Goal: Task Accomplishment & Management: Manage account settings

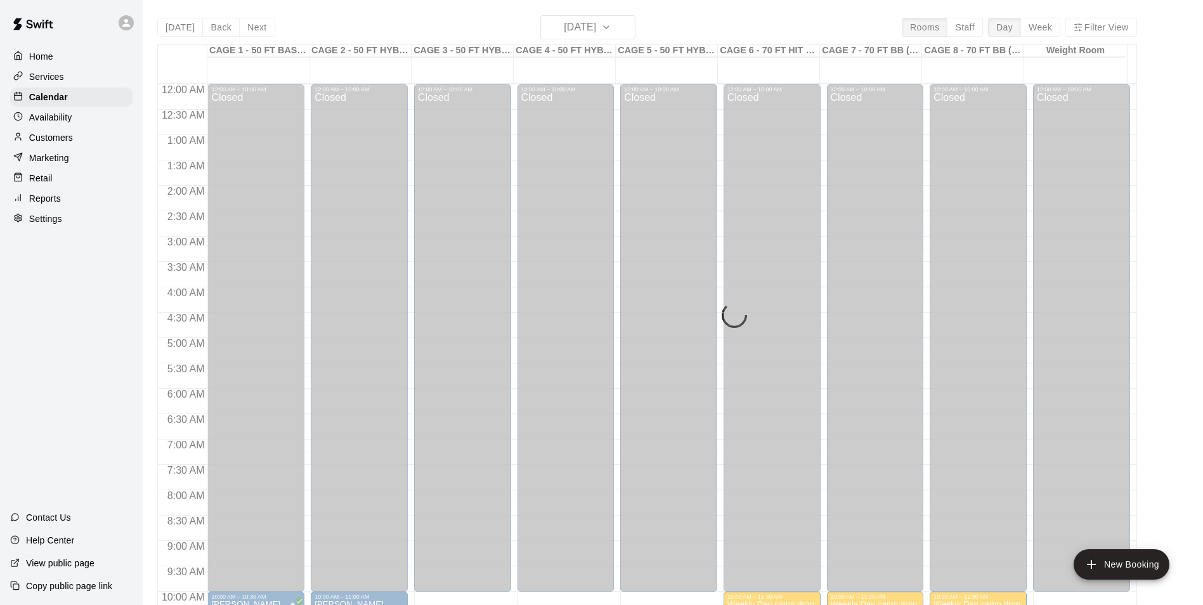
scroll to position [684, 0]
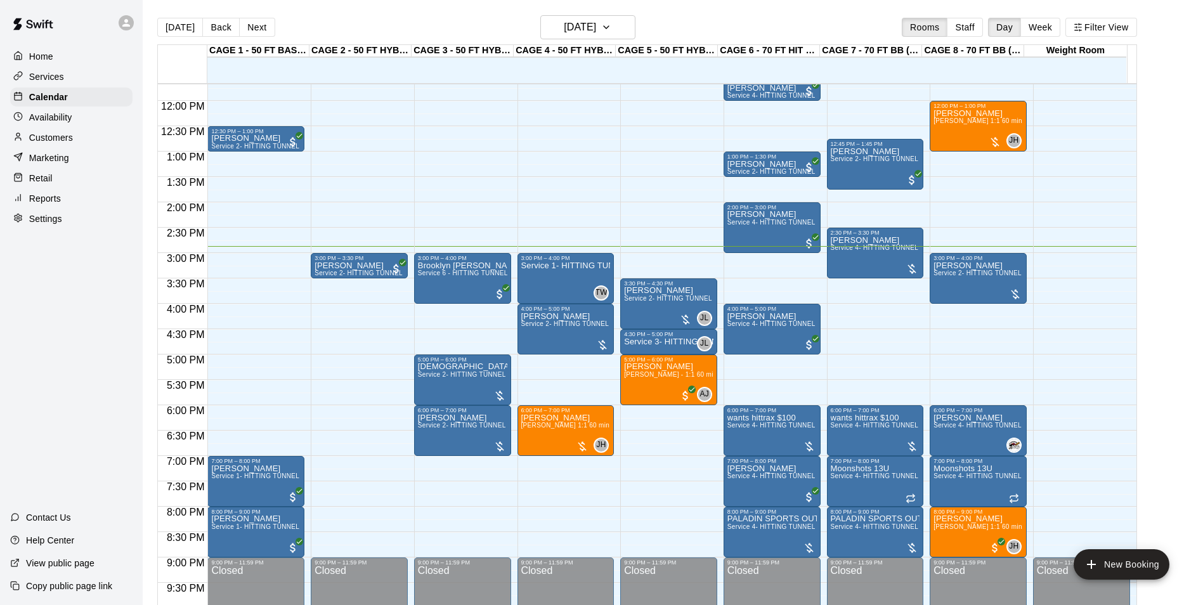
scroll to position [581, 0]
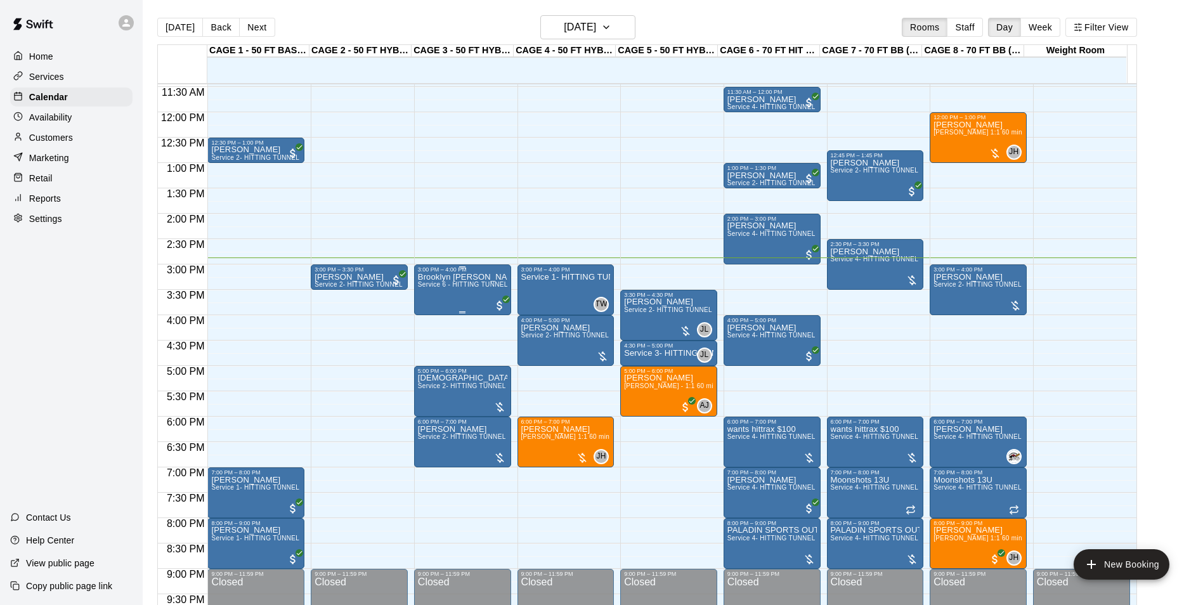
click at [462, 288] on span "Service 6 - HITTING TUNNEL RENTAL - 50ft Softball Slow/Fast Pitch" at bounding box center [522, 284] width 209 height 7
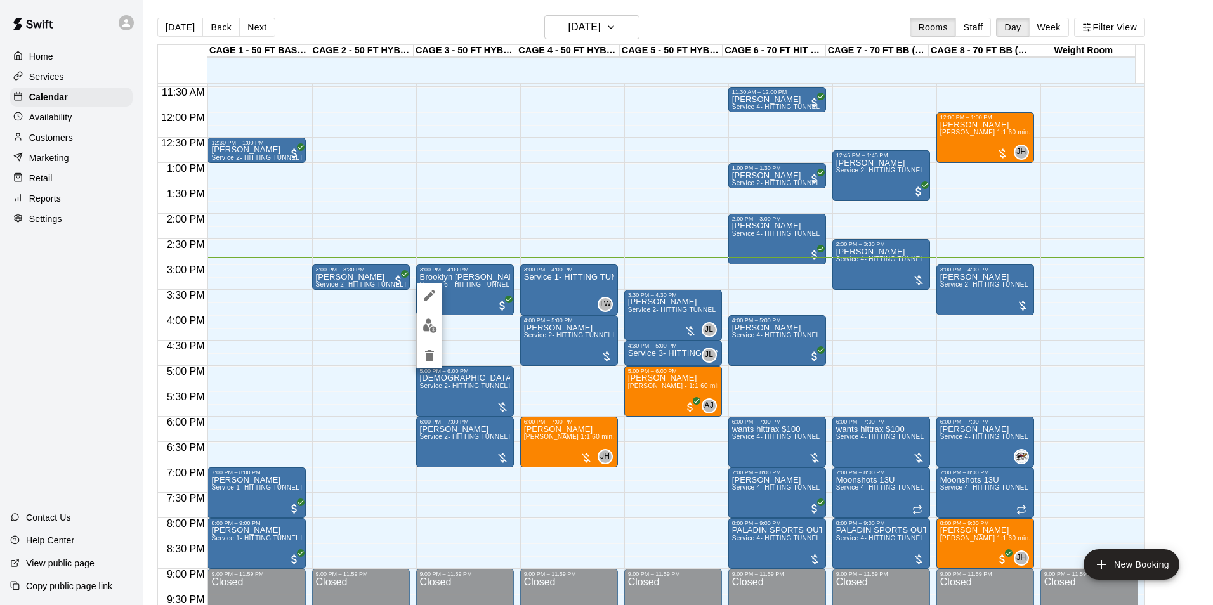
click at [476, 279] on div at bounding box center [606, 302] width 1213 height 605
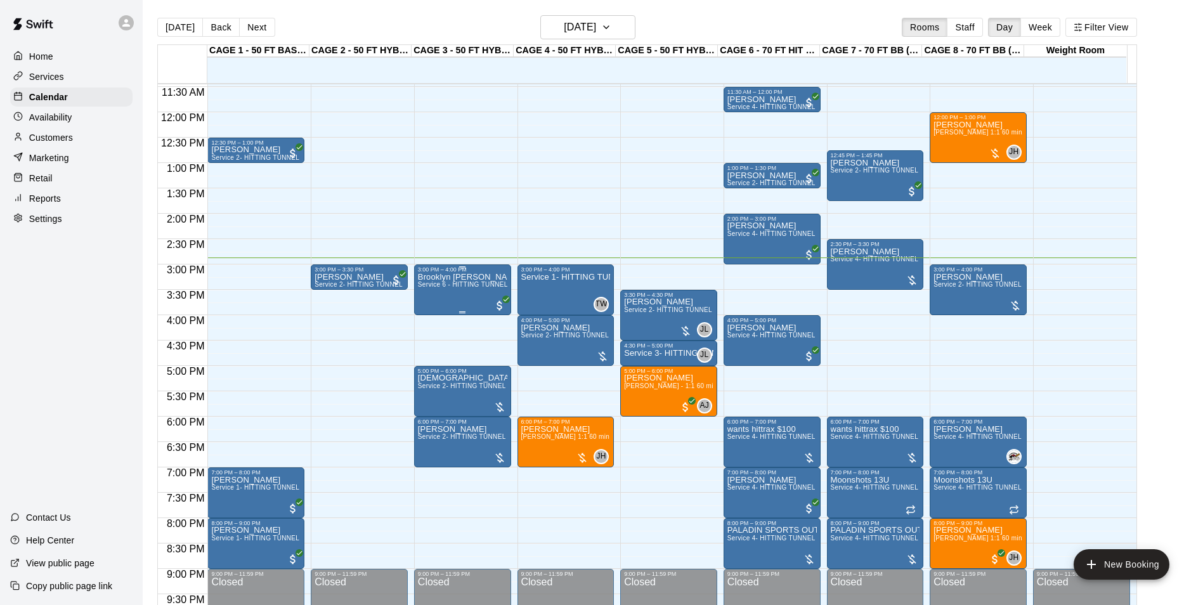
click at [445, 277] on p "Brooklyn [PERSON_NAME]" at bounding box center [462, 277] width 89 height 0
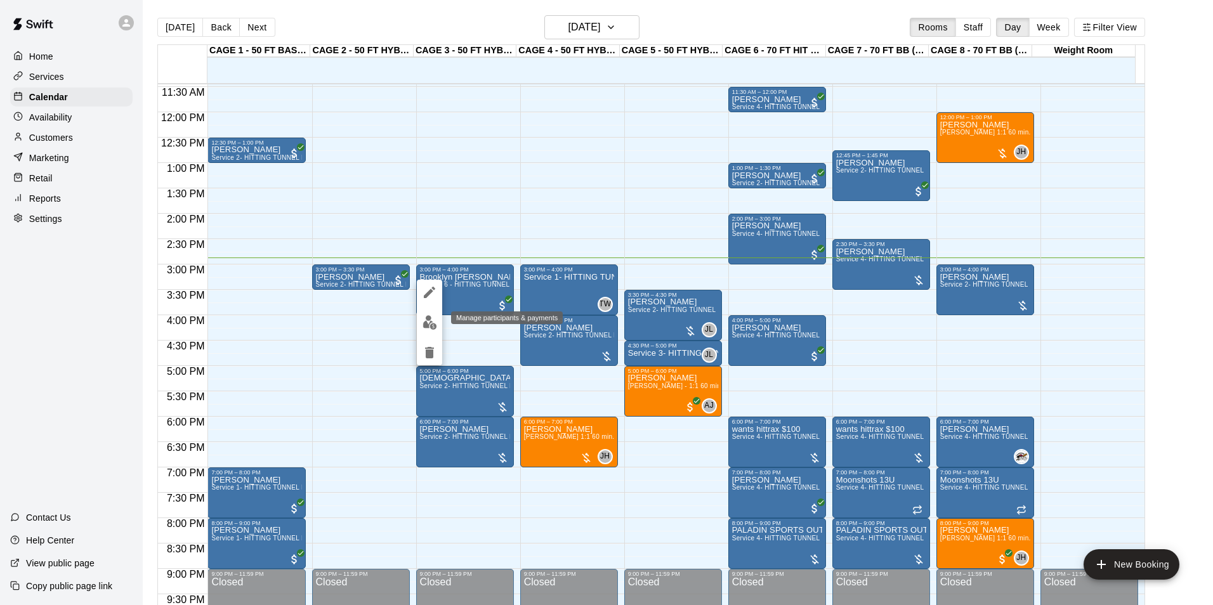
click at [423, 331] on button "edit" at bounding box center [429, 322] width 25 height 25
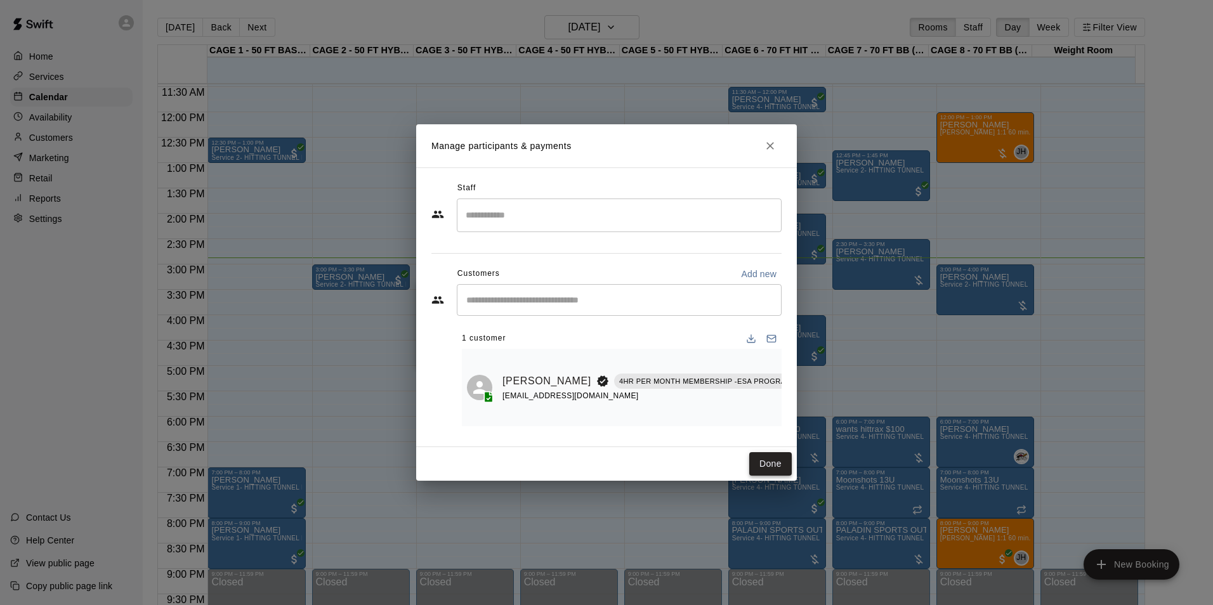
click at [772, 459] on button "Done" at bounding box center [770, 463] width 42 height 23
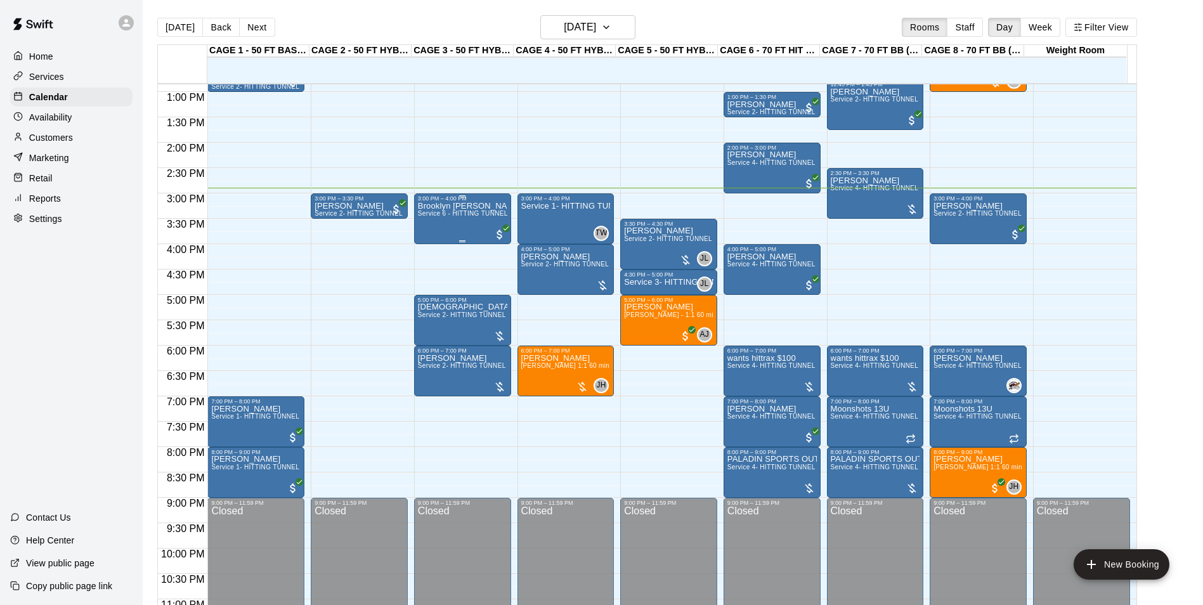
scroll to position [684, 0]
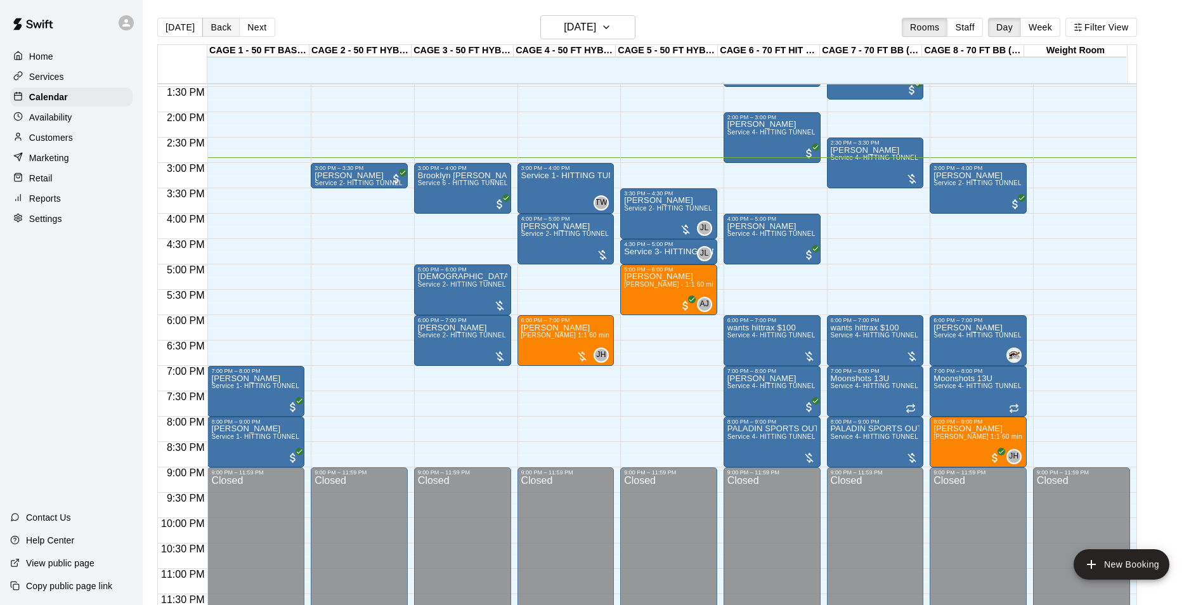
click at [214, 22] on button "Back" at bounding box center [220, 27] width 37 height 19
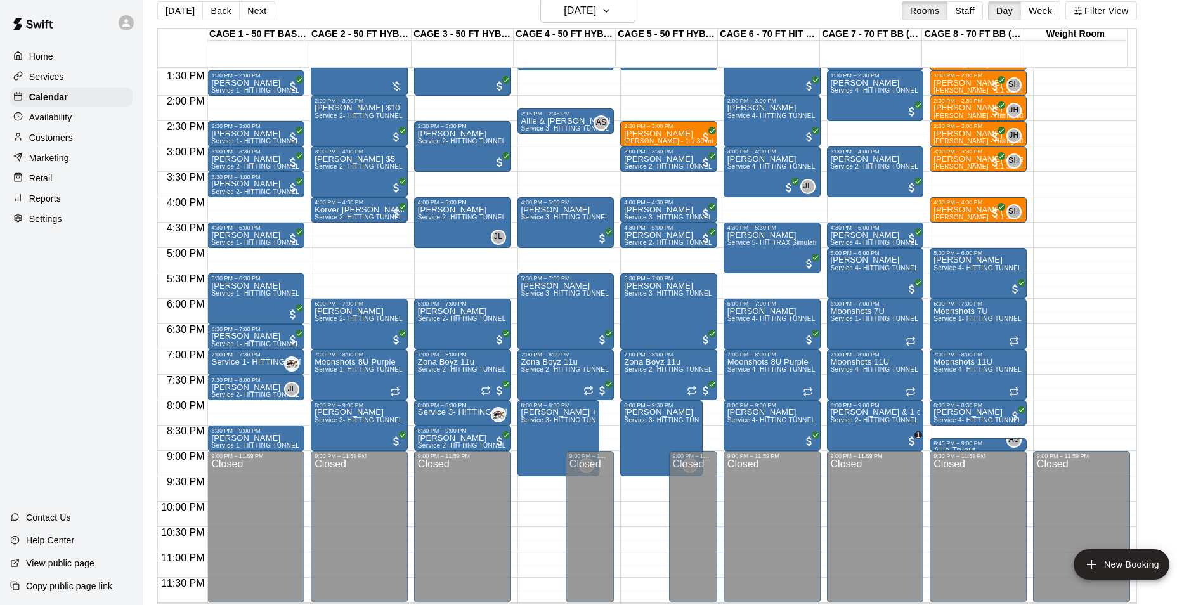
scroll to position [20, 0]
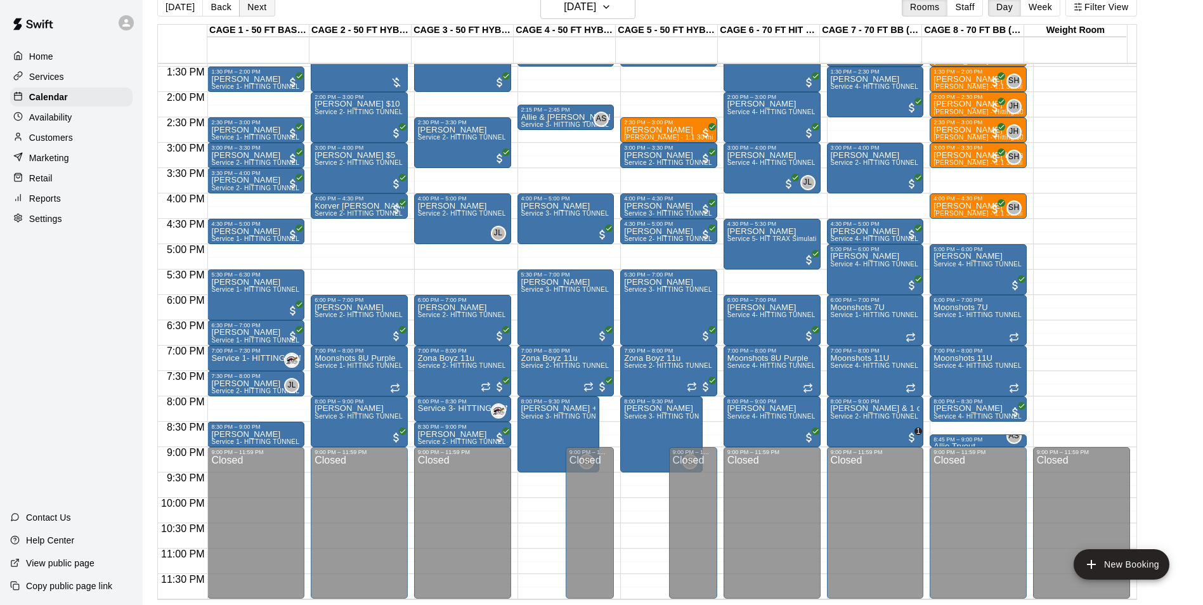
click at [263, 6] on button "Next" at bounding box center [257, 6] width 36 height 19
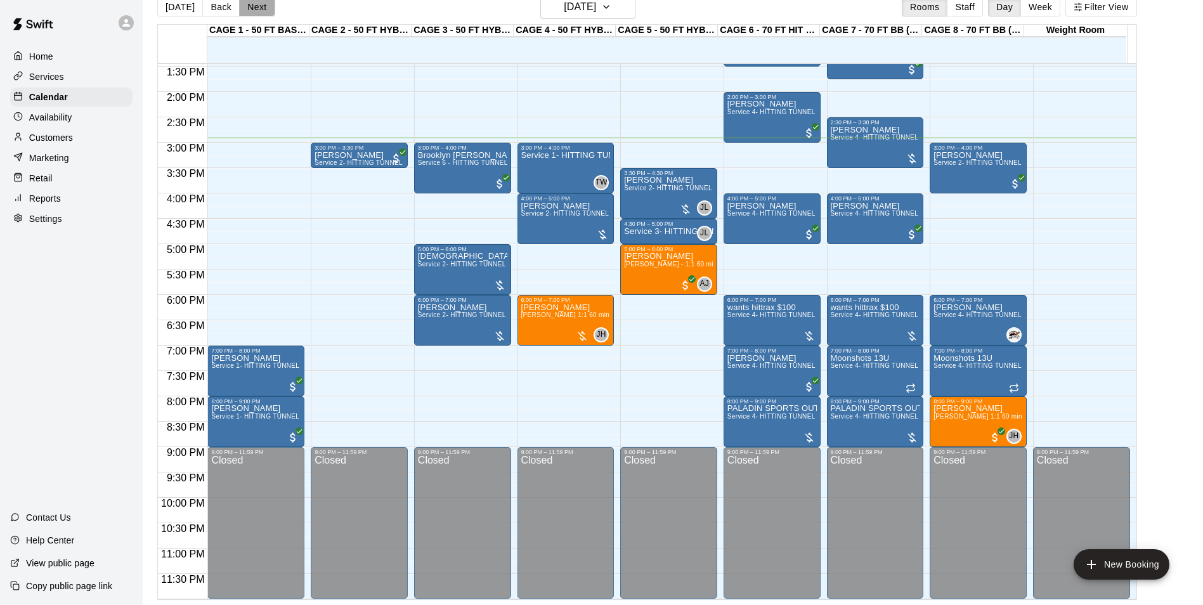
click at [252, 12] on button "Next" at bounding box center [257, 6] width 36 height 19
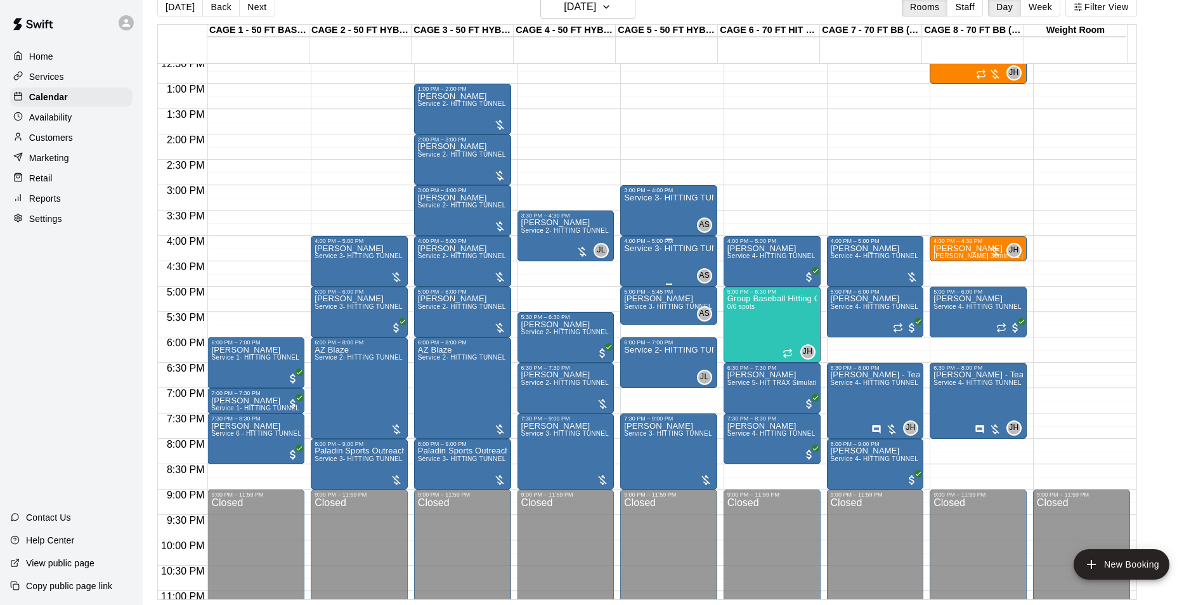
scroll to position [620, 0]
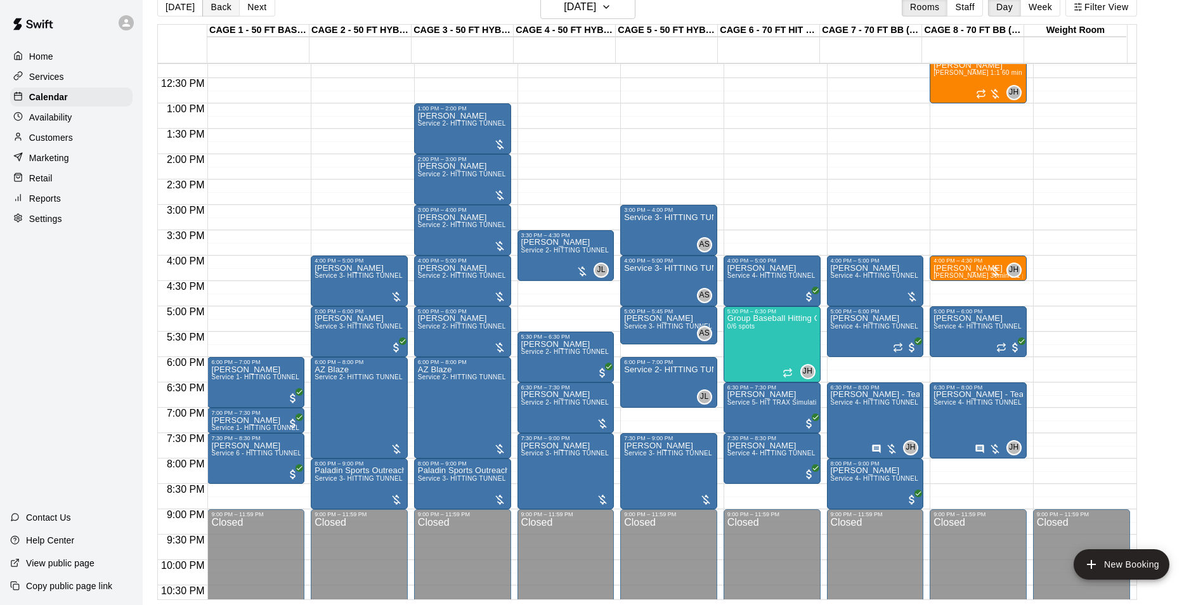
click at [230, 13] on button "Back" at bounding box center [220, 6] width 37 height 19
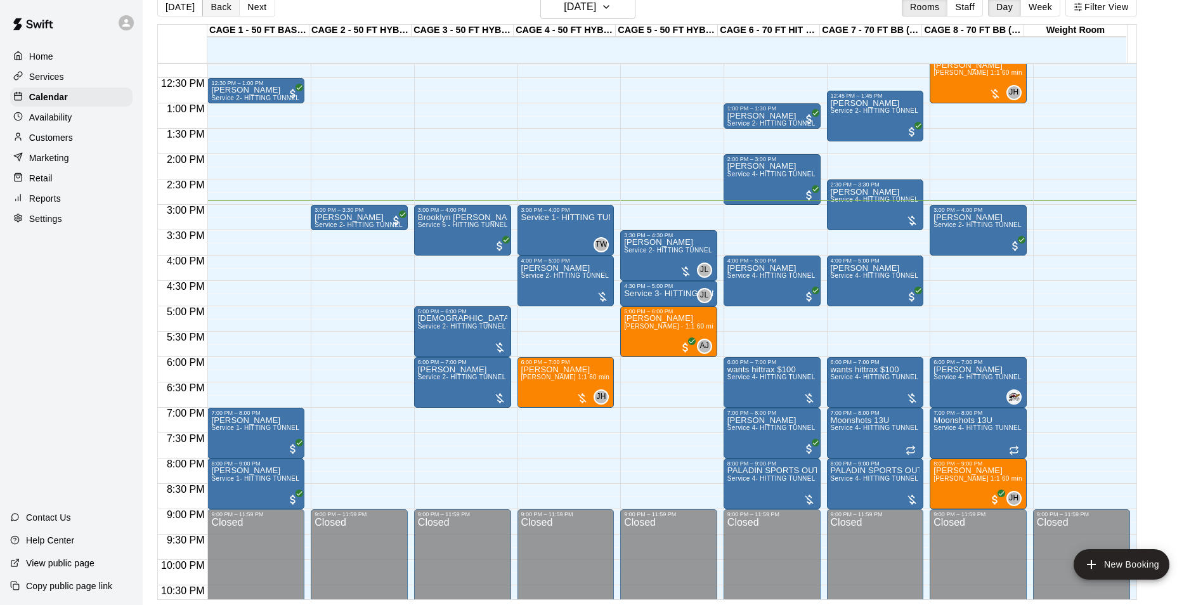
click at [217, 12] on button "Back" at bounding box center [220, 6] width 37 height 19
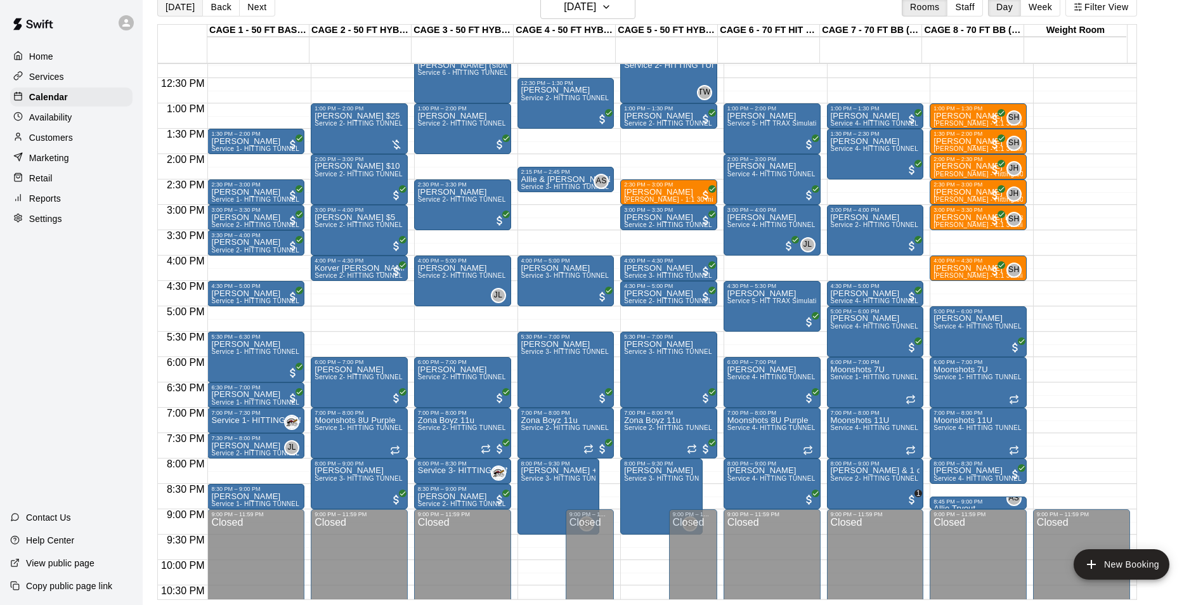
click at [174, 9] on button "[DATE]" at bounding box center [180, 6] width 46 height 19
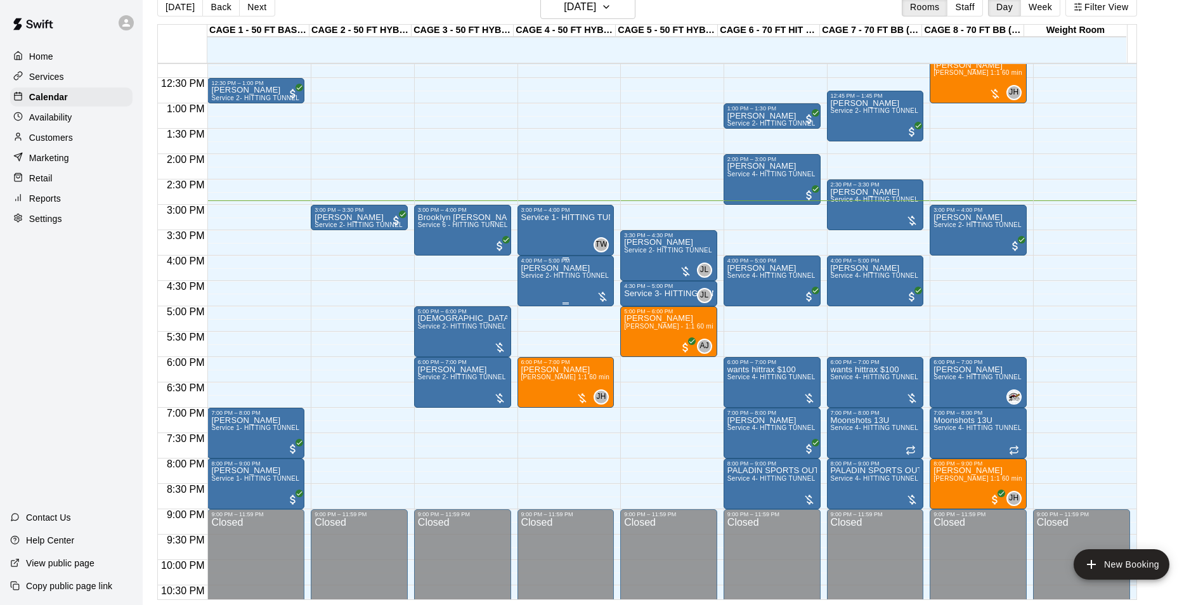
click at [545, 278] on span "Service 2- HITTING TUNNEL RENTAL - 50ft Baseball" at bounding box center [601, 275] width 161 height 7
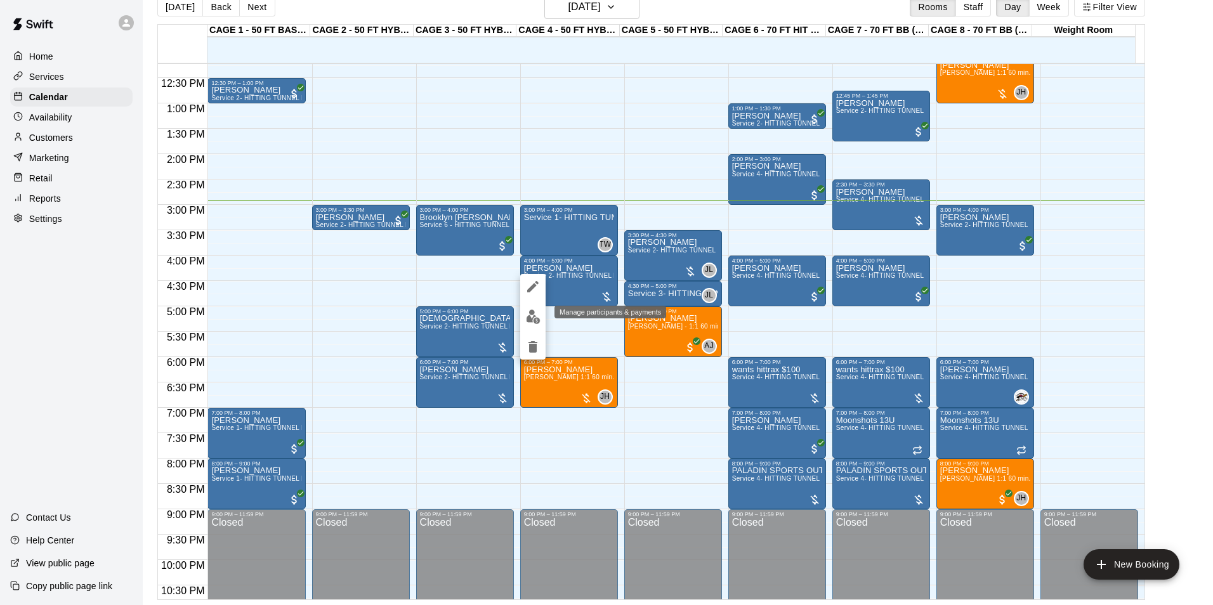
click at [530, 309] on img "edit" at bounding box center [533, 316] width 15 height 15
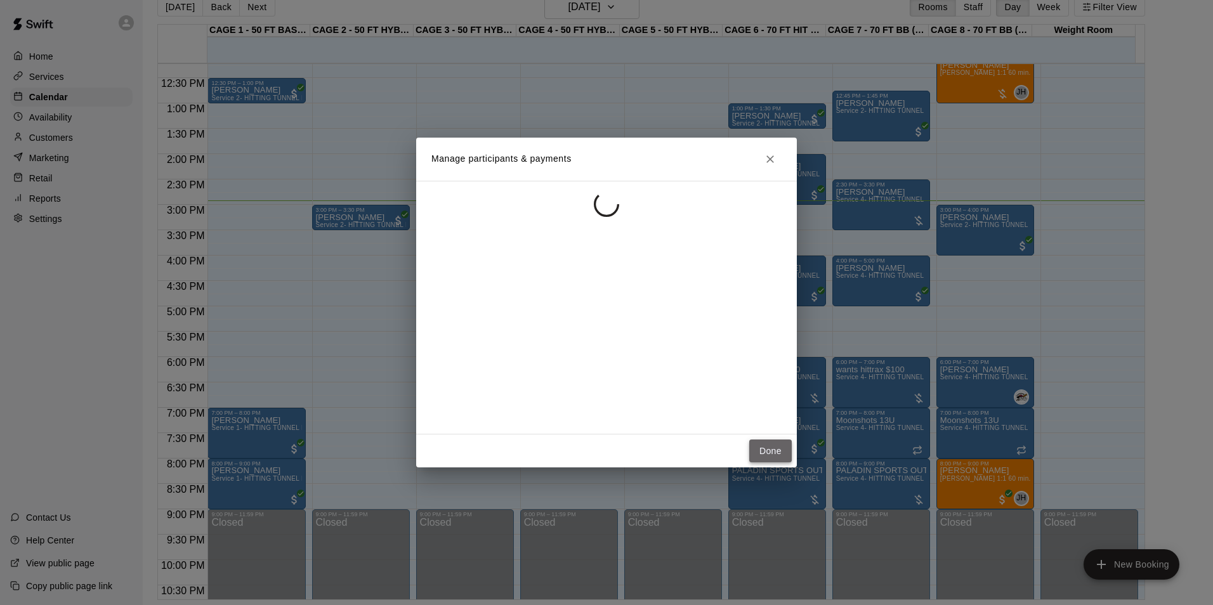
click at [774, 453] on button "Done" at bounding box center [770, 451] width 42 height 23
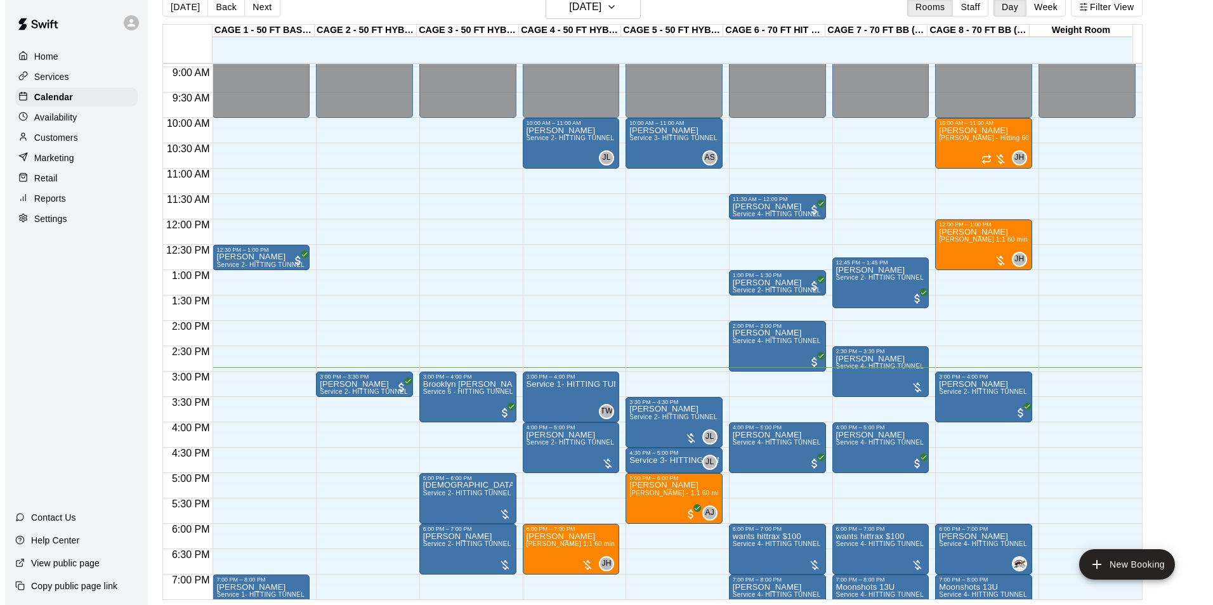
scroll to position [430, 0]
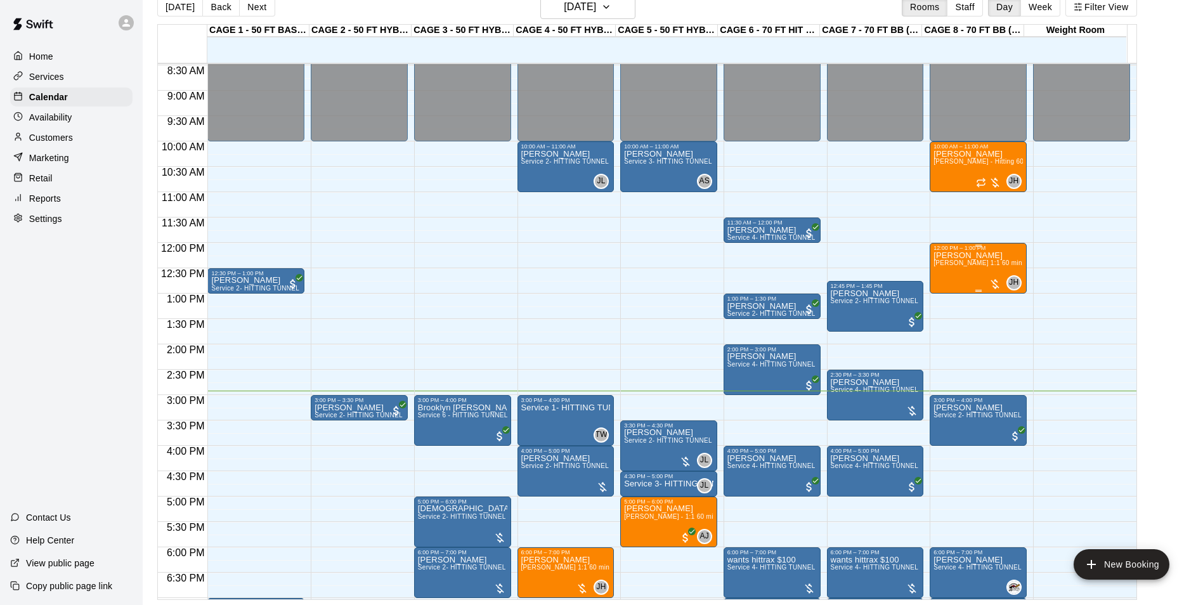
click at [982, 278] on div "Colt Crosby John Havird 1:1 60 min. pitching Lesson" at bounding box center [978, 553] width 89 height 605
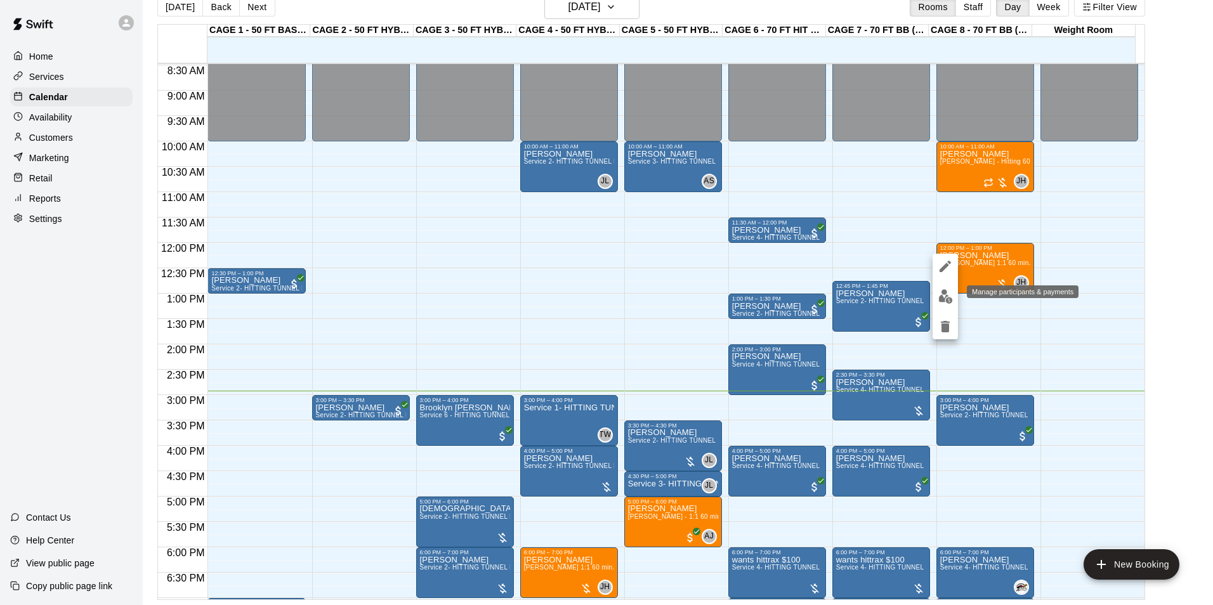
click at [952, 296] on img "edit" at bounding box center [945, 296] width 15 height 15
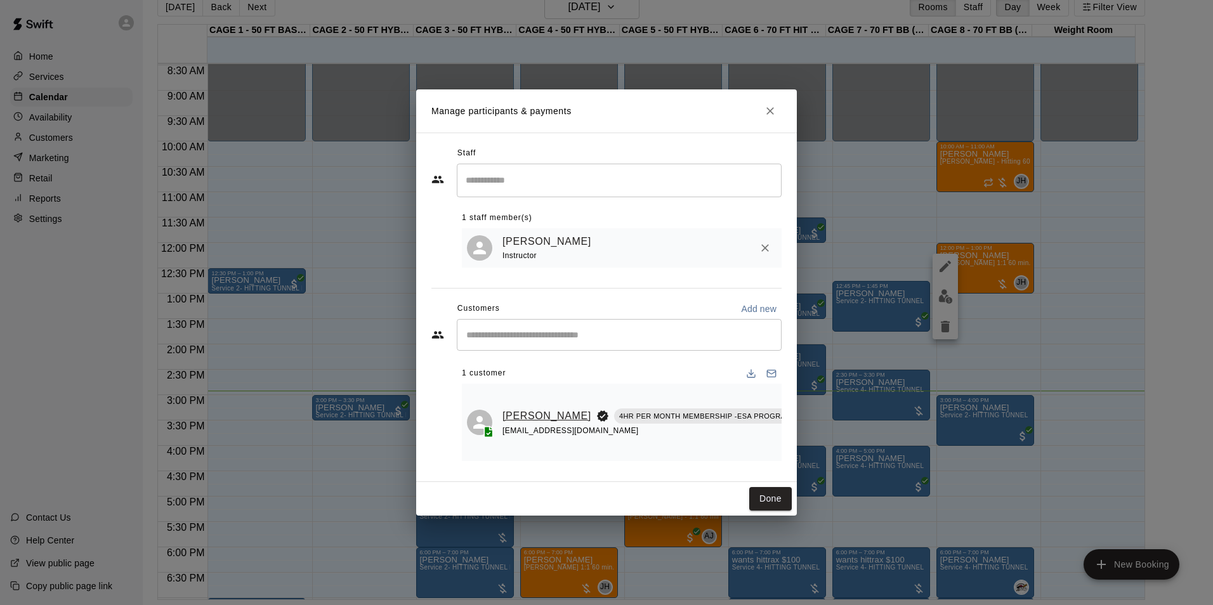
click at [518, 415] on link "[PERSON_NAME]" at bounding box center [546, 416] width 89 height 16
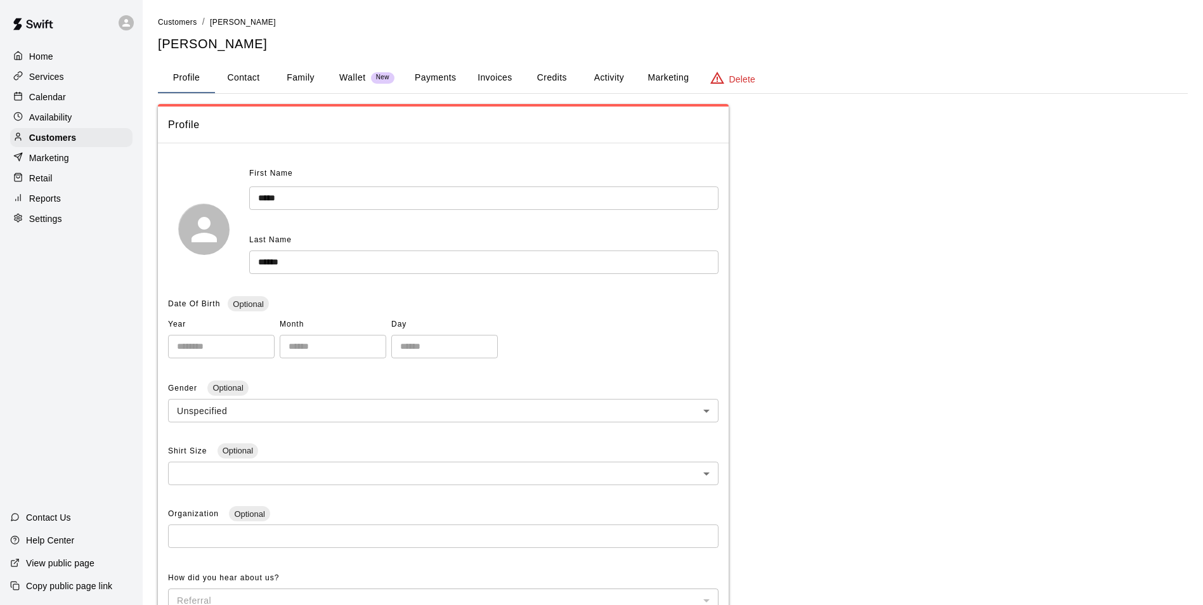
click at [560, 77] on button "Credits" at bounding box center [551, 78] width 57 height 30
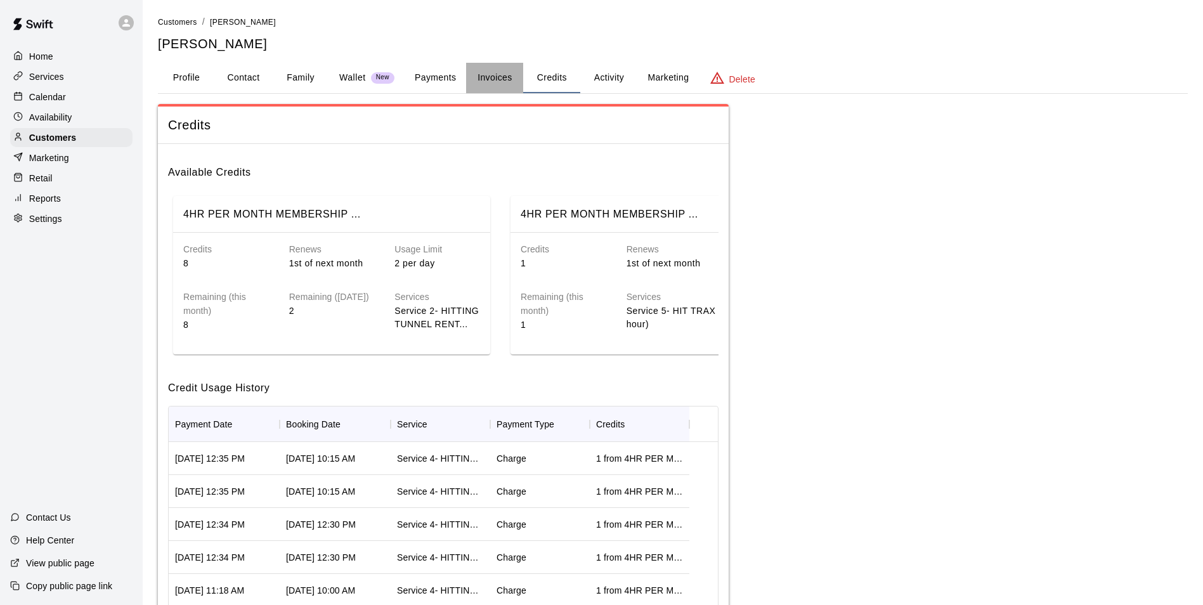
click at [490, 75] on button "Invoices" at bounding box center [494, 78] width 57 height 30
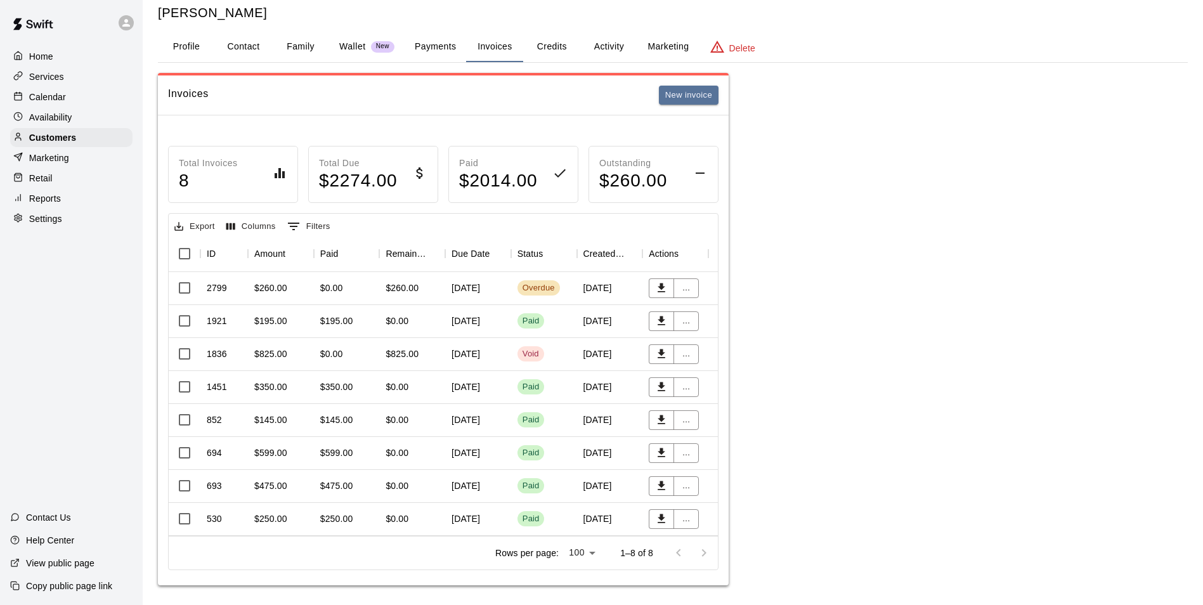
scroll to position [46, 0]
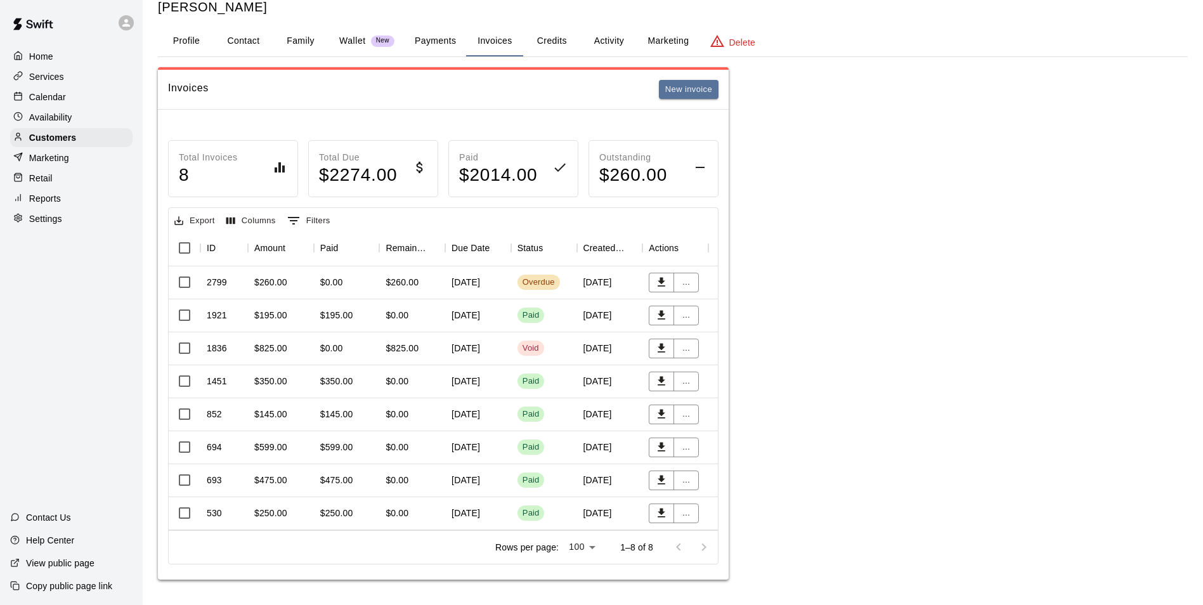
click at [486, 274] on div "August 19, 2025" at bounding box center [478, 282] width 66 height 33
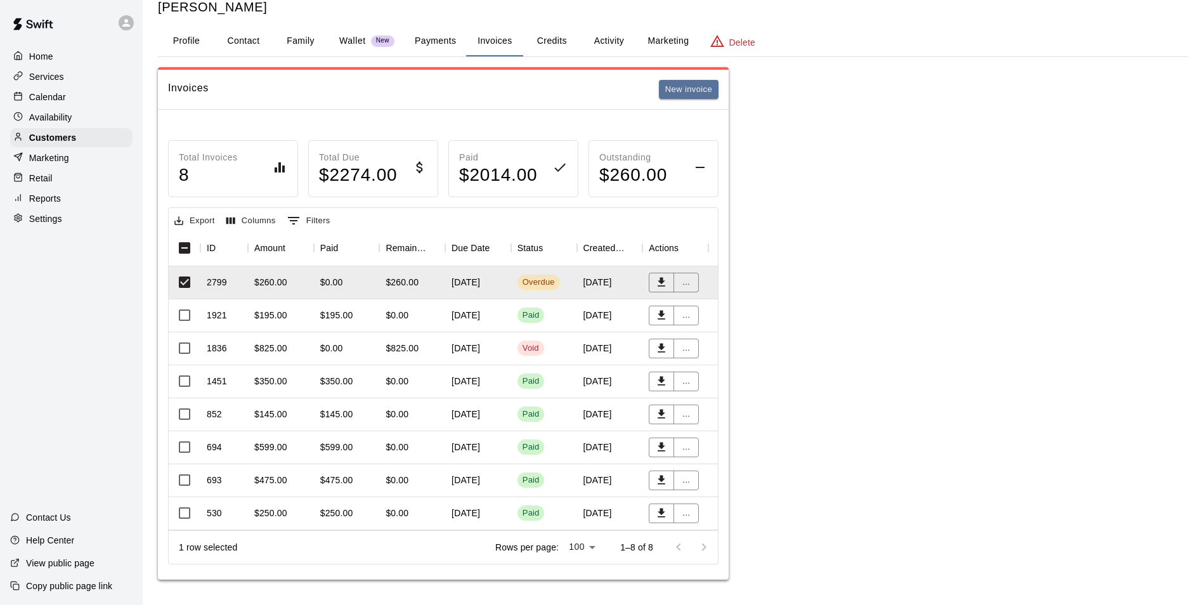
click at [126, 100] on div "Calendar" at bounding box center [71, 97] width 122 height 19
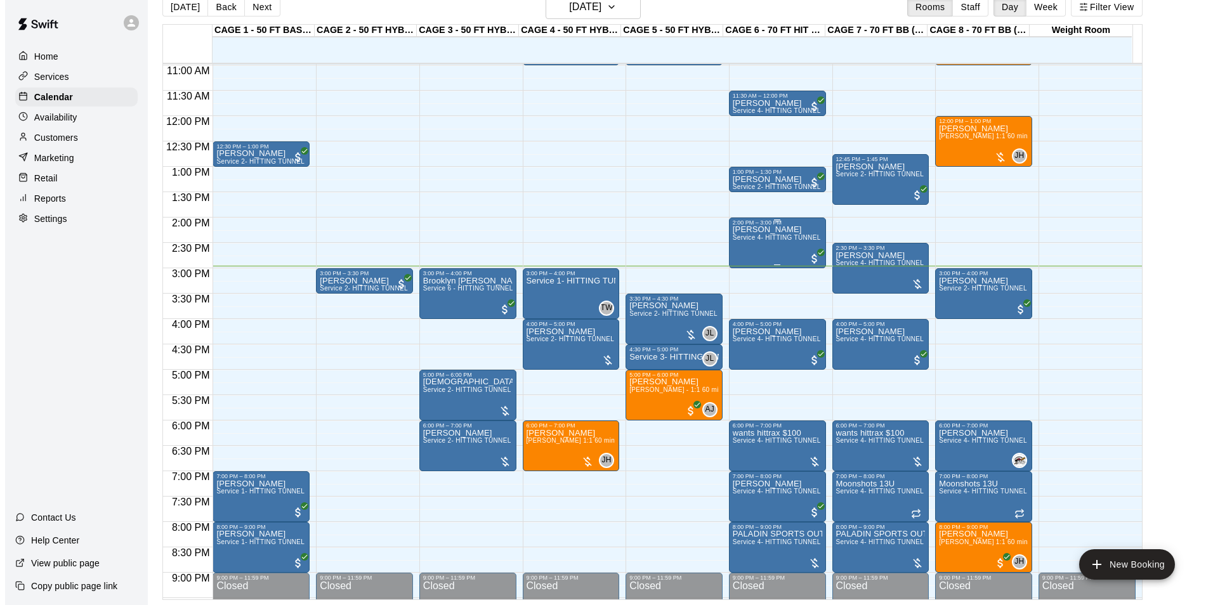
scroll to position [684, 0]
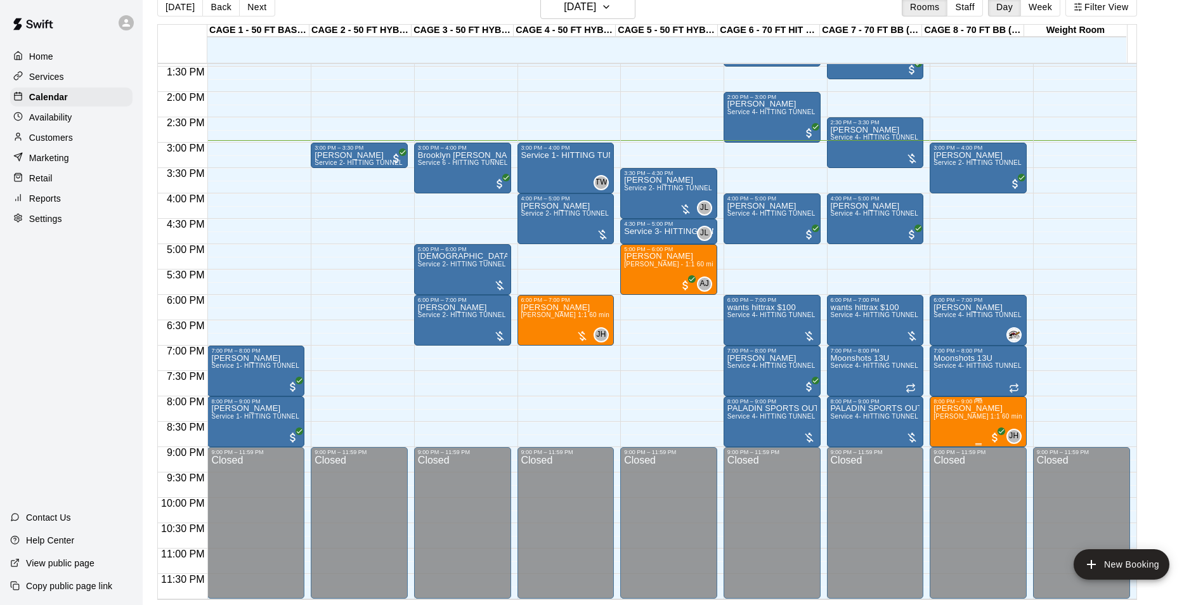
click at [936, 419] on span "[PERSON_NAME] 1:1 60 min. pitching Lesson" at bounding box center [1004, 416] width 140 height 7
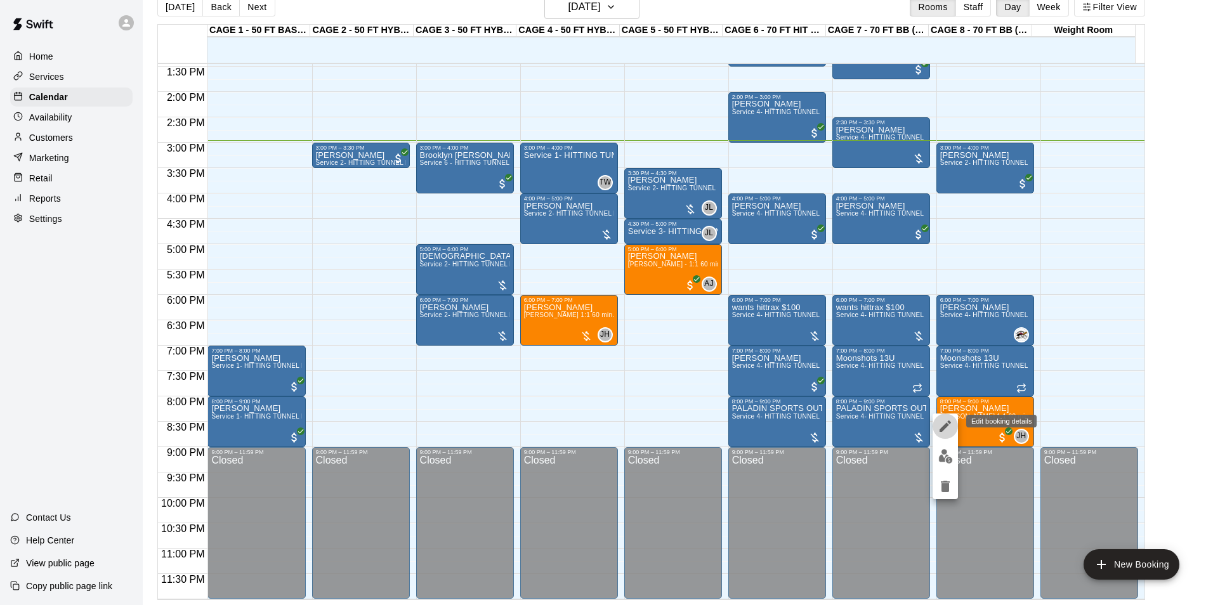
click at [935, 419] on button "edit" at bounding box center [944, 426] width 25 height 25
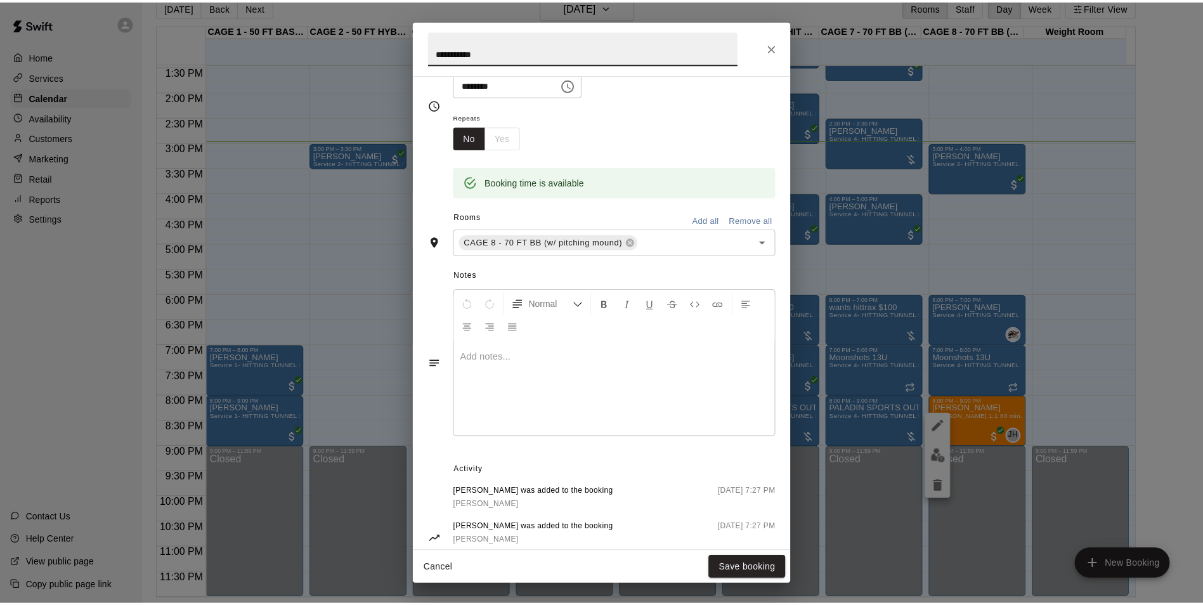
scroll to position [240, 0]
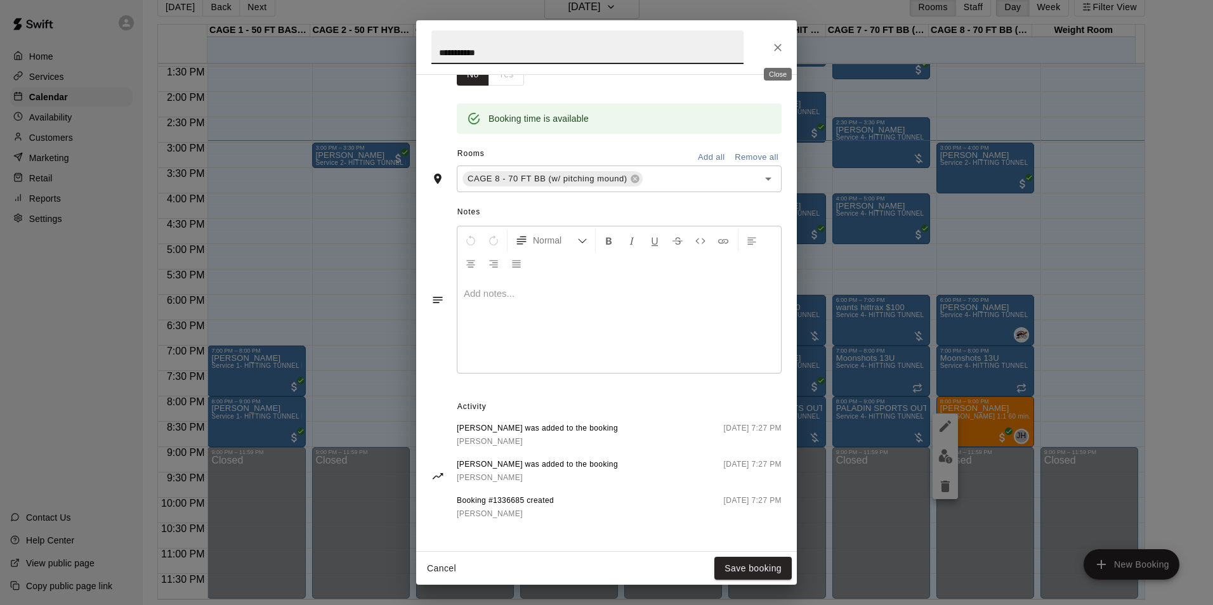
click at [779, 46] on icon "Close" at bounding box center [778, 48] width 8 height 8
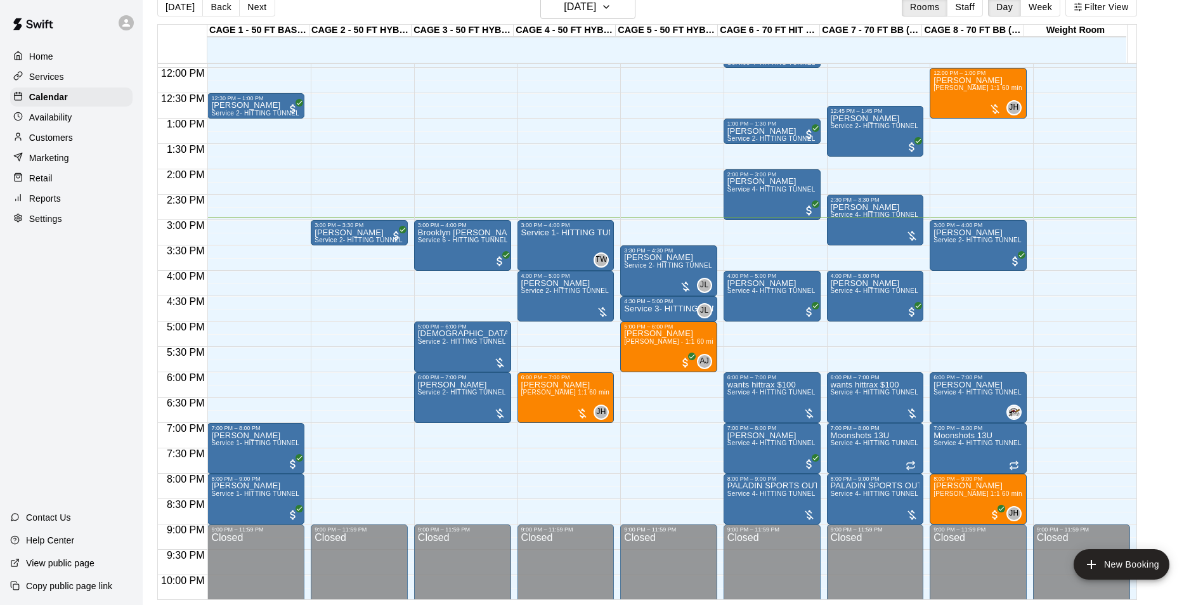
scroll to position [557, 0]
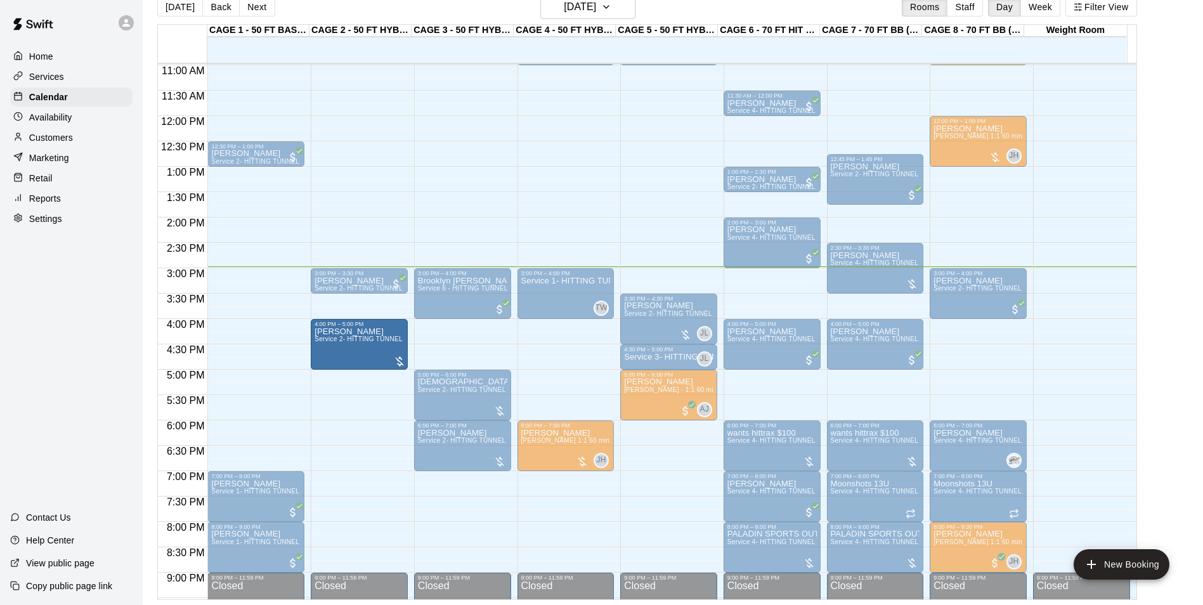
drag, startPoint x: 526, startPoint y: 340, endPoint x: 383, endPoint y: 348, distance: 143.5
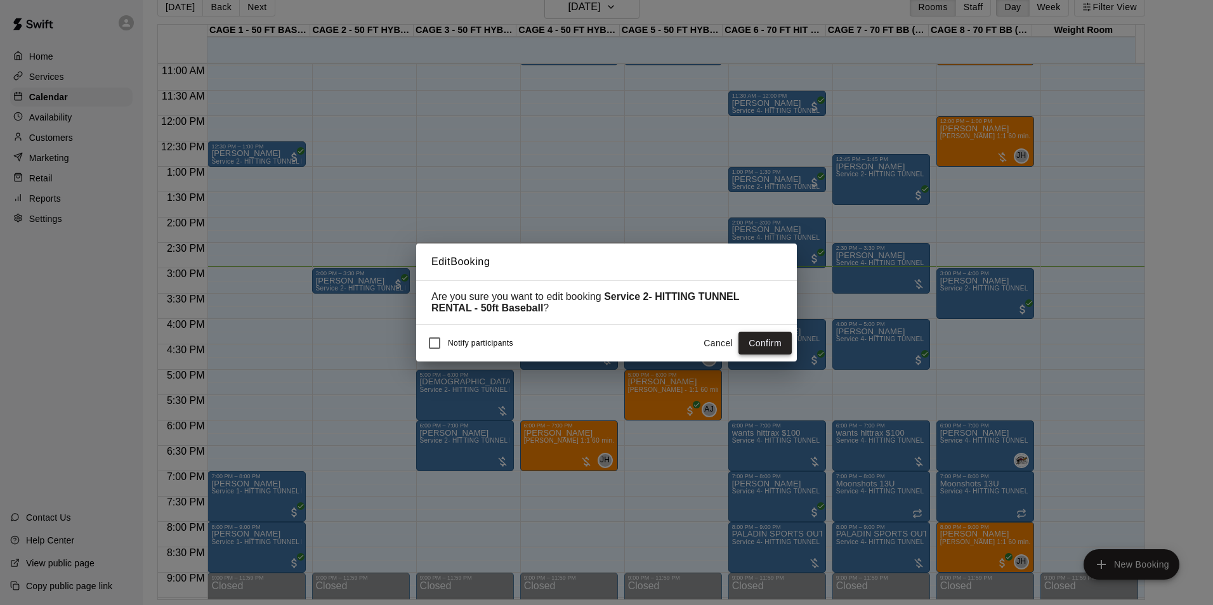
click at [753, 343] on button "Confirm" at bounding box center [764, 343] width 53 height 23
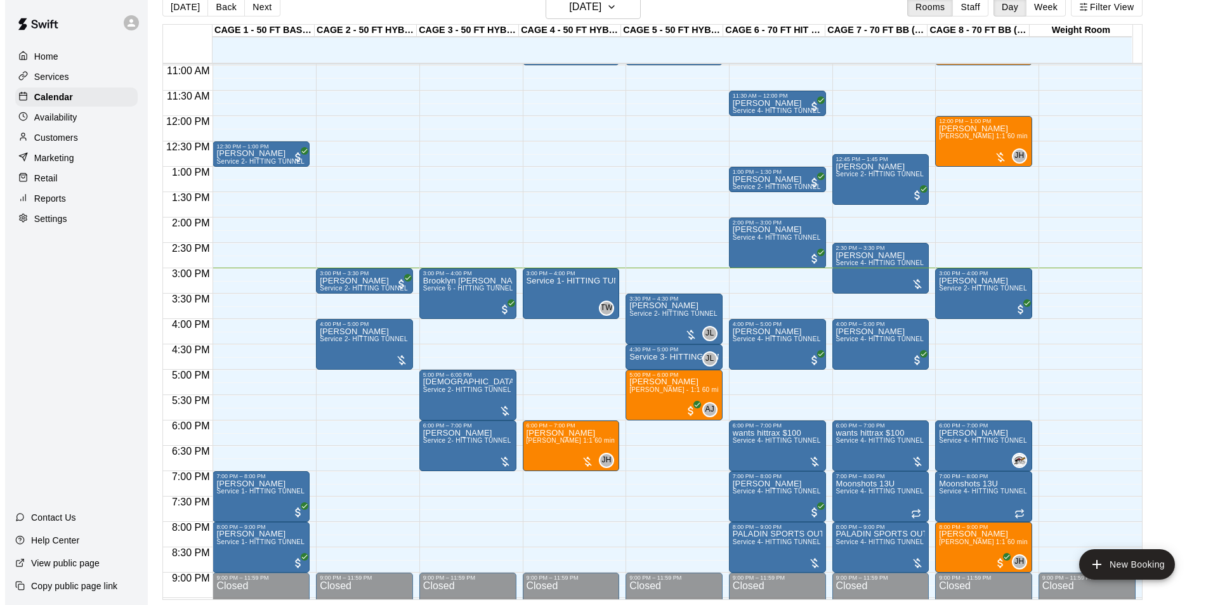
scroll to position [493, 0]
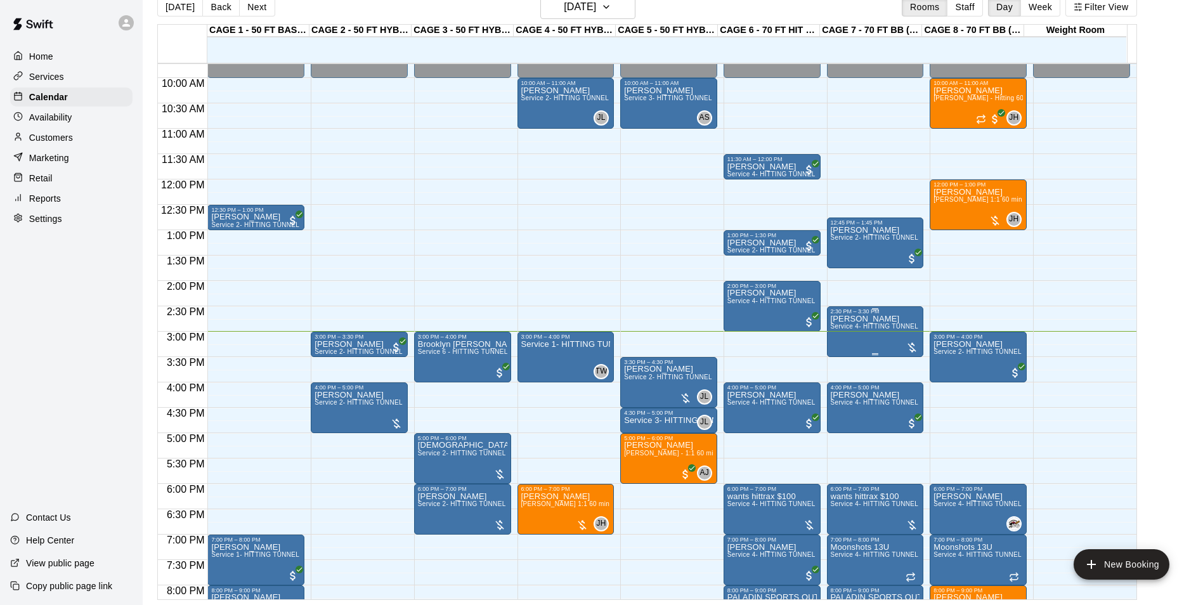
click at [883, 327] on span "Service 4- HITTING TUNNEL RENTAL - 70ft Baseball" at bounding box center [911, 326] width 161 height 7
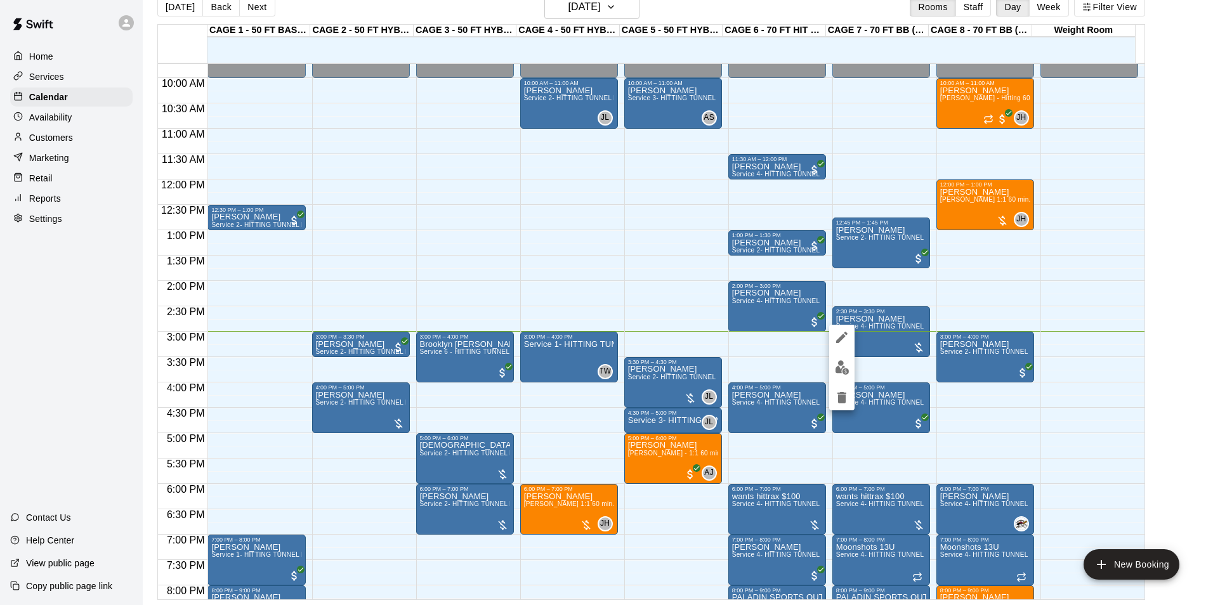
click at [847, 363] on img "edit" at bounding box center [842, 367] width 15 height 15
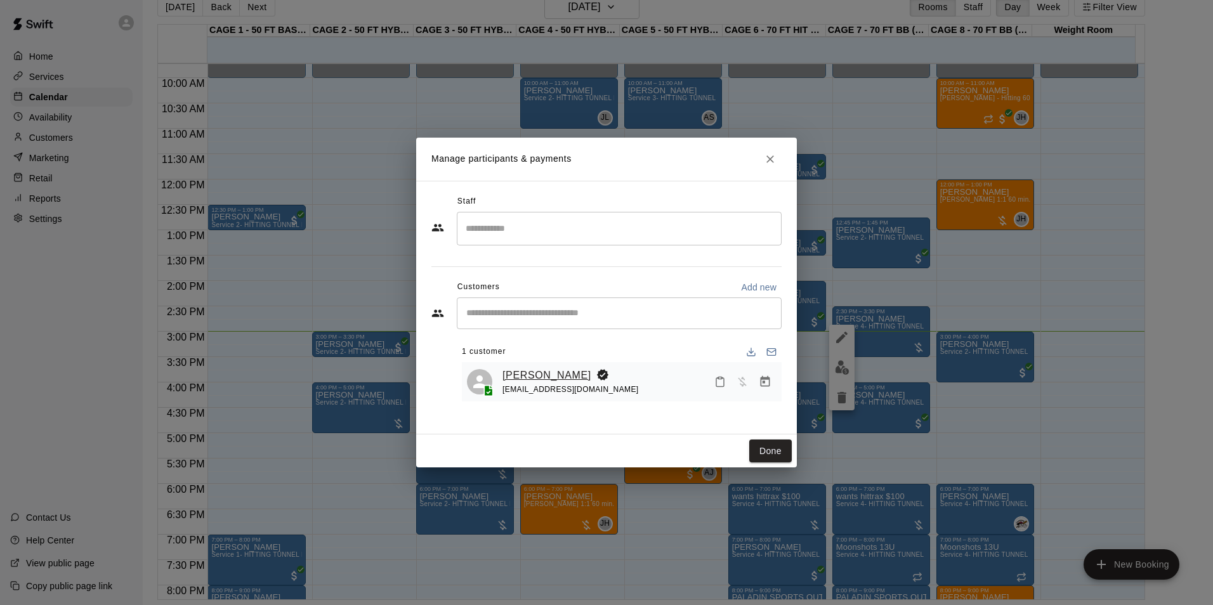
click at [555, 377] on link "[PERSON_NAME]" at bounding box center [546, 375] width 89 height 16
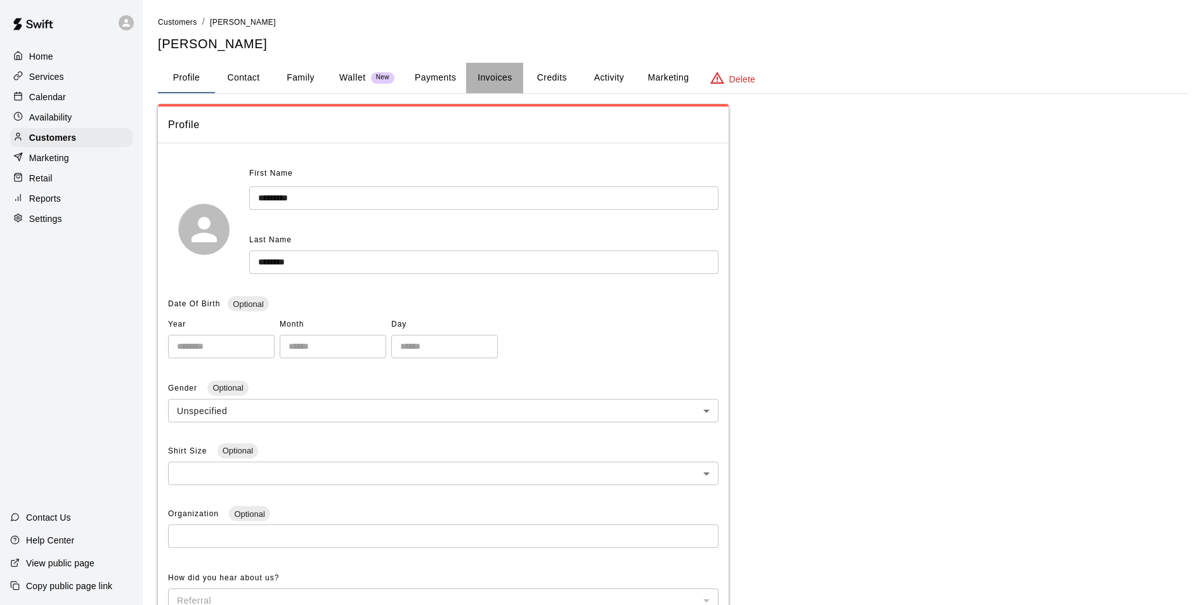
click at [482, 82] on button "Invoices" at bounding box center [494, 78] width 57 height 30
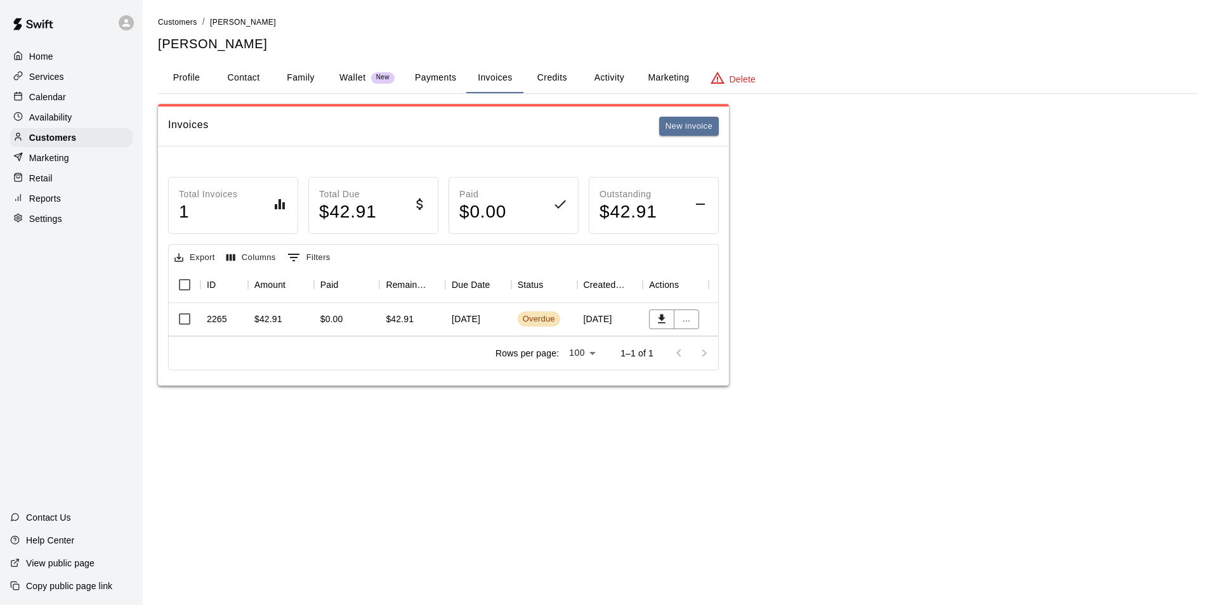
click at [556, 81] on button "Credits" at bounding box center [551, 78] width 57 height 30
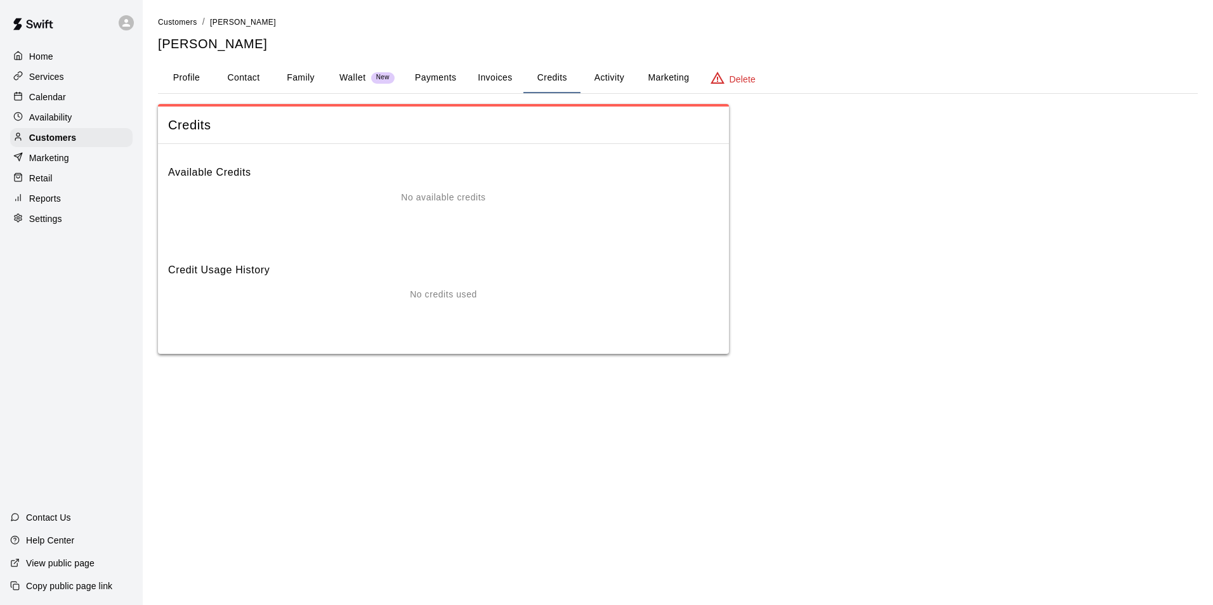
click at [602, 82] on button "Activity" at bounding box center [608, 78] width 57 height 30
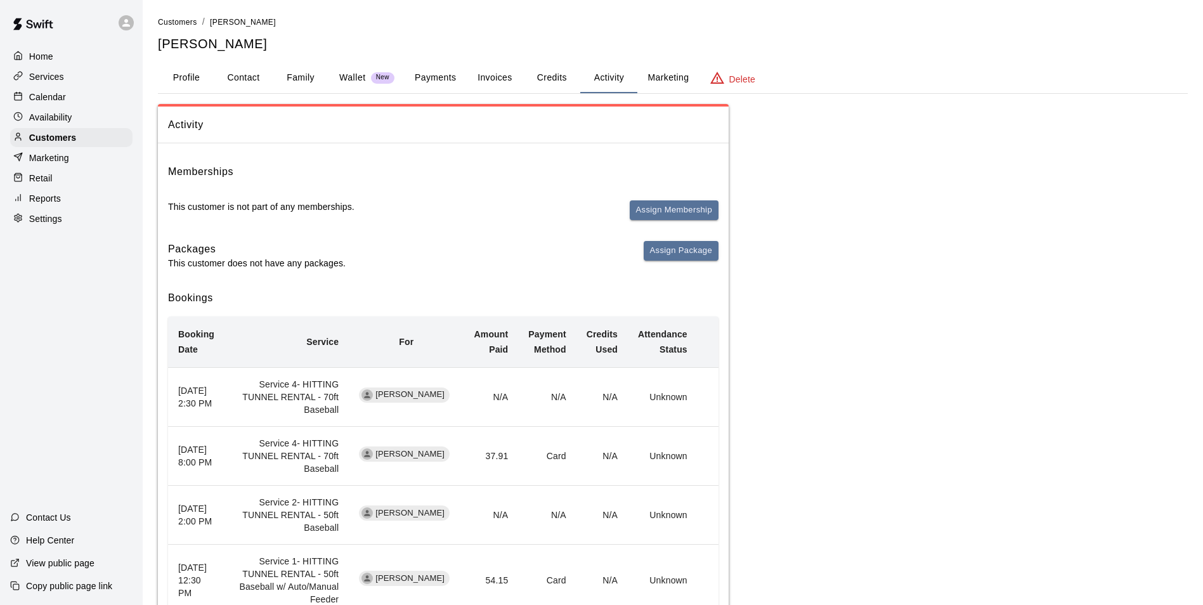
click at [552, 86] on button "Credits" at bounding box center [551, 78] width 57 height 30
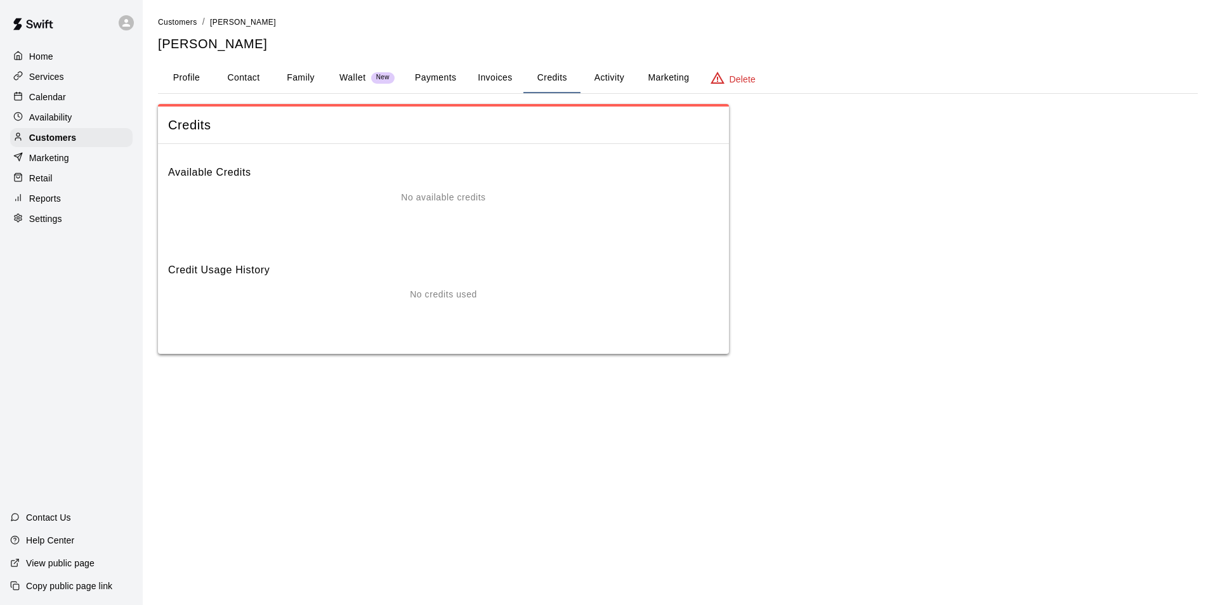
click at [440, 82] on button "Payments" at bounding box center [436, 78] width 62 height 30
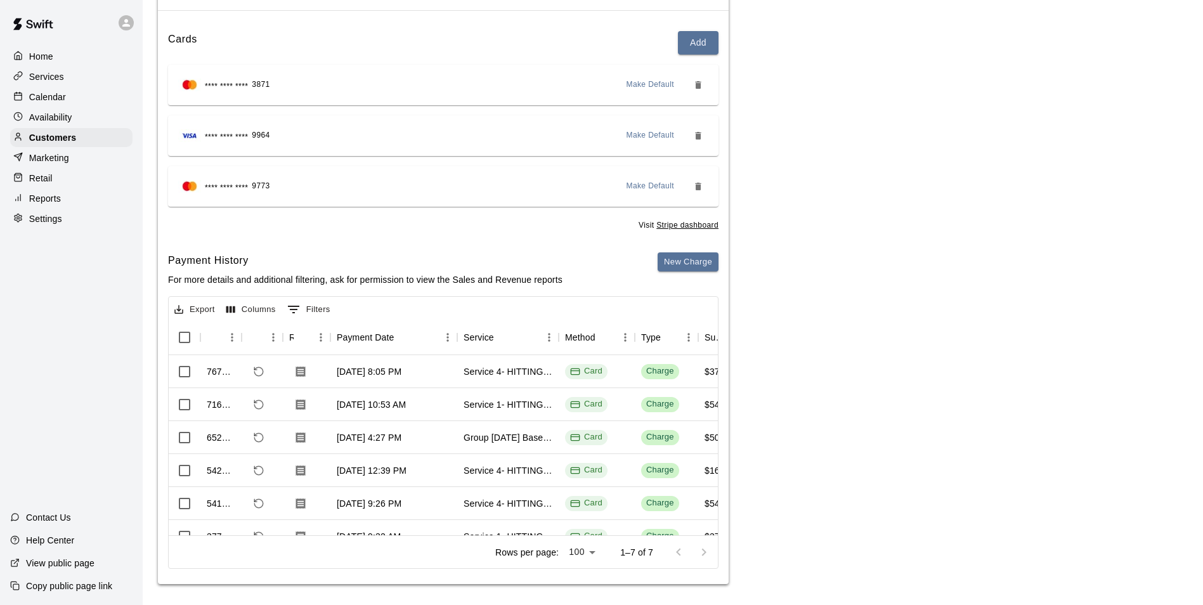
scroll to position [137, 0]
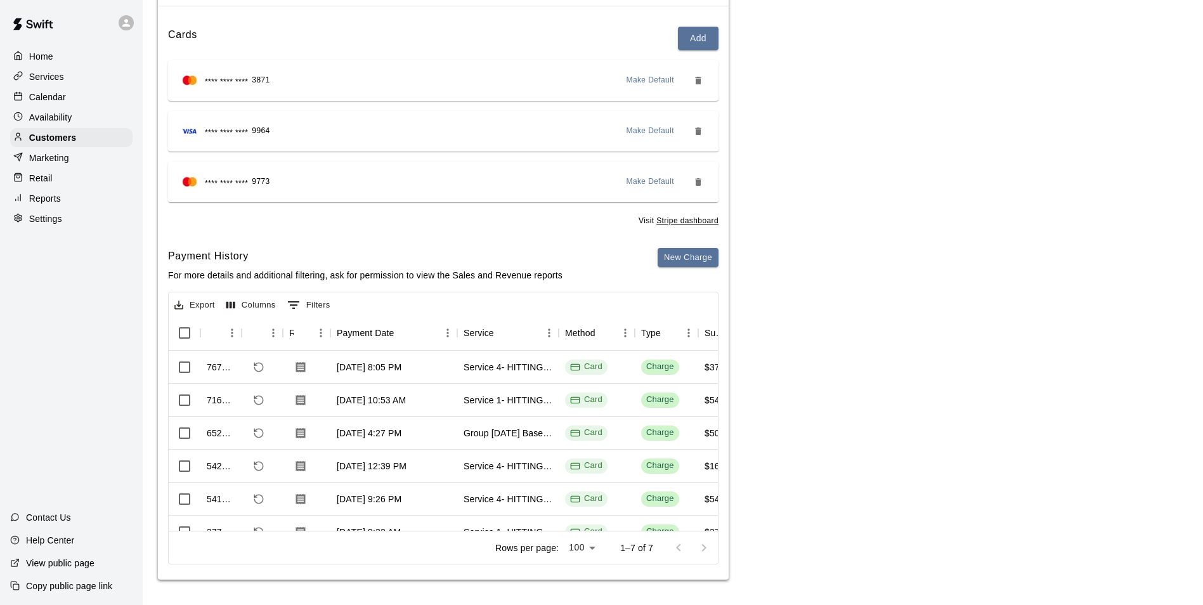
click at [88, 99] on div "Calendar" at bounding box center [71, 97] width 122 height 19
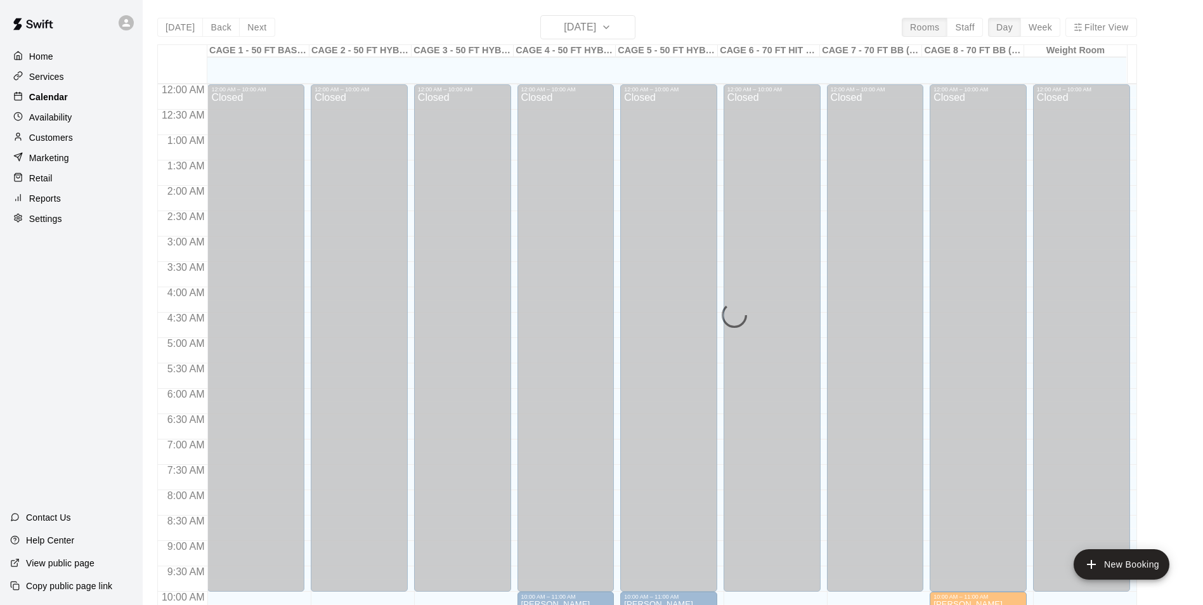
scroll to position [644, 0]
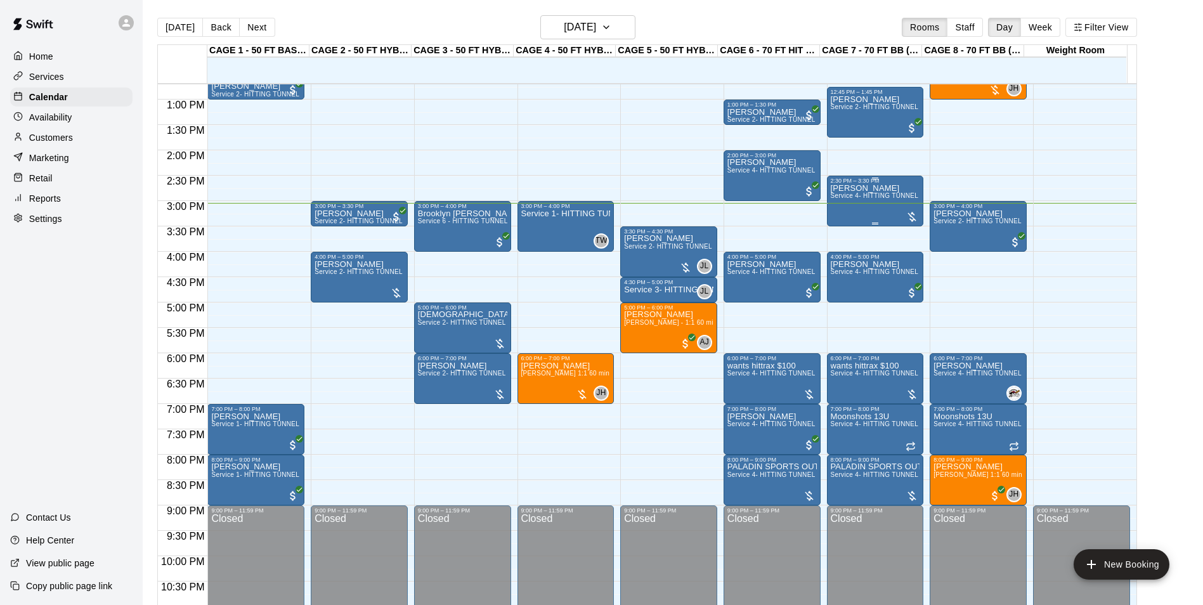
click at [856, 218] on div "John Luke Laughter Service 4- HITTING TUNNEL RENTAL - 70ft Baseball" at bounding box center [875, 486] width 89 height 605
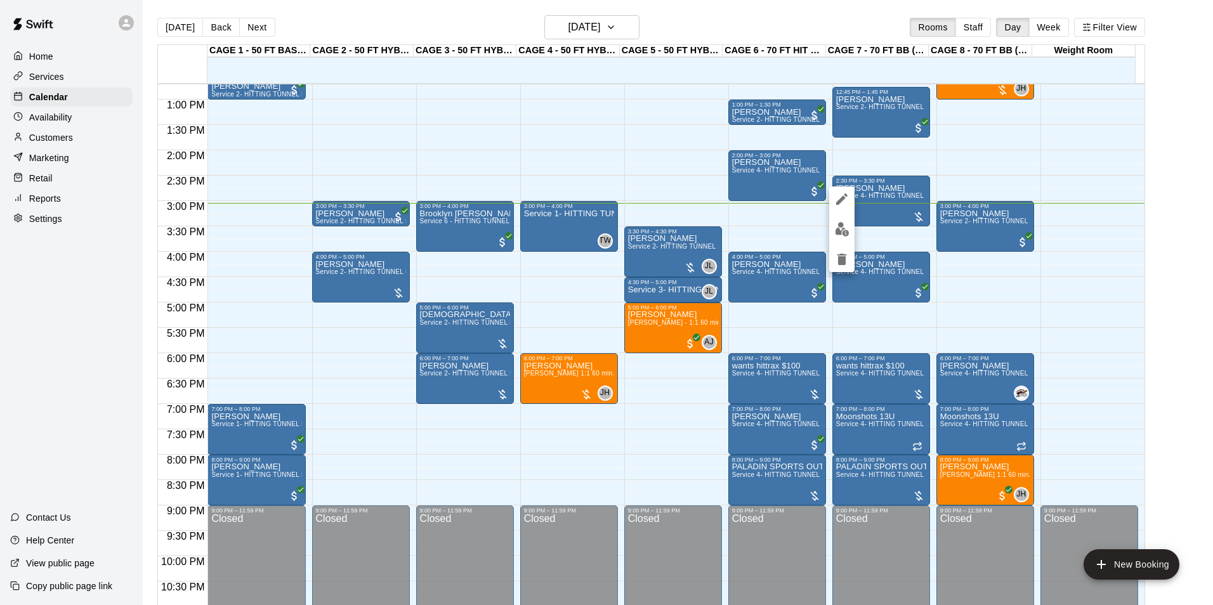
click at [842, 226] on img "edit" at bounding box center [842, 229] width 15 height 15
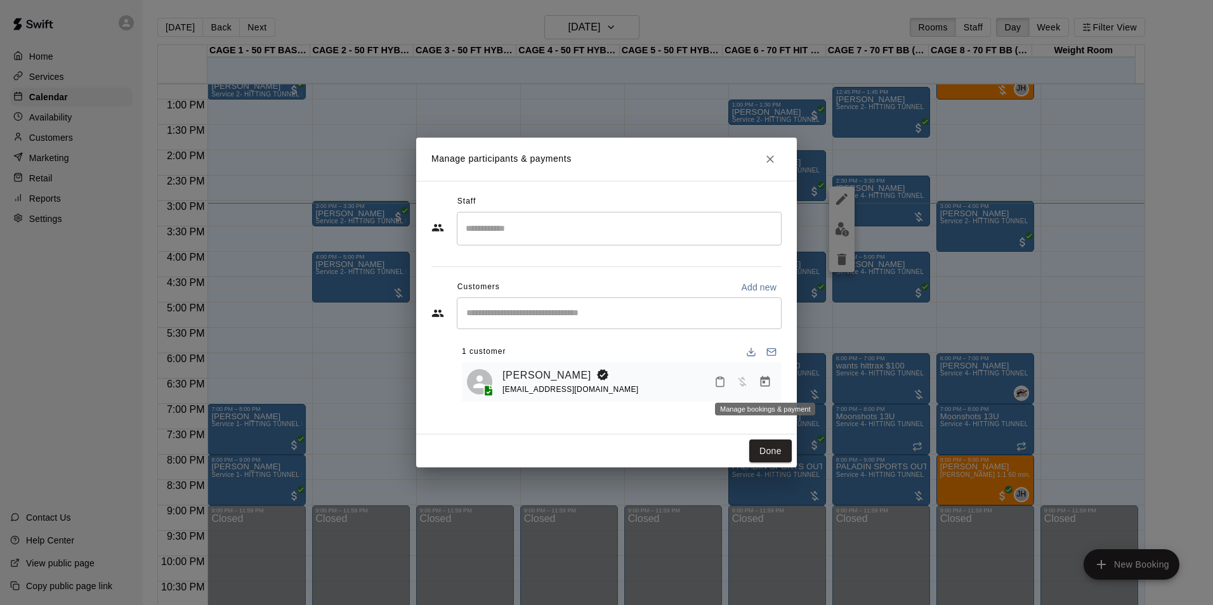
click at [760, 390] on button "Manage bookings & payment" at bounding box center [764, 381] width 23 height 23
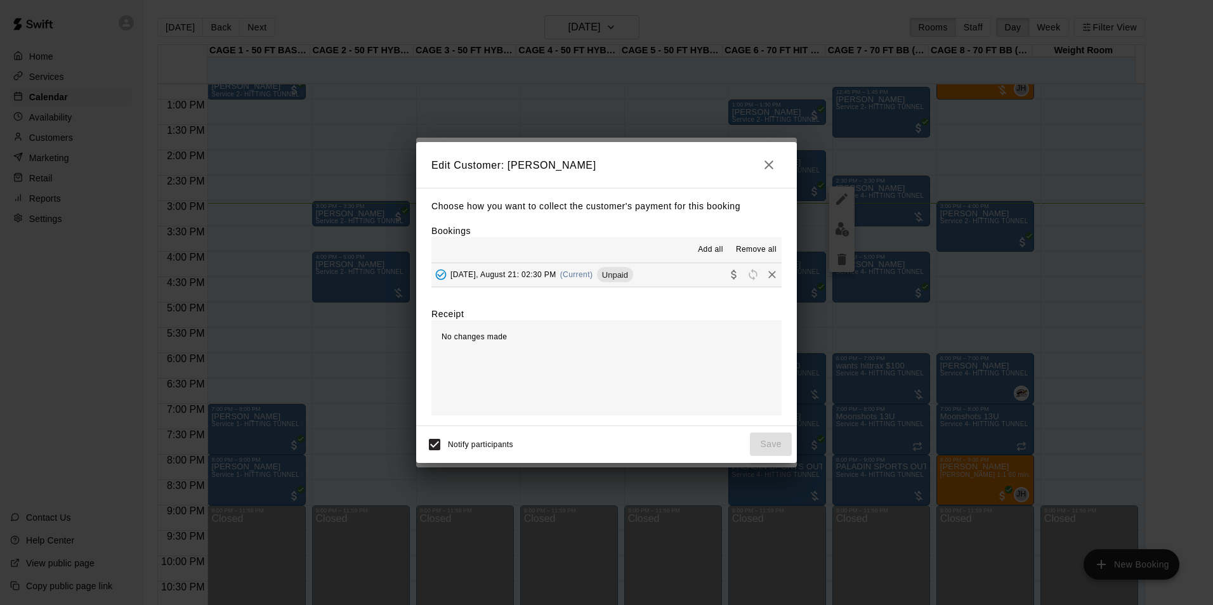
click at [633, 280] on span "Unpaid" at bounding box center [615, 275] width 36 height 10
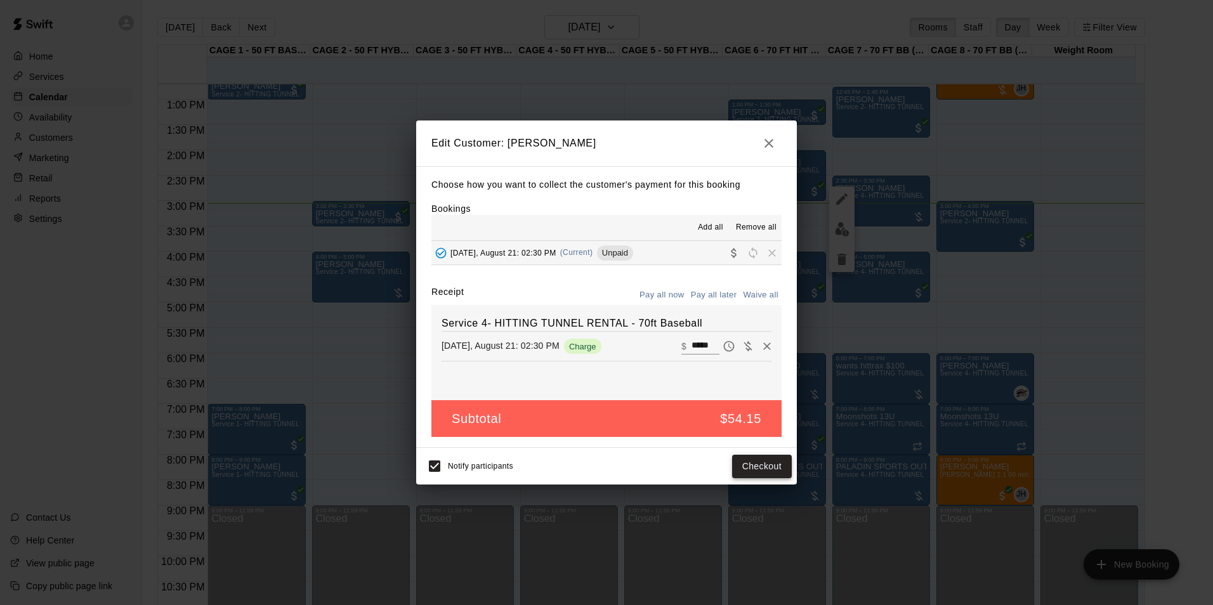
click at [736, 460] on button "Checkout" at bounding box center [762, 466] width 60 height 23
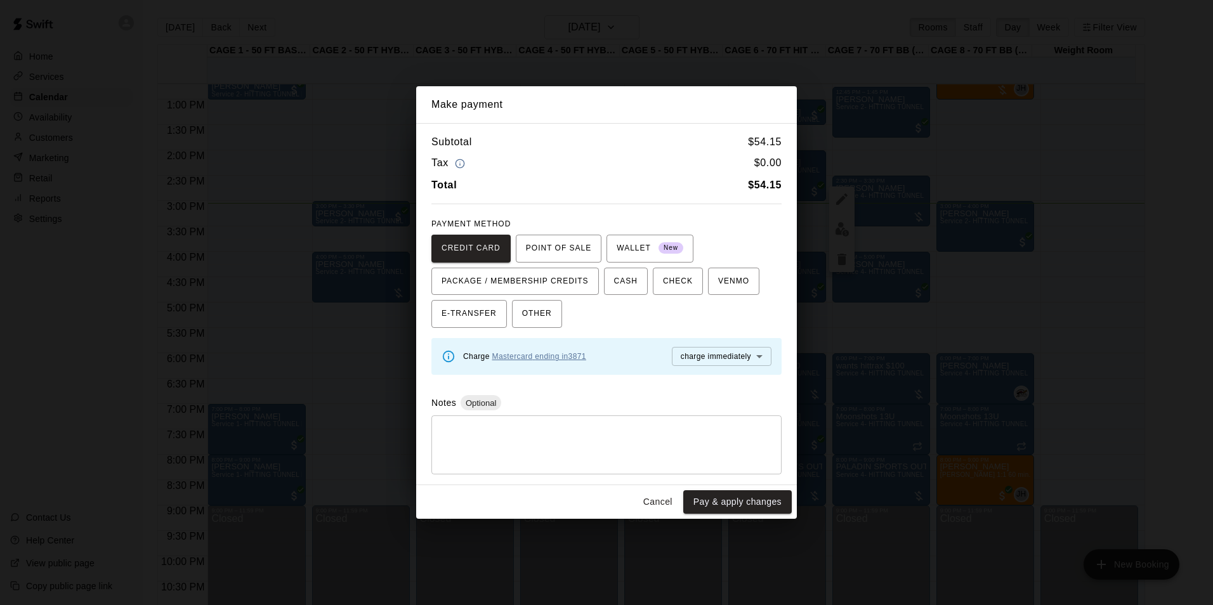
click at [547, 356] on link "Mastercard ending in 3871" at bounding box center [539, 356] width 94 height 9
click at [558, 359] on link "Mastercard ending in 3871" at bounding box center [539, 356] width 94 height 9
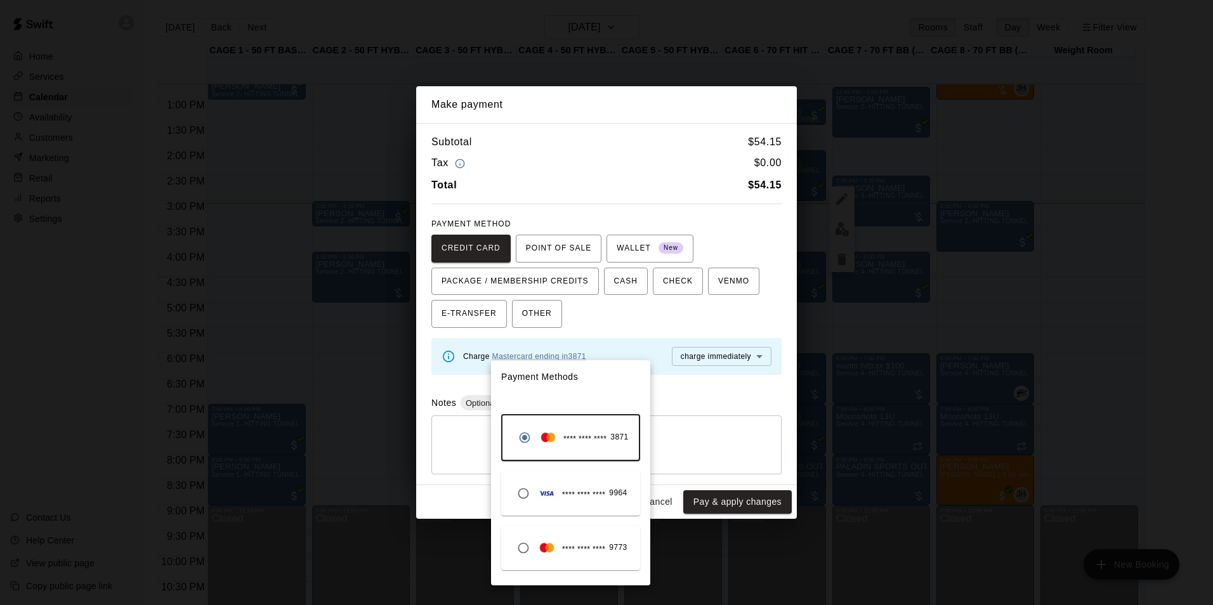
click at [576, 477] on div "**** **** **** 9964" at bounding box center [570, 493] width 139 height 44
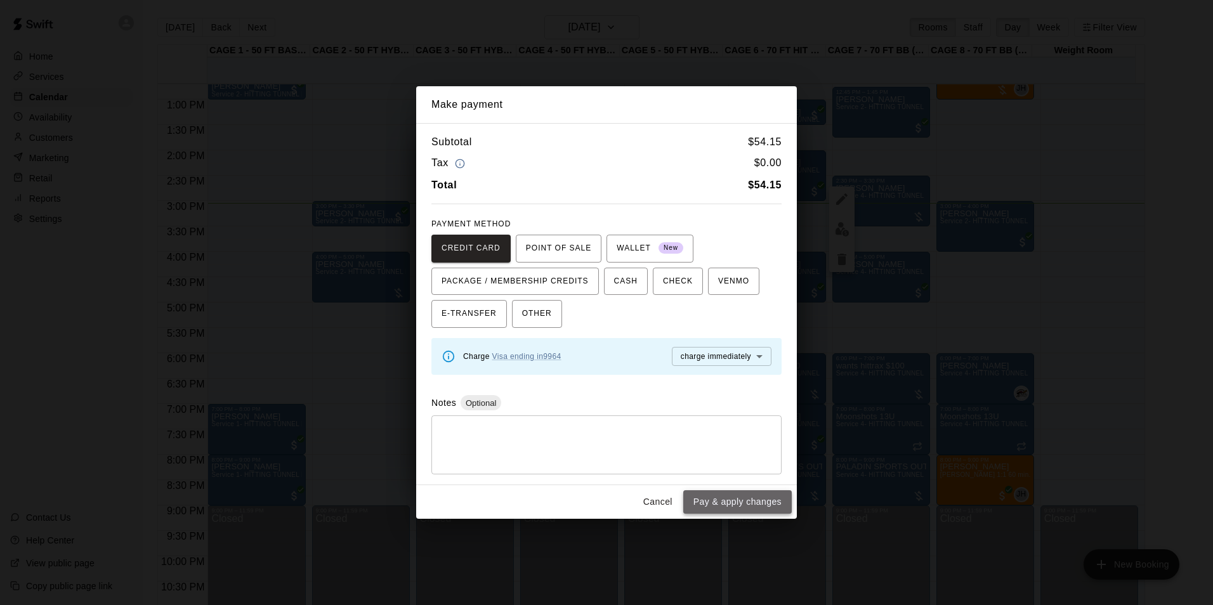
click at [750, 505] on button "Pay & apply changes" at bounding box center [737, 501] width 108 height 23
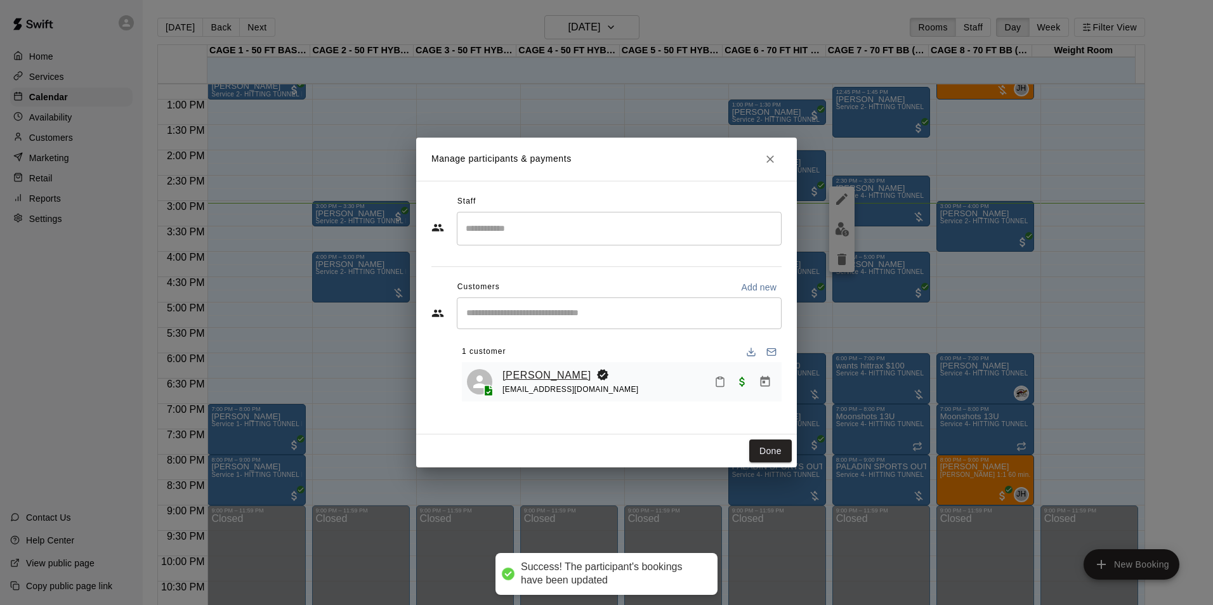
click at [566, 377] on link "[PERSON_NAME]" at bounding box center [546, 375] width 89 height 16
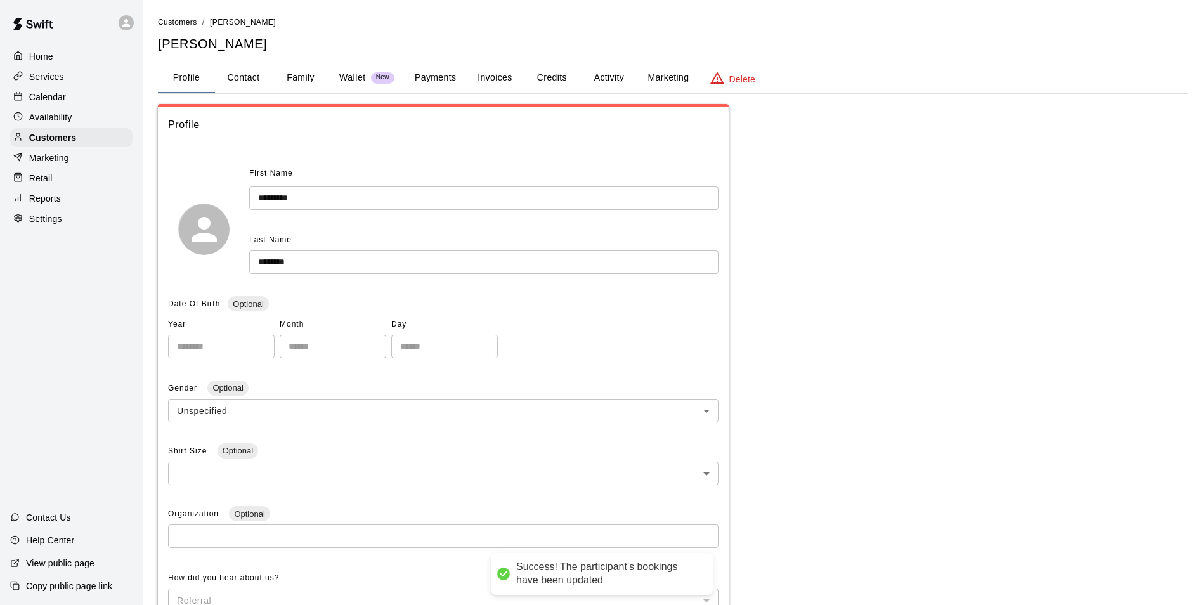
click at [498, 84] on button "Invoices" at bounding box center [494, 78] width 57 height 30
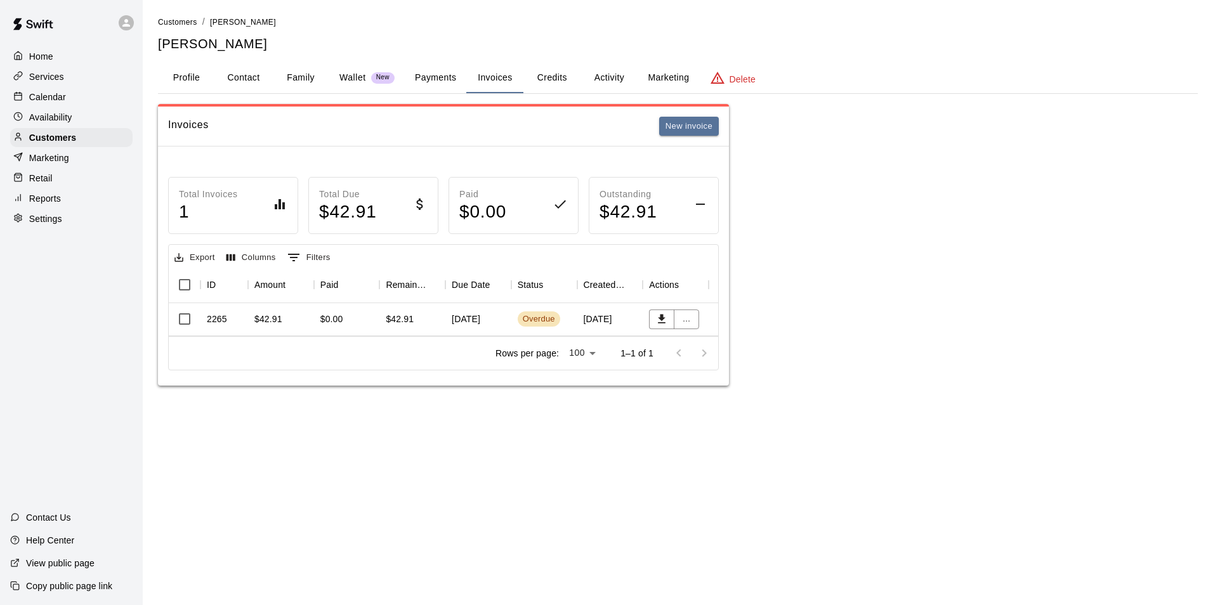
click at [412, 67] on button "Payments" at bounding box center [436, 78] width 62 height 30
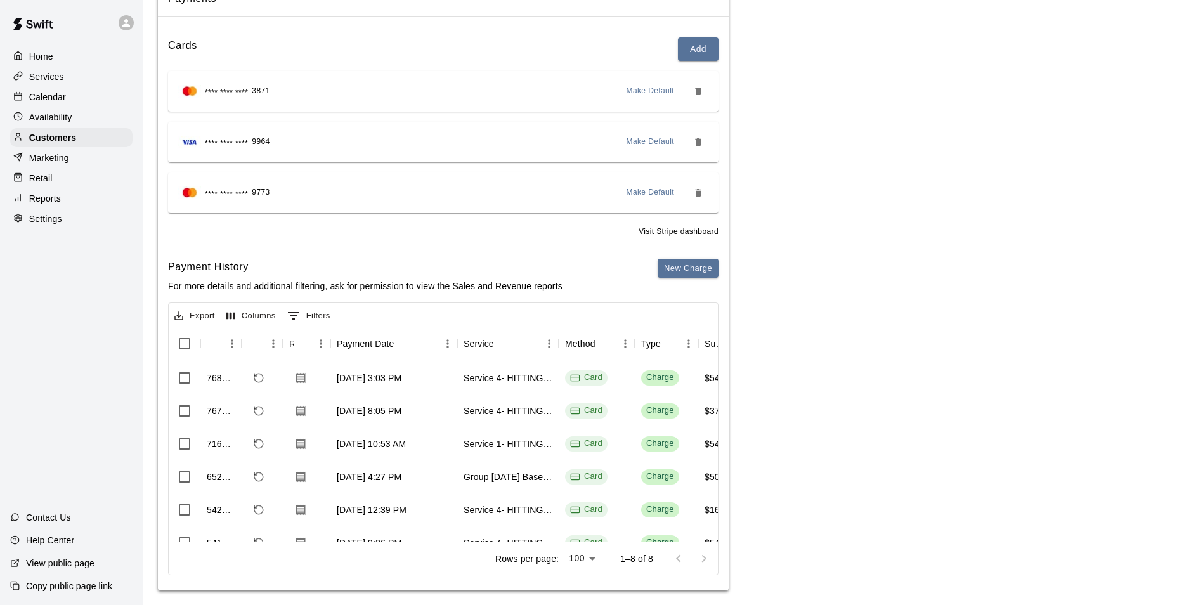
scroll to position [127, 0]
click at [295, 380] on icon "Download Receipt" at bounding box center [300, 377] width 13 height 13
click at [60, 94] on p "Calendar" at bounding box center [47, 97] width 37 height 13
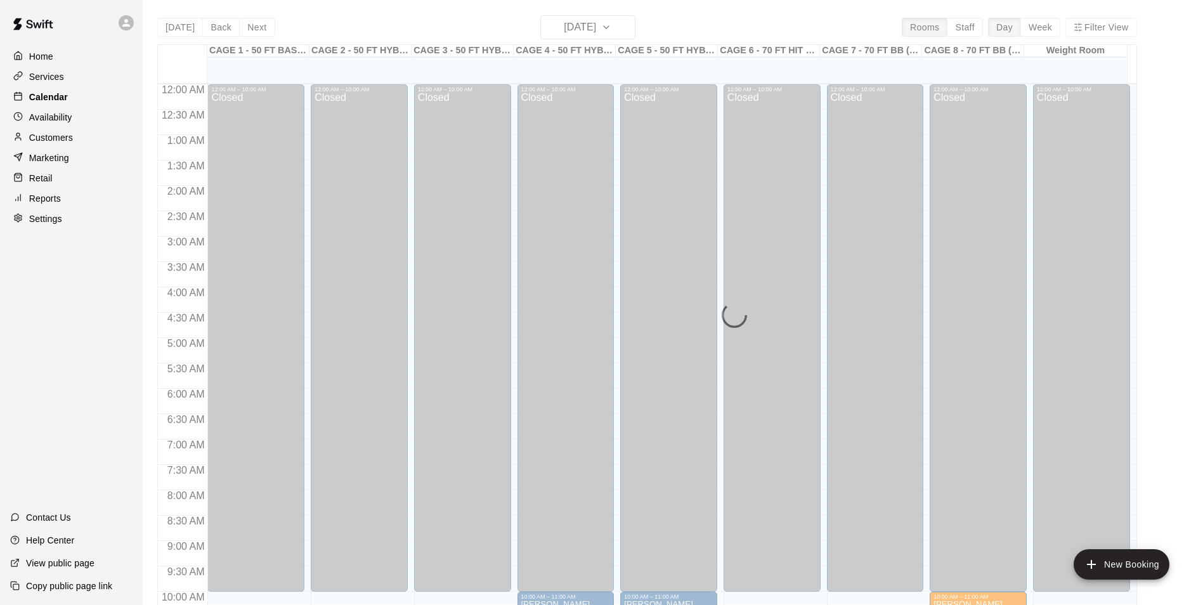
scroll to position [644, 0]
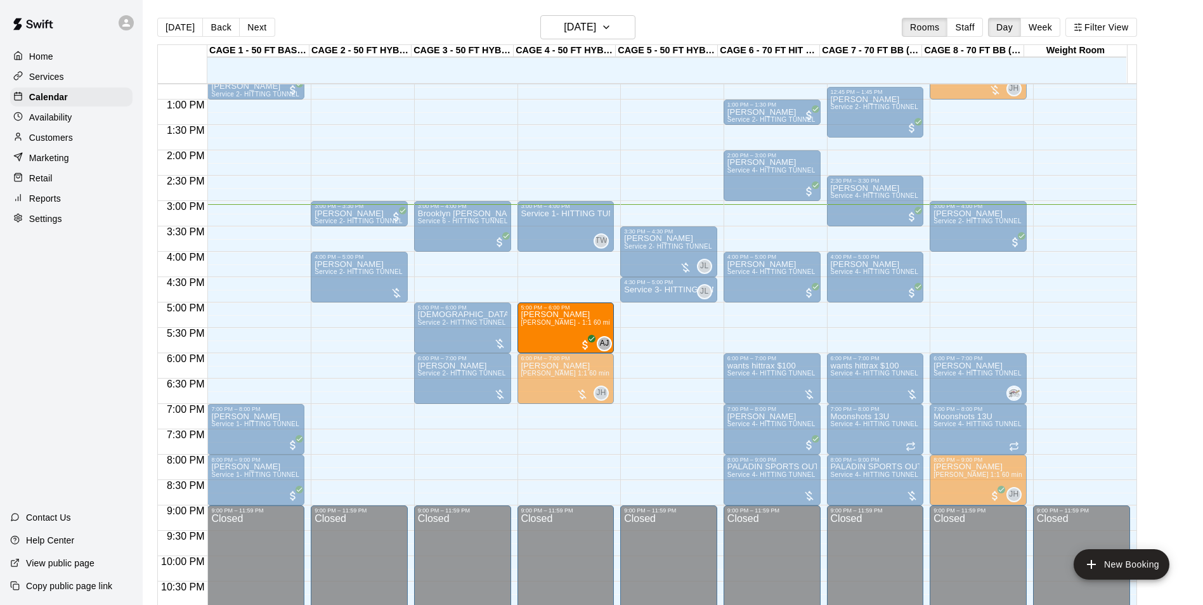
drag, startPoint x: 651, startPoint y: 326, endPoint x: 592, endPoint y: 329, distance: 58.4
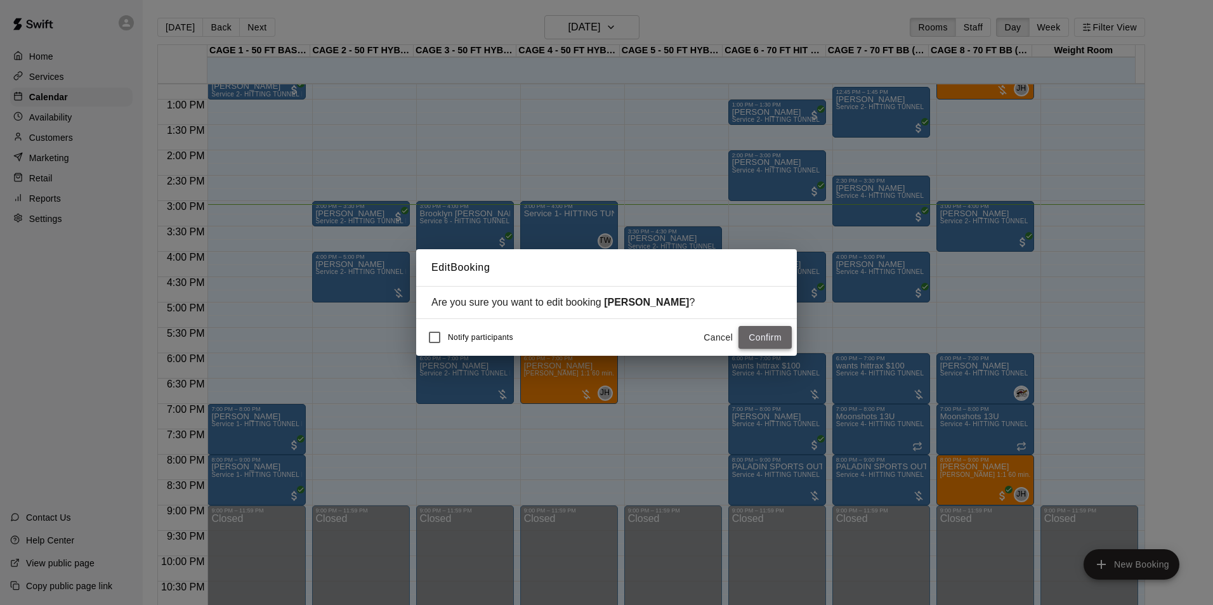
click at [765, 334] on button "Confirm" at bounding box center [764, 337] width 53 height 23
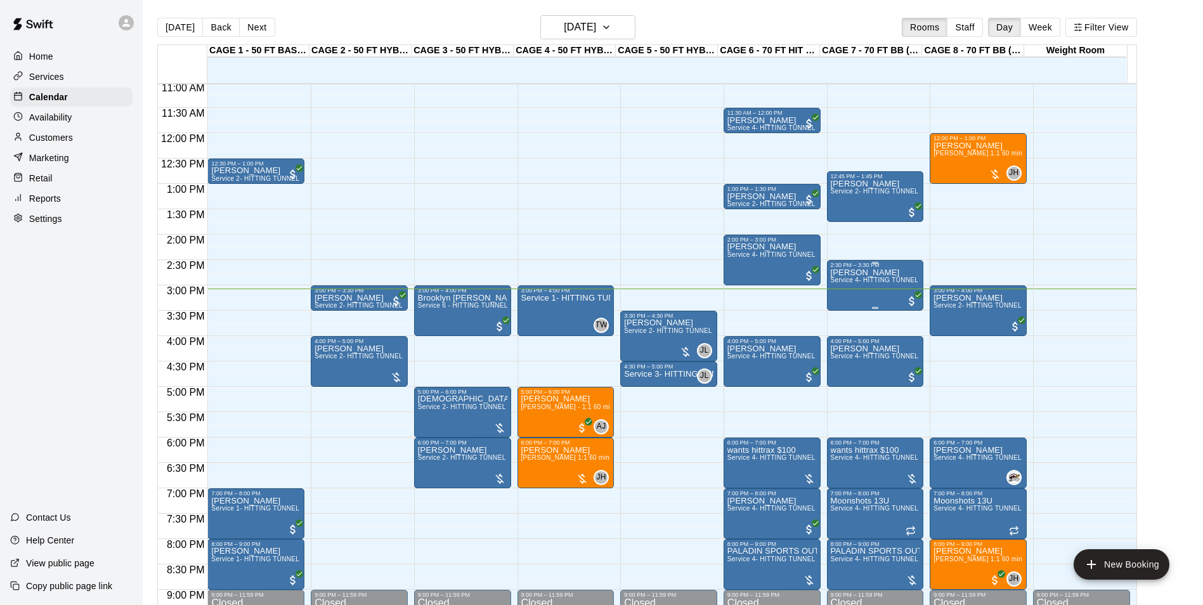
scroll to position [454, 0]
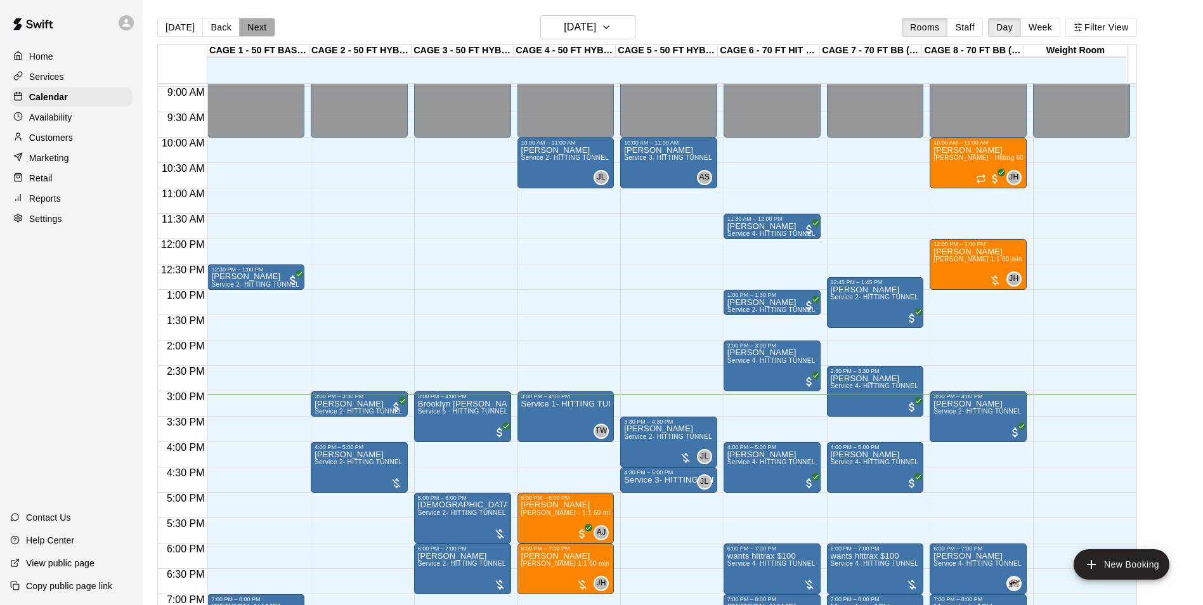
click at [260, 26] on button "Next" at bounding box center [257, 27] width 36 height 19
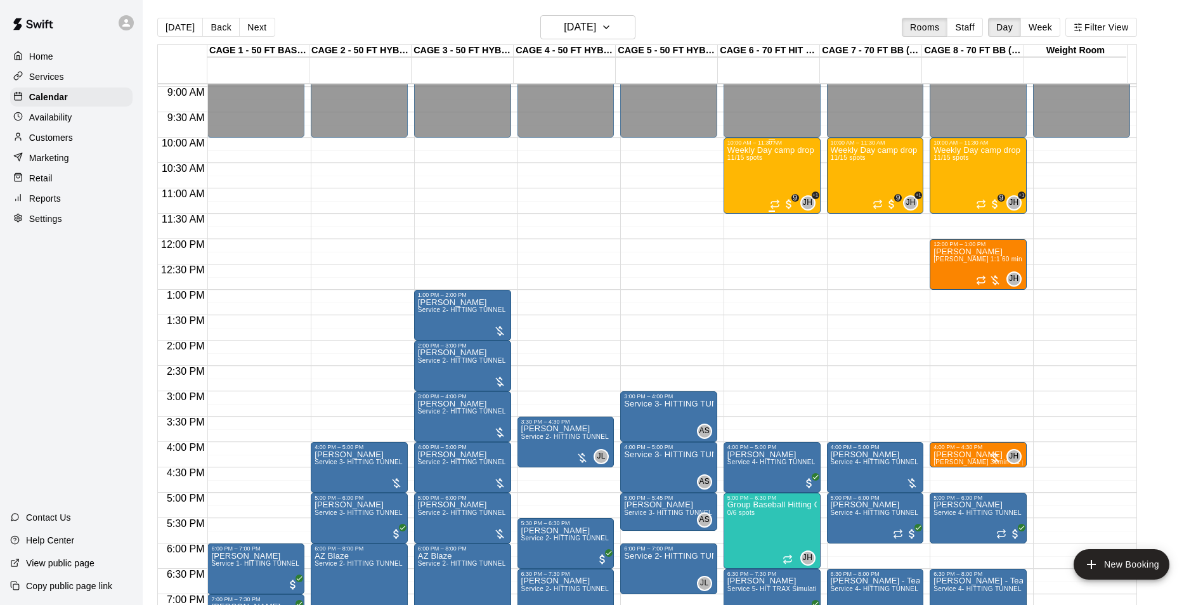
click at [766, 186] on div "Weekly Day camp drop in session - Monday / Wednesday / Friday's 11/15 spots" at bounding box center [771, 448] width 89 height 605
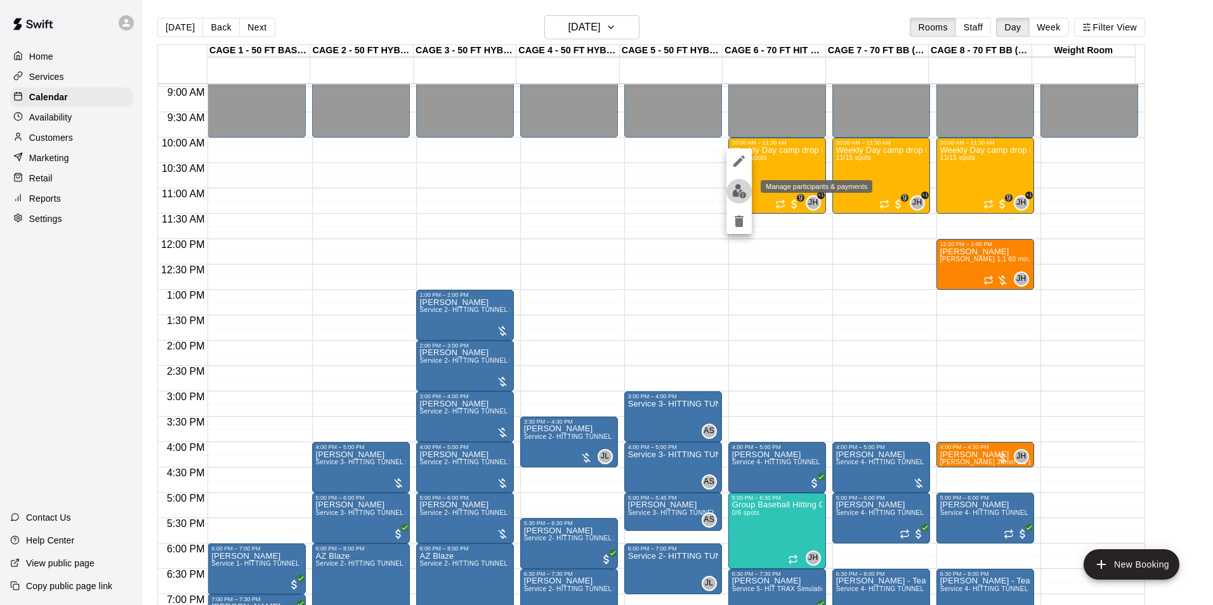
click at [748, 195] on button "edit" at bounding box center [738, 191] width 25 height 25
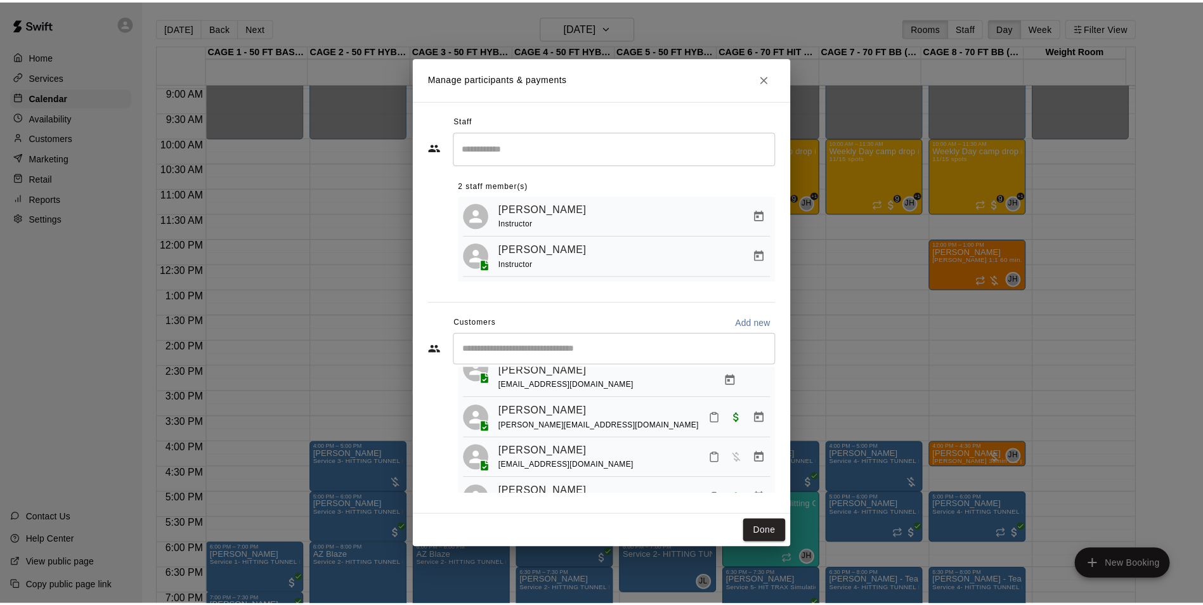
scroll to position [372, 0]
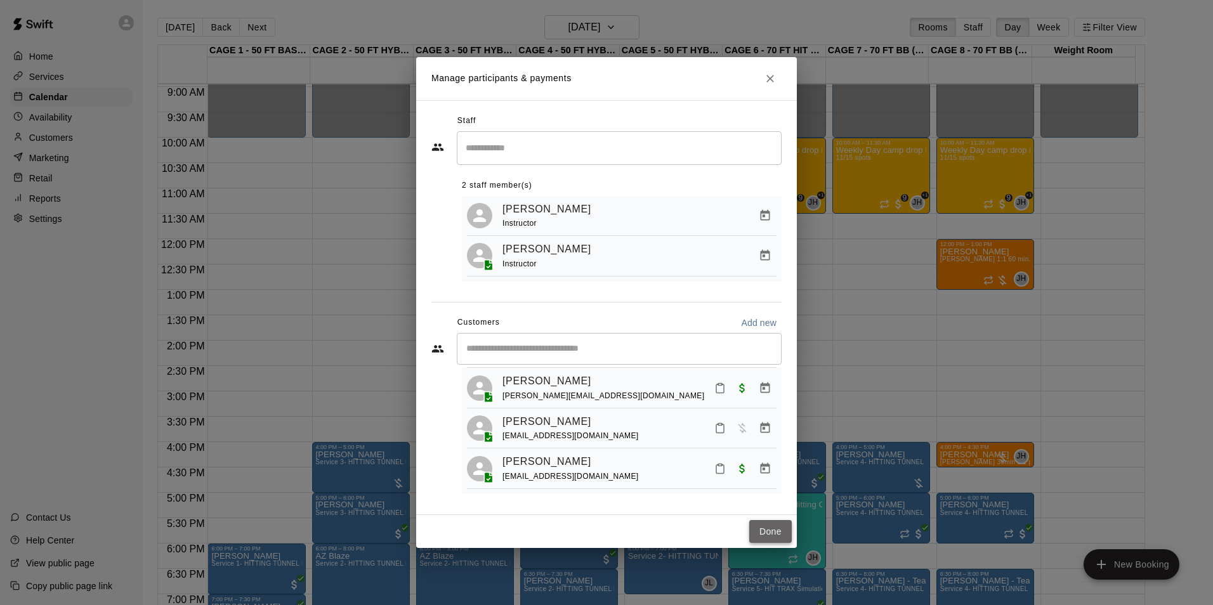
click at [767, 533] on button "Done" at bounding box center [770, 531] width 42 height 23
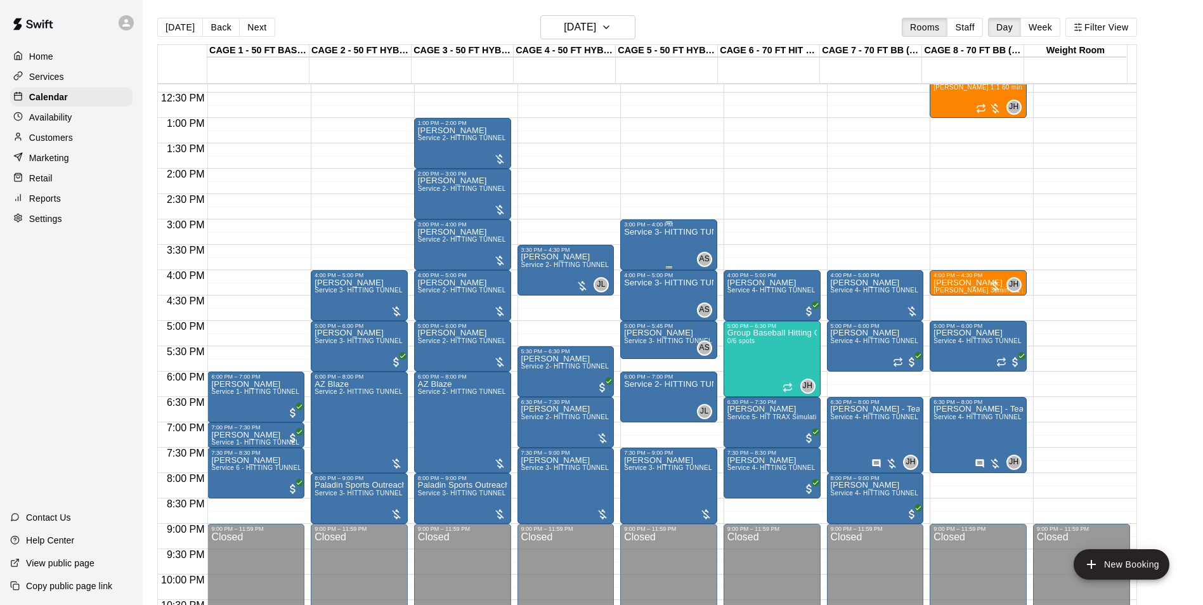
scroll to position [644, 0]
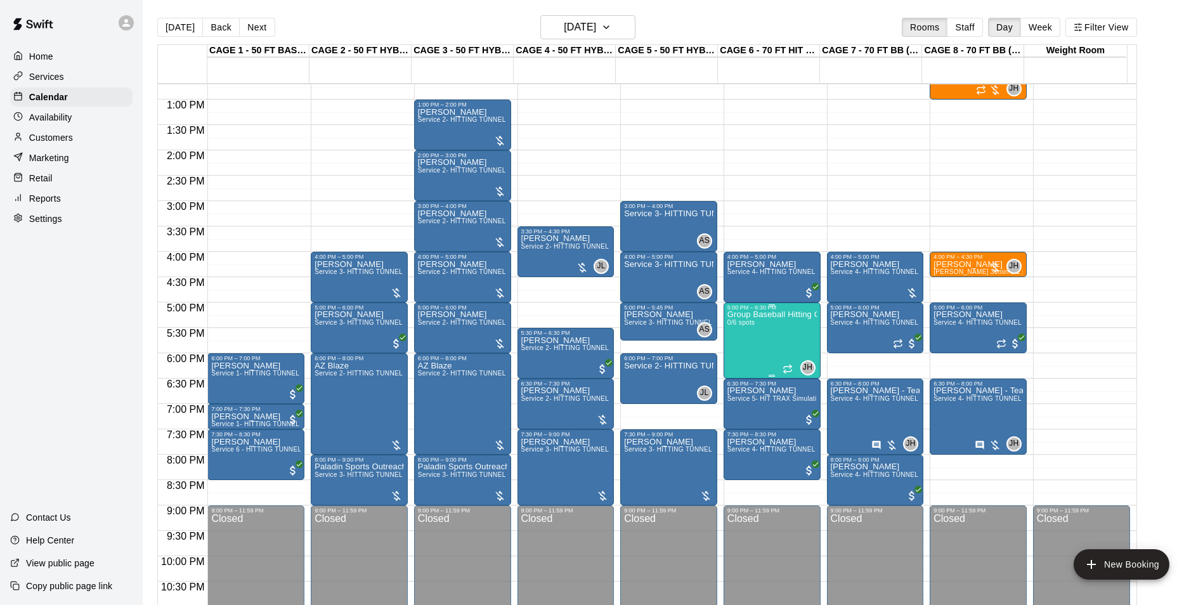
click at [759, 344] on div "Group Baseball Hitting Class - Friday (Ages 9-12) 0/6 spots" at bounding box center [771, 613] width 89 height 605
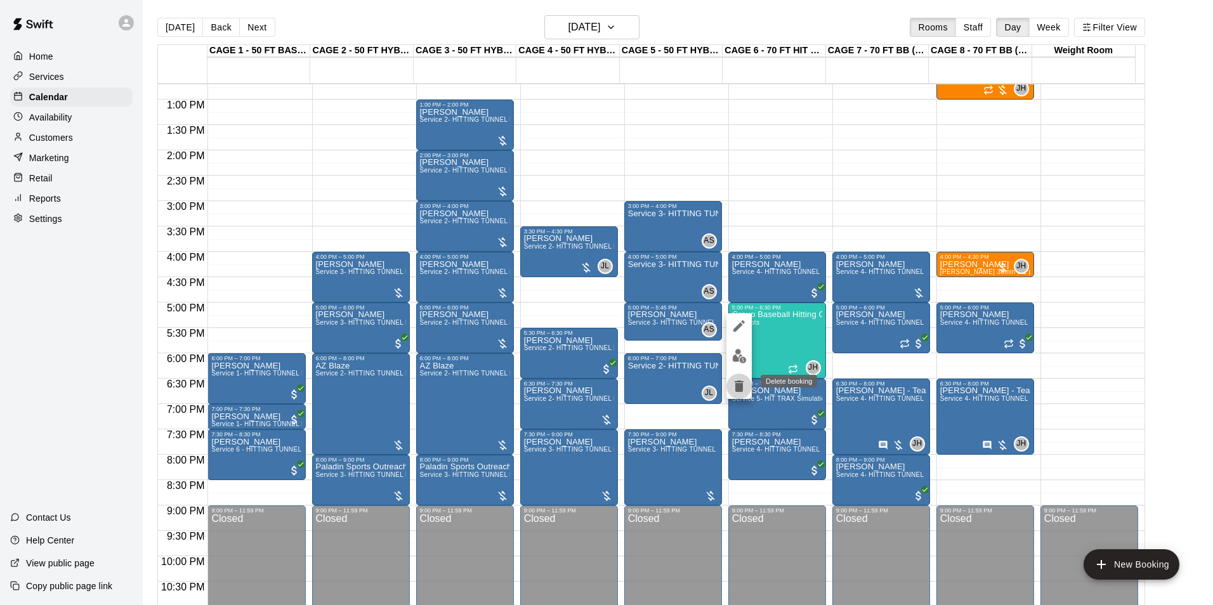
click at [736, 390] on icon "delete" at bounding box center [738, 386] width 9 height 11
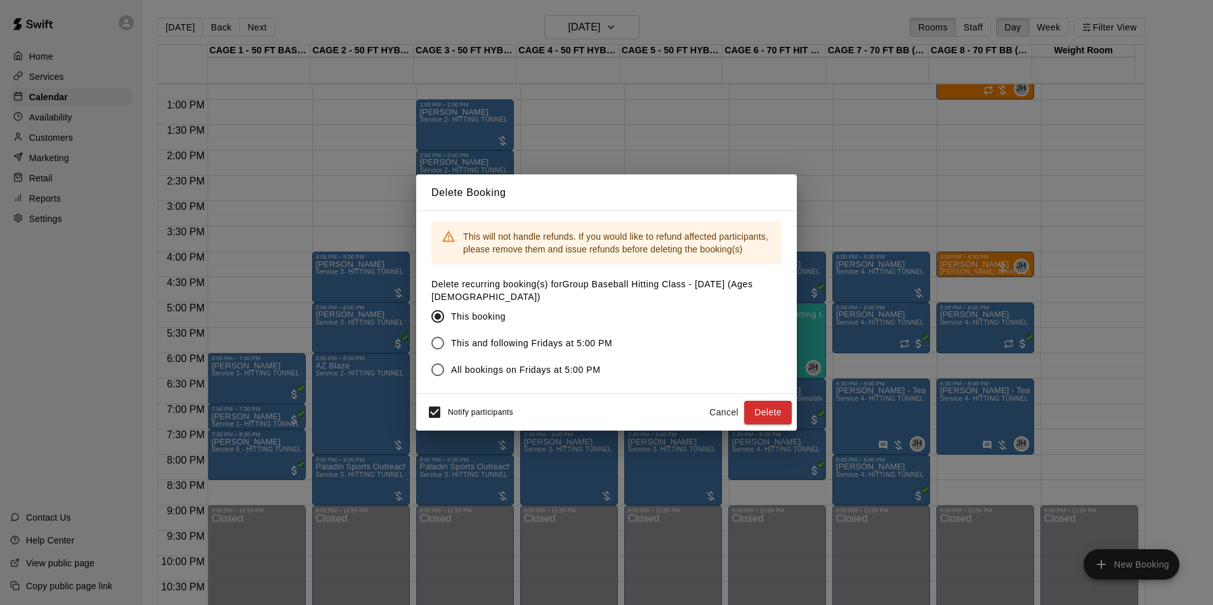
click at [720, 412] on button "Cancel" at bounding box center [723, 412] width 41 height 23
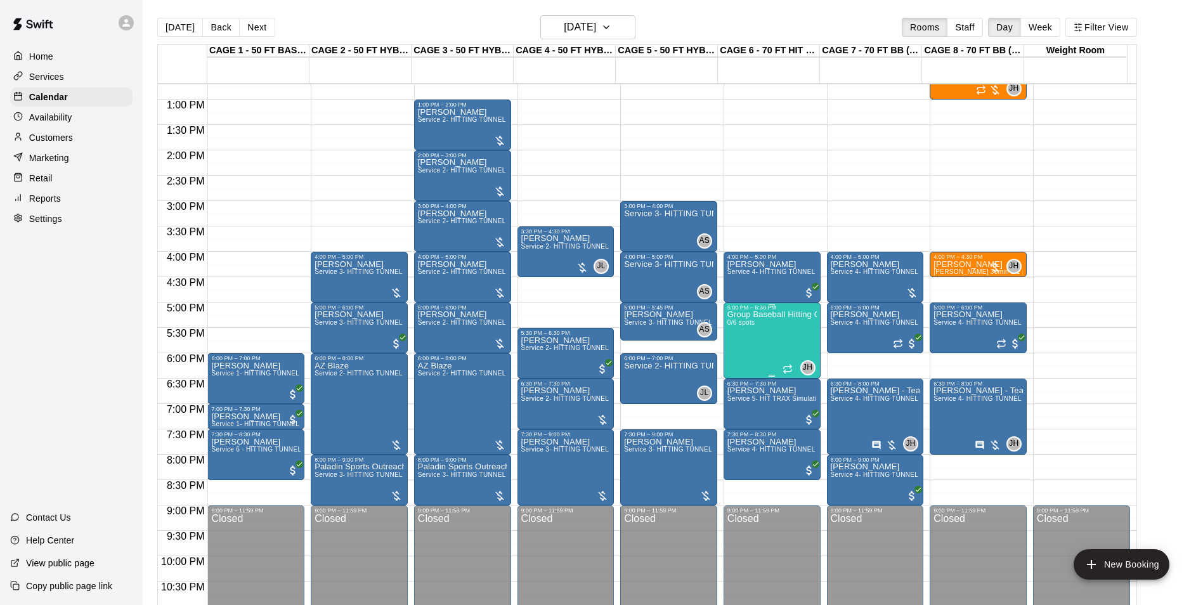
click at [748, 338] on div "Group Baseball Hitting Class - Friday (Ages 9-12) 0/6 spots" at bounding box center [771, 613] width 89 height 605
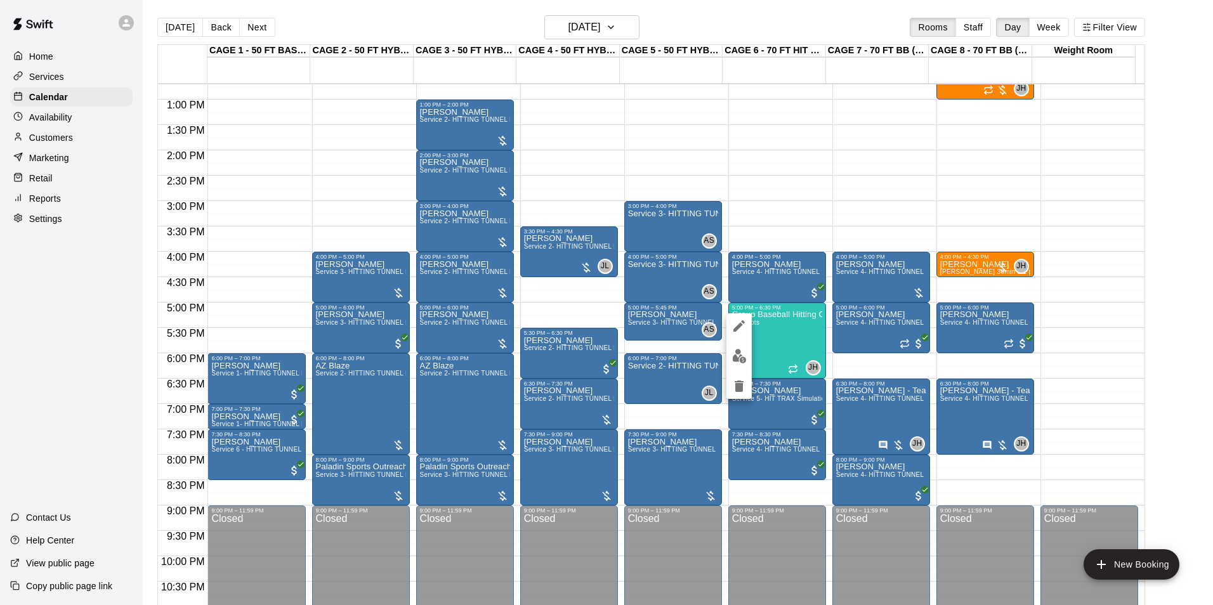
click at [785, 356] on div at bounding box center [606, 302] width 1213 height 605
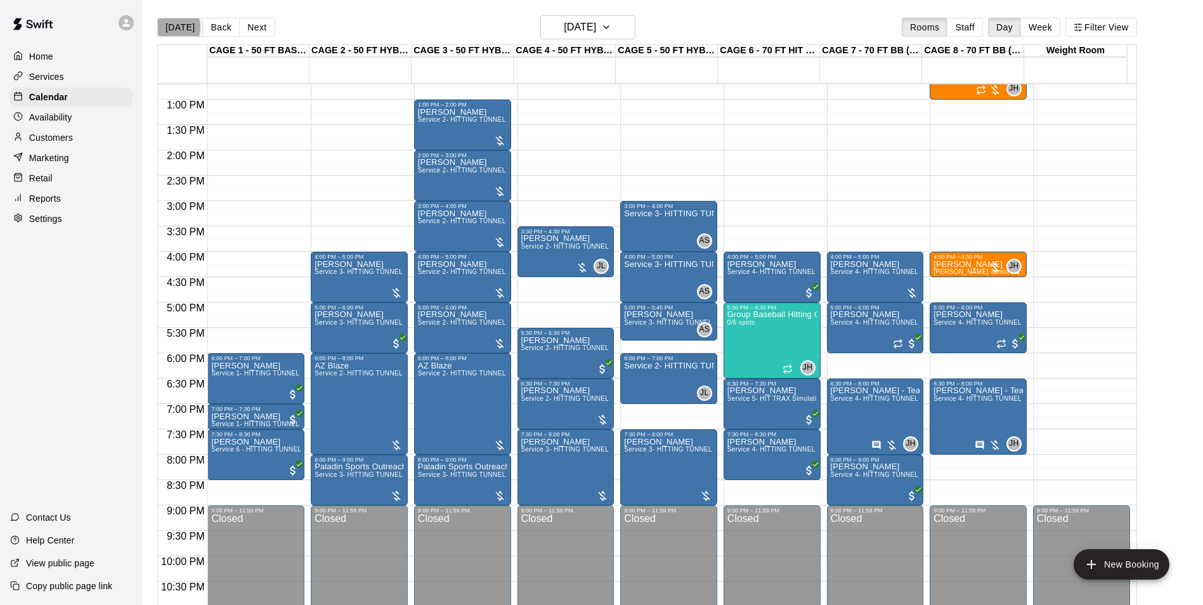
click at [166, 27] on button "[DATE]" at bounding box center [180, 27] width 46 height 19
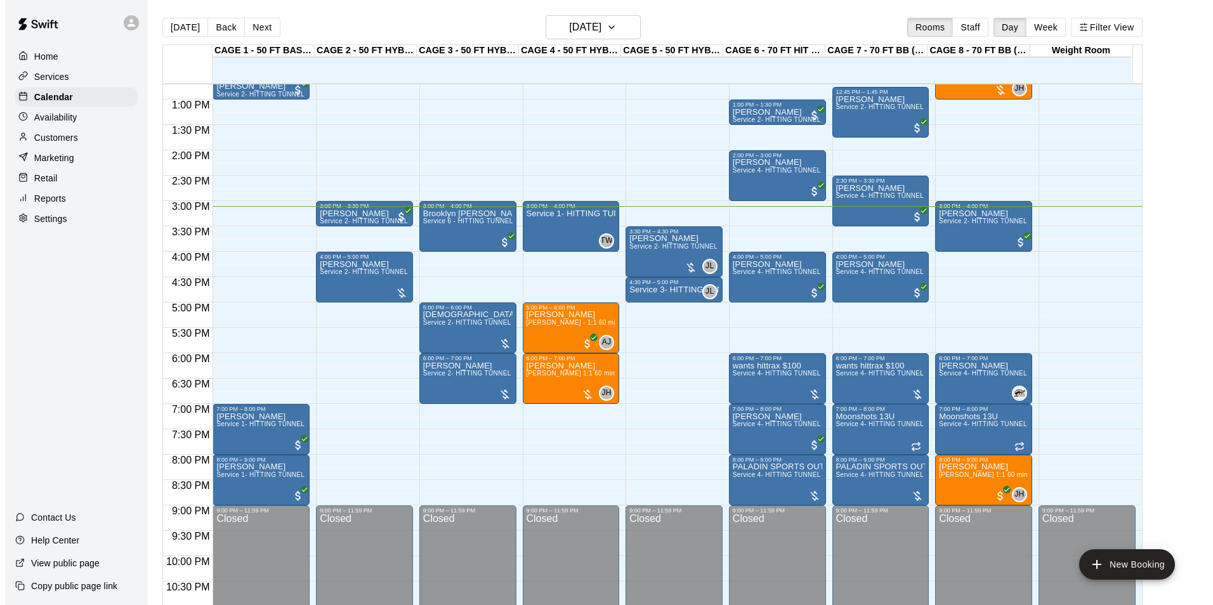
scroll to position [20, 0]
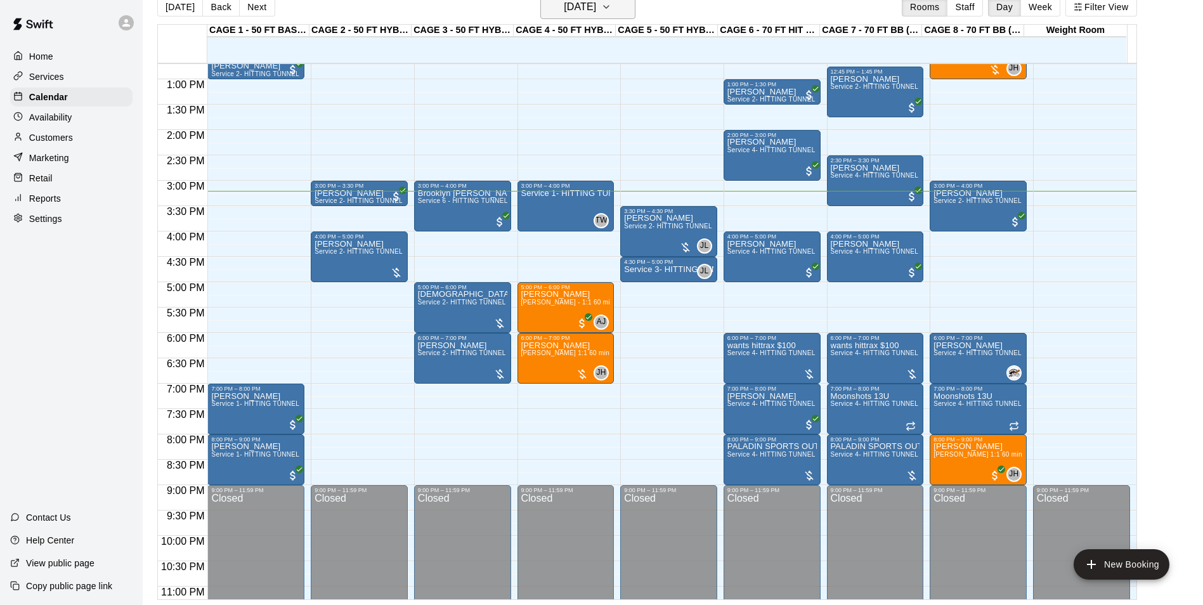
click at [571, 16] on button "[DATE]" at bounding box center [587, 7] width 95 height 24
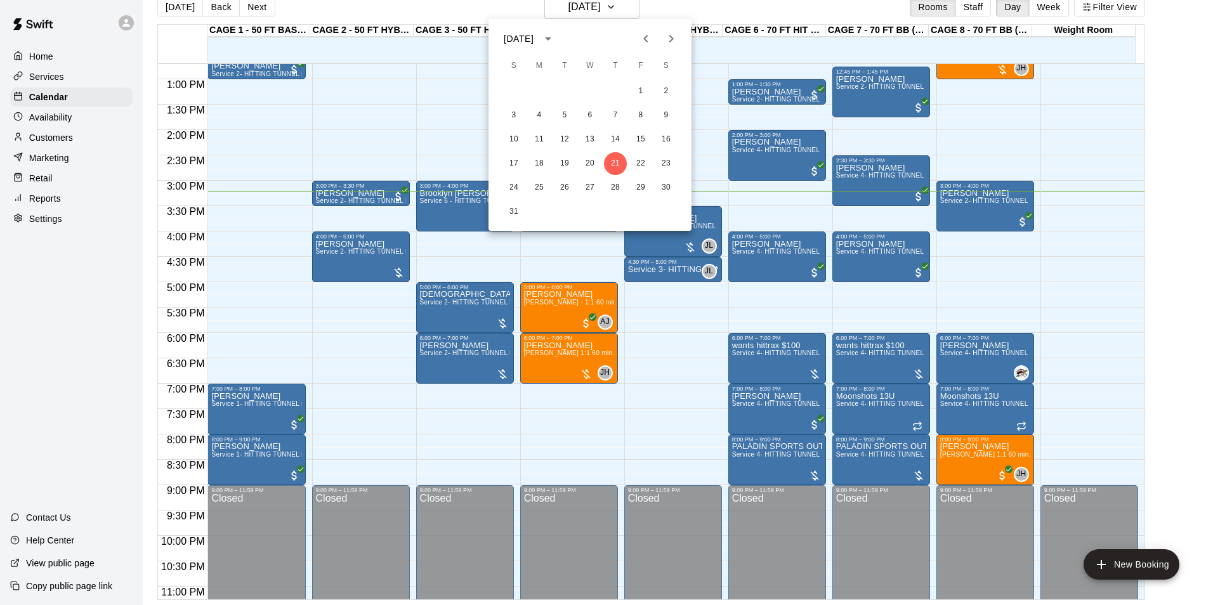
click at [671, 36] on icon "Next month" at bounding box center [671, 39] width 4 height 8
click at [564, 85] on button "2" at bounding box center [564, 91] width 23 height 23
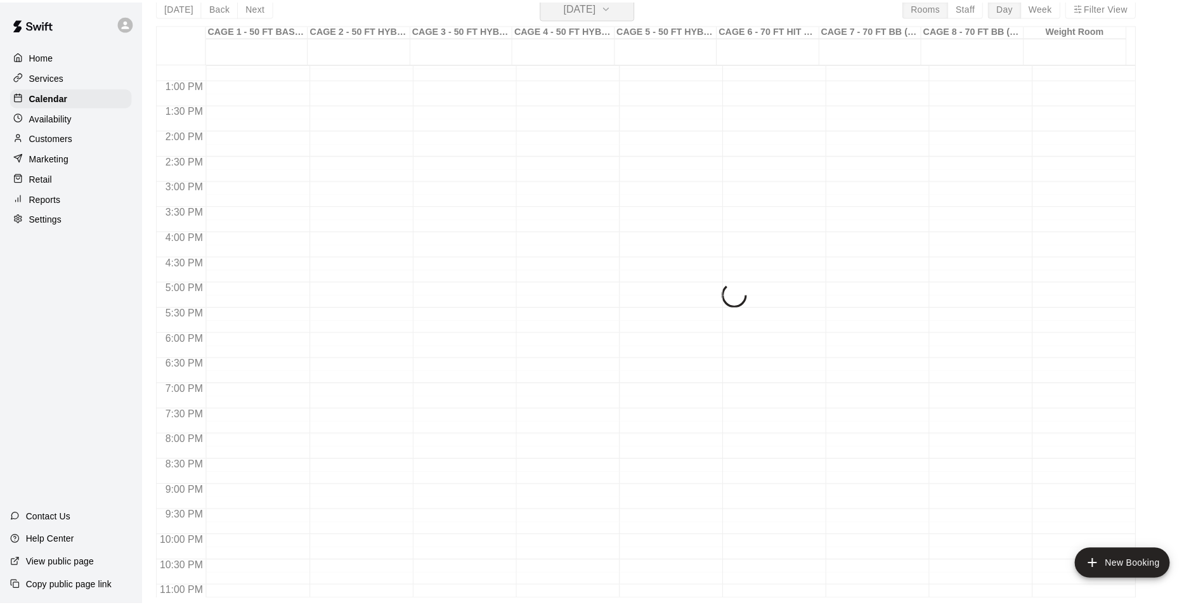
scroll to position [15, 0]
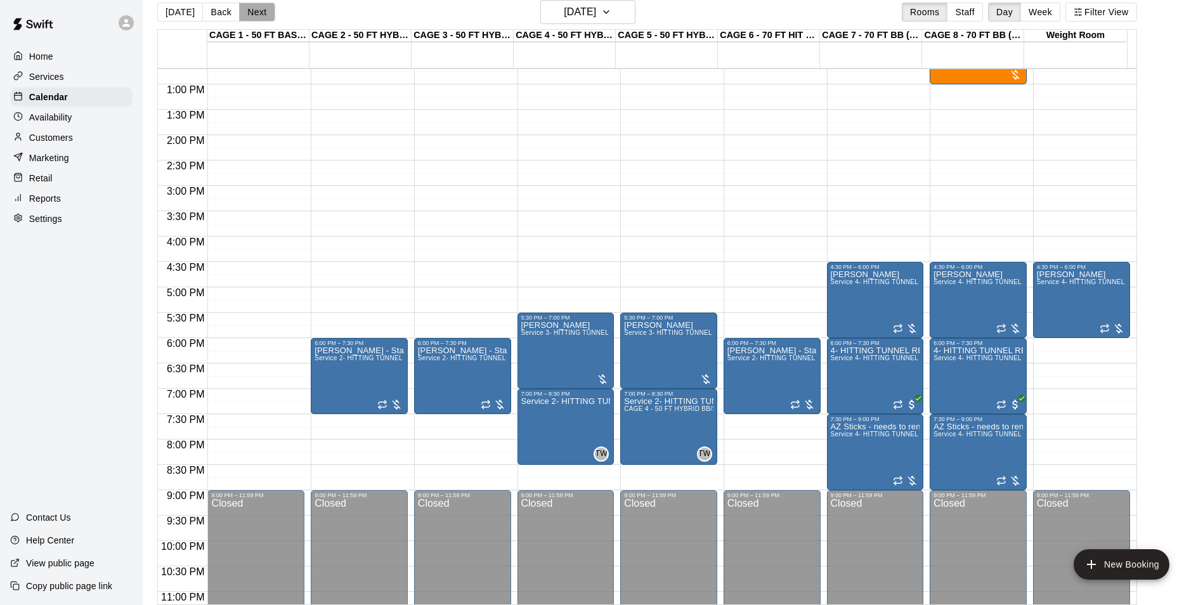
click at [260, 16] on button "Next" at bounding box center [257, 12] width 36 height 19
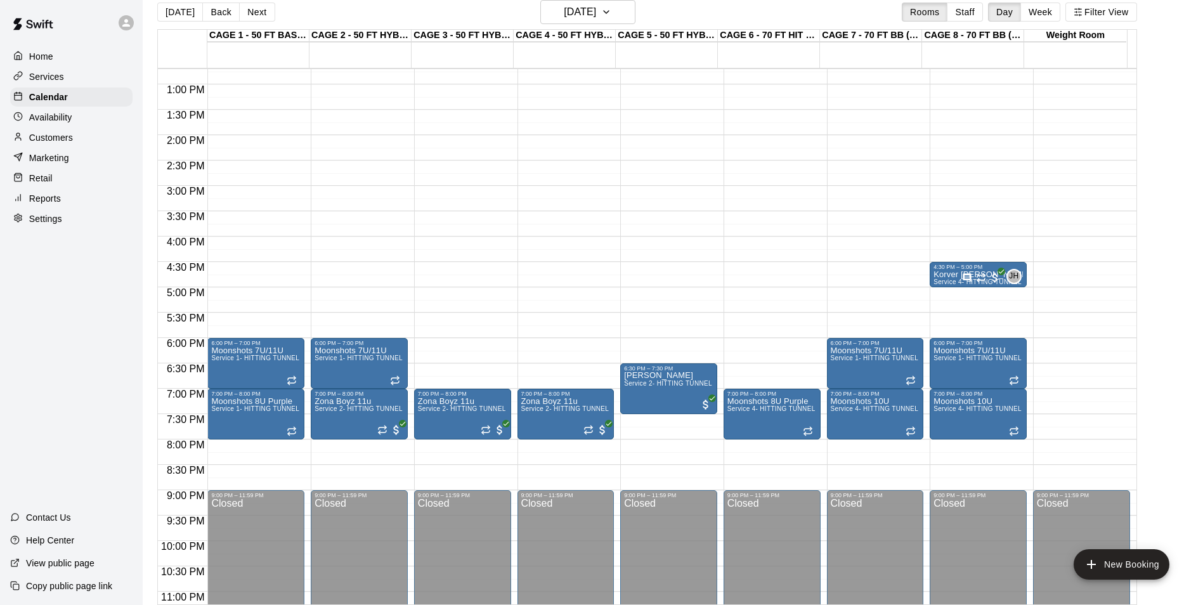
click at [261, 16] on button "Next" at bounding box center [257, 12] width 36 height 19
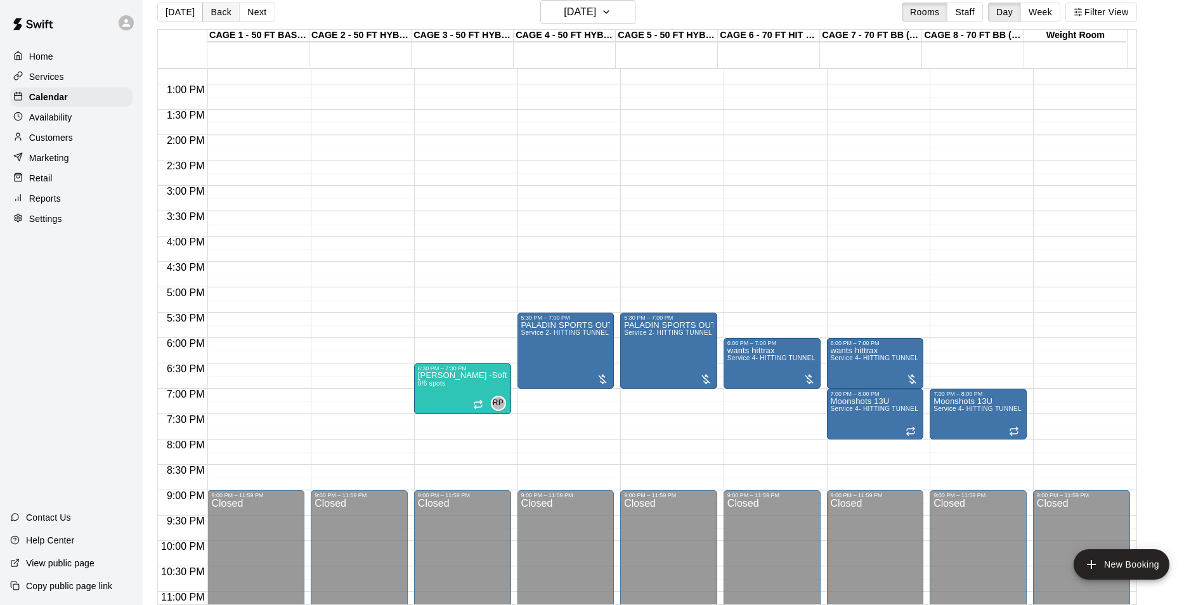
click at [228, 16] on button "Back" at bounding box center [220, 12] width 37 height 19
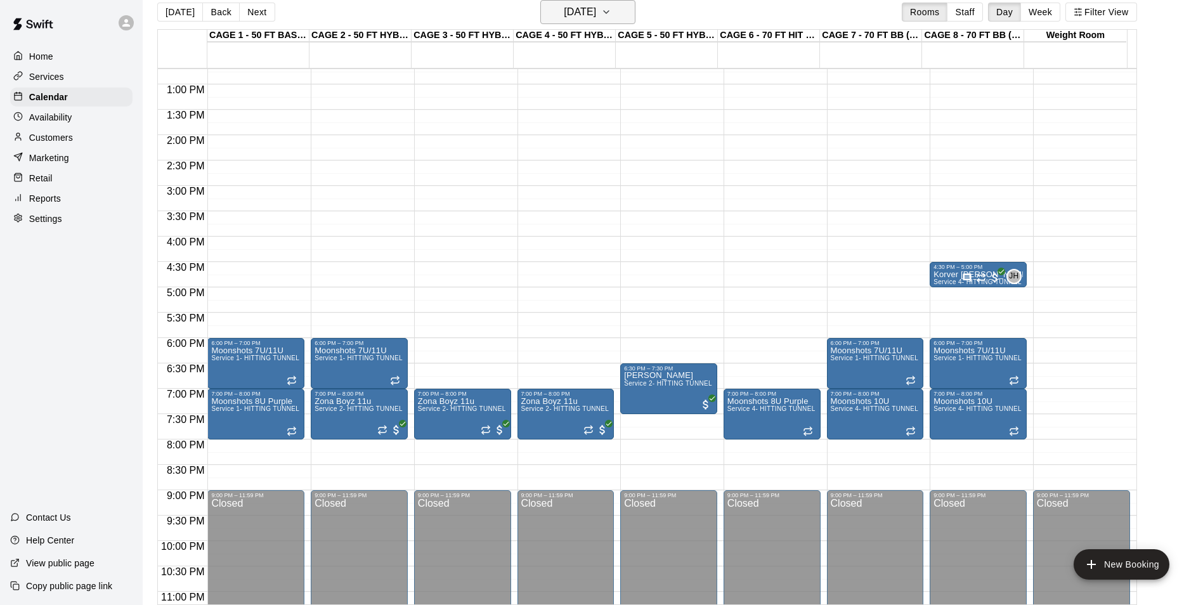
click at [588, 14] on h6 "Wednesday Sep 03" at bounding box center [580, 12] width 32 height 18
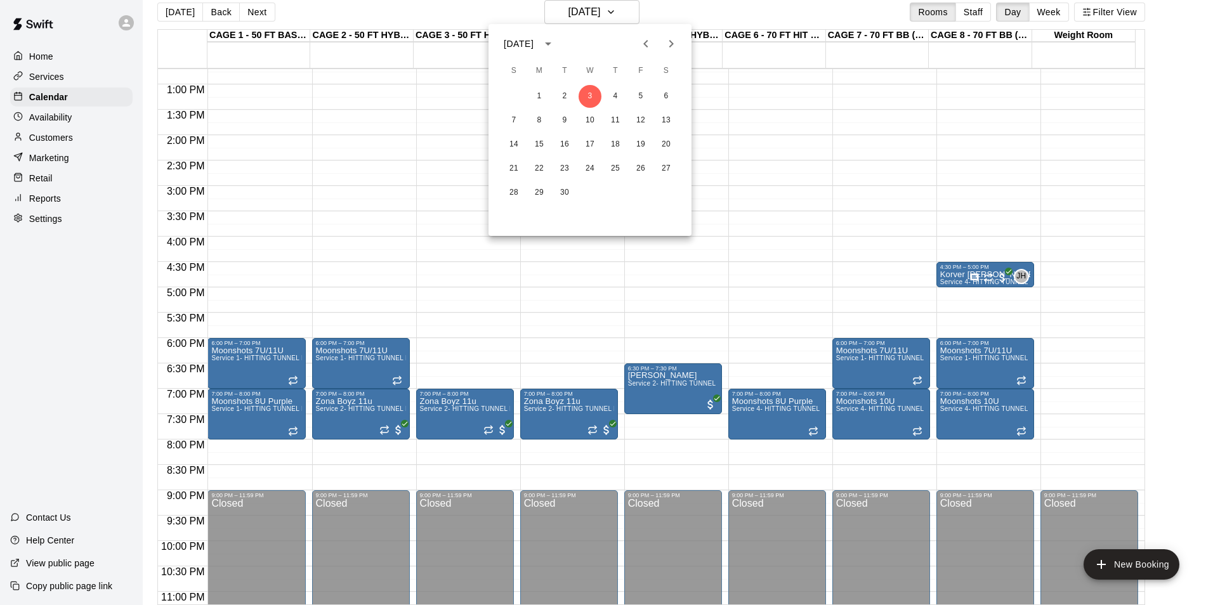
click at [639, 39] on icon "Previous month" at bounding box center [645, 43] width 15 height 15
click at [613, 190] on button "28" at bounding box center [615, 192] width 23 height 23
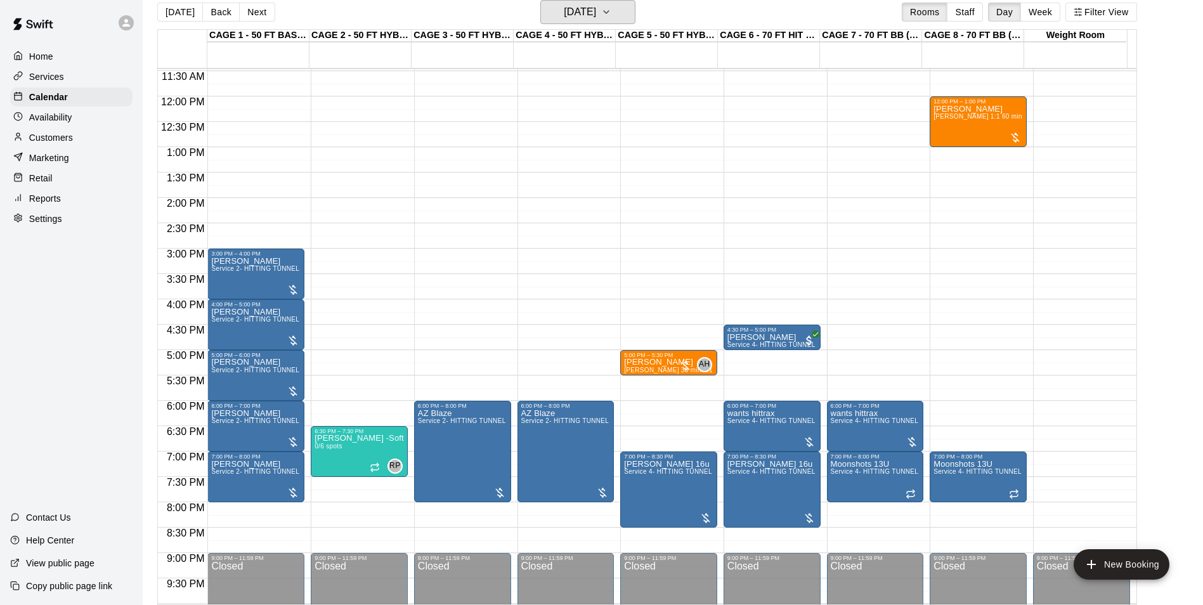
scroll to position [581, 0]
click at [209, 11] on button "Back" at bounding box center [220, 12] width 37 height 19
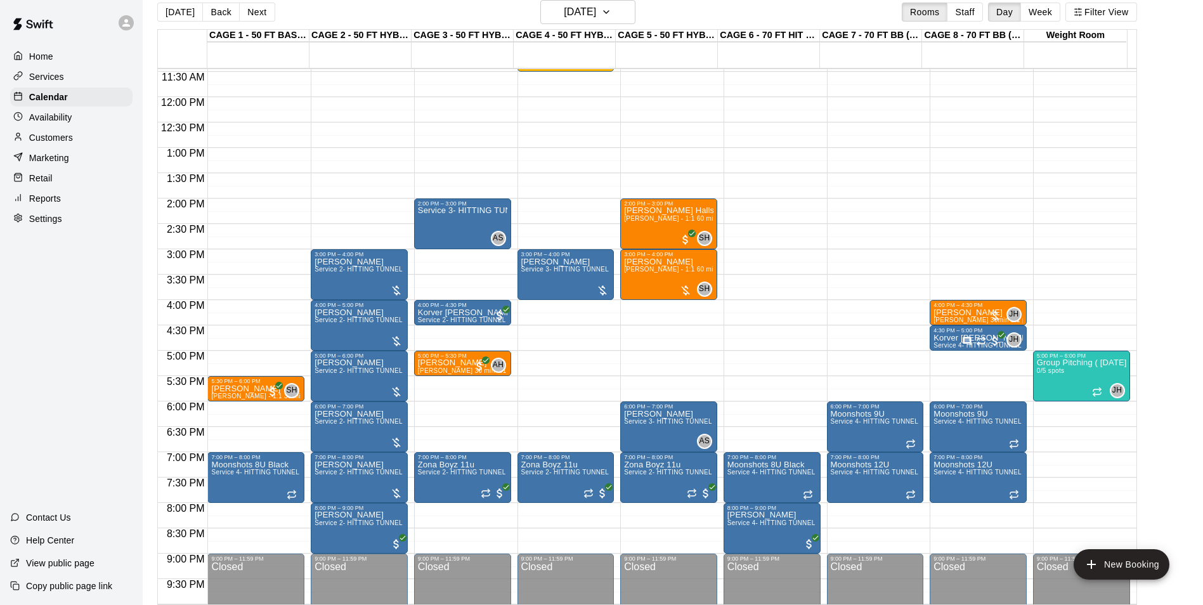
click at [246, 8] on button "Next" at bounding box center [257, 12] width 36 height 19
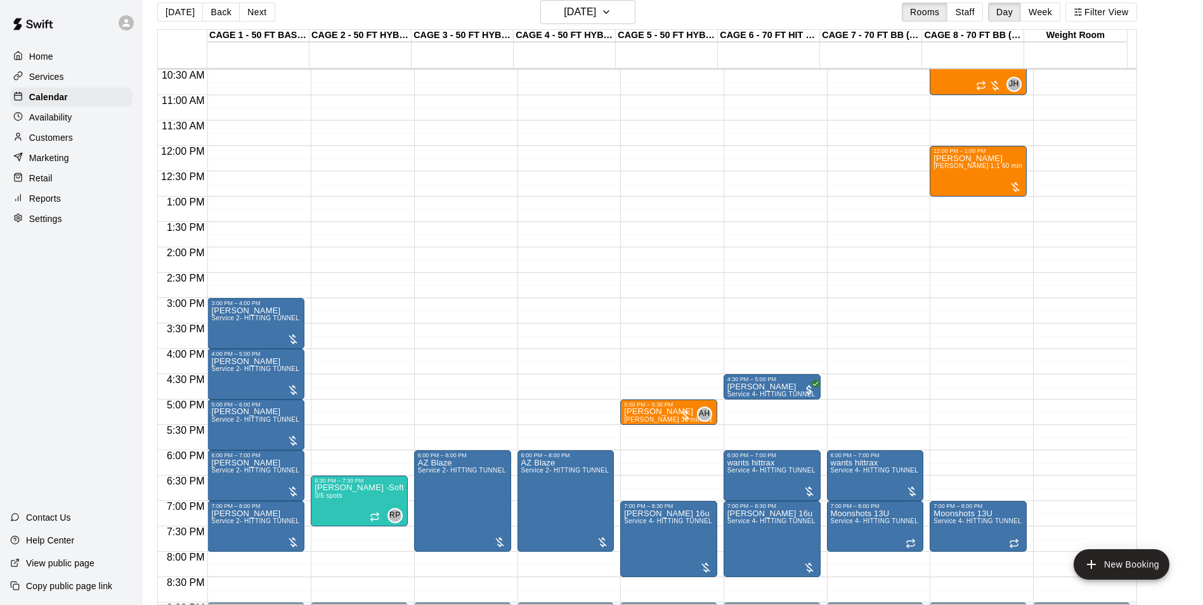
scroll to position [454, 0]
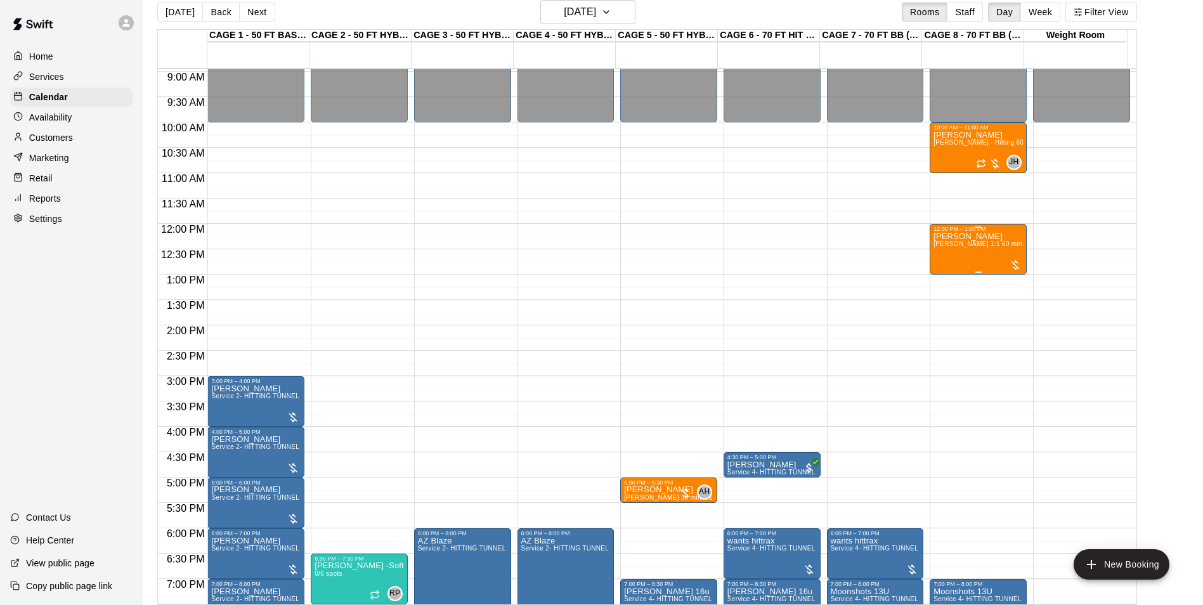
click at [982, 260] on div "Colt Crosby John Havird 1:1 60 min. pitching Lesson" at bounding box center [978, 534] width 89 height 605
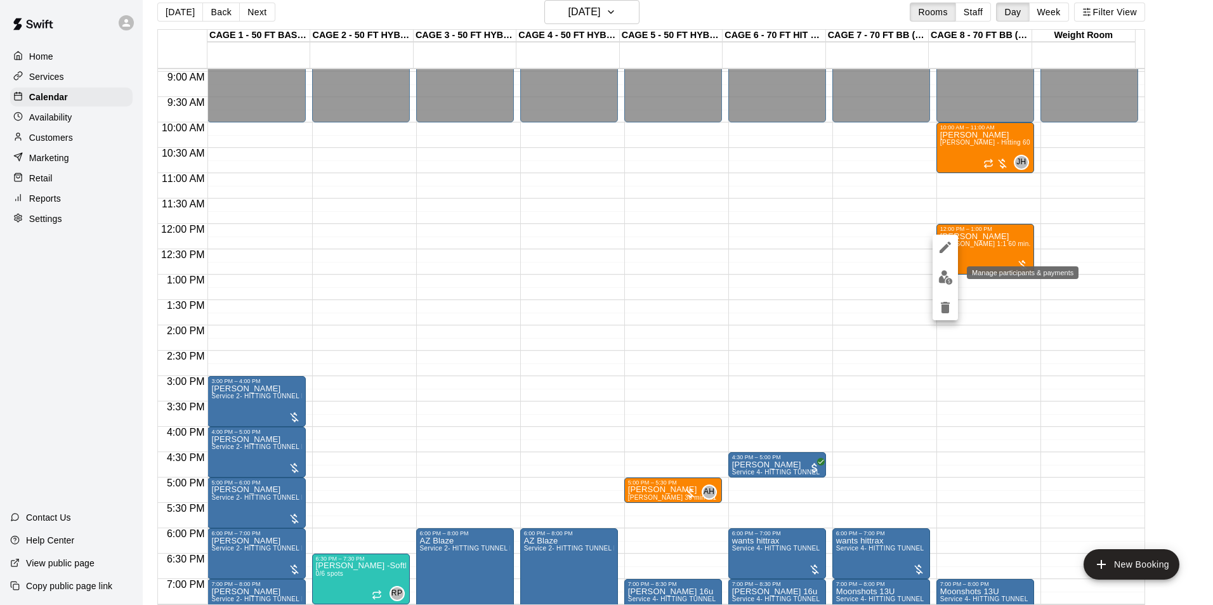
click at [947, 276] on img "edit" at bounding box center [945, 277] width 15 height 15
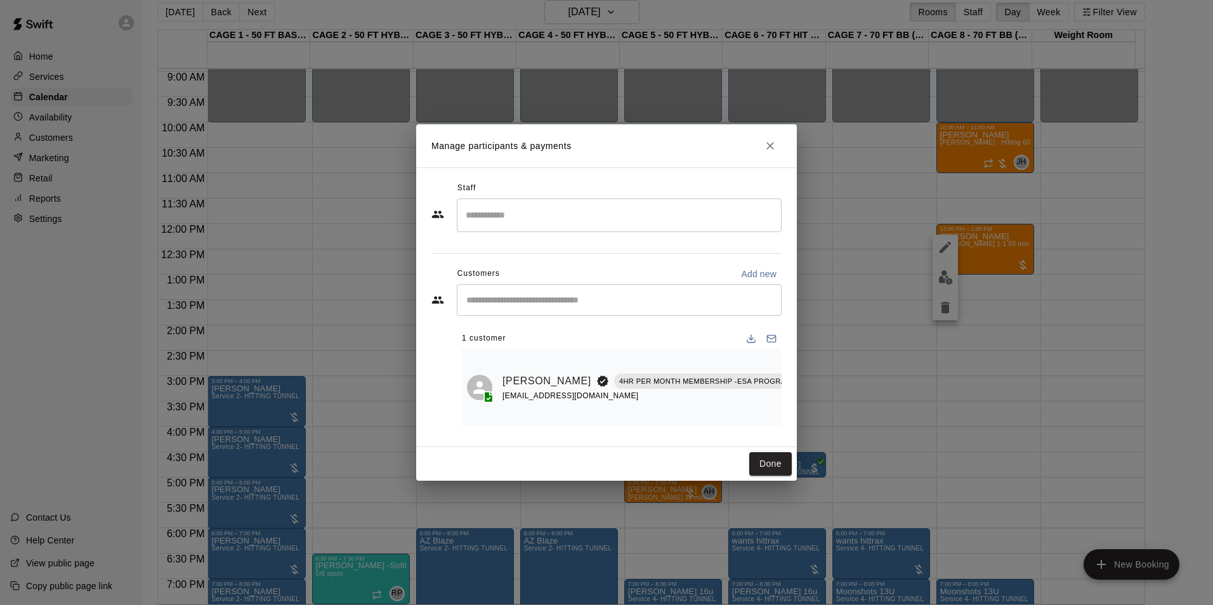
click at [580, 211] on input "Search staff" at bounding box center [618, 215] width 313 height 22
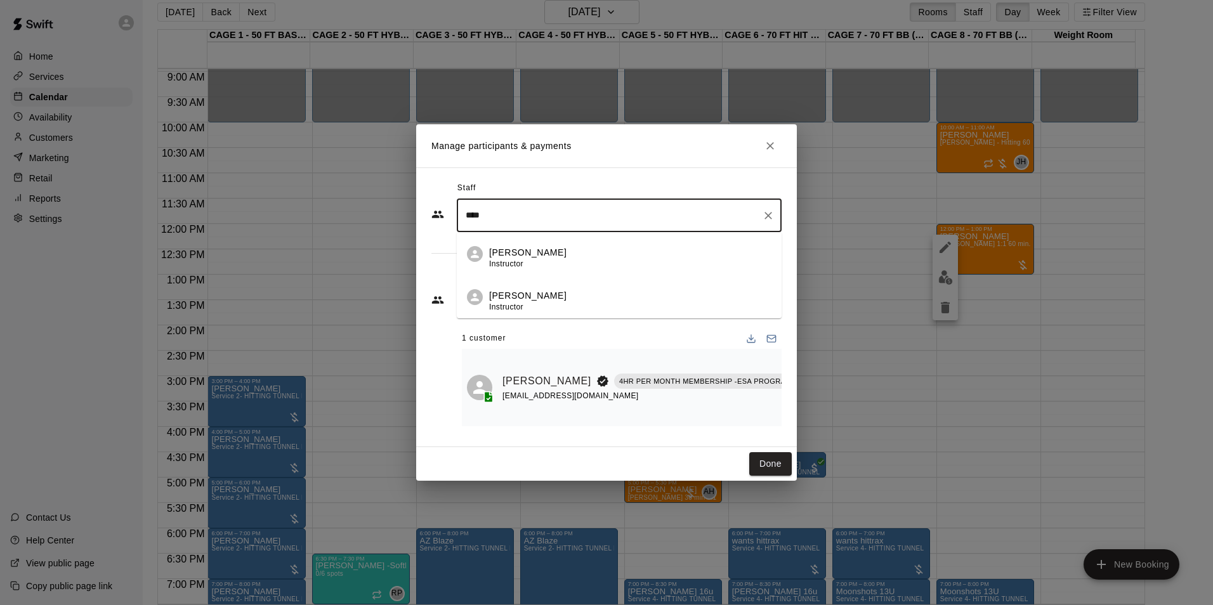
click at [502, 240] on li "John Havird Instructor" at bounding box center [619, 253] width 325 height 43
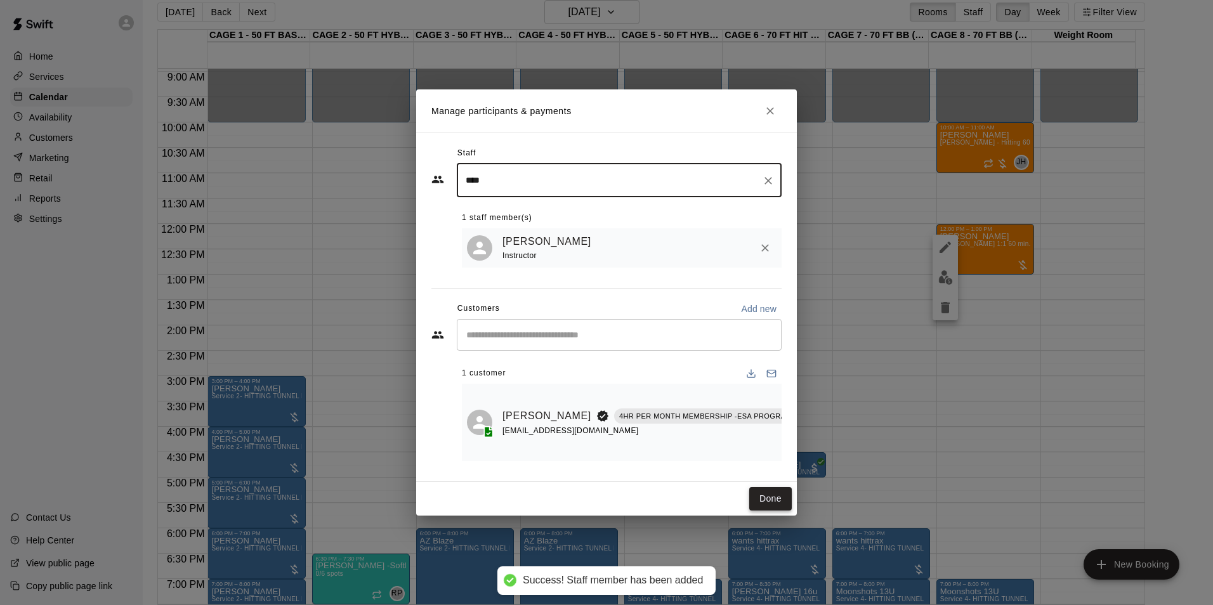
type input "****"
click at [770, 505] on button "Done" at bounding box center [770, 498] width 42 height 23
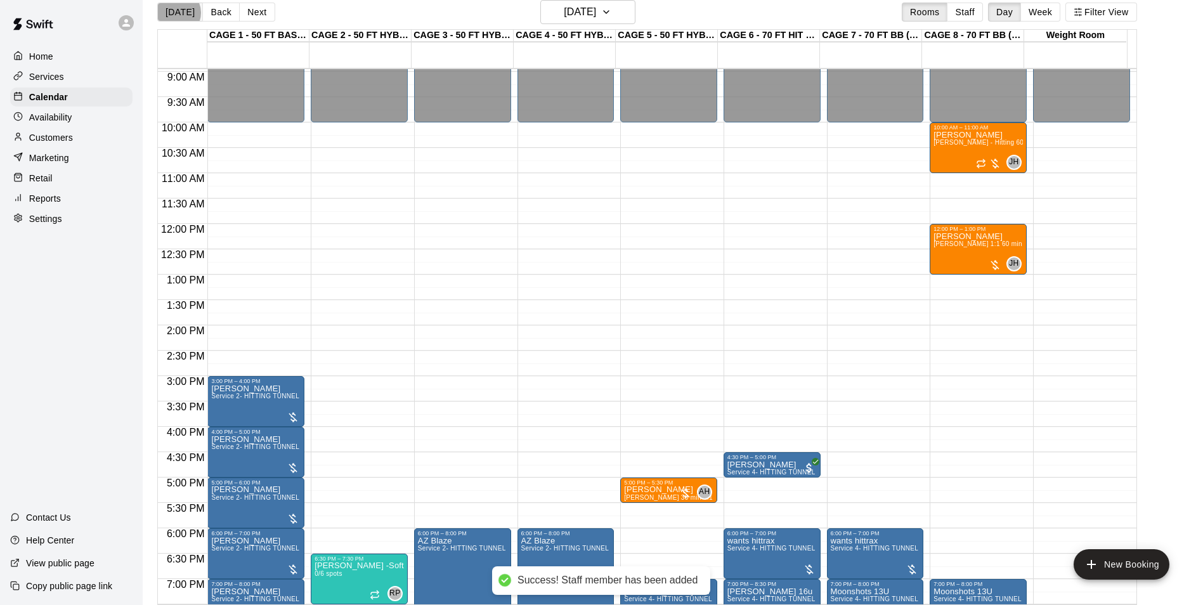
click at [175, 12] on button "[DATE]" at bounding box center [180, 12] width 46 height 19
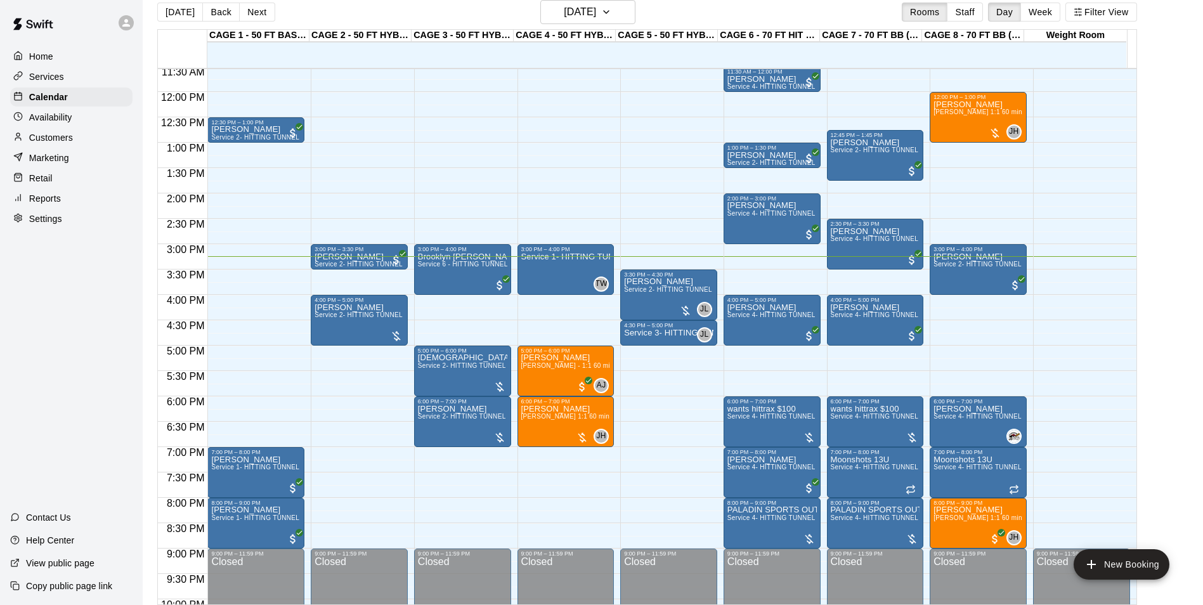
scroll to position [644, 0]
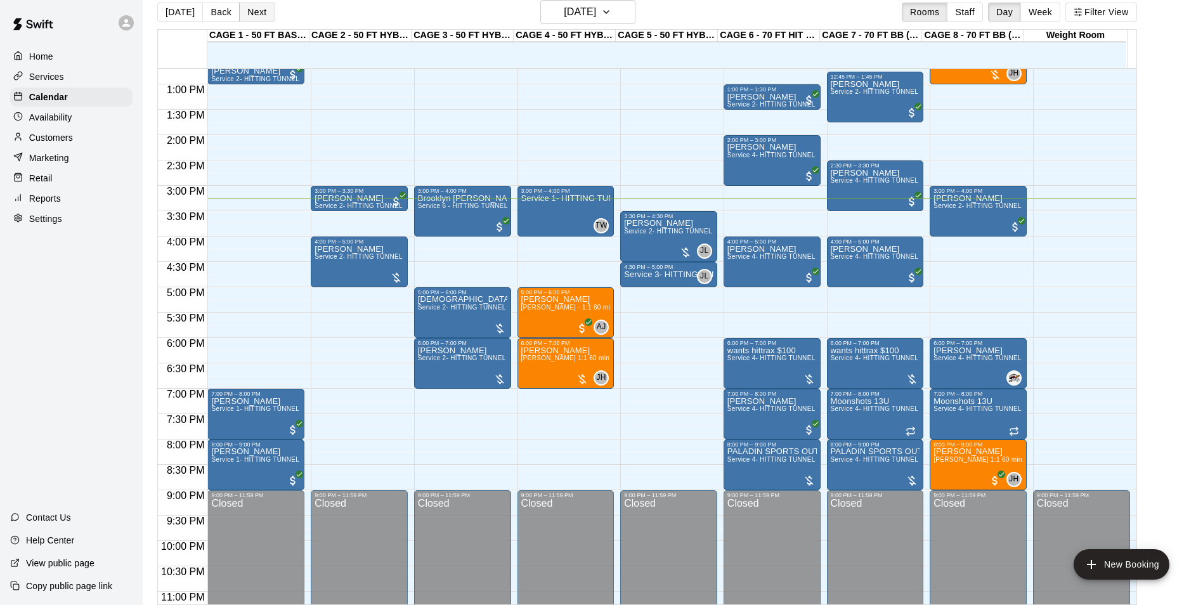
click at [259, 8] on button "Next" at bounding box center [257, 12] width 36 height 19
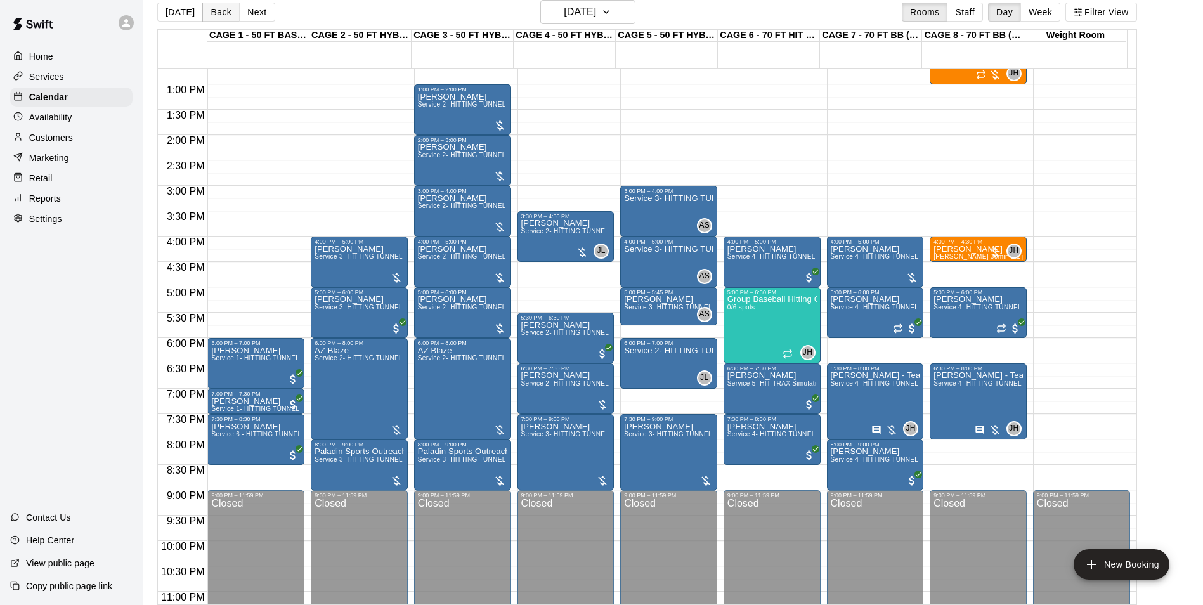
click at [228, 16] on button "Back" at bounding box center [220, 12] width 37 height 19
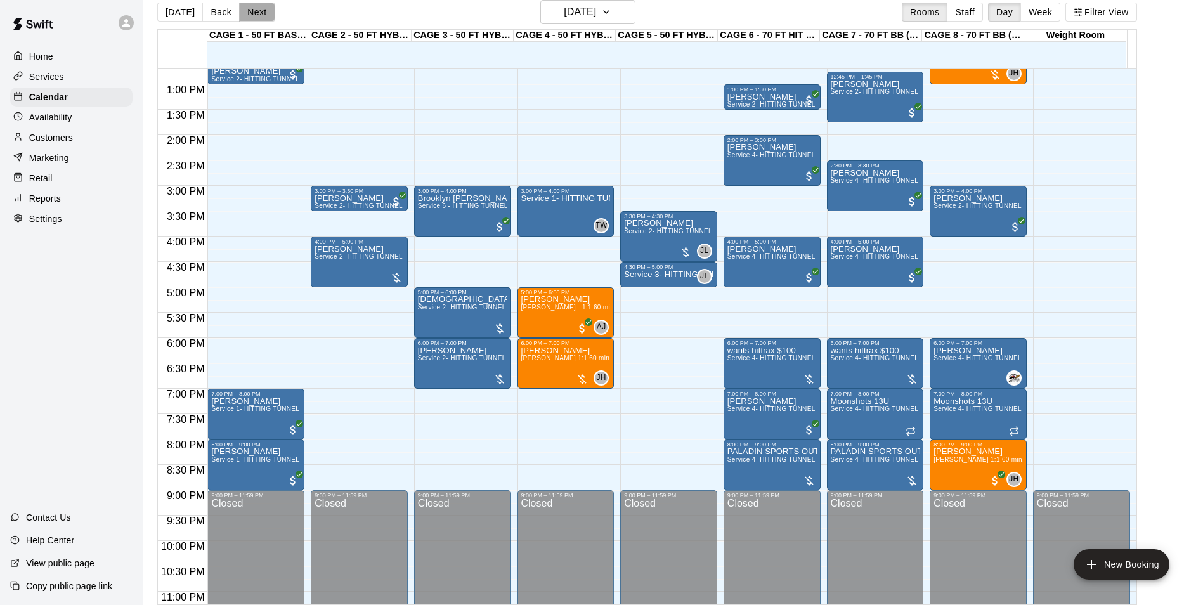
click at [264, 11] on button "Next" at bounding box center [257, 12] width 36 height 19
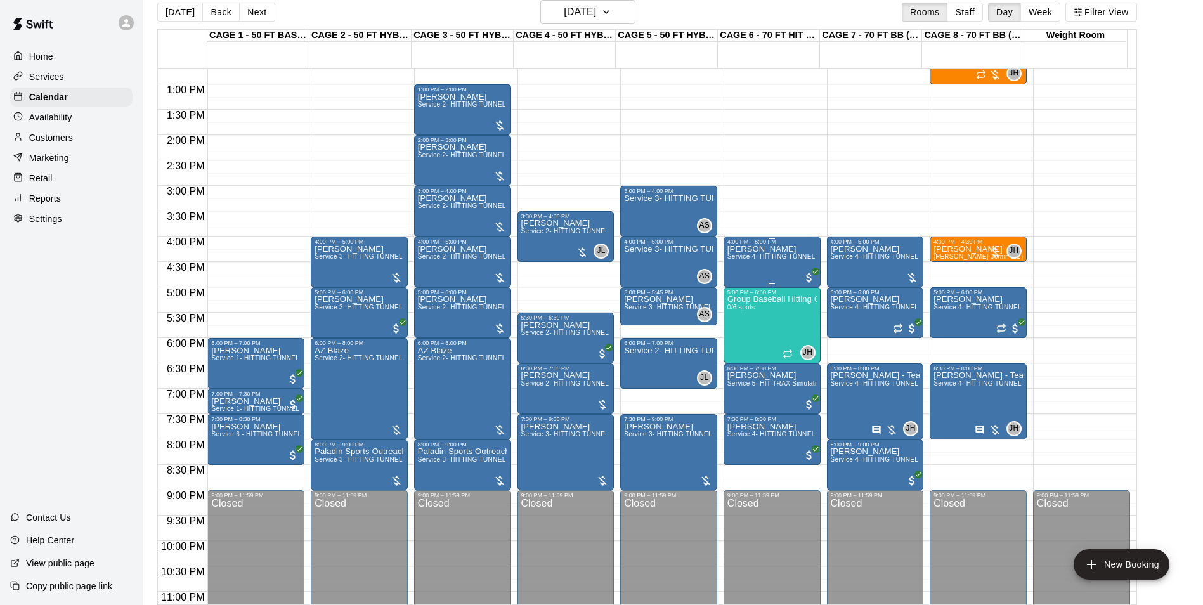
scroll to position [581, 0]
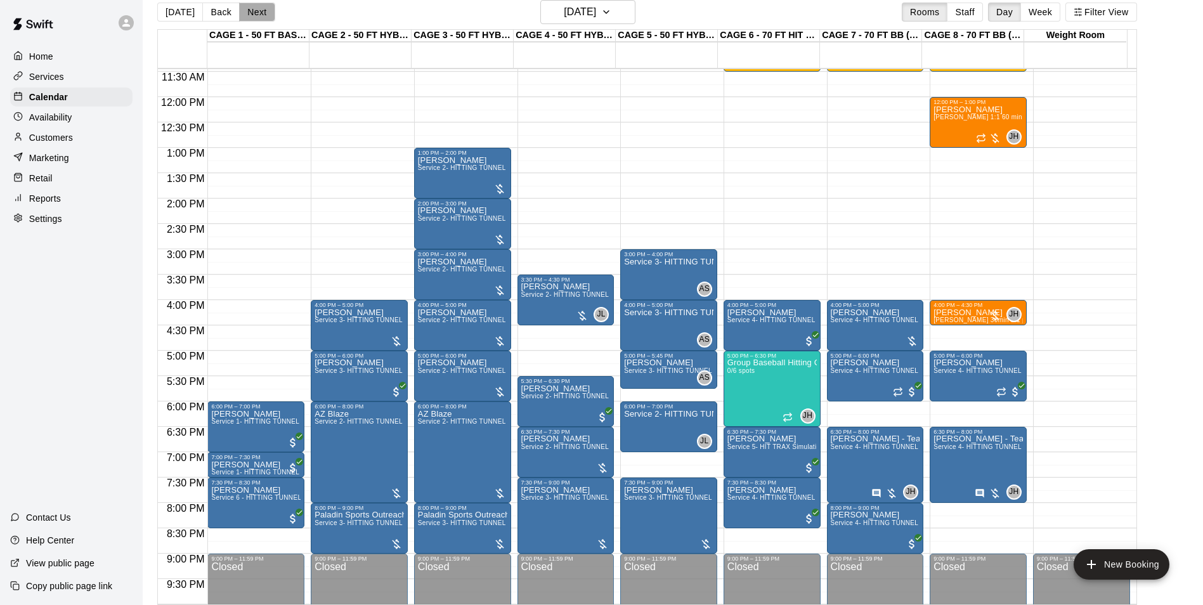
click at [266, 14] on button "Next" at bounding box center [257, 12] width 36 height 19
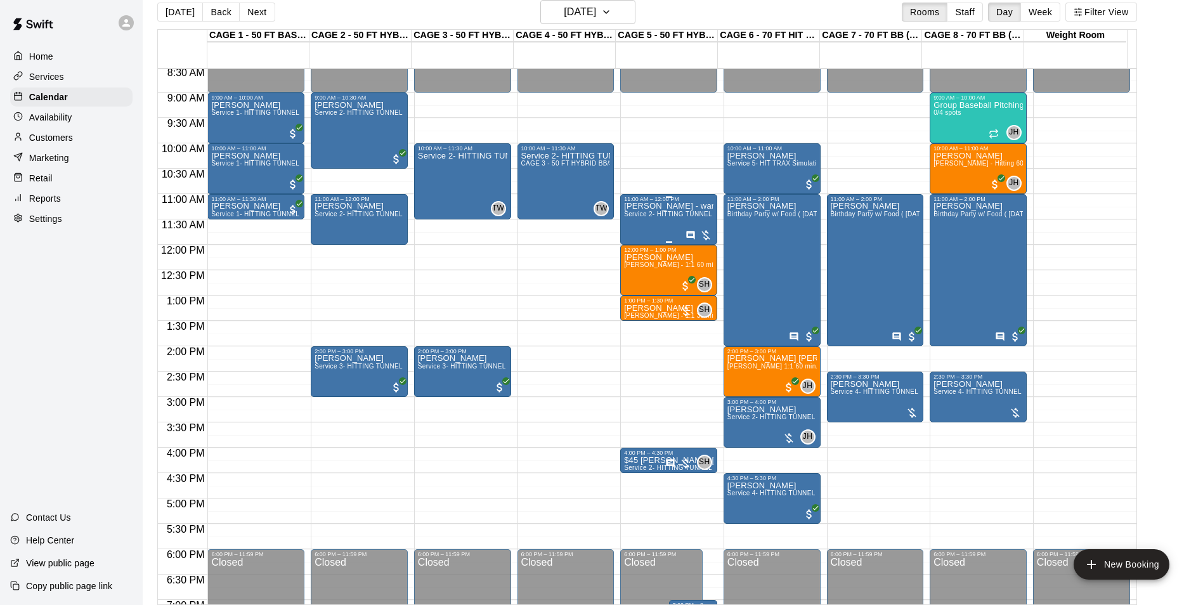
scroll to position [454, 0]
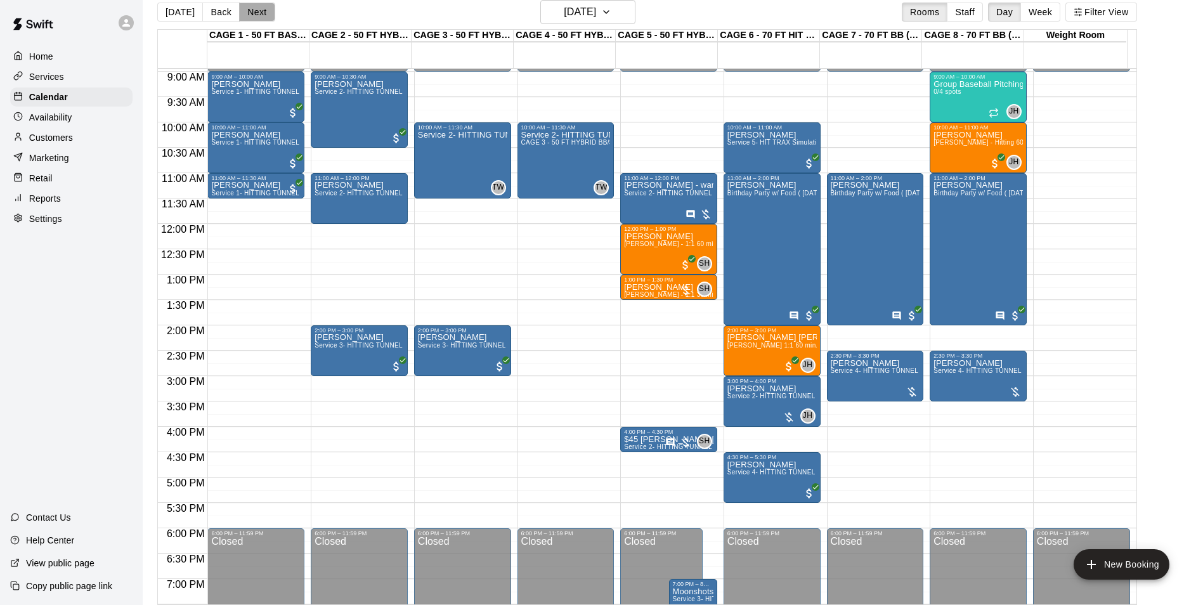
click at [260, 17] on button "Next" at bounding box center [257, 12] width 36 height 19
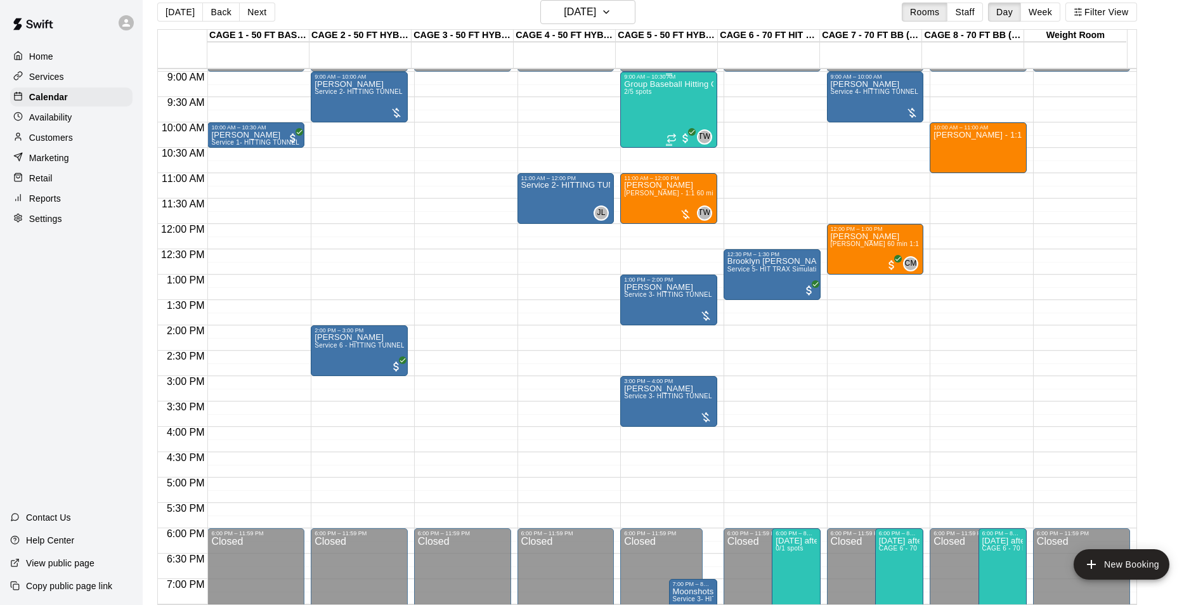
click at [647, 109] on div "Group Baseball Hitting Class - Sunday (Ages 11-13) 2/5 spots" at bounding box center [668, 382] width 89 height 605
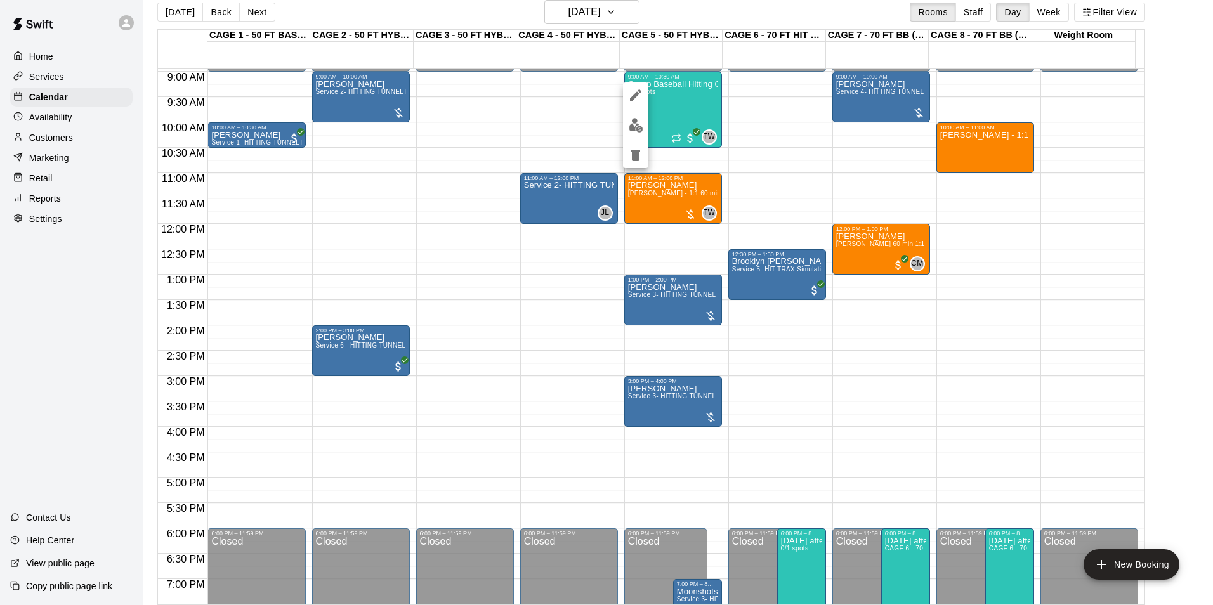
click at [642, 119] on img "edit" at bounding box center [635, 125] width 15 height 15
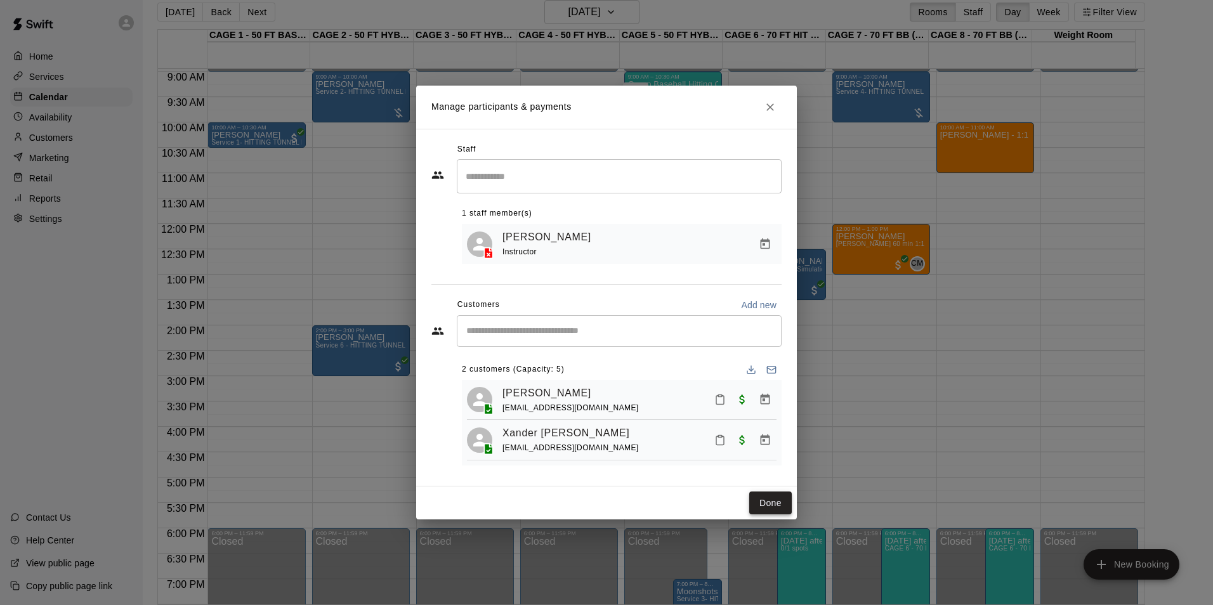
click at [769, 505] on button "Done" at bounding box center [770, 503] width 42 height 23
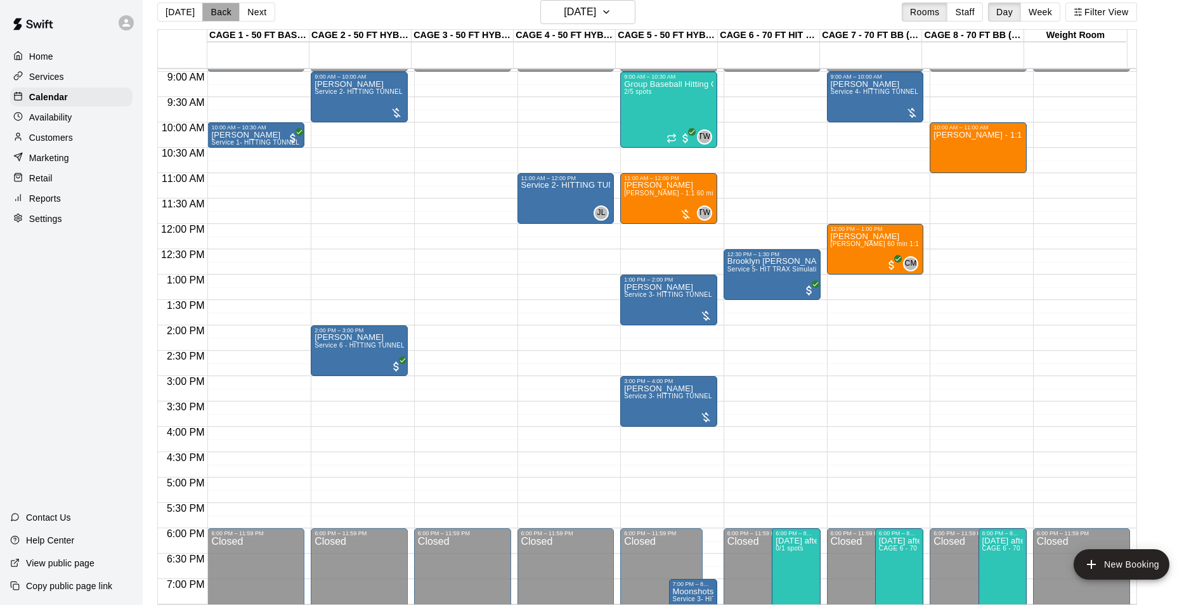
click at [216, 18] on button "Back" at bounding box center [220, 12] width 37 height 19
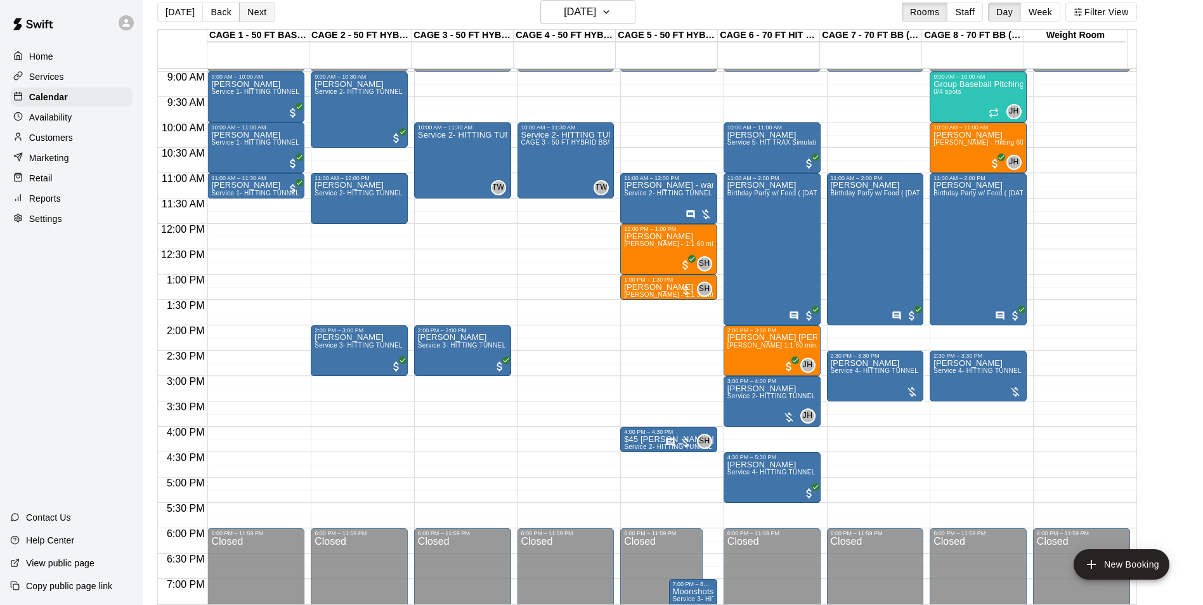
click at [241, 13] on button "Next" at bounding box center [257, 12] width 36 height 19
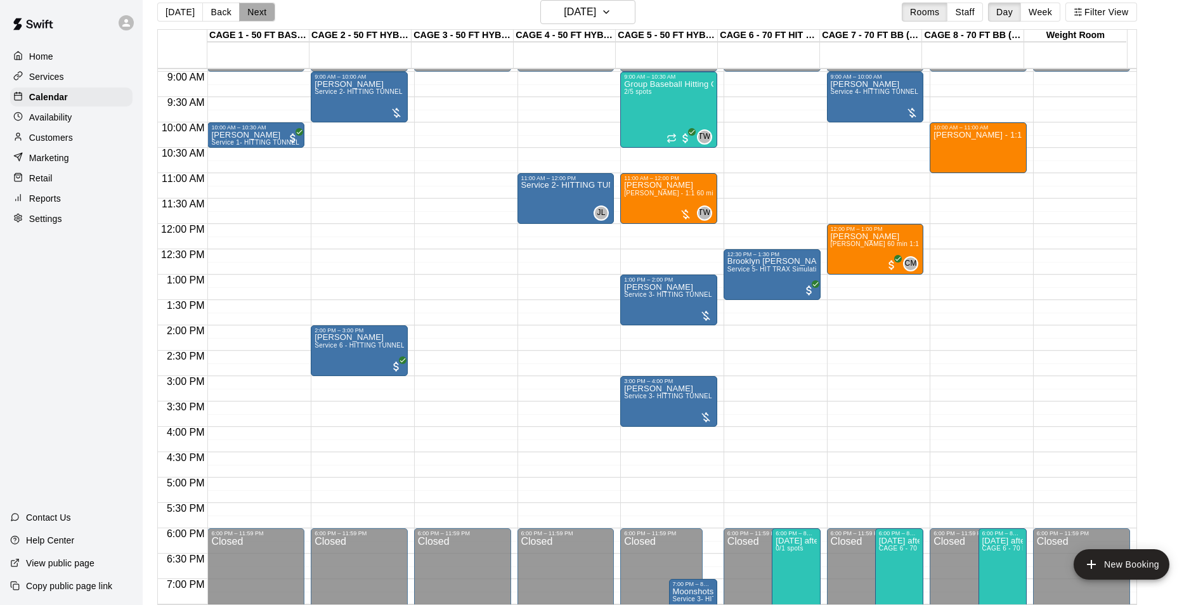
click at [242, 17] on button "Next" at bounding box center [257, 12] width 36 height 19
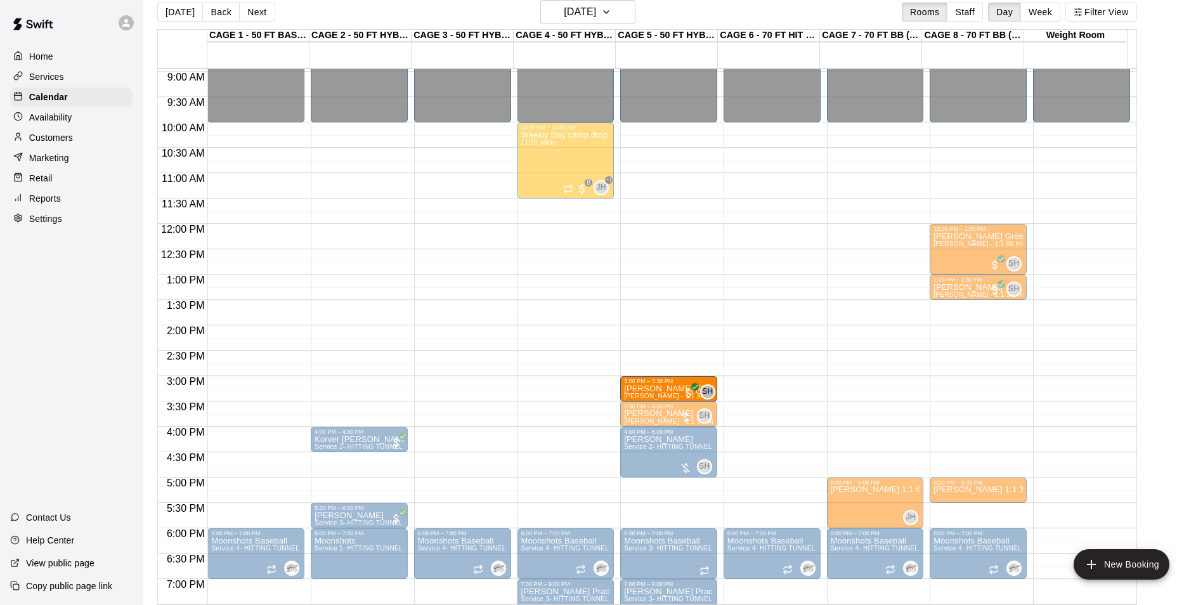
drag, startPoint x: 229, startPoint y: 391, endPoint x: 657, endPoint y: 396, distance: 428.1
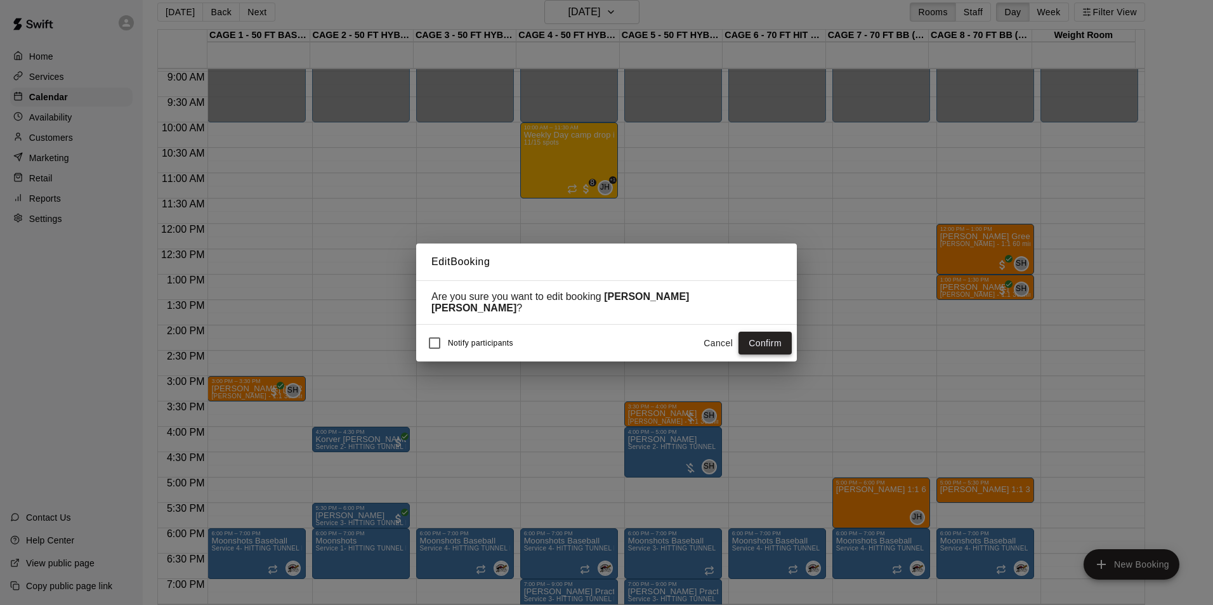
click at [775, 332] on button "Confirm" at bounding box center [764, 343] width 53 height 23
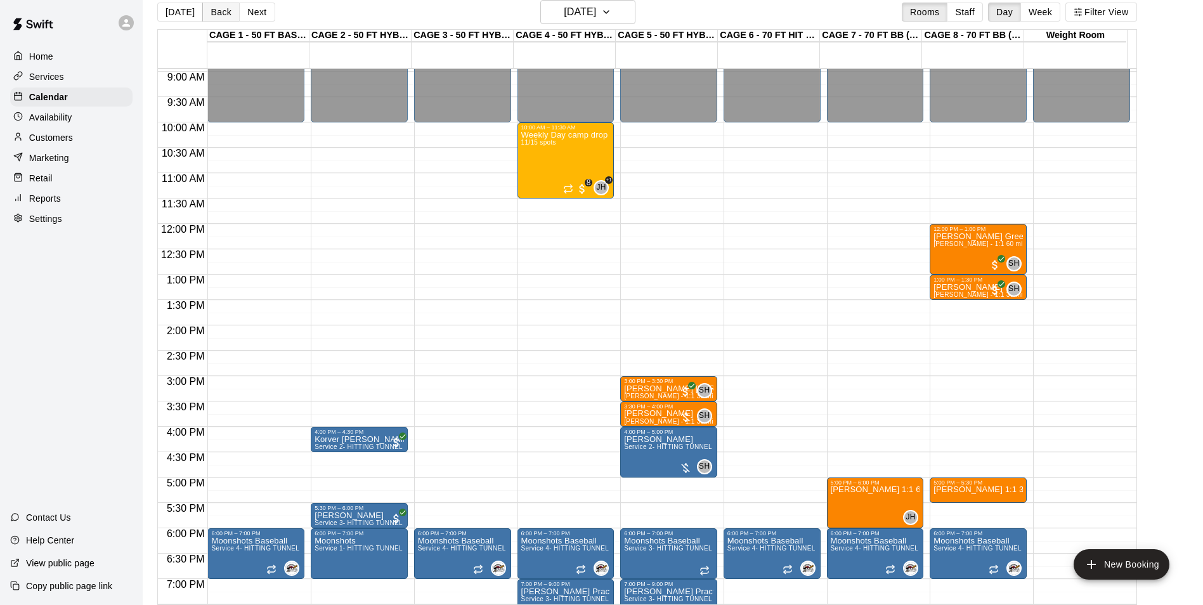
click at [202, 6] on button "Back" at bounding box center [220, 12] width 37 height 19
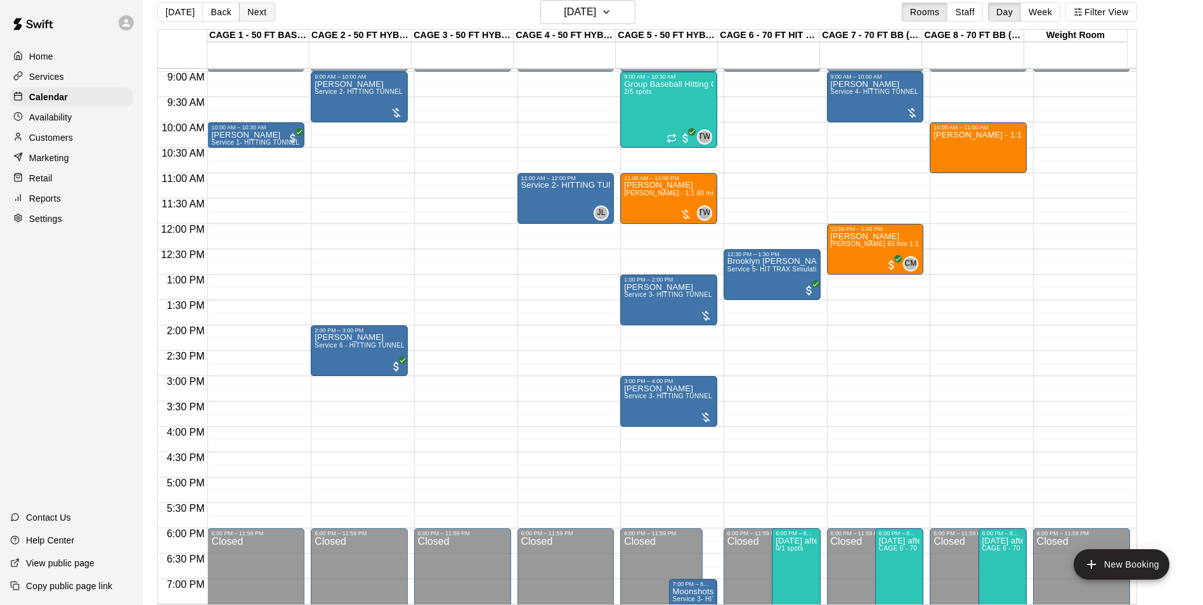
click at [247, 8] on button "Next" at bounding box center [257, 12] width 36 height 19
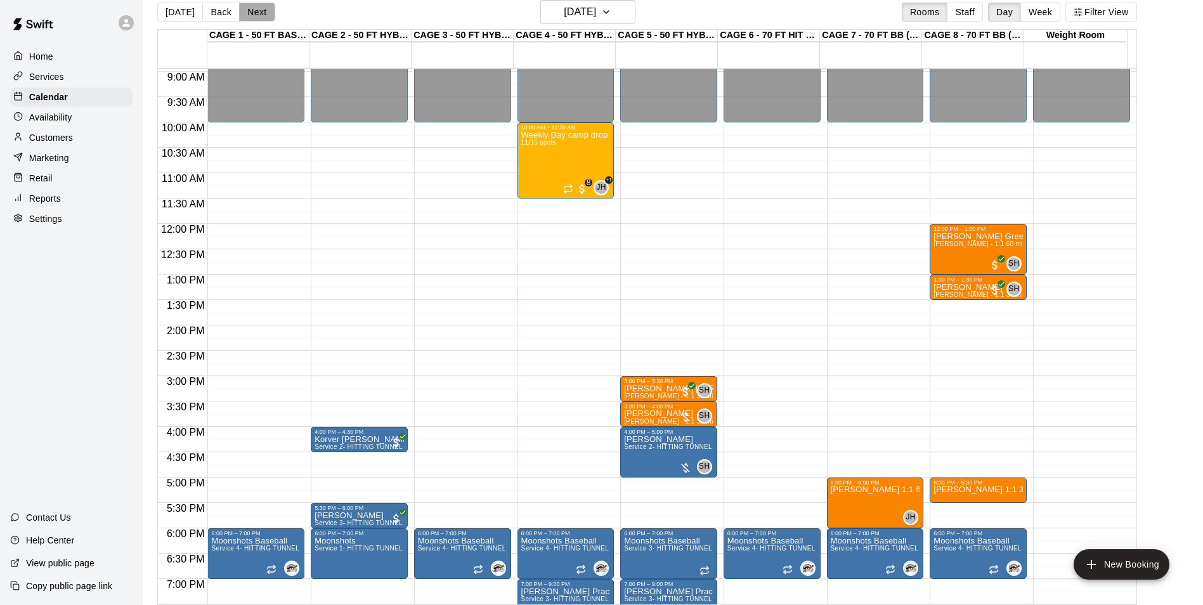
click at [247, 8] on button "Next" at bounding box center [257, 12] width 36 height 19
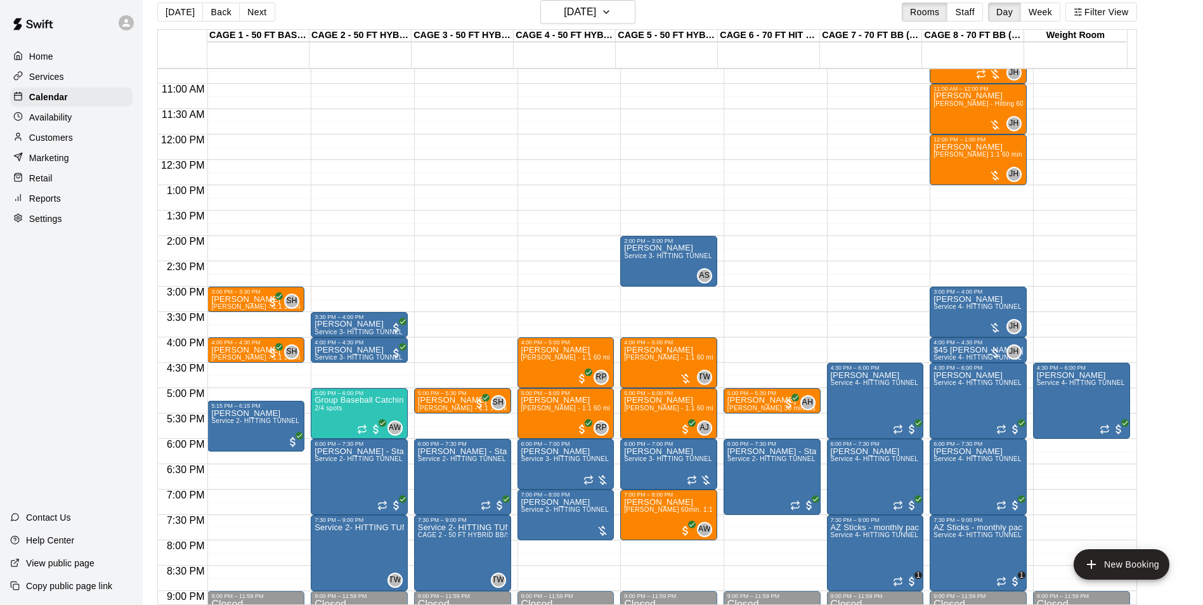
scroll to position [581, 0]
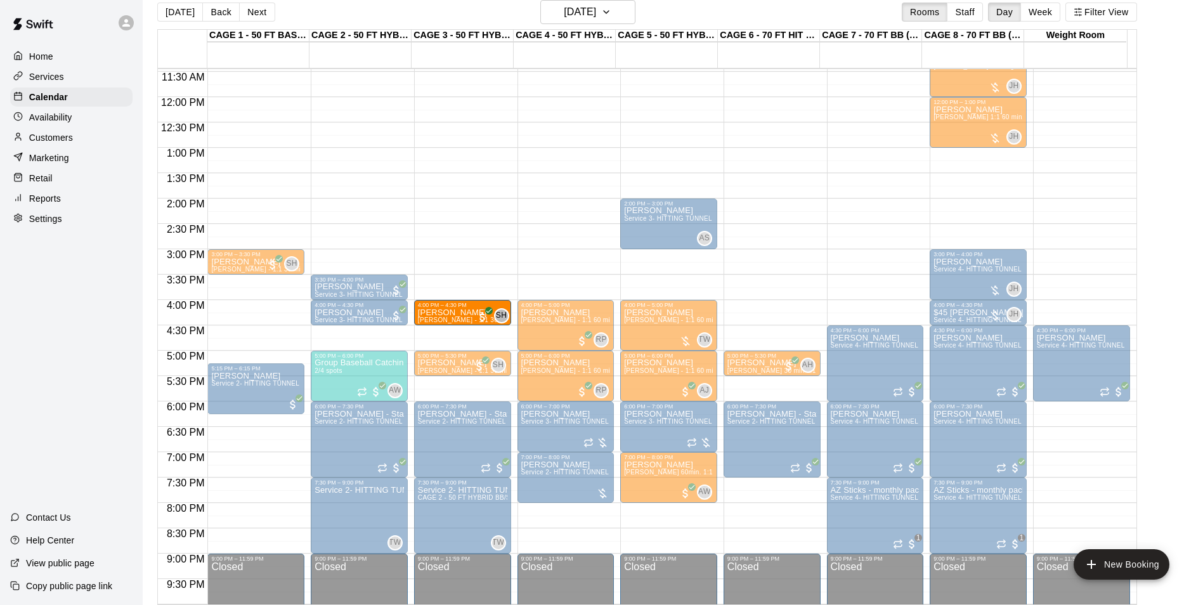
drag, startPoint x: 249, startPoint y: 308, endPoint x: 438, endPoint y: 320, distance: 189.4
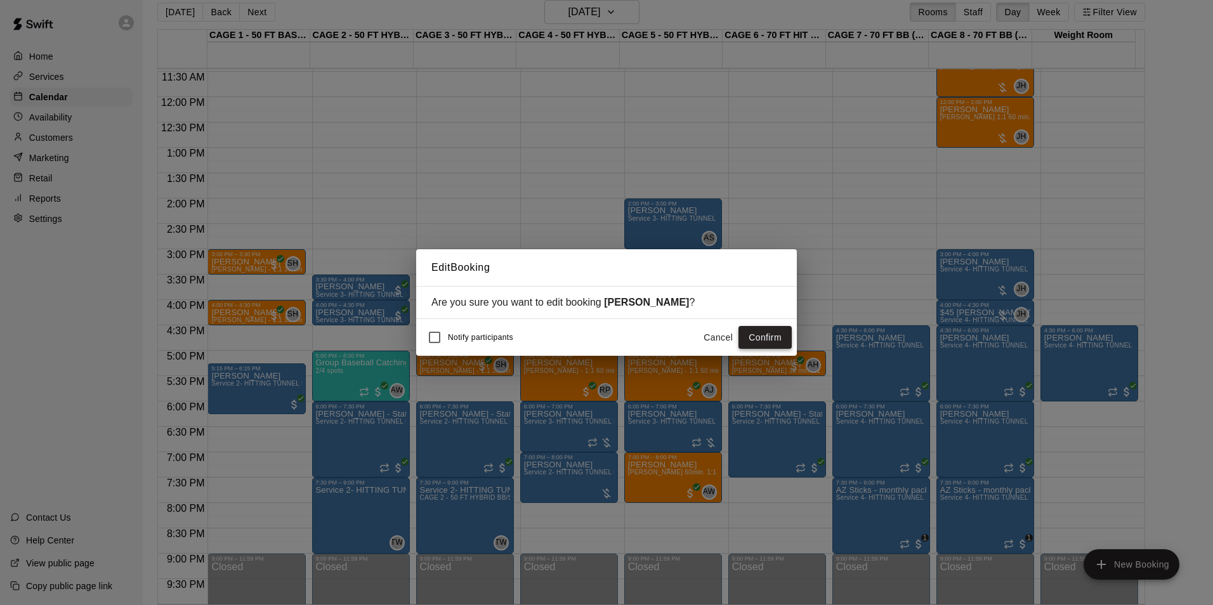
click at [772, 334] on button "Confirm" at bounding box center [764, 337] width 53 height 23
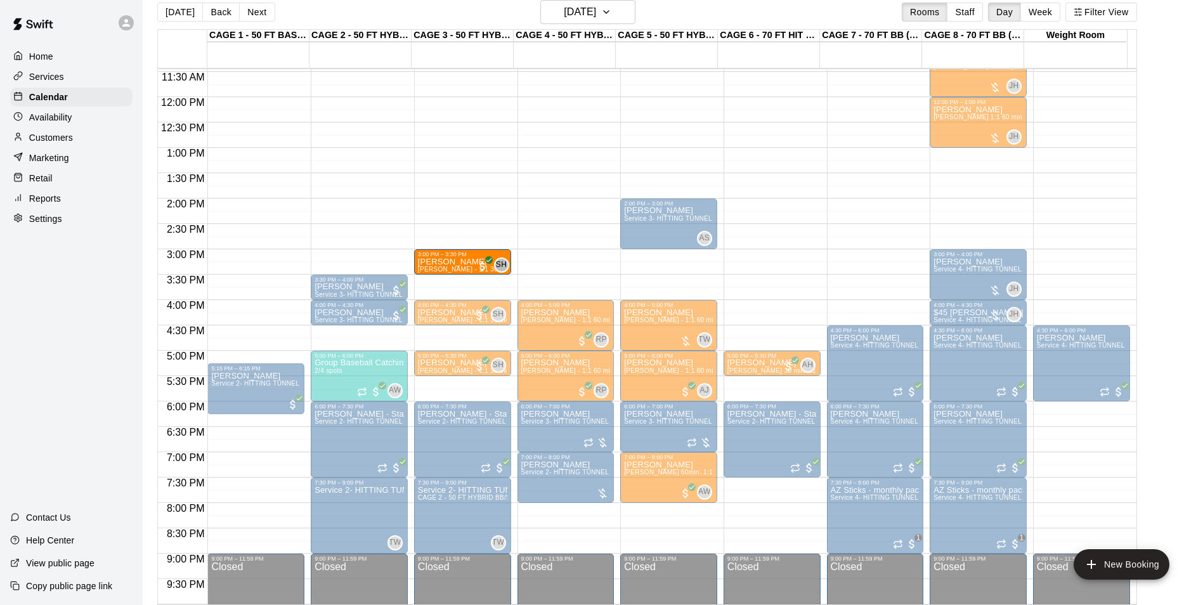
drag, startPoint x: 256, startPoint y: 266, endPoint x: 447, endPoint y: 272, distance: 191.0
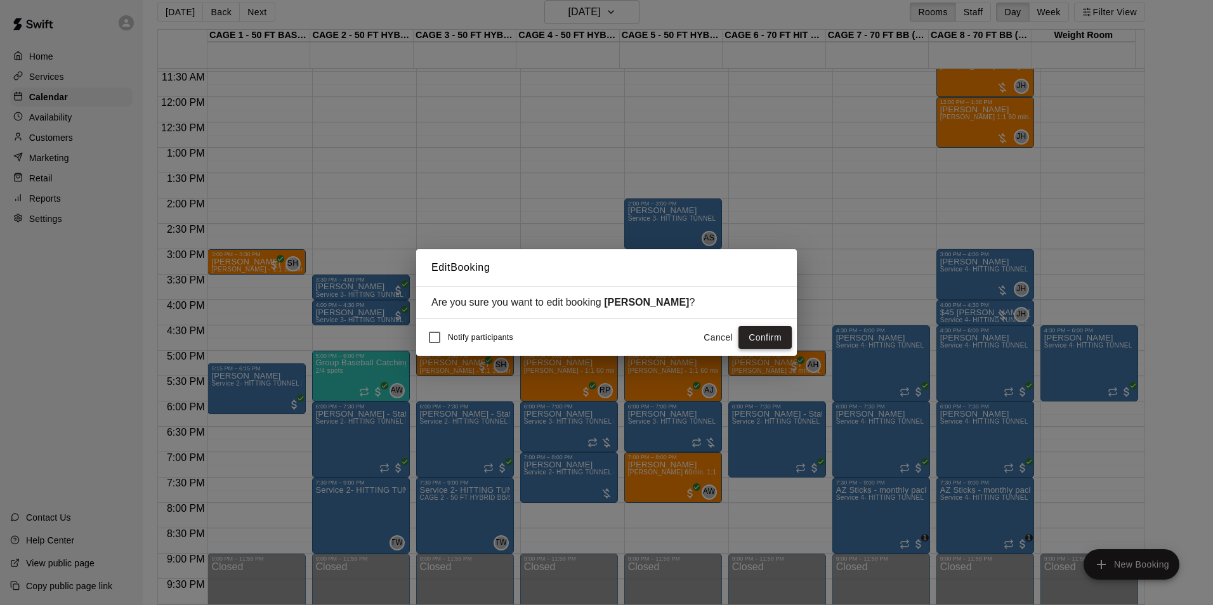
click at [760, 337] on button "Confirm" at bounding box center [764, 337] width 53 height 23
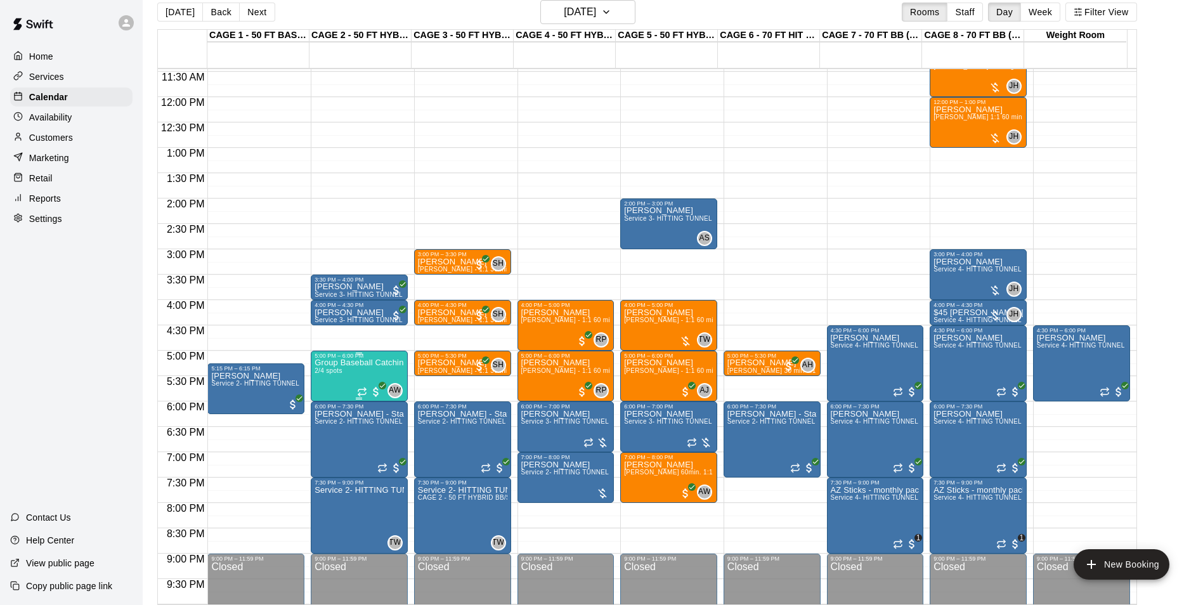
click at [322, 374] on span "2/4 spots" at bounding box center [329, 370] width 28 height 7
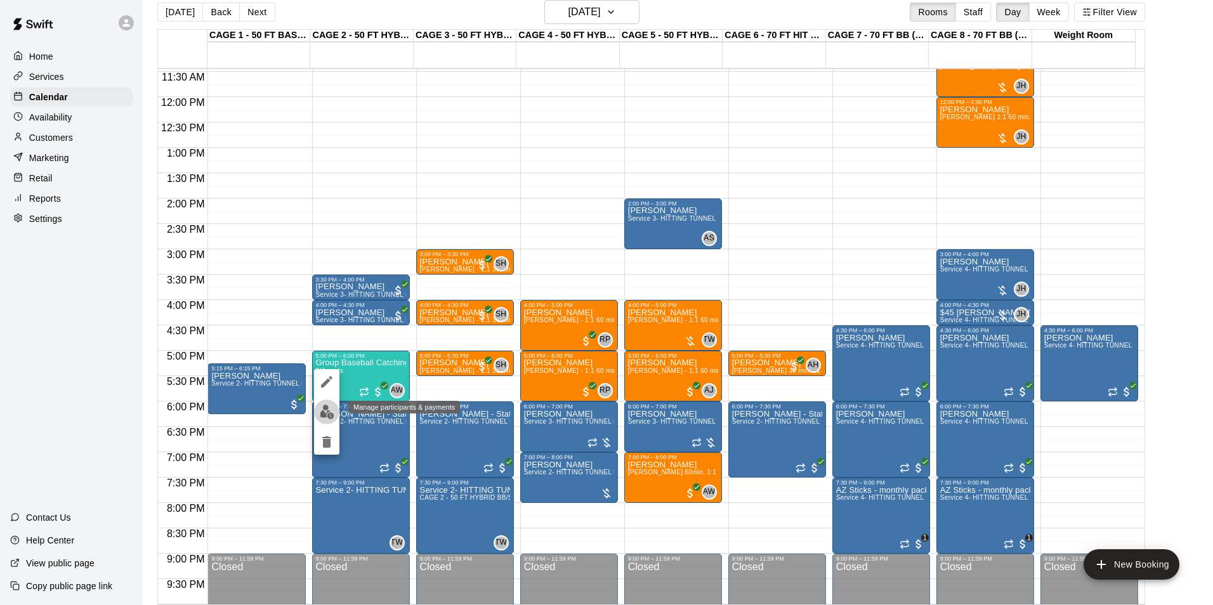
click at [324, 407] on img "edit" at bounding box center [327, 412] width 15 height 15
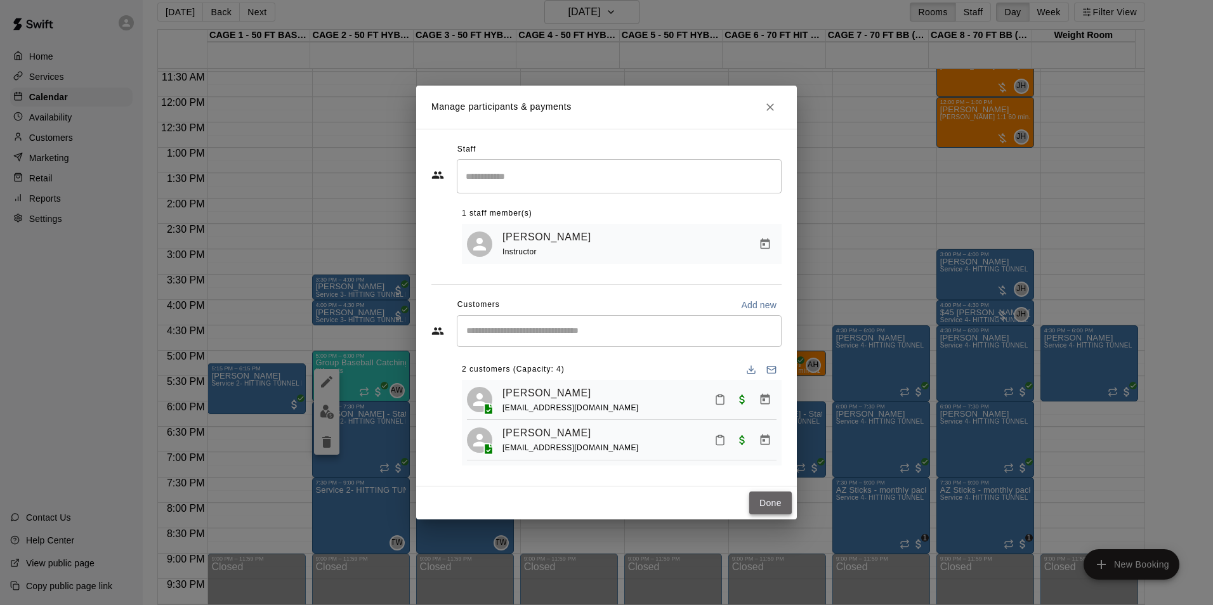
click at [777, 510] on button "Done" at bounding box center [770, 503] width 42 height 23
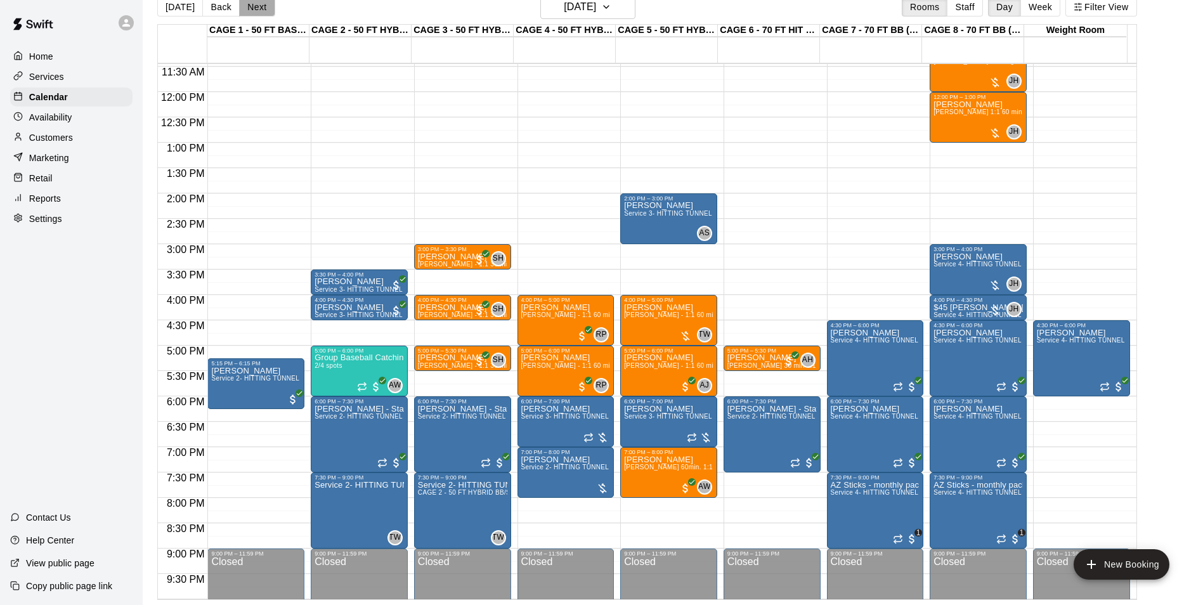
click at [253, 7] on button "Next" at bounding box center [257, 6] width 36 height 19
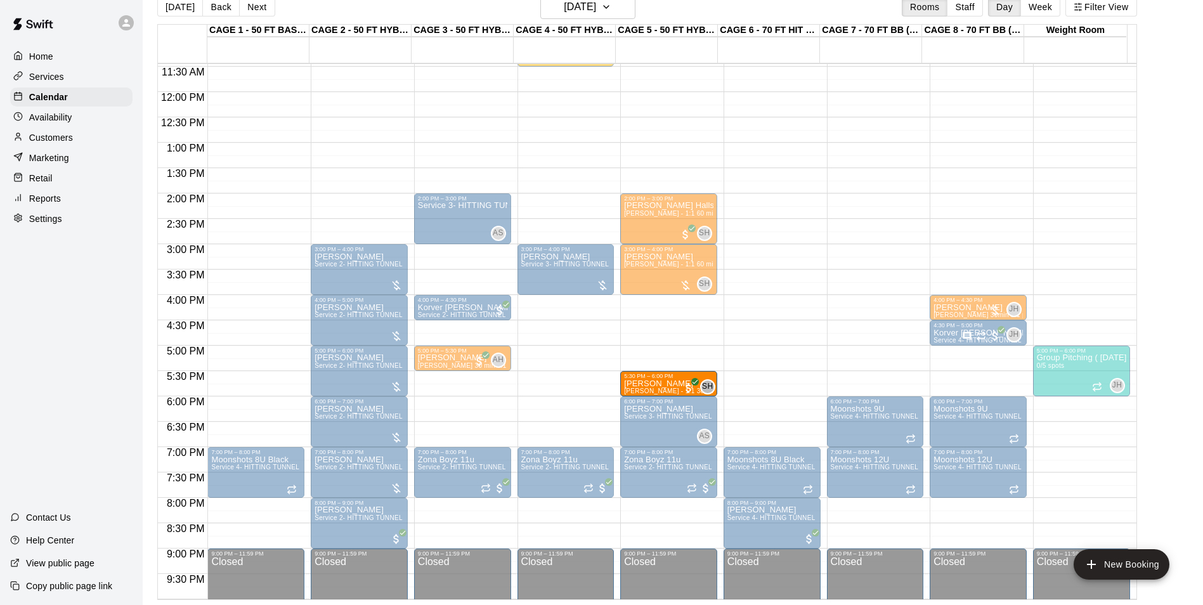
drag, startPoint x: 259, startPoint y: 382, endPoint x: 635, endPoint y: 393, distance: 376.2
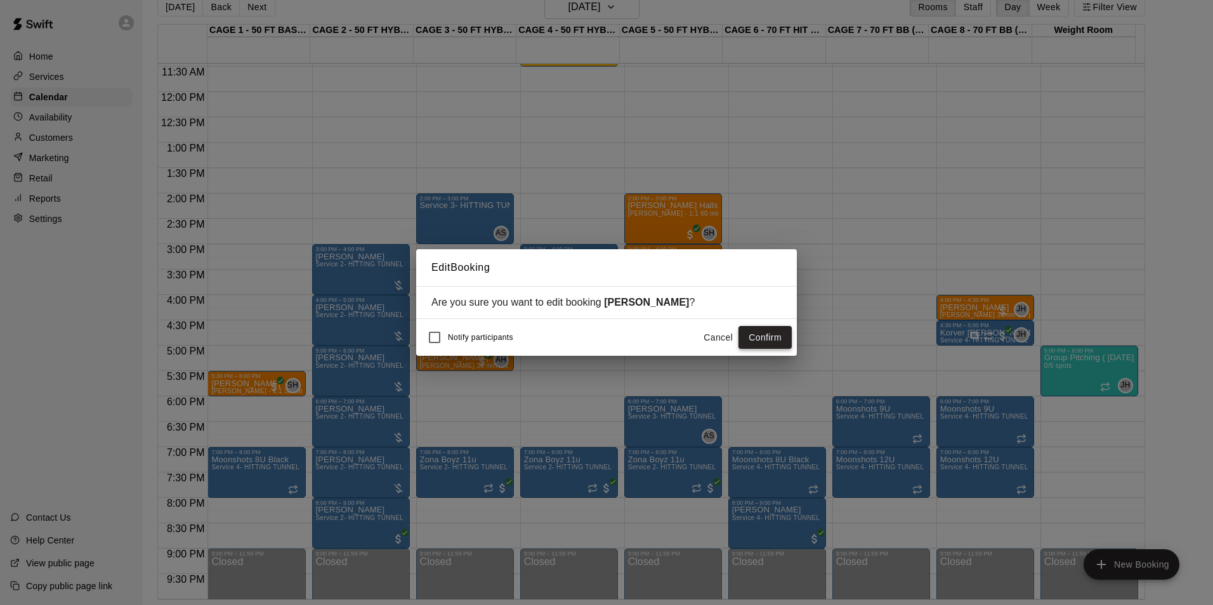
click at [765, 337] on button "Confirm" at bounding box center [764, 337] width 53 height 23
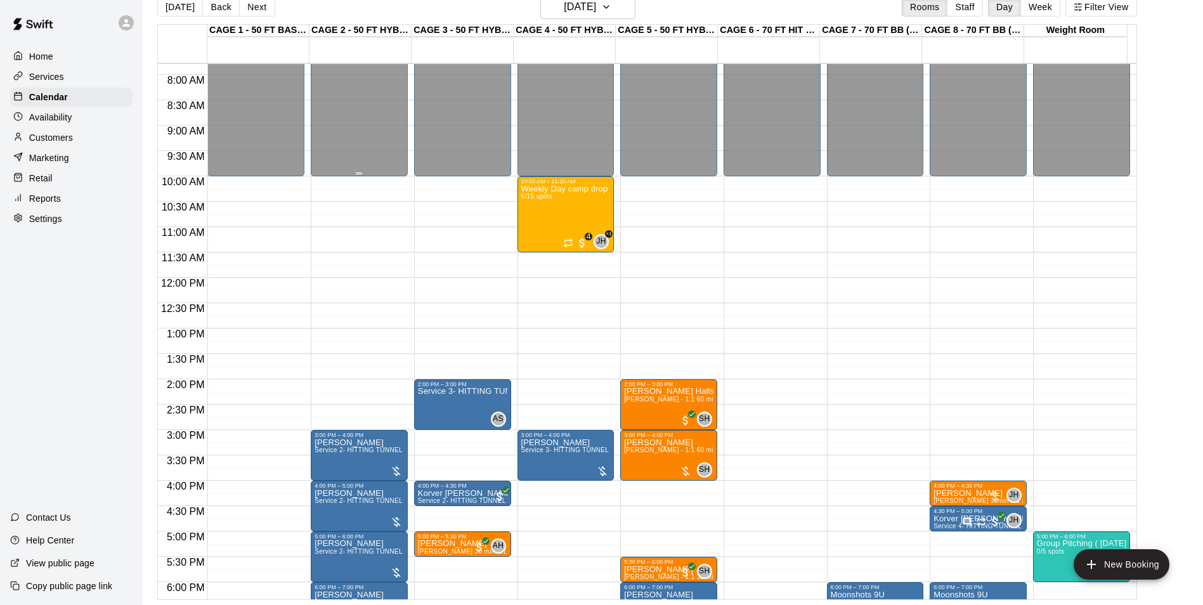
scroll to position [391, 0]
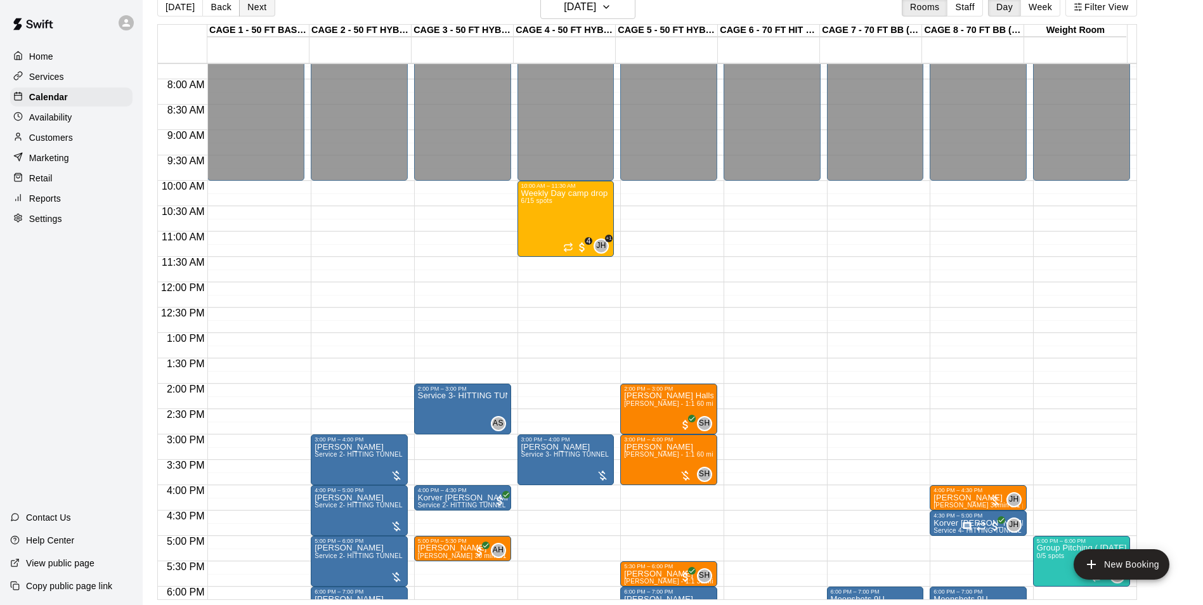
click at [241, 6] on button "Next" at bounding box center [257, 6] width 36 height 19
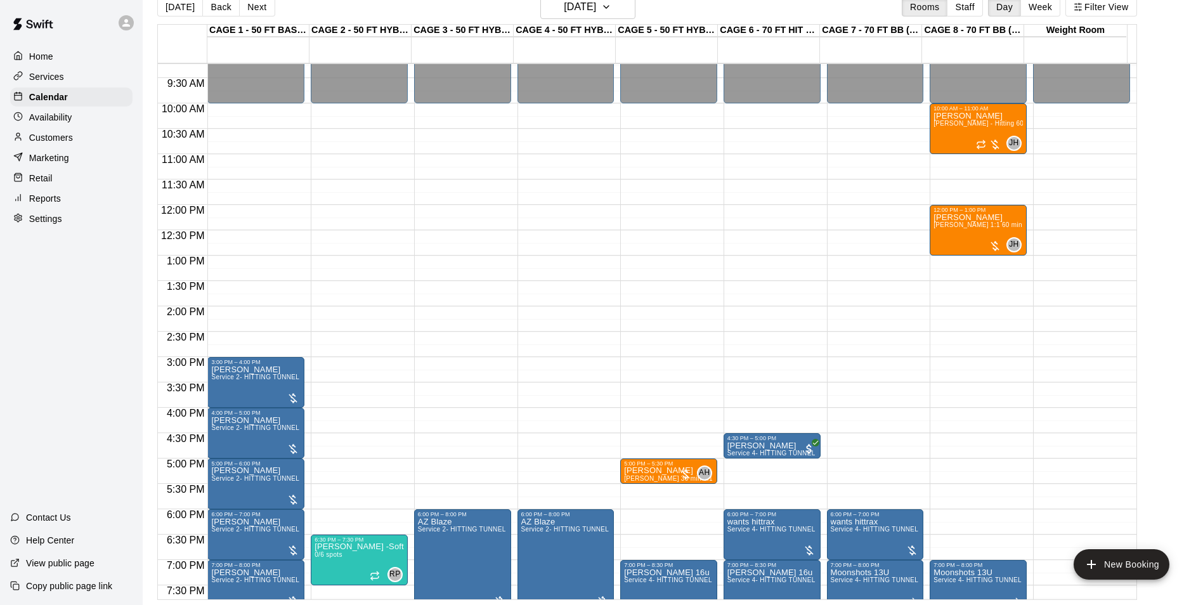
scroll to position [581, 0]
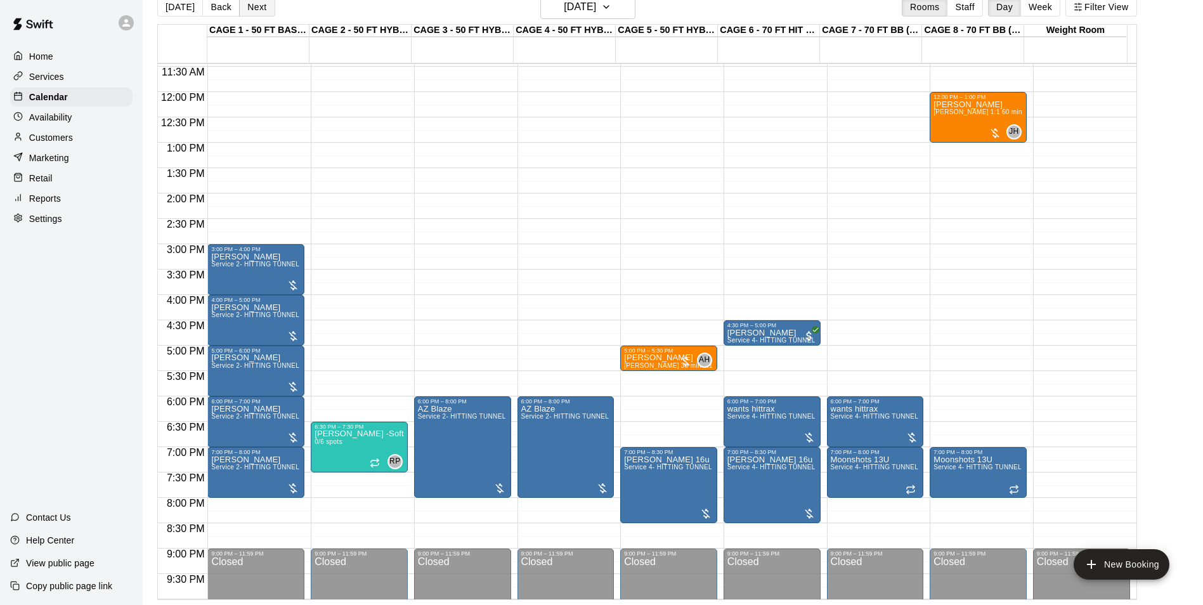
click at [256, 9] on button "Next" at bounding box center [257, 6] width 36 height 19
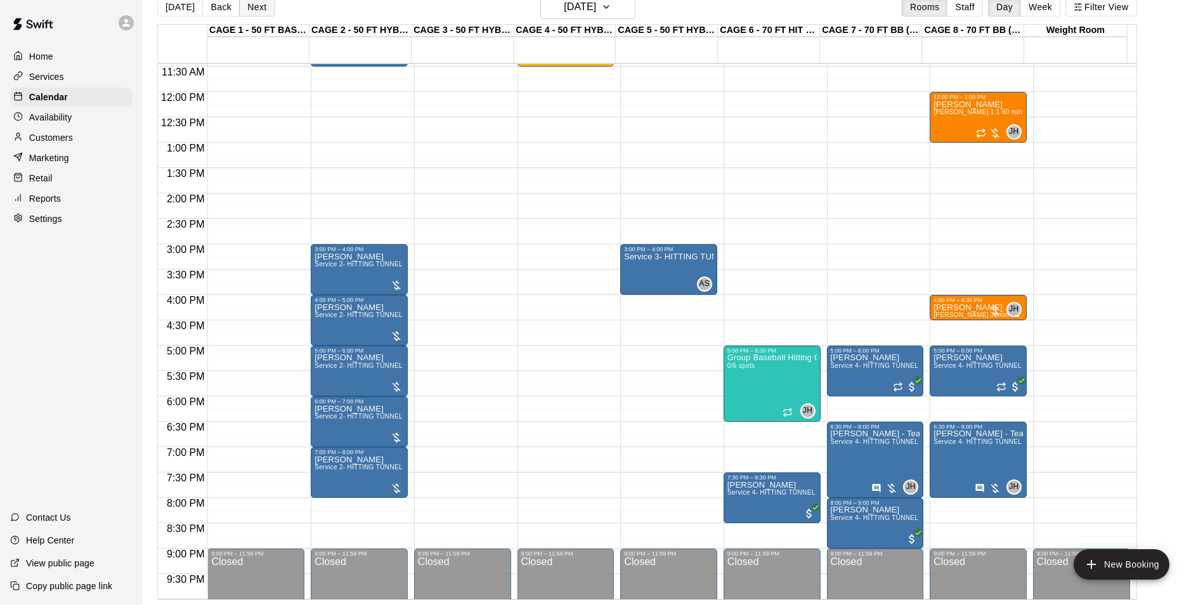
click at [256, 9] on button "Next" at bounding box center [257, 6] width 36 height 19
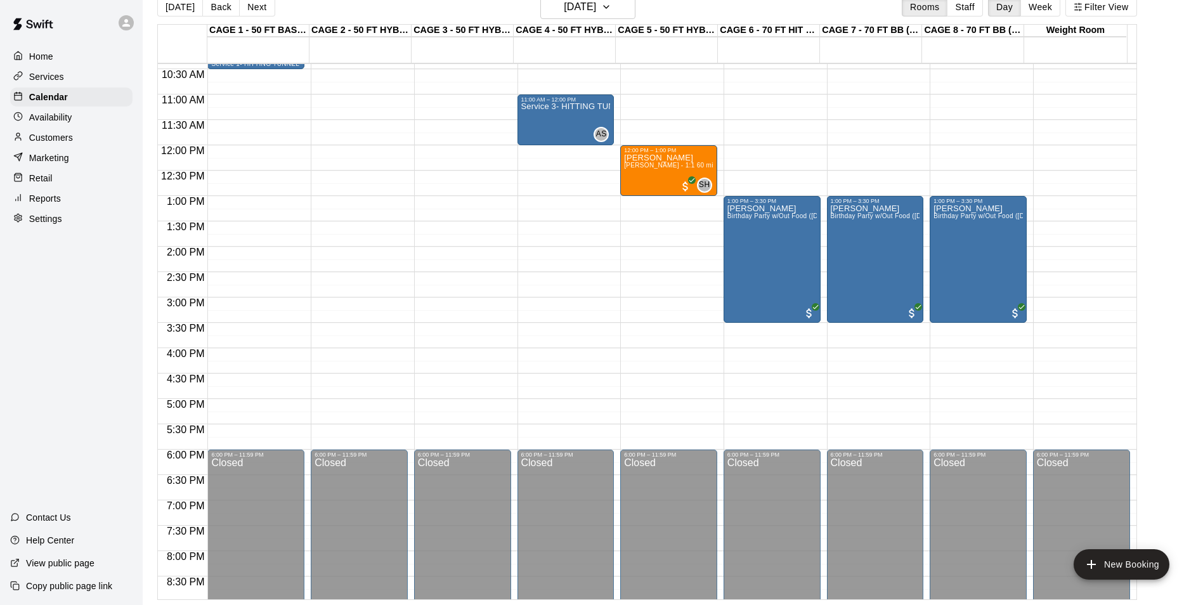
scroll to position [454, 0]
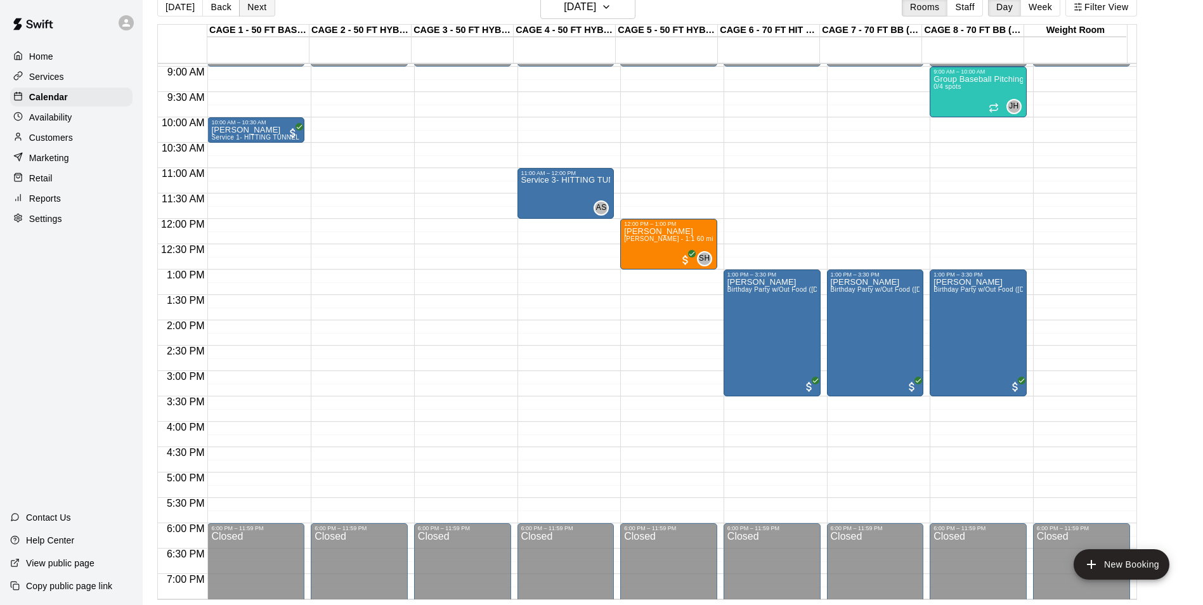
click at [255, 5] on button "Next" at bounding box center [257, 6] width 36 height 19
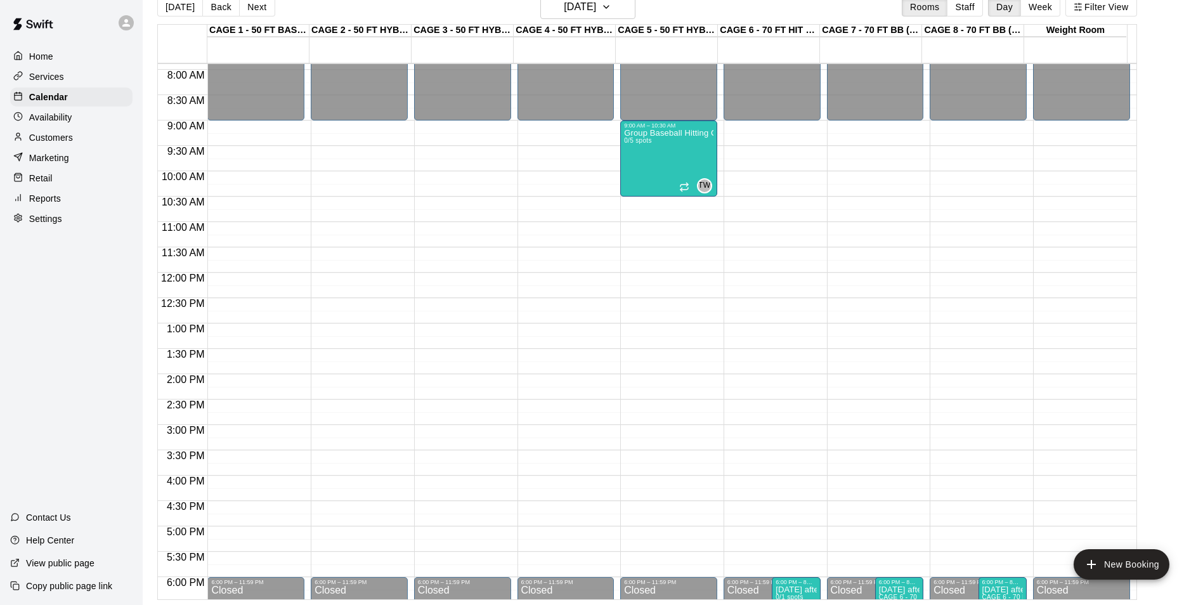
scroll to position [391, 0]
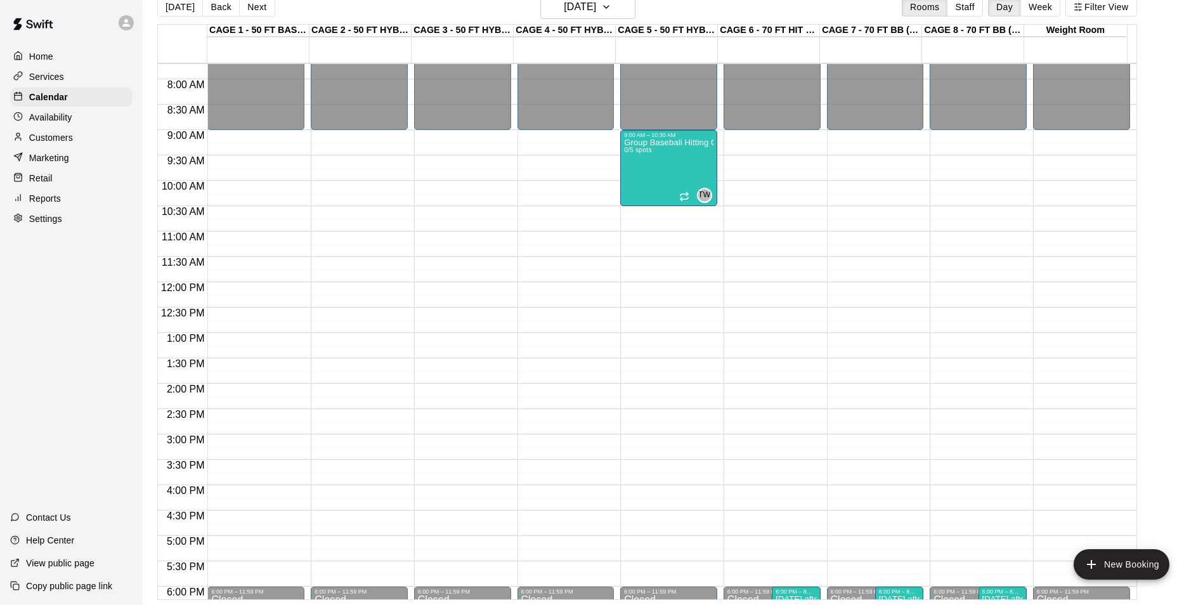
click at [177, 12] on button "[DATE]" at bounding box center [180, 6] width 46 height 19
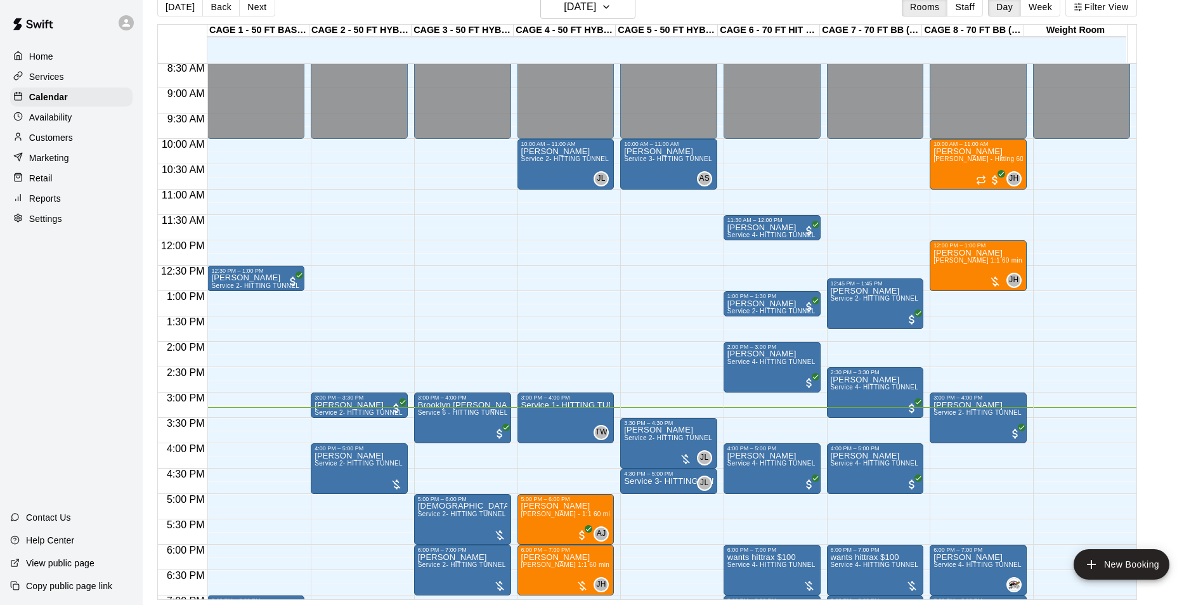
scroll to position [581, 0]
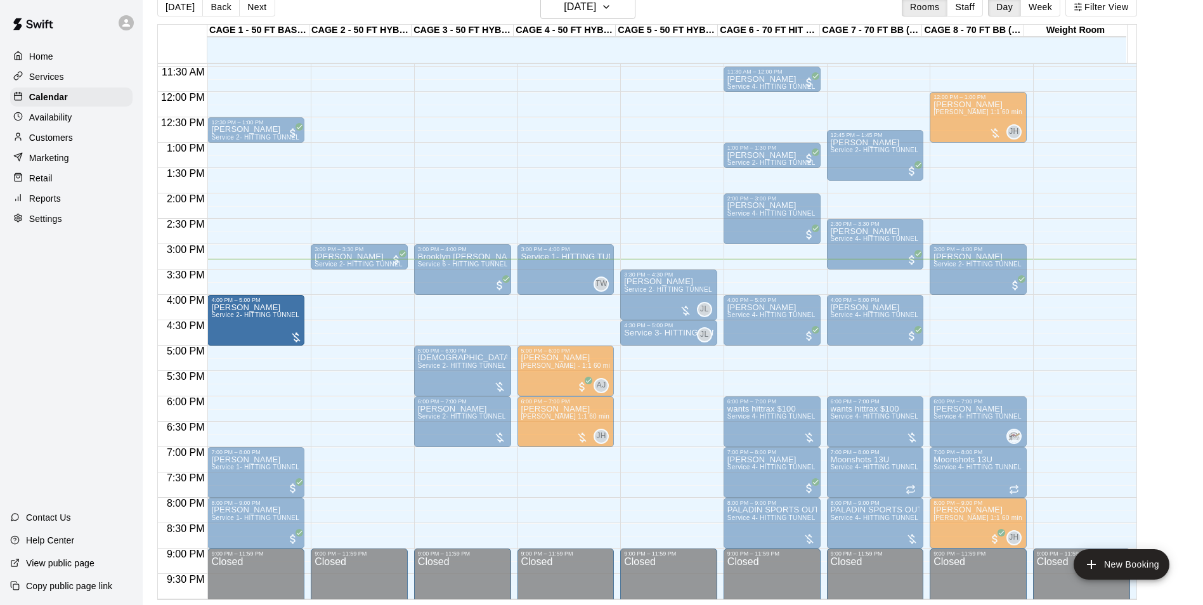
drag, startPoint x: 342, startPoint y: 318, endPoint x: 297, endPoint y: 323, distance: 44.7
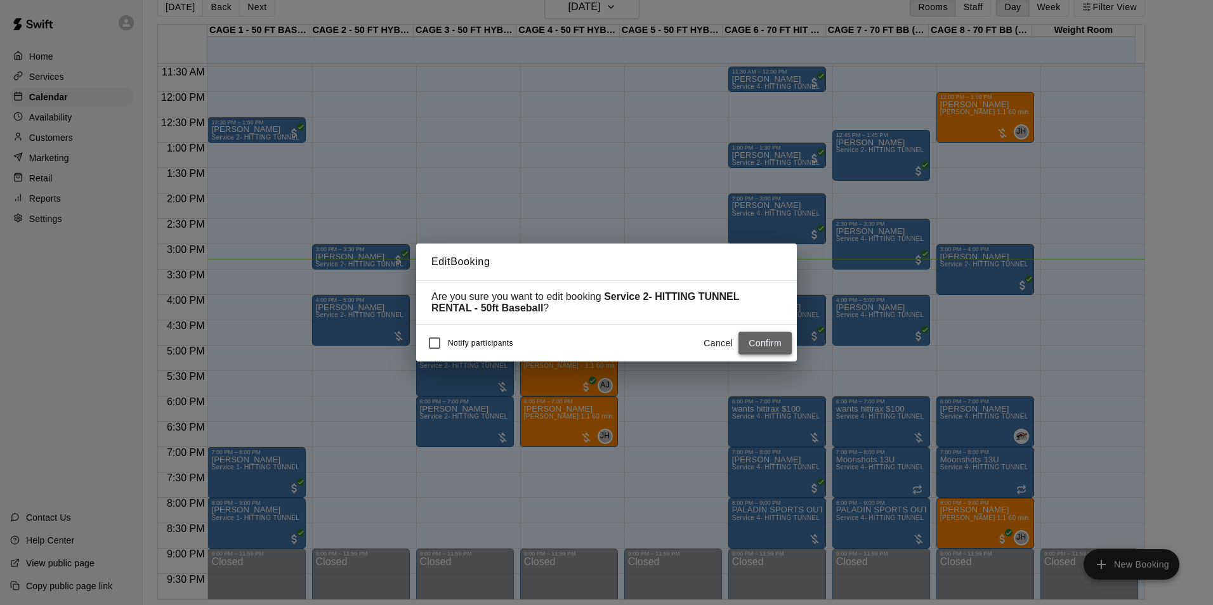
click at [757, 345] on button "Confirm" at bounding box center [764, 343] width 53 height 23
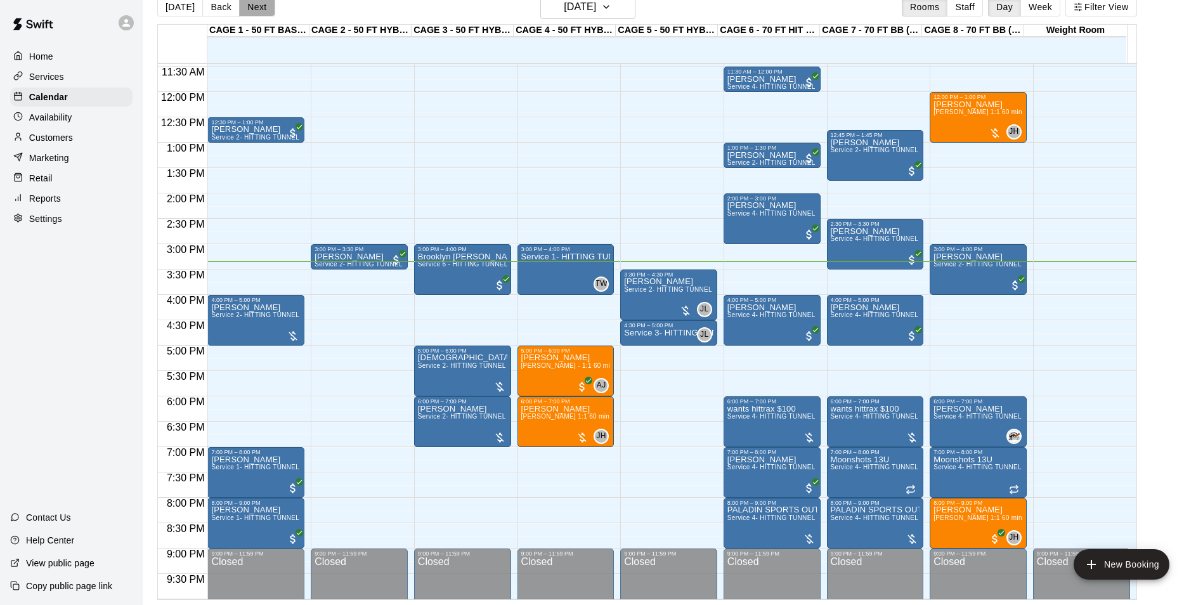
click at [258, 10] on button "Next" at bounding box center [257, 6] width 36 height 19
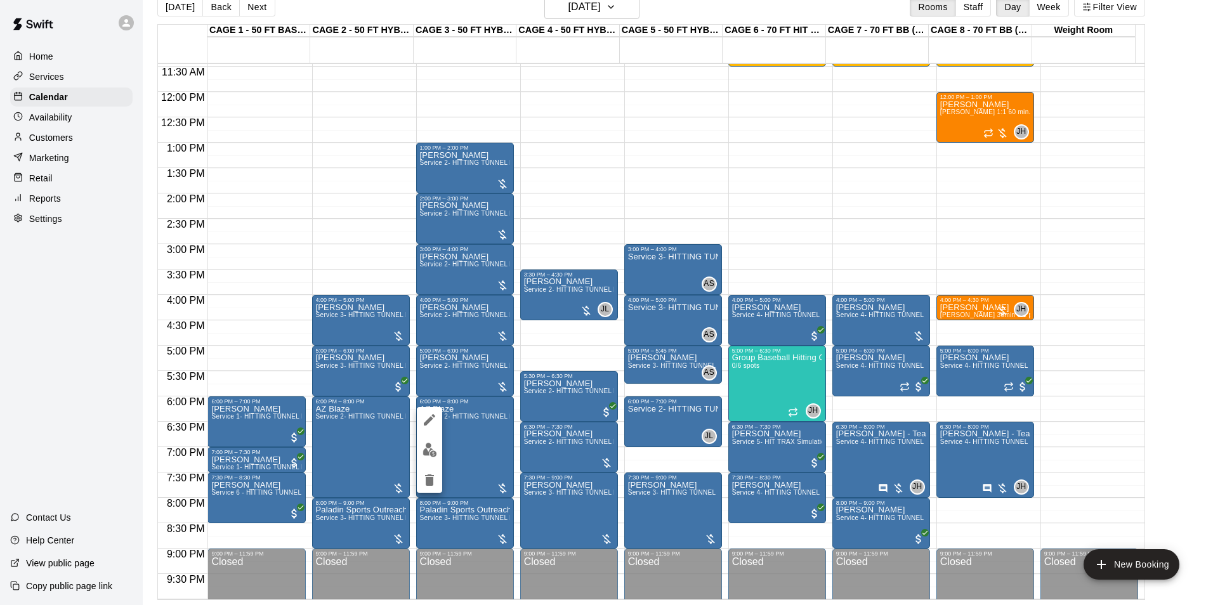
click at [475, 459] on div at bounding box center [606, 302] width 1213 height 605
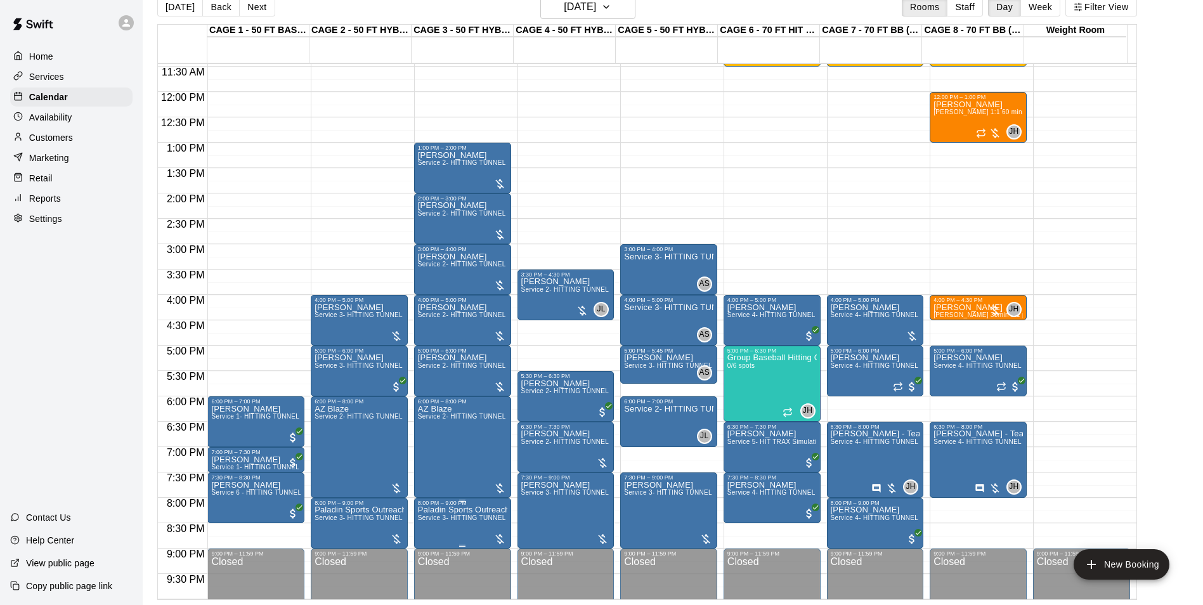
click at [451, 519] on span "Service 3- HITTING TUNNEL RENTAL - 50ft Softball" at bounding box center [497, 517] width 158 height 7
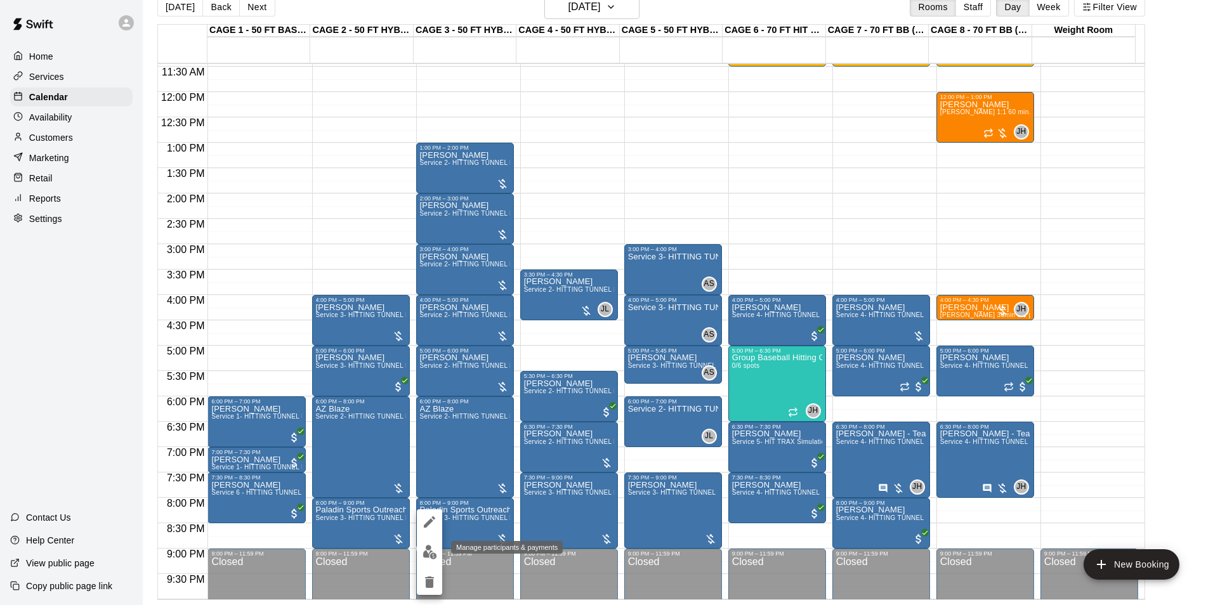
click at [425, 549] on img "edit" at bounding box center [429, 552] width 15 height 15
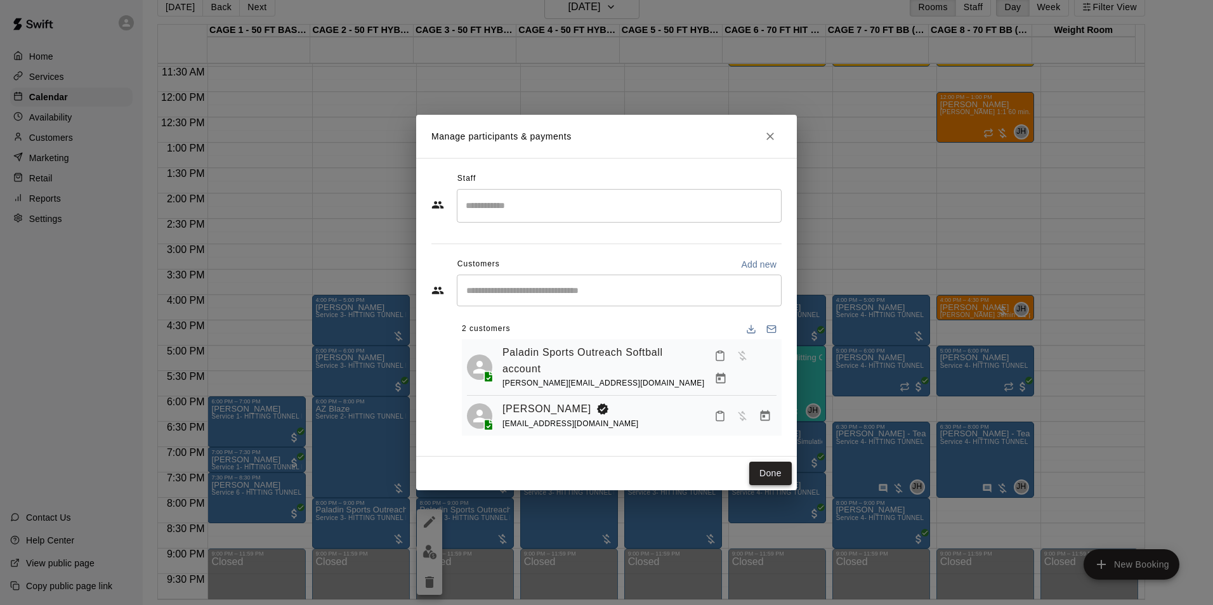
click at [764, 465] on button "Done" at bounding box center [770, 473] width 42 height 23
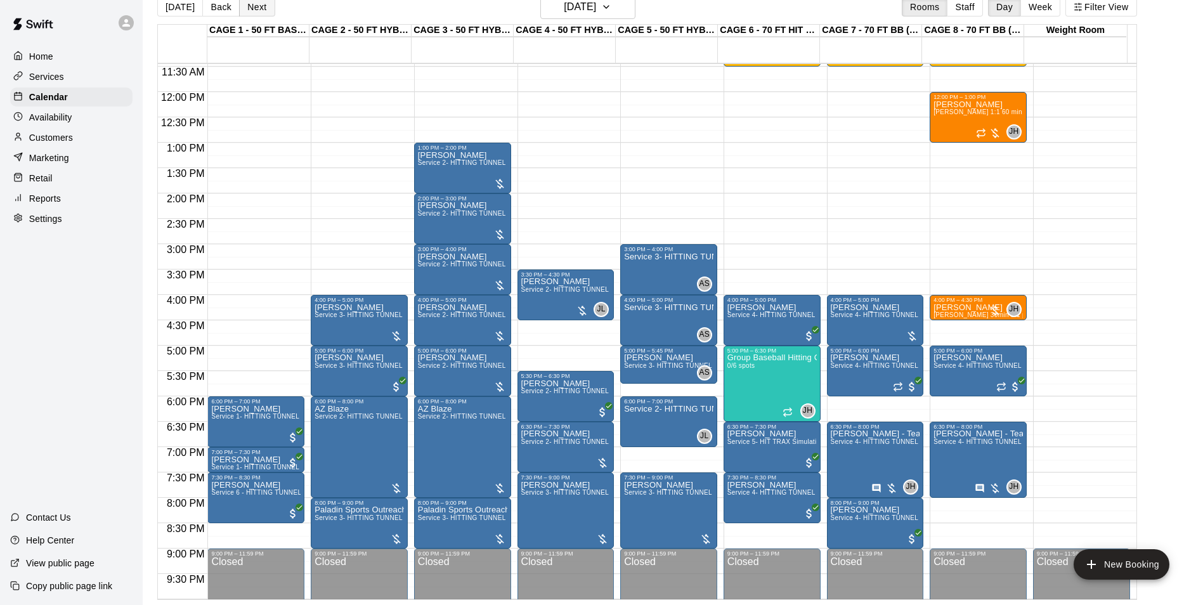
click at [263, 15] on button "Next" at bounding box center [257, 6] width 36 height 19
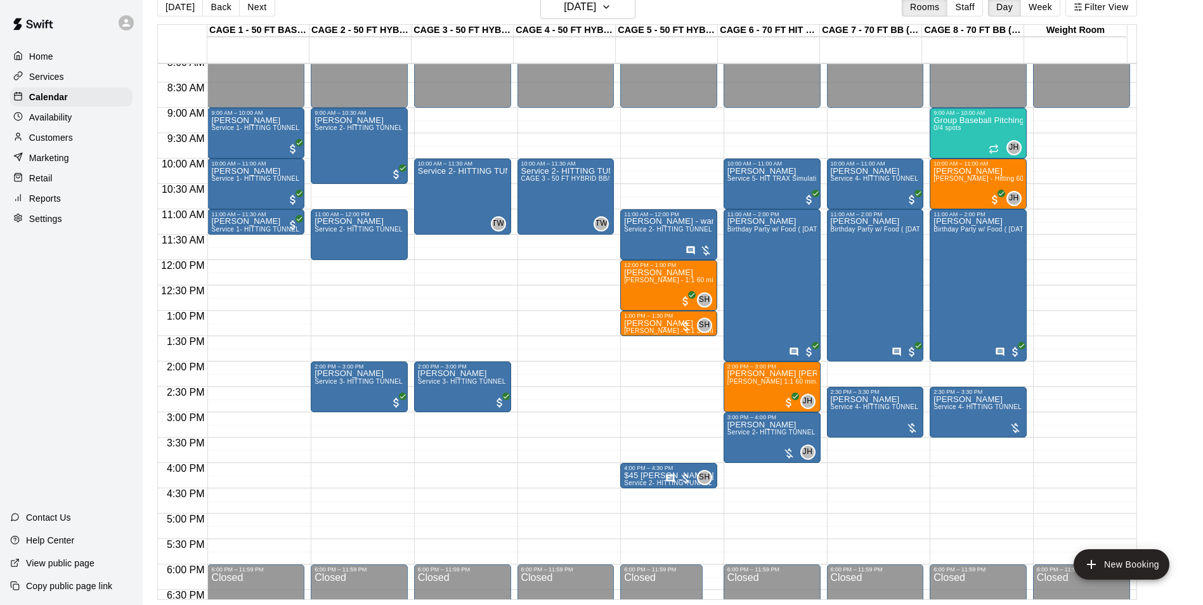
scroll to position [391, 0]
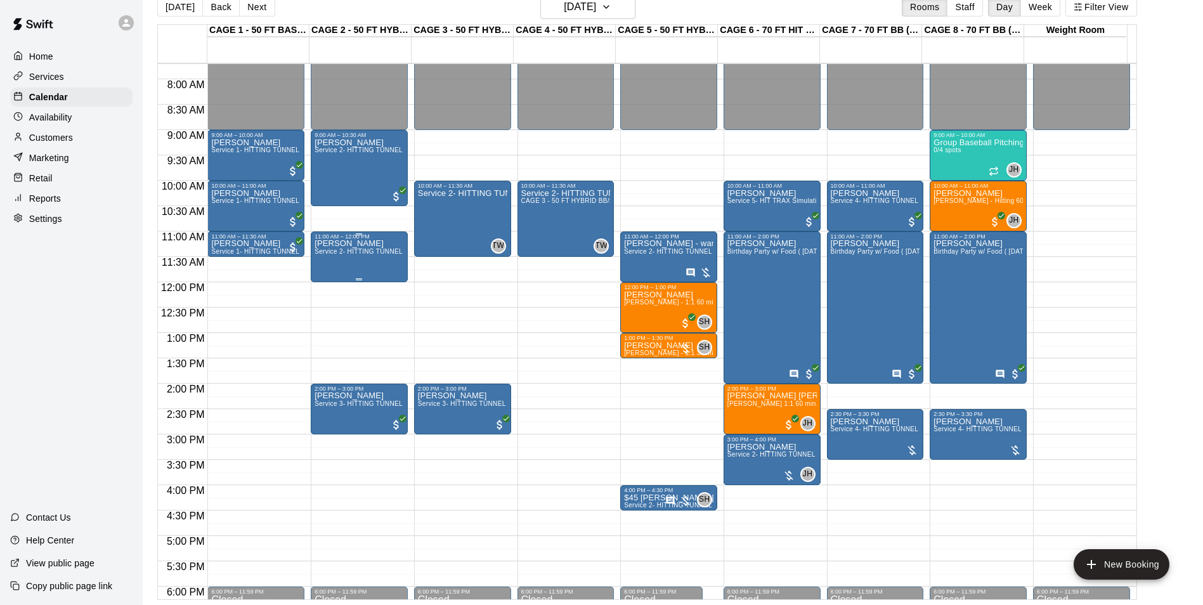
click at [361, 269] on div "Josh Lesson Service 2- HITTING TUNNEL RENTAL - 50ft Baseball" at bounding box center [359, 542] width 89 height 605
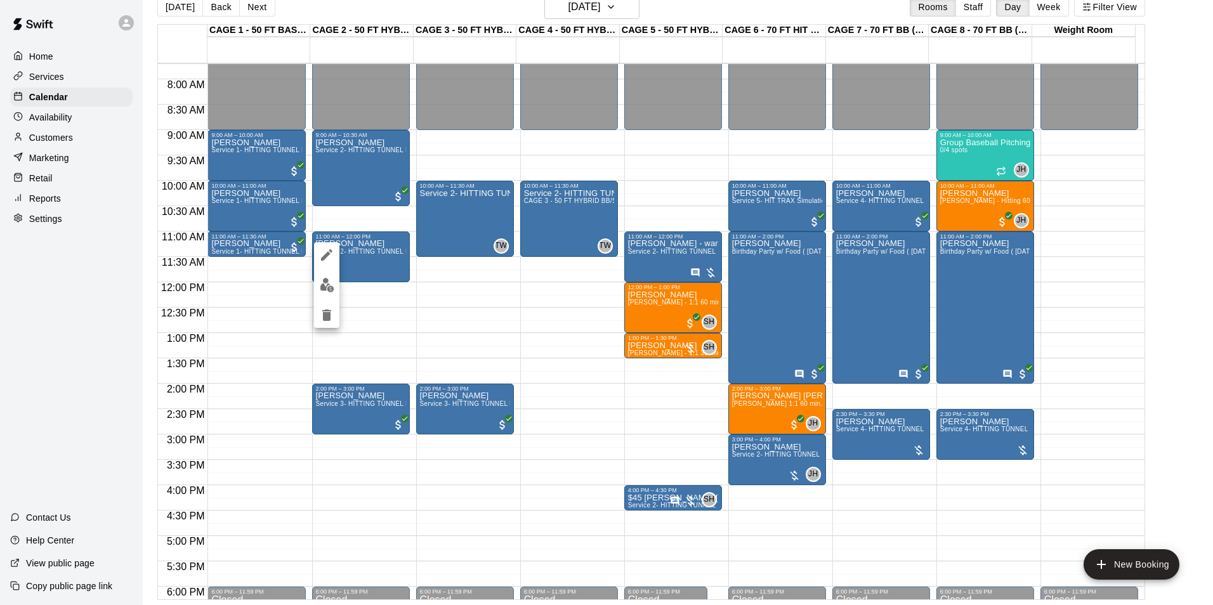
click at [318, 280] on button "edit" at bounding box center [326, 285] width 25 height 25
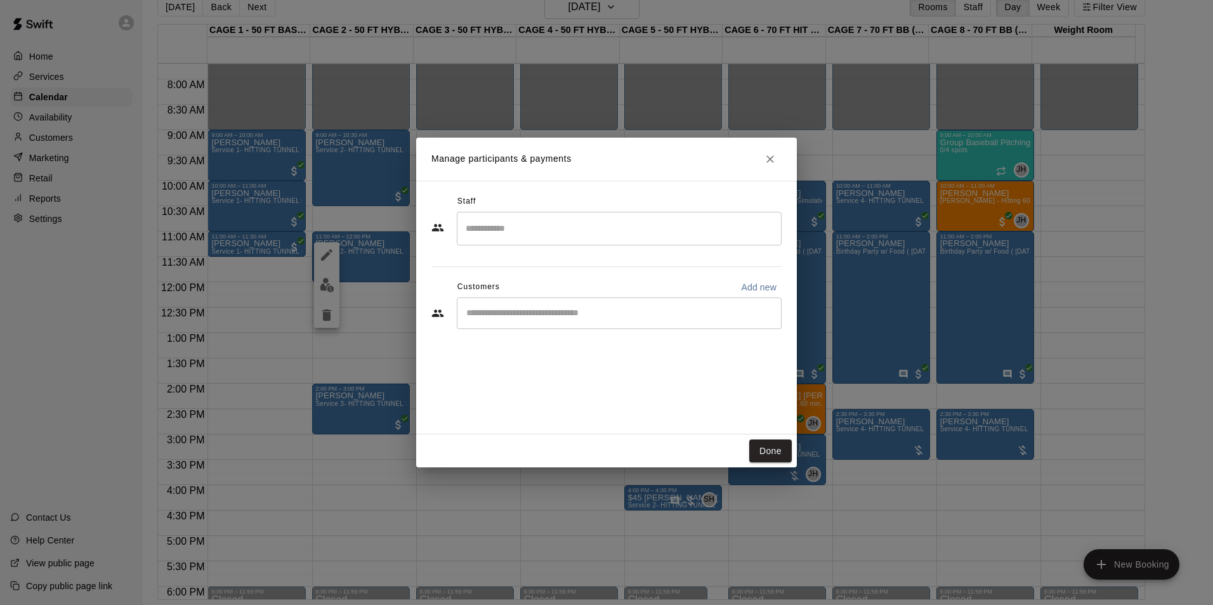
click at [512, 226] on input "Search staff" at bounding box center [618, 229] width 313 height 22
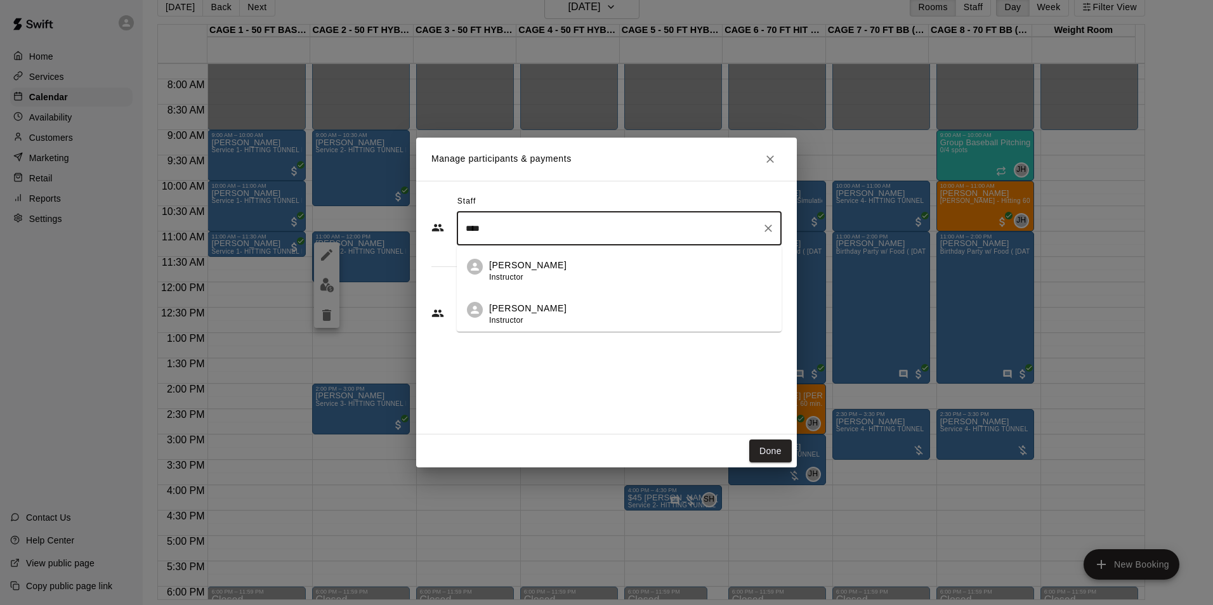
click at [550, 254] on li "Josh Lusby Instructor" at bounding box center [619, 266] width 325 height 43
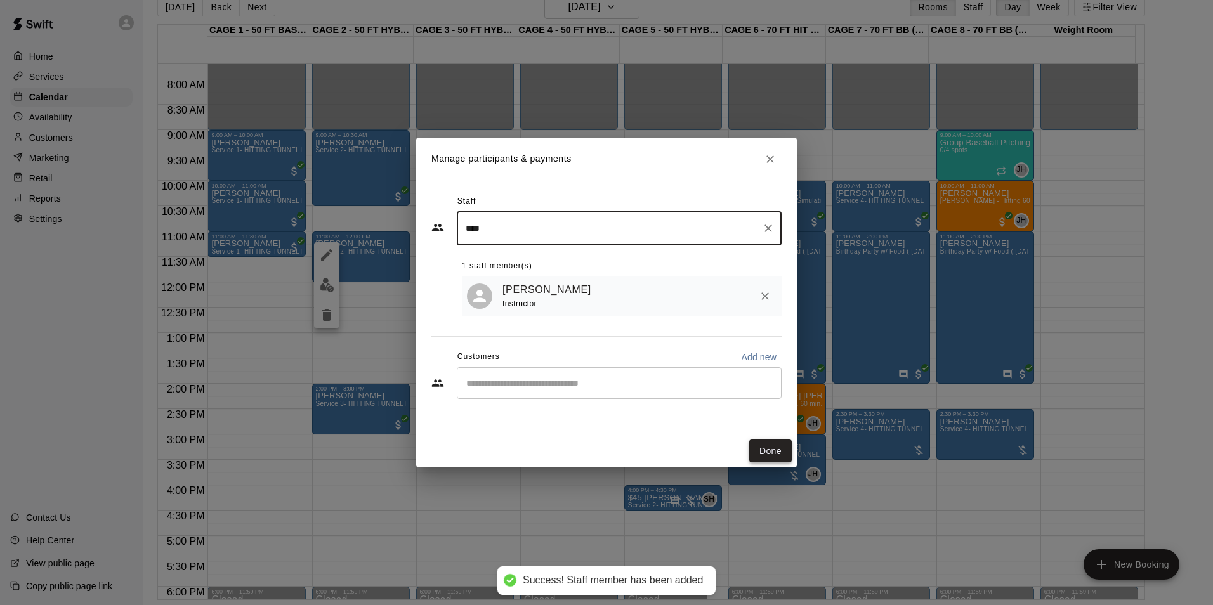
type input "****"
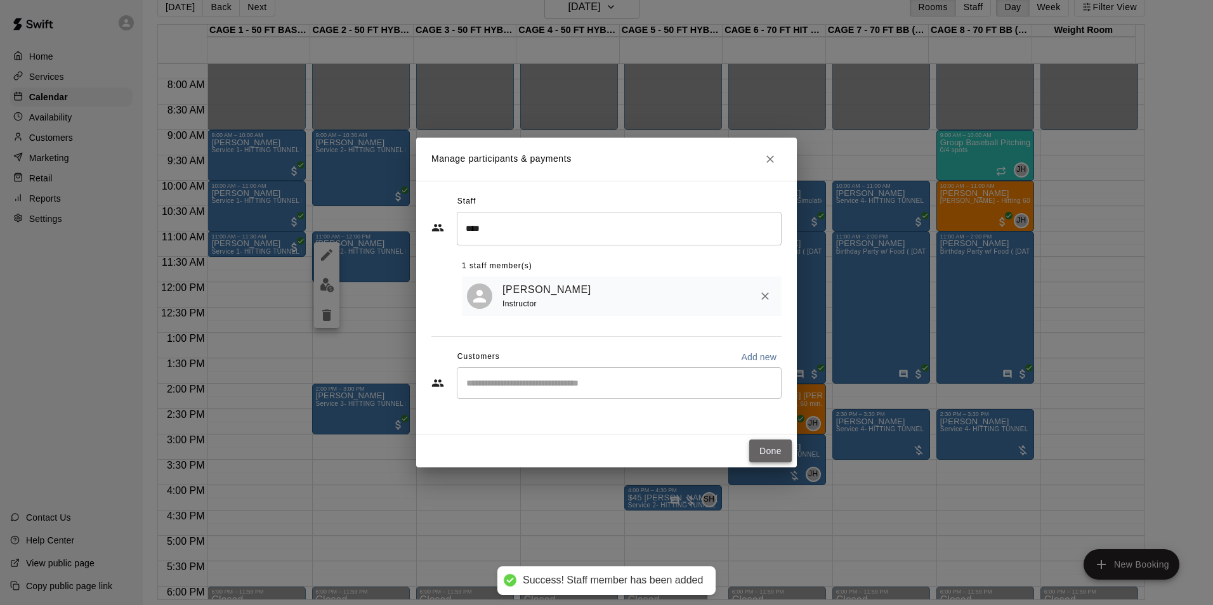
click at [769, 445] on button "Done" at bounding box center [770, 451] width 42 height 23
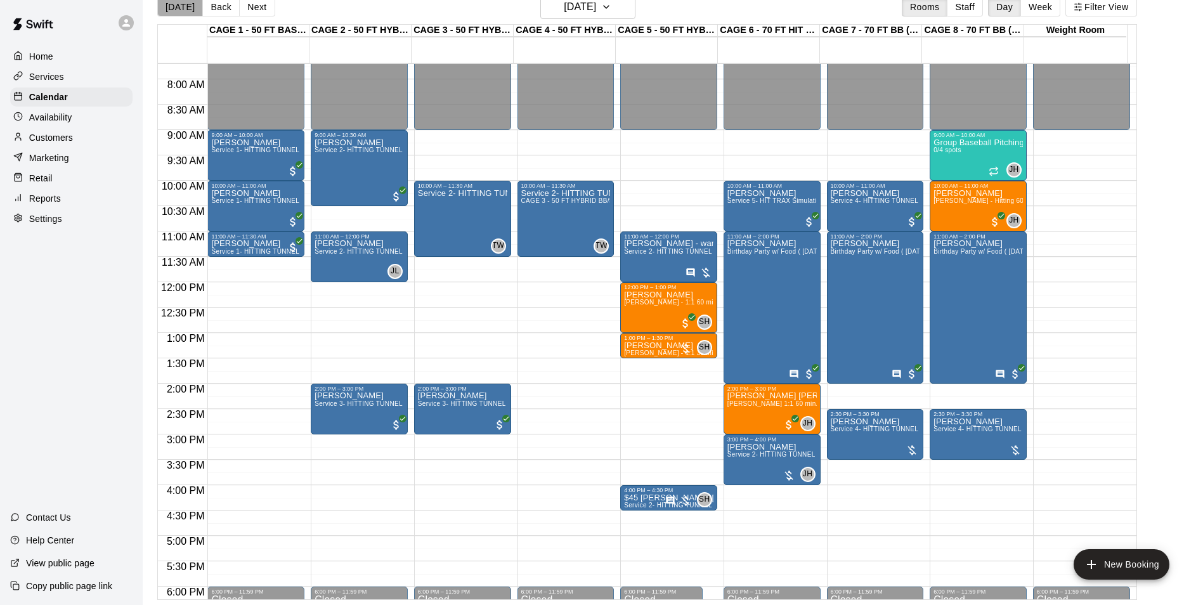
click at [185, 6] on button "[DATE]" at bounding box center [180, 6] width 46 height 19
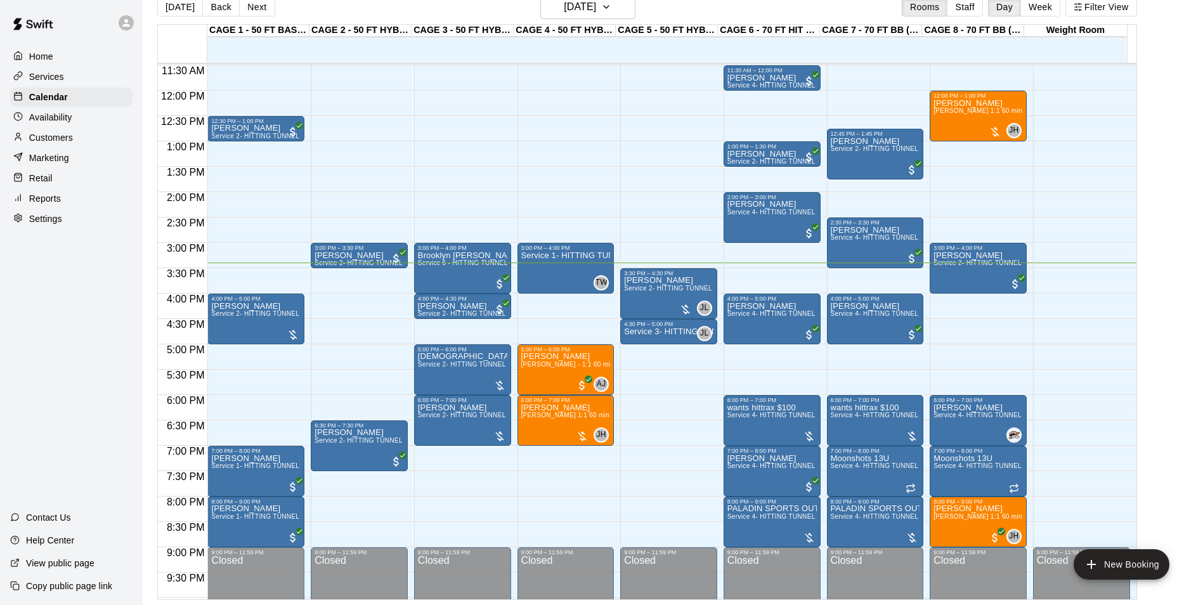
scroll to position [684, 0]
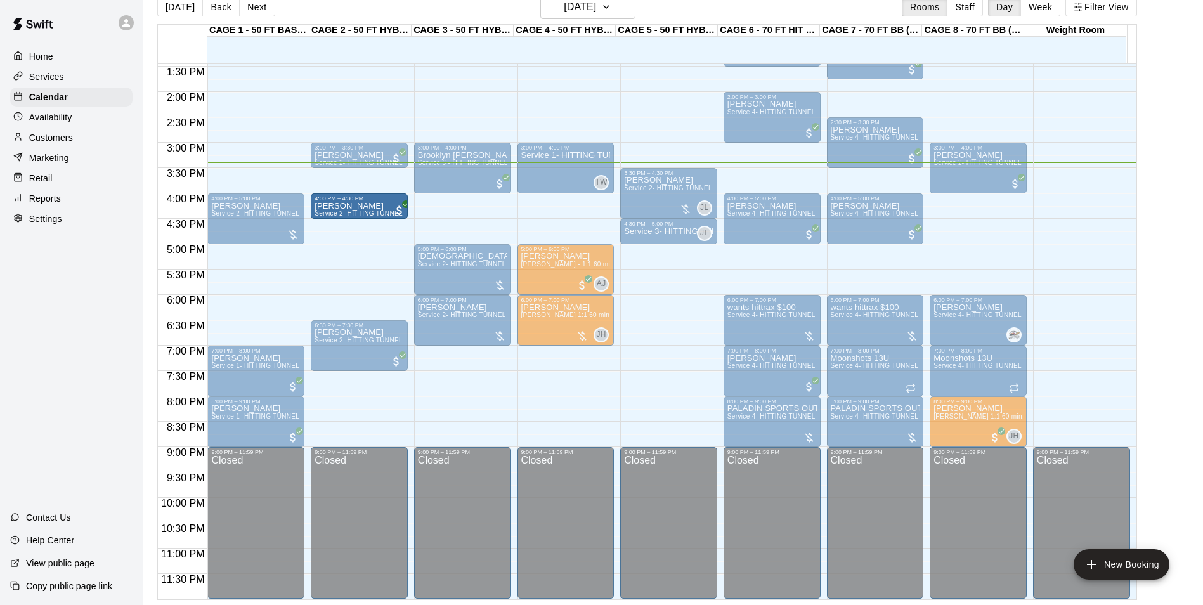
drag, startPoint x: 430, startPoint y: 202, endPoint x: 388, endPoint y: 208, distance: 42.2
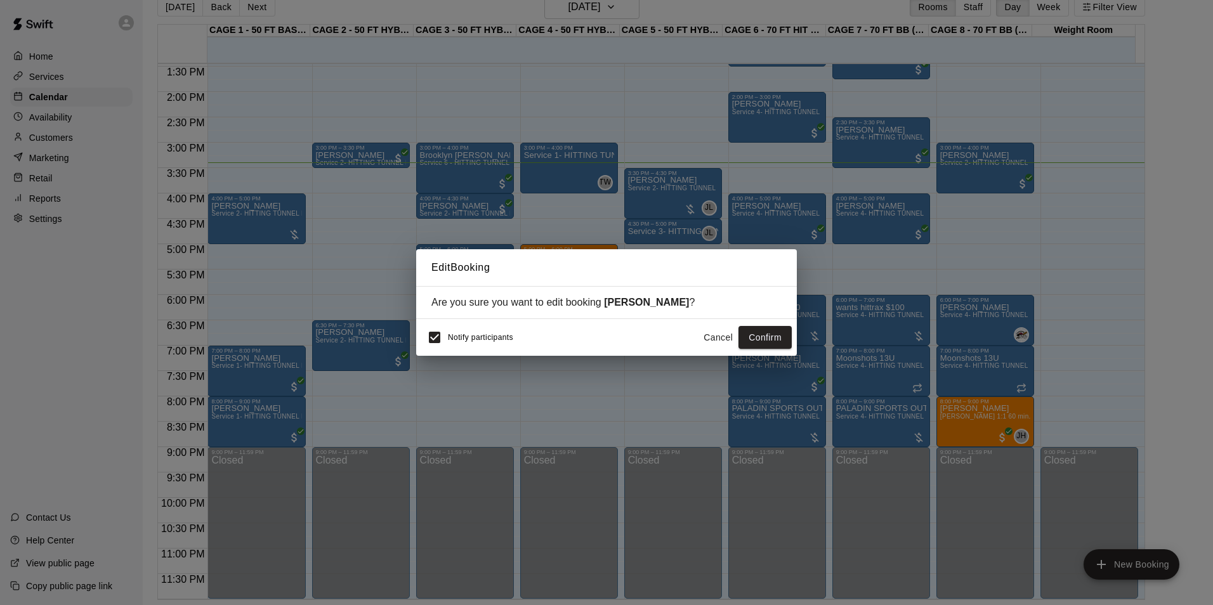
click at [450, 351] on div "Notify participants" at bounding box center [467, 337] width 92 height 27
click at [755, 332] on button "Confirm" at bounding box center [764, 337] width 53 height 23
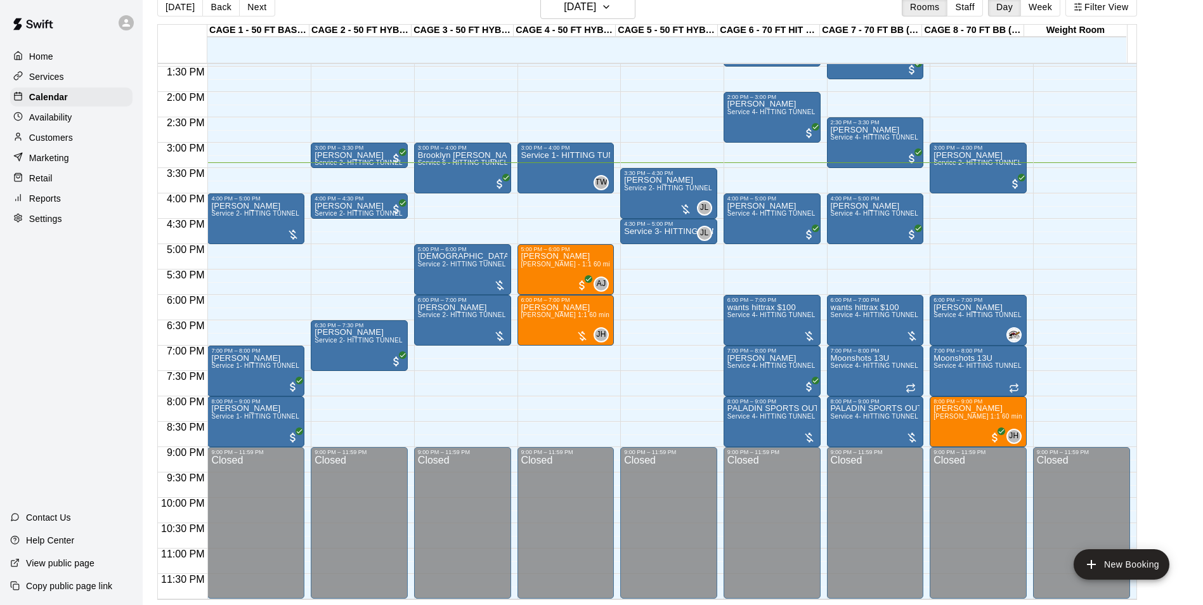
click at [41, 134] on p "Customers" at bounding box center [51, 137] width 44 height 13
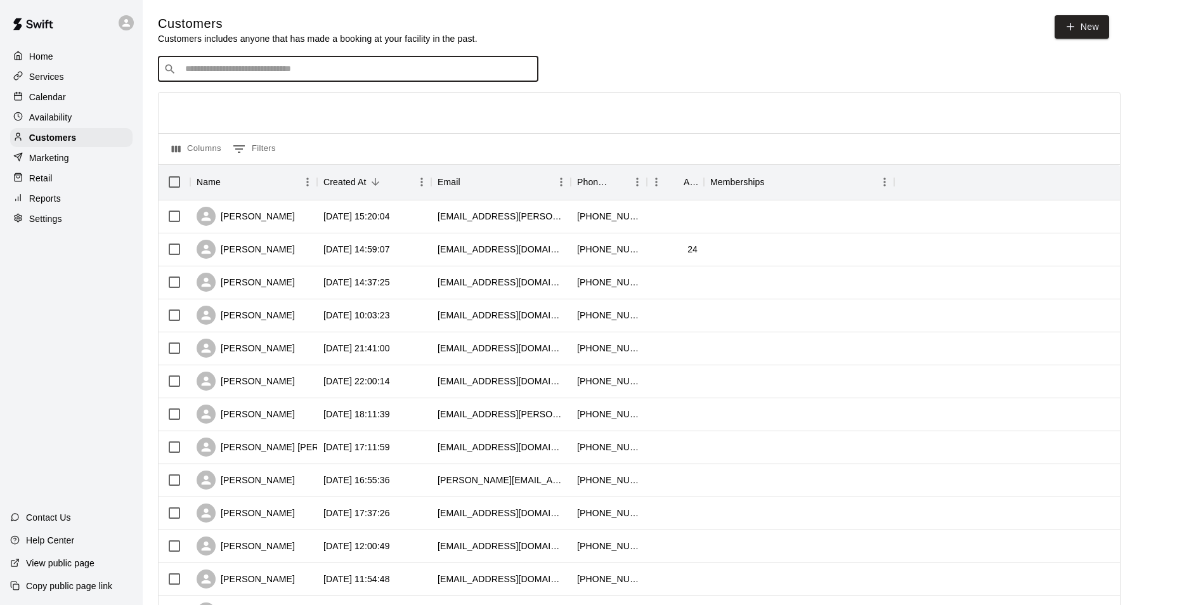
click at [325, 69] on input "Search customers by name or email" at bounding box center [356, 69] width 351 height 13
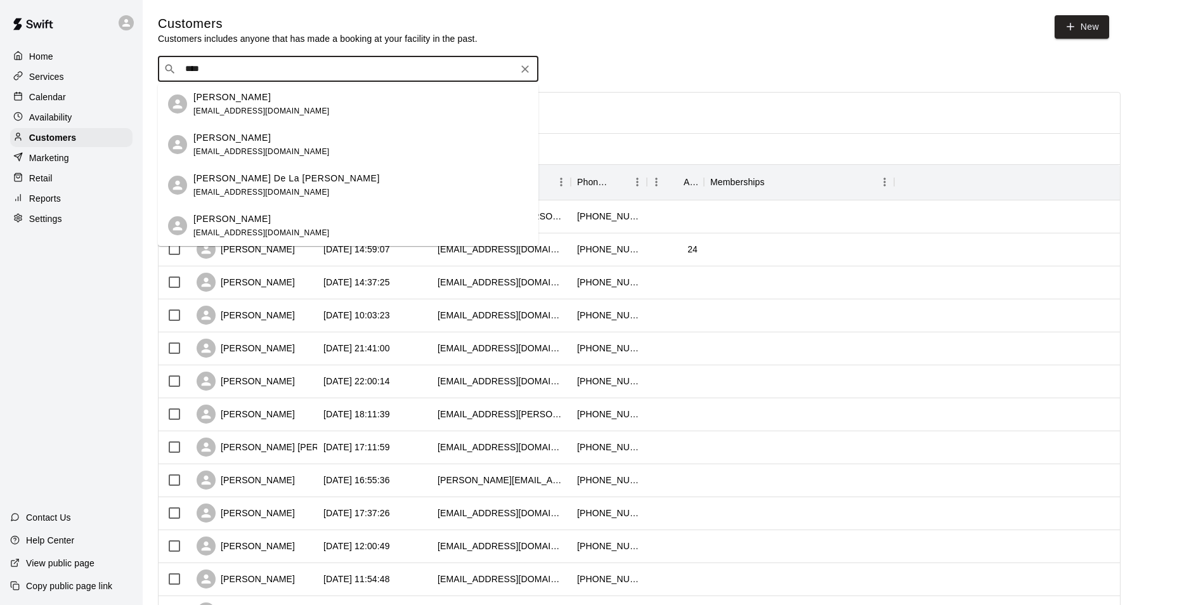
type input "*****"
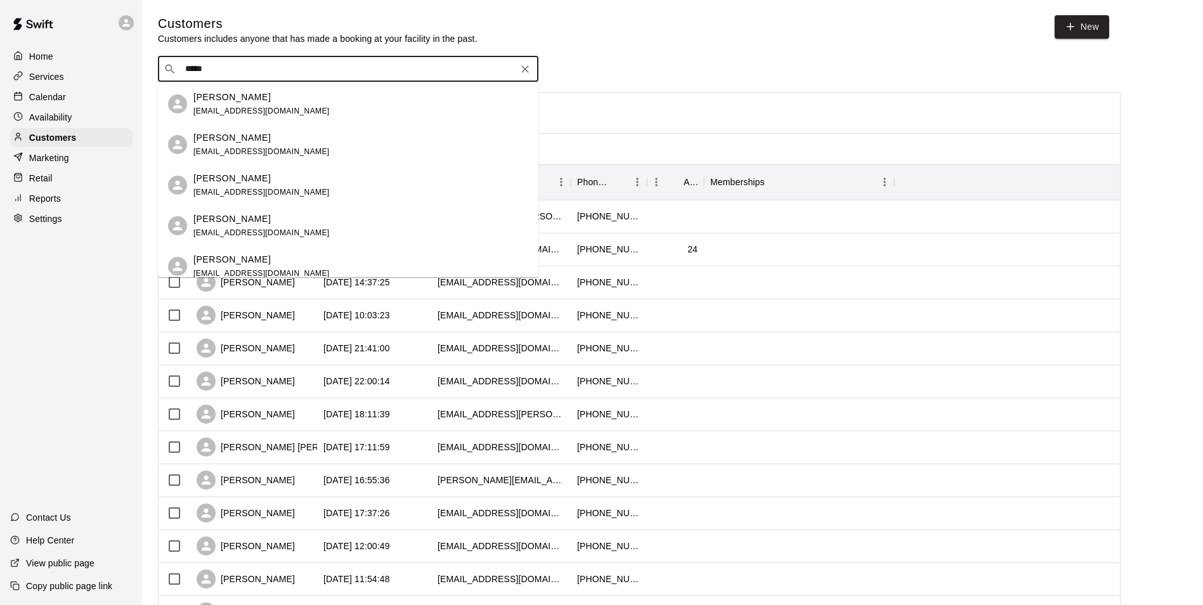
click at [299, 98] on div "Douglas Wilson dsde1286@yahoo.com" at bounding box center [360, 104] width 335 height 27
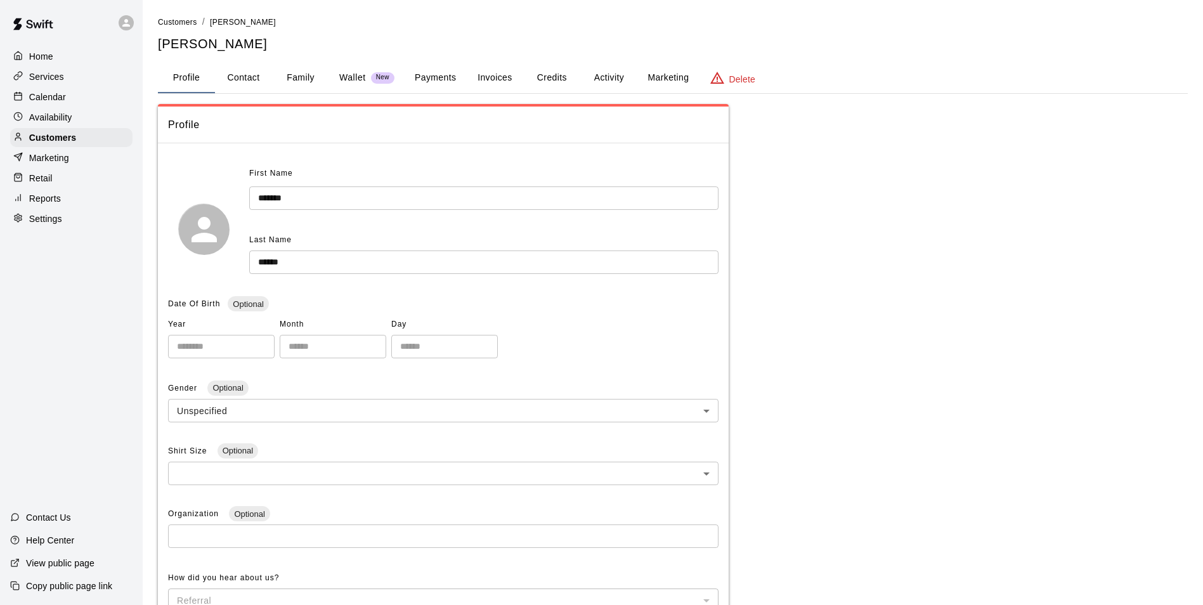
click at [568, 77] on button "Credits" at bounding box center [551, 78] width 57 height 30
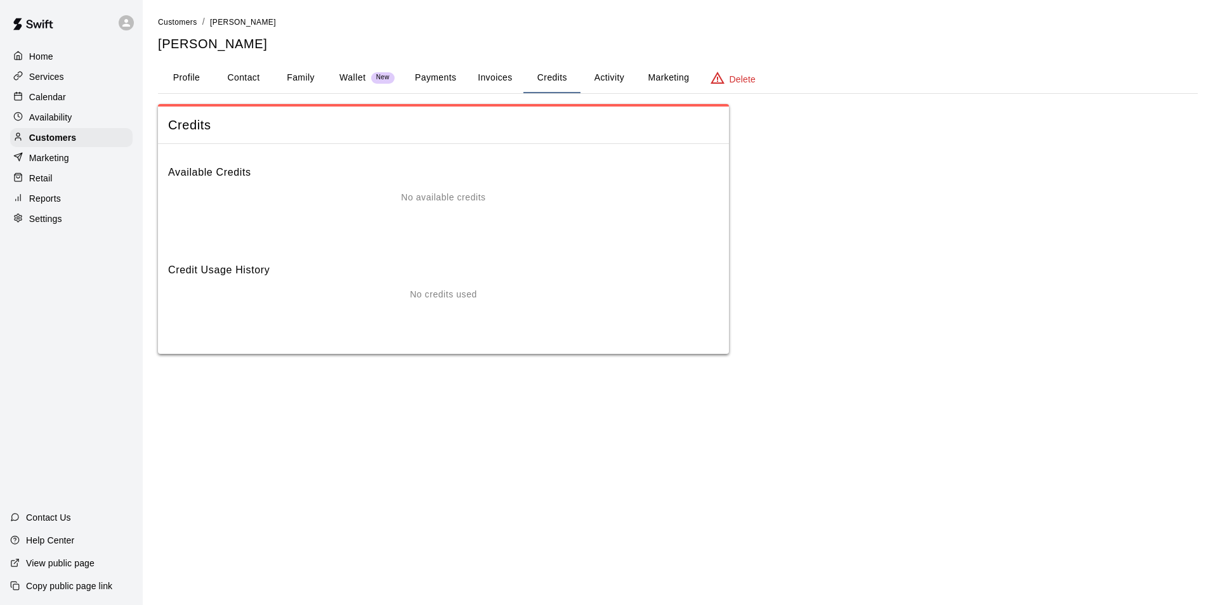
click at [607, 77] on button "Activity" at bounding box center [608, 78] width 57 height 30
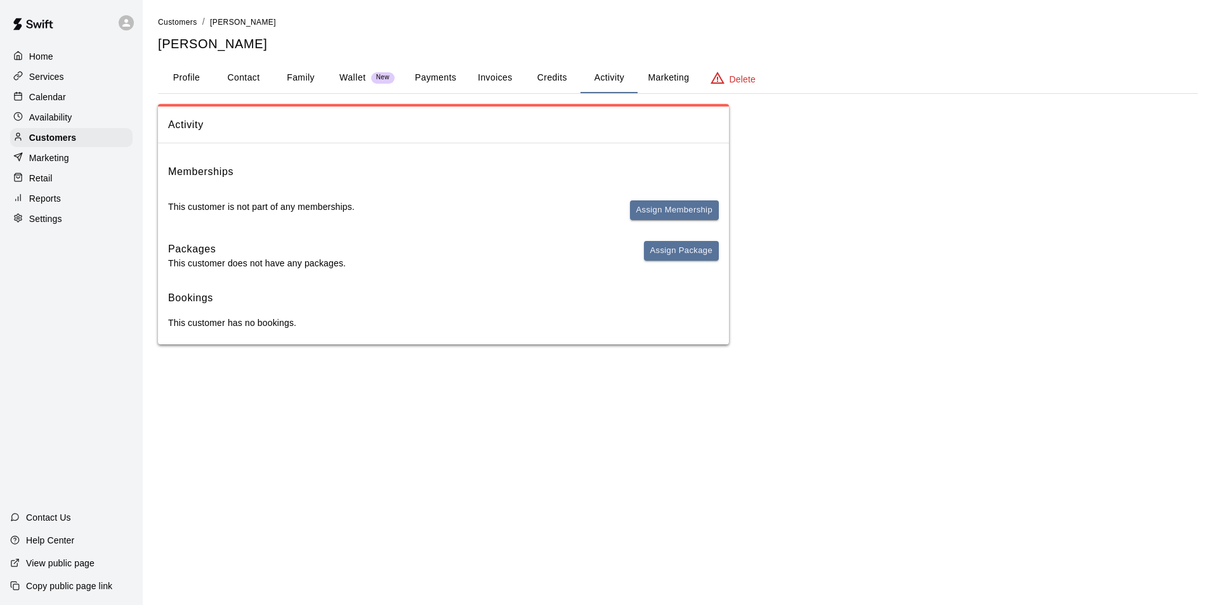
click at [425, 82] on button "Payments" at bounding box center [436, 78] width 62 height 30
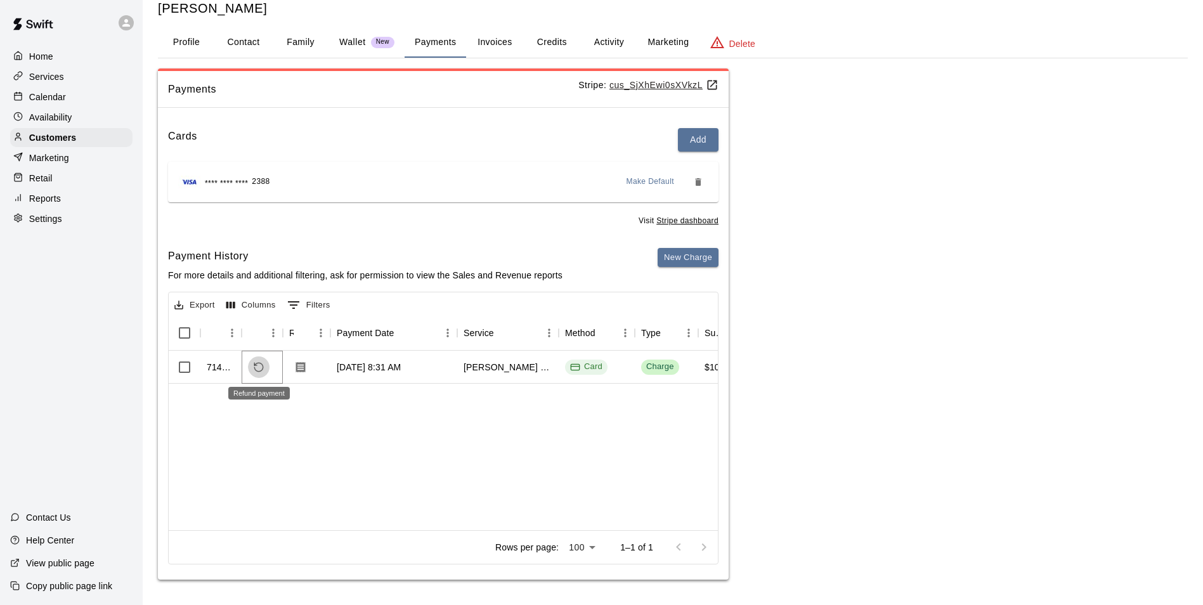
click at [268, 368] on button "Refund payment" at bounding box center [259, 367] width 22 height 22
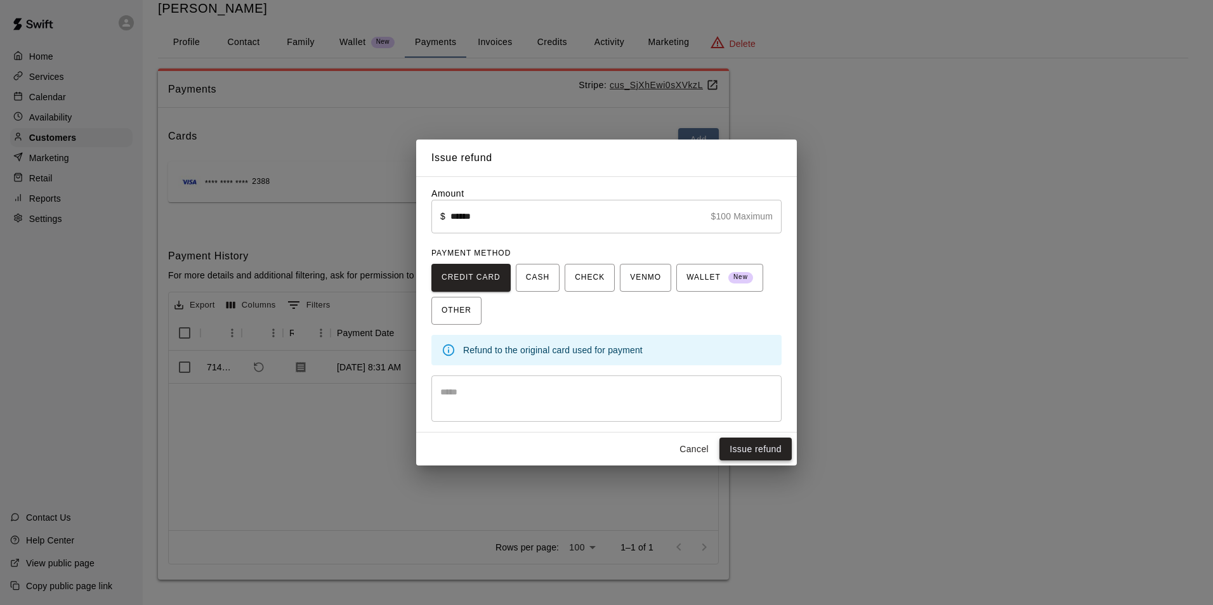
click at [769, 446] on button "Issue refund" at bounding box center [755, 449] width 72 height 23
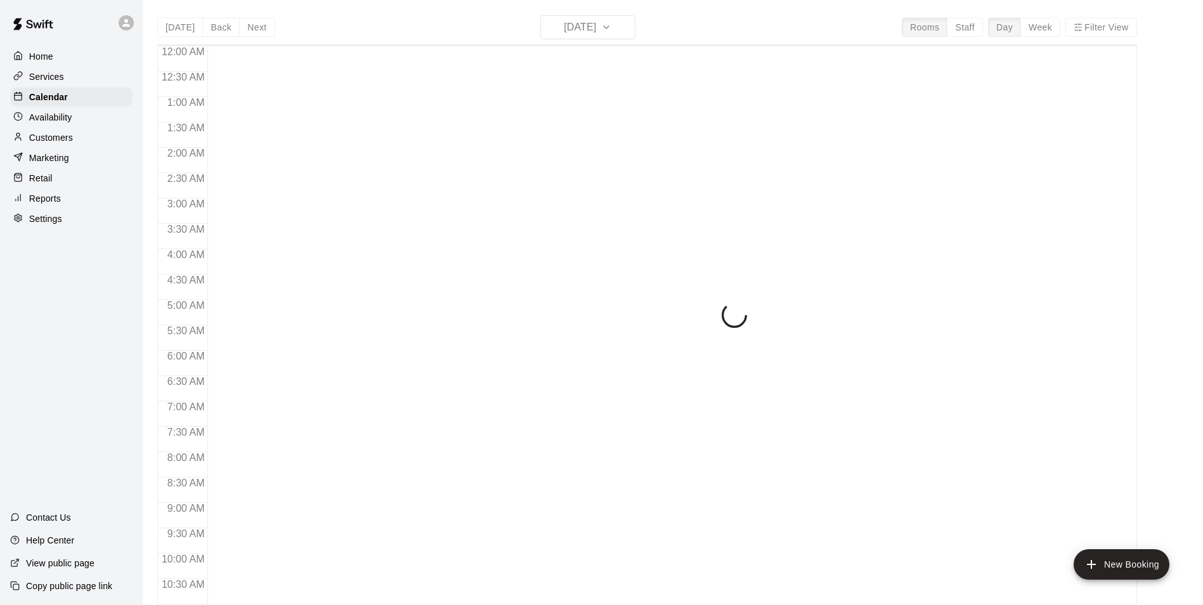
scroll to position [644, 0]
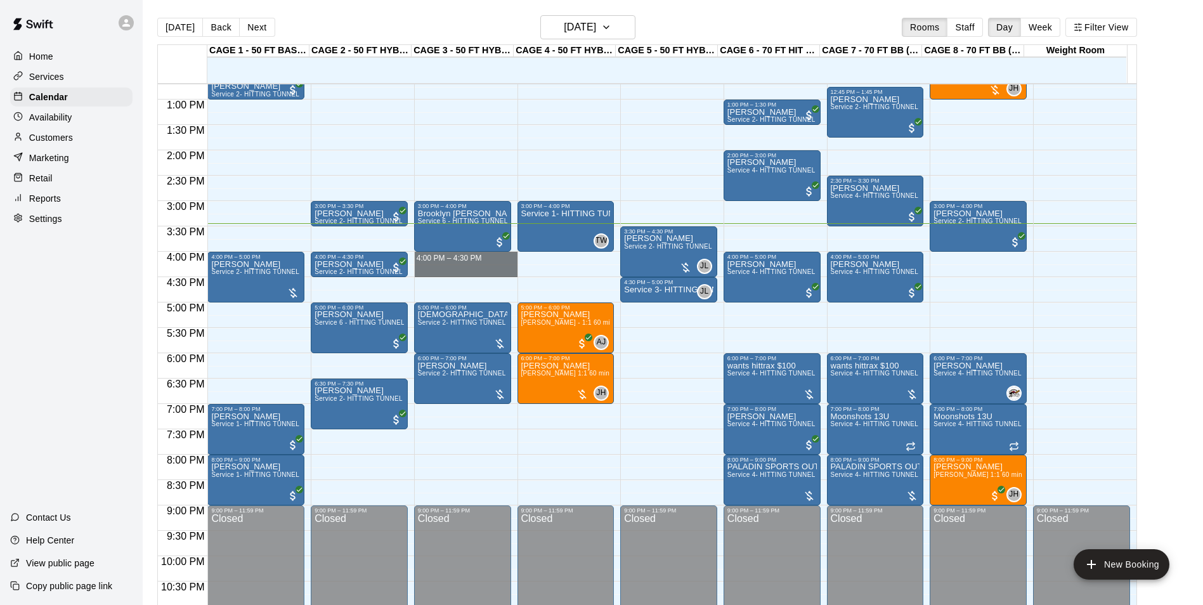
drag, startPoint x: 427, startPoint y: 259, endPoint x: 432, endPoint y: 271, distance: 12.8
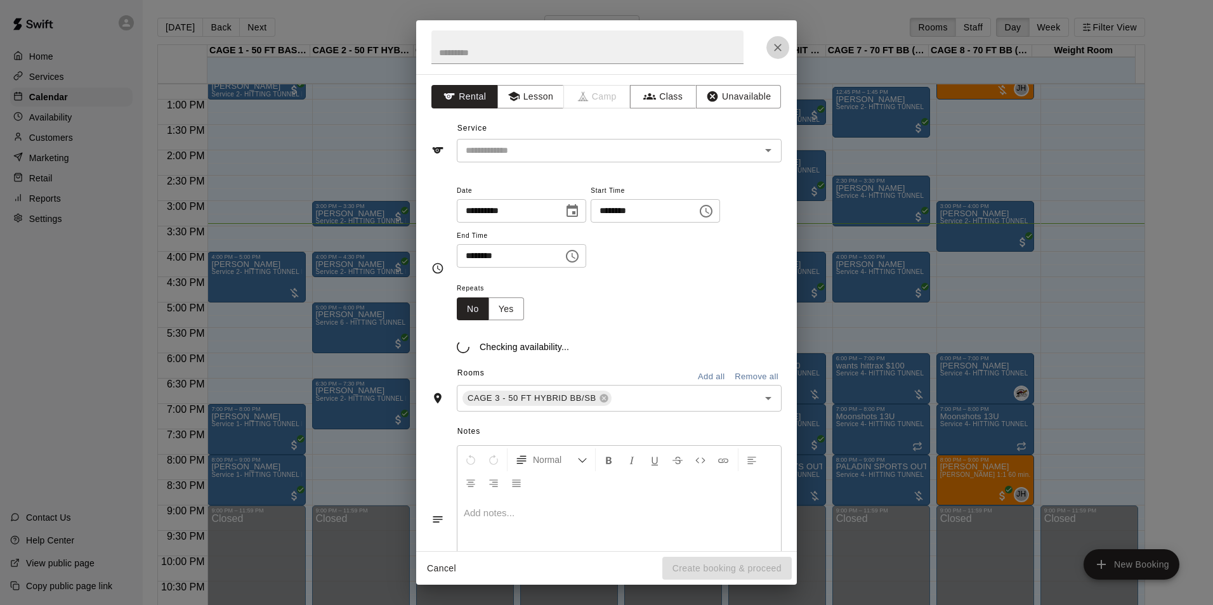
click at [778, 44] on icon "Close" at bounding box center [777, 47] width 13 height 13
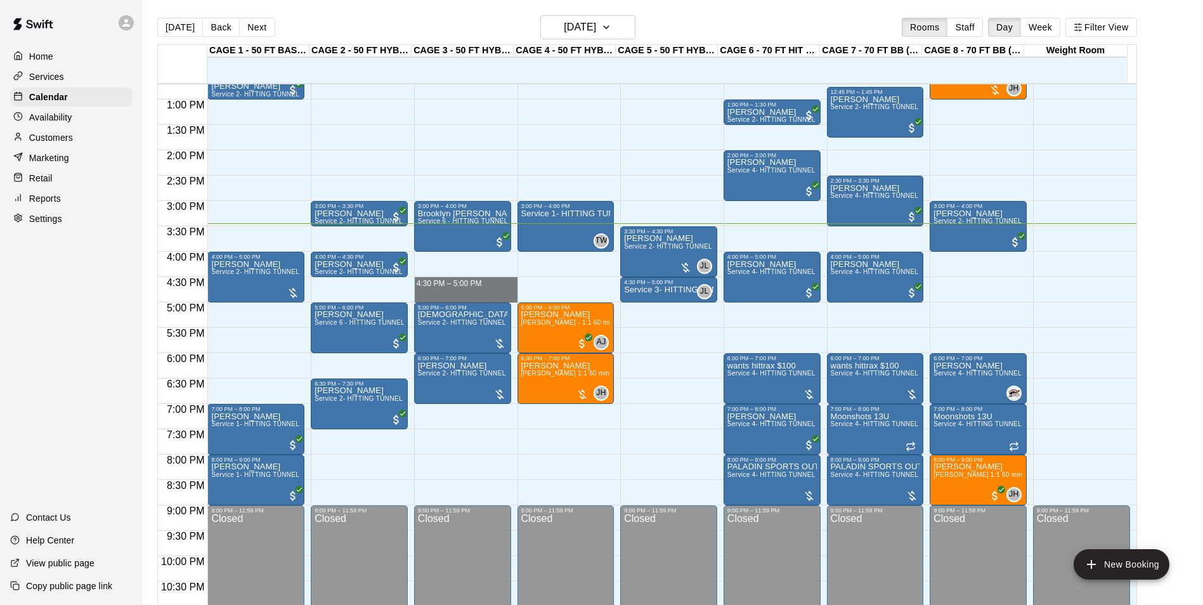
drag, startPoint x: 415, startPoint y: 280, endPoint x: 420, endPoint y: 301, distance: 21.7
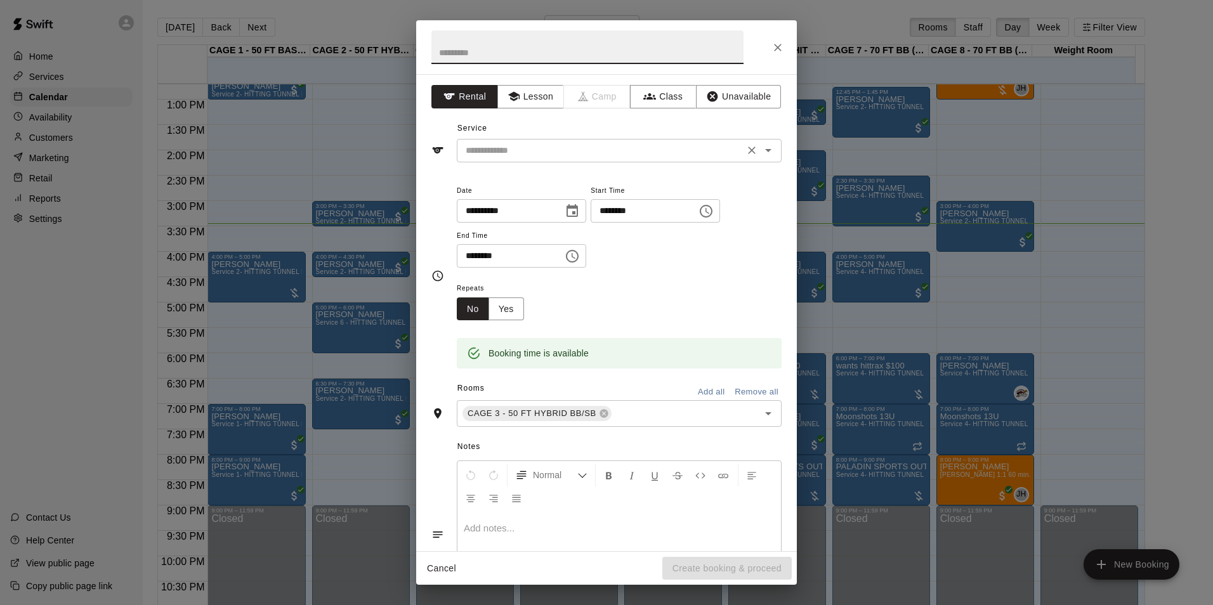
click at [712, 157] on input "text" at bounding box center [600, 151] width 280 height 16
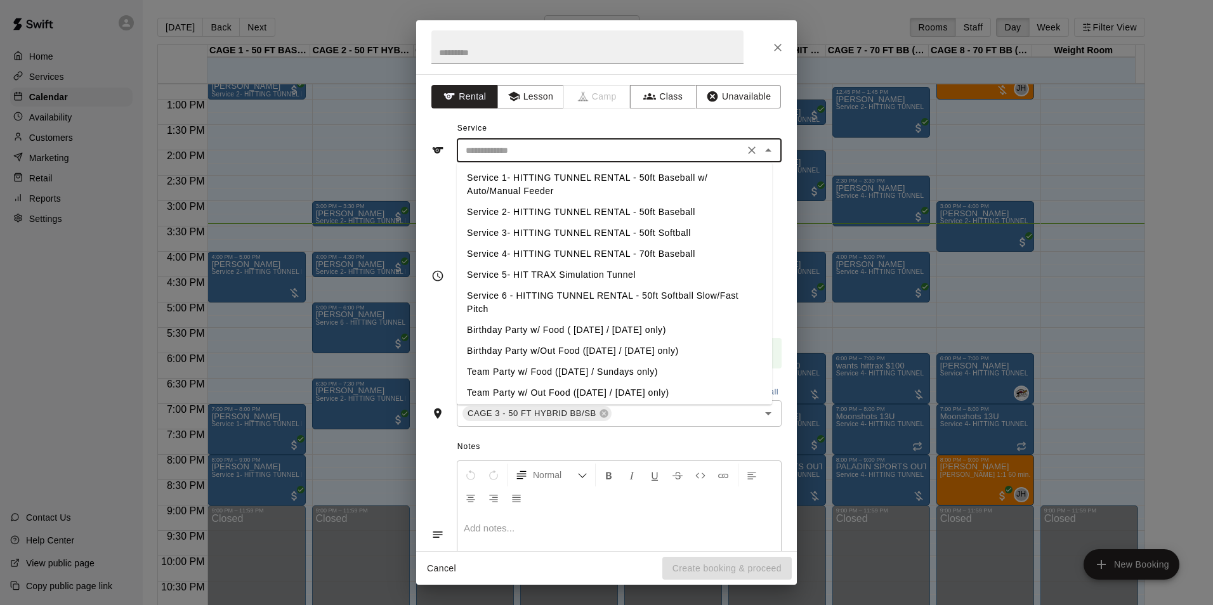
click at [689, 212] on li "Service 2- HITTING TUNNEL RENTAL - 50ft Baseball" at bounding box center [614, 212] width 315 height 21
type input "**********"
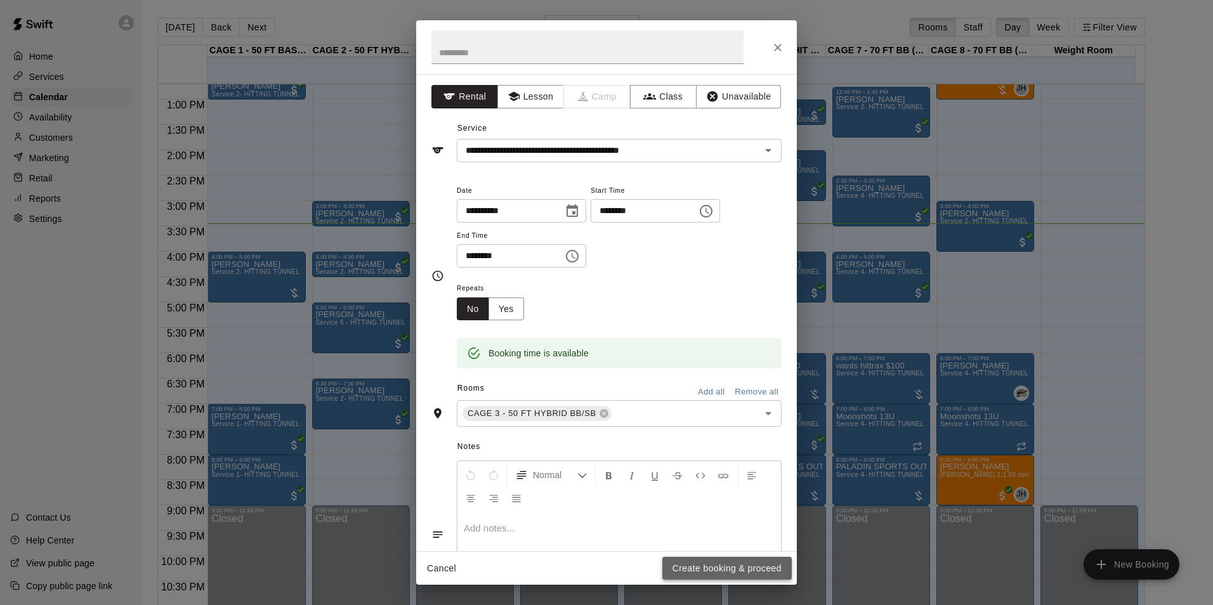
click at [721, 564] on button "Create booking & proceed" at bounding box center [726, 568] width 129 height 23
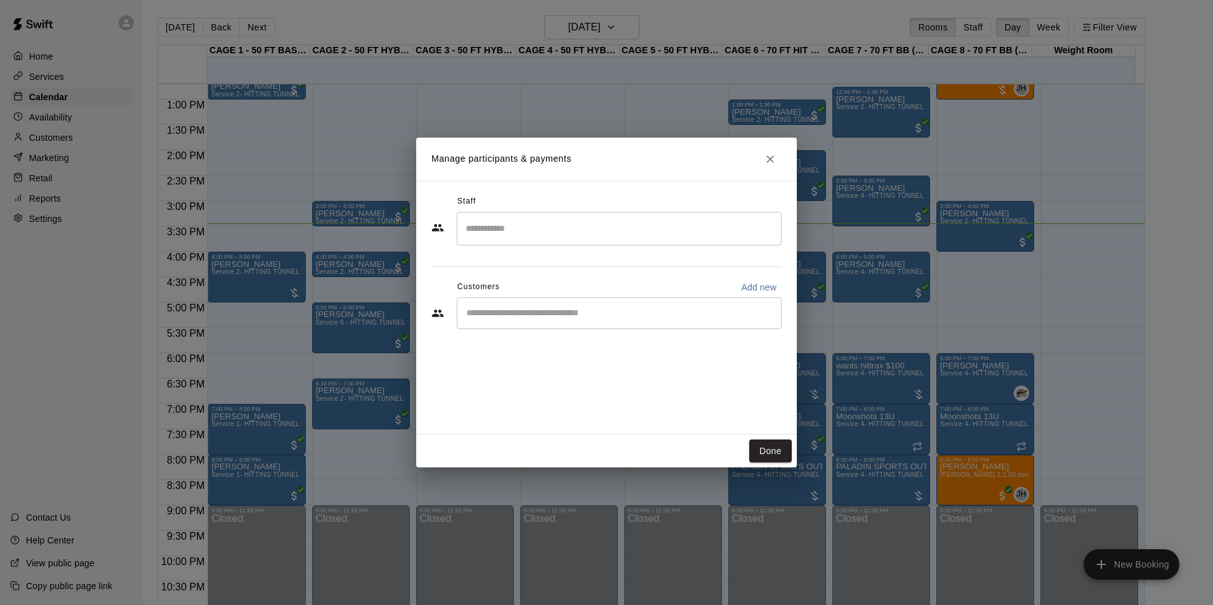
click at [592, 305] on div "​" at bounding box center [619, 313] width 325 height 32
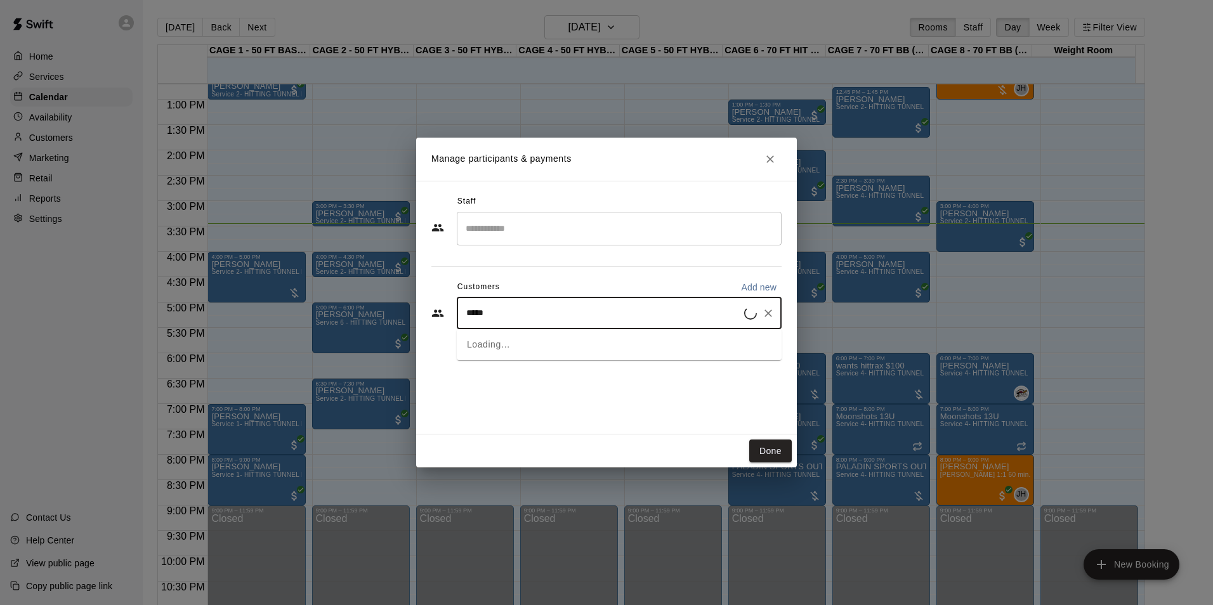
type input "******"
click at [580, 342] on div "[PERSON_NAME]" at bounding box center [560, 342] width 136 height 13
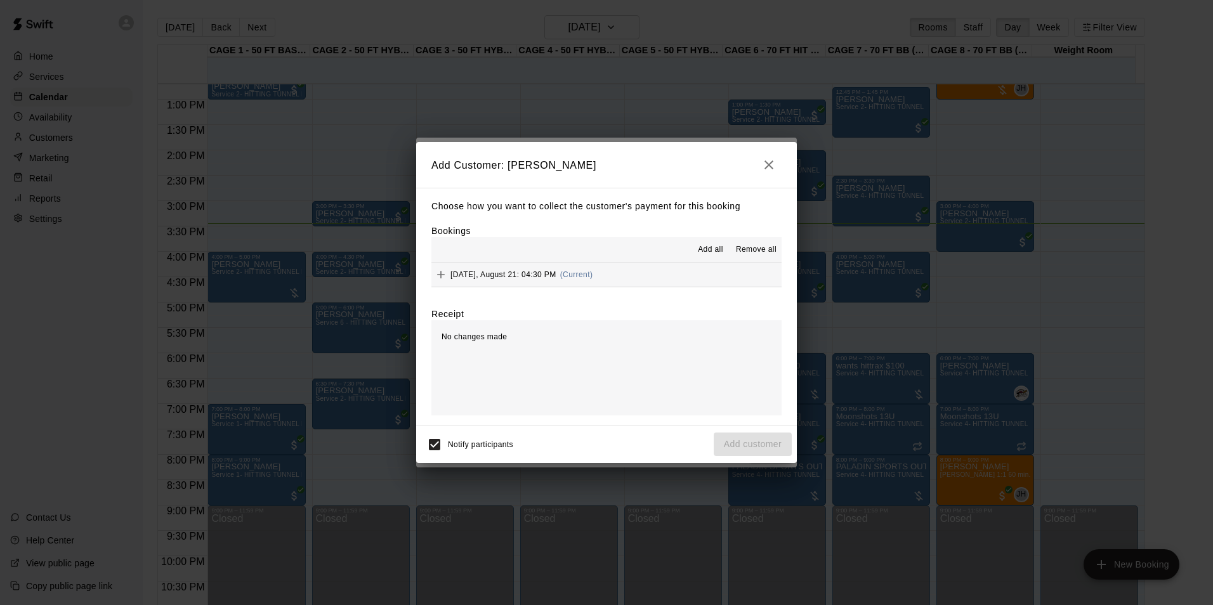
click at [613, 281] on button "Thursday, August 21: 04:30 PM (Current)" at bounding box center [606, 274] width 350 height 23
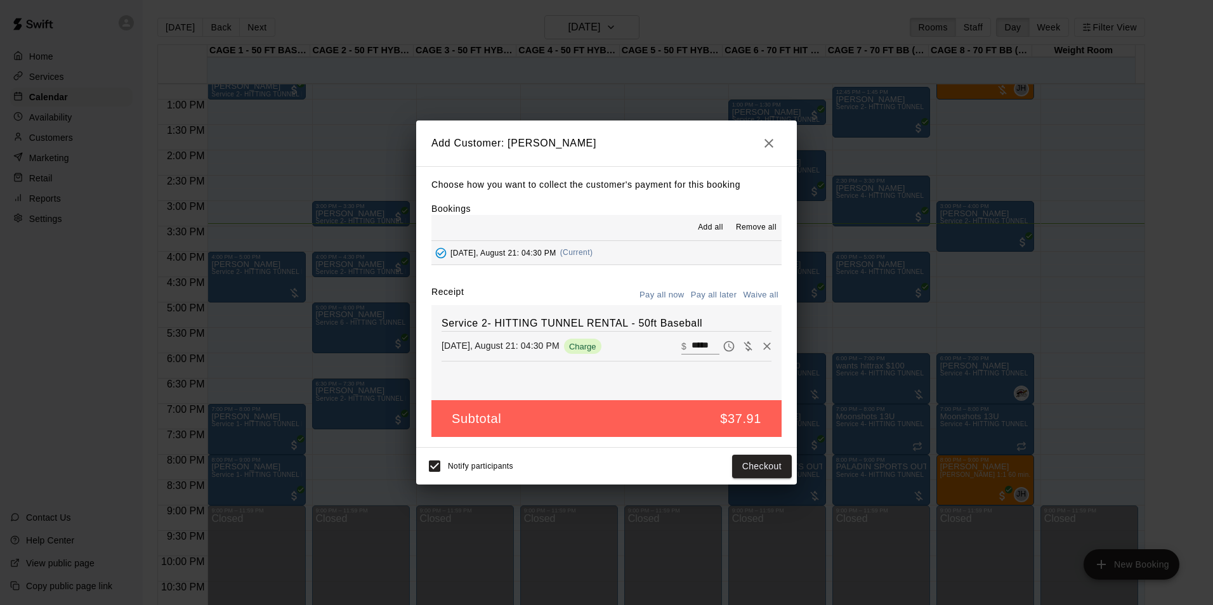
click at [736, 298] on button "Pay all later" at bounding box center [713, 295] width 53 height 20
click at [745, 468] on button "Add customer" at bounding box center [752, 466] width 78 height 23
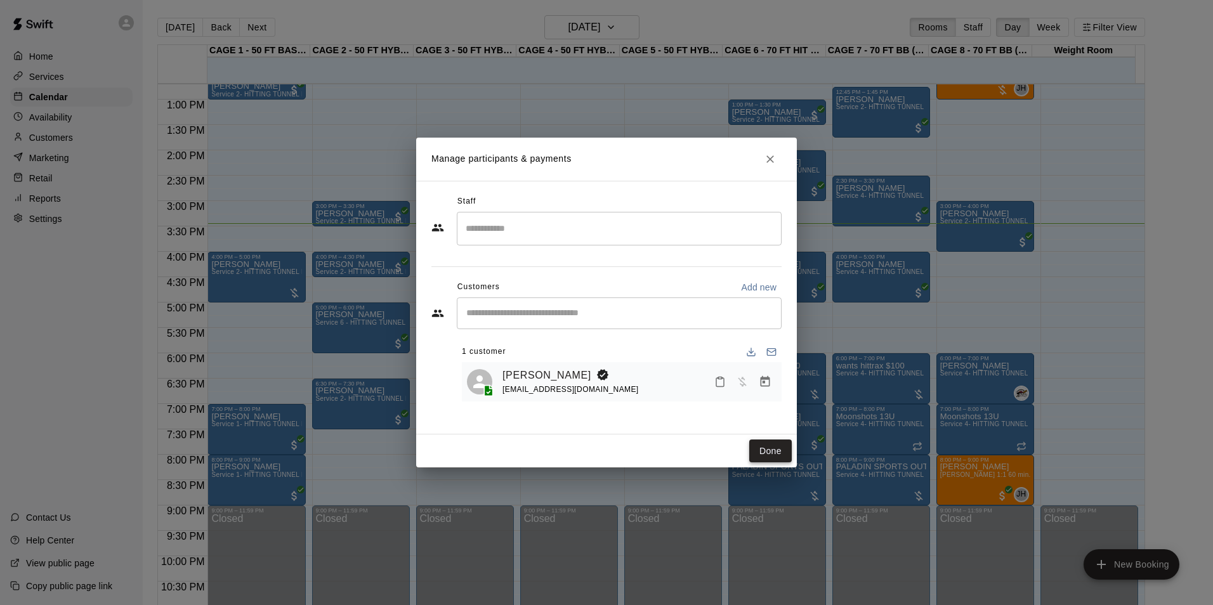
click at [768, 445] on button "Done" at bounding box center [770, 451] width 42 height 23
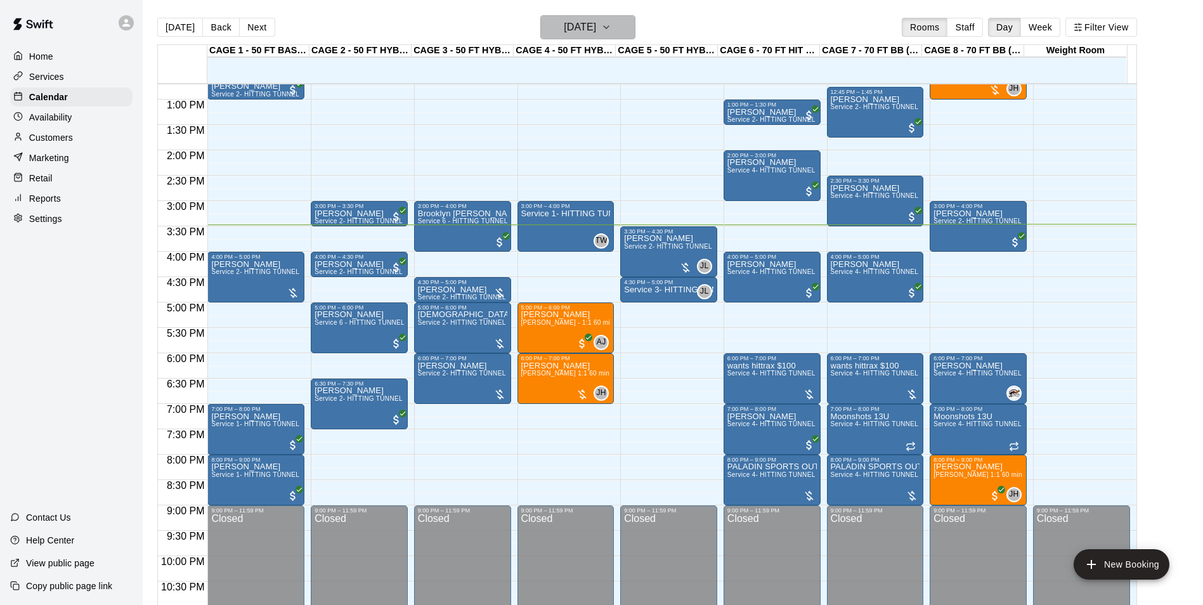
click at [564, 18] on button "[DATE]" at bounding box center [587, 27] width 95 height 24
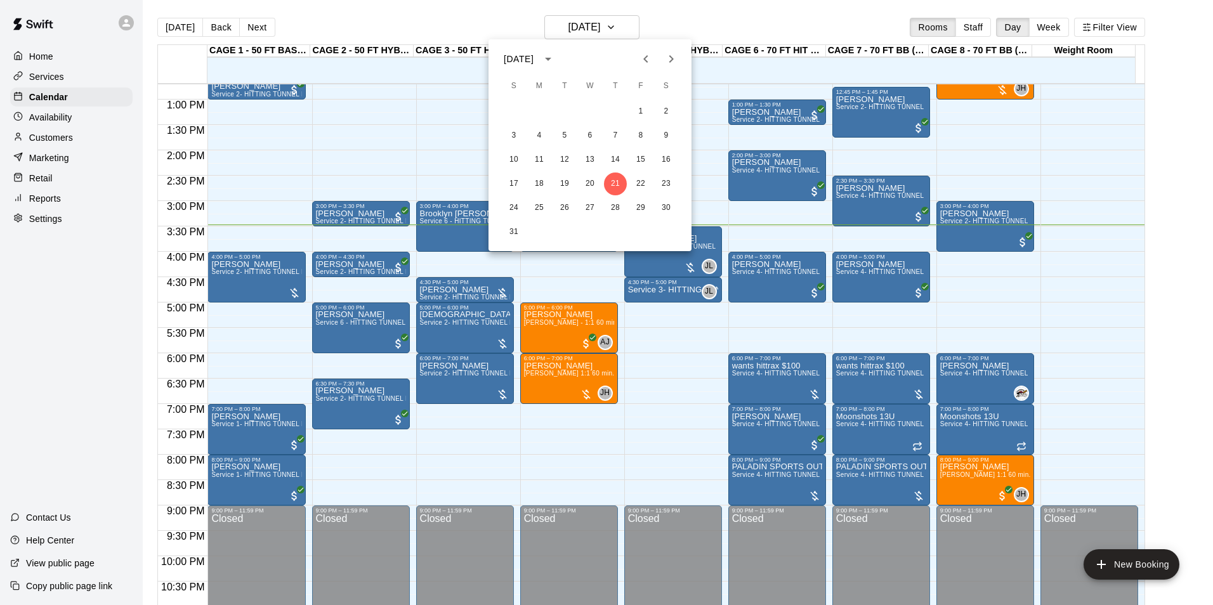
click at [669, 54] on icon "Next month" at bounding box center [670, 58] width 15 height 15
click at [595, 112] on button "3" at bounding box center [589, 111] width 23 height 23
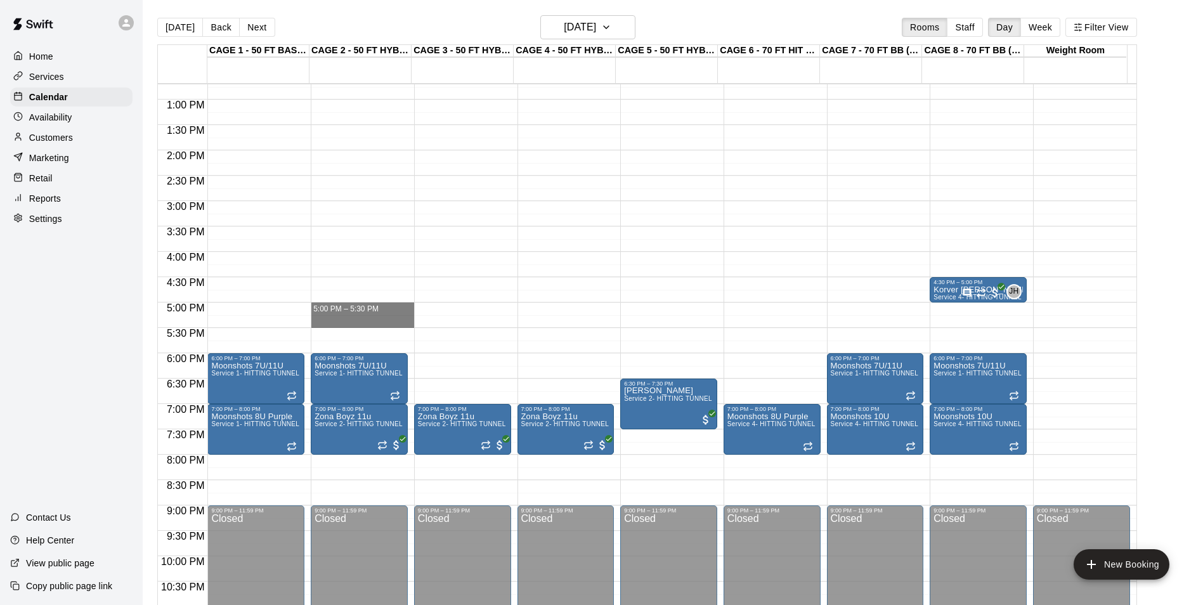
drag, startPoint x: 374, startPoint y: 305, endPoint x: 375, endPoint y: 318, distance: 12.7
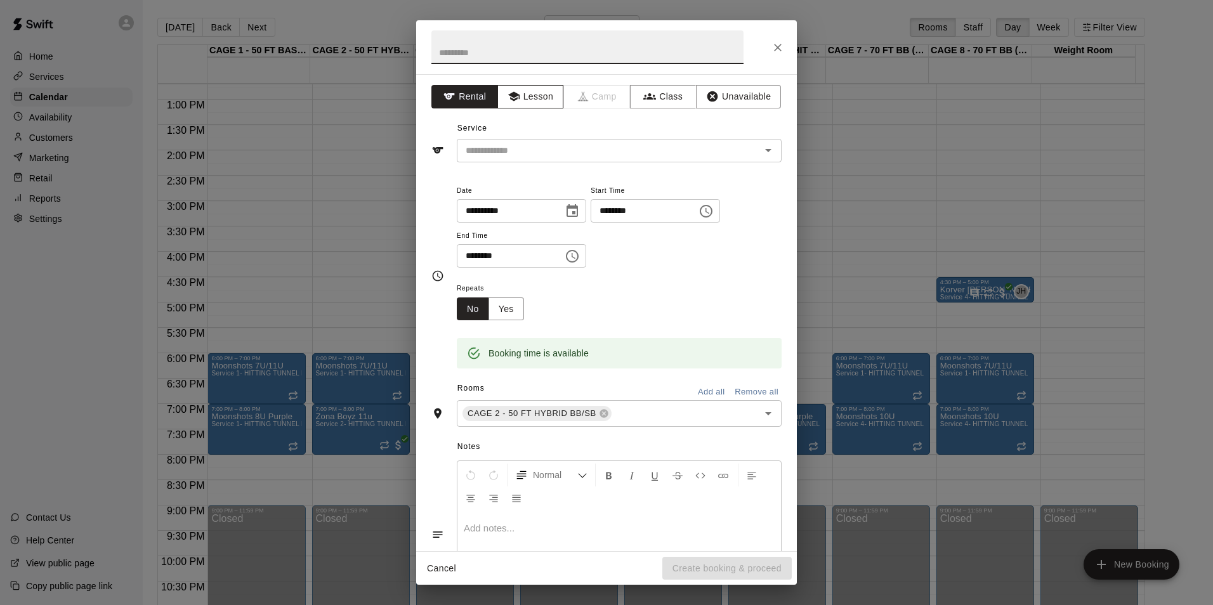
click at [524, 98] on button "Lesson" at bounding box center [530, 96] width 67 height 23
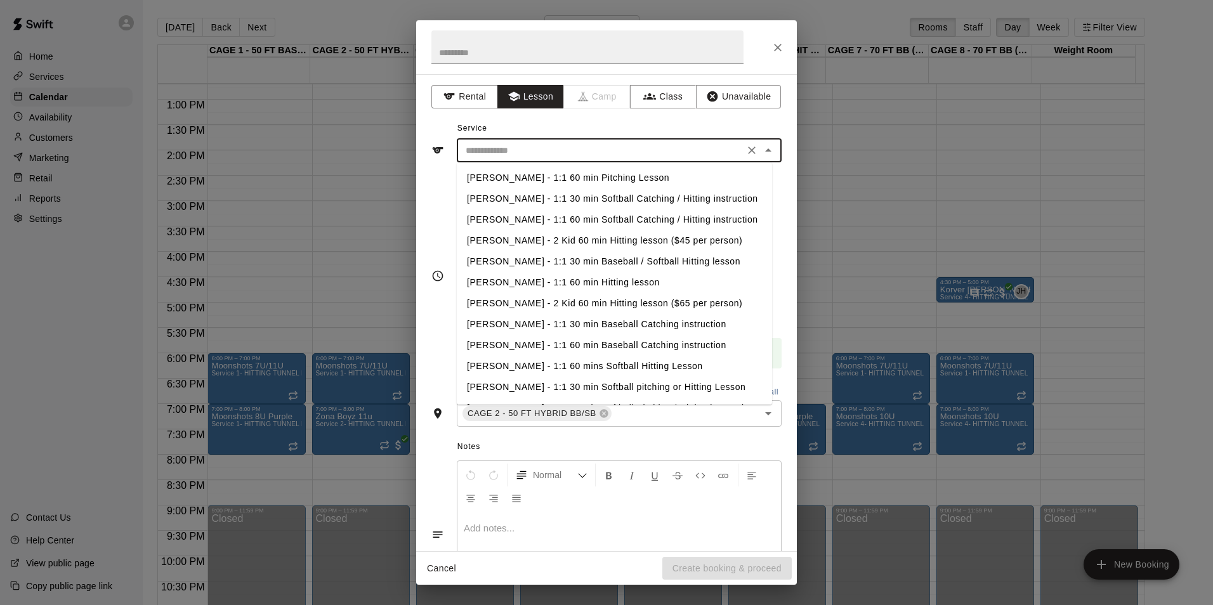
click at [524, 145] on input "text" at bounding box center [600, 151] width 280 height 16
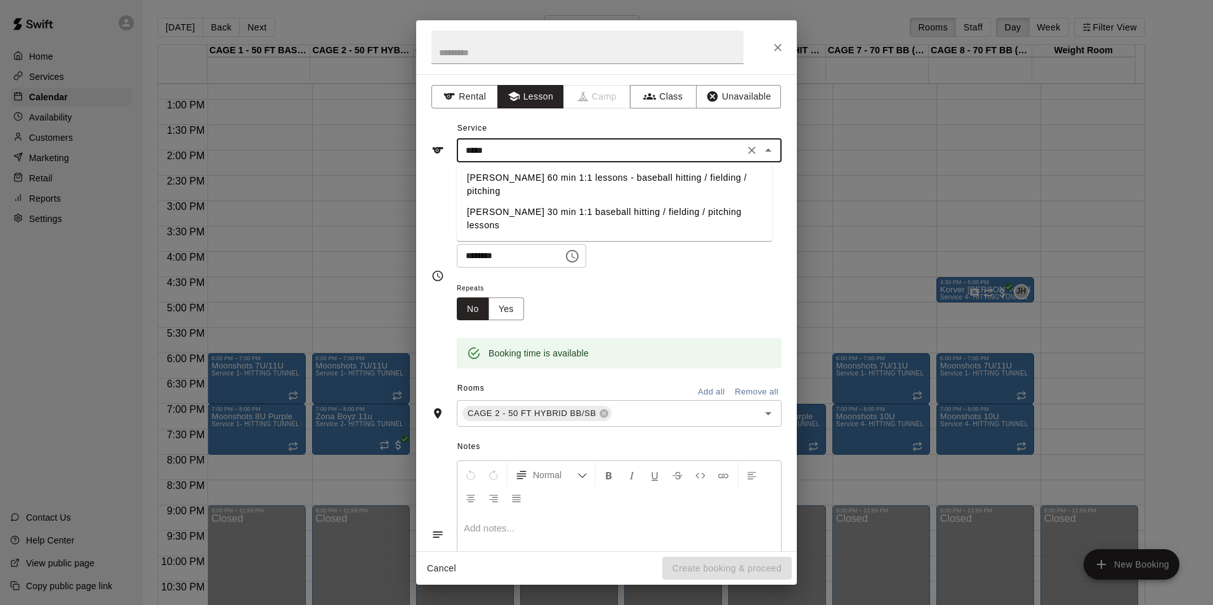
click at [594, 216] on li "Andrew Haley 30 min 1:1 baseball hitting / fielding / pitching lessons" at bounding box center [614, 219] width 315 height 34
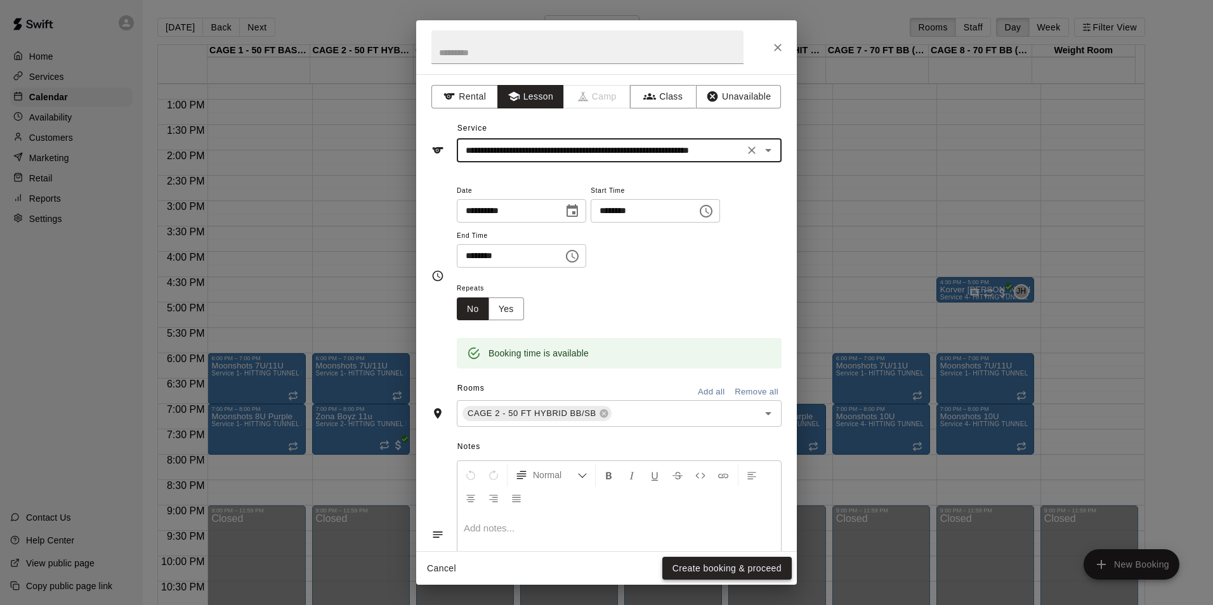
type input "**********"
click at [746, 569] on button "Create booking & proceed" at bounding box center [726, 568] width 129 height 23
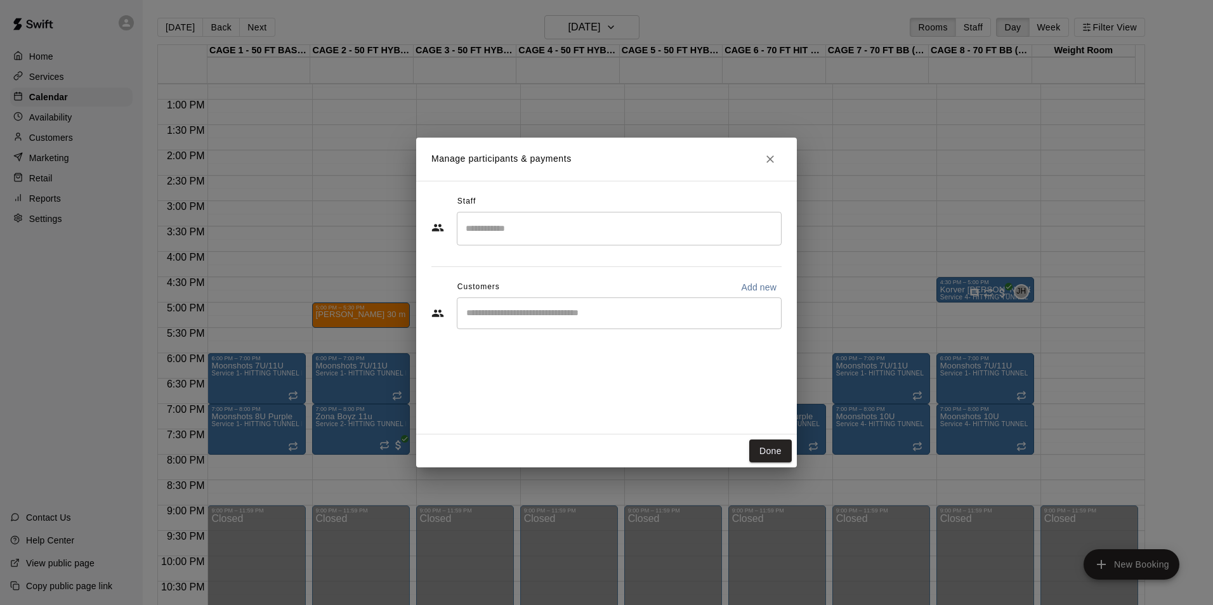
click at [573, 230] on input "Search staff" at bounding box center [618, 229] width 313 height 22
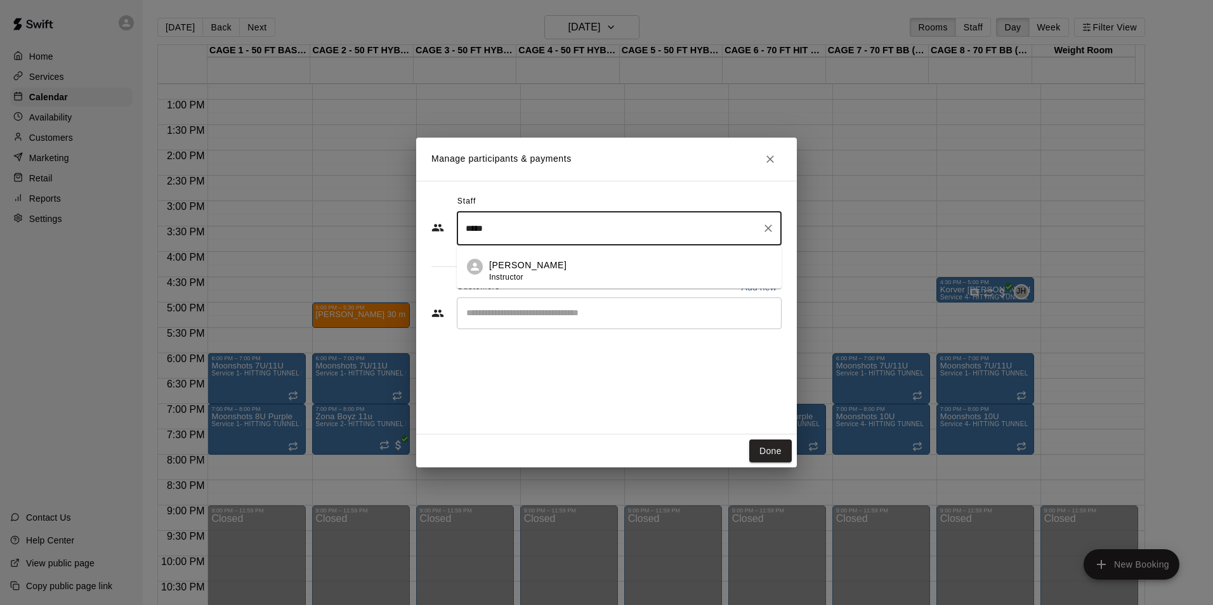
click at [542, 284] on li "Andrew Haley Instructor" at bounding box center [619, 266] width 325 height 43
type input "*****"
click at [576, 379] on input "Start typing to search customers..." at bounding box center [618, 383] width 313 height 13
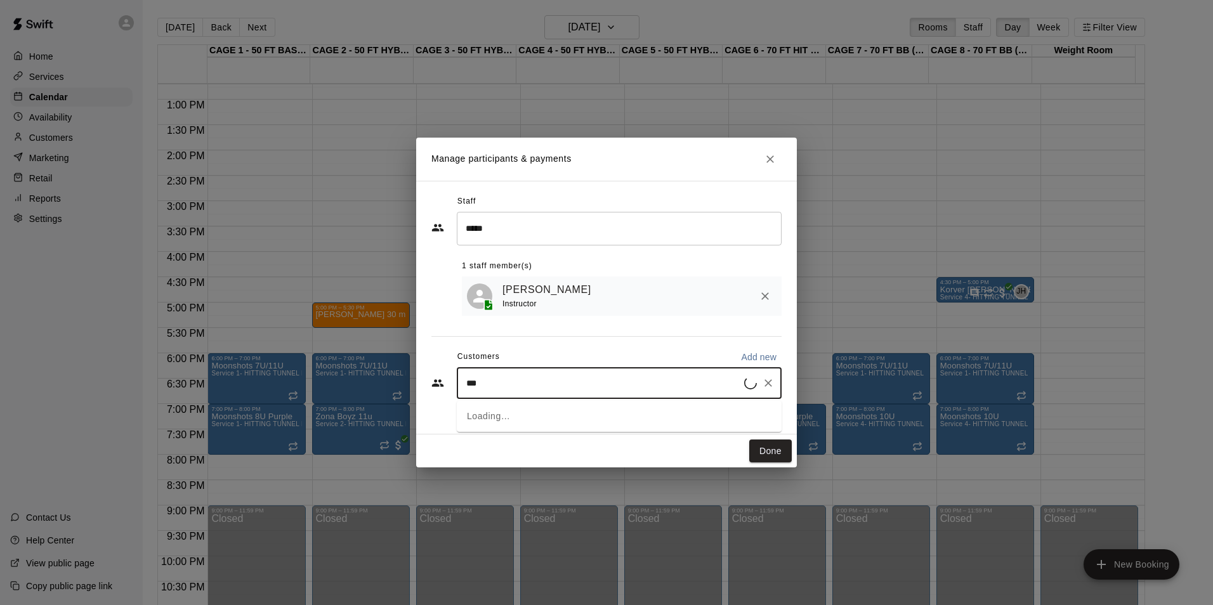
type input "****"
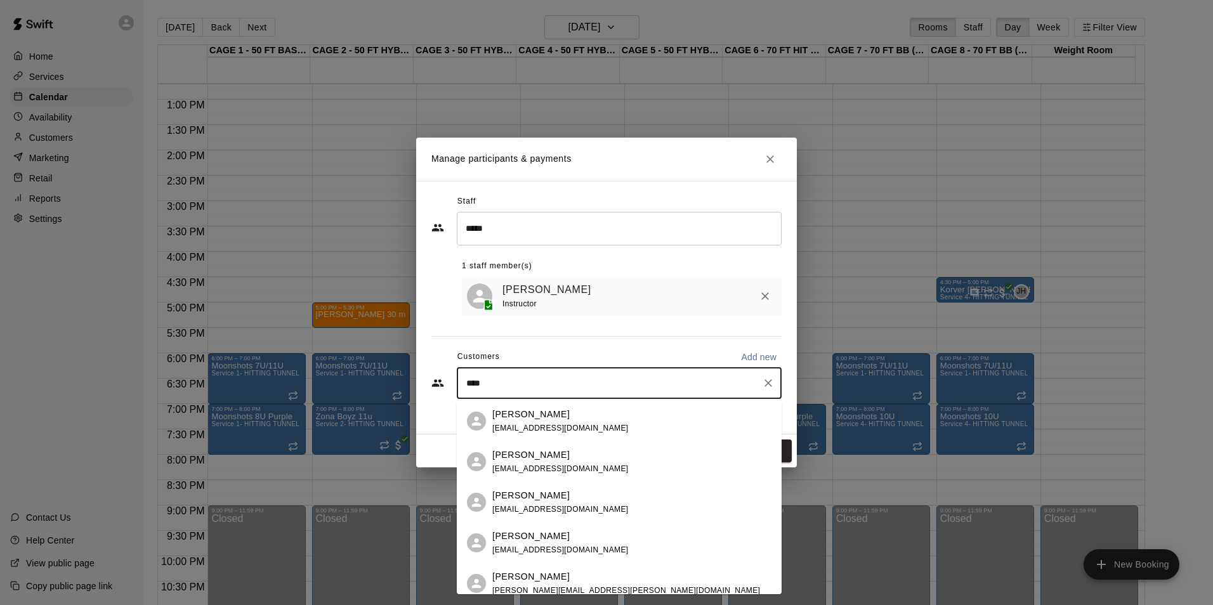
click at [596, 506] on div "Cheyenne Gavin cheyenneshs18@gmail.com" at bounding box center [631, 502] width 279 height 27
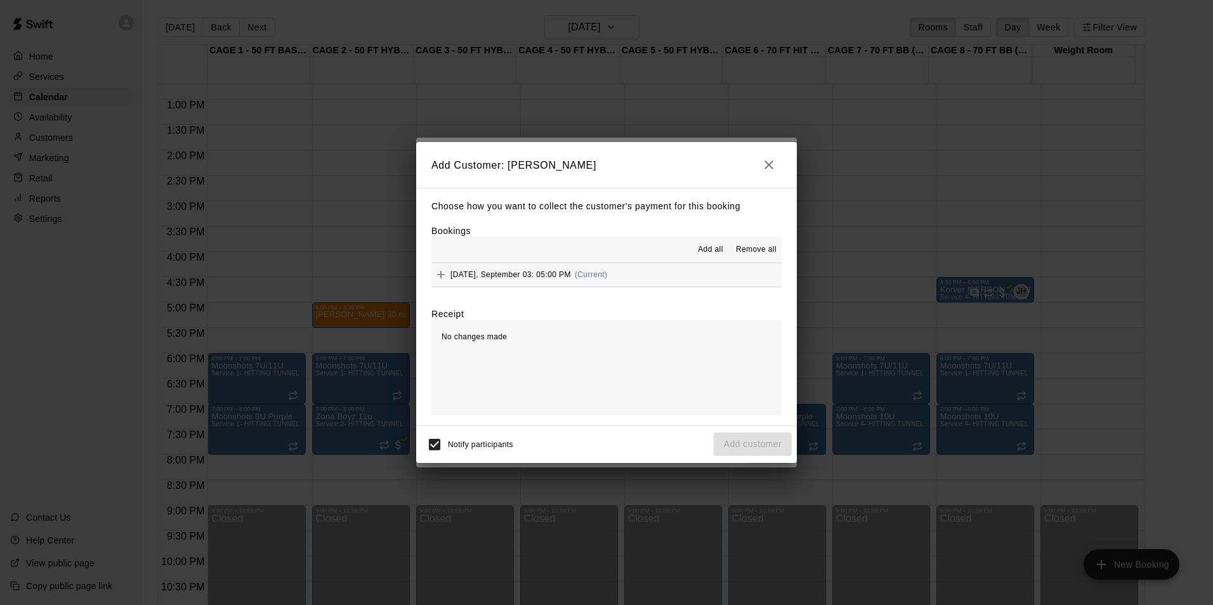
click at [658, 272] on button "Wednesday, September 03: 05:00 PM (Current)" at bounding box center [606, 274] width 350 height 23
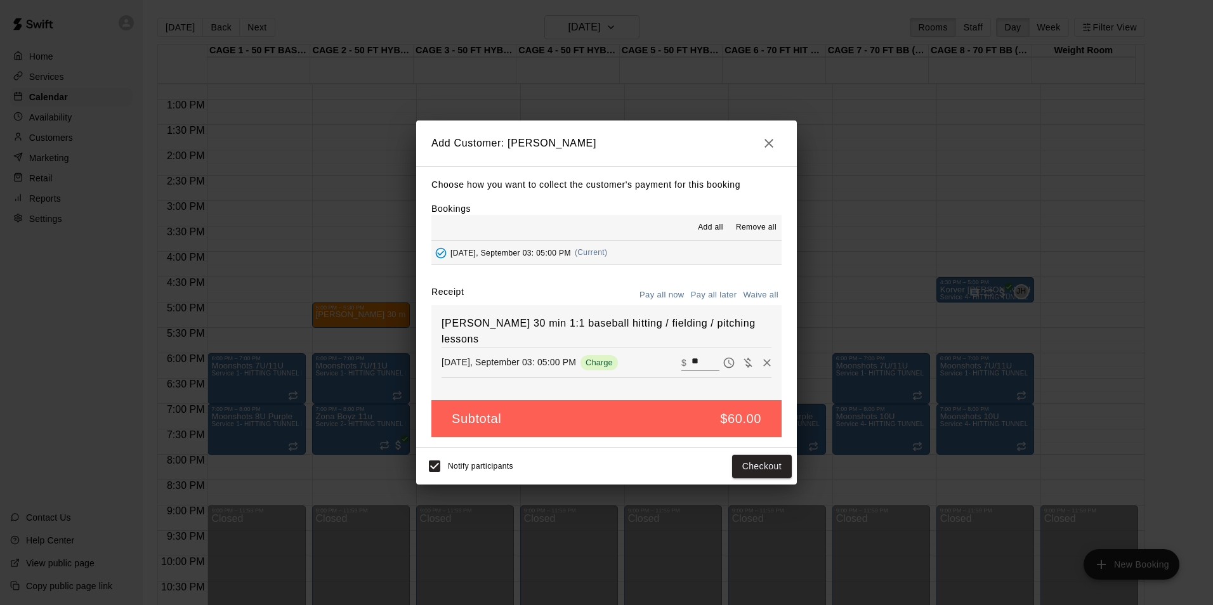
click at [704, 298] on button "Pay all later" at bounding box center [713, 295] width 53 height 20
click at [742, 469] on button "Add customer" at bounding box center [752, 466] width 78 height 23
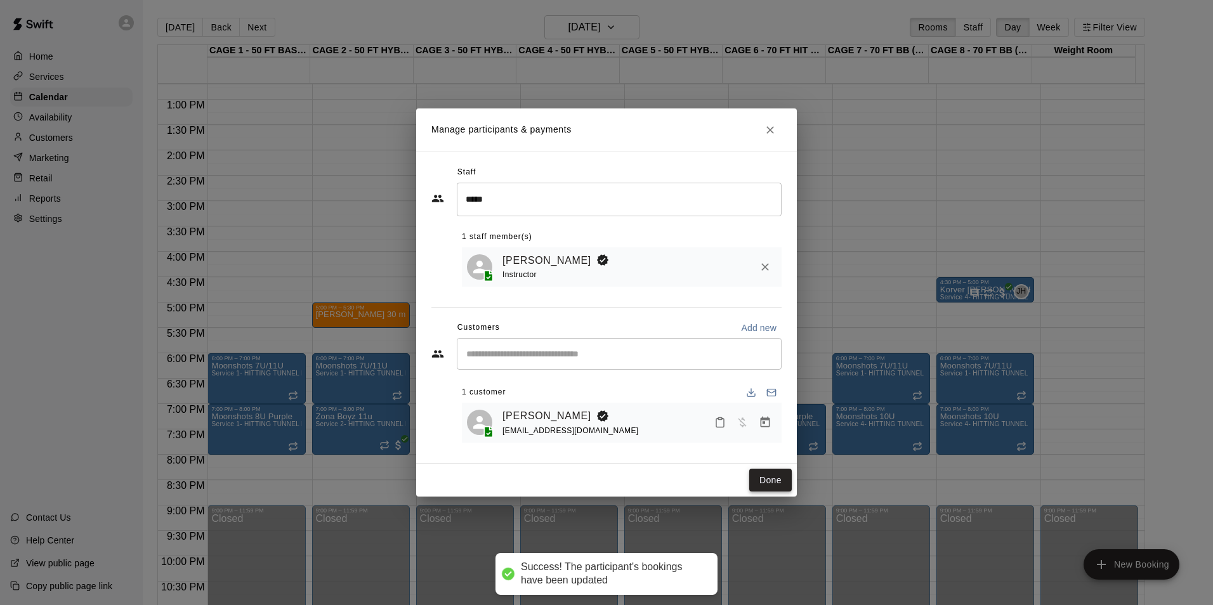
click at [764, 478] on button "Done" at bounding box center [770, 480] width 42 height 23
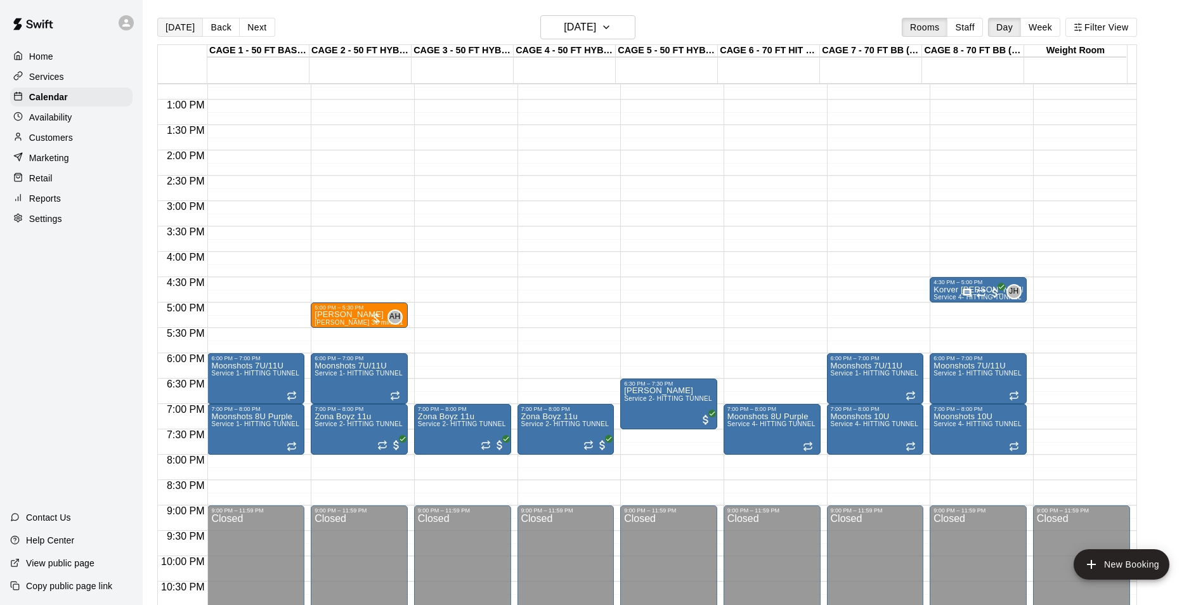
click at [178, 29] on button "[DATE]" at bounding box center [180, 27] width 46 height 19
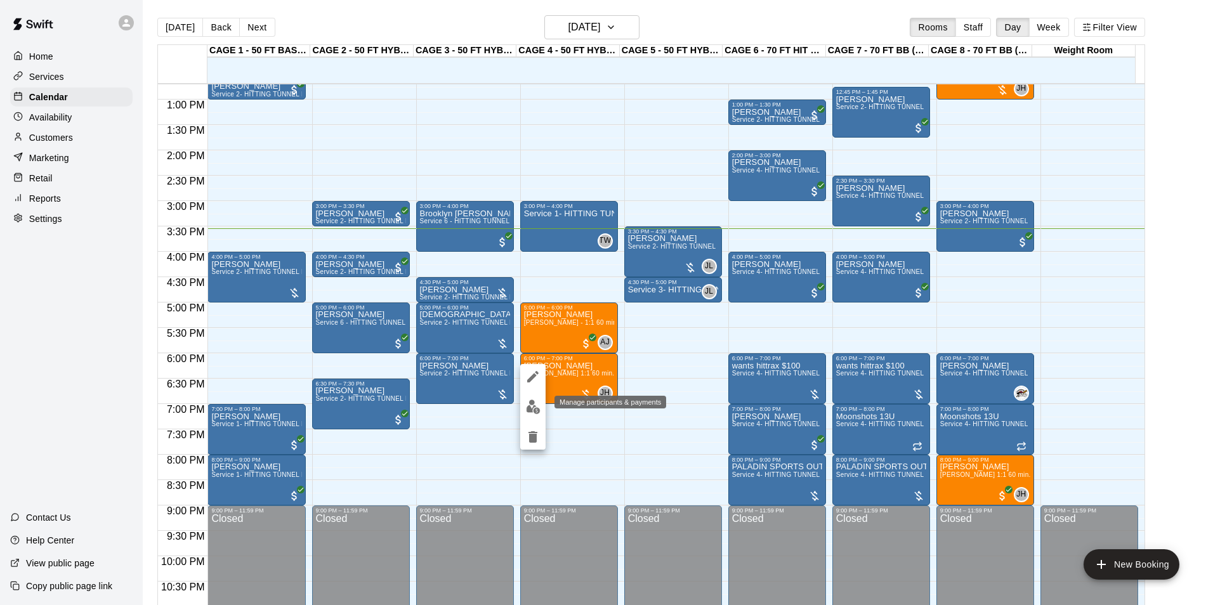
click at [530, 405] on img "edit" at bounding box center [533, 407] width 15 height 15
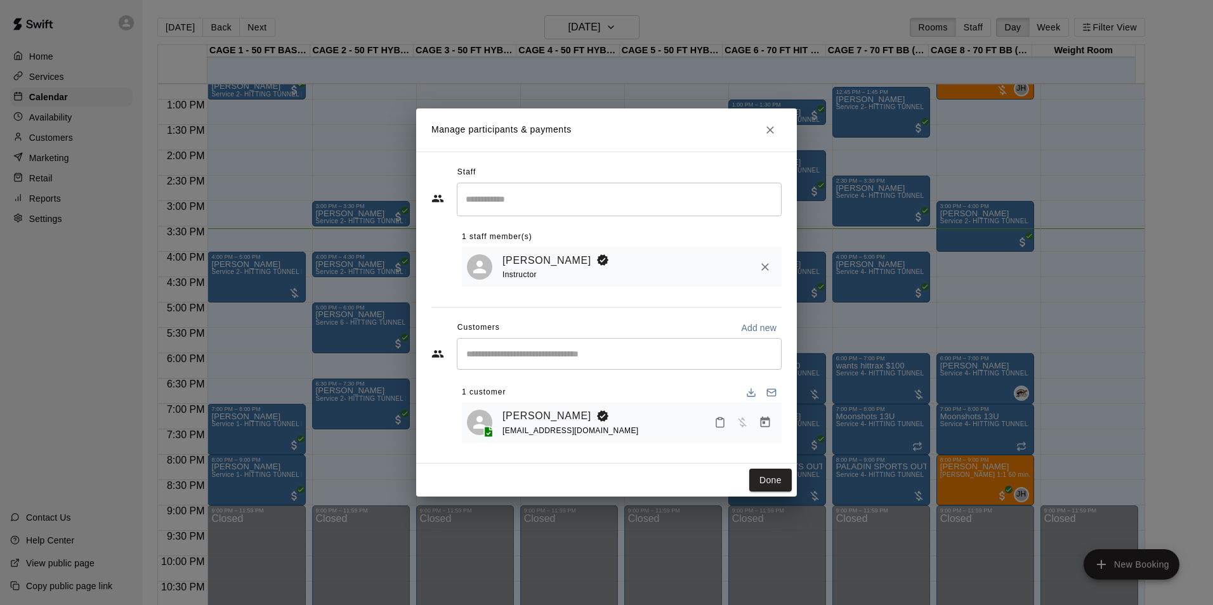
click at [770, 425] on icon "Manage bookings & payment" at bounding box center [765, 422] width 13 height 13
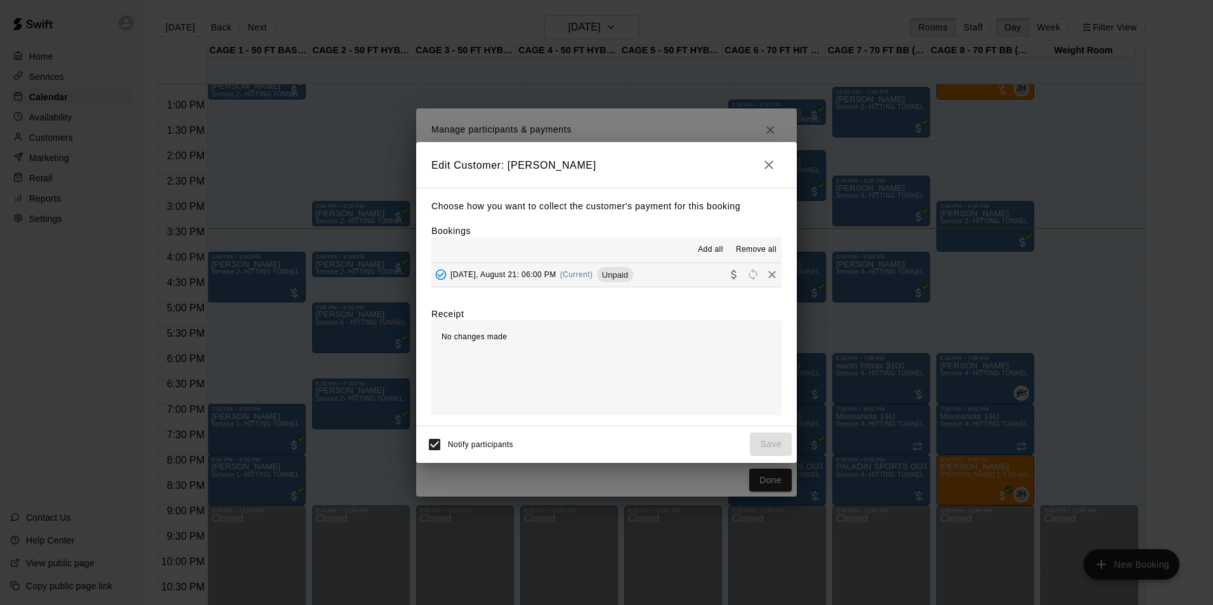
click at [674, 279] on button "Thursday, August 21: 06:00 PM (Current) Unpaid" at bounding box center [606, 274] width 350 height 23
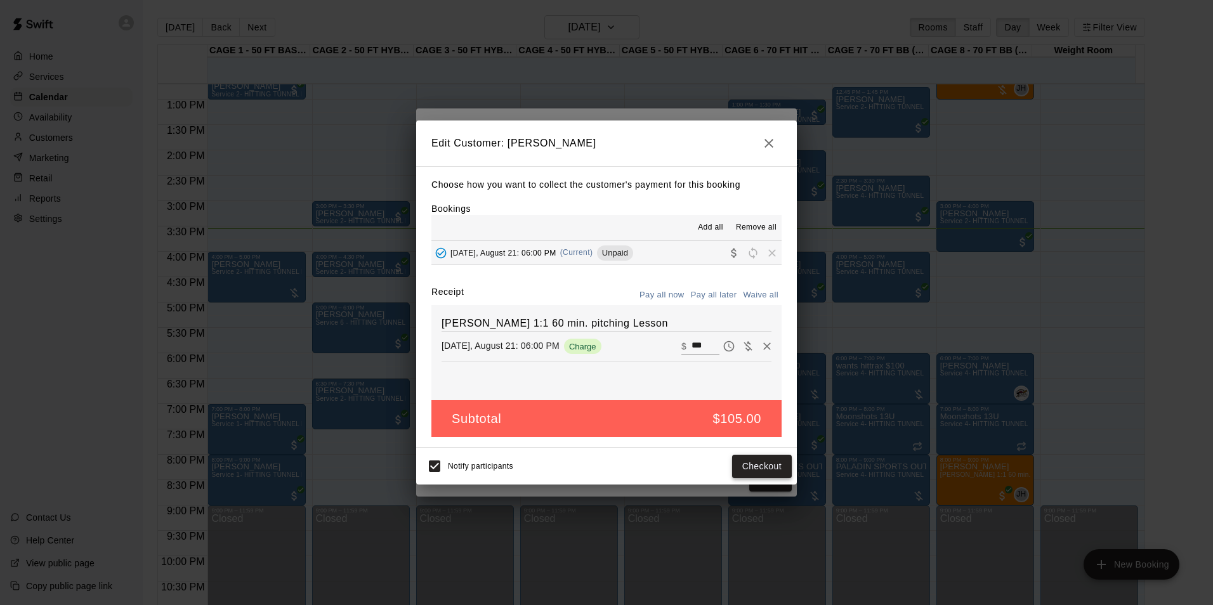
click at [772, 464] on button "Checkout" at bounding box center [762, 466] width 60 height 23
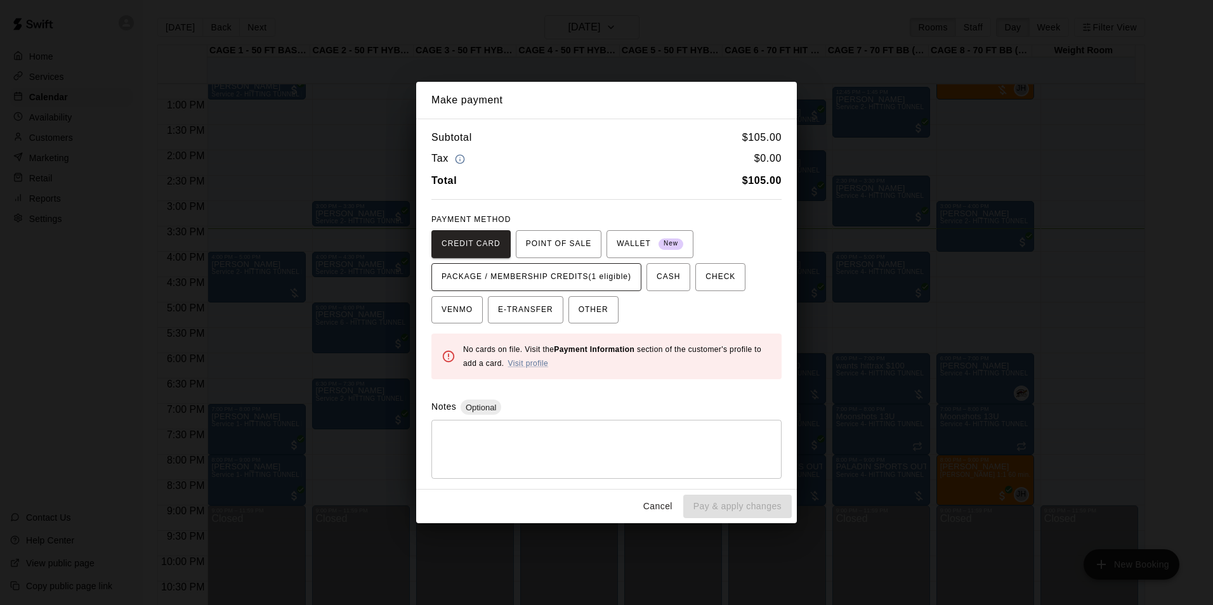
click at [616, 284] on span "PACKAGE / MEMBERSHIP CREDITS (1 eligible)" at bounding box center [536, 277] width 190 height 20
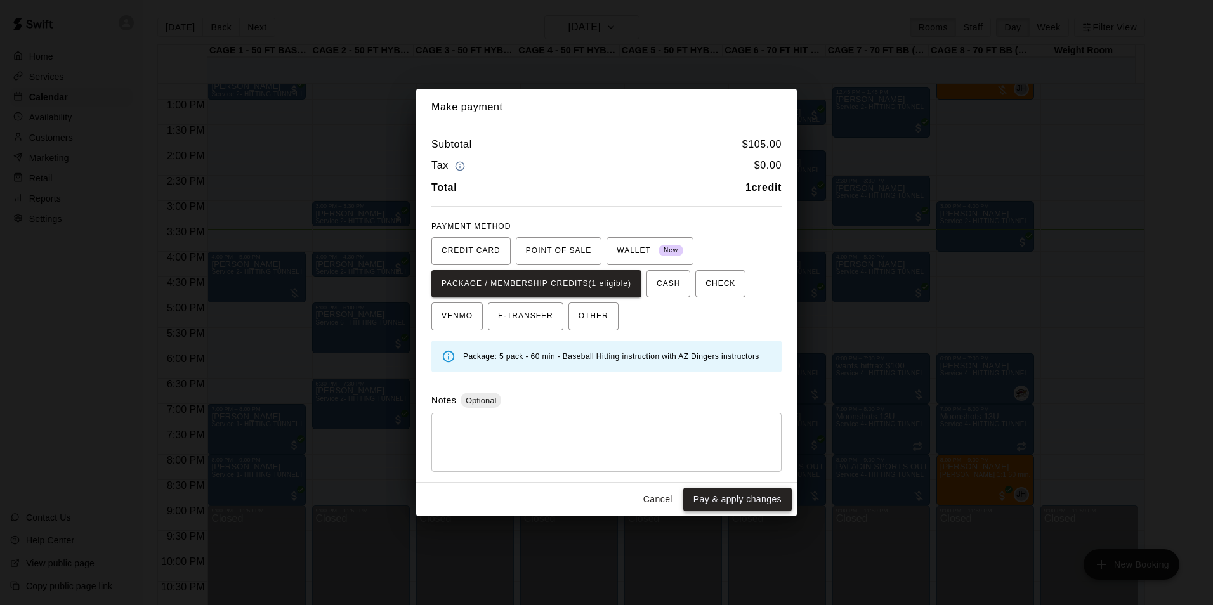
click at [728, 499] on button "Pay & apply changes" at bounding box center [737, 499] width 108 height 23
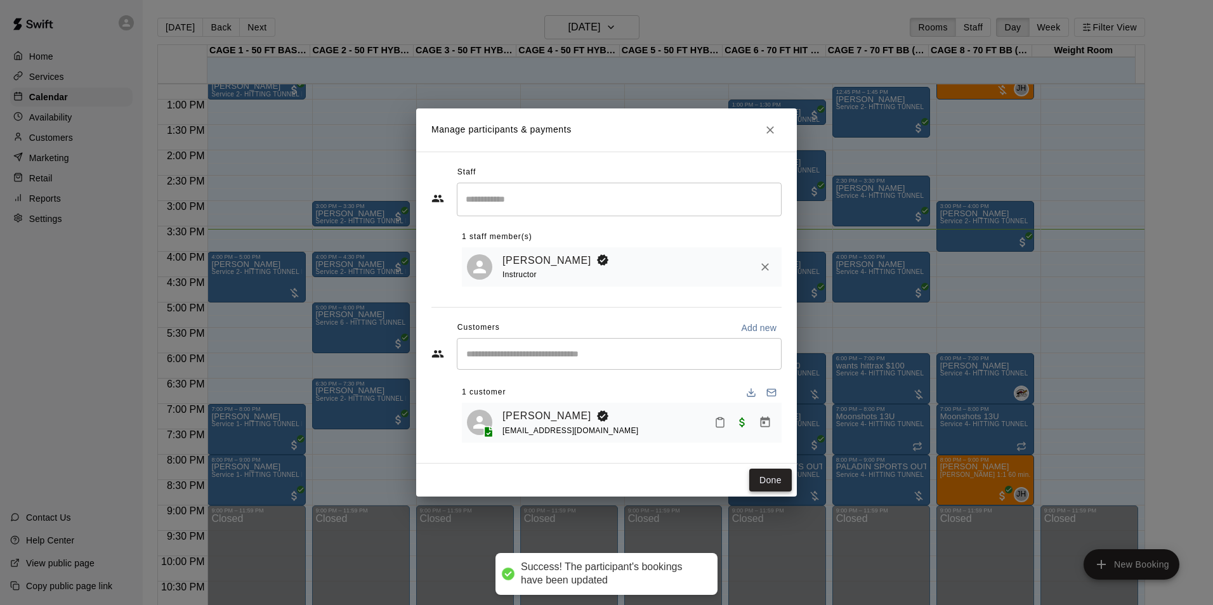
click at [767, 478] on button "Done" at bounding box center [770, 480] width 42 height 23
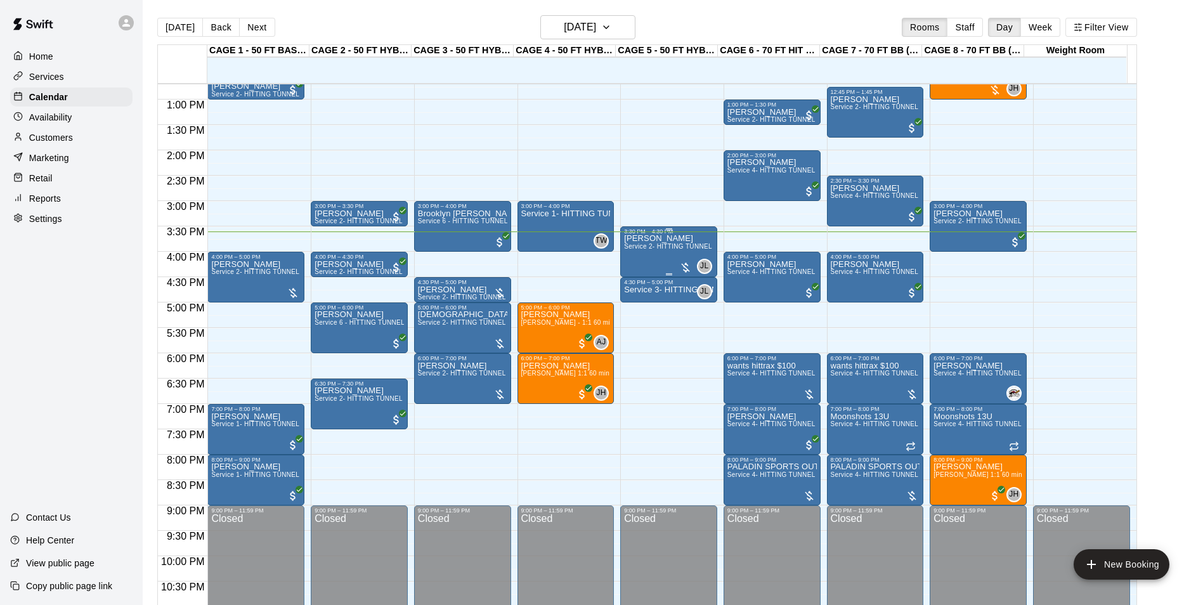
click at [646, 245] on span "Service 2- HITTING TUNNEL RENTAL - 50ft Baseball" at bounding box center [704, 246] width 161 height 7
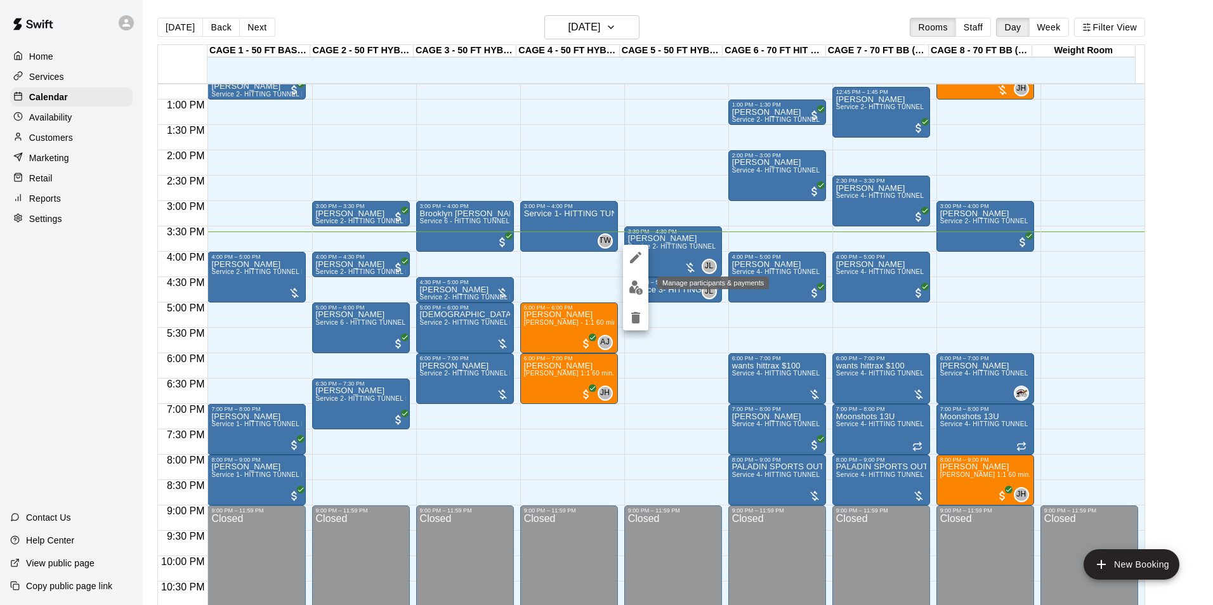
click at [640, 285] on img "edit" at bounding box center [635, 287] width 15 height 15
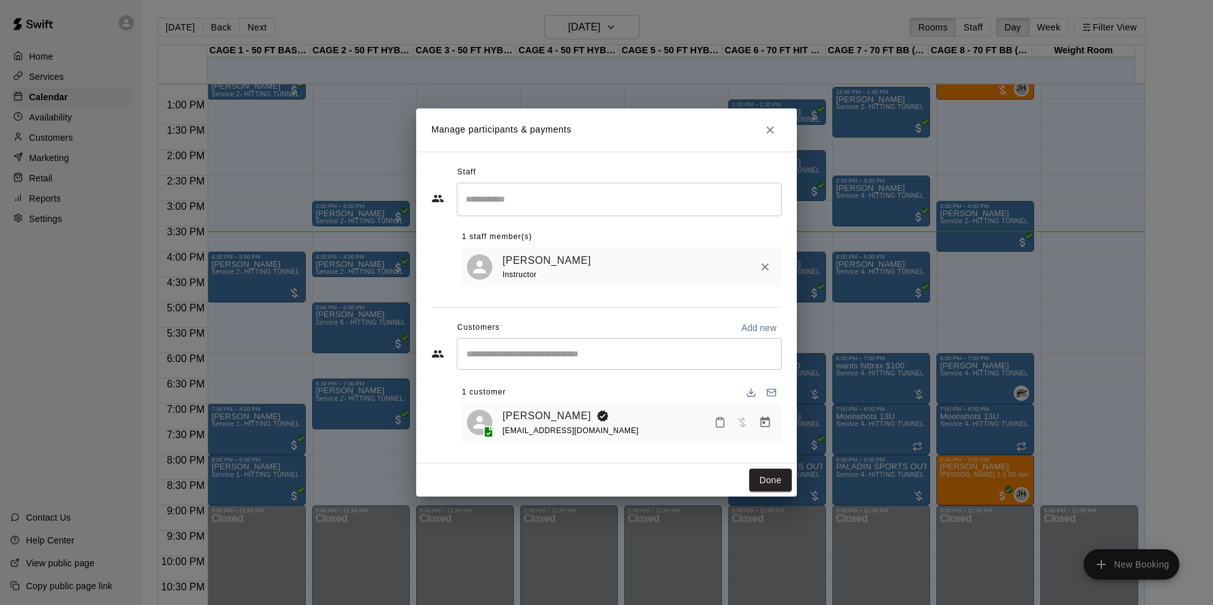
drag, startPoint x: 758, startPoint y: 476, endPoint x: 719, endPoint y: 431, distance: 59.4
click at [758, 476] on button "Done" at bounding box center [770, 480] width 42 height 23
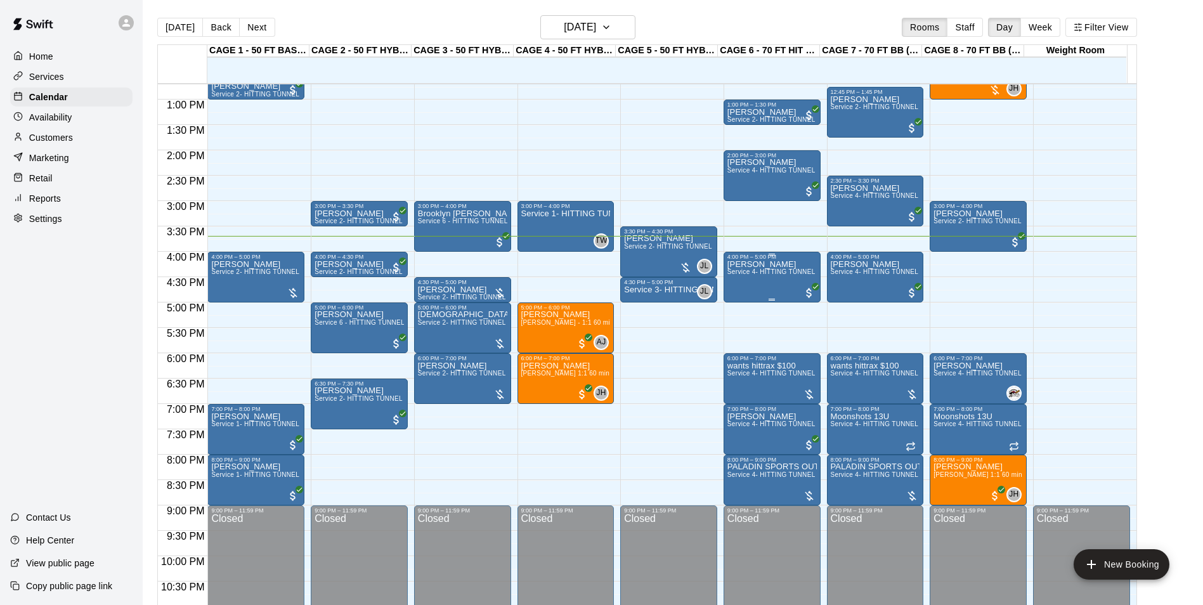
click at [782, 272] on span "Service 4- HITTING TUNNEL RENTAL - 70ft Baseball" at bounding box center [807, 271] width 161 height 7
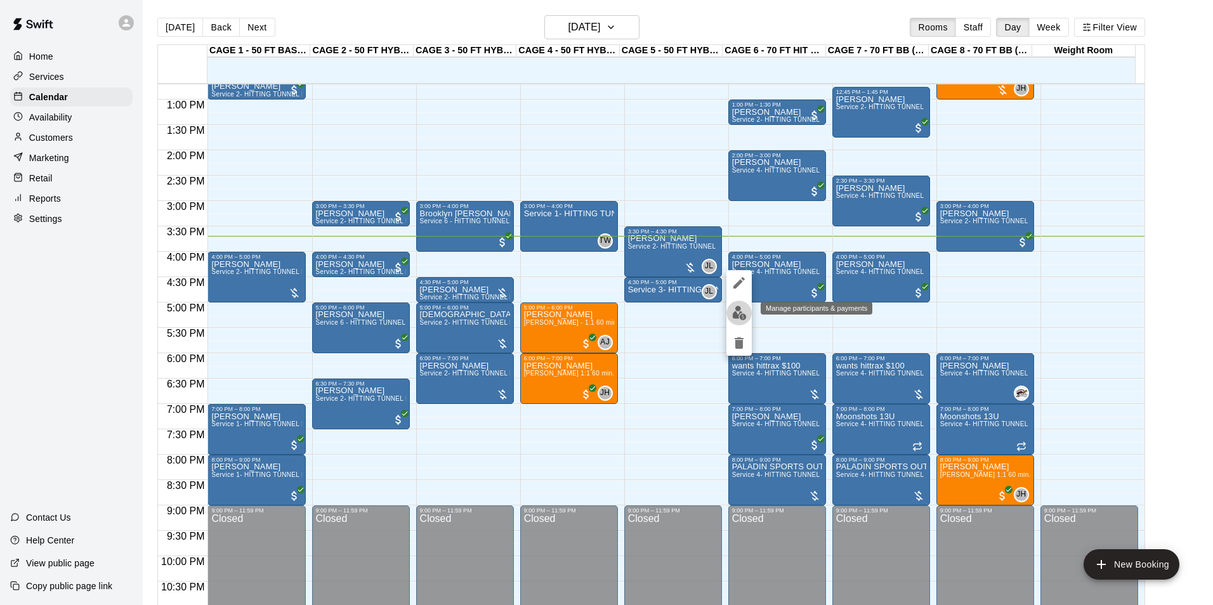
click at [737, 311] on img "edit" at bounding box center [739, 313] width 15 height 15
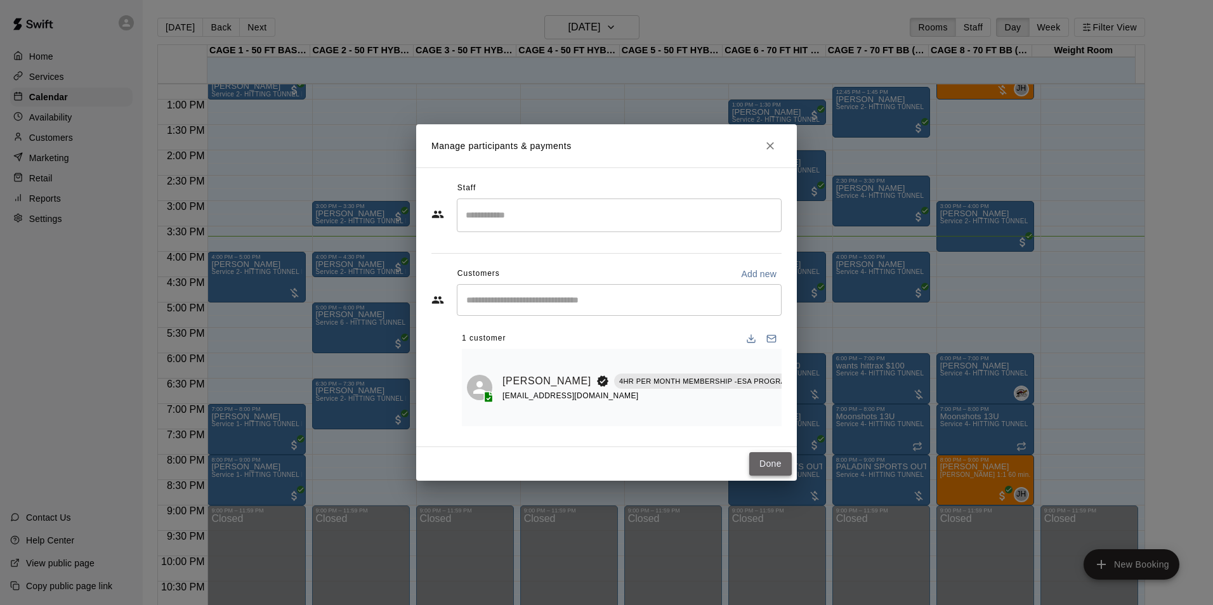
click at [776, 474] on button "Done" at bounding box center [770, 463] width 42 height 23
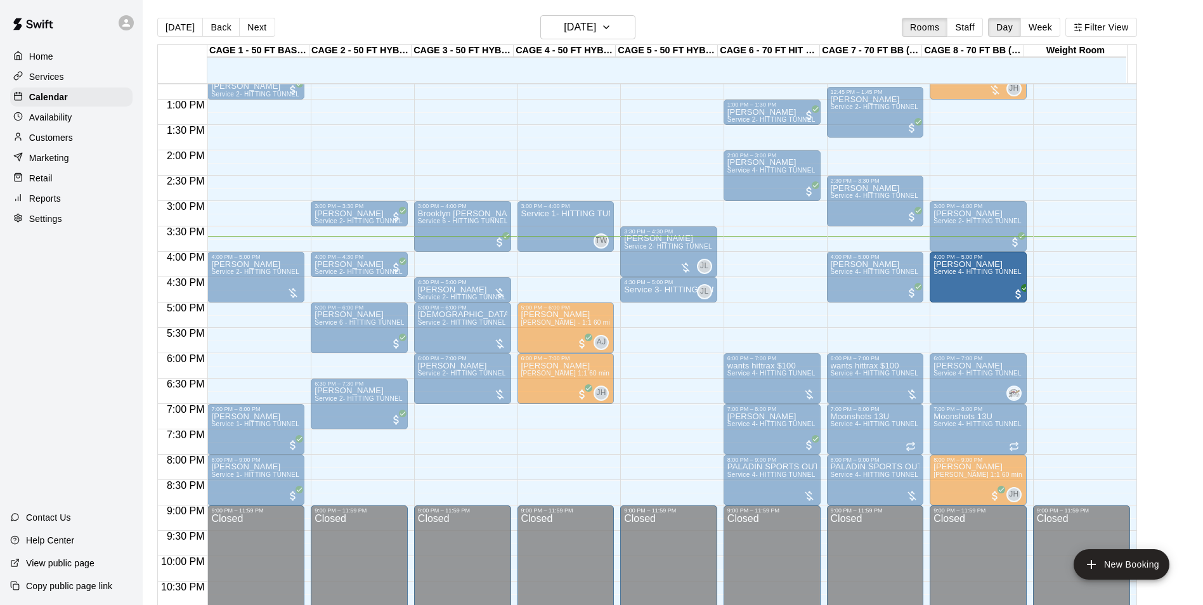
drag, startPoint x: 767, startPoint y: 279, endPoint x: 966, endPoint y: 284, distance: 199.2
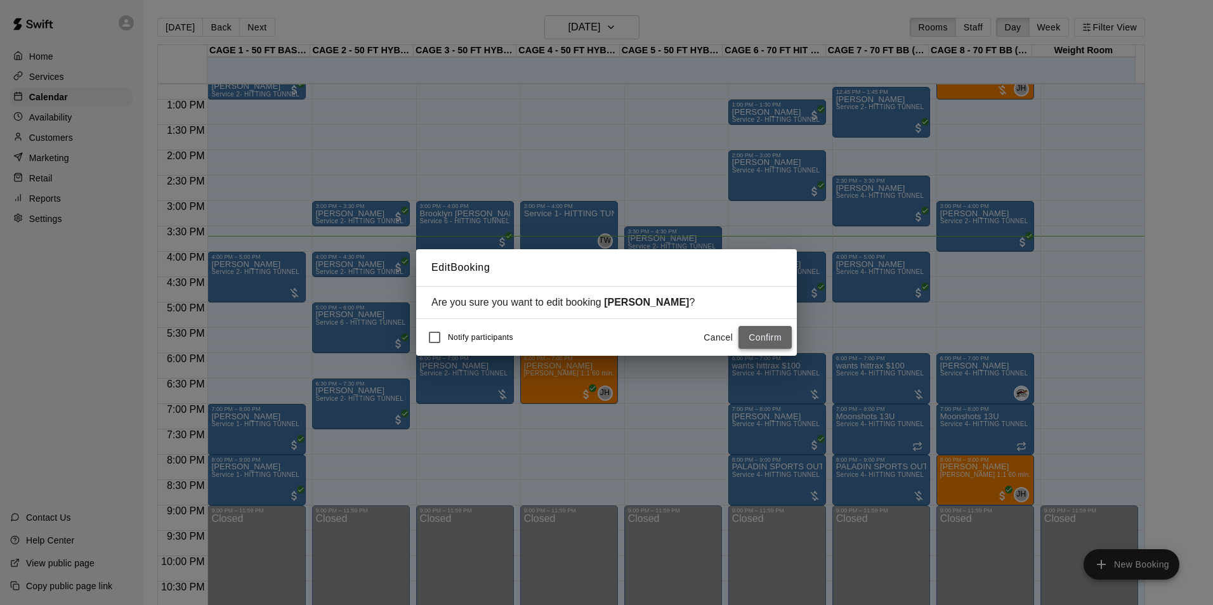
click at [767, 329] on button "Confirm" at bounding box center [764, 337] width 53 height 23
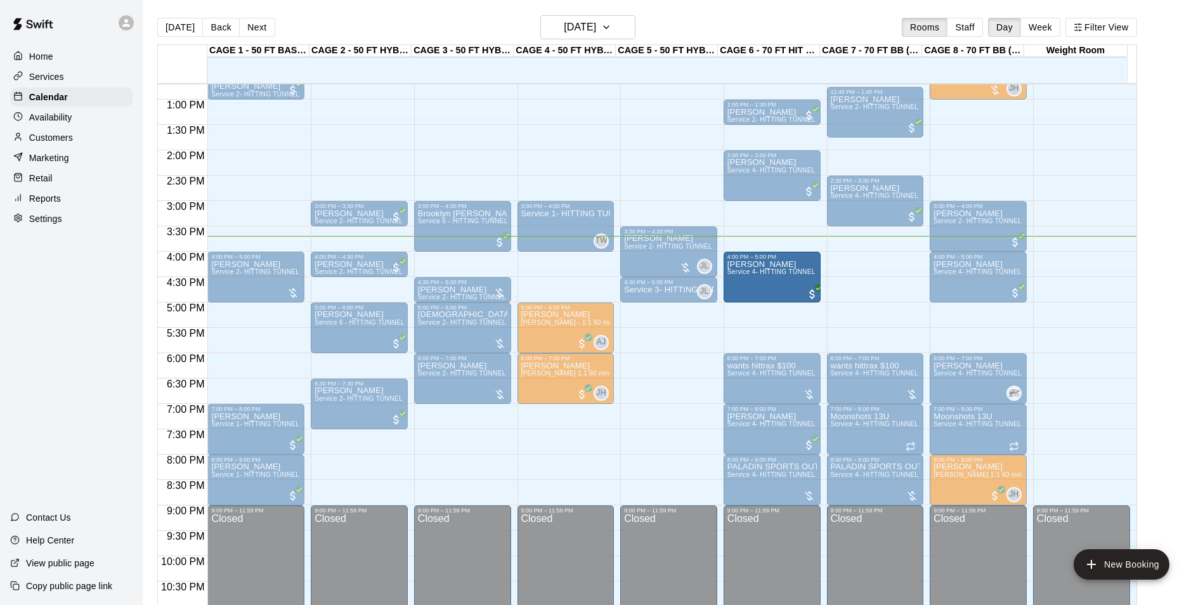
drag, startPoint x: 845, startPoint y: 286, endPoint x: 798, endPoint y: 294, distance: 48.3
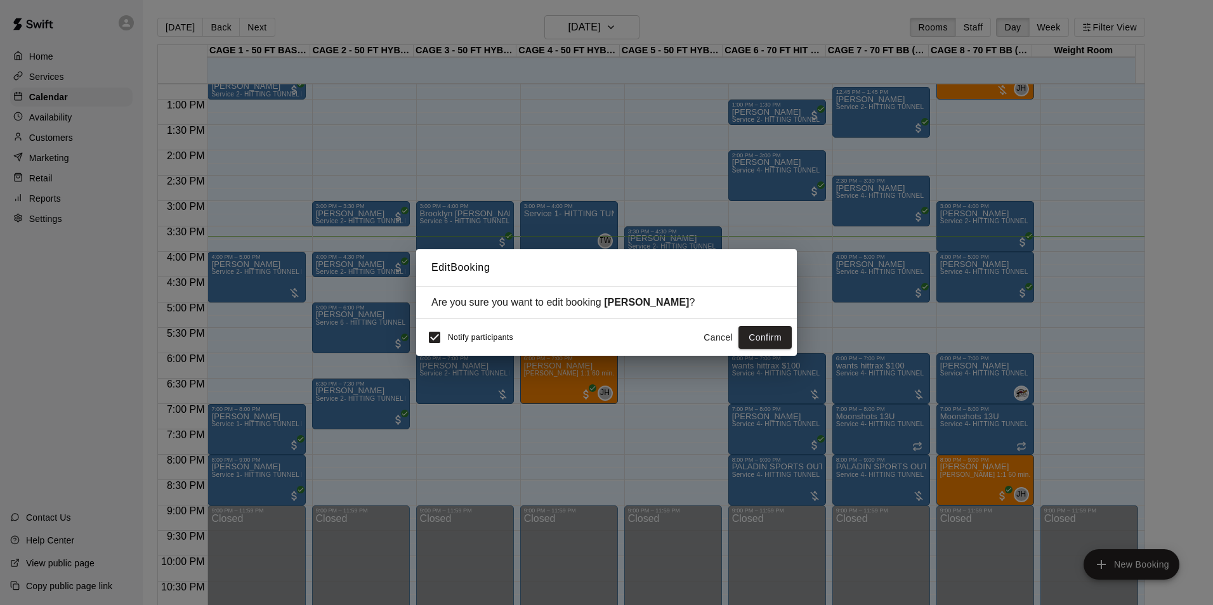
click at [415, 336] on div "Edit Booking Are you sure you want to edit booking Josh Ehmke ? Notify particip…" at bounding box center [606, 302] width 1213 height 605
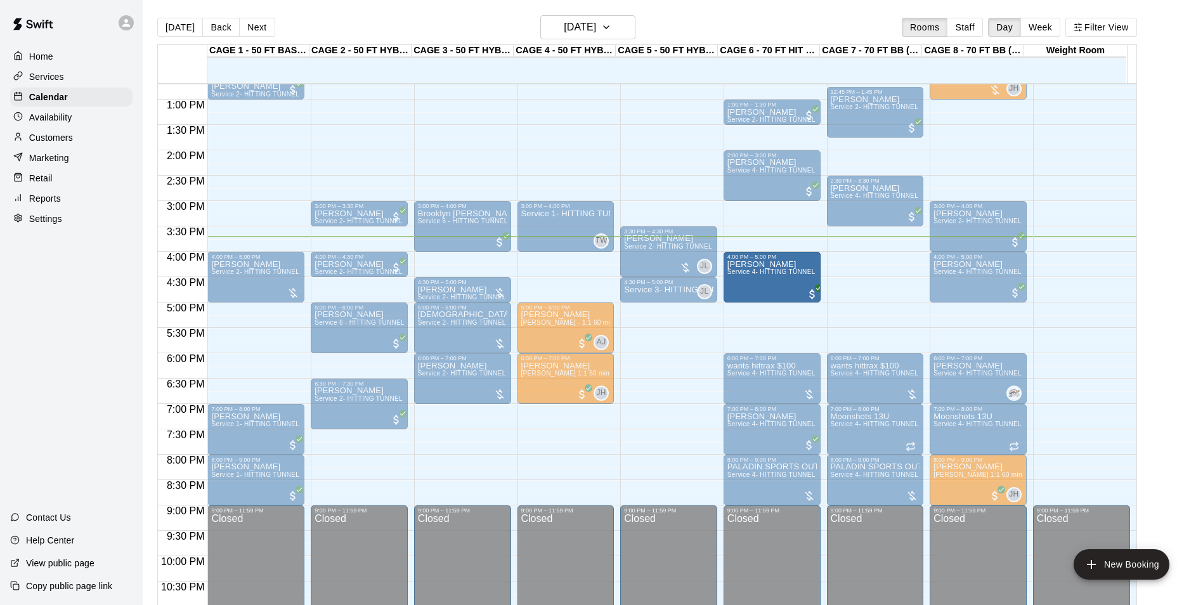
drag, startPoint x: 852, startPoint y: 285, endPoint x: 813, endPoint y: 291, distance: 39.7
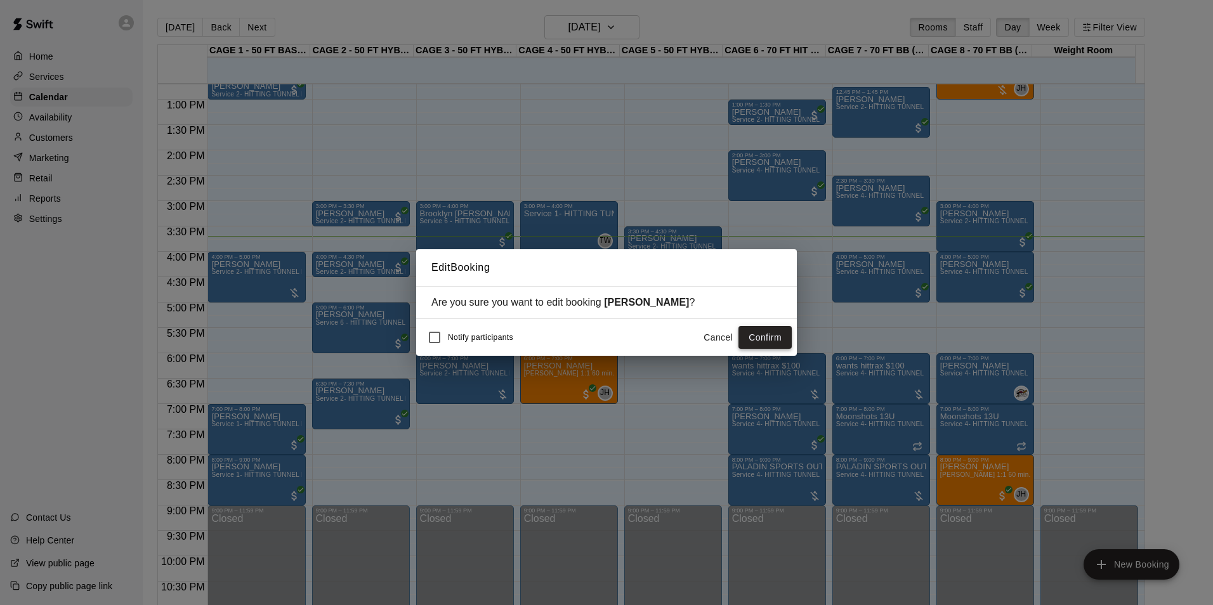
click at [773, 345] on button "Confirm" at bounding box center [764, 337] width 53 height 23
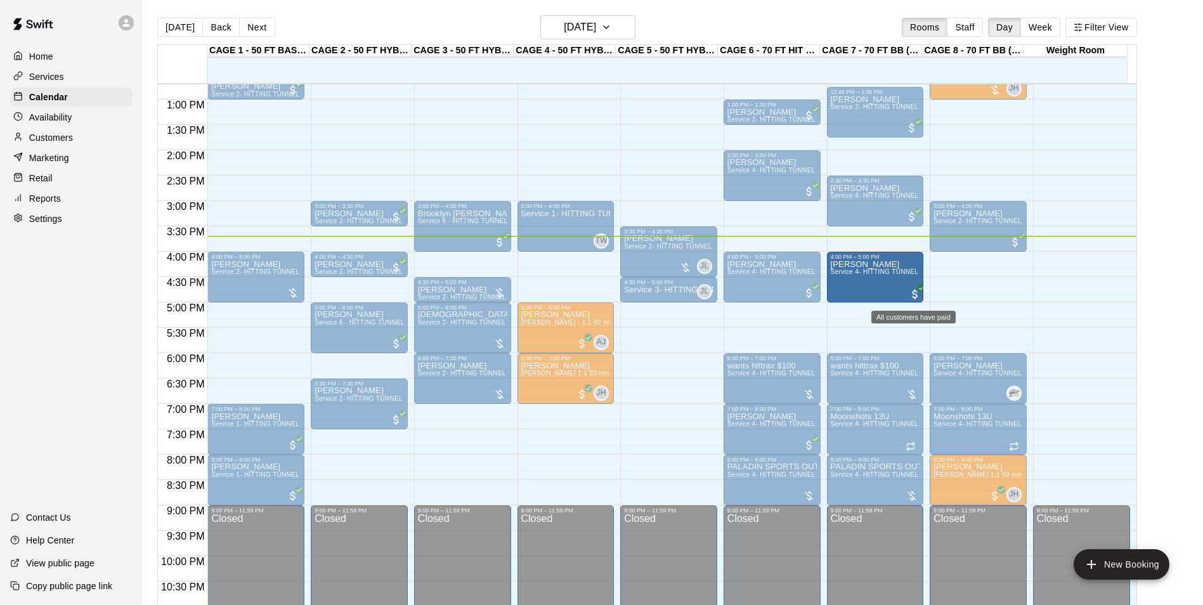
drag, startPoint x: 967, startPoint y: 286, endPoint x: 913, endPoint y: 290, distance: 54.7
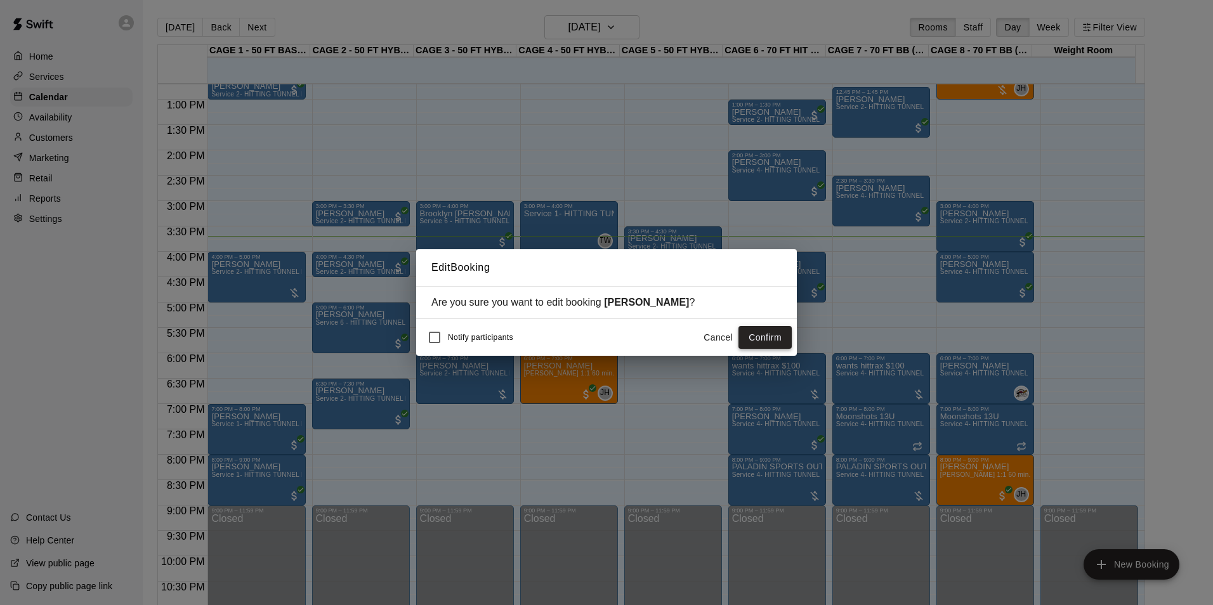
click at [778, 342] on button "Confirm" at bounding box center [764, 337] width 53 height 23
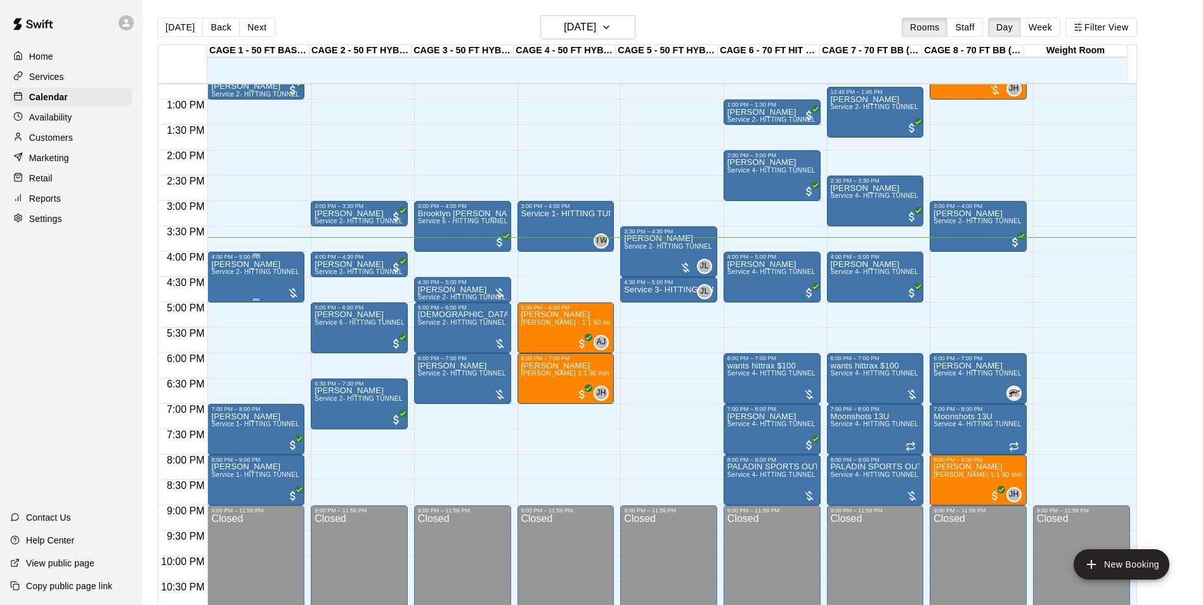
click at [257, 275] on span "Service 2- HITTING TUNNEL RENTAL - 50ft Baseball" at bounding box center [291, 271] width 161 height 7
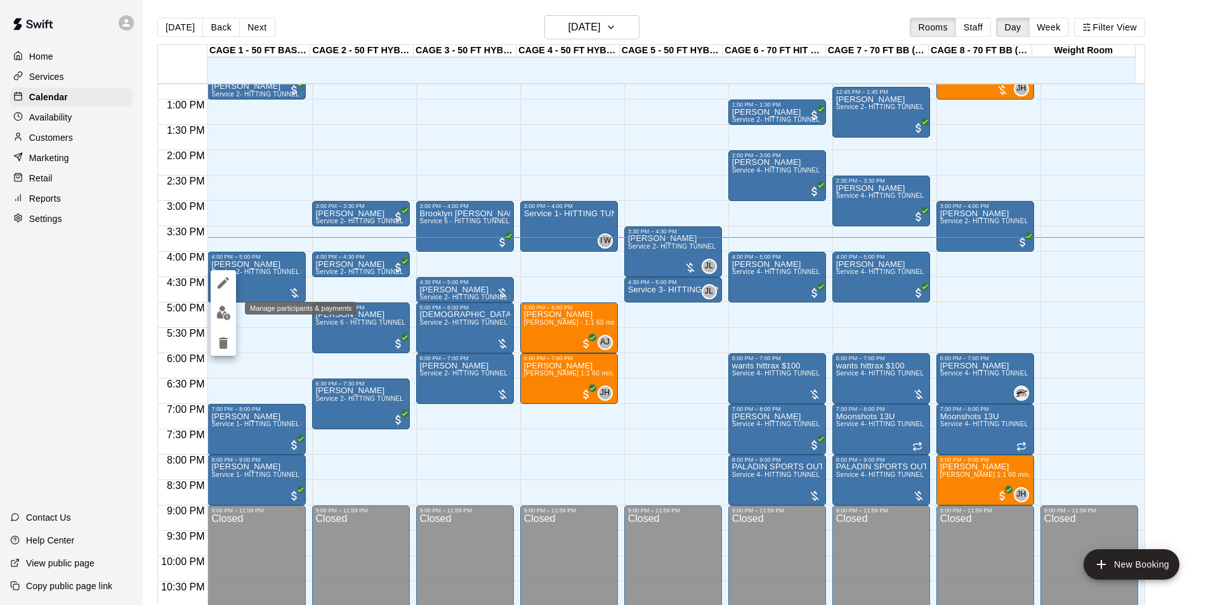
click at [224, 311] on img "edit" at bounding box center [223, 313] width 15 height 15
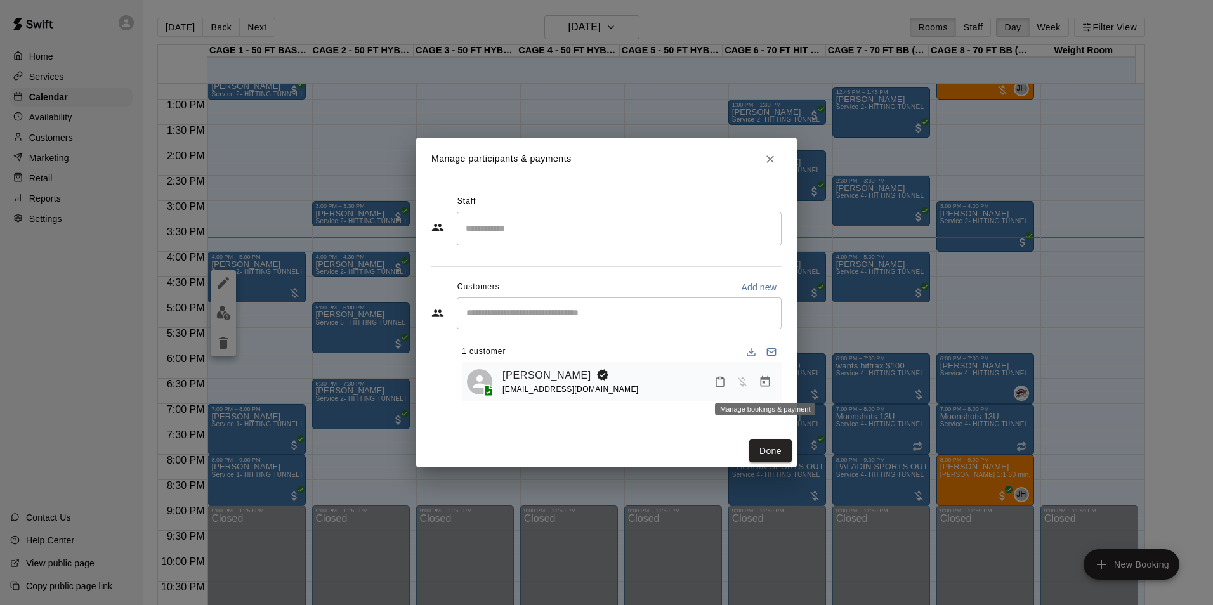
click at [769, 381] on icon "Manage bookings & payment" at bounding box center [765, 381] width 10 height 11
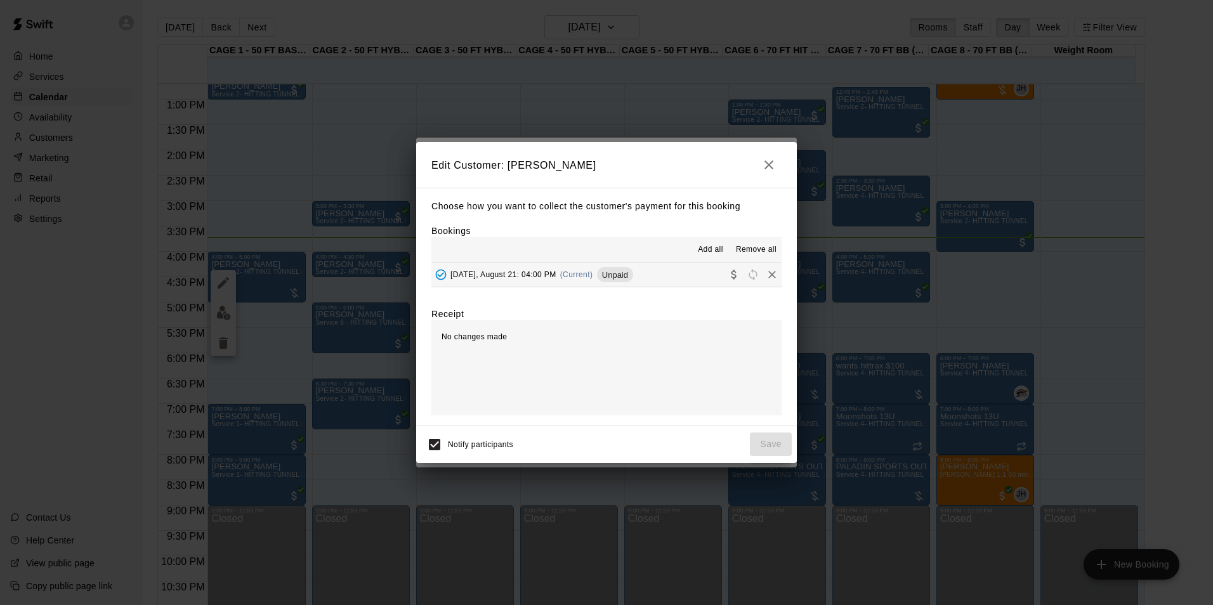
click at [633, 277] on span "Unpaid" at bounding box center [615, 275] width 36 height 10
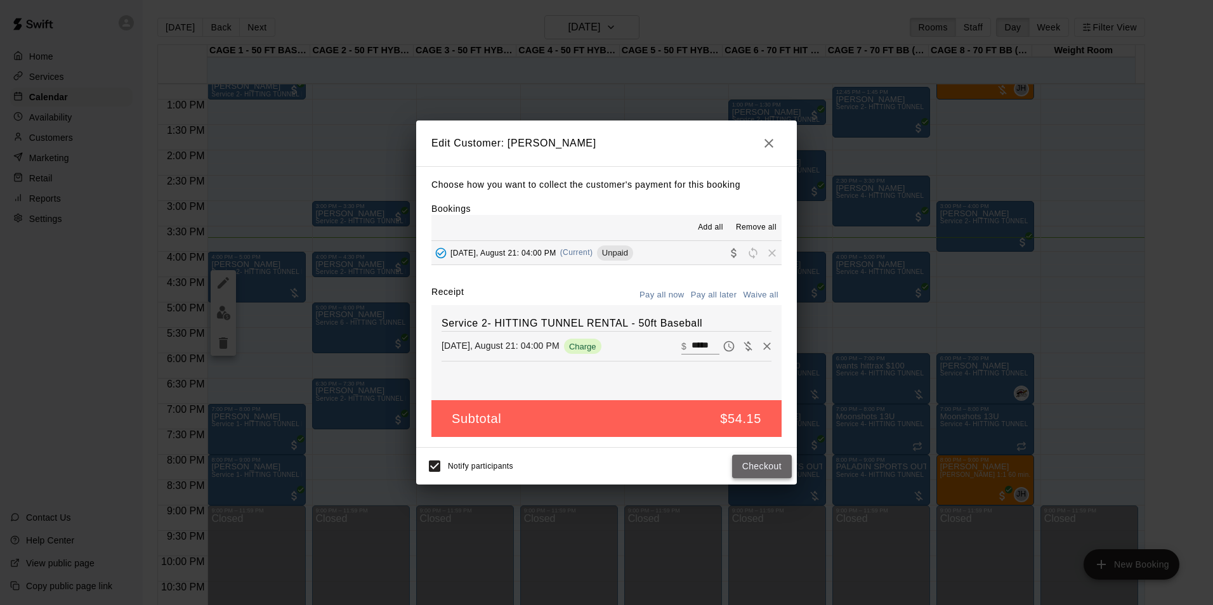
click at [749, 474] on button "Checkout" at bounding box center [762, 466] width 60 height 23
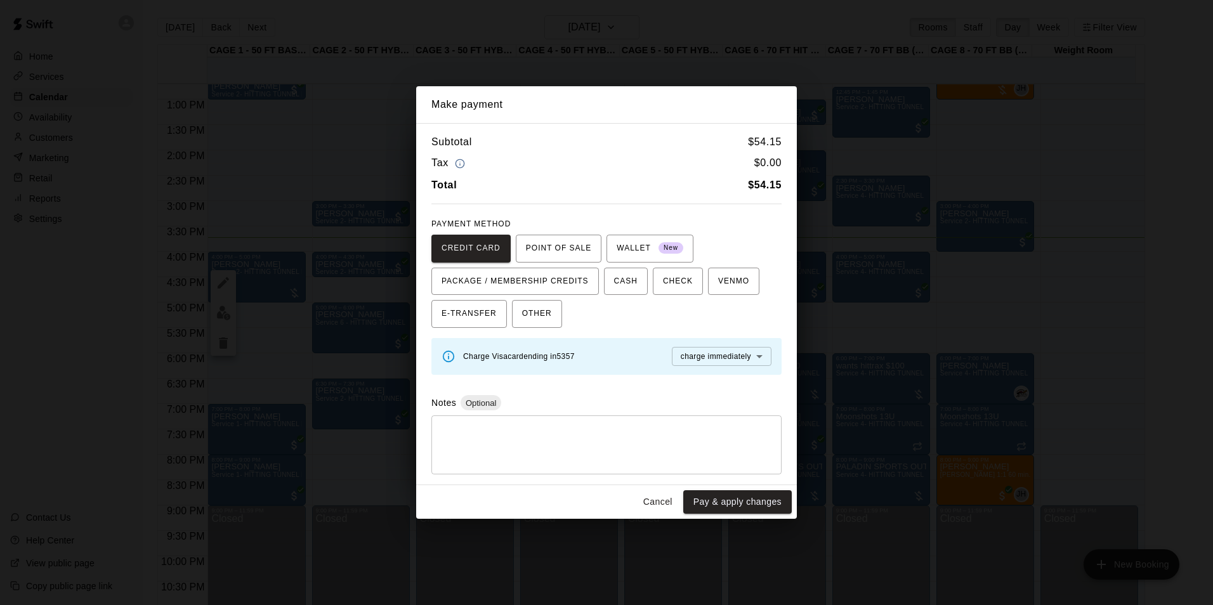
click at [655, 497] on button "Cancel" at bounding box center [657, 501] width 41 height 23
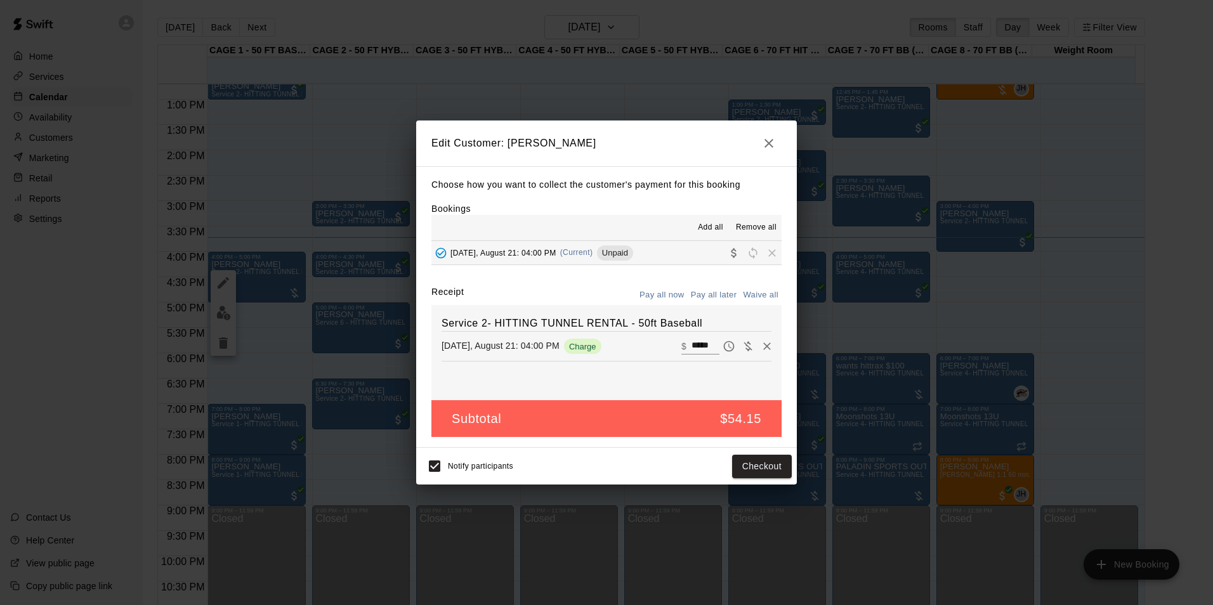
click at [776, 140] on button "button" at bounding box center [768, 143] width 25 height 25
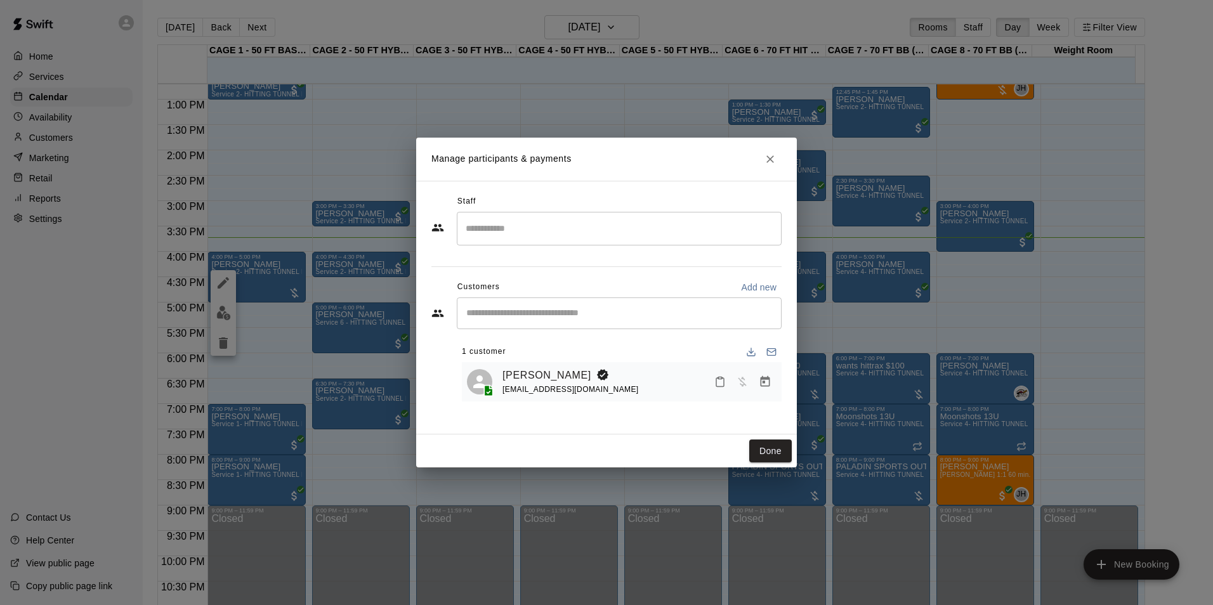
click at [568, 315] on input "Start typing to search customers..." at bounding box center [618, 313] width 313 height 13
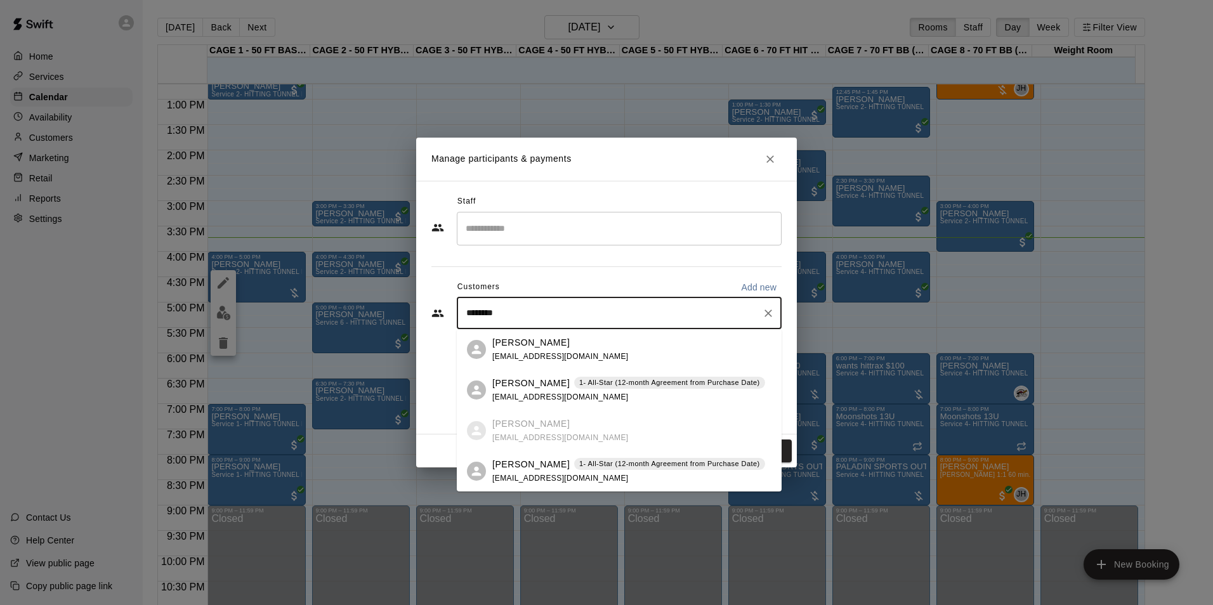
type input "*********"
click at [599, 464] on p "1- All-Star (12-month Agreement from Purchase Date)" at bounding box center [669, 464] width 181 height 11
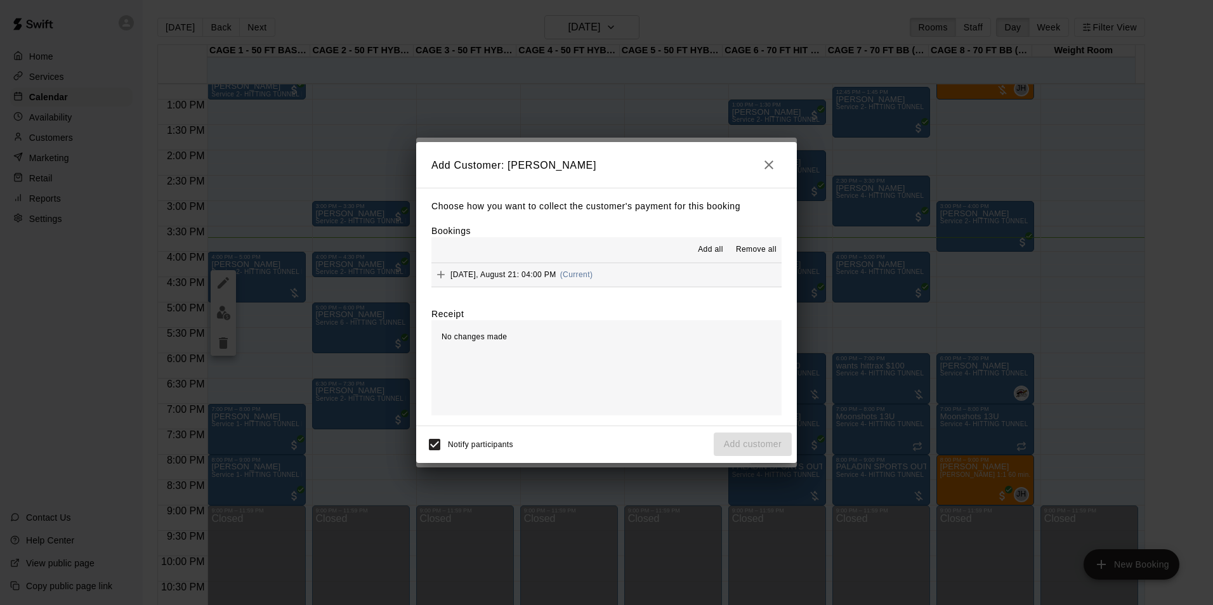
click at [632, 281] on button "Thursday, August 21: 04:00 PM (Current)" at bounding box center [606, 274] width 350 height 23
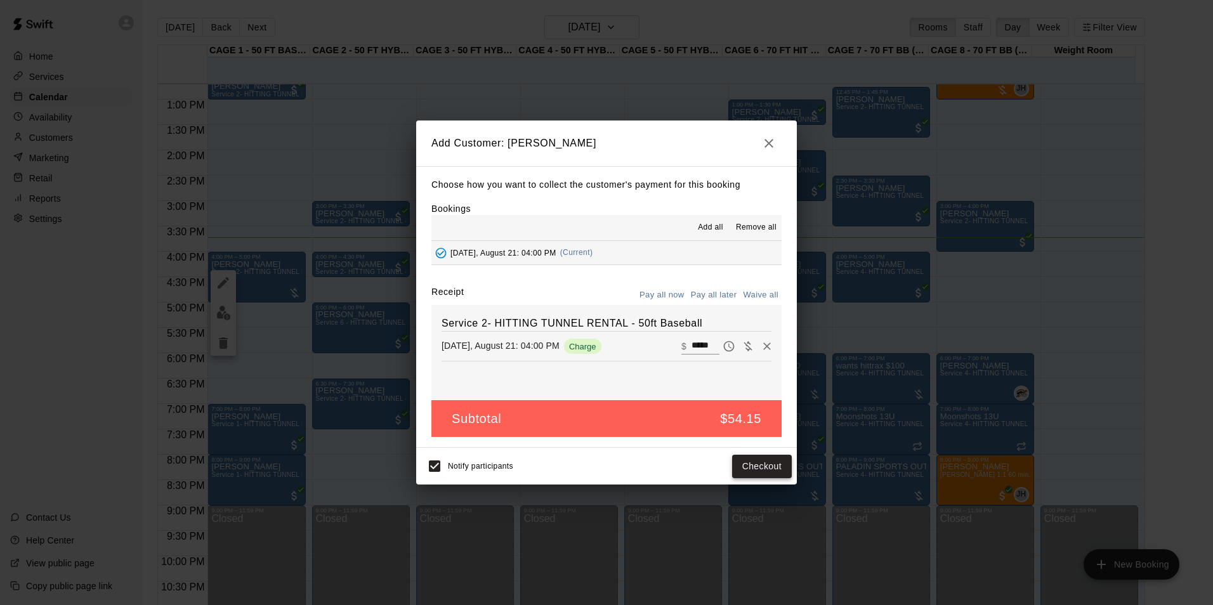
click at [741, 462] on button "Checkout" at bounding box center [762, 466] width 60 height 23
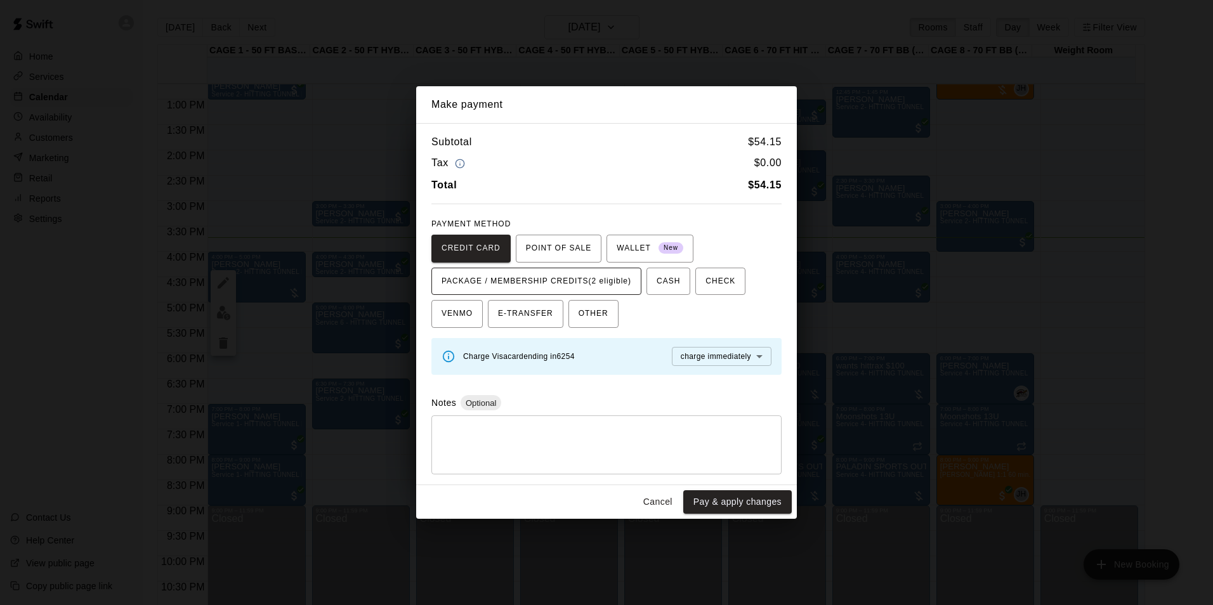
click at [614, 283] on span "PACKAGE / MEMBERSHIP CREDITS (2 eligible)" at bounding box center [536, 281] width 190 height 20
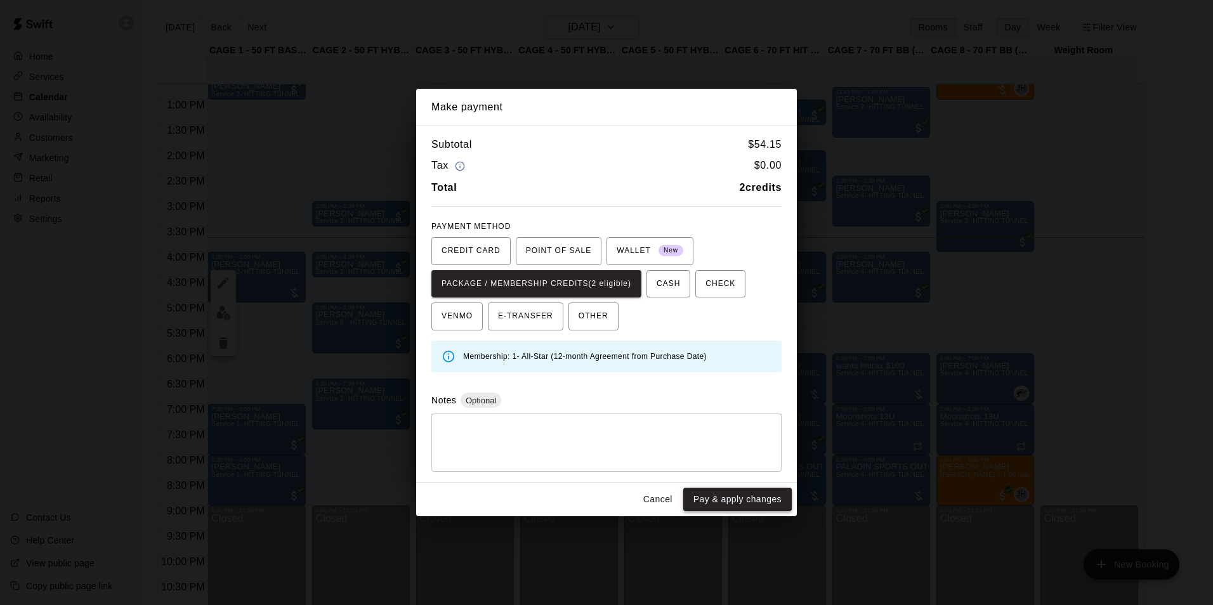
click at [735, 501] on button "Pay & apply changes" at bounding box center [737, 499] width 108 height 23
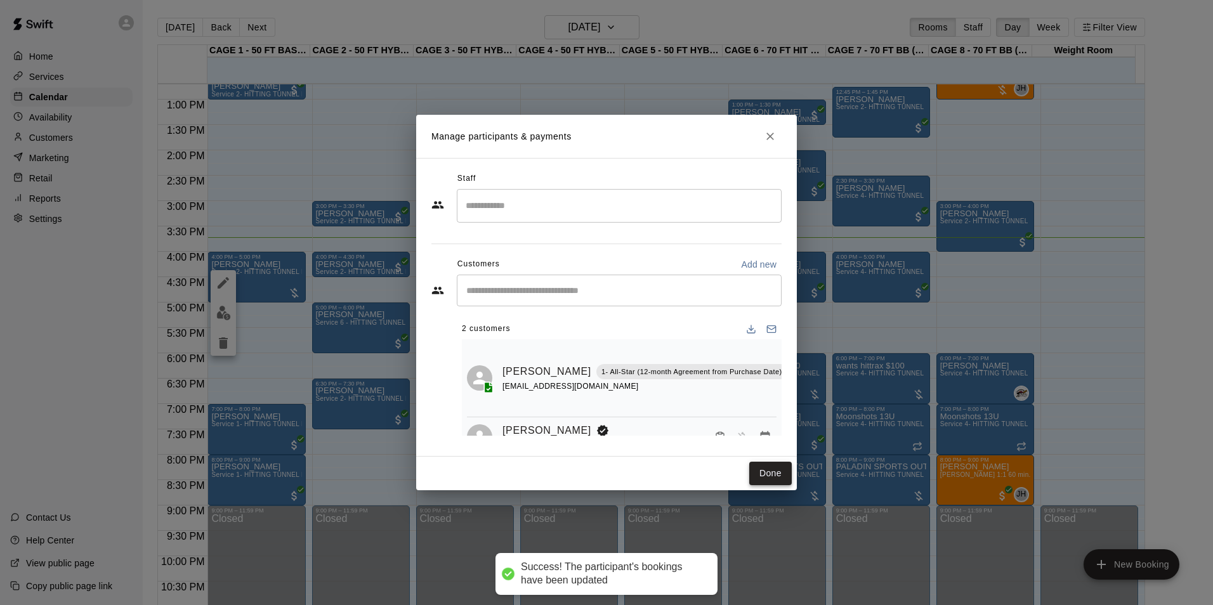
click at [779, 468] on button "Done" at bounding box center [770, 473] width 42 height 23
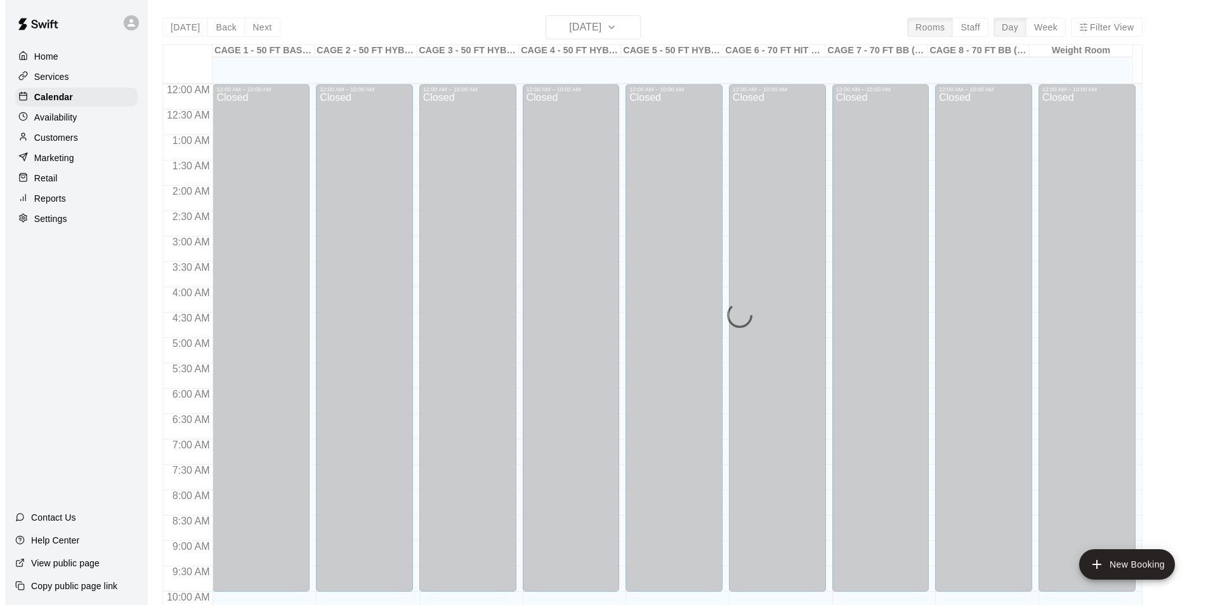
scroll to position [644, 0]
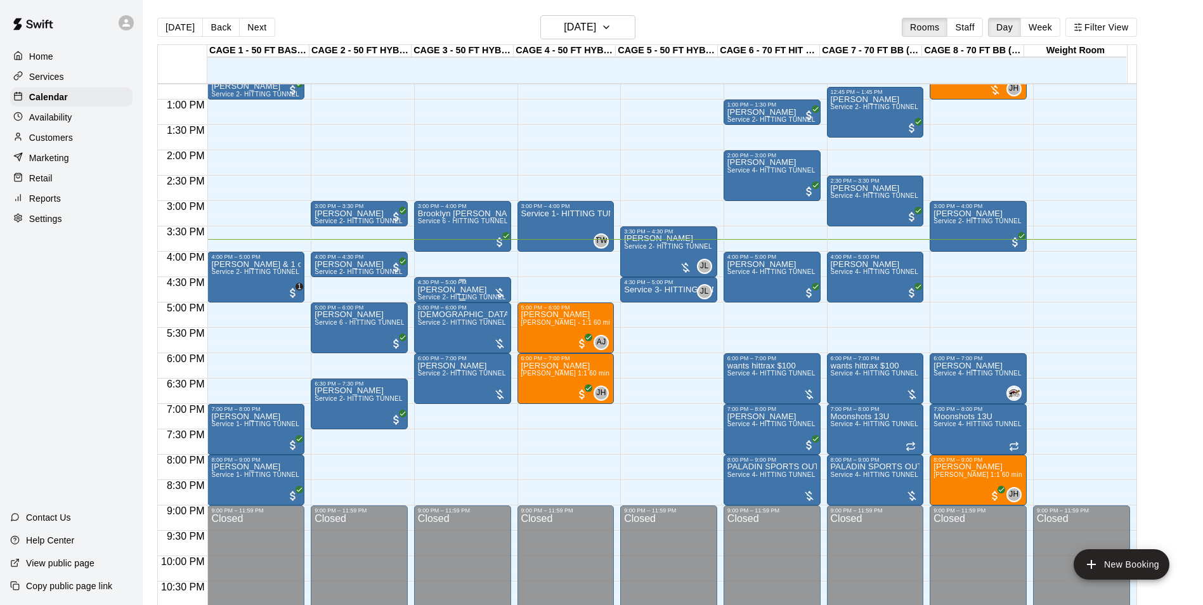
click at [460, 290] on p "[PERSON_NAME]" at bounding box center [462, 290] width 89 height 0
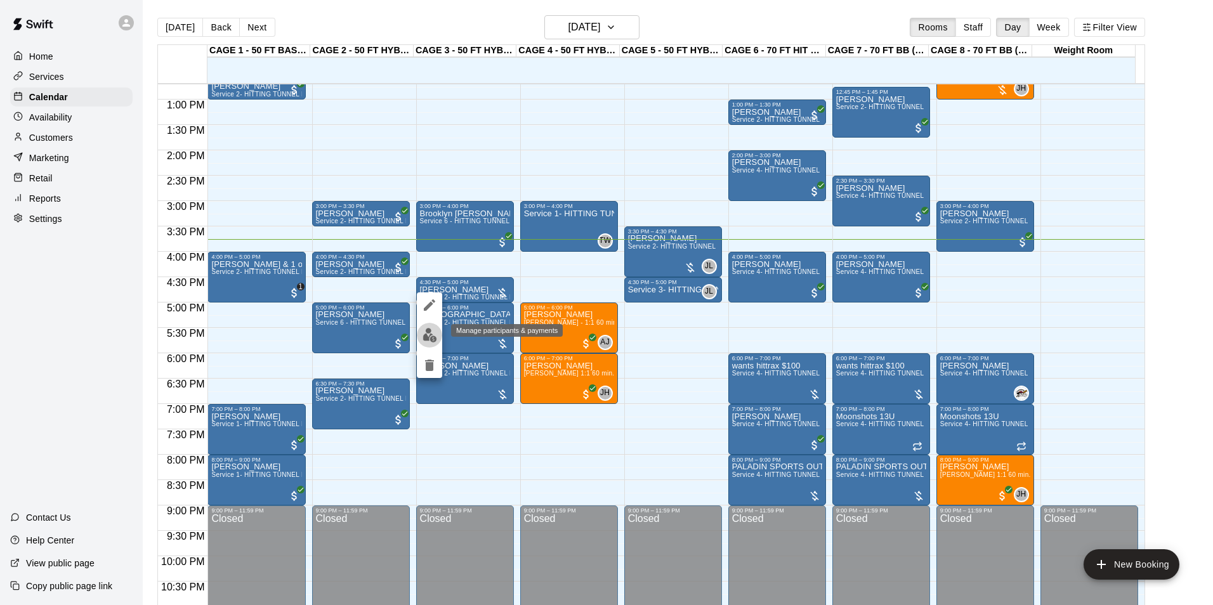
click at [438, 330] on button "edit" at bounding box center [429, 335] width 25 height 25
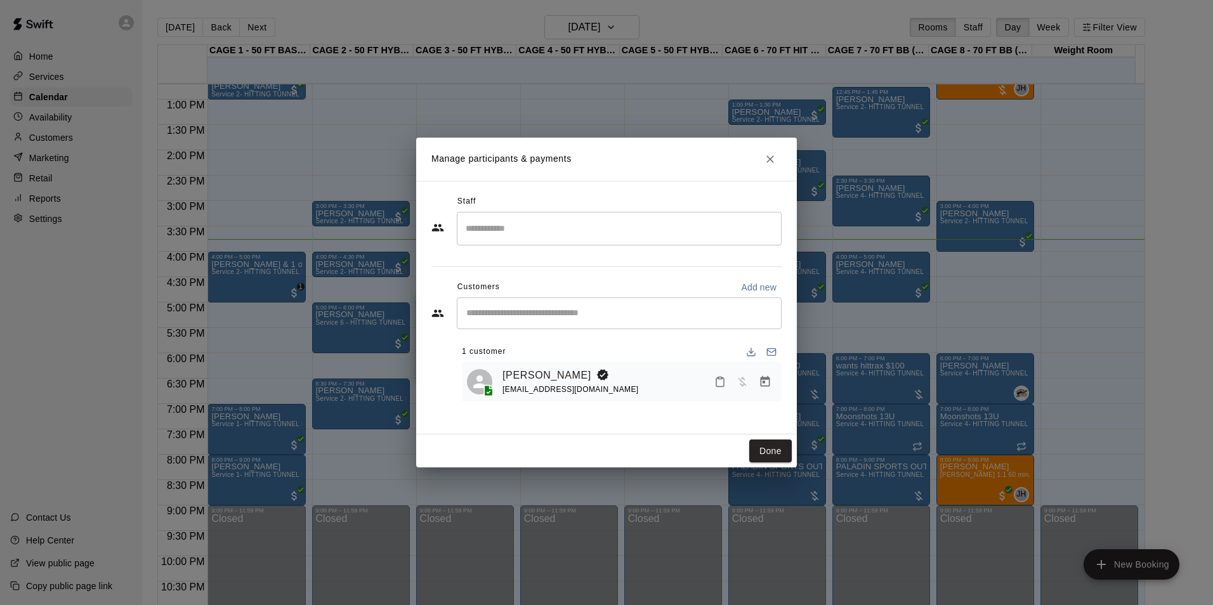
click at [757, 386] on button "Manage bookings & payment" at bounding box center [764, 381] width 23 height 23
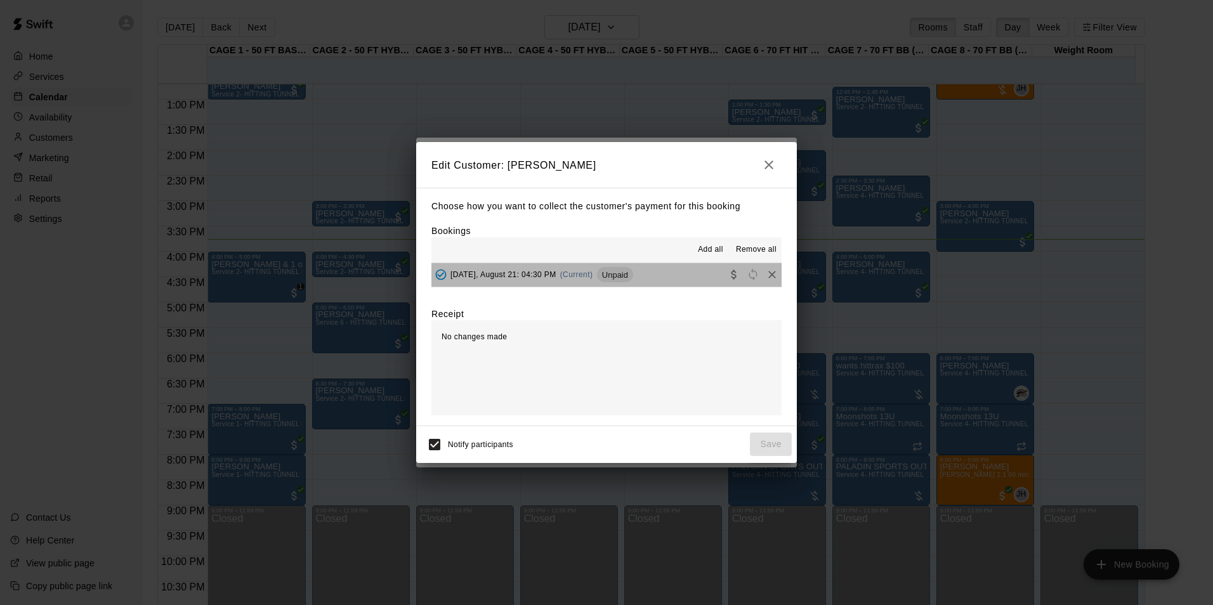
click at [616, 278] on span "Unpaid" at bounding box center [615, 275] width 36 height 10
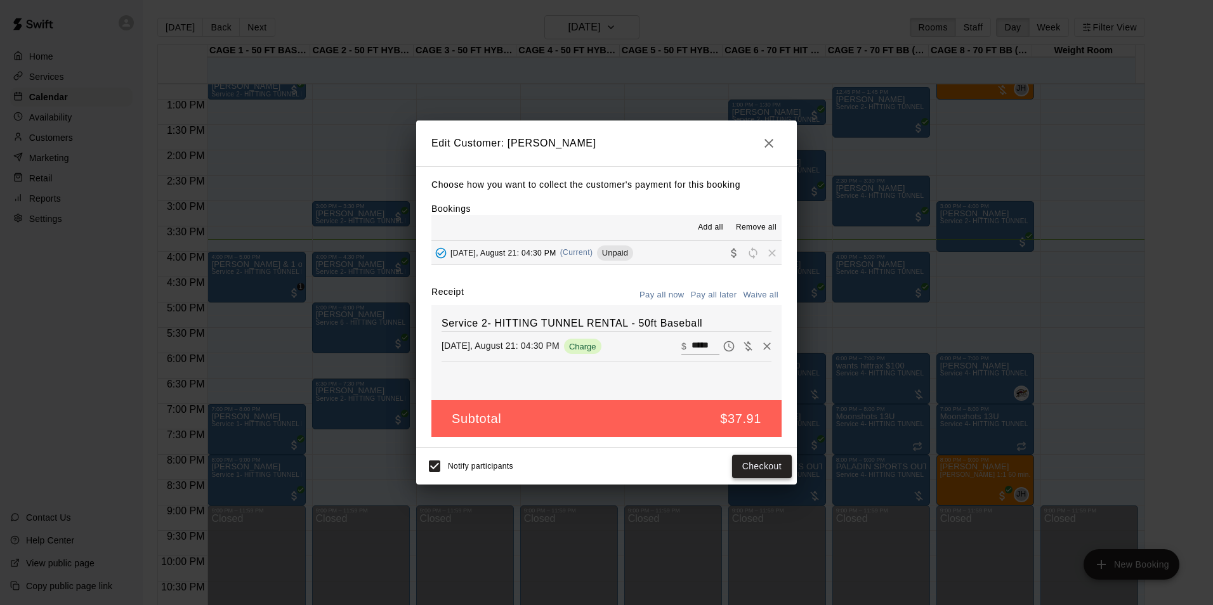
click at [753, 467] on button "Checkout" at bounding box center [762, 466] width 60 height 23
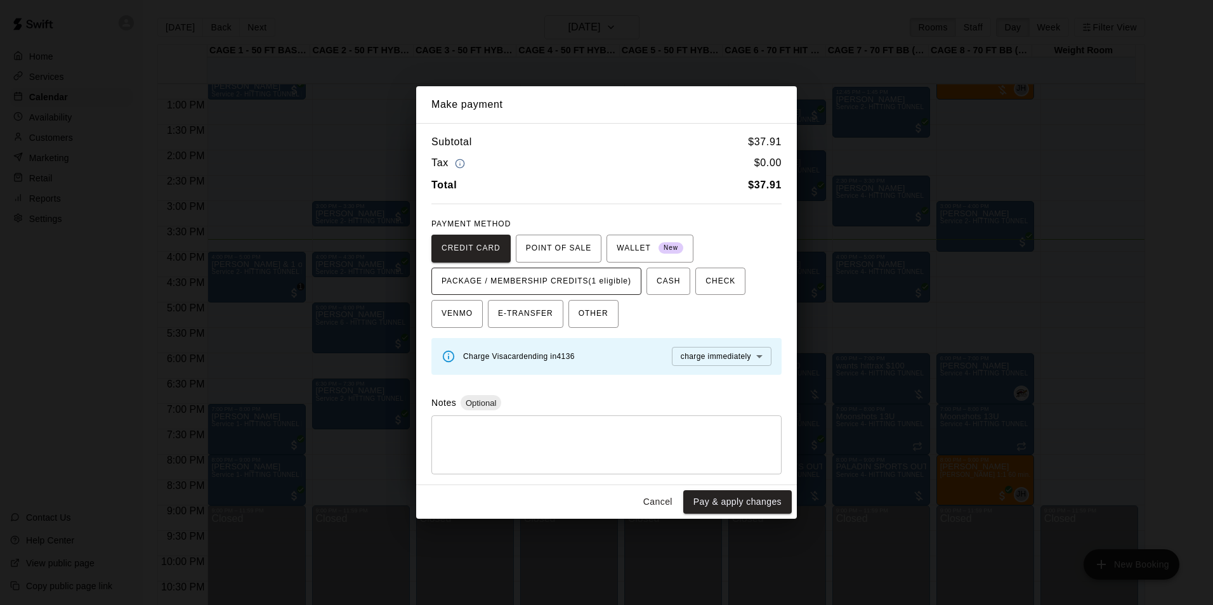
click at [622, 269] on button "PACKAGE / MEMBERSHIP CREDITS (1 eligible)" at bounding box center [536, 282] width 210 height 28
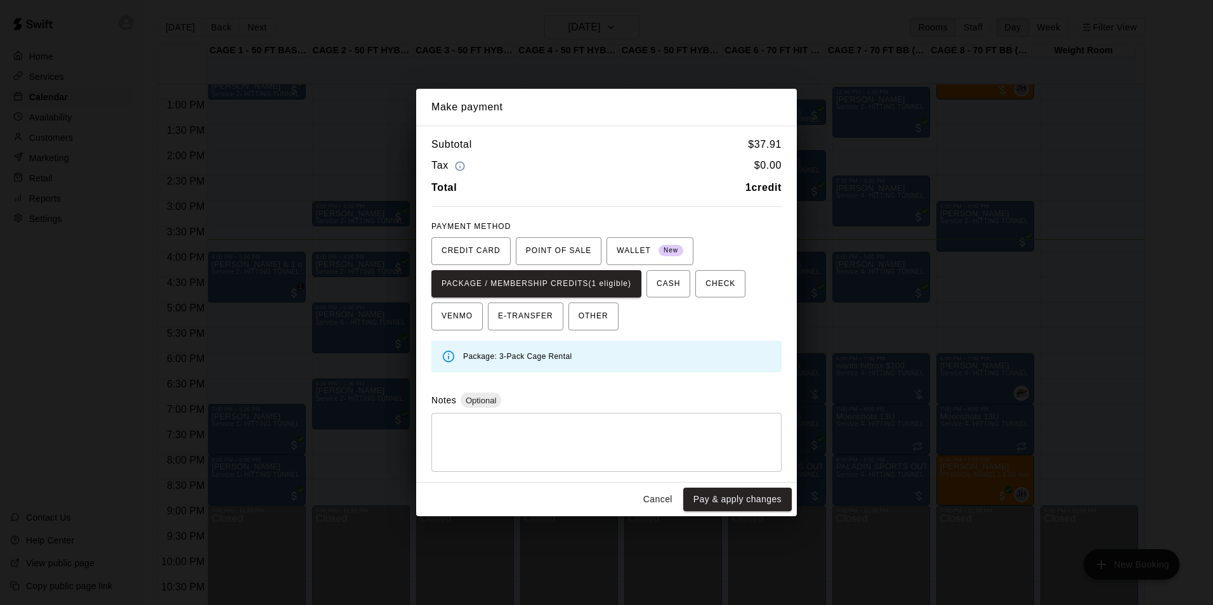
click at [746, 502] on button "Pay & apply changes" at bounding box center [737, 499] width 108 height 23
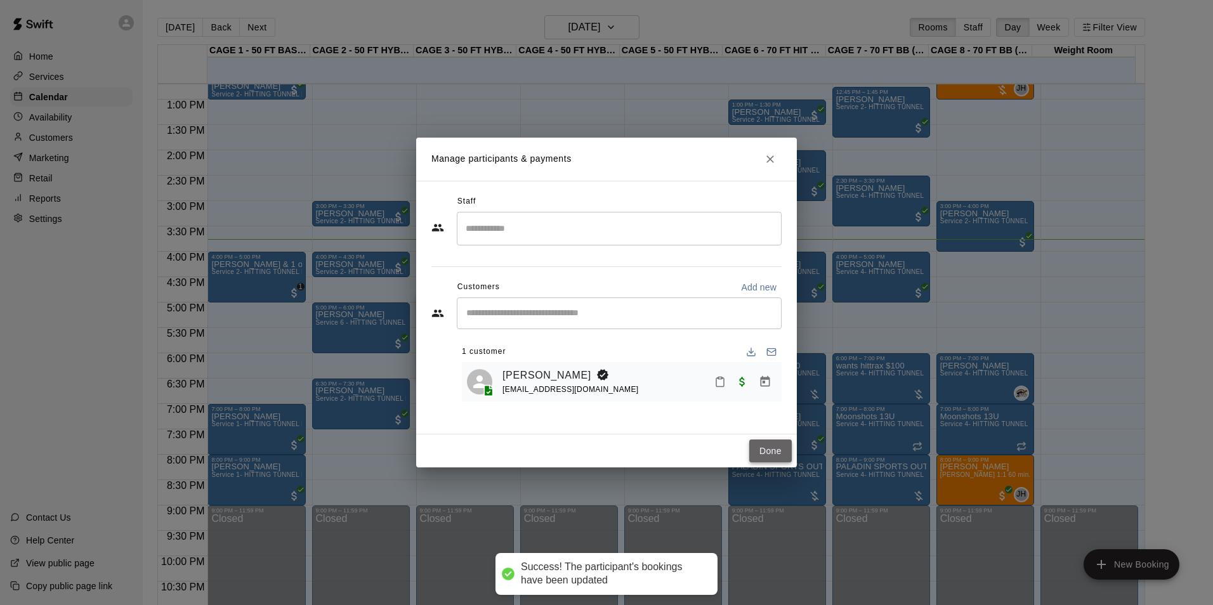
click at [757, 450] on button "Done" at bounding box center [770, 451] width 42 height 23
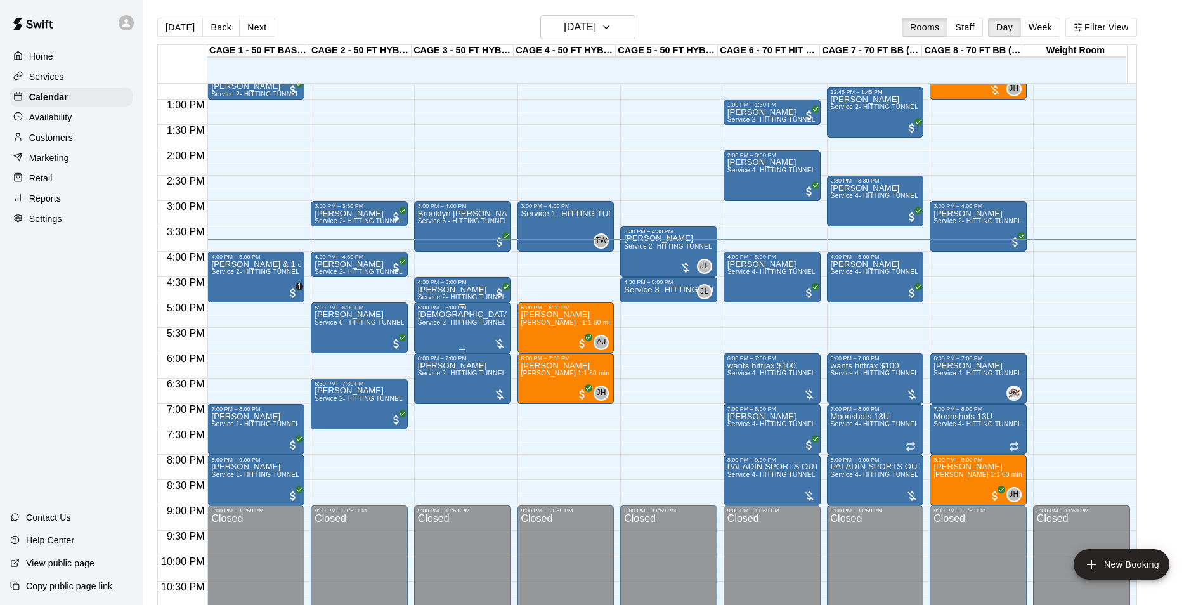
click at [445, 332] on div "Kristen Jordan Service 2- HITTING TUNNEL RENTAL - 50ft Baseball" at bounding box center [462, 613] width 89 height 605
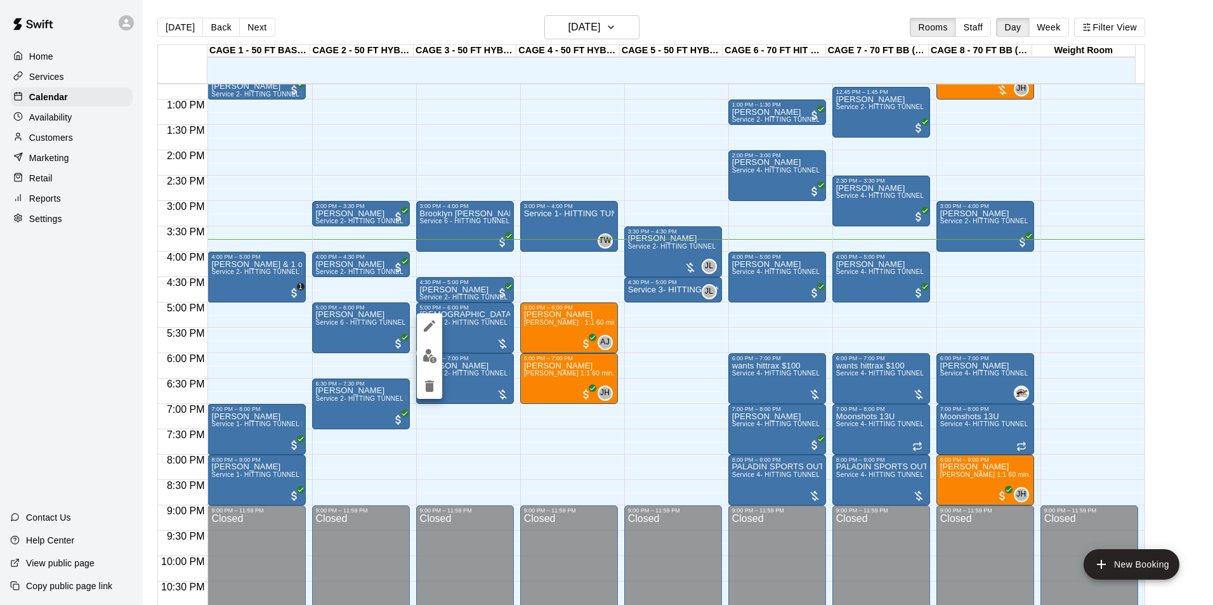
click at [434, 363] on button "edit" at bounding box center [429, 356] width 25 height 25
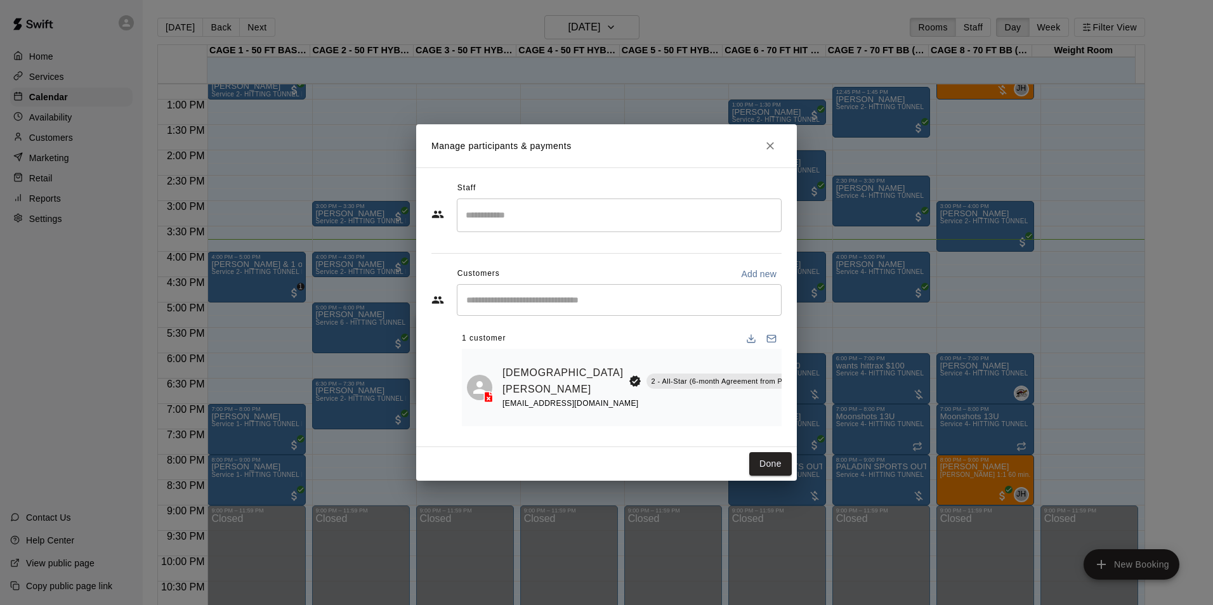
click at [835, 417] on button "Manage bookings & payment" at bounding box center [846, 409] width 23 height 23
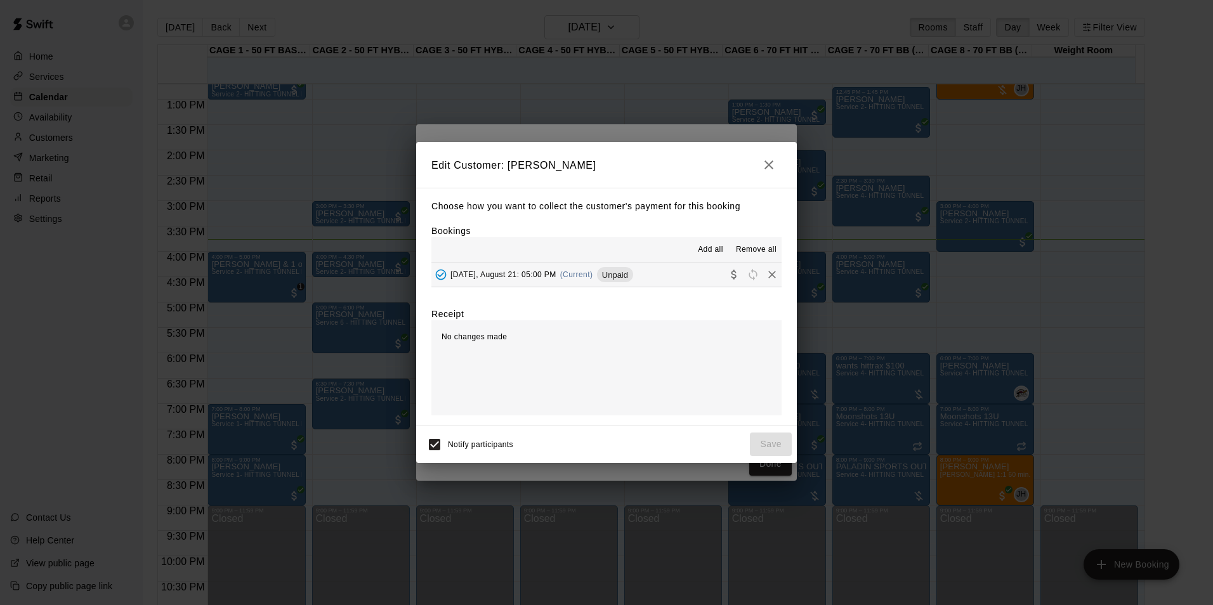
click at [628, 287] on button "Thursday, August 21: 05:00 PM (Current) Unpaid" at bounding box center [606, 274] width 350 height 23
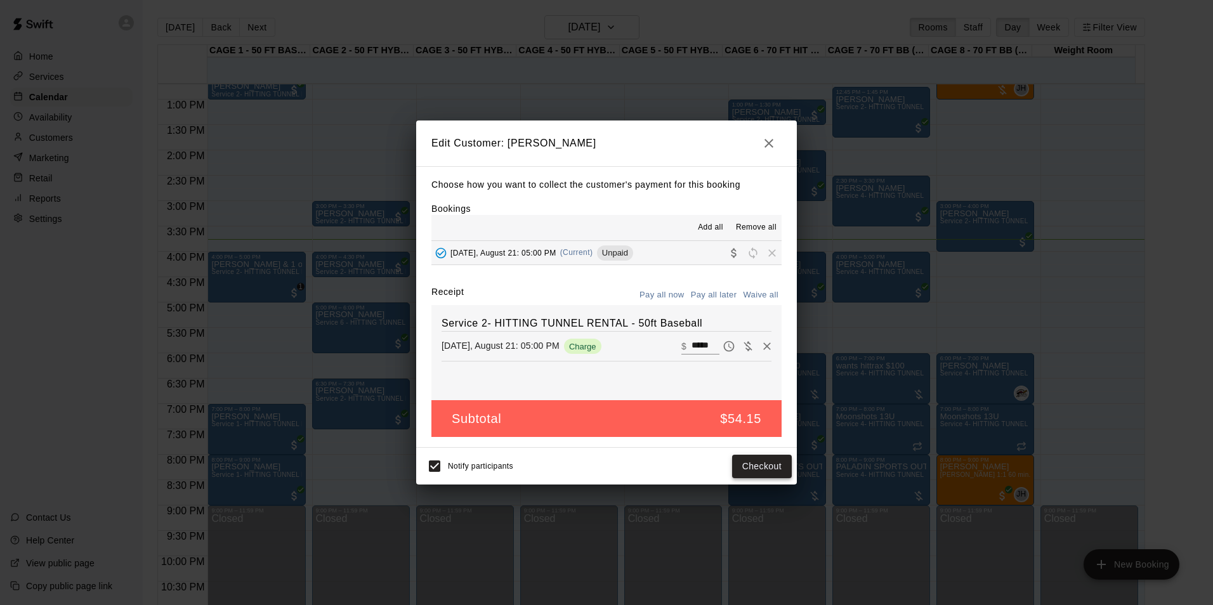
click at [750, 471] on button "Checkout" at bounding box center [762, 466] width 60 height 23
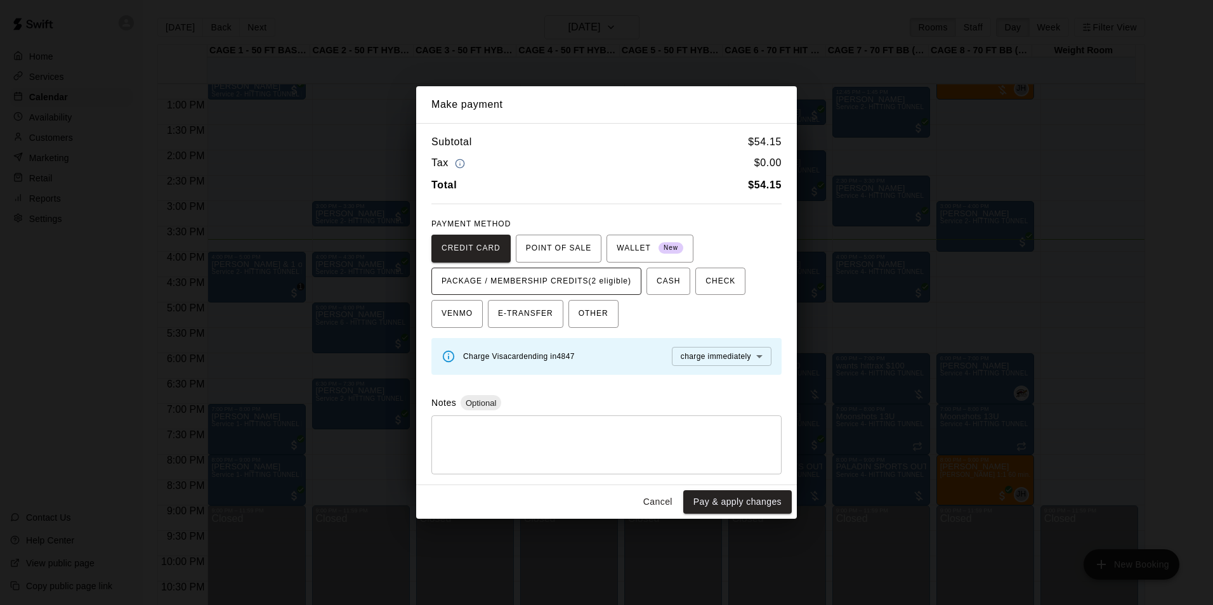
click at [601, 279] on span "PACKAGE / MEMBERSHIP CREDITS (2 eligible)" at bounding box center [536, 281] width 190 height 20
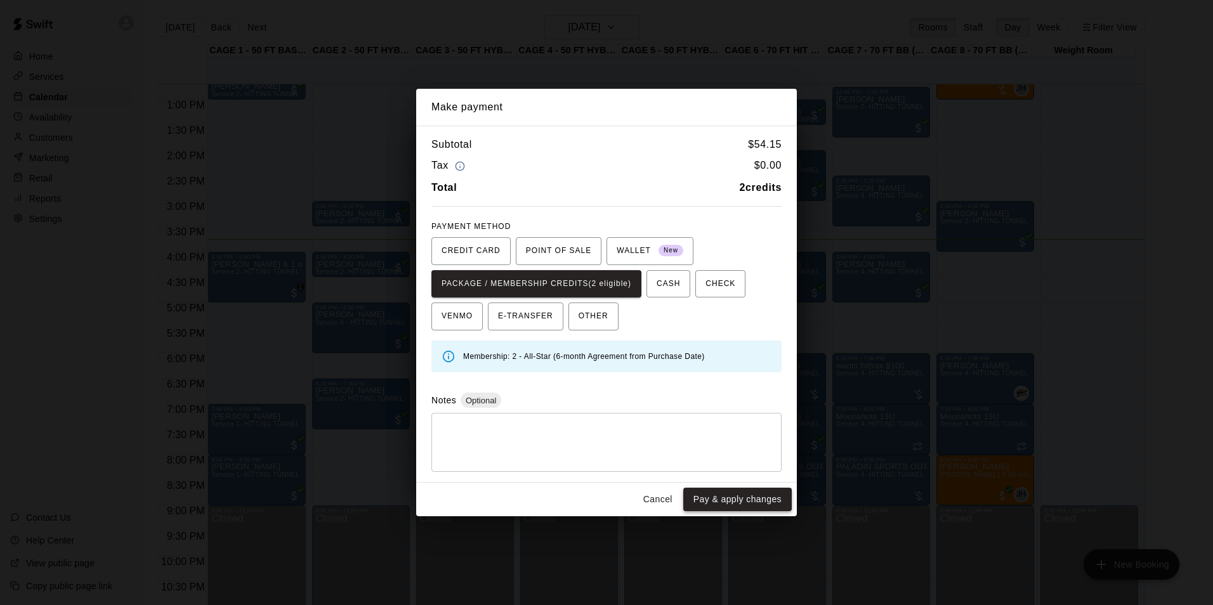
click at [731, 493] on button "Pay & apply changes" at bounding box center [737, 499] width 108 height 23
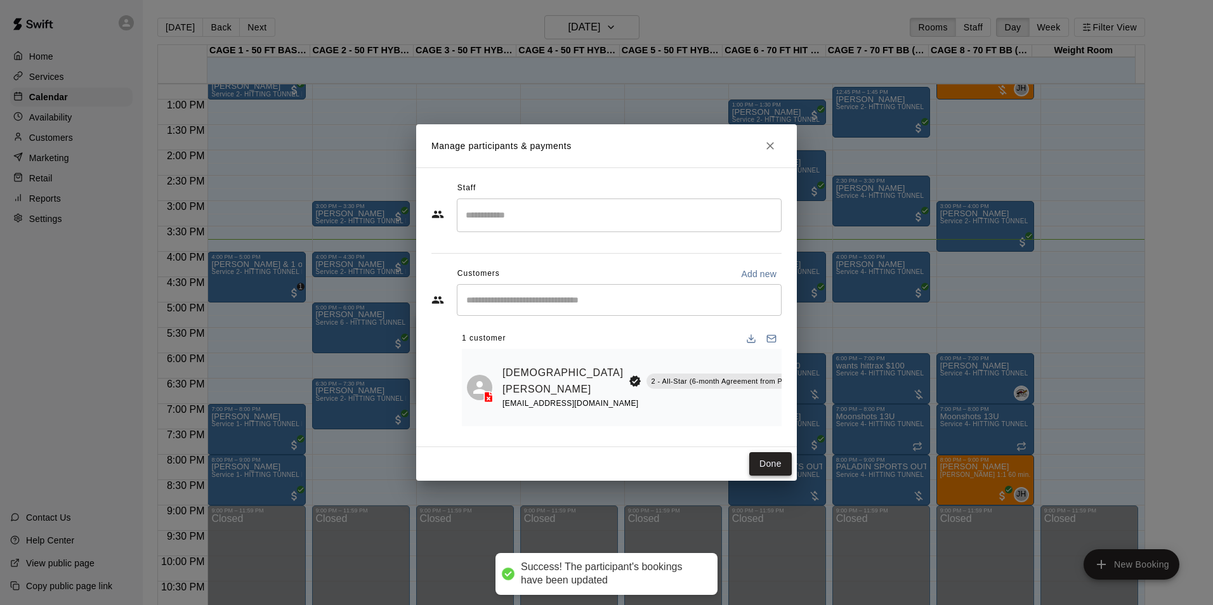
click at [776, 471] on button "Done" at bounding box center [770, 463] width 42 height 23
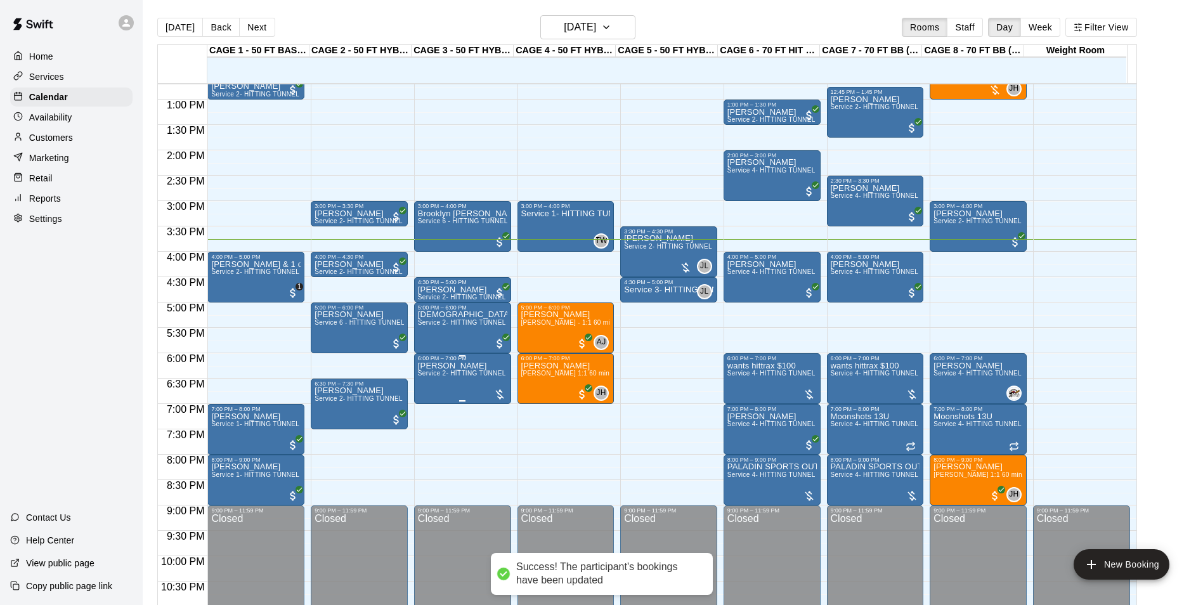
click at [441, 372] on span "Service 2- HITTING TUNNEL RENTAL - 50ft Baseball" at bounding box center [498, 373] width 161 height 7
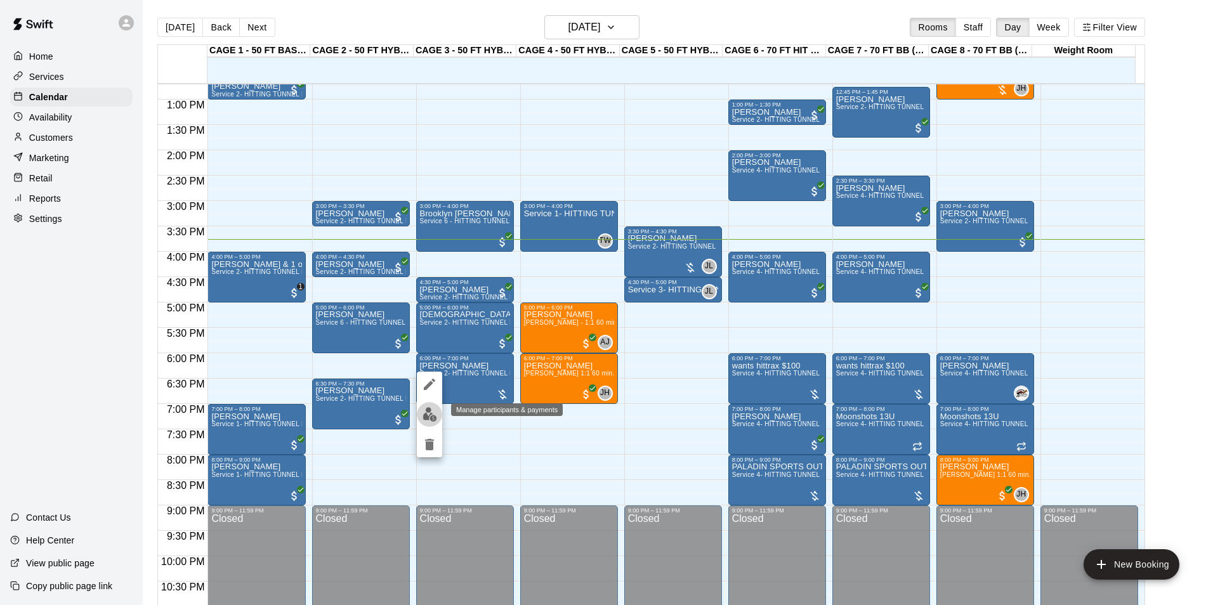
click at [438, 409] on button "edit" at bounding box center [429, 414] width 25 height 25
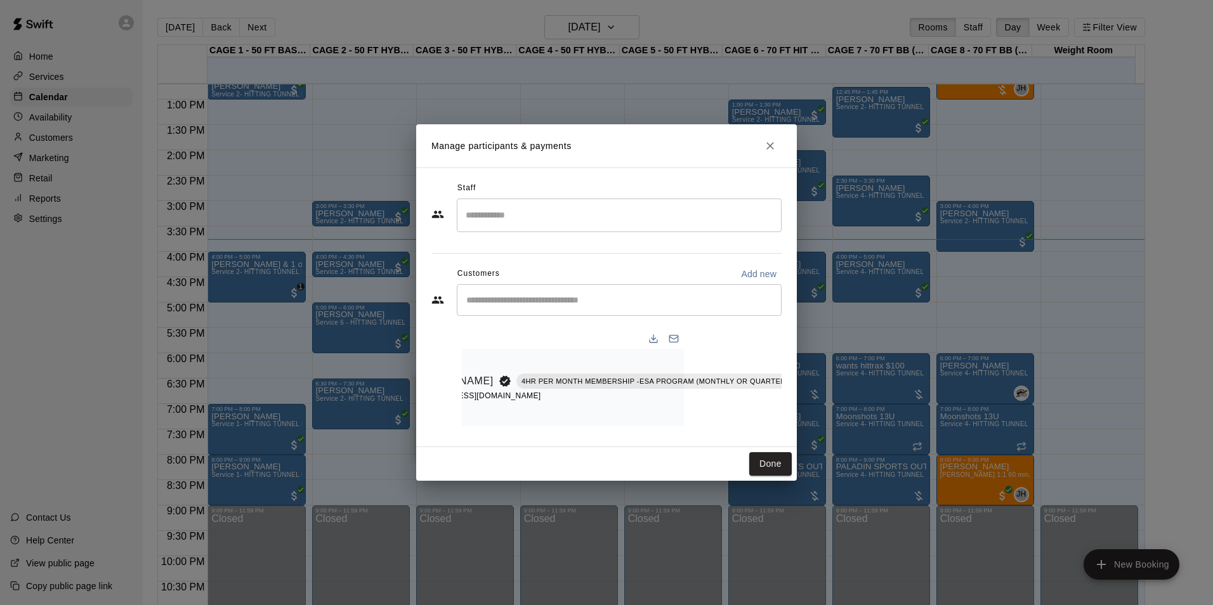
scroll to position [0, 110]
click at [840, 408] on icon "Manage bookings & payment" at bounding box center [846, 409] width 13 height 13
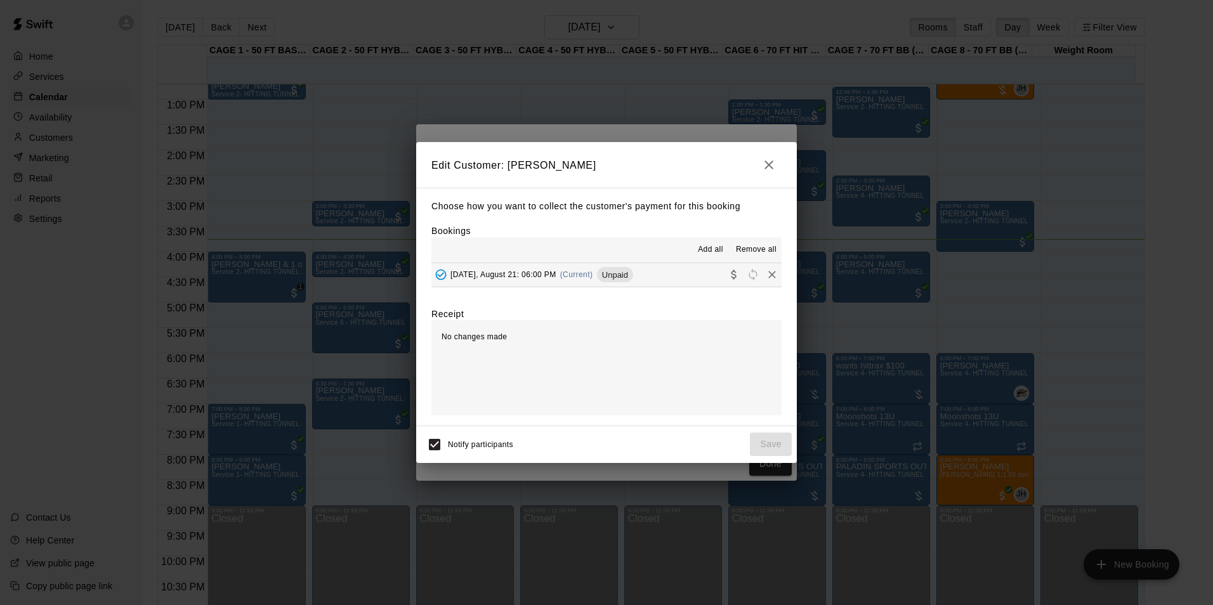
click at [613, 276] on span "Unpaid" at bounding box center [615, 275] width 36 height 10
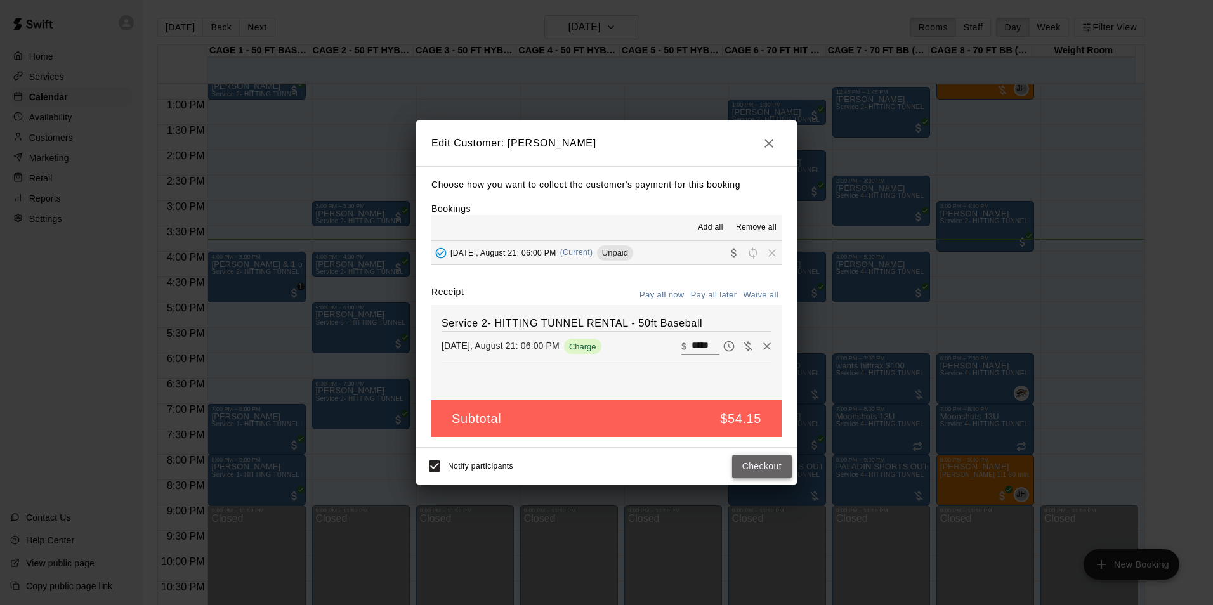
click at [761, 464] on button "Checkout" at bounding box center [762, 466] width 60 height 23
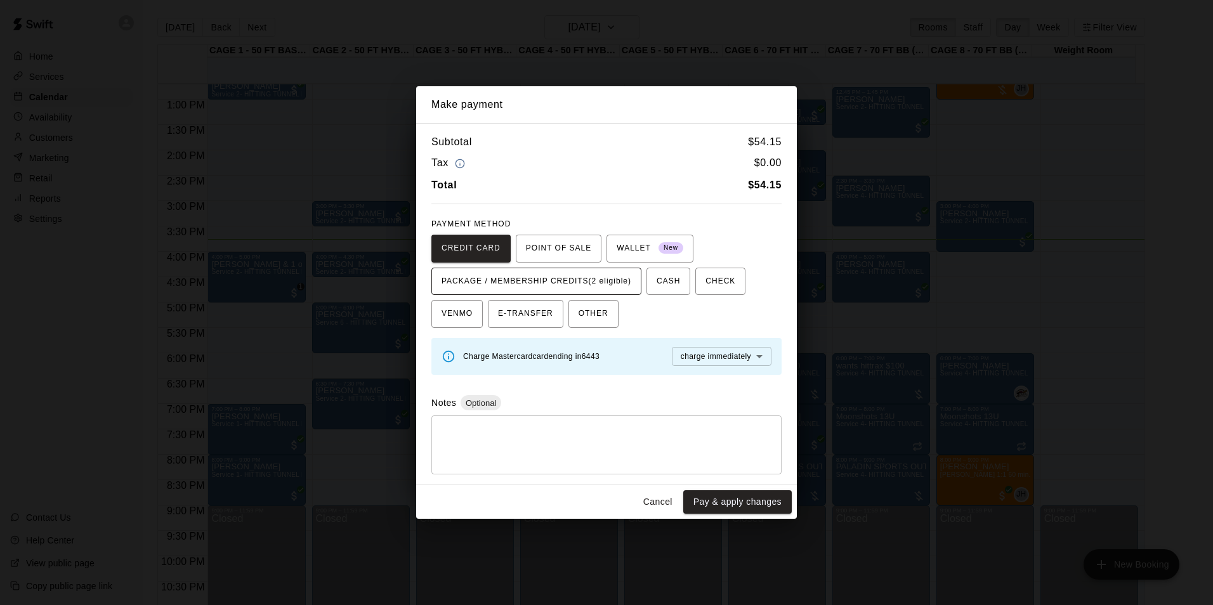
click at [609, 274] on span "PACKAGE / MEMBERSHIP CREDITS (2 eligible)" at bounding box center [536, 281] width 190 height 20
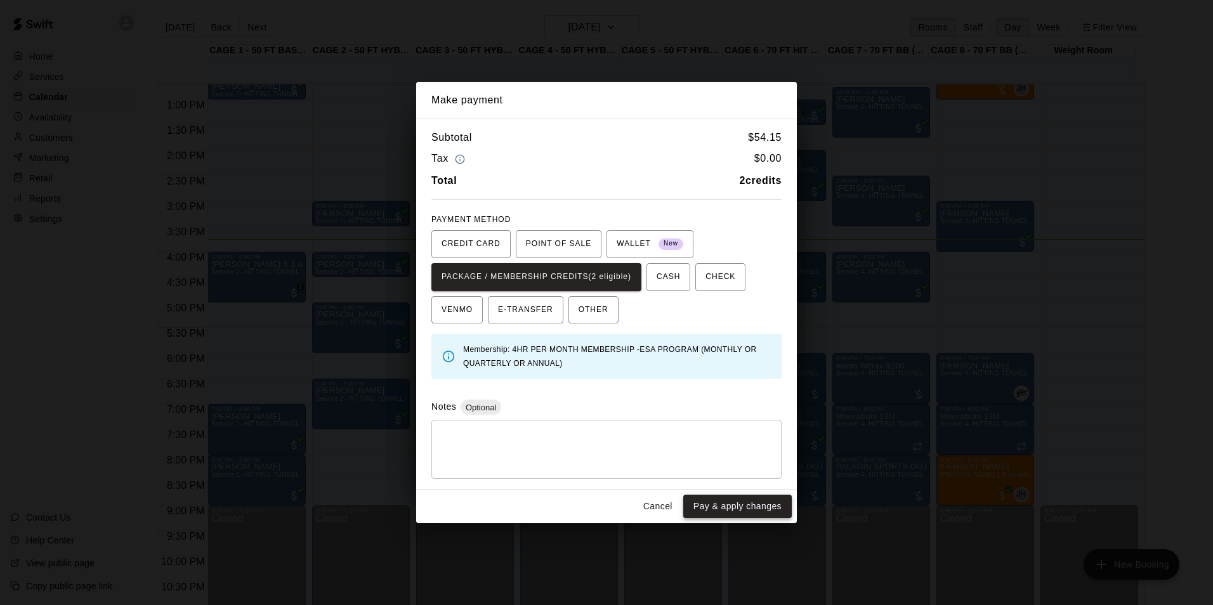
click at [733, 511] on button "Pay & apply changes" at bounding box center [737, 506] width 108 height 23
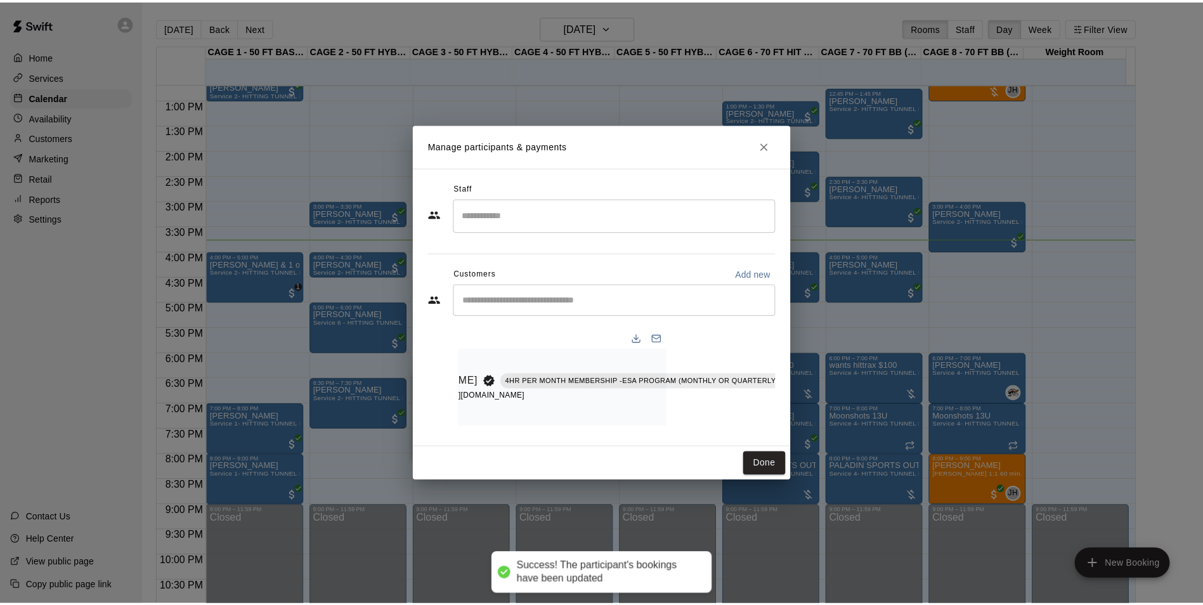
scroll to position [0, 0]
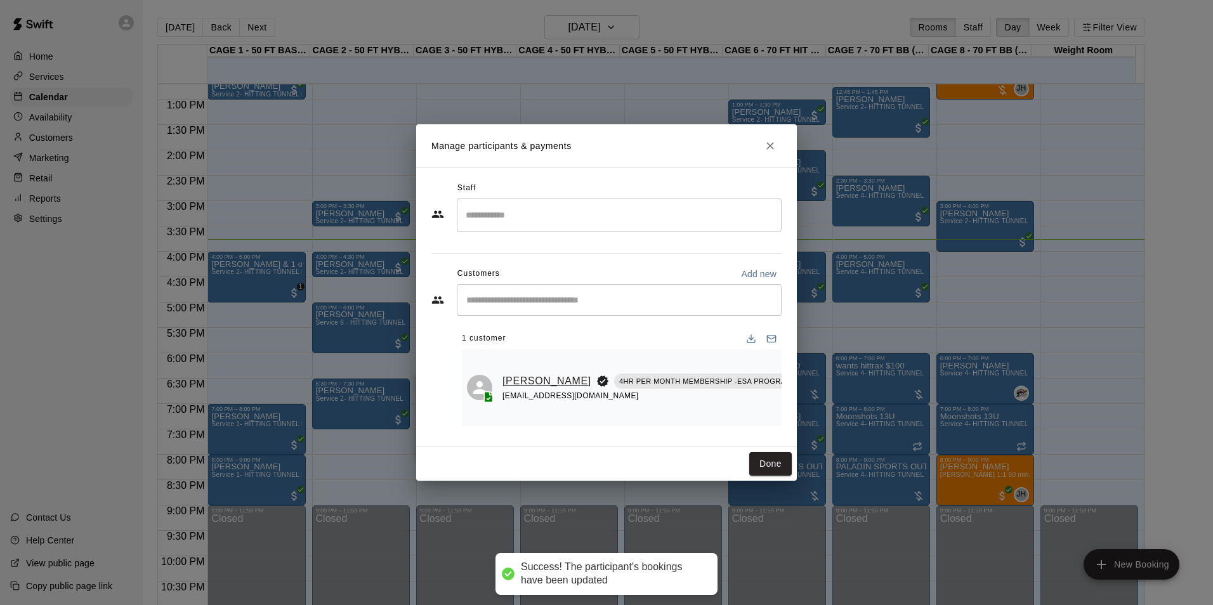
click at [526, 373] on link "[PERSON_NAME]" at bounding box center [546, 381] width 89 height 16
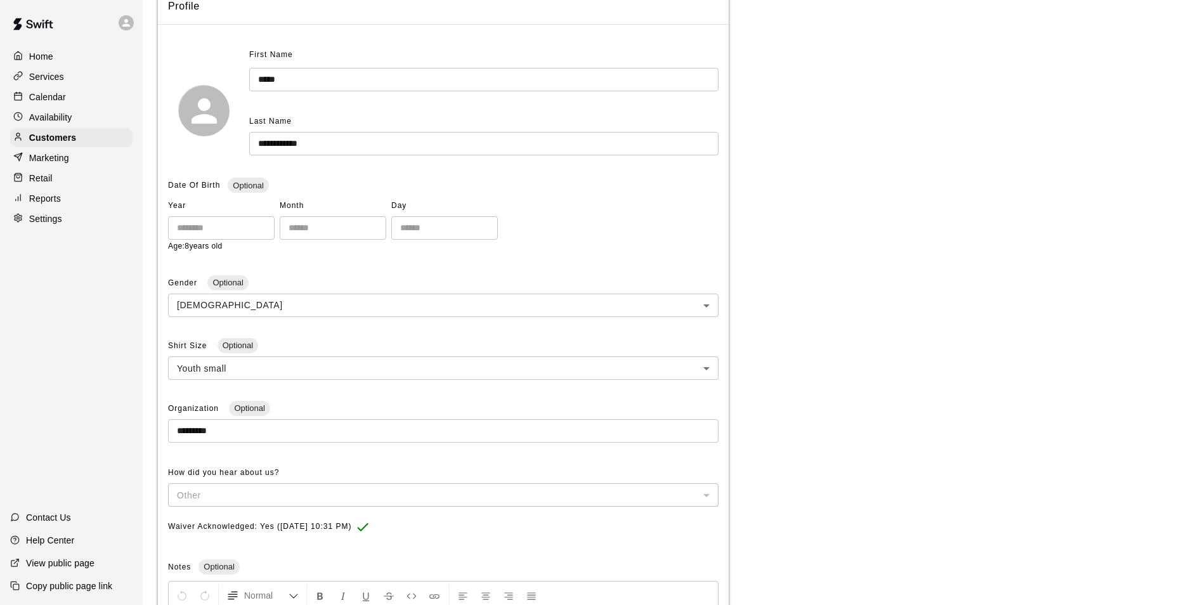
scroll to position [34, 0]
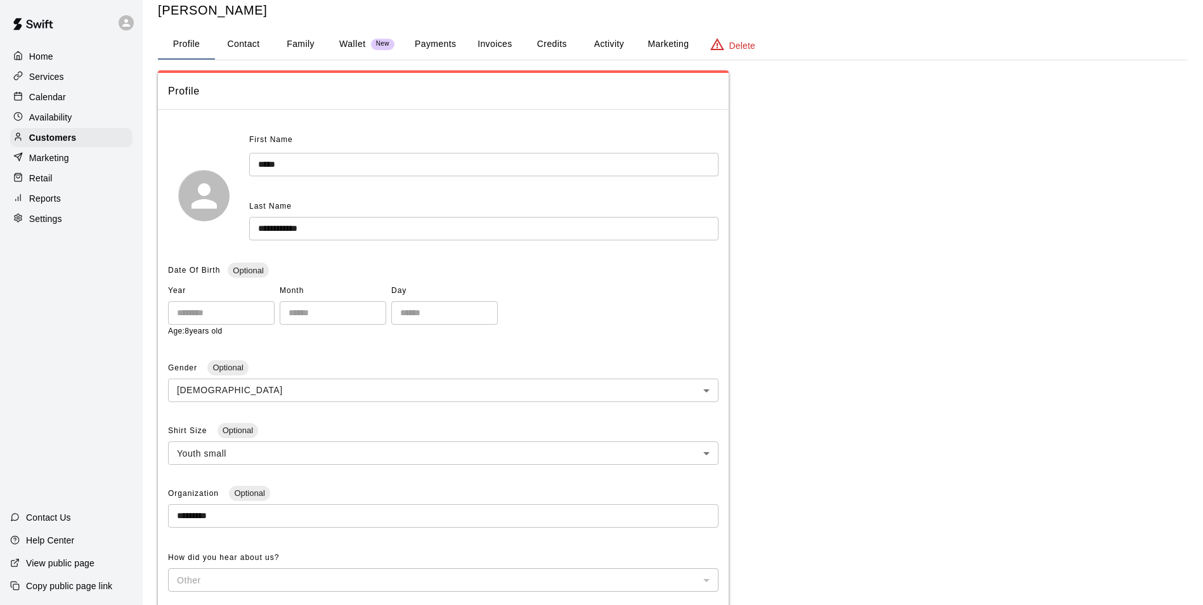
click at [488, 37] on button "Invoices" at bounding box center [494, 44] width 57 height 30
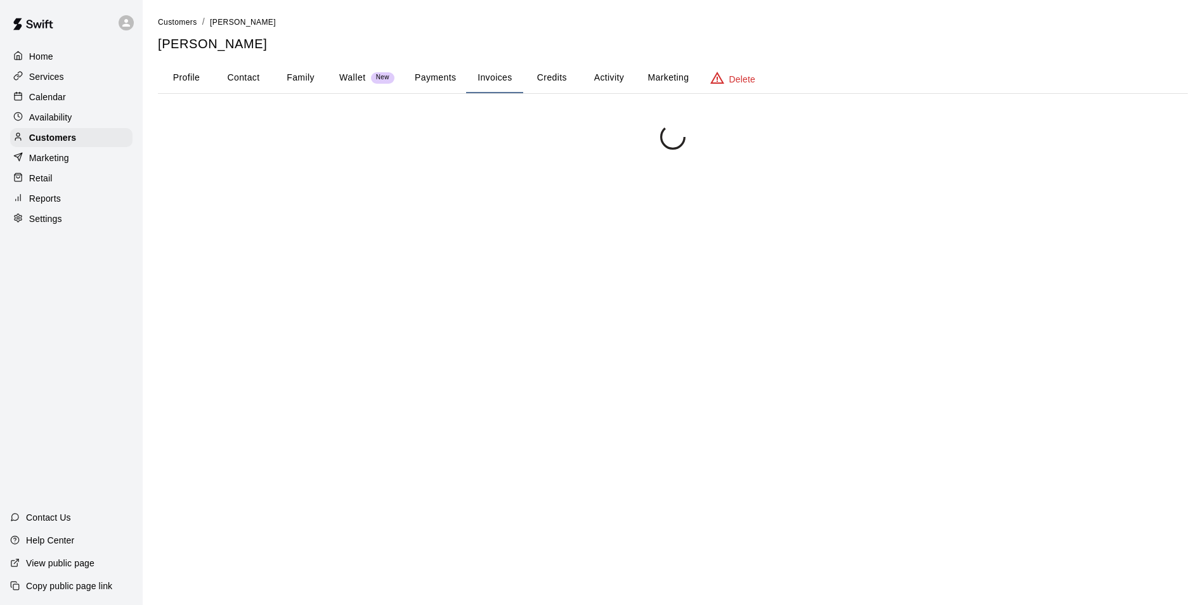
scroll to position [0, 0]
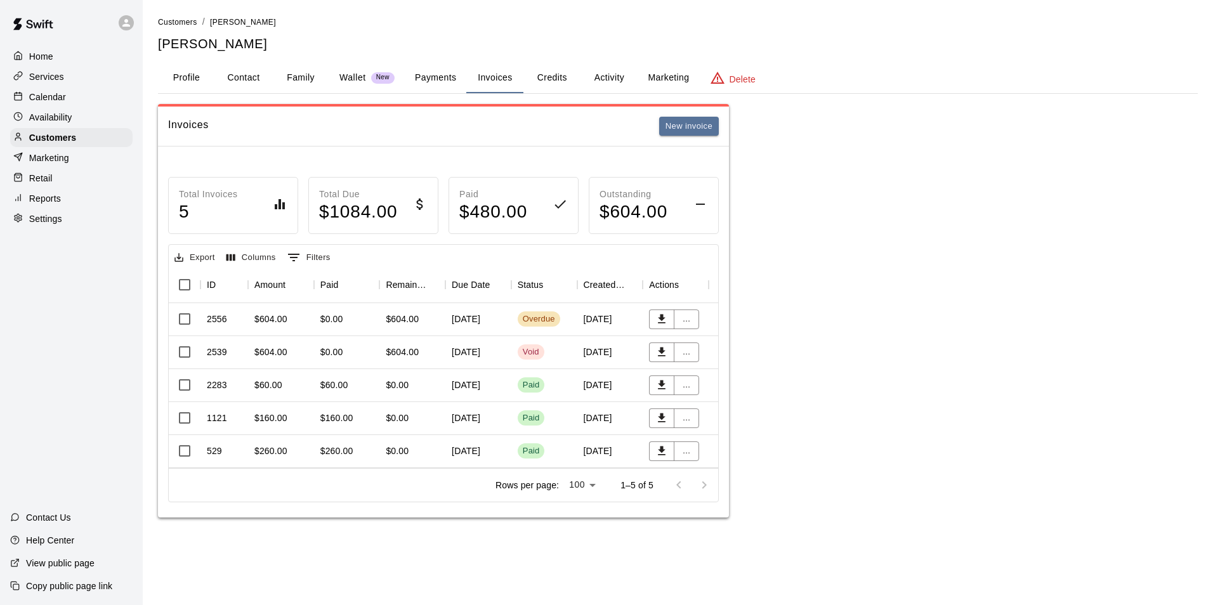
click at [92, 93] on div "Calendar" at bounding box center [71, 97] width 122 height 19
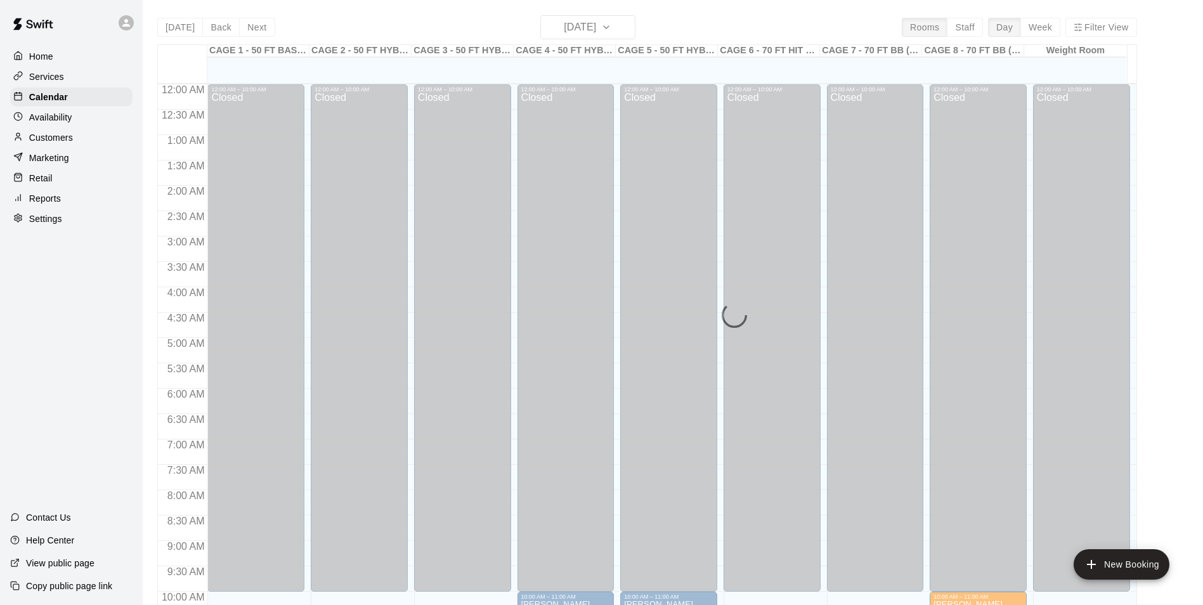
scroll to position [644, 0]
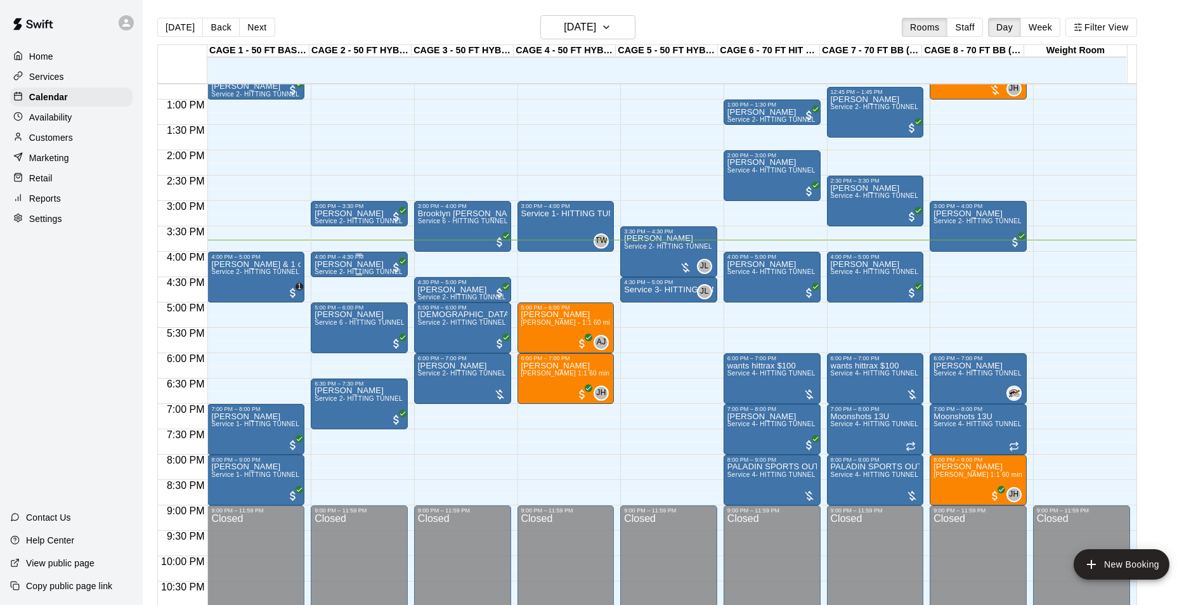
click at [315, 260] on div "4:00 PM – 4:30 PM" at bounding box center [359, 257] width 89 height 6
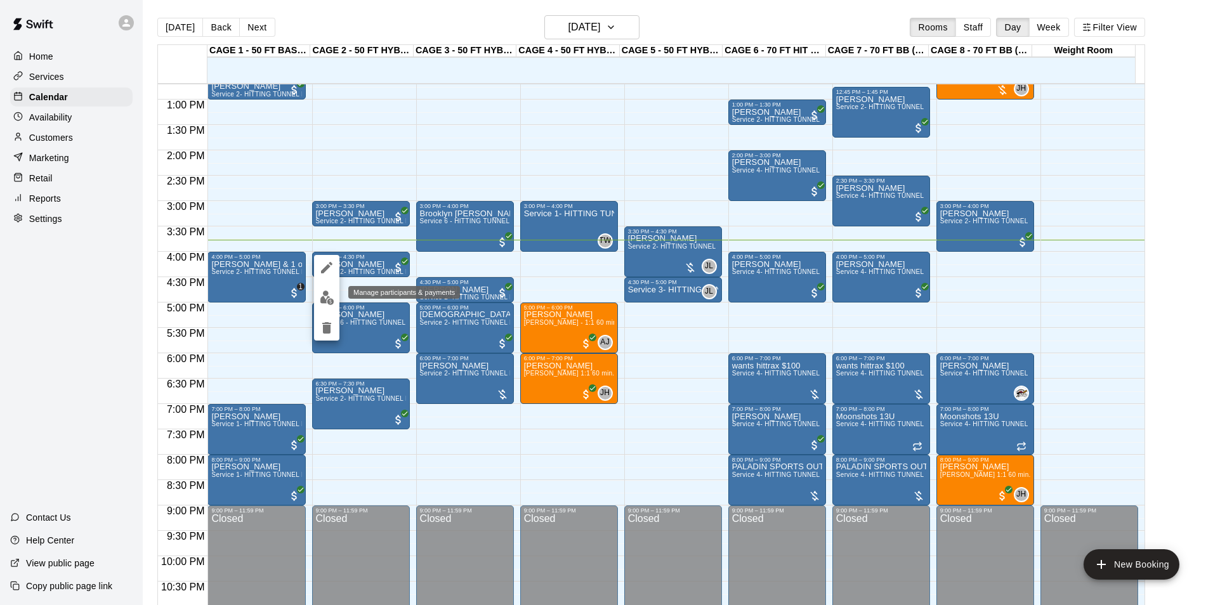
click at [326, 303] on img "edit" at bounding box center [327, 297] width 15 height 15
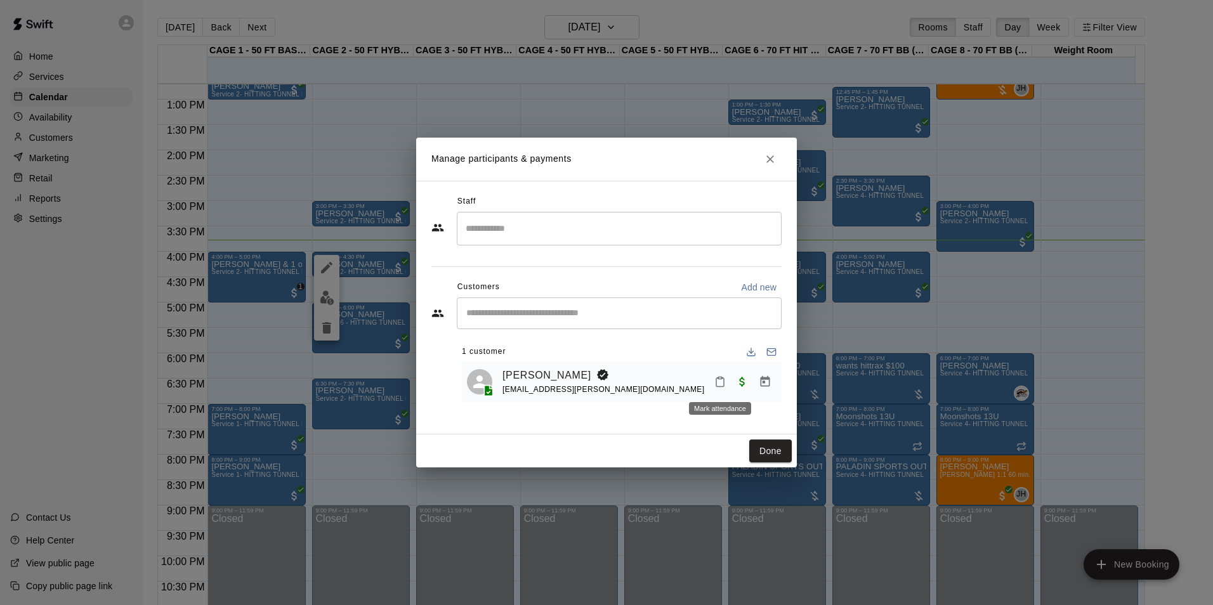
click at [719, 384] on icon "Mark attendance" at bounding box center [719, 381] width 11 height 11
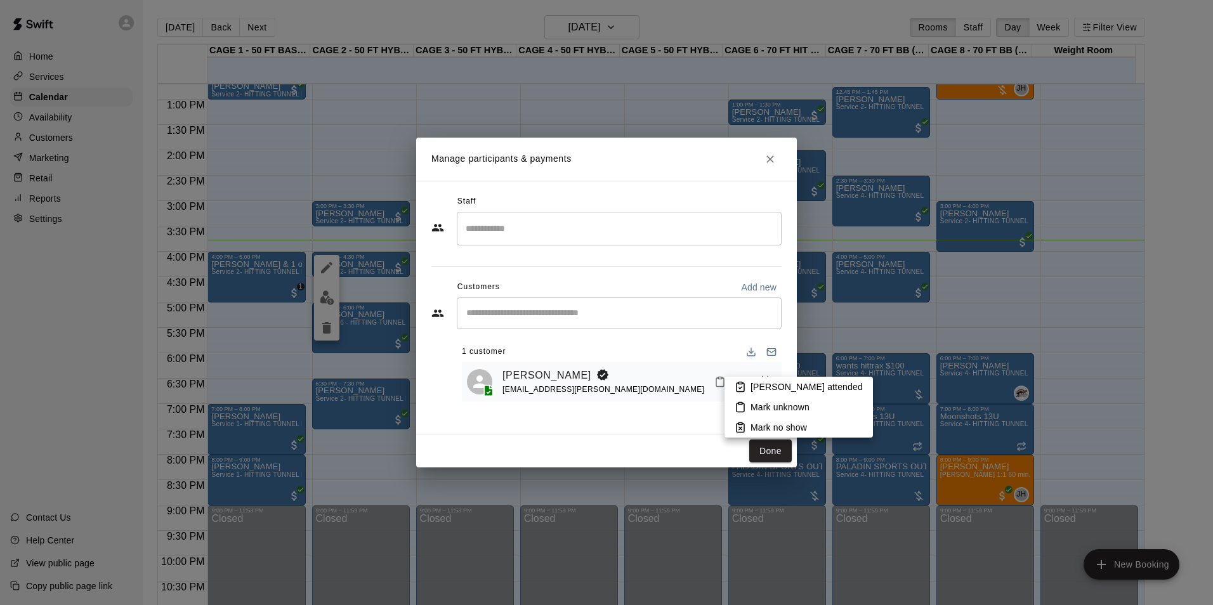
click at [765, 384] on p "Mark attended" at bounding box center [806, 387] width 112 height 13
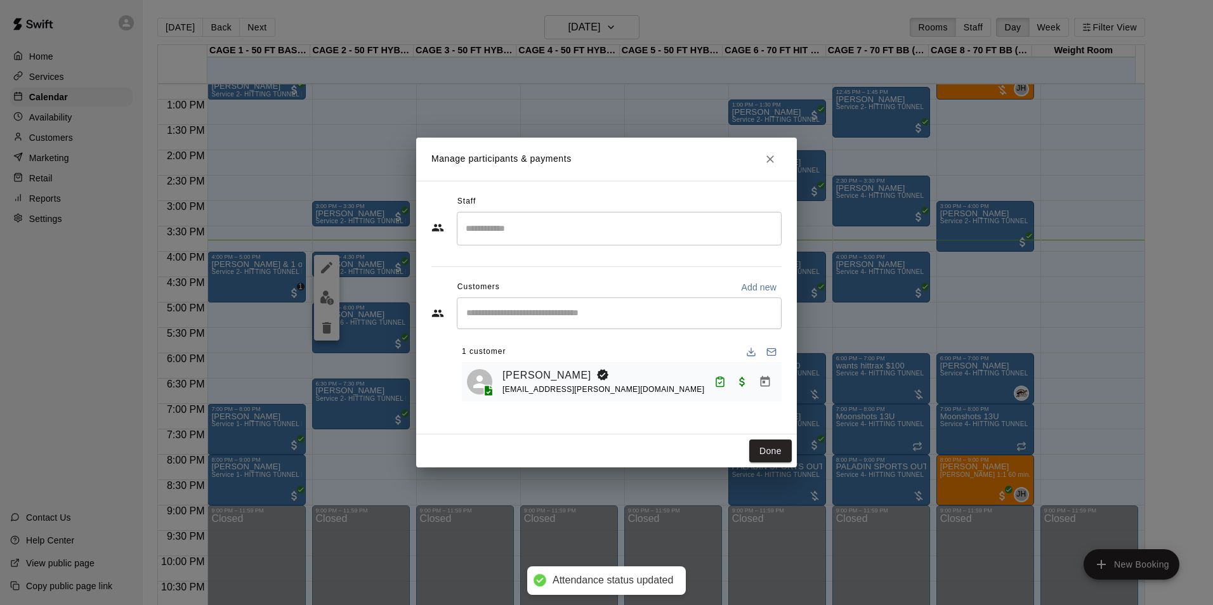
click at [776, 442] on button "Done" at bounding box center [770, 451] width 42 height 23
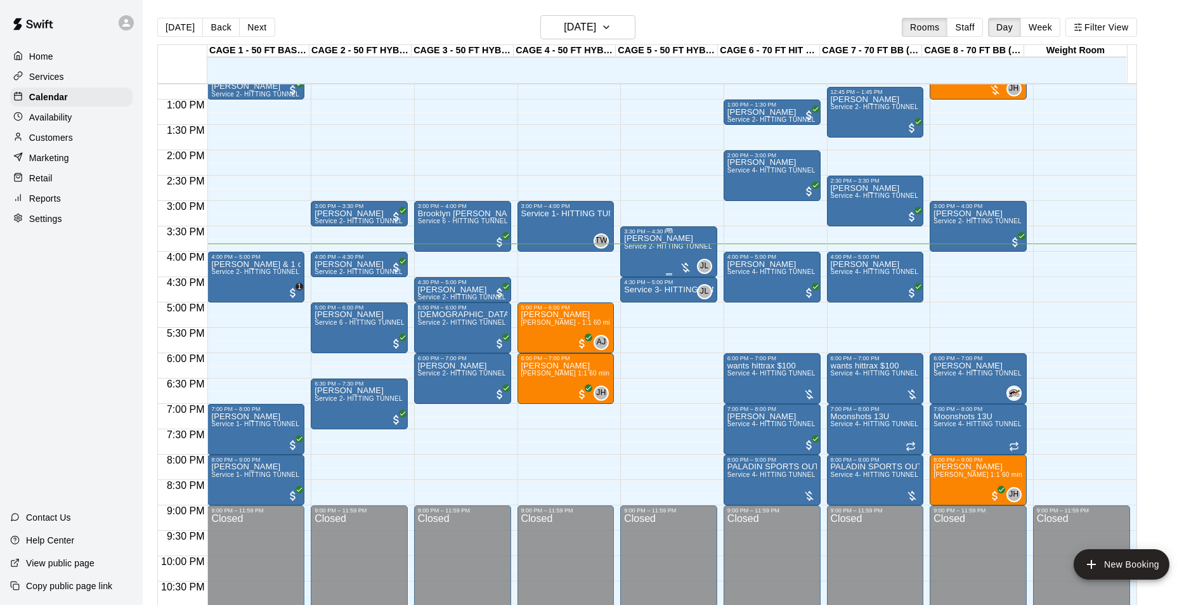
click at [628, 245] on span "Service 2- HITTING TUNNEL RENTAL - 50ft Baseball" at bounding box center [704, 246] width 161 height 7
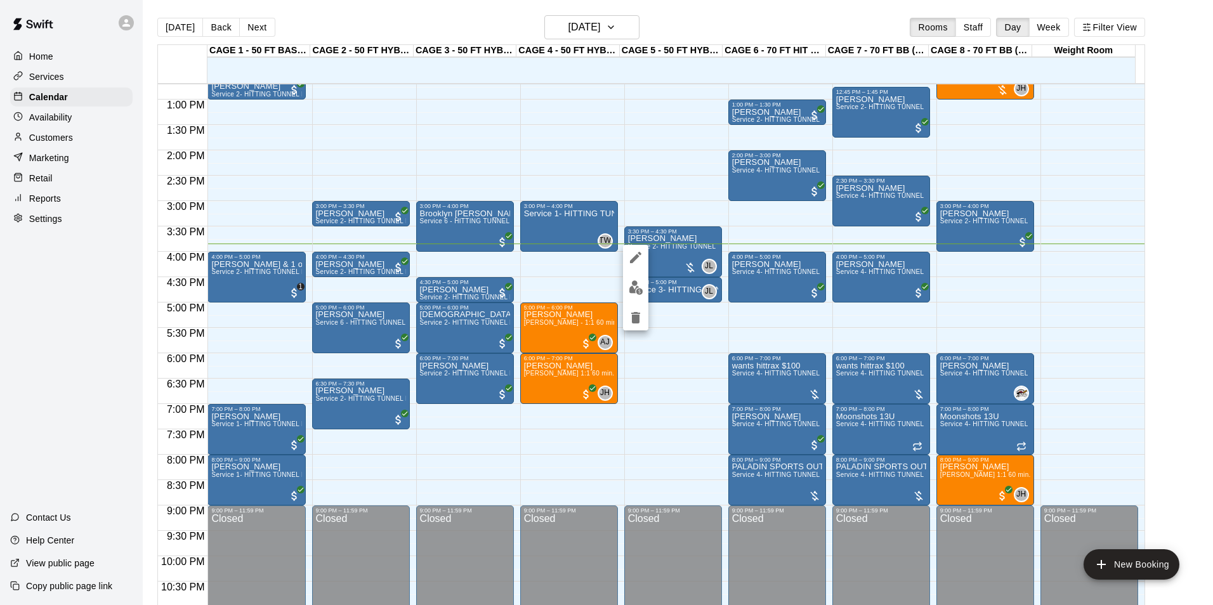
click at [634, 282] on img "edit" at bounding box center [635, 287] width 15 height 15
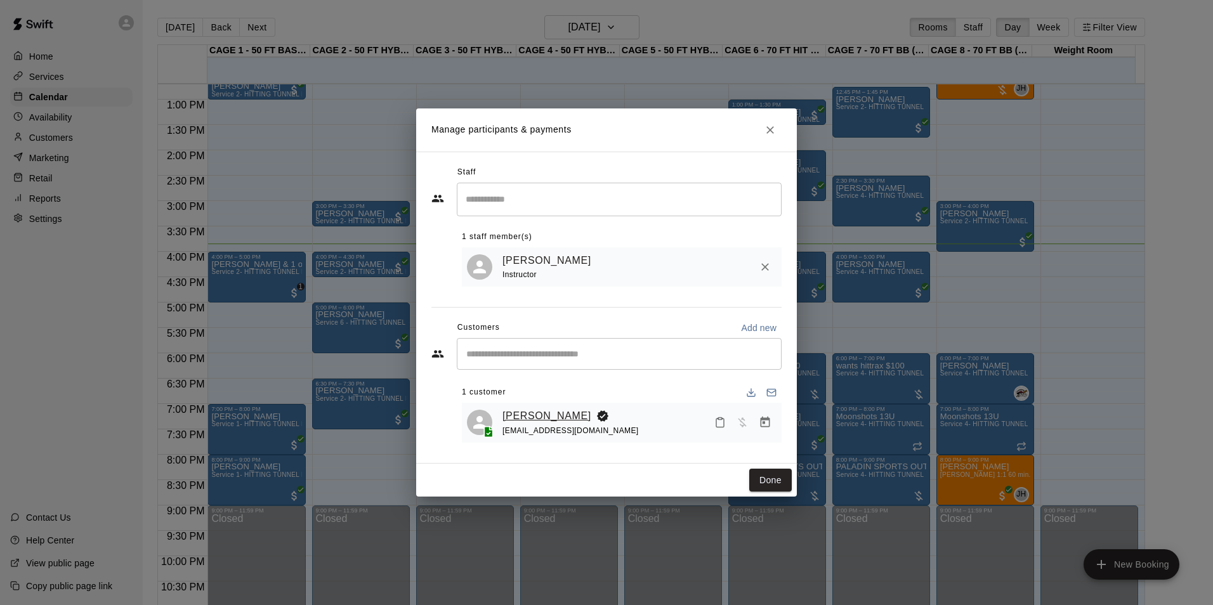
click at [546, 414] on link "Amy Lines" at bounding box center [546, 416] width 89 height 16
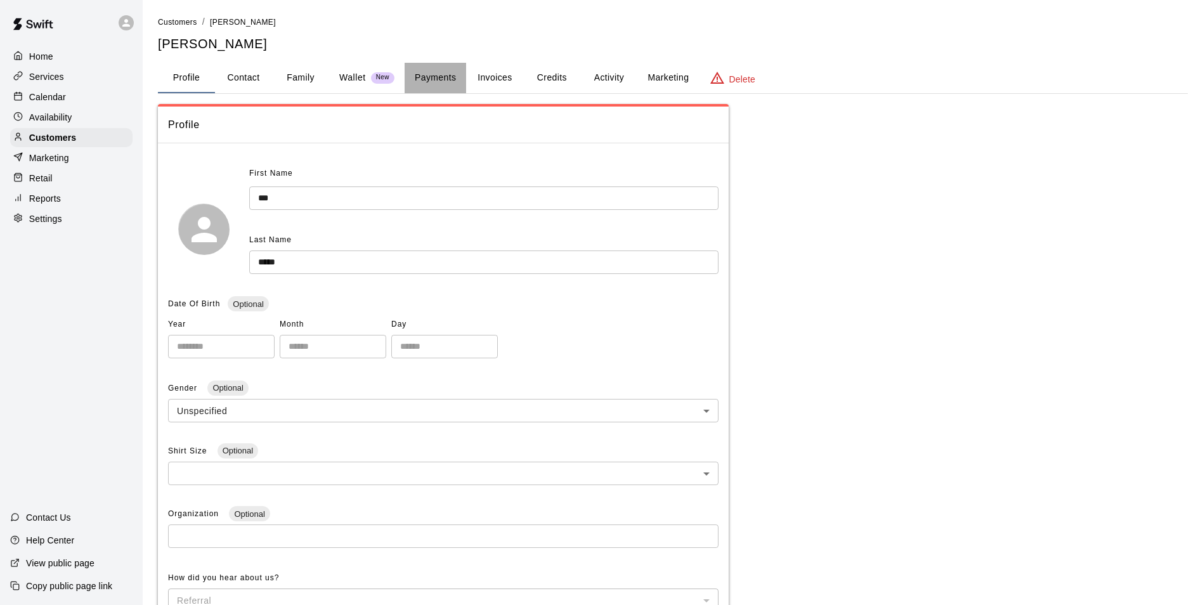
click at [417, 74] on button "Payments" at bounding box center [436, 78] width 62 height 30
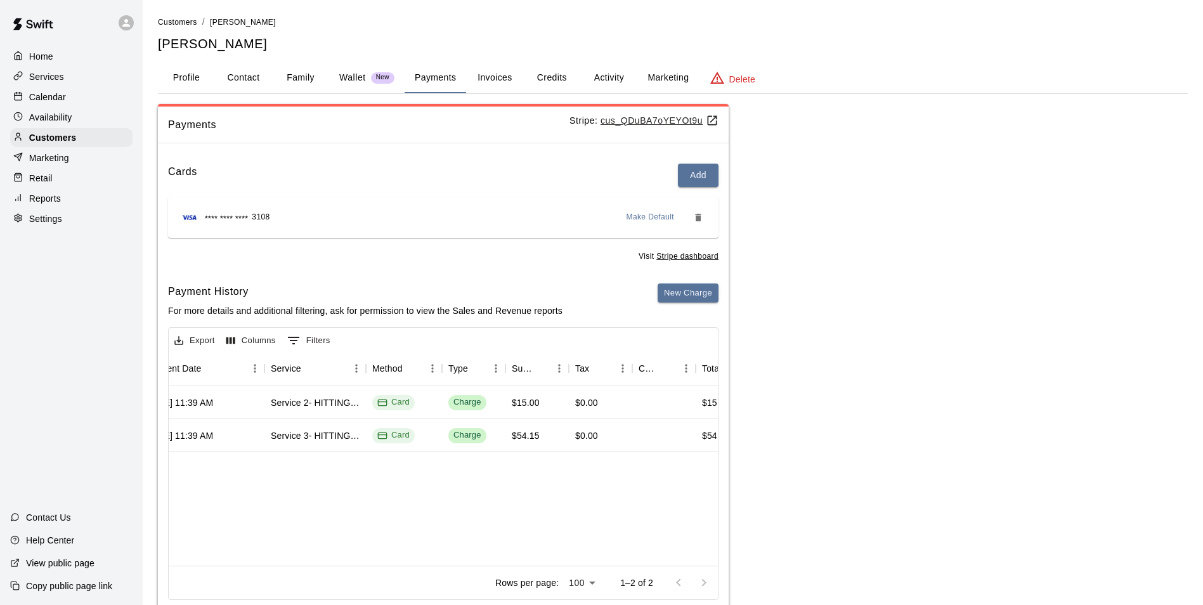
scroll to position [0, 214]
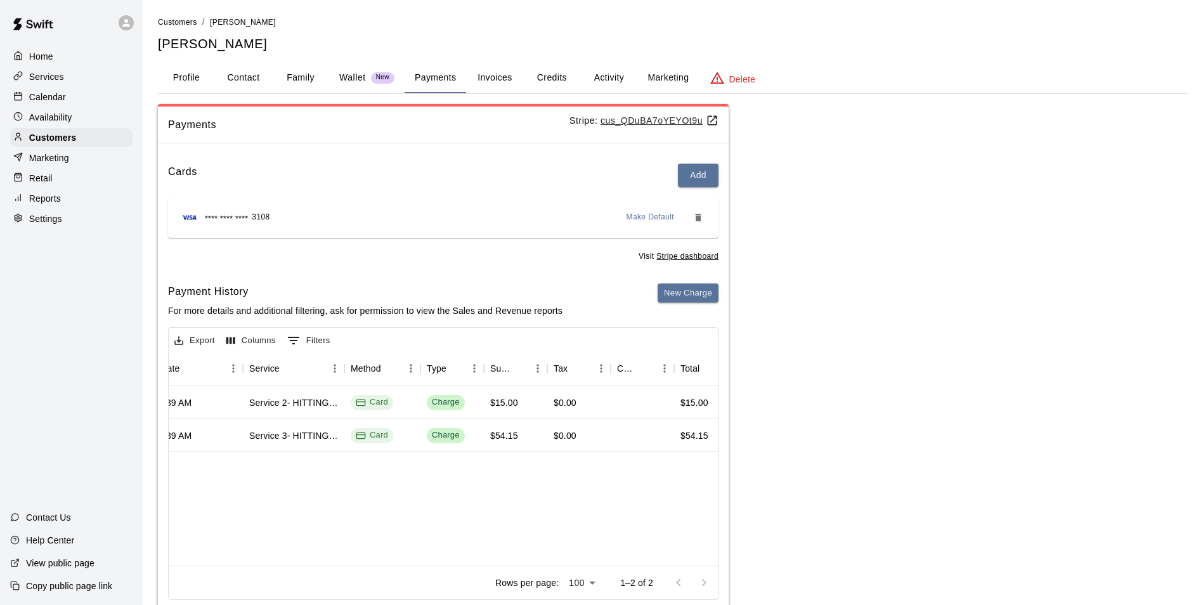
click at [604, 82] on button "Activity" at bounding box center [608, 78] width 57 height 30
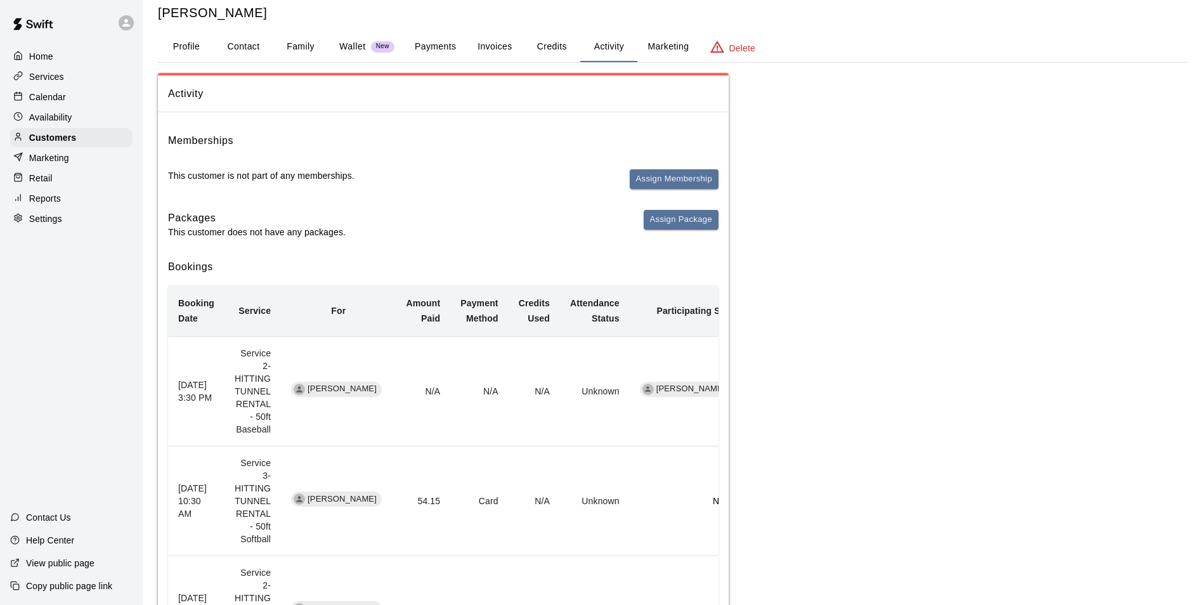
scroll to position [89, 0]
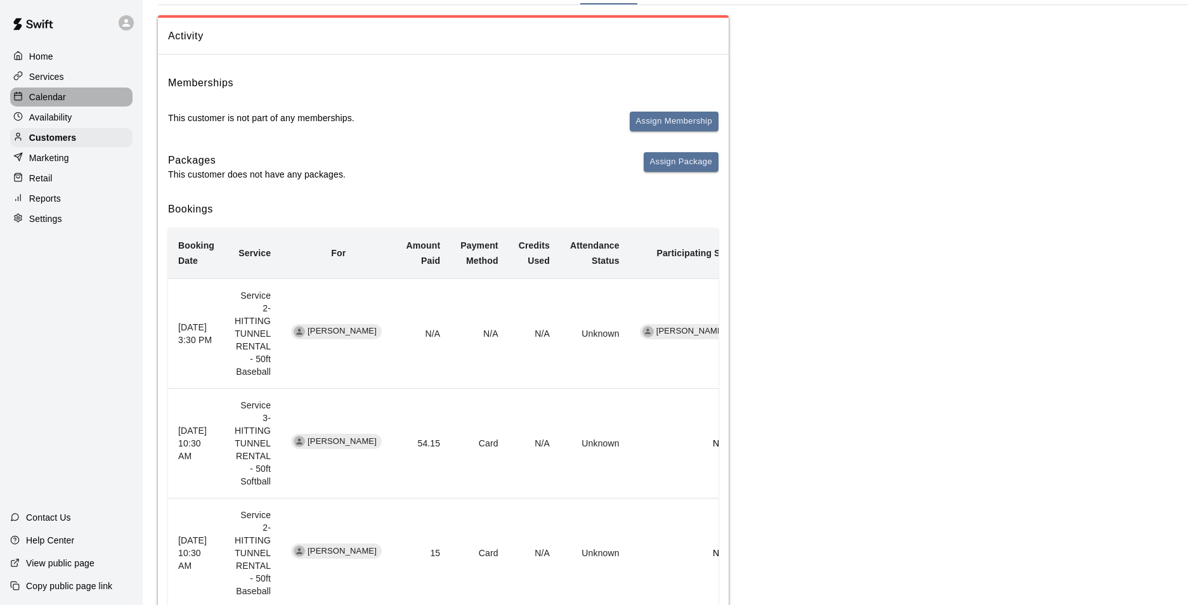
click at [106, 105] on div "Calendar" at bounding box center [71, 97] width 122 height 19
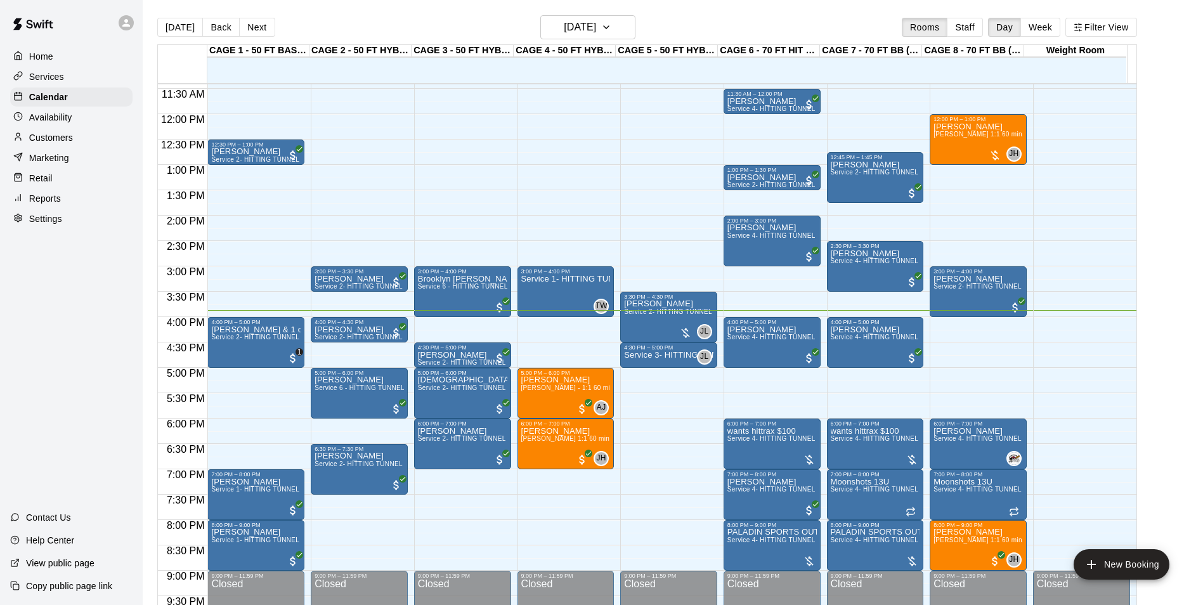
scroll to position [518, 0]
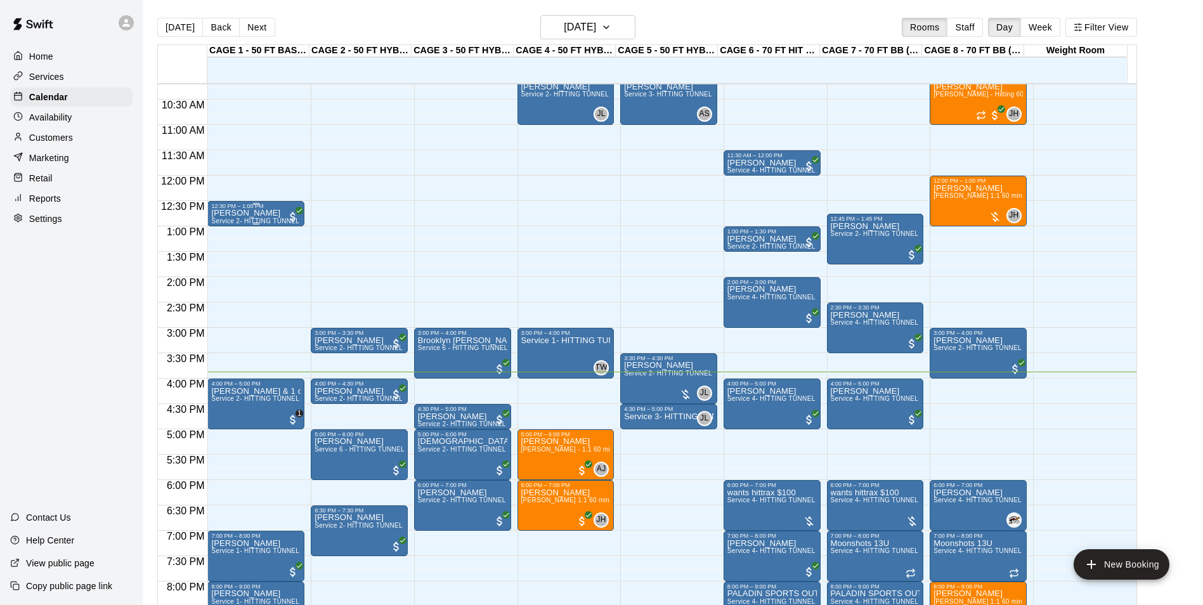
click at [250, 219] on span "Service 2- HITTING TUNNEL RENTAL - 50ft Baseball" at bounding box center [291, 221] width 161 height 7
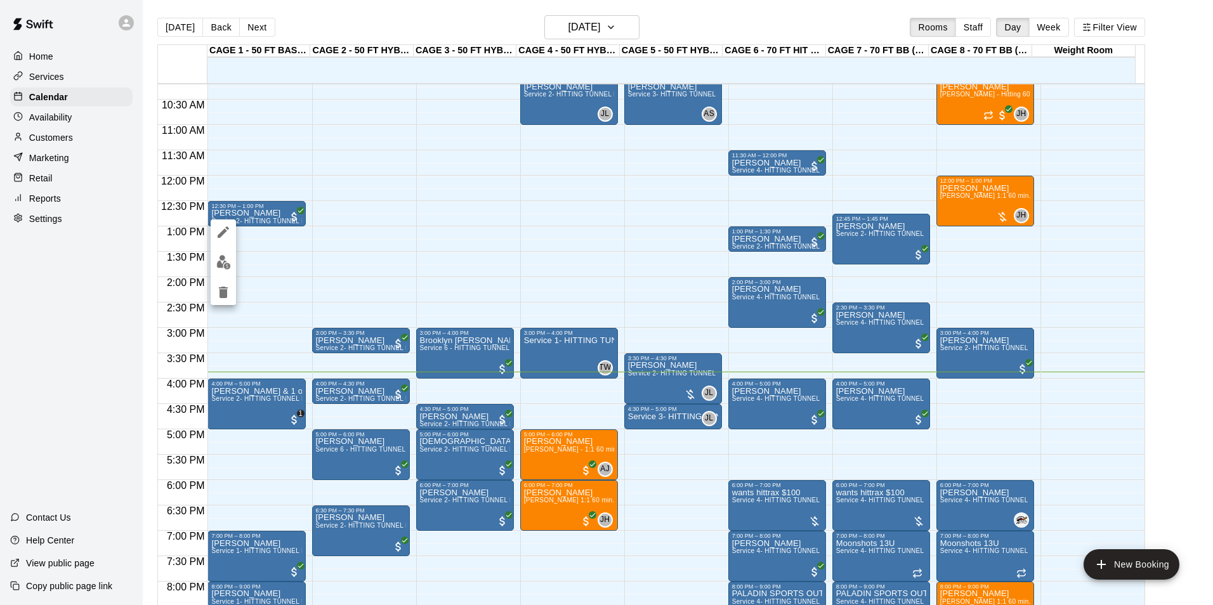
click at [231, 259] on button "edit" at bounding box center [223, 262] width 25 height 25
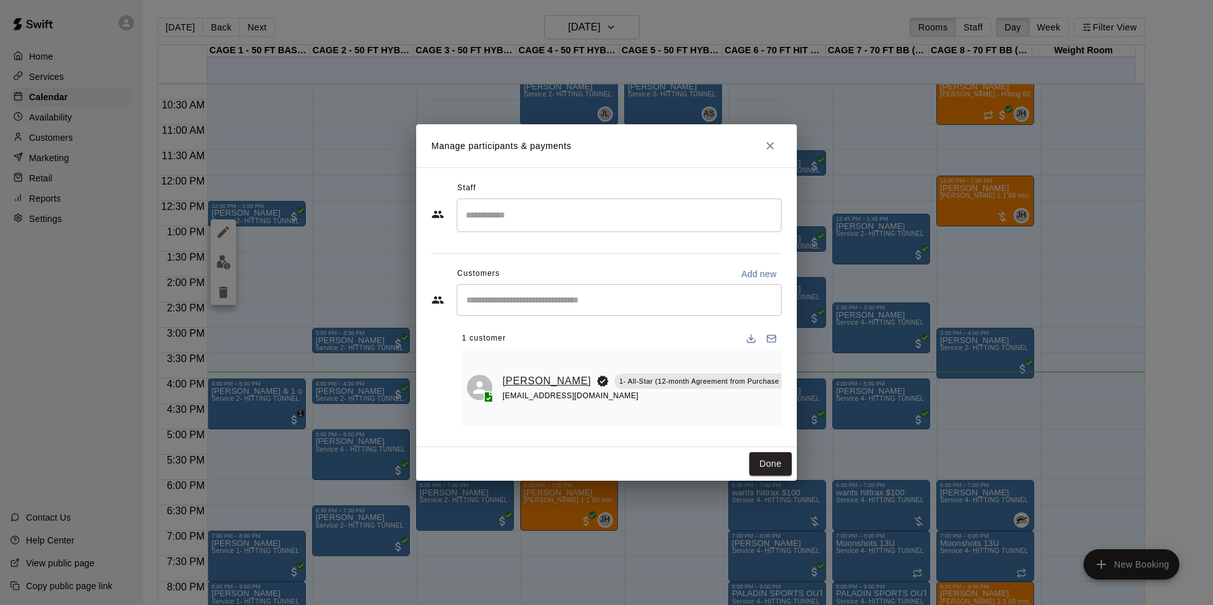
click at [511, 375] on link "[PERSON_NAME]" at bounding box center [546, 381] width 89 height 16
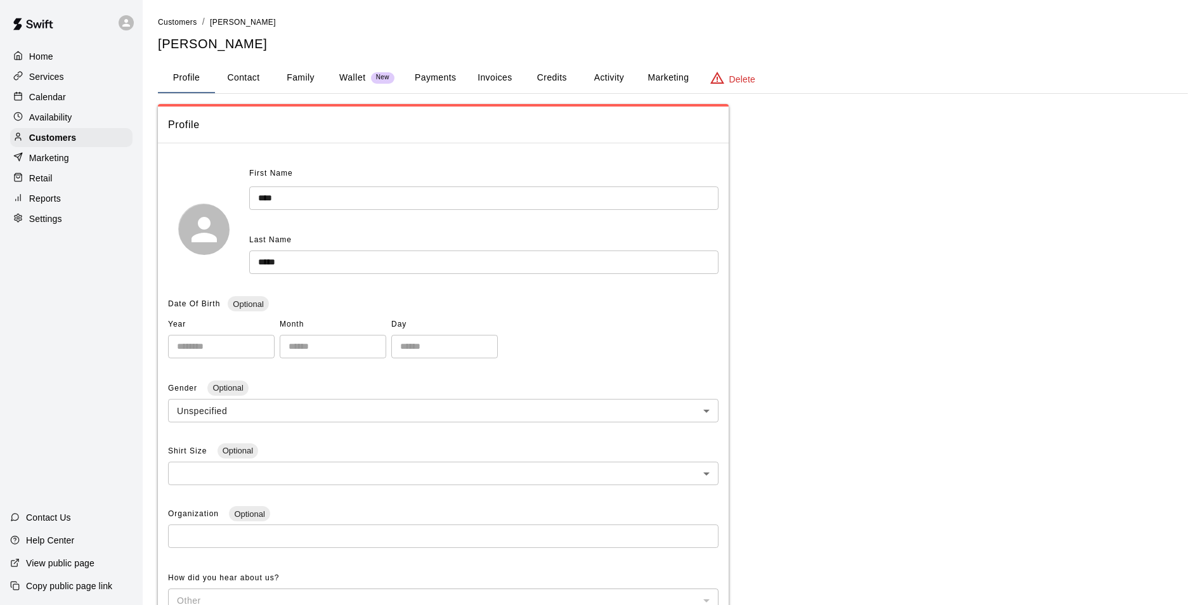
click at [240, 86] on button "Contact" at bounding box center [243, 78] width 57 height 30
select select "**"
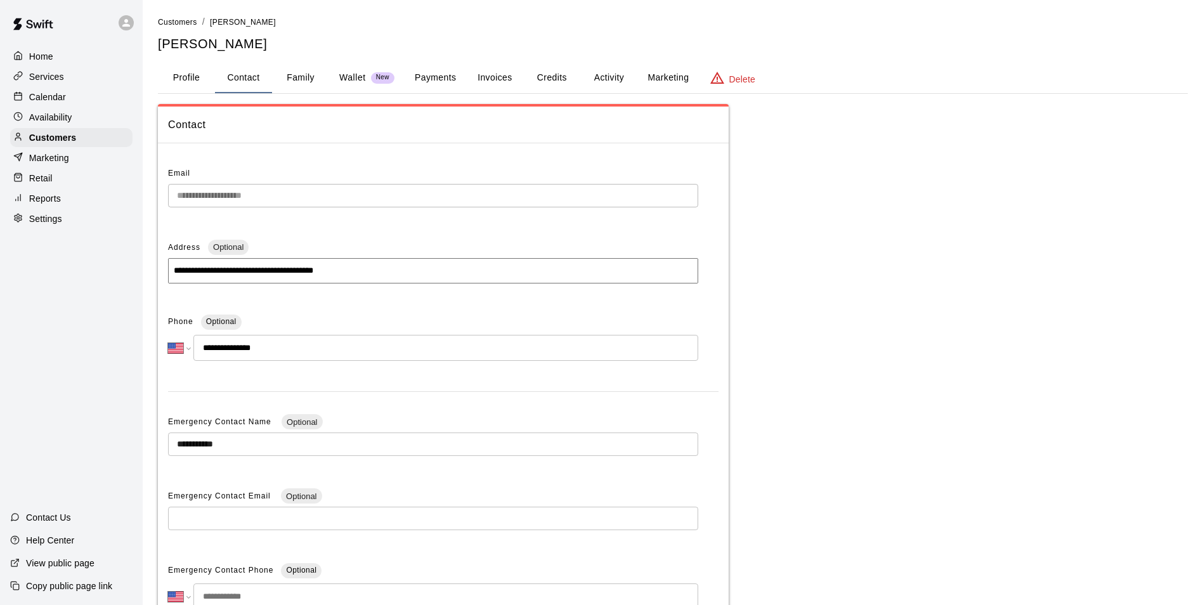
click at [112, 100] on div "Calendar" at bounding box center [71, 97] width 122 height 19
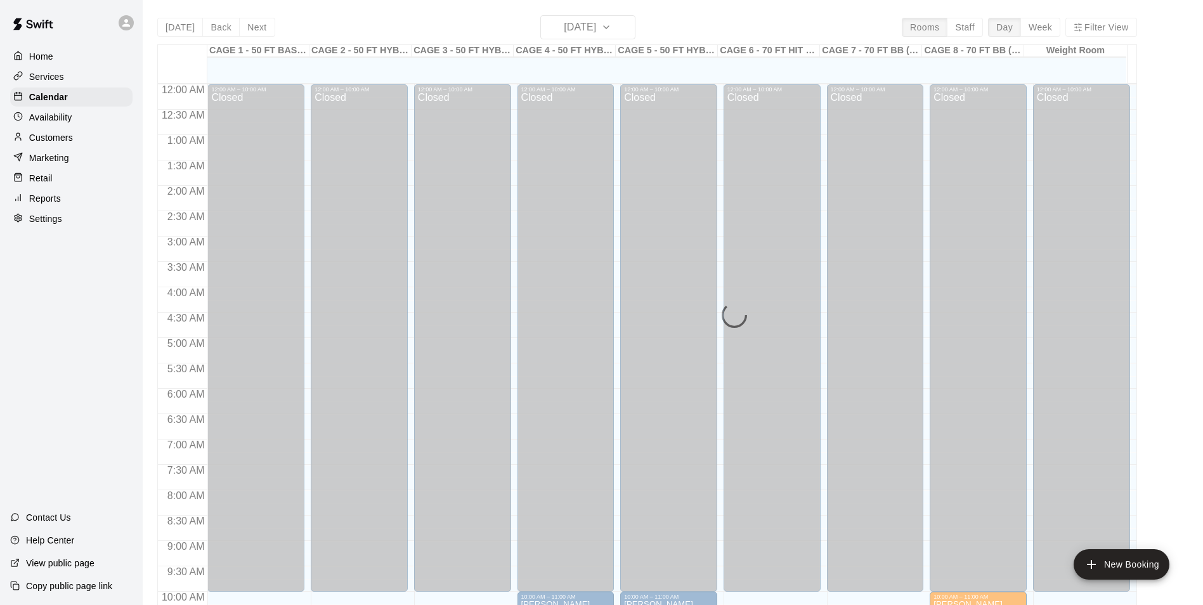
scroll to position [644, 0]
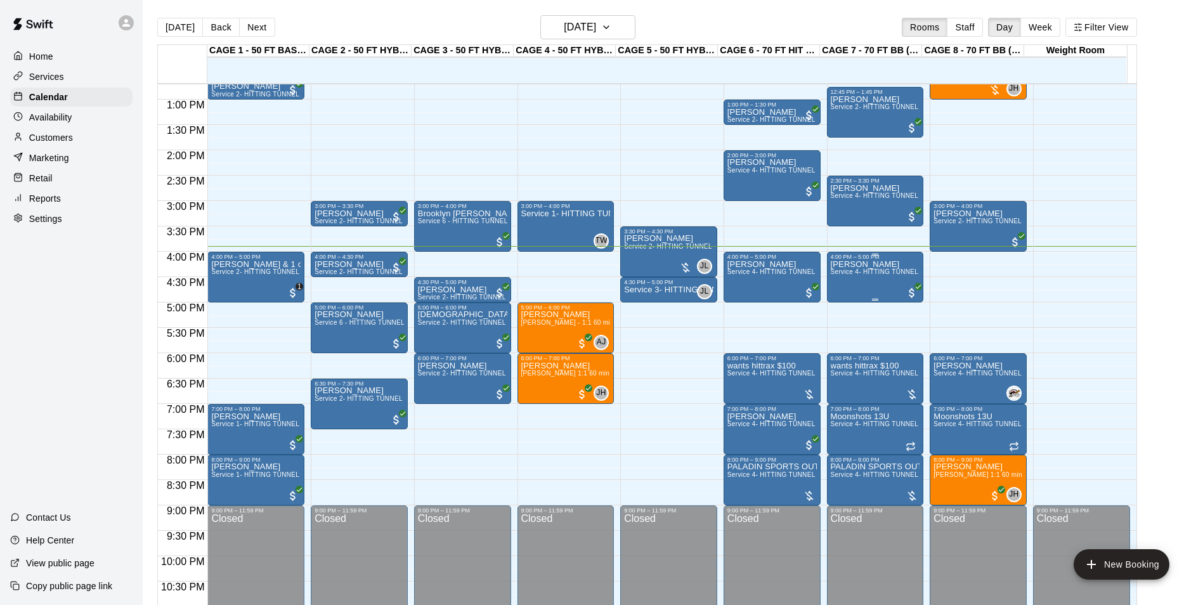
click at [884, 279] on div "Janelle Miranda Service 4- HITTING TUNNEL RENTAL - 70ft Baseball" at bounding box center [875, 562] width 89 height 605
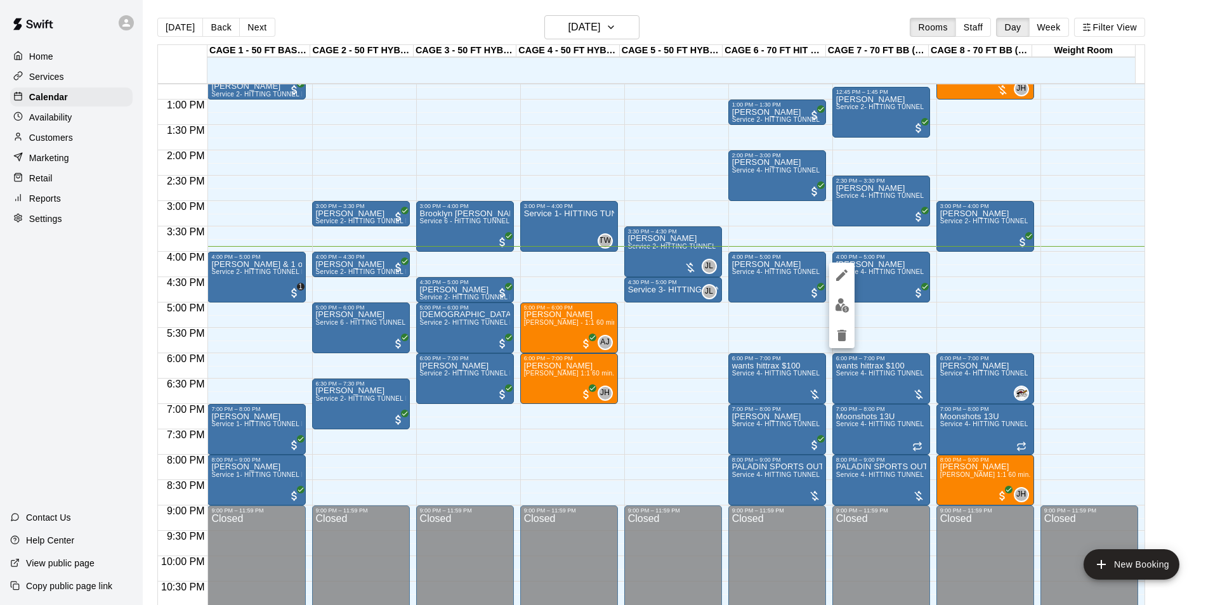
click at [875, 271] on div at bounding box center [606, 302] width 1213 height 605
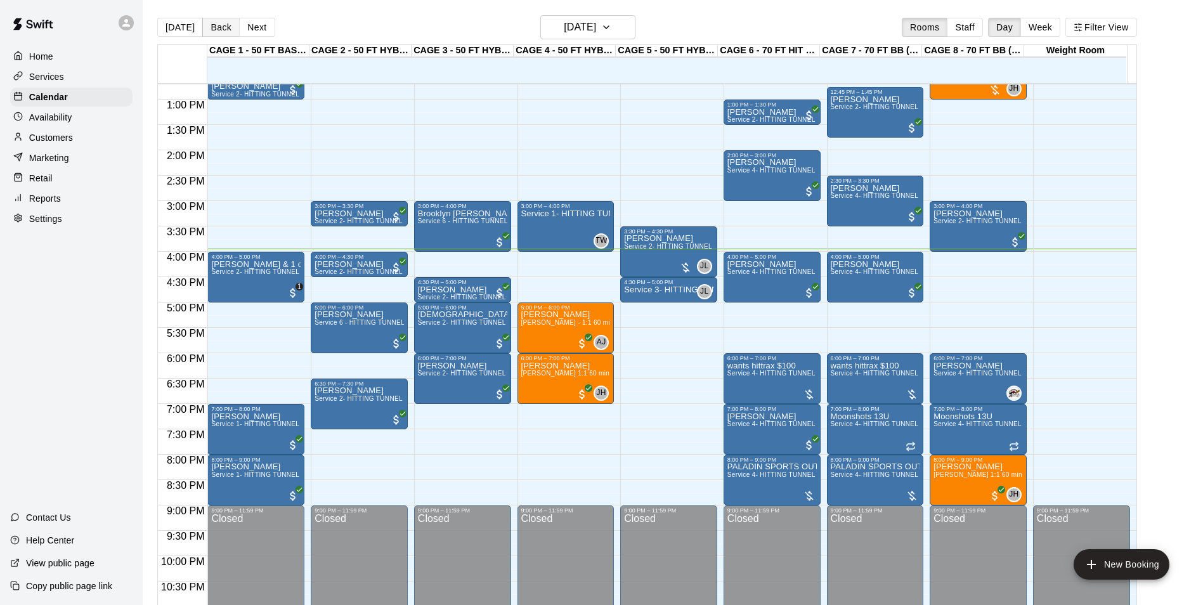
click at [231, 29] on button "Back" at bounding box center [220, 27] width 37 height 19
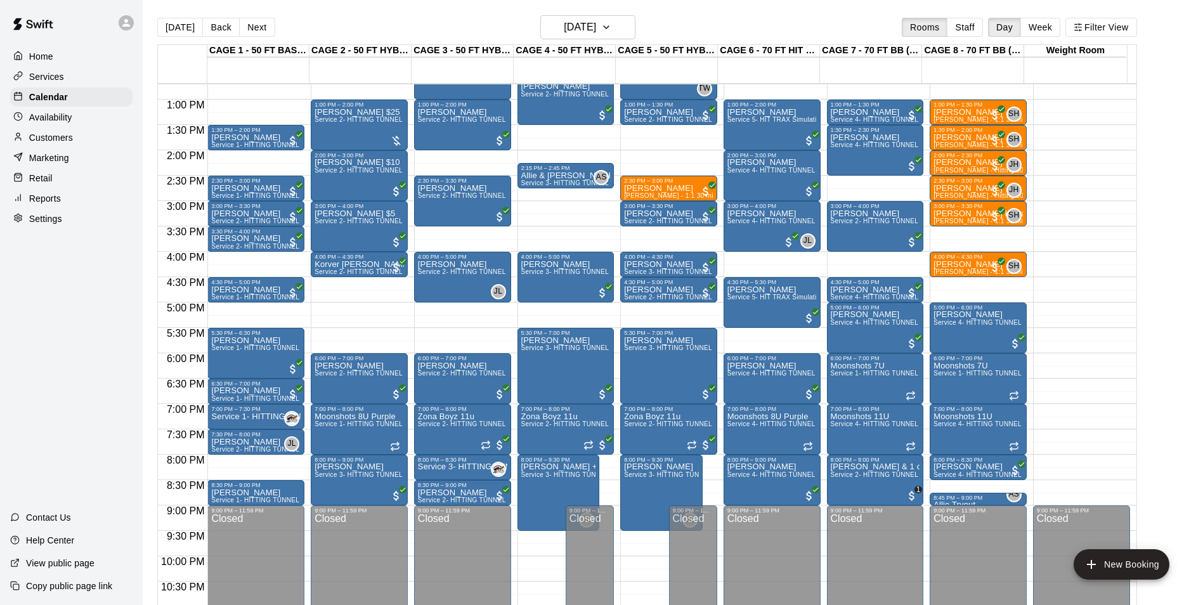
click at [77, 141] on div "Customers" at bounding box center [71, 137] width 122 height 19
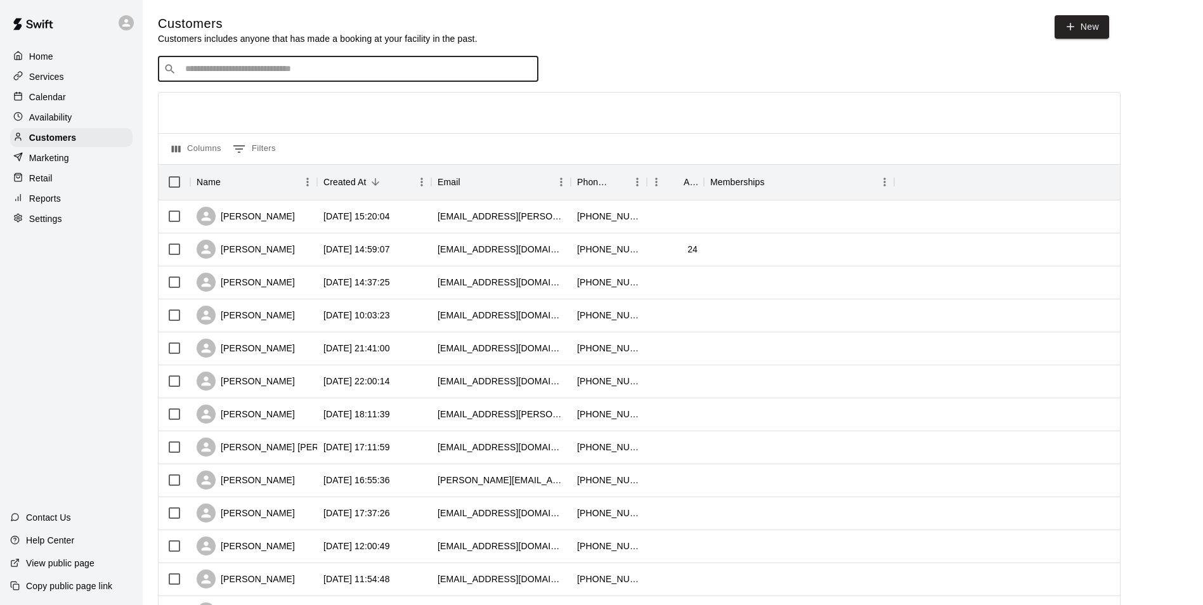
click at [268, 75] on input "Search customers by name or email" at bounding box center [356, 69] width 351 height 13
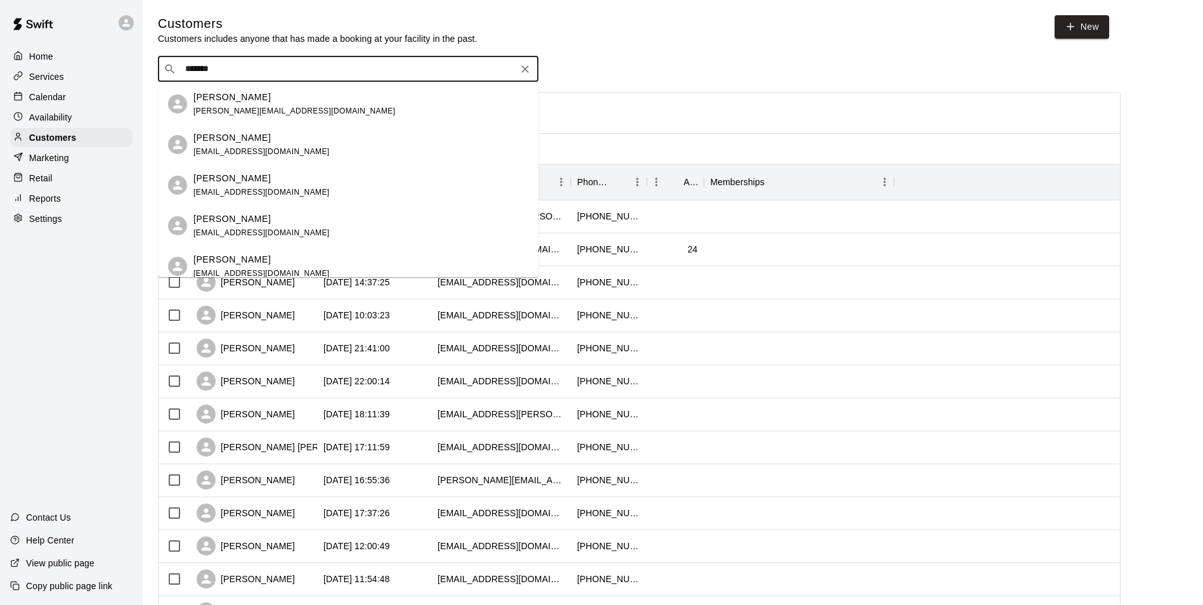
type input "********"
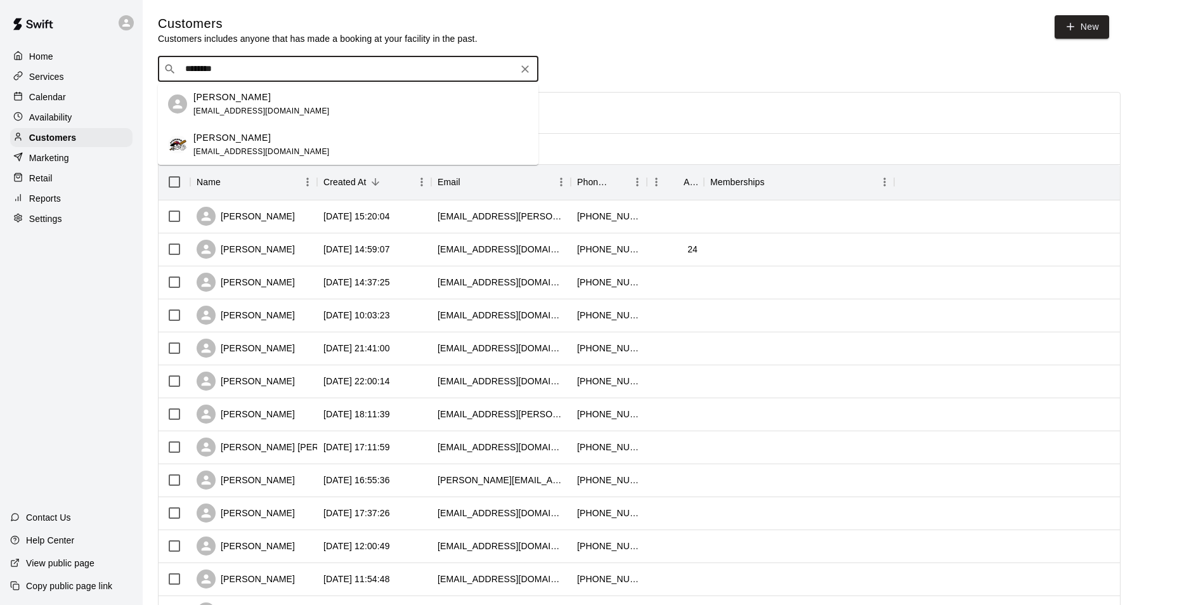
click at [261, 144] on div "Jason Pridie azmoonshots@gmail.com" at bounding box center [261, 144] width 136 height 27
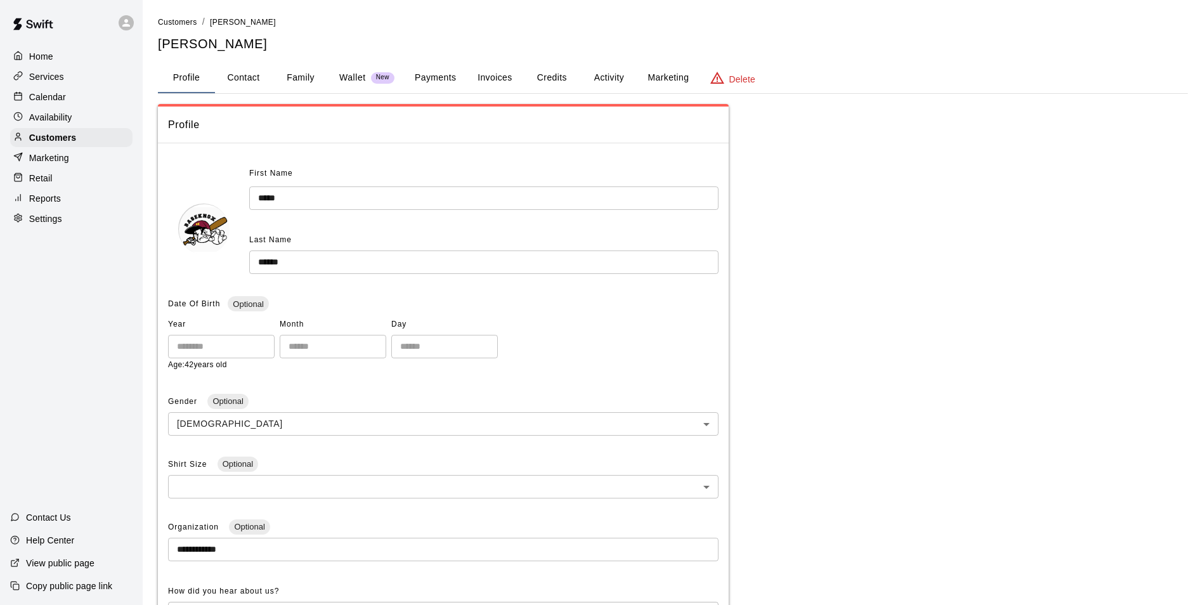
click at [477, 74] on button "Invoices" at bounding box center [494, 78] width 57 height 30
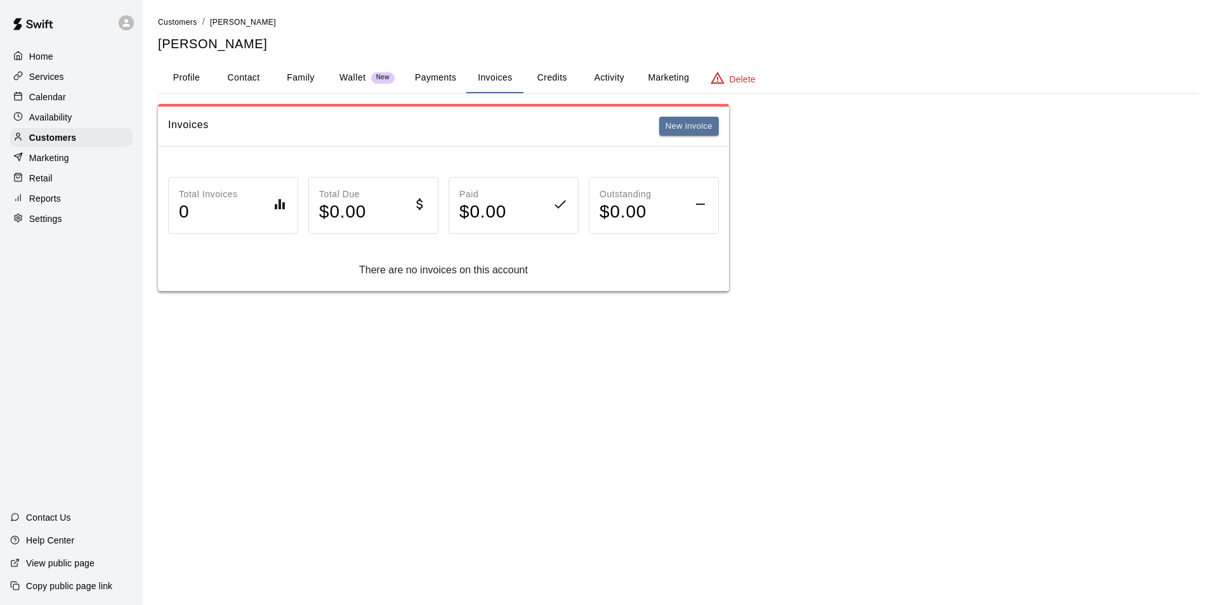
click at [454, 77] on button "Payments" at bounding box center [436, 78] width 62 height 30
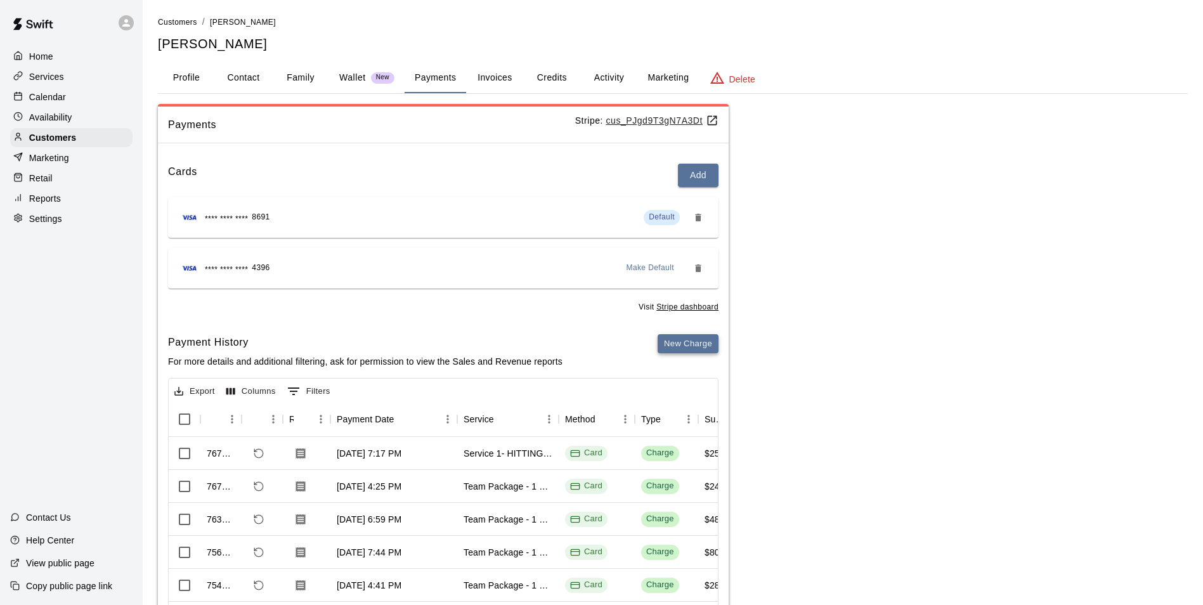
click at [693, 339] on button "New Charge" at bounding box center [688, 344] width 61 height 20
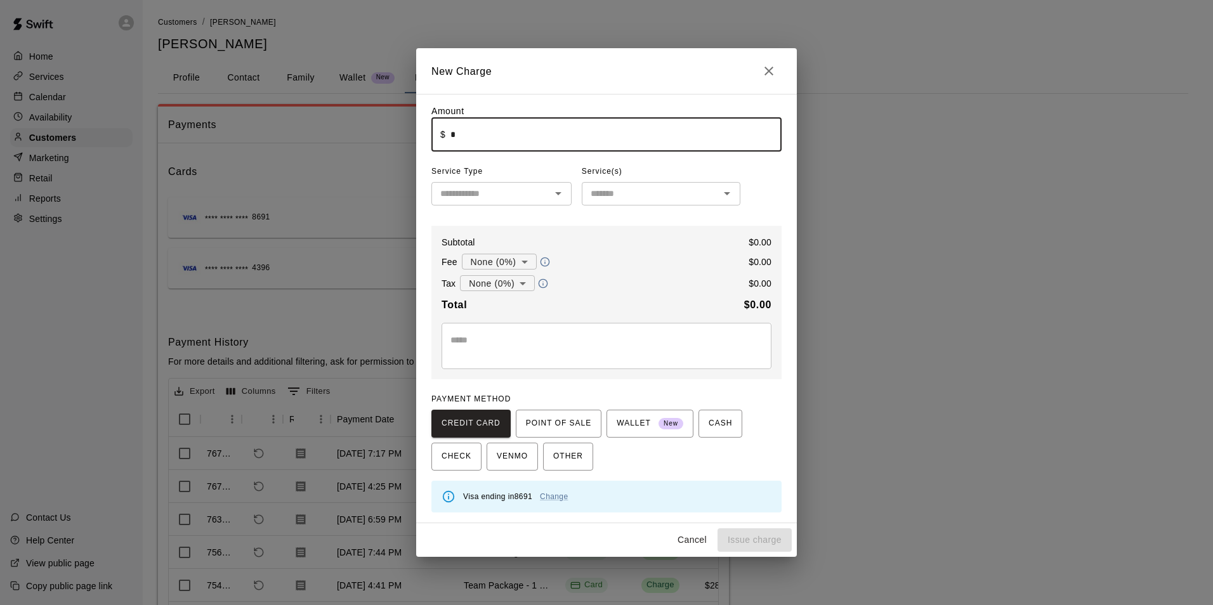
click at [579, 141] on input "*" at bounding box center [615, 135] width 331 height 34
type input "*****"
click at [517, 188] on input "text" at bounding box center [491, 194] width 112 height 16
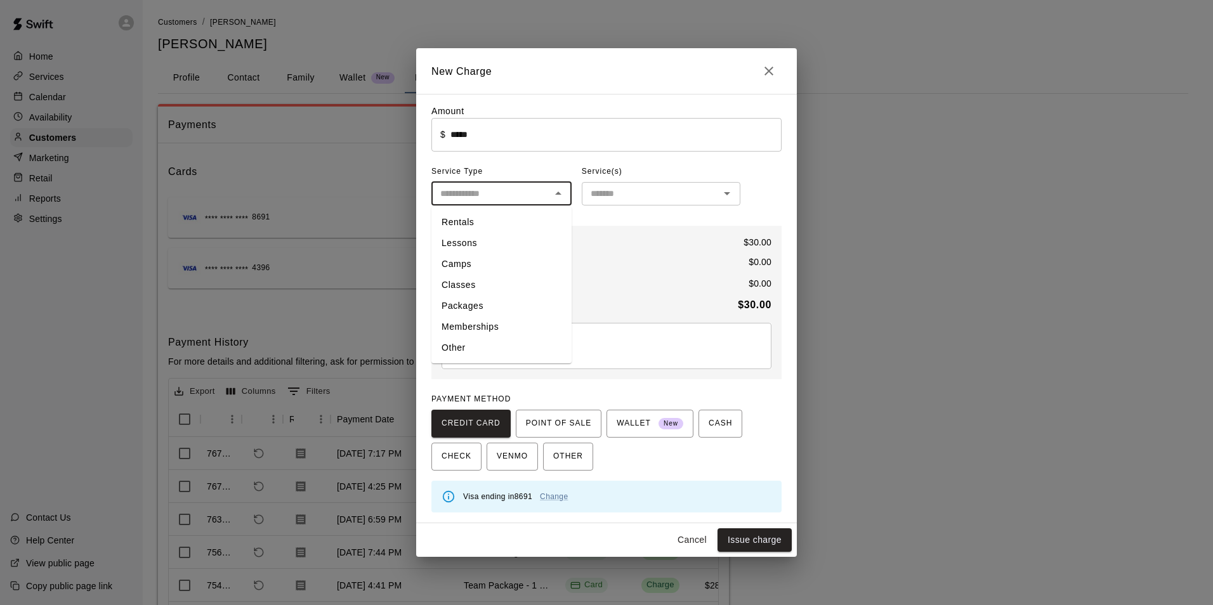
click at [518, 234] on li "Lessons" at bounding box center [501, 243] width 140 height 21
type input "*******"
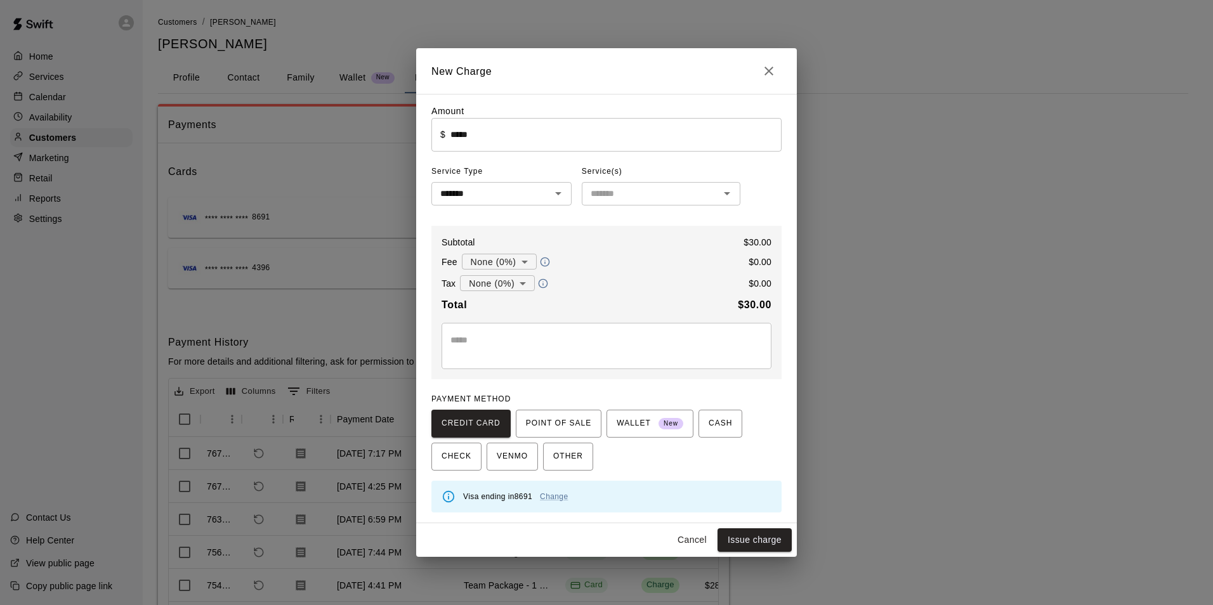
click at [632, 181] on div "Service(s)" at bounding box center [661, 172] width 159 height 20
click at [630, 193] on input "text" at bounding box center [650, 194] width 130 height 16
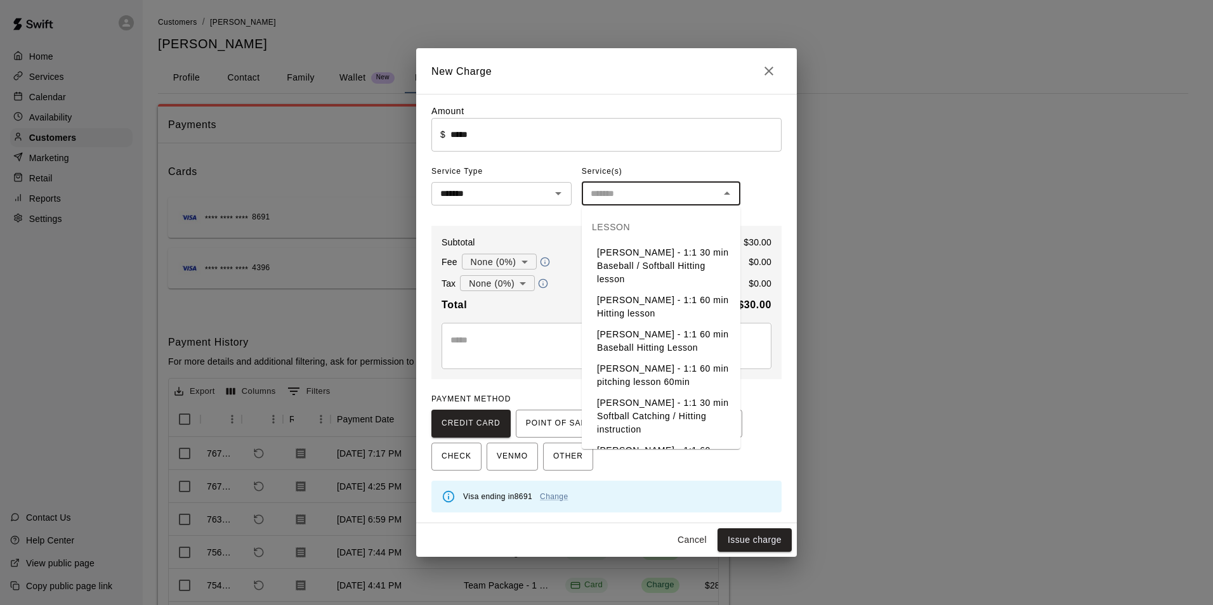
click at [648, 260] on li "Jason Pridie - 1:1 30 min Baseball / Softball Hitting lesson" at bounding box center [661, 266] width 159 height 48
type input "**********"
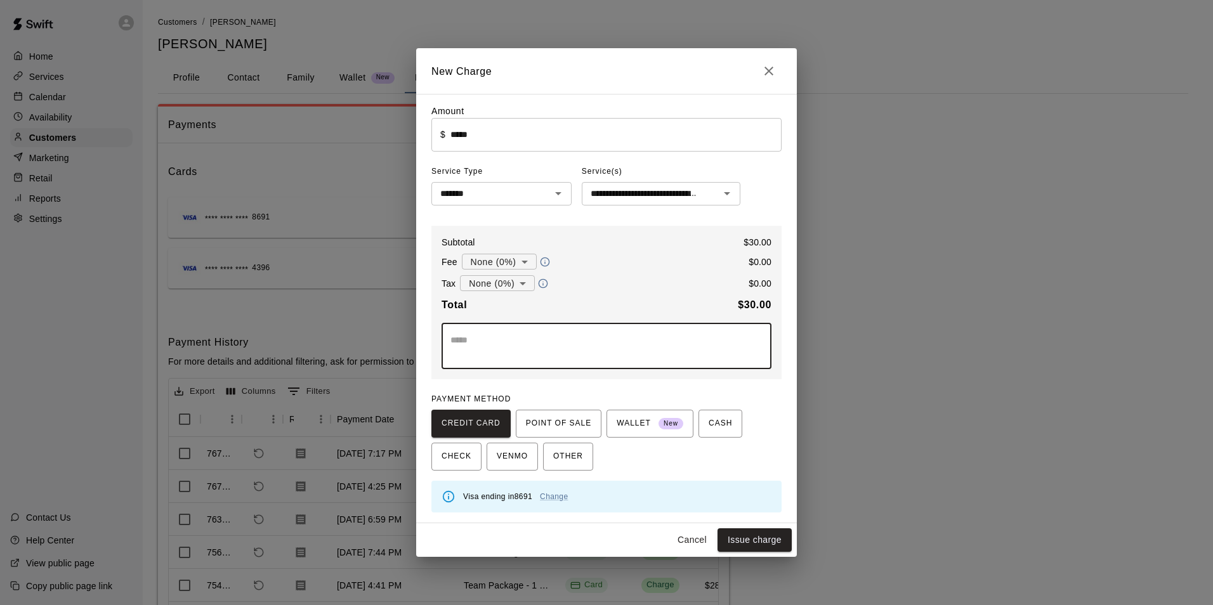
click at [529, 336] on textarea at bounding box center [606, 346] width 312 height 25
type textarea "*"
type textarea "**********"
click at [767, 540] on button "Issue charge" at bounding box center [754, 539] width 74 height 23
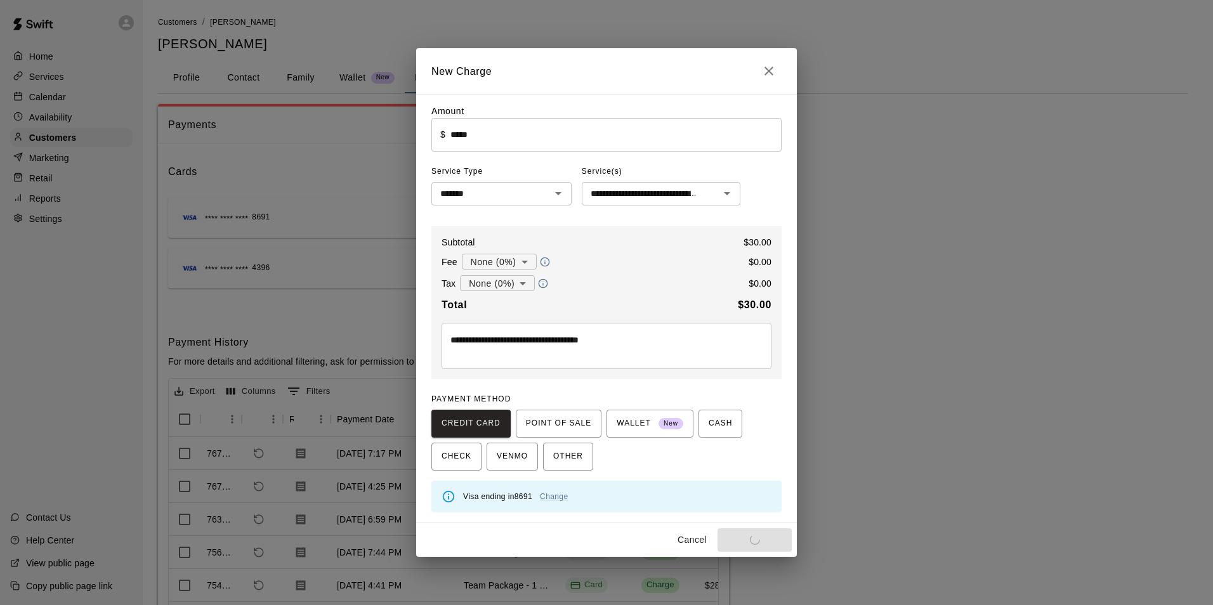
type input "*"
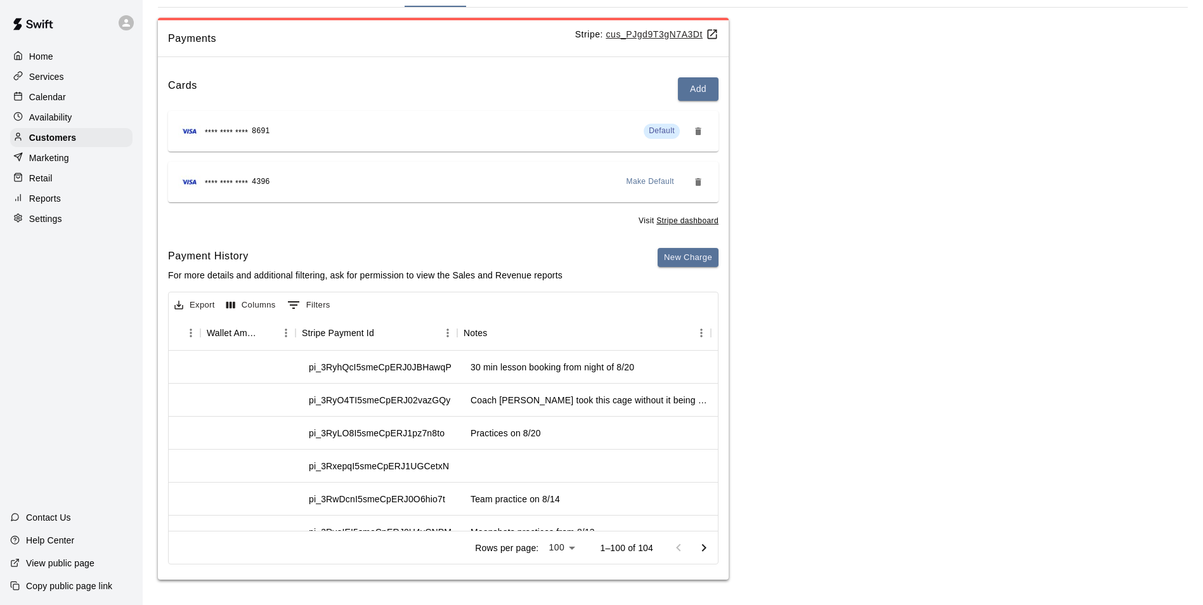
scroll to position [0, 1185]
click at [673, 403] on div "Coach Pat took this cage without it being booked, used it for 30 min from 7-7:3…" at bounding box center [591, 400] width 241 height 13
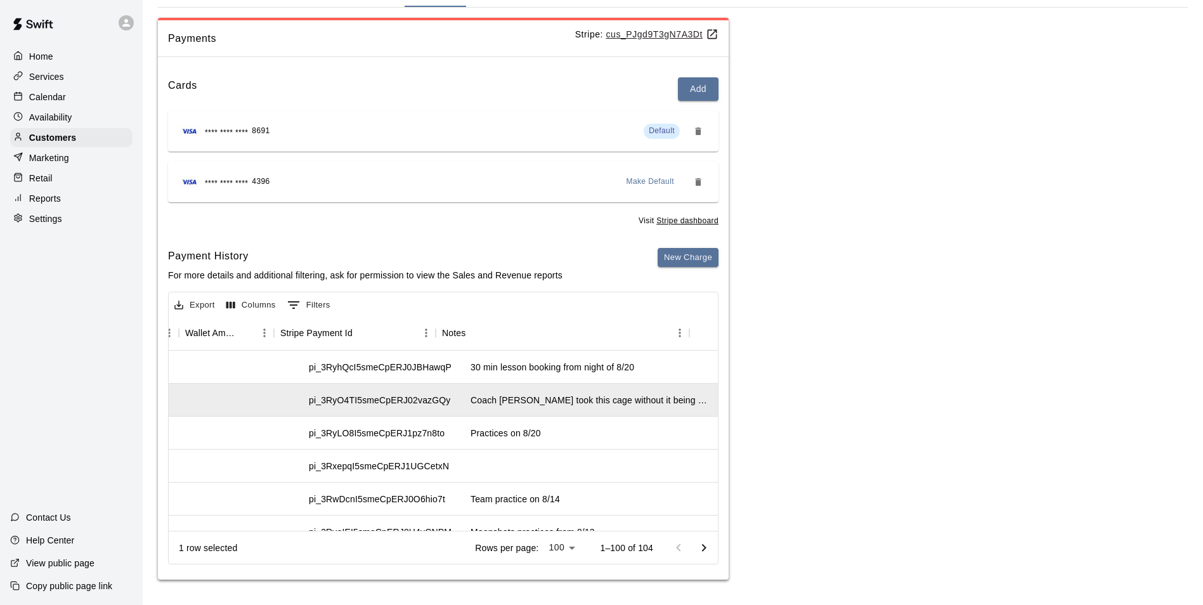
click at [816, 442] on div "Payments Stripe: cus_PJgd9T3gN7A3Dt Cards Add **** **** **** 8691 Default **** …" at bounding box center [673, 299] width 1030 height 563
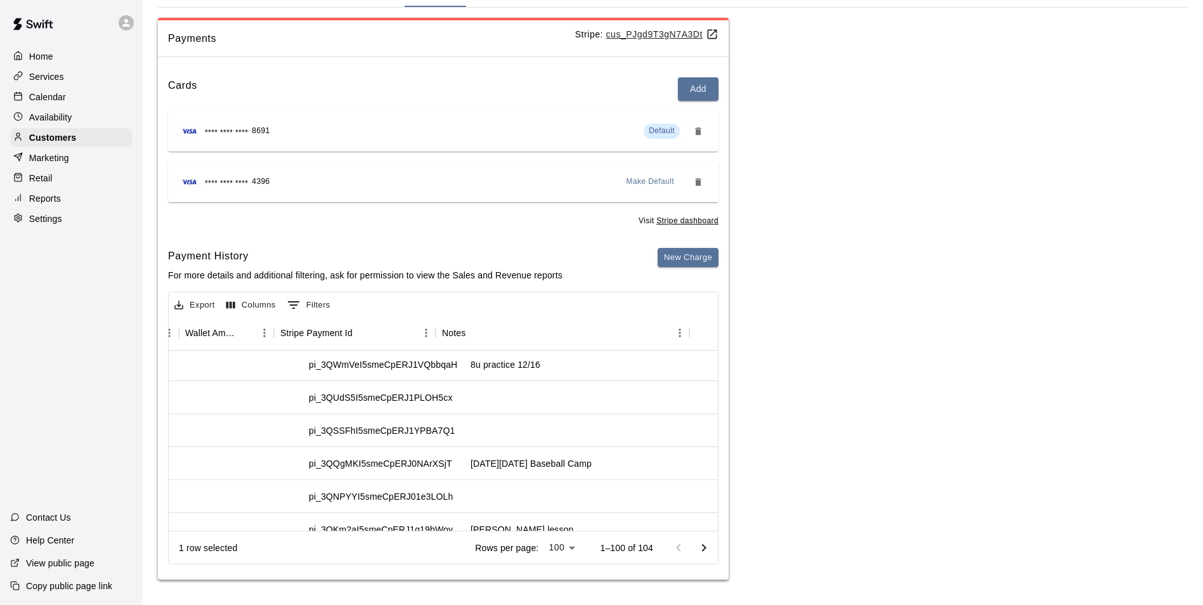
scroll to position [2600, 1185]
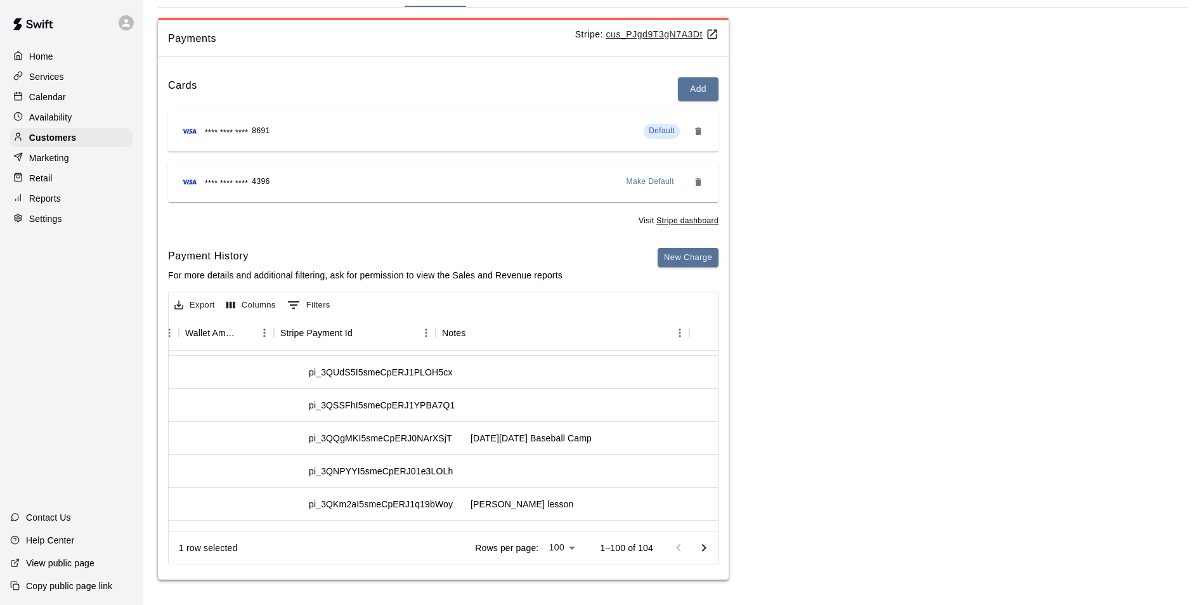
click at [43, 94] on p "Calendar" at bounding box center [47, 97] width 37 height 13
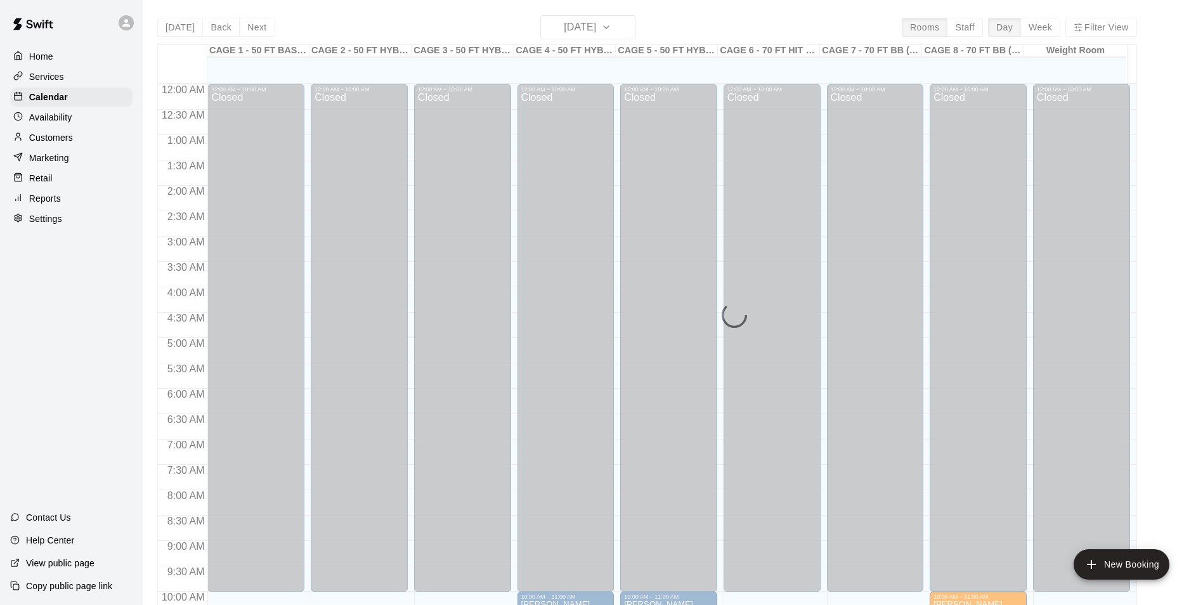
scroll to position [644, 0]
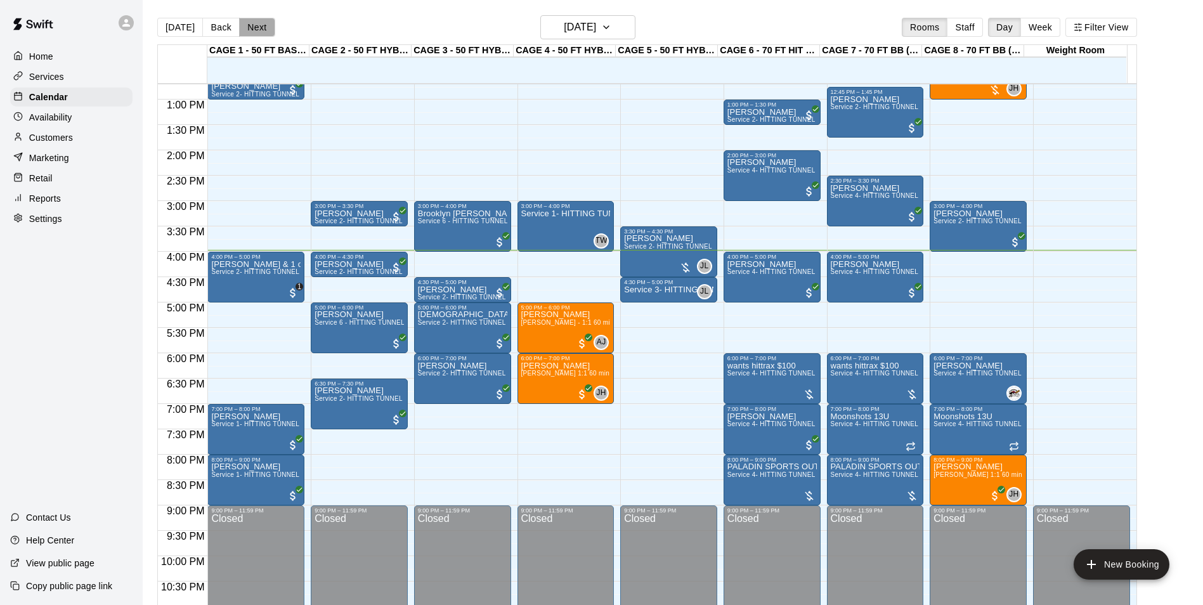
click at [263, 34] on button "Next" at bounding box center [257, 27] width 36 height 19
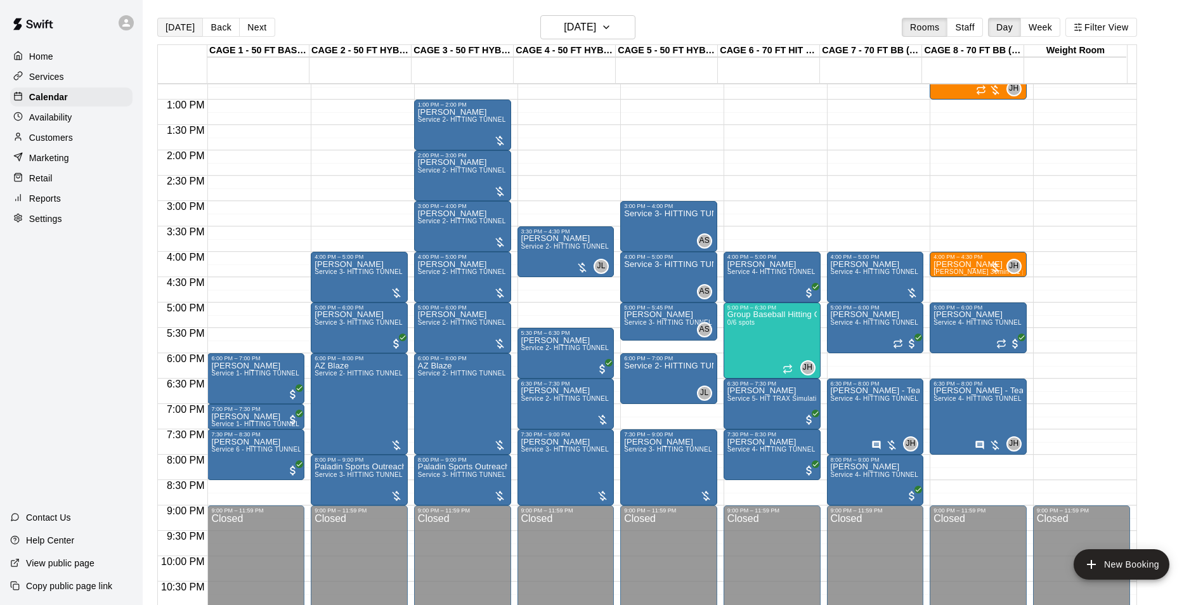
click at [185, 28] on button "[DATE]" at bounding box center [180, 27] width 46 height 19
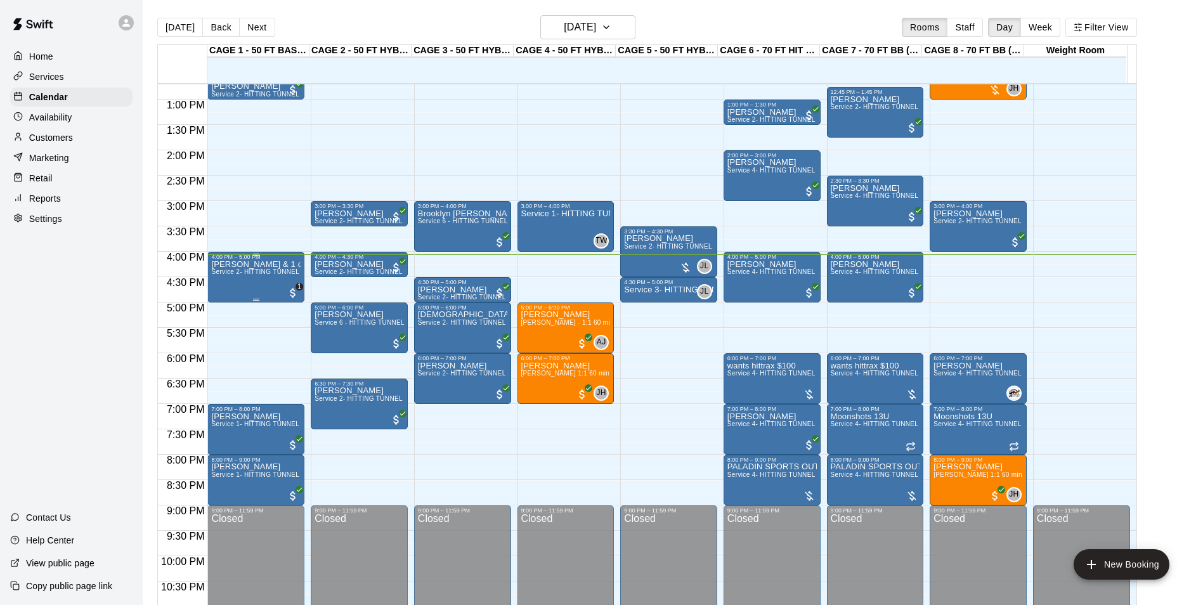
click at [220, 288] on div "Colin Benzinger & 1 other Service 2- HITTING TUNNEL RENTAL - 50ft Baseball" at bounding box center [255, 562] width 89 height 605
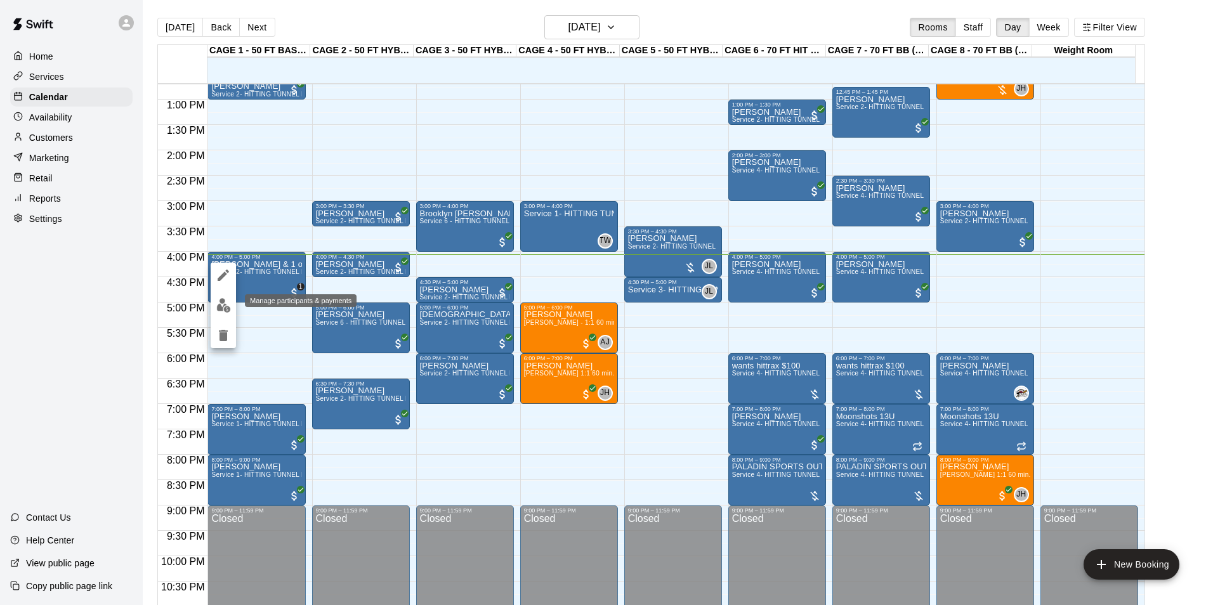
click at [230, 301] on img "edit" at bounding box center [223, 305] width 15 height 15
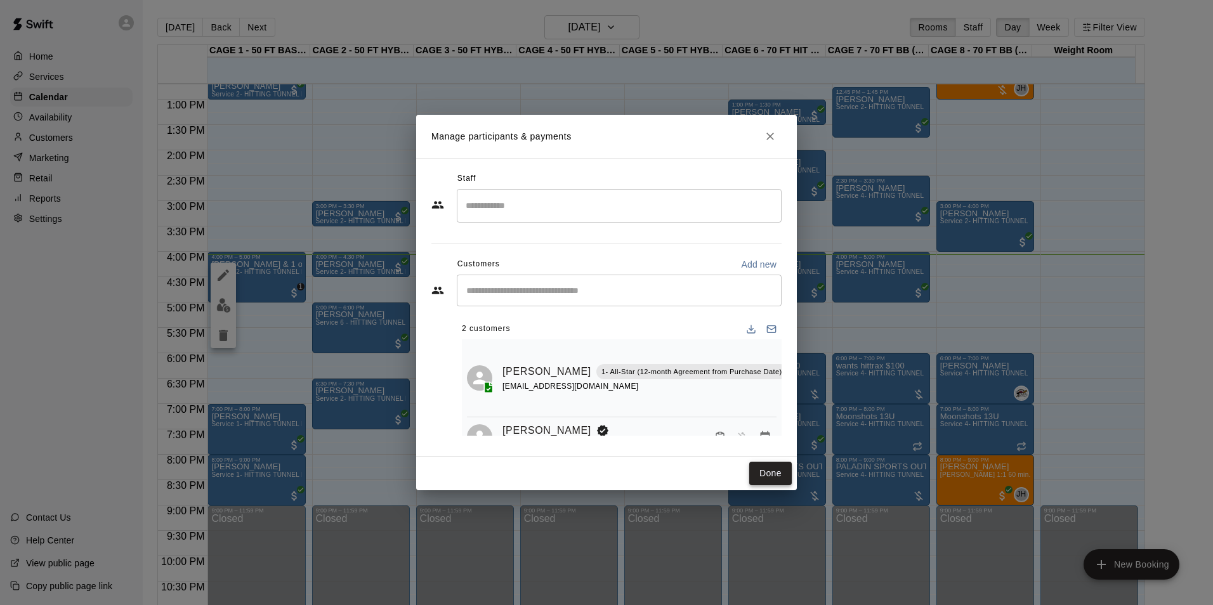
click at [774, 464] on button "Done" at bounding box center [770, 473] width 42 height 23
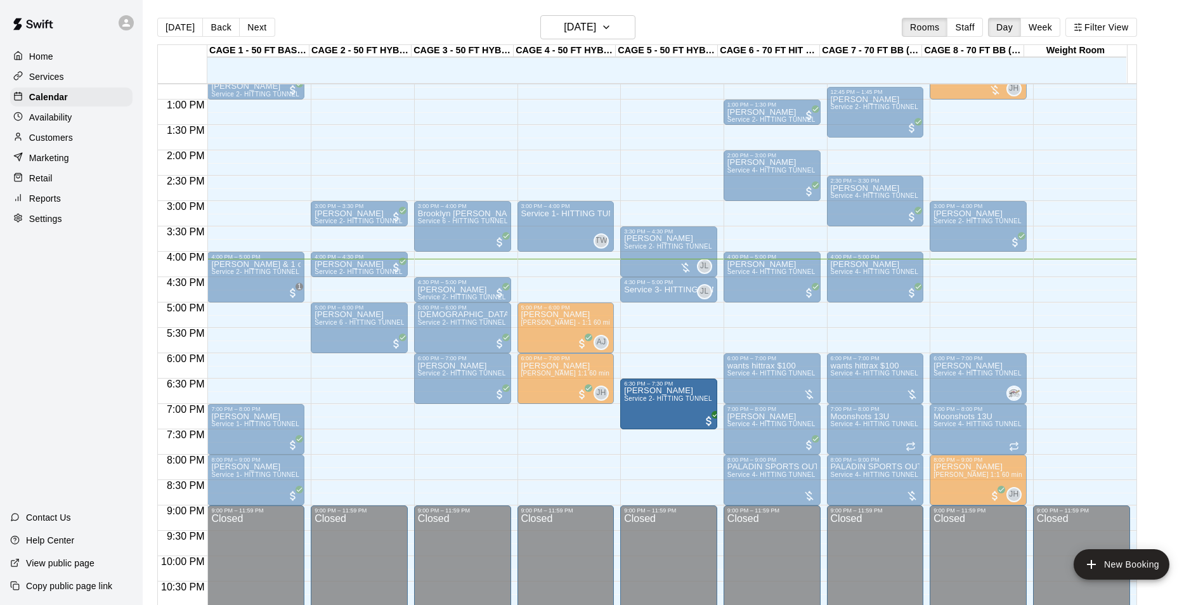
drag, startPoint x: 358, startPoint y: 400, endPoint x: 638, endPoint y: 402, distance: 280.3
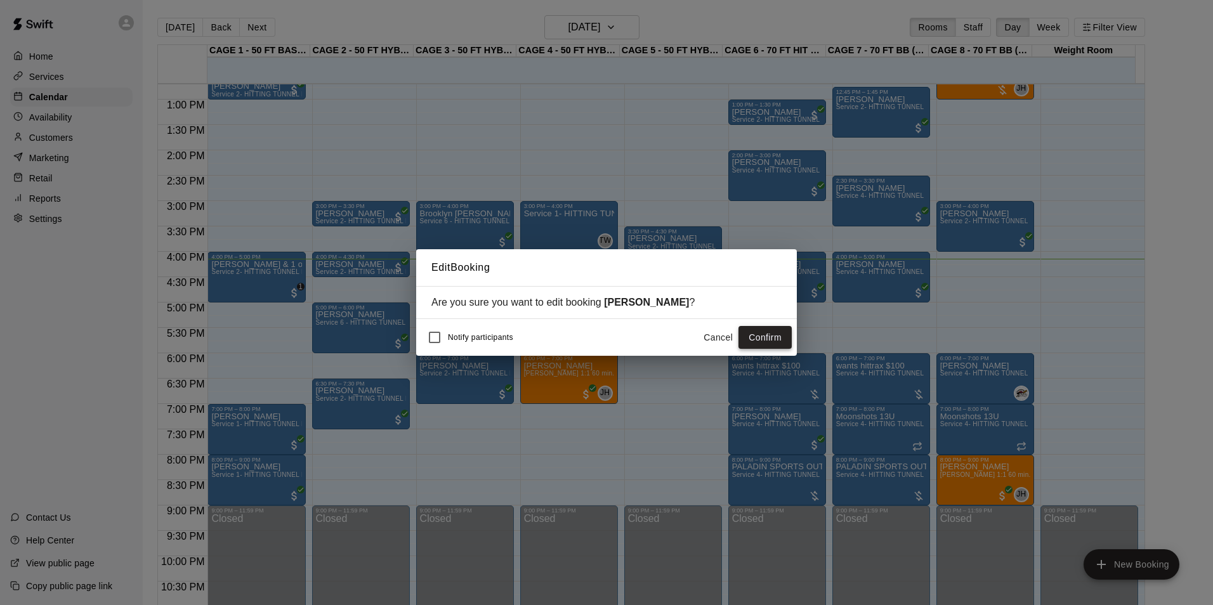
click at [759, 336] on button "Confirm" at bounding box center [764, 337] width 53 height 23
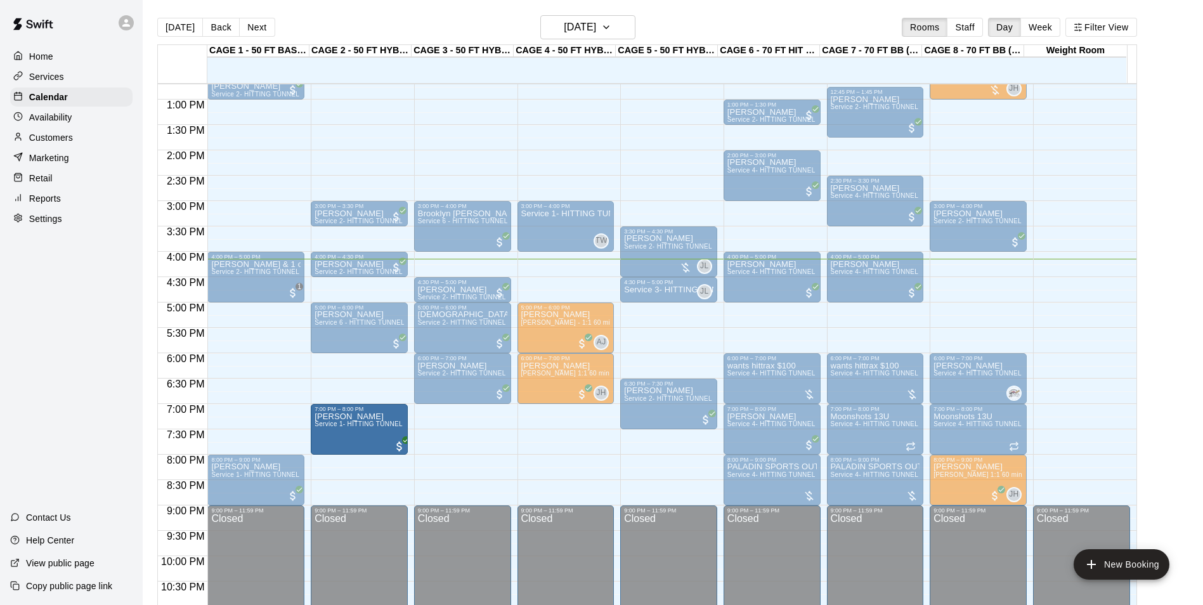
drag, startPoint x: 266, startPoint y: 436, endPoint x: 320, endPoint y: 442, distance: 53.6
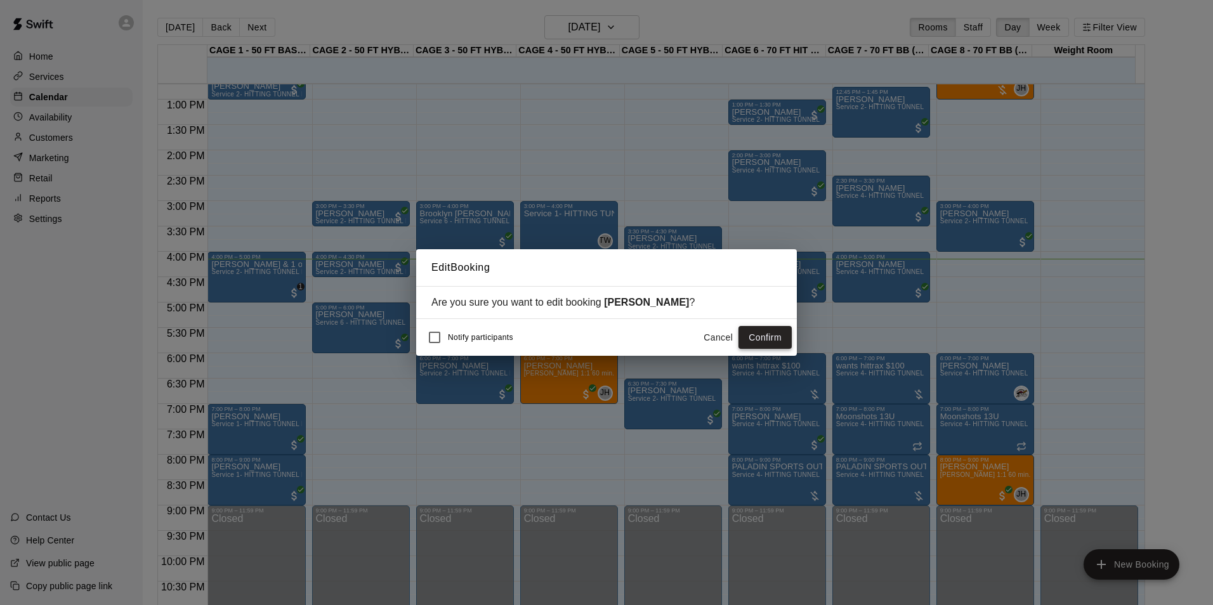
click at [755, 341] on button "Confirm" at bounding box center [764, 337] width 53 height 23
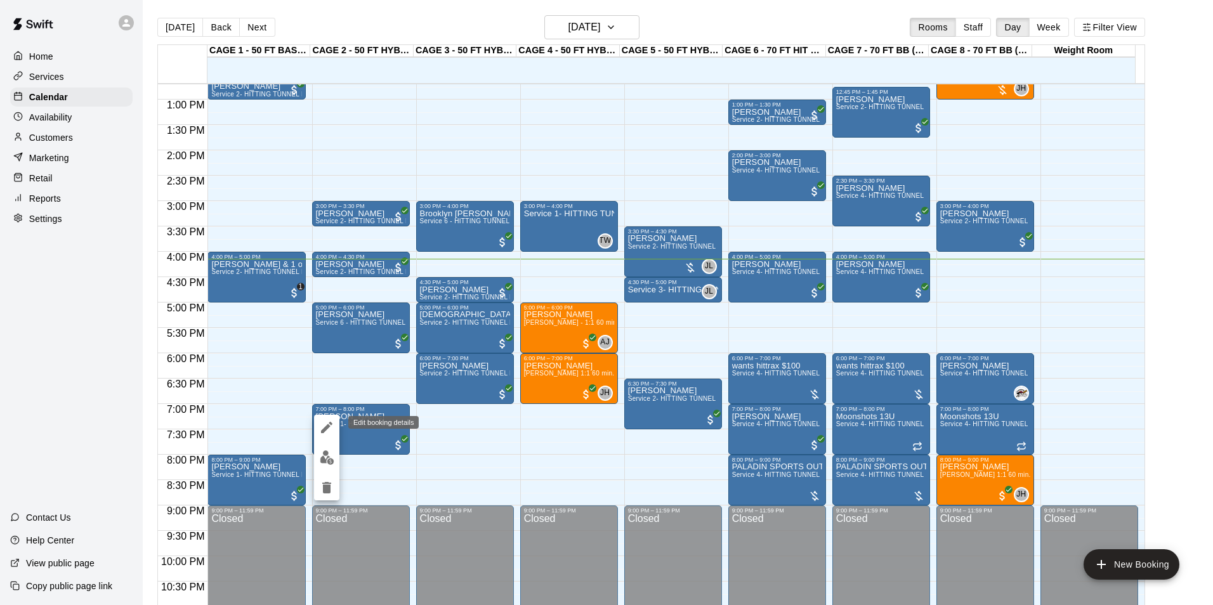
click at [326, 426] on icon "edit" at bounding box center [326, 427] width 15 height 15
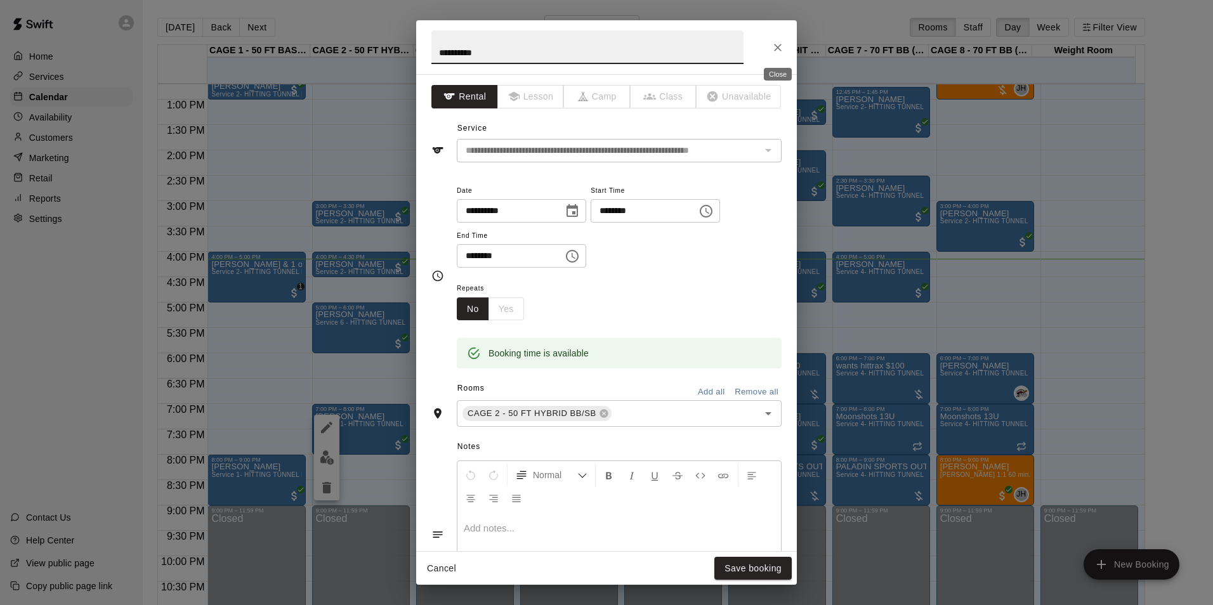
click at [785, 53] on button "Close" at bounding box center [777, 47] width 23 height 23
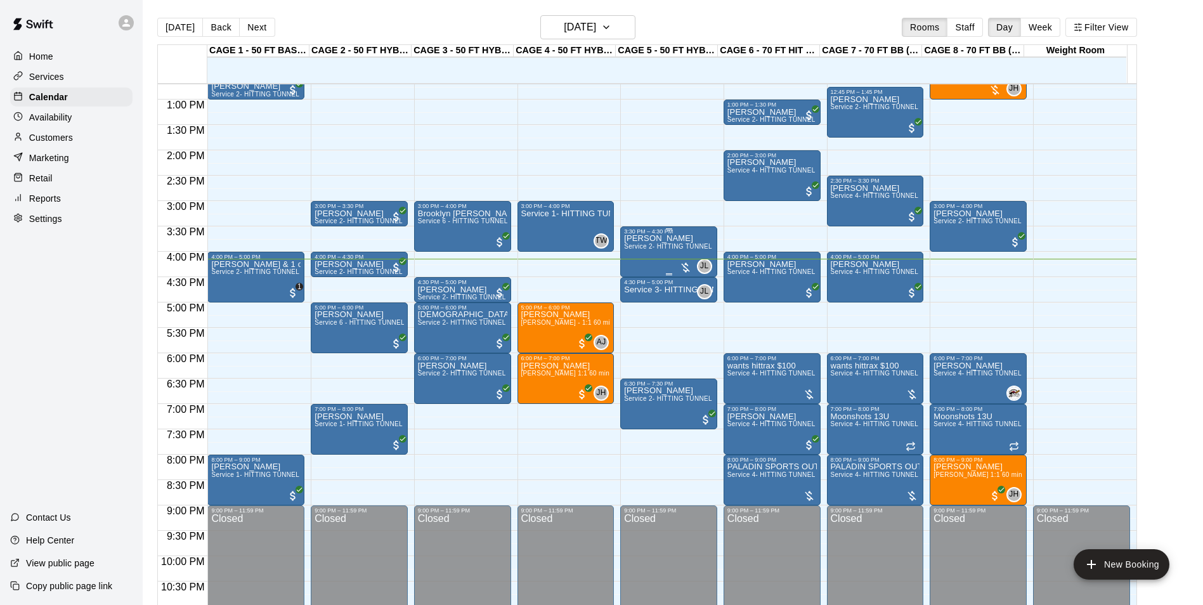
click at [664, 258] on div "Amy Lines Service 2- HITTING TUNNEL RENTAL - 50ft Baseball" at bounding box center [668, 537] width 89 height 605
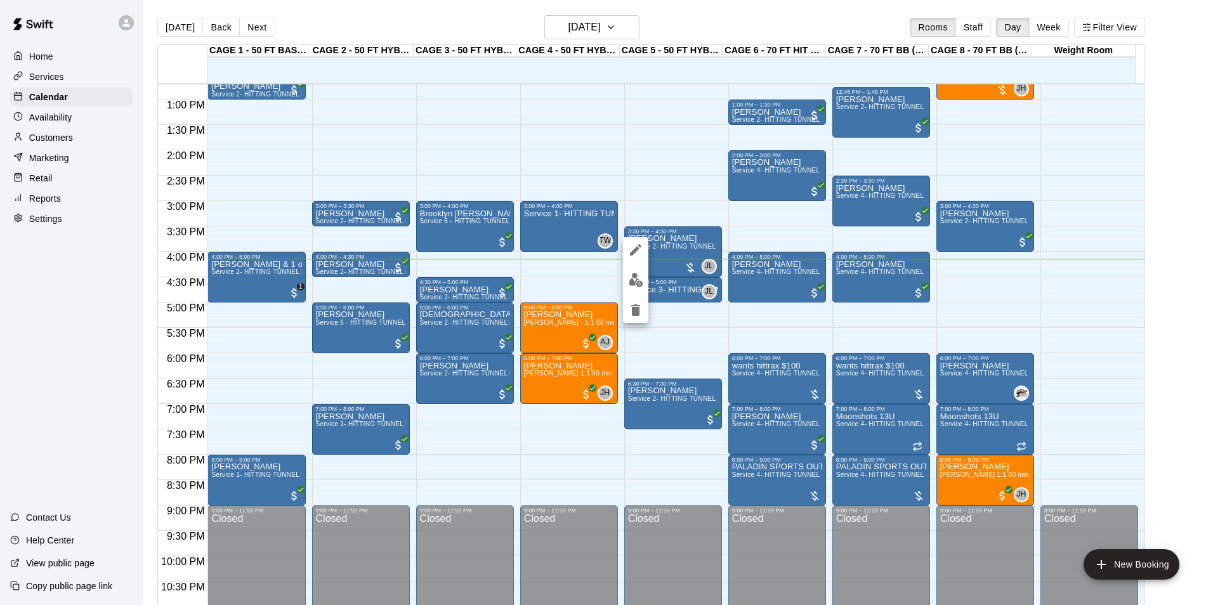
click at [633, 272] on button "edit" at bounding box center [635, 280] width 25 height 25
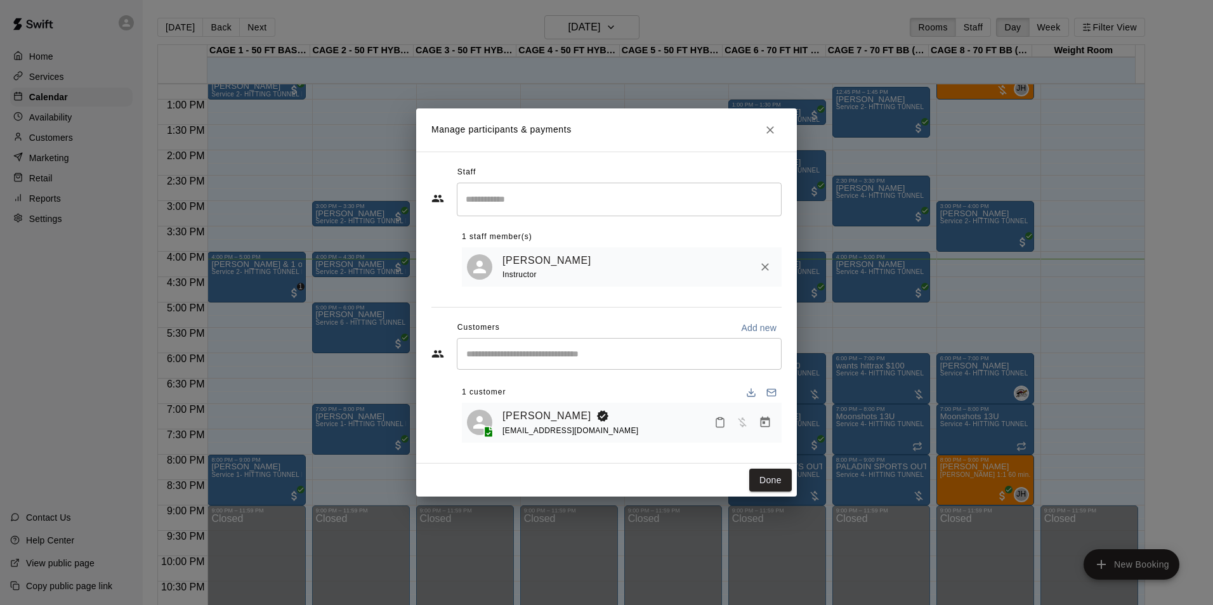
click at [764, 426] on icon "Manage bookings & payment" at bounding box center [765, 422] width 13 height 13
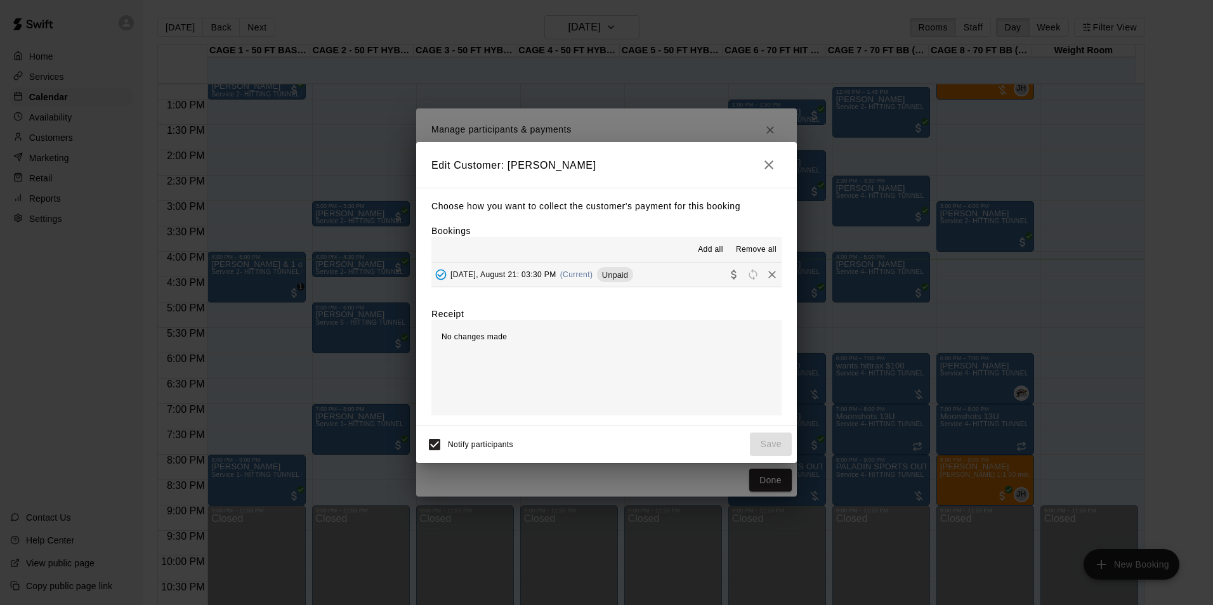
click at [652, 274] on button "Thursday, August 21: 03:30 PM (Current) Unpaid" at bounding box center [606, 274] width 350 height 23
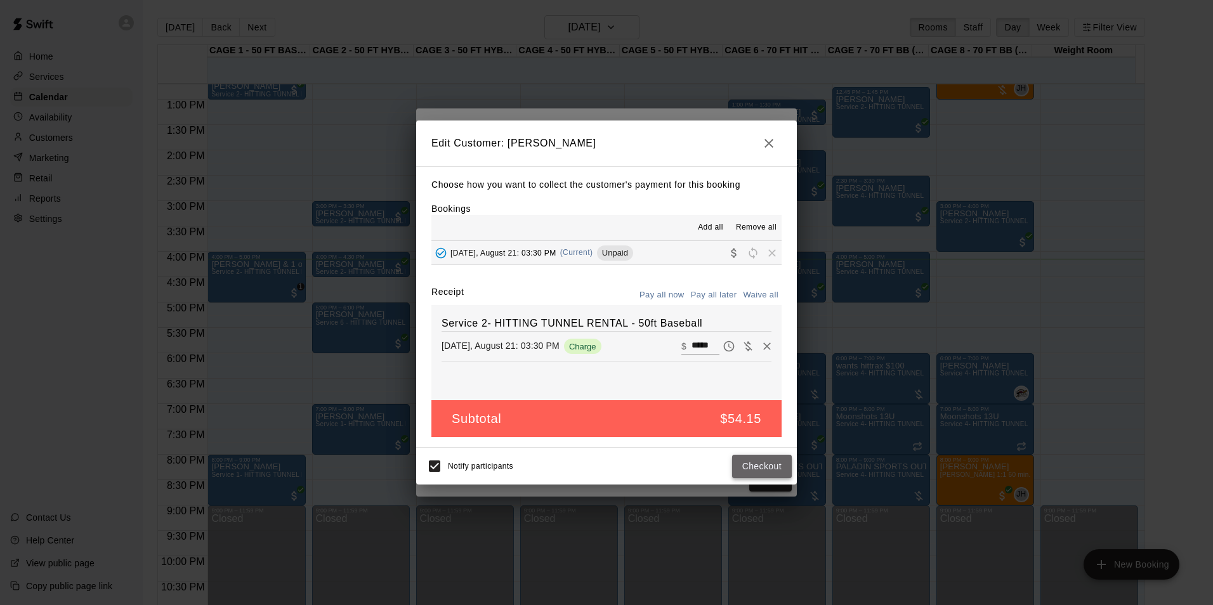
click at [765, 478] on button "Checkout" at bounding box center [762, 466] width 60 height 23
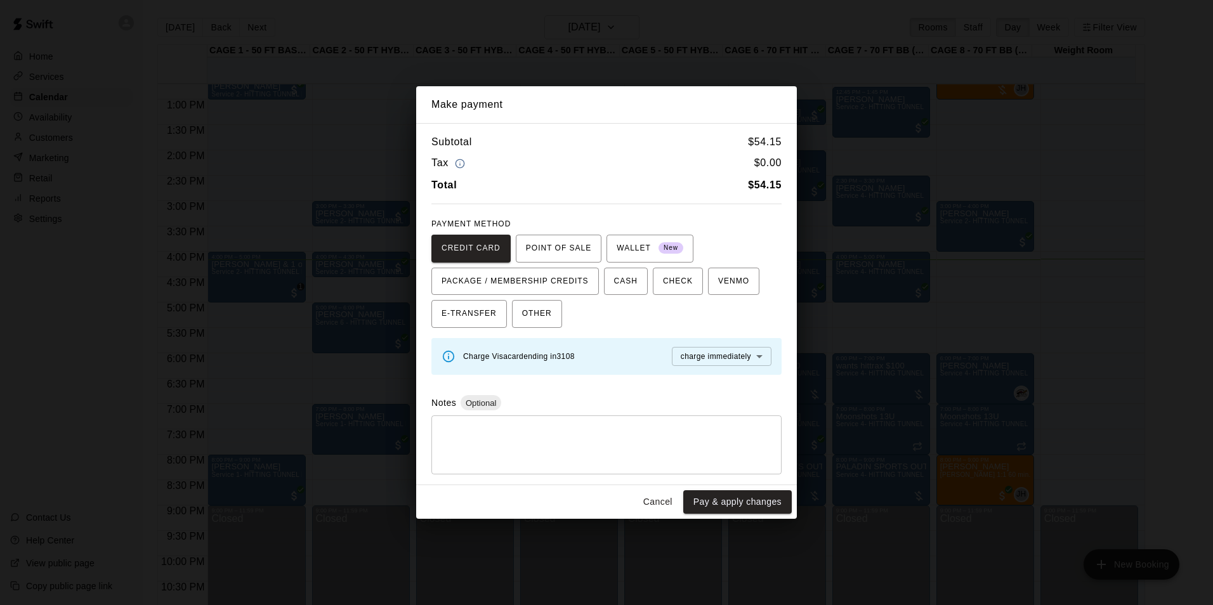
click at [661, 493] on button "Cancel" at bounding box center [657, 501] width 41 height 23
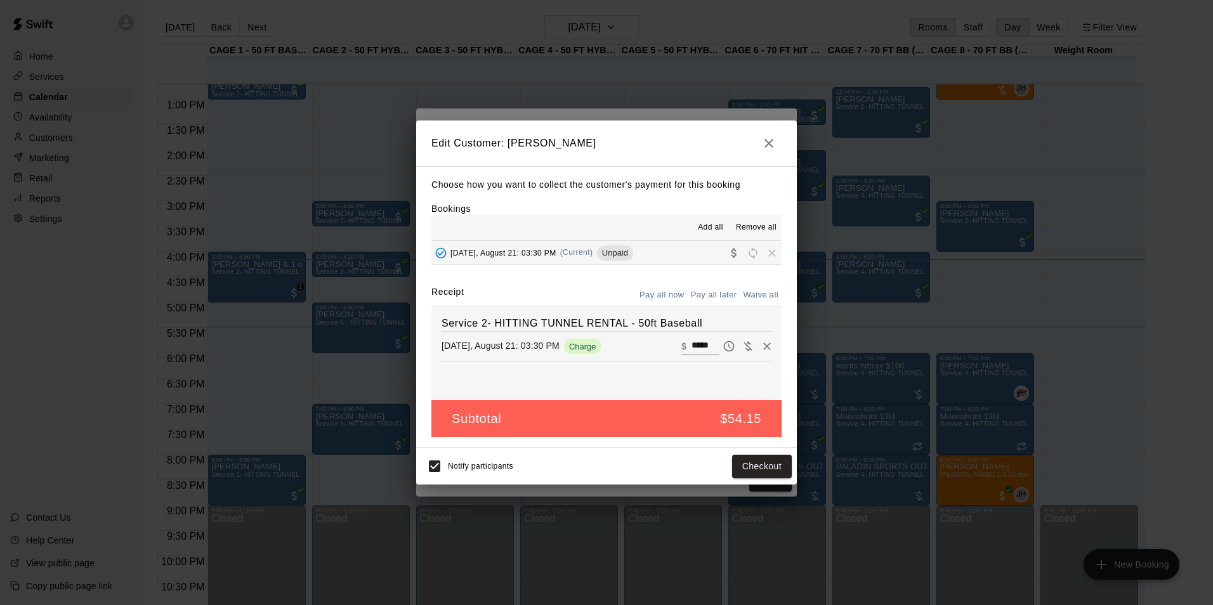
click at [757, 143] on button "button" at bounding box center [768, 143] width 25 height 25
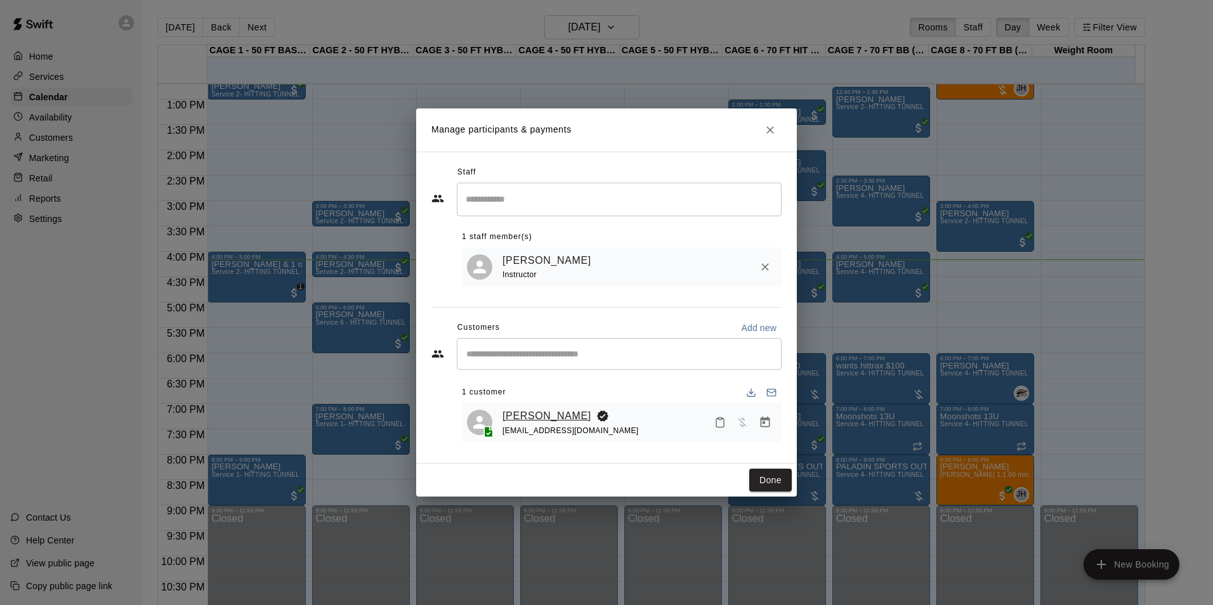
click at [531, 415] on link "Amy Lines" at bounding box center [546, 416] width 89 height 16
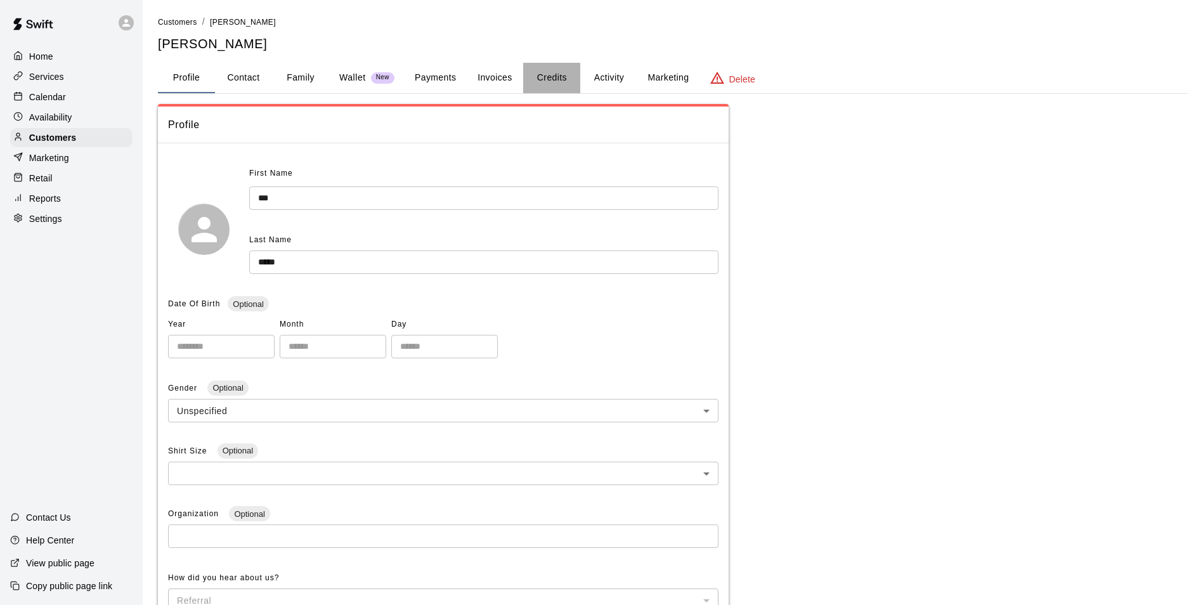
click at [571, 80] on button "Credits" at bounding box center [551, 78] width 57 height 30
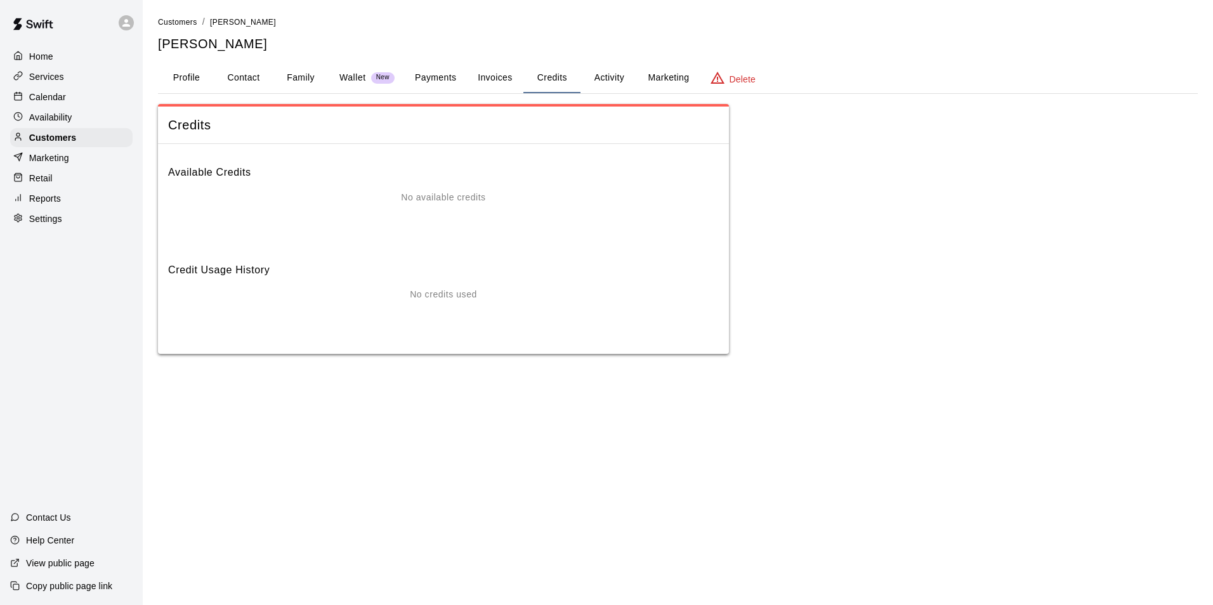
click at [618, 91] on button "Activity" at bounding box center [608, 78] width 57 height 30
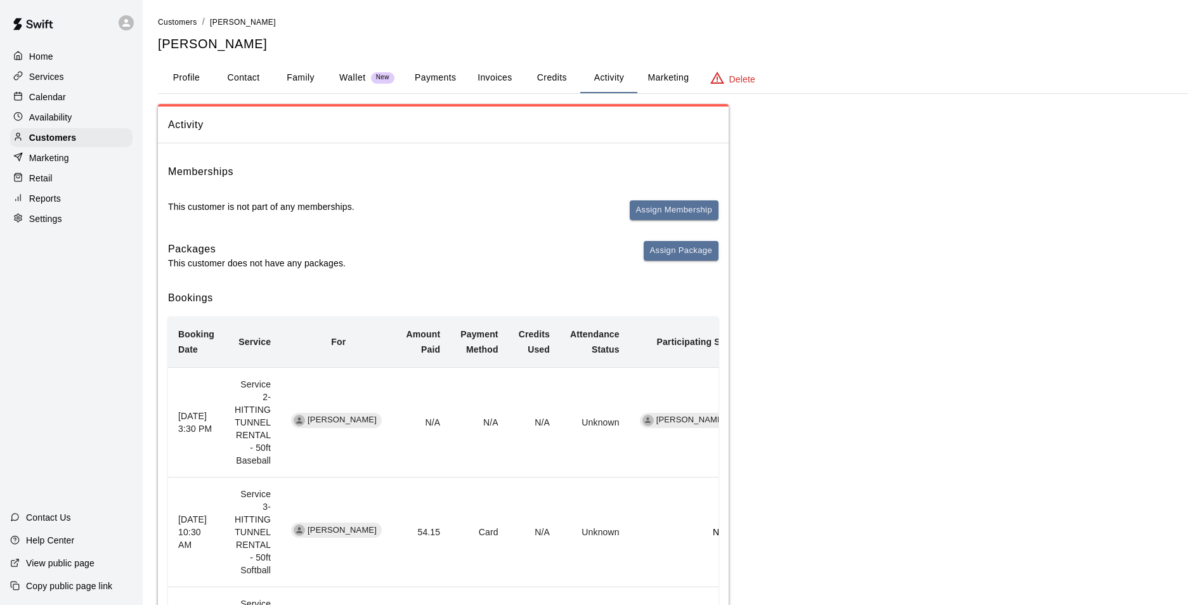
click at [511, 81] on button "Invoices" at bounding box center [494, 78] width 57 height 30
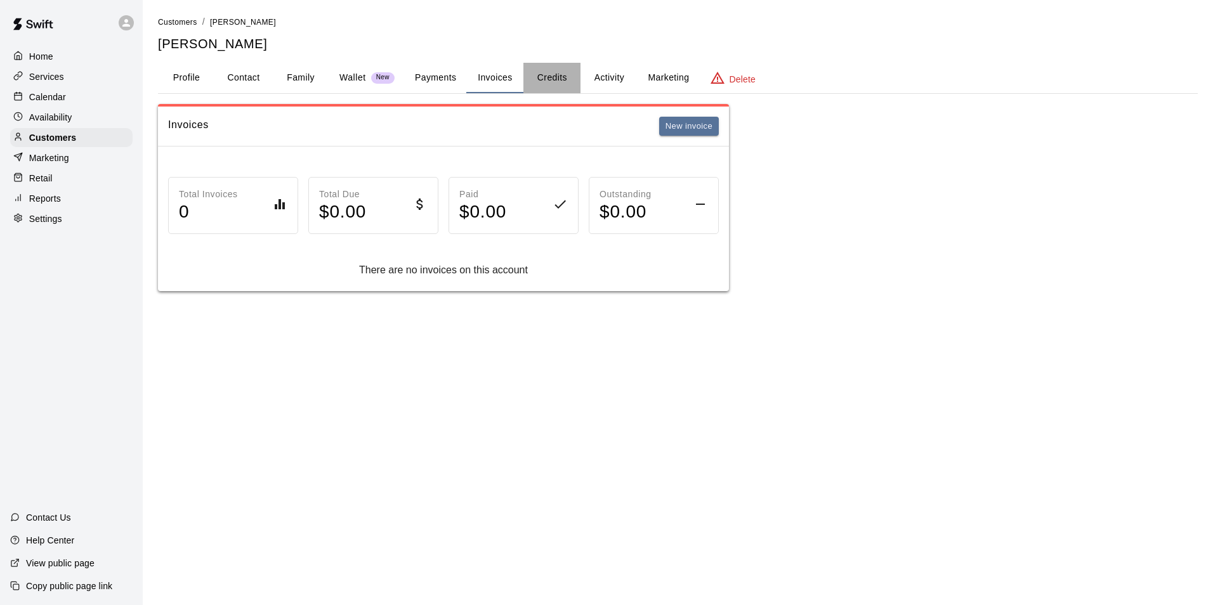
click at [561, 75] on button "Credits" at bounding box center [551, 78] width 57 height 30
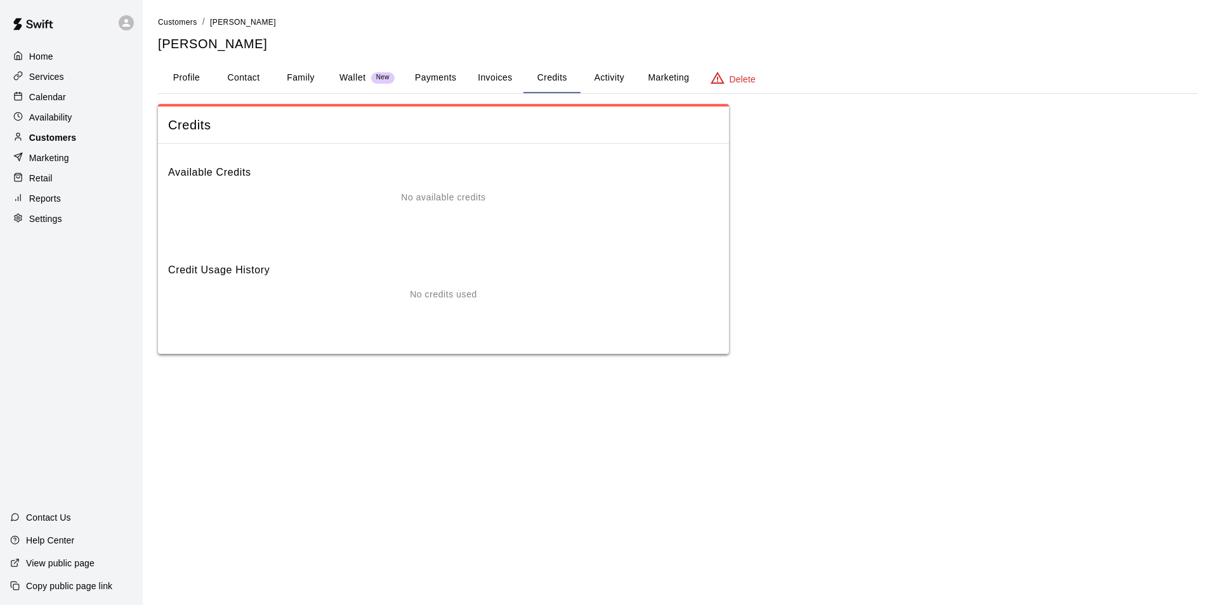
click at [41, 135] on p "Customers" at bounding box center [52, 137] width 47 height 13
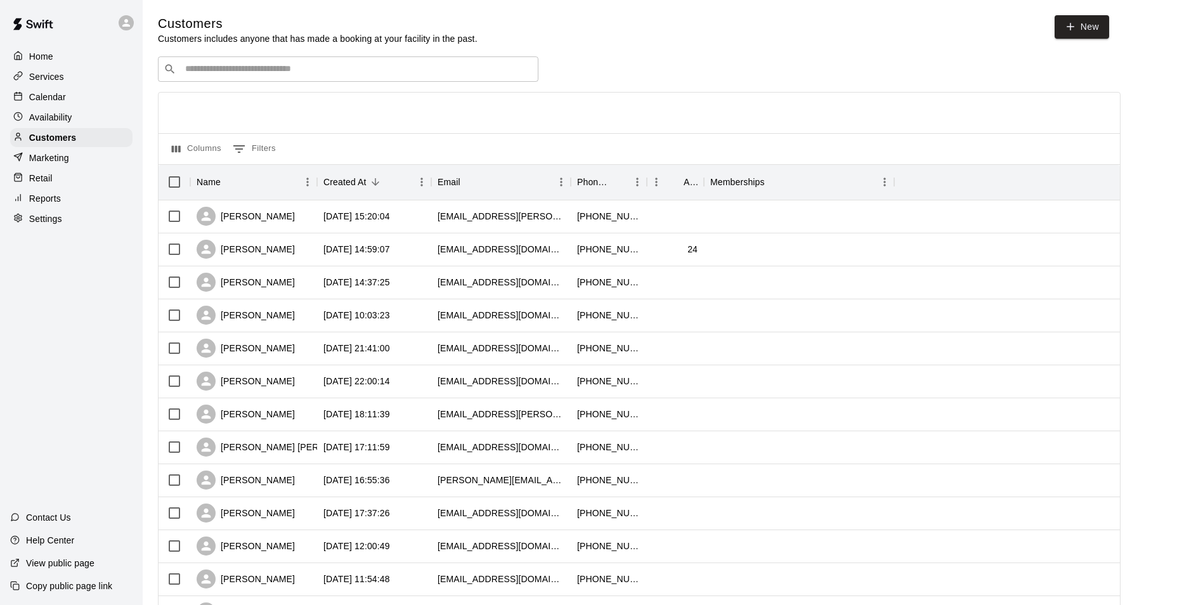
drag, startPoint x: 321, startPoint y: 80, endPoint x: 329, endPoint y: 77, distance: 8.2
click at [329, 75] on input "Search customers by name or email" at bounding box center [356, 69] width 351 height 13
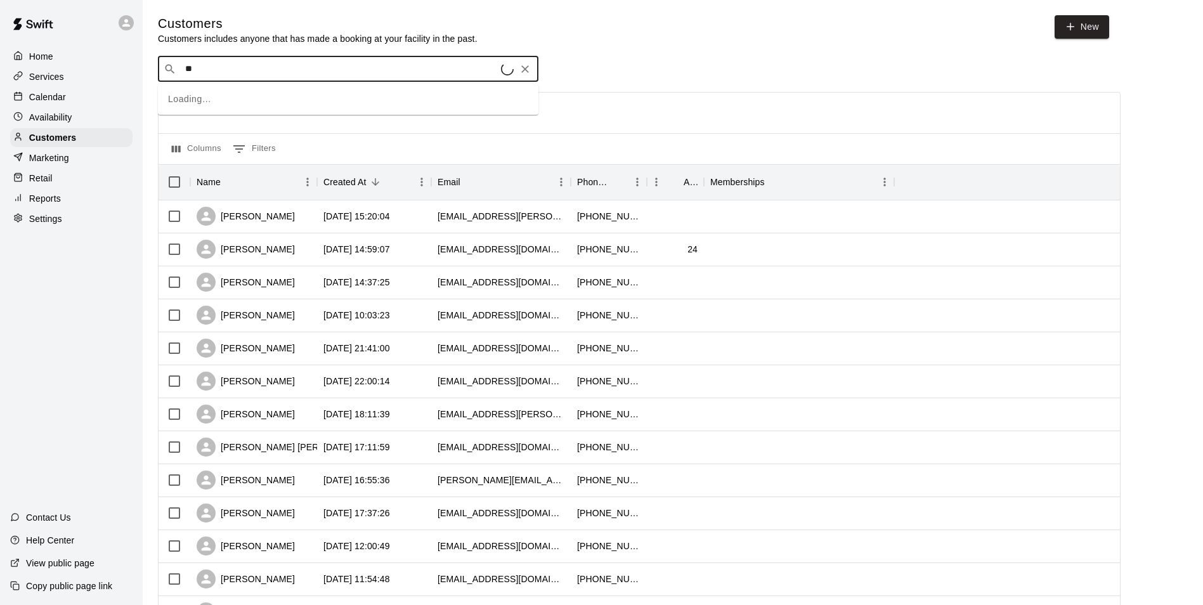
type input "*"
type input "*****"
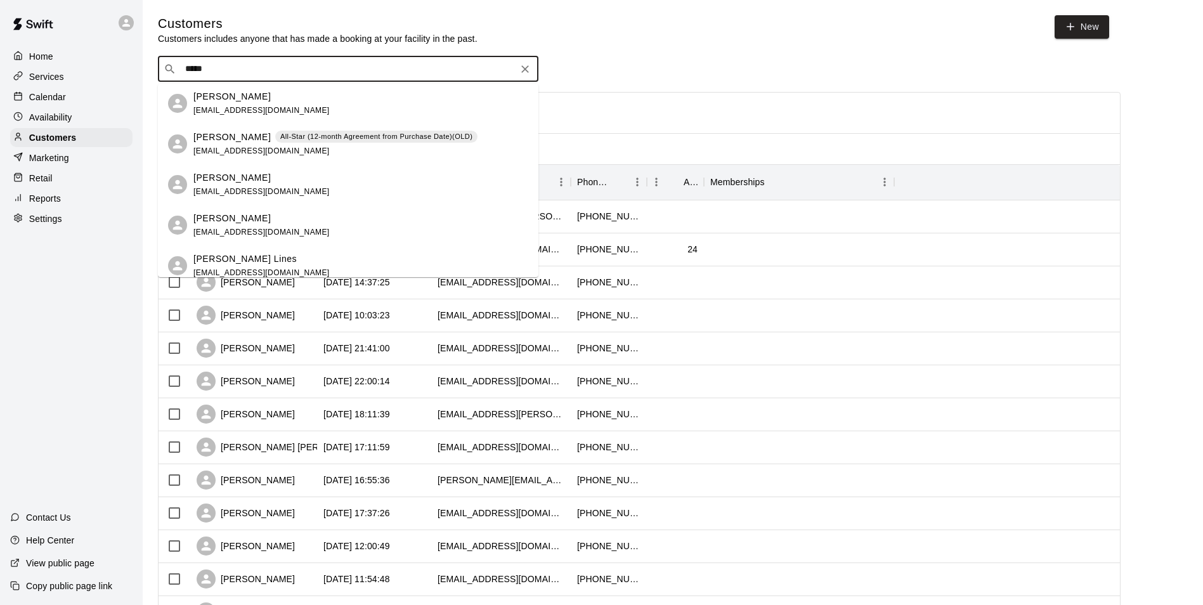
scroll to position [127, 0]
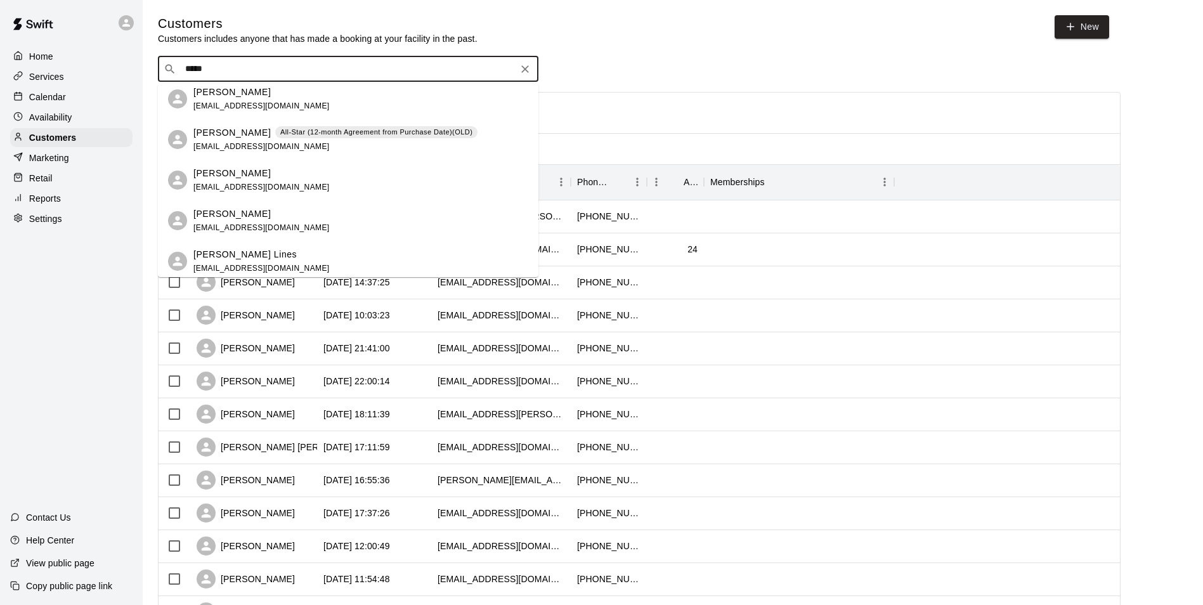
click at [364, 141] on div "David Lines All-Star (12-month Agreement from Purchase Date)(OLD) dlines24@yaho…" at bounding box center [335, 139] width 284 height 27
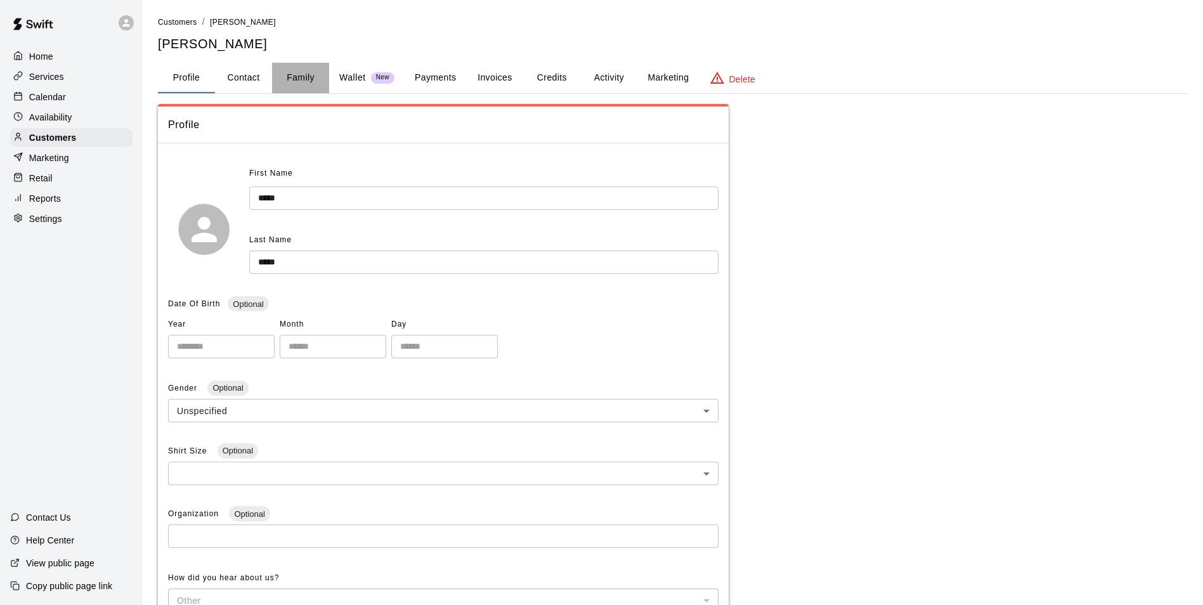
click at [278, 78] on button "Family" at bounding box center [300, 78] width 57 height 30
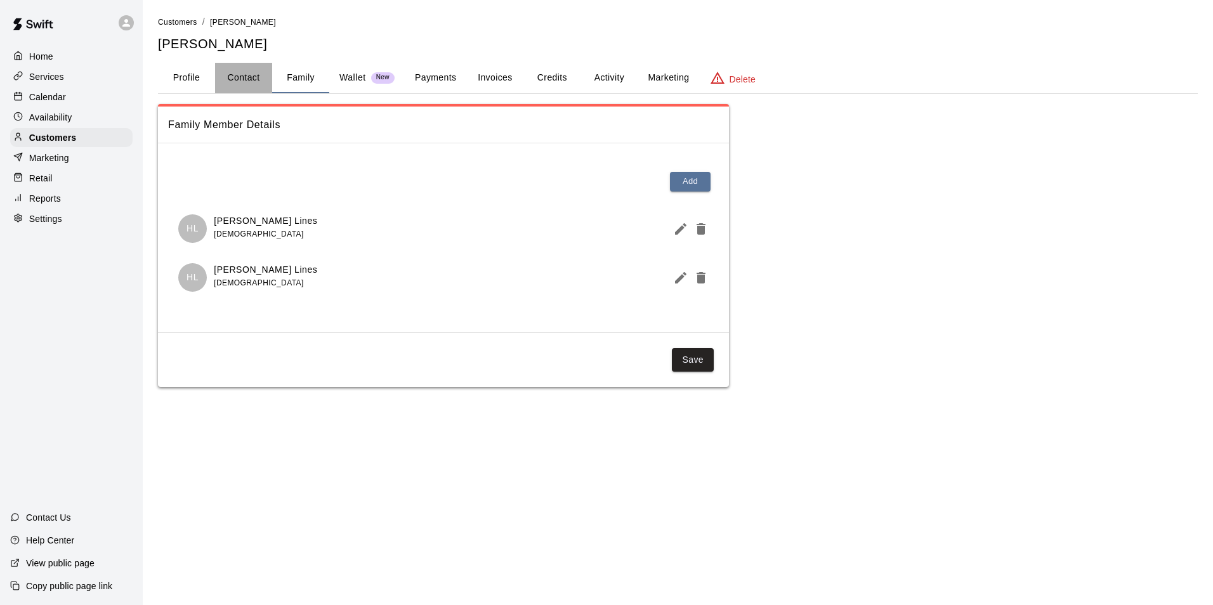
click at [250, 84] on button "Contact" at bounding box center [243, 78] width 57 height 30
select select "**"
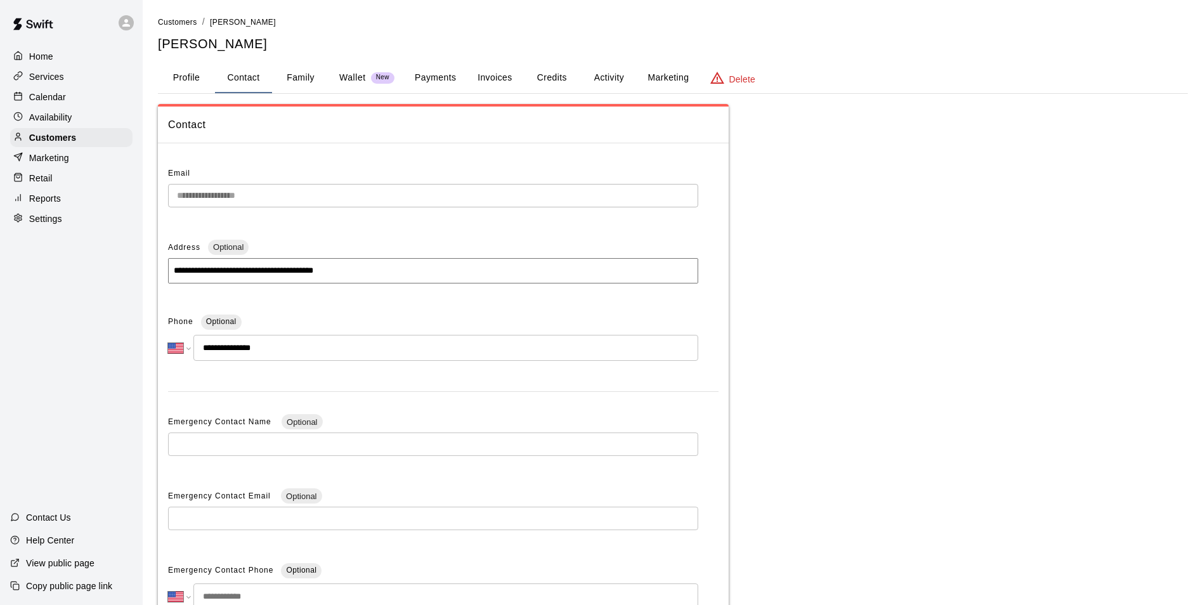
click at [181, 86] on button "Profile" at bounding box center [186, 78] width 57 height 30
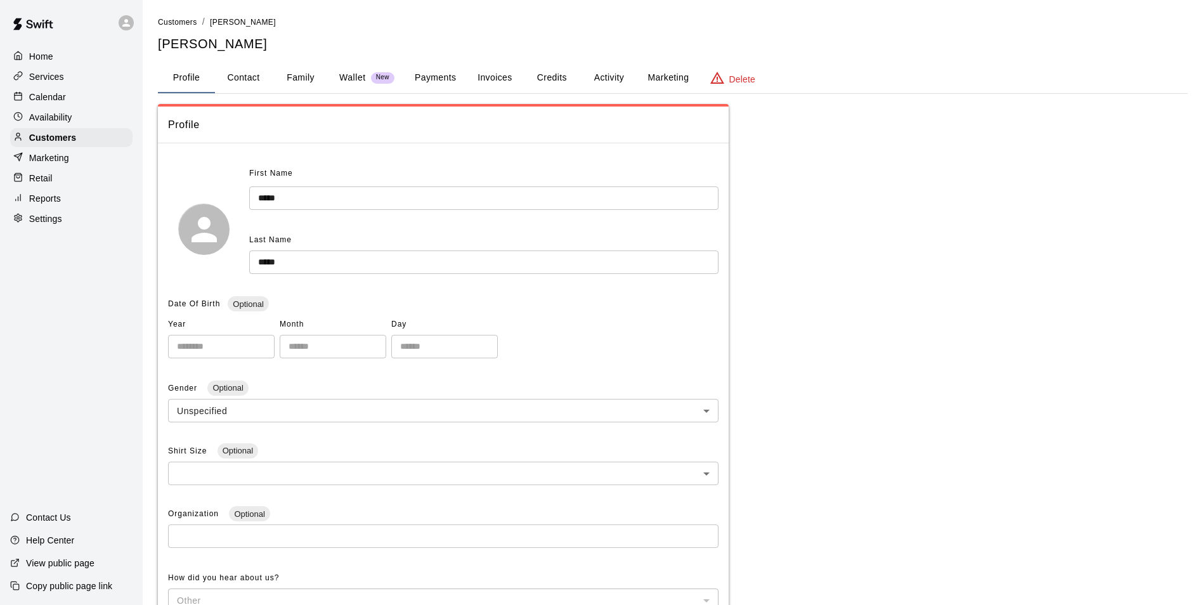
drag, startPoint x: 81, startPoint y: 145, endPoint x: 100, endPoint y: 126, distance: 26.5
click at [81, 145] on div "Customers" at bounding box center [71, 137] width 122 height 19
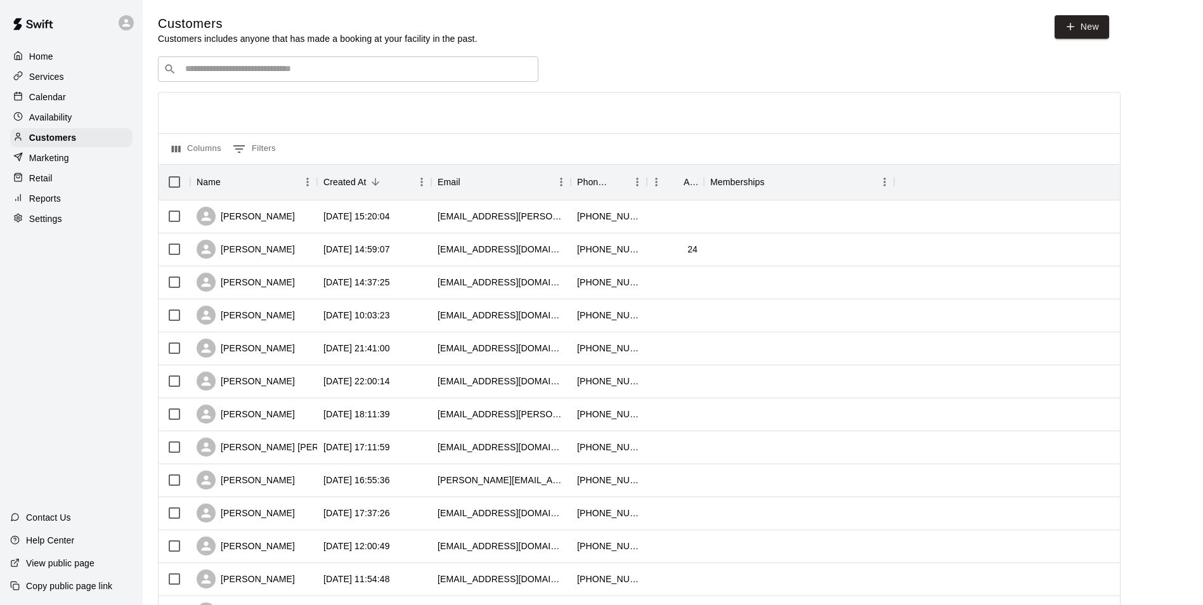
click at [244, 80] on div "​ ​" at bounding box center [348, 68] width 381 height 25
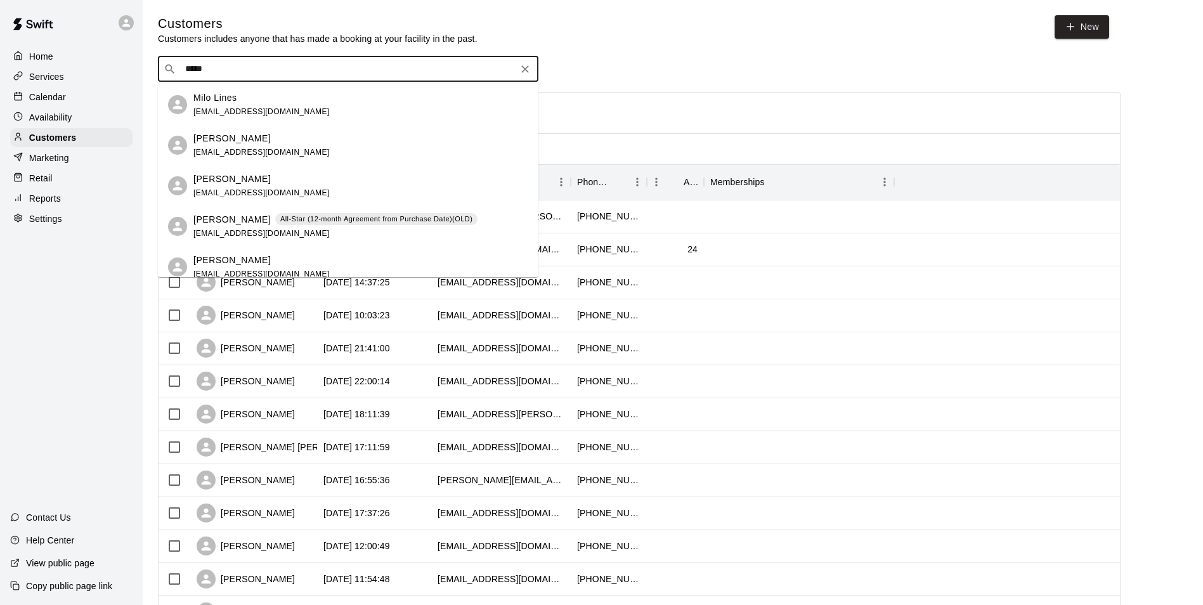
type input "*****"
click at [27, 89] on div "Calendar" at bounding box center [71, 97] width 122 height 19
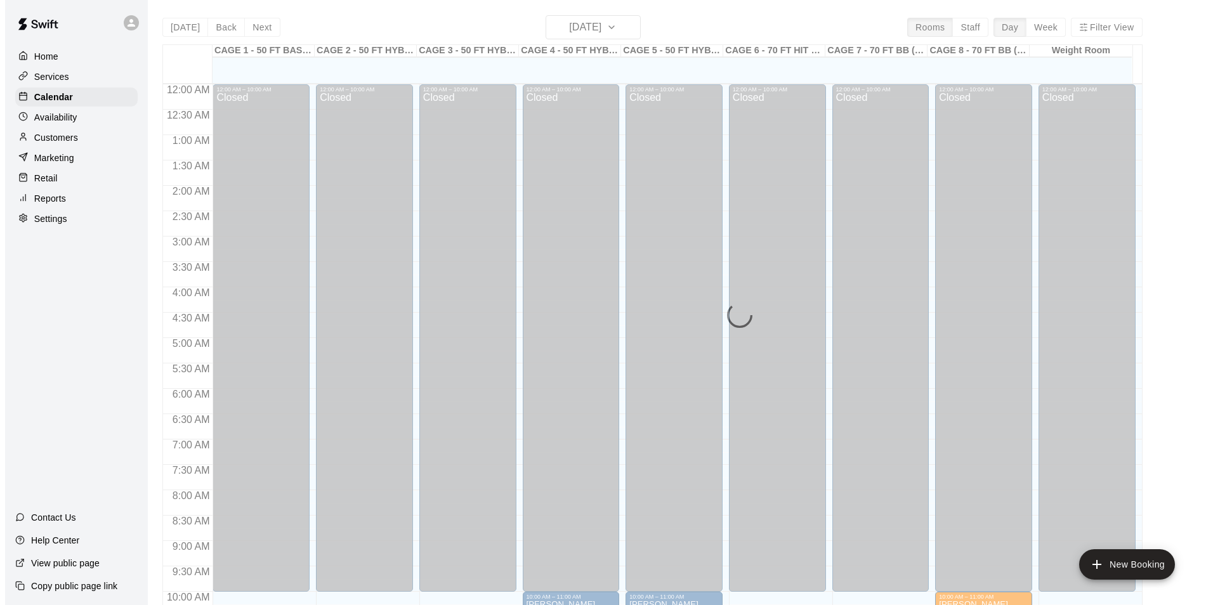
scroll to position [644, 0]
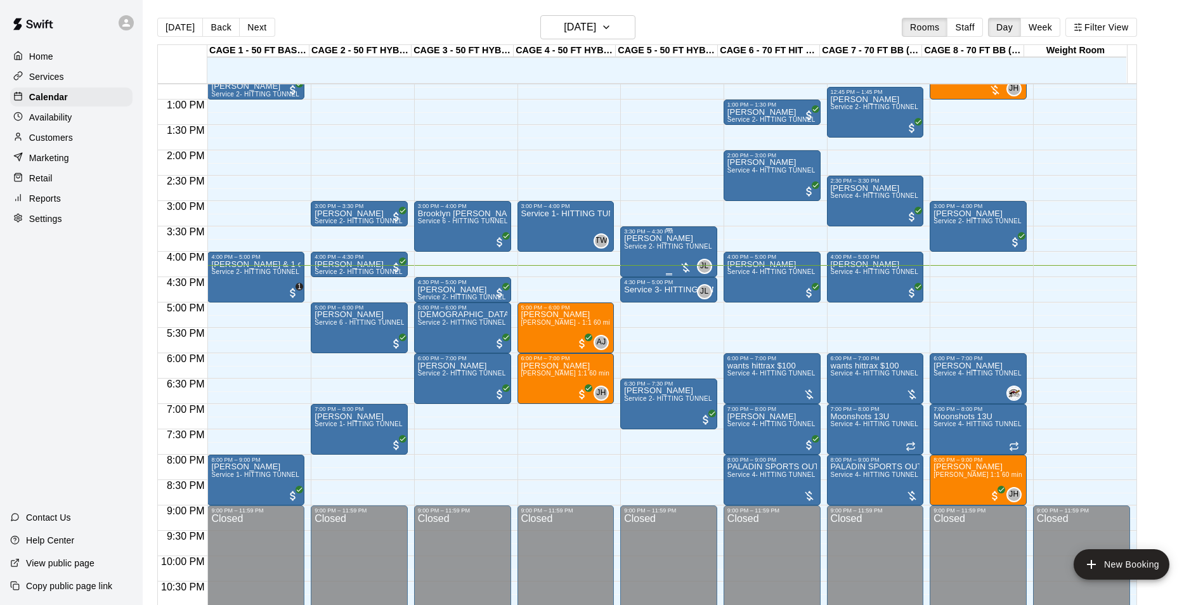
click at [642, 247] on span "Service 2- HITTING TUNNEL RENTAL - 50ft Baseball" at bounding box center [704, 246] width 161 height 7
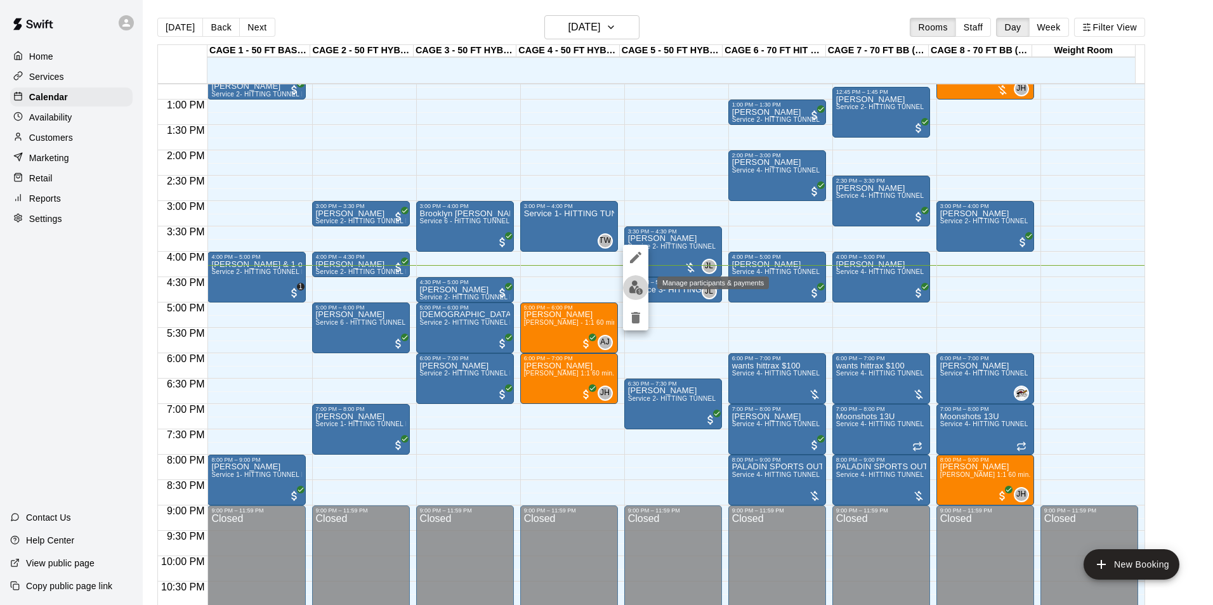
click at [638, 289] on img "edit" at bounding box center [635, 287] width 15 height 15
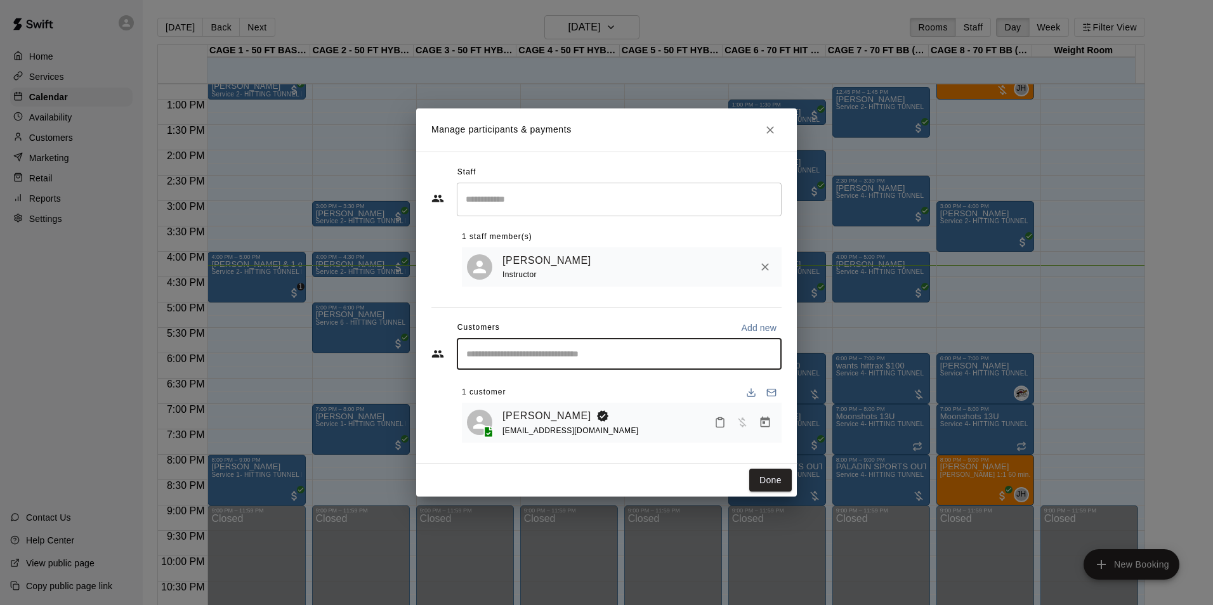
click at [462, 349] on input "Start typing to search customers..." at bounding box center [618, 354] width 313 height 13
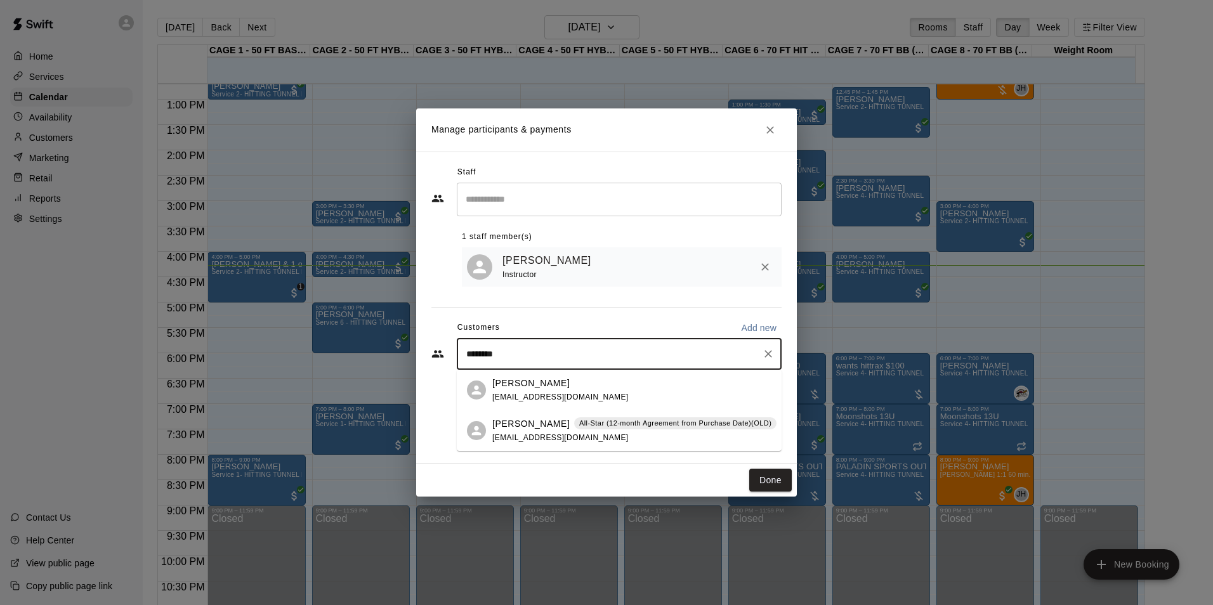
type input "*********"
click at [574, 381] on span "All-Star (12-month Agreement from Purchase Date)(OLD)" at bounding box center [675, 382] width 202 height 11
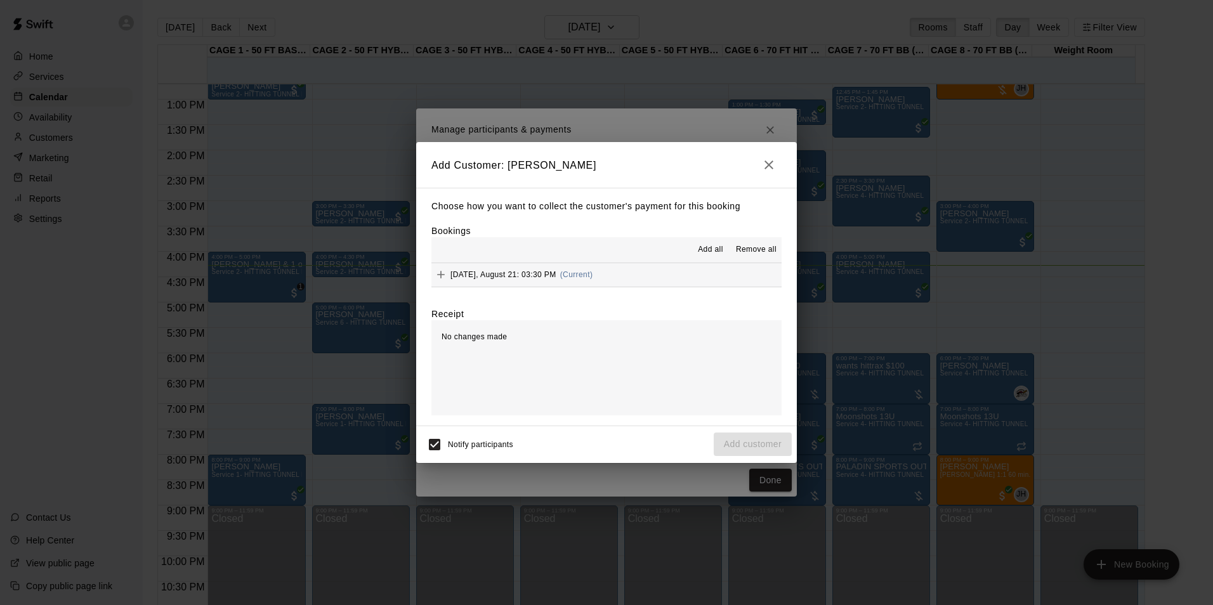
click at [654, 277] on button "Thursday, August 21: 03:30 PM (Current)" at bounding box center [606, 274] width 350 height 23
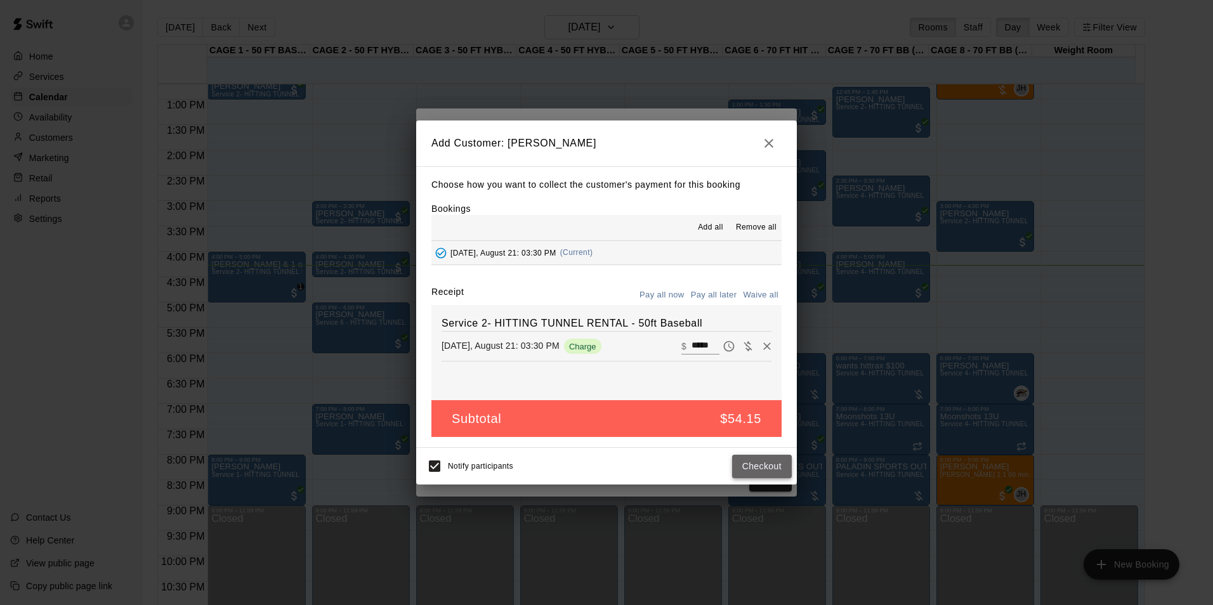
click at [767, 462] on button "Checkout" at bounding box center [762, 466] width 60 height 23
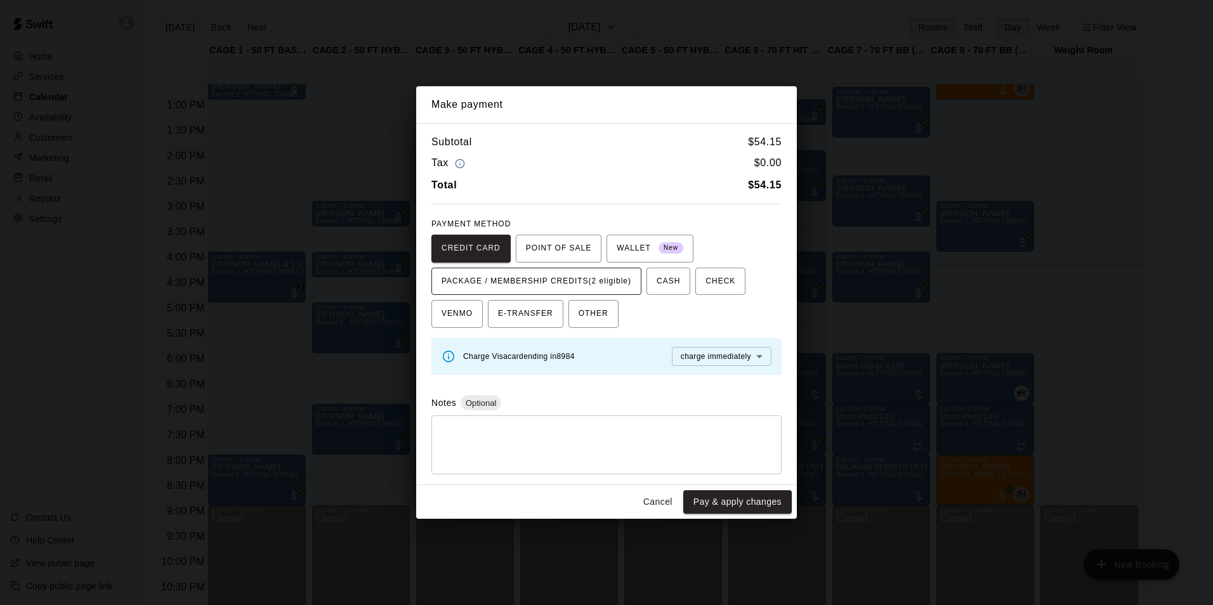
click at [592, 280] on span "PACKAGE / MEMBERSHIP CREDITS (2 eligible)" at bounding box center [536, 281] width 190 height 20
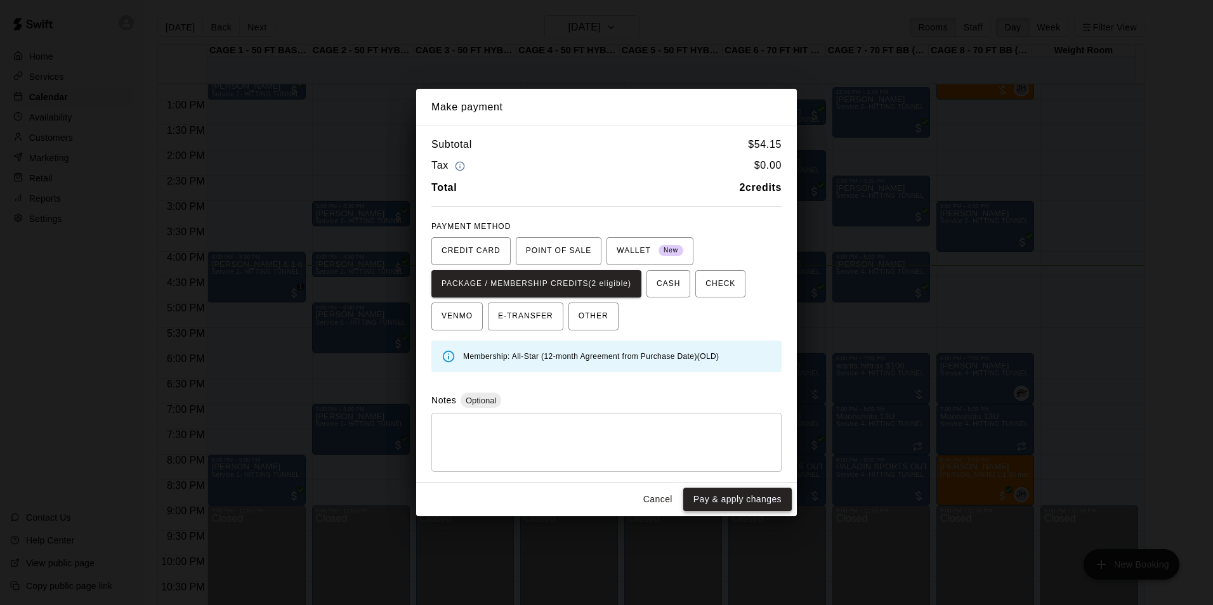
click at [713, 497] on button "Pay & apply changes" at bounding box center [737, 499] width 108 height 23
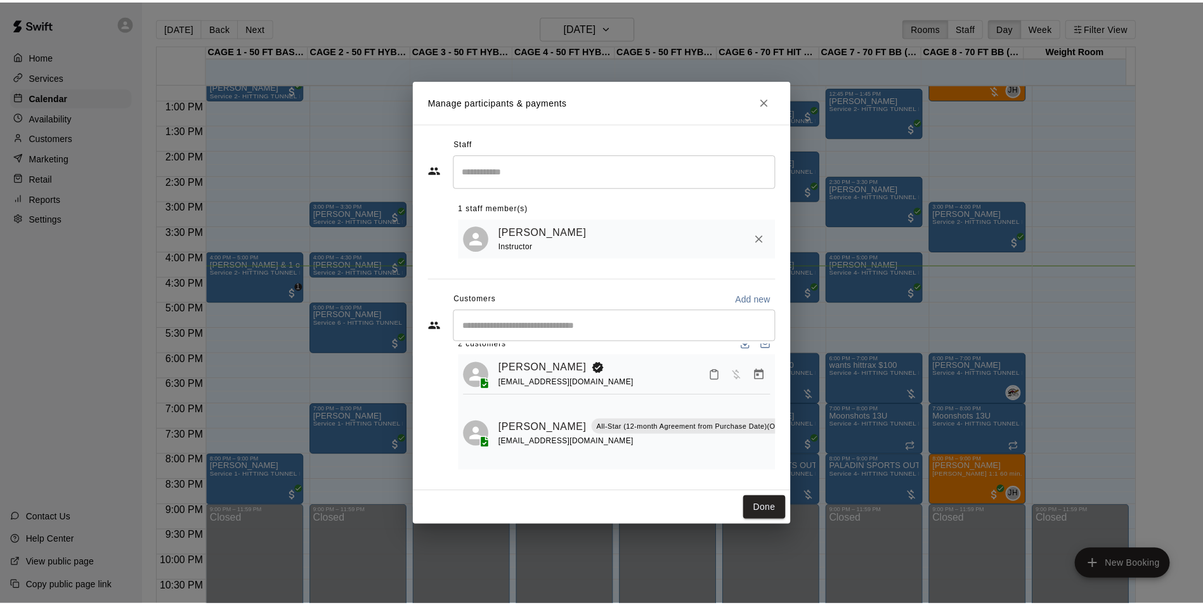
scroll to position [29, 0]
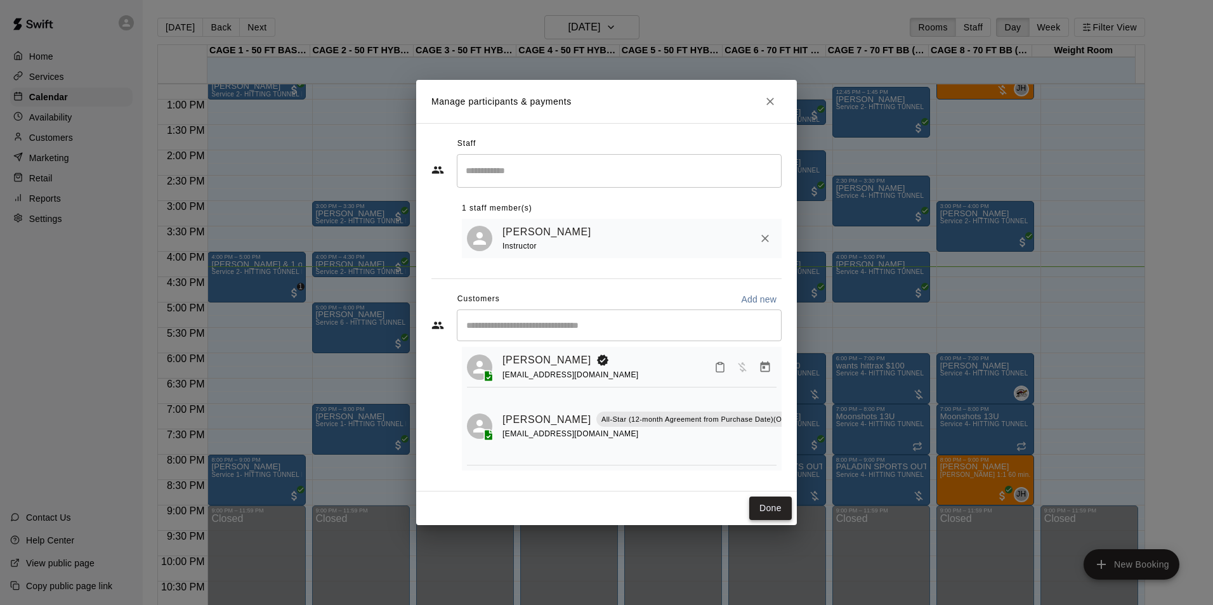
click at [771, 518] on button "Done" at bounding box center [770, 508] width 42 height 23
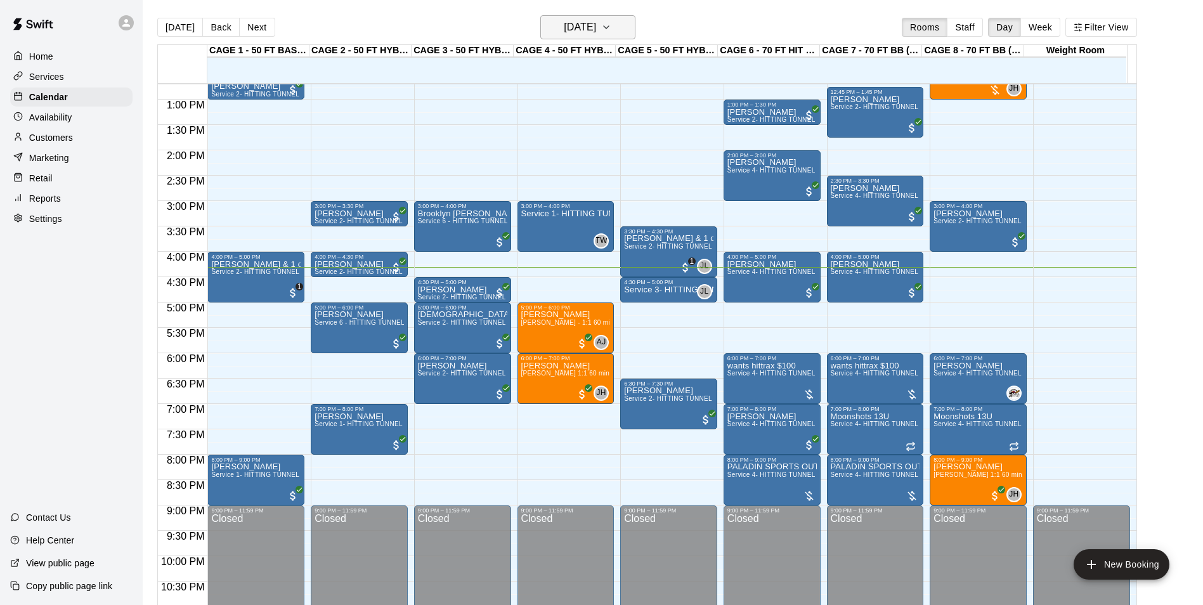
click at [540, 23] on button "[DATE]" at bounding box center [587, 27] width 95 height 24
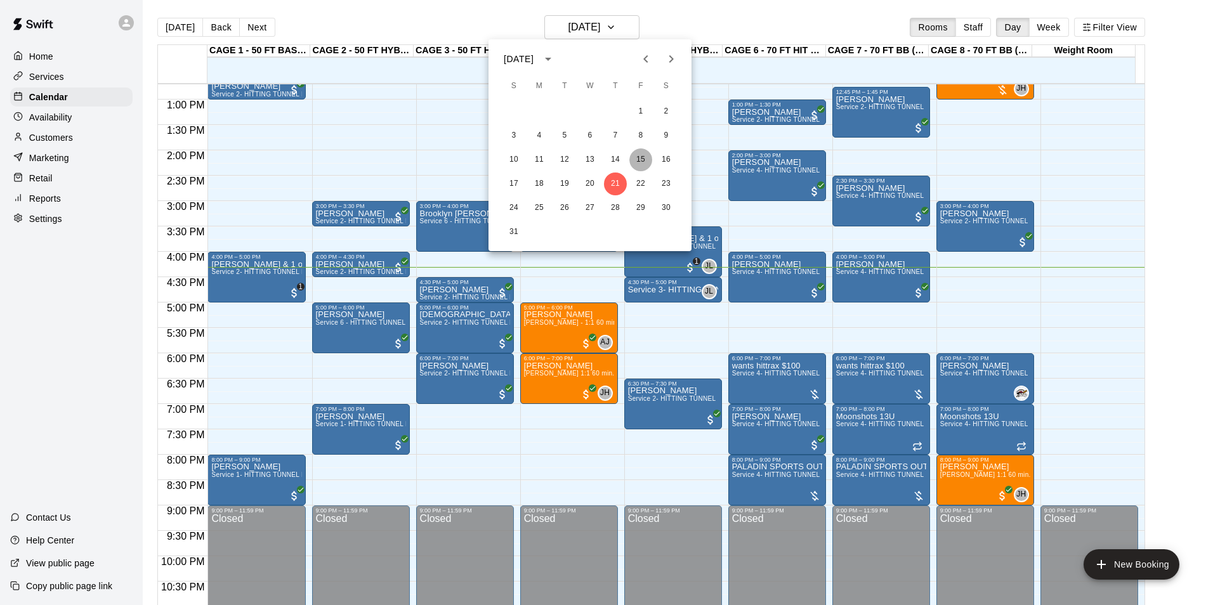
click at [635, 165] on button "15" at bounding box center [640, 159] width 23 height 23
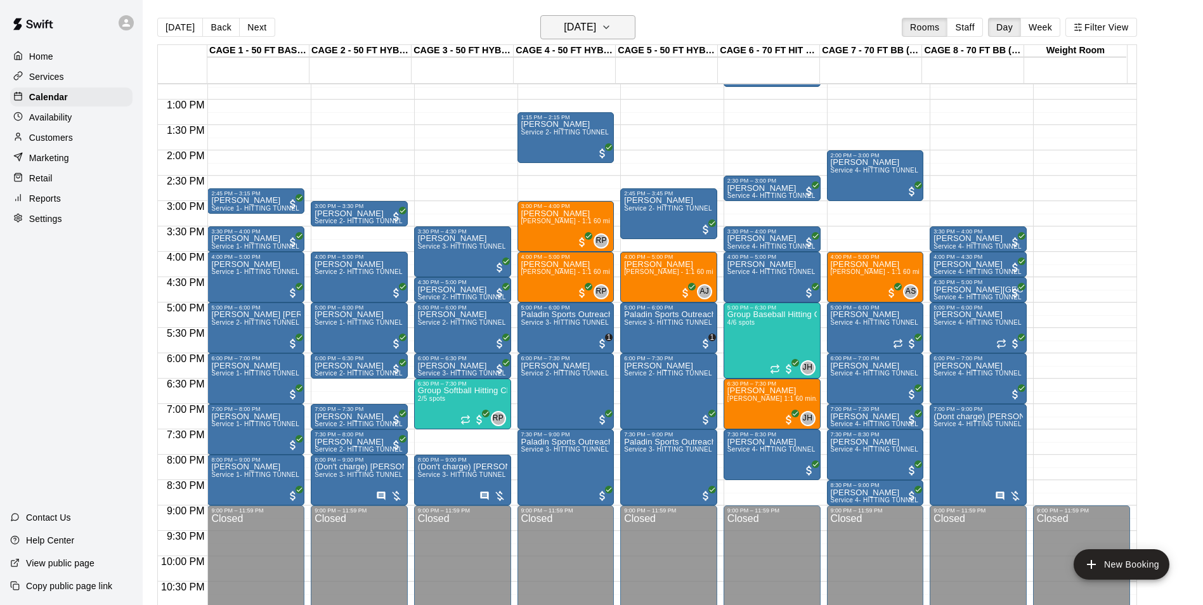
click at [564, 25] on h6 "Friday Aug 15" at bounding box center [580, 27] width 32 height 18
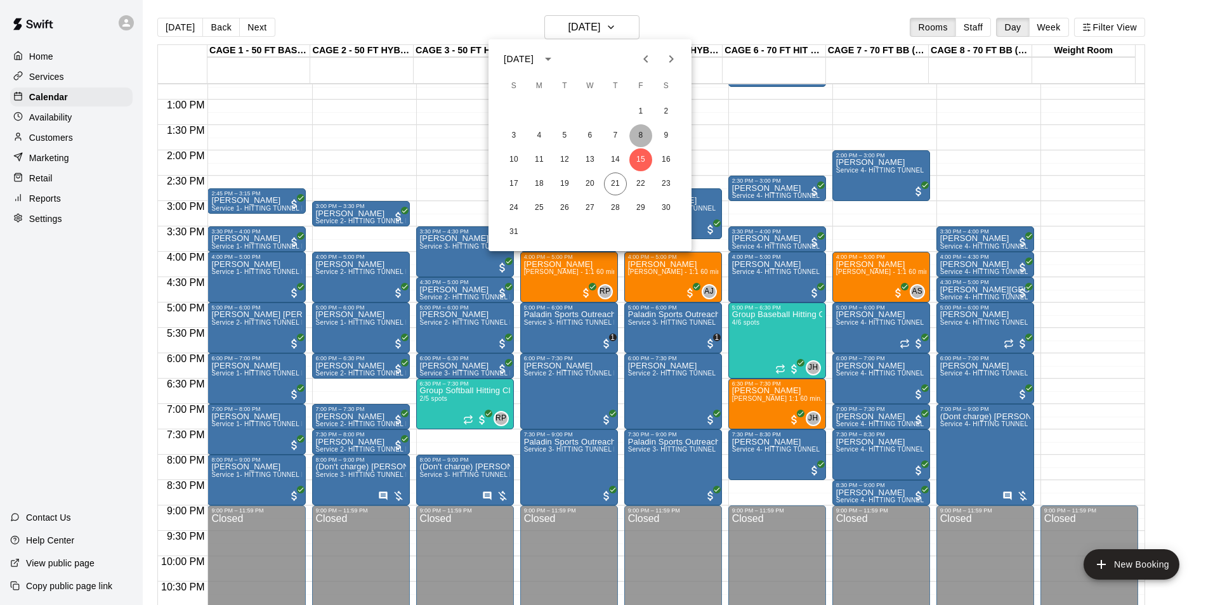
click at [638, 144] on button "8" at bounding box center [640, 135] width 23 height 23
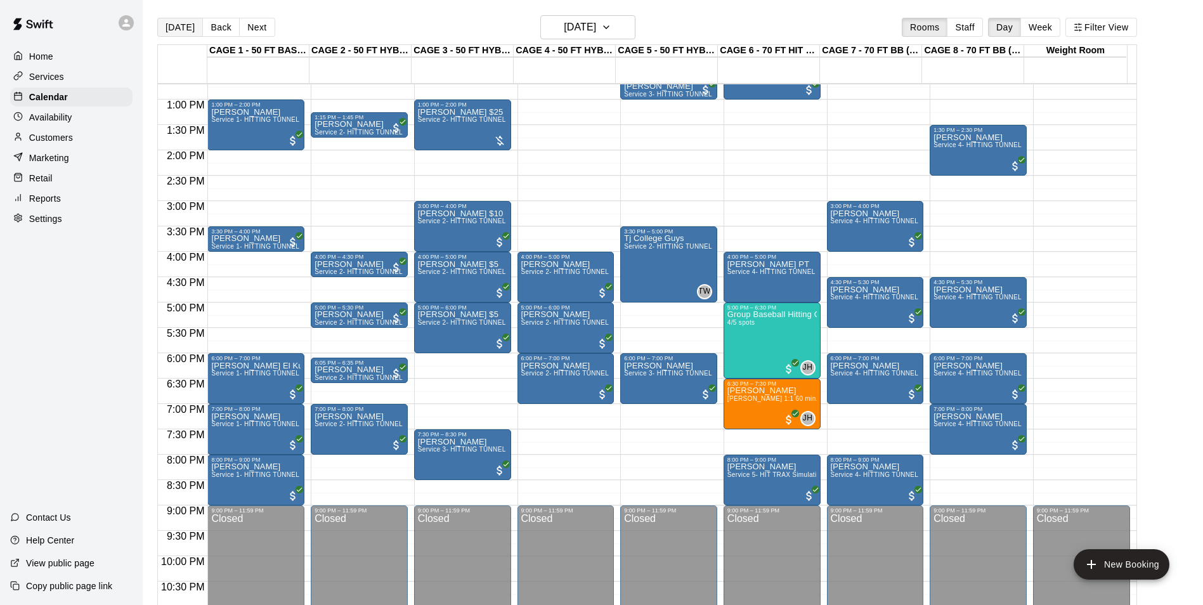
click at [174, 26] on button "[DATE]" at bounding box center [180, 27] width 46 height 19
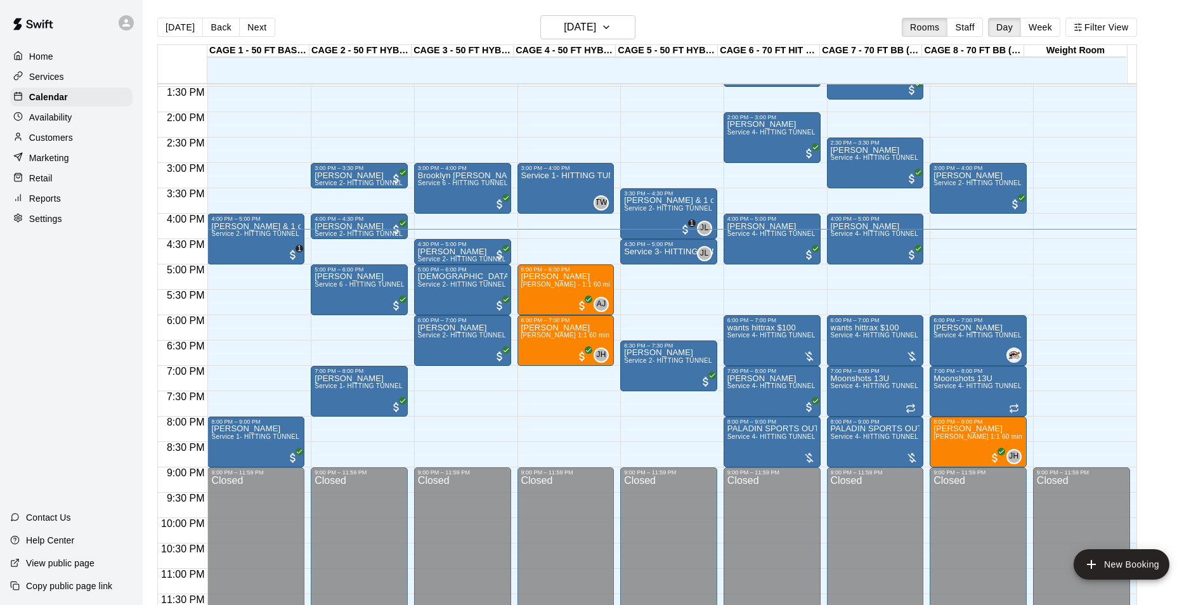
scroll to position [684, 0]
click at [753, 242] on div "Josh Ehmke Service 4- HITTING TUNNEL RENTAL - 70ft Baseball" at bounding box center [771, 524] width 89 height 605
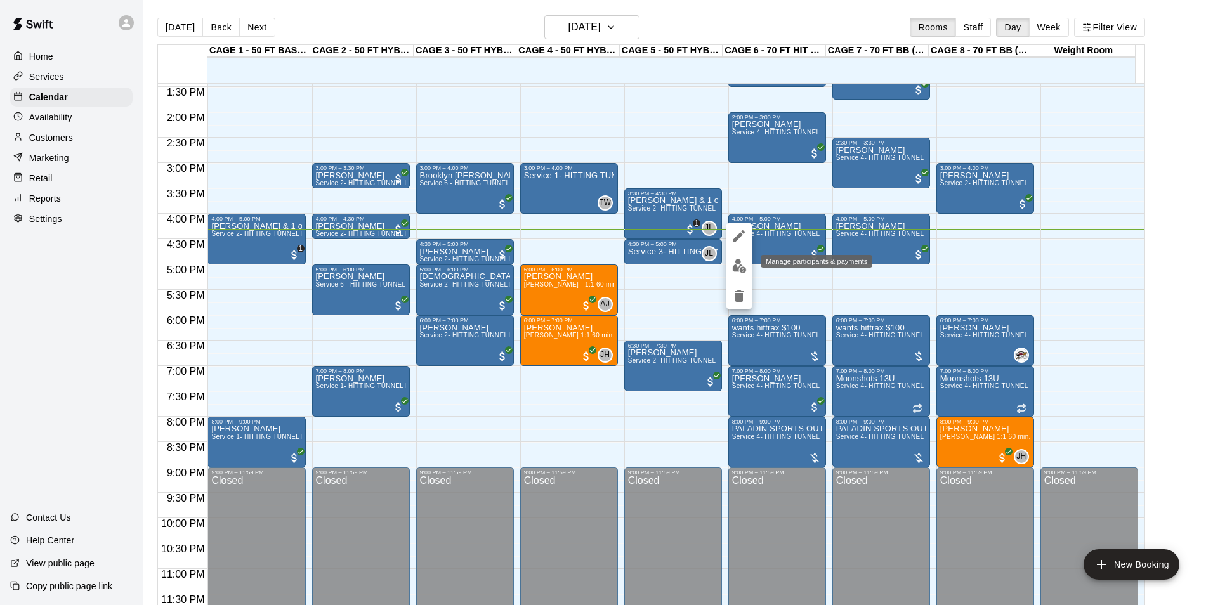
click at [743, 266] on img "edit" at bounding box center [739, 266] width 15 height 15
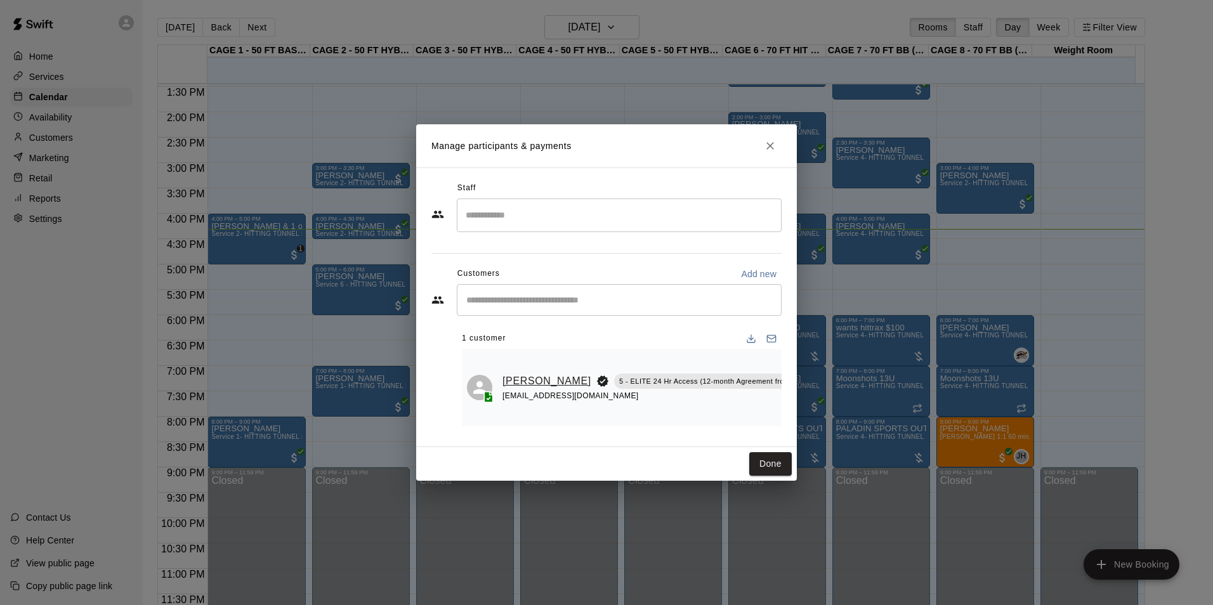
click at [516, 388] on link "Kash Ehmke" at bounding box center [546, 381] width 89 height 16
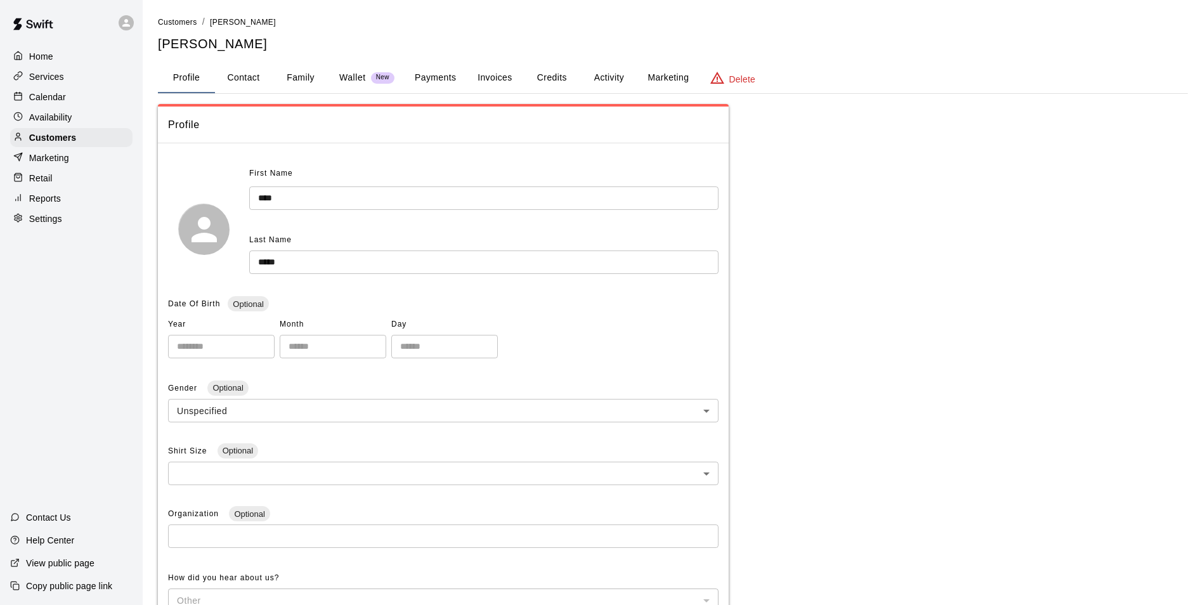
click at [263, 85] on button "Contact" at bounding box center [243, 78] width 57 height 30
select select "**"
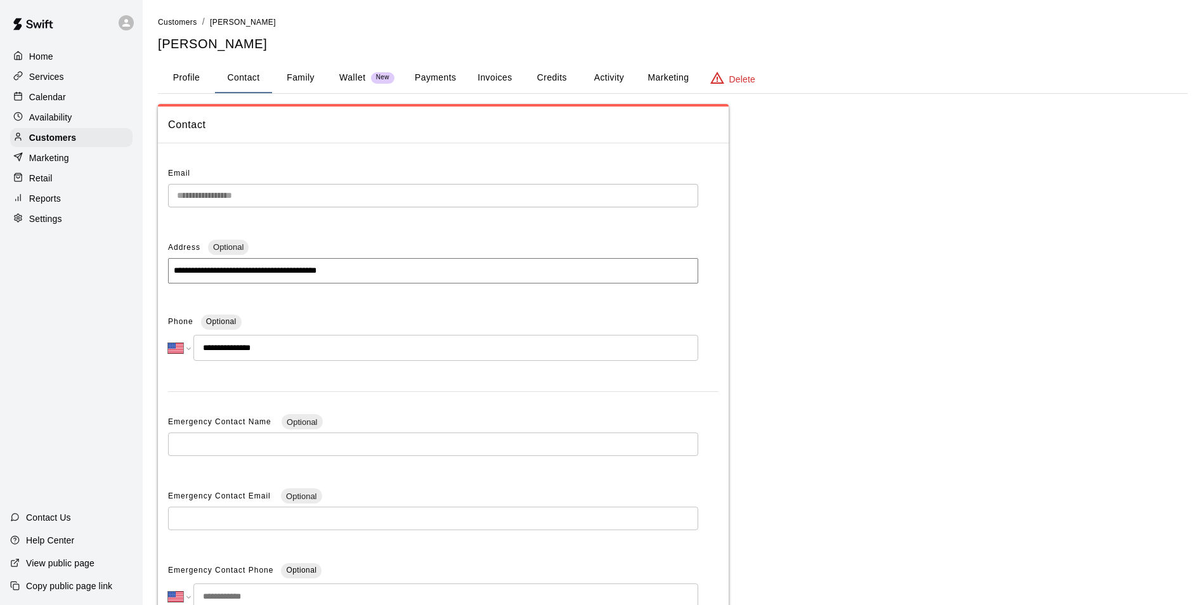
click at [422, 74] on button "Payments" at bounding box center [436, 78] width 62 height 30
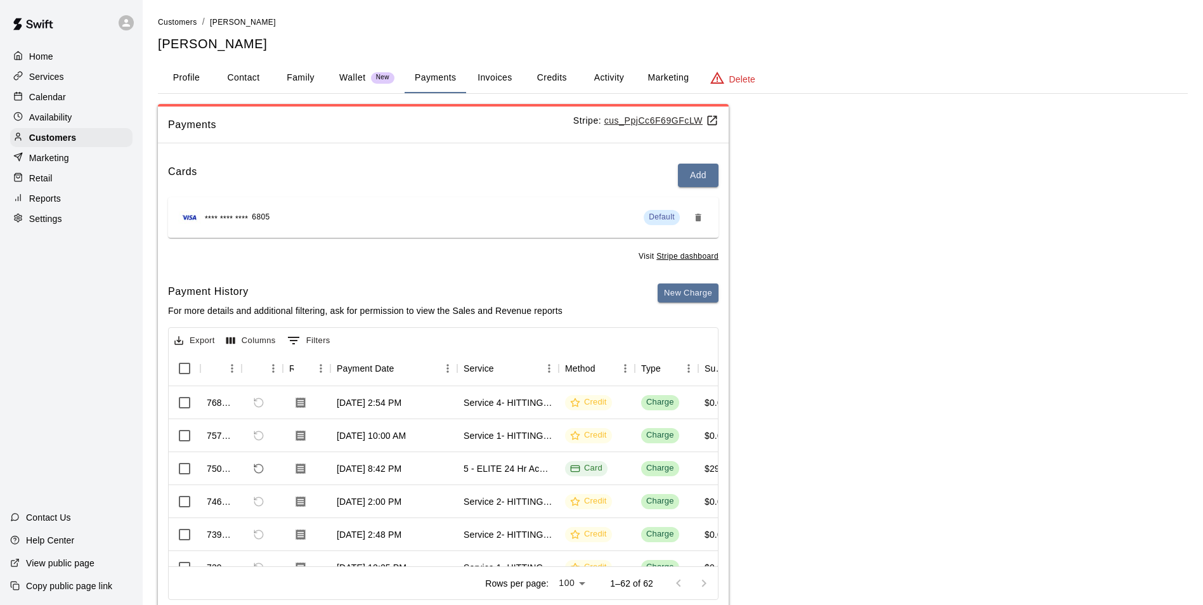
scroll to position [1, 0]
click at [545, 77] on button "Credits" at bounding box center [551, 78] width 57 height 30
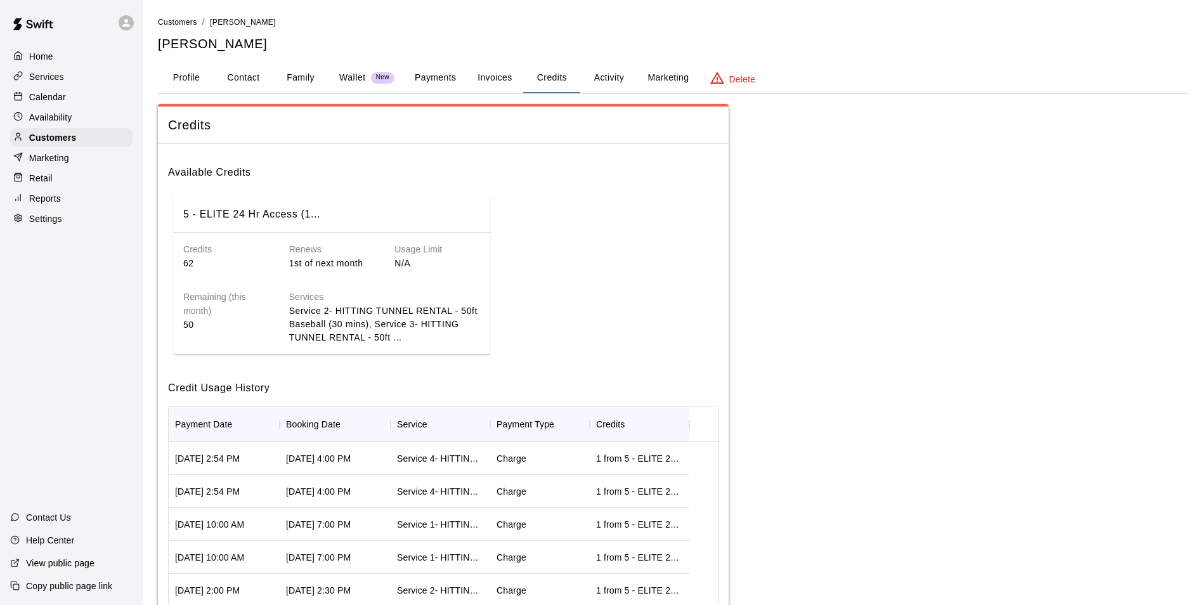
click at [504, 86] on button "Invoices" at bounding box center [494, 78] width 57 height 30
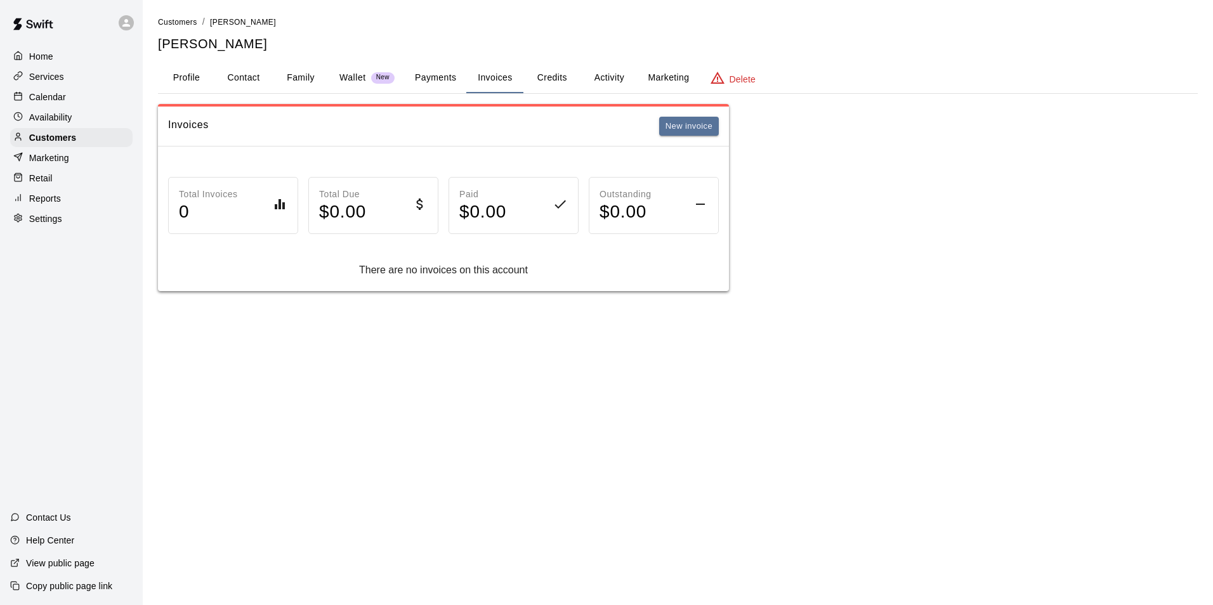
click at [430, 81] on button "Payments" at bounding box center [436, 78] width 62 height 30
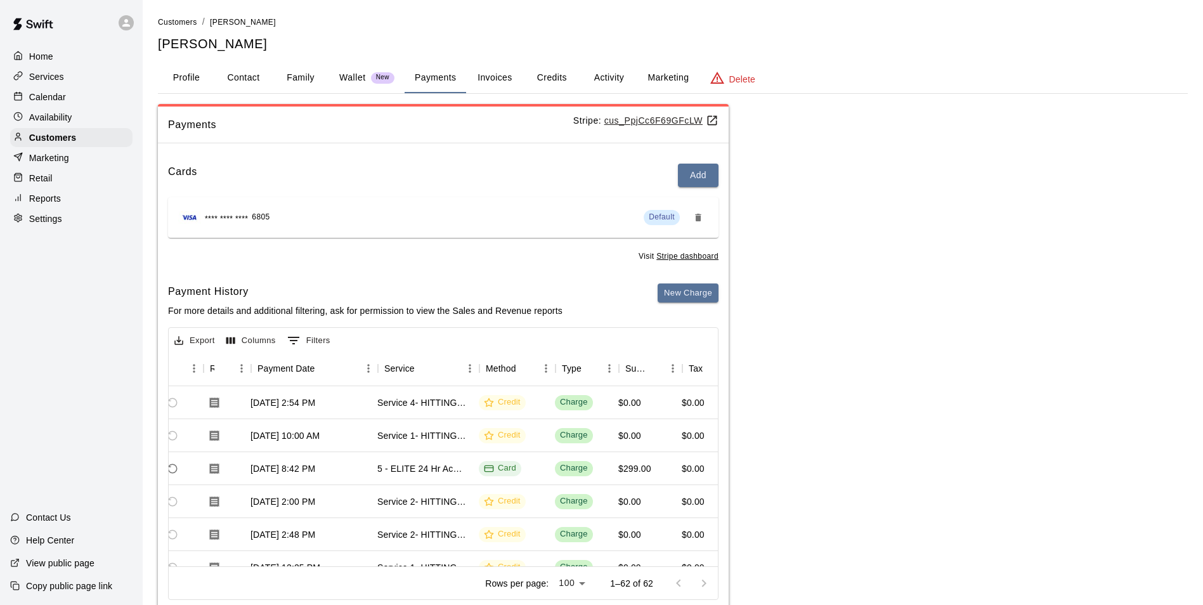
scroll to position [0, 88]
click at [79, 100] on div "Calendar" at bounding box center [71, 97] width 122 height 19
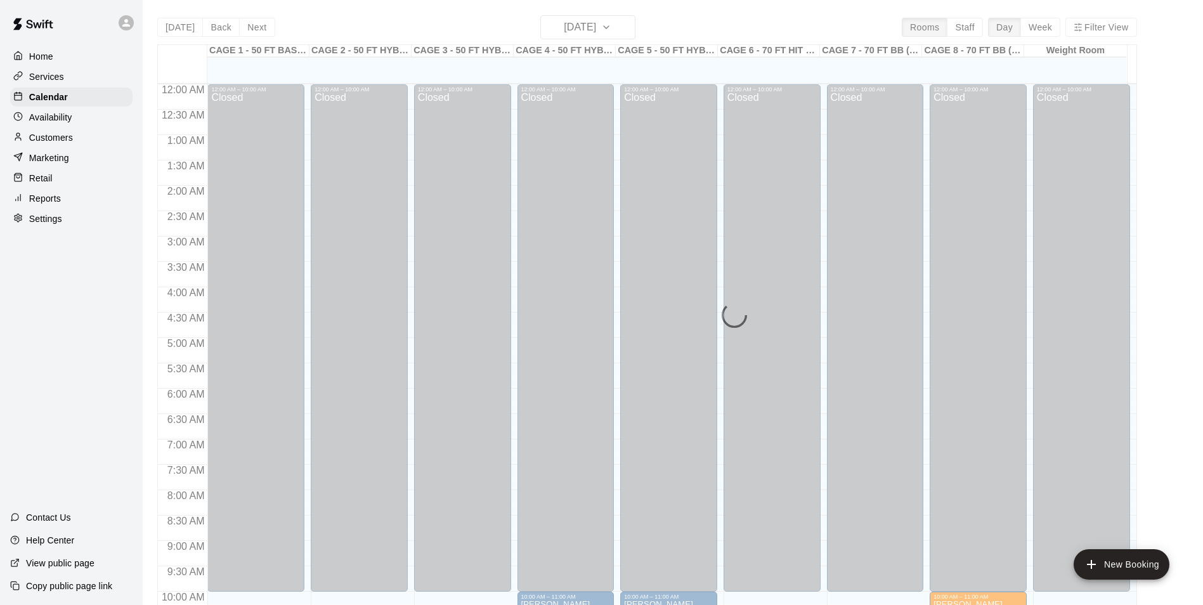
scroll to position [644, 0]
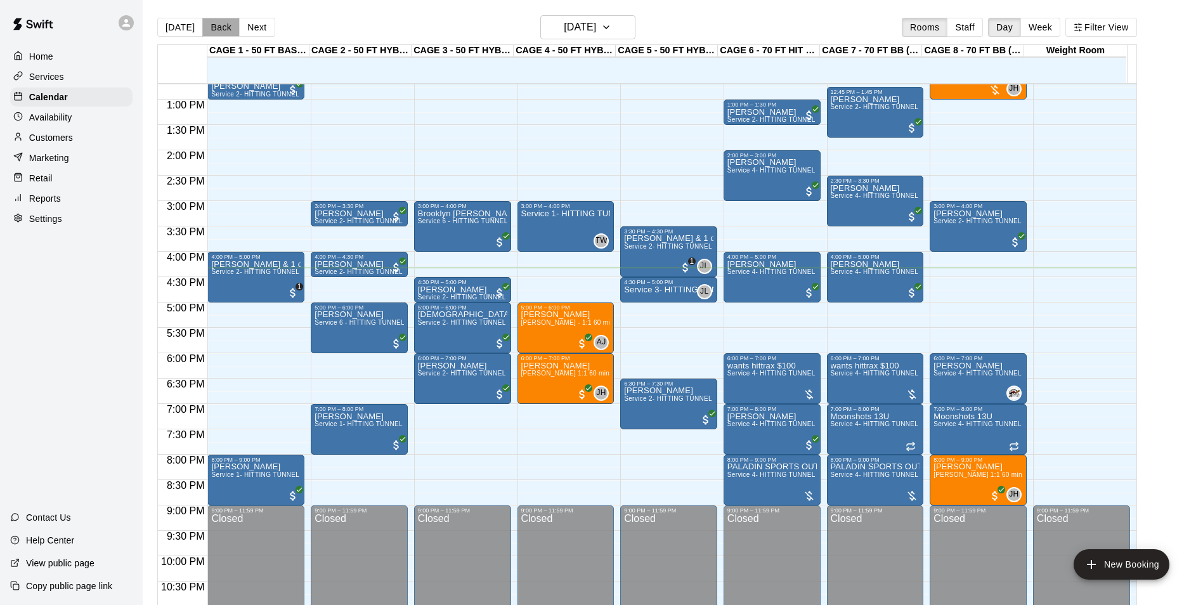
click at [206, 32] on button "Back" at bounding box center [220, 27] width 37 height 19
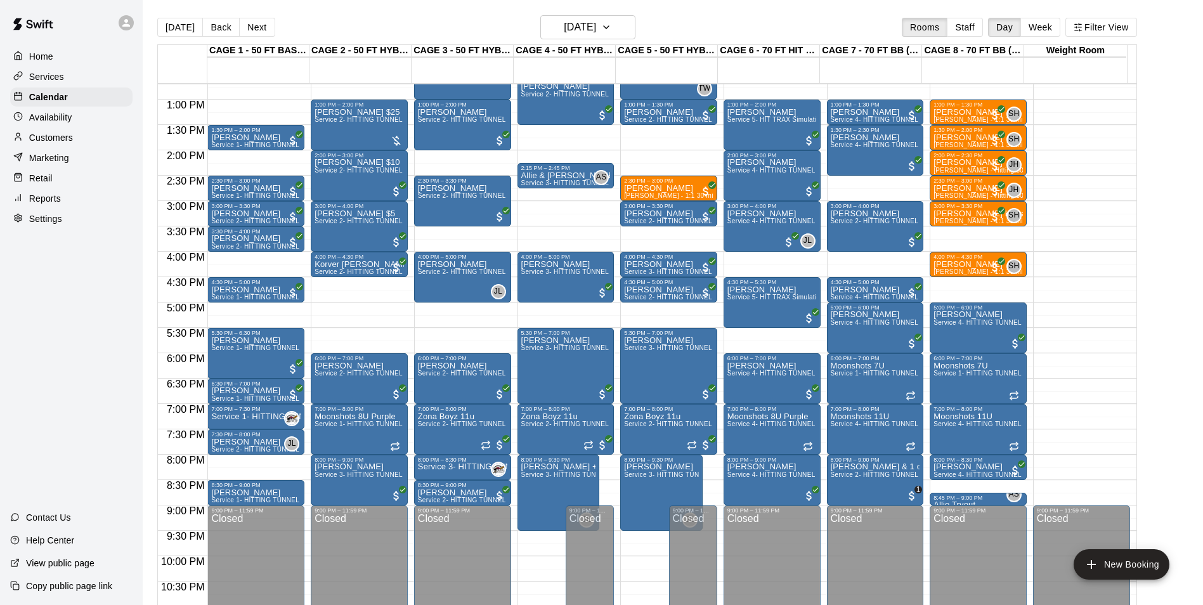
click at [171, 22] on button "[DATE]" at bounding box center [180, 27] width 46 height 19
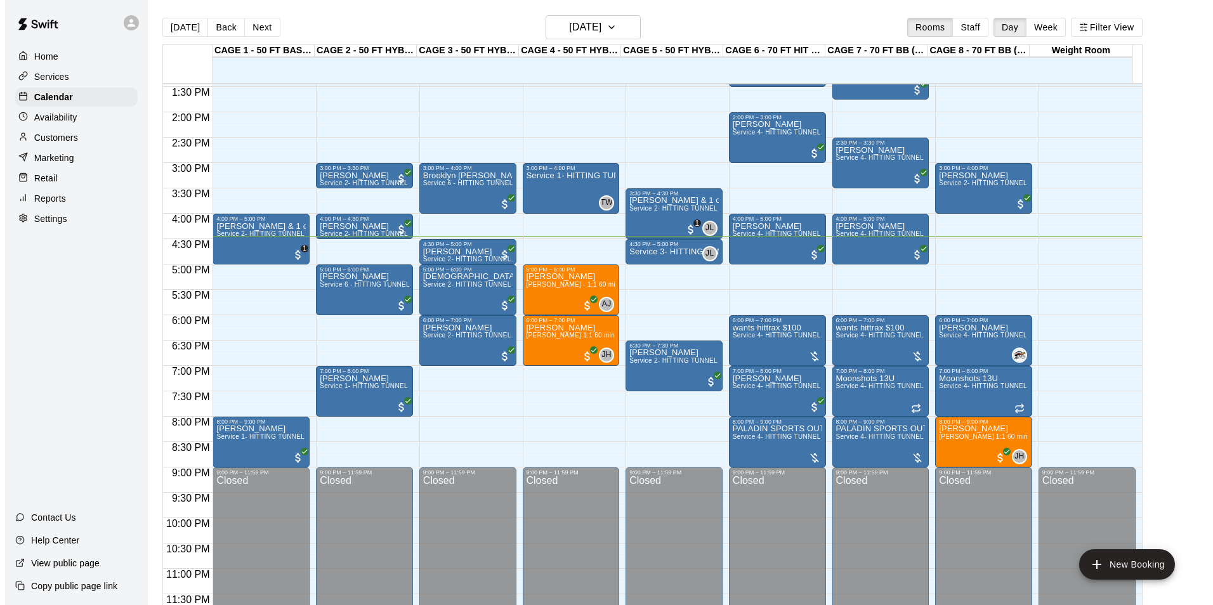
scroll to position [20, 0]
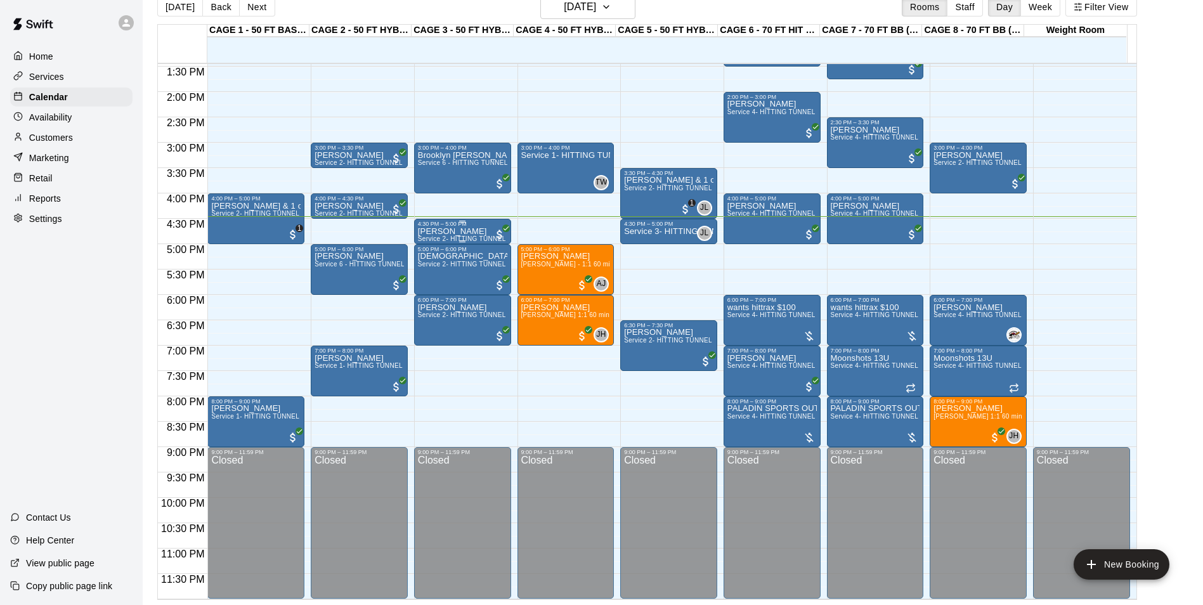
click at [460, 219] on div "4:30 PM – 5:00 PM Tony Harden Service 2- HITTING TUNNEL RENTAL - 50ft Baseball" at bounding box center [462, 231] width 97 height 25
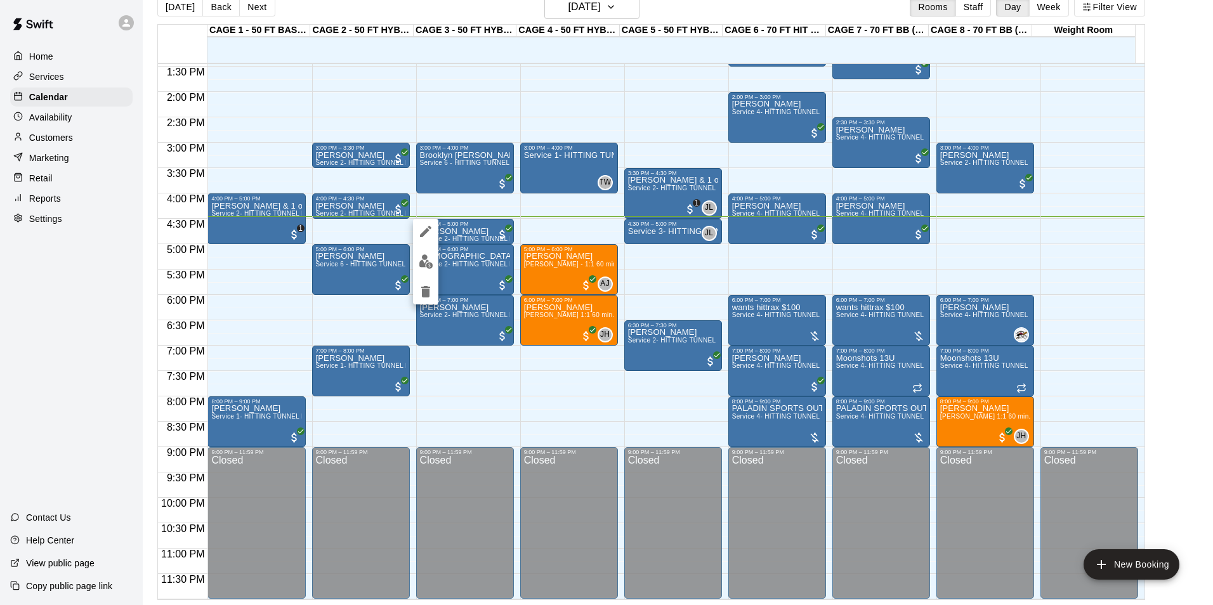
click at [466, 220] on div at bounding box center [606, 302] width 1213 height 605
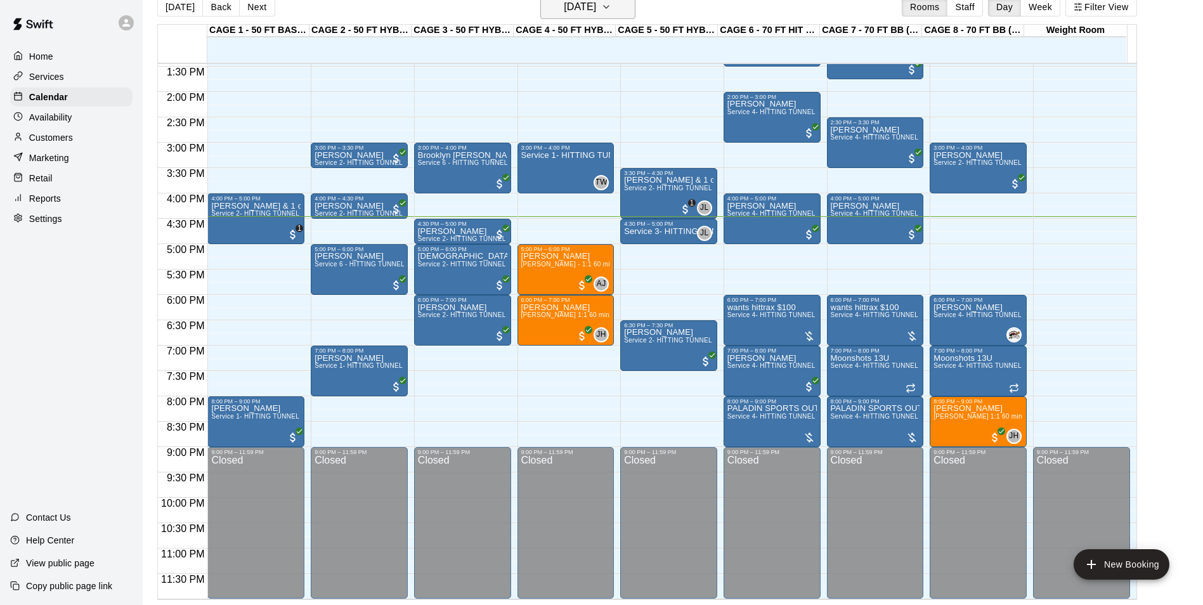
click at [578, 15] on h6 "[DATE]" at bounding box center [580, 7] width 32 height 18
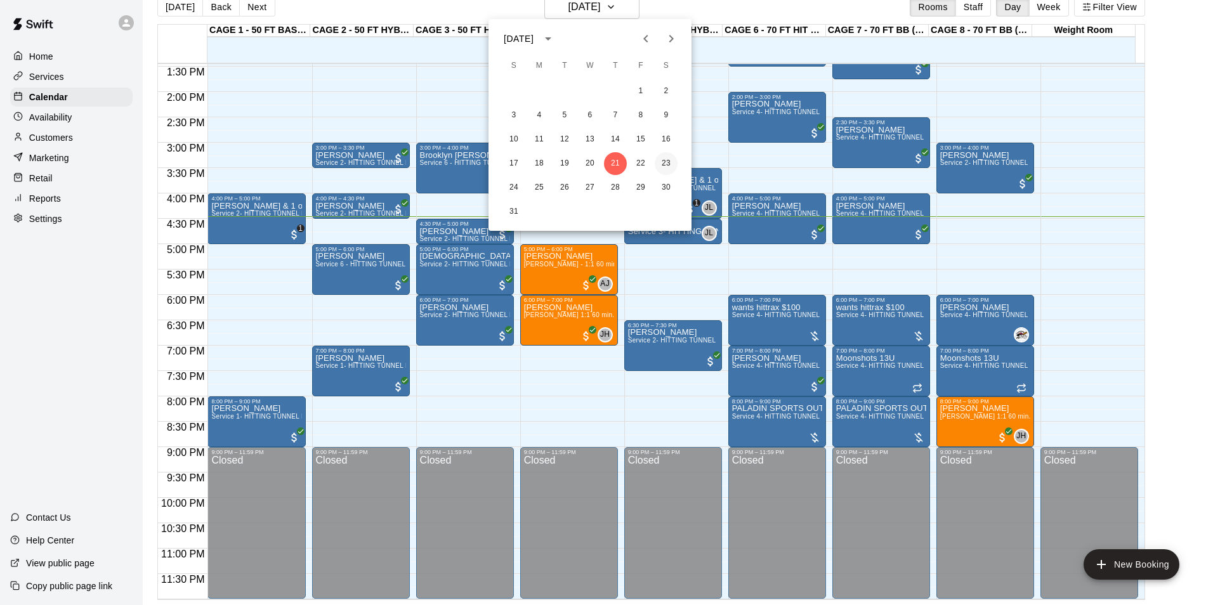
click at [663, 164] on button "23" at bounding box center [666, 163] width 23 height 23
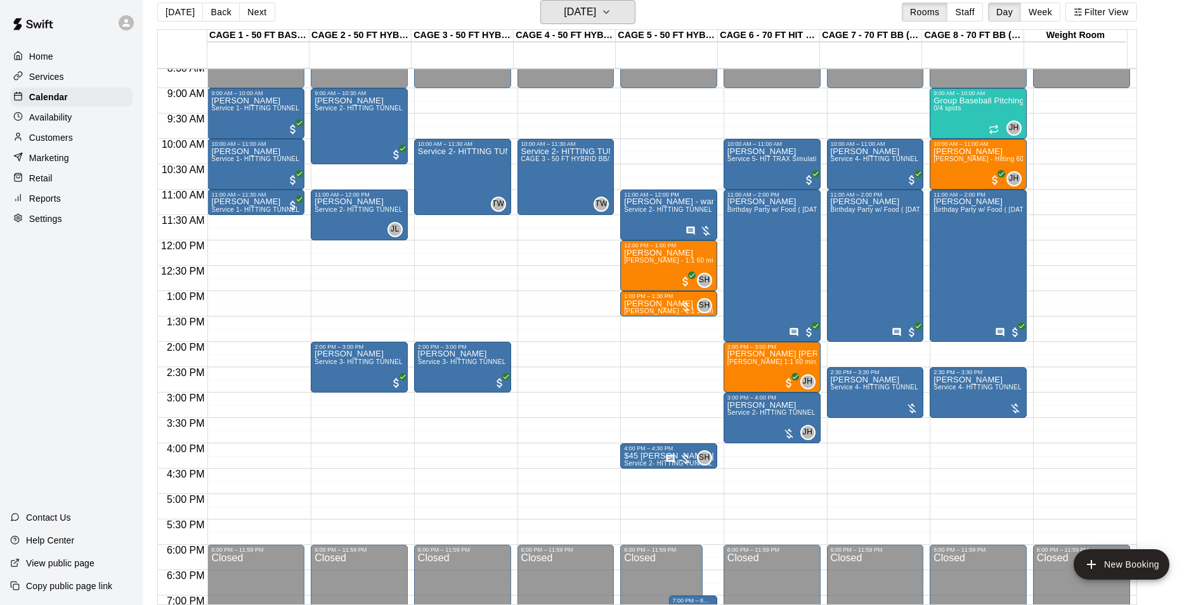
scroll to position [430, 0]
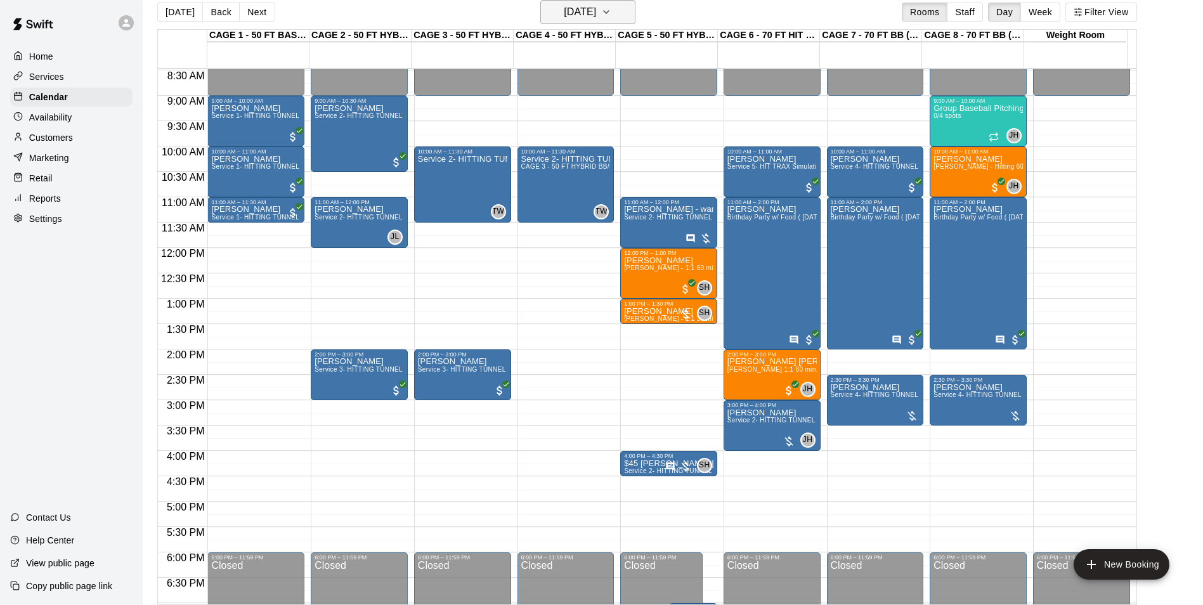
click at [564, 8] on h6 "Saturday Aug 23" at bounding box center [580, 12] width 32 height 18
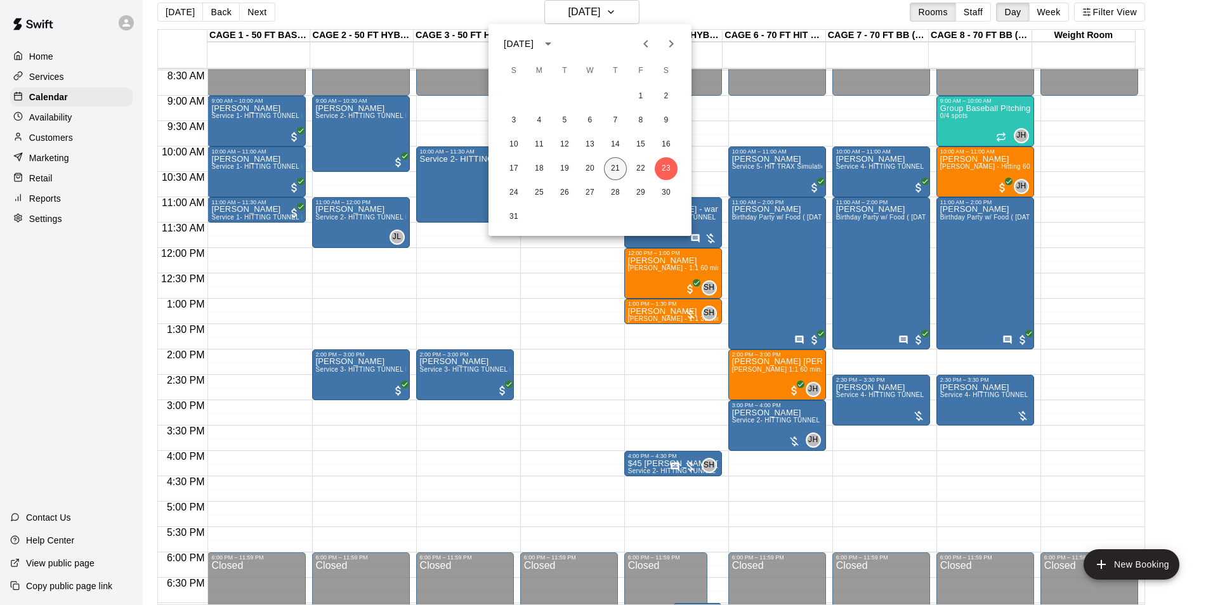
click at [616, 169] on button "21" at bounding box center [615, 168] width 23 height 23
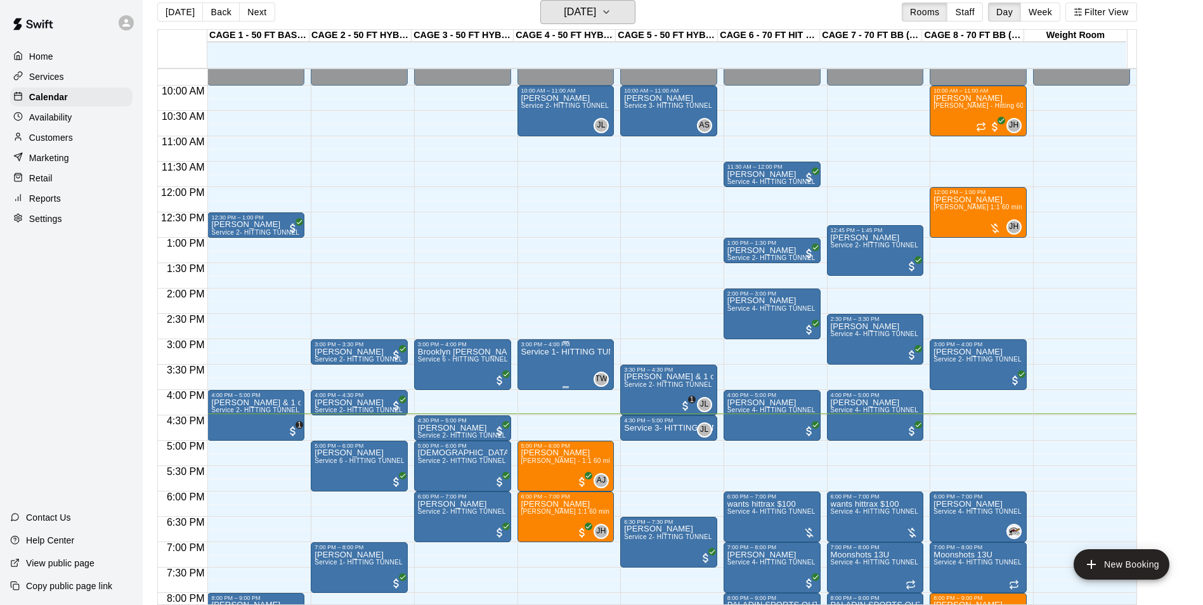
scroll to position [557, 0]
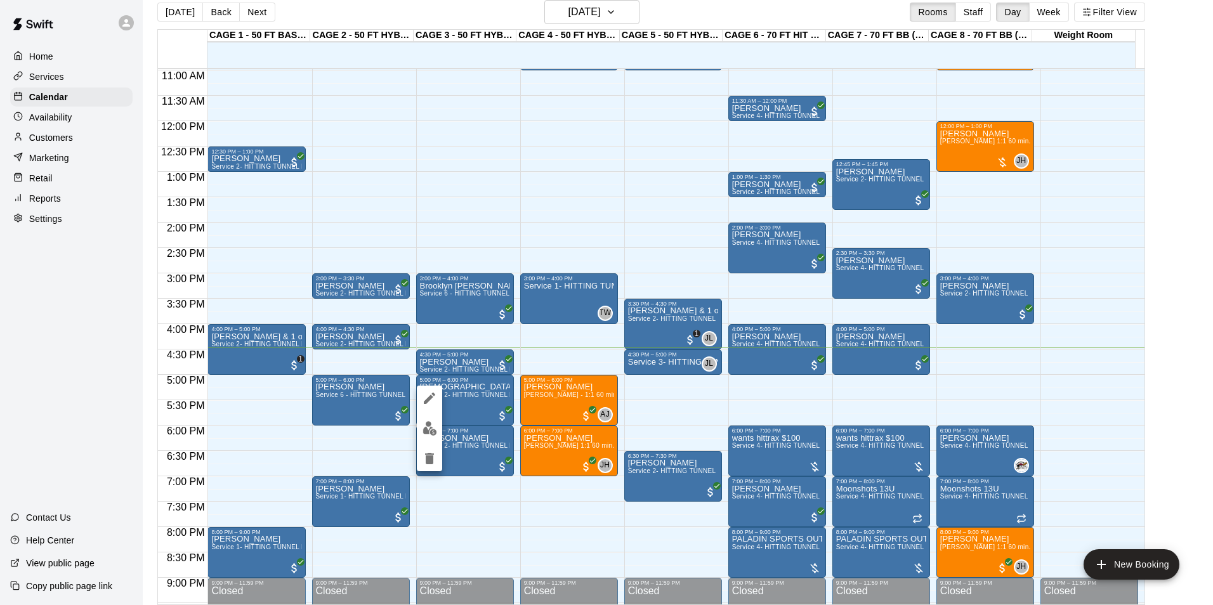
click at [459, 415] on div at bounding box center [606, 302] width 1213 height 605
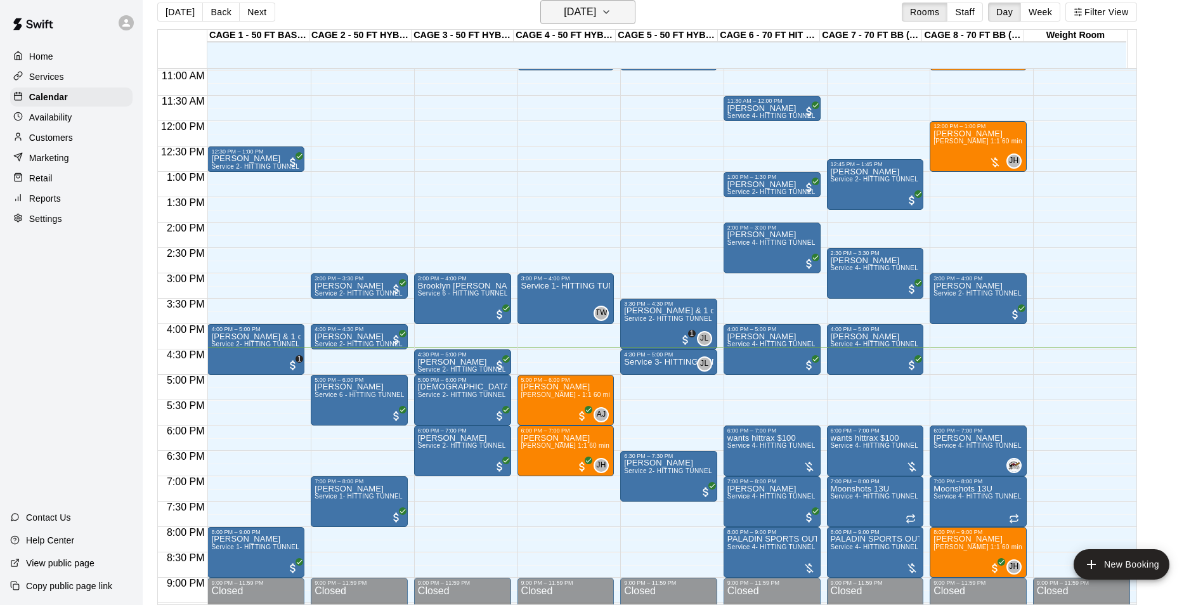
click at [564, 6] on h6 "[DATE]" at bounding box center [580, 12] width 32 height 18
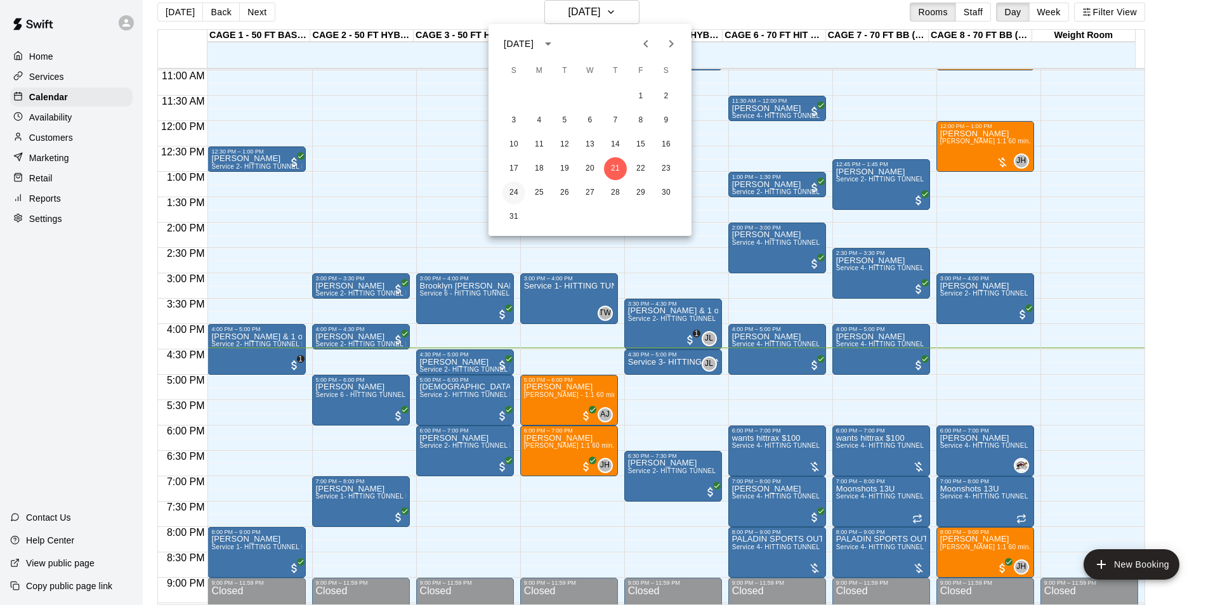
click at [511, 194] on button "24" at bounding box center [513, 192] width 23 height 23
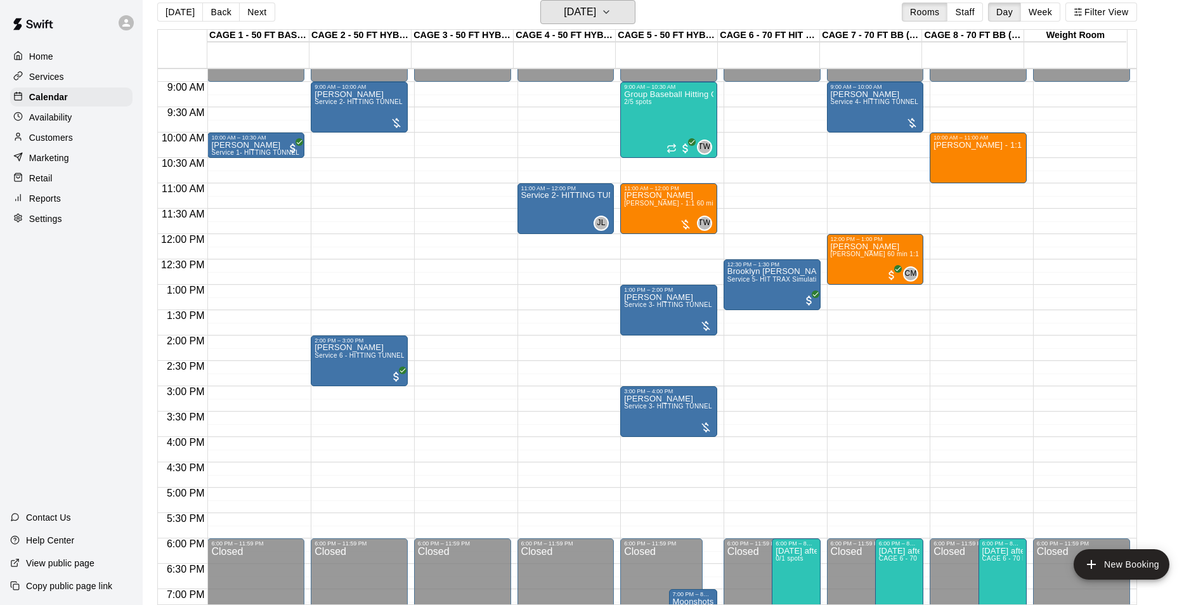
scroll to position [430, 0]
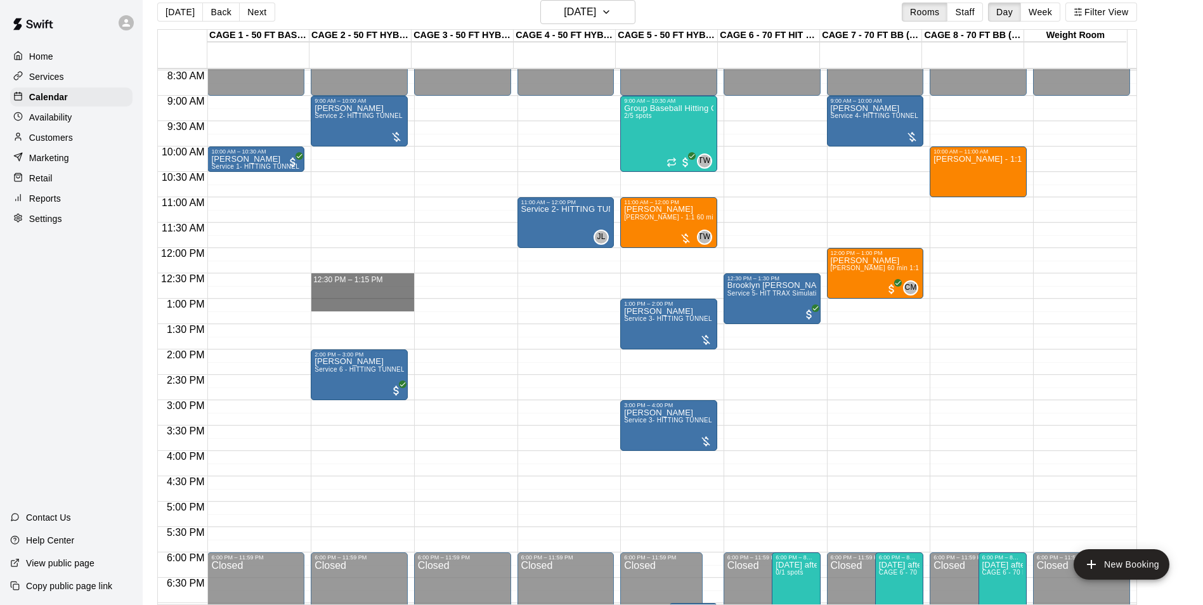
drag, startPoint x: 328, startPoint y: 276, endPoint x: 347, endPoint y: 294, distance: 26.0
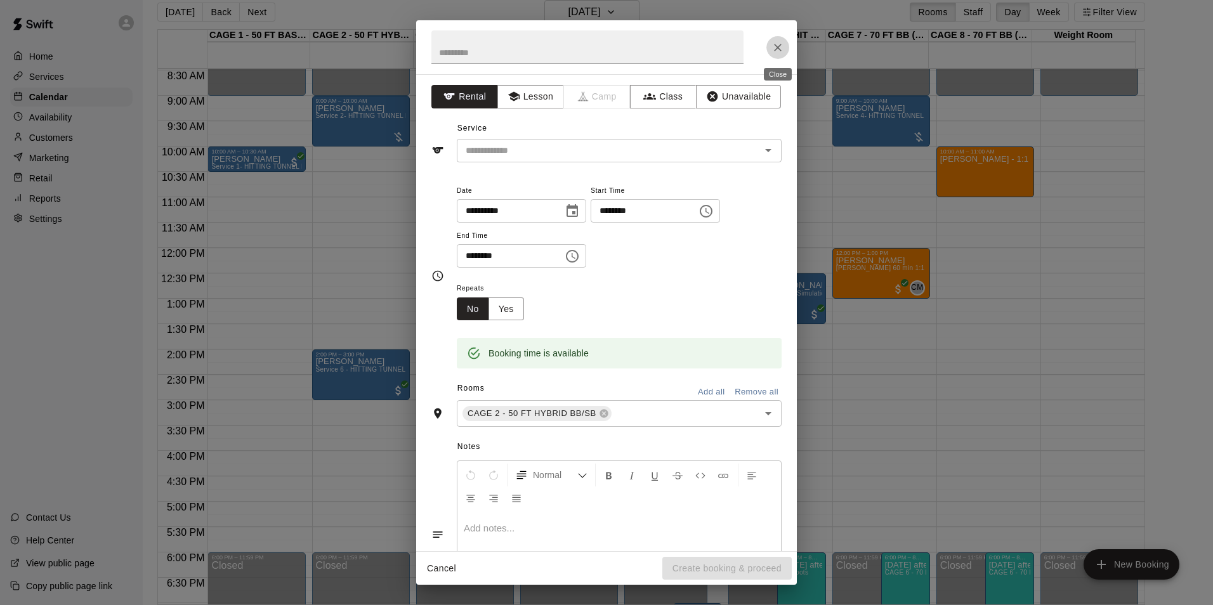
click at [778, 45] on icon "Close" at bounding box center [777, 47] width 13 height 13
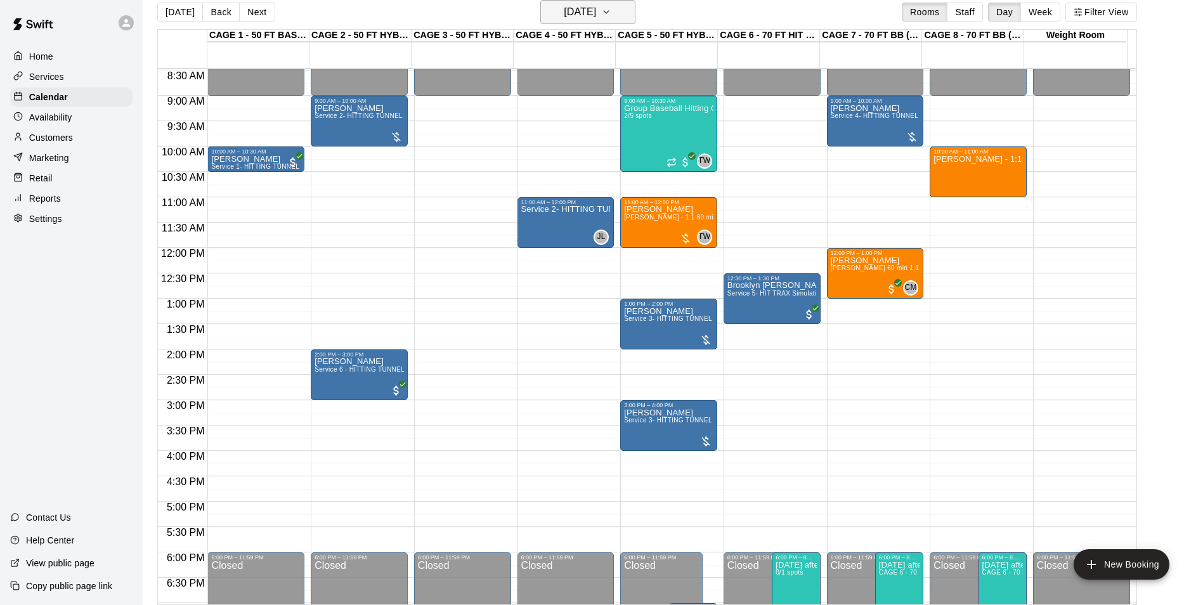
click at [604, 23] on button "Sunday Aug 24" at bounding box center [587, 12] width 95 height 24
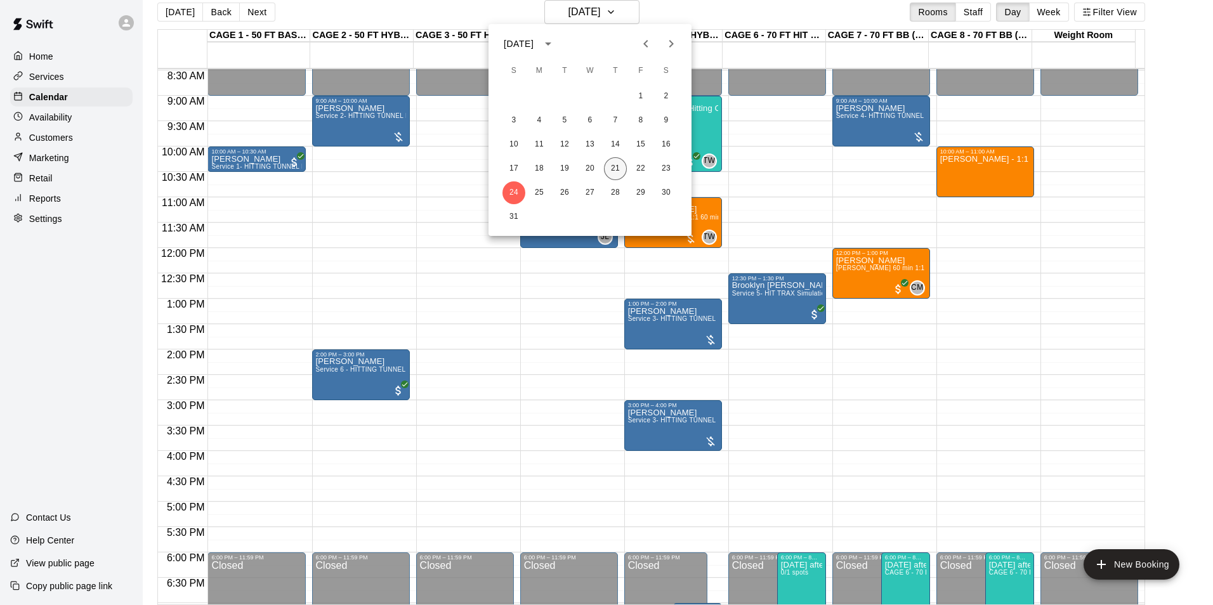
click at [611, 167] on button "21" at bounding box center [615, 168] width 23 height 23
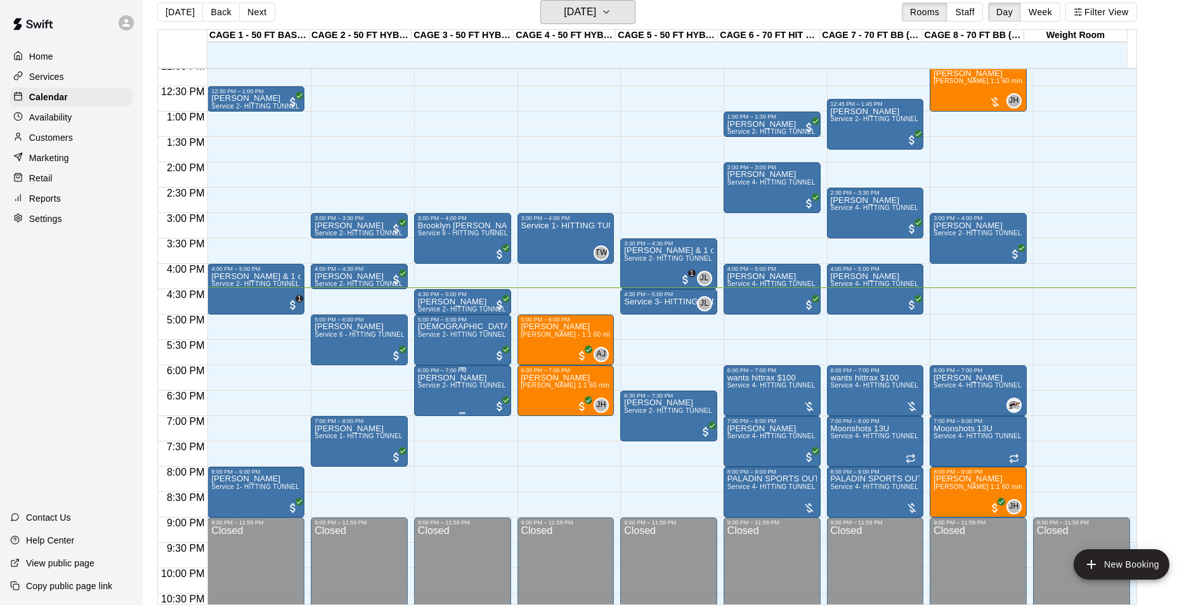
scroll to position [620, 0]
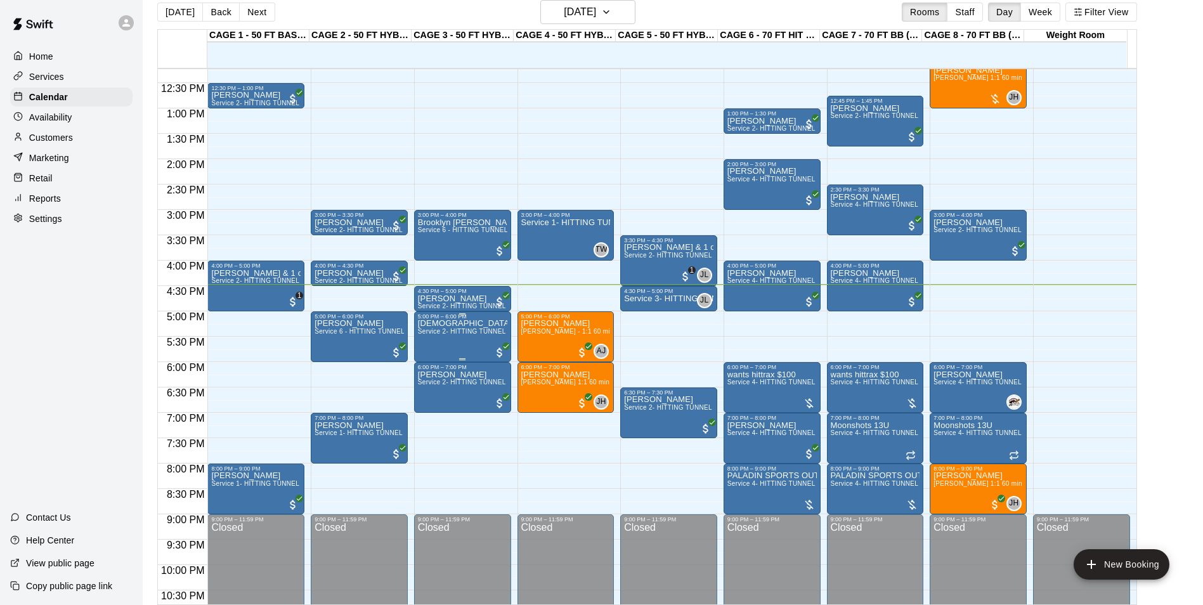
click at [455, 332] on span "Service 2- HITTING TUNNEL RENTAL - 50ft Baseball" at bounding box center [498, 331] width 161 height 7
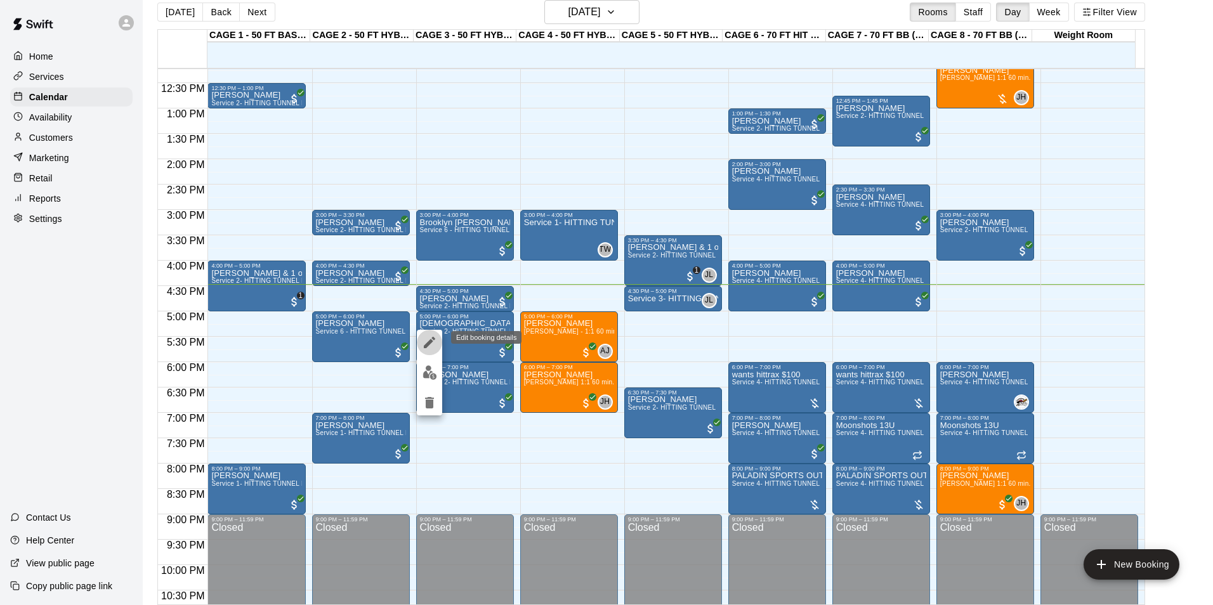
click at [429, 339] on icon "edit" at bounding box center [429, 342] width 15 height 15
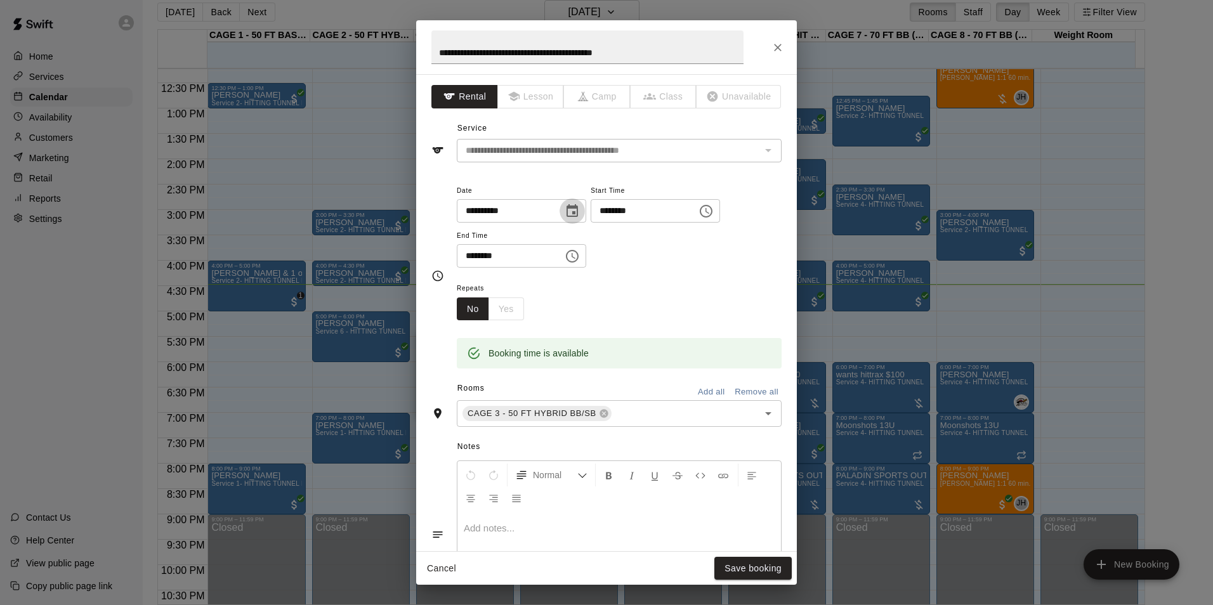
click at [578, 208] on icon "Choose date, selected date is Aug 21, 2025" at bounding box center [571, 210] width 11 height 13
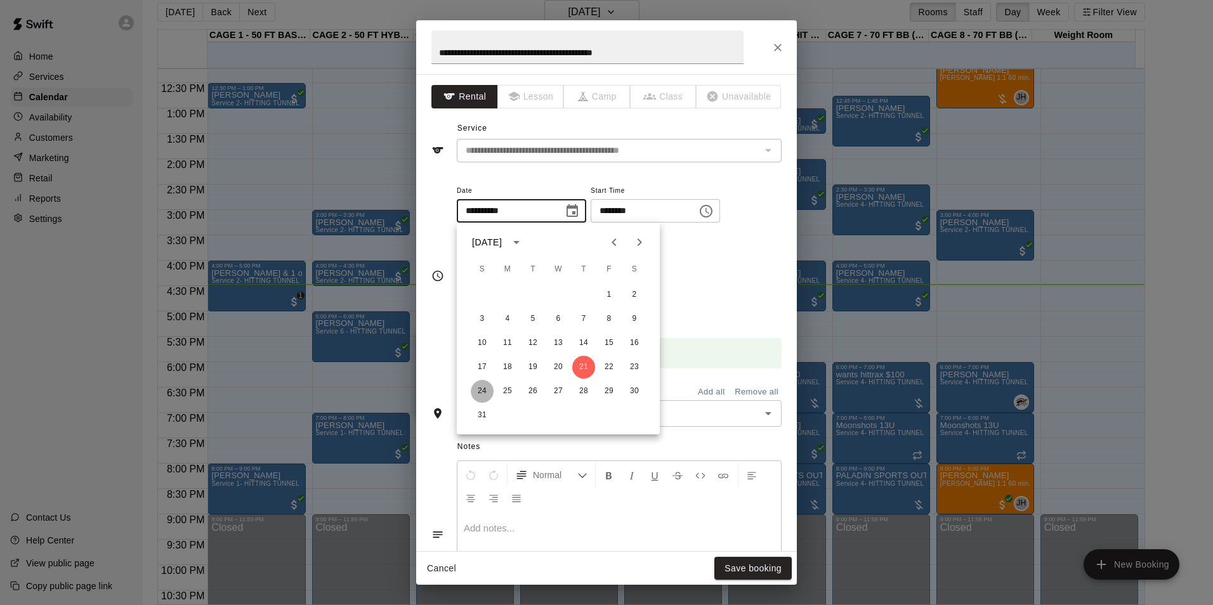
click at [477, 391] on button "24" at bounding box center [482, 391] width 23 height 23
type input "**********"
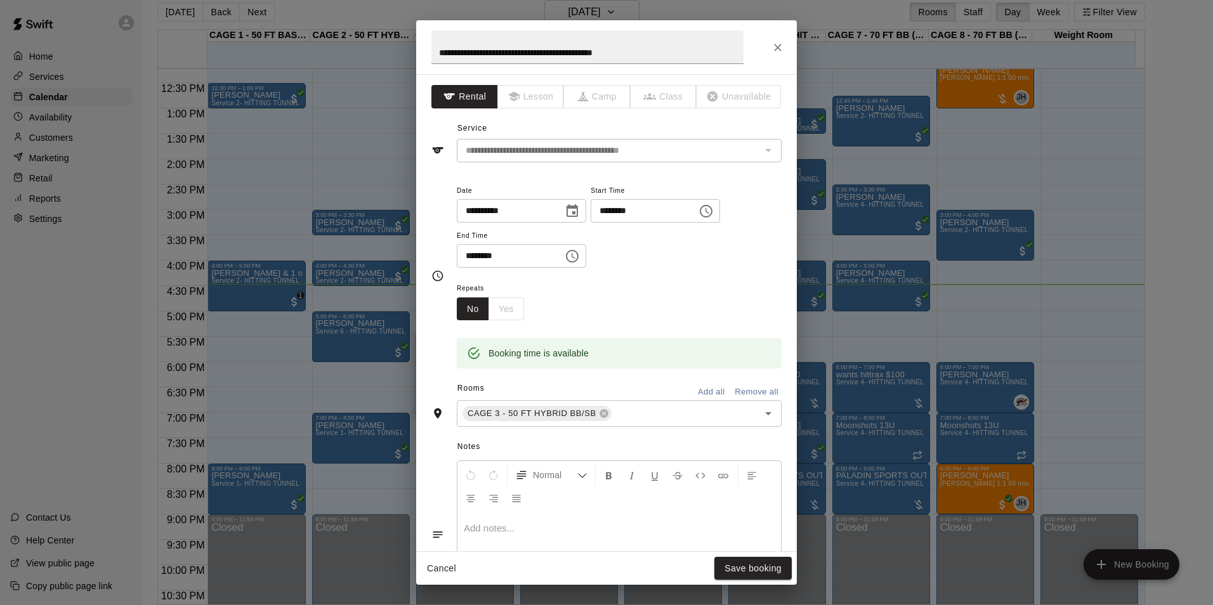
click at [615, 209] on input "********" at bounding box center [639, 210] width 98 height 23
type input "********"
click at [467, 254] on input "********" at bounding box center [506, 255] width 98 height 23
click at [481, 256] on input "********" at bounding box center [506, 255] width 98 height 23
type input "********"
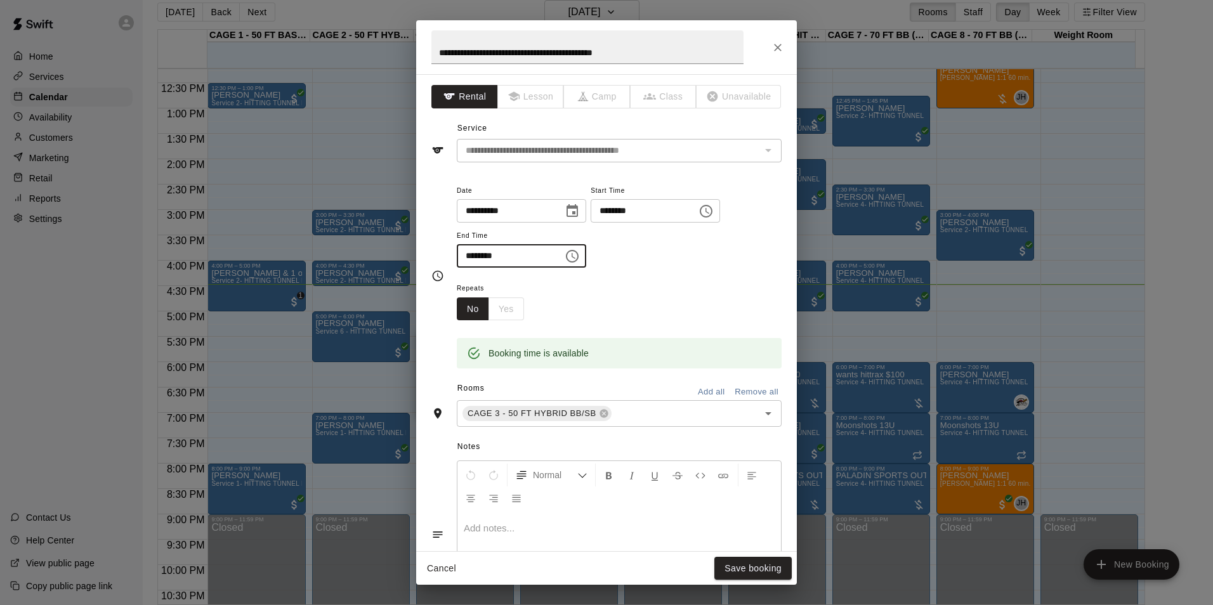
click at [646, 266] on div "**********" at bounding box center [619, 226] width 325 height 86
click at [743, 570] on button "Save booking" at bounding box center [752, 568] width 77 height 23
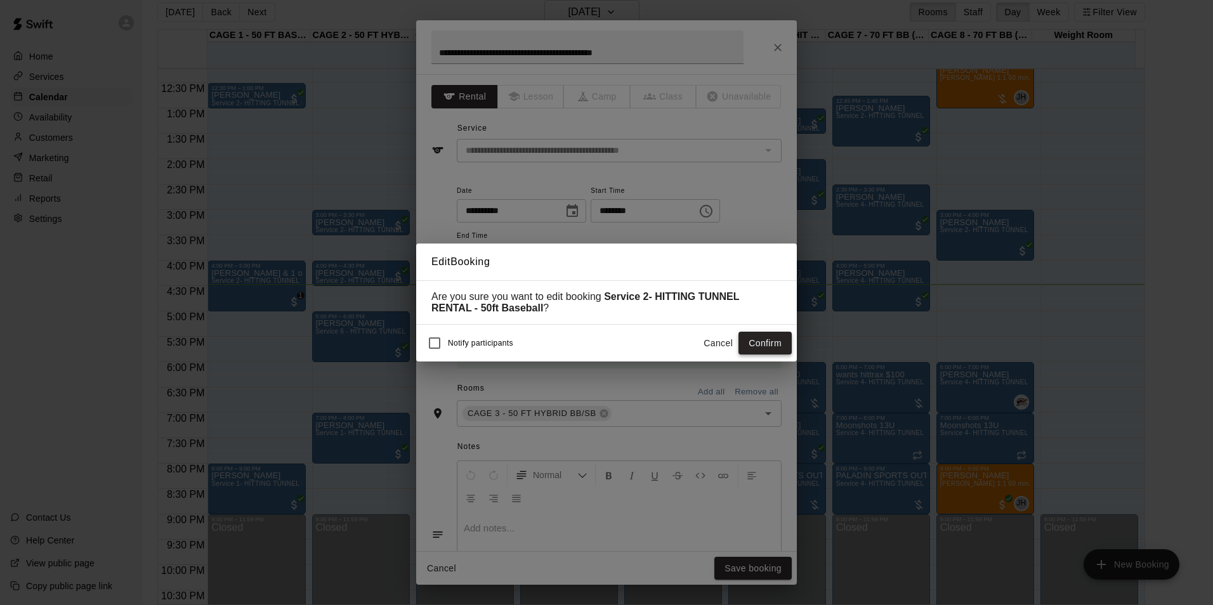
click at [760, 343] on button "Confirm" at bounding box center [764, 343] width 53 height 23
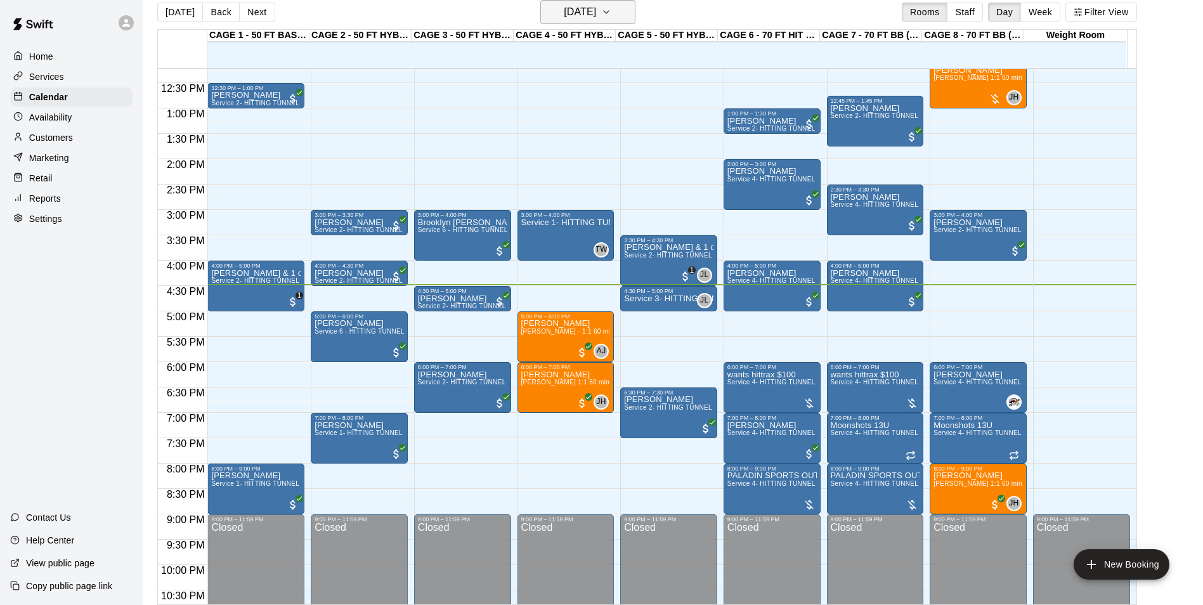
click at [606, 21] on button "[DATE]" at bounding box center [587, 12] width 95 height 24
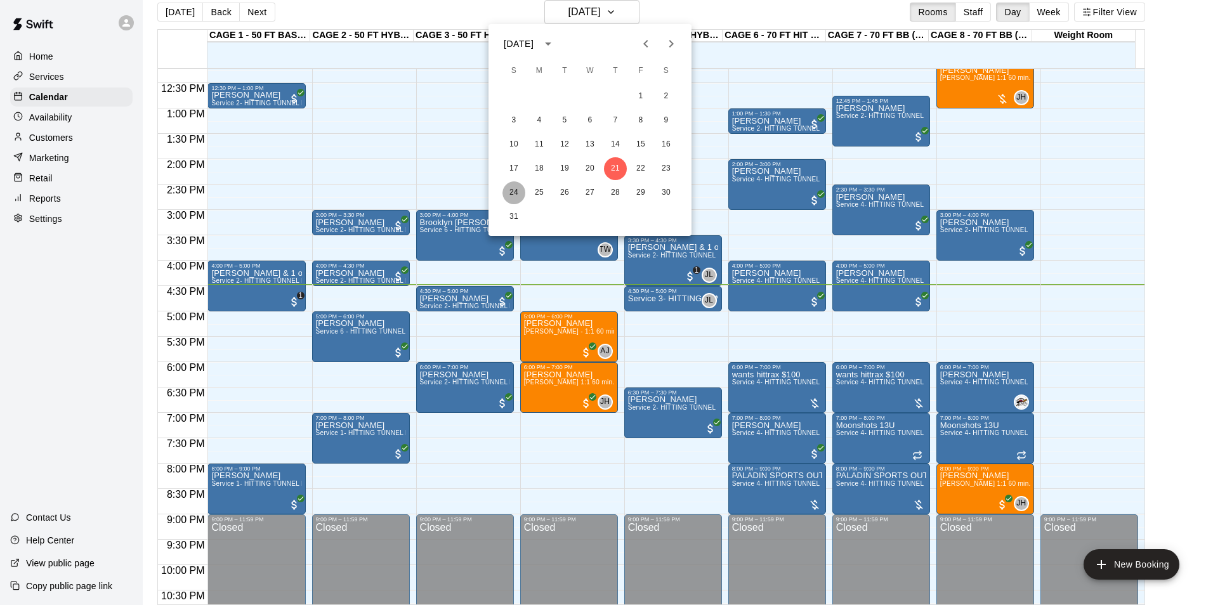
click at [512, 187] on button "24" at bounding box center [513, 192] width 23 height 23
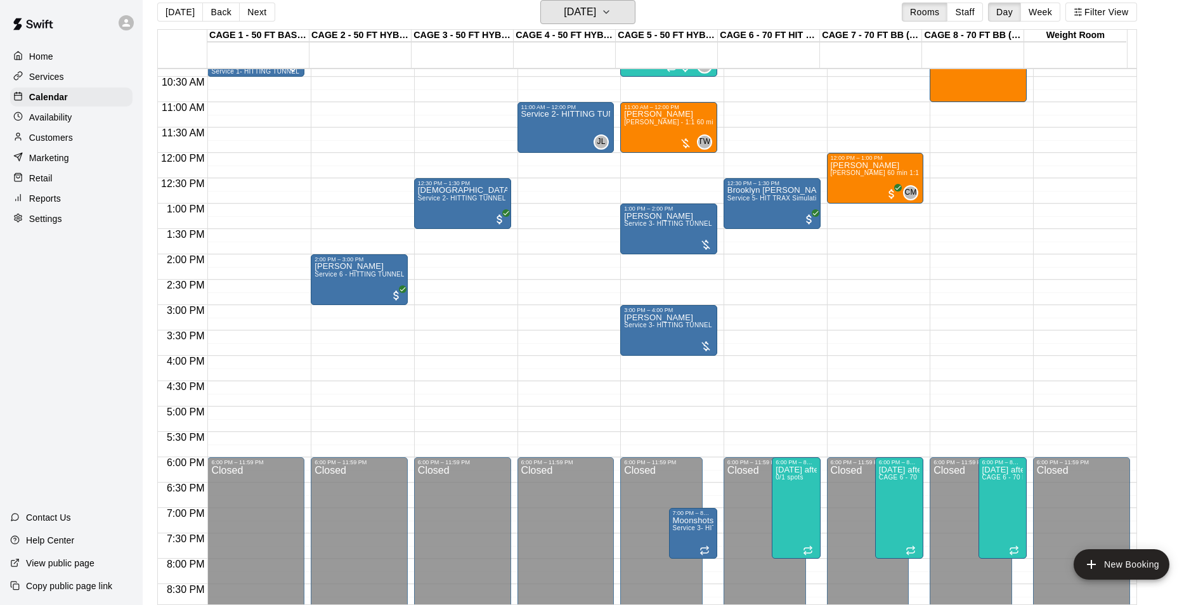
scroll to position [430, 0]
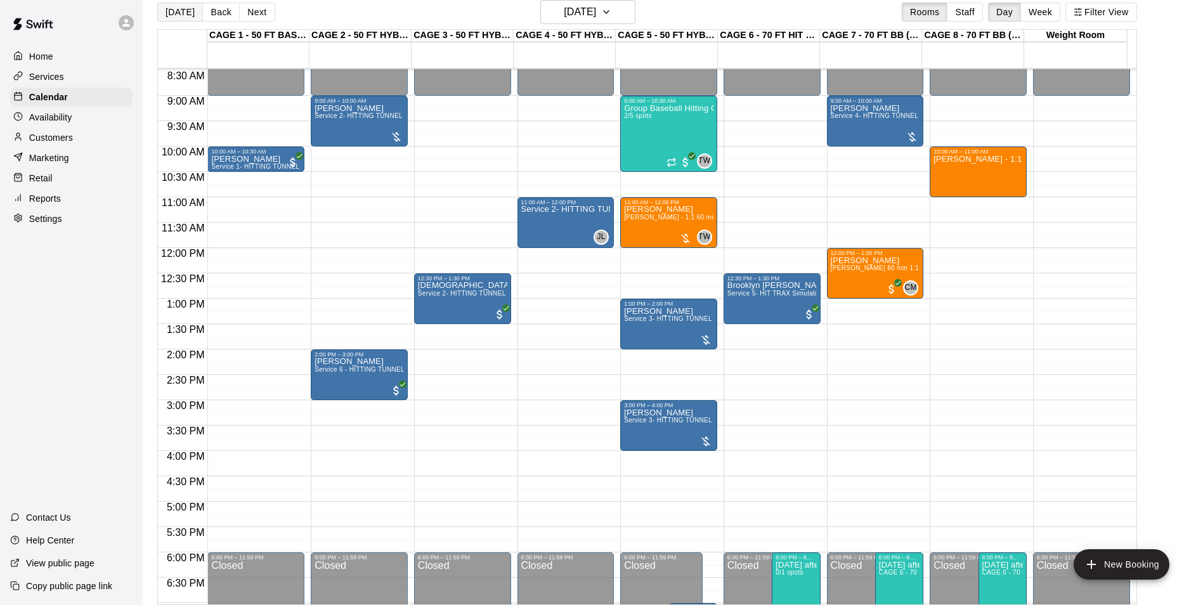
click at [192, 11] on button "[DATE]" at bounding box center [180, 12] width 46 height 19
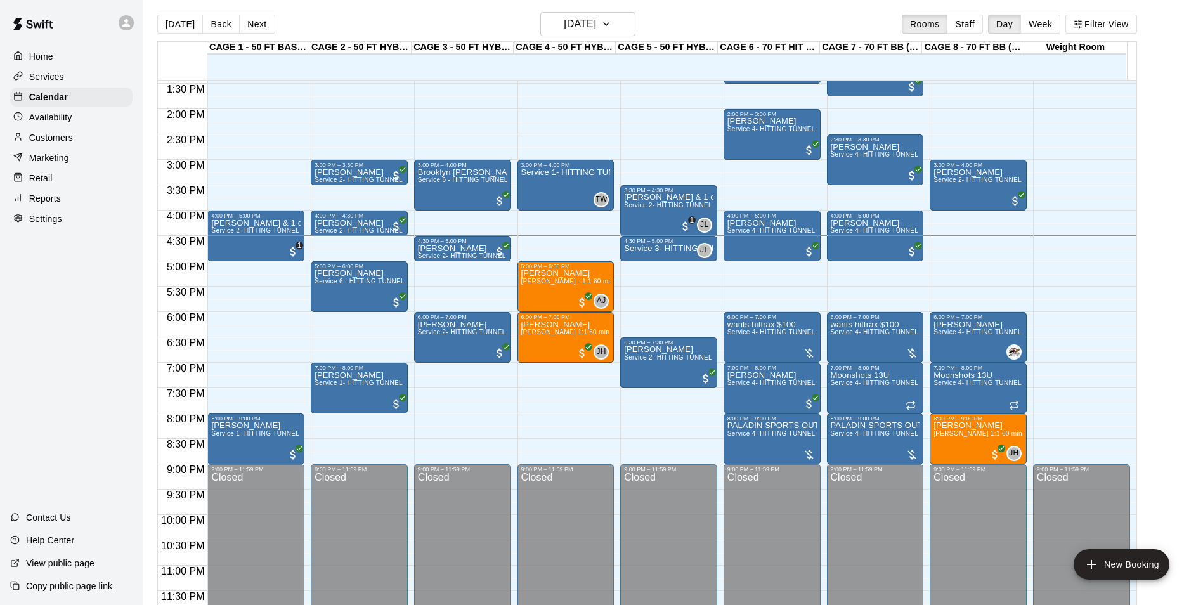
scroll to position [0, 0]
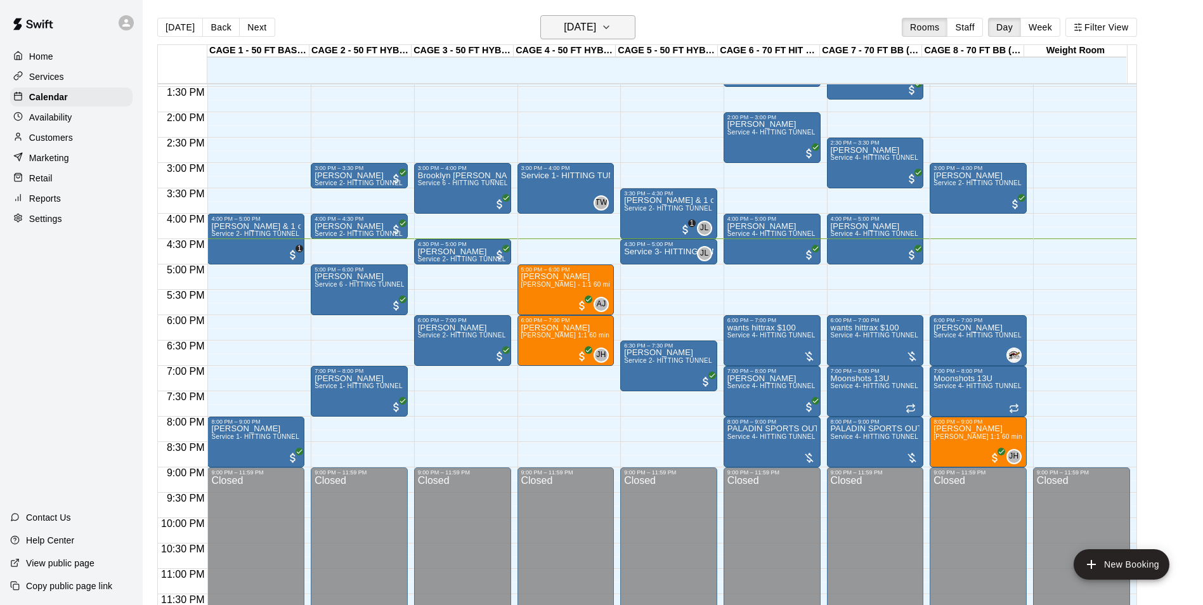
click at [580, 27] on h6 "[DATE]" at bounding box center [580, 27] width 32 height 18
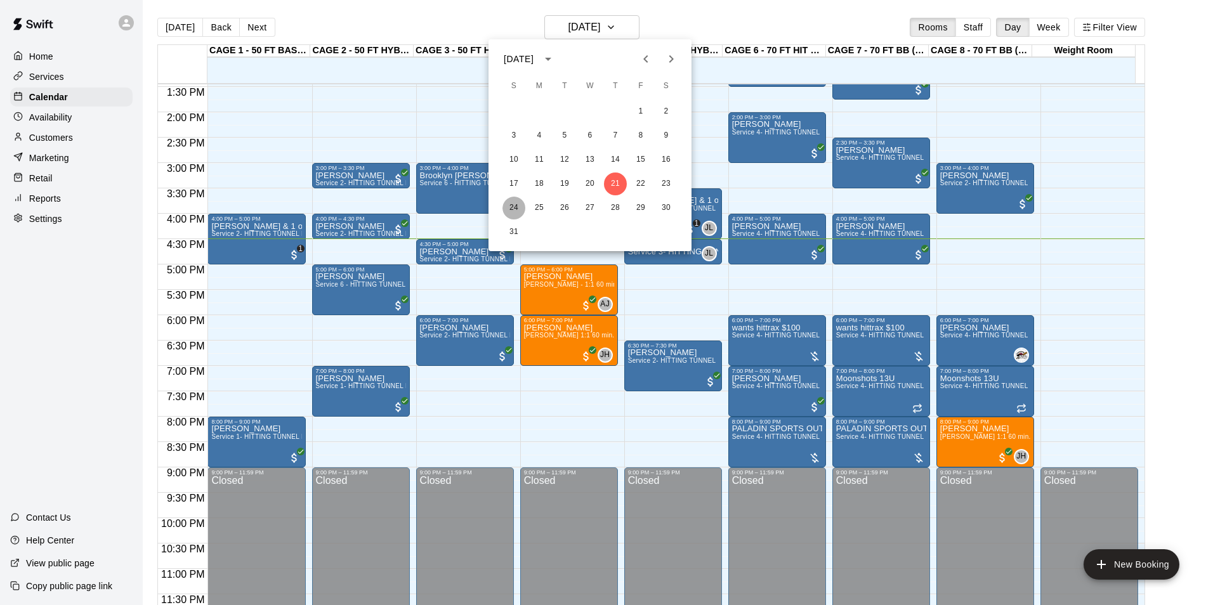
click at [521, 207] on button "24" at bounding box center [513, 208] width 23 height 23
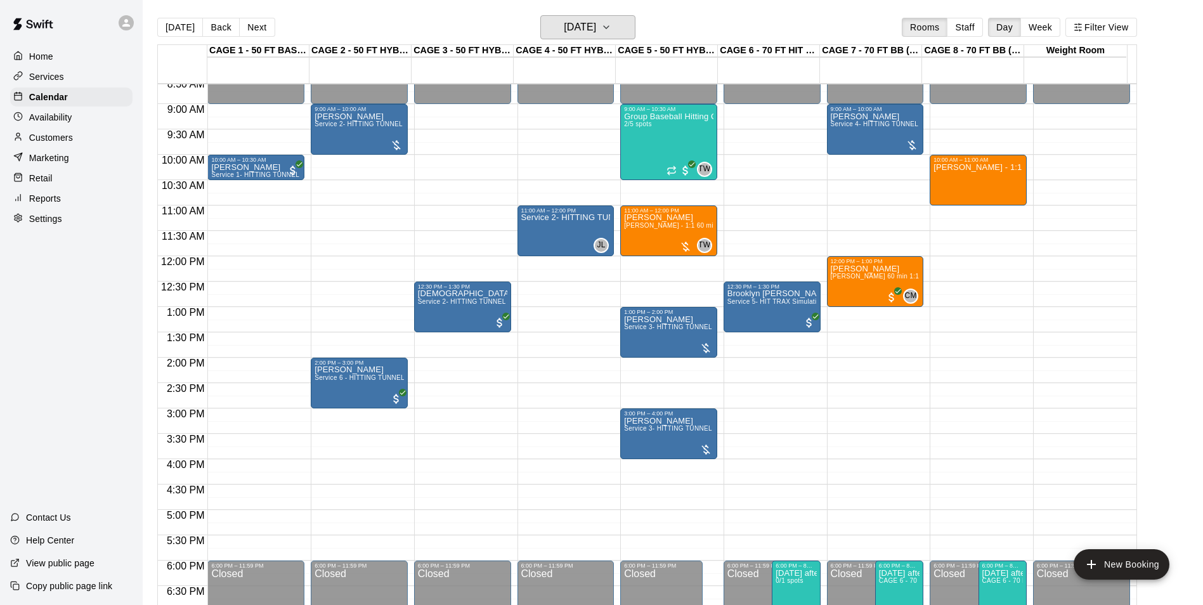
scroll to position [430, 0]
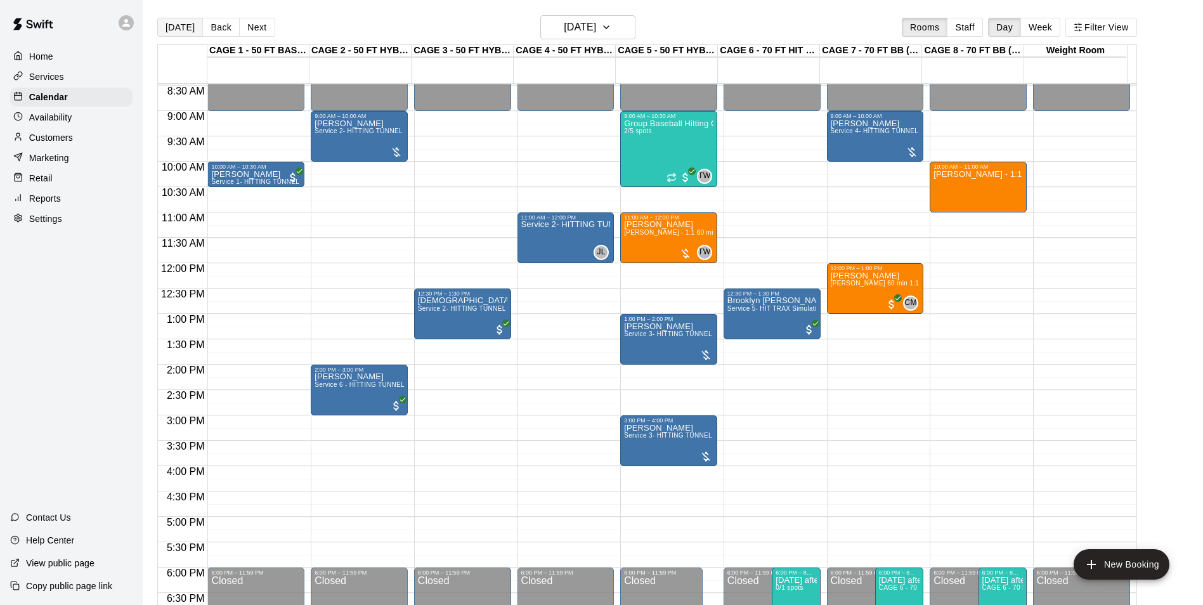
click at [173, 25] on button "[DATE]" at bounding box center [180, 27] width 46 height 19
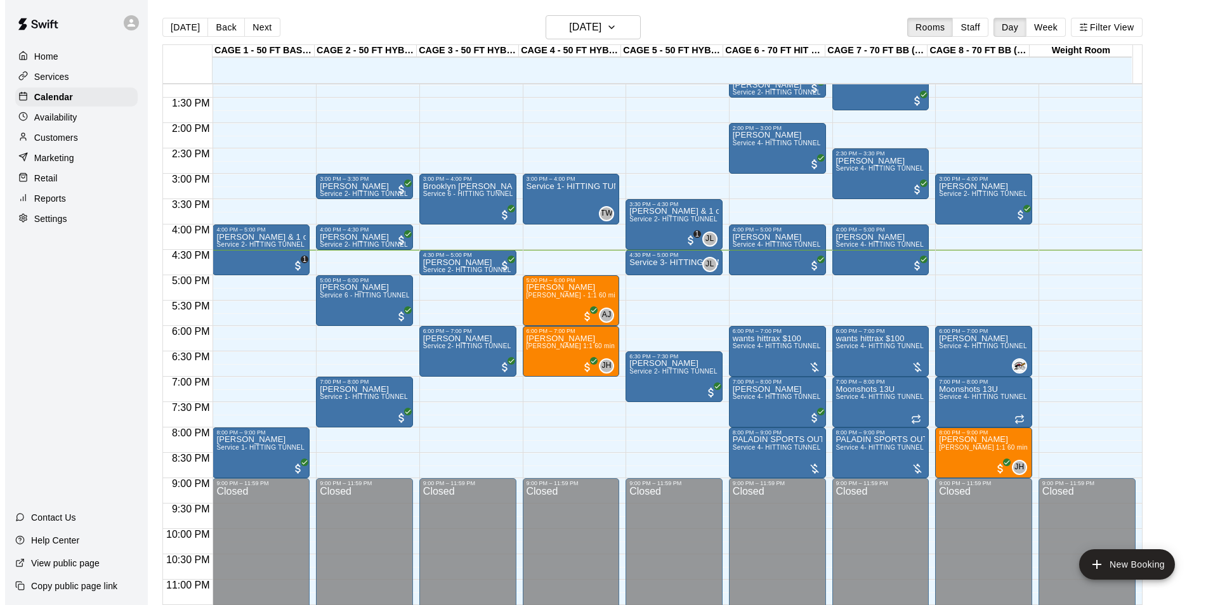
scroll to position [684, 0]
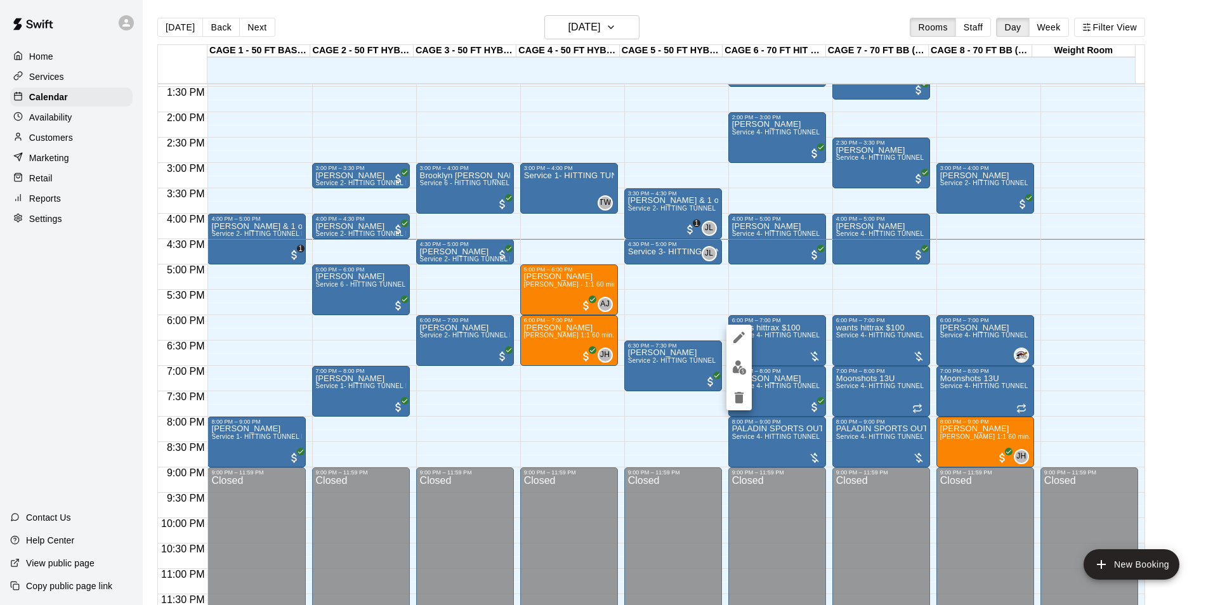
click at [738, 339] on icon "edit" at bounding box center [738, 337] width 11 height 11
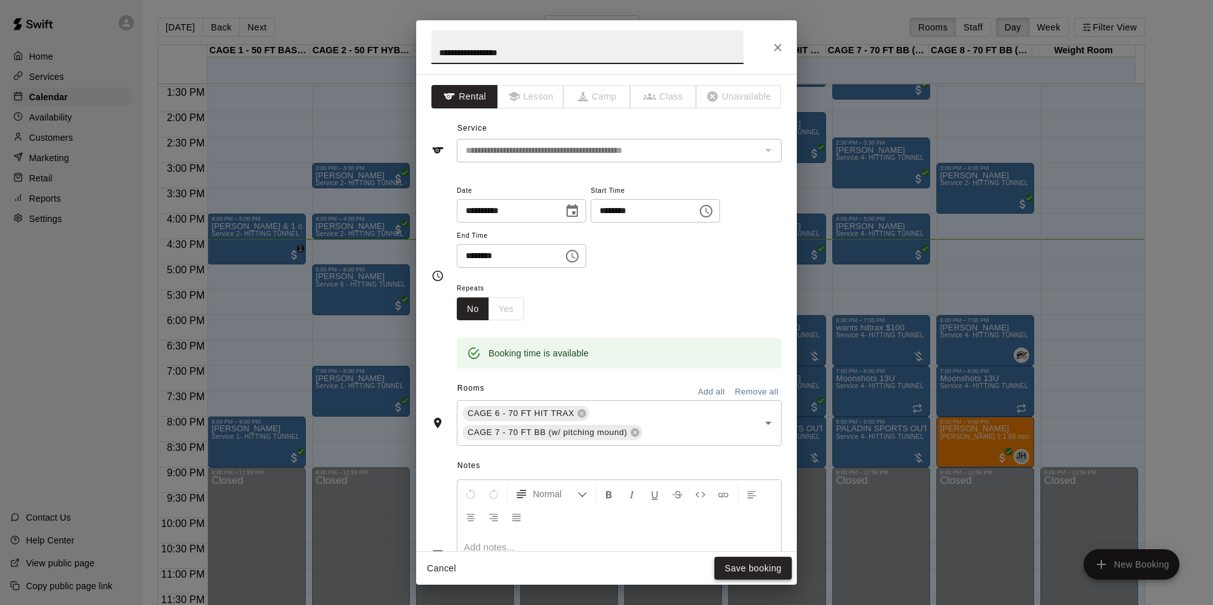
type input "**********"
click at [741, 573] on button "Save booking" at bounding box center [752, 568] width 77 height 23
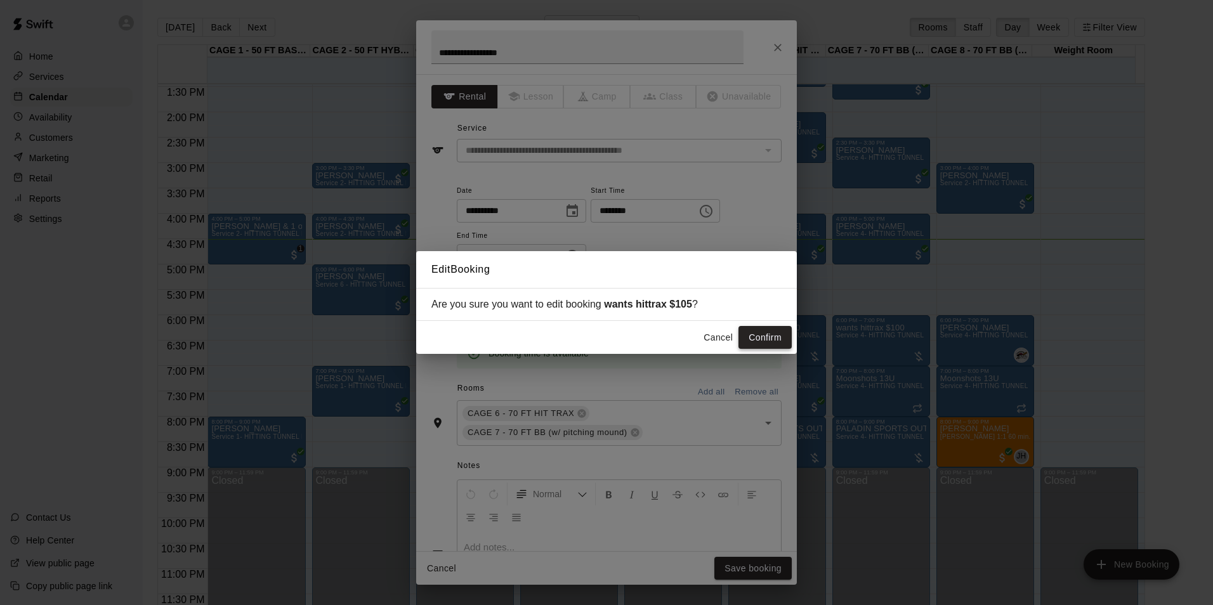
click at [774, 339] on button "Confirm" at bounding box center [764, 337] width 53 height 23
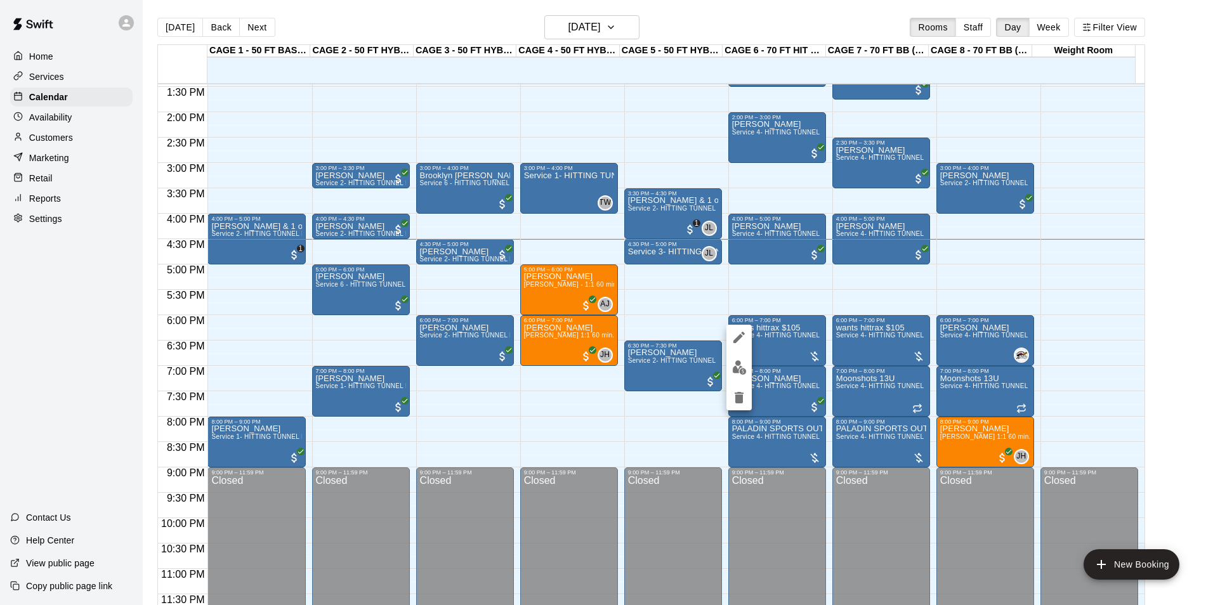
click at [734, 367] on img "edit" at bounding box center [739, 367] width 15 height 15
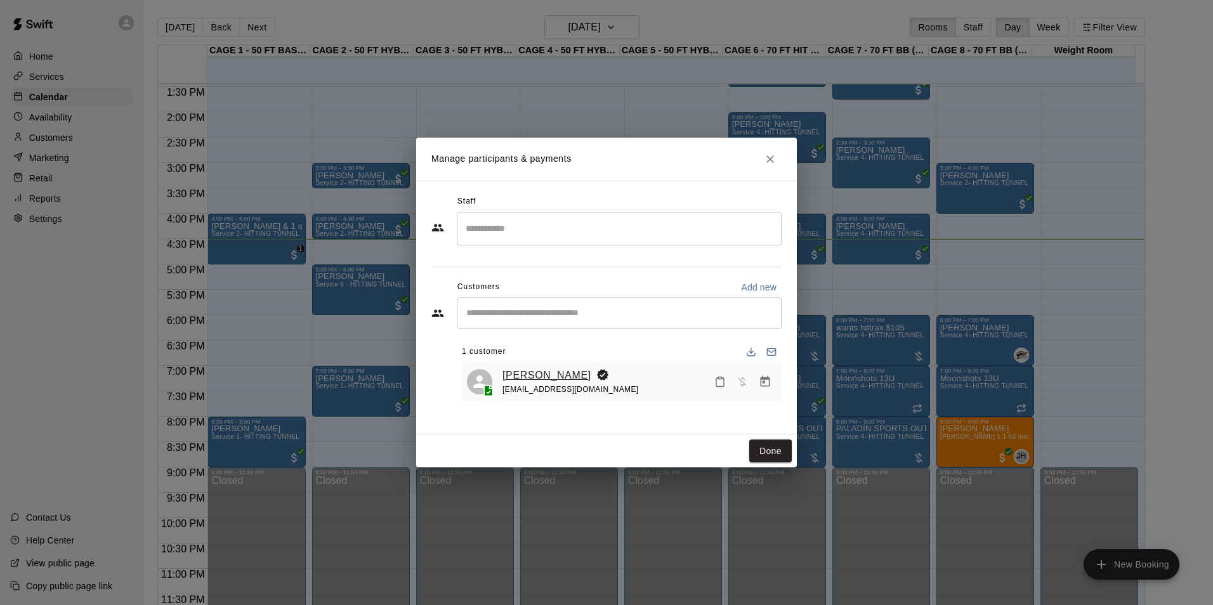
click at [519, 377] on link "Joe Pitts" at bounding box center [546, 375] width 89 height 16
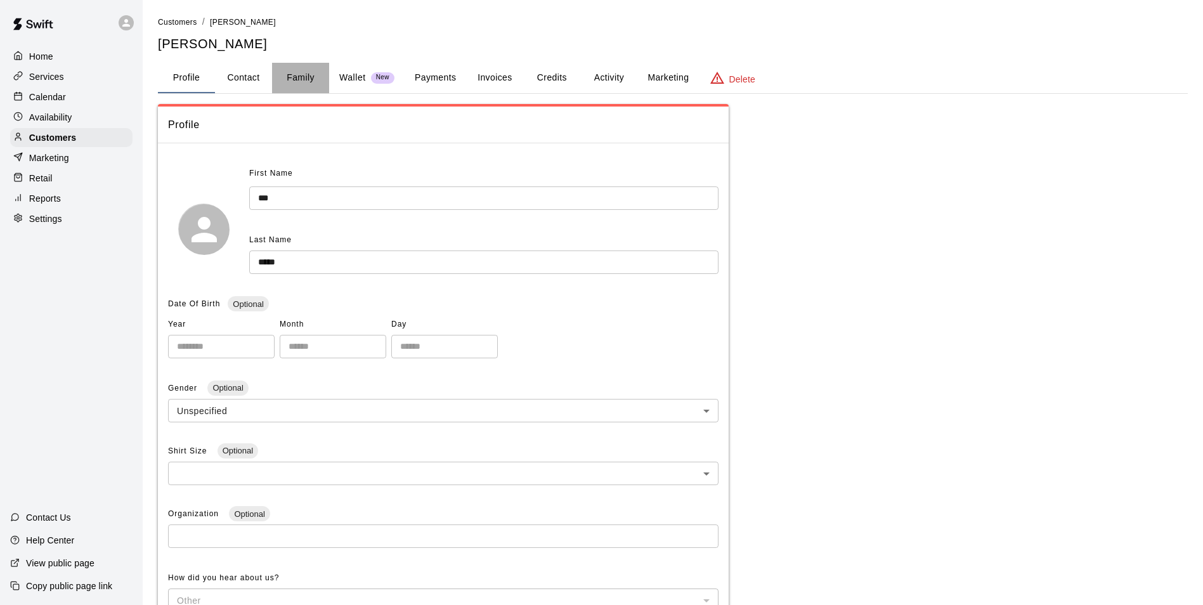
click at [311, 75] on button "Family" at bounding box center [300, 78] width 57 height 30
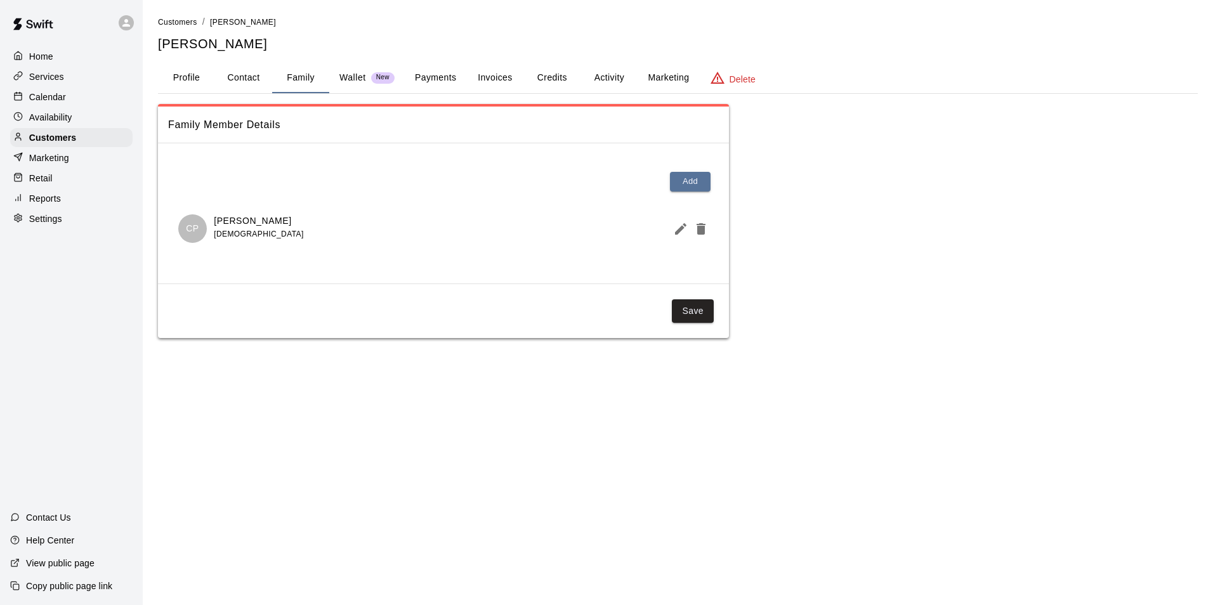
click at [257, 79] on button "Contact" at bounding box center [243, 78] width 57 height 30
select select "**"
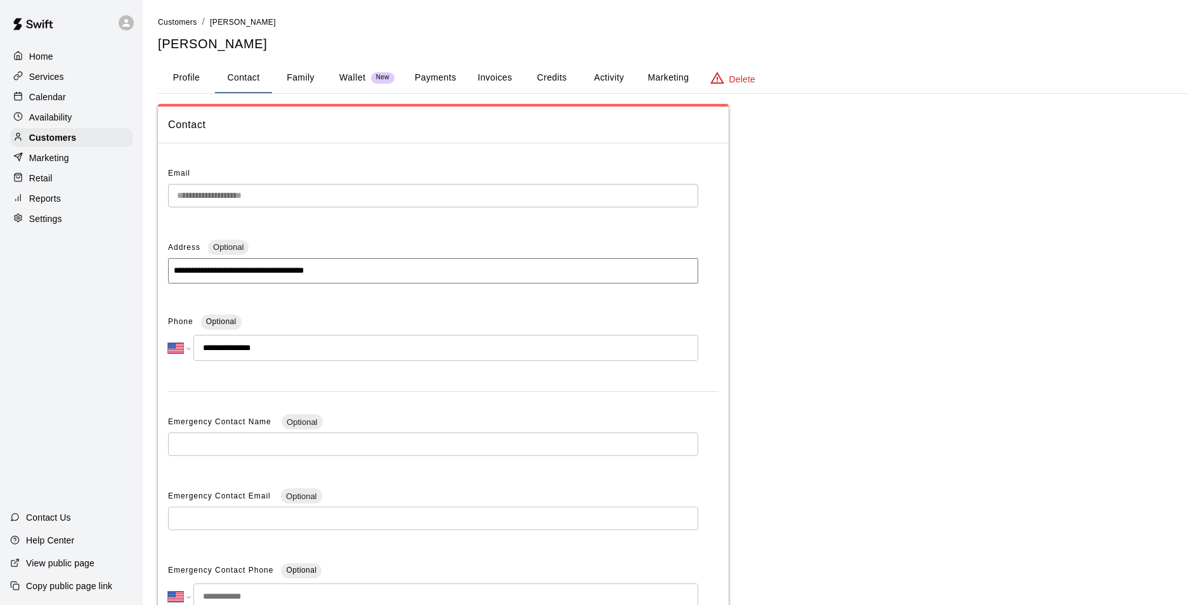
click at [418, 75] on button "Payments" at bounding box center [436, 78] width 62 height 30
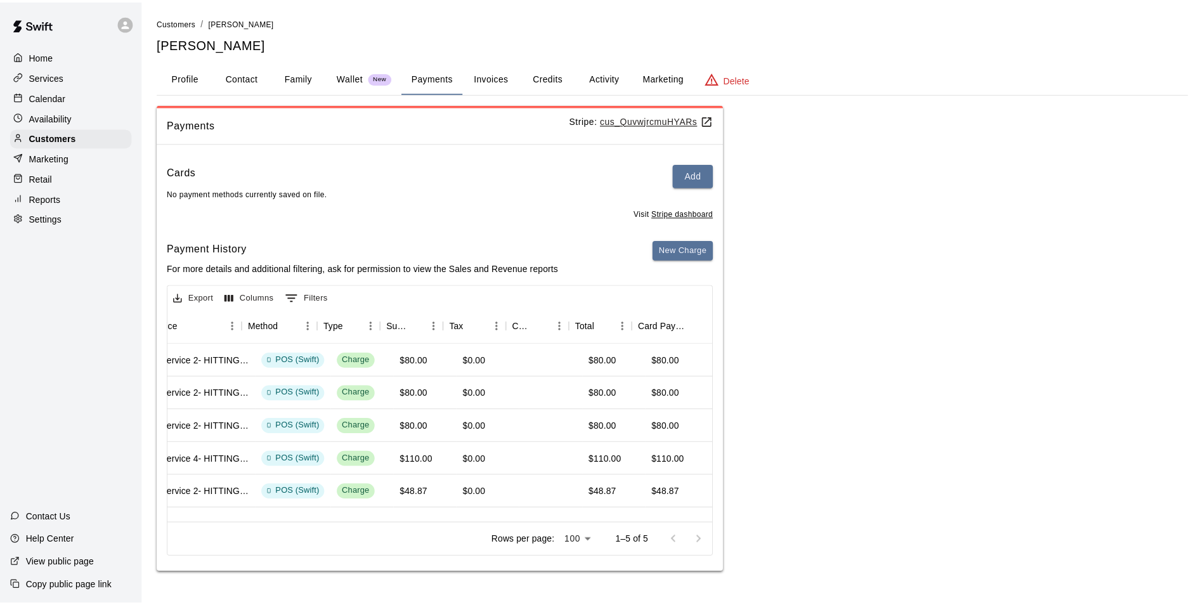
scroll to position [0, 323]
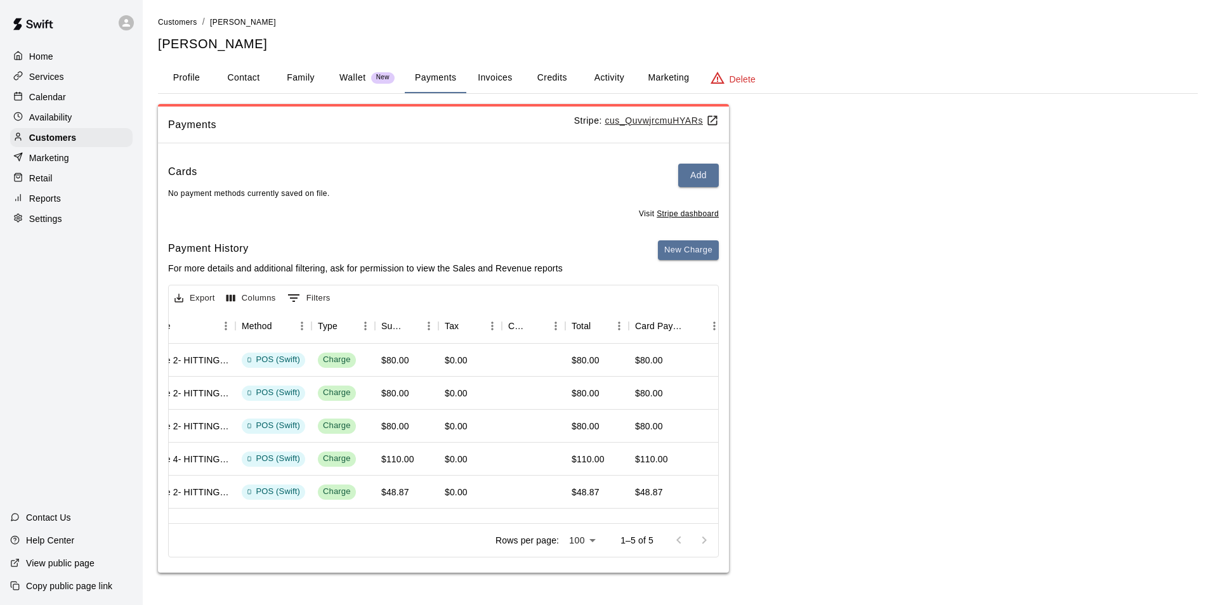
click at [590, 72] on button "Activity" at bounding box center [608, 78] width 57 height 30
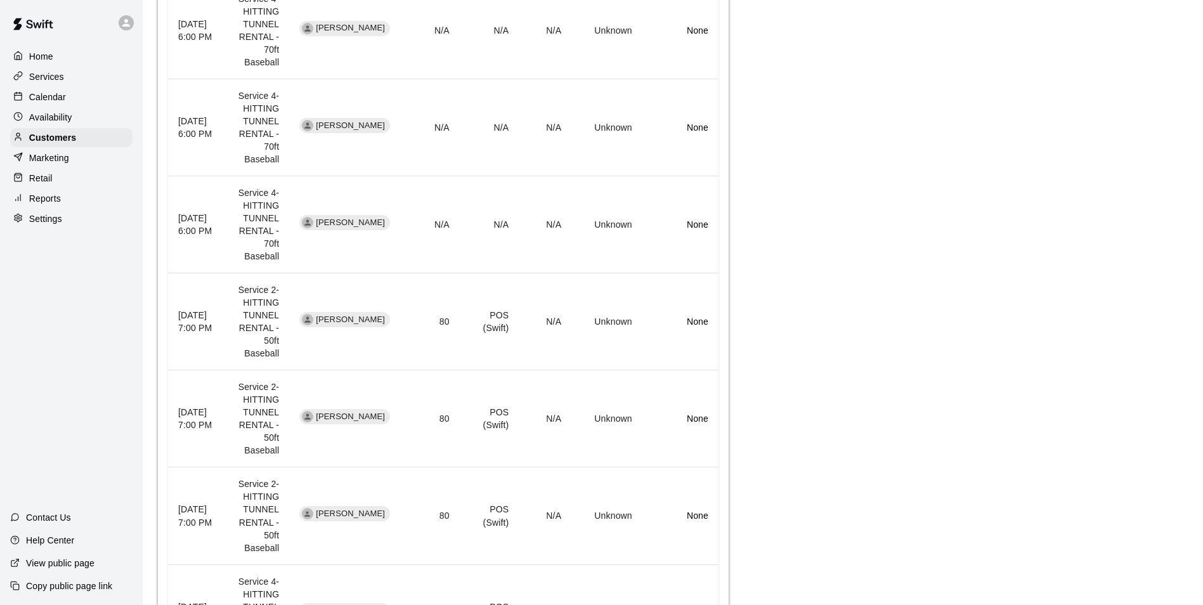
scroll to position [384, 0]
click at [44, 94] on p "Calendar" at bounding box center [47, 97] width 37 height 13
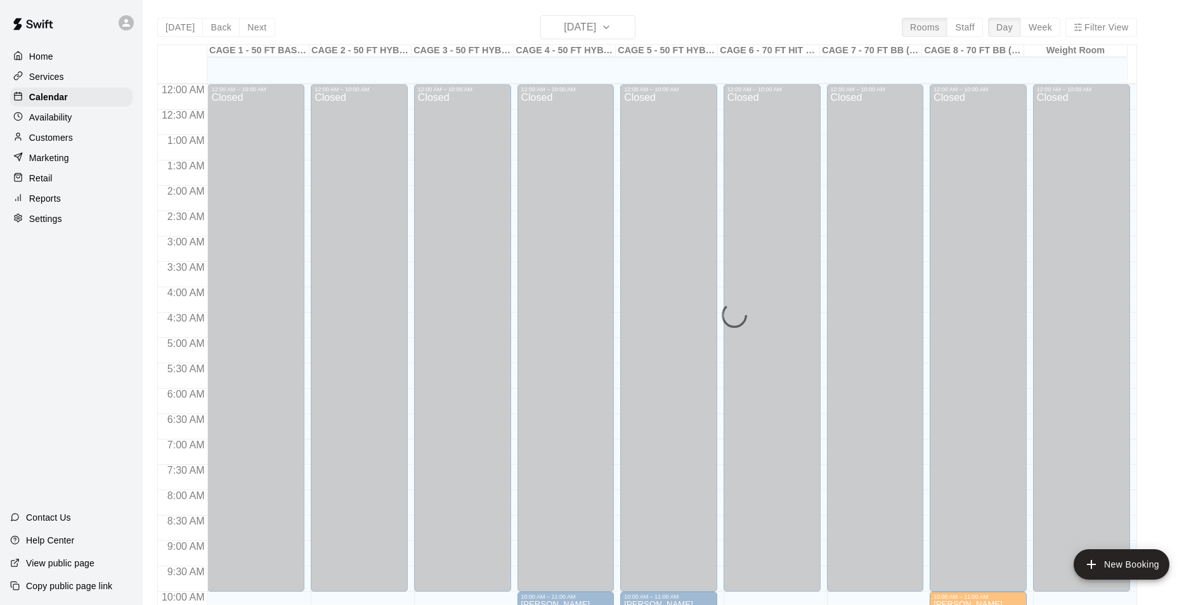
scroll to position [644, 0]
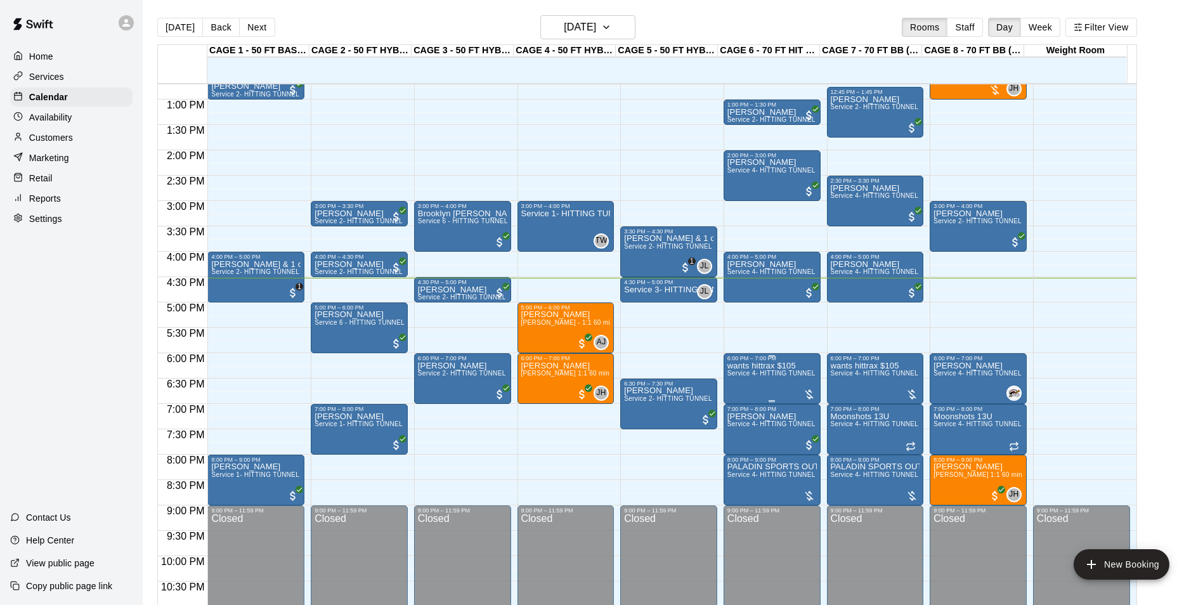
click at [749, 372] on span "Service 4- HITTING TUNNEL RENTAL - 70ft Baseball" at bounding box center [807, 373] width 161 height 7
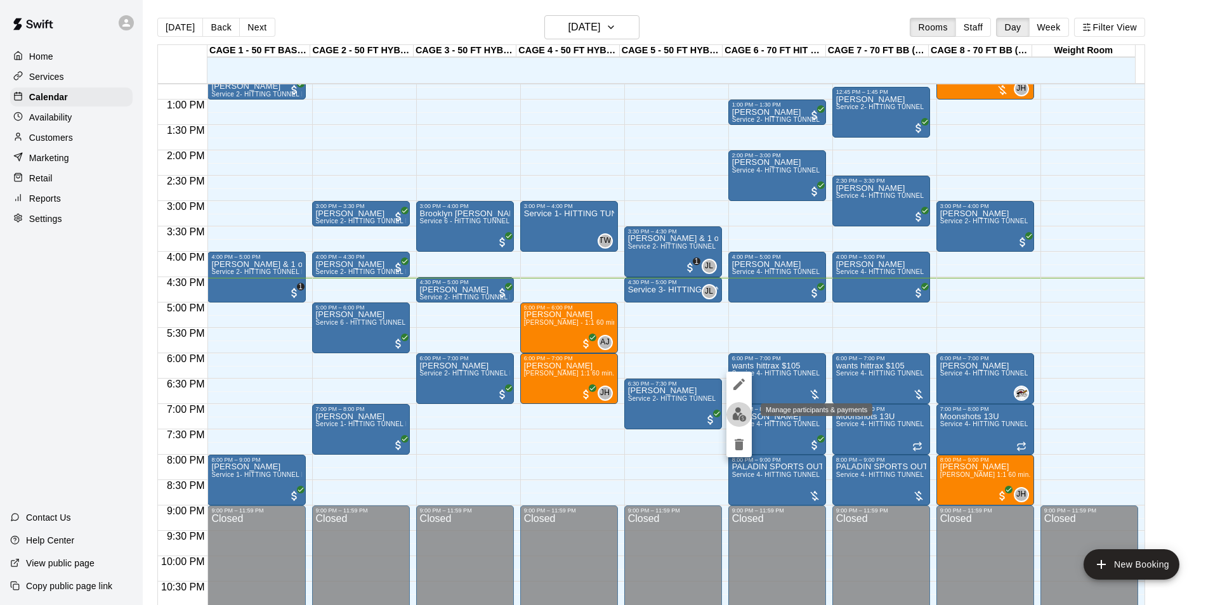
click at [736, 407] on img "edit" at bounding box center [739, 414] width 15 height 15
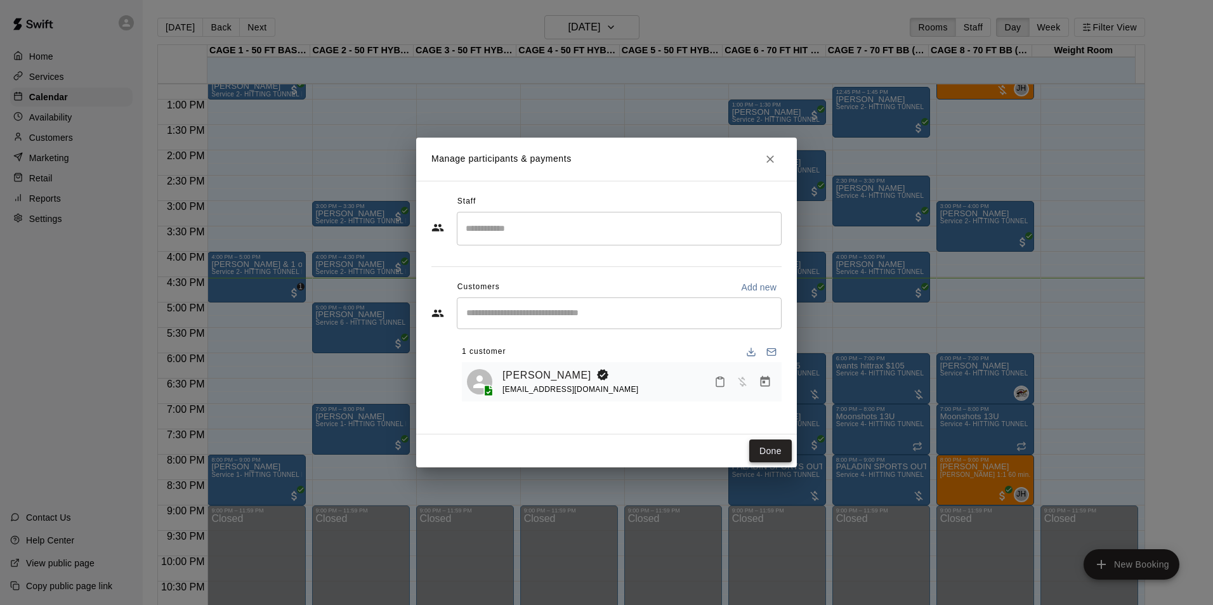
click at [775, 446] on button "Done" at bounding box center [770, 451] width 42 height 23
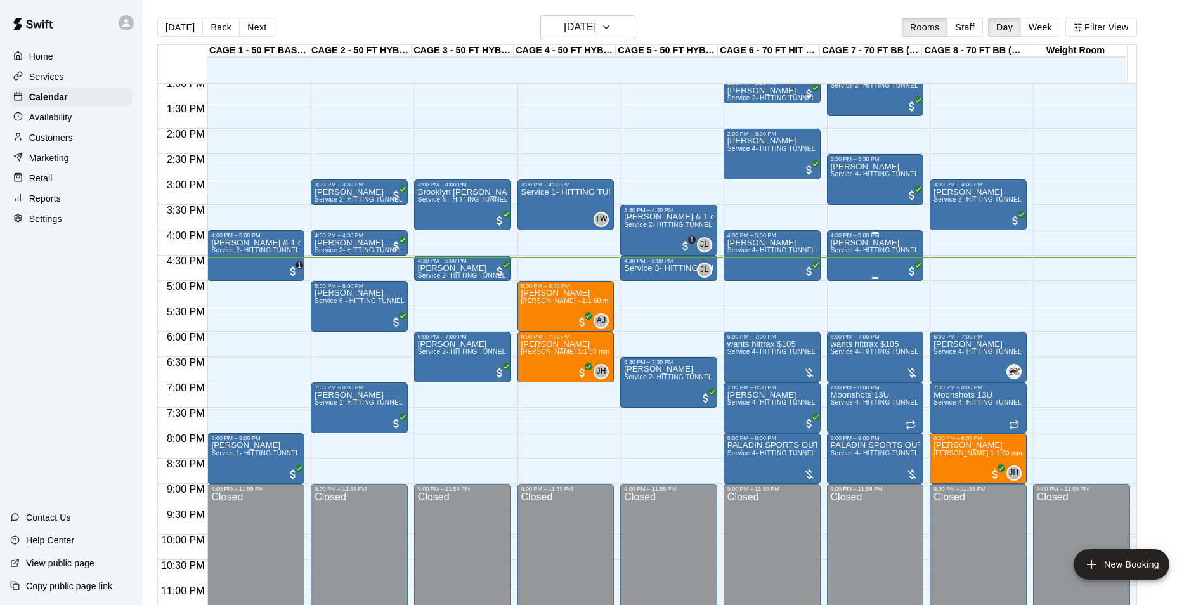
scroll to position [684, 0]
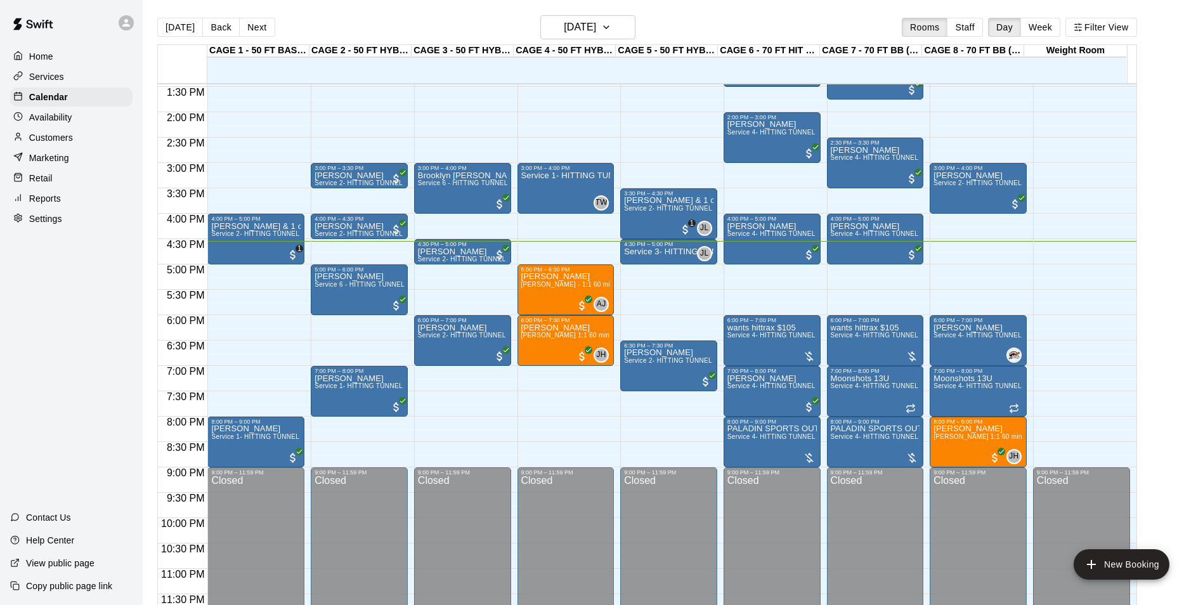
click at [260, 37] on div "Today Back Next Thursday Aug 21 Rooms Staff Day Week Filter View" at bounding box center [647, 29] width 980 height 29
click at [261, 26] on button "Next" at bounding box center [257, 27] width 36 height 19
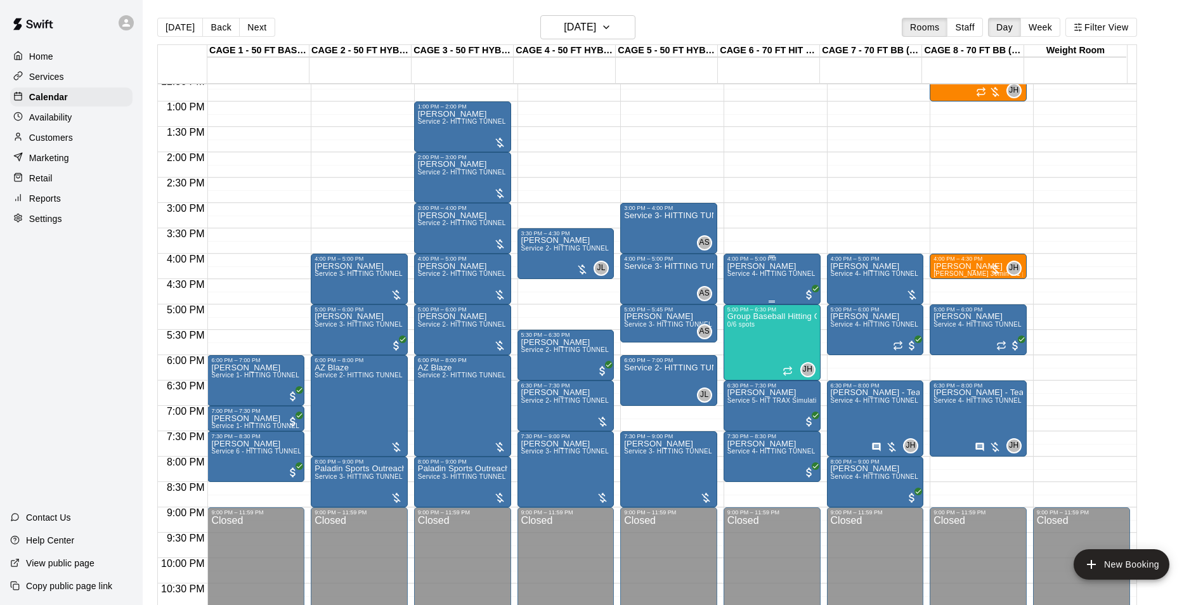
scroll to position [620, 0]
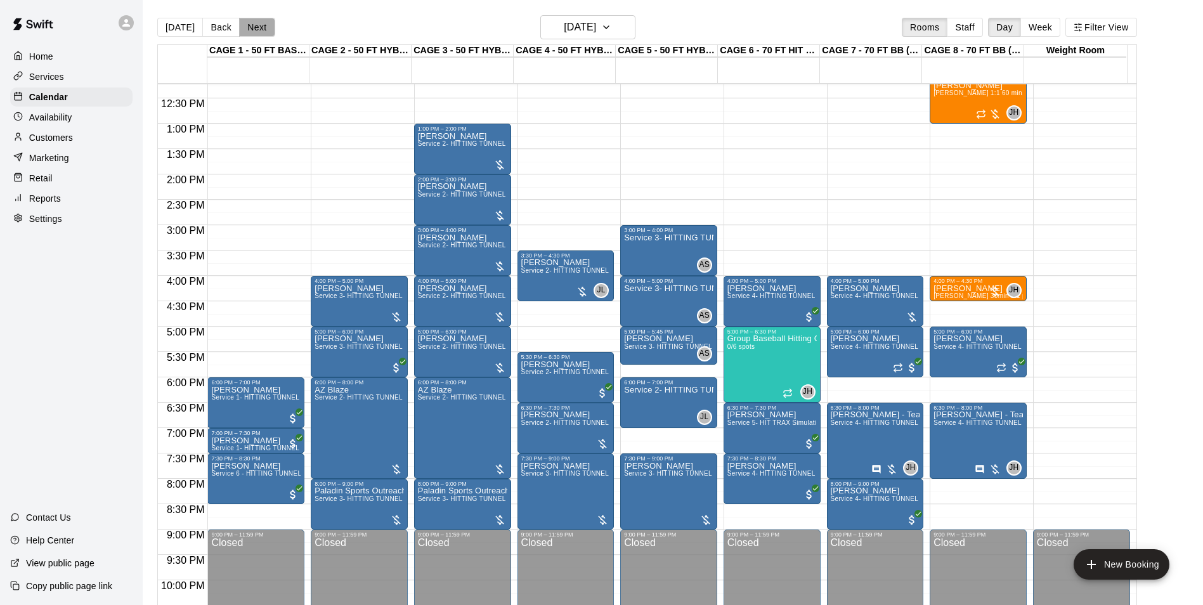
click at [264, 21] on button "Next" at bounding box center [257, 27] width 36 height 19
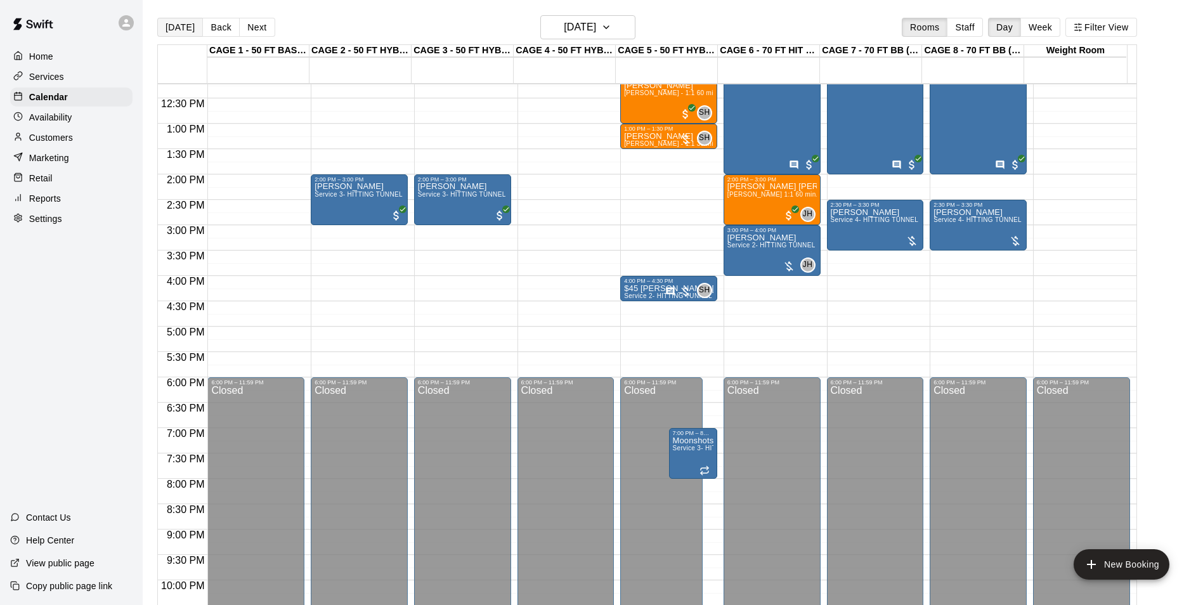
click at [182, 34] on button "[DATE]" at bounding box center [180, 27] width 46 height 19
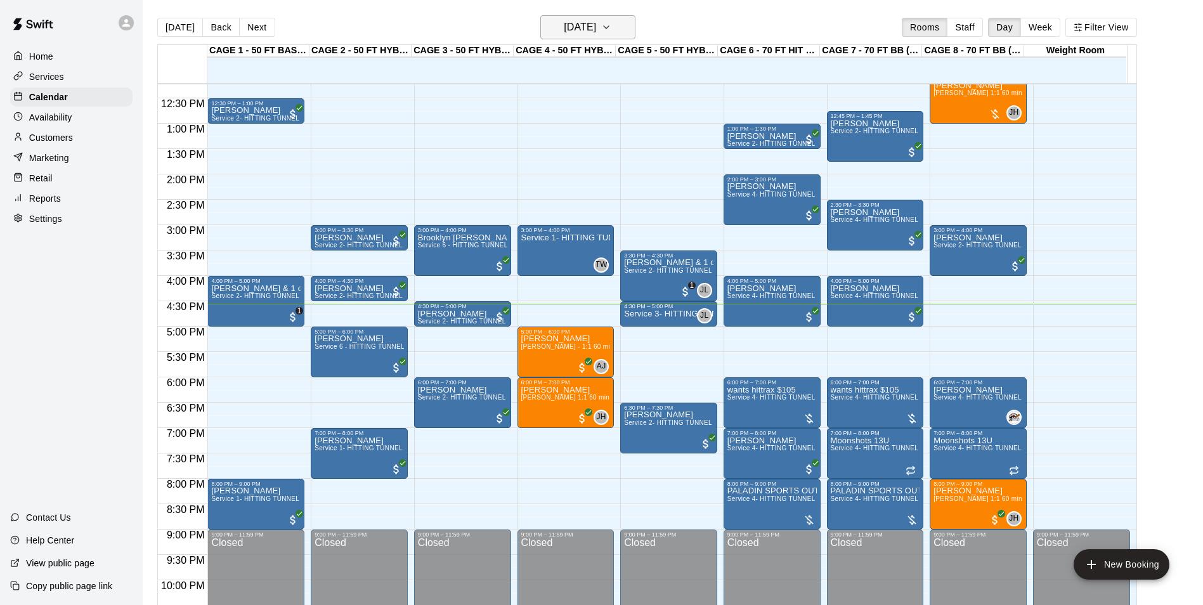
click at [596, 30] on h6 "[DATE]" at bounding box center [580, 27] width 32 height 18
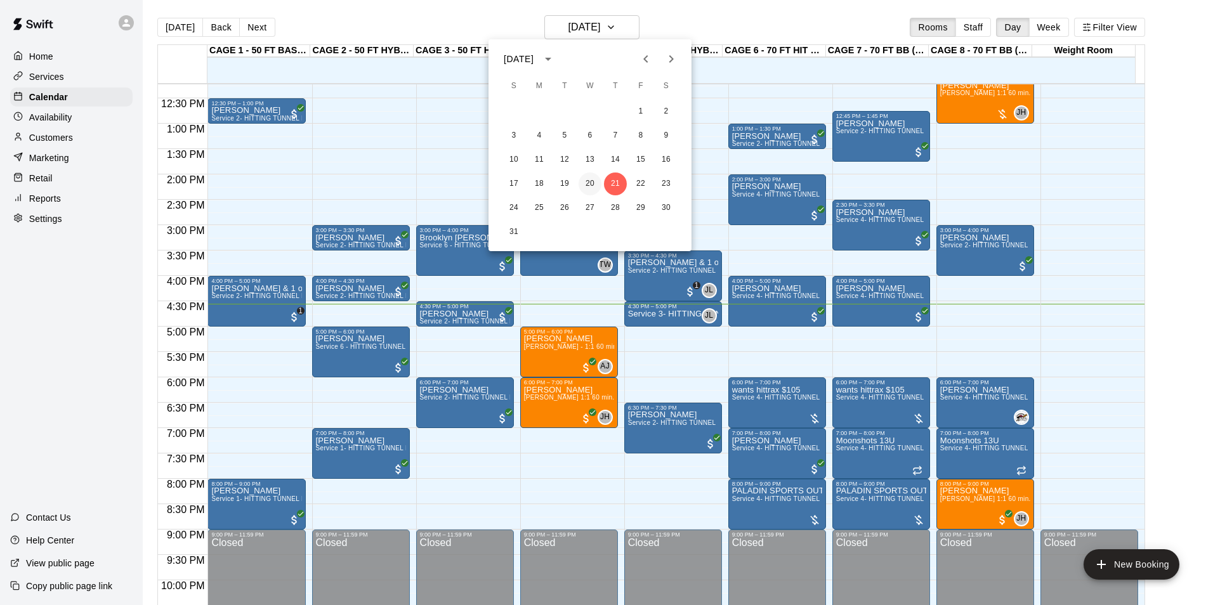
click at [597, 179] on button "20" at bounding box center [589, 184] width 23 height 23
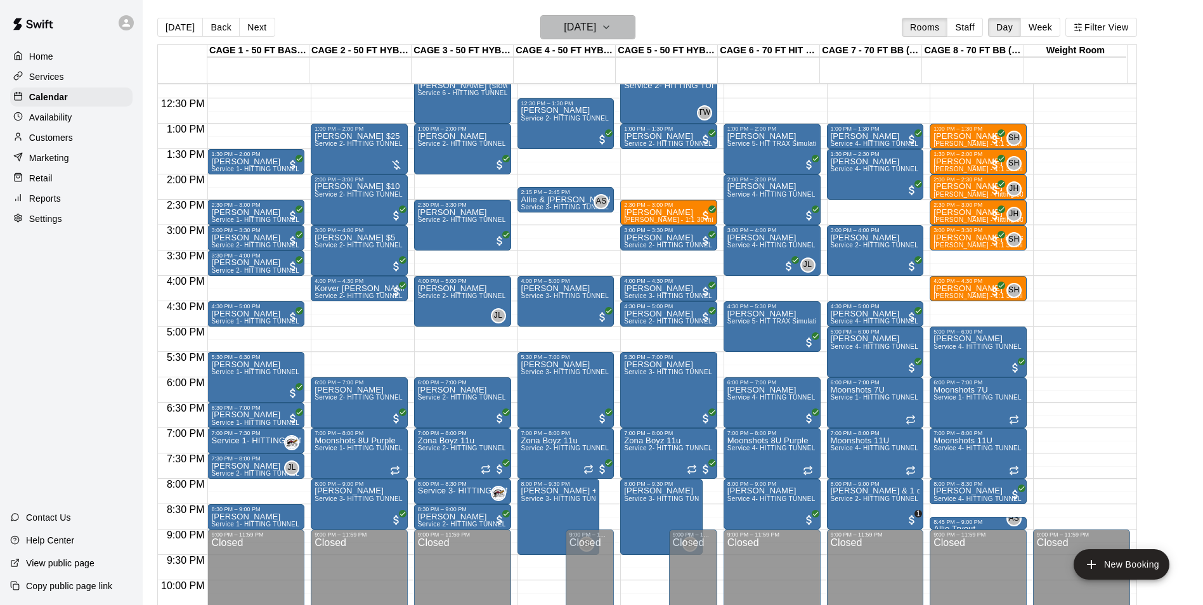
click at [540, 30] on button "Wednesday Aug 20" at bounding box center [587, 27] width 95 height 24
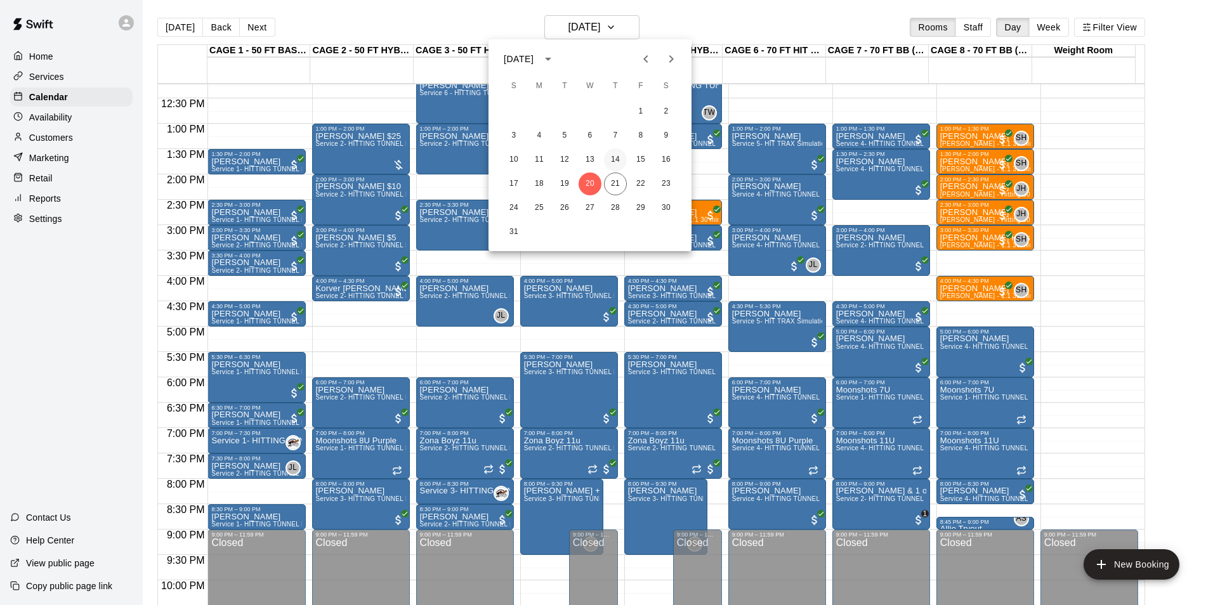
click at [622, 163] on button "14" at bounding box center [615, 159] width 23 height 23
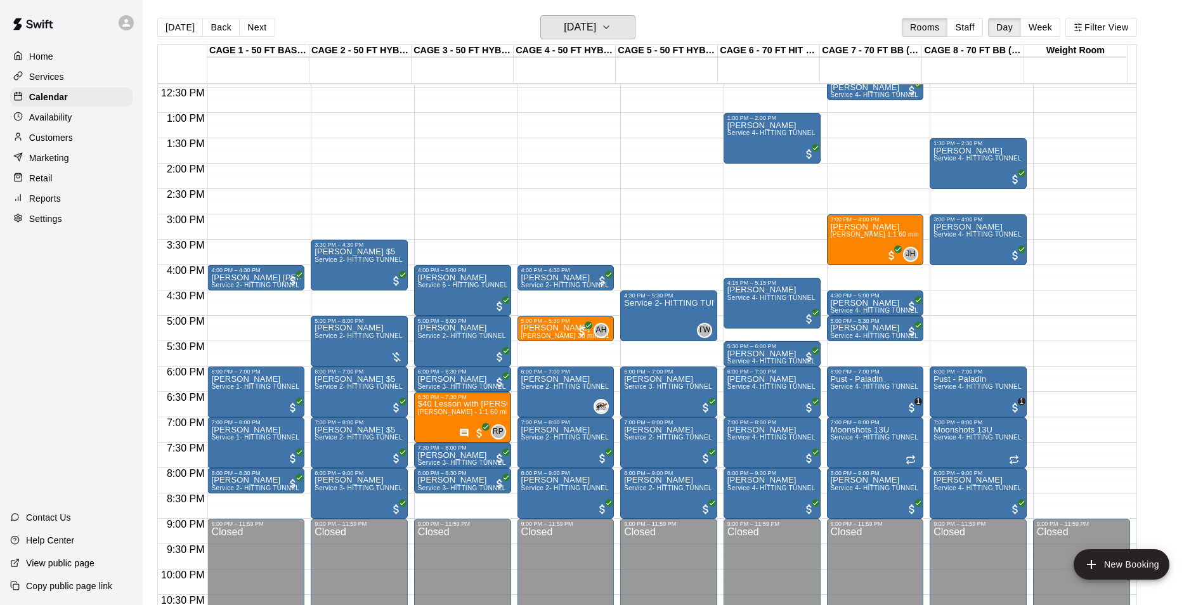
scroll to position [493, 0]
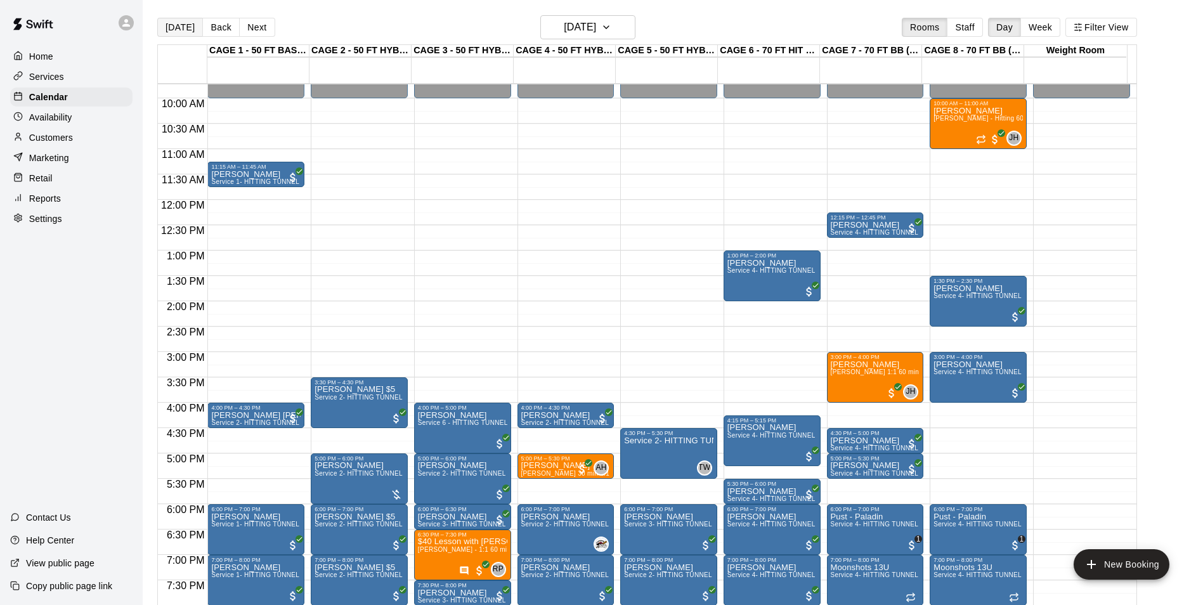
click at [168, 29] on button "[DATE]" at bounding box center [180, 27] width 46 height 19
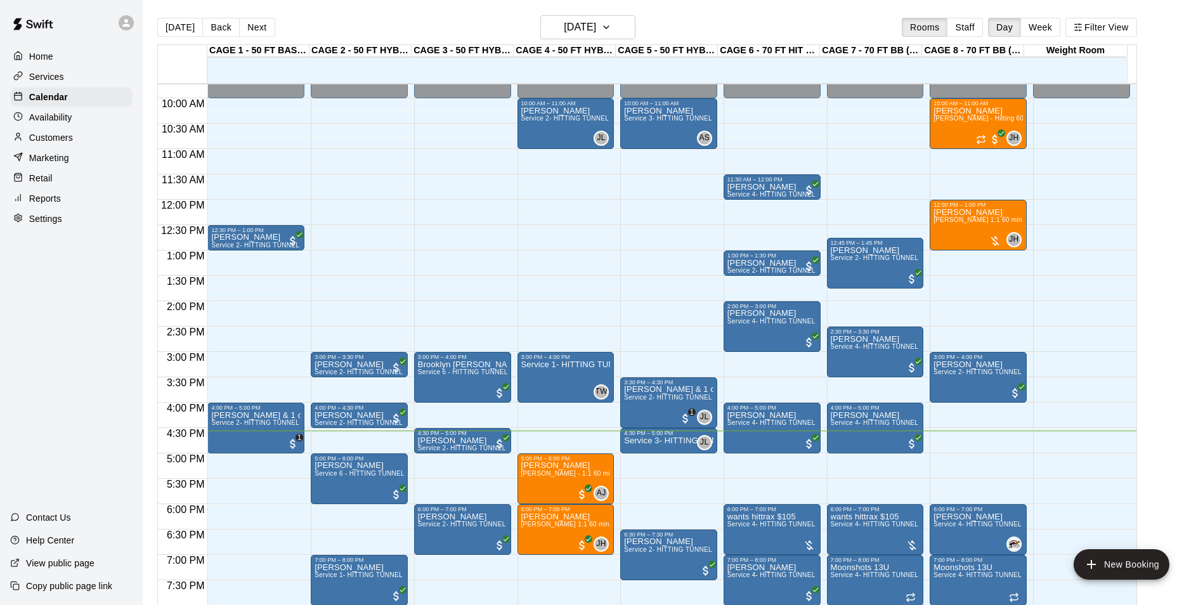
scroll to position [620, 0]
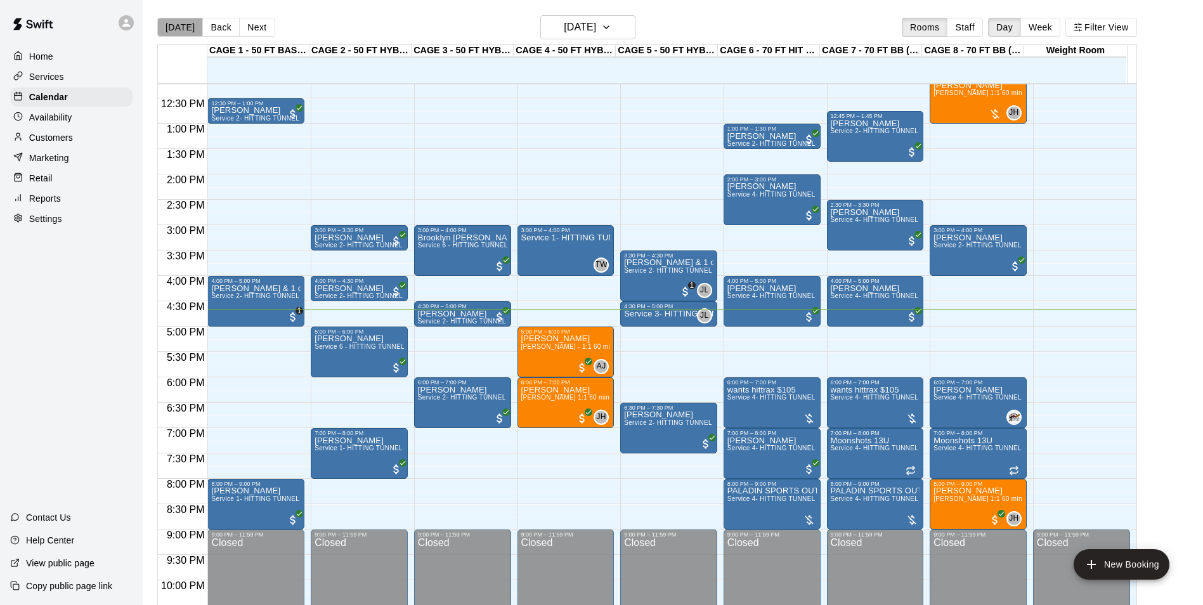
click at [181, 26] on button "[DATE]" at bounding box center [180, 27] width 46 height 19
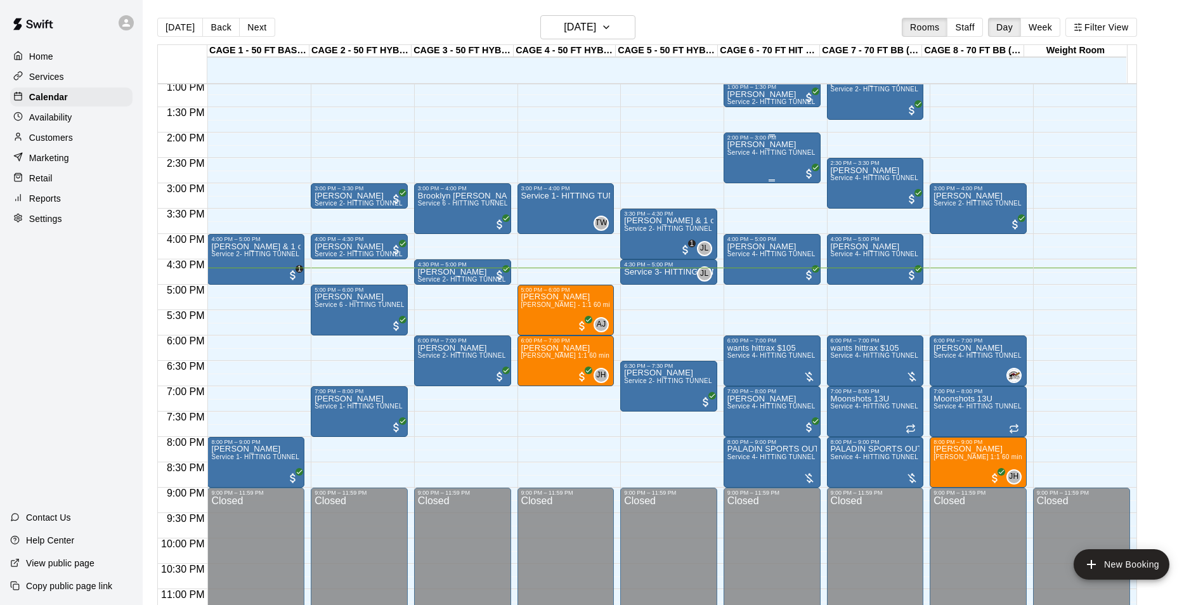
scroll to position [684, 0]
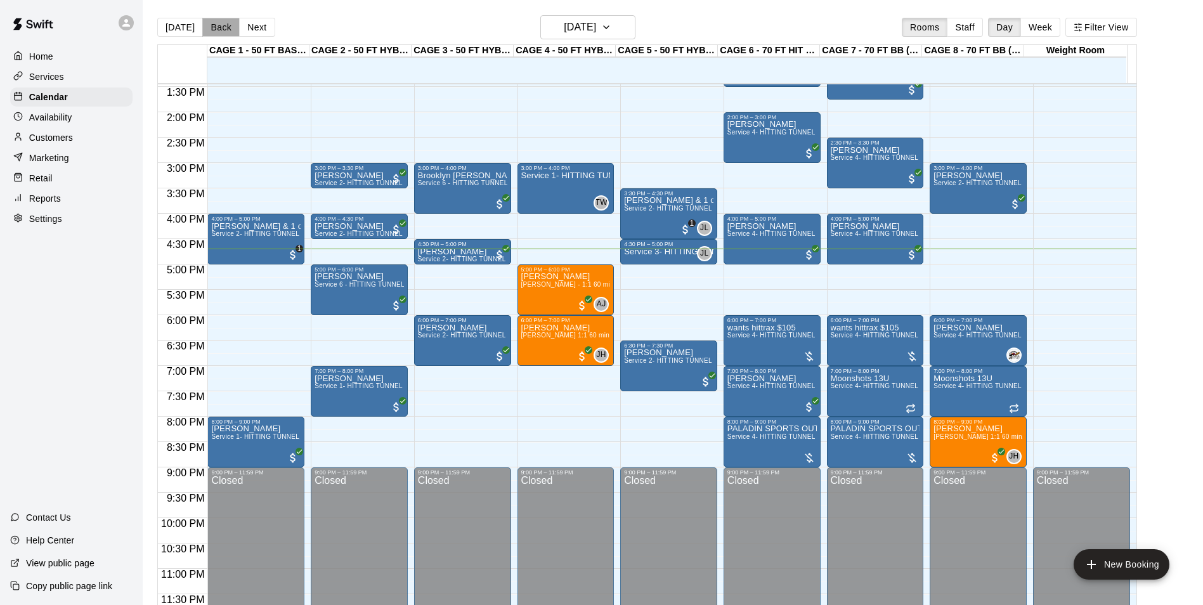
click at [222, 26] on button "Back" at bounding box center [220, 27] width 37 height 19
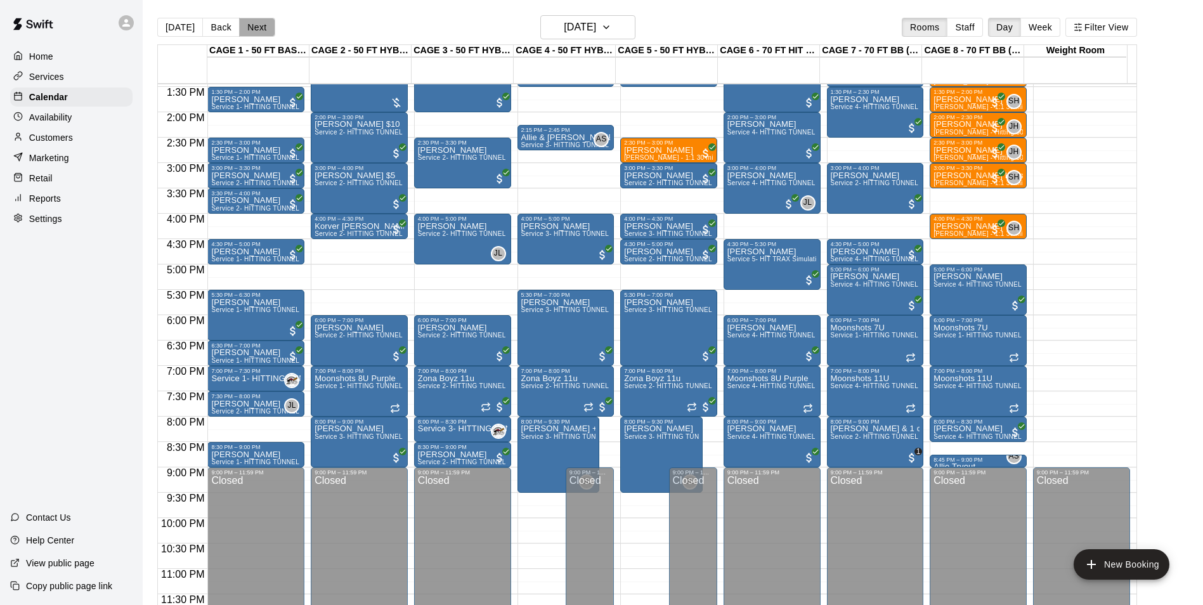
click at [264, 36] on button "Next" at bounding box center [257, 27] width 36 height 19
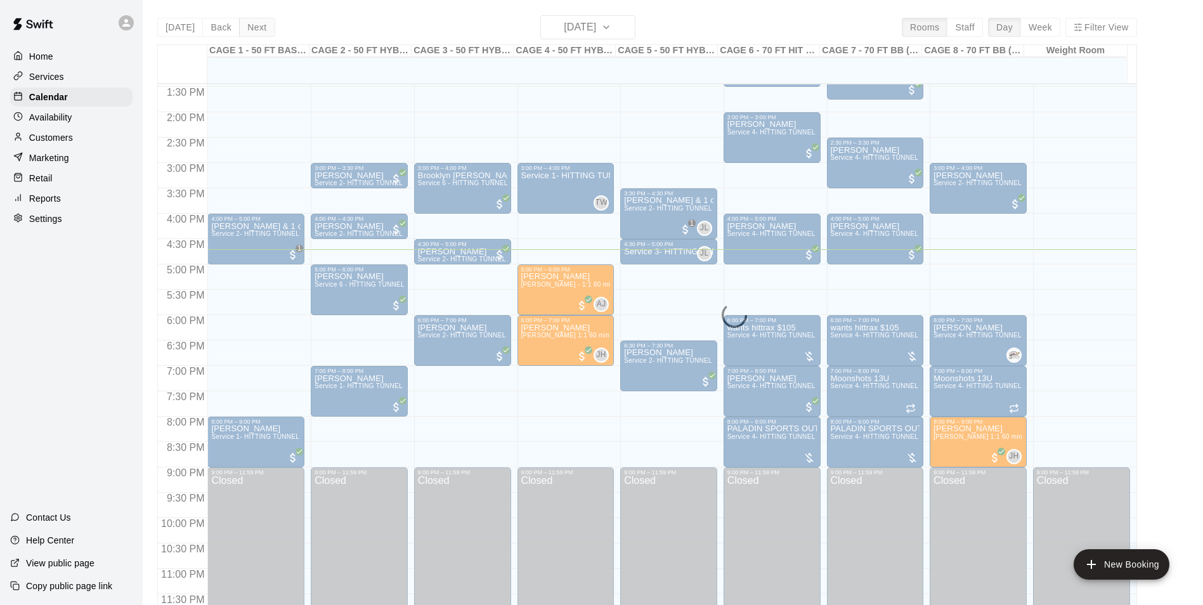
click at [264, 36] on div "Today Back Next Thursday Aug 21 Rooms Staff Day Week Filter View CAGE 1 - 50 FT…" at bounding box center [647, 317] width 980 height 605
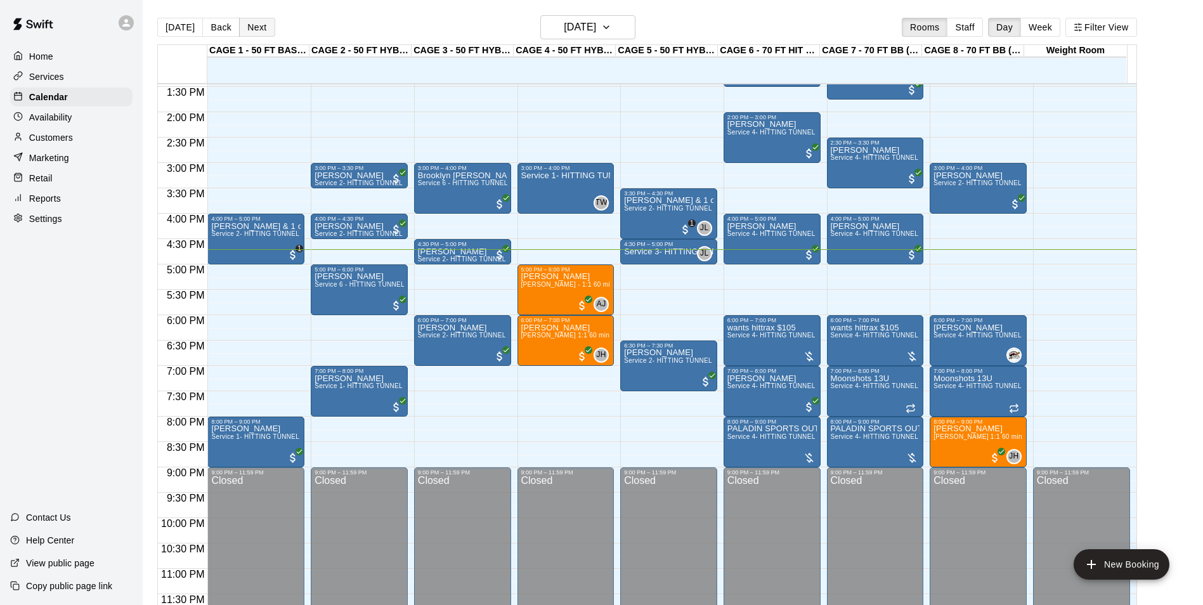
click at [264, 36] on button "Next" at bounding box center [257, 27] width 36 height 19
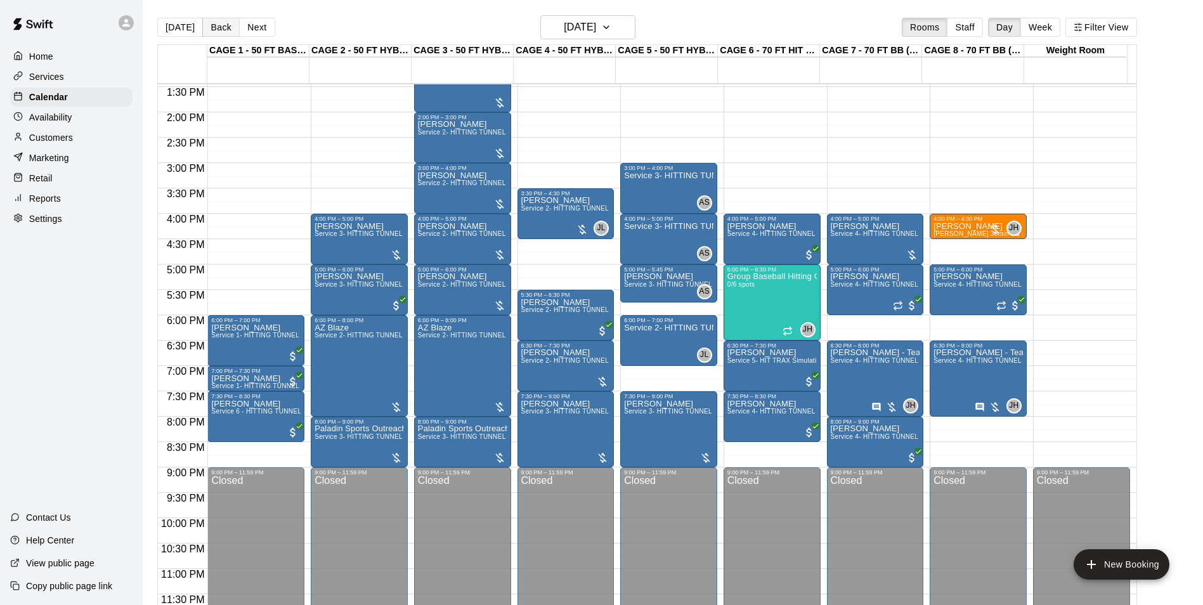
click at [211, 31] on button "Back" at bounding box center [220, 27] width 37 height 19
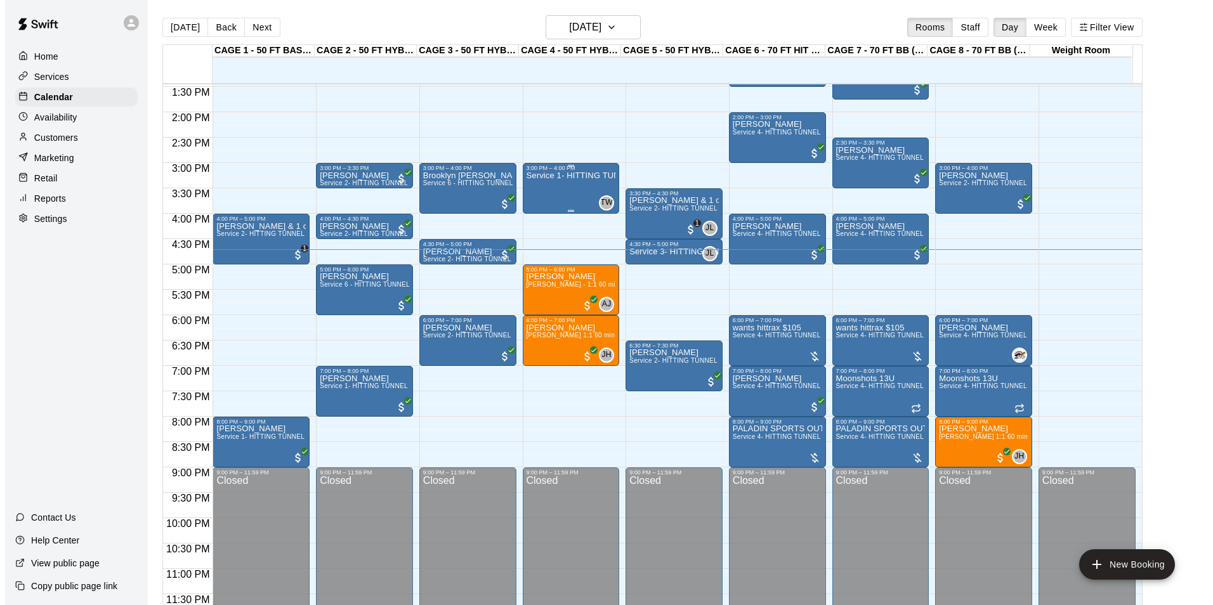
scroll to position [20, 0]
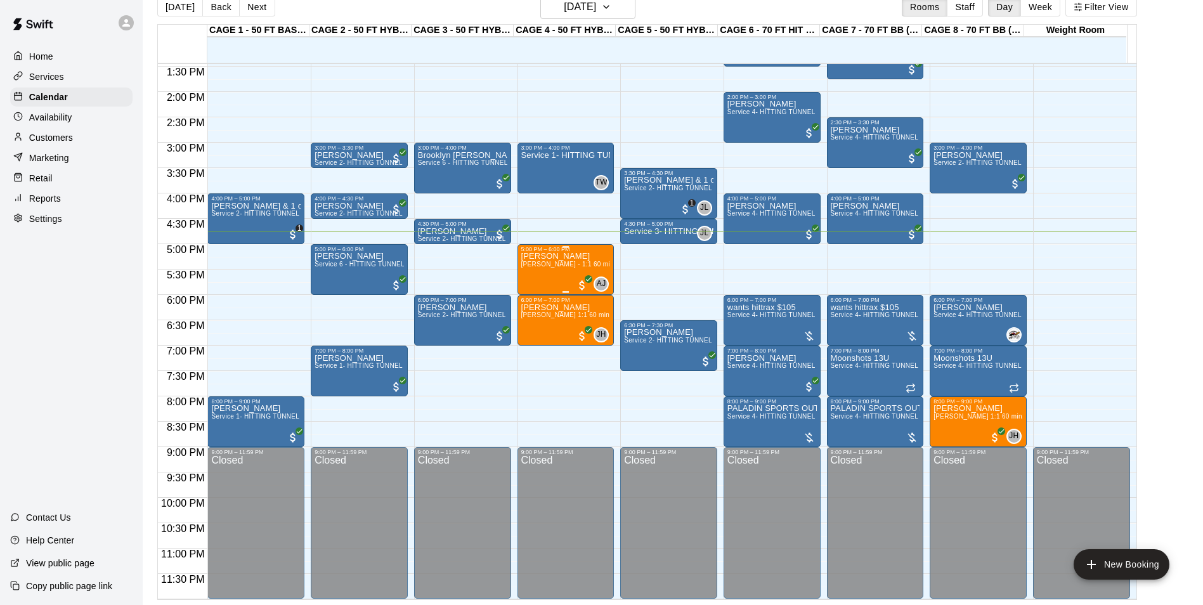
click at [545, 275] on div "Marley Rael Asia Jones - 1:1 60 min Softball Catching / Hitting instruction" at bounding box center [565, 554] width 89 height 605
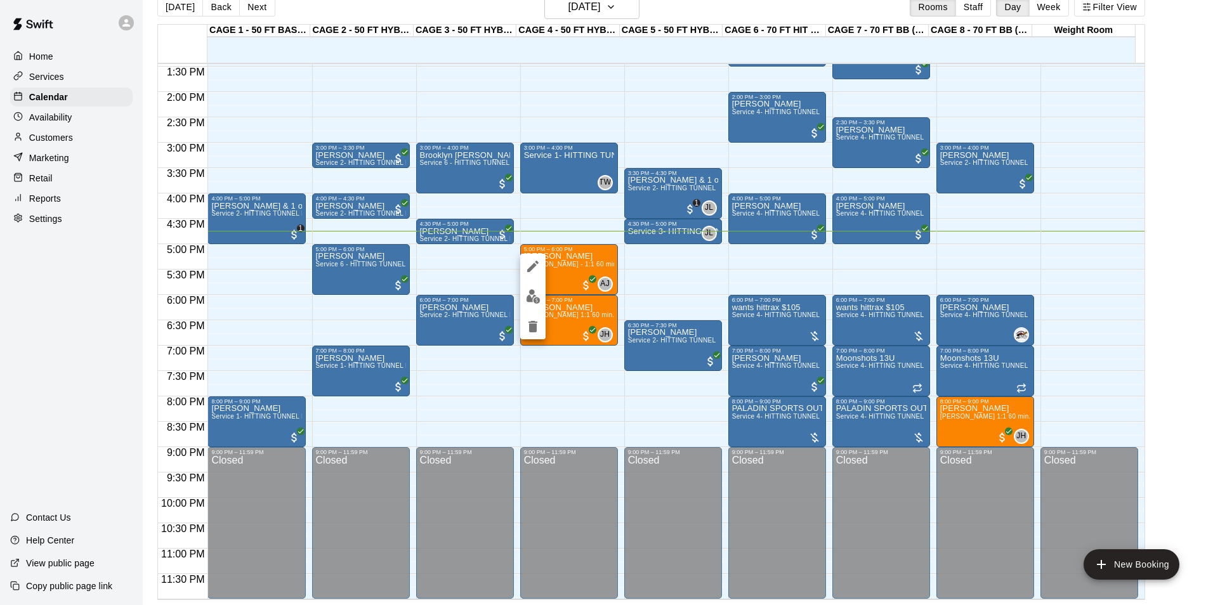
click at [538, 307] on button "edit" at bounding box center [532, 296] width 25 height 25
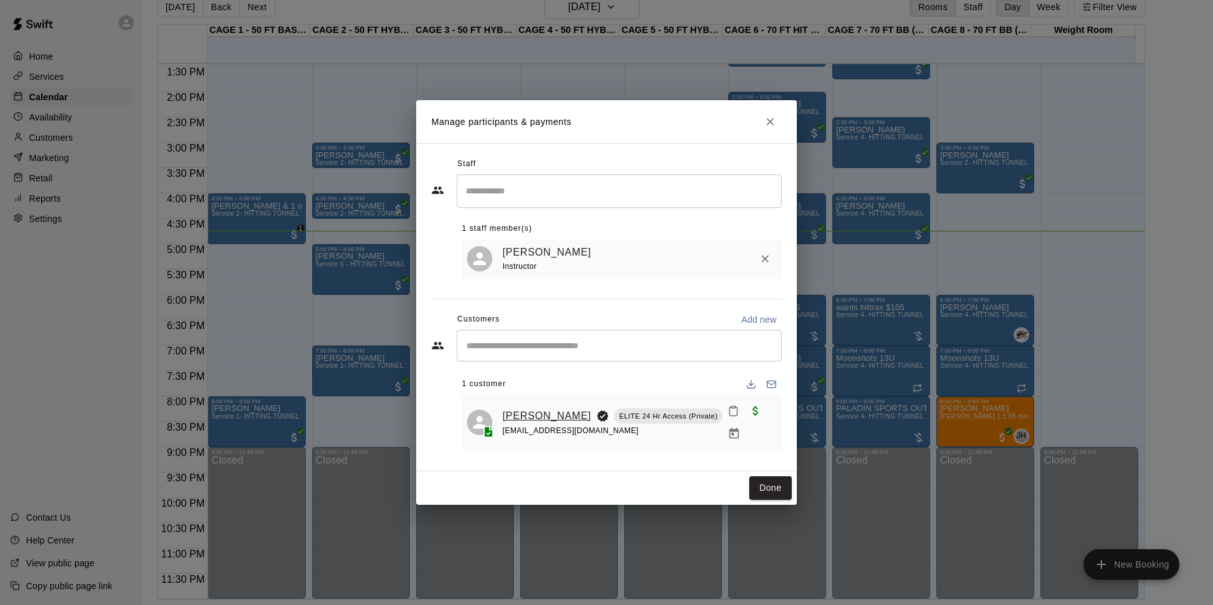
click at [525, 415] on link "[PERSON_NAME]" at bounding box center [546, 416] width 89 height 16
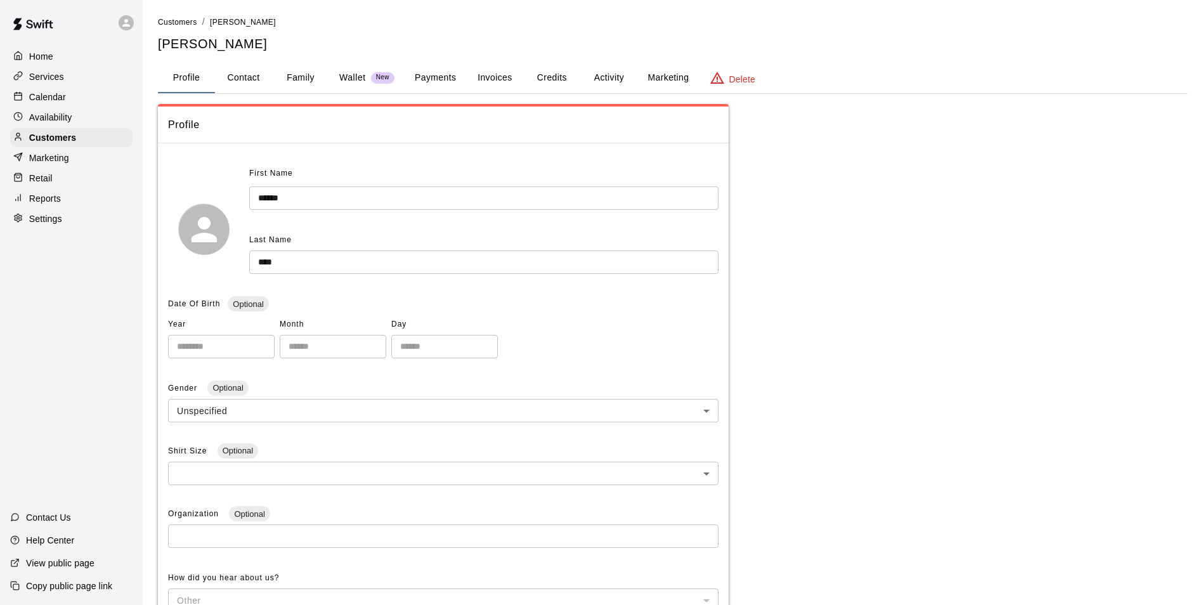
click at [429, 91] on button "Payments" at bounding box center [436, 78] width 62 height 30
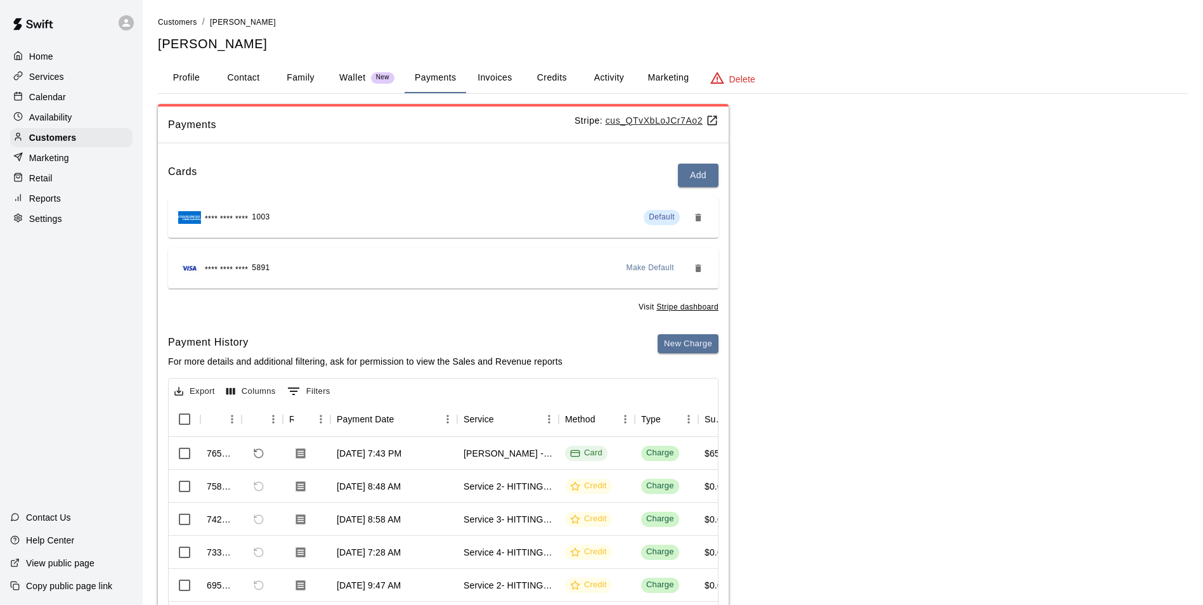
click at [599, 81] on button "Activity" at bounding box center [608, 78] width 57 height 30
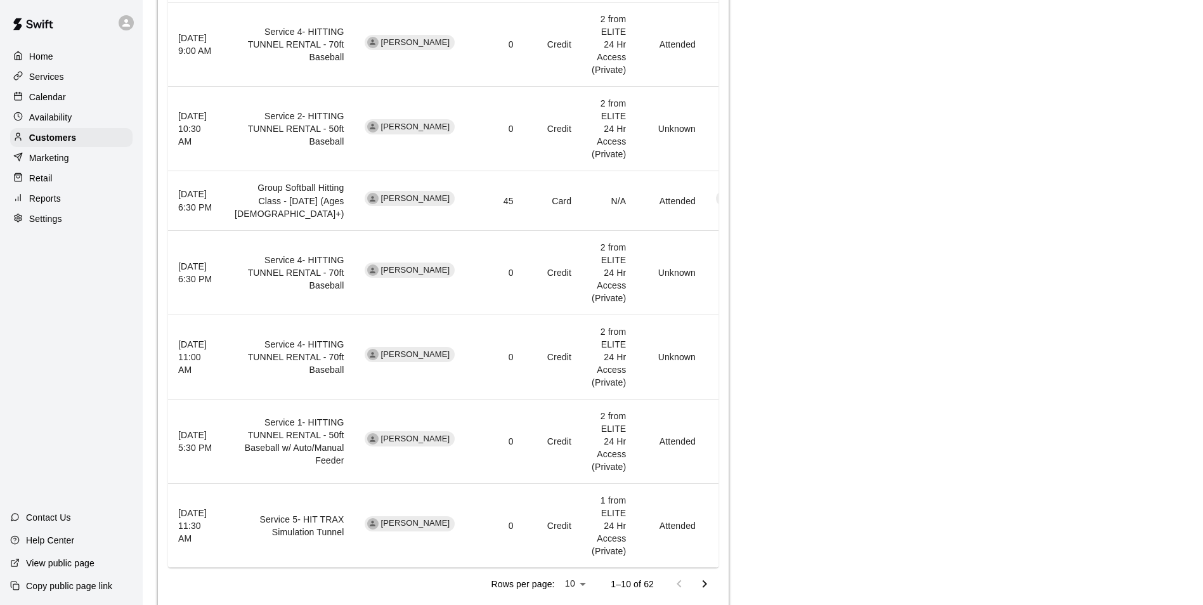
scroll to position [781, 0]
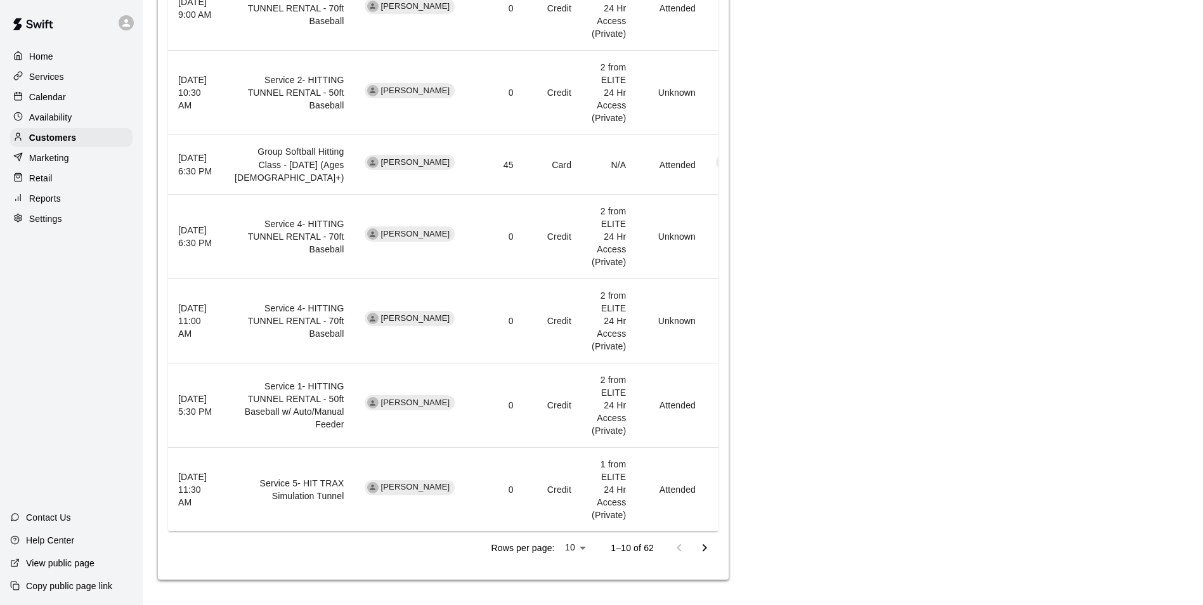
click at [705, 545] on icon "Go to next page" at bounding box center [704, 547] width 15 height 15
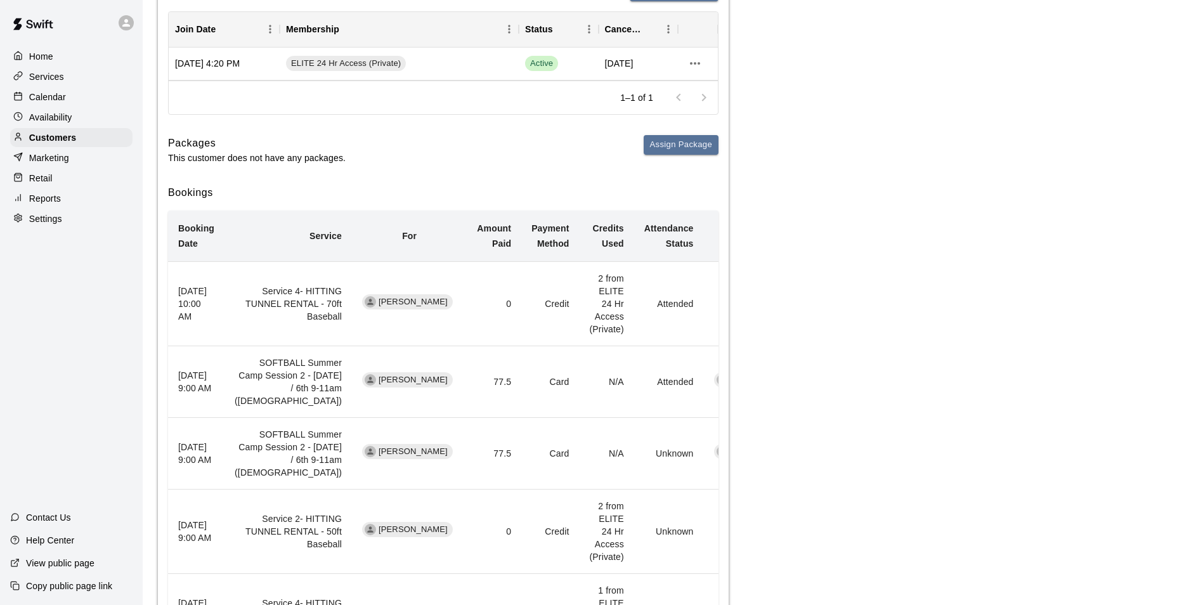
scroll to position [84, 0]
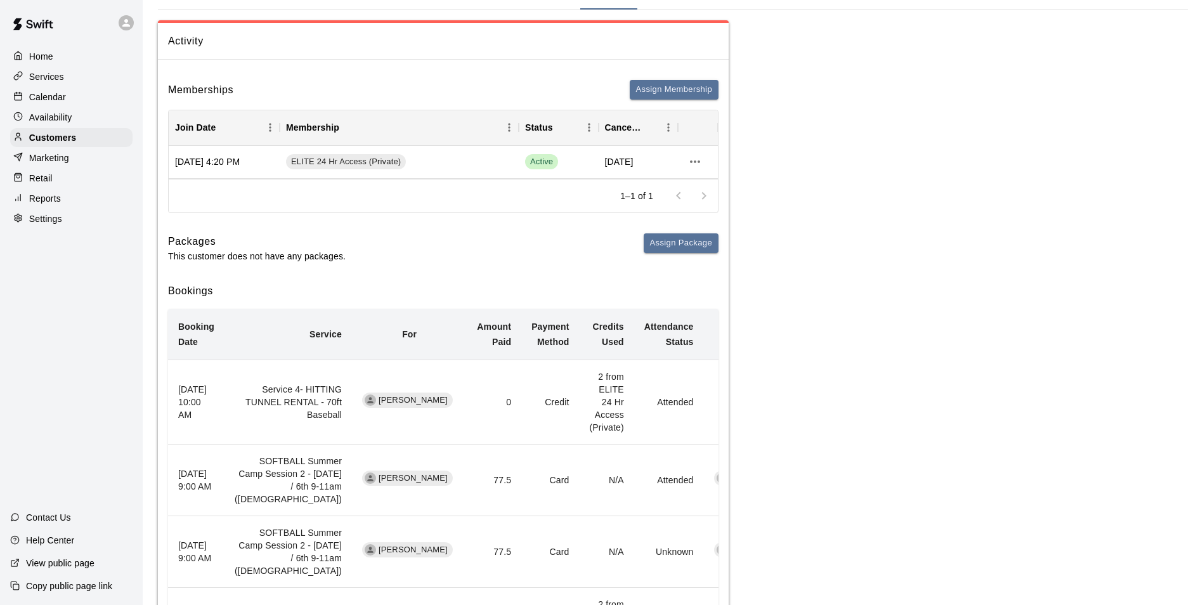
click at [49, 98] on p "Calendar" at bounding box center [47, 97] width 37 height 13
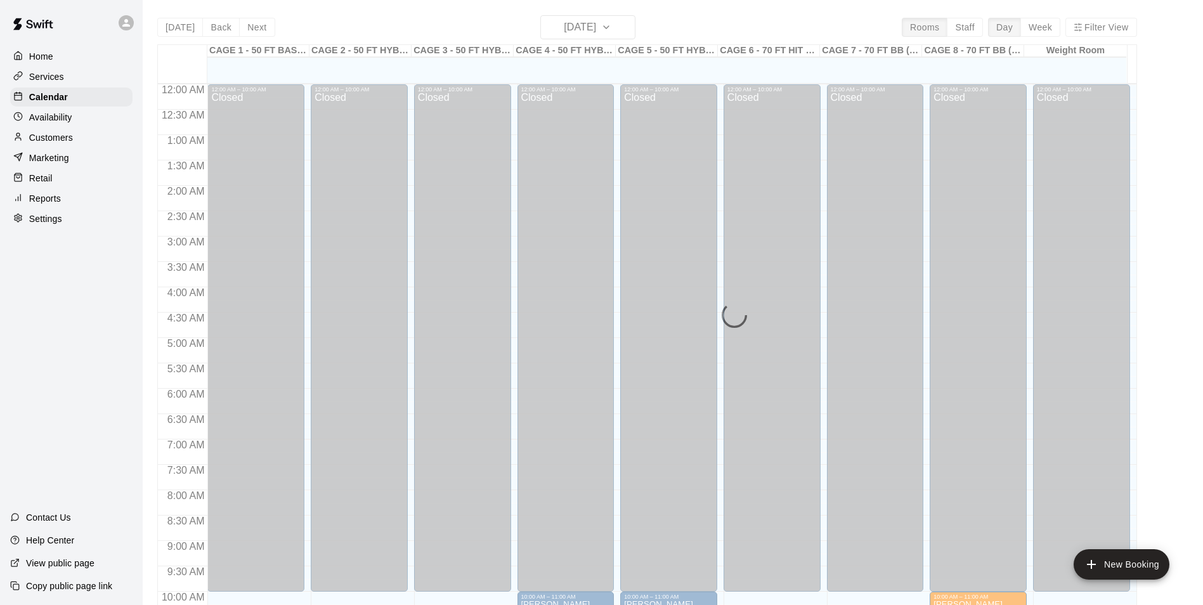
scroll to position [644, 0]
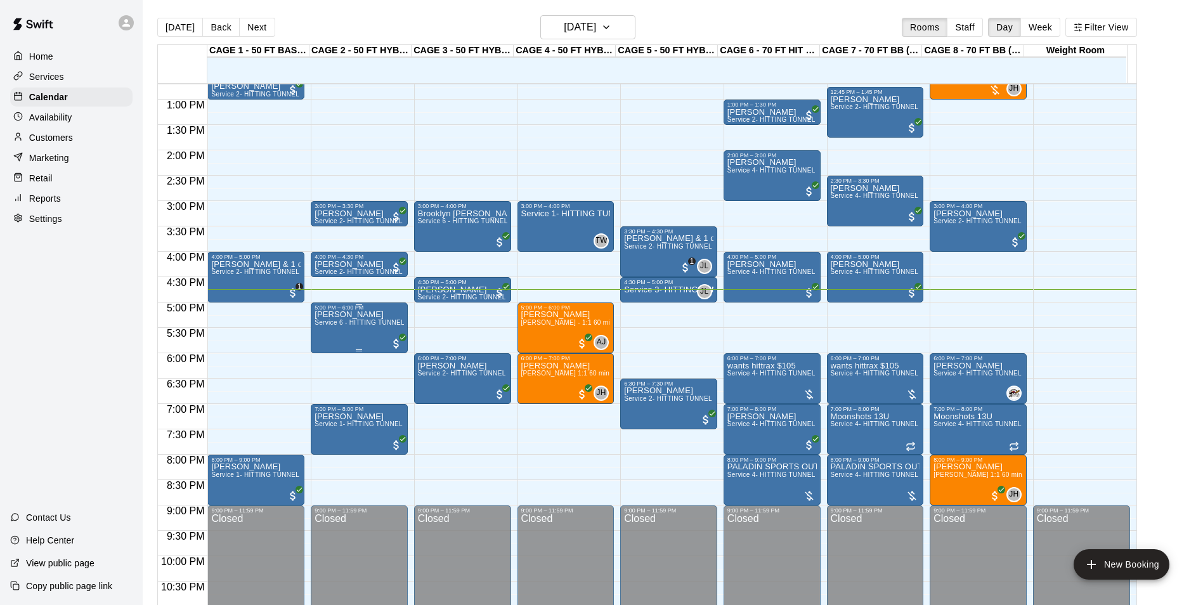
click at [363, 326] on span "Service 6 - HITTING TUNNEL RENTAL - 50ft Softball Slow/Fast Pitch" at bounding box center [419, 322] width 209 height 7
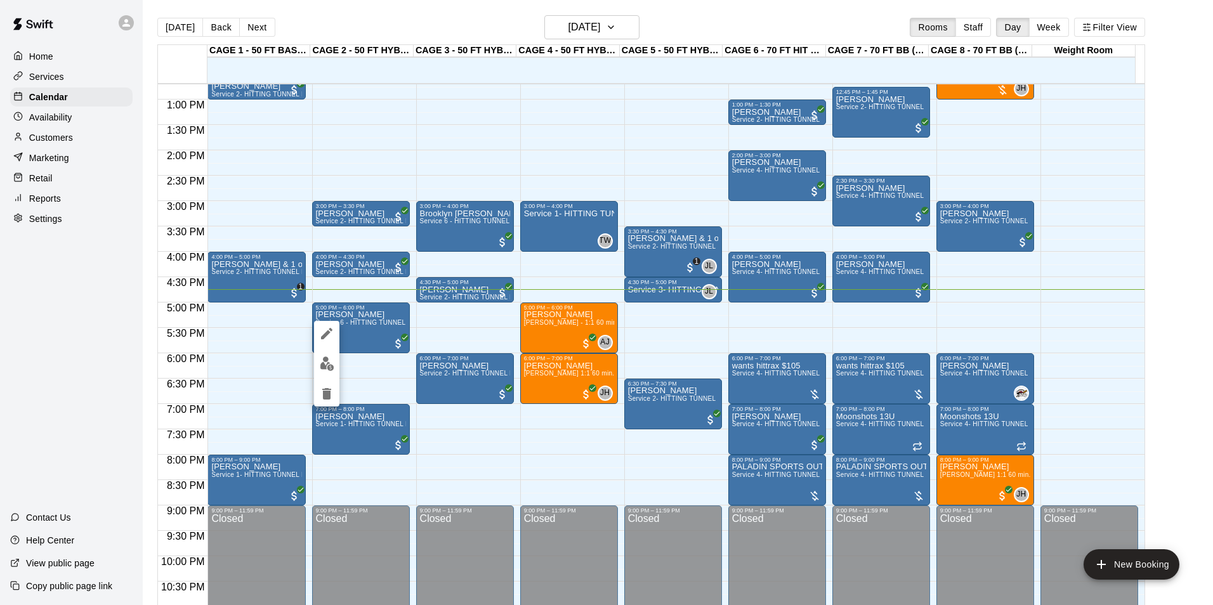
click at [363, 315] on div at bounding box center [606, 302] width 1213 height 605
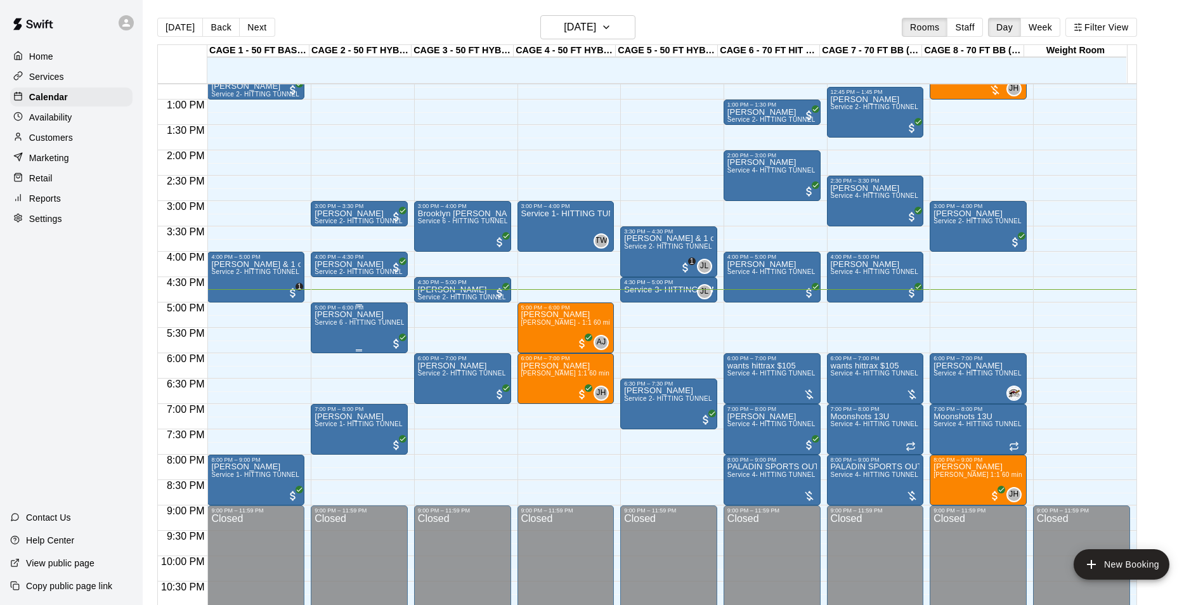
click at [365, 315] on p "[PERSON_NAME]" at bounding box center [359, 315] width 89 height 0
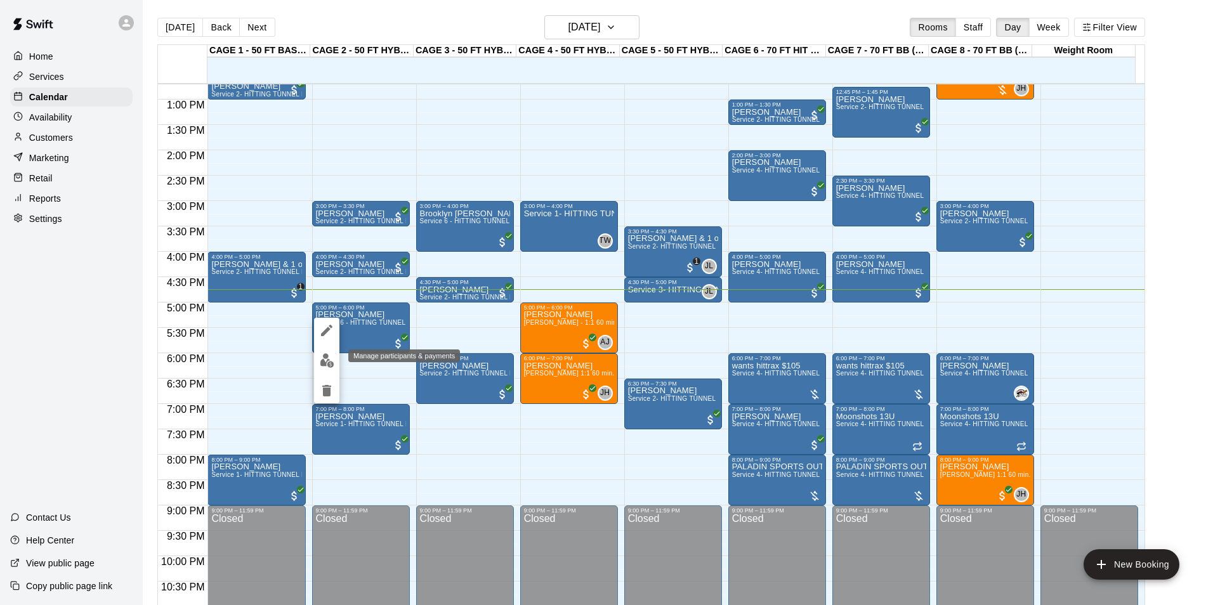
click at [329, 361] on img "edit" at bounding box center [327, 360] width 15 height 15
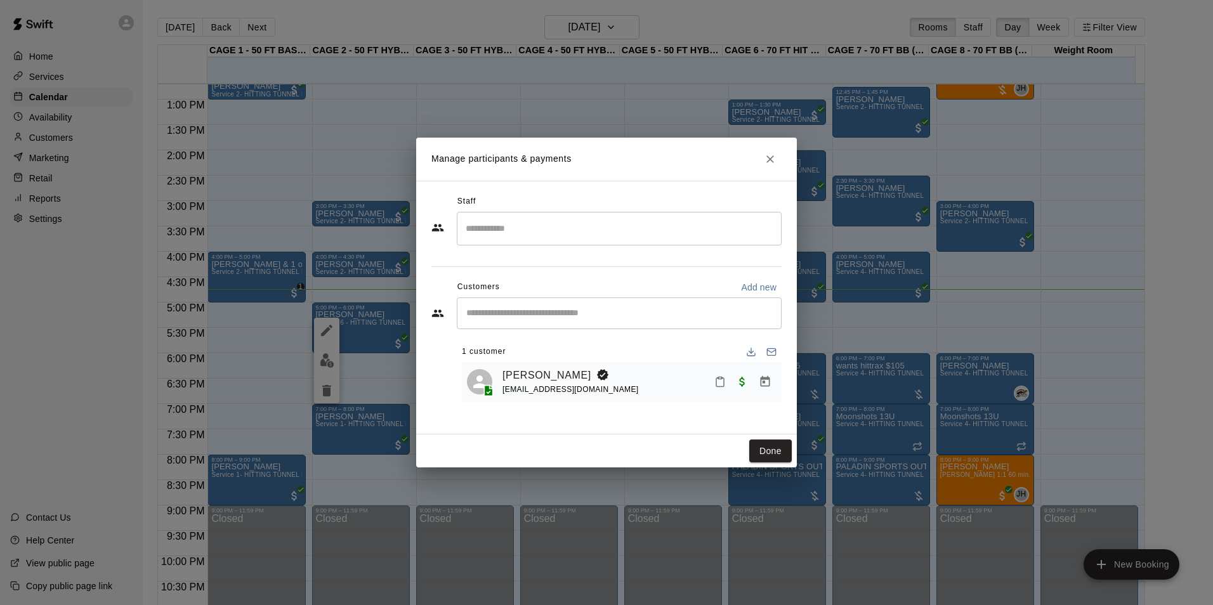
drag, startPoint x: 769, startPoint y: 448, endPoint x: 826, endPoint y: 408, distance: 69.3
click at [769, 448] on button "Done" at bounding box center [770, 451] width 42 height 23
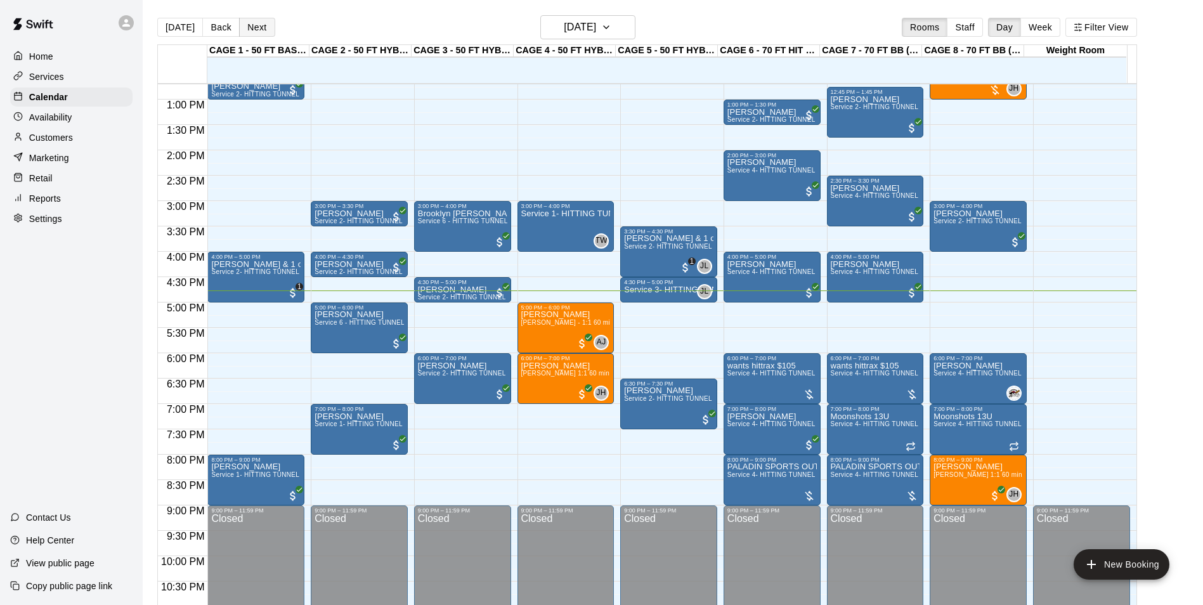
click at [262, 23] on button "Next" at bounding box center [257, 27] width 36 height 19
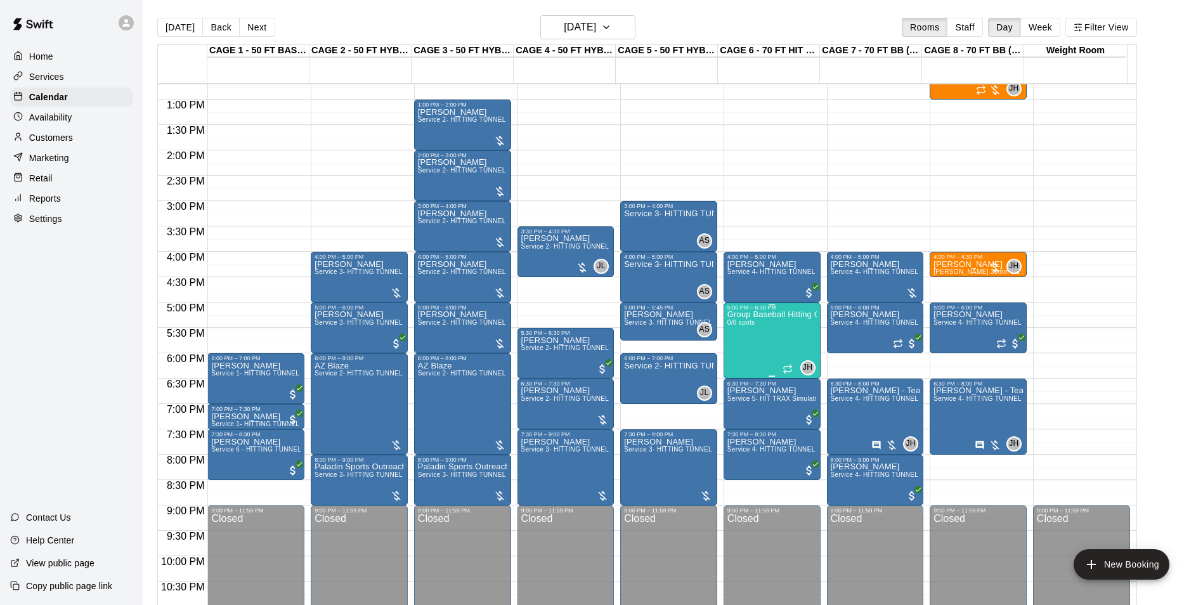
click at [772, 311] on div "5:00 PM – 6:30 PM" at bounding box center [771, 307] width 89 height 6
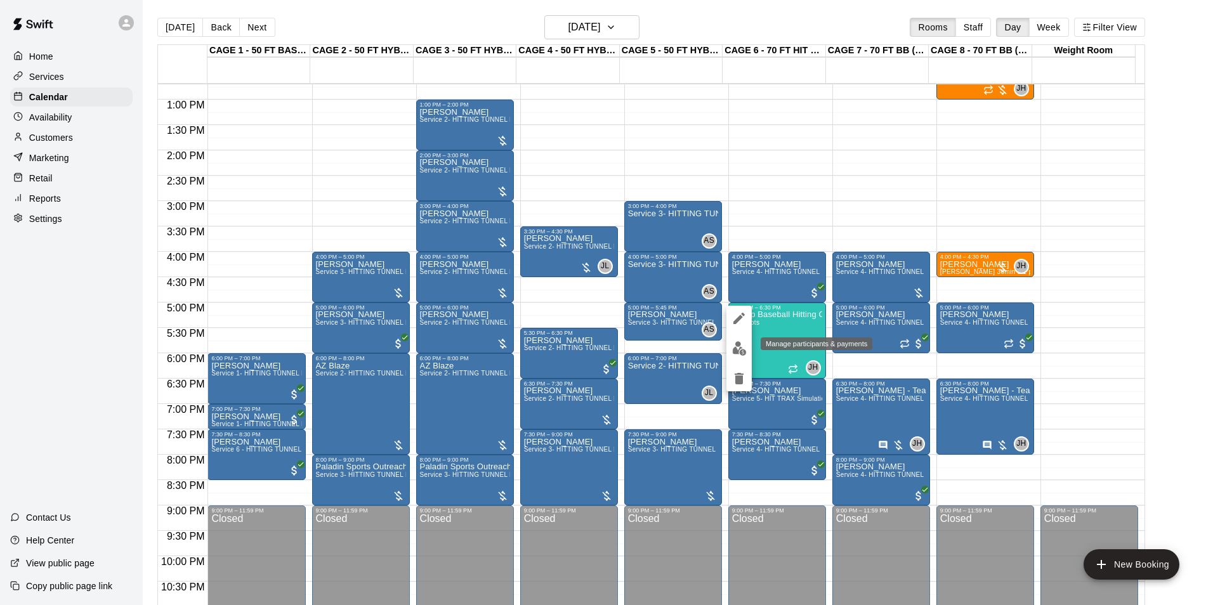
click at [733, 353] on img "edit" at bounding box center [739, 348] width 15 height 15
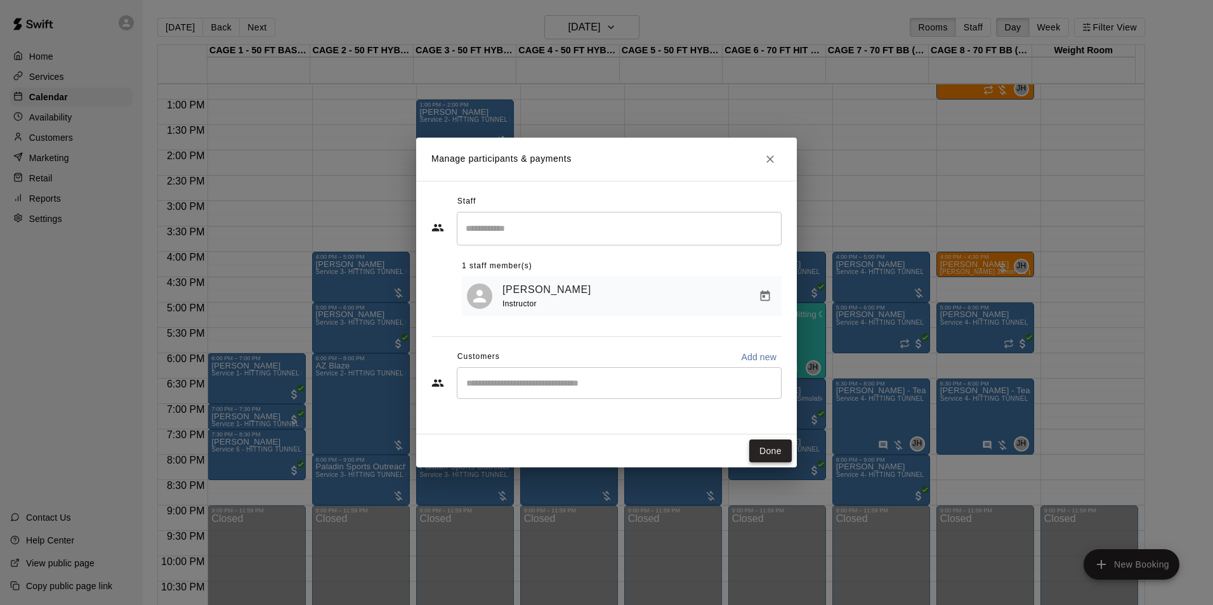
click at [776, 450] on button "Done" at bounding box center [770, 451] width 42 height 23
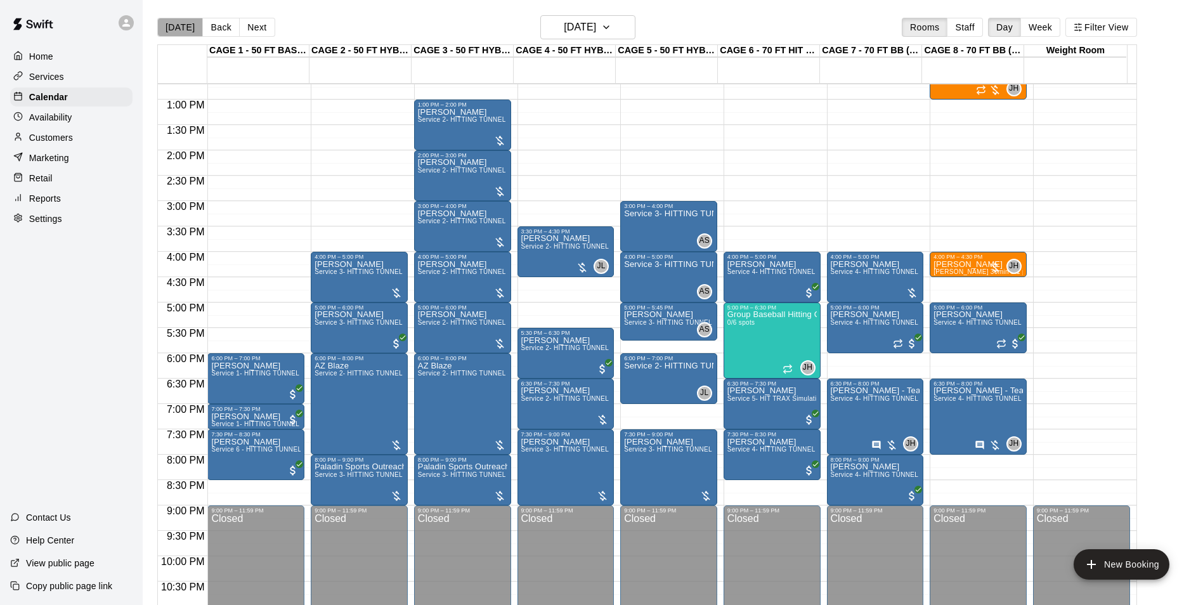
click at [192, 27] on button "[DATE]" at bounding box center [180, 27] width 46 height 19
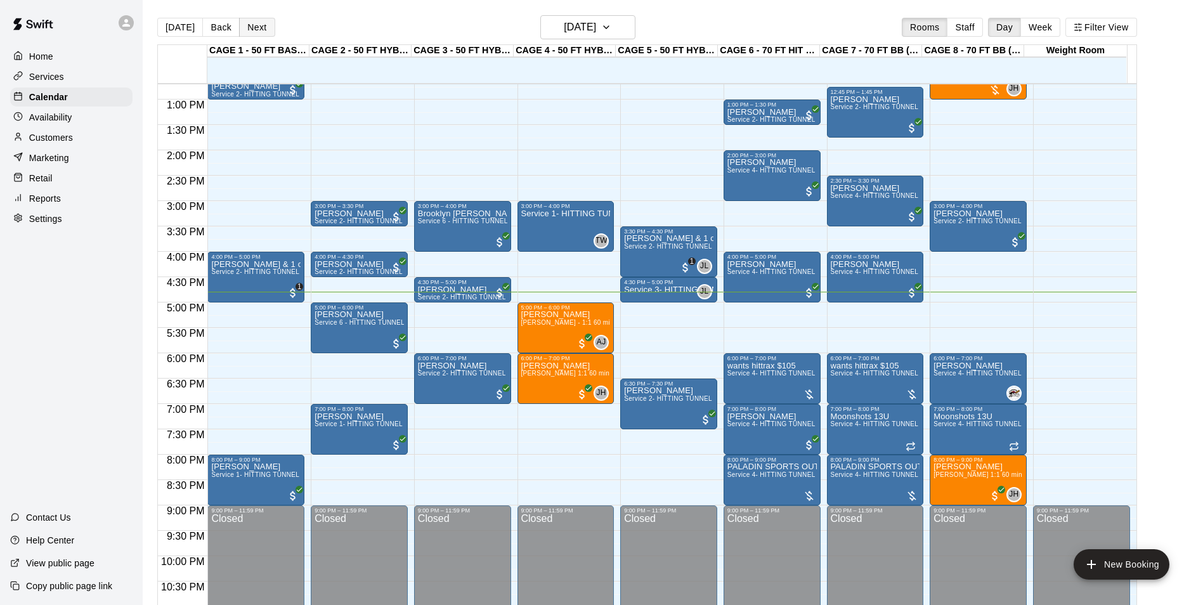
click at [267, 32] on button "Next" at bounding box center [257, 27] width 36 height 19
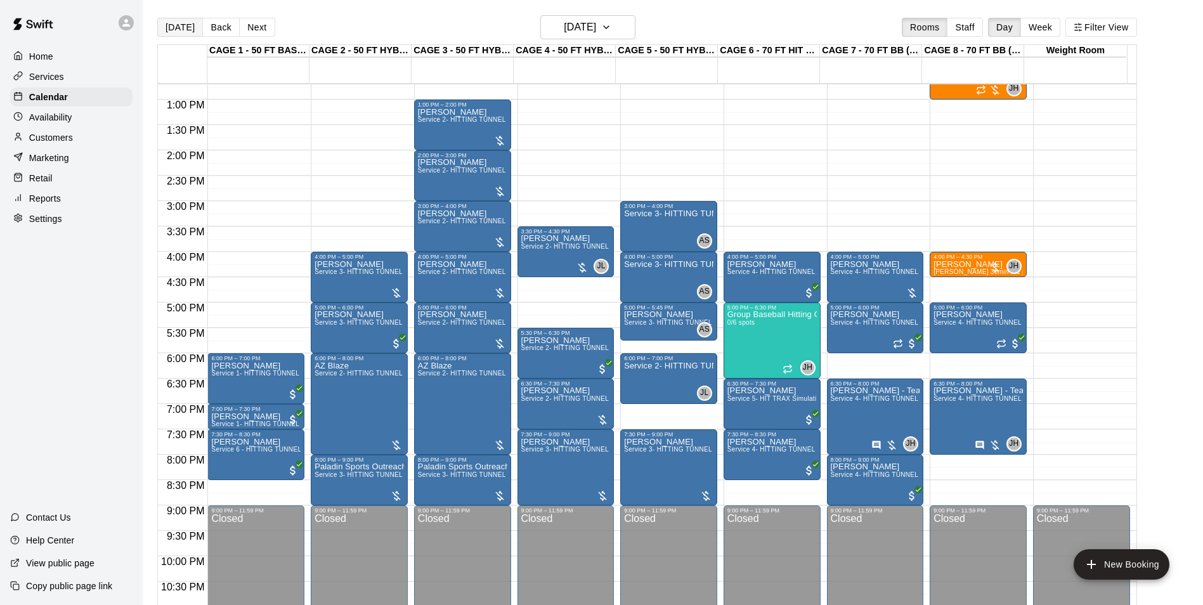
click at [163, 28] on button "[DATE]" at bounding box center [180, 27] width 46 height 19
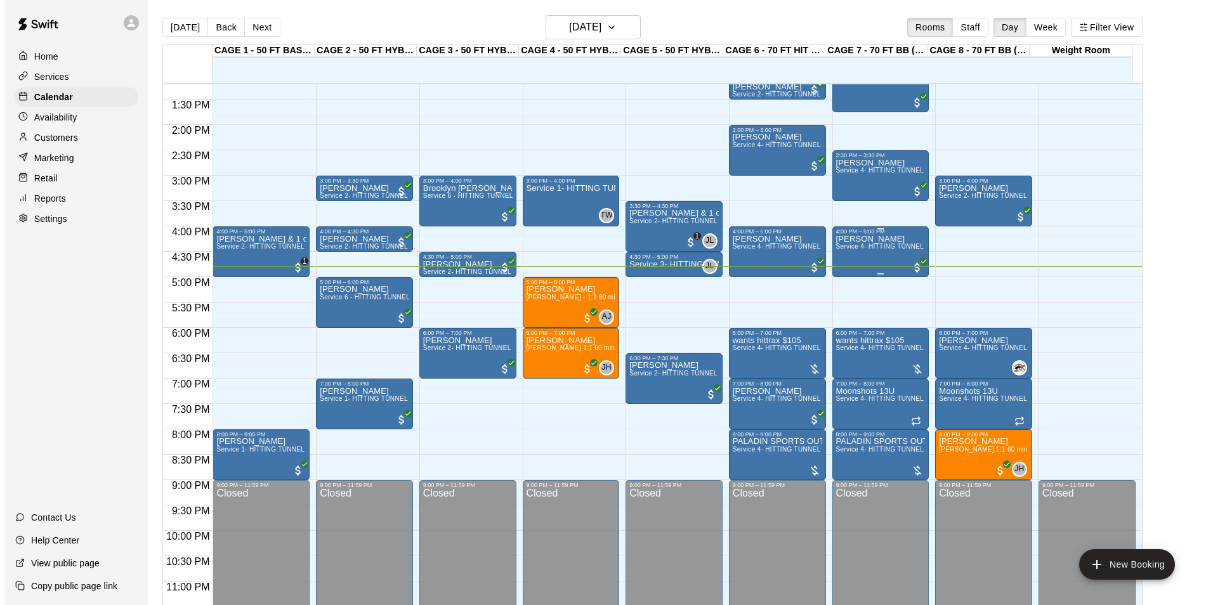
scroll to position [684, 0]
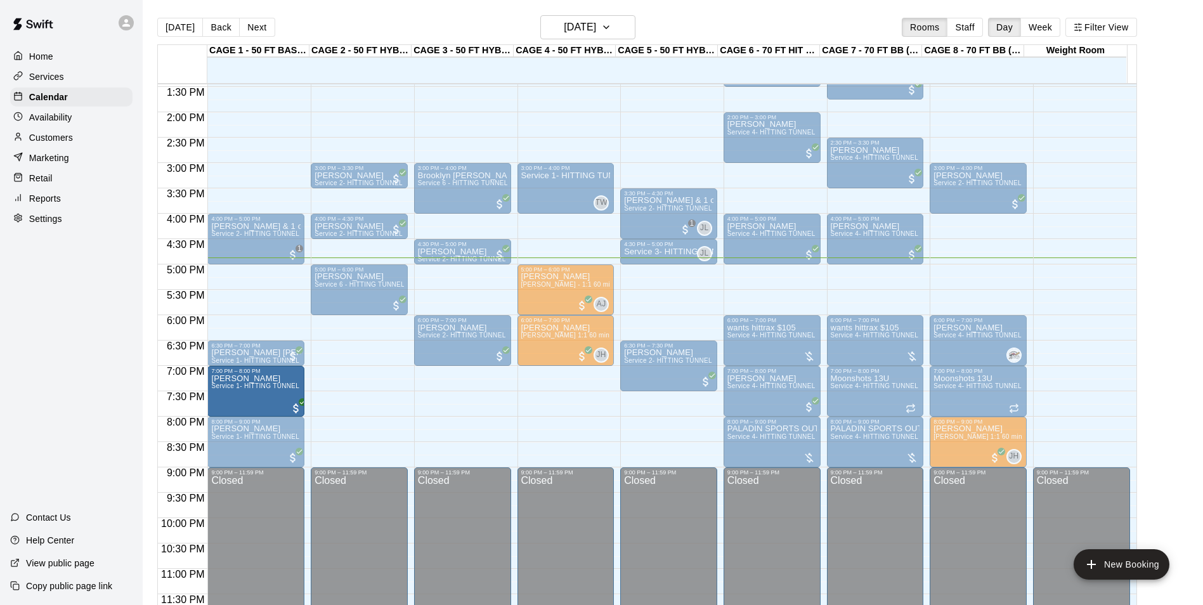
drag, startPoint x: 337, startPoint y: 382, endPoint x: 309, endPoint y: 385, distance: 28.7
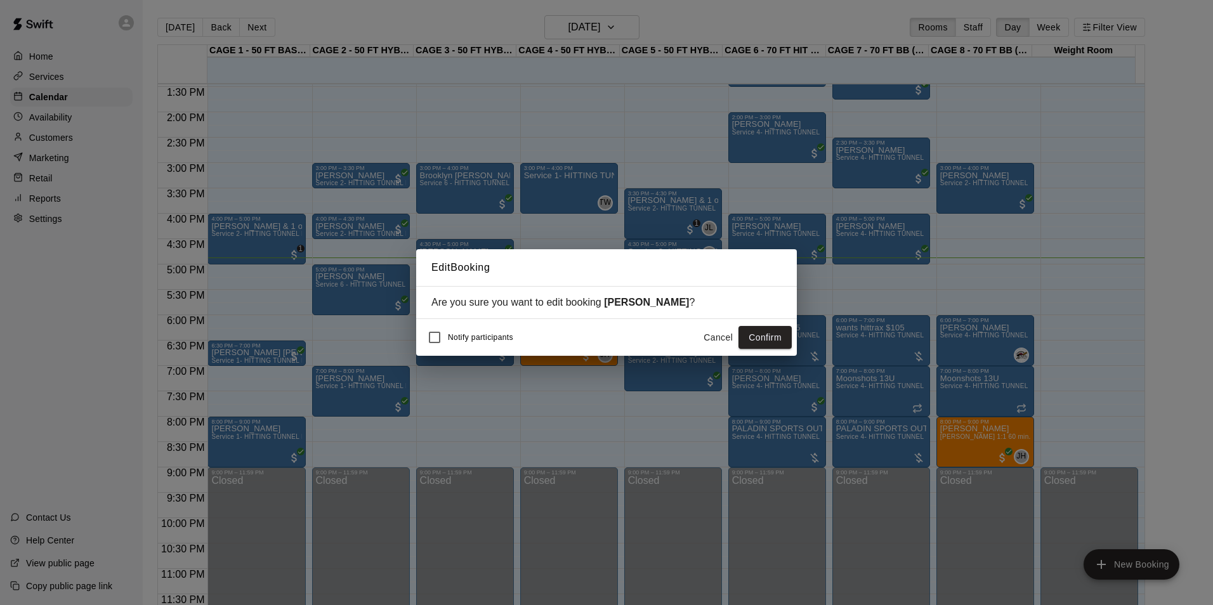
click at [781, 337] on button "Confirm" at bounding box center [764, 337] width 53 height 23
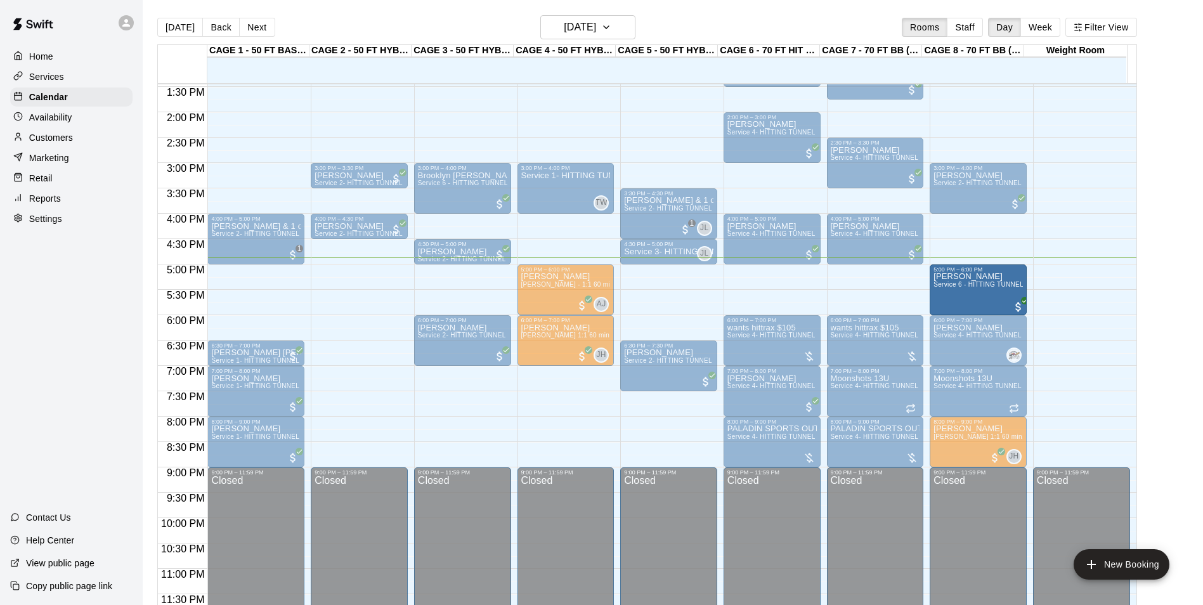
drag, startPoint x: 339, startPoint y: 287, endPoint x: 951, endPoint y: 293, distance: 612.7
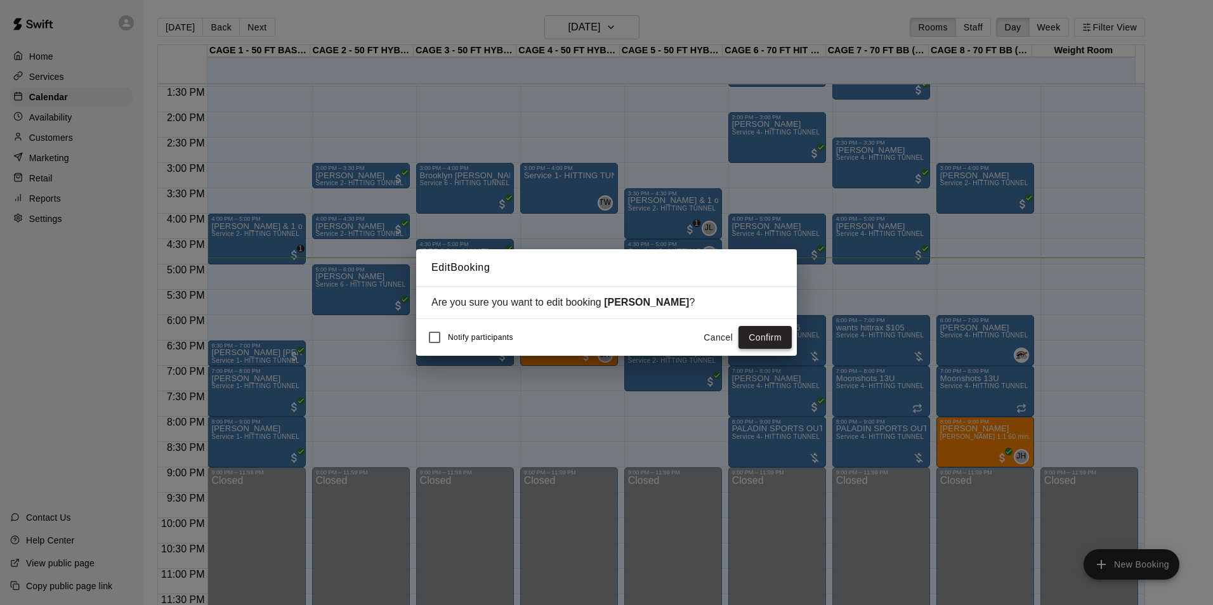
click at [764, 336] on button "Confirm" at bounding box center [764, 337] width 53 height 23
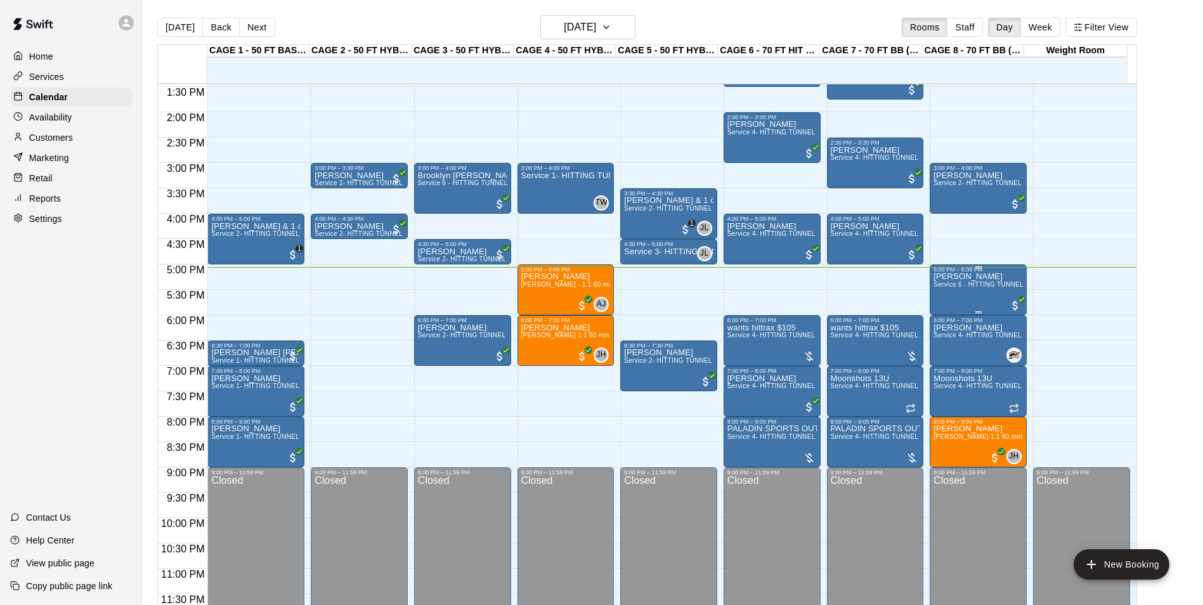
click at [960, 277] on p "[PERSON_NAME]" at bounding box center [978, 277] width 89 height 0
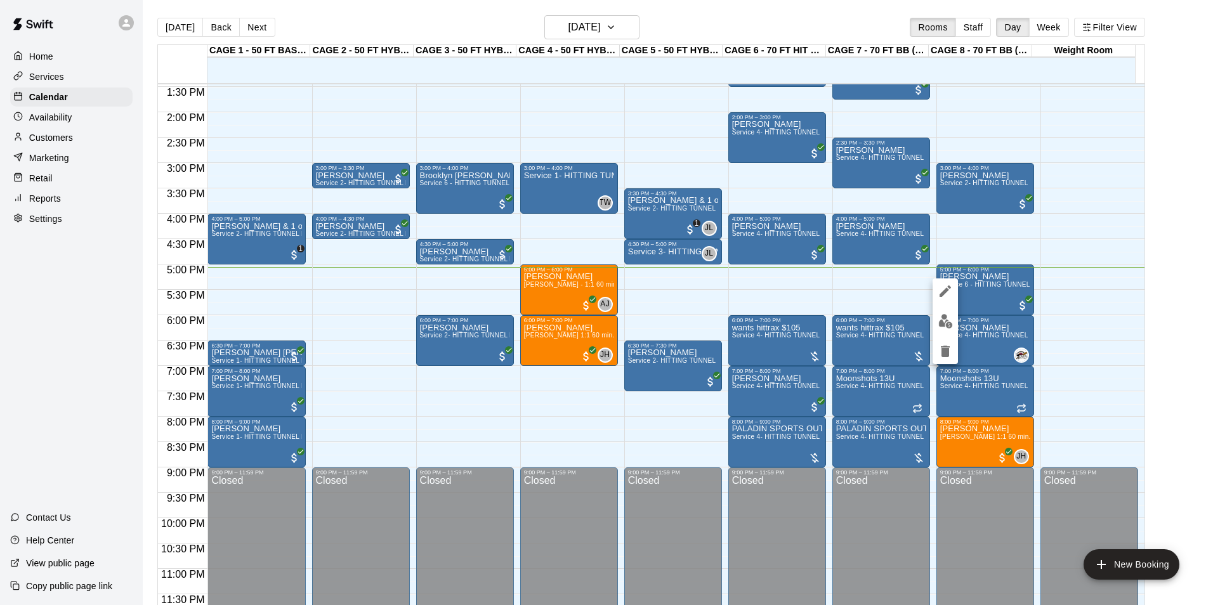
click at [971, 283] on div at bounding box center [606, 302] width 1213 height 605
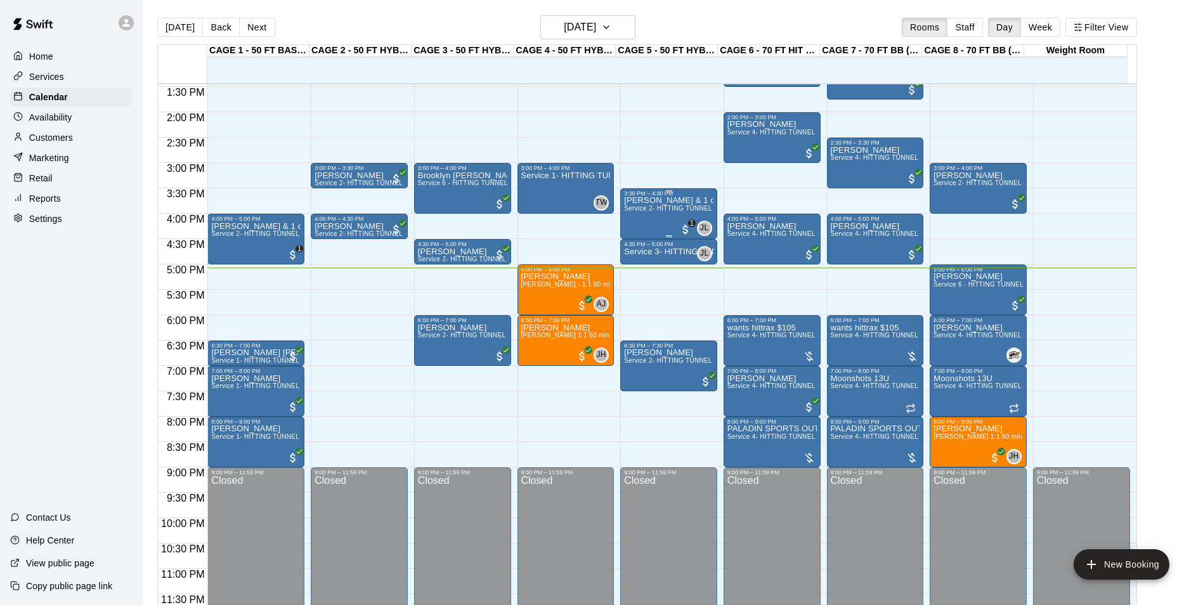
click at [654, 211] on span "Service 2- HITTING TUNNEL RENTAL - 50ft Baseball" at bounding box center [704, 208] width 161 height 7
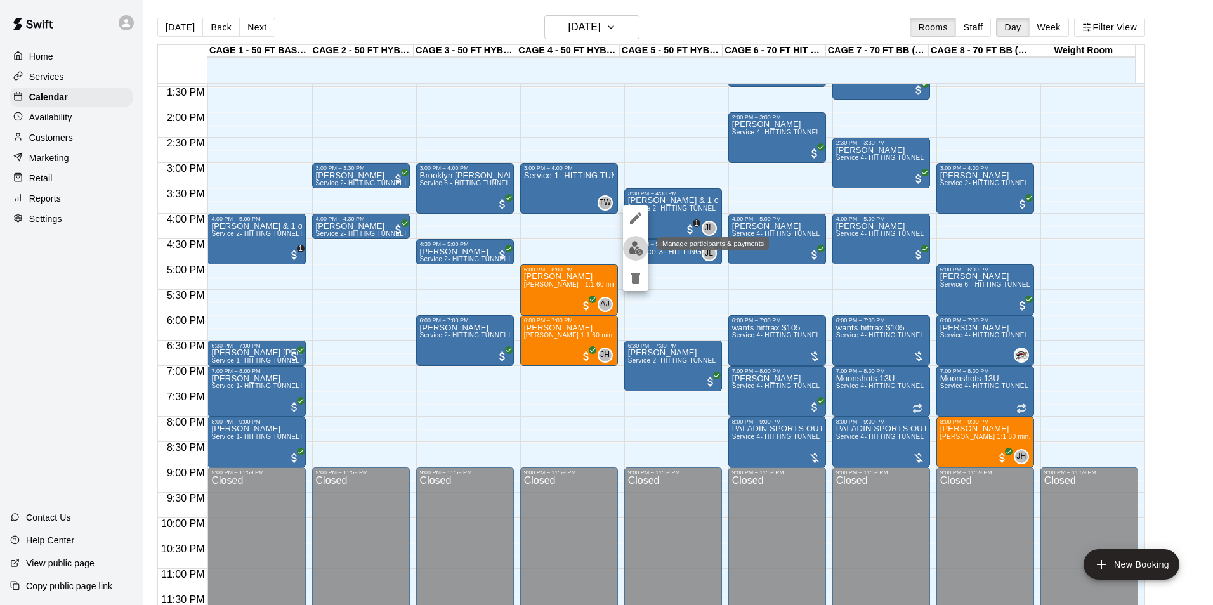
click at [633, 245] on img "edit" at bounding box center [635, 248] width 15 height 15
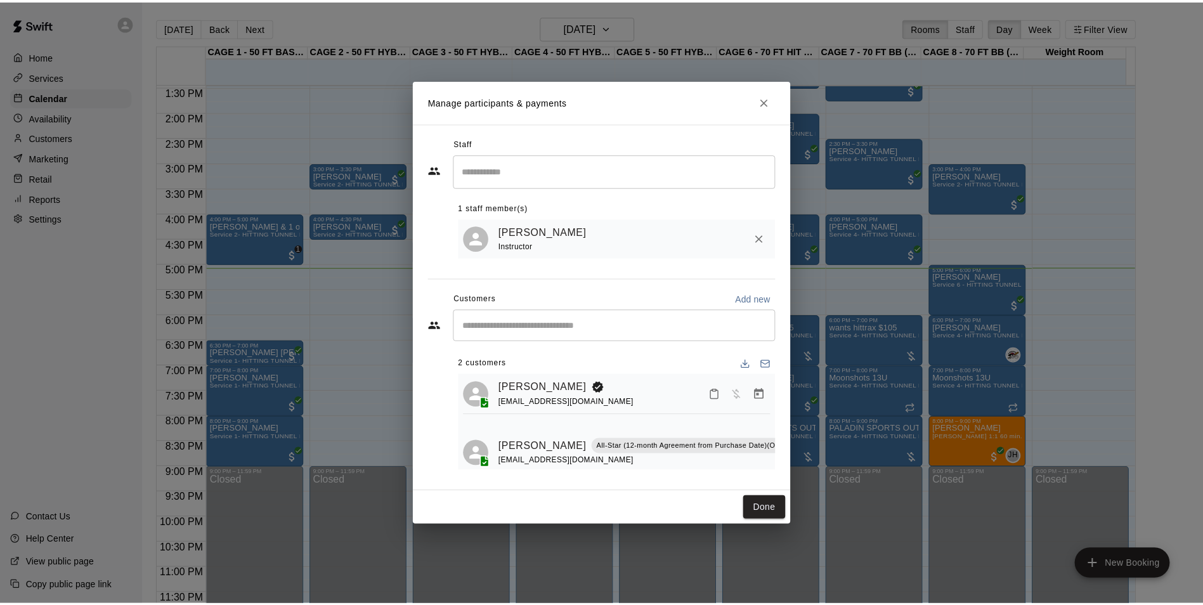
scroll to position [29, 0]
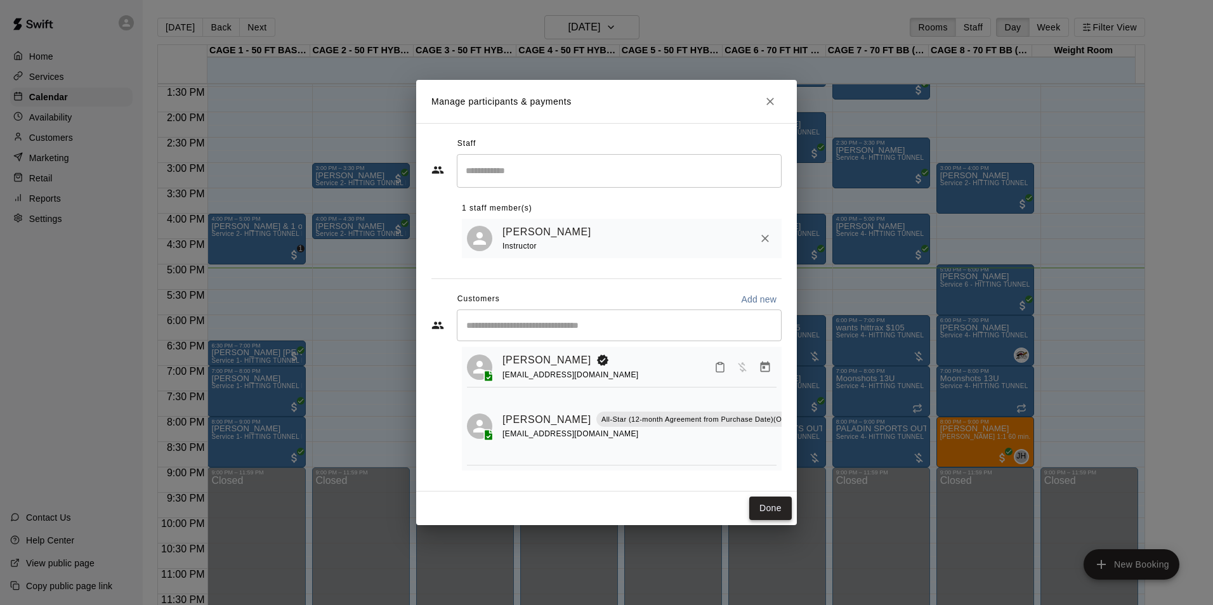
click at [767, 505] on button "Done" at bounding box center [770, 508] width 42 height 23
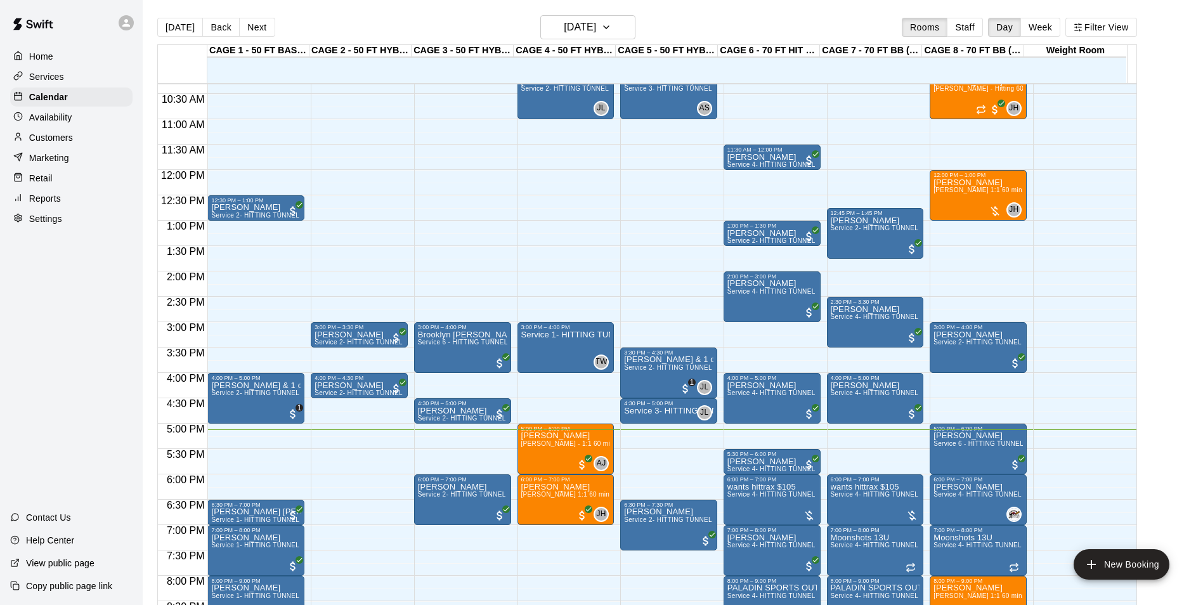
scroll to position [620, 0]
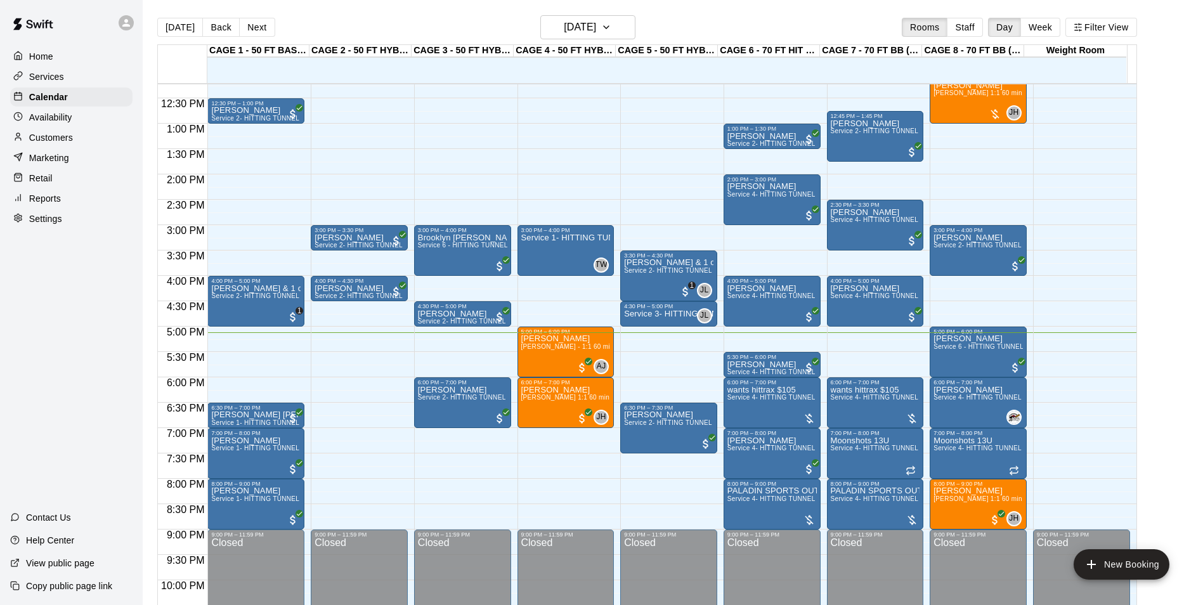
click at [248, 23] on button "Next" at bounding box center [257, 27] width 36 height 19
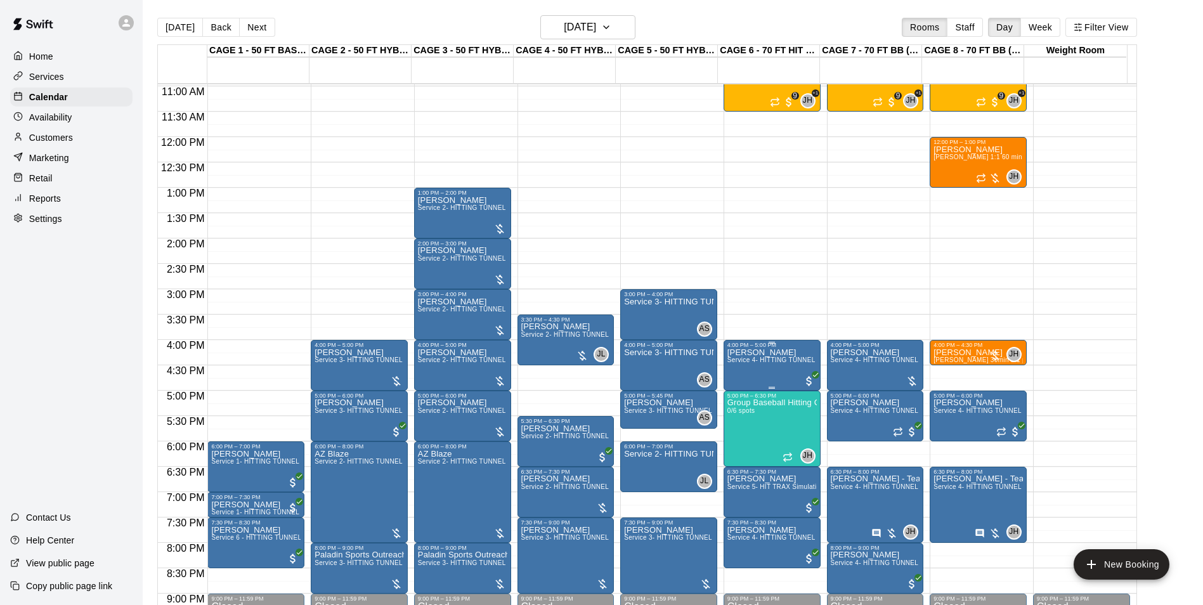
scroll to position [430, 0]
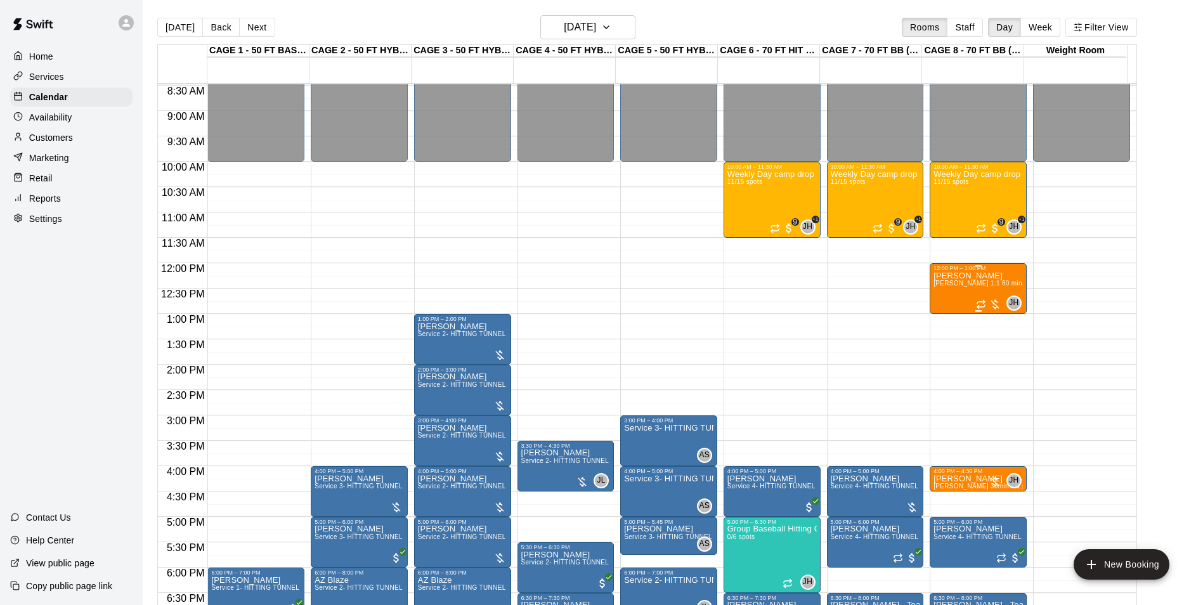
click at [967, 287] on span "[PERSON_NAME] 1:1 60 min. pitching Lesson" at bounding box center [1004, 283] width 140 height 7
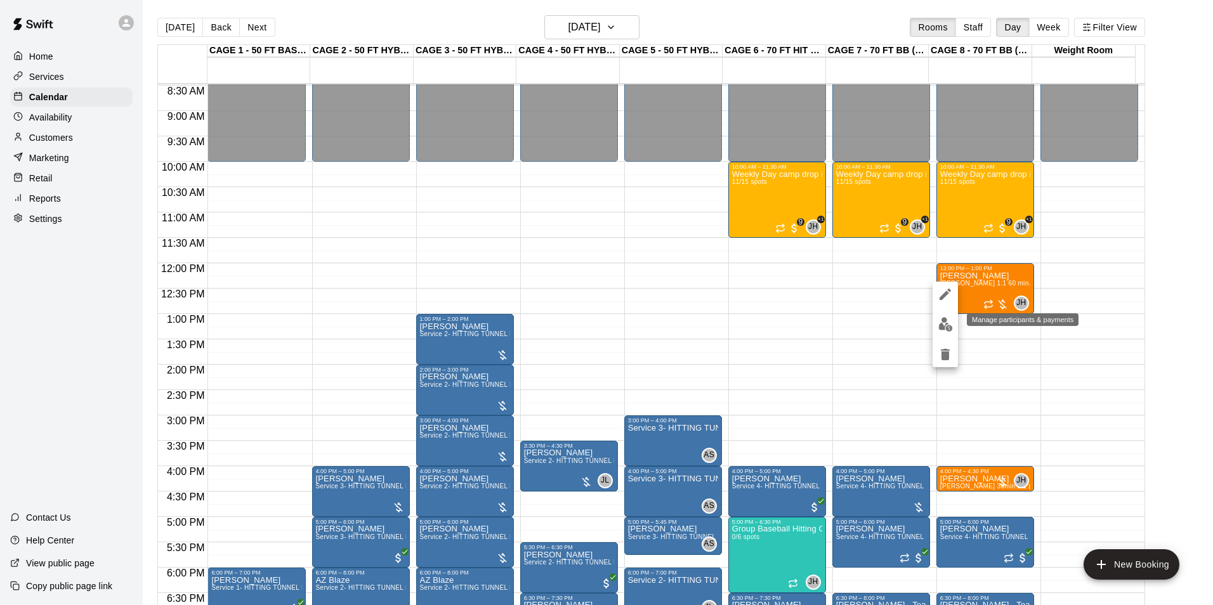
click at [942, 321] on img "edit" at bounding box center [945, 324] width 15 height 15
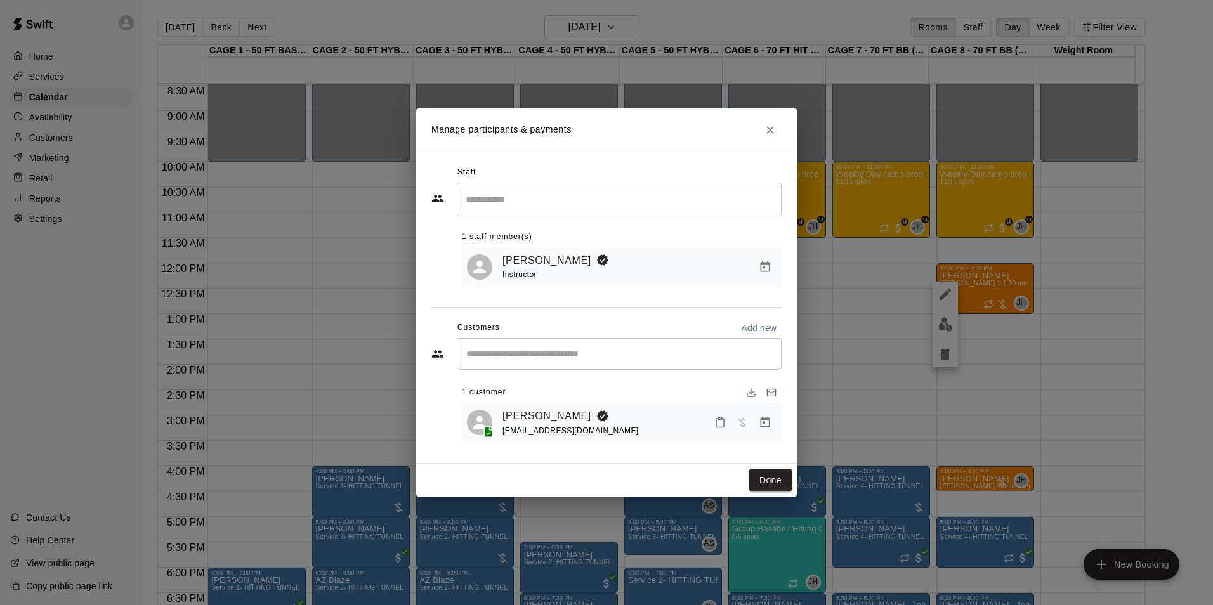
click at [535, 411] on link "[PERSON_NAME]" at bounding box center [546, 416] width 89 height 16
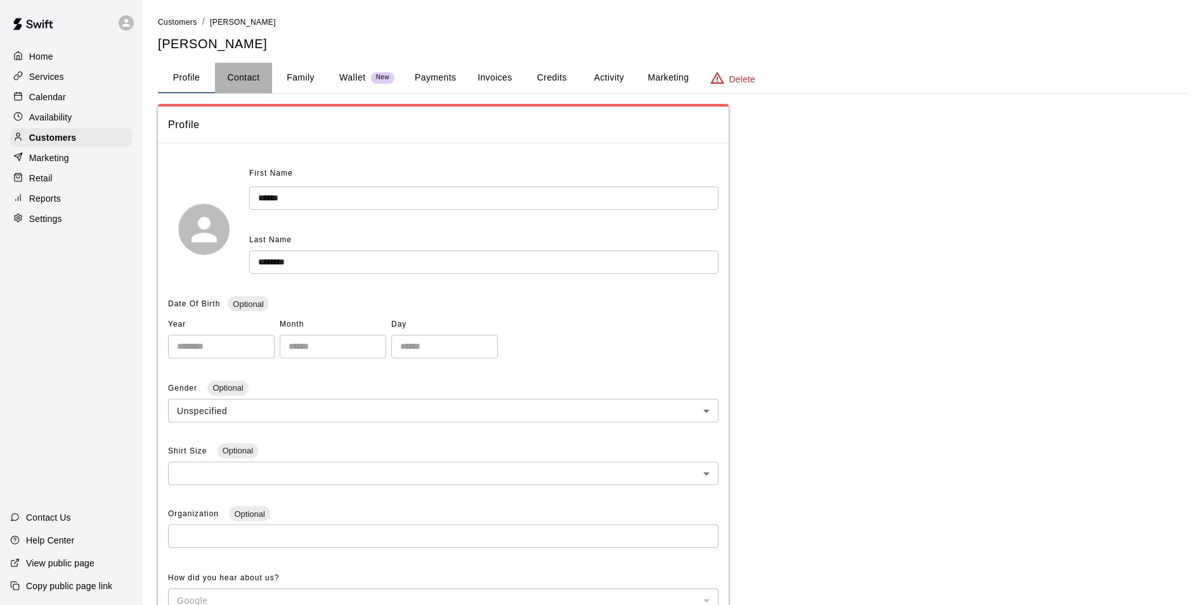
click at [260, 81] on button "Contact" at bounding box center [243, 78] width 57 height 30
select select "**"
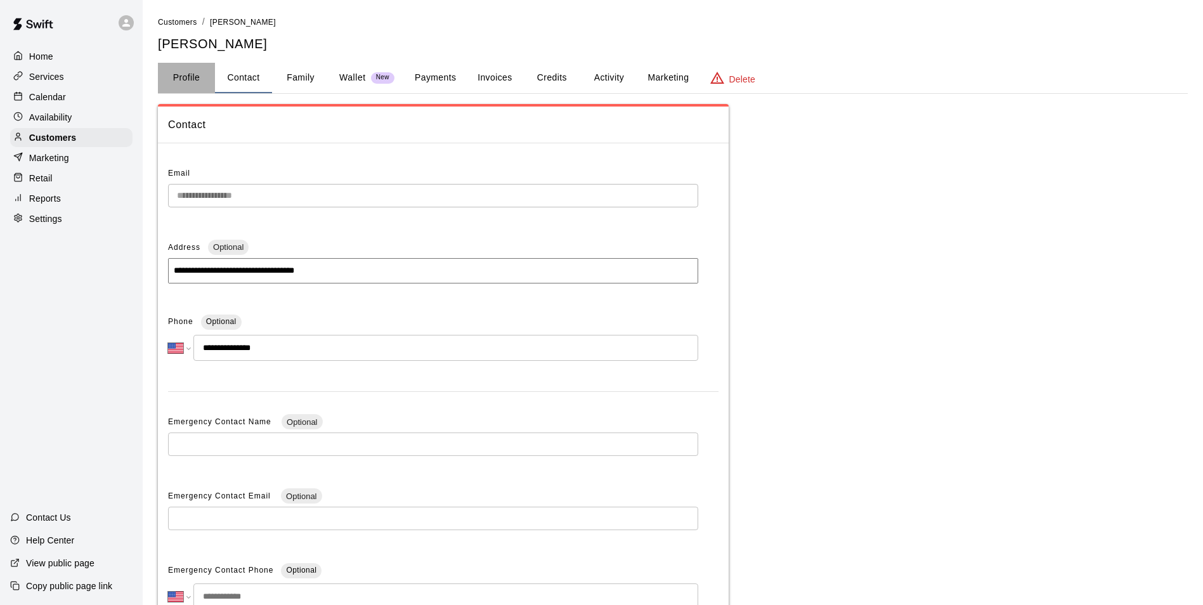
click at [182, 87] on button "Profile" at bounding box center [186, 78] width 57 height 30
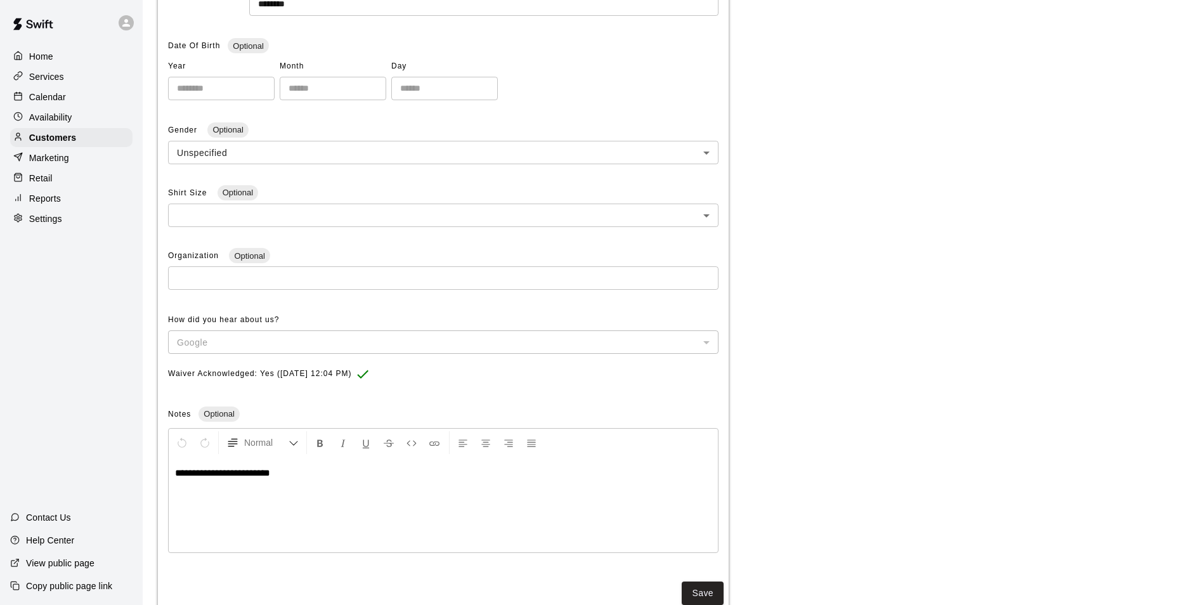
scroll to position [259, 0]
click at [66, 88] on div "Home Services Calendar Availability Customers Marketing Retail Reports Settings" at bounding box center [71, 138] width 143 height 184
click at [66, 91] on div "Calendar" at bounding box center [71, 97] width 122 height 19
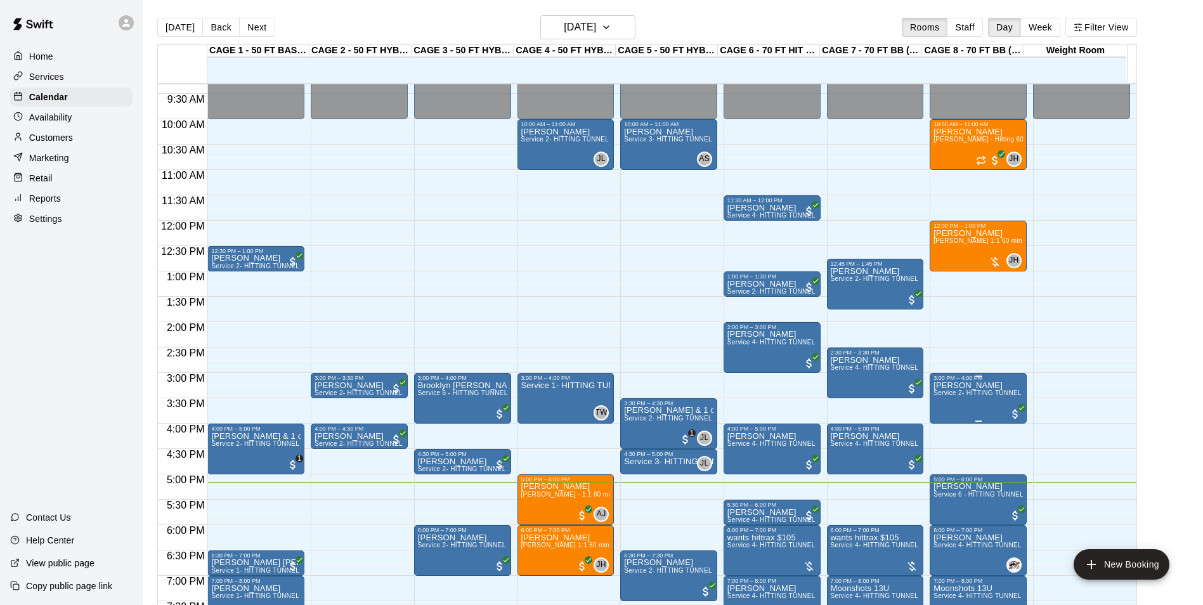
scroll to position [557, 0]
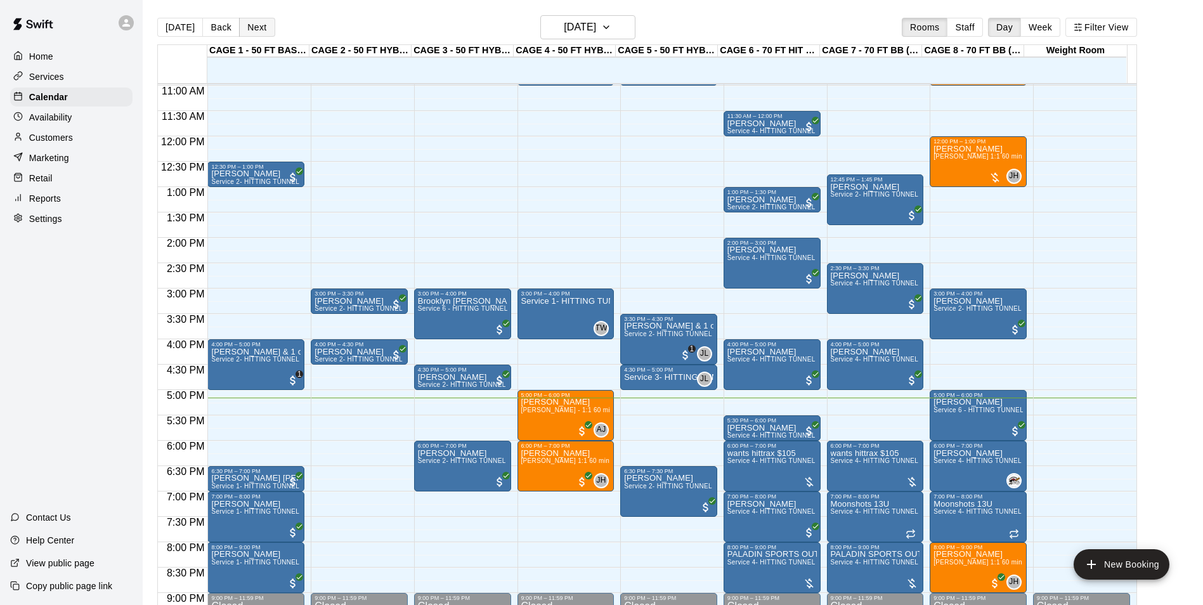
click at [257, 31] on button "Next" at bounding box center [257, 27] width 36 height 19
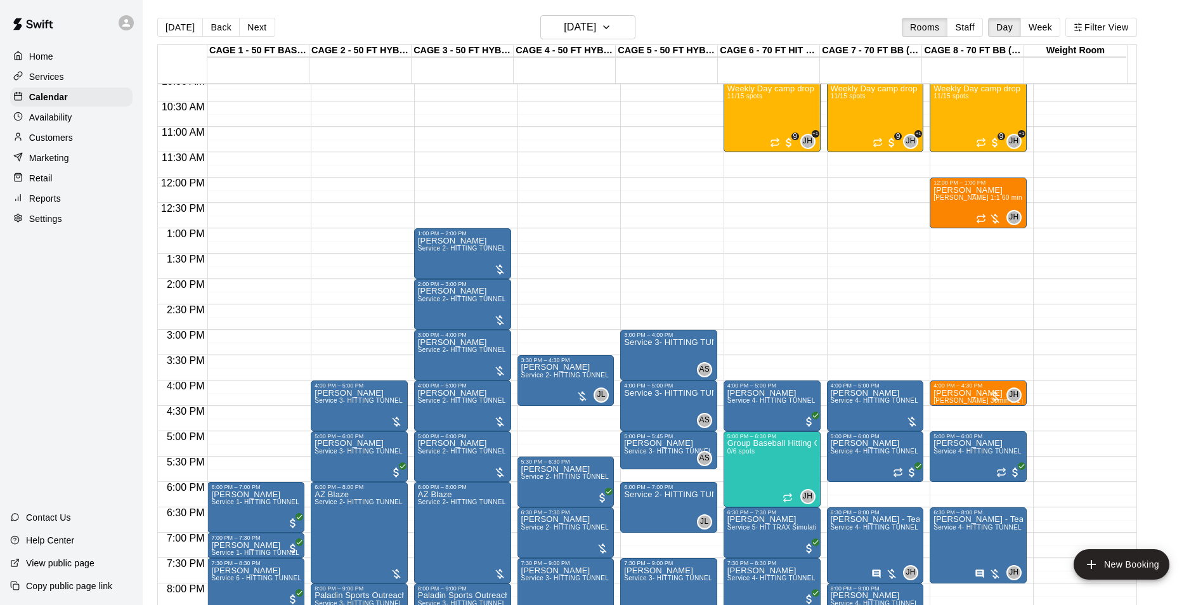
scroll to position [493, 0]
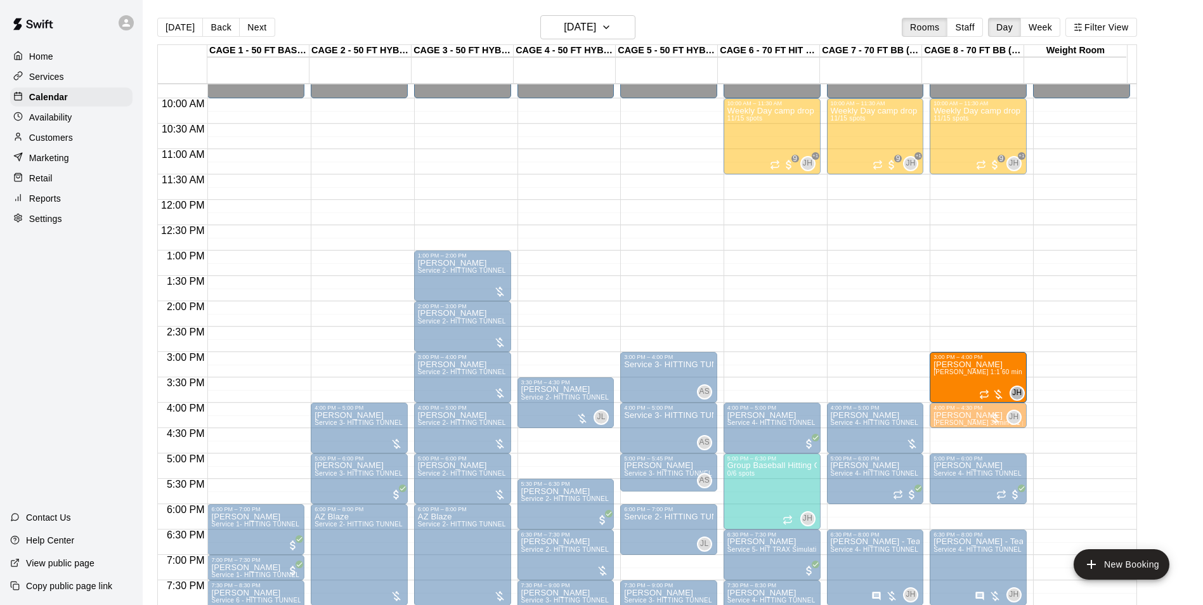
drag, startPoint x: 959, startPoint y: 218, endPoint x: 984, endPoint y: 371, distance: 155.5
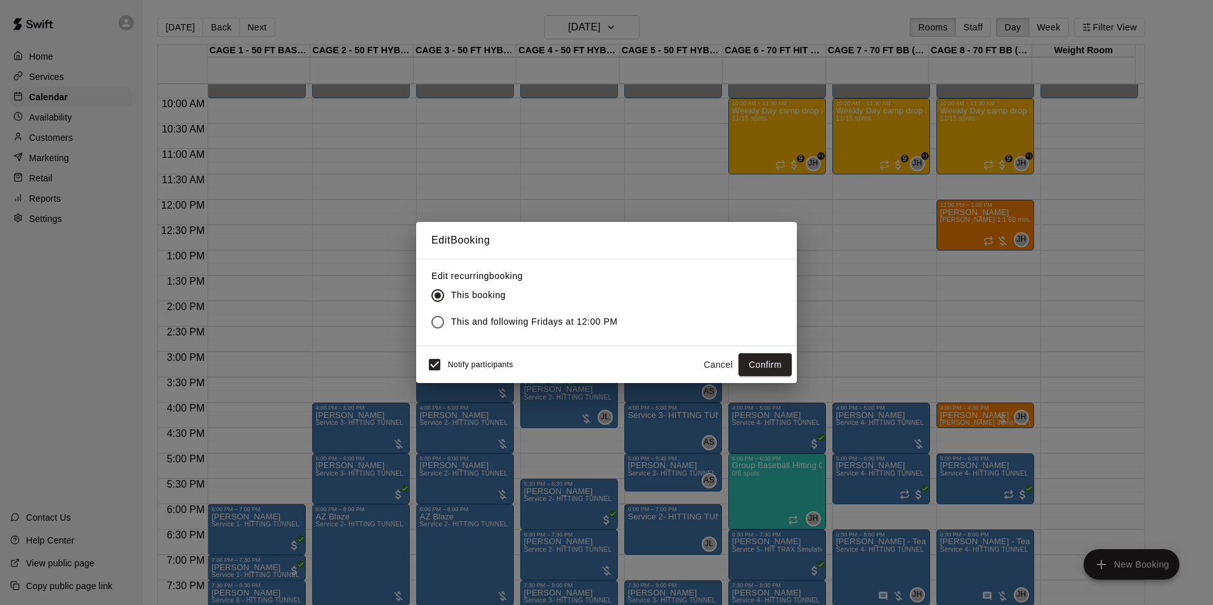
click at [715, 366] on button "Cancel" at bounding box center [718, 364] width 41 height 23
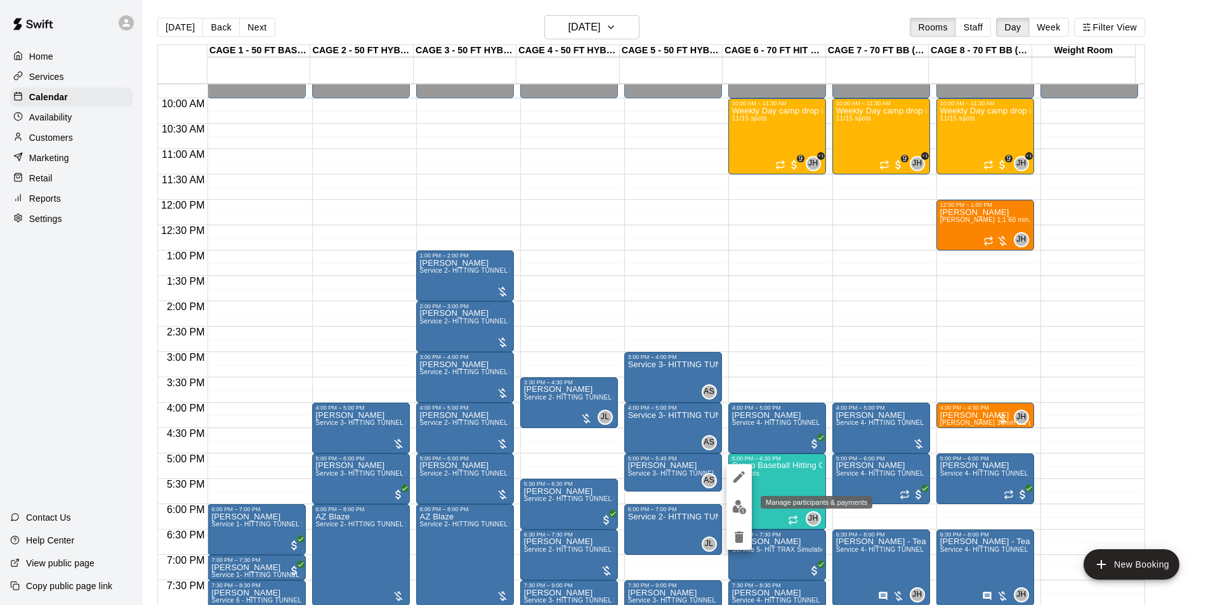
click at [740, 530] on icon "delete" at bounding box center [738, 537] width 15 height 15
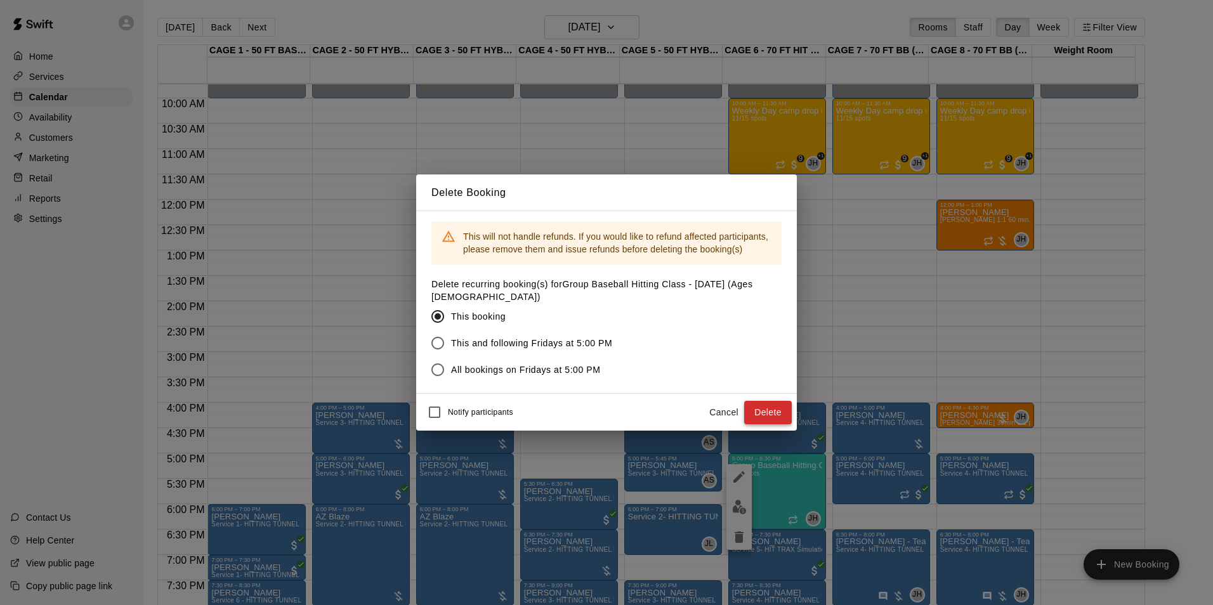
click at [769, 412] on button "Delete" at bounding box center [768, 412] width 48 height 23
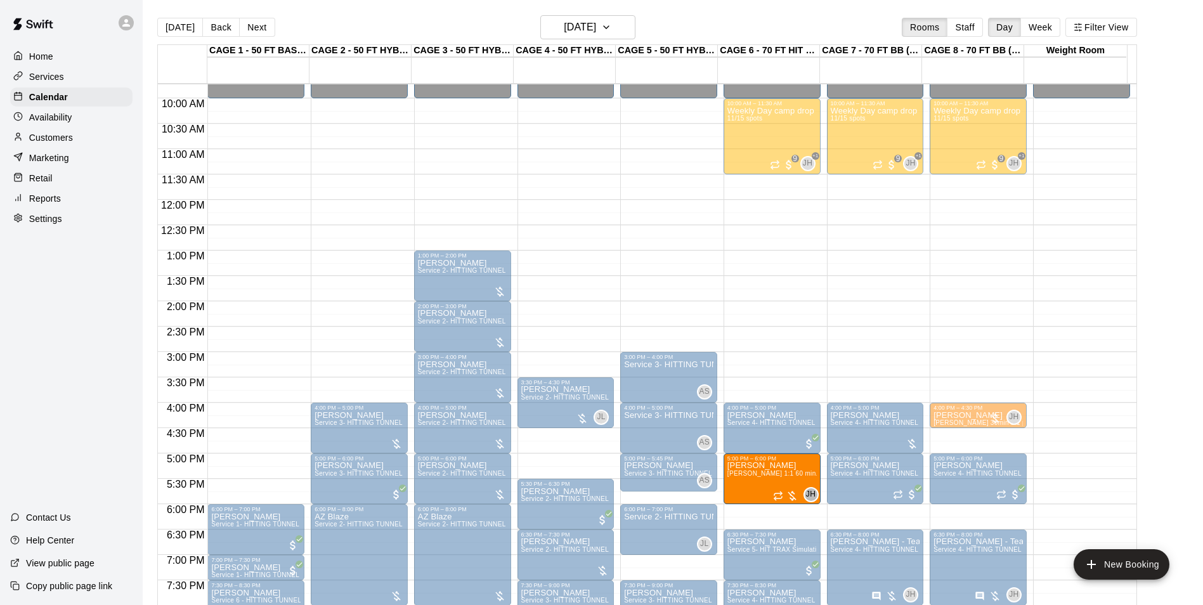
drag, startPoint x: 982, startPoint y: 228, endPoint x: 777, endPoint y: 485, distance: 328.9
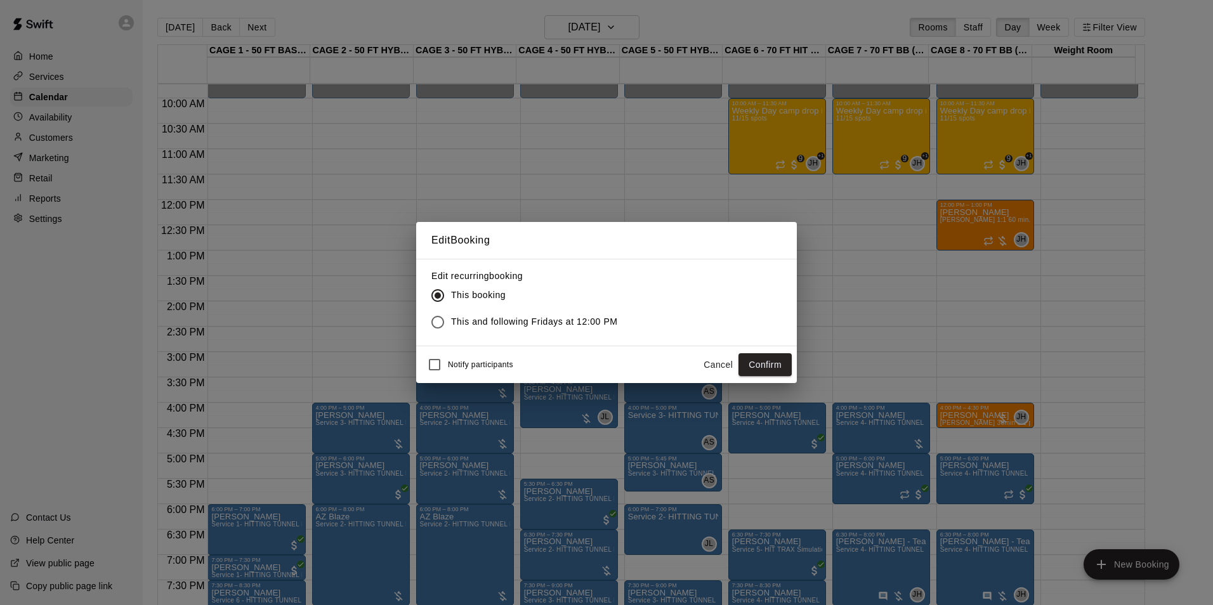
click at [768, 360] on button "Confirm" at bounding box center [764, 364] width 53 height 23
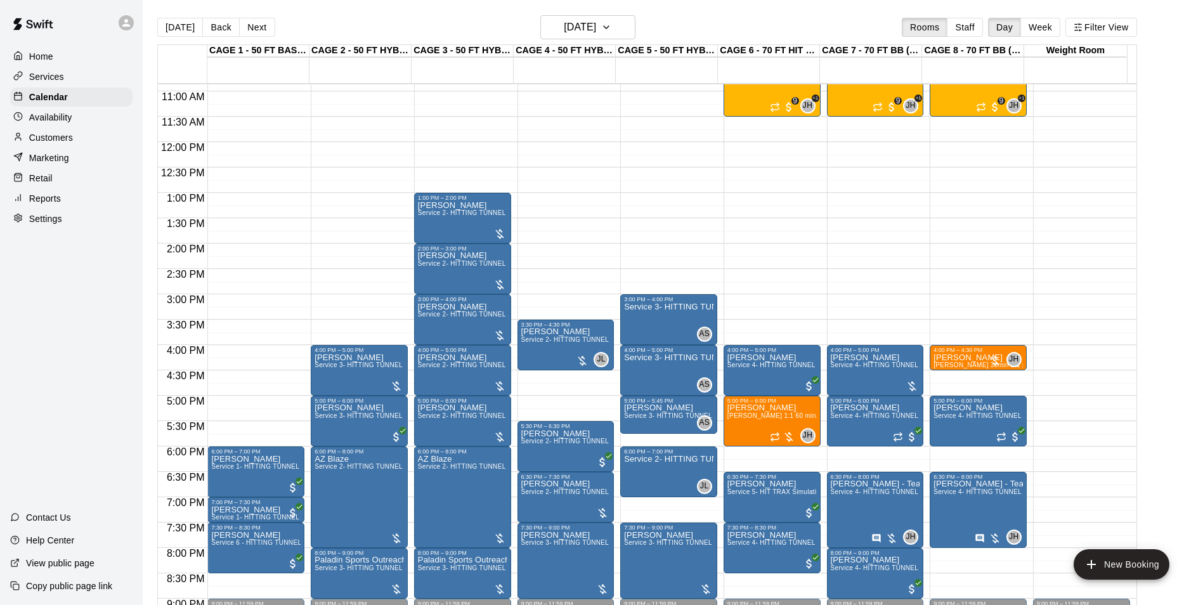
scroll to position [557, 0]
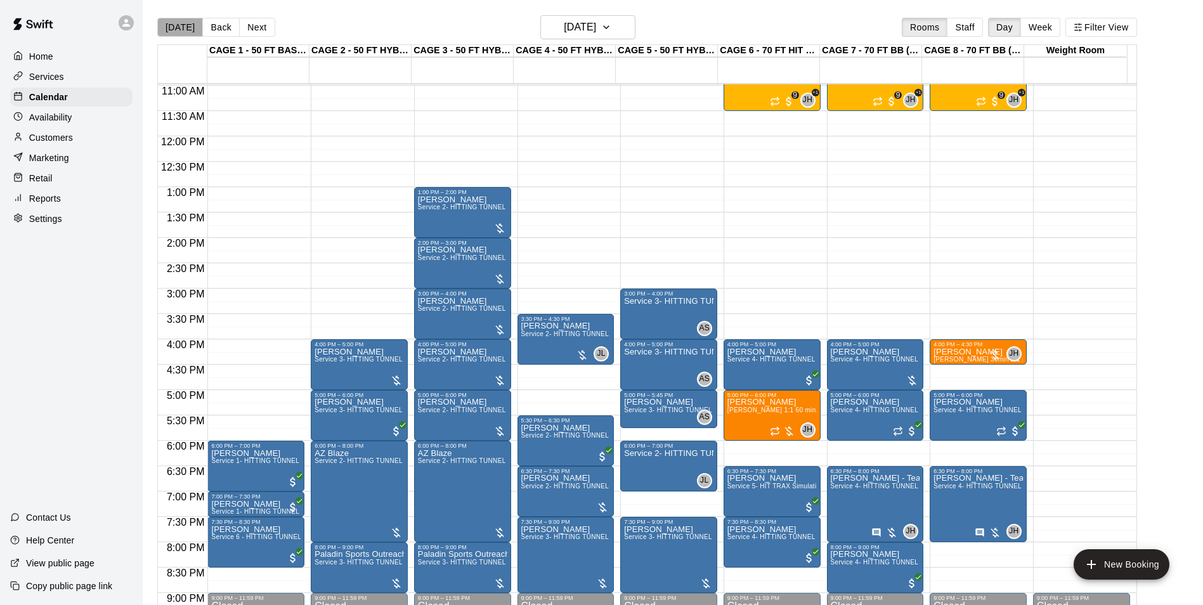
click at [189, 26] on button "[DATE]" at bounding box center [180, 27] width 46 height 19
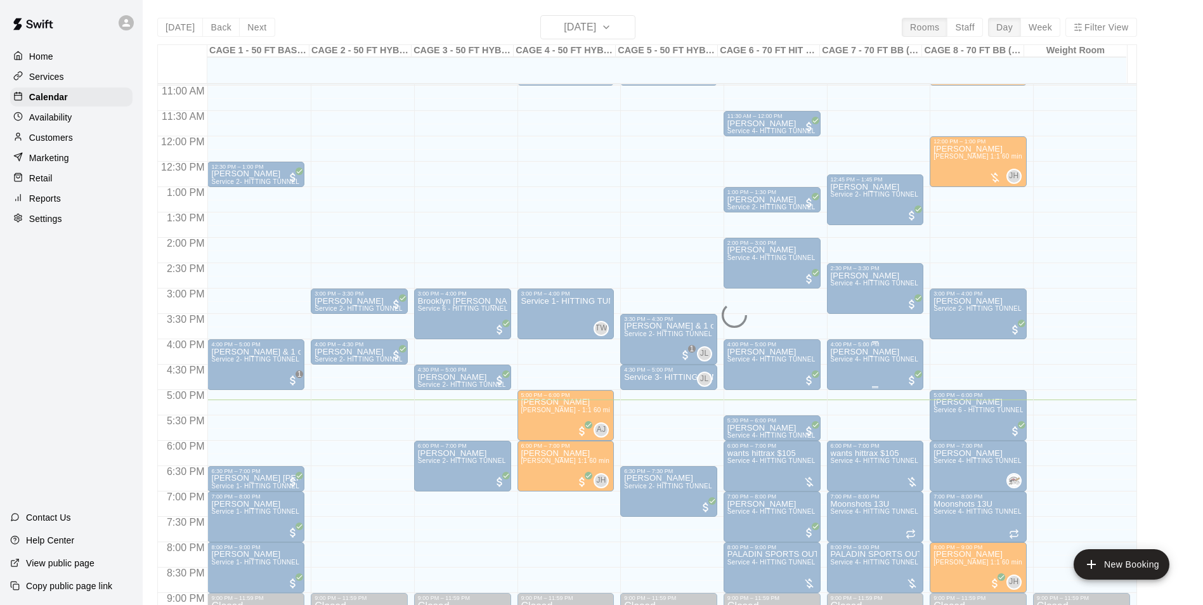
scroll to position [684, 0]
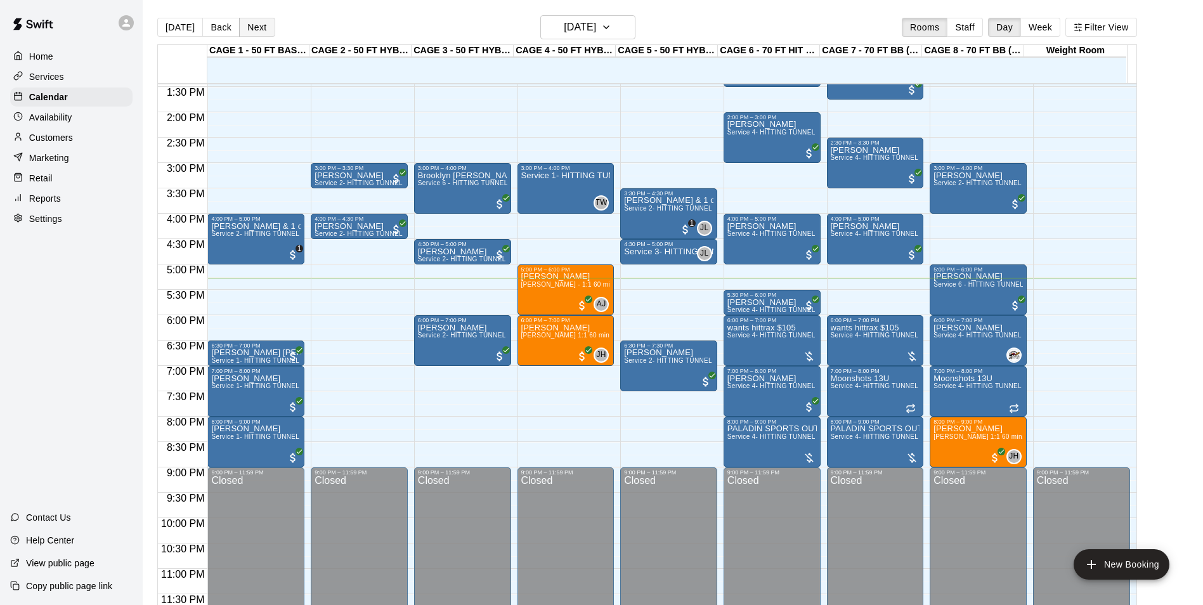
click at [260, 32] on button "Next" at bounding box center [257, 27] width 36 height 19
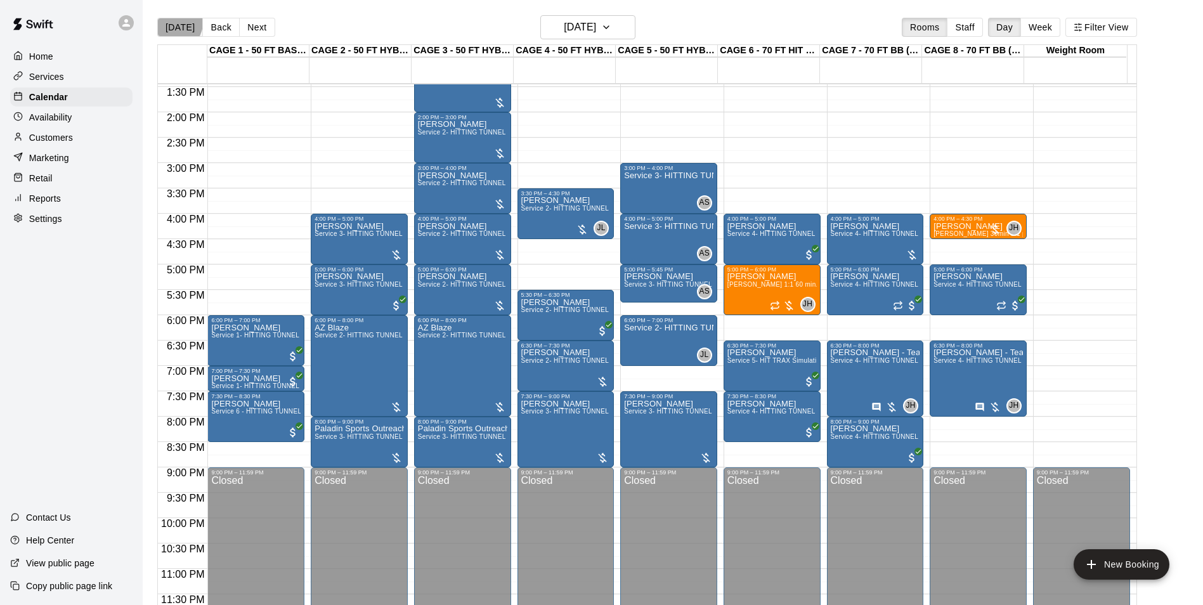
click at [164, 18] on button "[DATE]" at bounding box center [180, 27] width 46 height 19
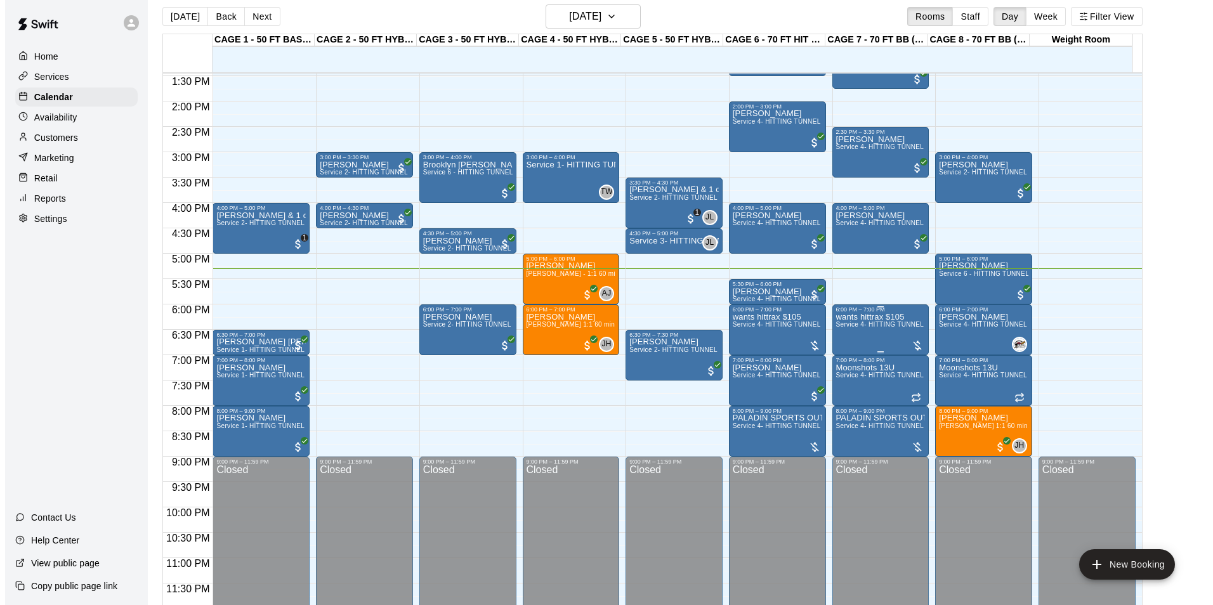
scroll to position [20, 0]
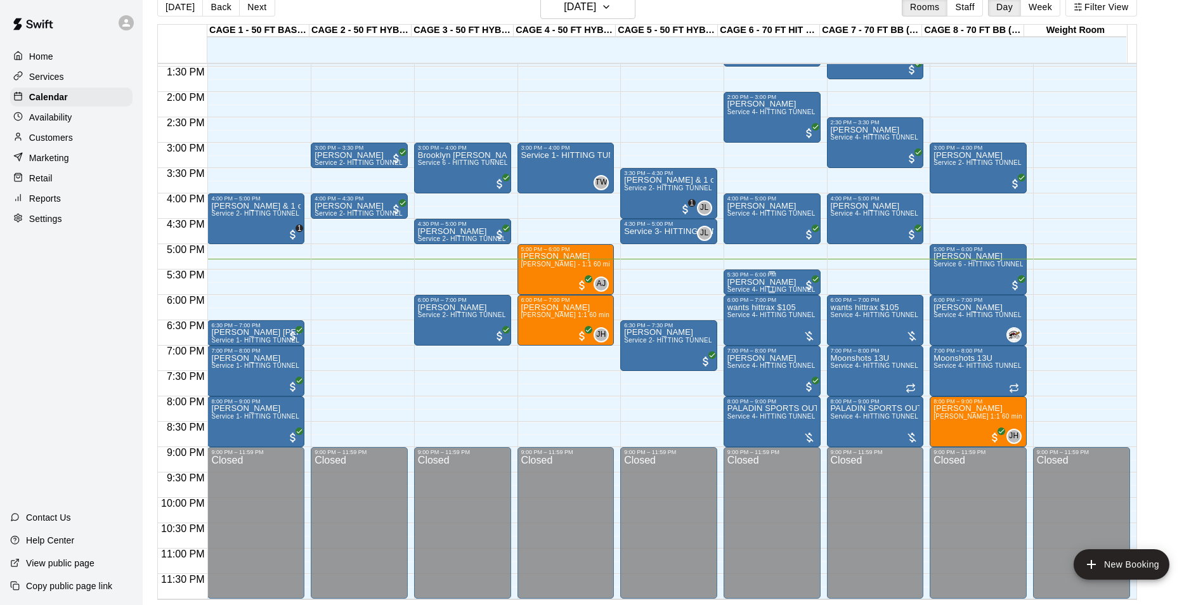
click at [798, 277] on div "5:30 PM – 6:00 PM" at bounding box center [771, 274] width 89 height 6
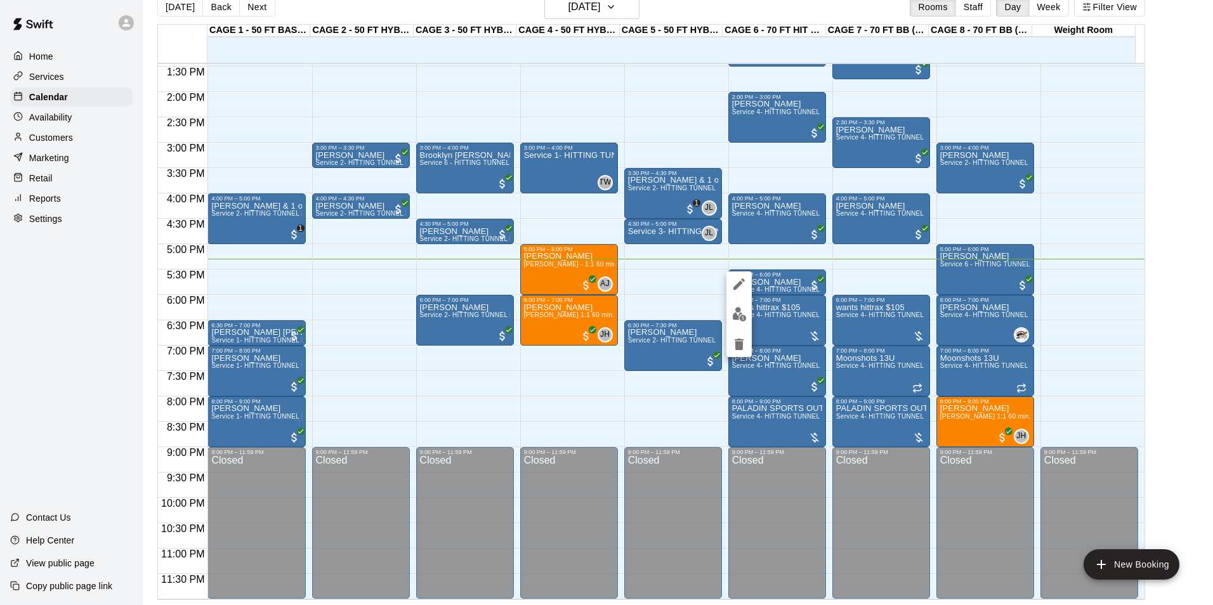
click at [735, 318] on img "edit" at bounding box center [739, 314] width 15 height 15
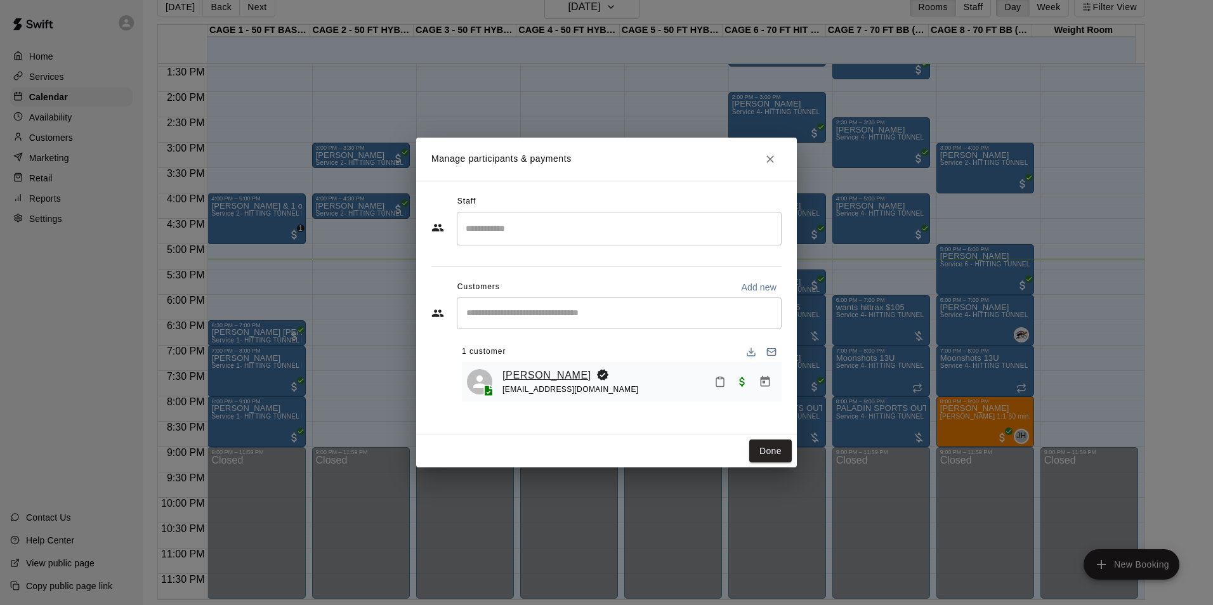
click at [562, 374] on link "[PERSON_NAME]" at bounding box center [546, 375] width 89 height 16
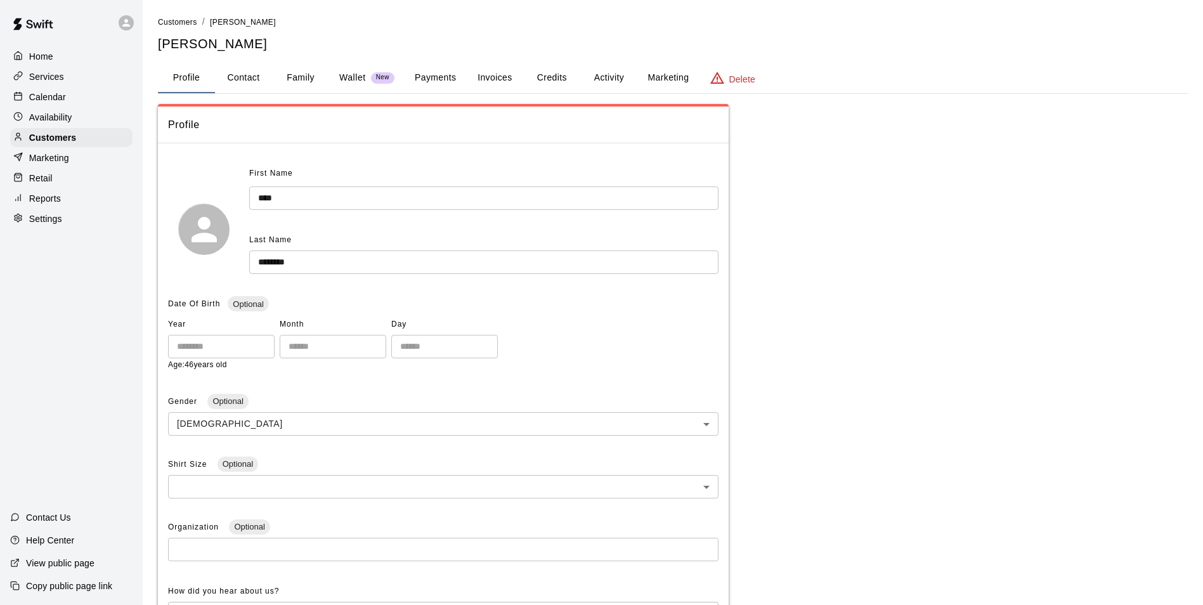
click at [249, 82] on button "Contact" at bounding box center [243, 78] width 57 height 30
select select "**"
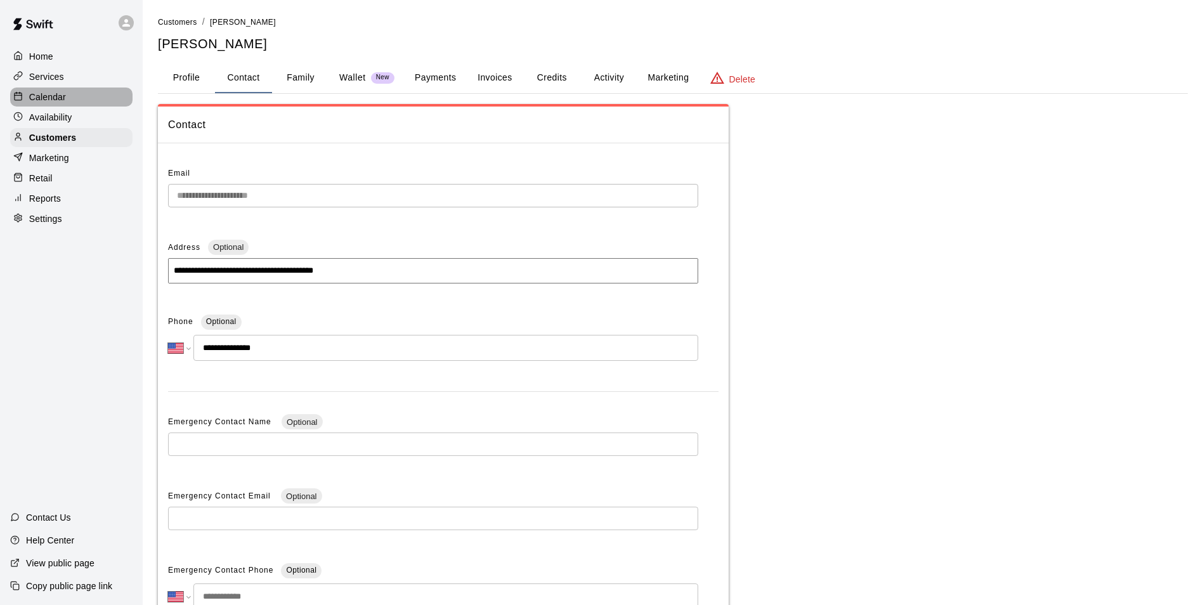
click at [34, 98] on p "Calendar" at bounding box center [47, 97] width 37 height 13
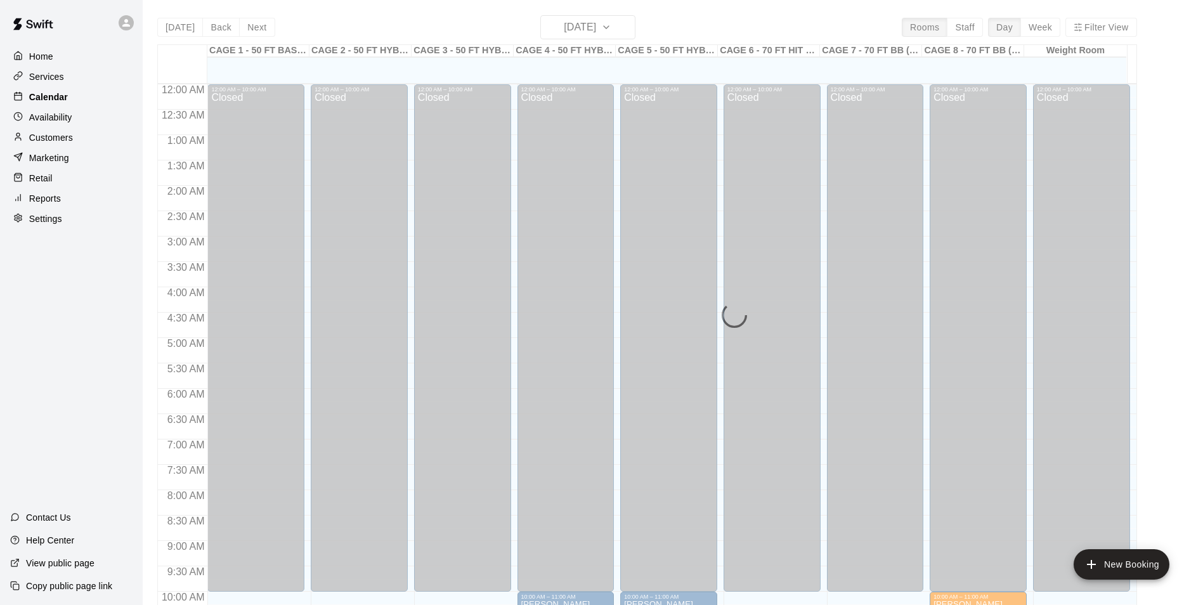
scroll to position [644, 0]
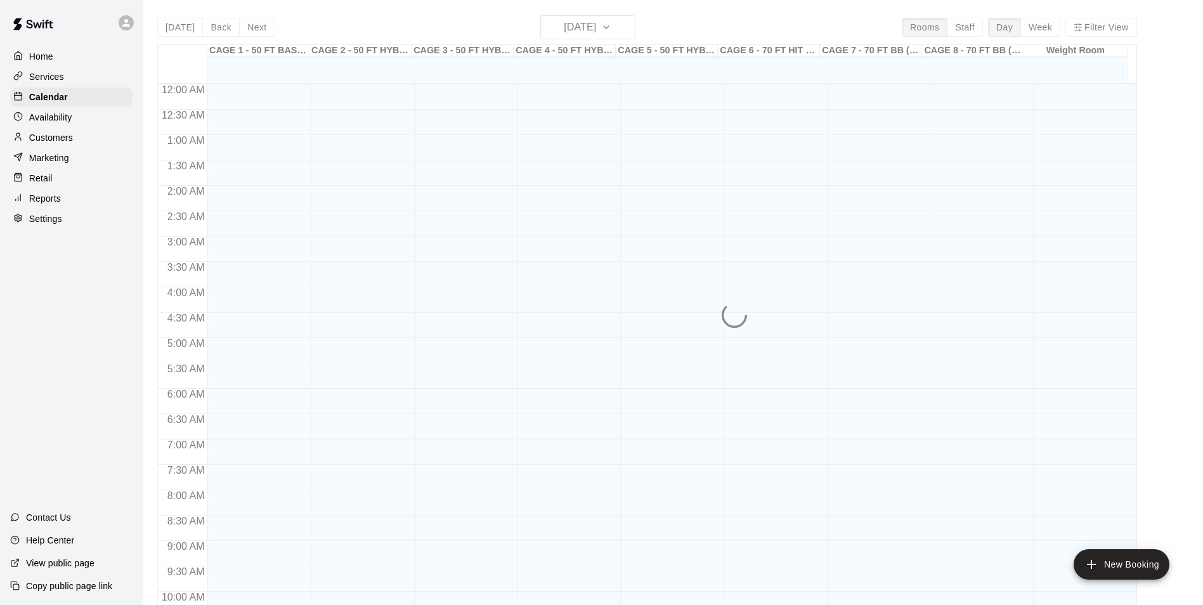
scroll to position [644, 0]
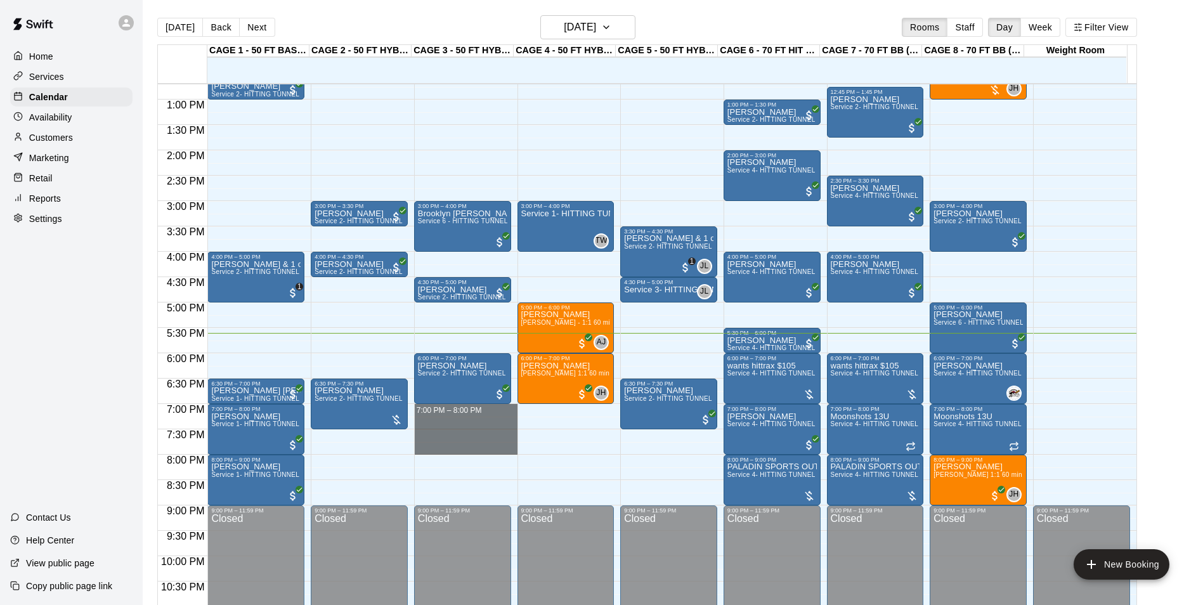
drag, startPoint x: 431, startPoint y: 411, endPoint x: 431, endPoint y: 448, distance: 37.4
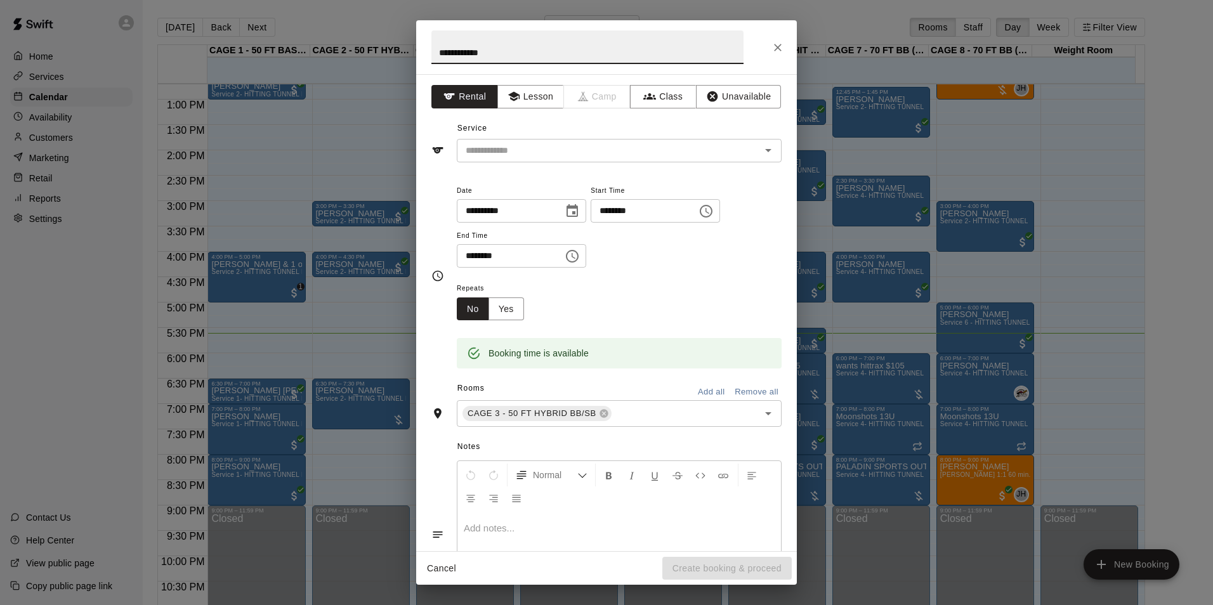
type input "**********"
click at [576, 134] on div "Service ​" at bounding box center [606, 141] width 350 height 44
click at [578, 140] on div "​" at bounding box center [619, 150] width 325 height 23
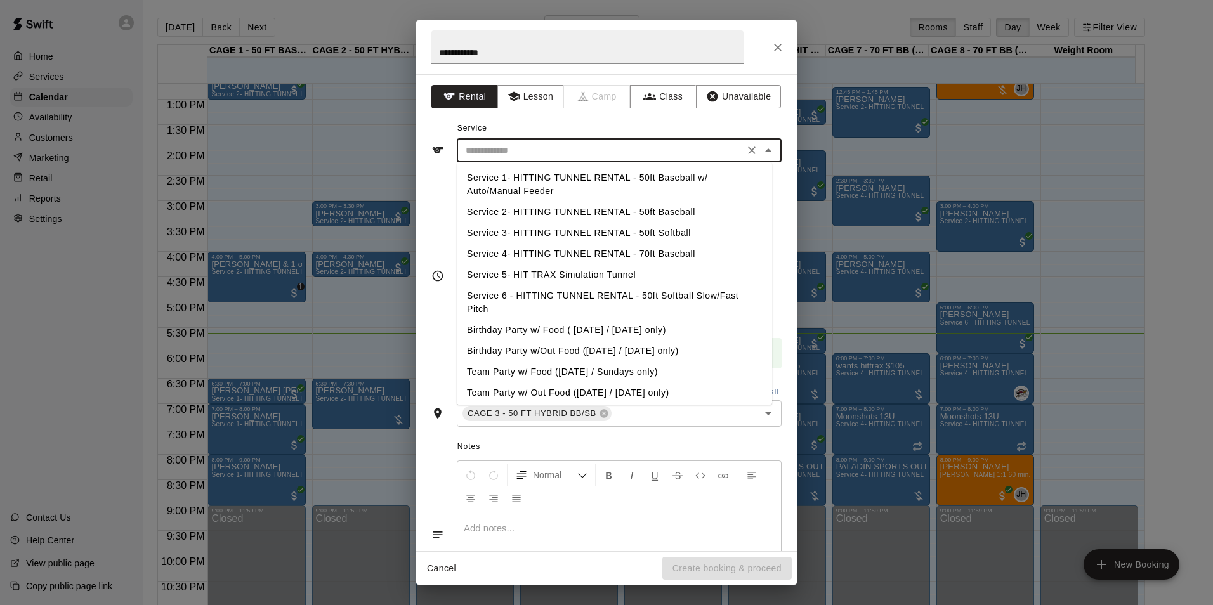
click at [660, 211] on li "Service 2- HITTING TUNNEL RENTAL - 50ft Baseball" at bounding box center [614, 212] width 315 height 21
type input "**********"
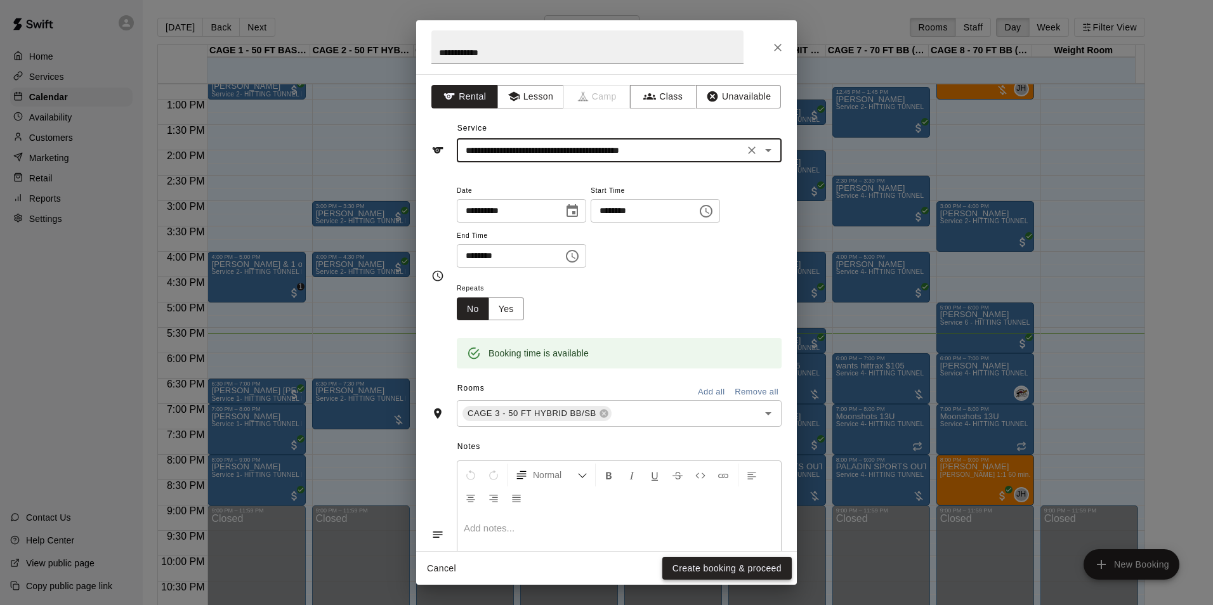
click at [696, 576] on button "Create booking & proceed" at bounding box center [726, 568] width 129 height 23
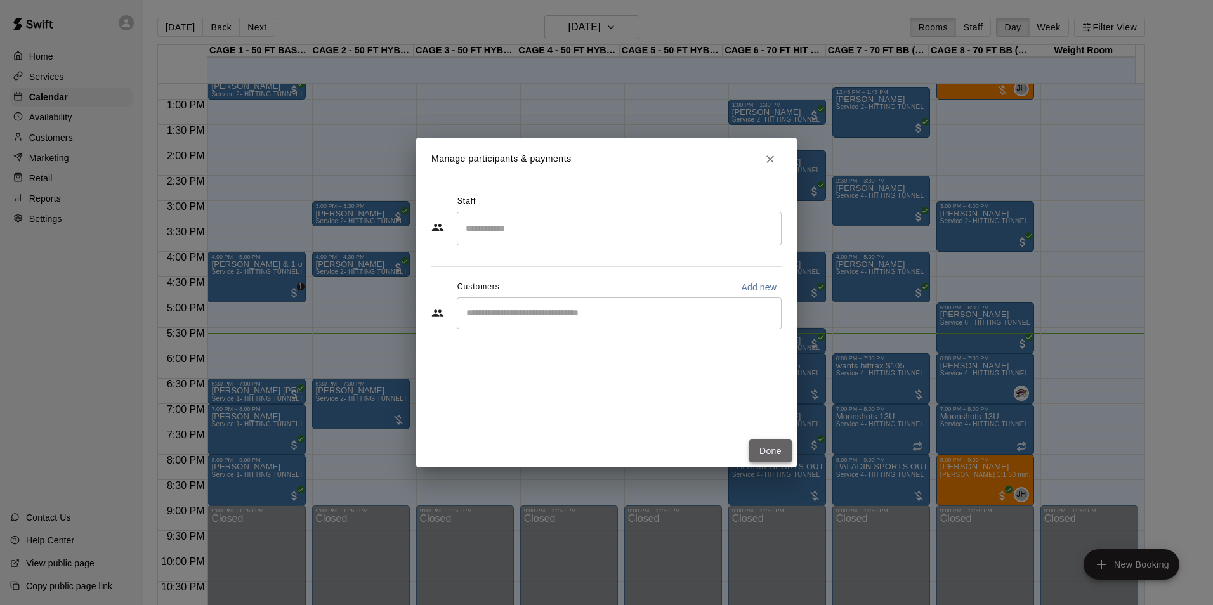
click at [764, 448] on button "Done" at bounding box center [770, 451] width 42 height 23
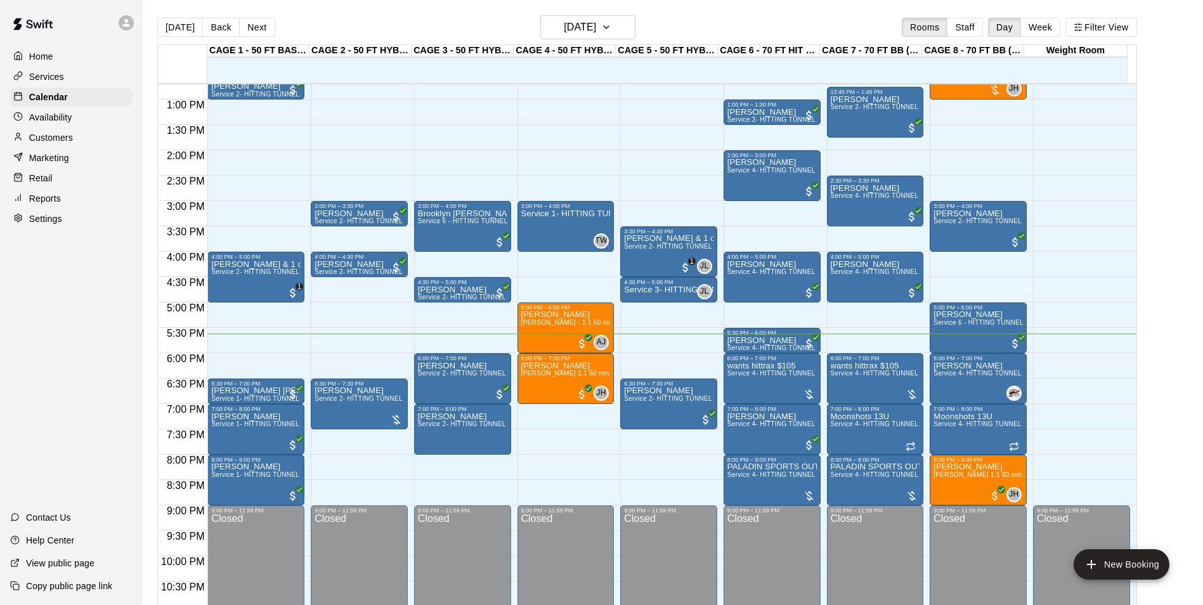
click at [814, 22] on div "[DATE] Back [DATE][DATE] Rooms Staff Day Week Filter View" at bounding box center [647, 29] width 980 height 29
click at [454, 417] on p "[PERSON_NAME]" at bounding box center [462, 417] width 89 height 0
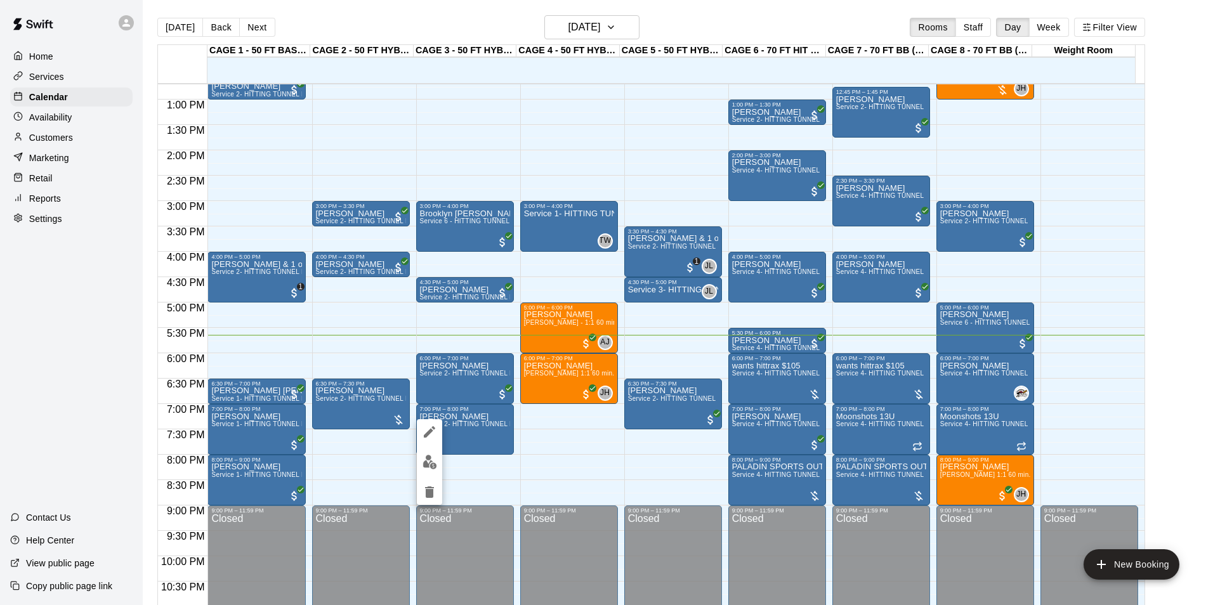
click at [466, 393] on div at bounding box center [606, 302] width 1213 height 605
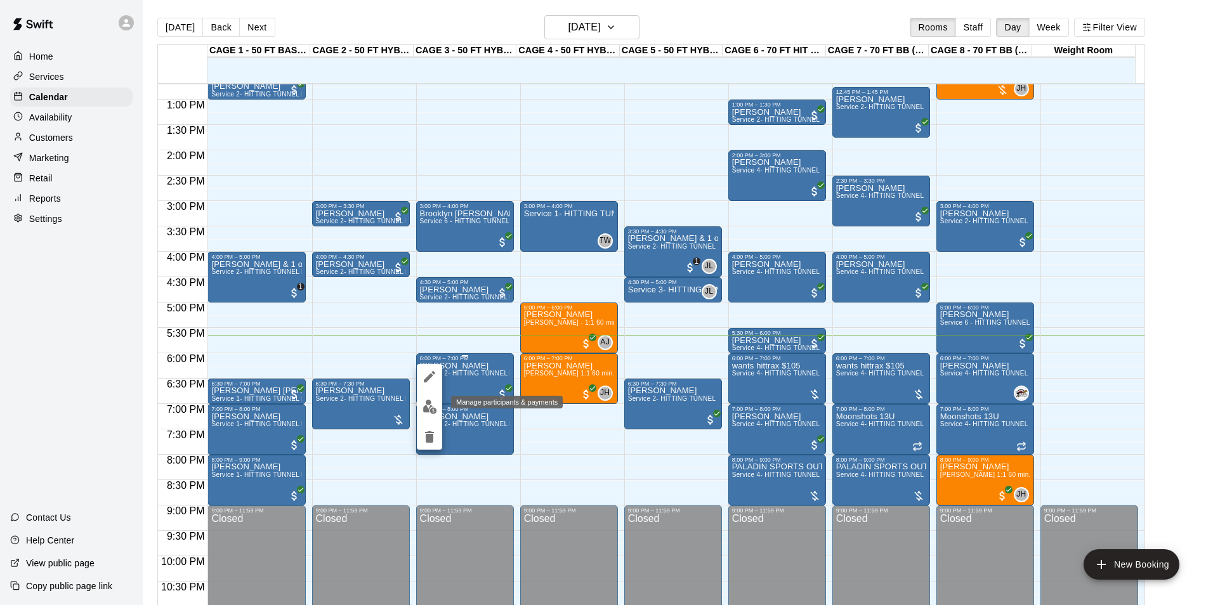
click at [434, 415] on button "edit" at bounding box center [429, 406] width 25 height 25
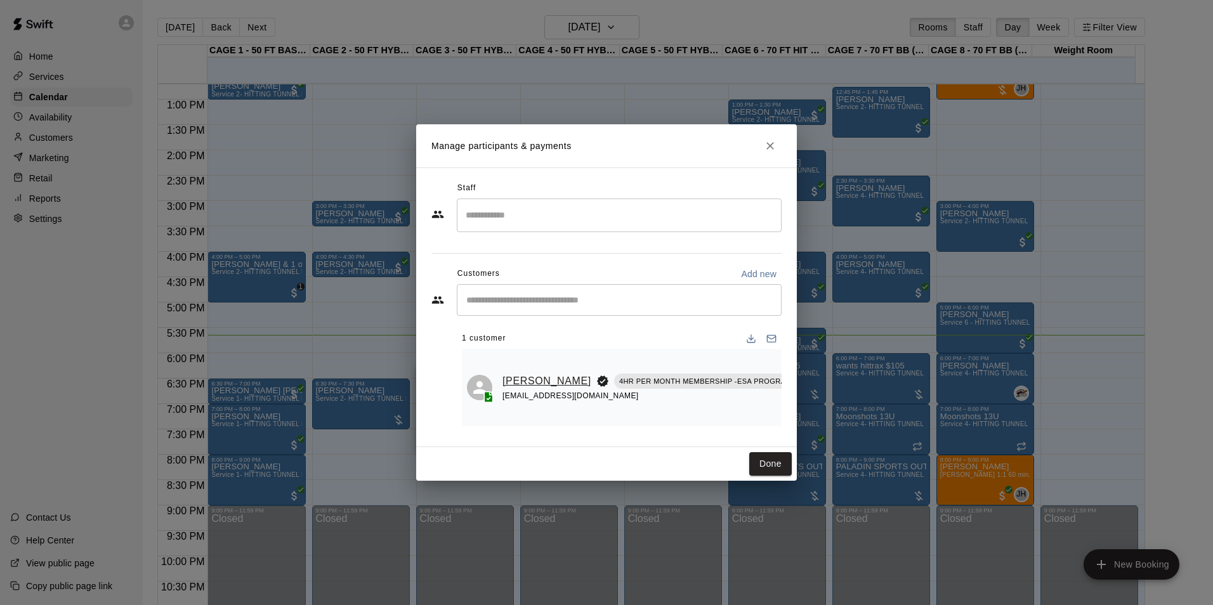
click at [506, 380] on link "[PERSON_NAME]" at bounding box center [546, 381] width 89 height 16
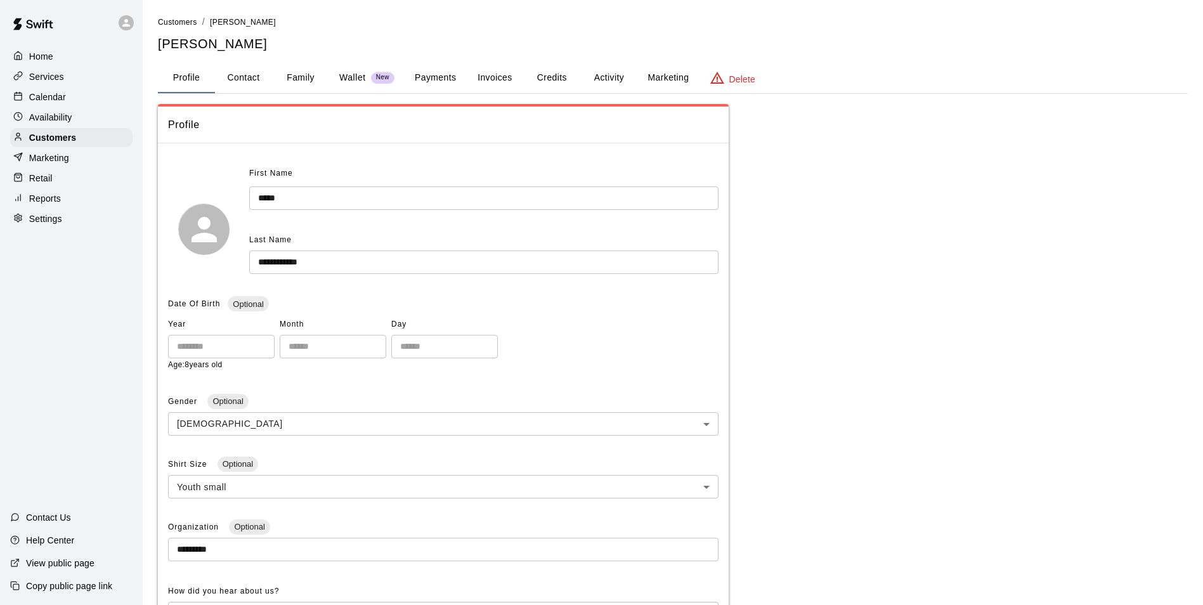
click at [429, 83] on button "Payments" at bounding box center [436, 78] width 62 height 30
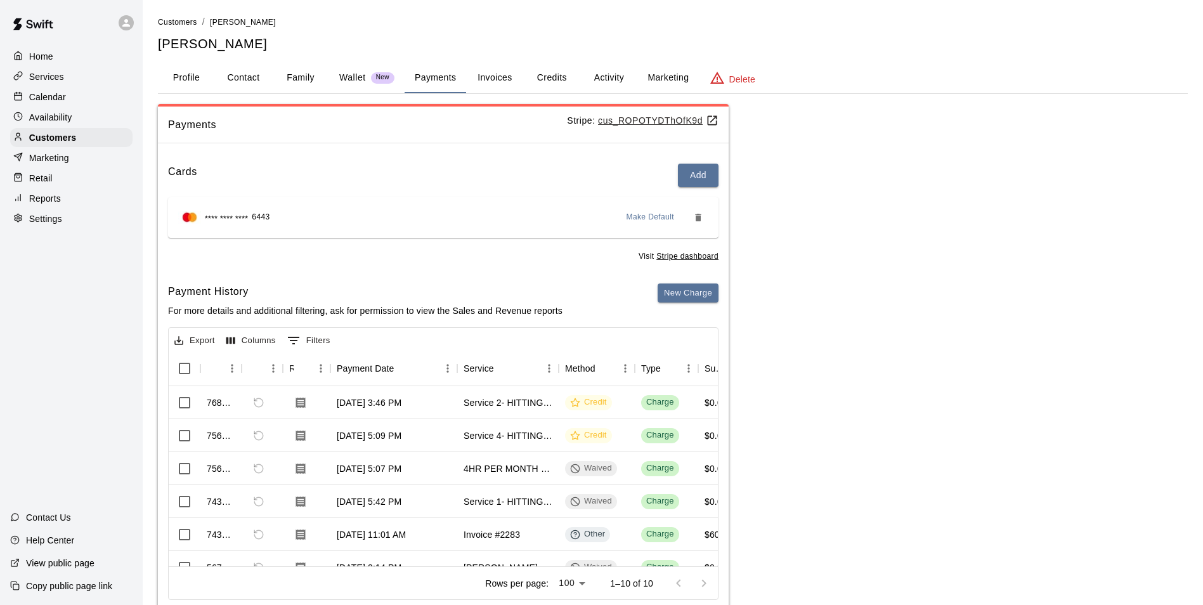
click at [511, 79] on button "Invoices" at bounding box center [494, 78] width 57 height 30
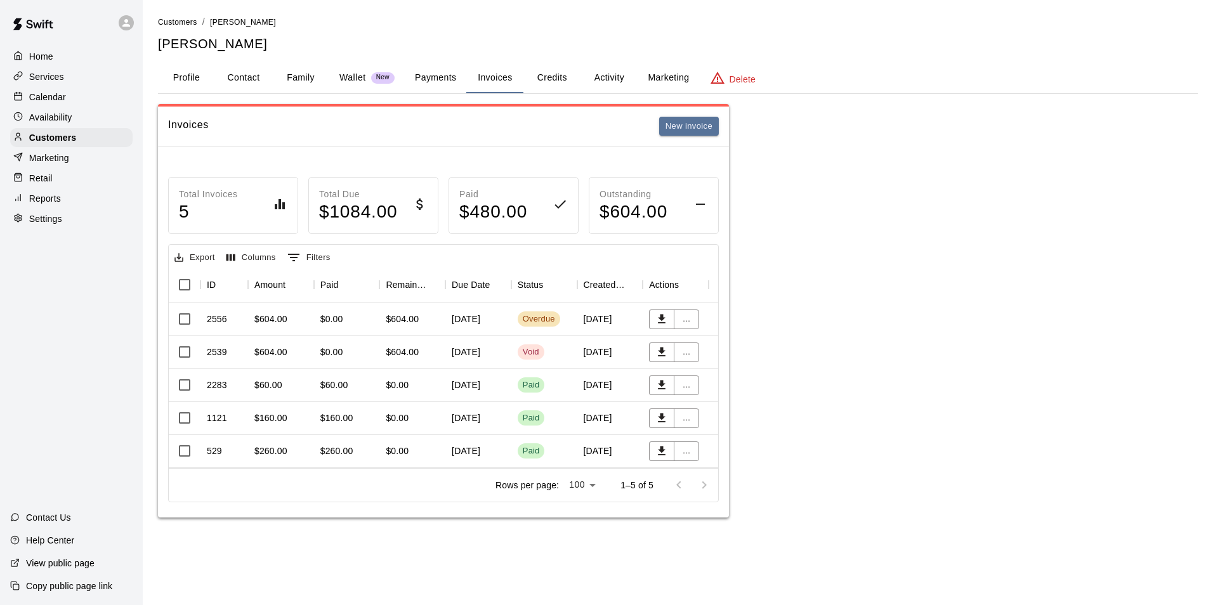
click at [76, 107] on div "Calendar" at bounding box center [71, 97] width 122 height 19
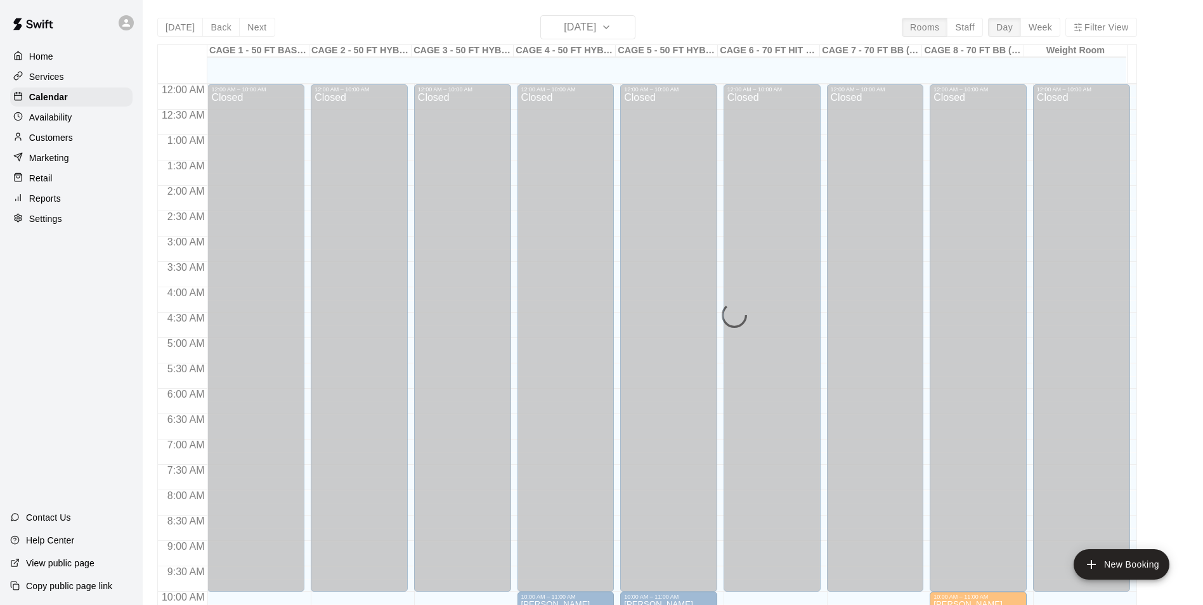
scroll to position [644, 0]
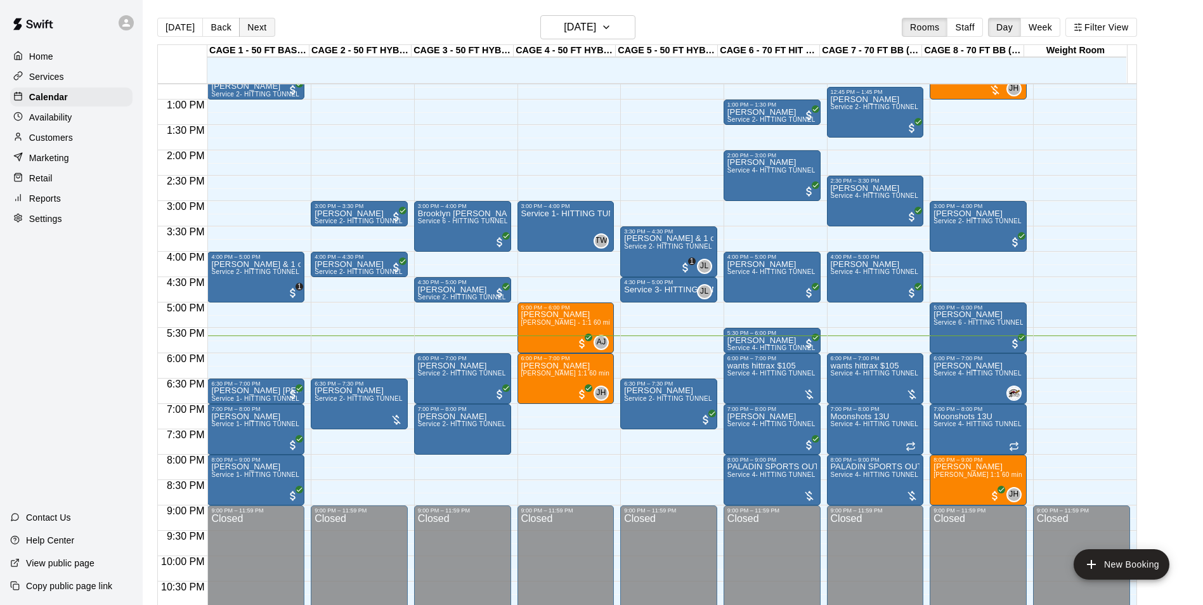
click at [251, 29] on button "Next" at bounding box center [257, 27] width 36 height 19
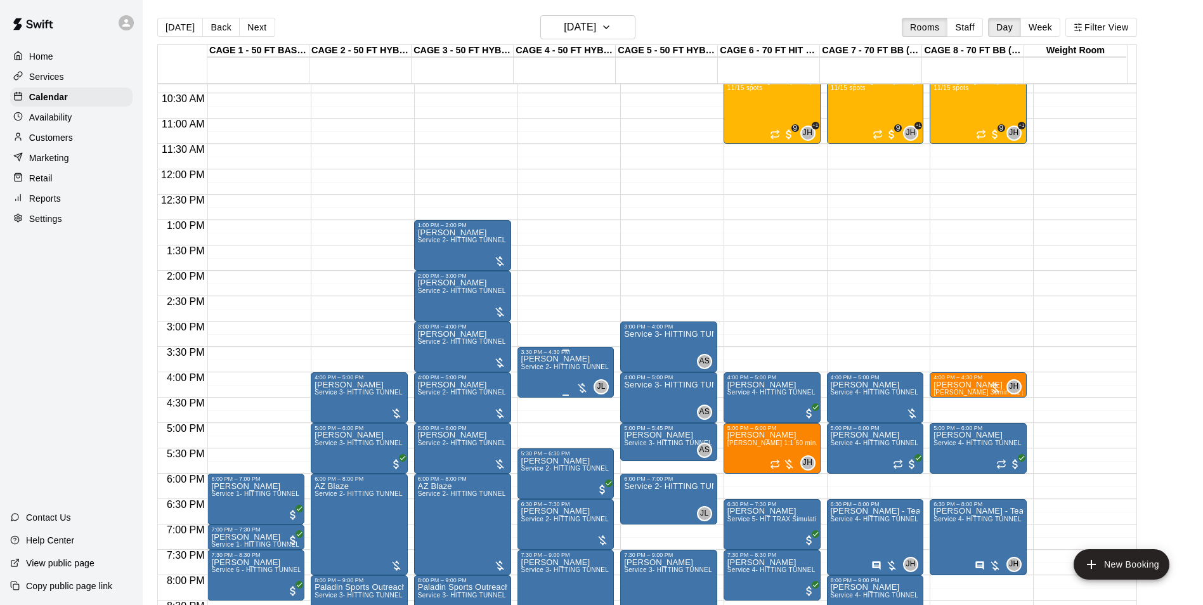
scroll to position [581, 0]
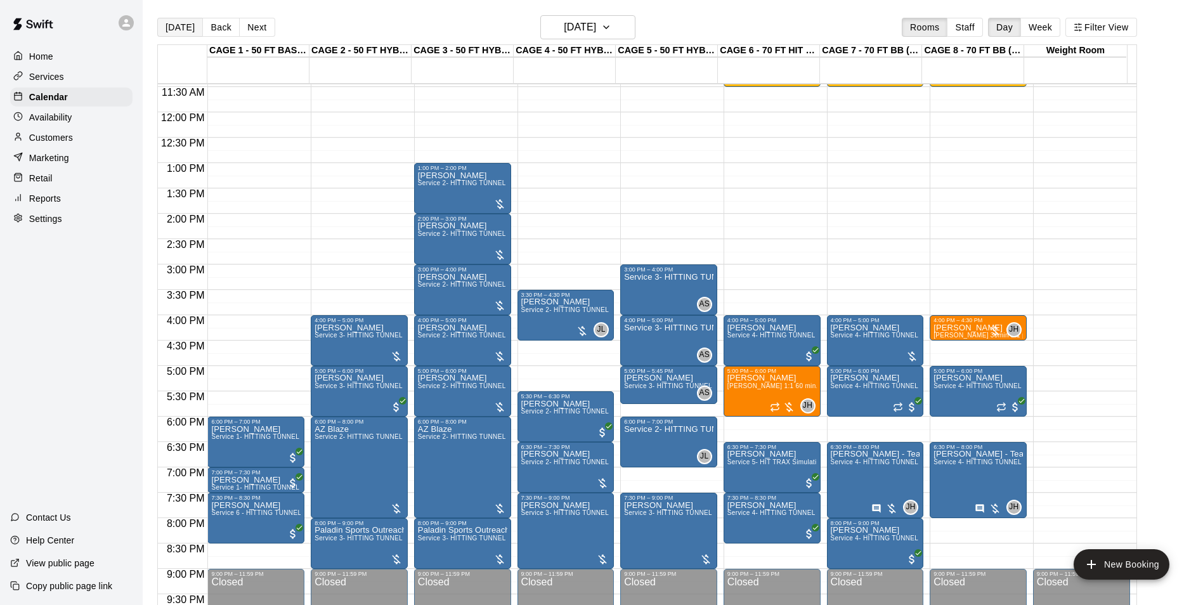
click at [169, 29] on button "[DATE]" at bounding box center [180, 27] width 46 height 19
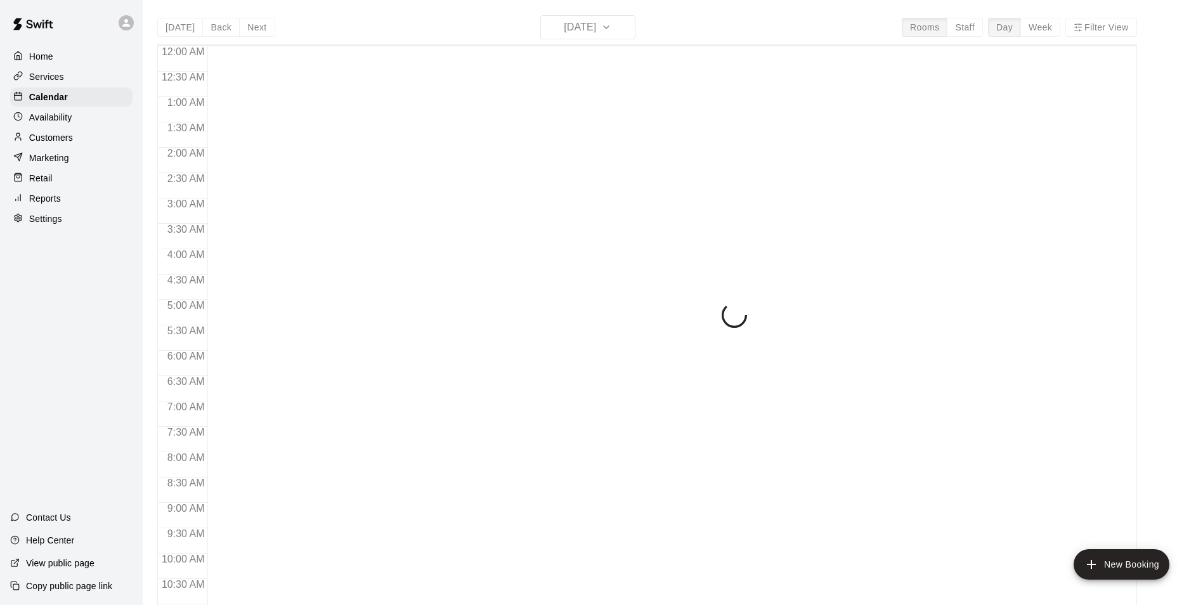
scroll to position [644, 0]
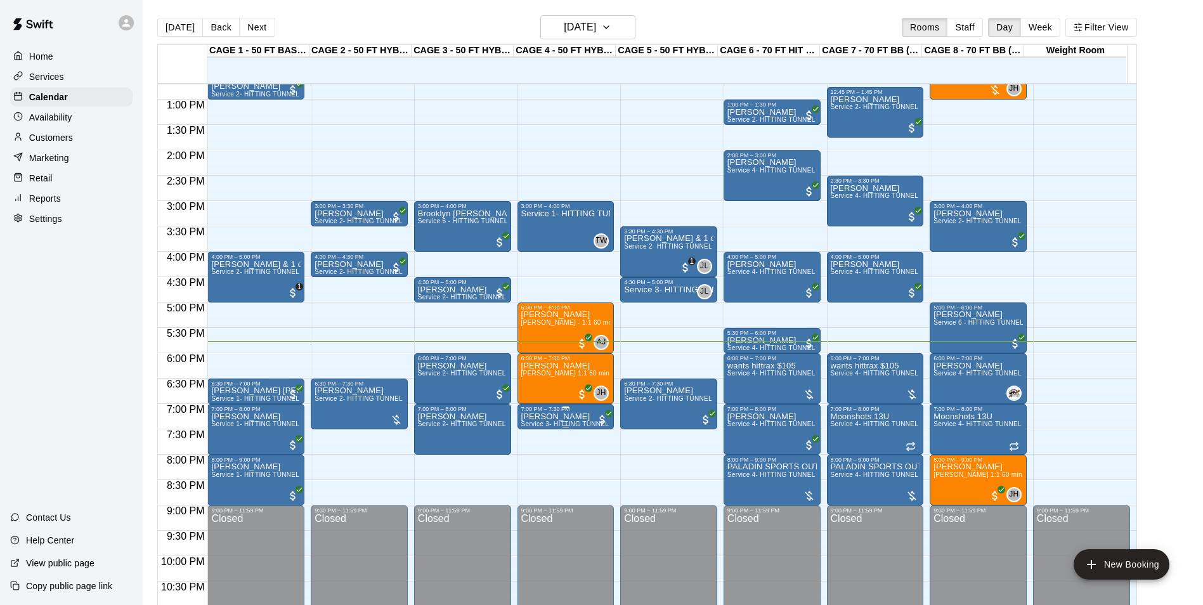
click at [537, 423] on span "Service 3- HITTING TUNNEL RENTAL - 50ft Softball" at bounding box center [600, 423] width 158 height 7
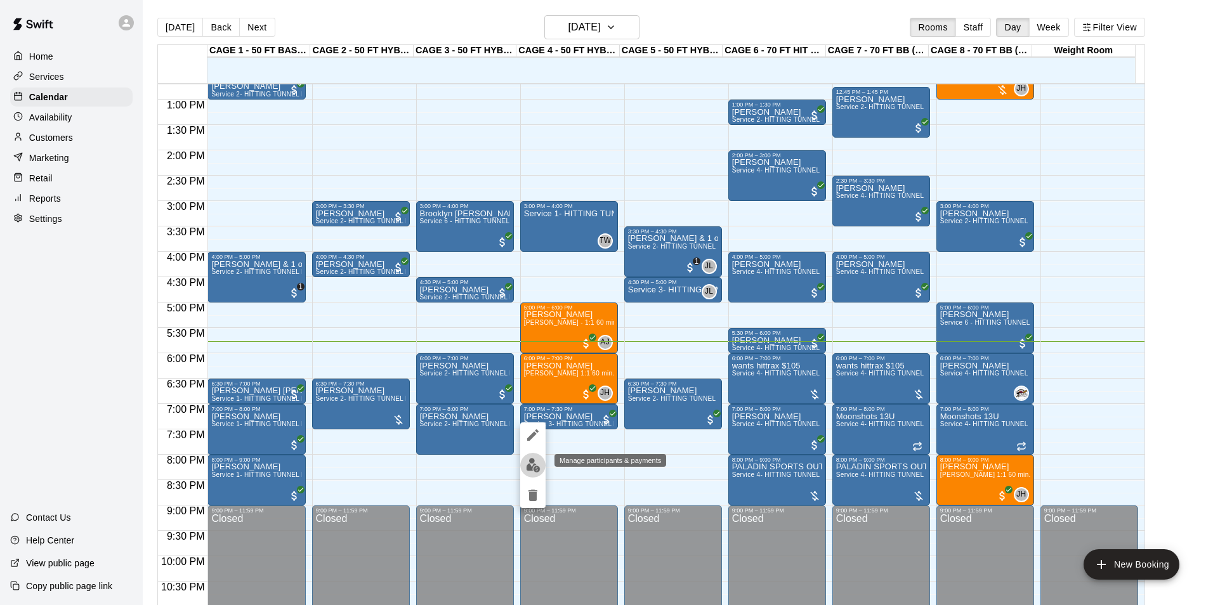
click at [532, 460] on img "edit" at bounding box center [533, 465] width 15 height 15
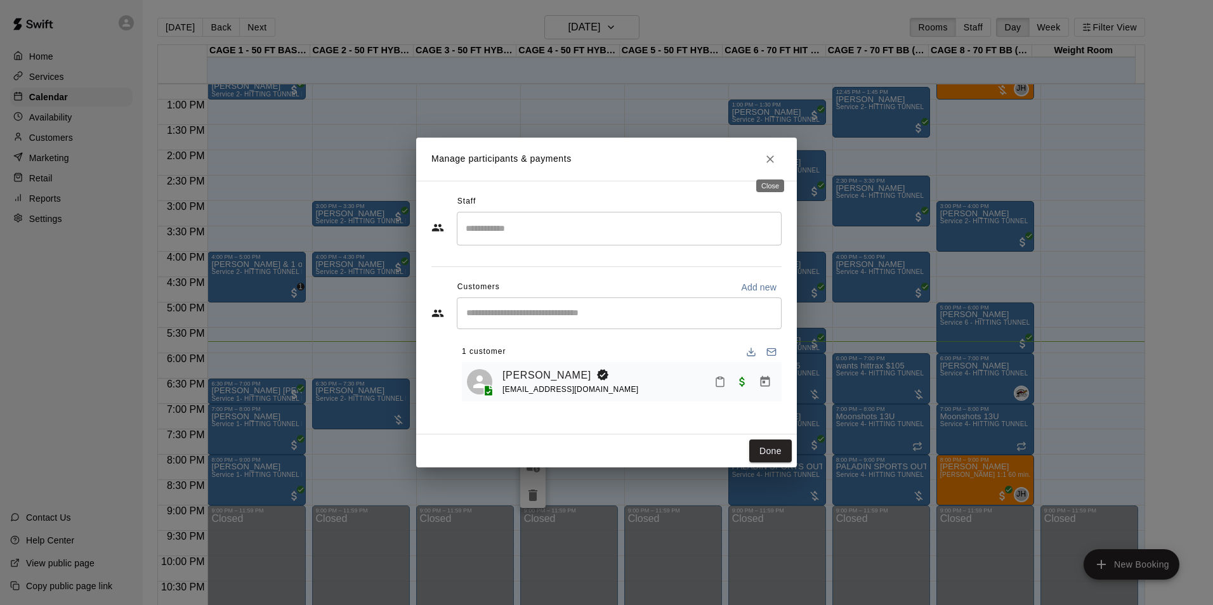
click at [763, 155] on button "Close" at bounding box center [770, 159] width 23 height 23
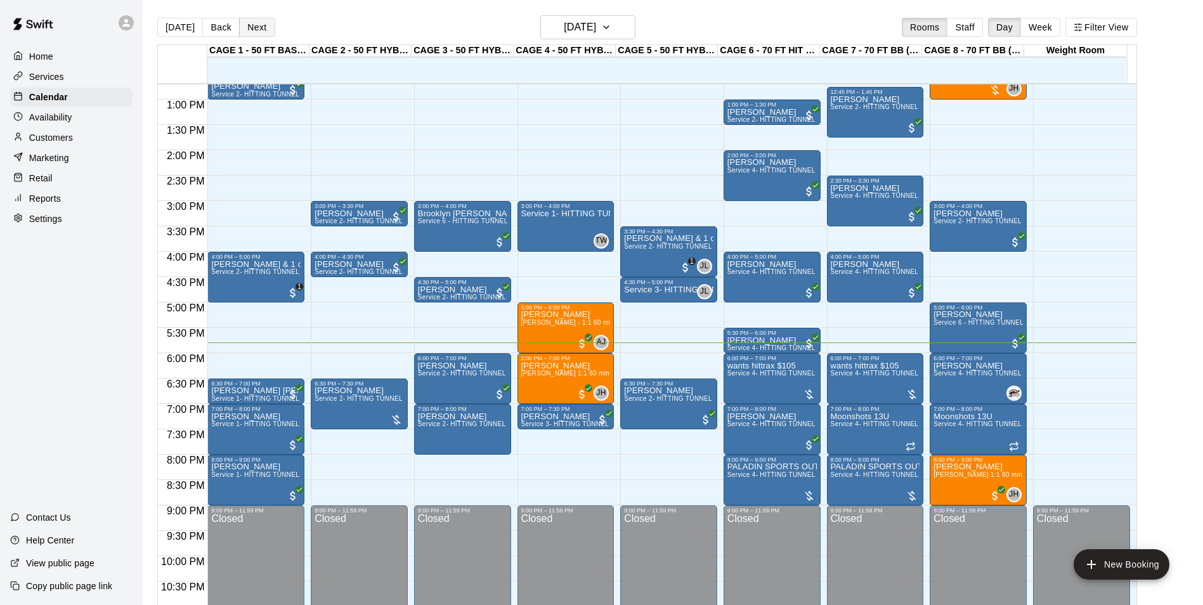
click at [249, 30] on button "Next" at bounding box center [257, 27] width 36 height 19
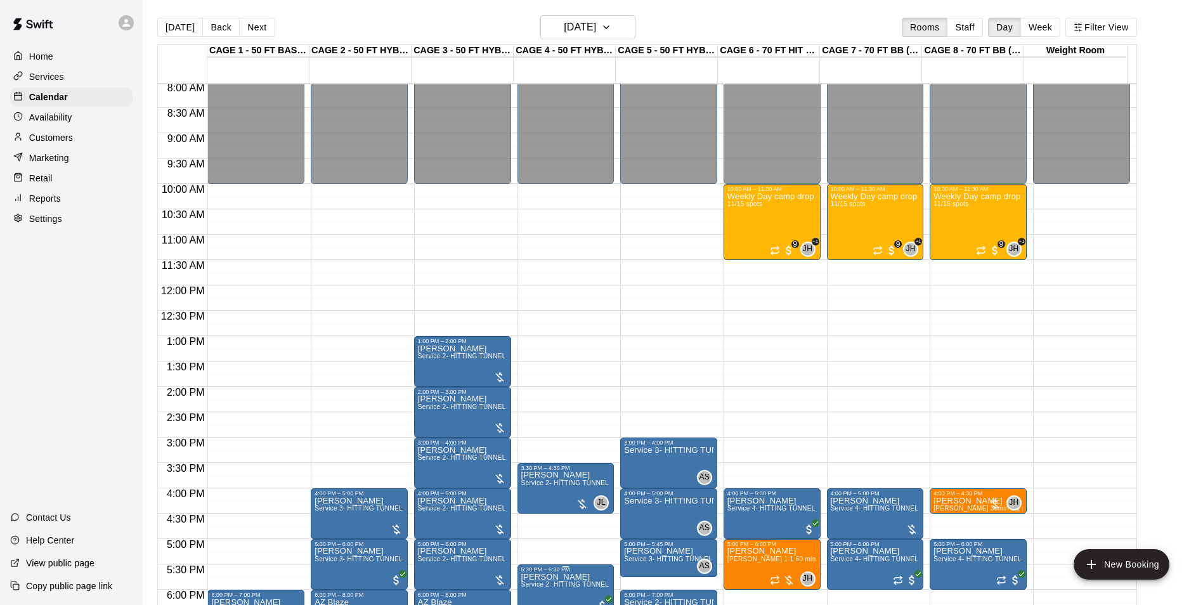
scroll to position [391, 0]
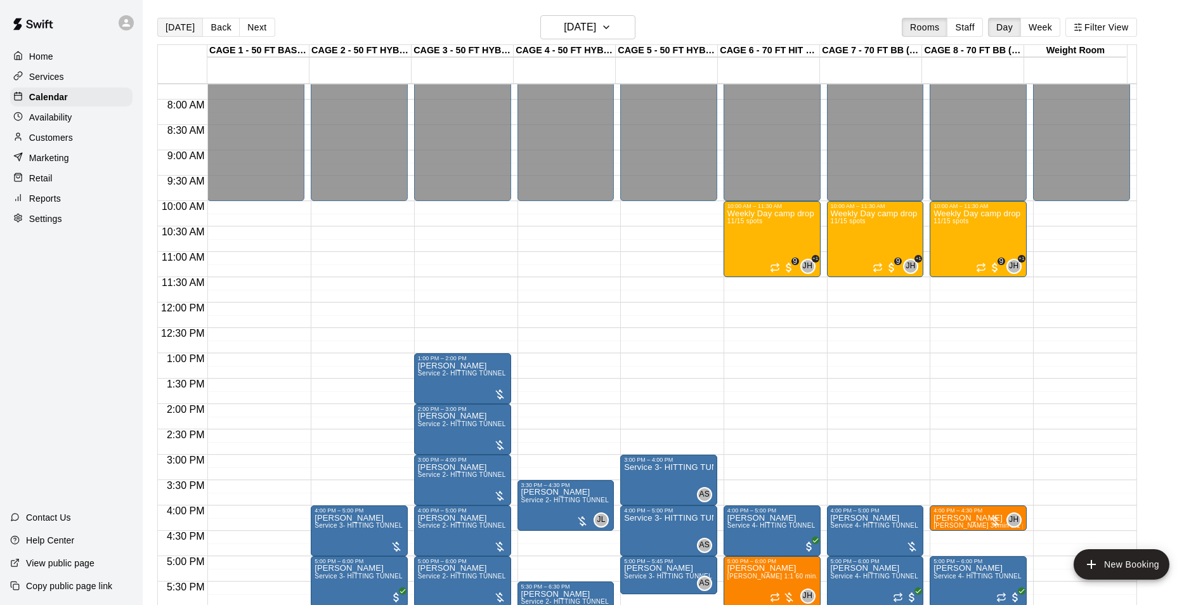
click at [176, 25] on button "[DATE]" at bounding box center [180, 27] width 46 height 19
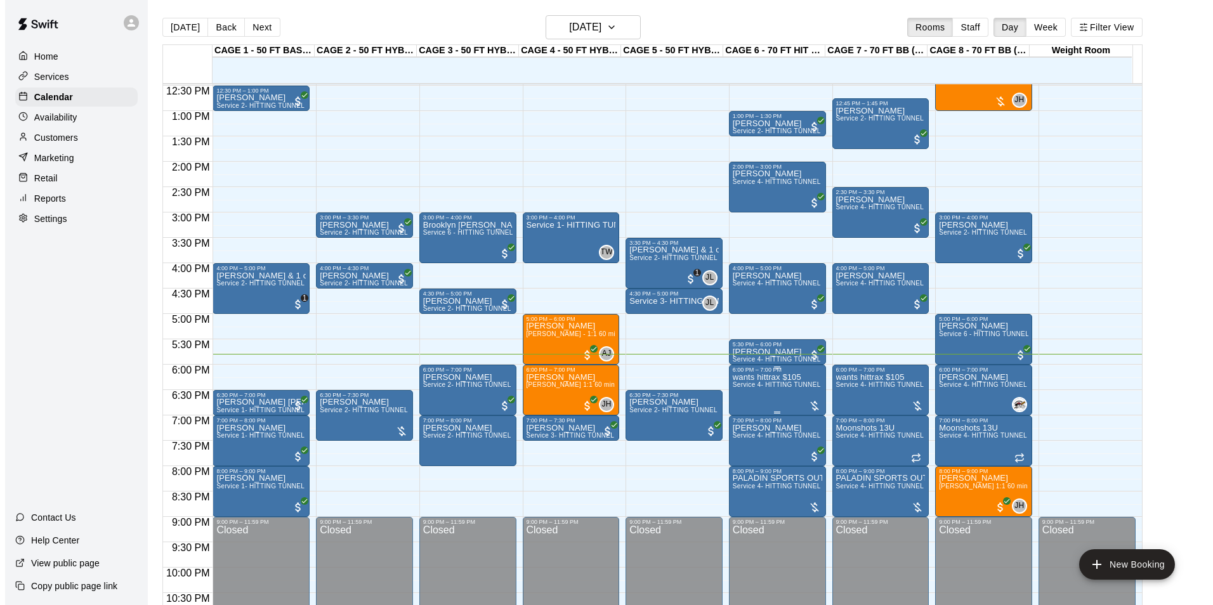
scroll to position [684, 0]
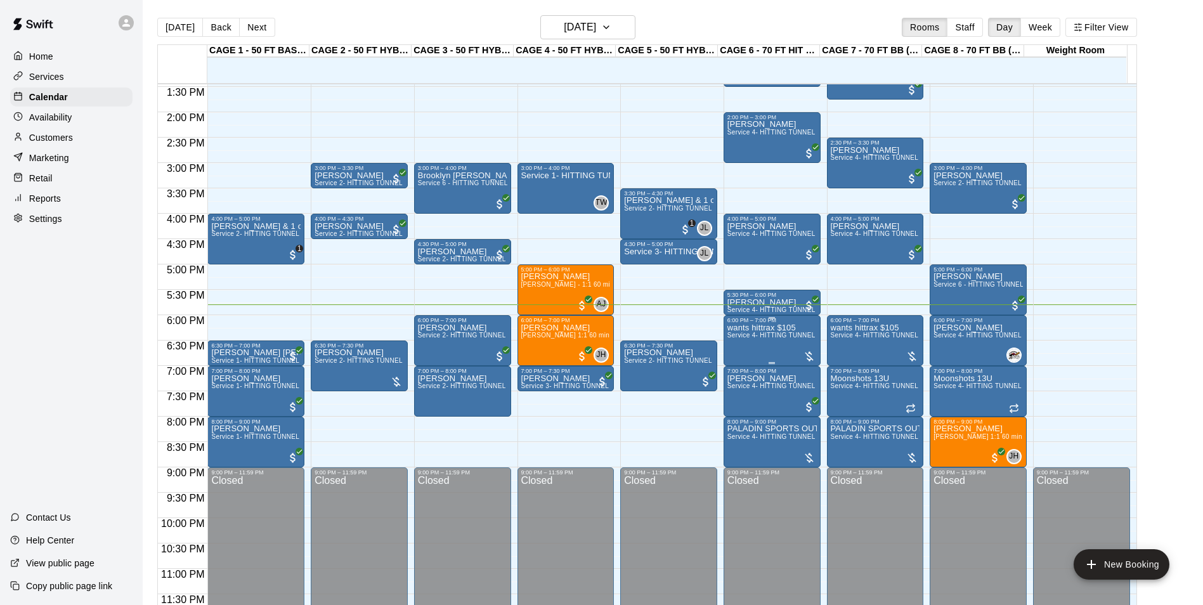
click at [771, 334] on span "Service 4- HITTING TUNNEL RENTAL - 70ft Baseball" at bounding box center [807, 335] width 161 height 7
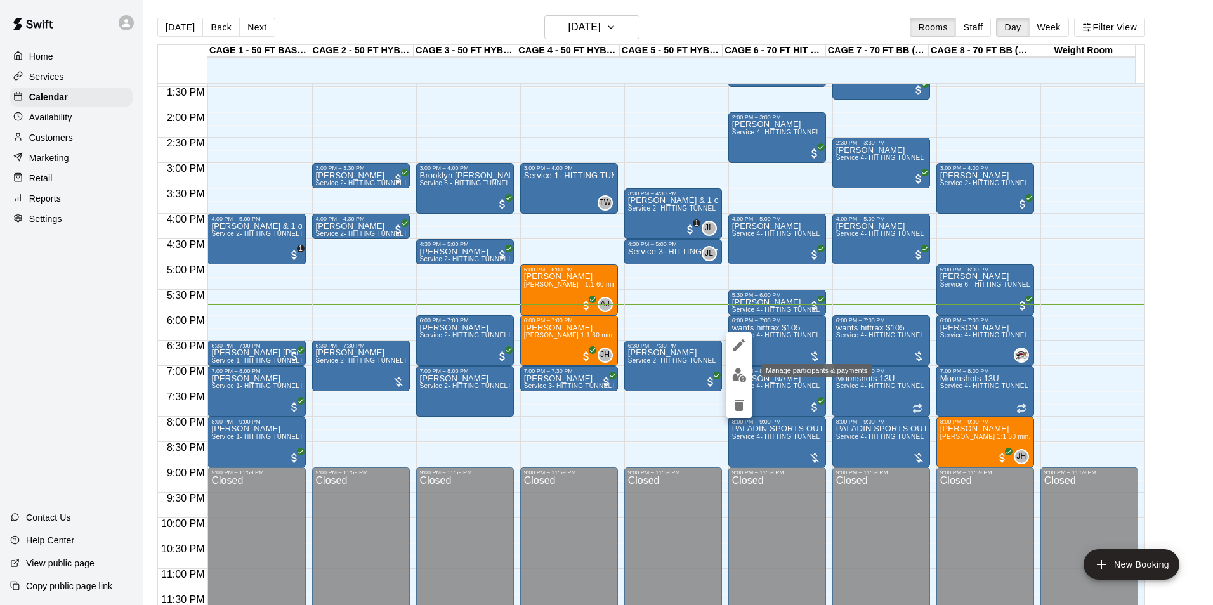
click at [745, 378] on img "edit" at bounding box center [739, 375] width 15 height 15
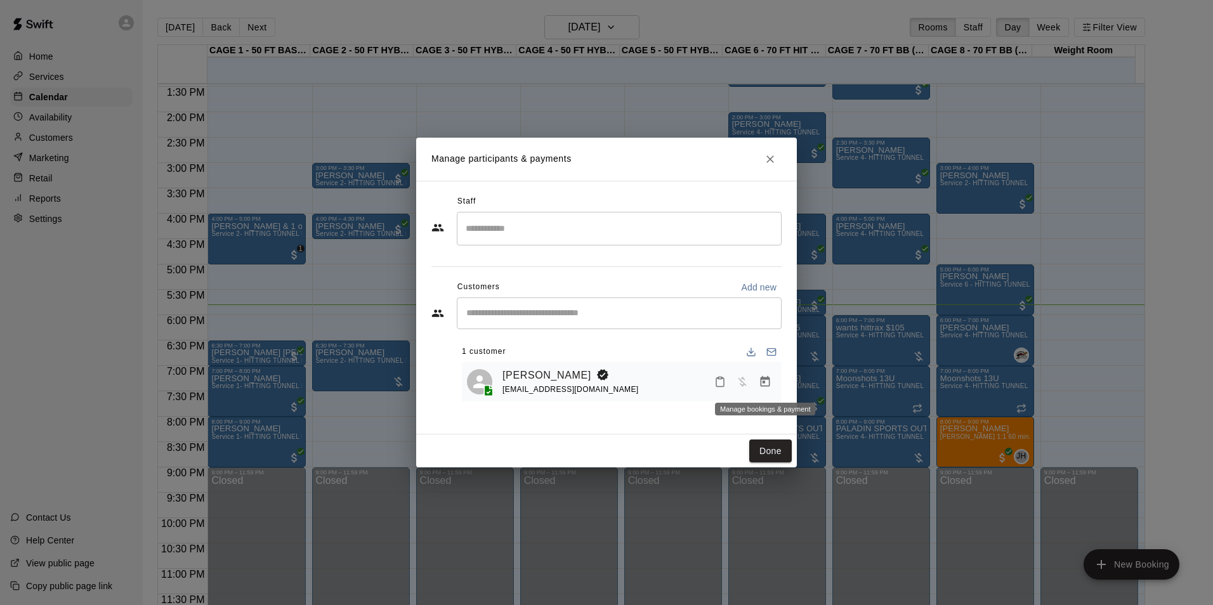
click at [768, 388] on icon "Manage bookings & payment" at bounding box center [765, 381] width 13 height 13
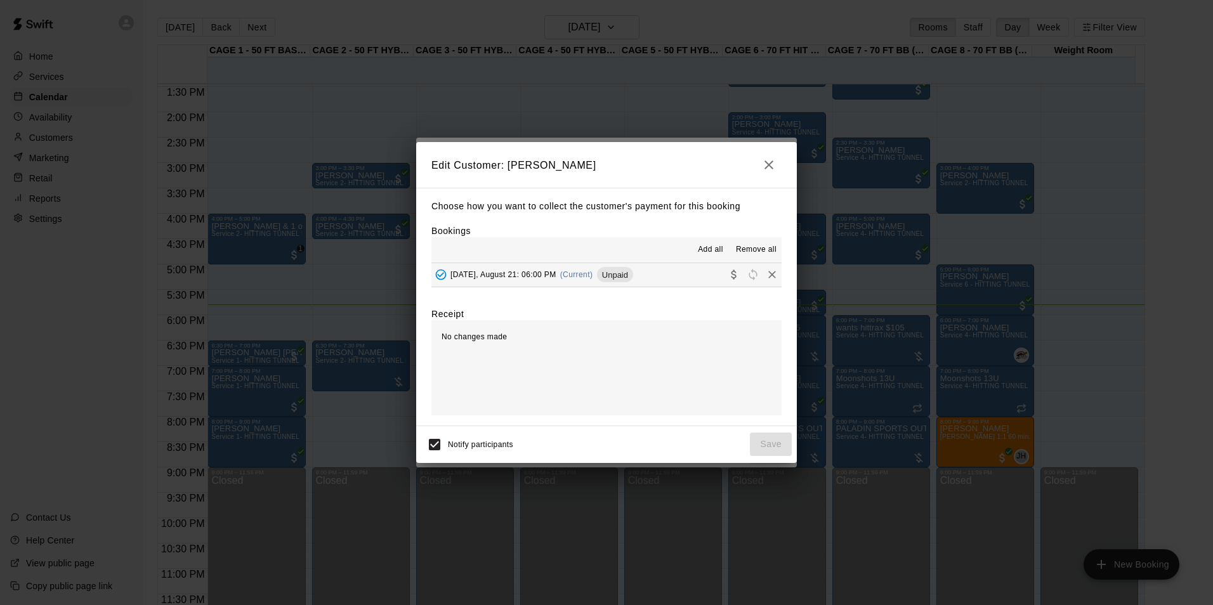
click at [648, 277] on button "Thursday, August 21: 06:00 PM (Current) Unpaid" at bounding box center [606, 274] width 350 height 23
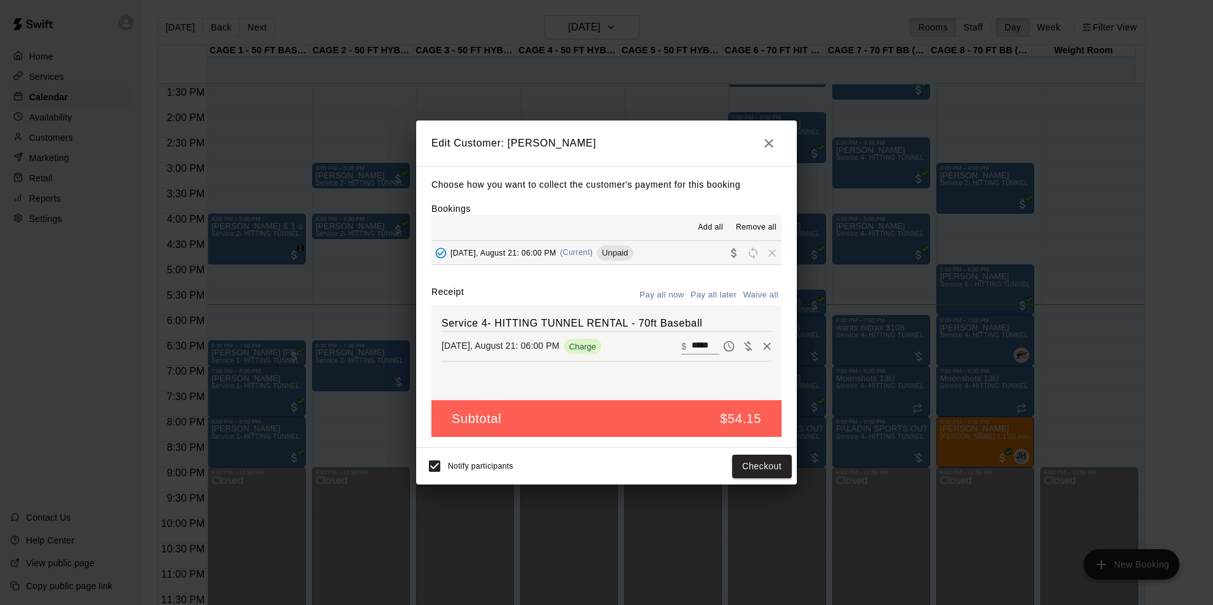
click at [681, 342] on div "​ $ *****" at bounding box center [700, 346] width 38 height 16
click at [691, 342] on input "*****" at bounding box center [705, 346] width 28 height 16
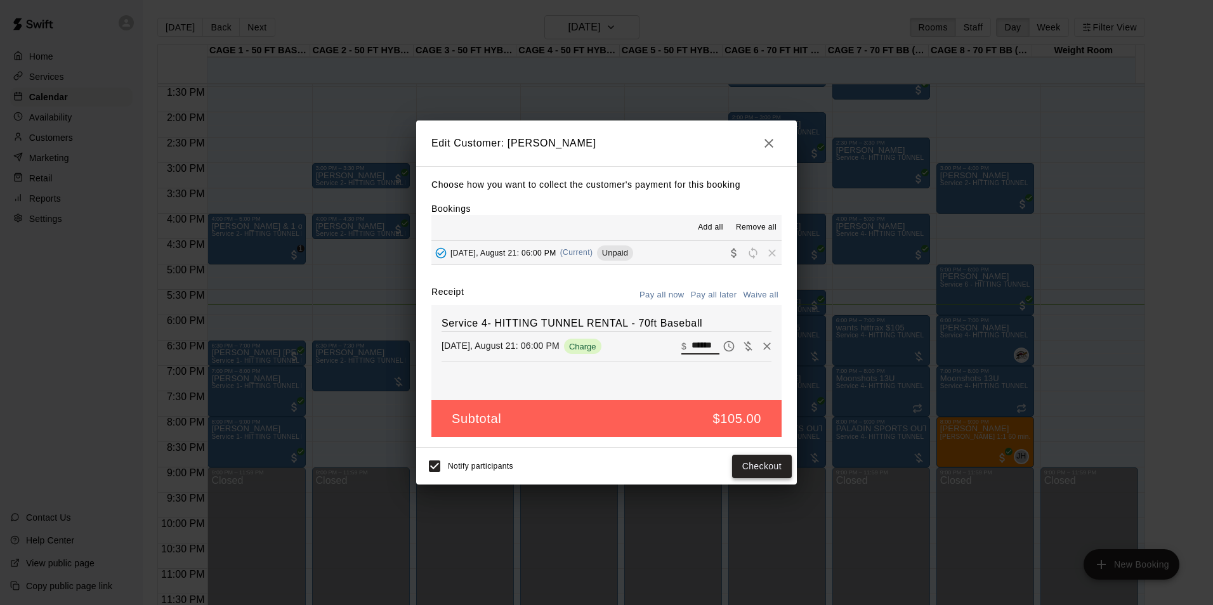
type input "******"
click at [759, 473] on button "Checkout" at bounding box center [762, 466] width 60 height 23
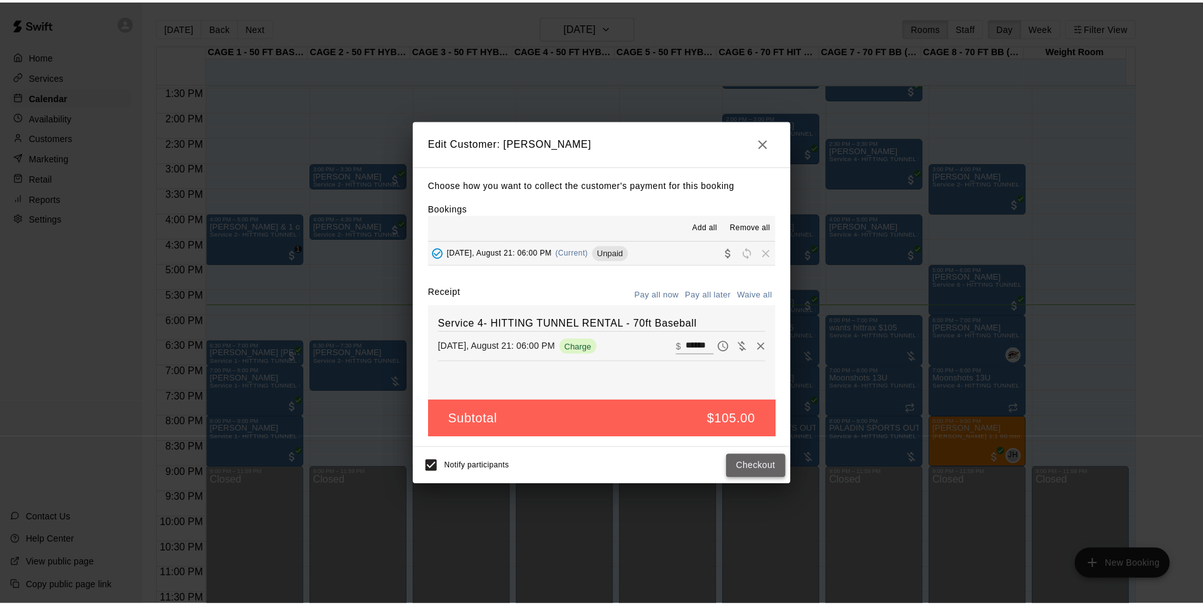
scroll to position [0, 0]
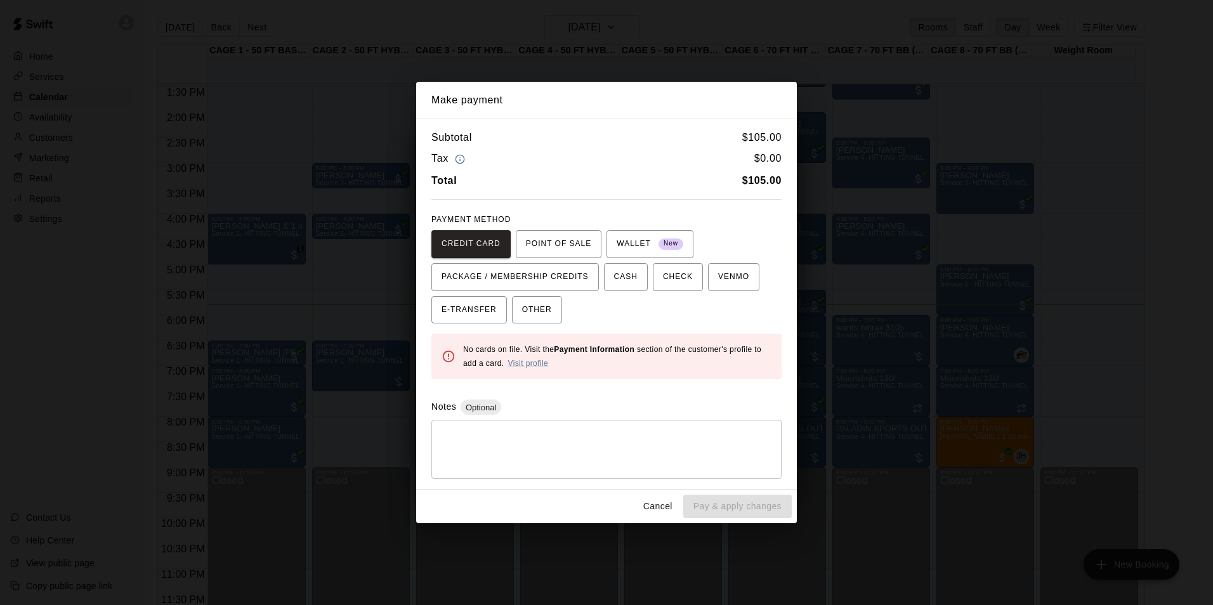
click at [530, 228] on div "PAYMENT METHOD CREDIT CARD POINT OF SALE WALLET New PACKAGE / MEMBERSHIP CREDIT…" at bounding box center [606, 267] width 350 height 114
click at [533, 237] on span "POINT OF SALE" at bounding box center [558, 244] width 65 height 20
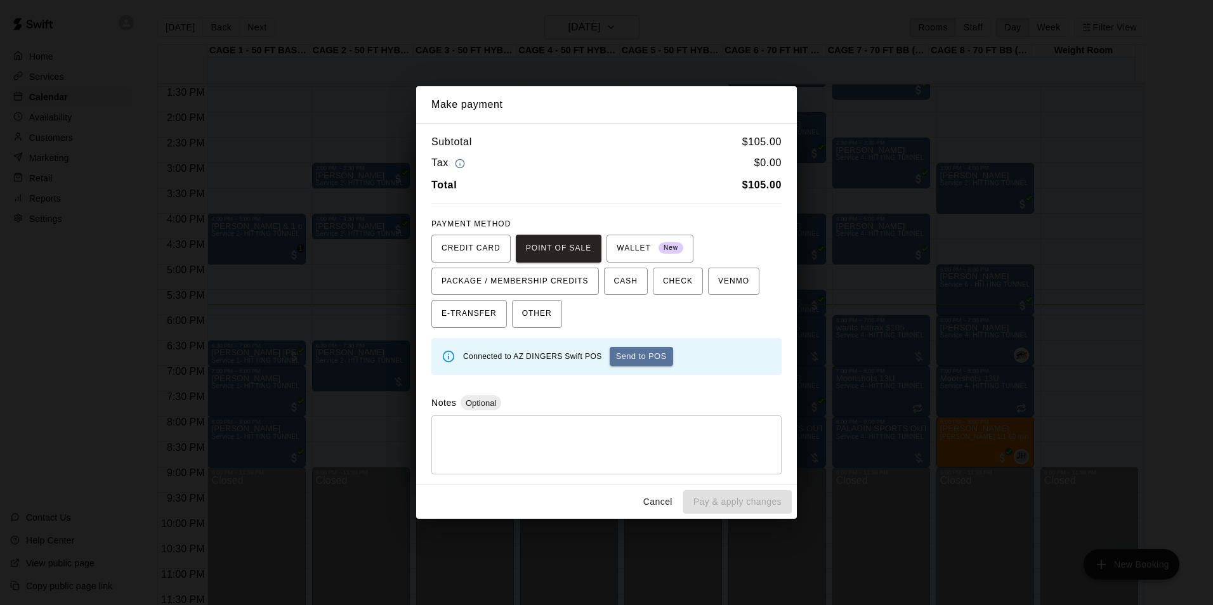
click at [647, 358] on button "Send to POS" at bounding box center [640, 356] width 63 height 19
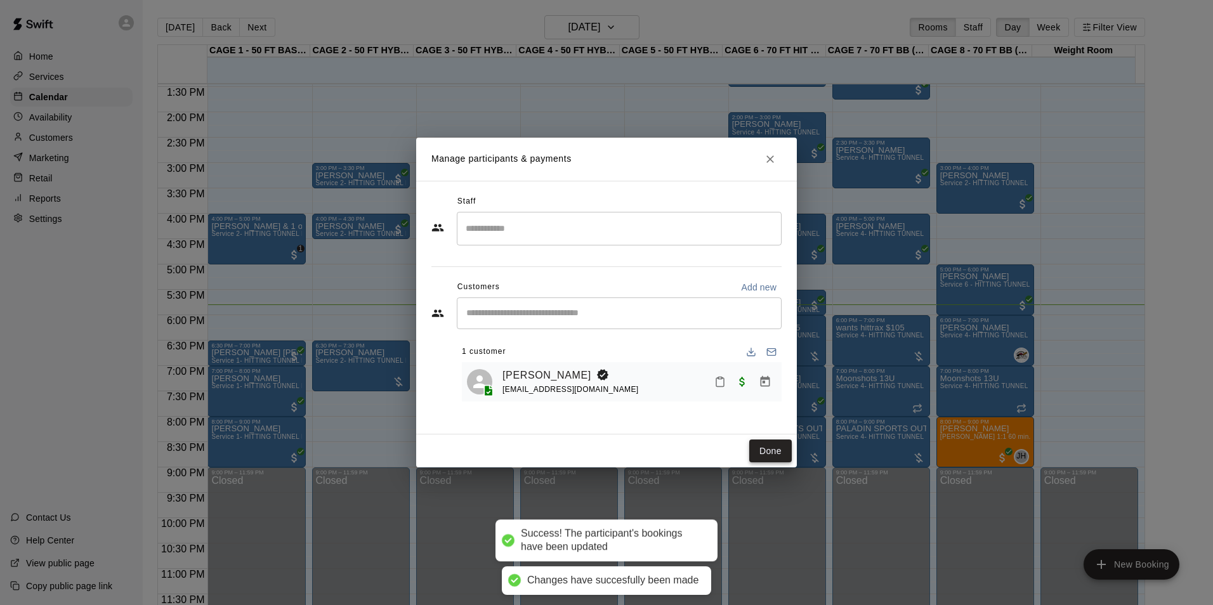
click at [772, 447] on button "Done" at bounding box center [770, 451] width 42 height 23
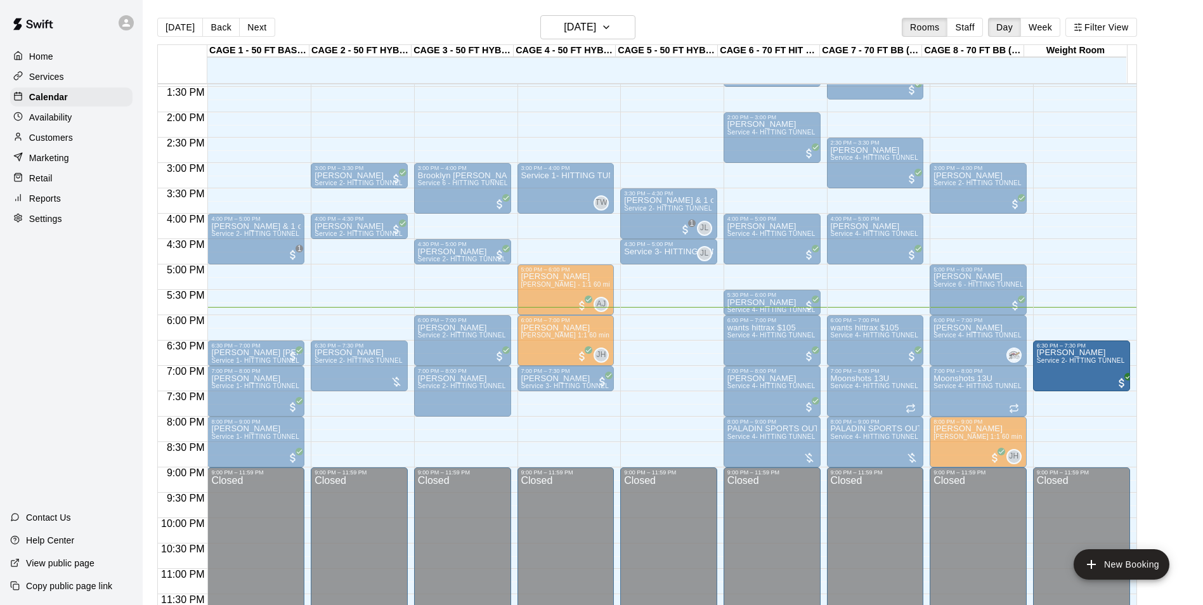
drag, startPoint x: 628, startPoint y: 358, endPoint x: 1072, endPoint y: 367, distance: 444.7
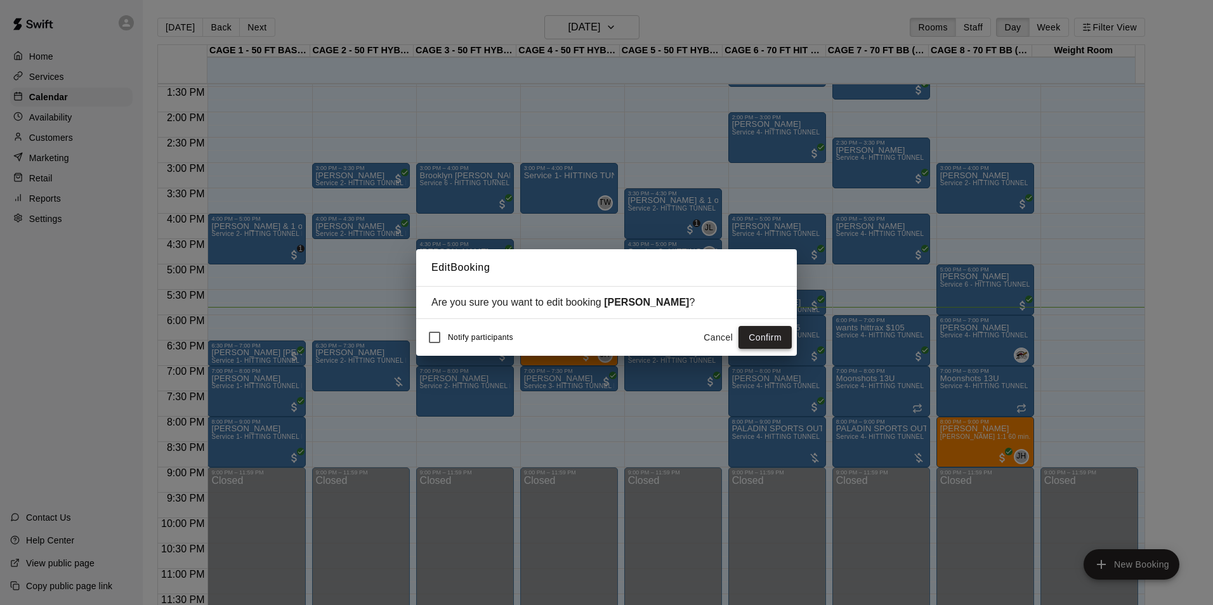
click at [771, 338] on button "Confirm" at bounding box center [764, 337] width 53 height 23
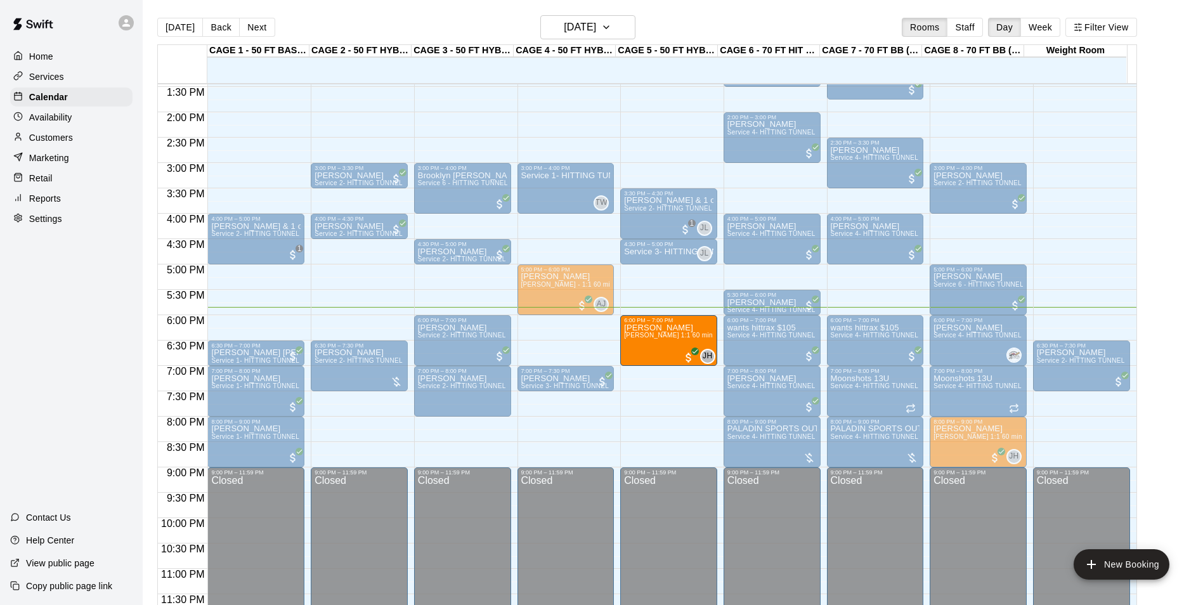
drag, startPoint x: 626, startPoint y: 350, endPoint x: 655, endPoint y: 351, distance: 29.2
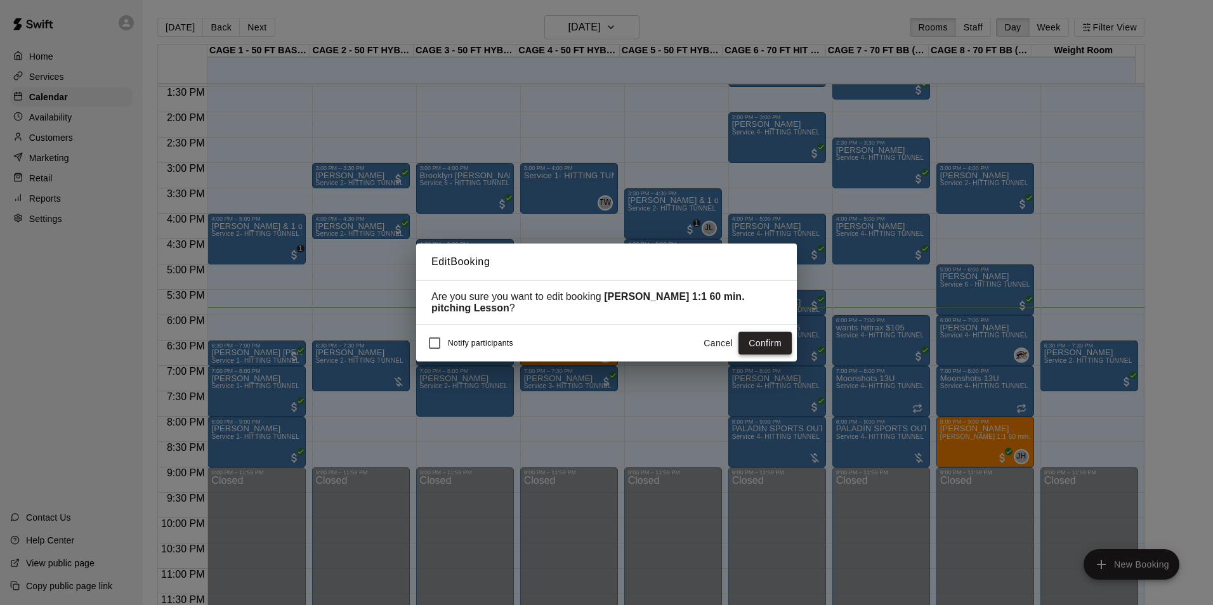
click at [743, 335] on button "Confirm" at bounding box center [764, 343] width 53 height 23
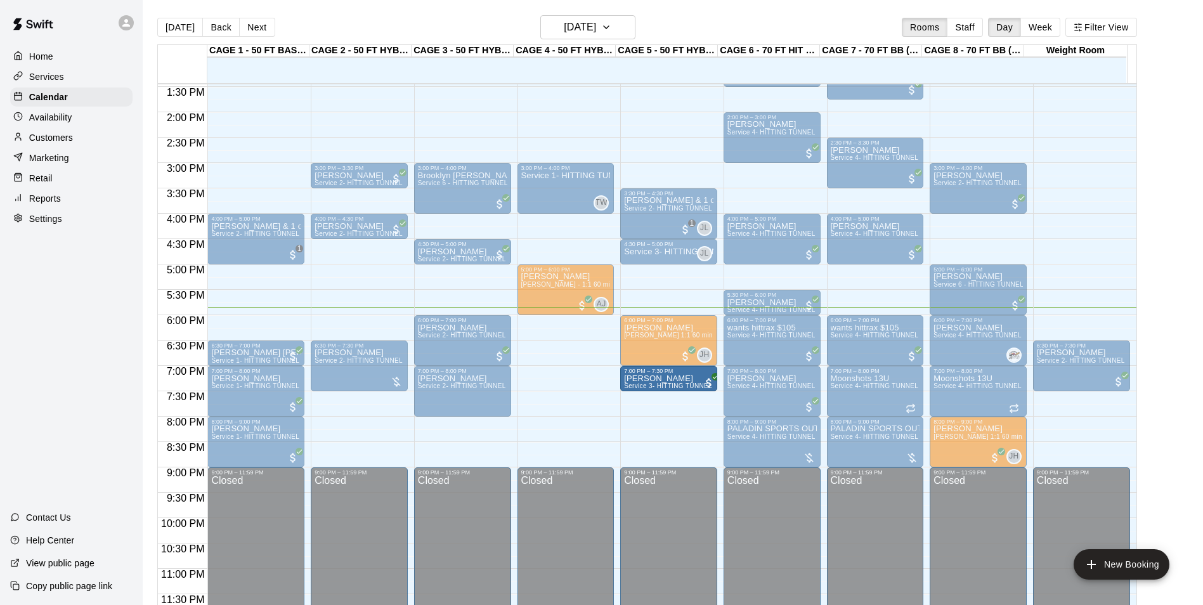
drag, startPoint x: 586, startPoint y: 379, endPoint x: 674, endPoint y: 384, distance: 88.3
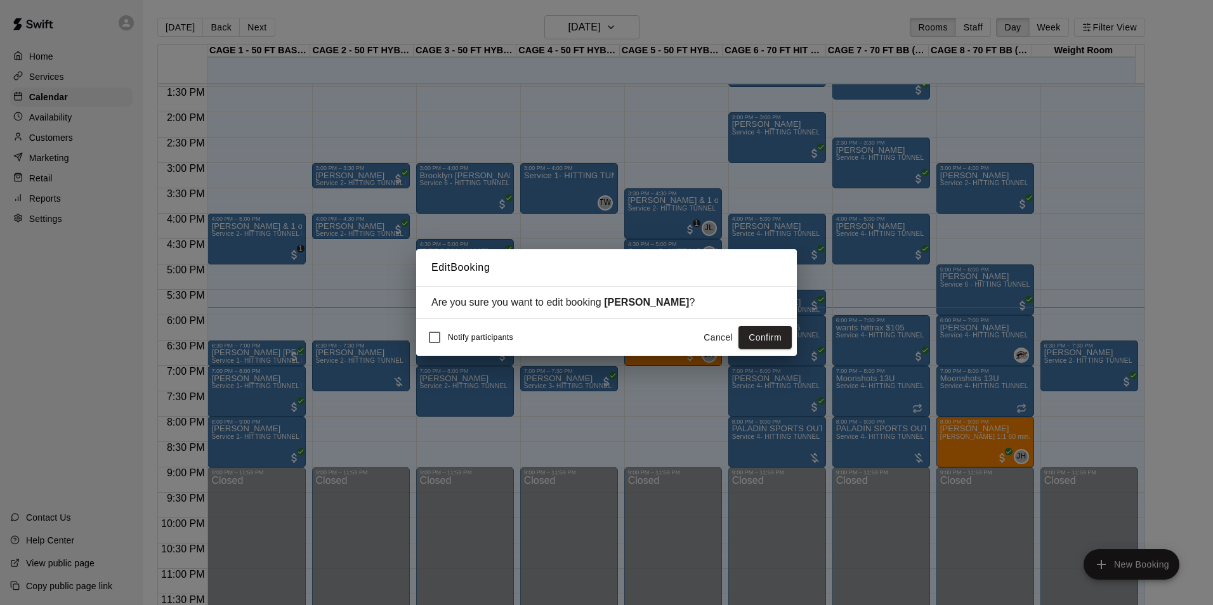
drag, startPoint x: 767, startPoint y: 330, endPoint x: 776, endPoint y: 331, distance: 9.5
click at [767, 331] on button "Confirm" at bounding box center [764, 337] width 53 height 23
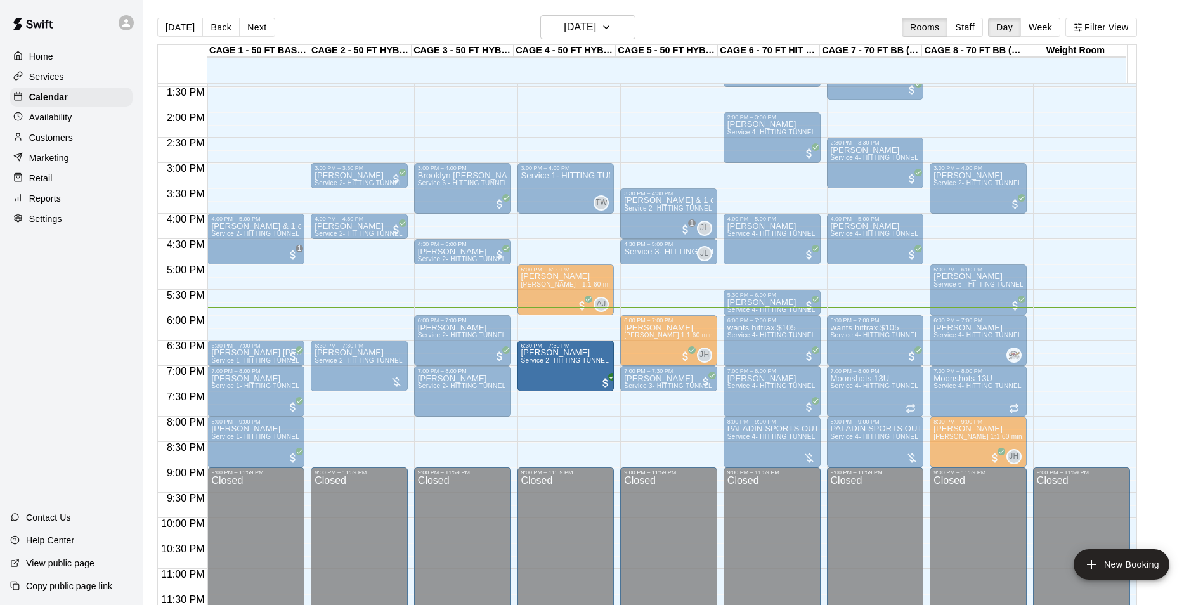
drag, startPoint x: 1045, startPoint y: 365, endPoint x: 594, endPoint y: 364, distance: 451.6
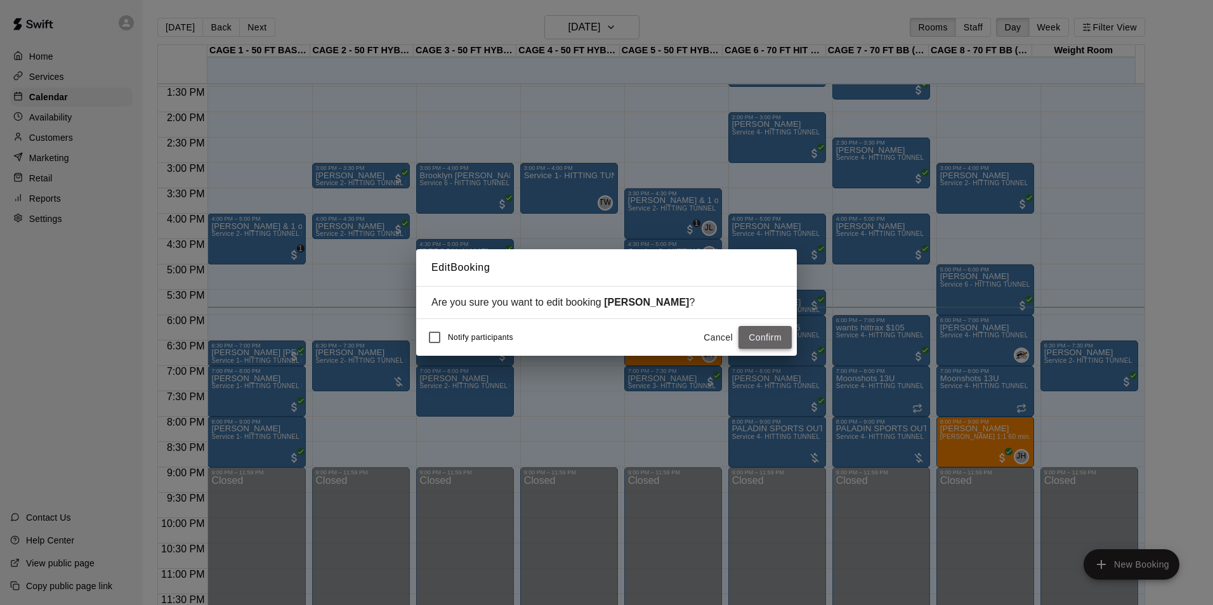
click at [777, 339] on button "Confirm" at bounding box center [764, 337] width 53 height 23
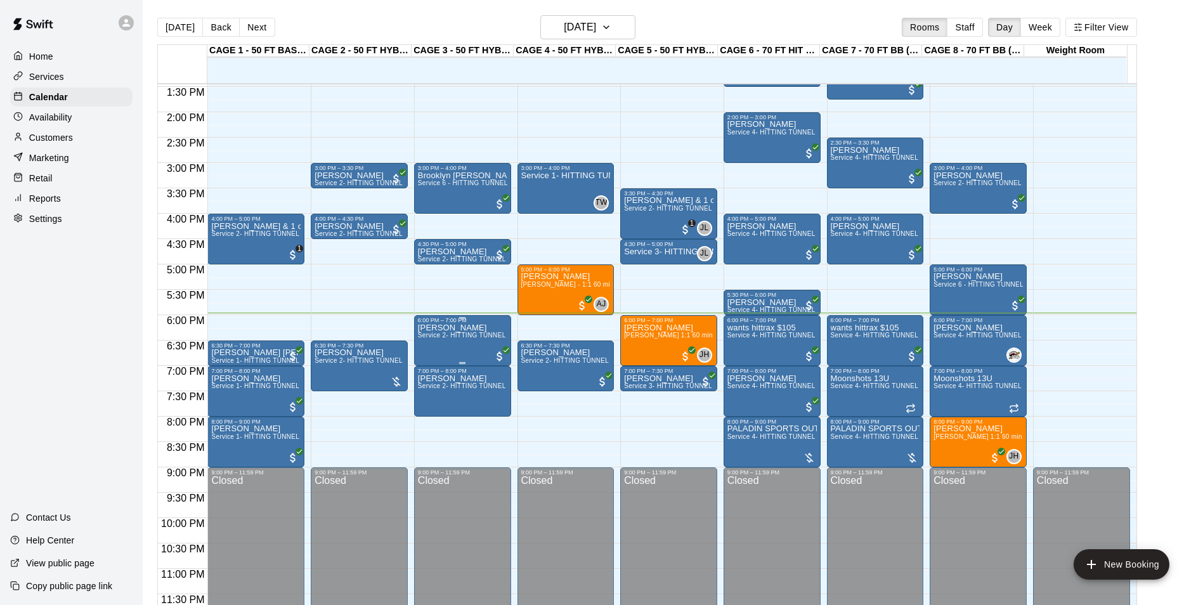
click at [433, 323] on div "6:00 PM – 7:00 PM" at bounding box center [462, 320] width 89 height 6
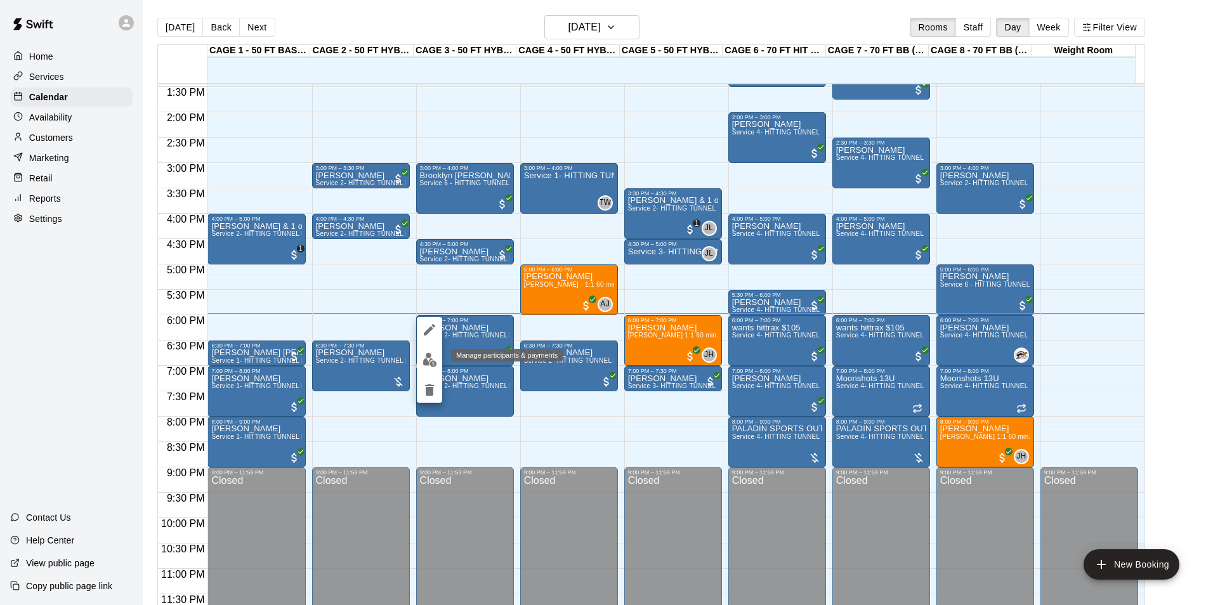
click at [434, 359] on img "edit" at bounding box center [429, 360] width 15 height 15
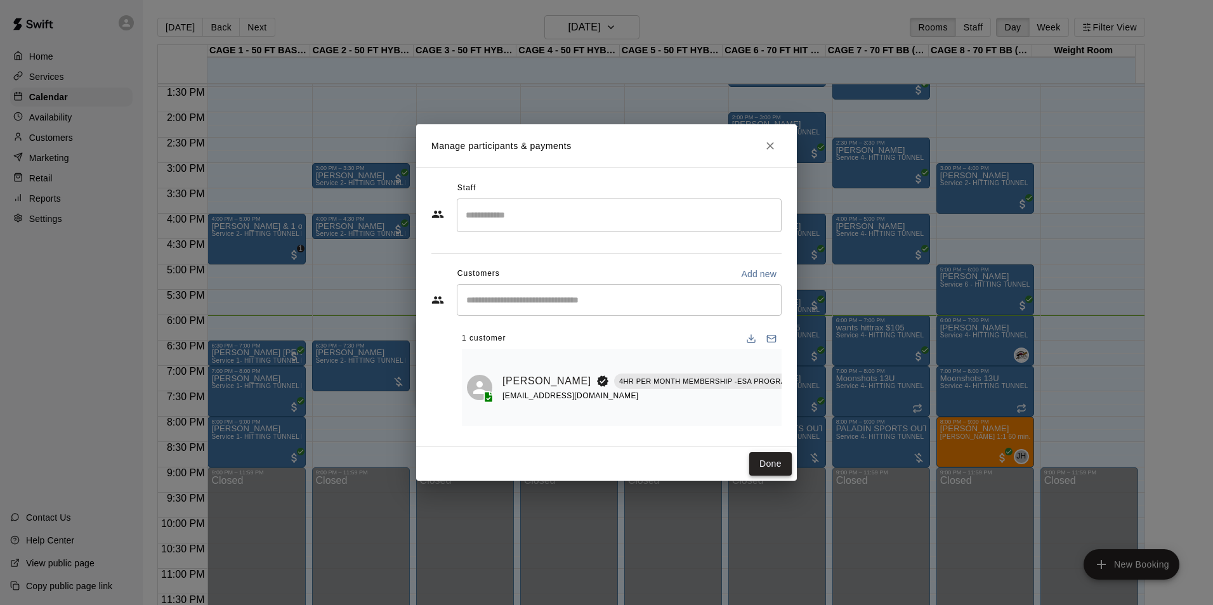
click at [772, 466] on button "Done" at bounding box center [770, 463] width 42 height 23
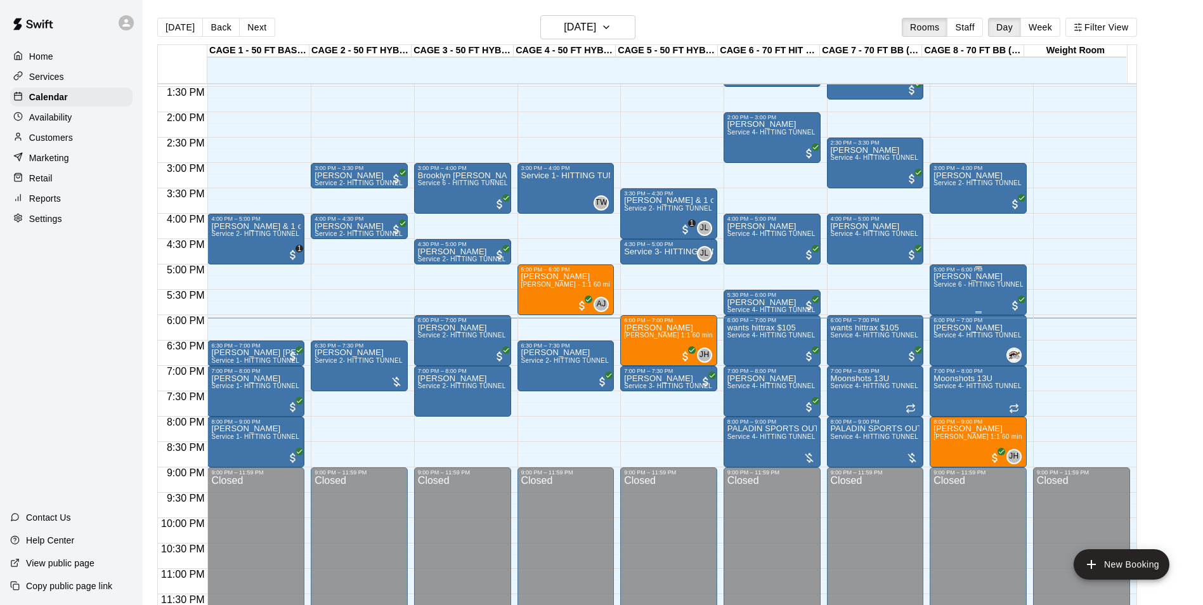
click at [963, 299] on div "Jordan Peterson Service 6 - HITTING TUNNEL RENTAL - 50ft Softball Slow/Fast Pit…" at bounding box center [978, 575] width 89 height 605
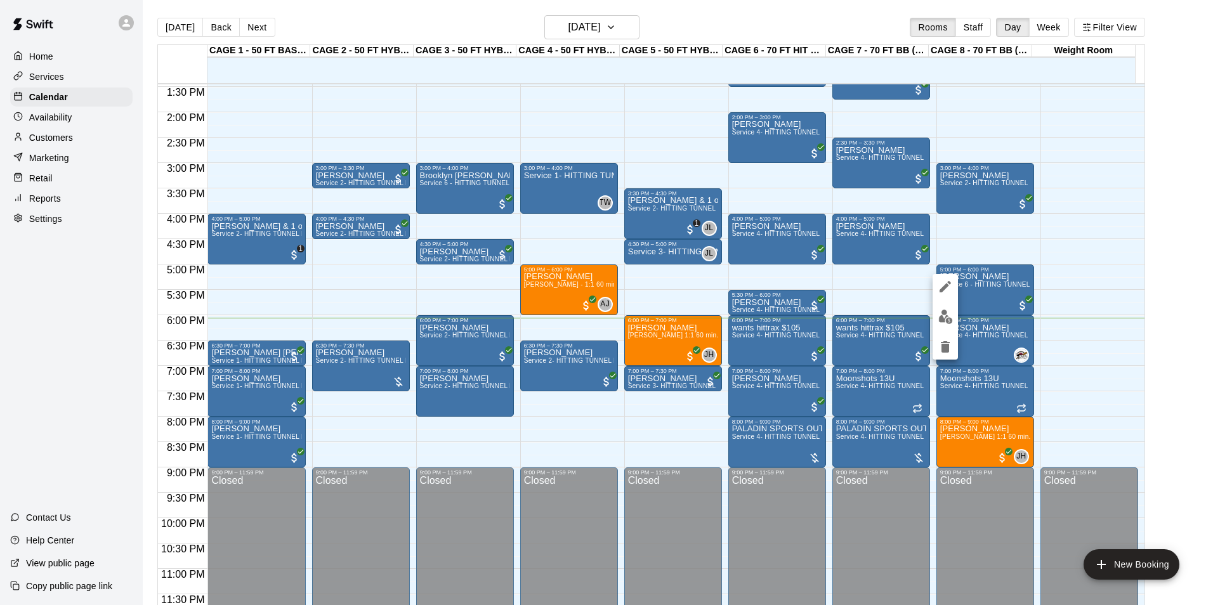
click at [950, 332] on div at bounding box center [944, 317] width 25 height 86
click at [951, 327] on button "edit" at bounding box center [944, 316] width 25 height 25
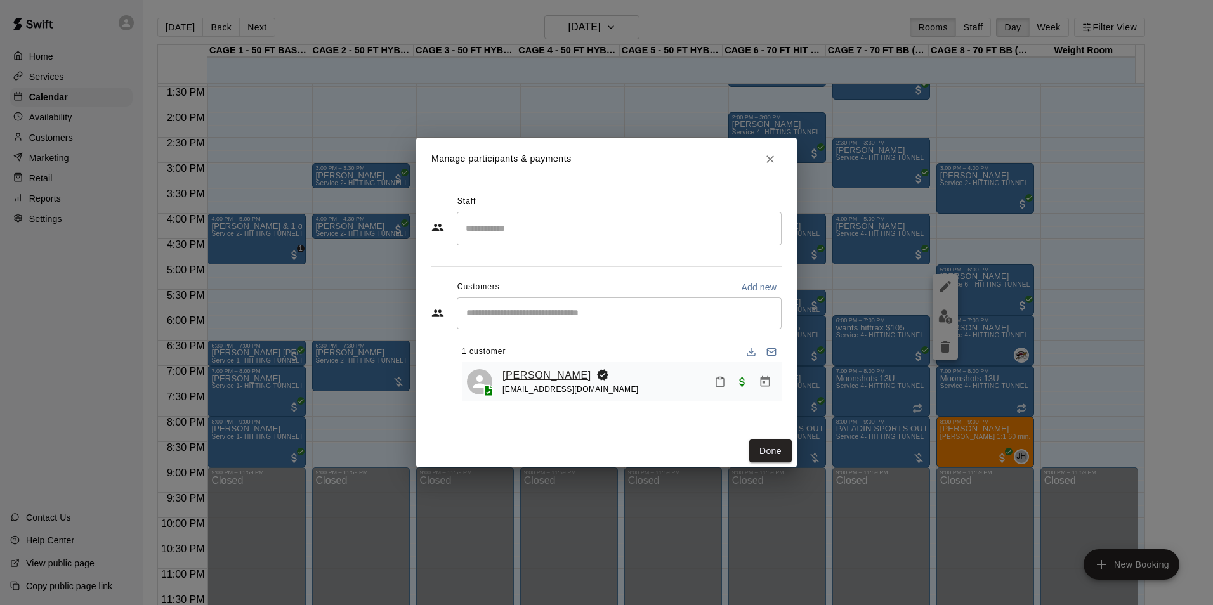
click at [563, 382] on link "[PERSON_NAME]" at bounding box center [546, 375] width 89 height 16
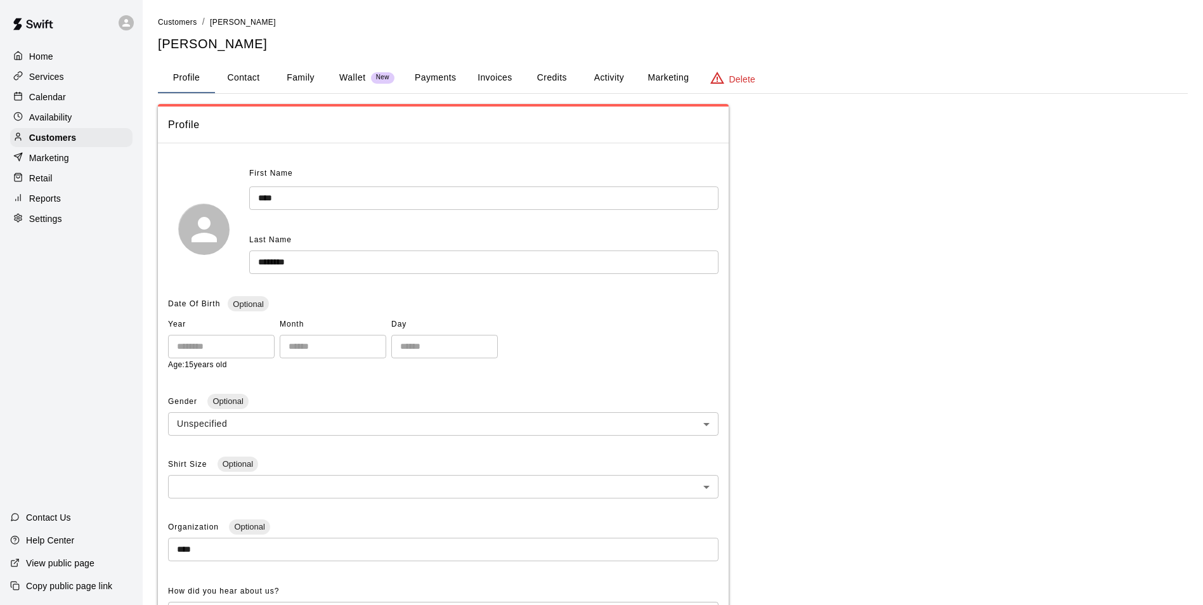
click at [246, 70] on button "Contact" at bounding box center [243, 78] width 57 height 30
select select "**"
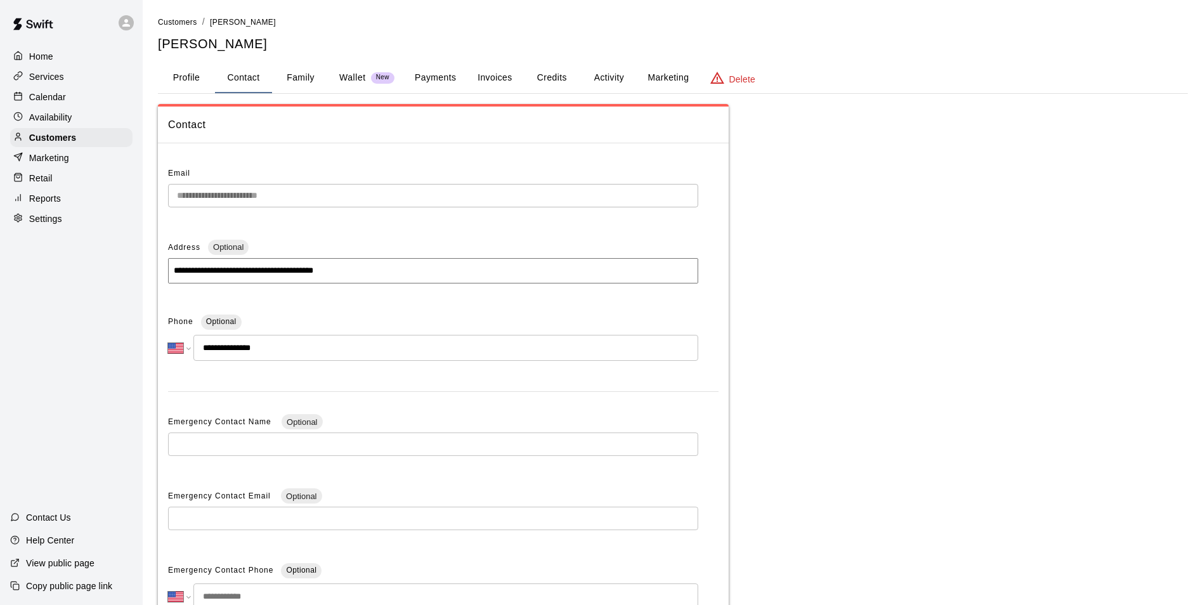
click at [444, 77] on button "Payments" at bounding box center [436, 78] width 62 height 30
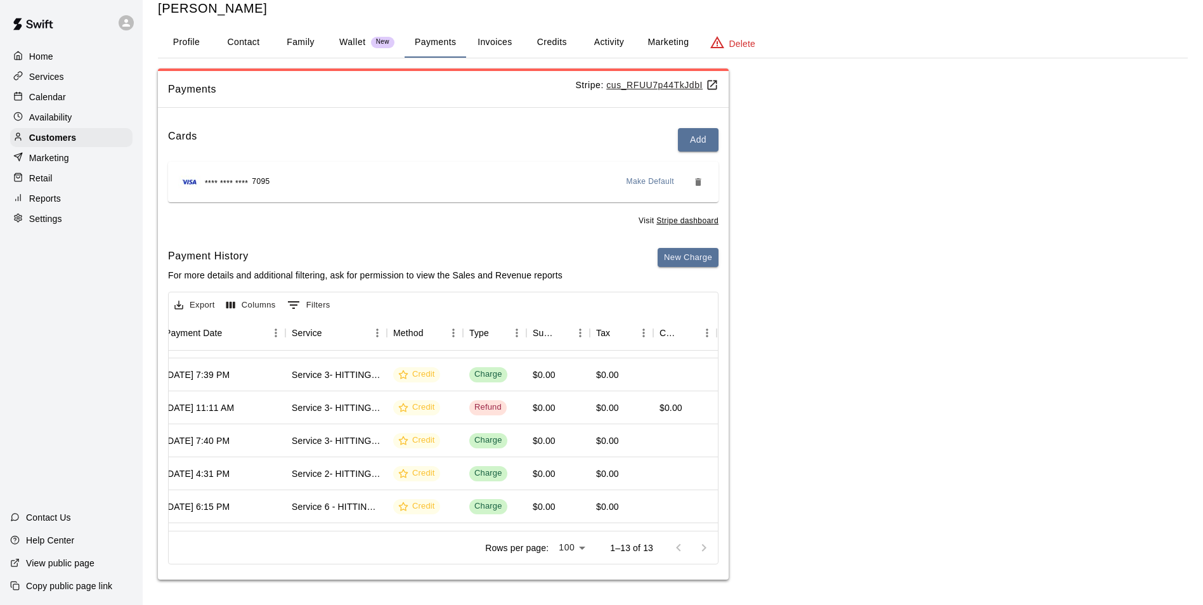
scroll to position [254, 172]
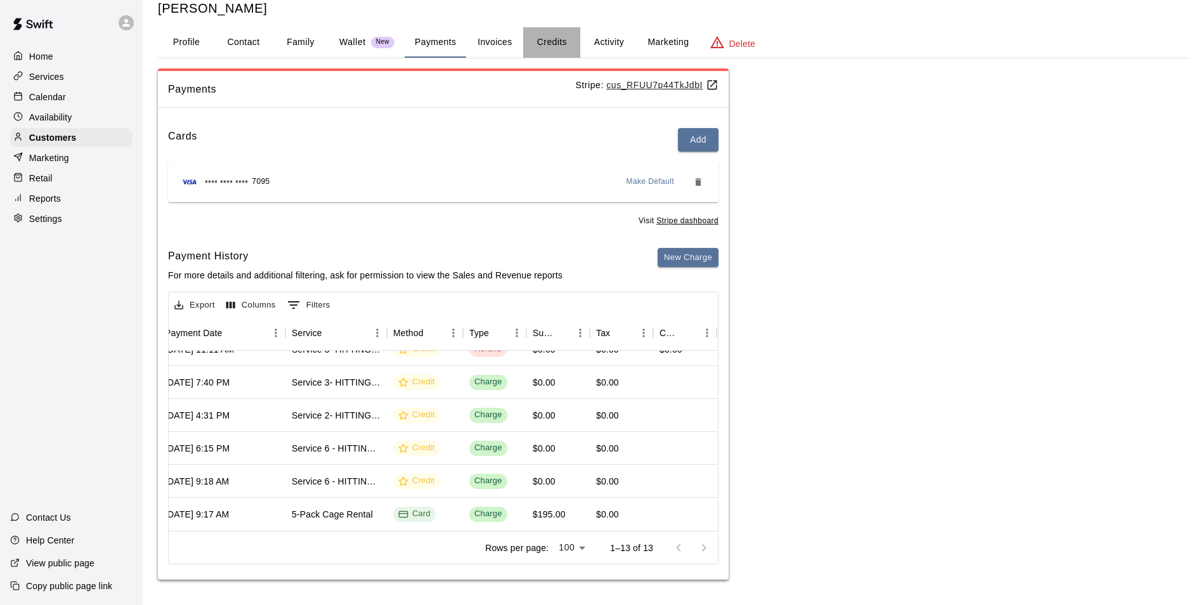
click at [554, 49] on button "Credits" at bounding box center [551, 42] width 57 height 30
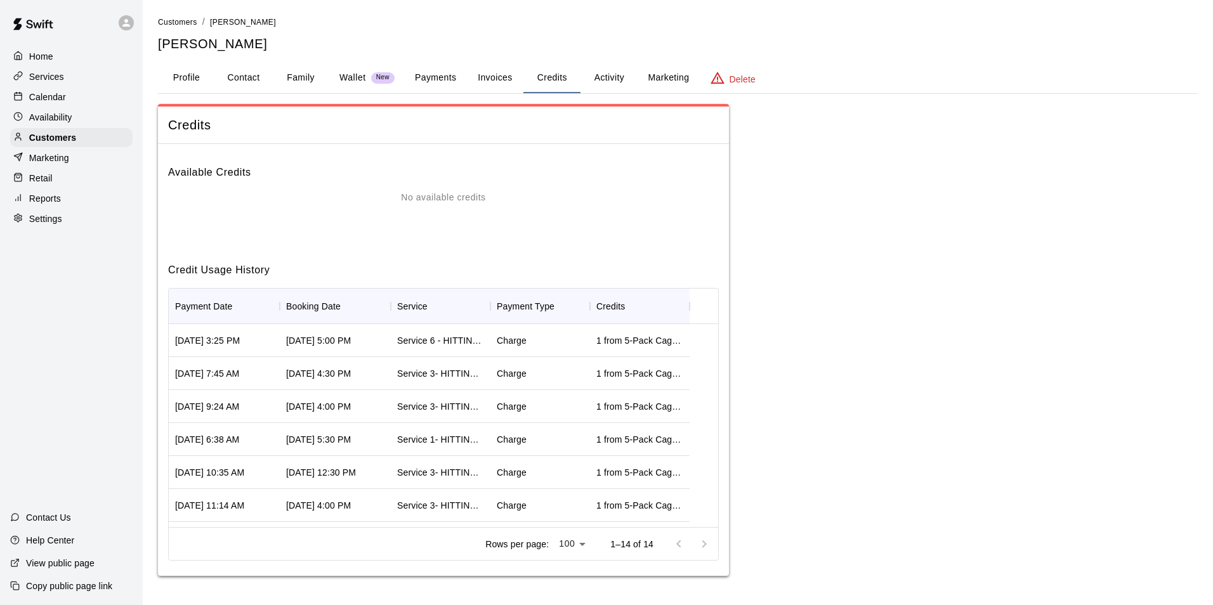
click at [593, 70] on button "Activity" at bounding box center [608, 78] width 57 height 30
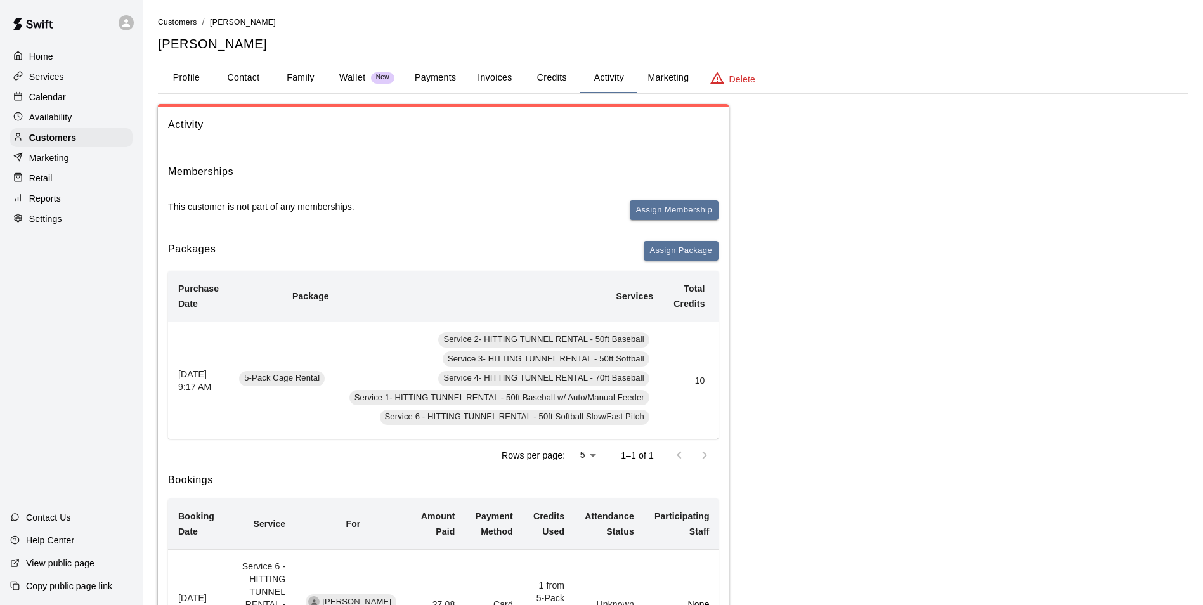
click at [82, 107] on div "Calendar" at bounding box center [71, 97] width 122 height 19
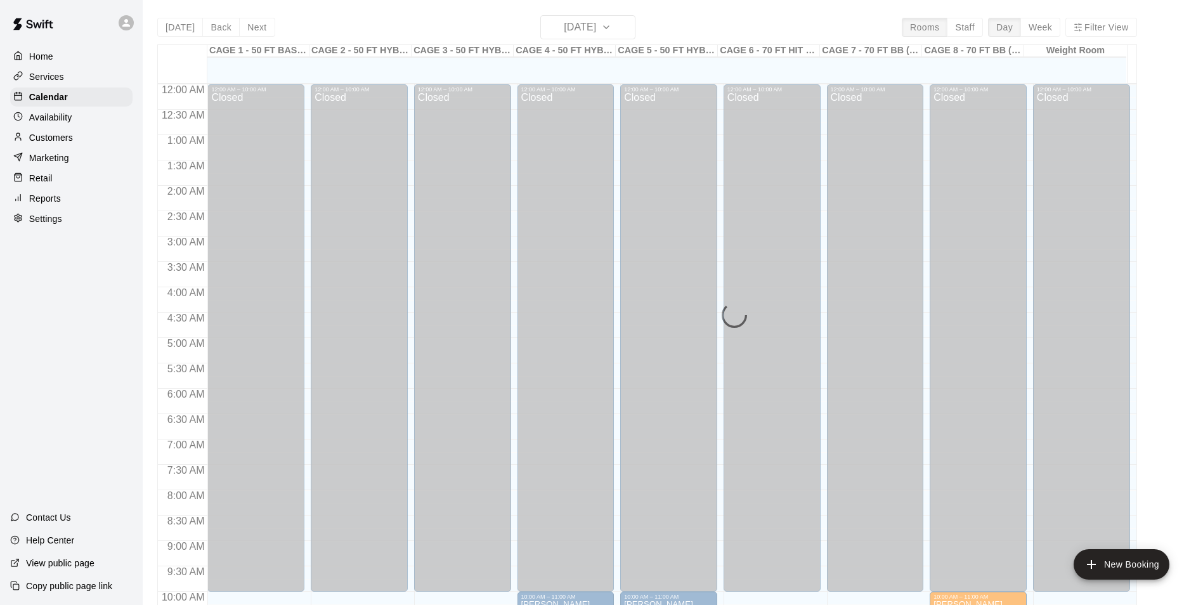
scroll to position [644, 0]
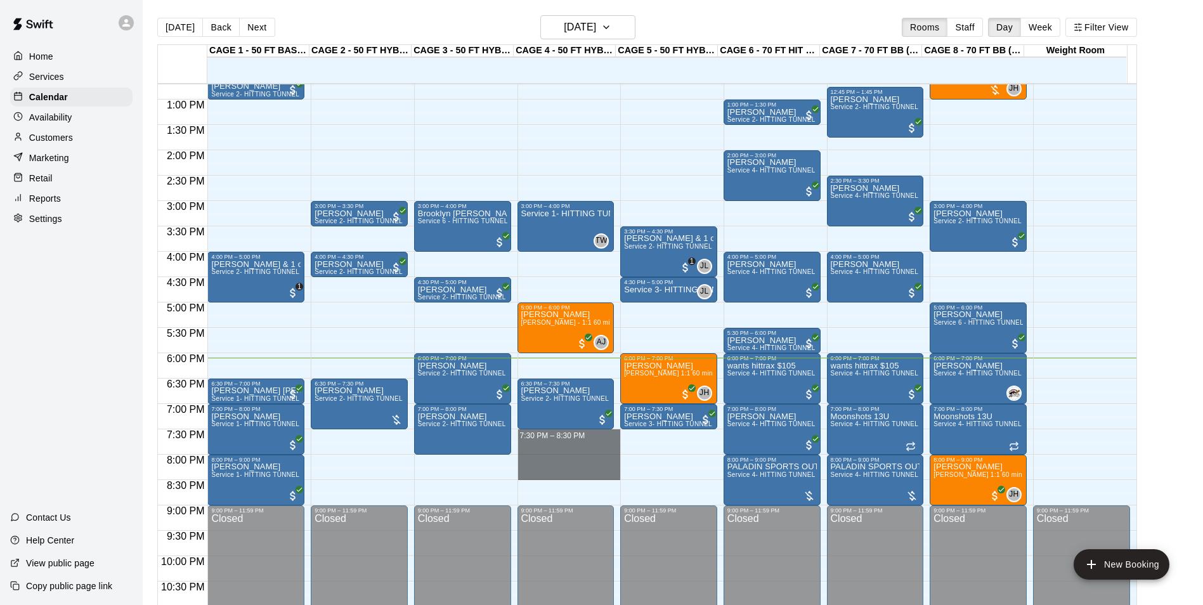
drag, startPoint x: 538, startPoint y: 434, endPoint x: 540, endPoint y: 469, distance: 34.9
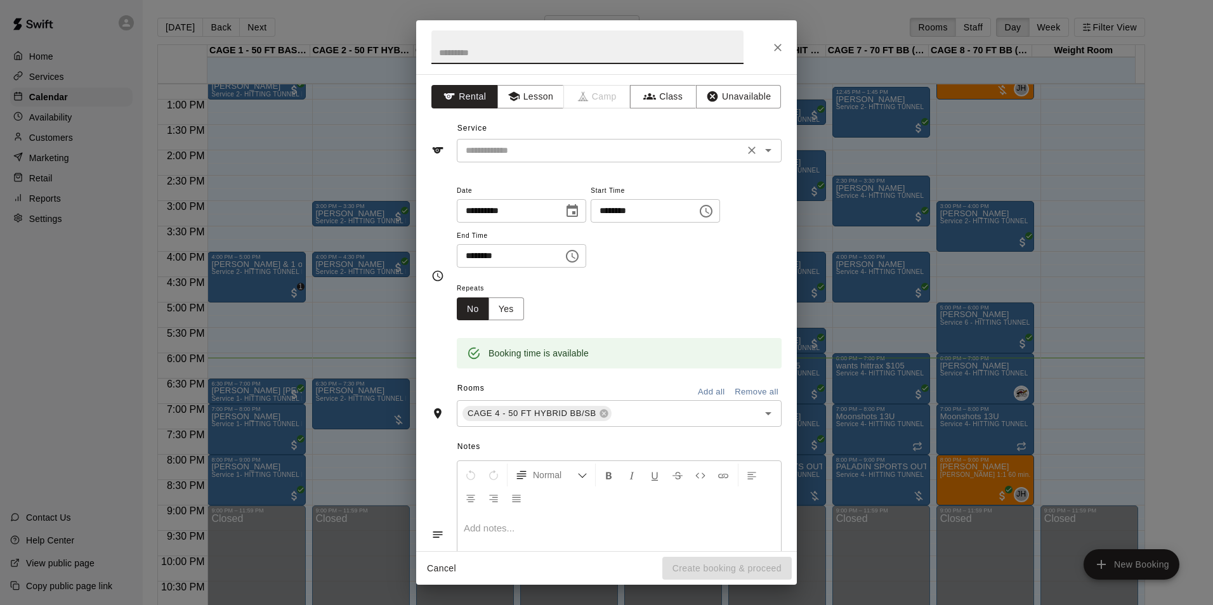
click at [636, 146] on input "text" at bounding box center [600, 151] width 280 height 16
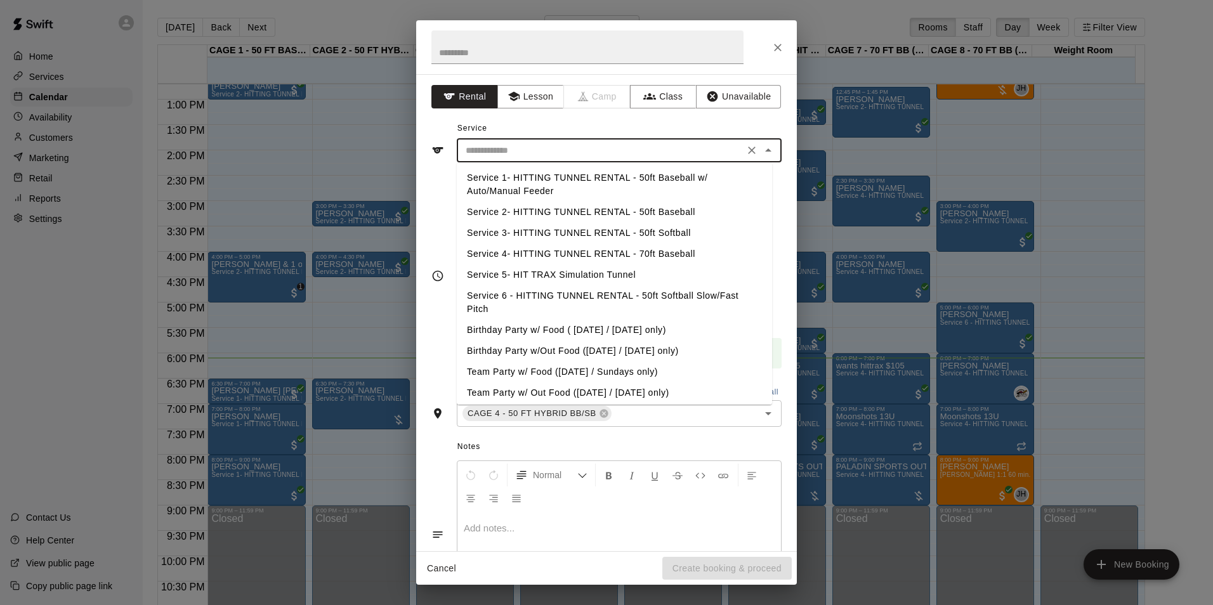
click at [635, 207] on li "Service 2- HITTING TUNNEL RENTAL - 50ft Baseball" at bounding box center [614, 212] width 315 height 21
type input "**********"
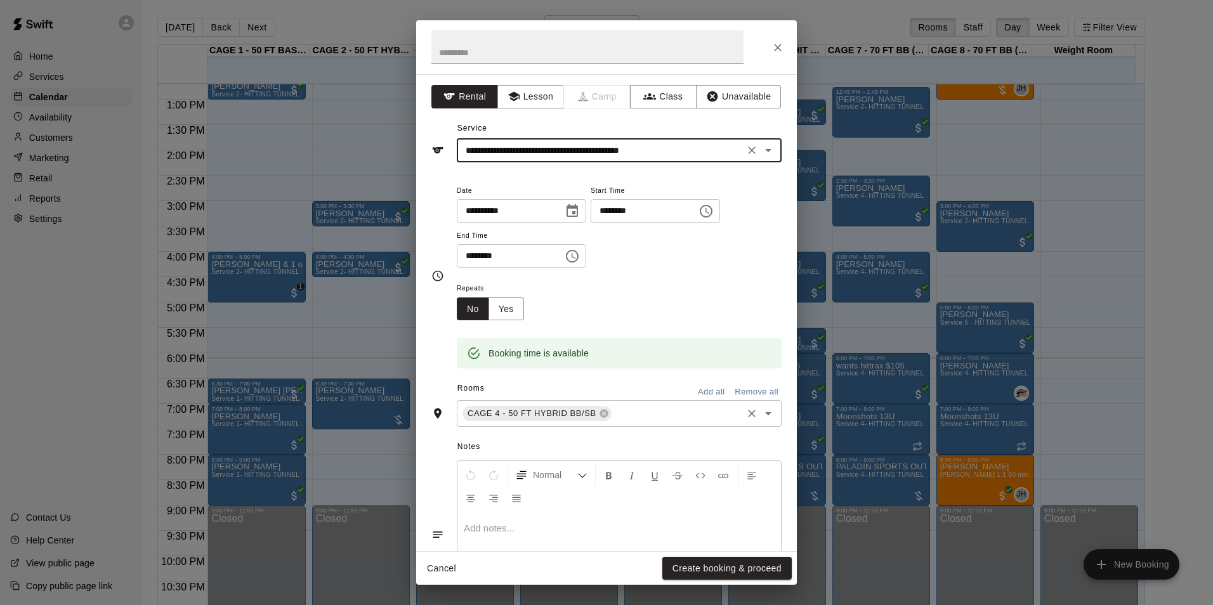
click at [630, 412] on input "text" at bounding box center [676, 414] width 127 height 16
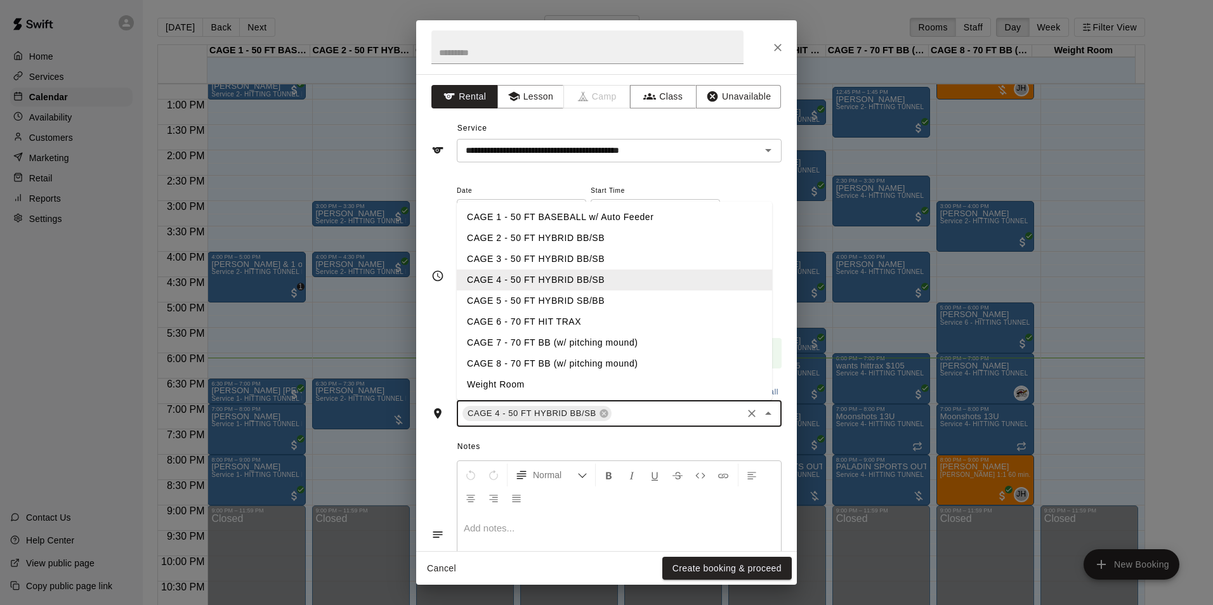
click at [596, 302] on li "CAGE 5 - 50 FT HYBRID SB/BB" at bounding box center [614, 300] width 315 height 21
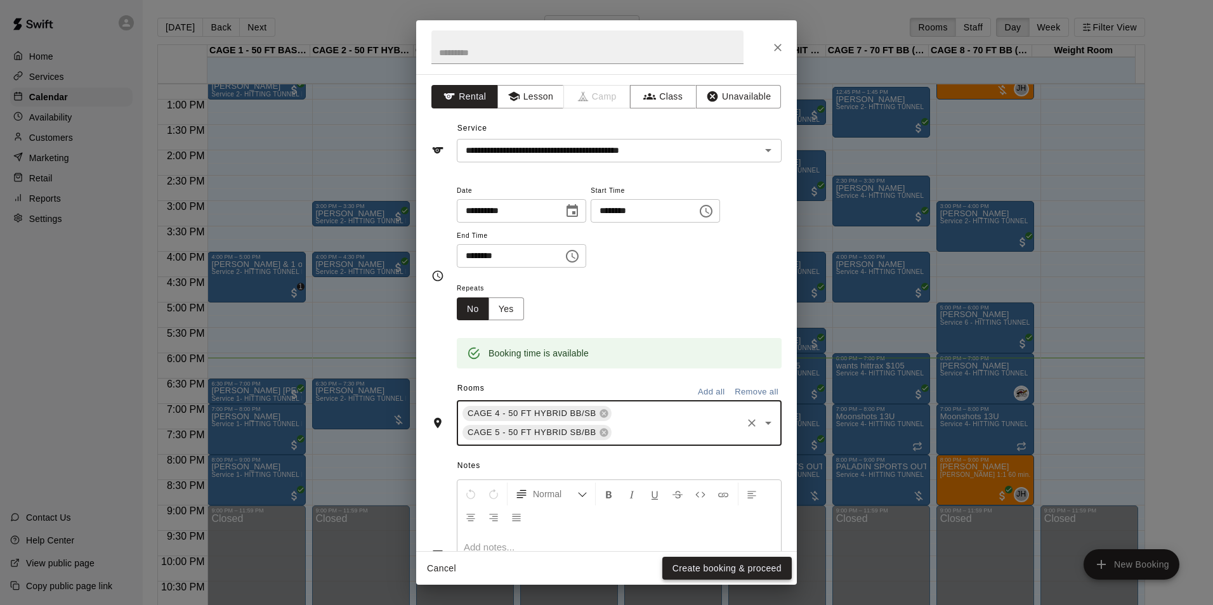
click at [686, 576] on button "Create booking & proceed" at bounding box center [726, 568] width 129 height 23
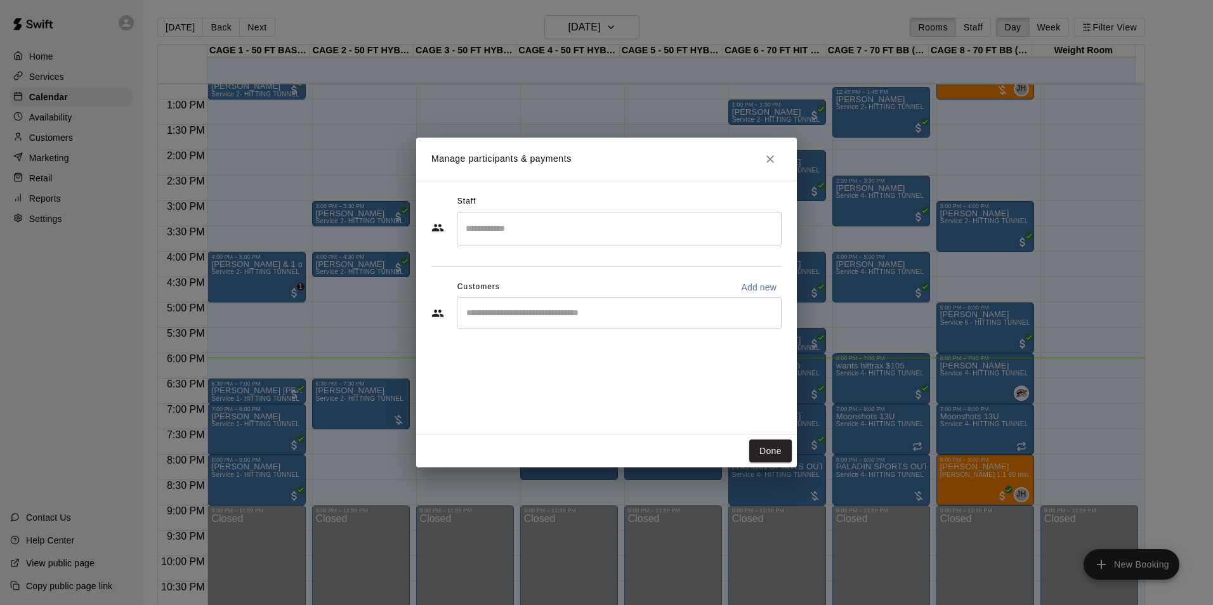
click at [584, 299] on div "​" at bounding box center [619, 313] width 325 height 32
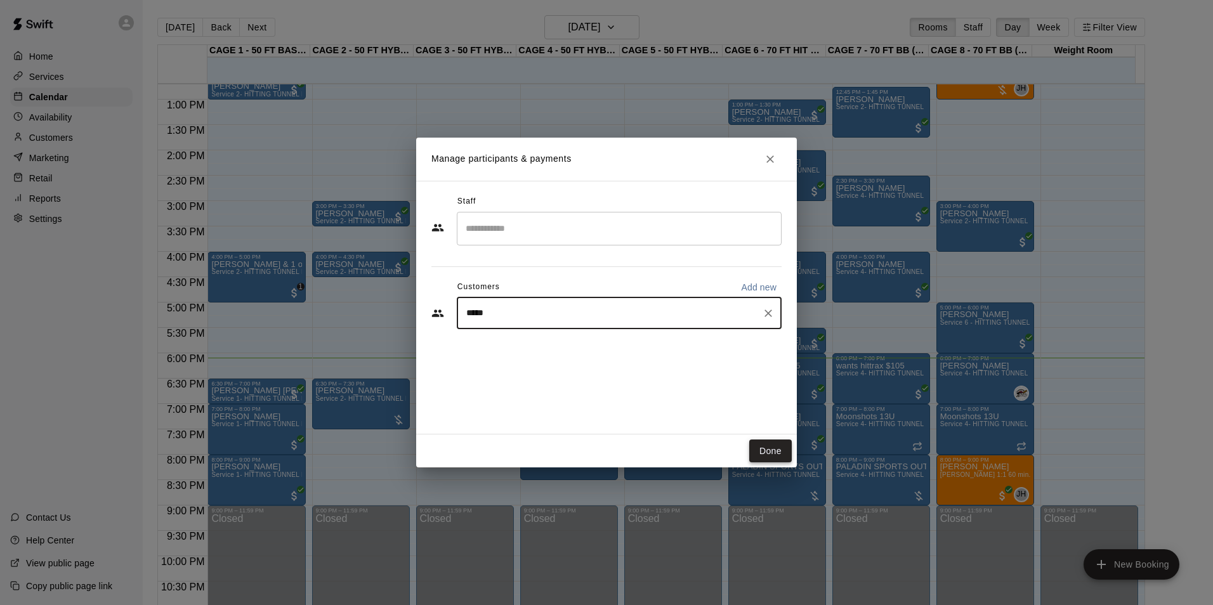
type input "*****"
click at [771, 443] on button "Done" at bounding box center [770, 451] width 42 height 23
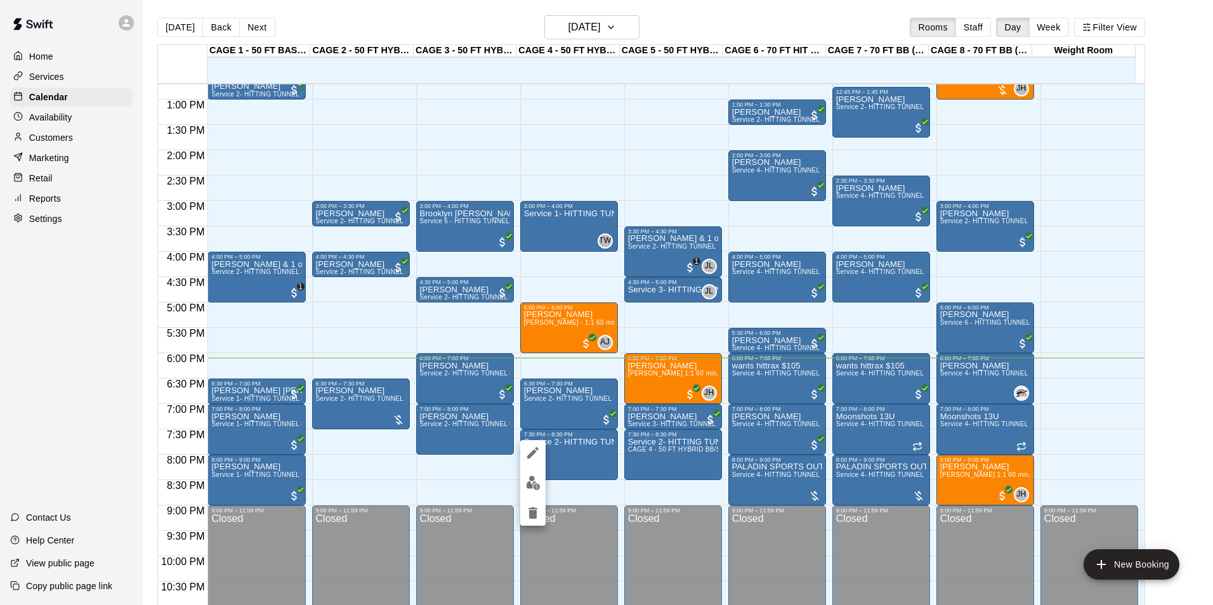
click at [599, 461] on div at bounding box center [606, 302] width 1213 height 605
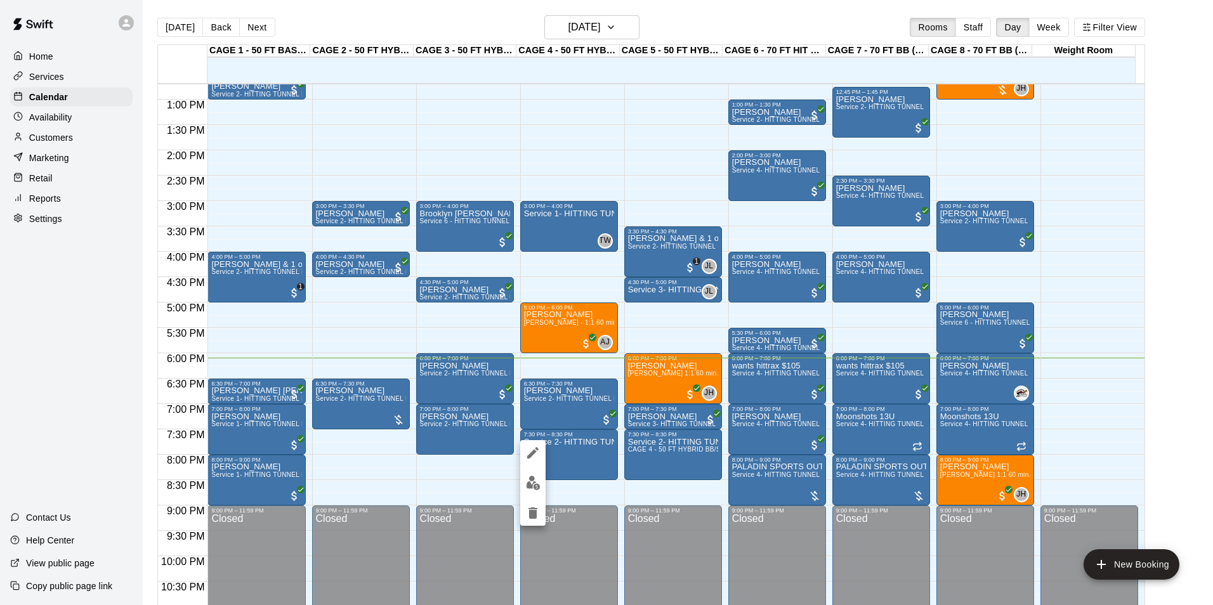
click at [686, 455] on div at bounding box center [606, 302] width 1213 height 605
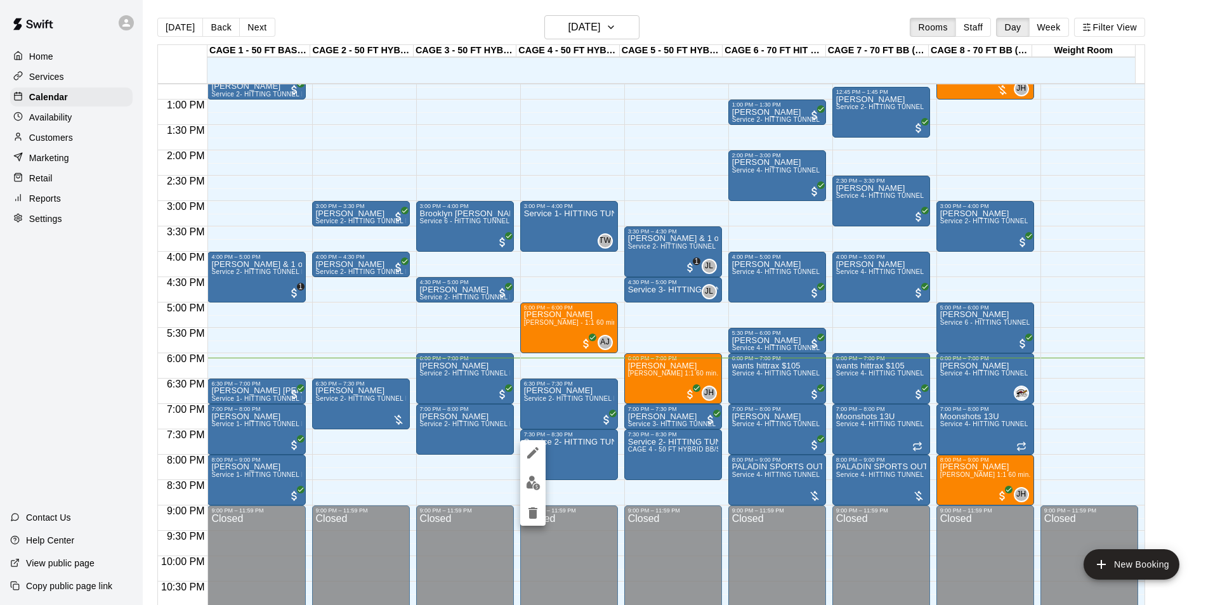
click at [529, 453] on icon "edit" at bounding box center [532, 452] width 15 height 15
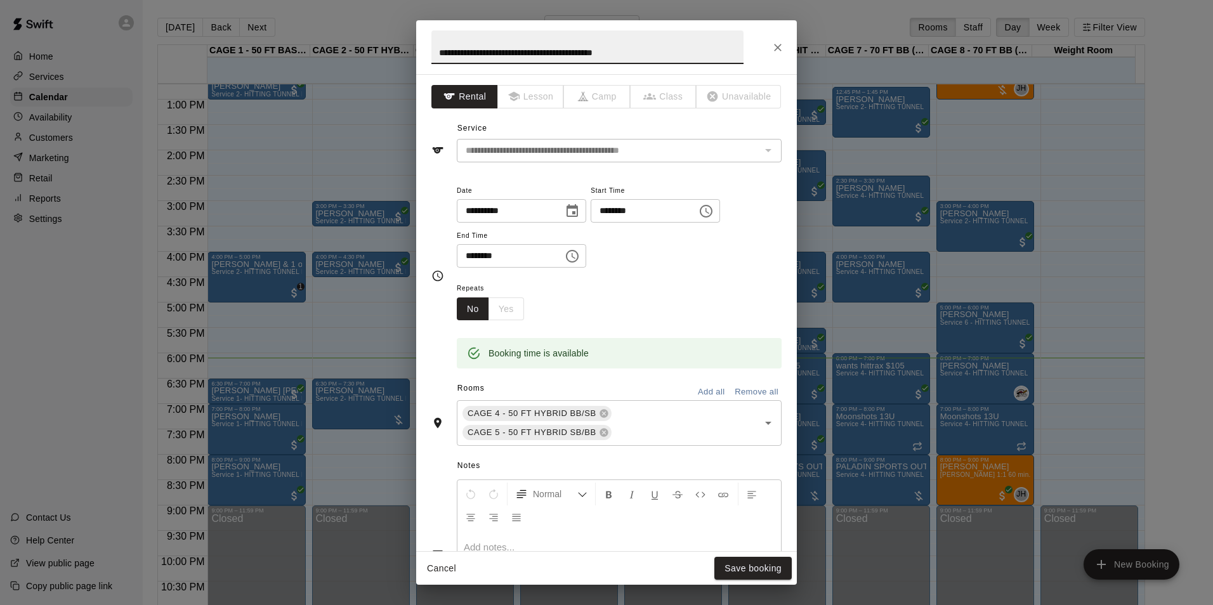
drag, startPoint x: 693, startPoint y: 54, endPoint x: 238, endPoint y: 55, distance: 455.4
click at [238, 55] on div "**********" at bounding box center [606, 302] width 1213 height 605
type input "**********"
click at [735, 571] on button "Save booking" at bounding box center [752, 568] width 77 height 23
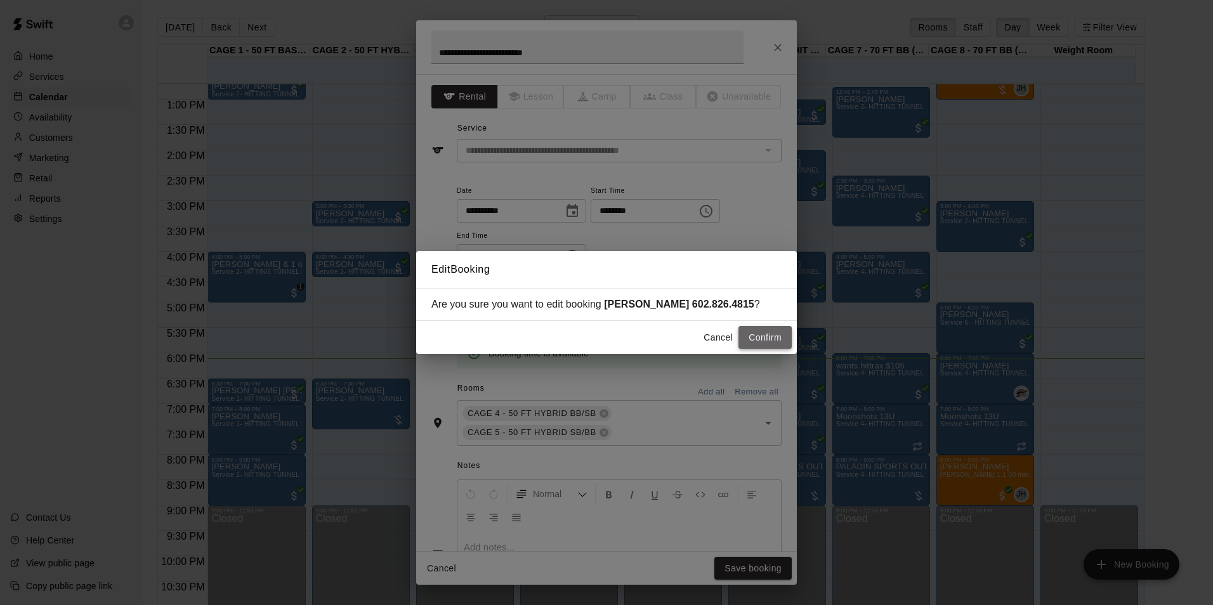
click at [765, 341] on button "Confirm" at bounding box center [764, 337] width 53 height 23
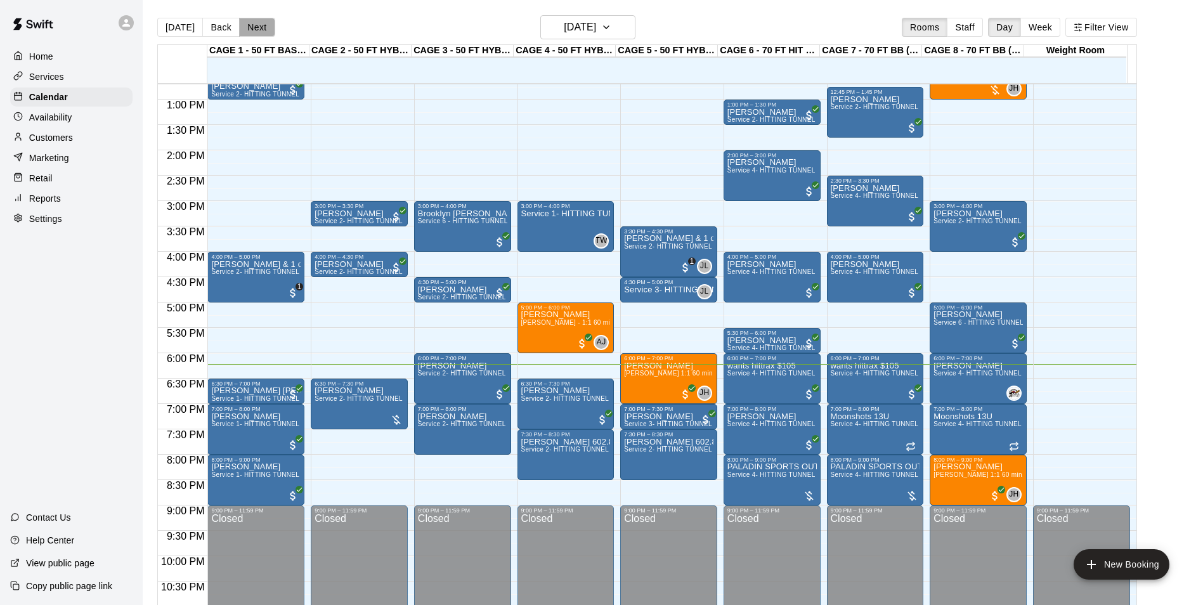
click at [269, 34] on button "Next" at bounding box center [257, 27] width 36 height 19
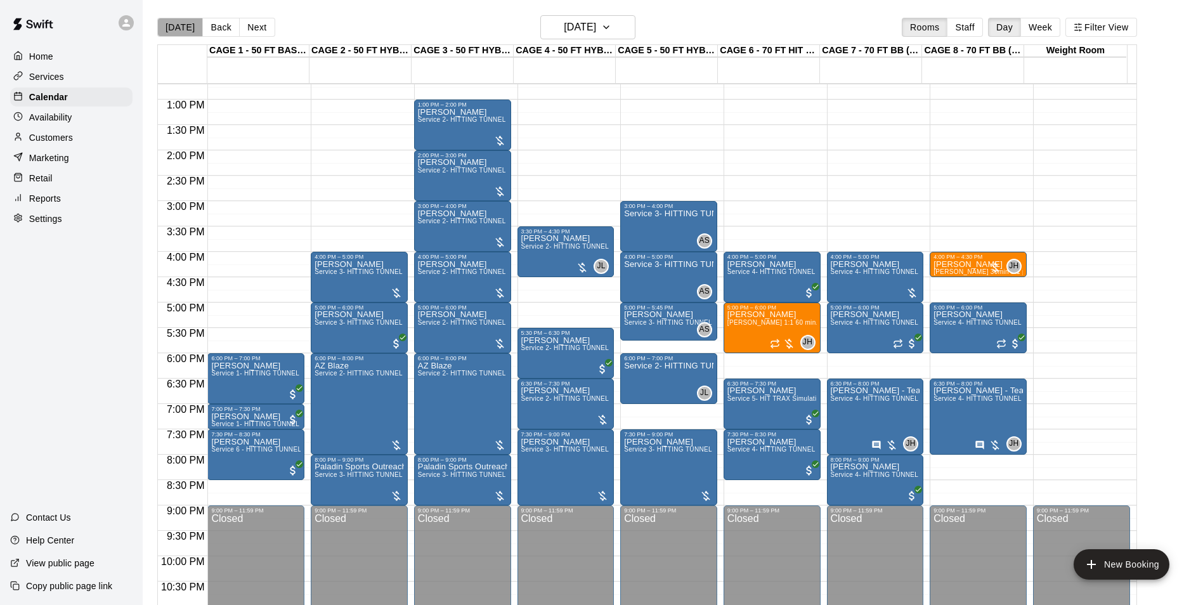
click at [188, 27] on button "[DATE]" at bounding box center [180, 27] width 46 height 19
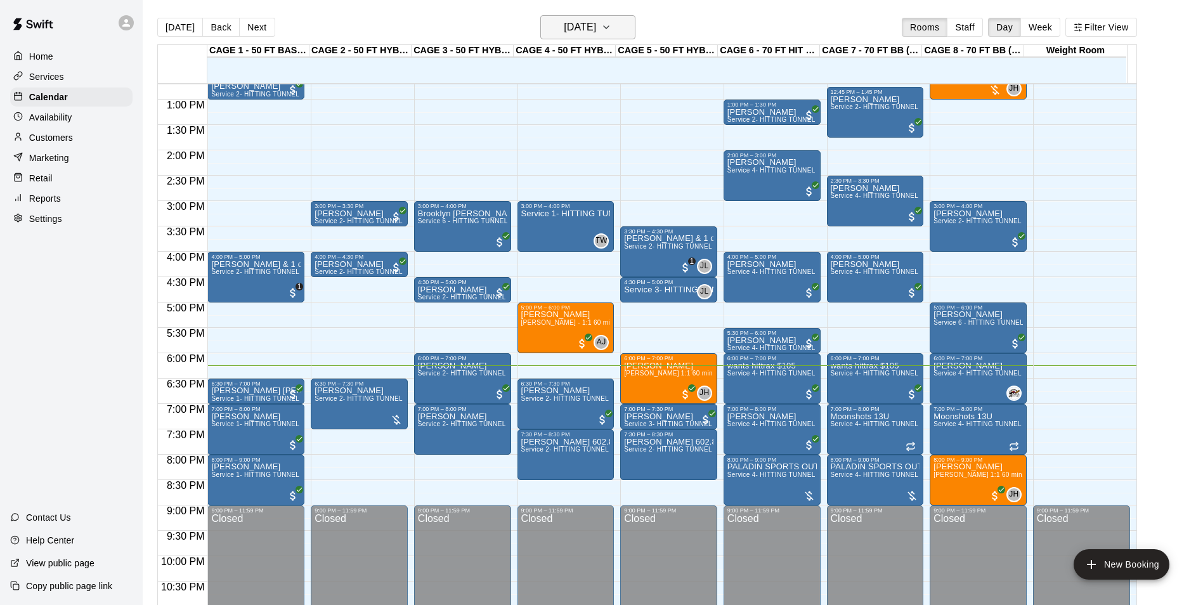
click at [611, 20] on icon "button" at bounding box center [606, 27] width 10 height 15
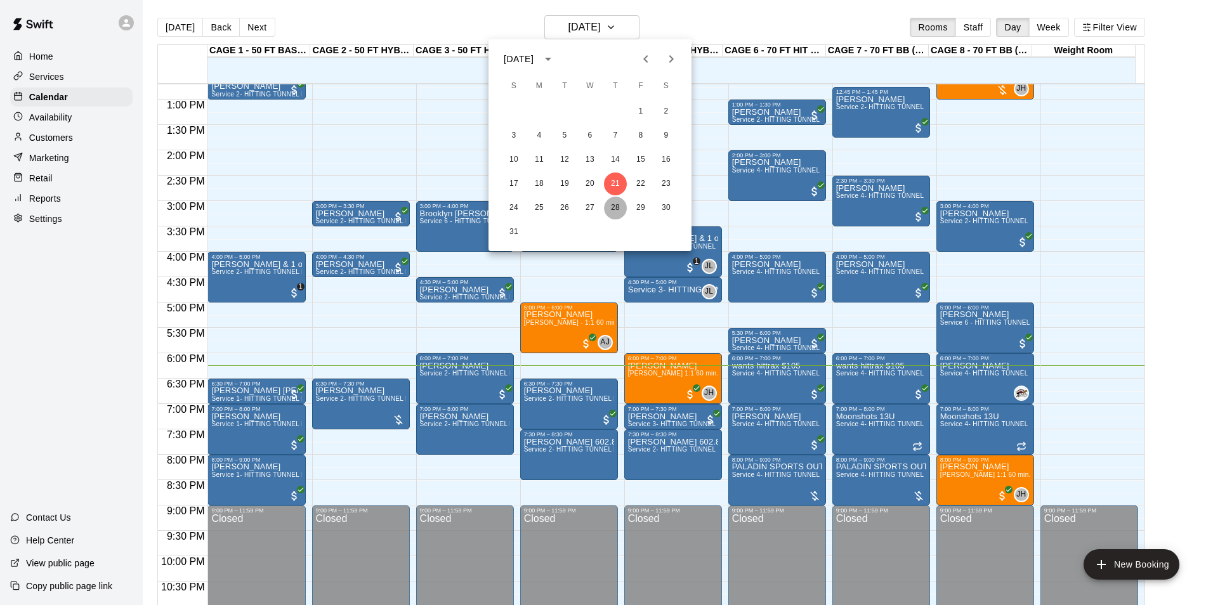
click at [617, 200] on button "28" at bounding box center [615, 208] width 23 height 23
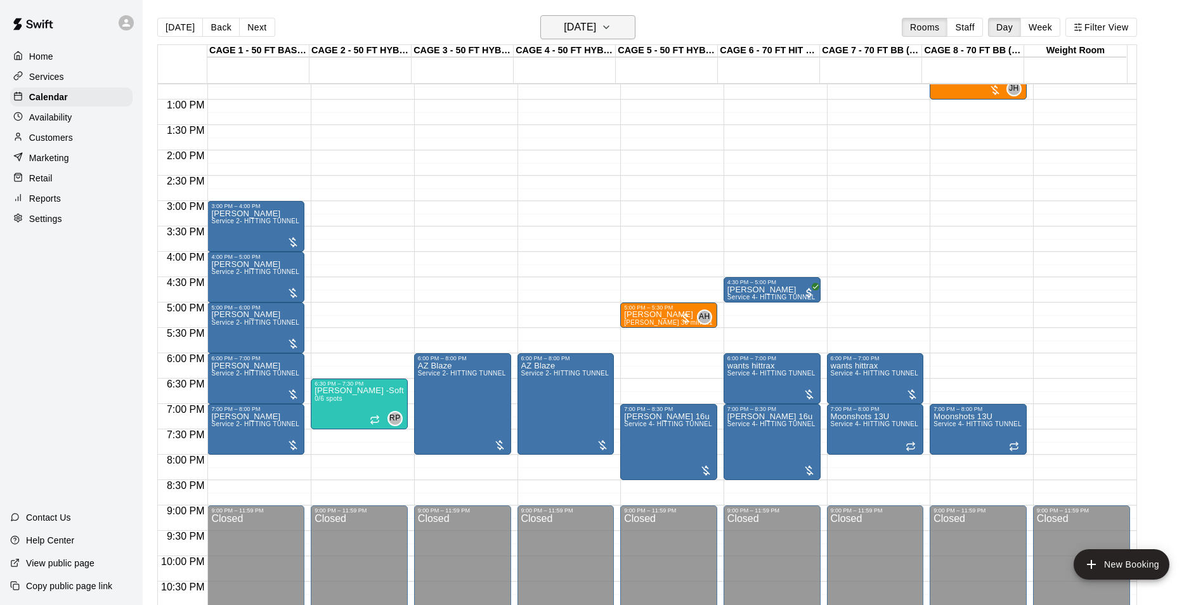
click at [587, 30] on h6 "[DATE]" at bounding box center [580, 27] width 32 height 18
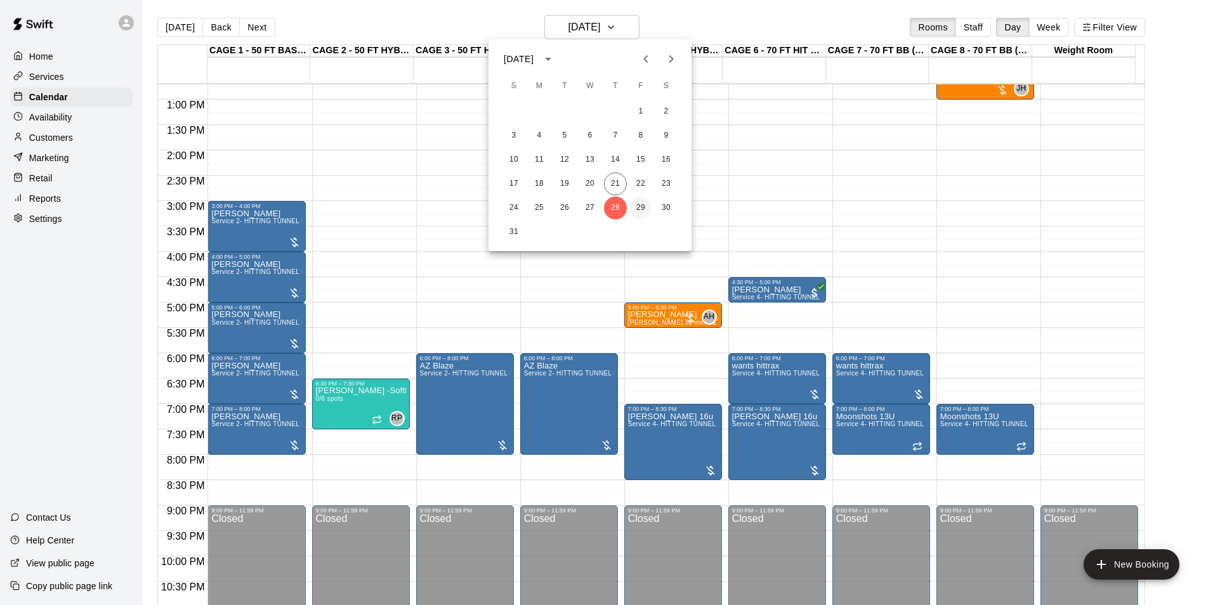
click at [634, 207] on button "29" at bounding box center [640, 208] width 23 height 23
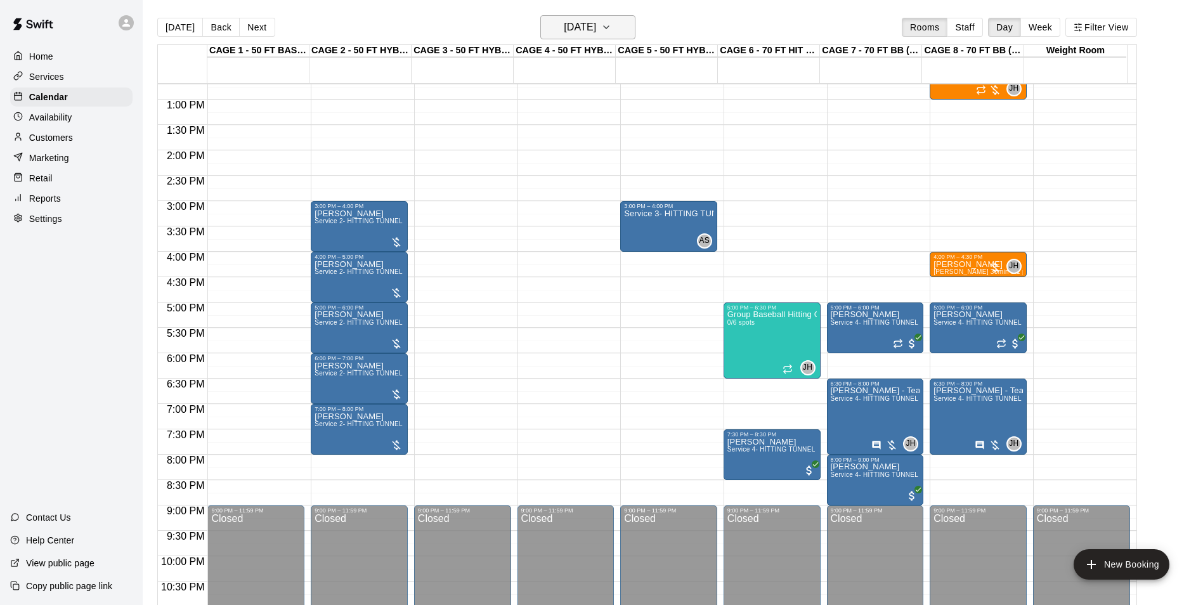
click at [577, 32] on h6 "[DATE]" at bounding box center [580, 27] width 32 height 18
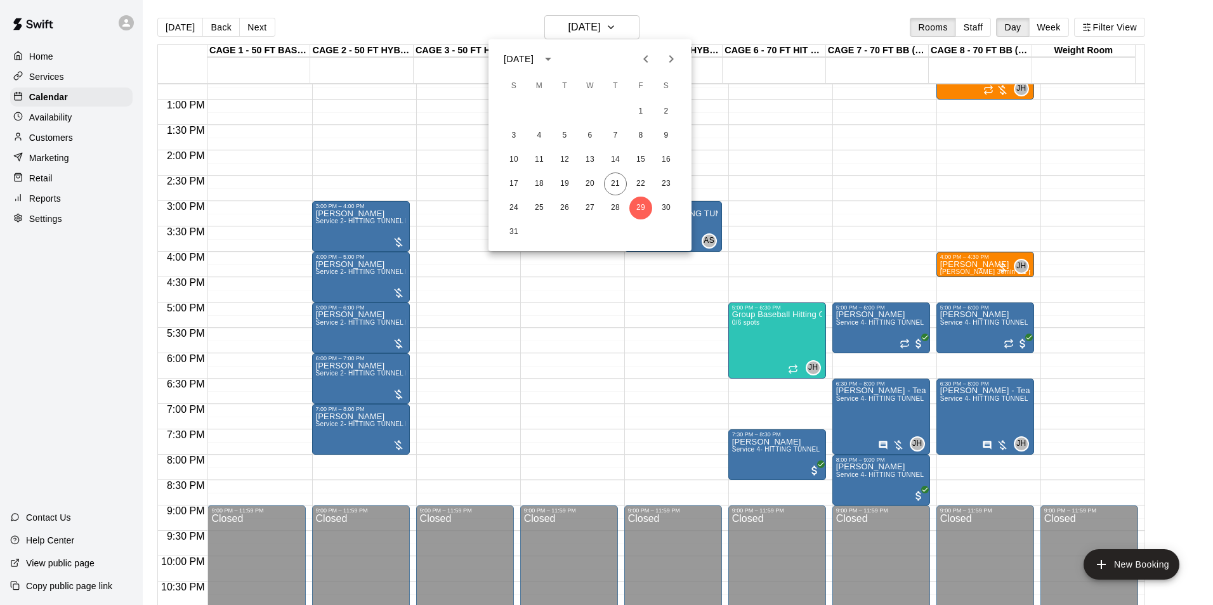
click at [581, 216] on div "24 25 26 27 28 29 30" at bounding box center [589, 208] width 203 height 23
click at [582, 209] on button "27" at bounding box center [589, 208] width 23 height 23
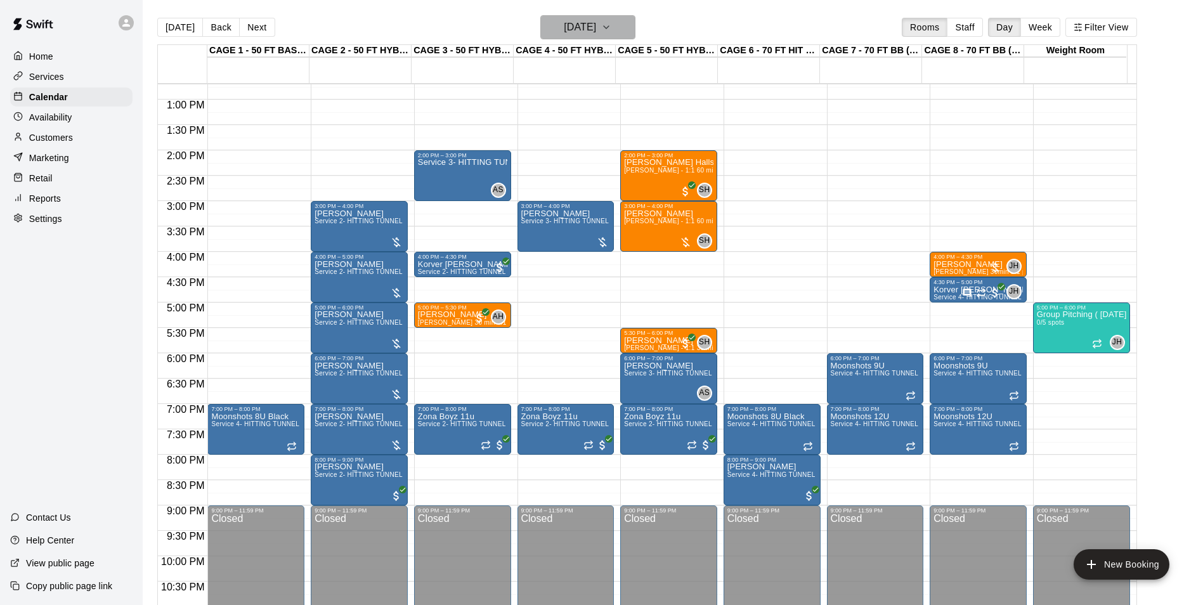
click at [585, 35] on h6 "Wednesday Aug 27" at bounding box center [580, 27] width 32 height 18
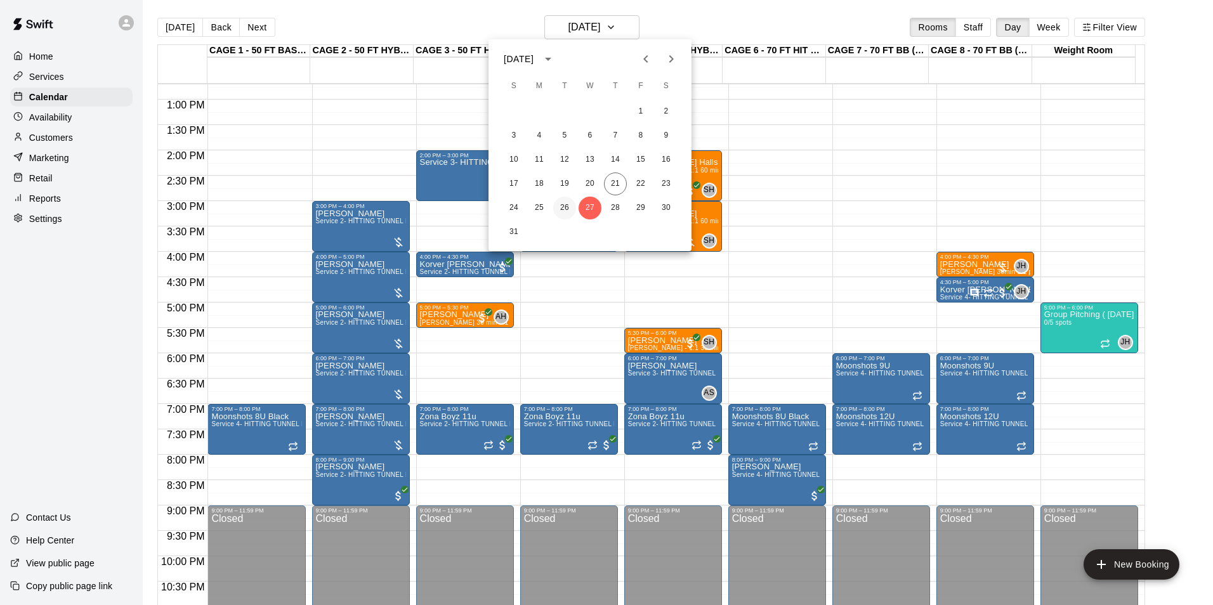
click at [566, 206] on button "26" at bounding box center [564, 208] width 23 height 23
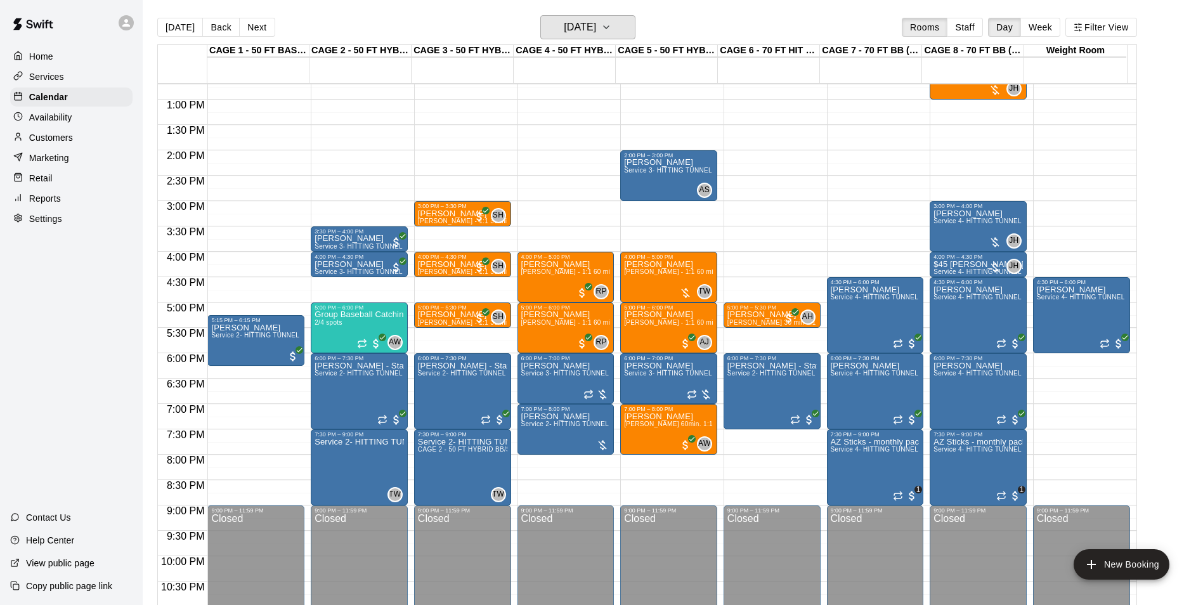
click at [572, 20] on h6 "[DATE]" at bounding box center [580, 27] width 32 height 18
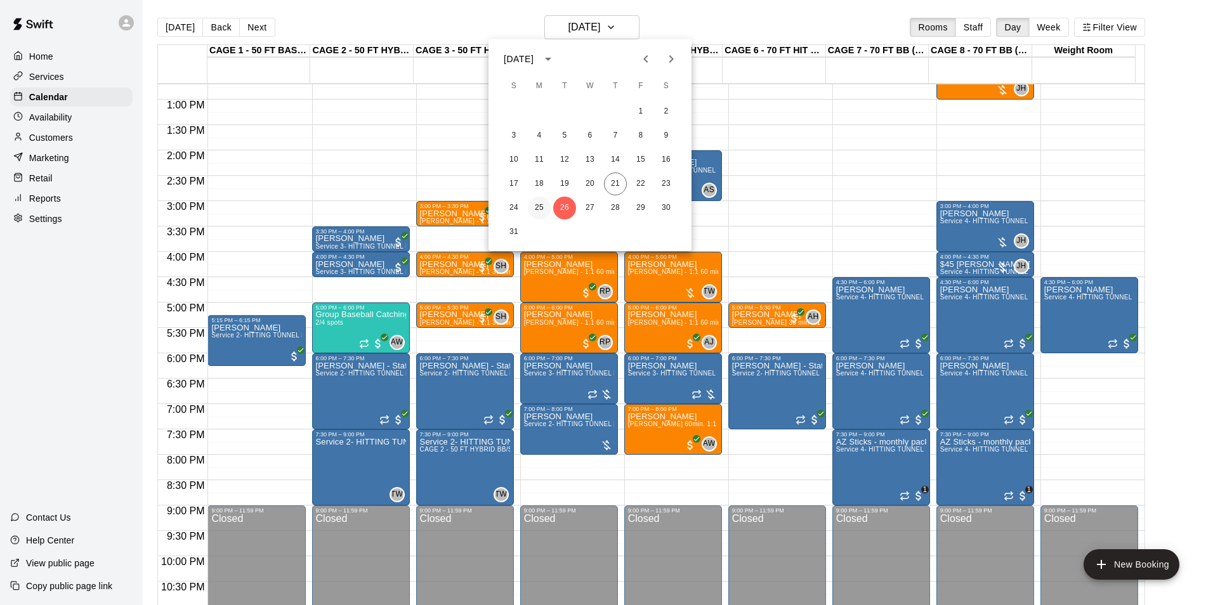
click at [545, 210] on button "25" at bounding box center [539, 208] width 23 height 23
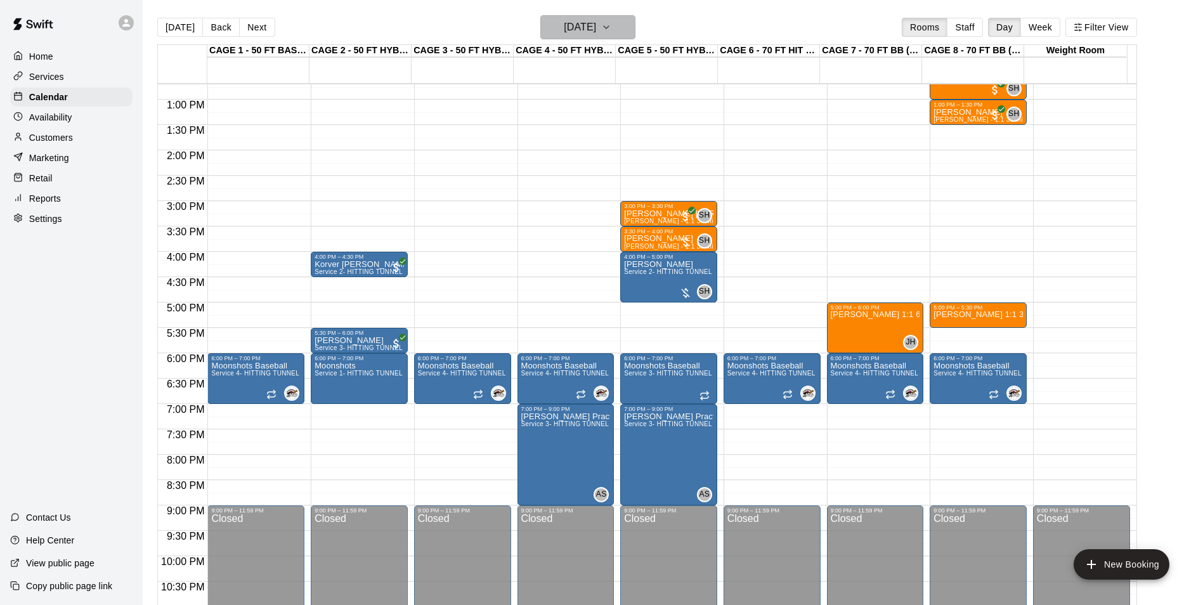
click at [582, 37] on button "[DATE]" at bounding box center [587, 27] width 95 height 24
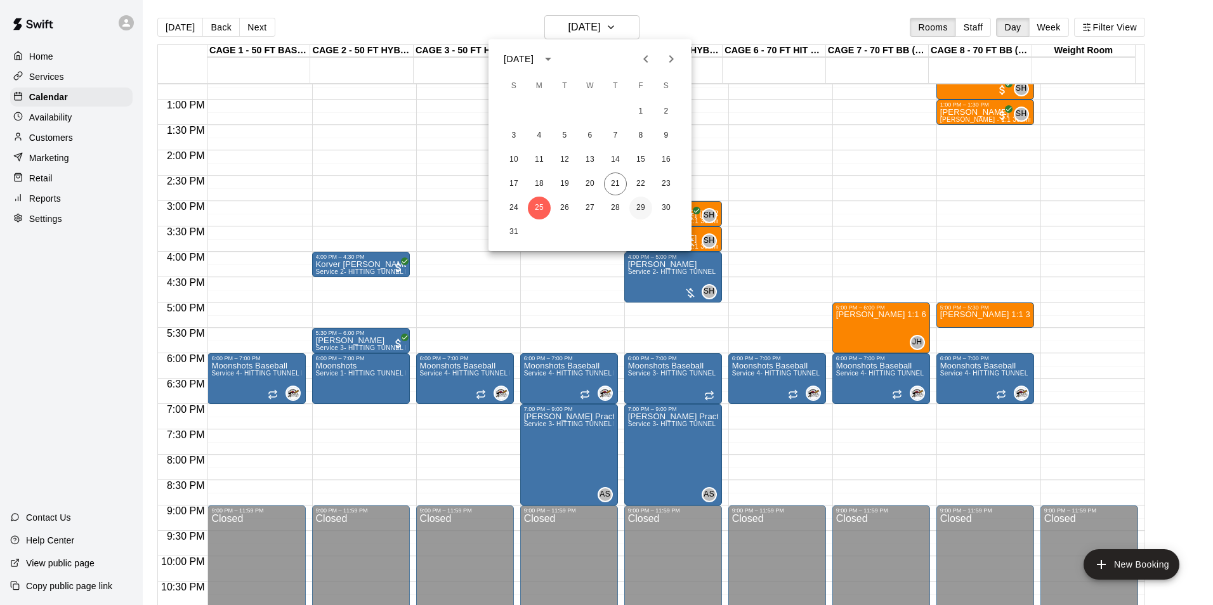
click at [644, 207] on button "29" at bounding box center [640, 208] width 23 height 23
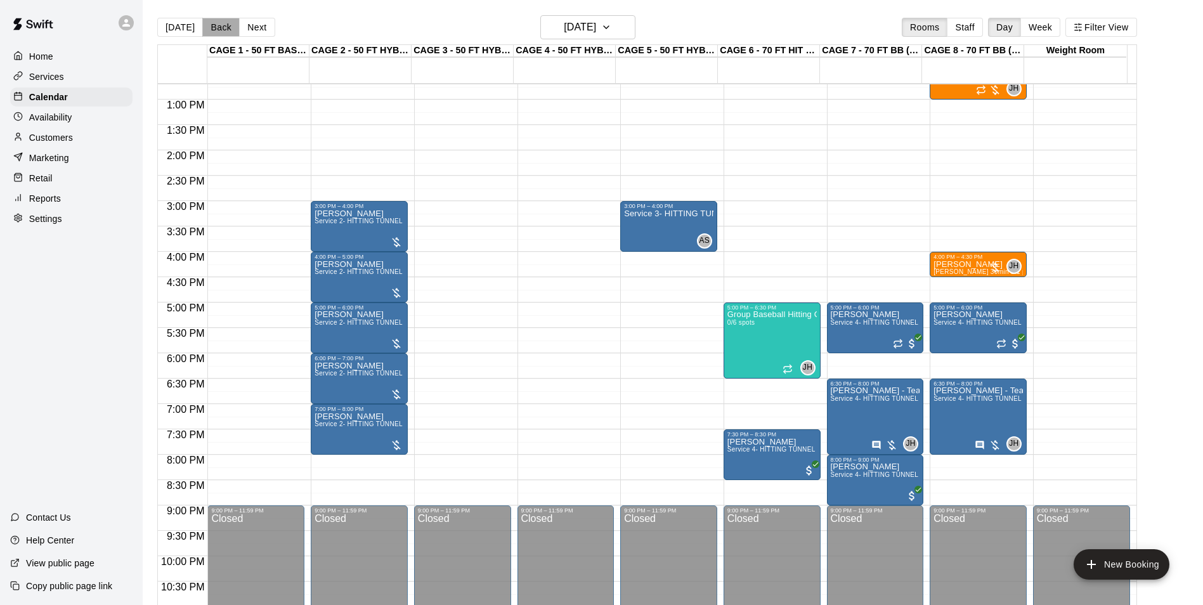
click at [219, 25] on button "Back" at bounding box center [220, 27] width 37 height 19
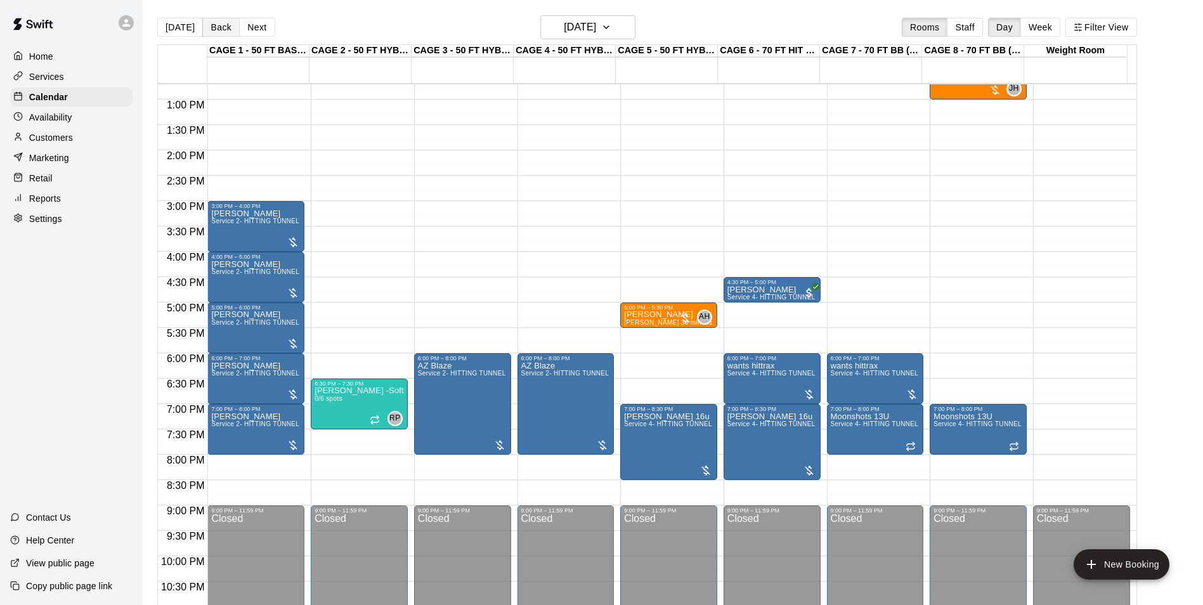
click at [212, 25] on button "Back" at bounding box center [220, 27] width 37 height 19
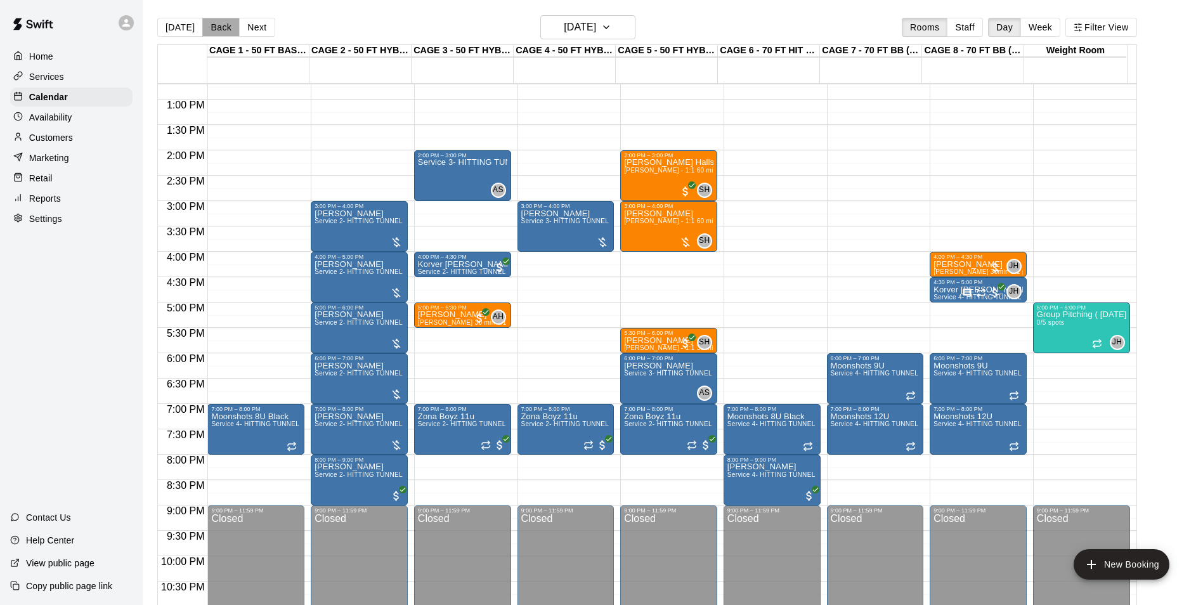
click at [212, 25] on button "Back" at bounding box center [220, 27] width 37 height 19
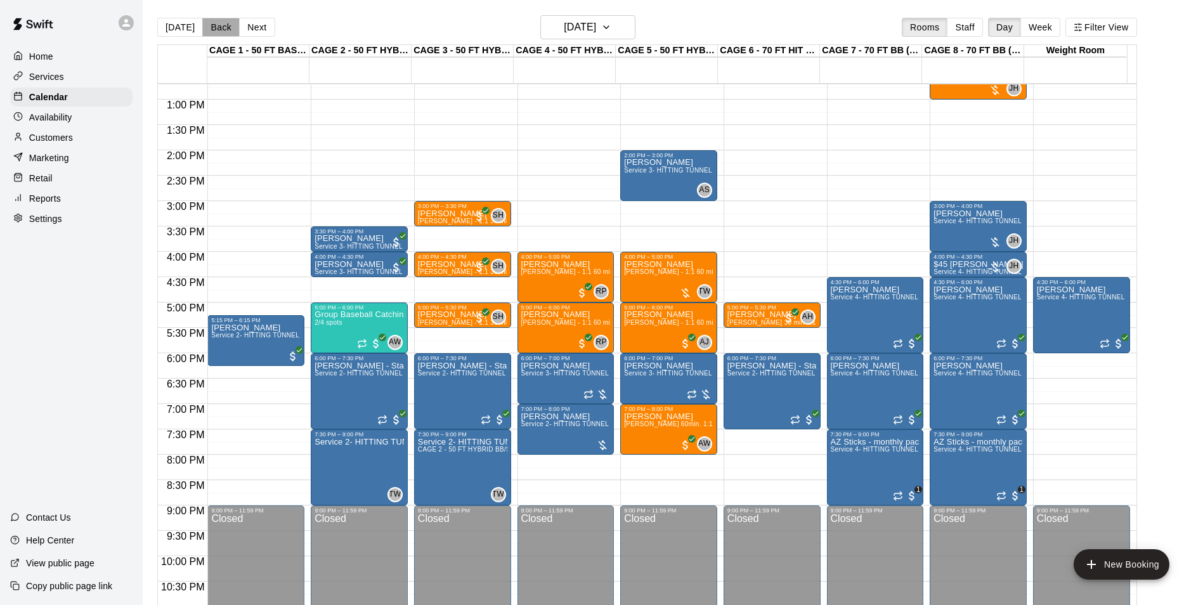
click at [212, 25] on button "Back" at bounding box center [220, 27] width 37 height 19
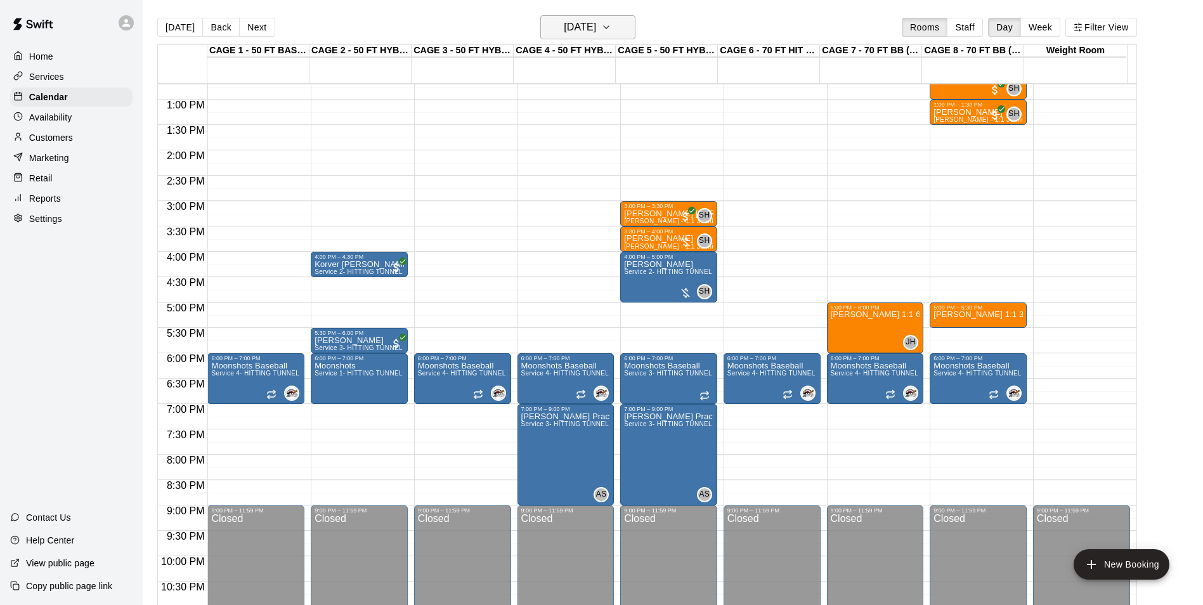
click at [577, 19] on h6 "[DATE]" at bounding box center [580, 27] width 32 height 18
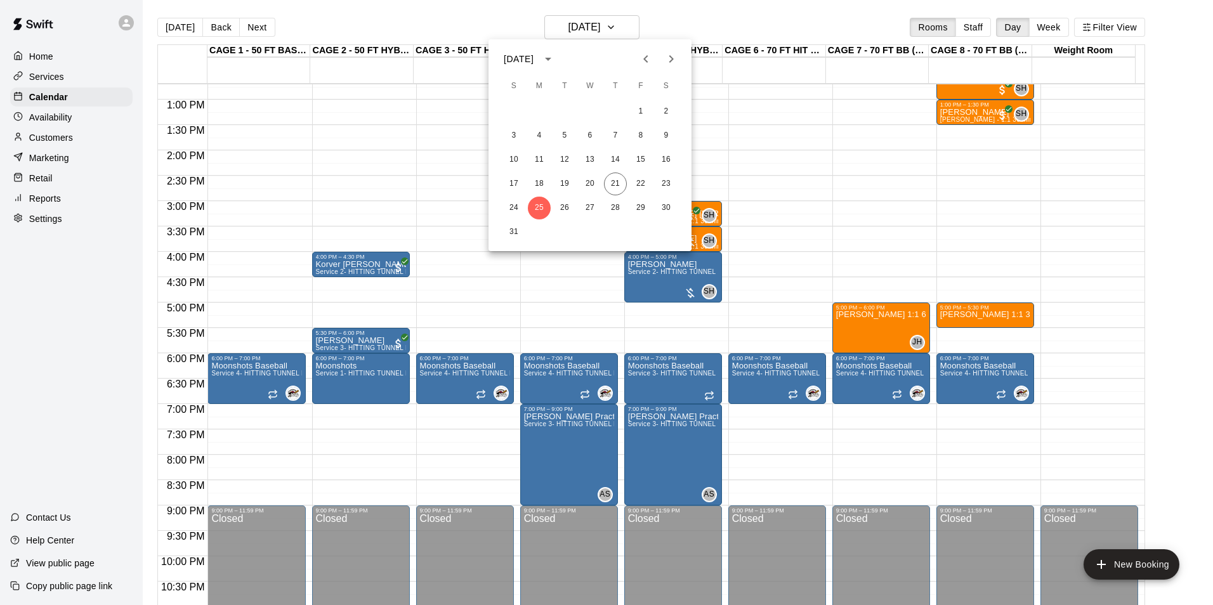
click at [674, 54] on icon "Next month" at bounding box center [670, 58] width 15 height 15
click at [568, 117] on button "2" at bounding box center [564, 111] width 23 height 23
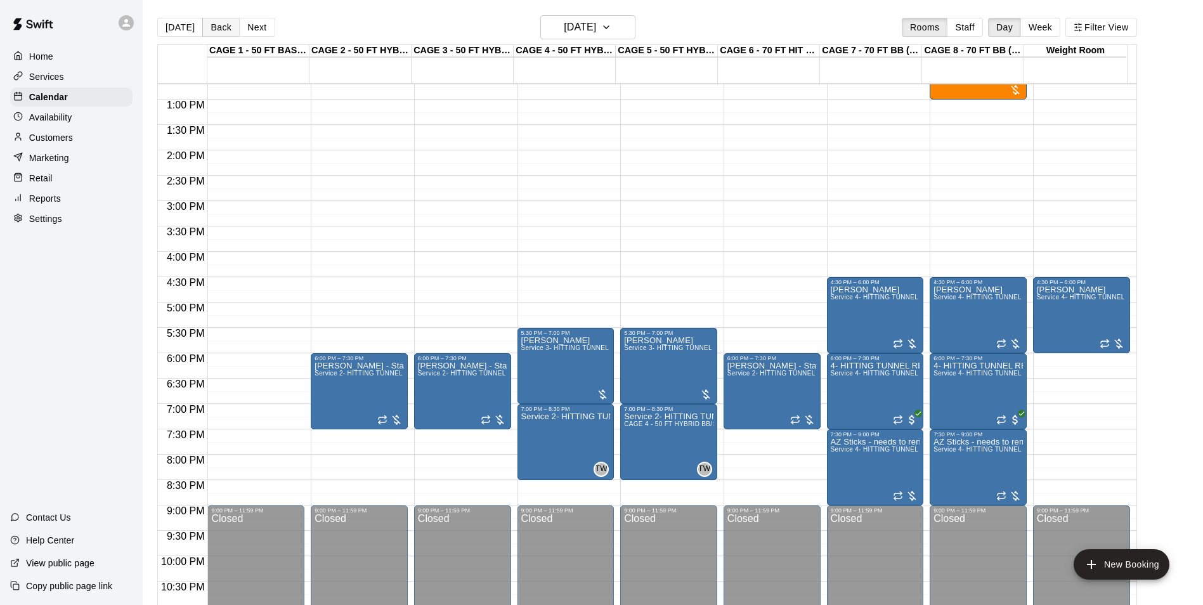
click at [222, 26] on button "Back" at bounding box center [220, 27] width 37 height 19
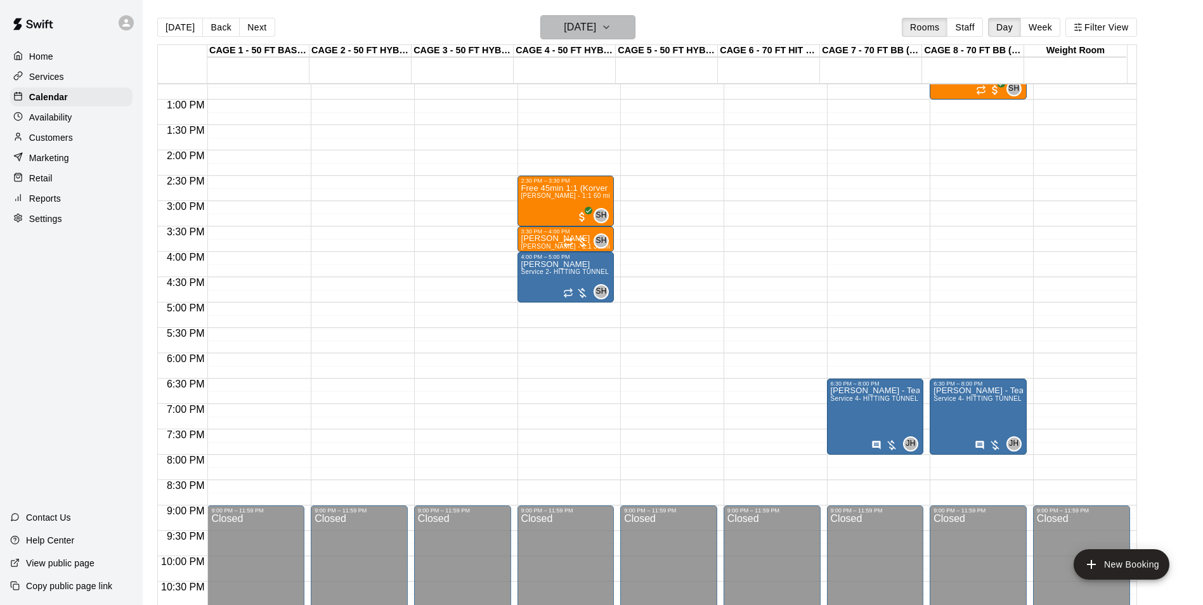
click at [590, 18] on button "Monday Sep 01" at bounding box center [587, 27] width 95 height 24
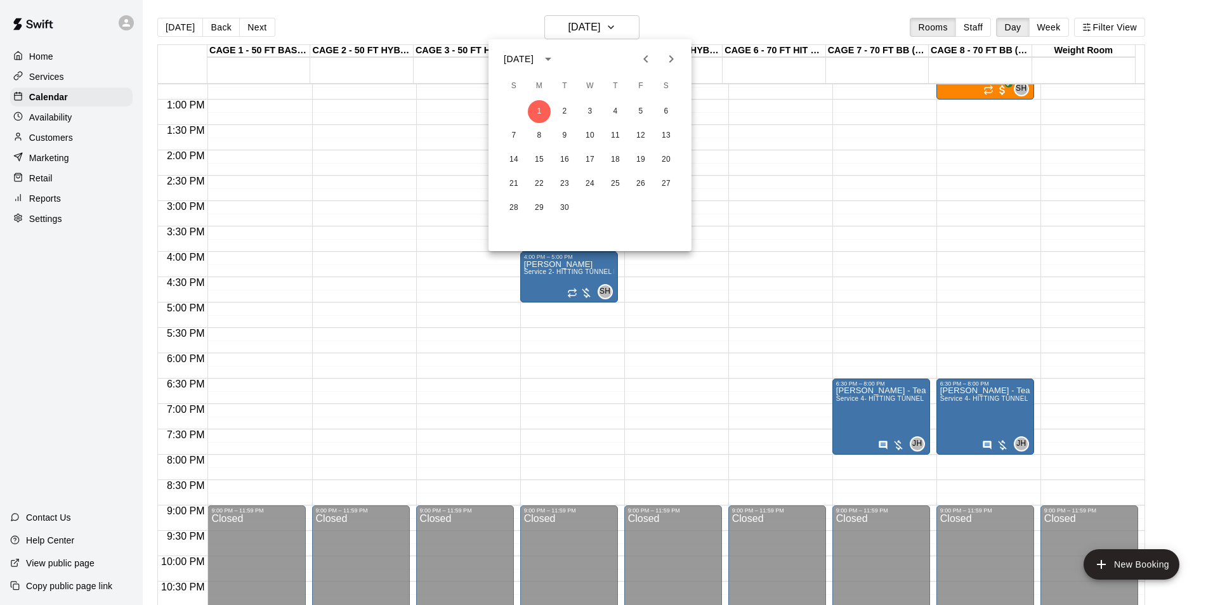
click at [359, 32] on div at bounding box center [606, 302] width 1213 height 605
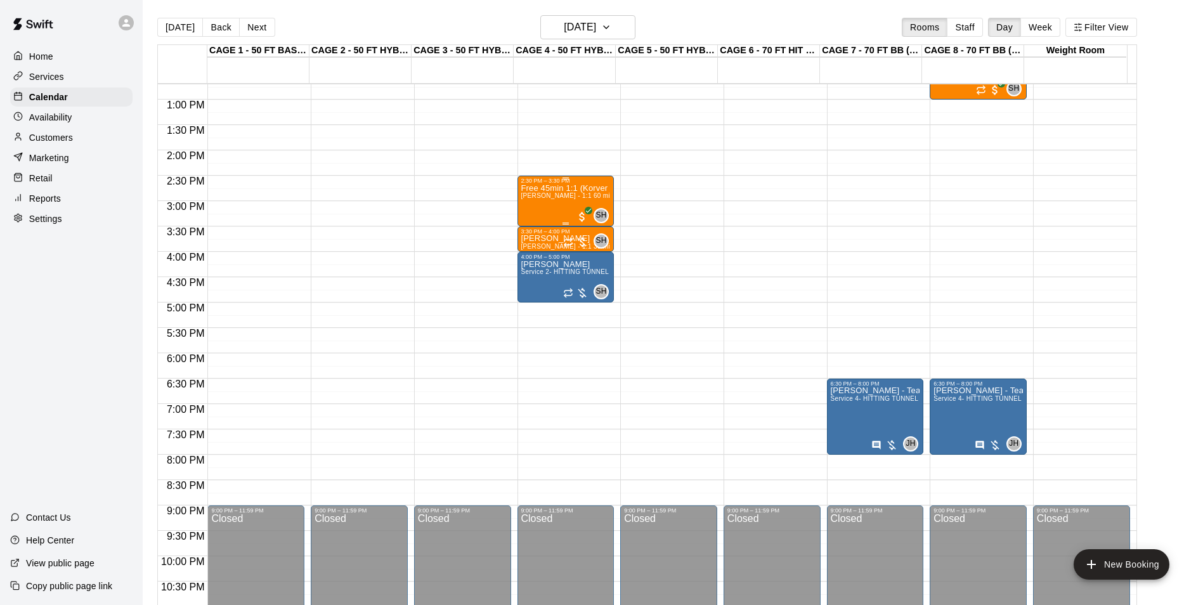
click at [541, 181] on div "2:30 PM – 3:30 PM" at bounding box center [565, 181] width 89 height 6
click at [537, 231] on button "edit" at bounding box center [532, 221] width 25 height 25
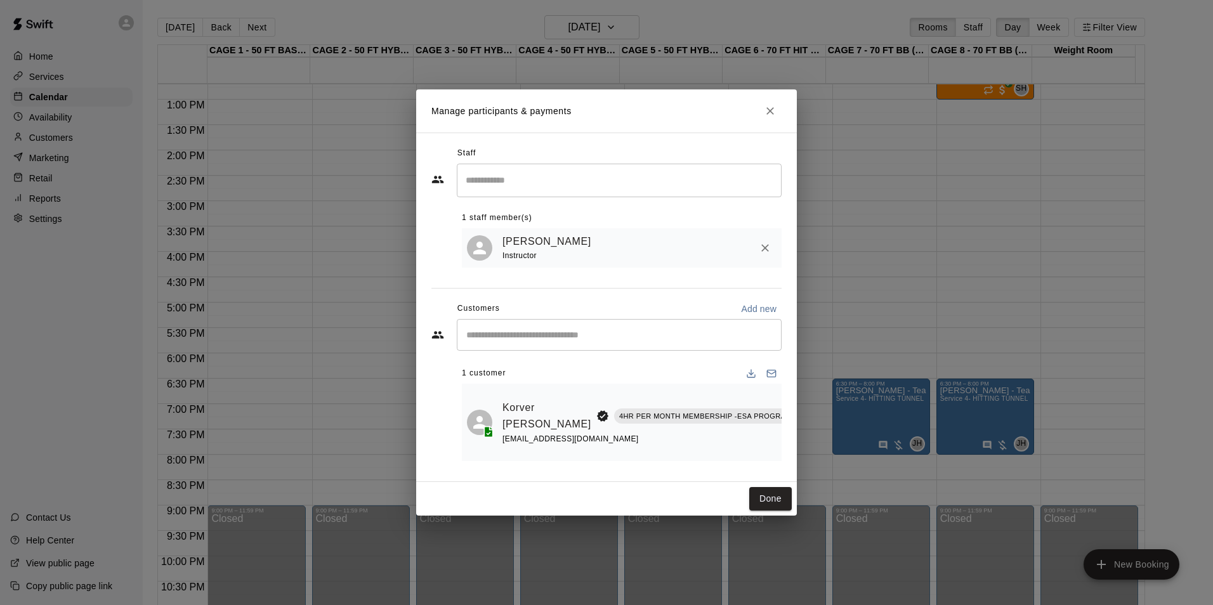
click at [765, 109] on icon "Close" at bounding box center [770, 111] width 13 height 13
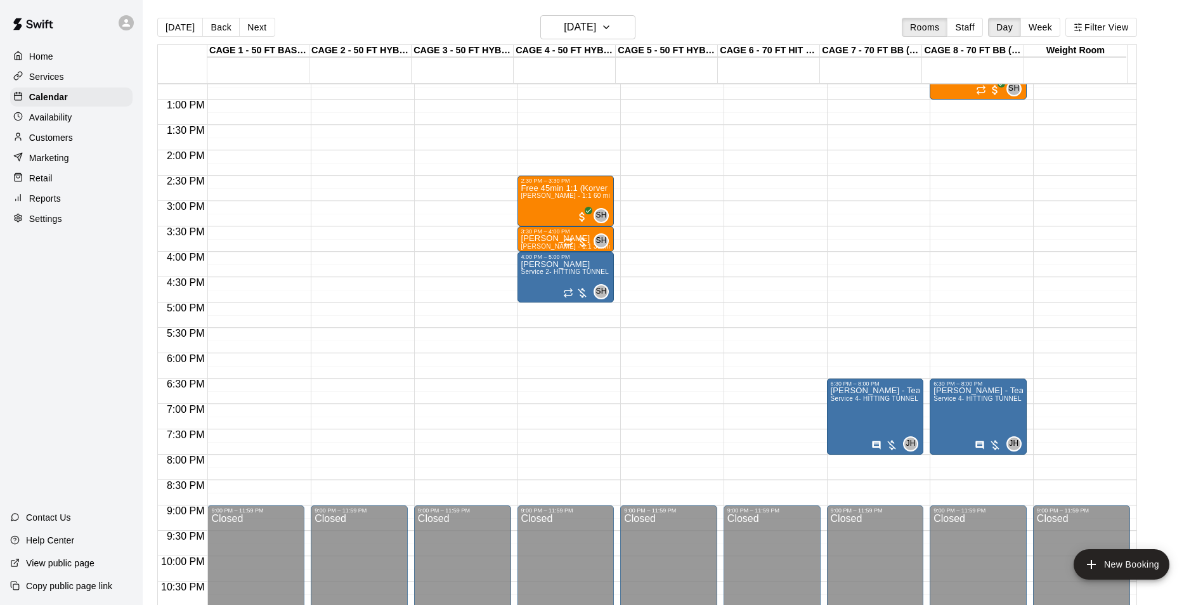
click at [154, 31] on div "Today Back Next Monday Sep 01 Rooms Staff Day Week Filter View CAGE 1 - 50 FT B…" at bounding box center [647, 317] width 999 height 605
click at [162, 28] on button "[DATE]" at bounding box center [180, 27] width 46 height 19
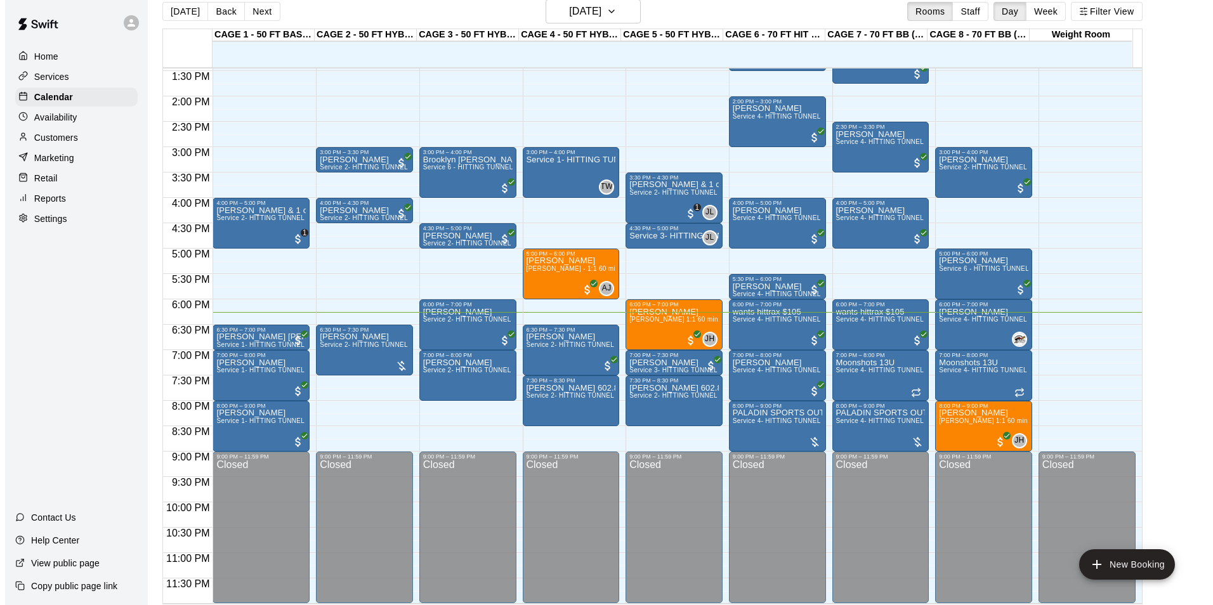
scroll to position [20, 0]
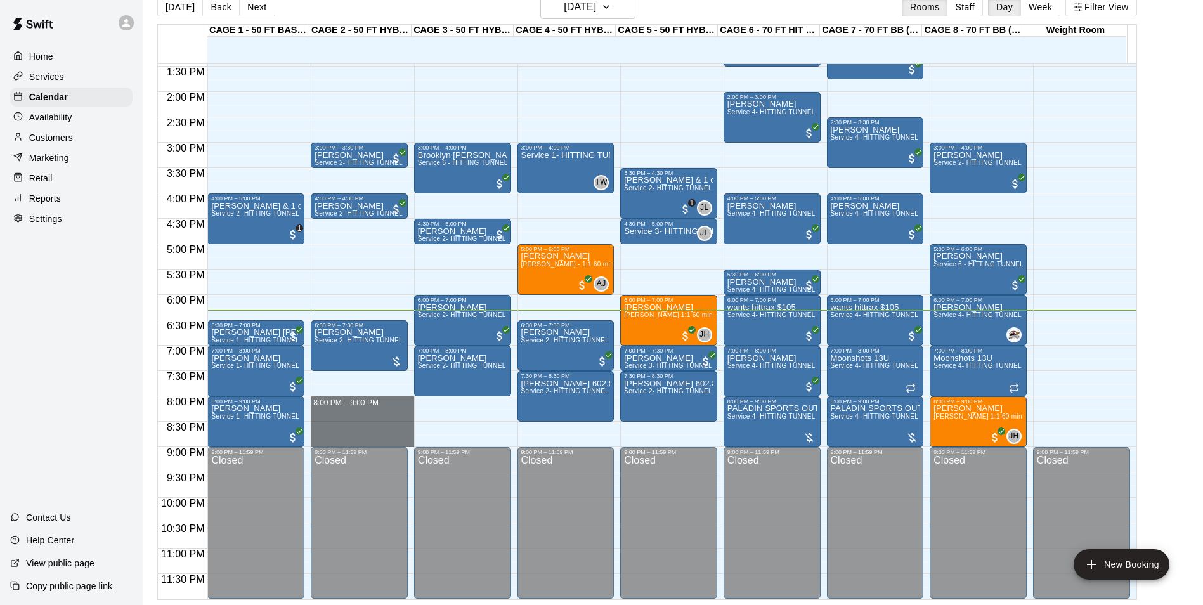
drag, startPoint x: 317, startPoint y: 398, endPoint x: 335, endPoint y: 439, distance: 44.6
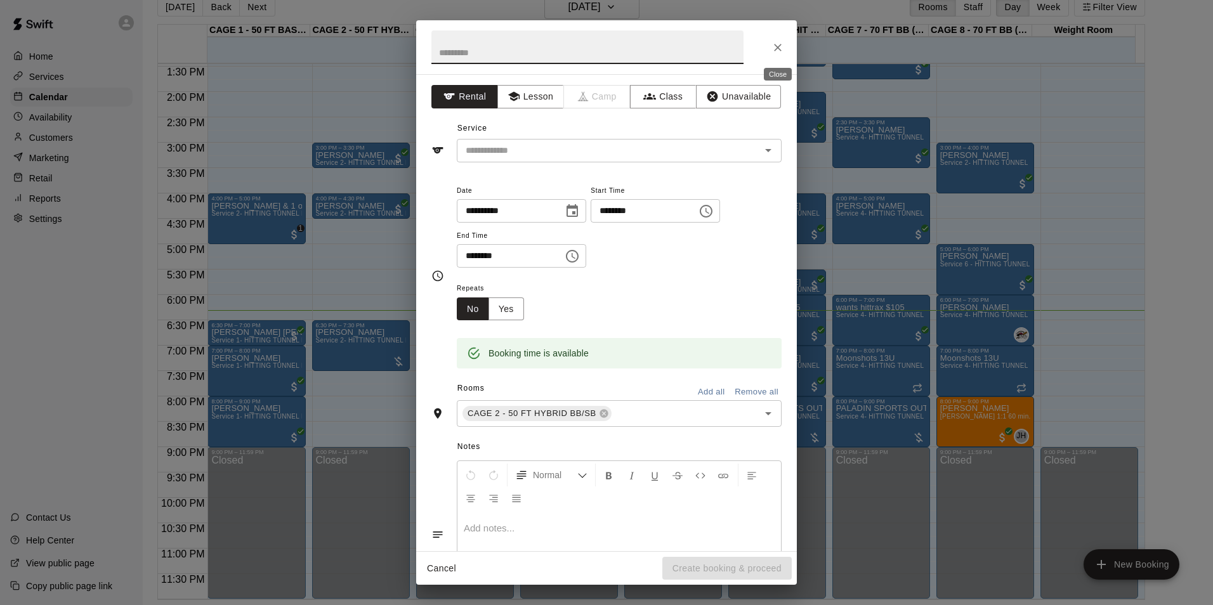
click at [771, 55] on button "Close" at bounding box center [777, 47] width 23 height 23
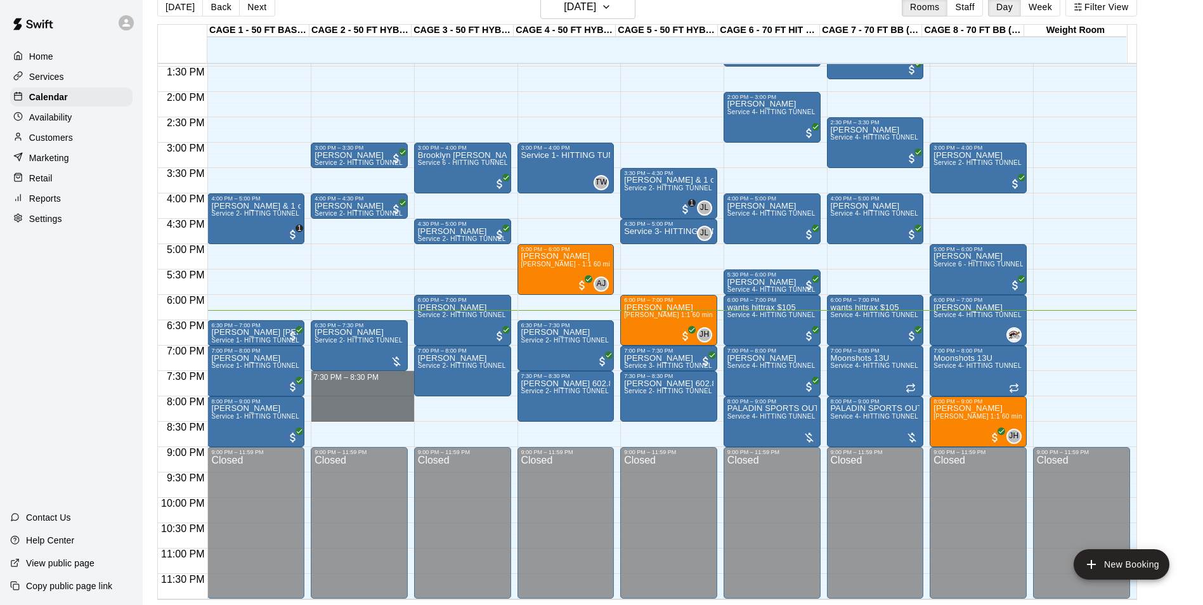
drag, startPoint x: 363, startPoint y: 374, endPoint x: 367, endPoint y: 408, distance: 33.8
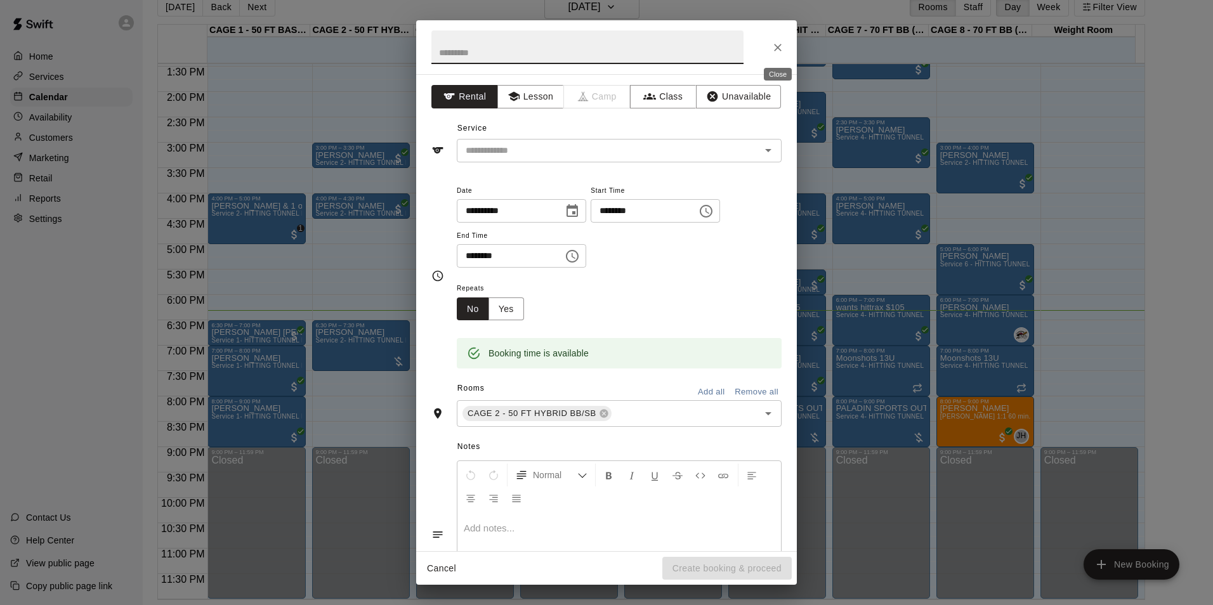
click at [767, 51] on button "Close" at bounding box center [777, 47] width 23 height 23
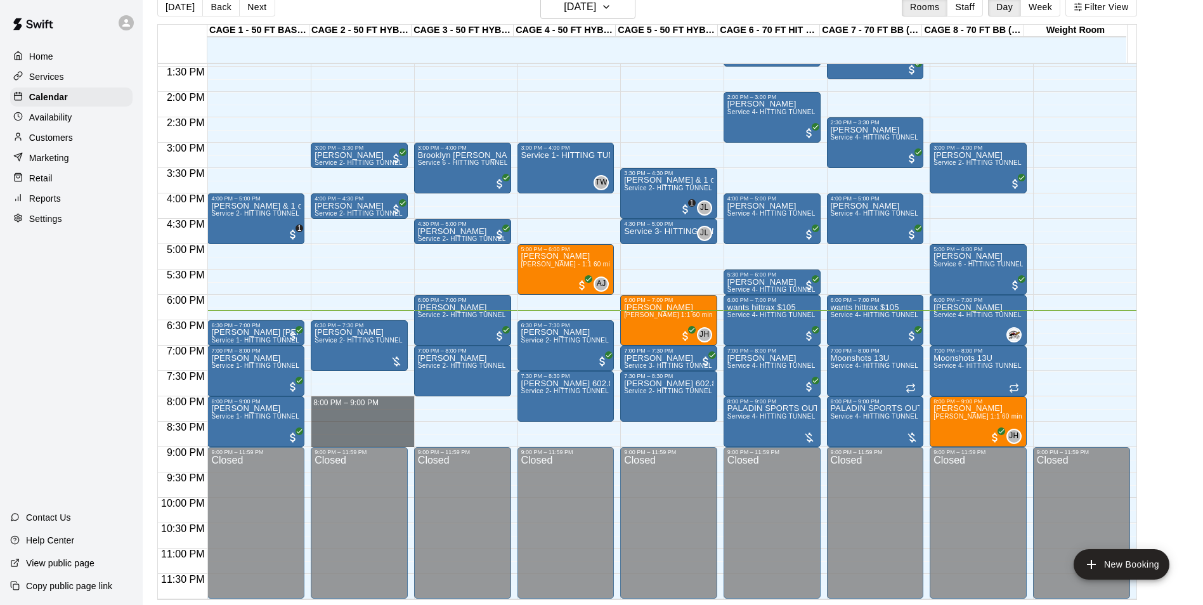
drag, startPoint x: 348, startPoint y: 403, endPoint x: 347, endPoint y: 443, distance: 39.3
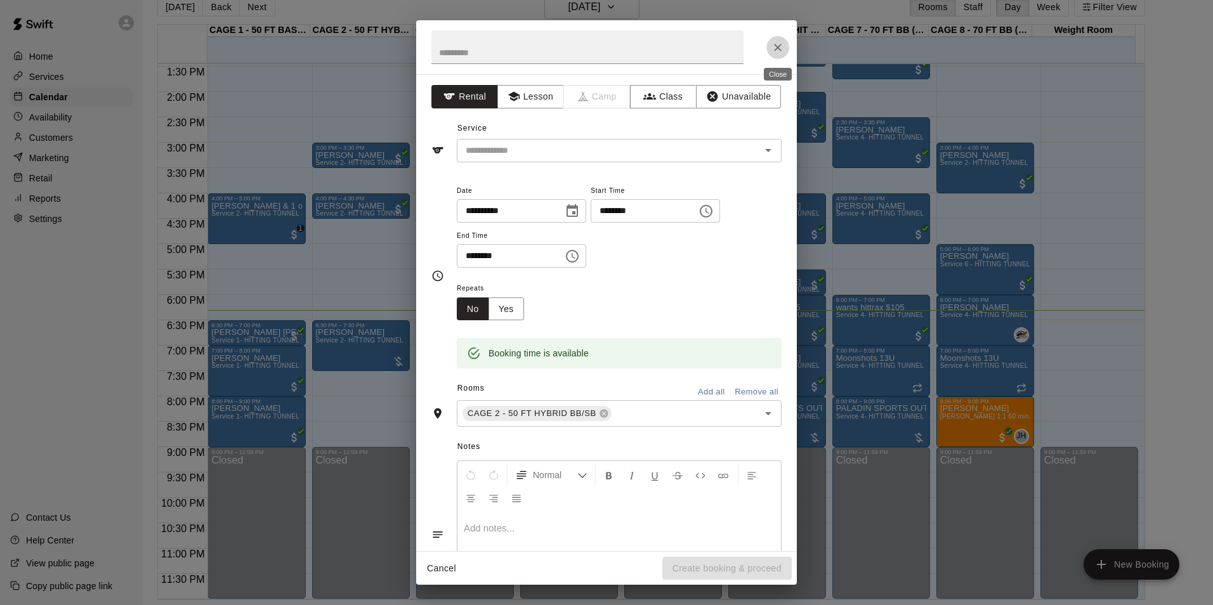
click at [785, 51] on button "Close" at bounding box center [777, 47] width 23 height 23
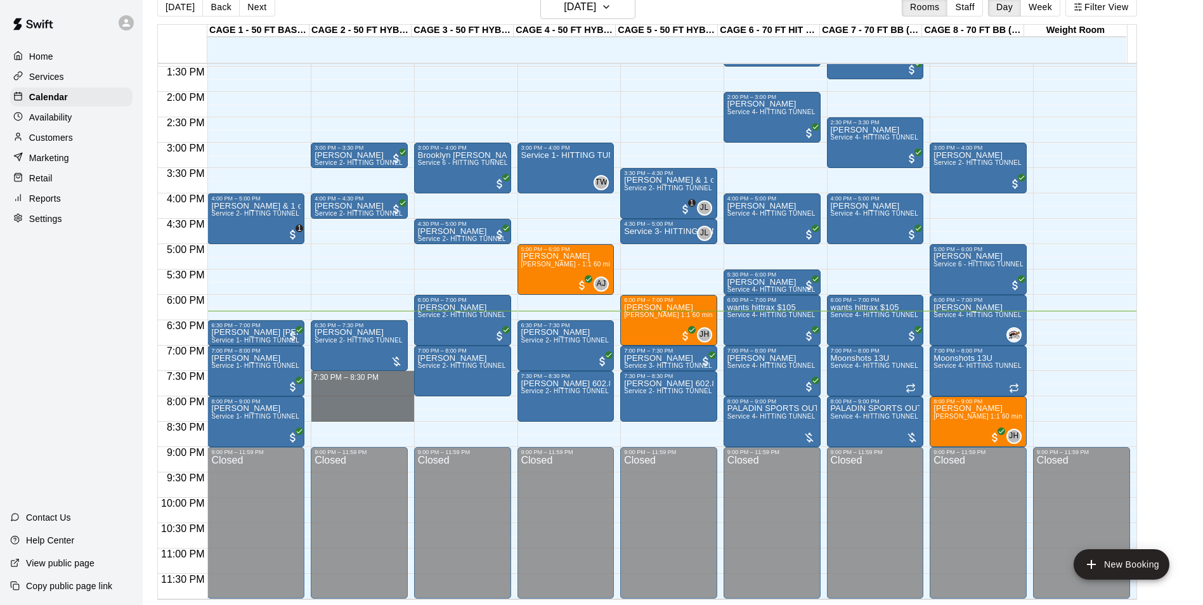
drag, startPoint x: 332, startPoint y: 377, endPoint x: 330, endPoint y: 409, distance: 32.4
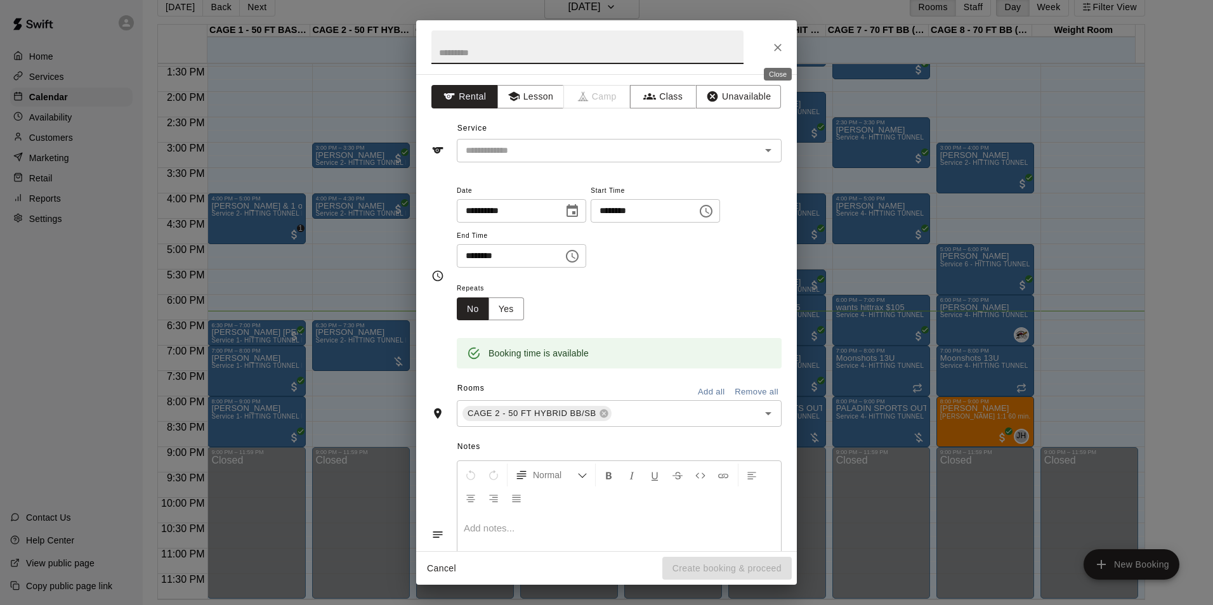
click at [772, 48] on icon "Close" at bounding box center [777, 47] width 13 height 13
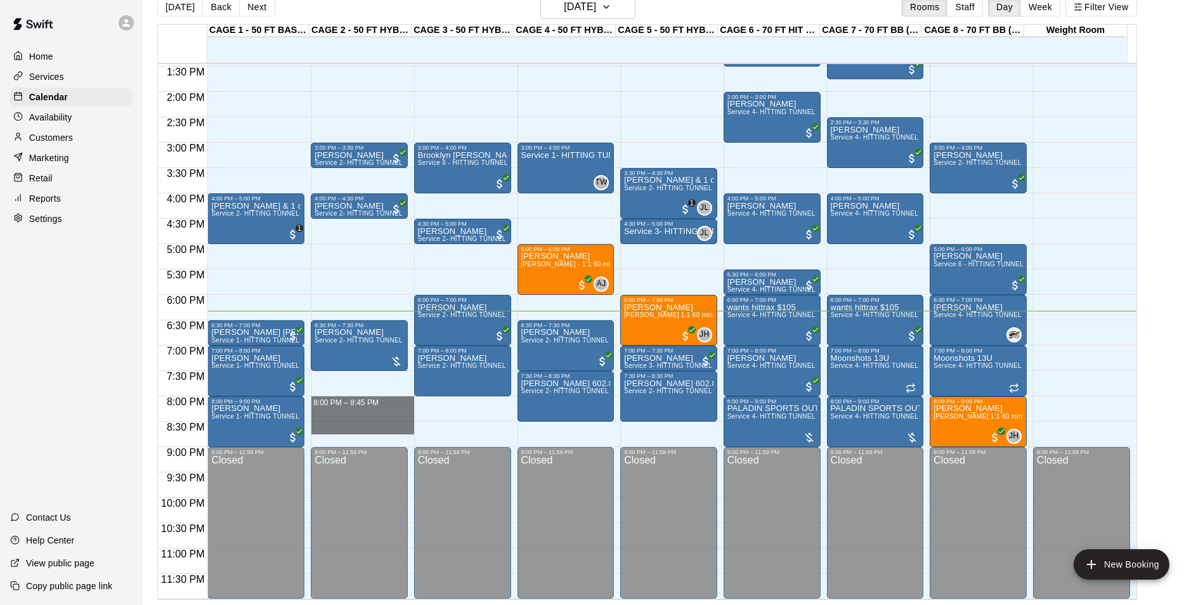
drag, startPoint x: 379, startPoint y: 399, endPoint x: 380, endPoint y: 427, distance: 28.6
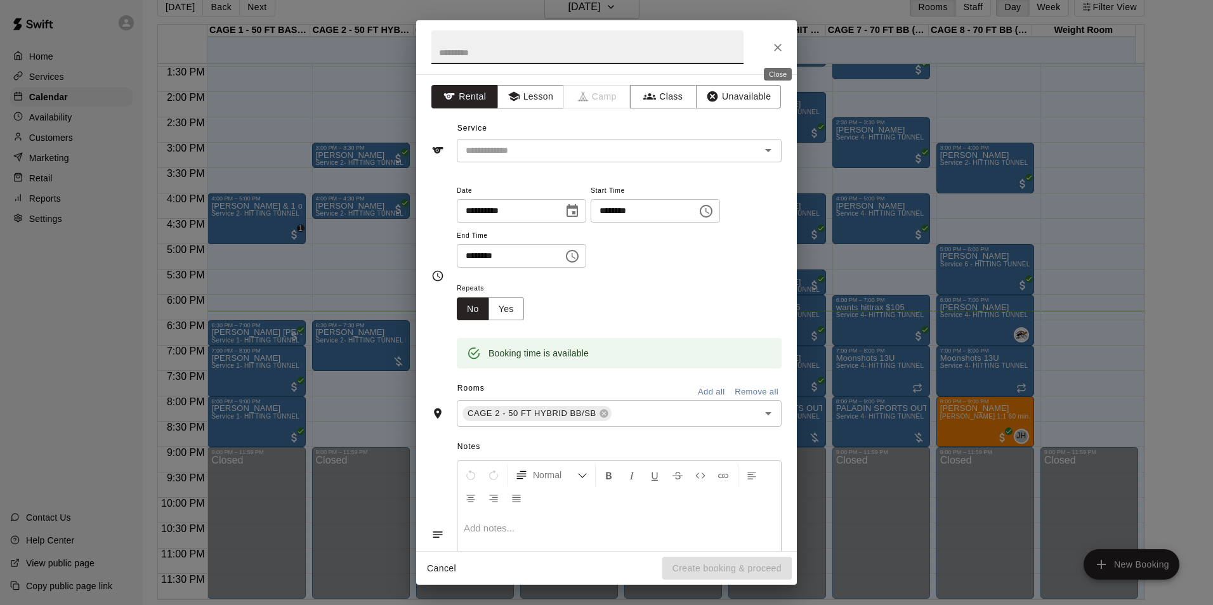
click at [767, 46] on button "Close" at bounding box center [777, 47] width 23 height 23
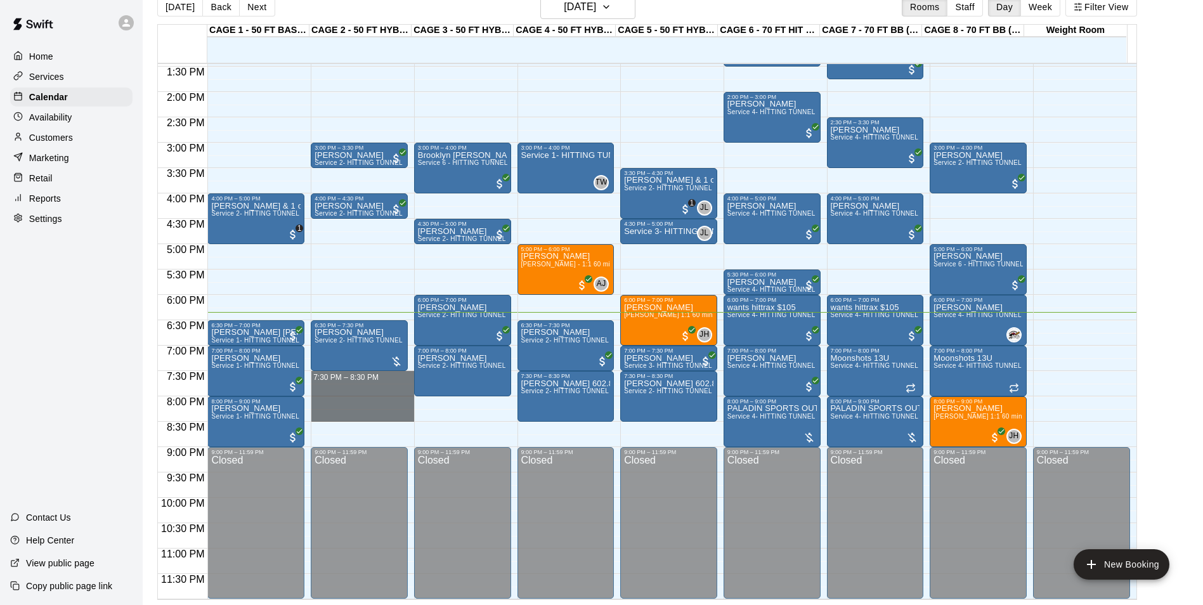
drag, startPoint x: 323, startPoint y: 374, endPoint x: 323, endPoint y: 416, distance: 41.9
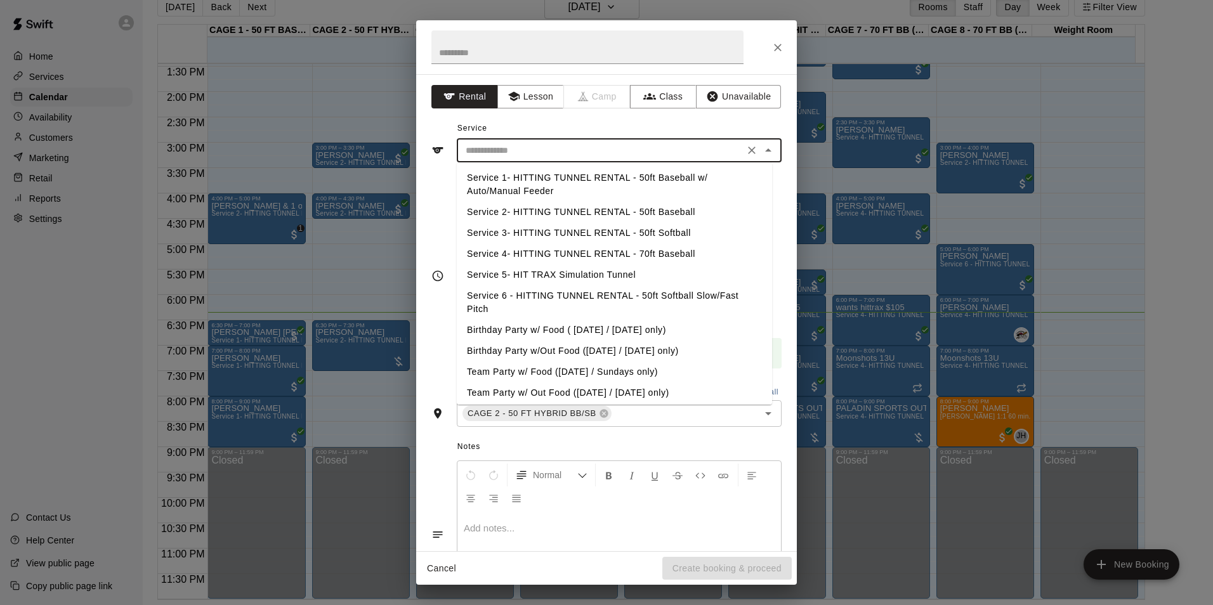
click at [618, 157] on input "text" at bounding box center [600, 151] width 280 height 16
click at [648, 231] on li "Service 3- HITTING TUNNEL RENTAL - 50ft Softball" at bounding box center [614, 233] width 315 height 21
type input "**********"
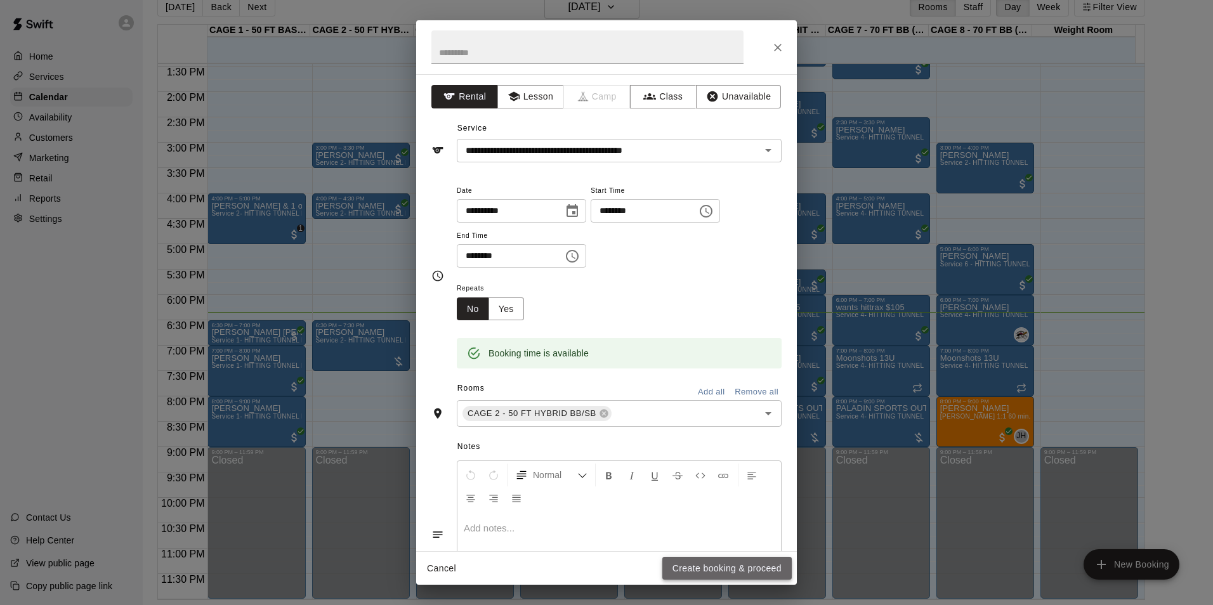
click at [745, 561] on button "Create booking & proceed" at bounding box center [726, 568] width 129 height 23
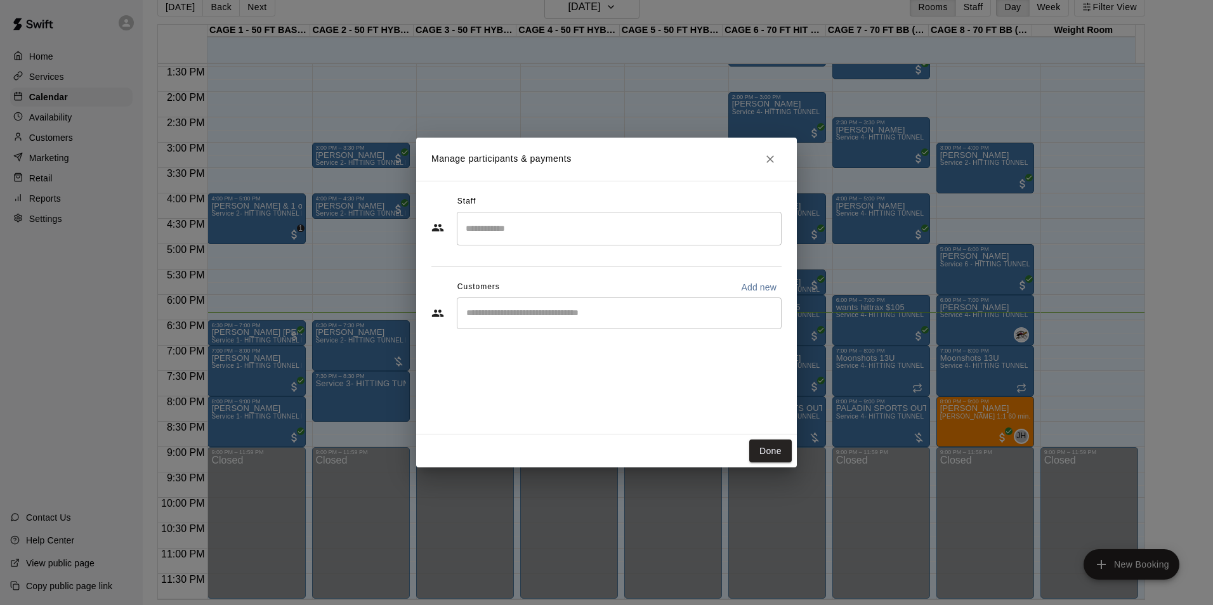
click at [502, 318] on input "Start typing to search customers..." at bounding box center [618, 313] width 313 height 13
click at [769, 443] on button "Done" at bounding box center [770, 451] width 42 height 23
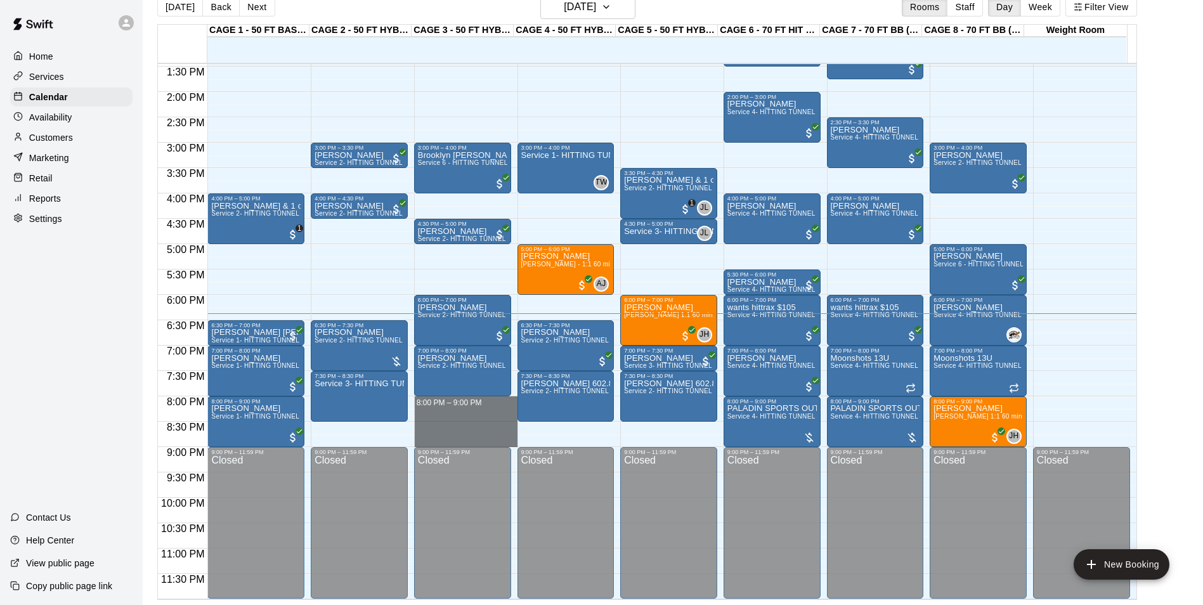
drag, startPoint x: 478, startPoint y: 404, endPoint x: 473, endPoint y: 438, distance: 33.9
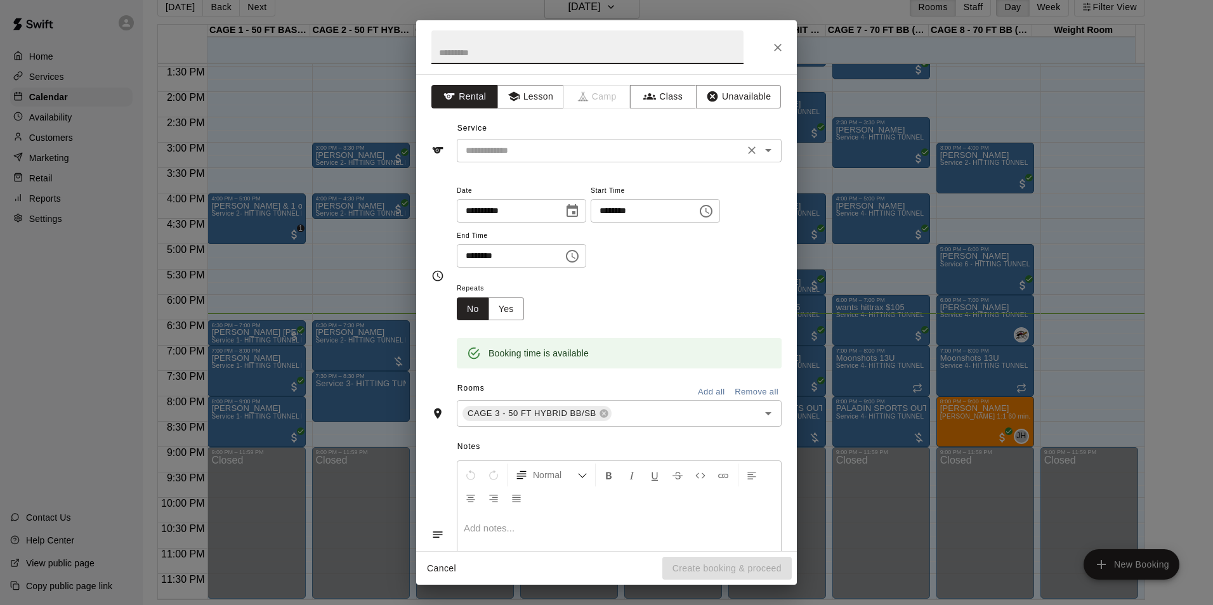
click at [681, 147] on input "text" at bounding box center [600, 151] width 280 height 16
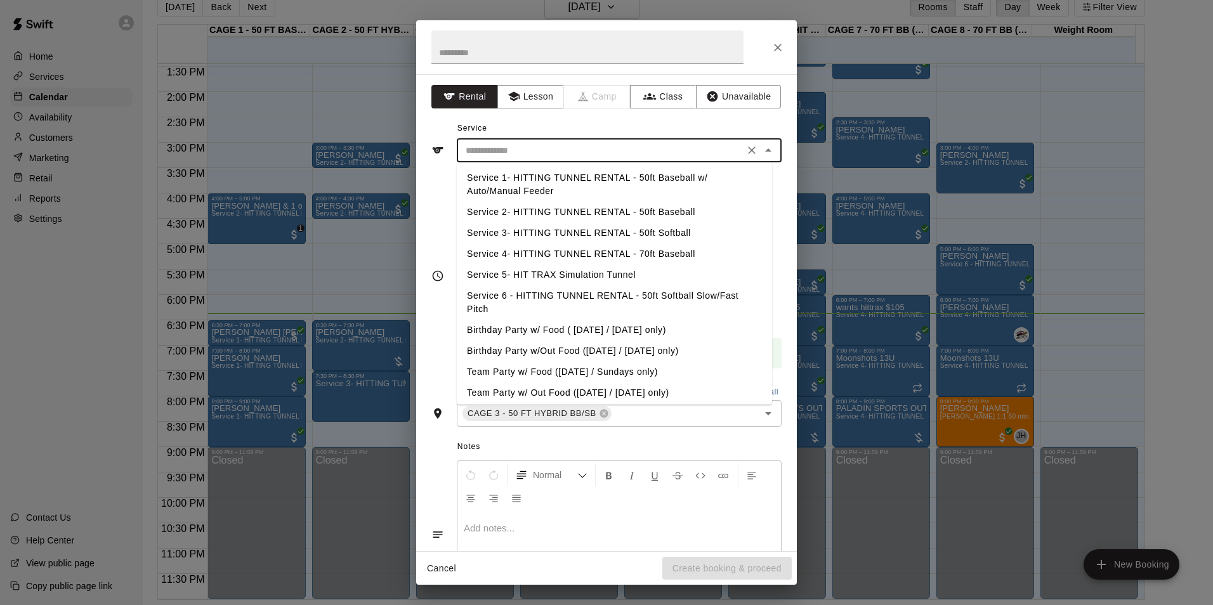
click at [659, 211] on li "Service 2- HITTING TUNNEL RENTAL - 50ft Baseball" at bounding box center [614, 212] width 315 height 21
type input "**********"
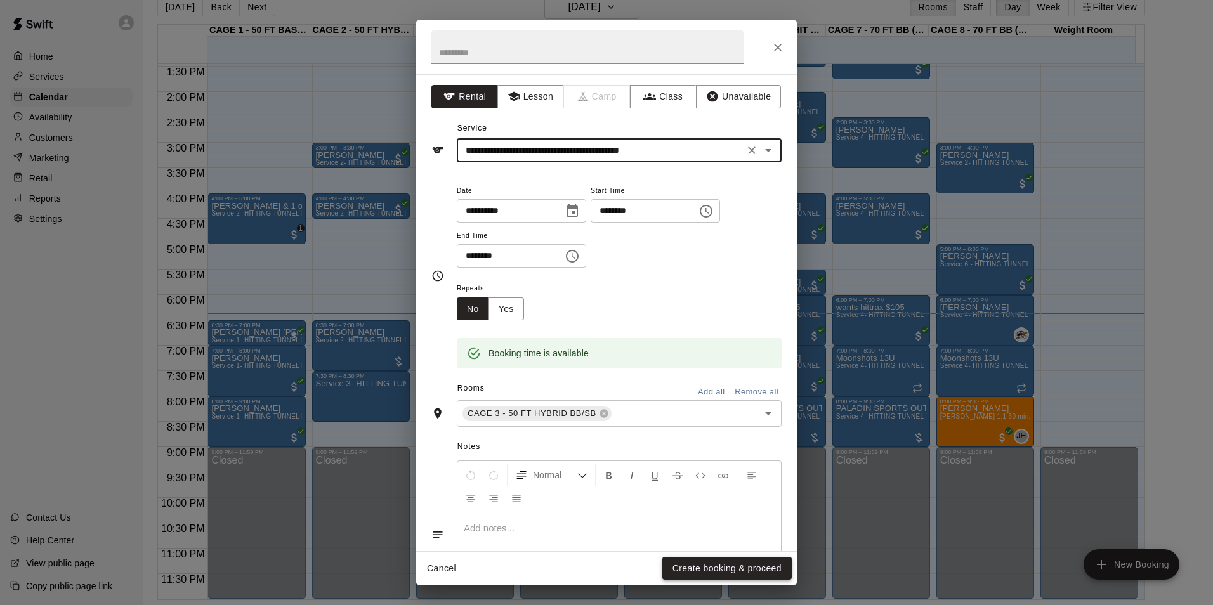
click at [679, 568] on button "Create booking & proceed" at bounding box center [726, 568] width 129 height 23
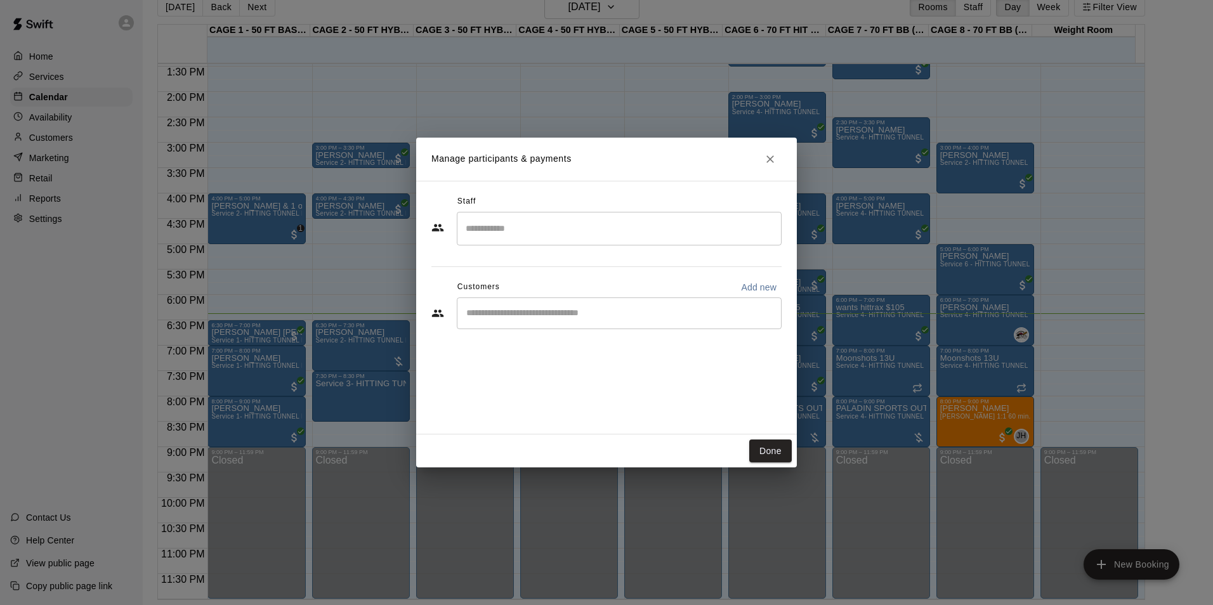
click at [587, 315] on input "Start typing to search customers..." at bounding box center [618, 313] width 313 height 13
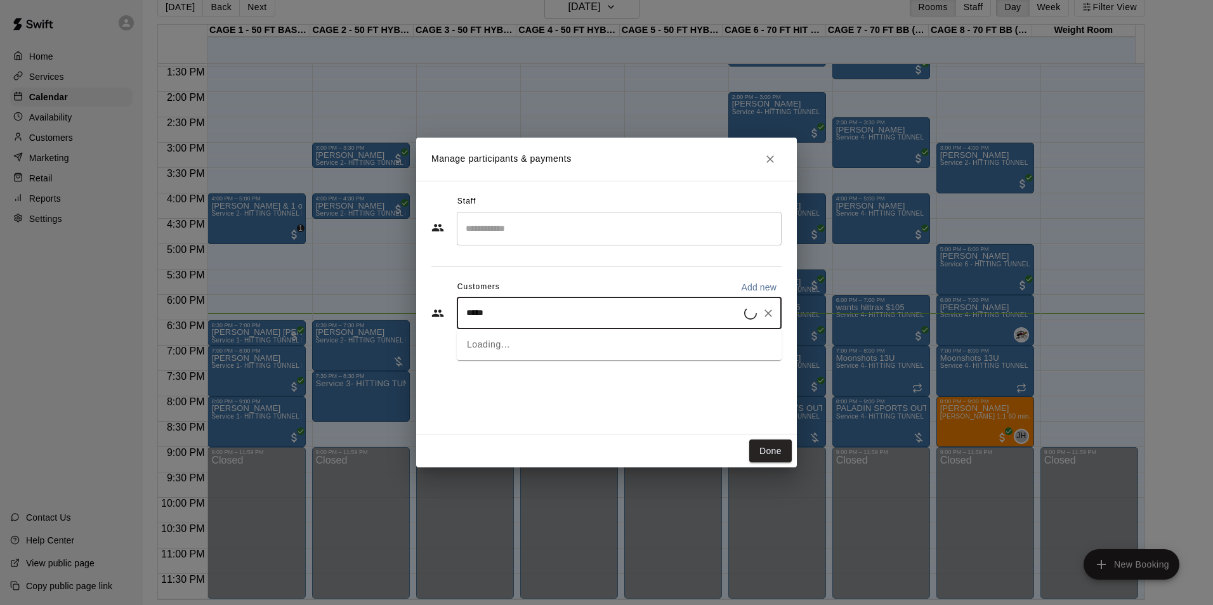
type input "*****"
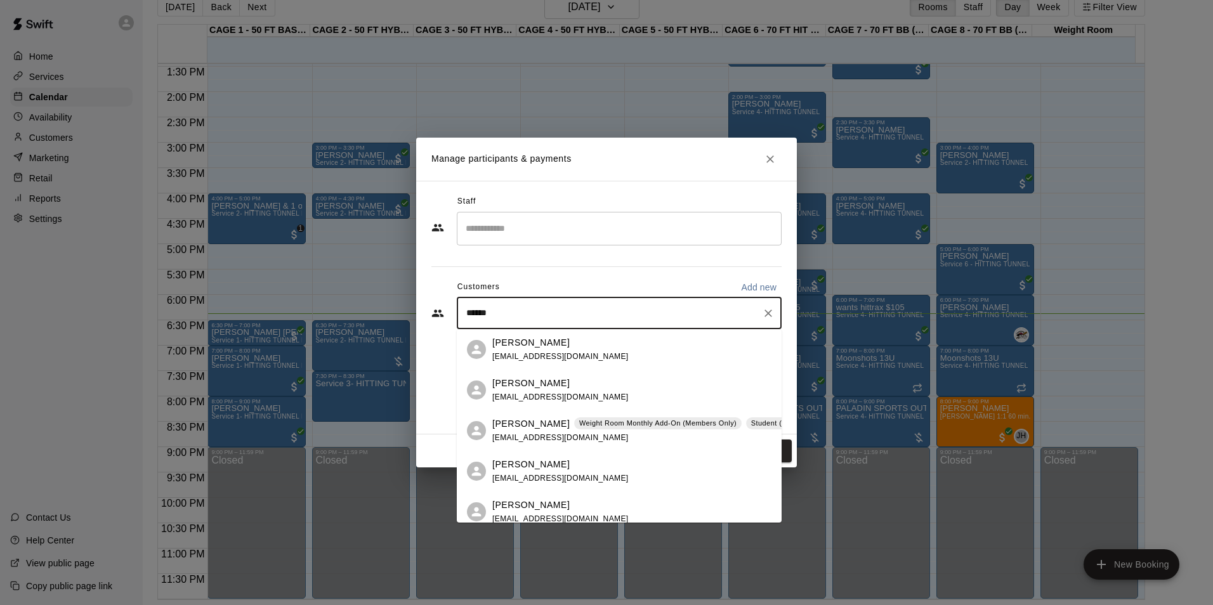
click at [594, 428] on p "Weight Room Monthly Add-On (Members Only)" at bounding box center [657, 423] width 157 height 11
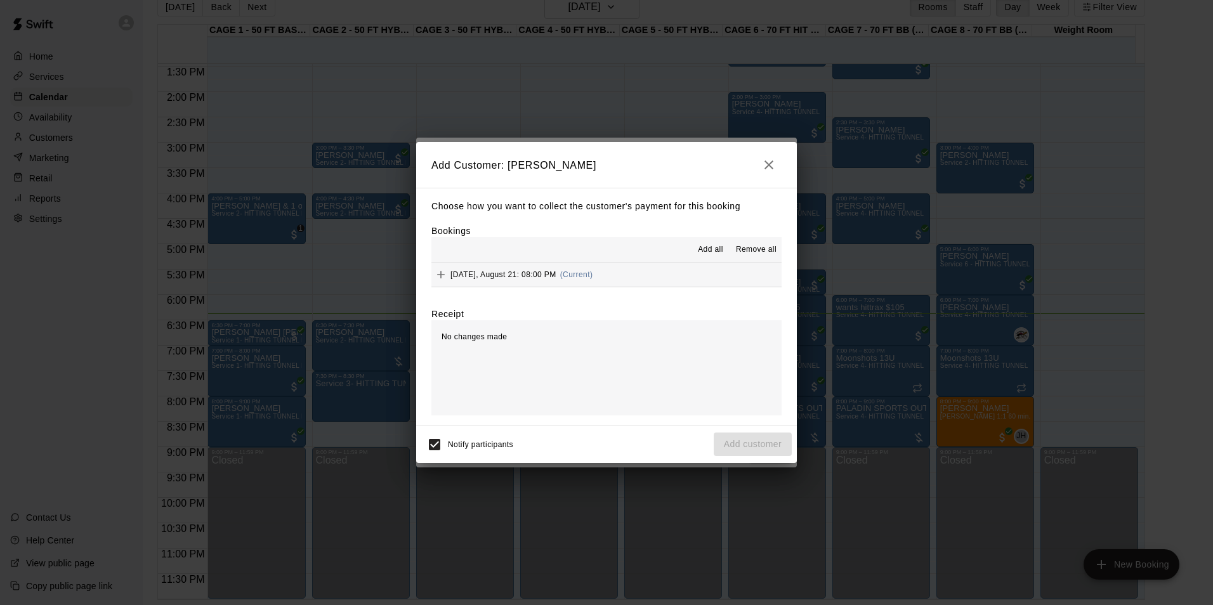
click at [647, 278] on button "Thursday, August 21: 08:00 PM (Current)" at bounding box center [606, 274] width 350 height 23
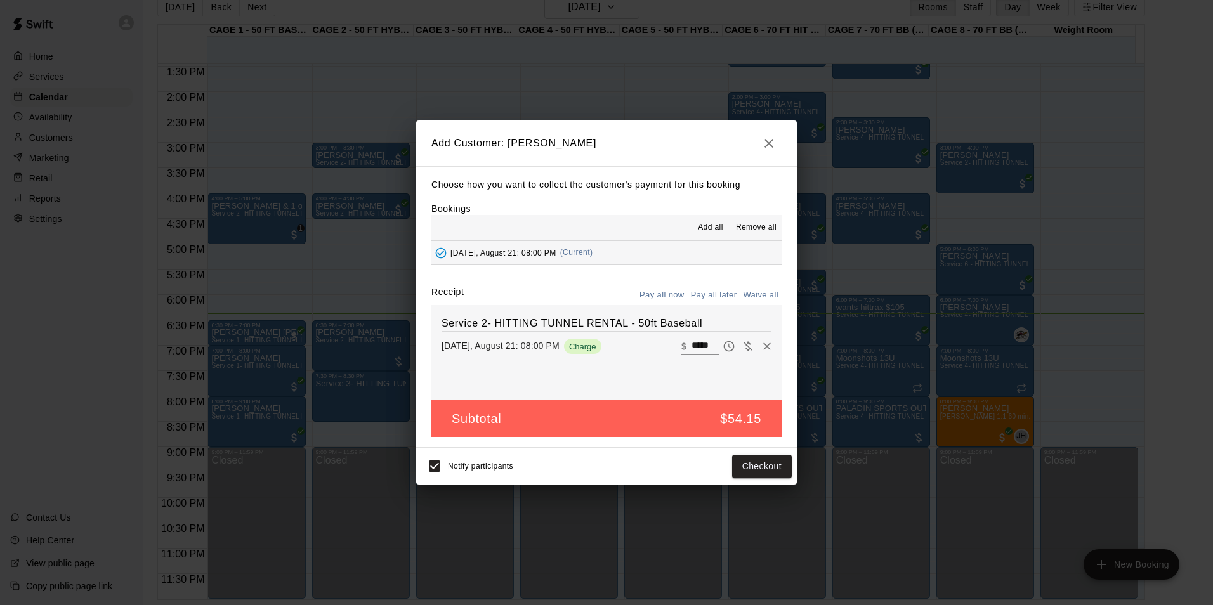
click at [728, 303] on button "Pay all later" at bounding box center [713, 295] width 53 height 20
click at [759, 457] on button "Add customer" at bounding box center [752, 466] width 78 height 23
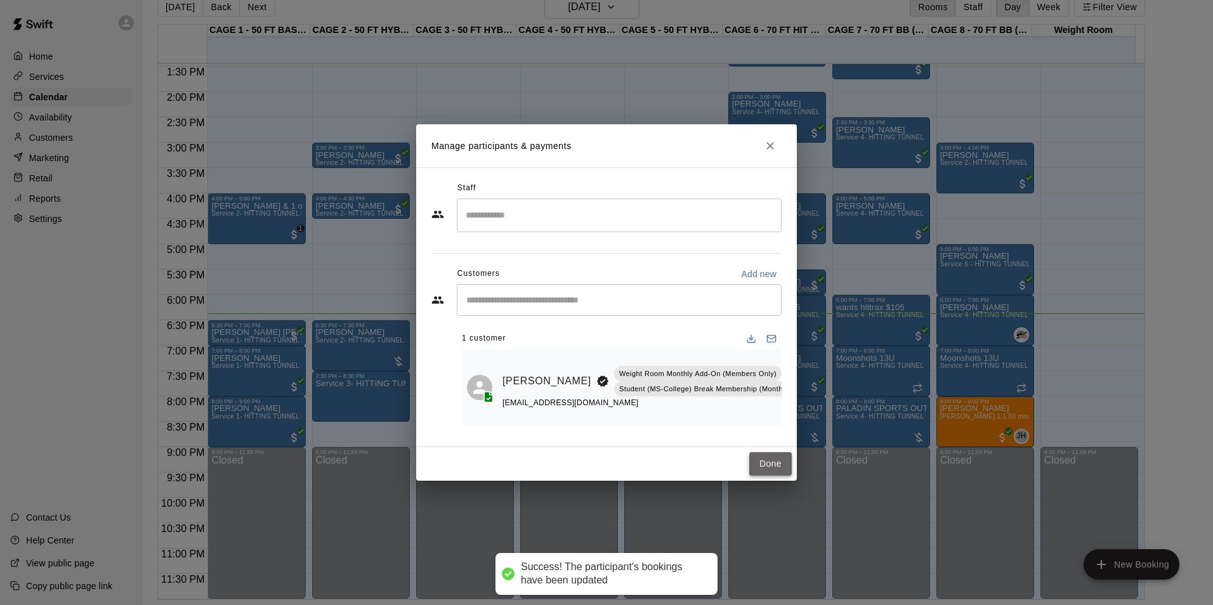
click at [763, 467] on button "Done" at bounding box center [770, 463] width 42 height 23
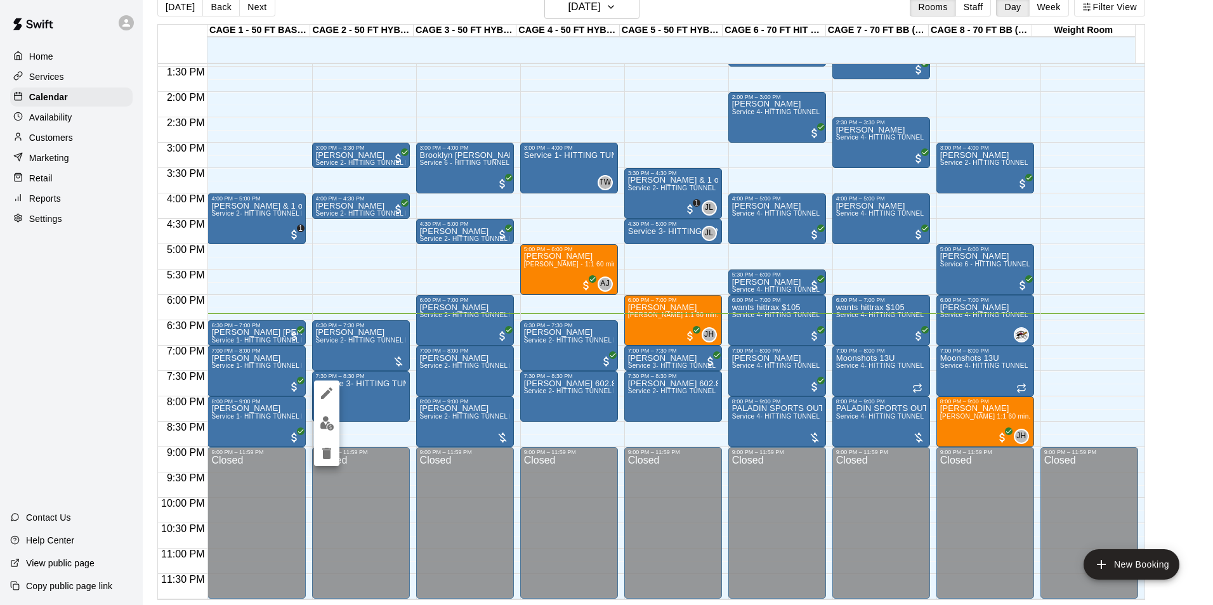
click at [334, 422] on img "edit" at bounding box center [327, 423] width 15 height 15
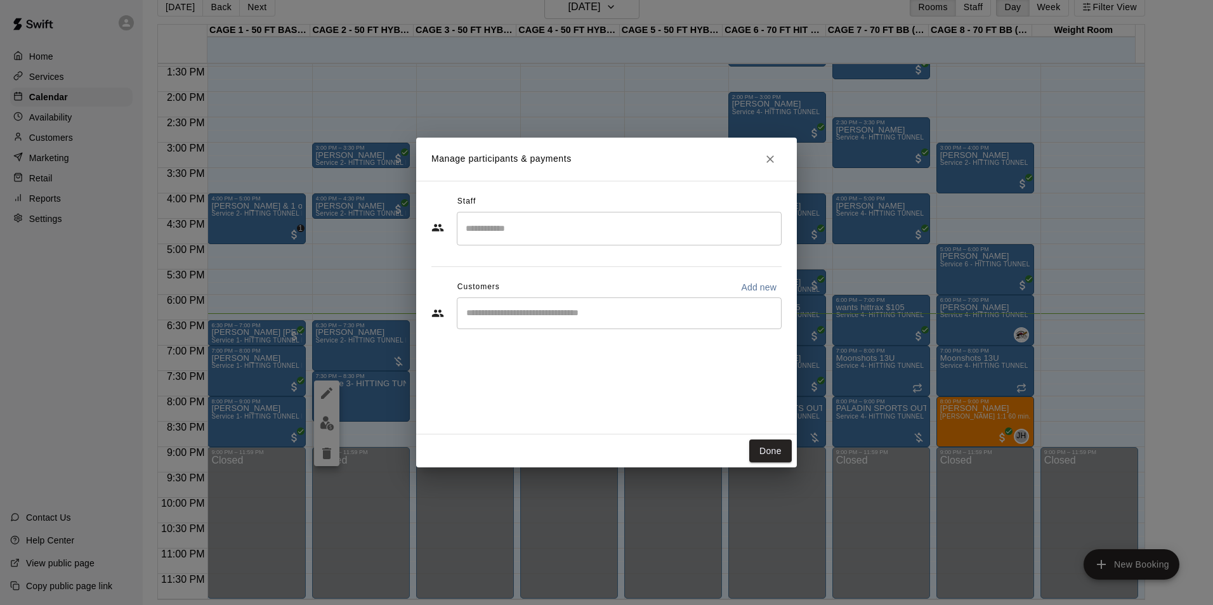
click at [495, 312] on input "Start typing to search customers..." at bounding box center [618, 313] width 313 height 13
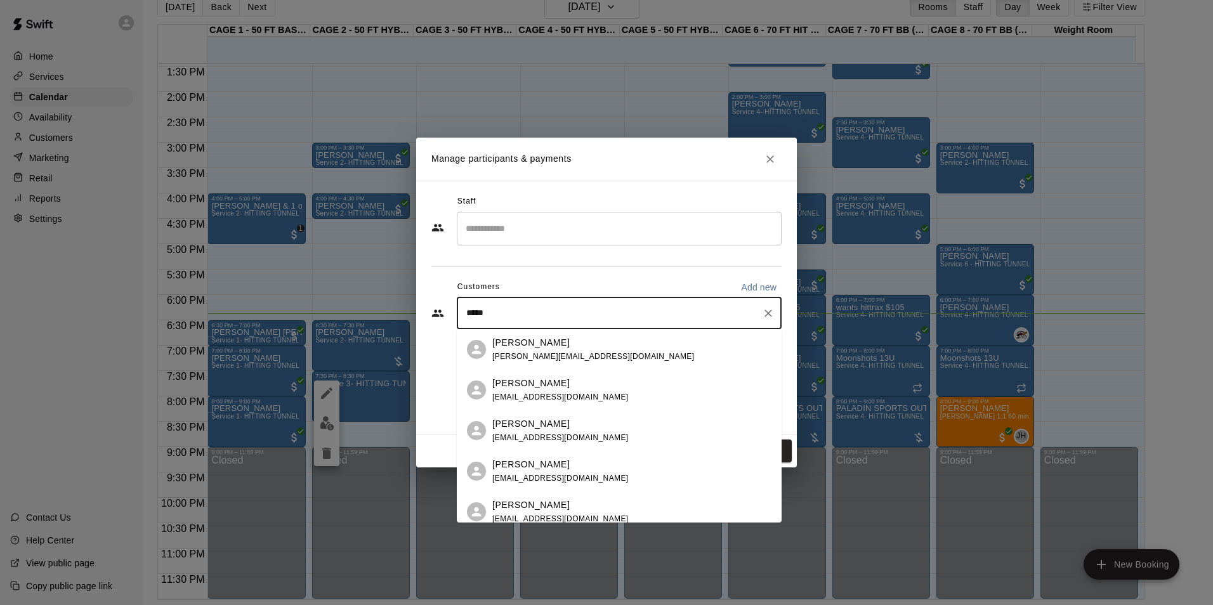
type input "*****"
click at [772, 151] on button "Close" at bounding box center [770, 159] width 23 height 23
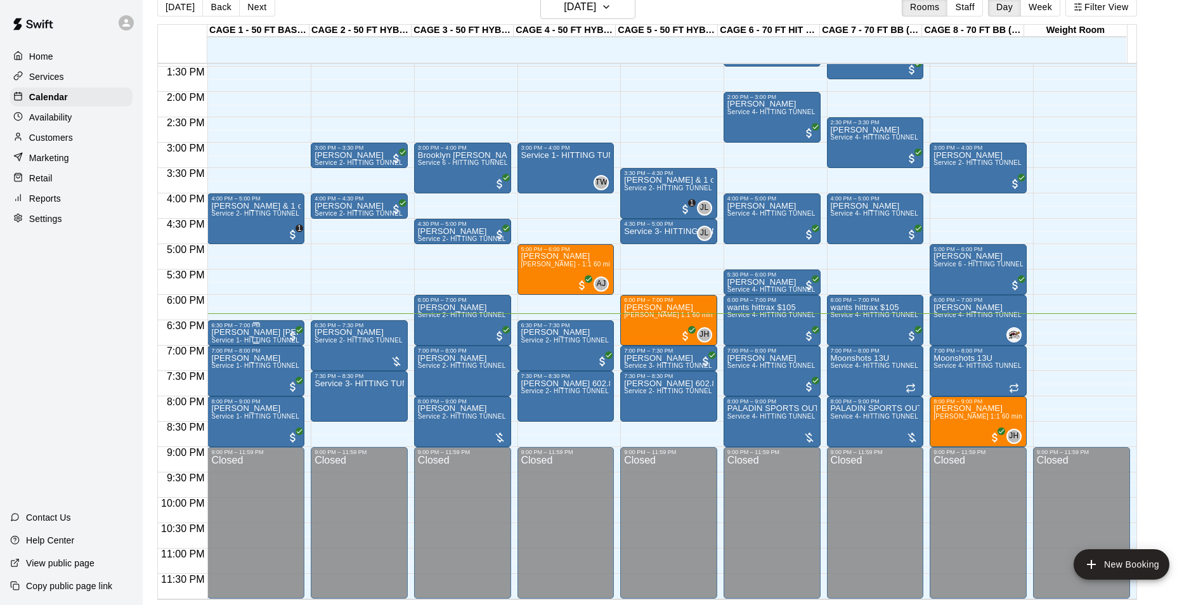
click at [244, 332] on p "[PERSON_NAME] [PERSON_NAME]" at bounding box center [255, 332] width 89 height 0
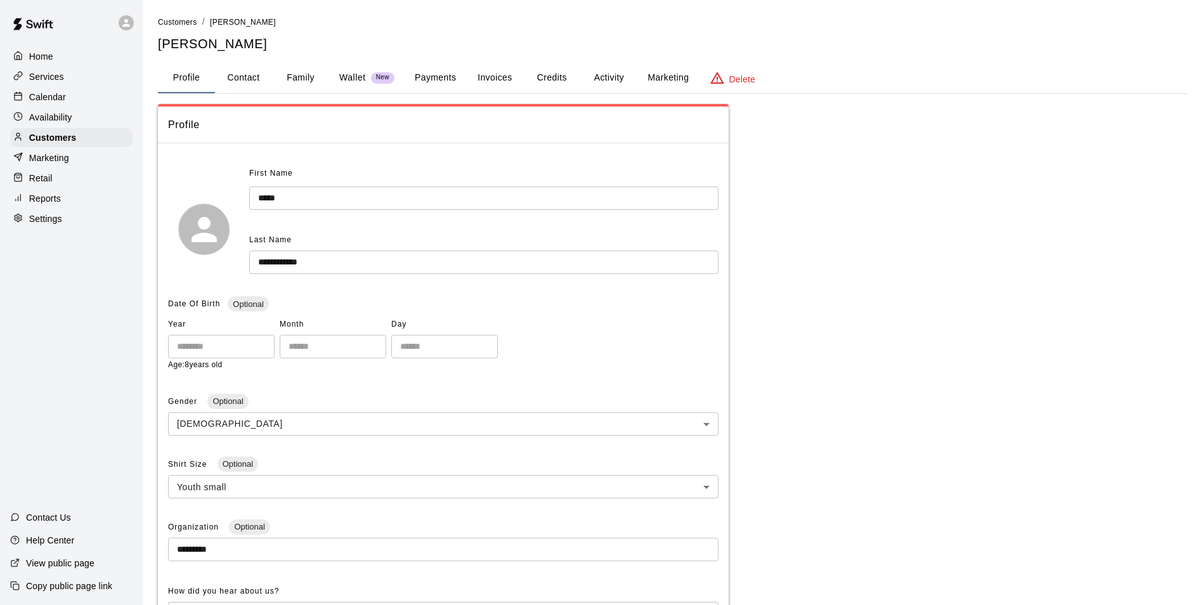
click at [556, 72] on button "Credits" at bounding box center [551, 78] width 57 height 30
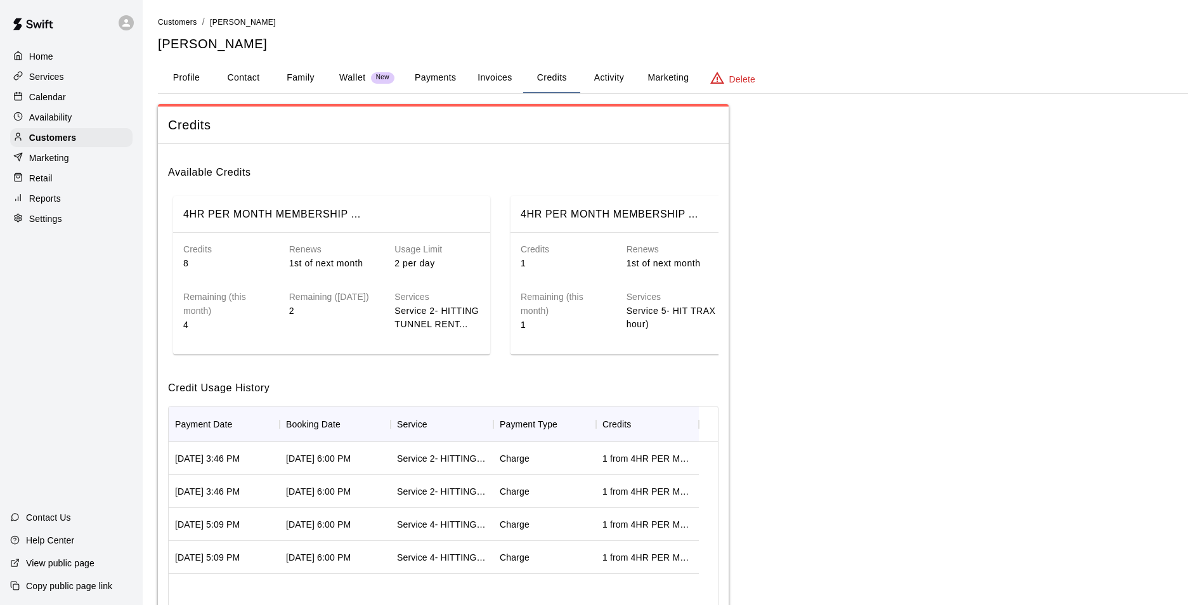
click at [116, 100] on div "Calendar" at bounding box center [71, 97] width 122 height 19
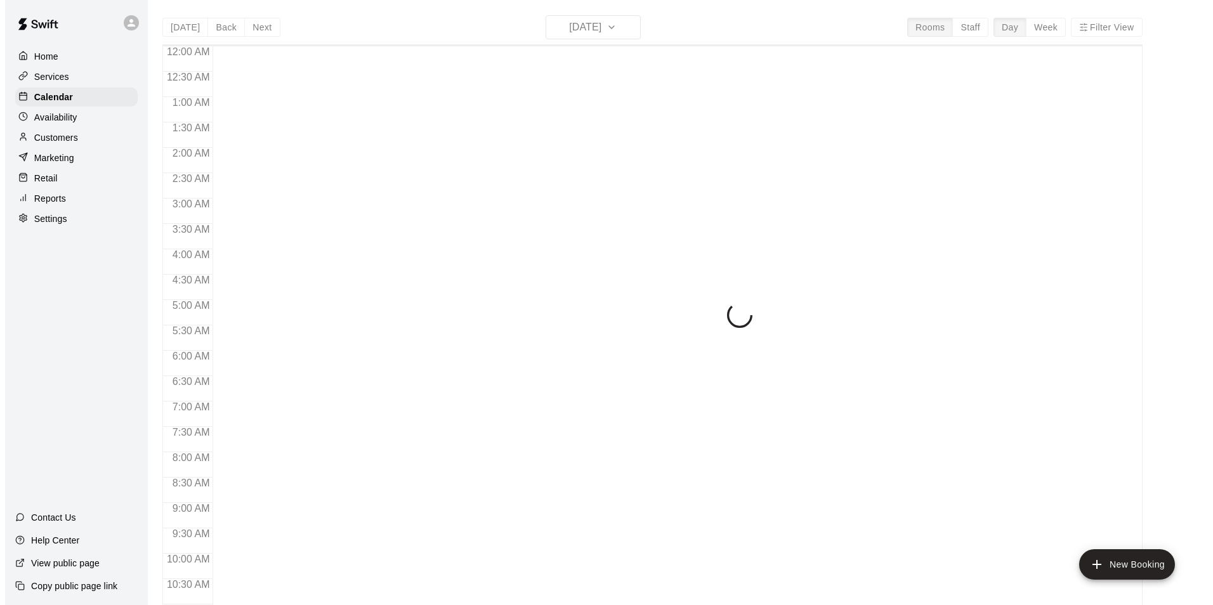
scroll to position [644, 0]
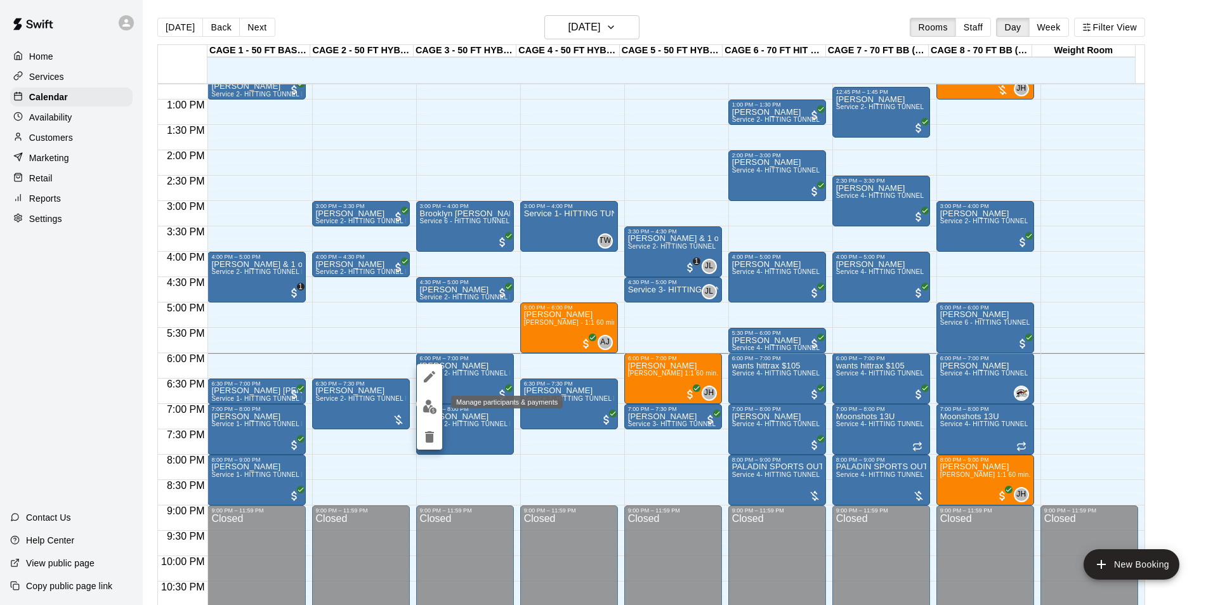
click at [437, 409] on button "edit" at bounding box center [429, 406] width 25 height 25
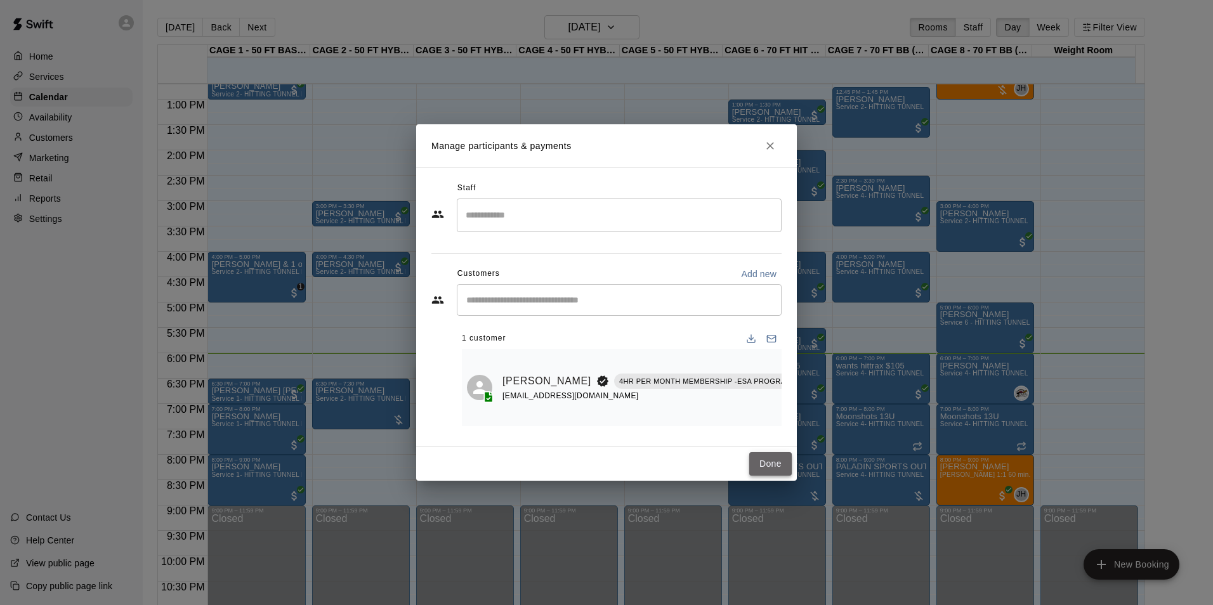
click at [770, 468] on button "Done" at bounding box center [770, 463] width 42 height 23
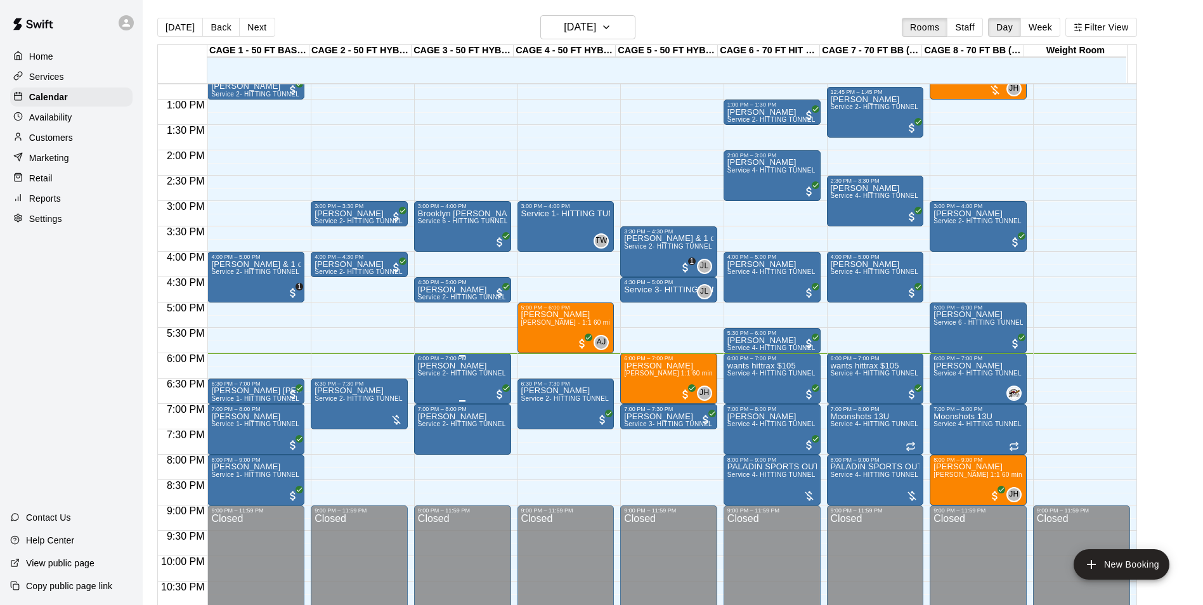
click at [461, 377] on span "Service 2- HITTING TUNNEL RENTAL - 50ft Baseball" at bounding box center [498, 373] width 161 height 7
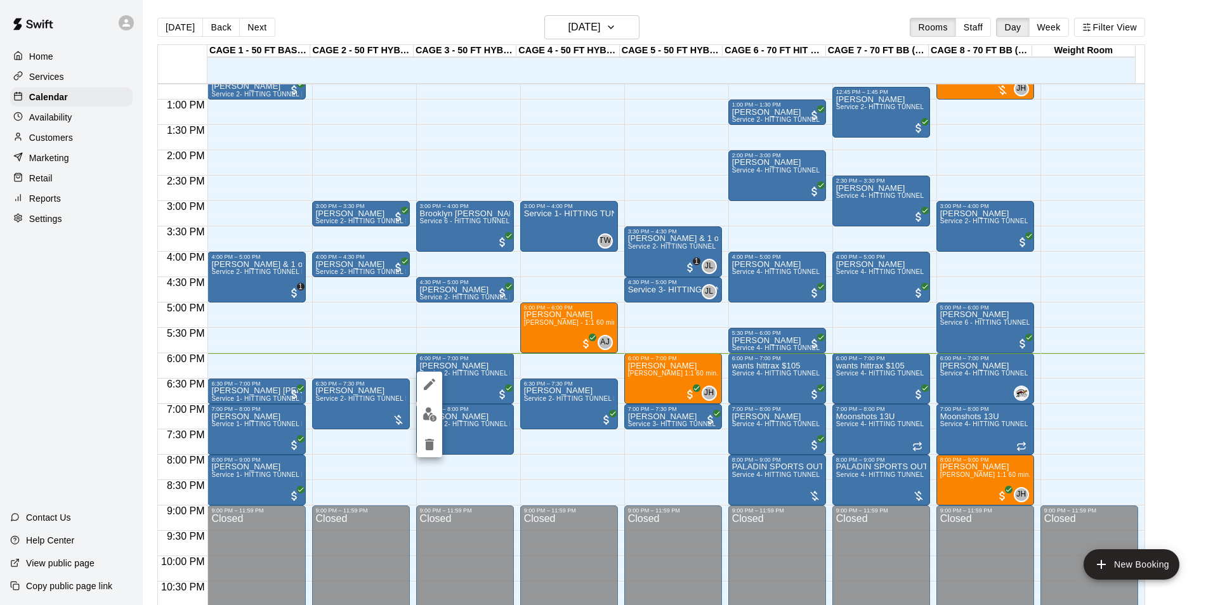
click at [420, 401] on div at bounding box center [429, 415] width 25 height 86
click at [426, 408] on img "edit" at bounding box center [429, 414] width 15 height 15
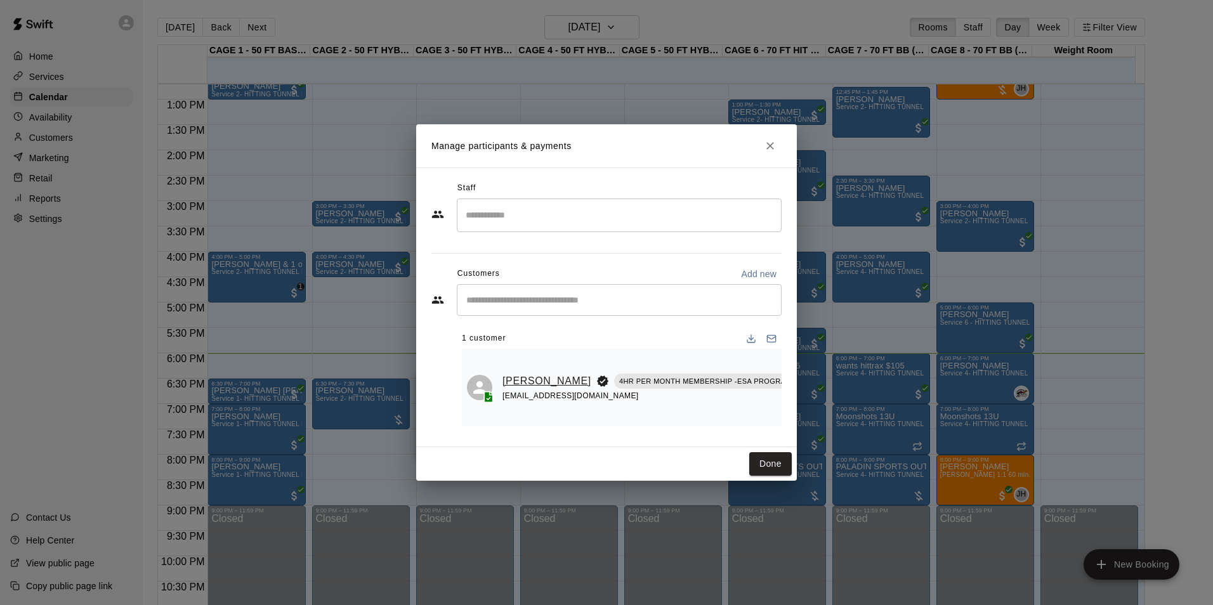
click at [505, 388] on link "[PERSON_NAME]" at bounding box center [546, 381] width 89 height 16
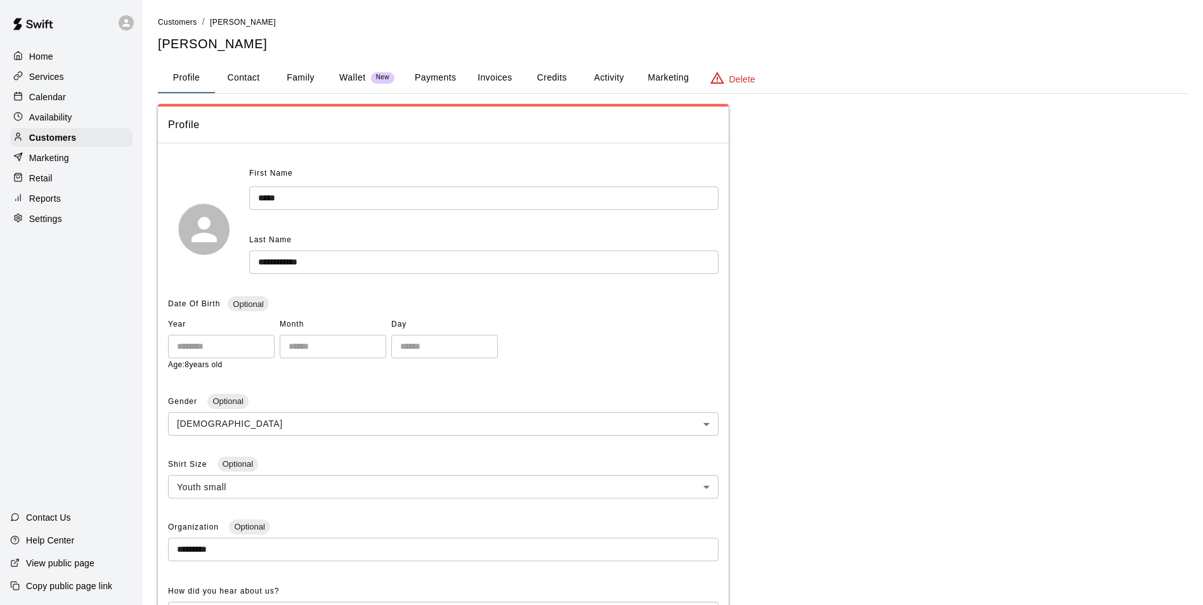
click at [499, 82] on button "Invoices" at bounding box center [494, 78] width 57 height 30
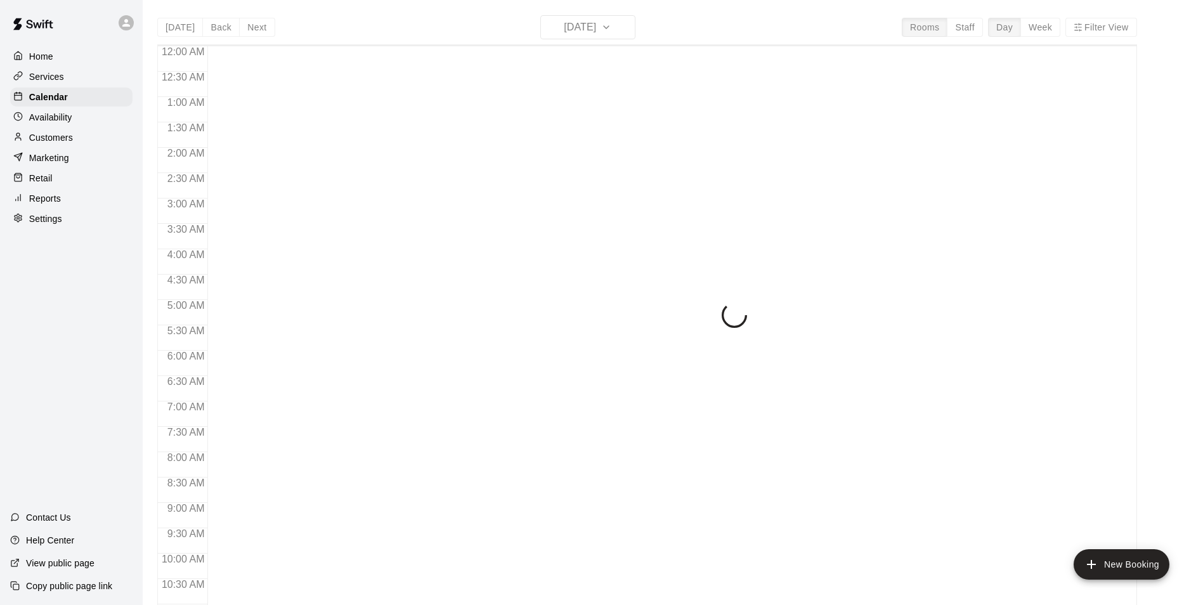
scroll to position [644, 0]
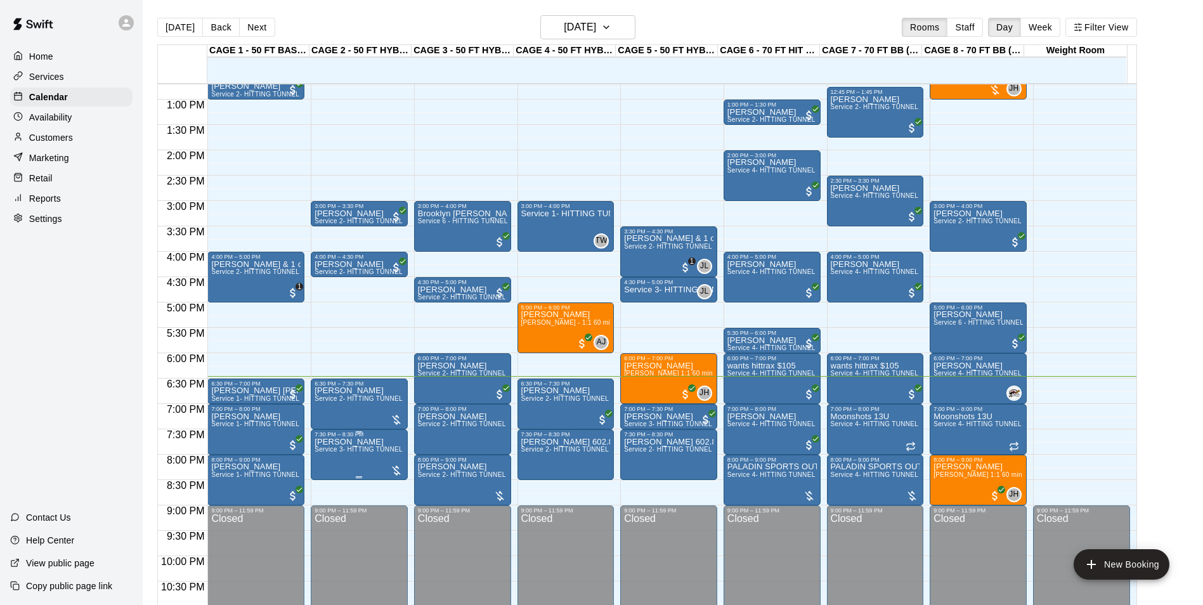
click at [342, 442] on p "[PERSON_NAME]" at bounding box center [359, 442] width 89 height 0
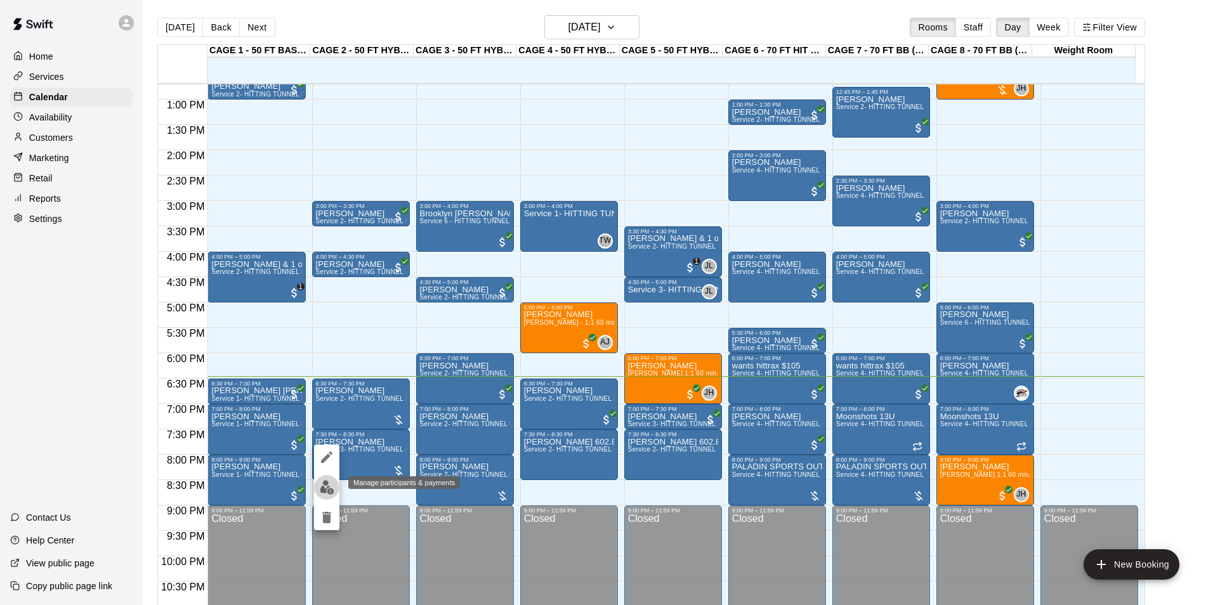
click at [319, 497] on button "edit" at bounding box center [326, 487] width 25 height 25
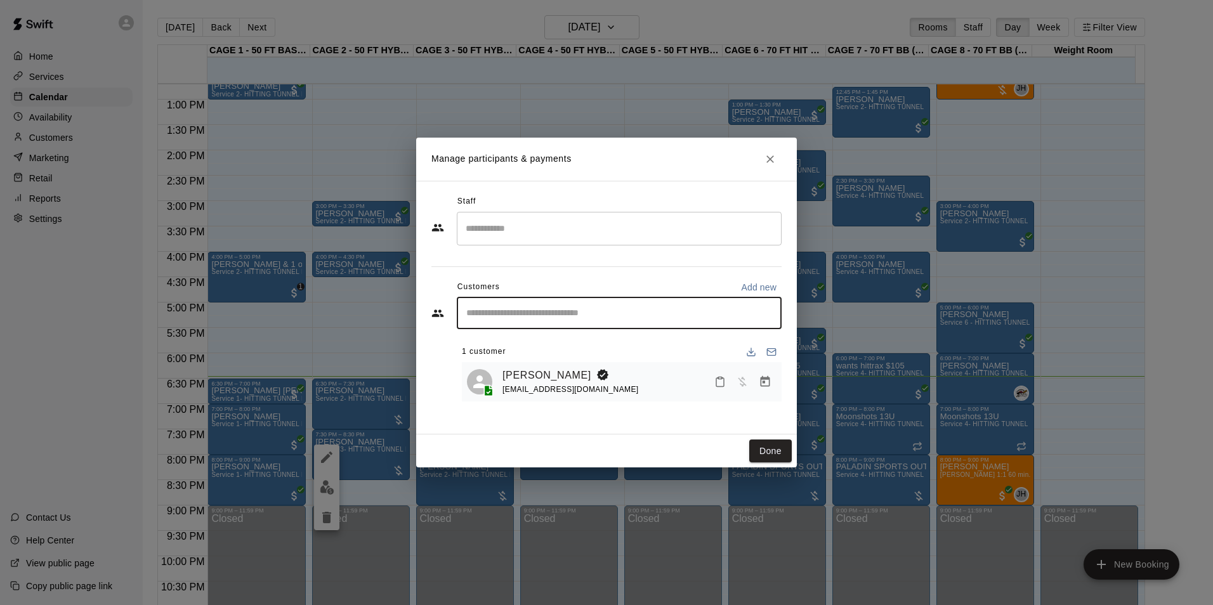
click at [593, 318] on input "Start typing to search customers..." at bounding box center [618, 313] width 313 height 13
type input "****"
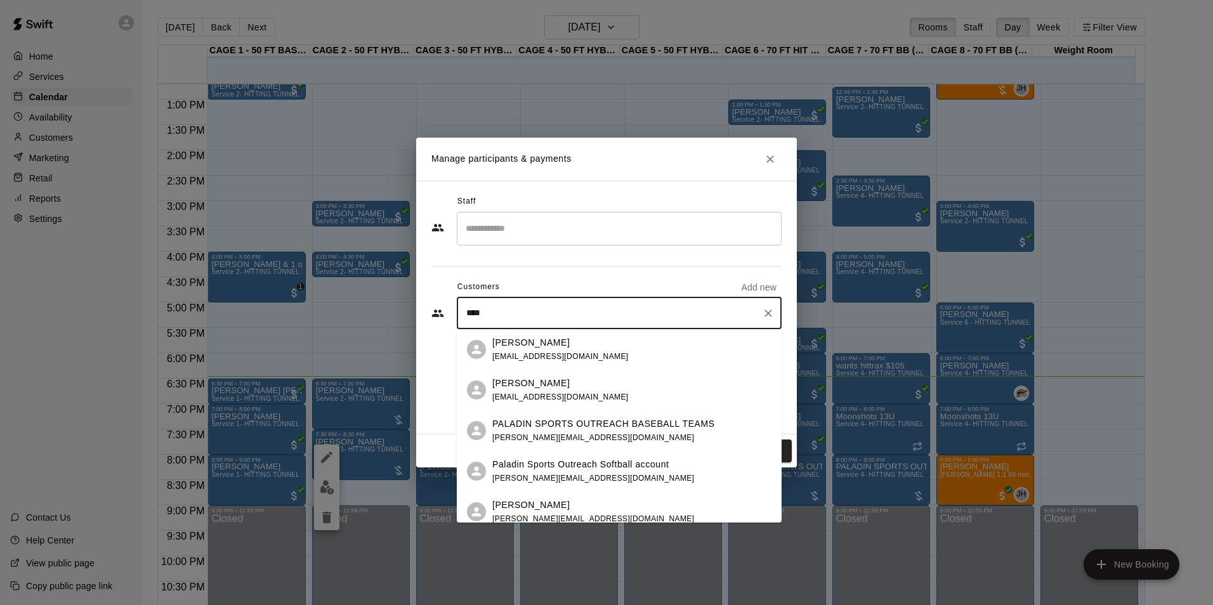
click at [617, 471] on div "Paladin Sports Outreach Softball account [PERSON_NAME][EMAIL_ADDRESS][DOMAIN_NA…" at bounding box center [593, 471] width 202 height 27
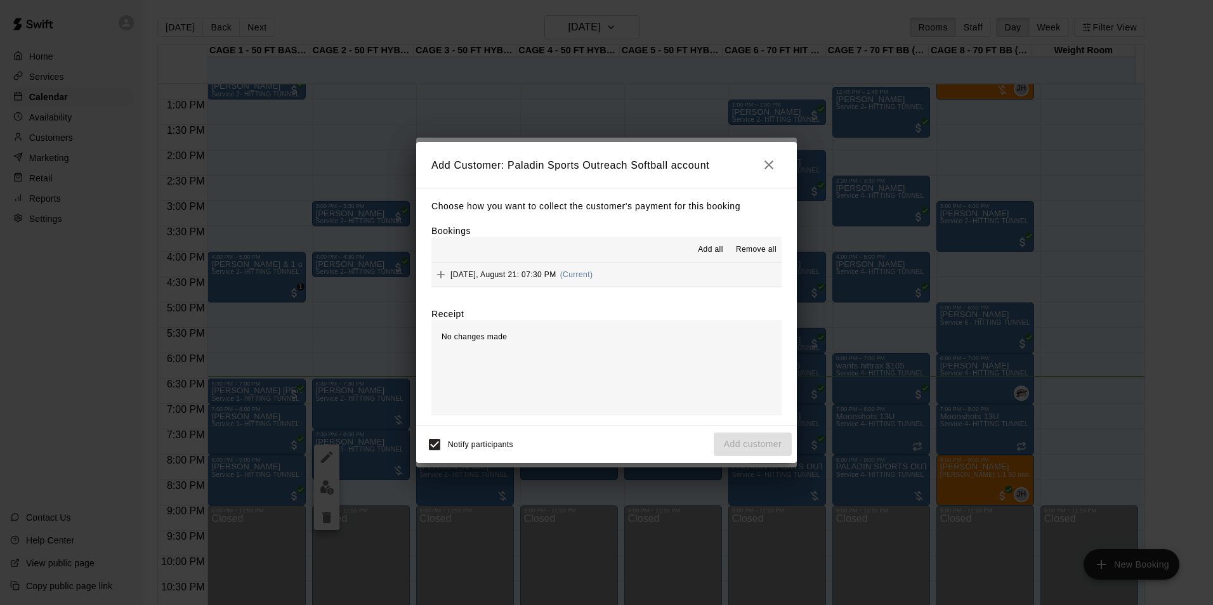
click at [616, 277] on button "[DATE], August 21: 07:30 PM (Current)" at bounding box center [606, 274] width 350 height 23
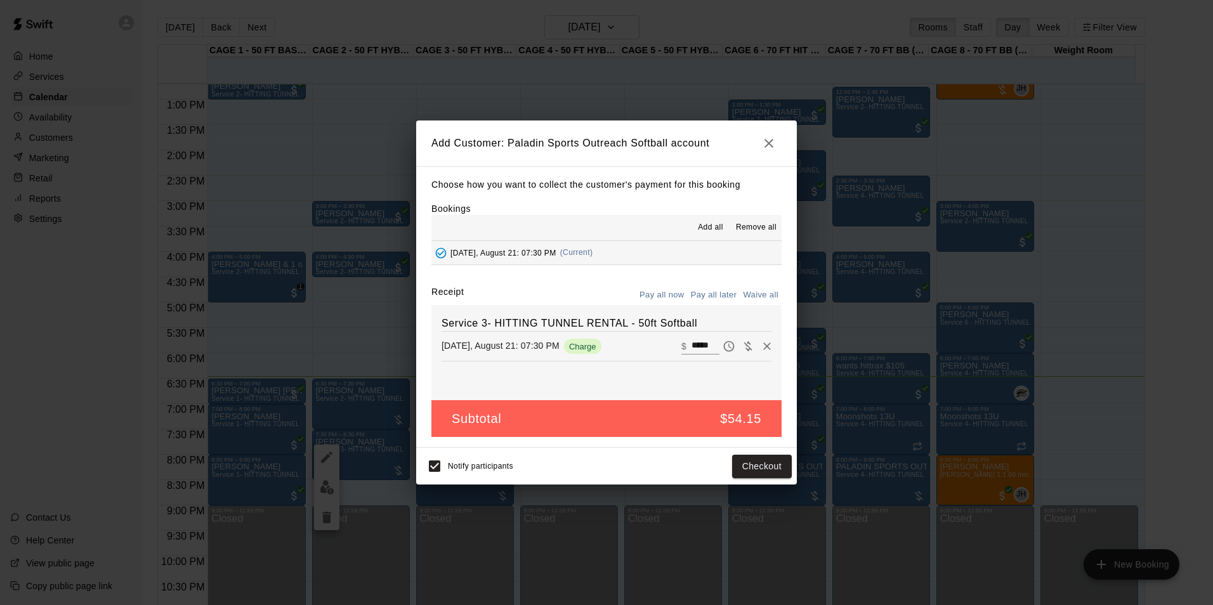
click at [729, 293] on button "Pay all later" at bounding box center [713, 295] width 53 height 20
drag, startPoint x: 750, startPoint y: 468, endPoint x: 748, endPoint y: 459, distance: 9.1
click at [750, 467] on button "Add customer" at bounding box center [752, 466] width 78 height 23
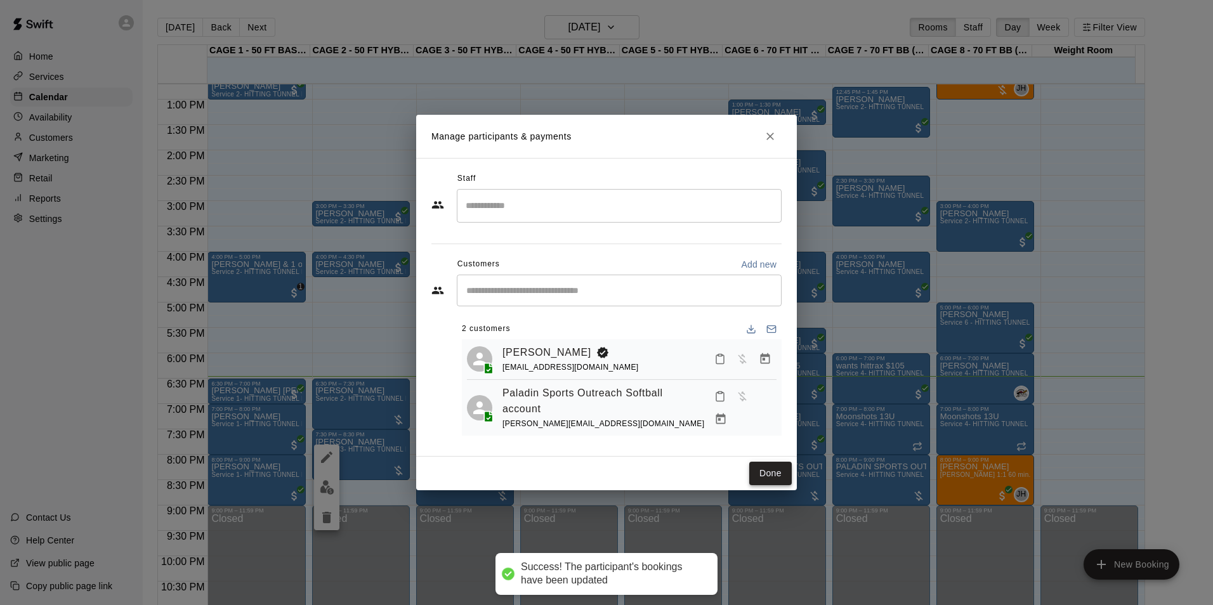
click at [778, 469] on button "Done" at bounding box center [770, 473] width 42 height 23
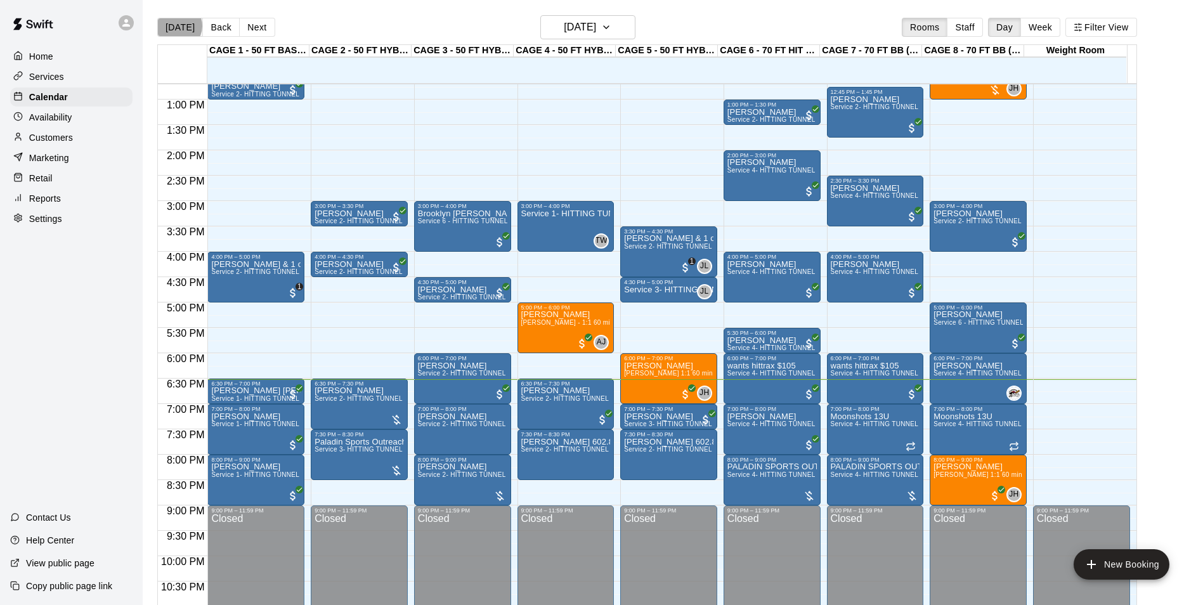
click at [178, 25] on button "[DATE]" at bounding box center [180, 27] width 46 height 19
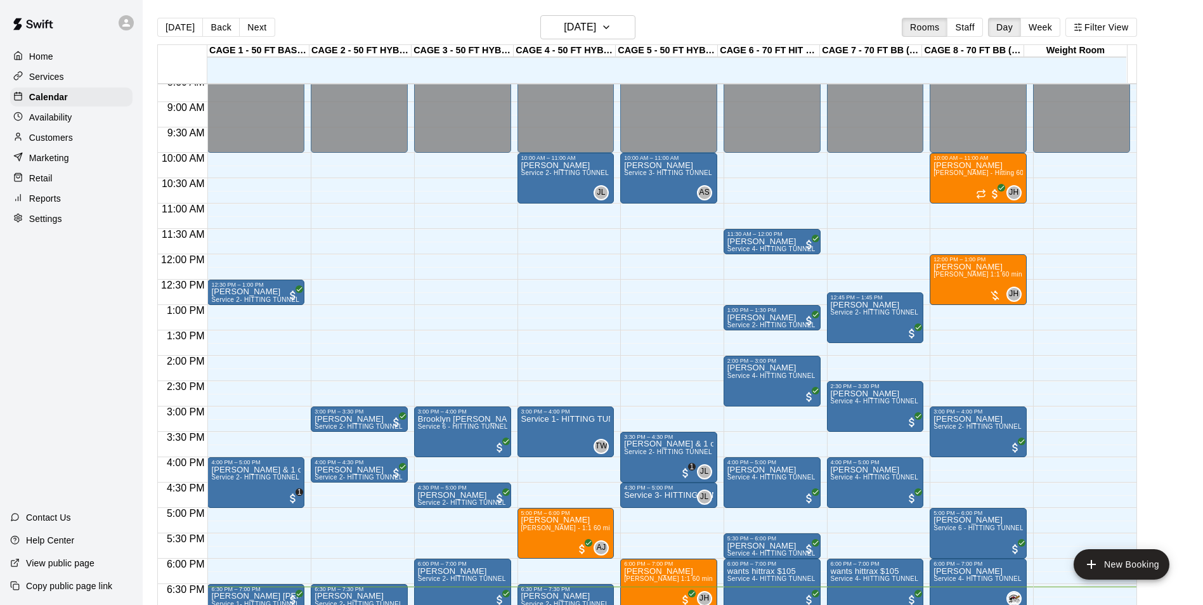
scroll to position [430, 0]
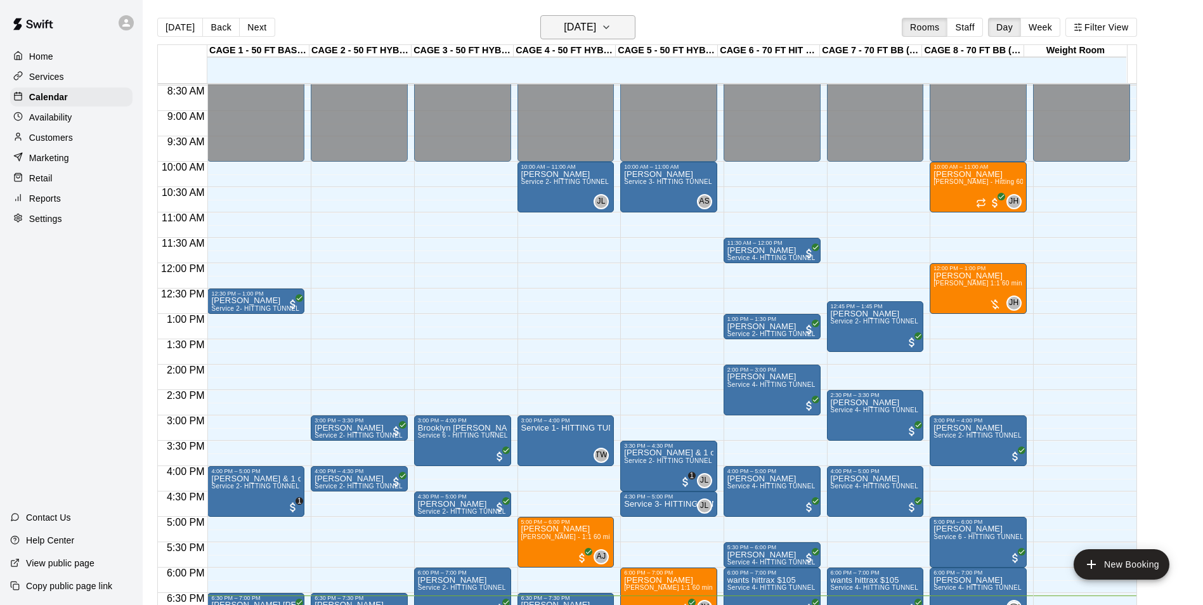
click at [626, 19] on button "[DATE]" at bounding box center [587, 27] width 95 height 24
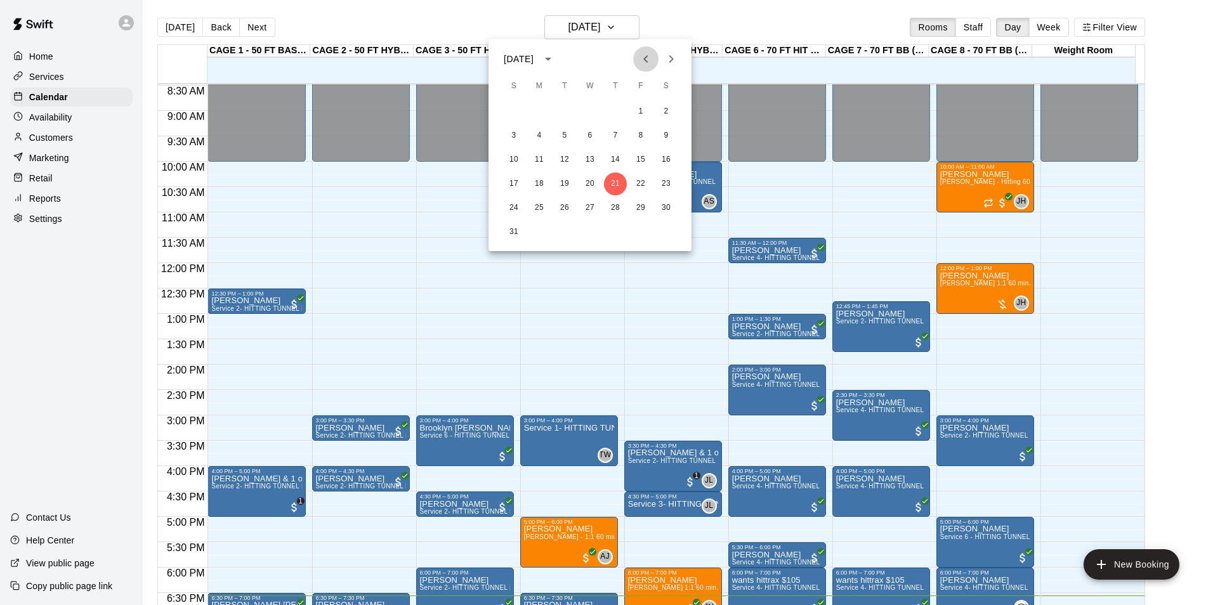
click at [656, 55] on button "Previous month" at bounding box center [645, 58] width 25 height 25
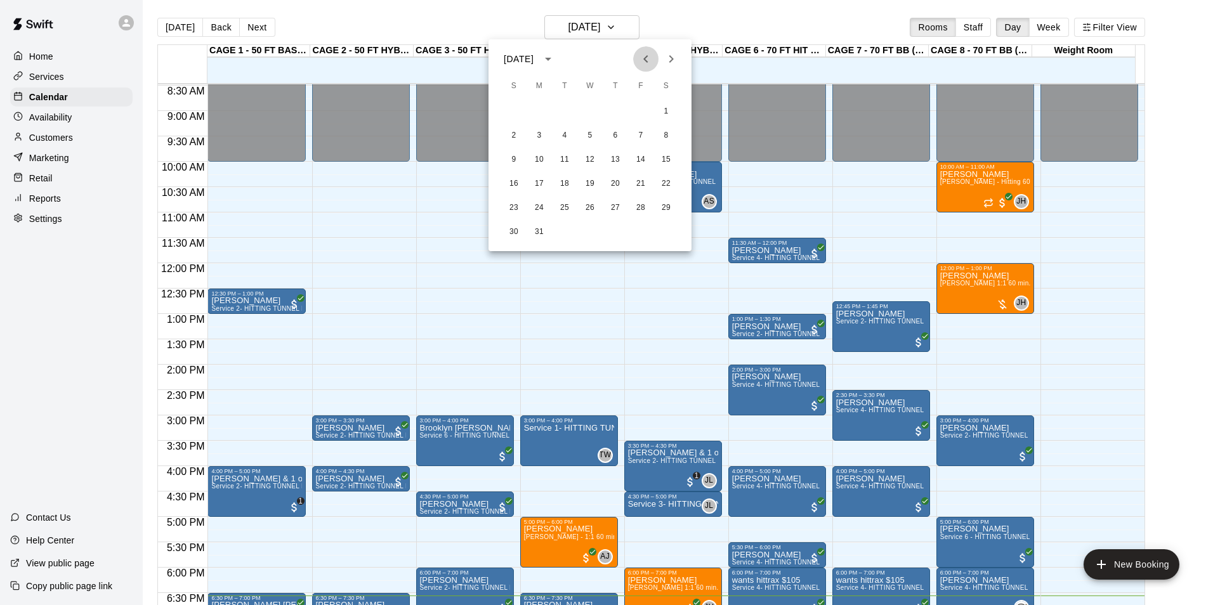
click at [656, 55] on button "Previous month" at bounding box center [645, 58] width 25 height 25
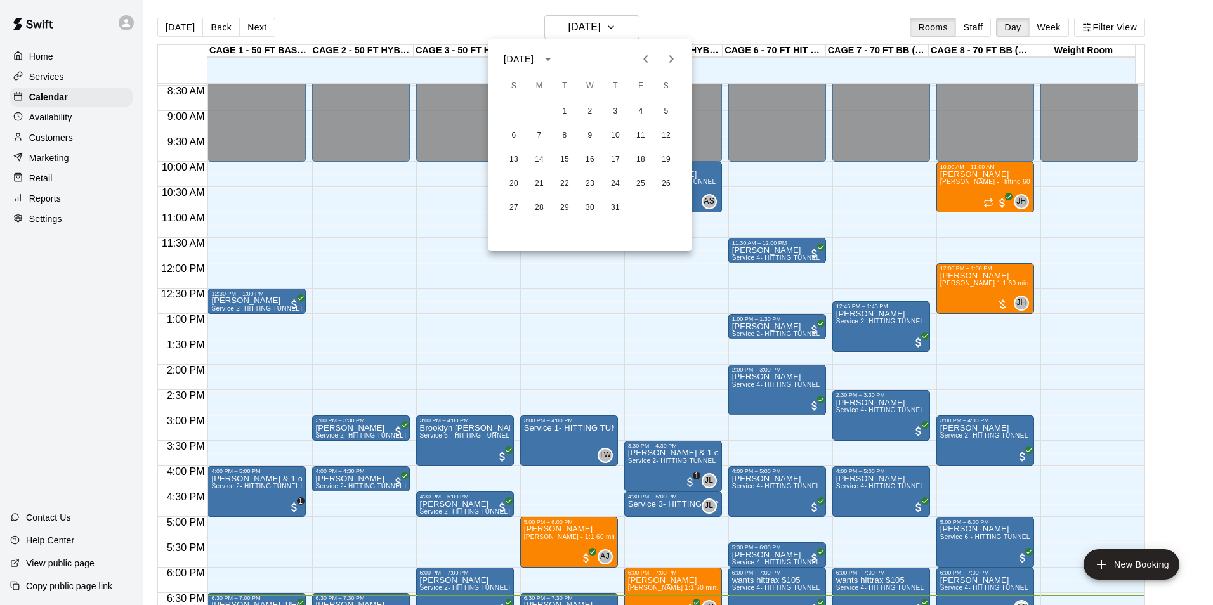
click at [656, 55] on button "Previous month" at bounding box center [645, 58] width 25 height 25
click at [638, 60] on icon "Previous month" at bounding box center [645, 58] width 15 height 15
click at [675, 60] on icon "Next month" at bounding box center [670, 58] width 15 height 15
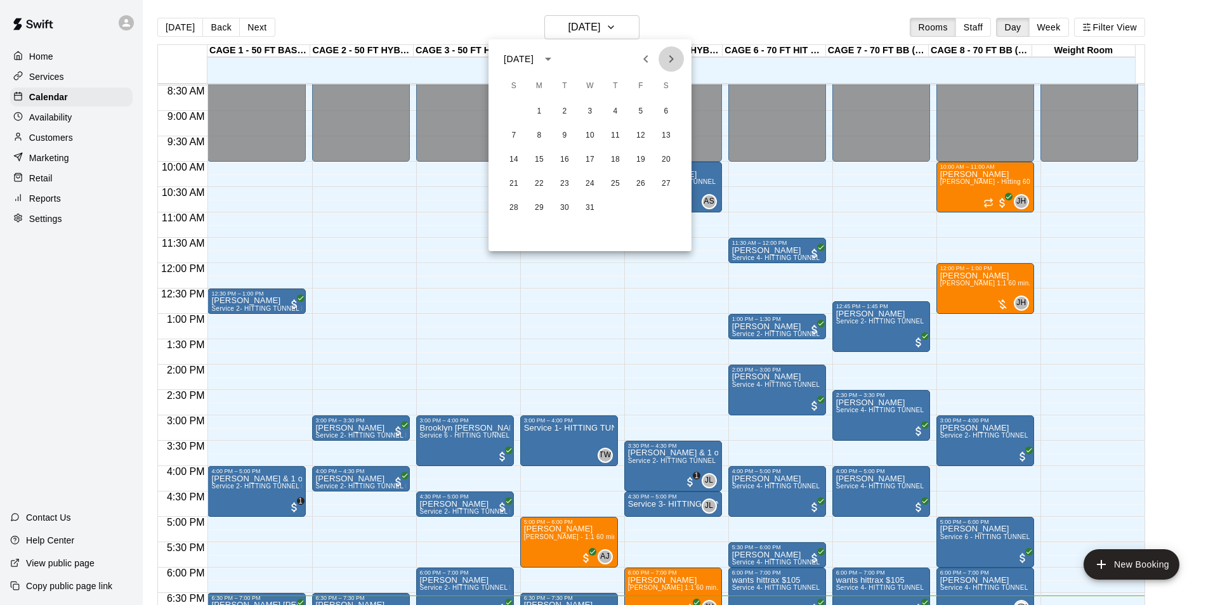
click at [675, 60] on icon "Next month" at bounding box center [670, 58] width 15 height 15
click at [615, 162] on button "15" at bounding box center [615, 159] width 23 height 23
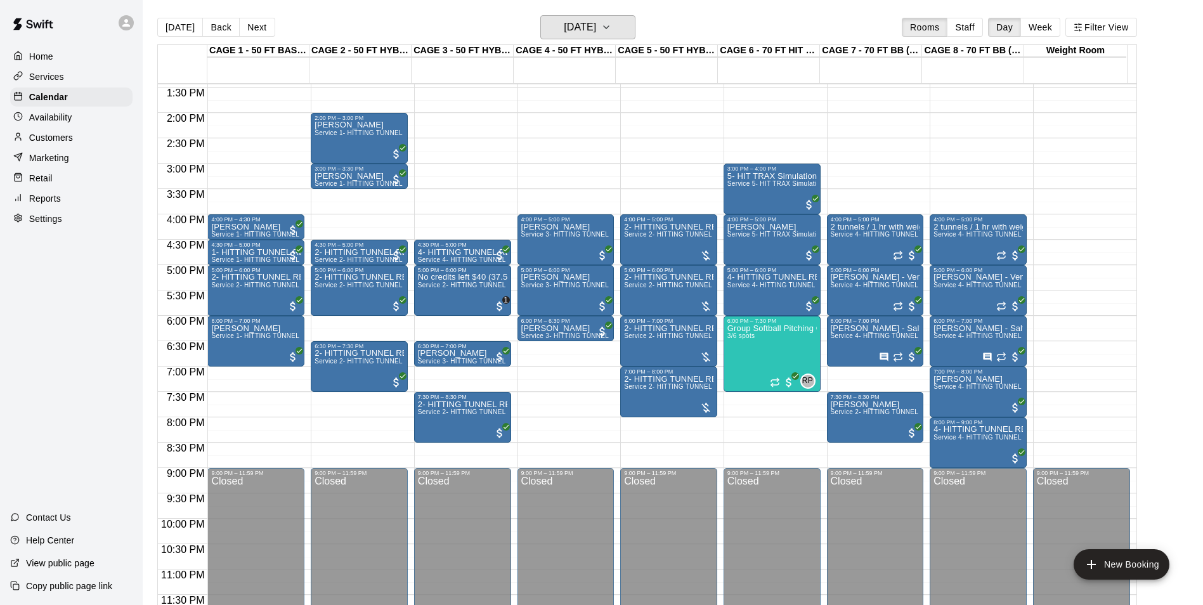
scroll to position [684, 0]
click at [257, 30] on button "Next" at bounding box center [257, 27] width 36 height 19
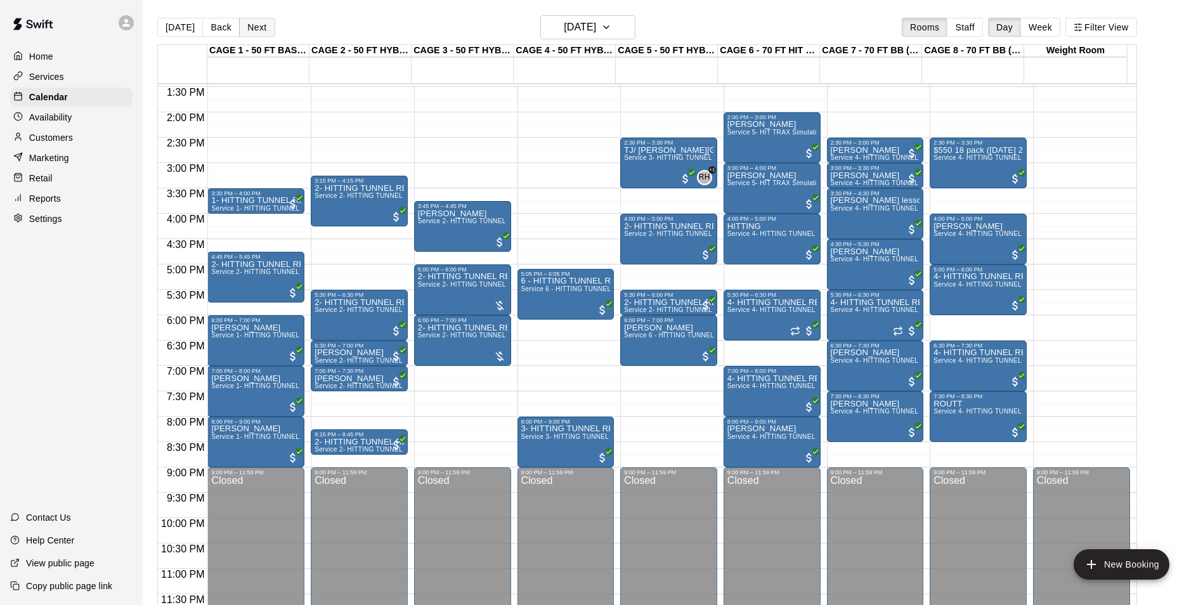
click at [257, 30] on button "Next" at bounding box center [257, 27] width 36 height 19
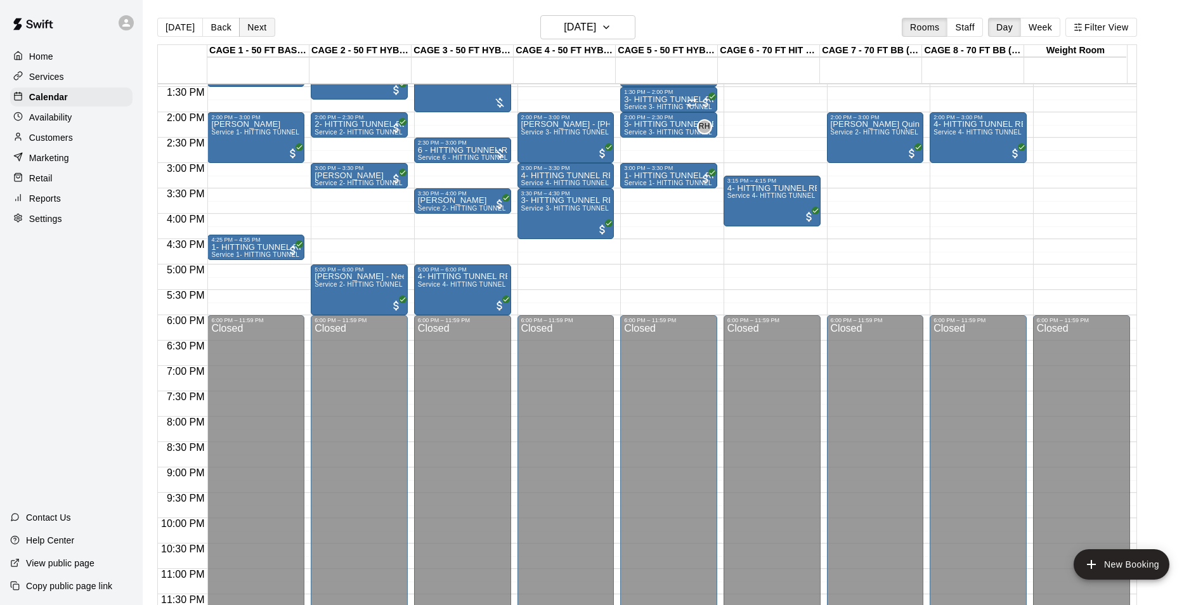
click at [257, 30] on button "Next" at bounding box center [257, 27] width 36 height 19
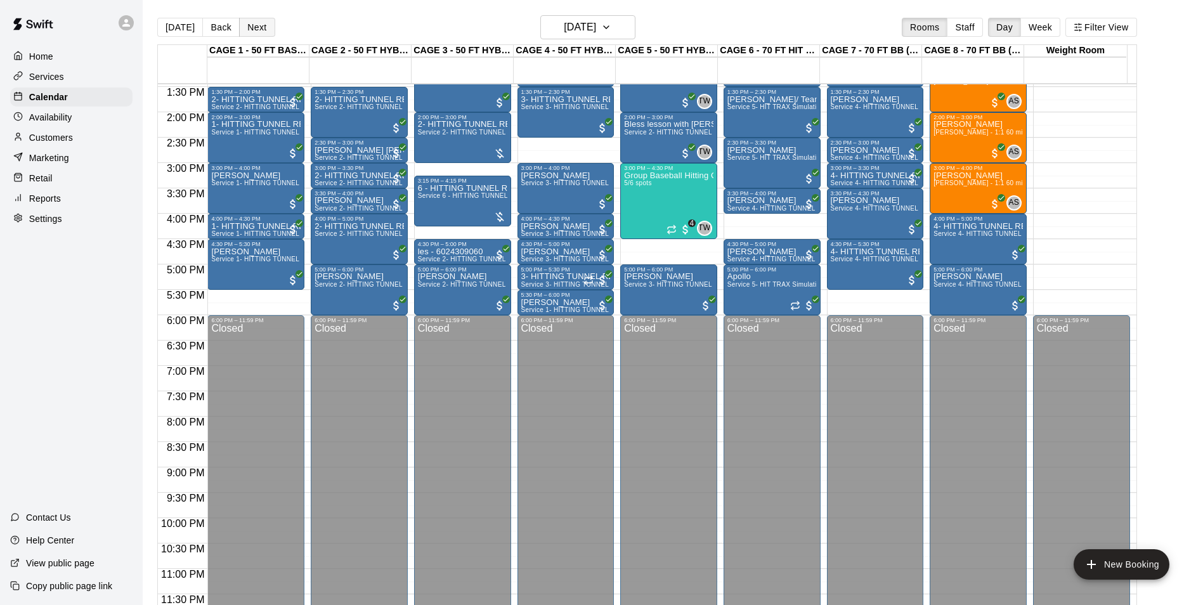
click at [257, 30] on button "Next" at bounding box center [257, 27] width 36 height 19
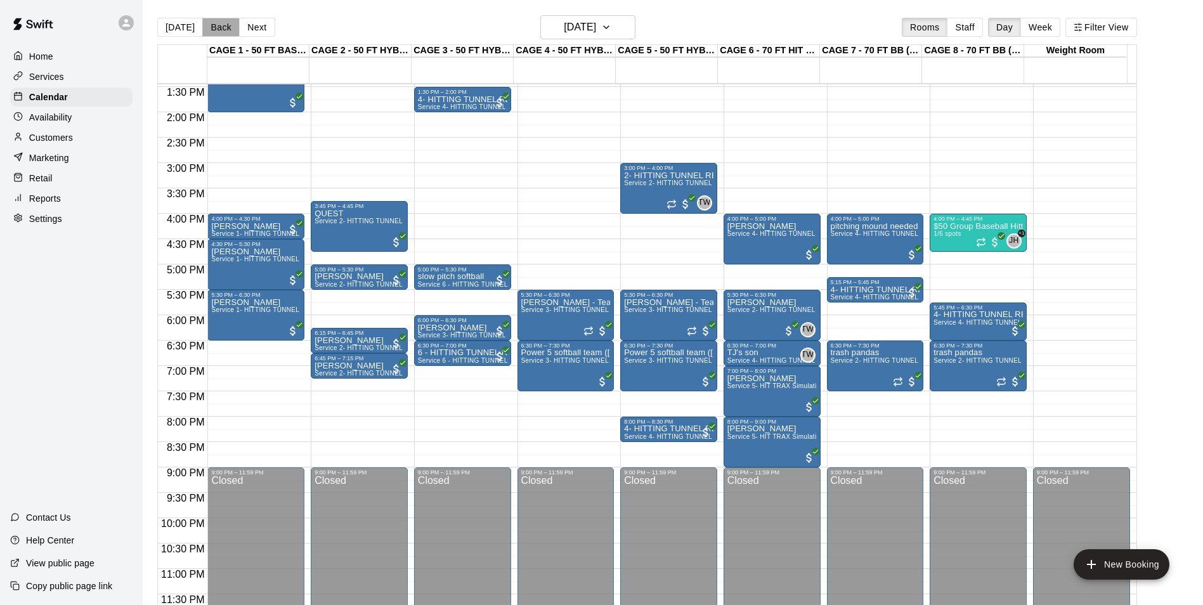
click at [221, 34] on button "Back" at bounding box center [220, 27] width 37 height 19
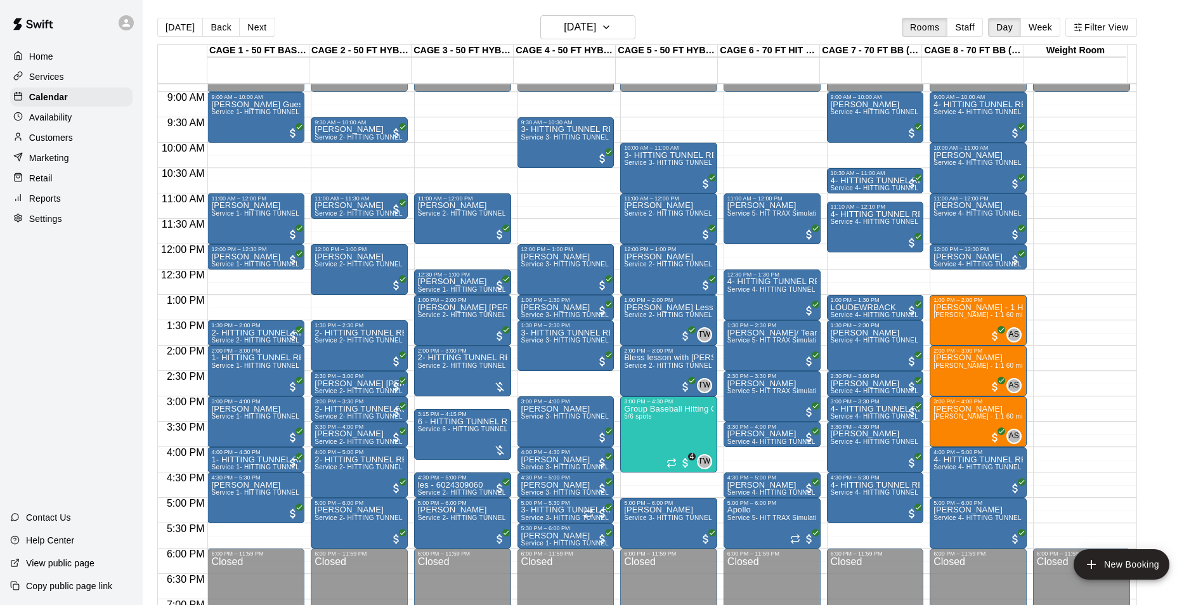
scroll to position [430, 0]
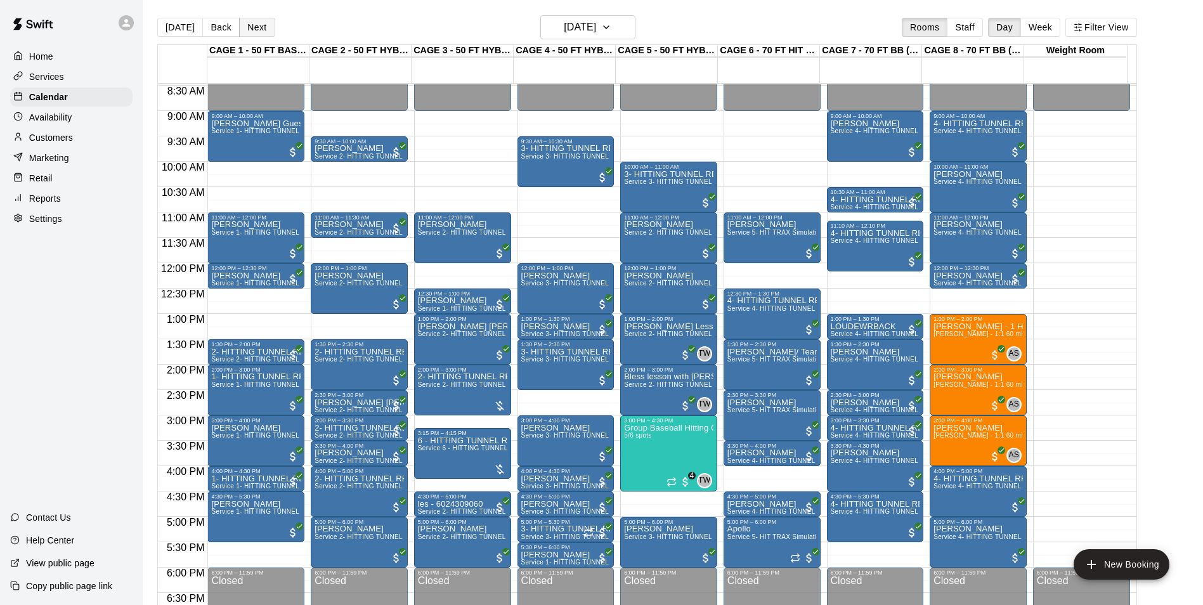
click at [258, 25] on button "Next" at bounding box center [257, 27] width 36 height 19
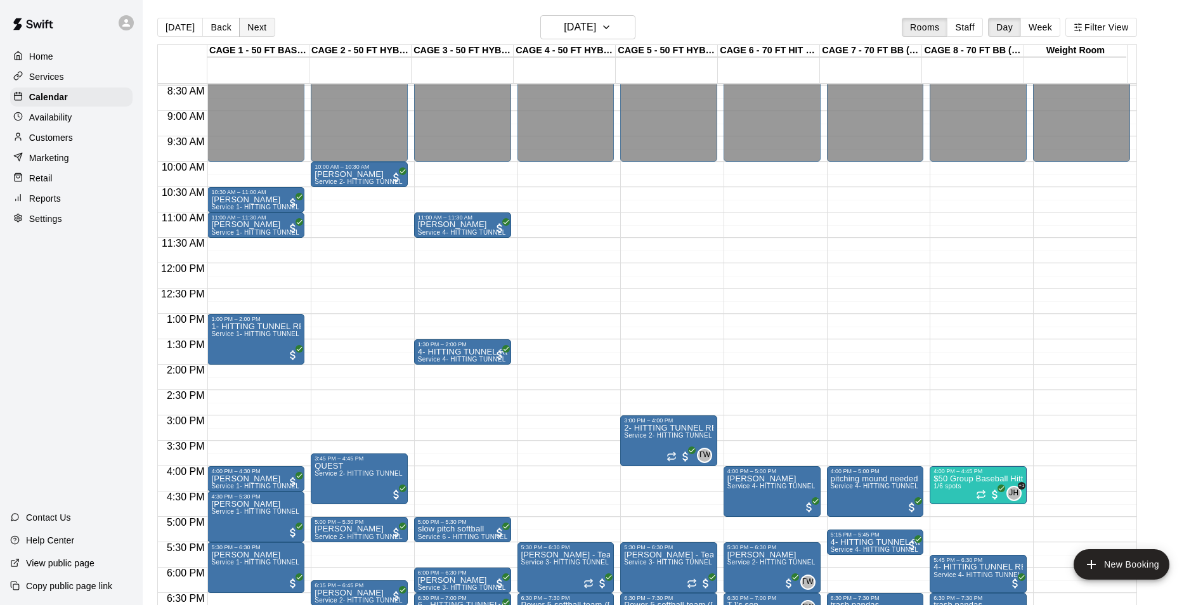
click at [258, 25] on button "Next" at bounding box center [257, 27] width 36 height 19
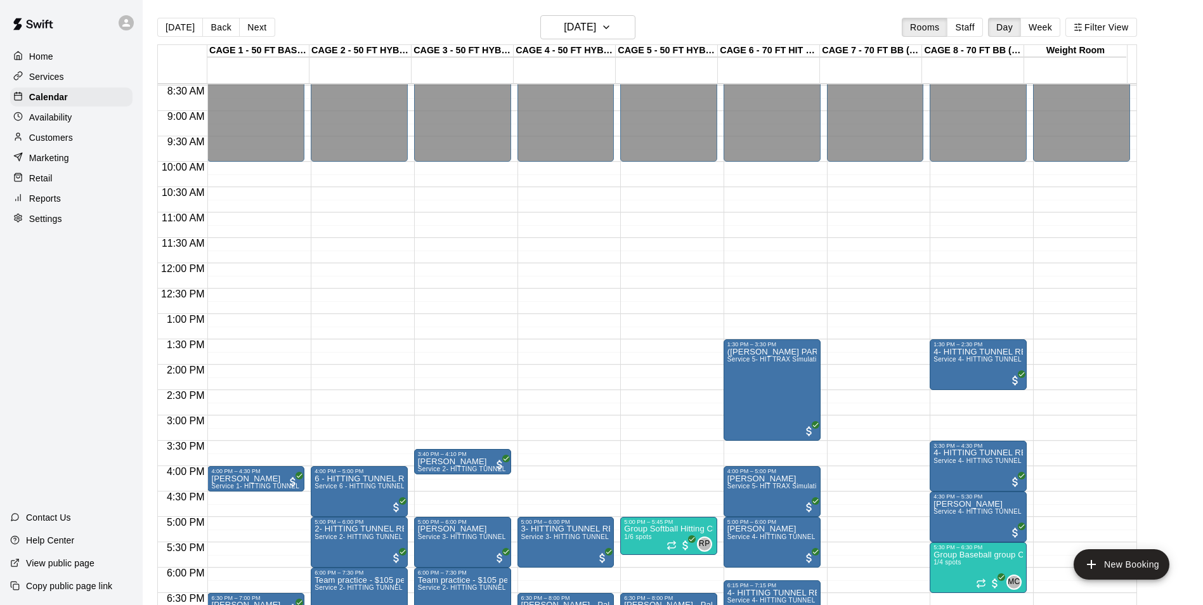
scroll to position [557, 0]
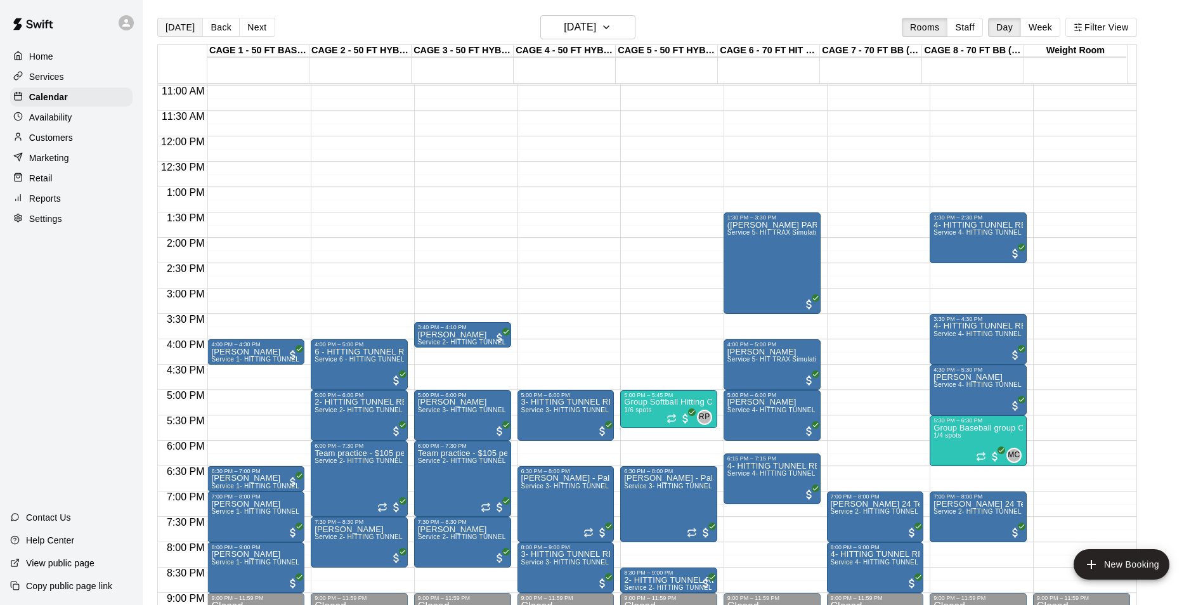
click at [181, 25] on button "[DATE]" at bounding box center [180, 27] width 46 height 19
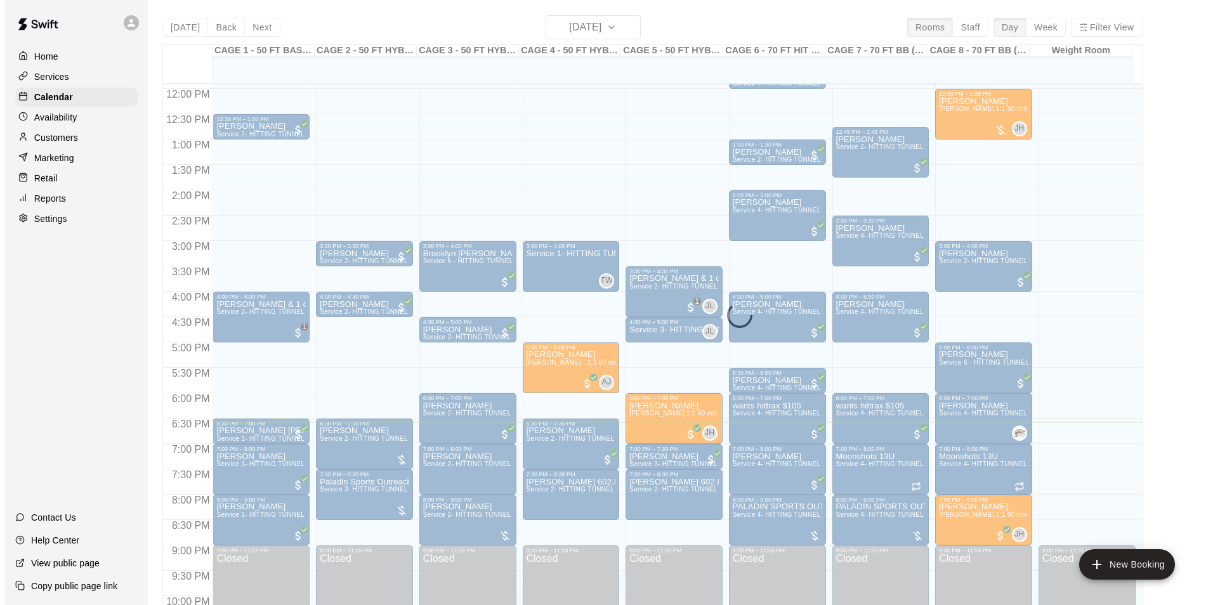
scroll to position [684, 0]
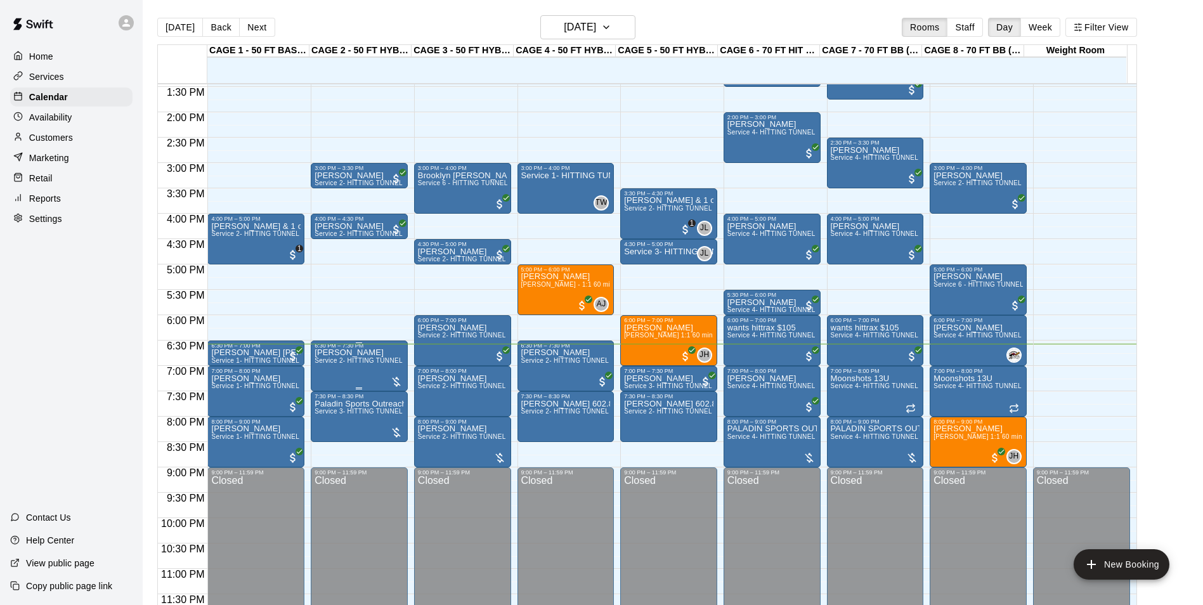
click at [357, 364] on span "Service 2- HITTING TUNNEL RENTAL - 50ft Baseball" at bounding box center [395, 360] width 161 height 7
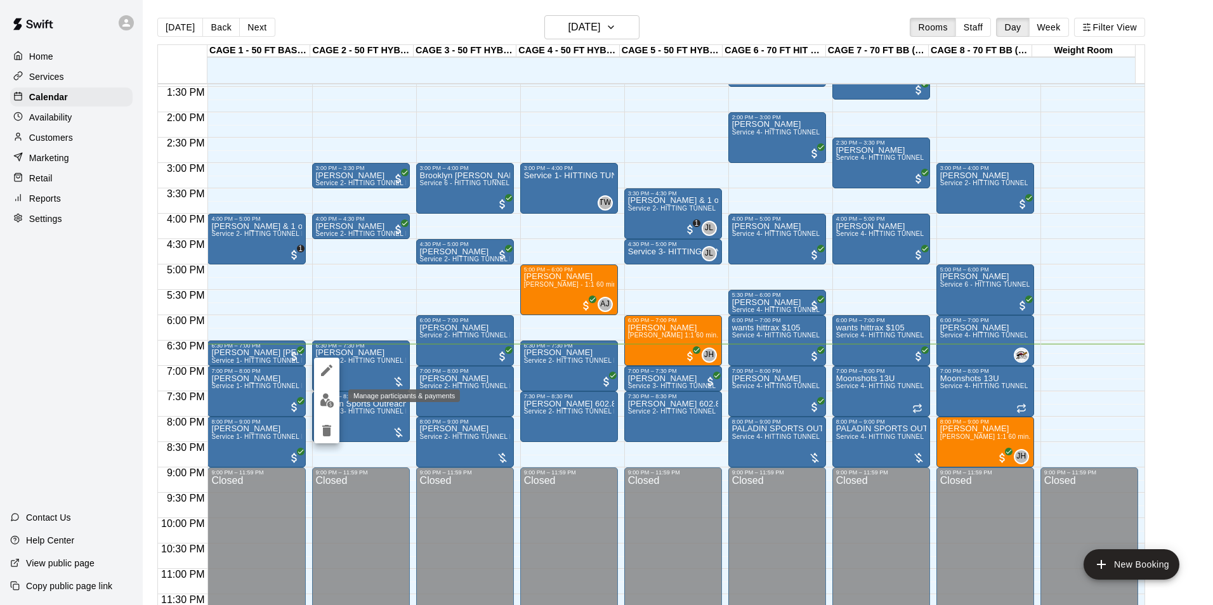
click at [329, 398] on img "edit" at bounding box center [327, 400] width 15 height 15
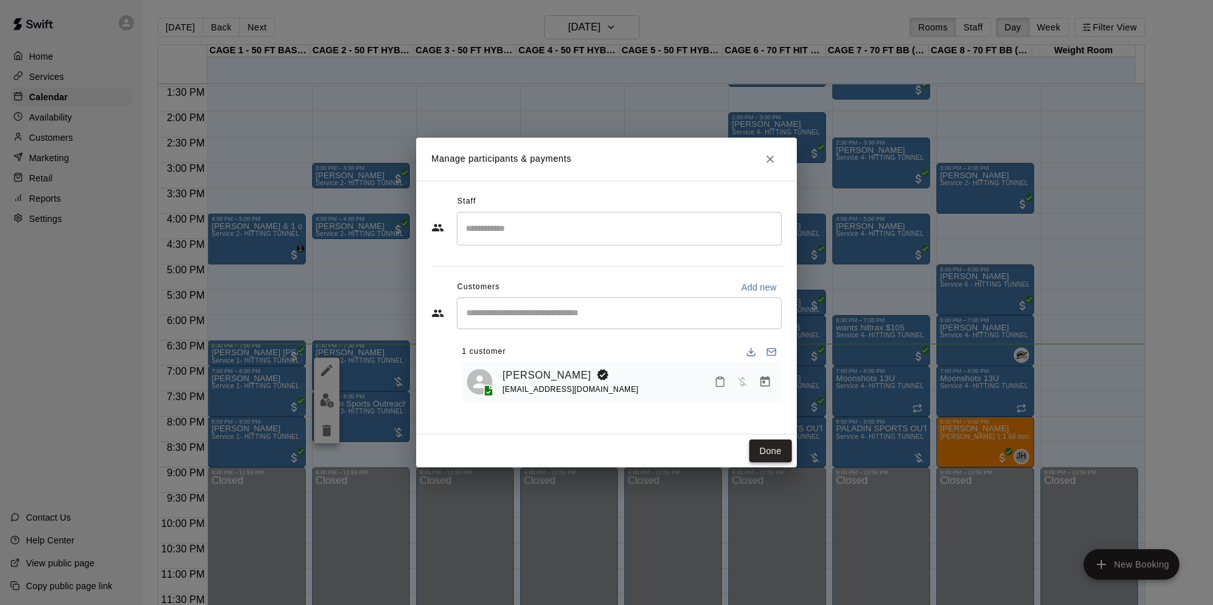
click at [774, 449] on button "Done" at bounding box center [770, 451] width 42 height 23
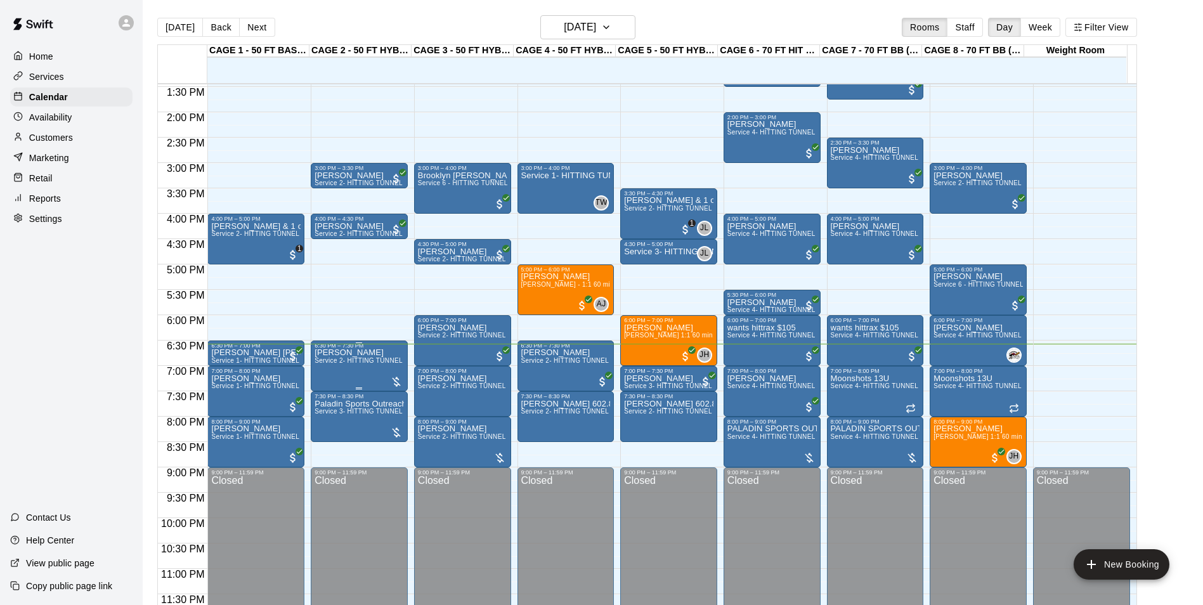
click at [349, 363] on span "Service 2- HITTING TUNNEL RENTAL - 50ft Baseball" at bounding box center [395, 360] width 161 height 7
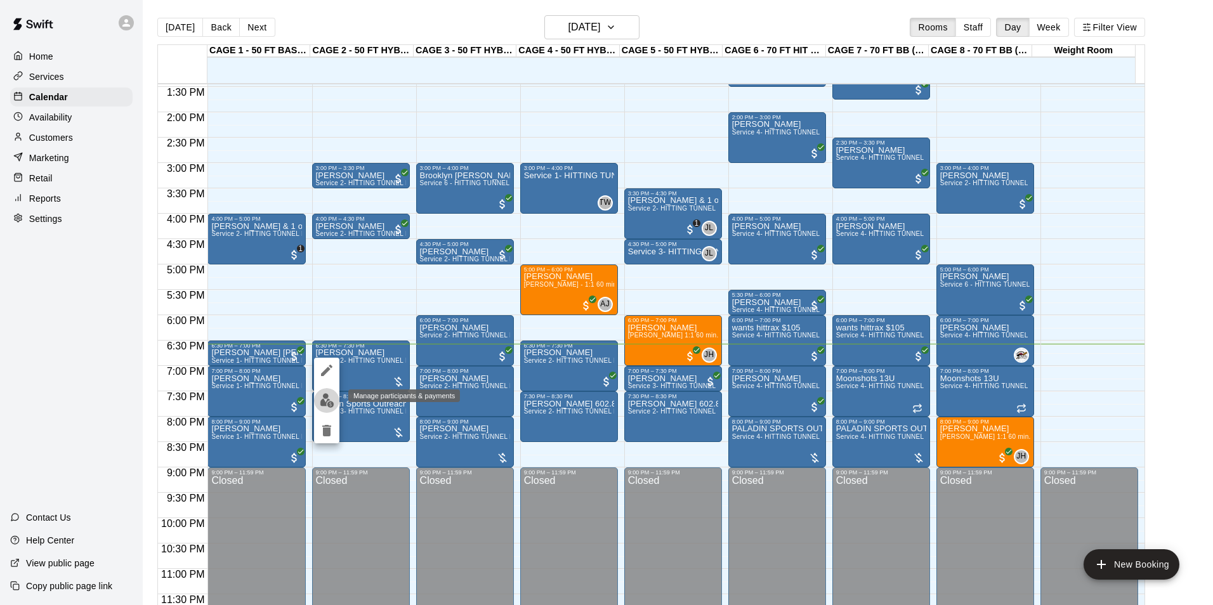
click at [332, 394] on img "edit" at bounding box center [327, 400] width 15 height 15
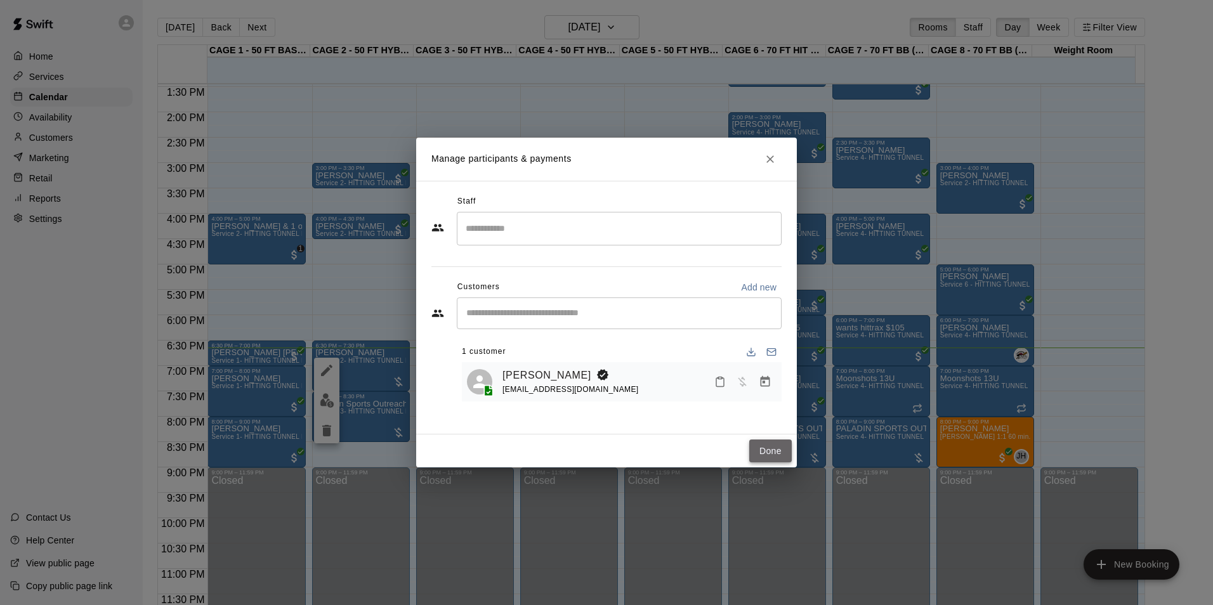
click at [770, 453] on button "Done" at bounding box center [770, 451] width 42 height 23
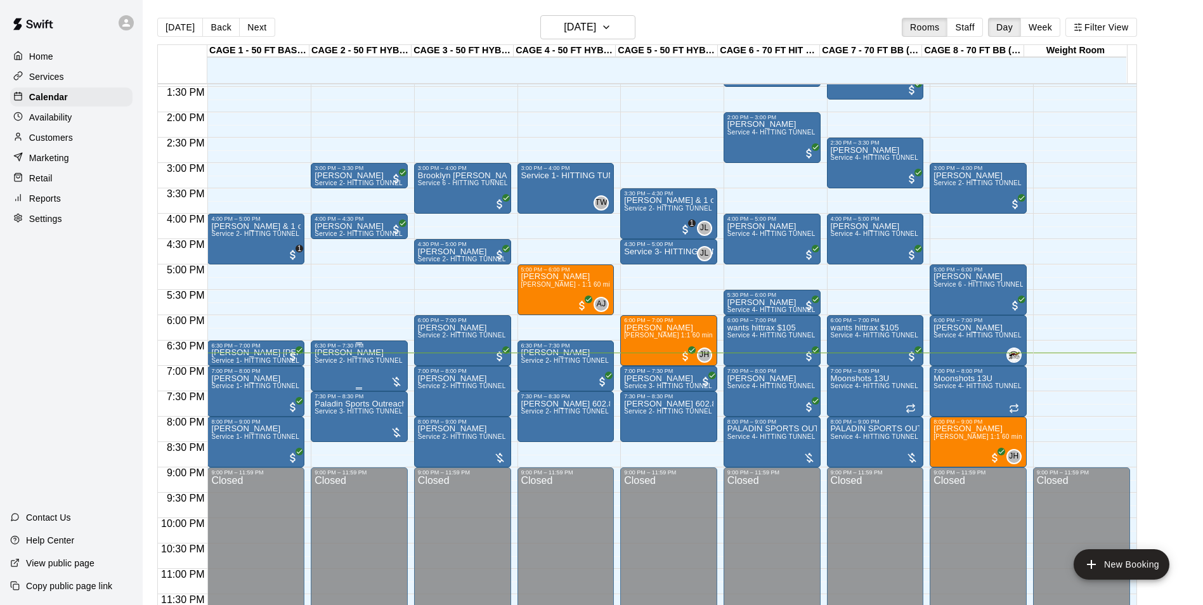
click at [354, 364] on span "Service 2- HITTING TUNNEL RENTAL - 50ft Baseball" at bounding box center [395, 360] width 161 height 7
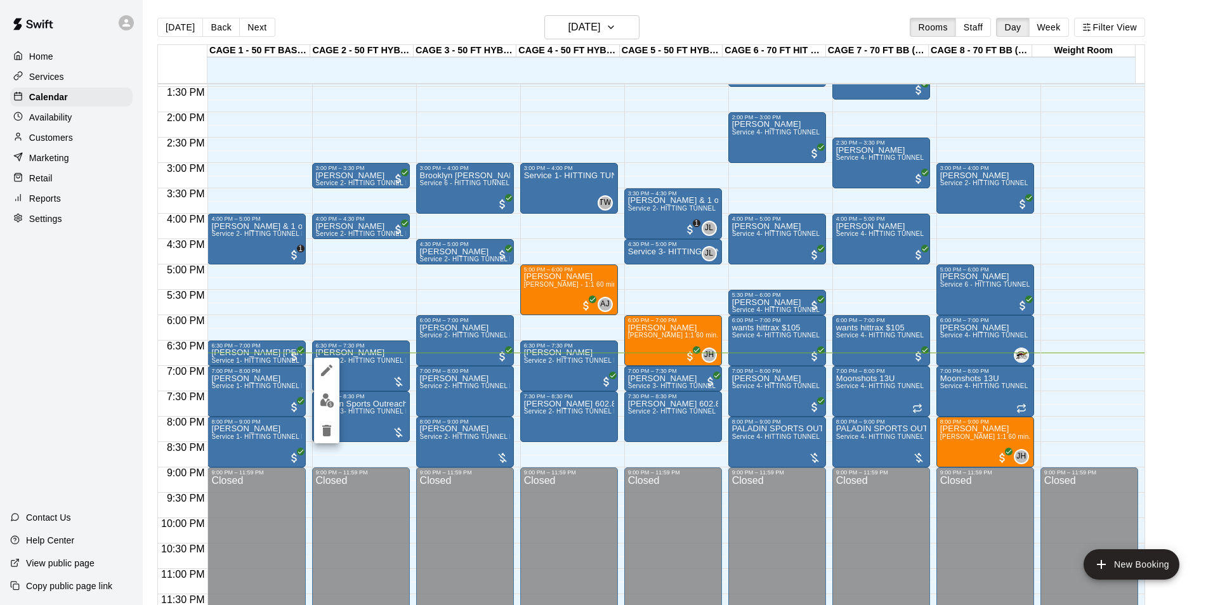
click at [359, 367] on div at bounding box center [606, 302] width 1213 height 605
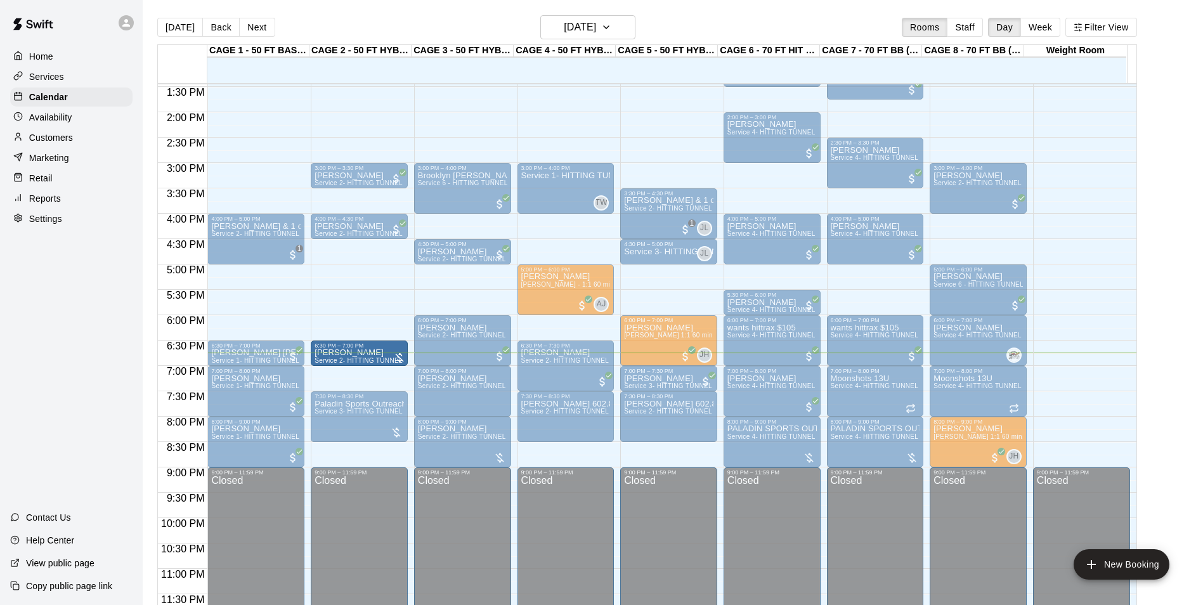
drag, startPoint x: 360, startPoint y: 388, endPoint x: 361, endPoint y: 374, distance: 14.0
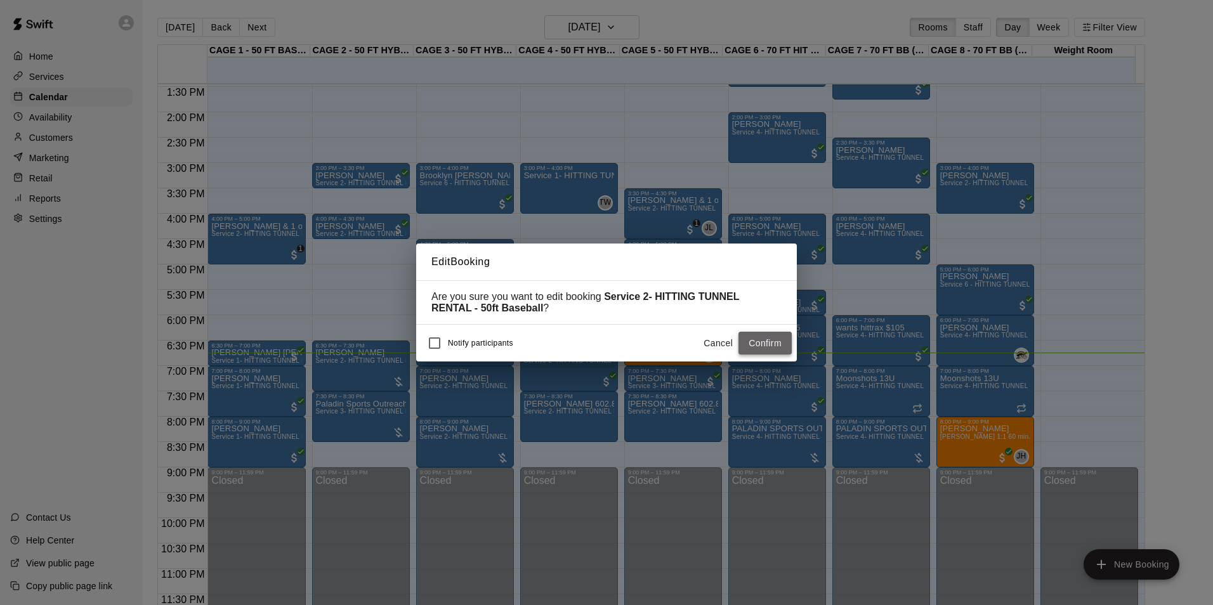
click at [749, 340] on button "Confirm" at bounding box center [764, 343] width 53 height 23
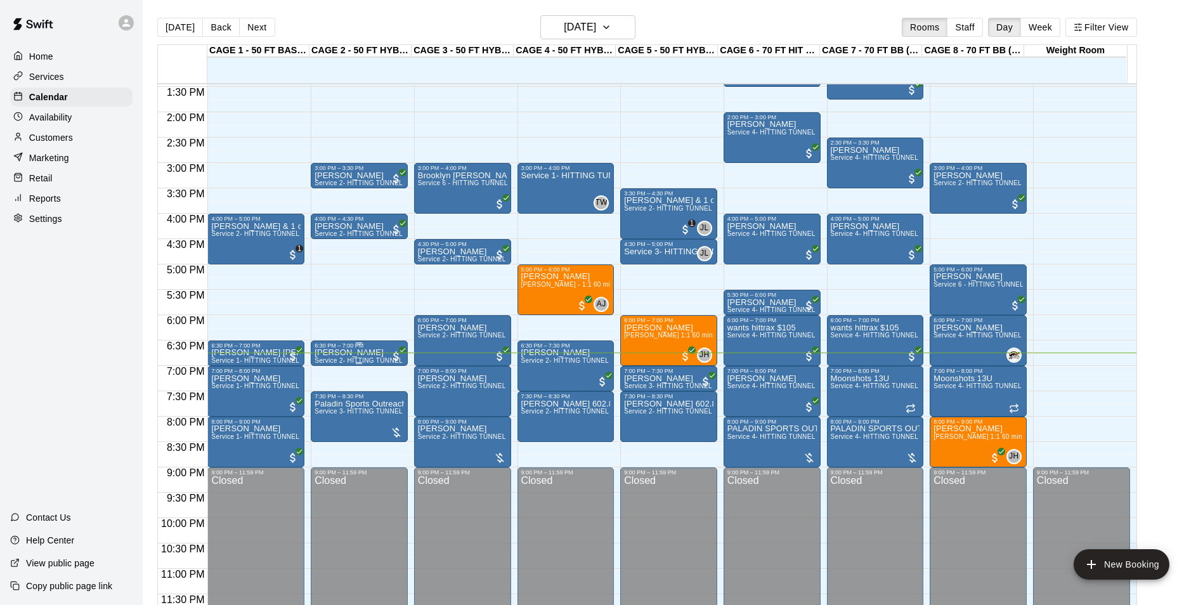
click at [348, 353] on p "[PERSON_NAME]" at bounding box center [359, 353] width 89 height 0
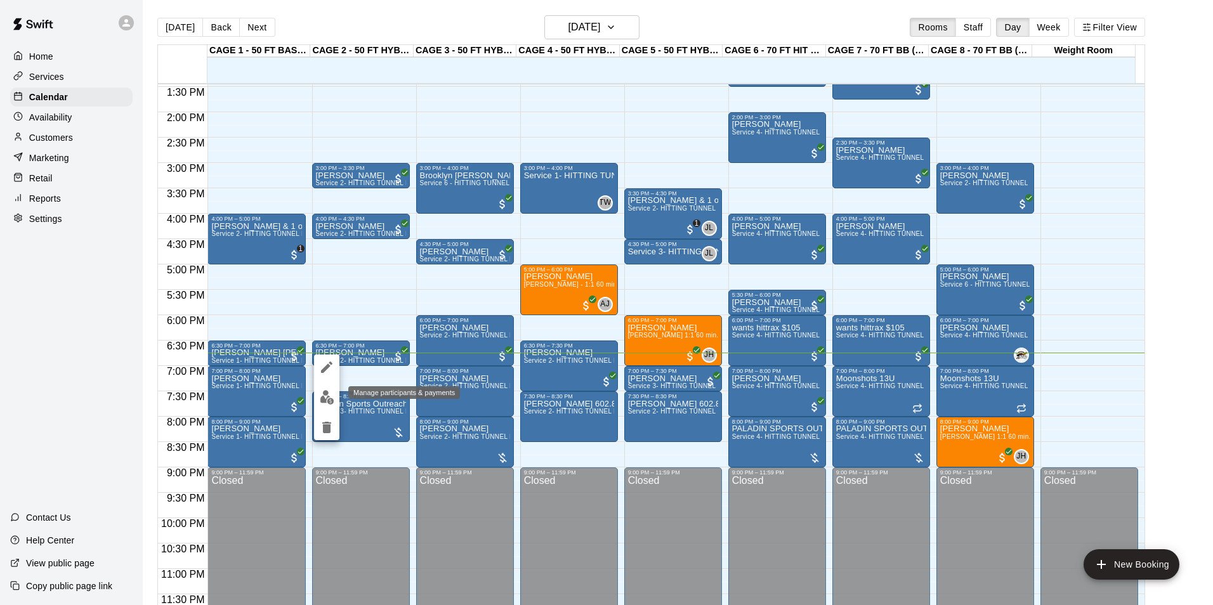
click at [327, 400] on img "edit" at bounding box center [327, 397] width 15 height 15
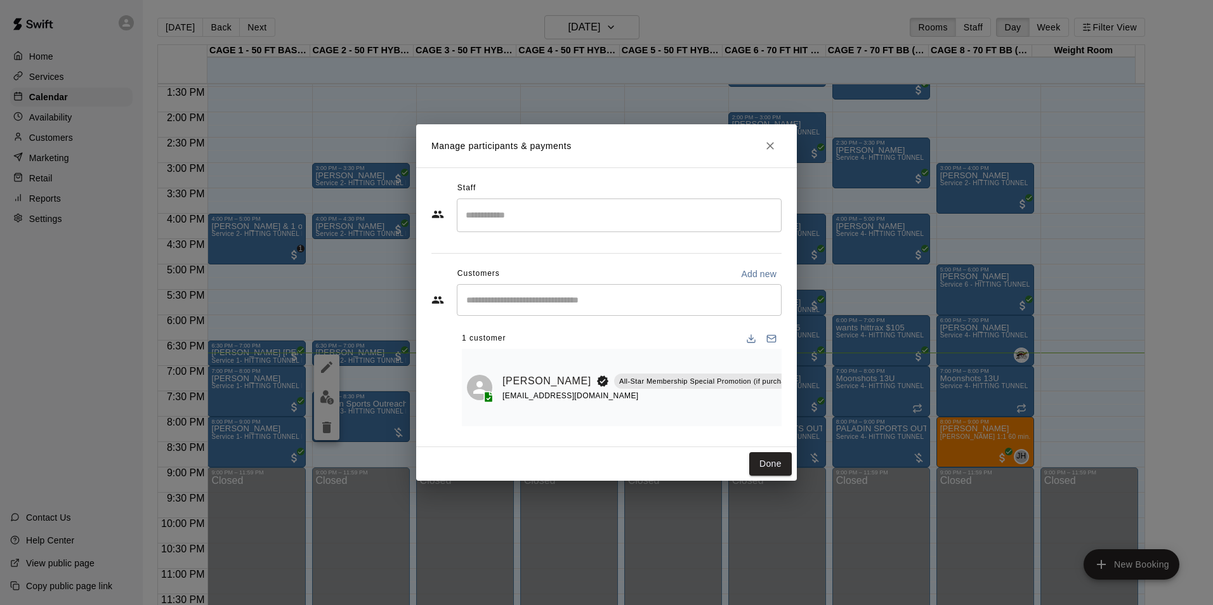
scroll to position [0, 167]
click at [778, 405] on icon "Manage bookings & payment" at bounding box center [783, 409] width 10 height 11
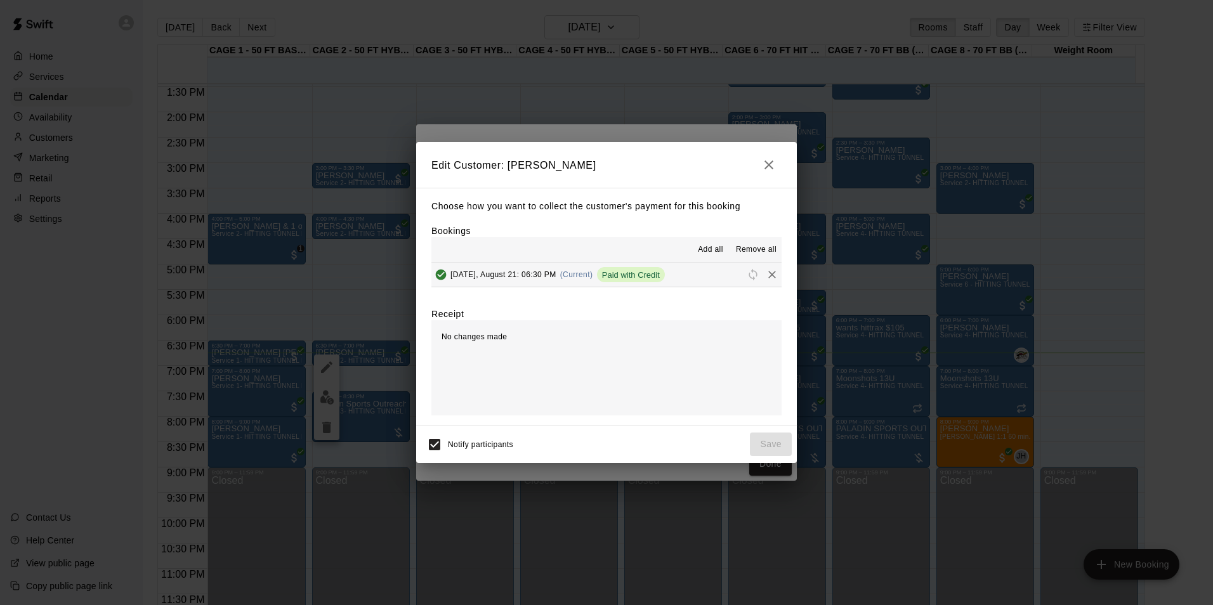
click at [765, 277] on icon "Remove" at bounding box center [771, 274] width 13 height 13
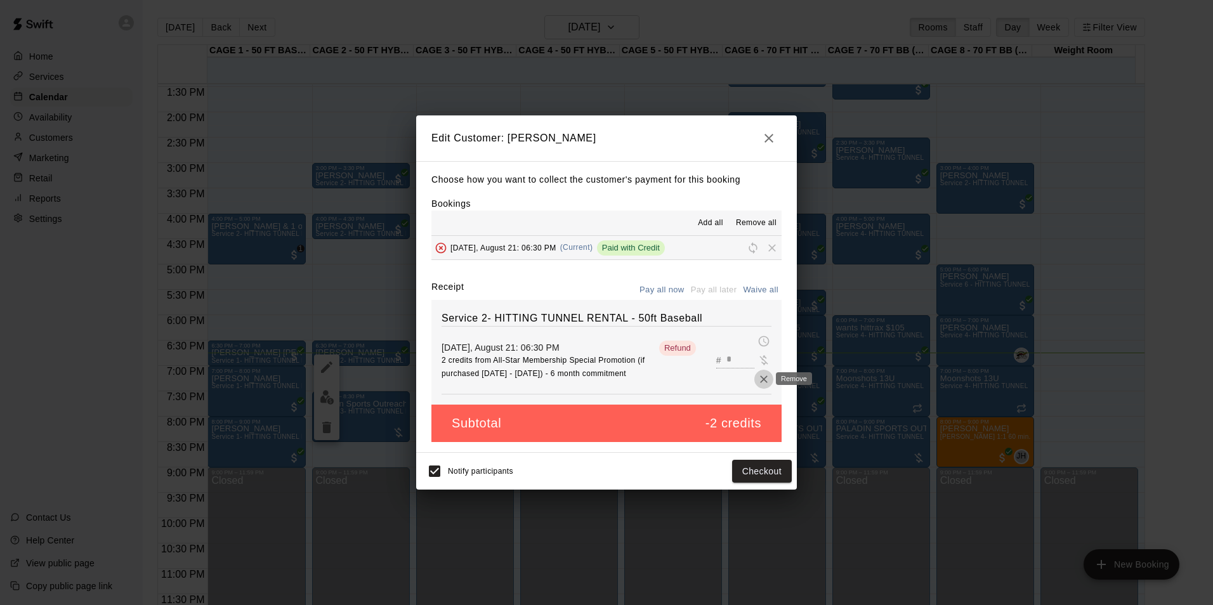
click at [759, 384] on icon "Remove" at bounding box center [763, 379] width 13 height 13
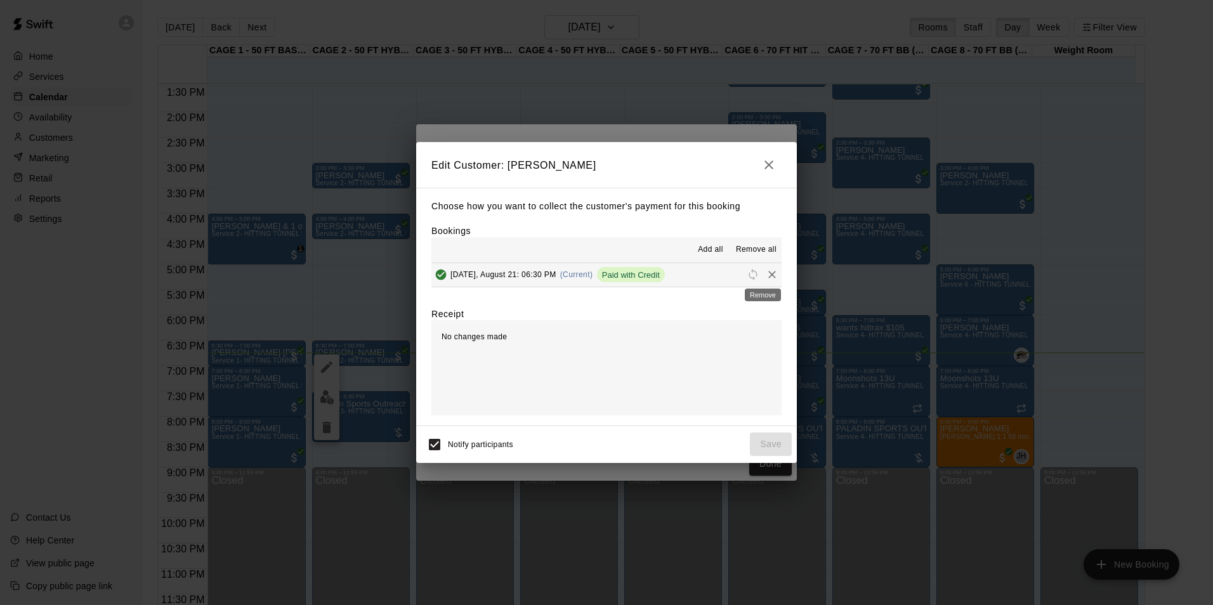
click at [765, 276] on icon "Remove" at bounding box center [771, 274] width 13 height 13
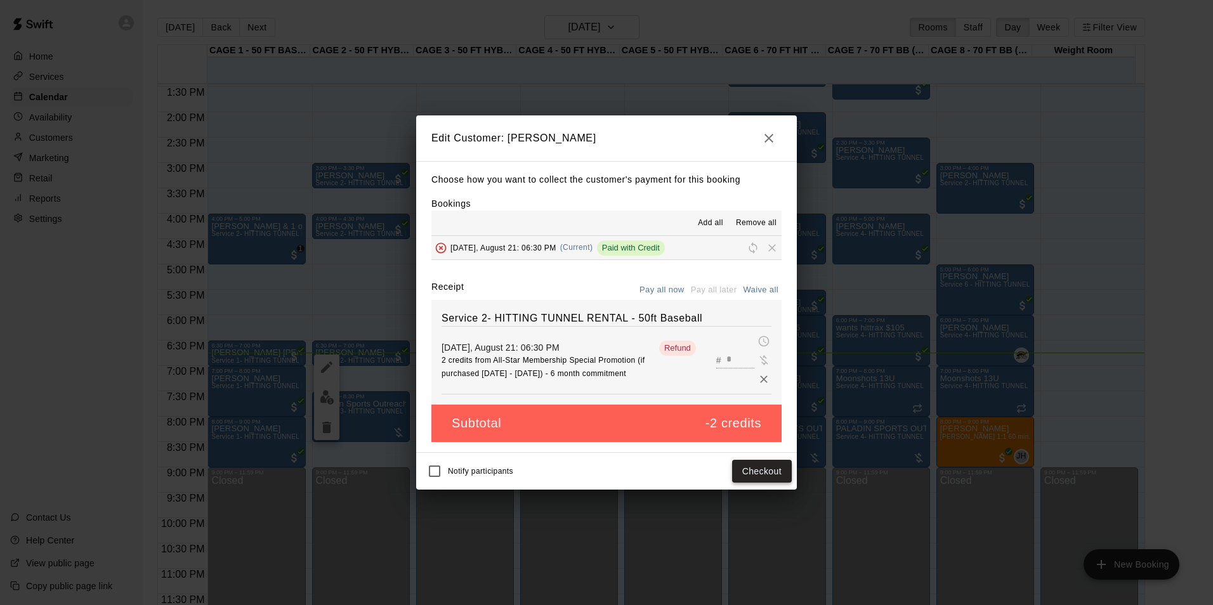
click at [741, 475] on button "Checkout" at bounding box center [762, 471] width 60 height 23
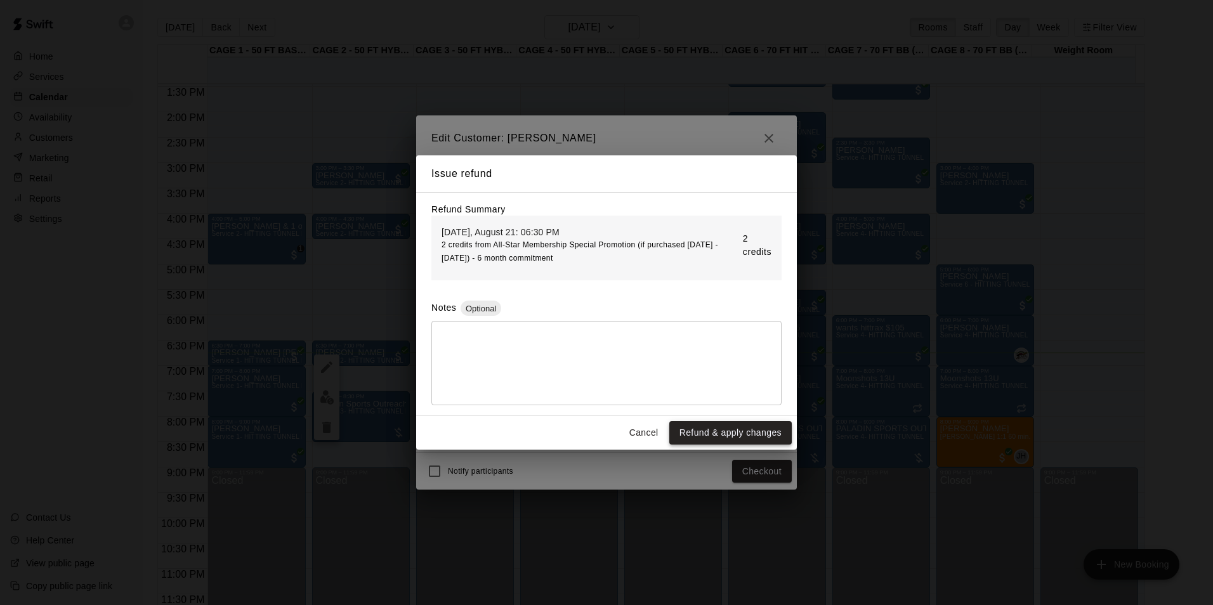
click at [703, 436] on button "Refund & apply changes" at bounding box center [730, 432] width 122 height 23
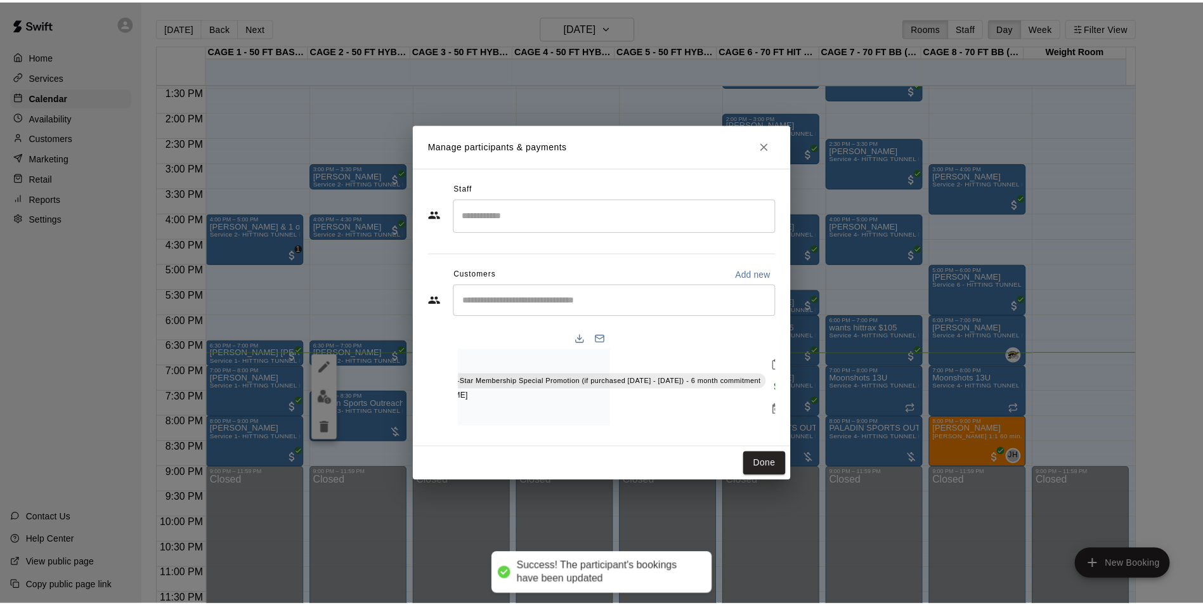
scroll to position [0, 0]
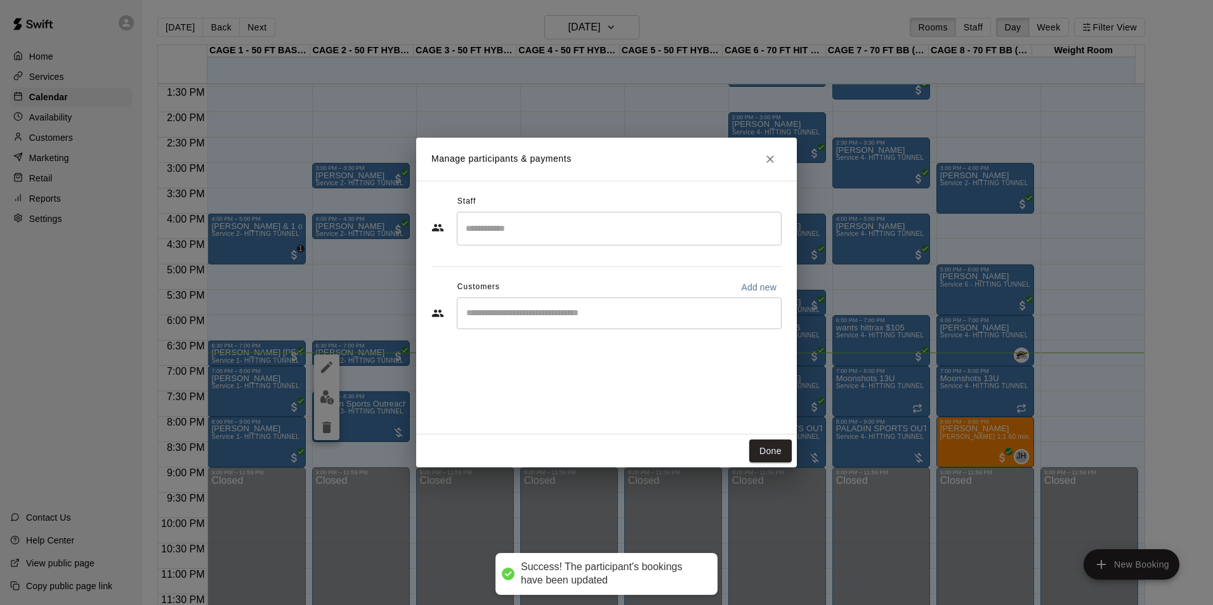
click at [605, 309] on input "Start typing to search customers..." at bounding box center [618, 313] width 313 height 13
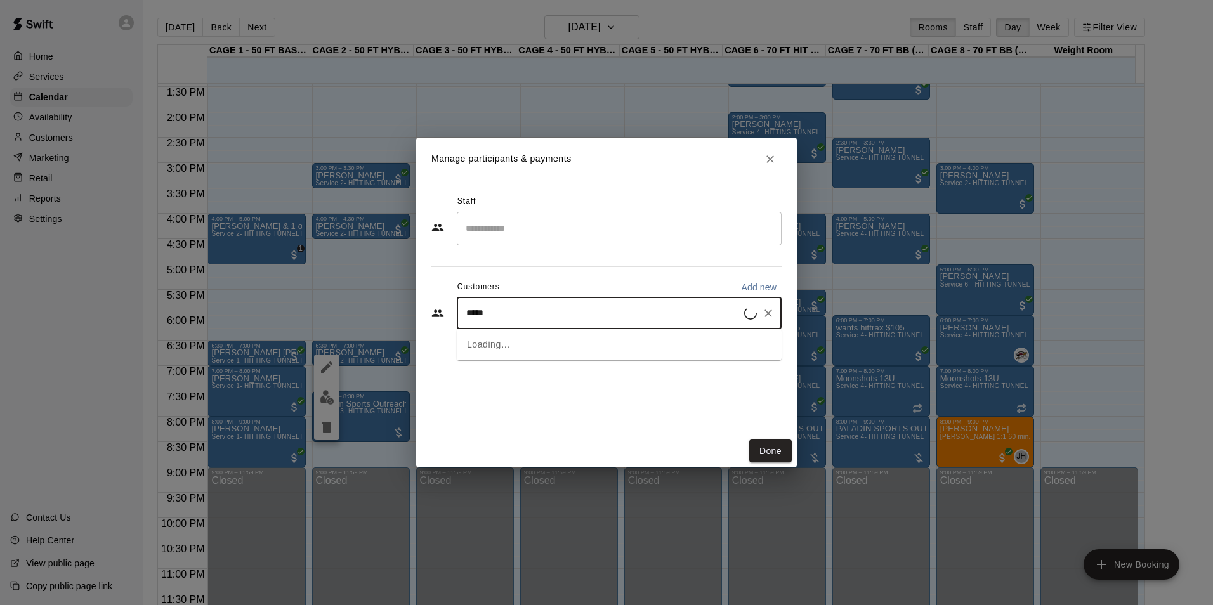
type input "******"
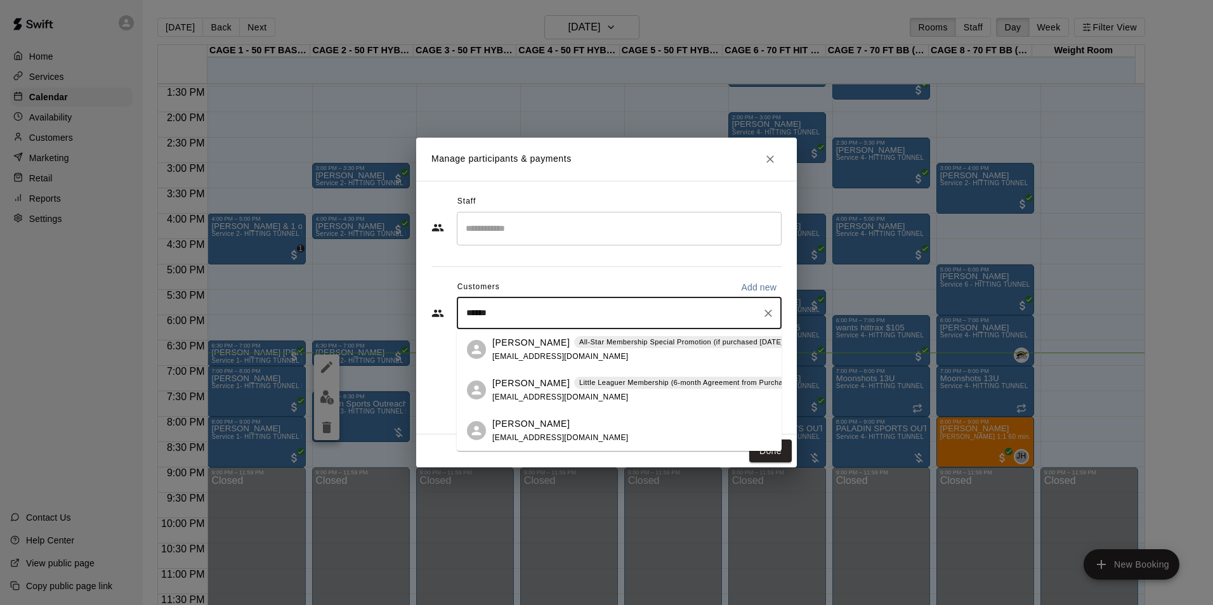
click at [629, 342] on p "All-Star Membership Special Promotion (if purchased [DATE] - [DATE]) - 6 month …" at bounding box center [736, 342] width 315 height 11
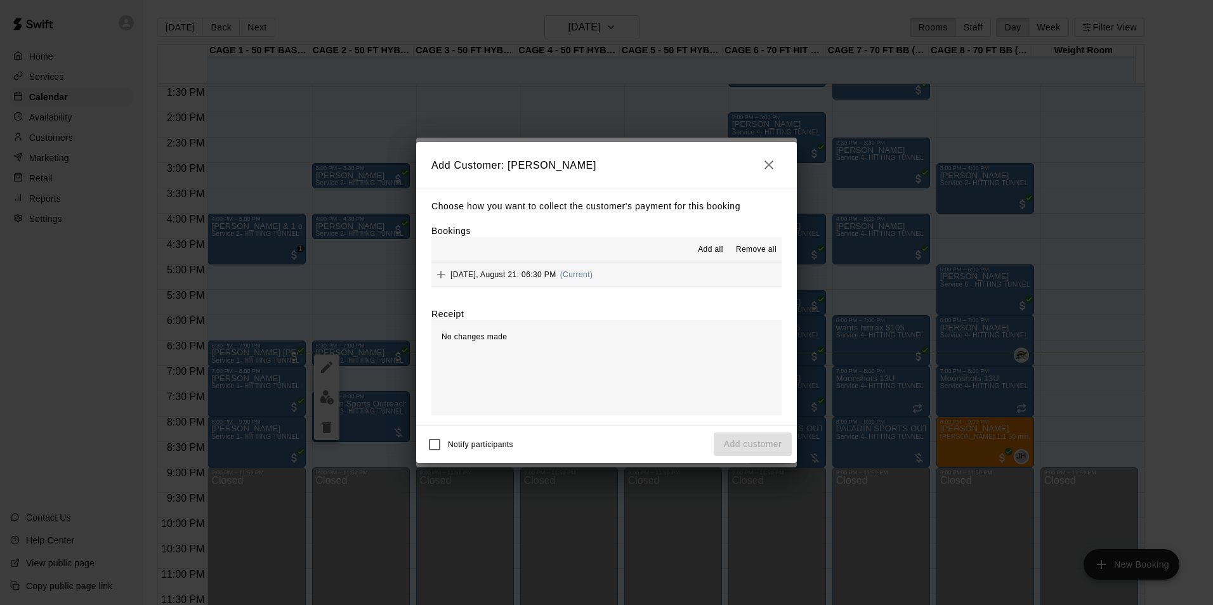
click at [678, 284] on button "[DATE], August 21: 06:30 PM (Current)" at bounding box center [606, 274] width 350 height 23
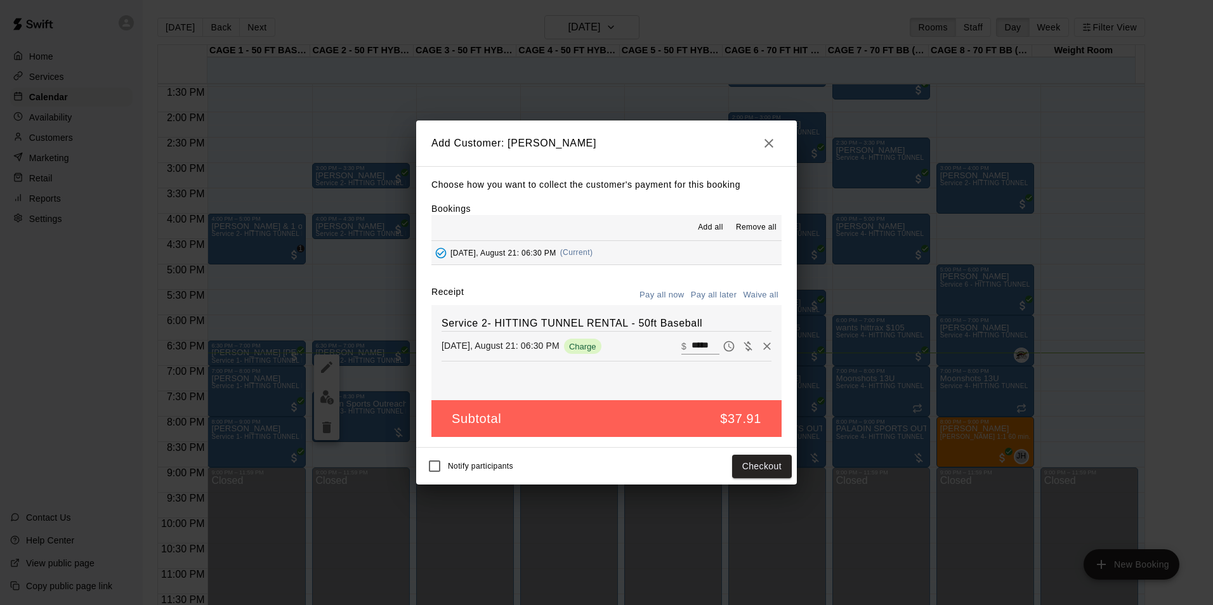
click at [743, 452] on div "Notify participants Checkout" at bounding box center [606, 466] width 381 height 37
click at [739, 463] on button "Checkout" at bounding box center [762, 466] width 60 height 23
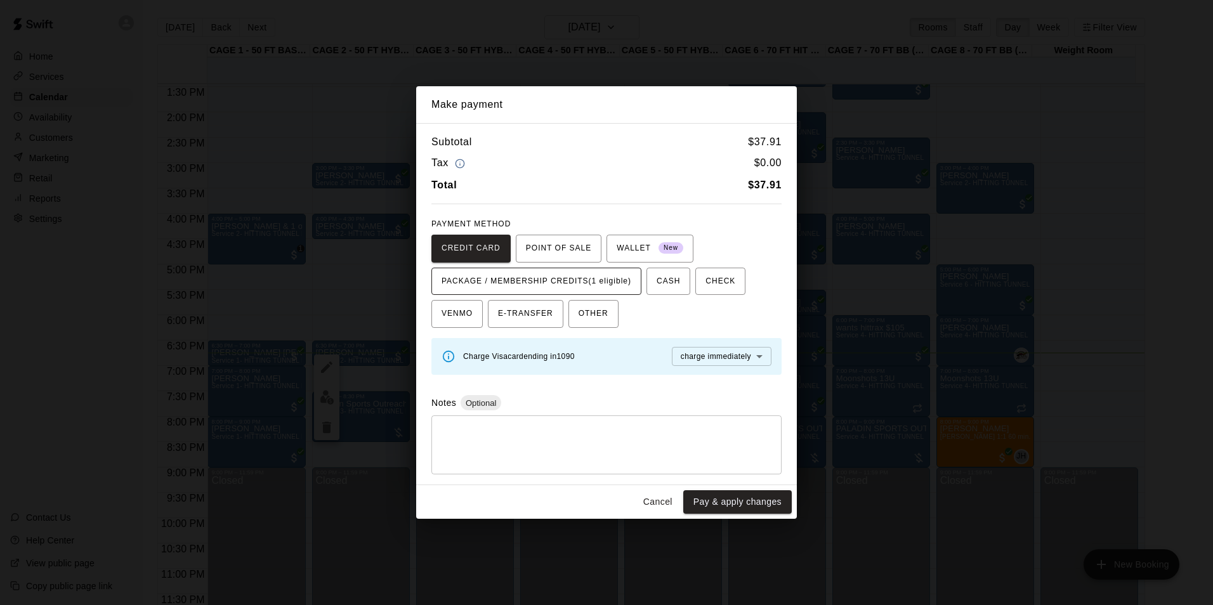
click at [563, 284] on span "PACKAGE / MEMBERSHIP CREDITS (1 eligible)" at bounding box center [536, 281] width 190 height 20
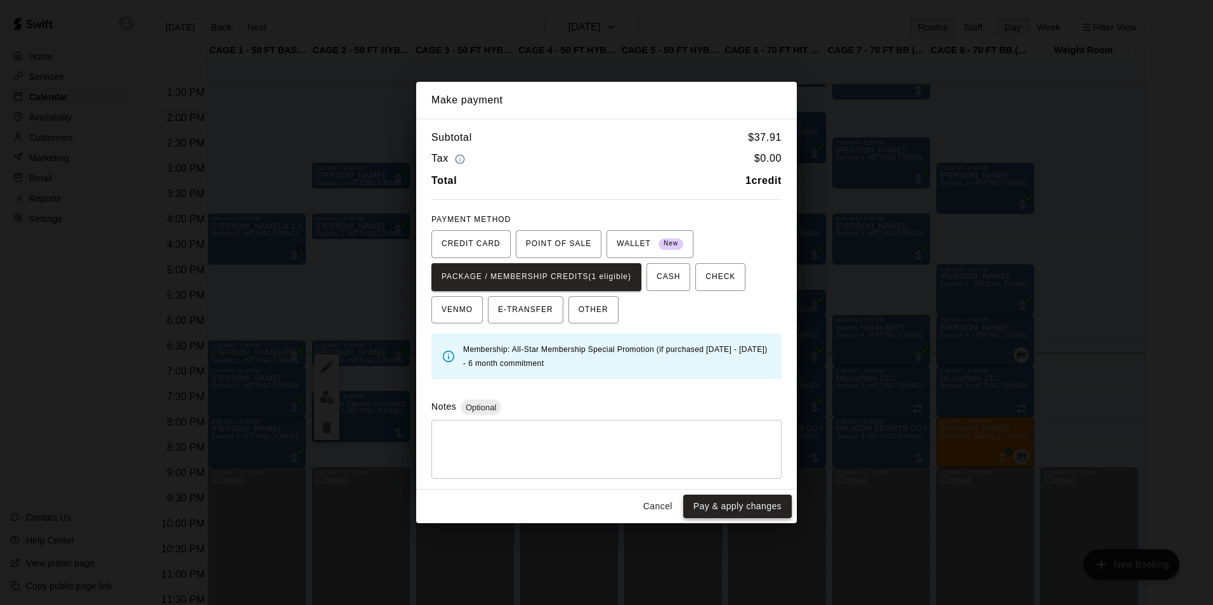
click at [747, 504] on button "Pay & apply changes" at bounding box center [737, 506] width 108 height 23
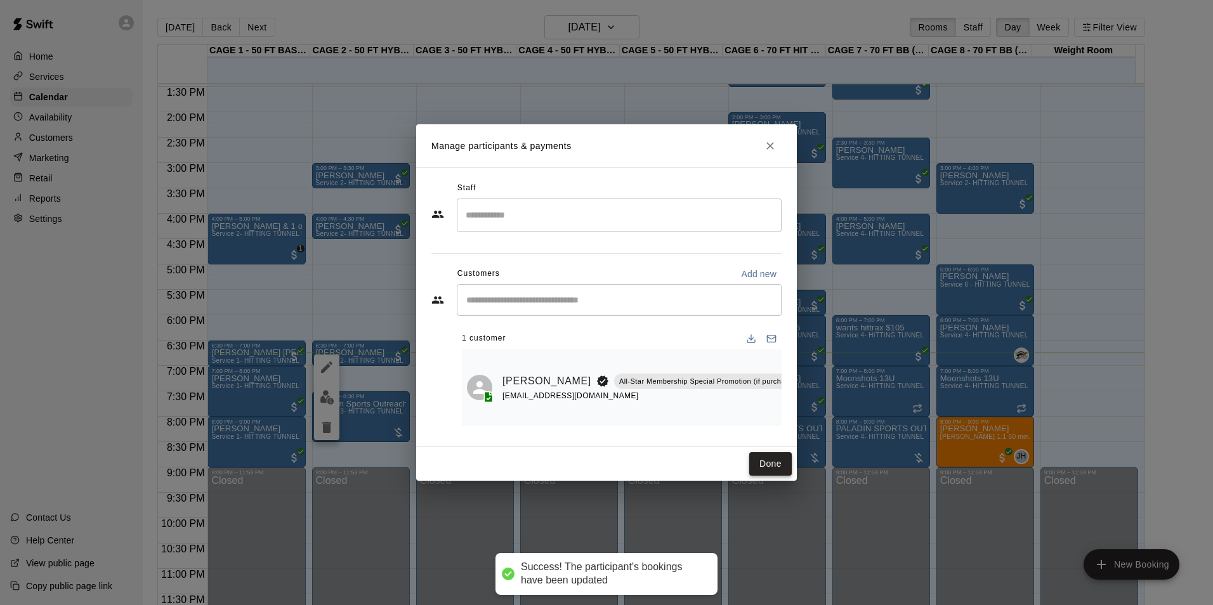
click at [768, 471] on button "Done" at bounding box center [770, 463] width 42 height 23
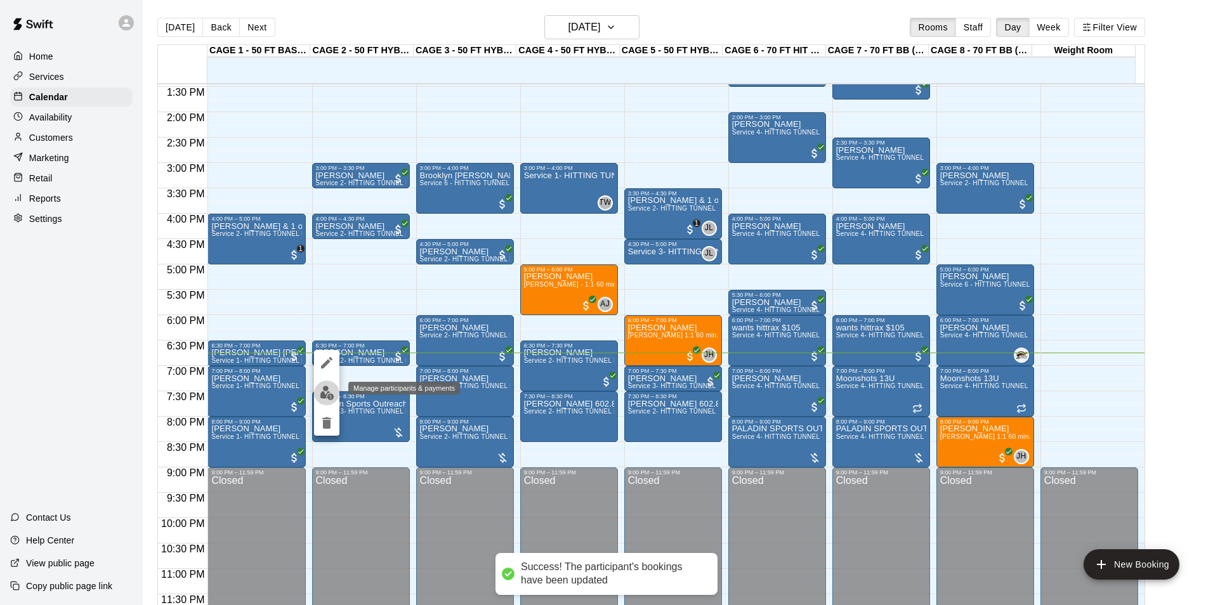
click at [335, 390] on button "edit" at bounding box center [326, 393] width 25 height 25
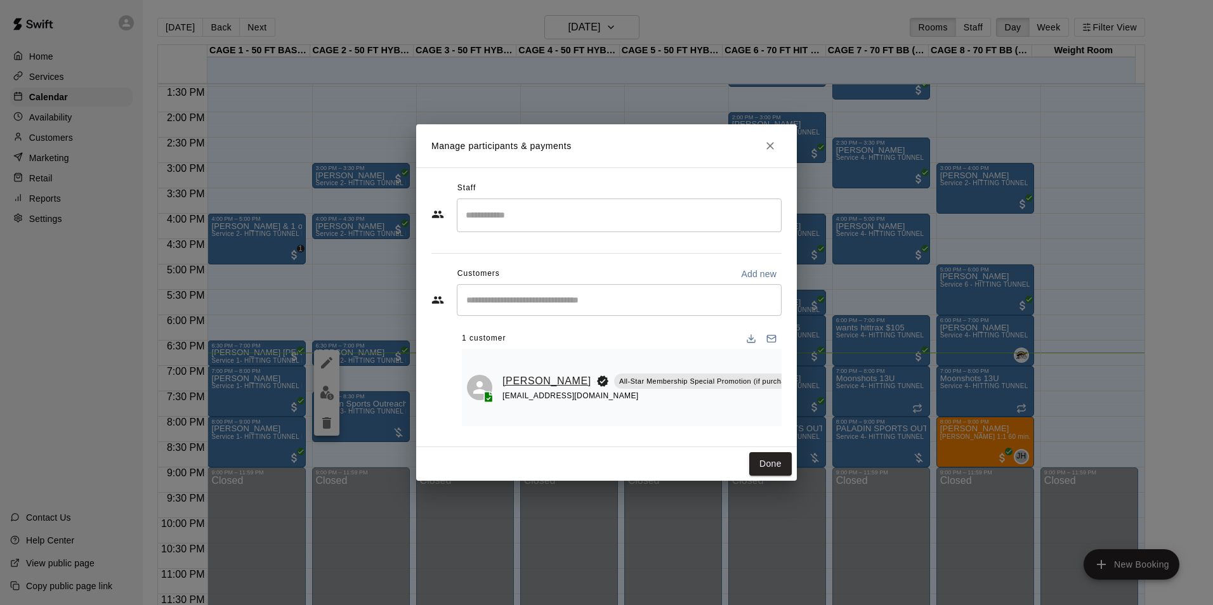
click at [518, 374] on link "[PERSON_NAME]" at bounding box center [546, 381] width 89 height 16
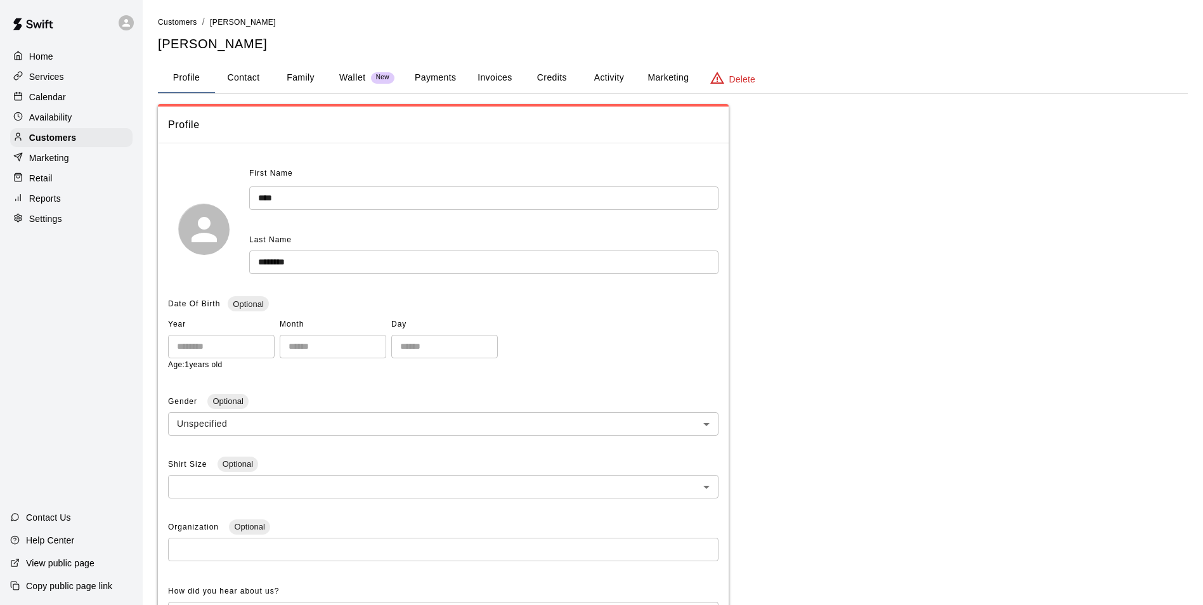
click at [550, 78] on button "Credits" at bounding box center [551, 78] width 57 height 30
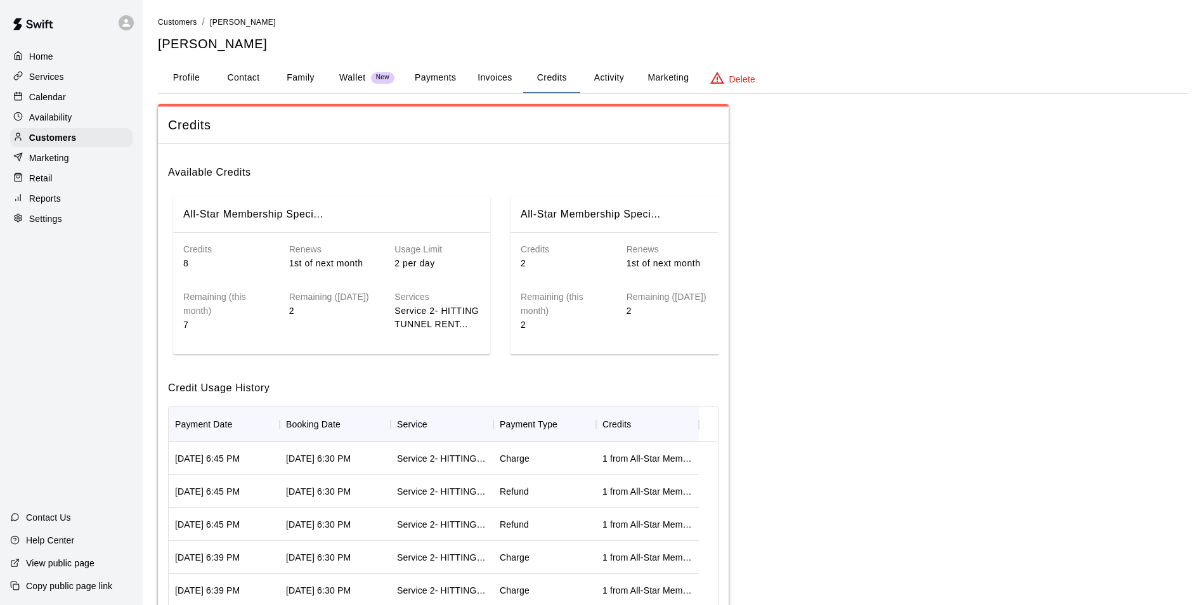
click at [98, 101] on div "Calendar" at bounding box center [71, 97] width 122 height 19
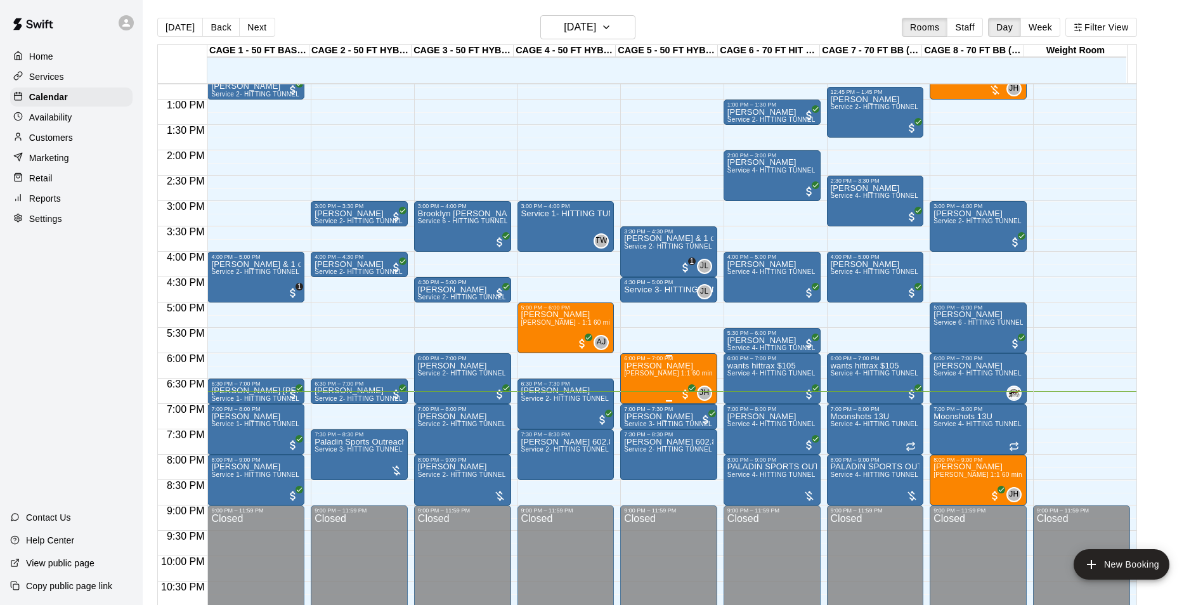
scroll to position [684, 0]
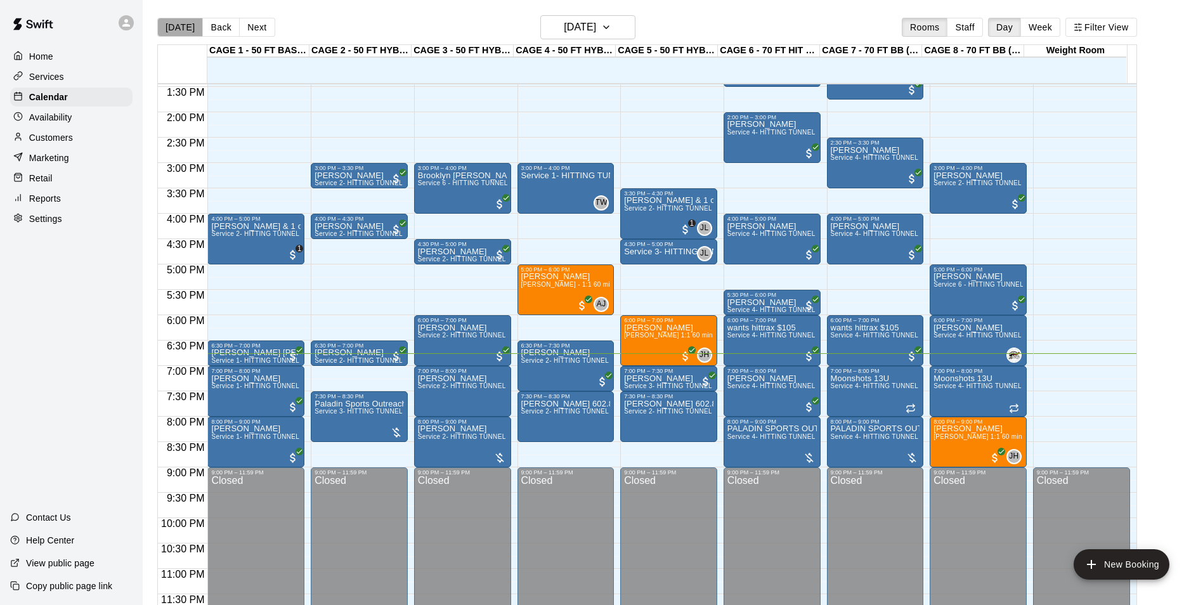
click at [183, 30] on button "[DATE]" at bounding box center [180, 27] width 46 height 19
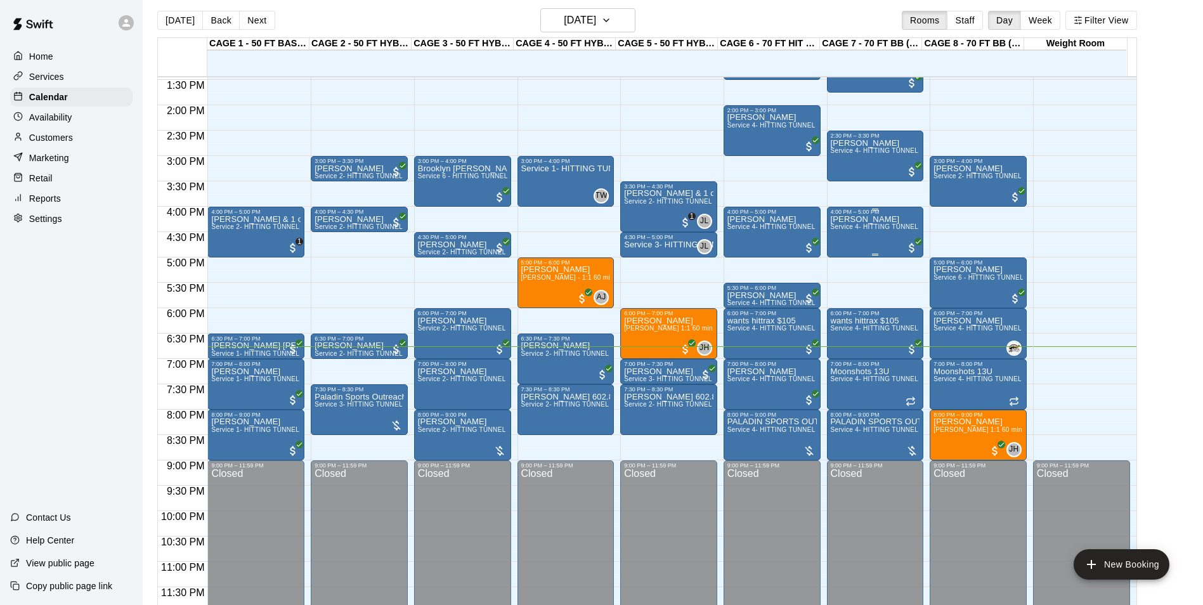
scroll to position [20, 0]
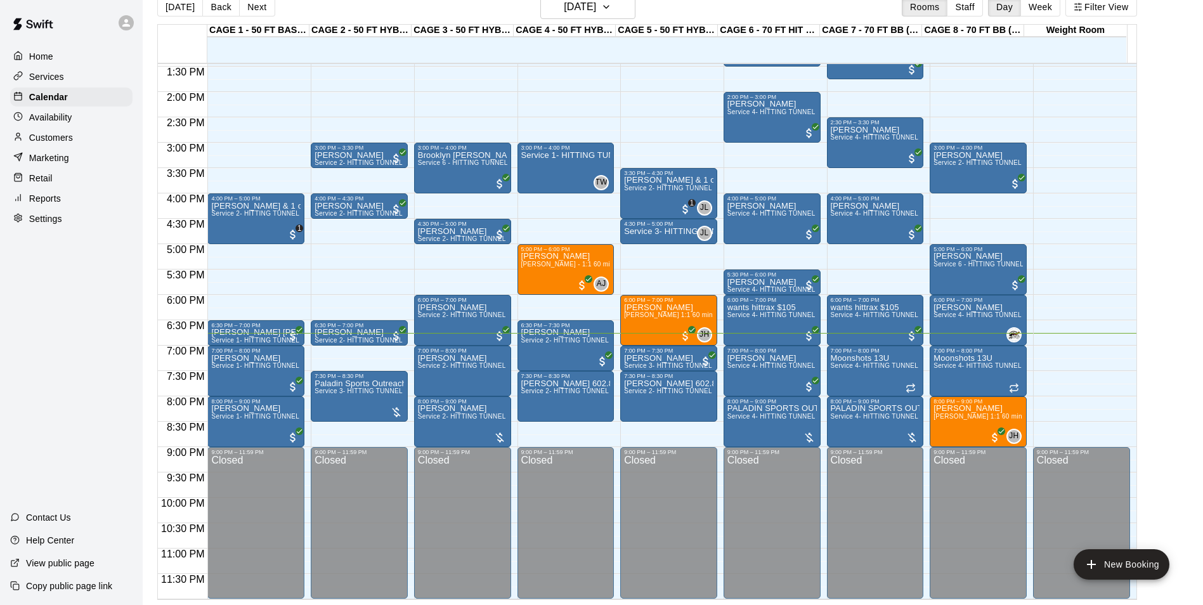
click at [51, 144] on p "Customers" at bounding box center [51, 137] width 44 height 13
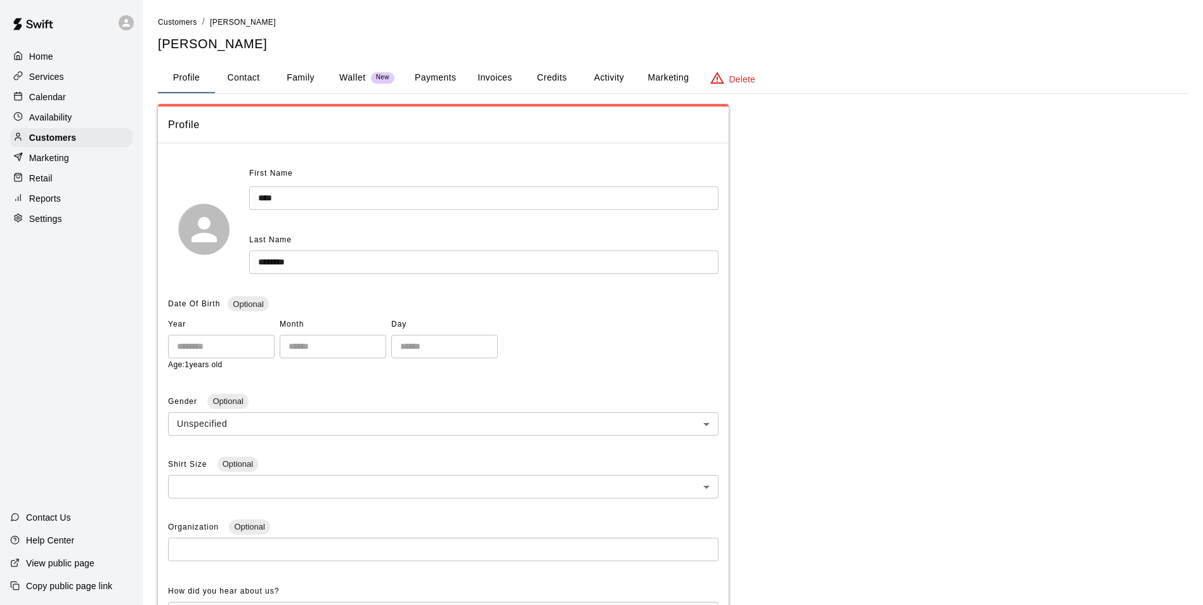
click at [420, 72] on button "Payments" at bounding box center [436, 78] width 62 height 30
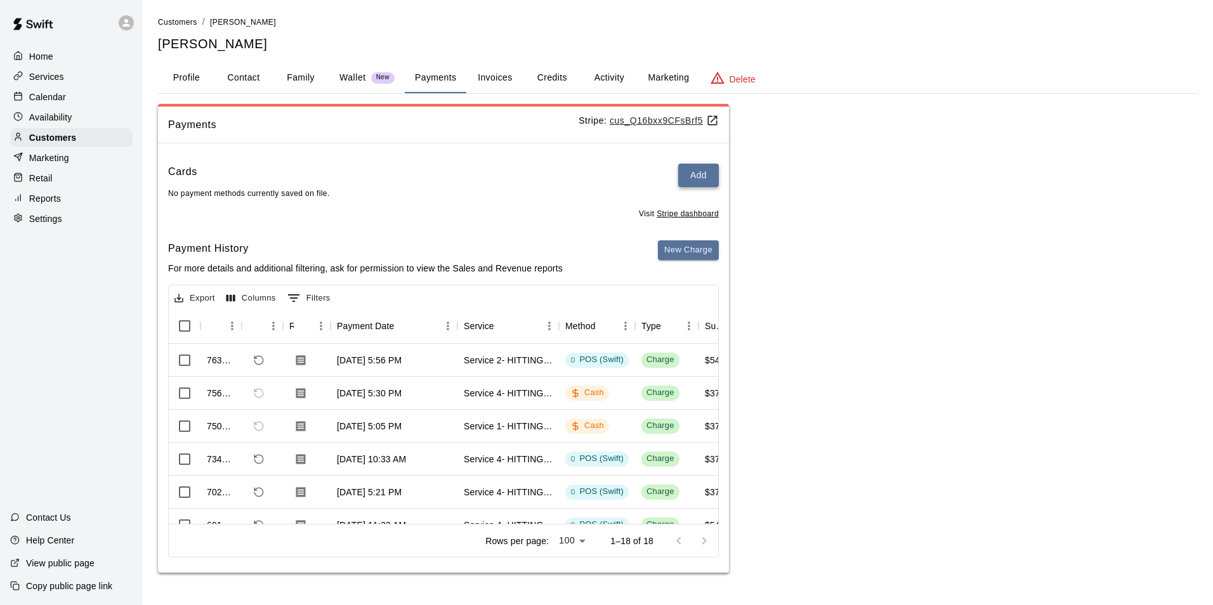
click at [691, 161] on div "Cards Add No payment methods currently saved on file. Visit Stripe dashboard Pa…" at bounding box center [443, 362] width 571 height 419
click at [693, 178] on button "Add" at bounding box center [698, 175] width 41 height 23
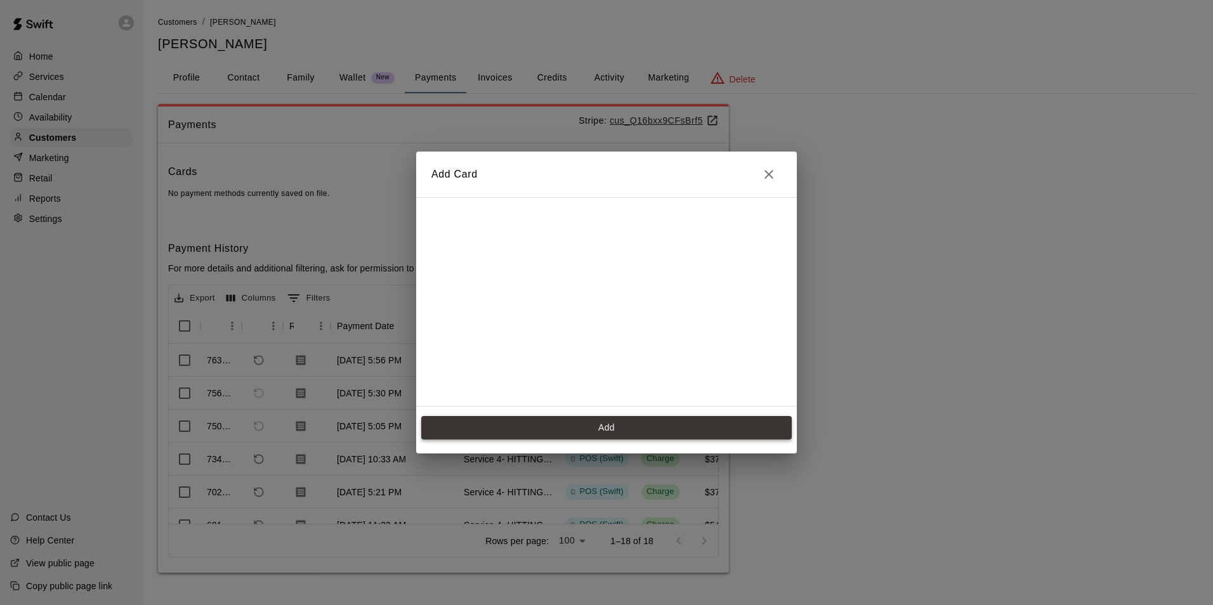
click at [615, 429] on button "Add" at bounding box center [606, 427] width 370 height 23
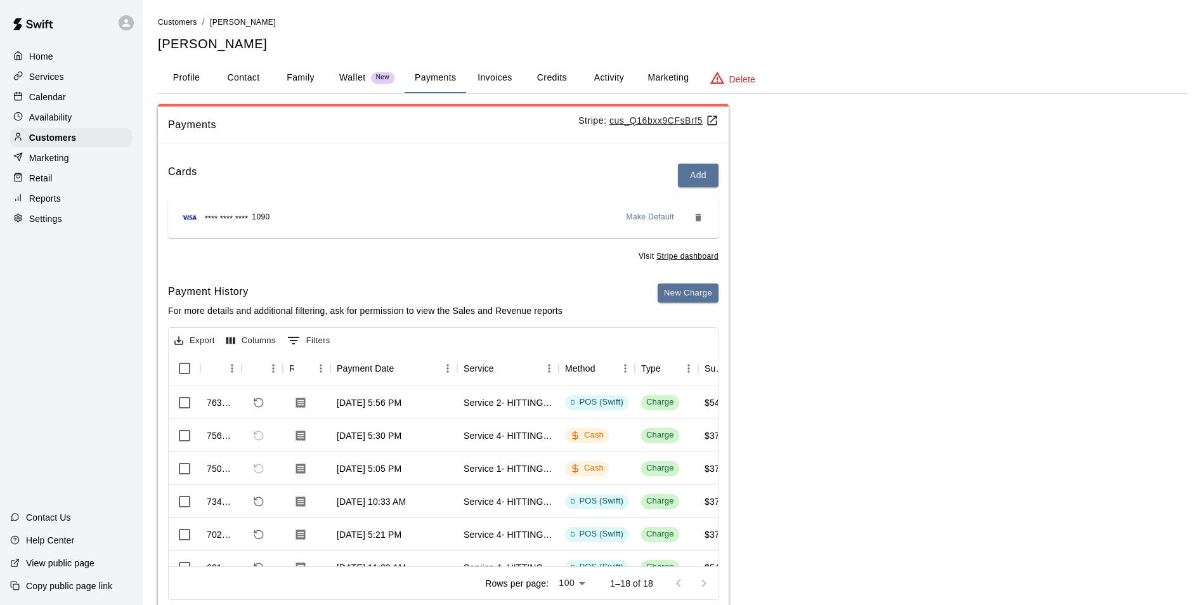
click at [582, 74] on button "Activity" at bounding box center [608, 78] width 57 height 30
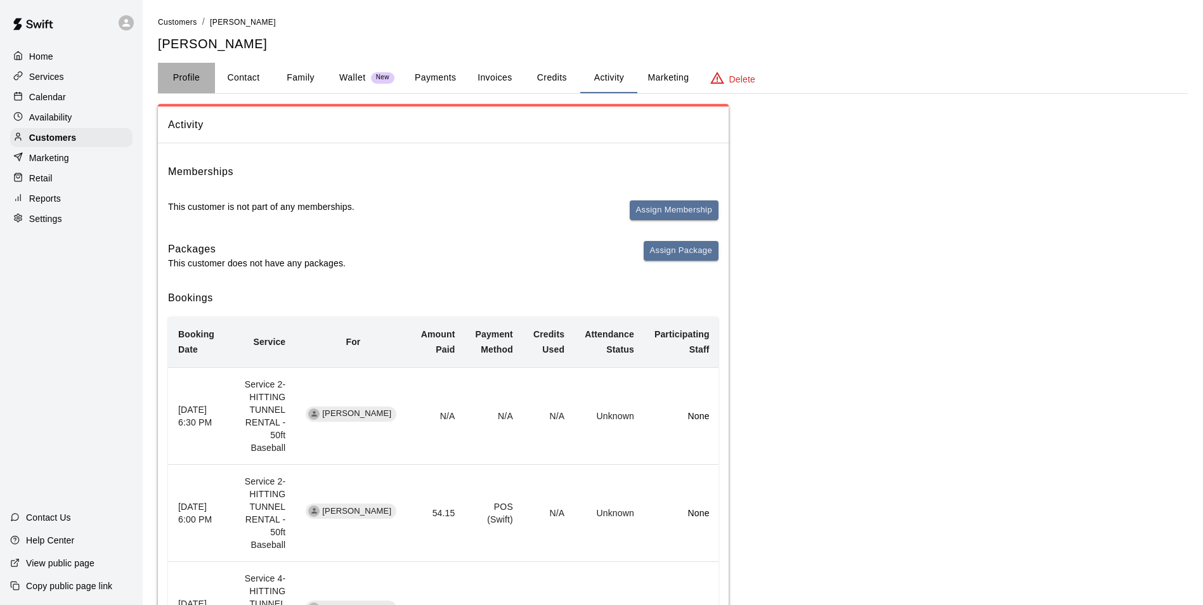
click at [189, 82] on button "Profile" at bounding box center [186, 78] width 57 height 30
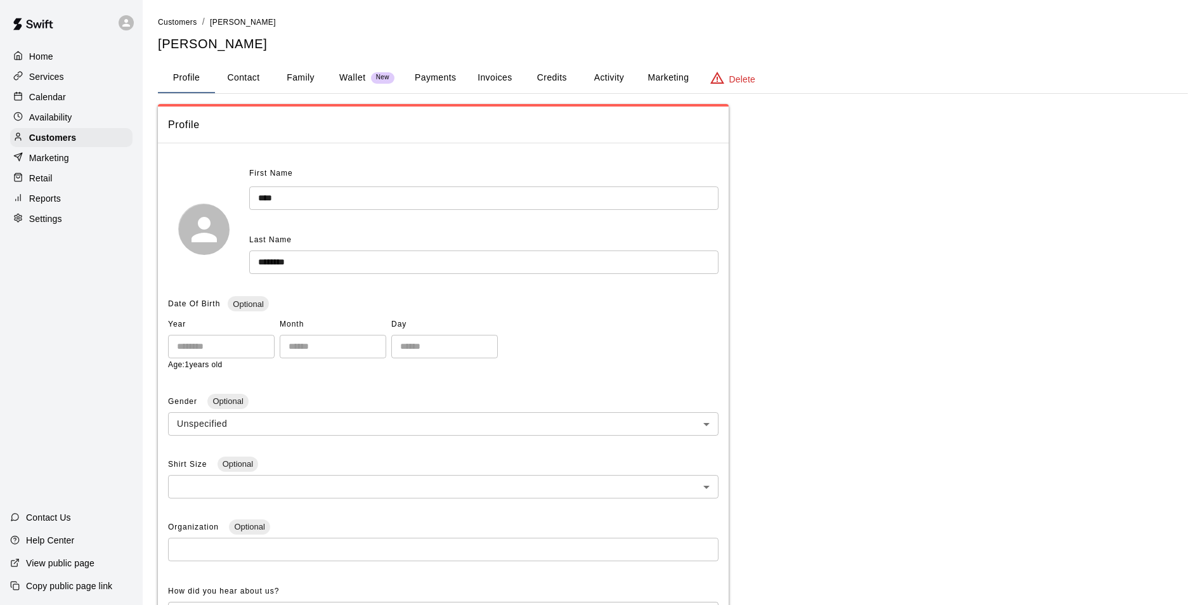
click at [62, 100] on p "Calendar" at bounding box center [47, 97] width 37 height 13
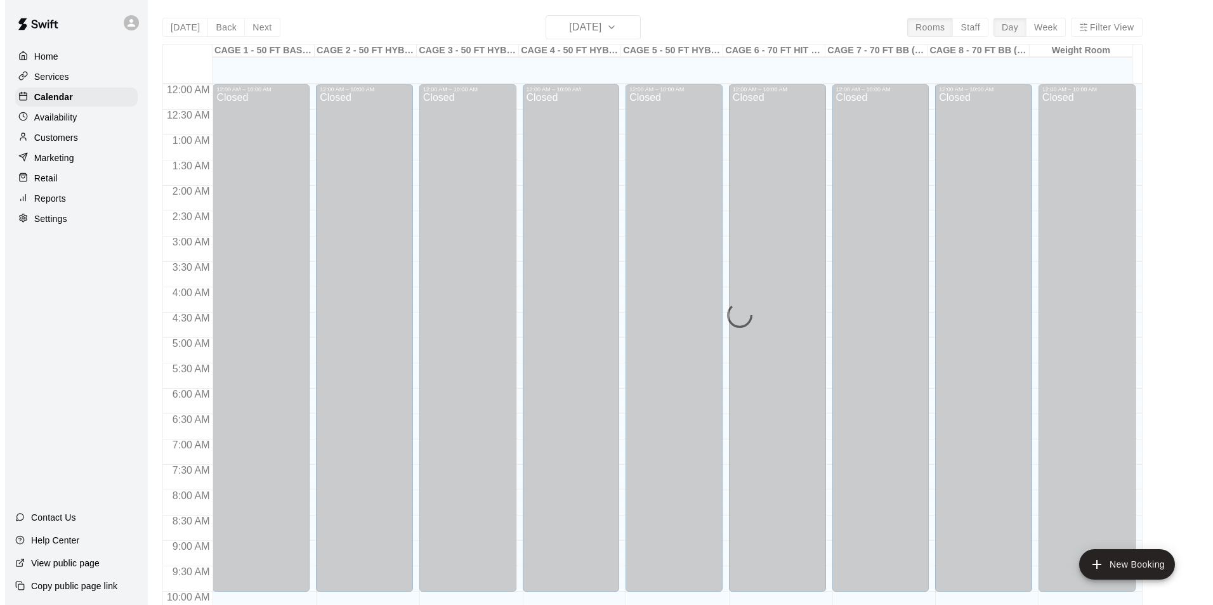
scroll to position [644, 0]
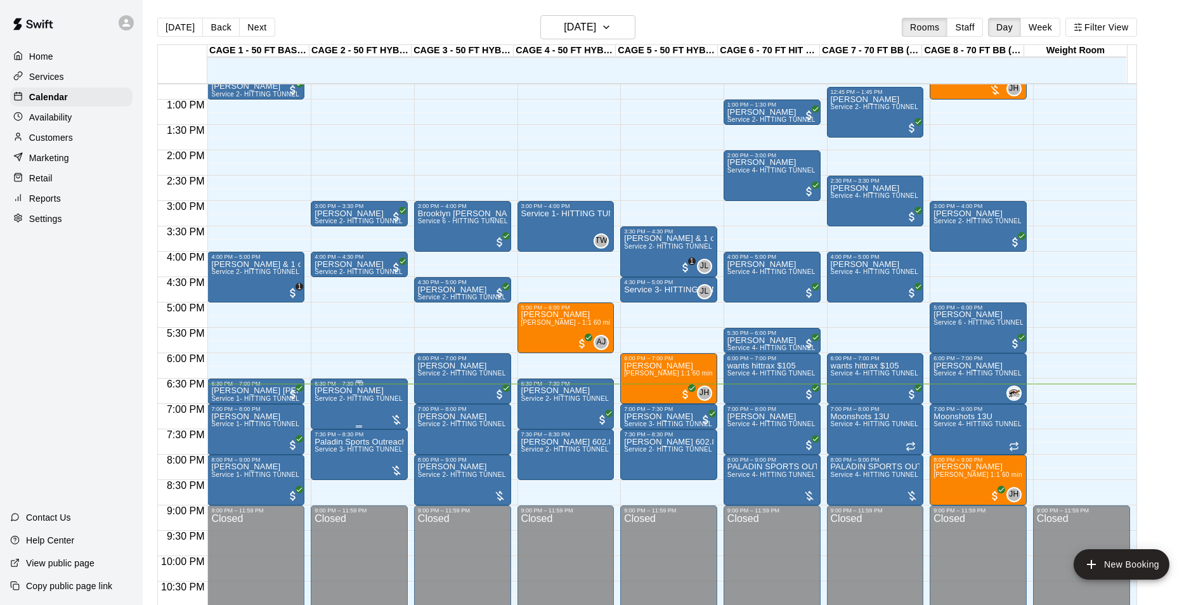
click at [353, 391] on p "[PERSON_NAME]" at bounding box center [359, 391] width 89 height 0
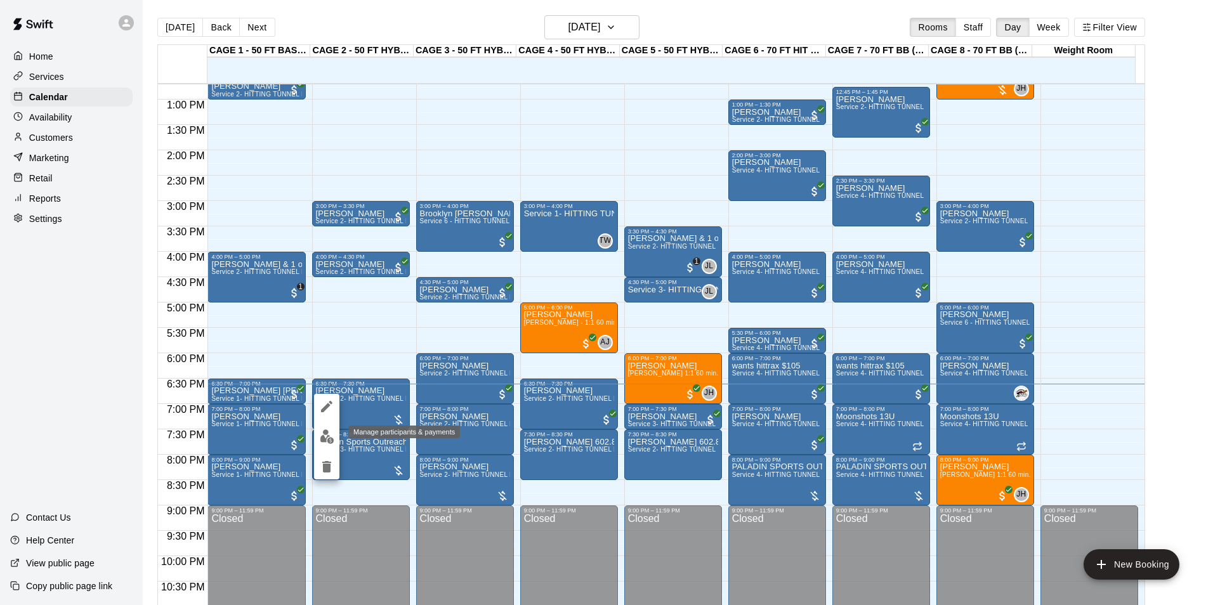
click at [329, 433] on img "edit" at bounding box center [327, 436] width 15 height 15
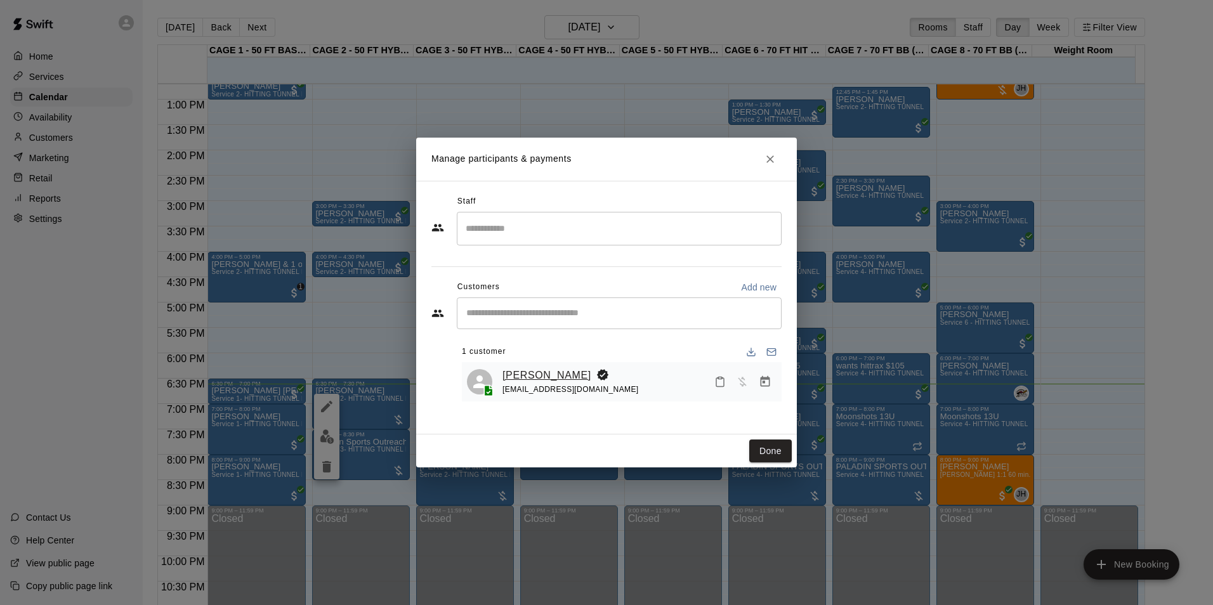
click at [525, 375] on link "[PERSON_NAME]" at bounding box center [546, 375] width 89 height 16
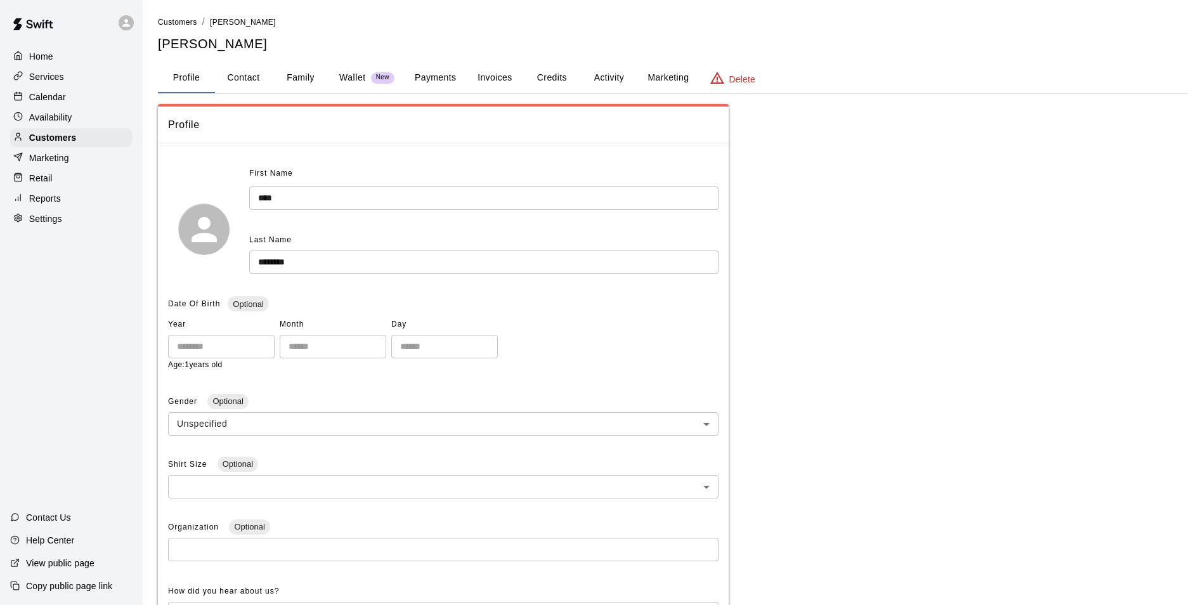
click at [604, 62] on div "**********" at bounding box center [673, 450] width 1030 height 871
click at [604, 63] on button "Activity" at bounding box center [608, 78] width 57 height 30
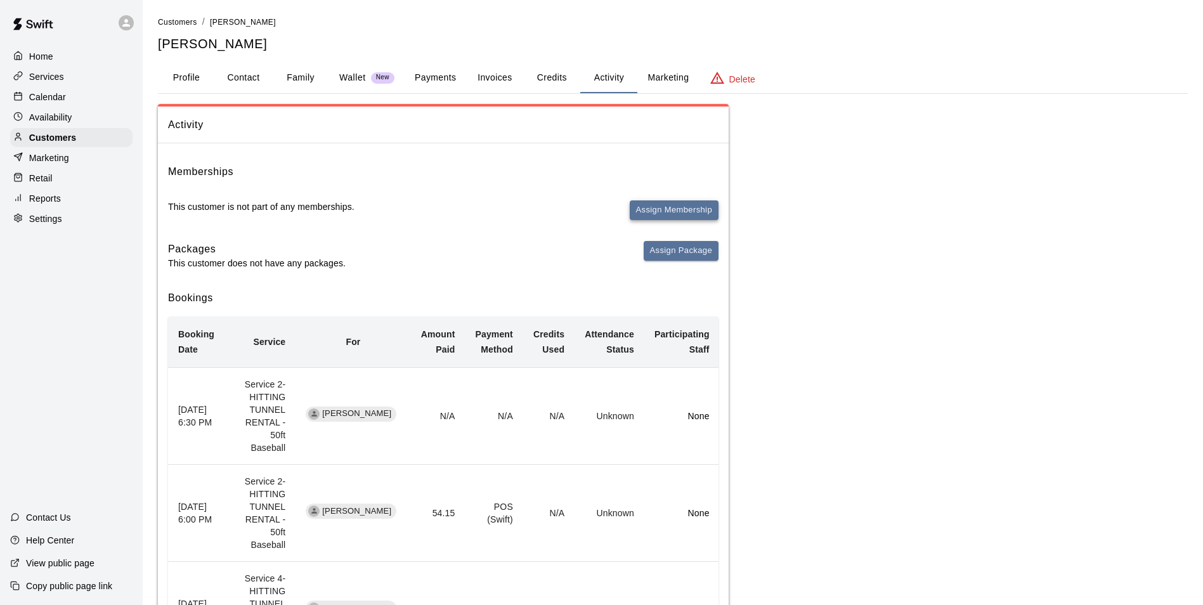
click at [660, 214] on button "Assign Membership" at bounding box center [674, 210] width 89 height 20
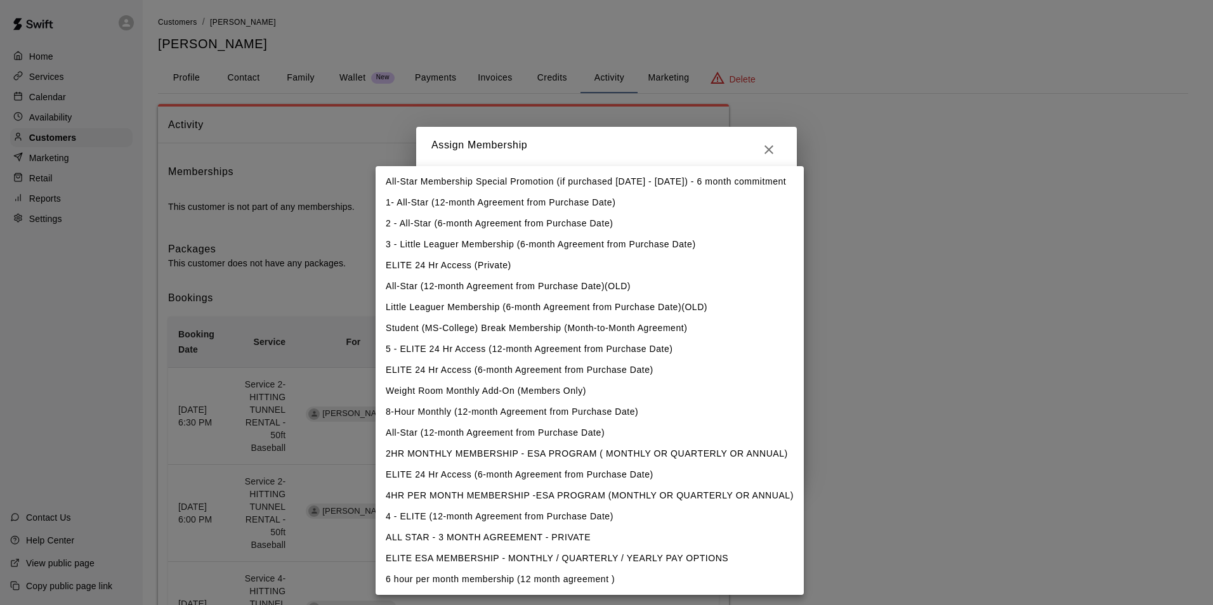
click at [518, 186] on li "All-Star Membership Special Promotion (if purchased [DATE] - [DATE]) - 6 month …" at bounding box center [589, 181] width 428 height 21
type input "**********"
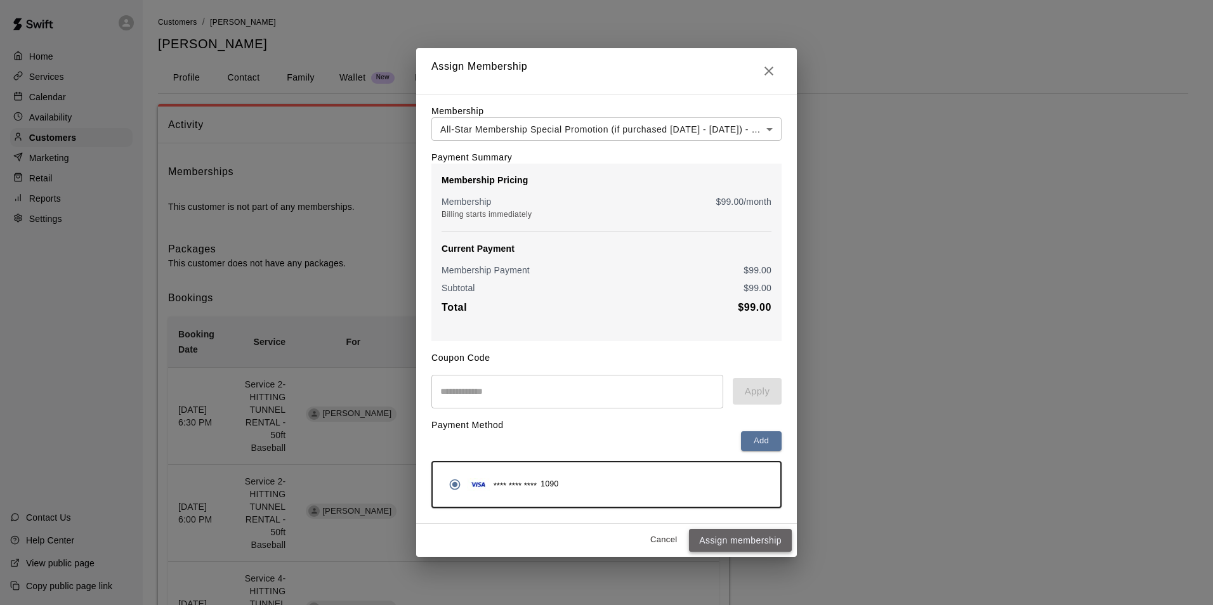
click at [726, 543] on button "Assign membership" at bounding box center [740, 540] width 103 height 23
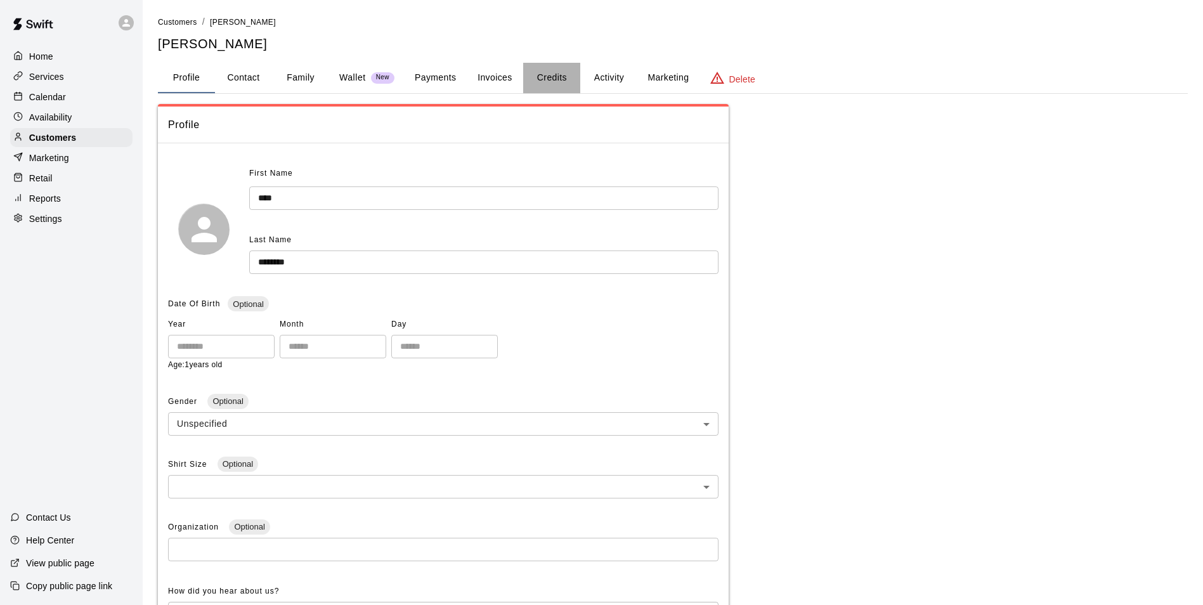
click at [563, 71] on button "Credits" at bounding box center [551, 78] width 57 height 30
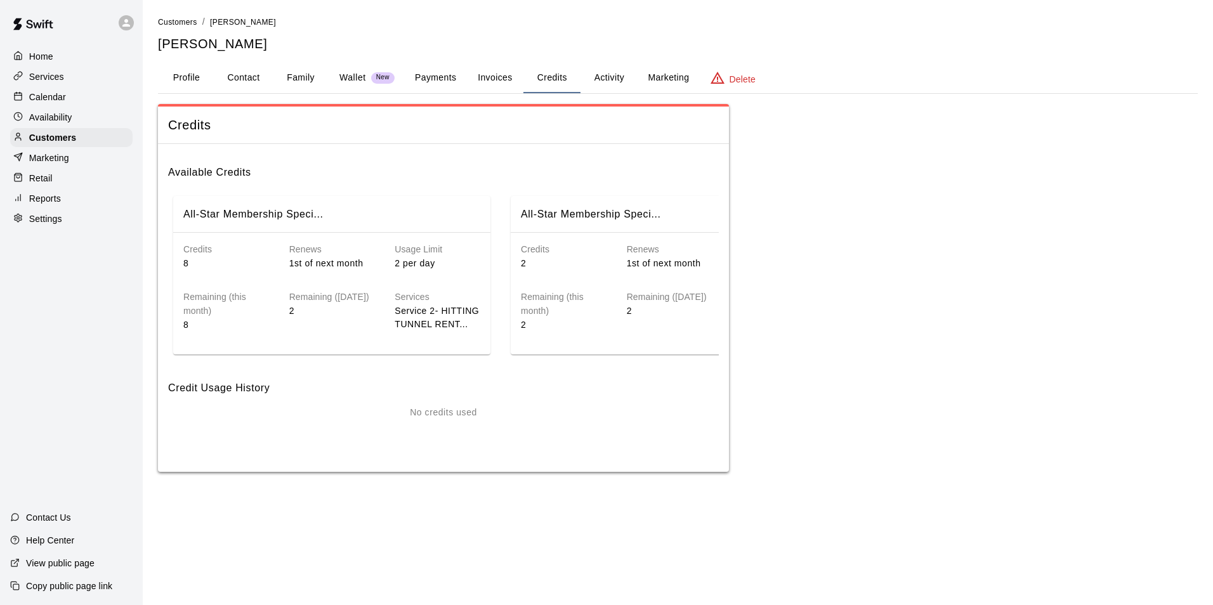
click at [46, 94] on p "Calendar" at bounding box center [47, 97] width 37 height 13
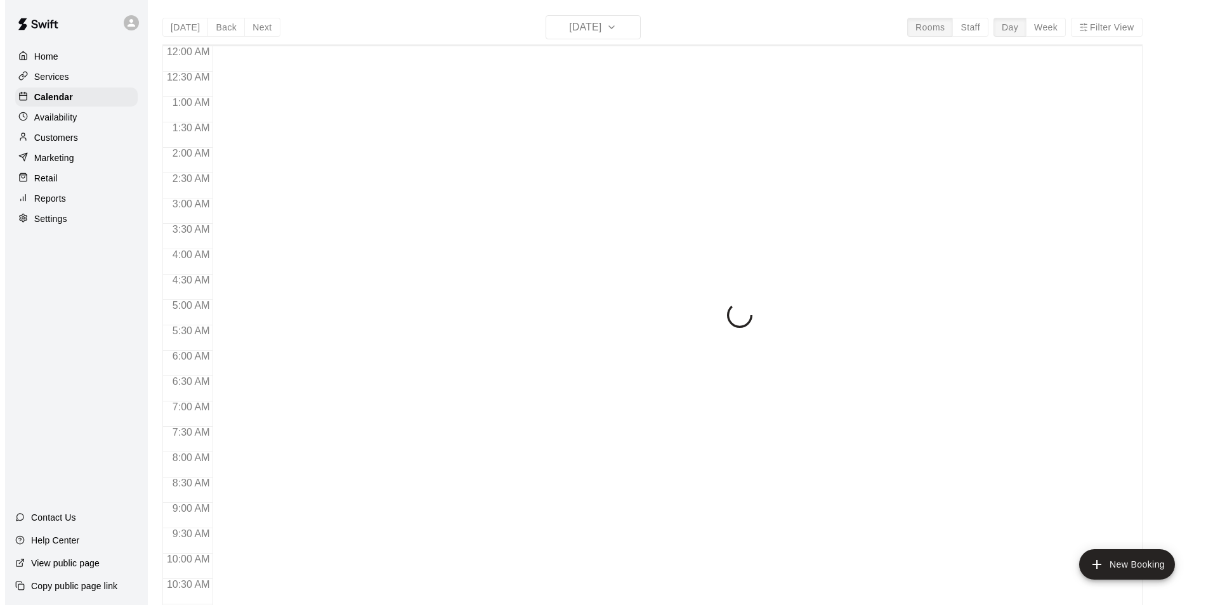
scroll to position [644, 0]
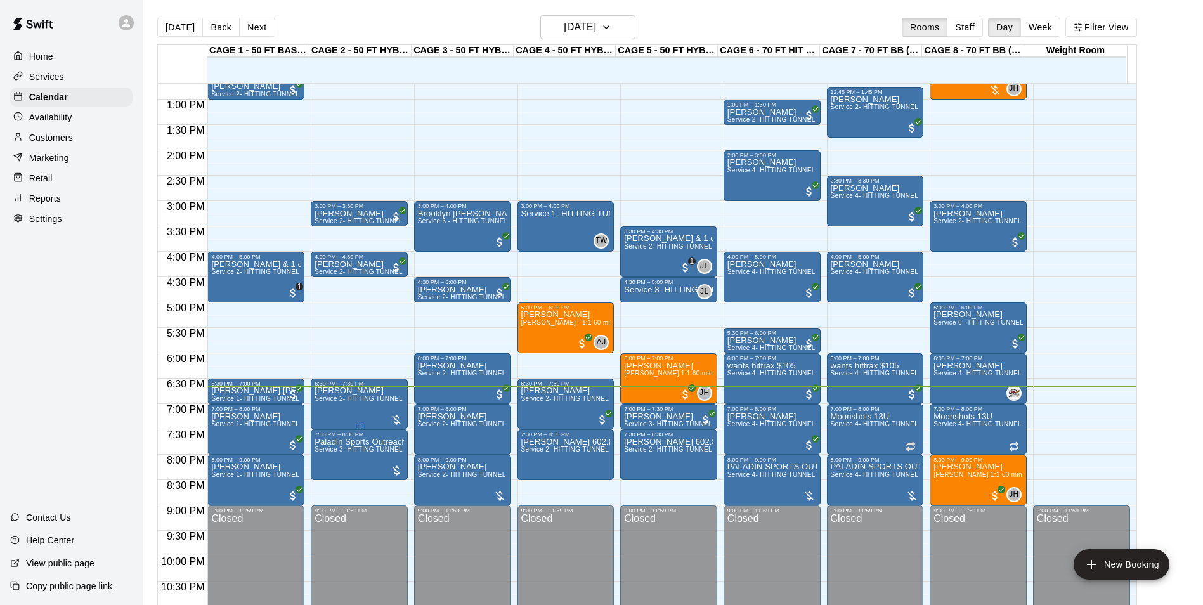
click at [341, 400] on span "Service 2- HITTING TUNNEL RENTAL - 50ft Baseball" at bounding box center [395, 398] width 161 height 7
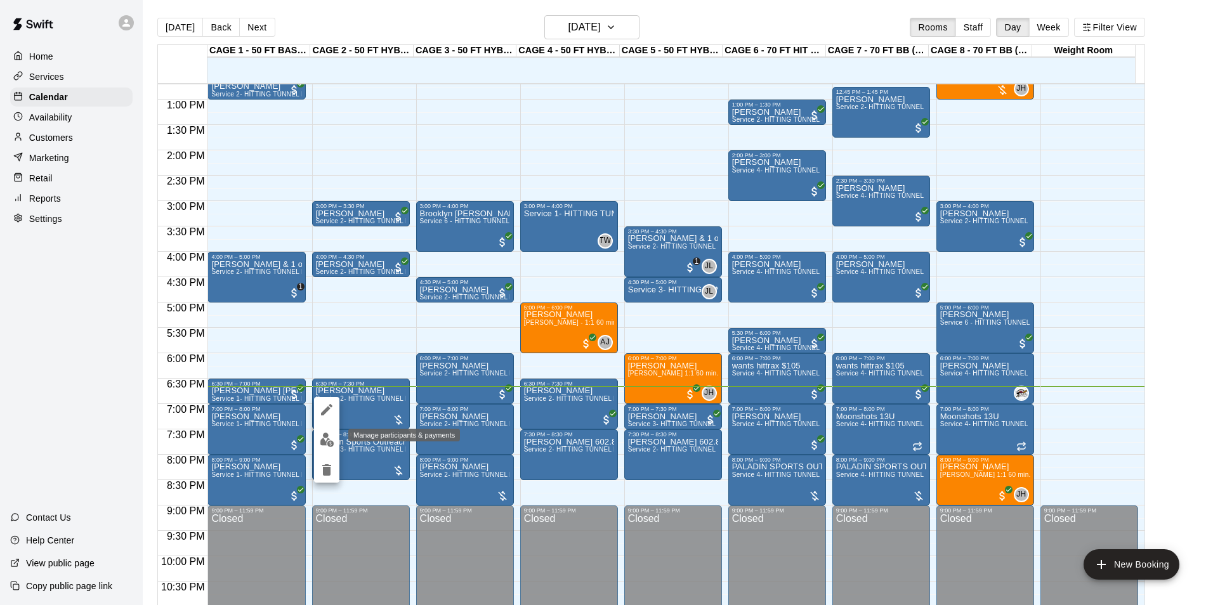
click at [324, 441] on img "edit" at bounding box center [327, 440] width 15 height 15
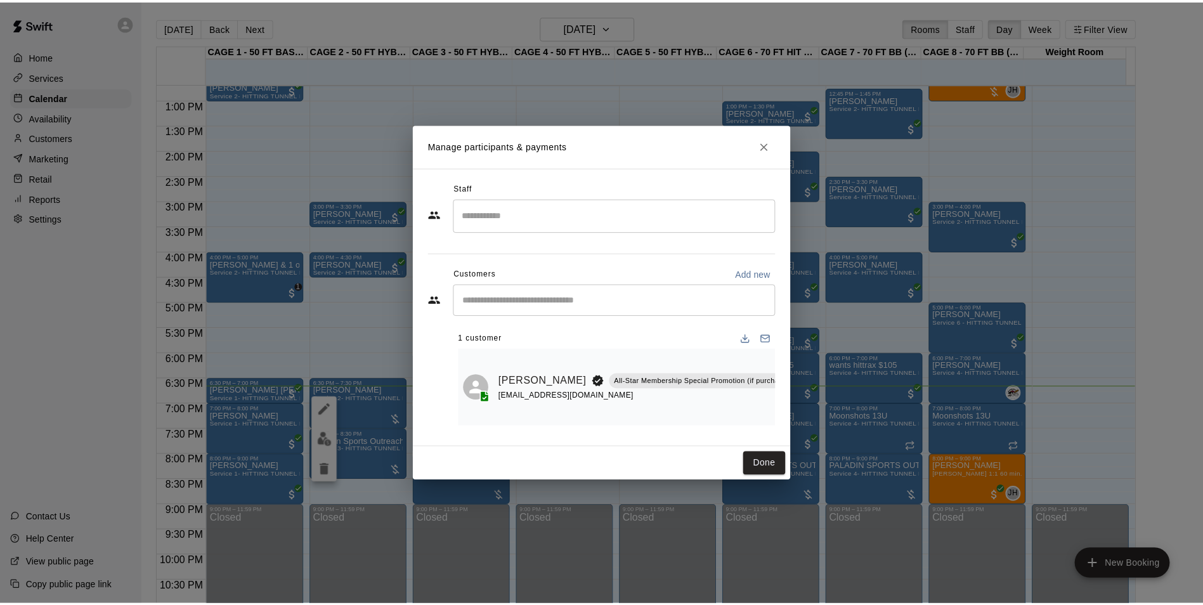
scroll to position [0, 167]
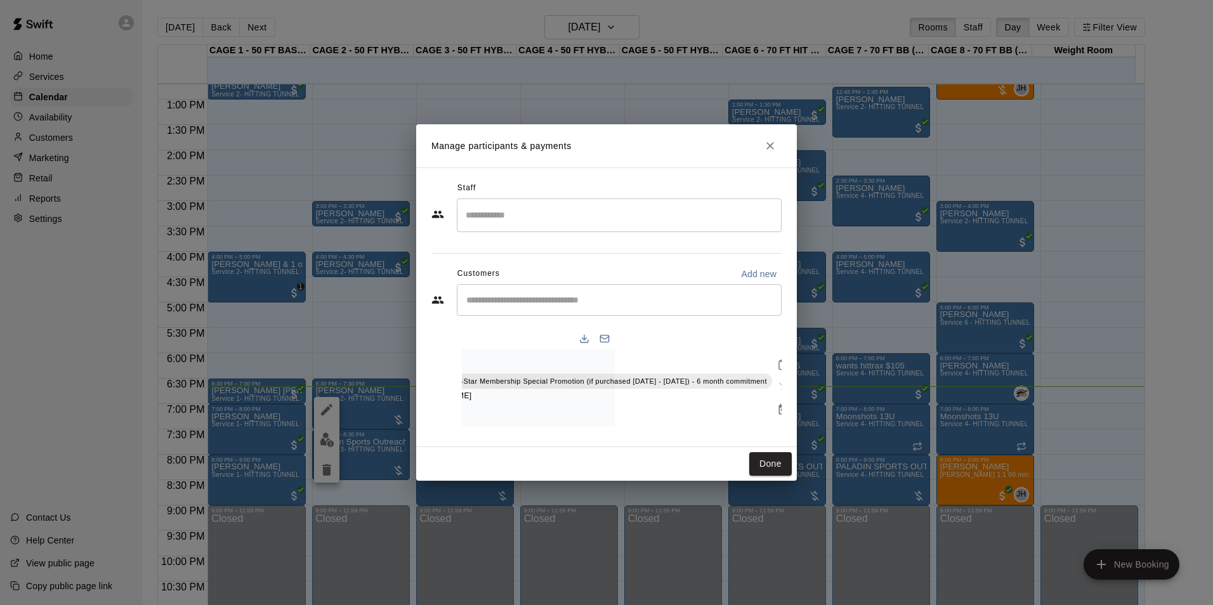
click at [778, 409] on icon "Manage bookings & payment" at bounding box center [783, 409] width 10 height 11
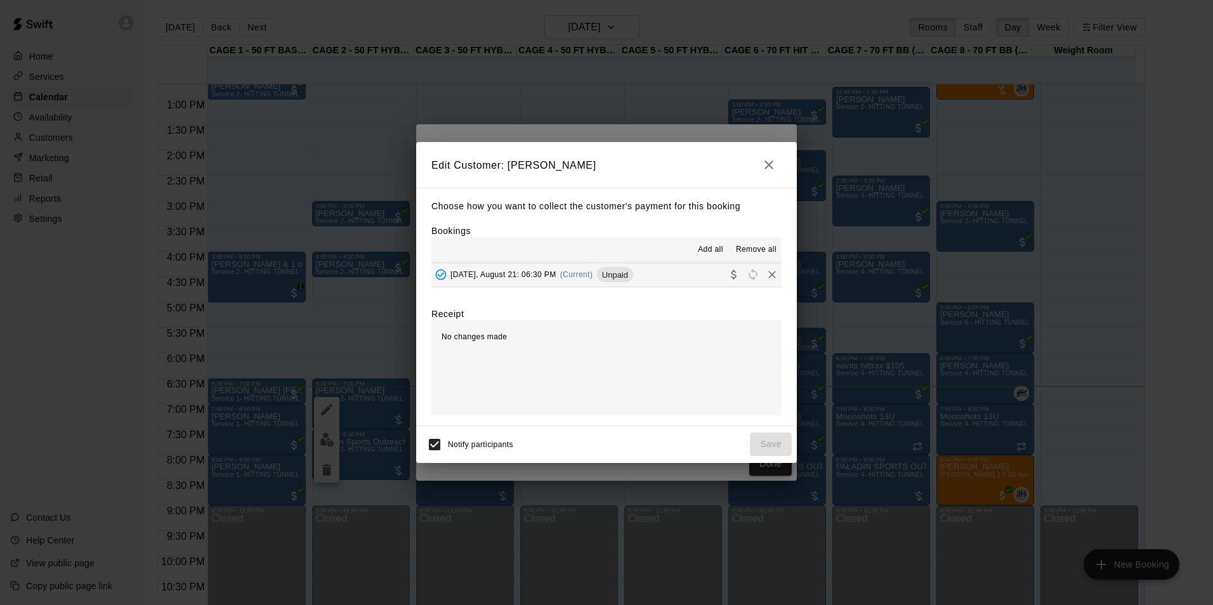
click at [684, 286] on button "[DATE], August 21: 06:30 PM (Current) Unpaid" at bounding box center [606, 274] width 350 height 23
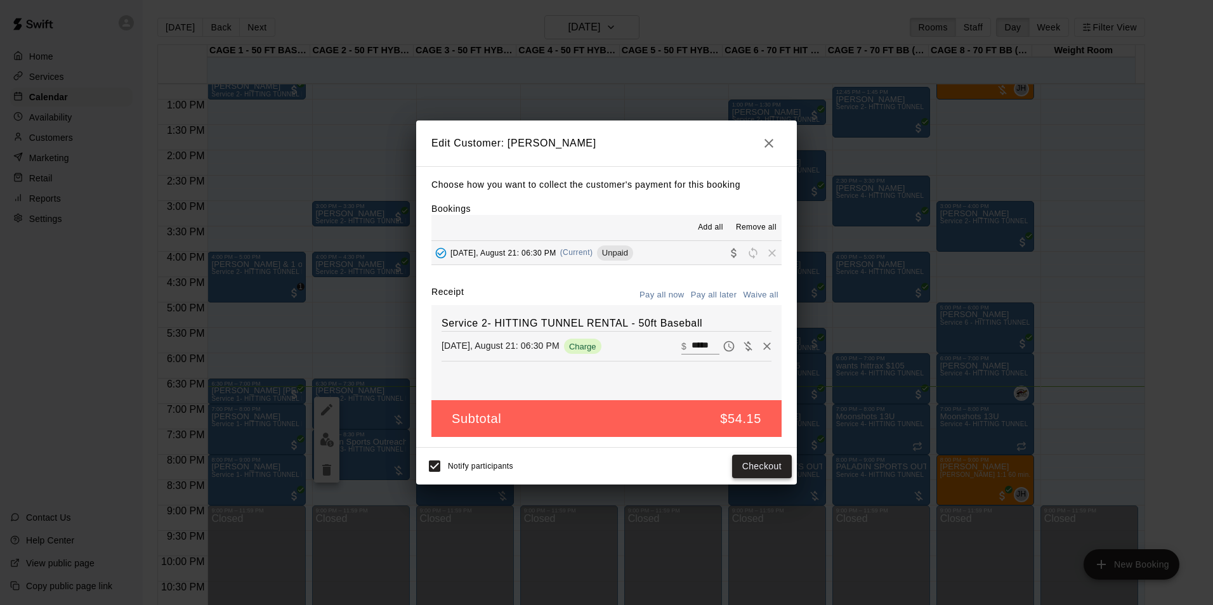
click at [748, 476] on button "Checkout" at bounding box center [762, 466] width 60 height 23
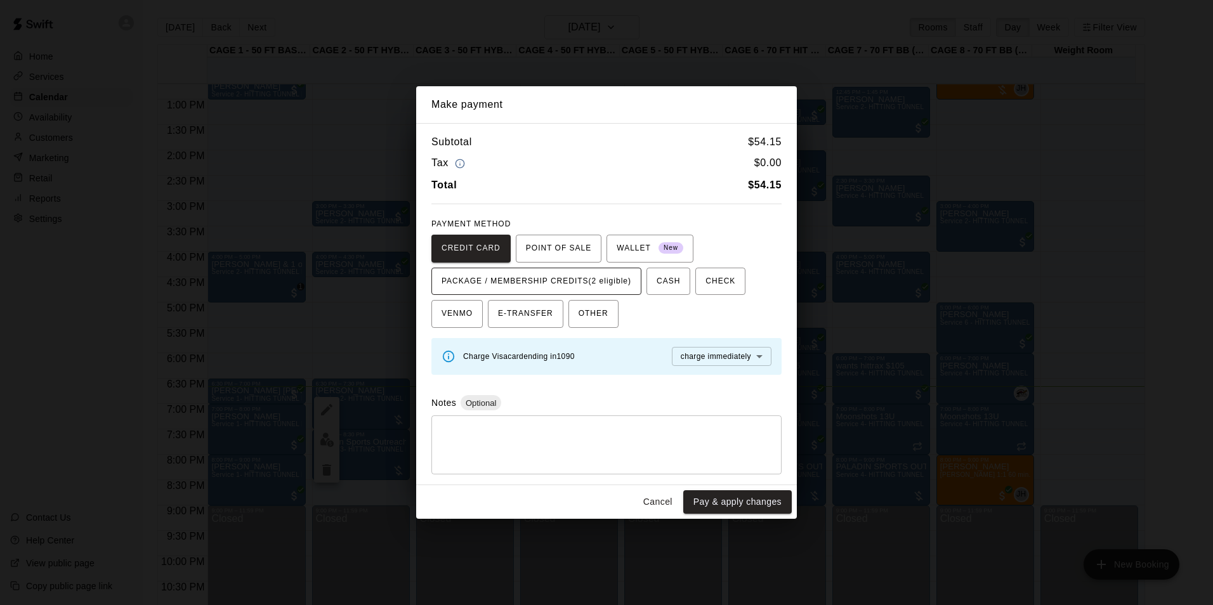
click at [608, 278] on span "PACKAGE / MEMBERSHIP CREDITS (2 eligible)" at bounding box center [536, 281] width 190 height 20
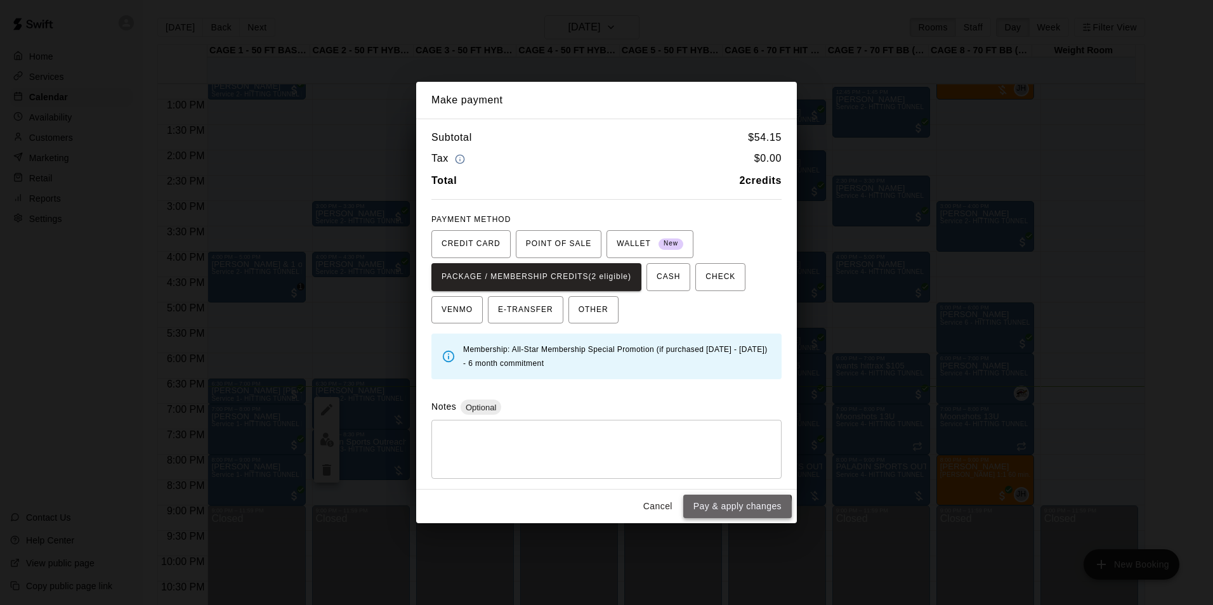
click at [731, 511] on button "Pay & apply changes" at bounding box center [737, 506] width 108 height 23
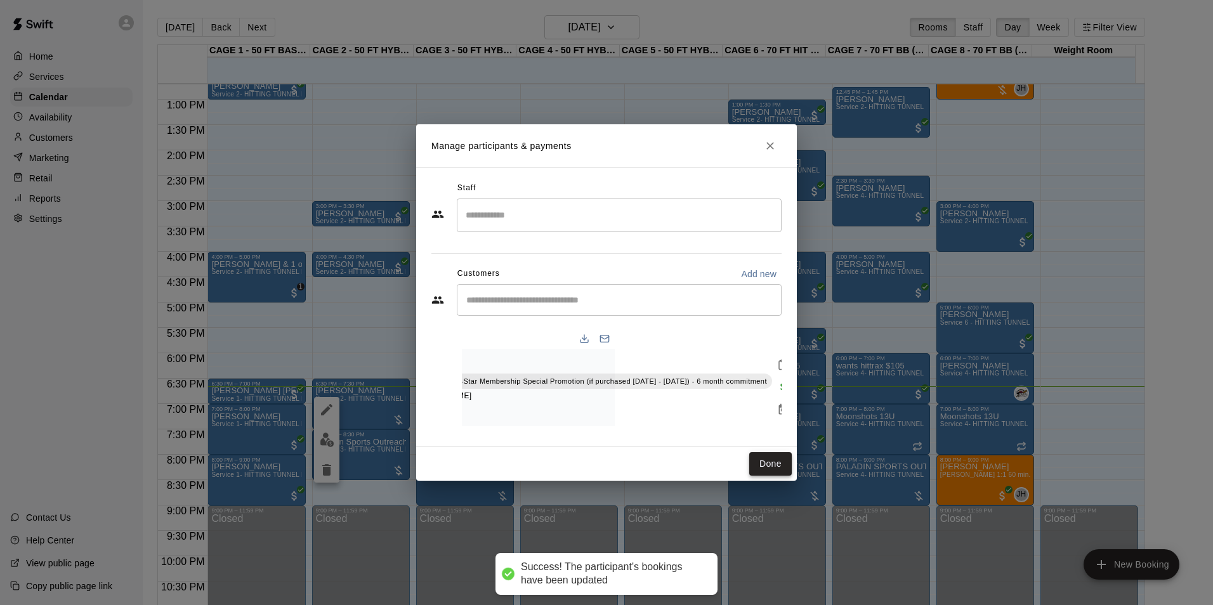
click at [784, 467] on button "Done" at bounding box center [770, 463] width 42 height 23
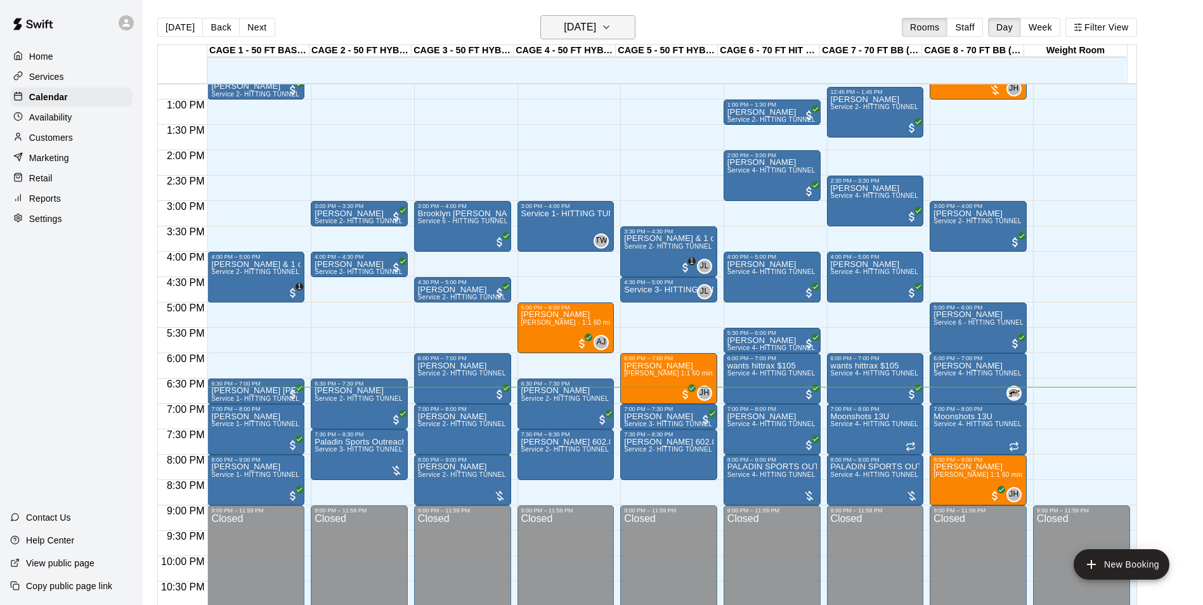
click at [564, 32] on h6 "[DATE]" at bounding box center [580, 27] width 32 height 18
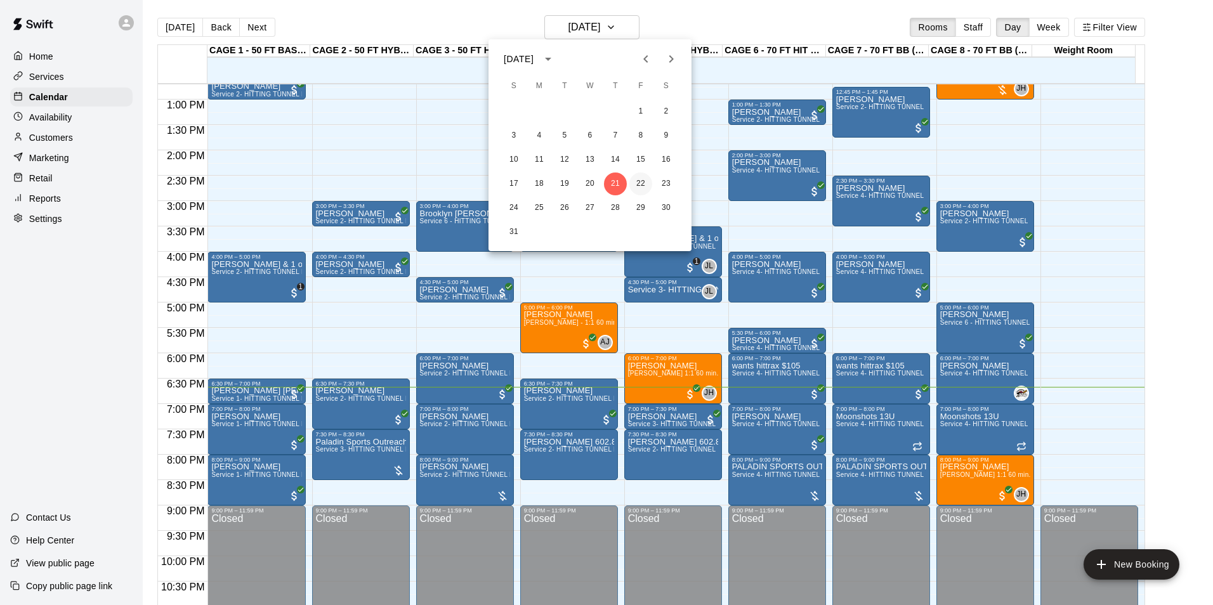
click at [639, 185] on button "22" at bounding box center [640, 184] width 23 height 23
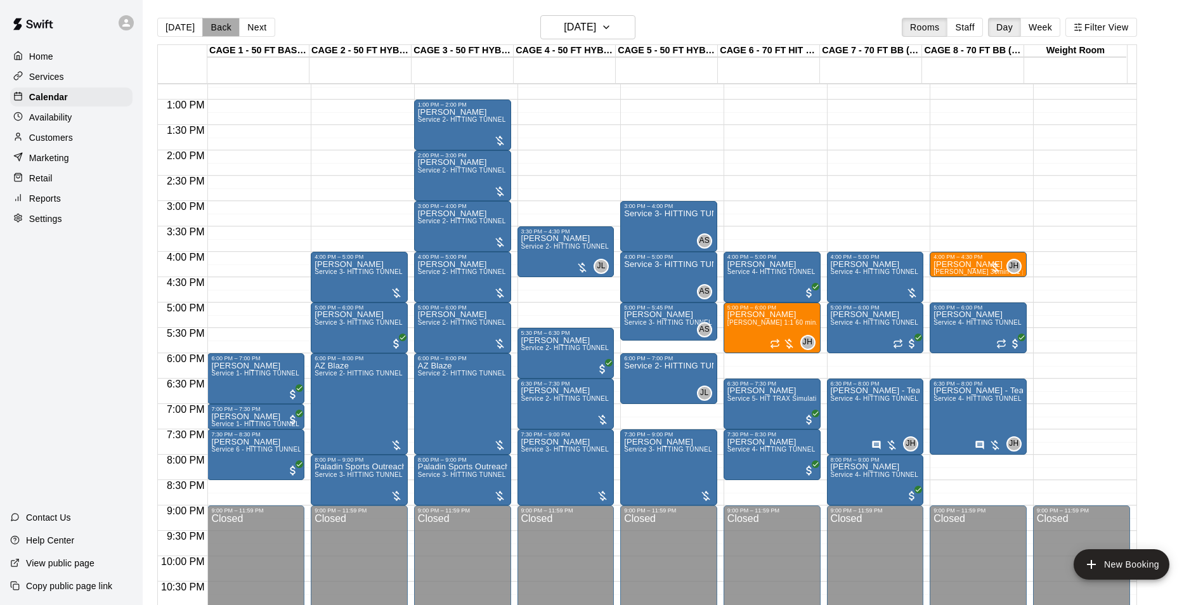
click at [218, 31] on button "Back" at bounding box center [220, 27] width 37 height 19
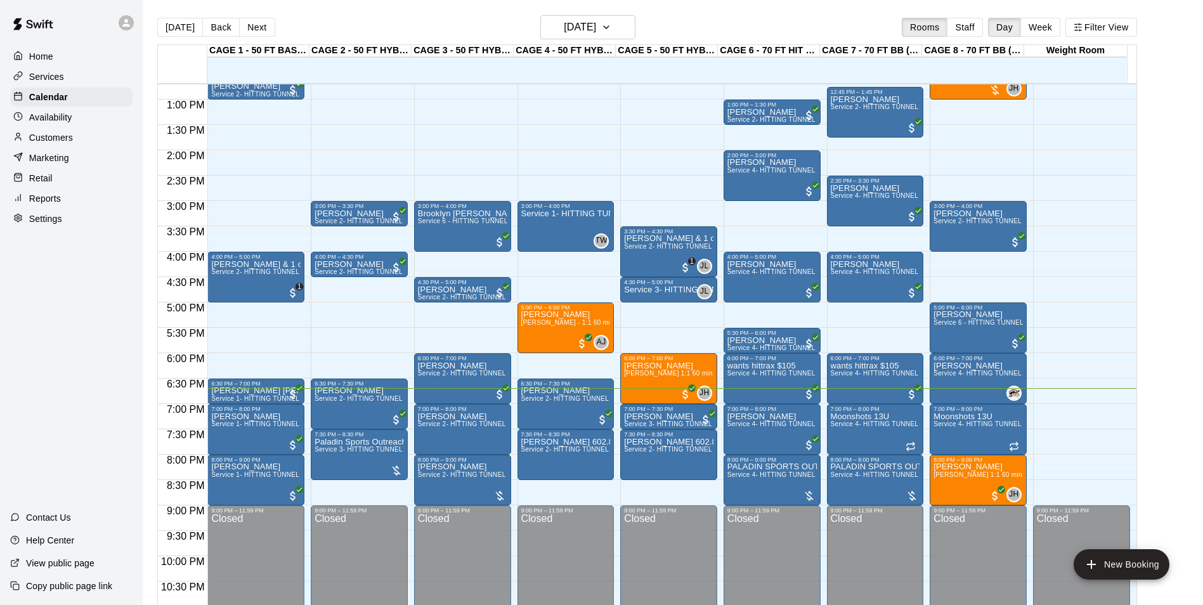
click at [68, 140] on p "Customers" at bounding box center [51, 137] width 44 height 13
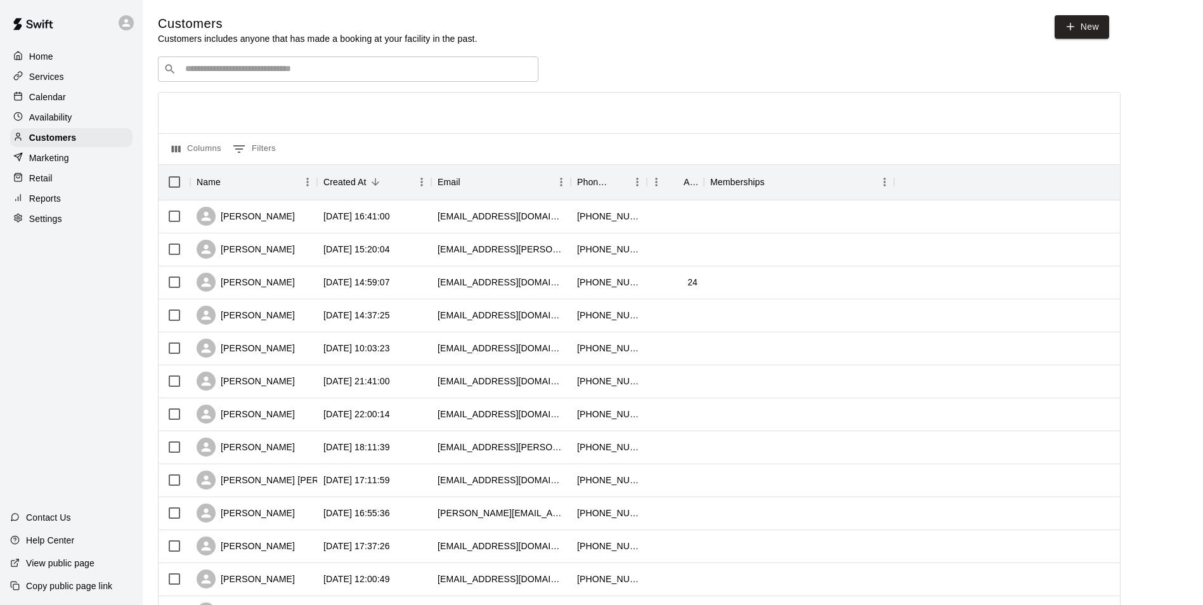
click at [112, 101] on div "Calendar" at bounding box center [71, 97] width 122 height 19
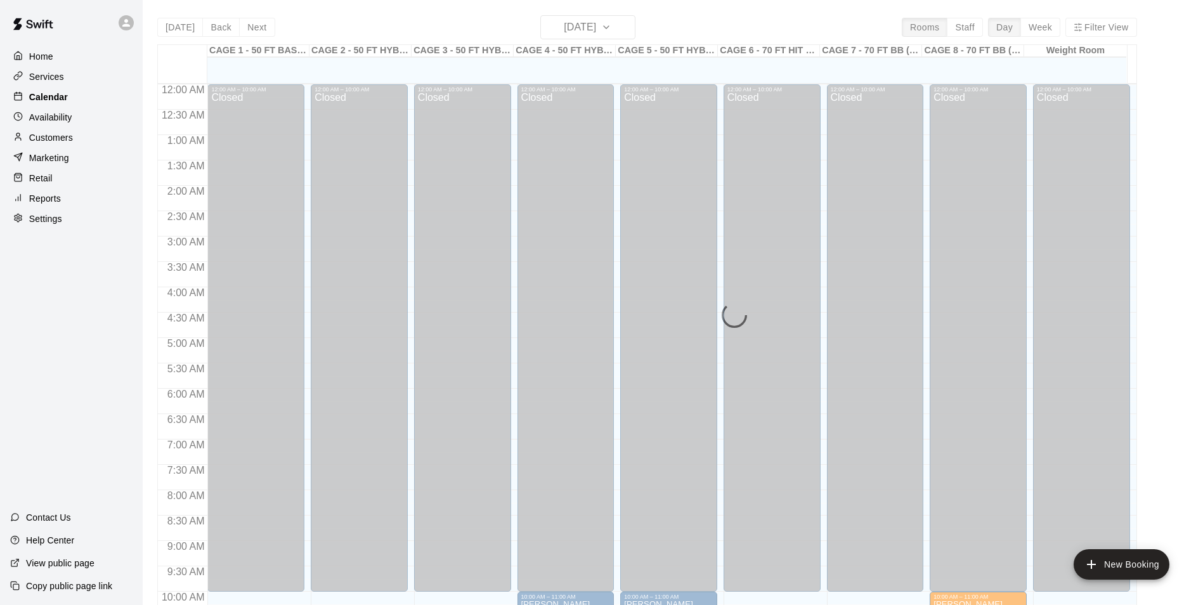
scroll to position [644, 0]
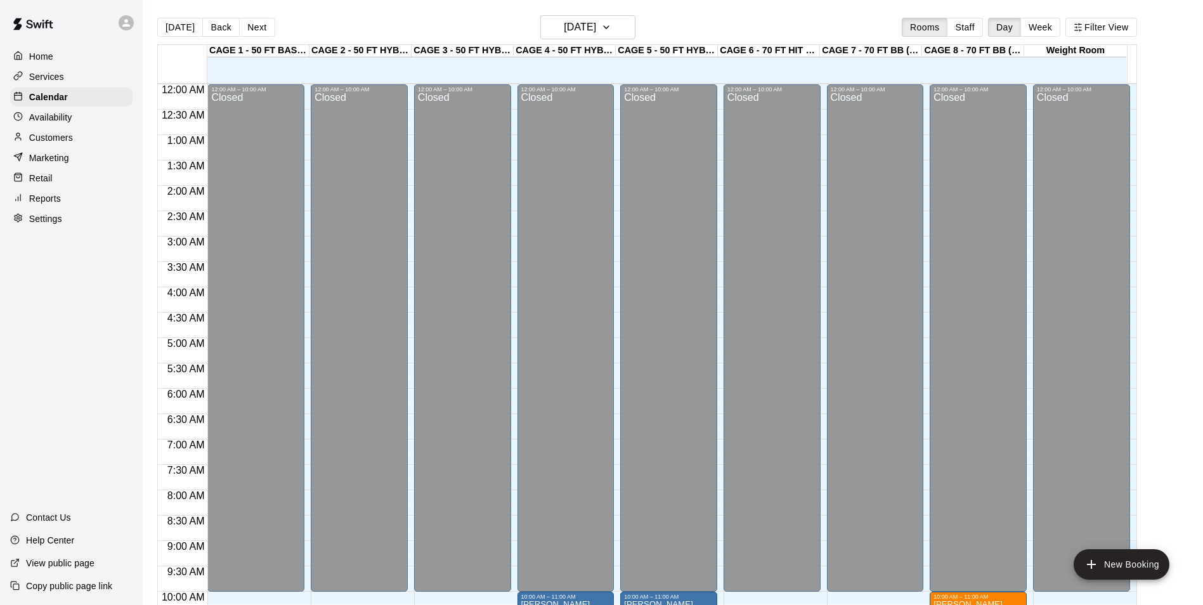
scroll to position [644, 0]
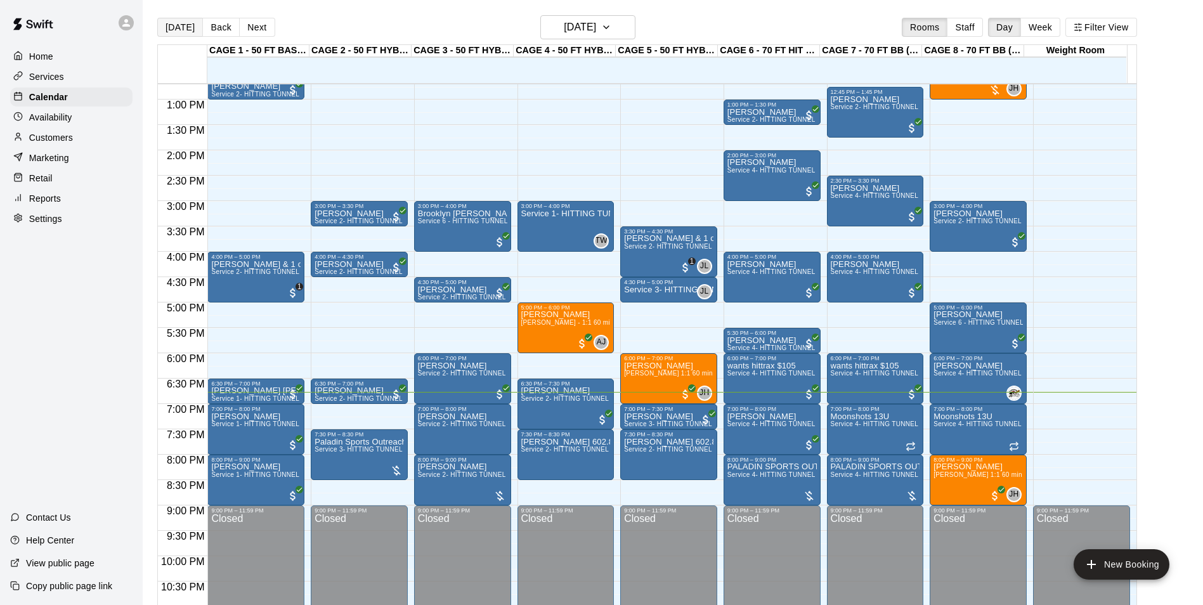
click at [174, 26] on button "[DATE]" at bounding box center [180, 27] width 46 height 19
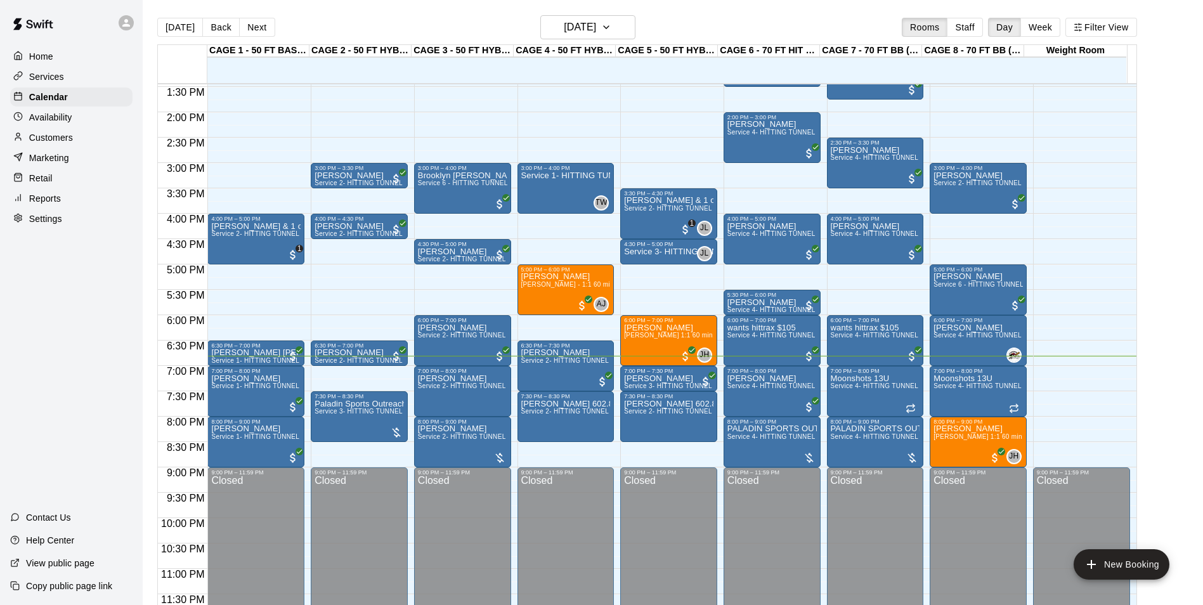
click at [1147, 171] on div "[DATE] Back [DATE][DATE] Rooms Staff Day Week Filter View CAGE 1 - 50 FT BASEBA…" at bounding box center [647, 317] width 999 height 605
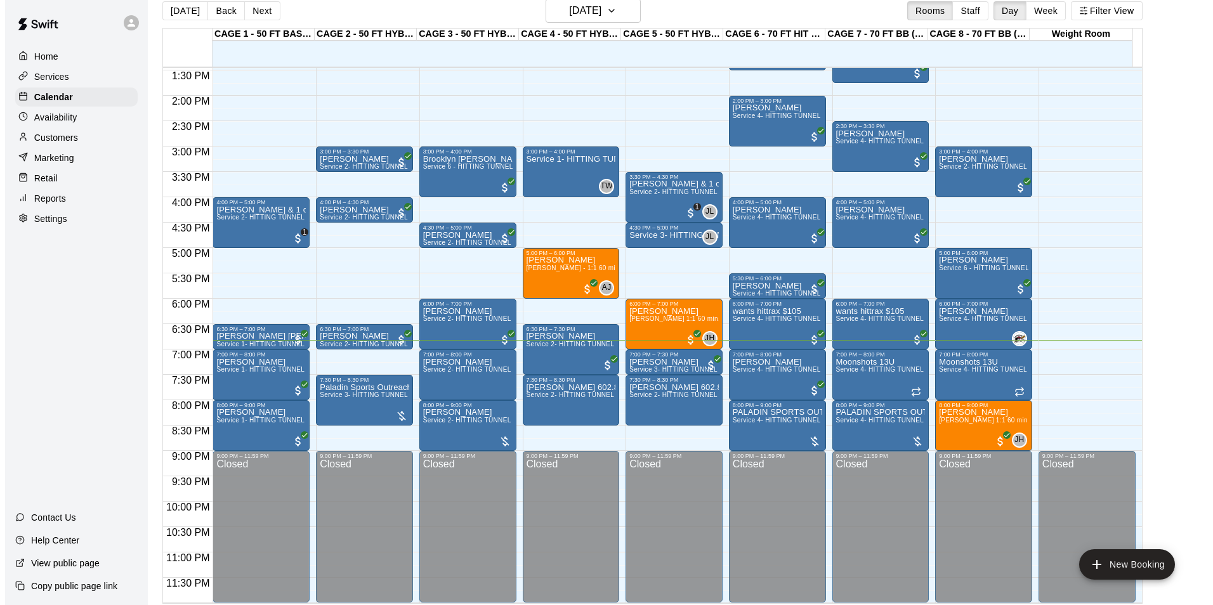
scroll to position [20, 0]
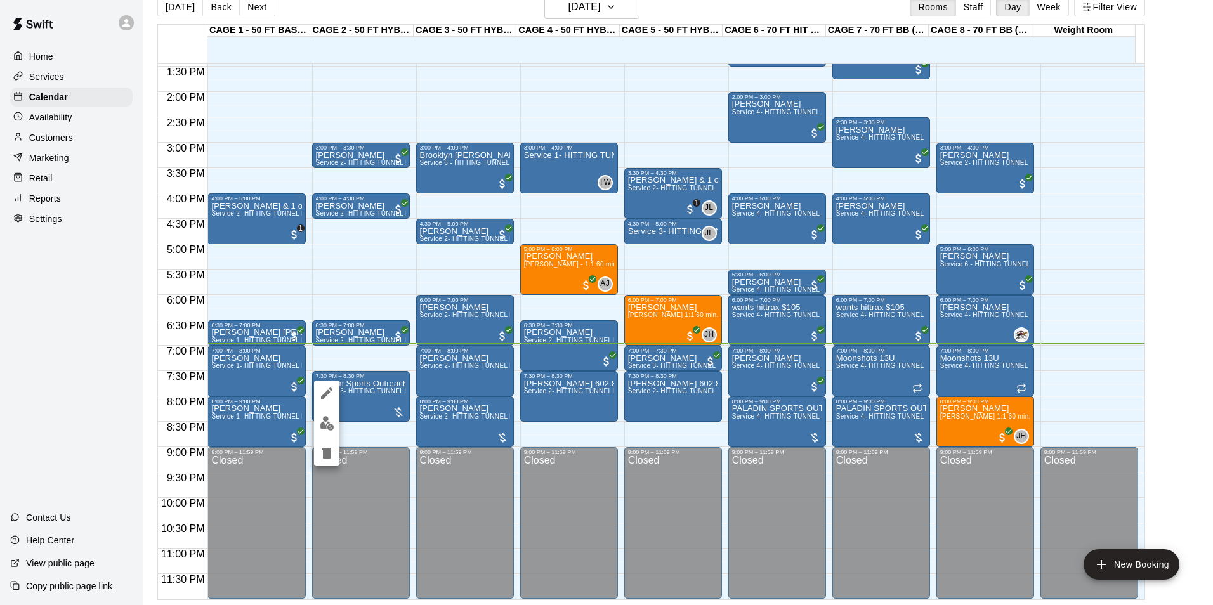
click at [381, 394] on div at bounding box center [606, 302] width 1213 height 605
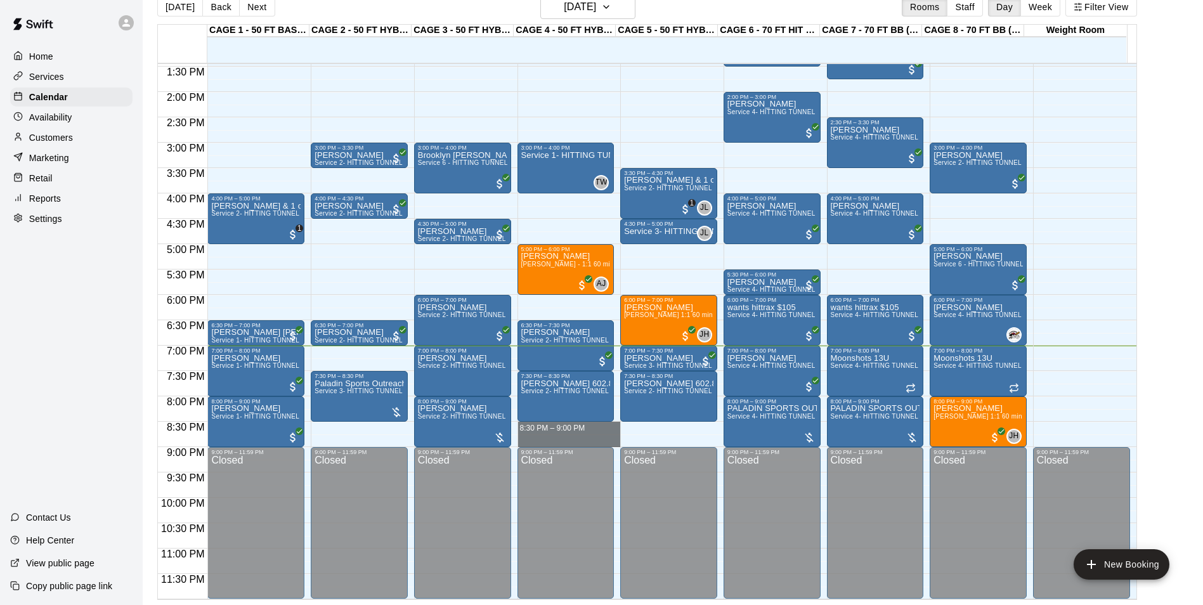
drag, startPoint x: 525, startPoint y: 426, endPoint x: 530, endPoint y: 440, distance: 14.0
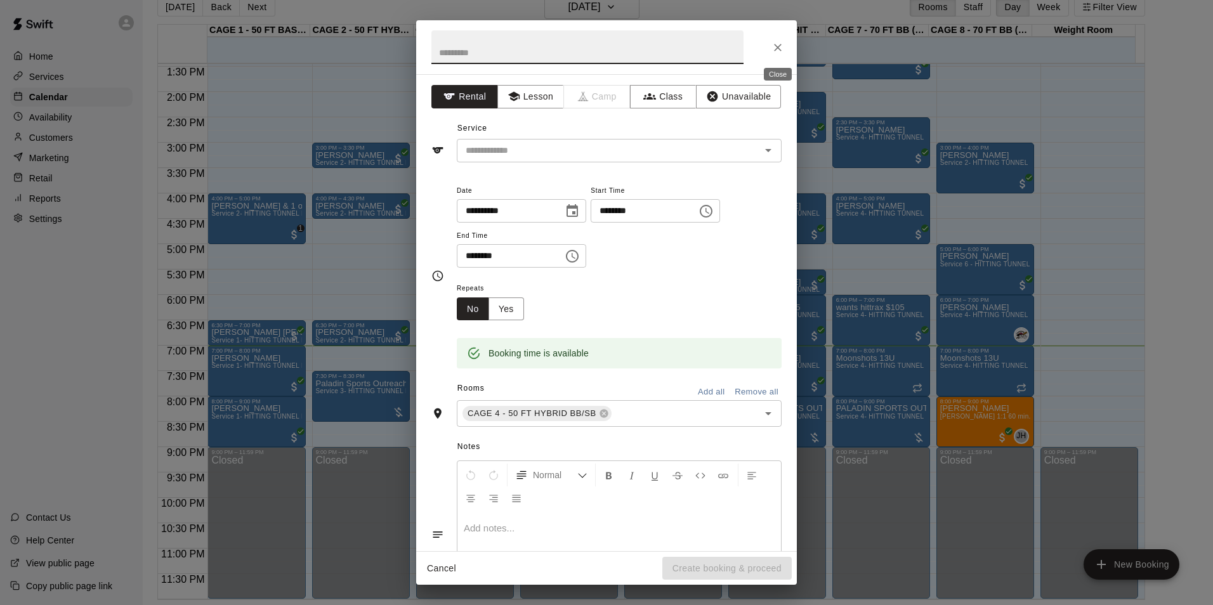
click at [776, 39] on button "Close" at bounding box center [777, 47] width 23 height 23
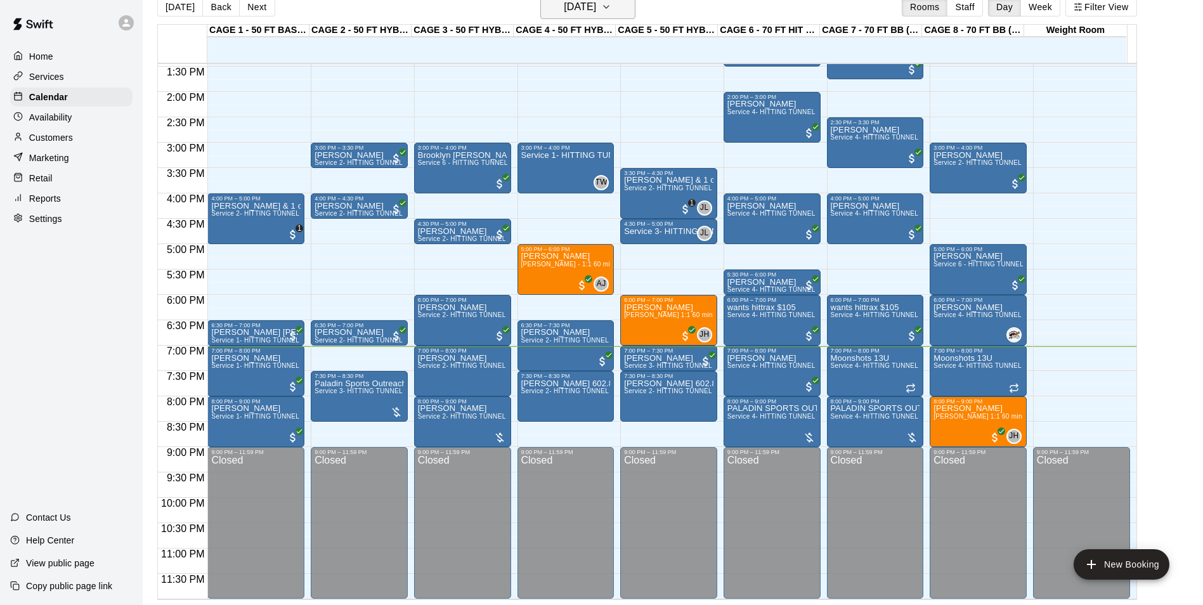
click at [596, 8] on h6 "[DATE]" at bounding box center [580, 7] width 32 height 18
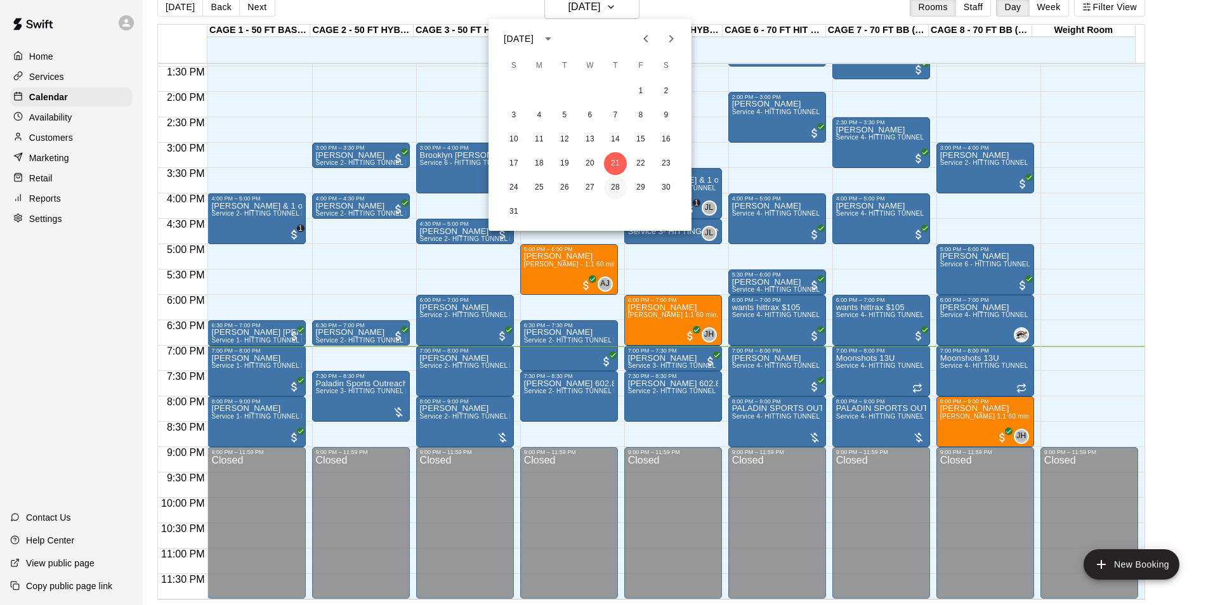
click at [609, 185] on button "28" at bounding box center [615, 187] width 23 height 23
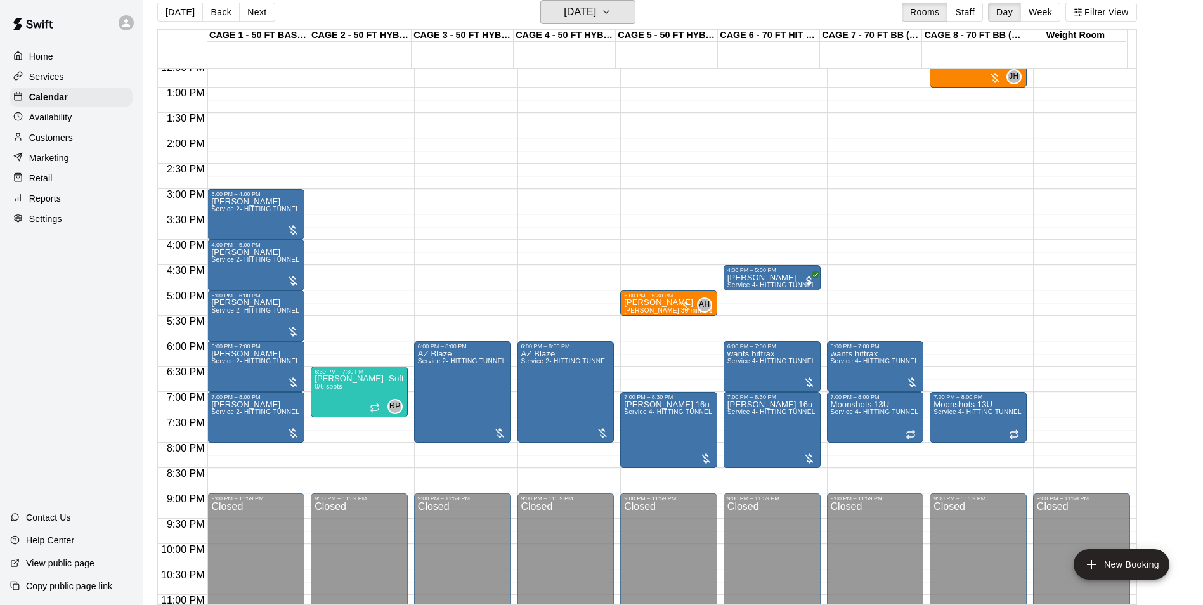
scroll to position [620, 0]
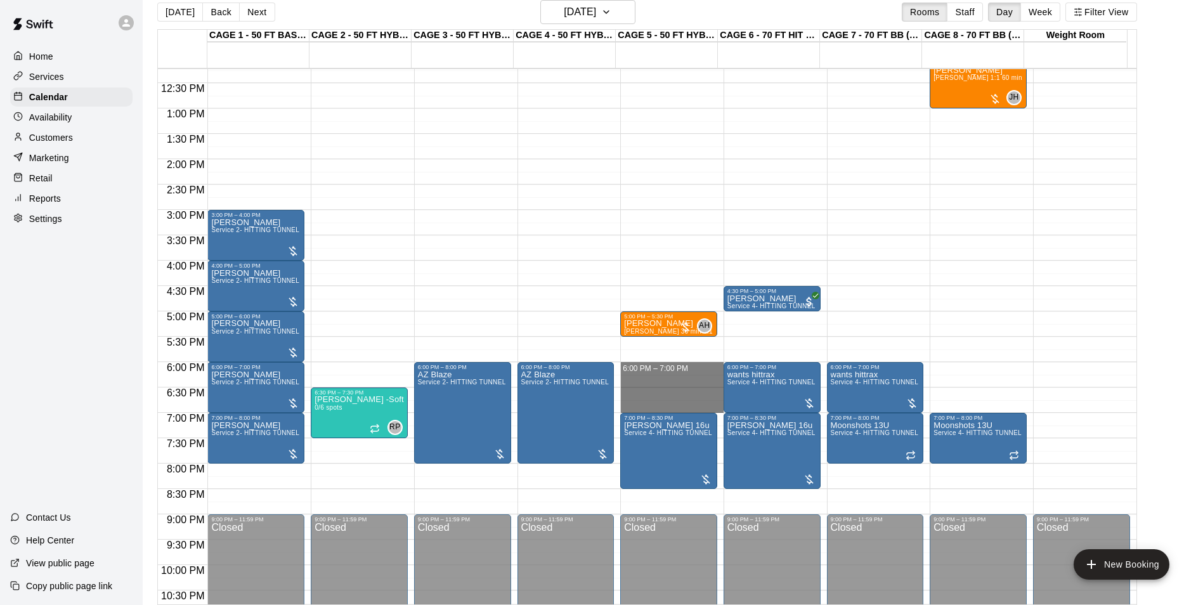
drag, startPoint x: 633, startPoint y: 370, endPoint x: 646, endPoint y: 405, distance: 37.7
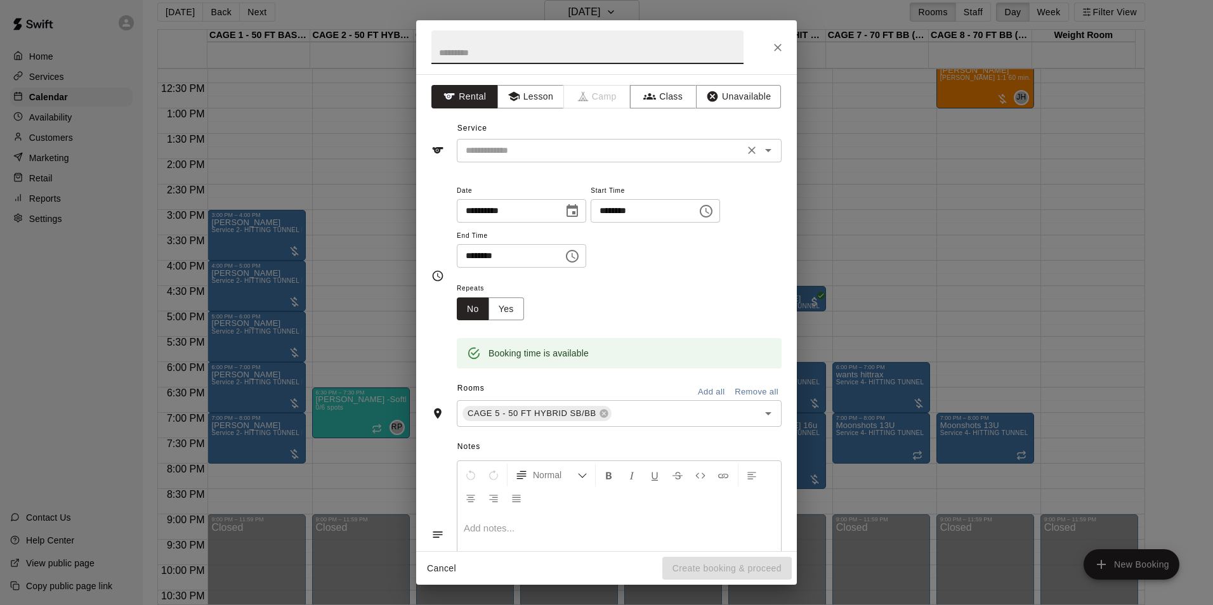
click at [690, 155] on input "text" at bounding box center [600, 151] width 280 height 16
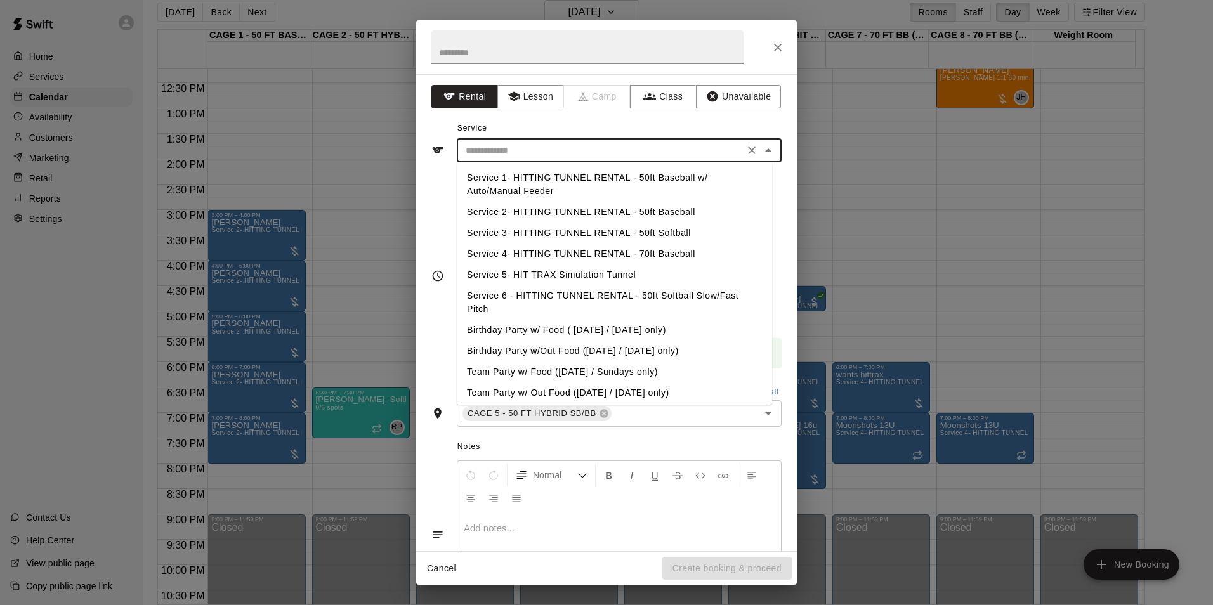
click at [649, 214] on li "Service 2- HITTING TUNNEL RENTAL - 50ft Baseball" at bounding box center [614, 212] width 315 height 21
type input "**********"
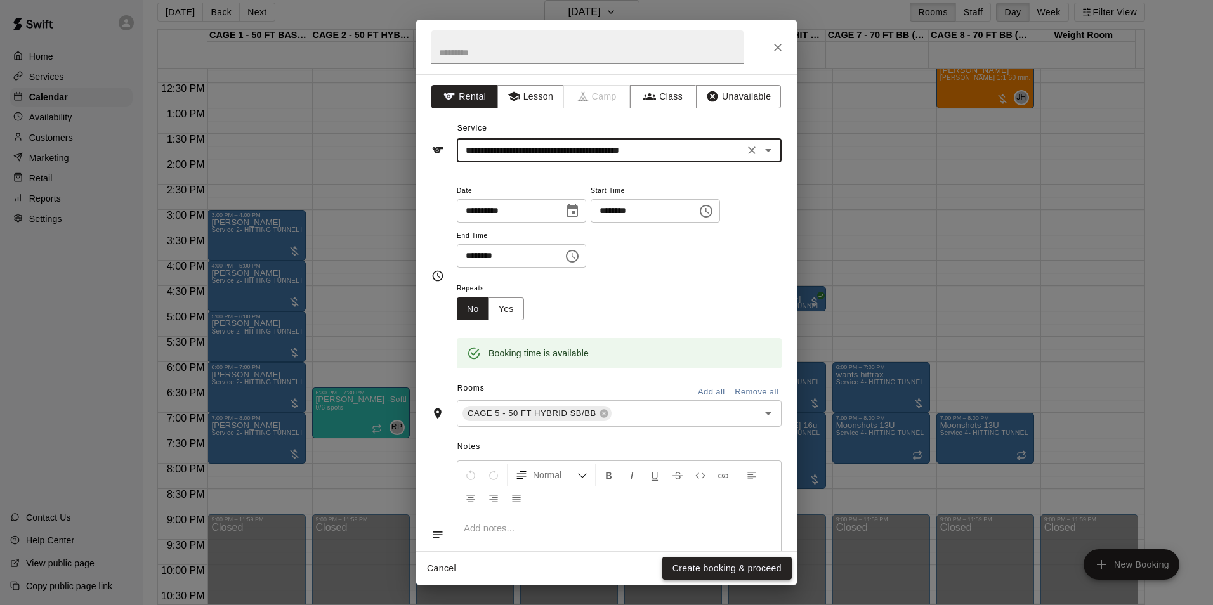
click at [717, 565] on button "Create booking & proceed" at bounding box center [726, 568] width 129 height 23
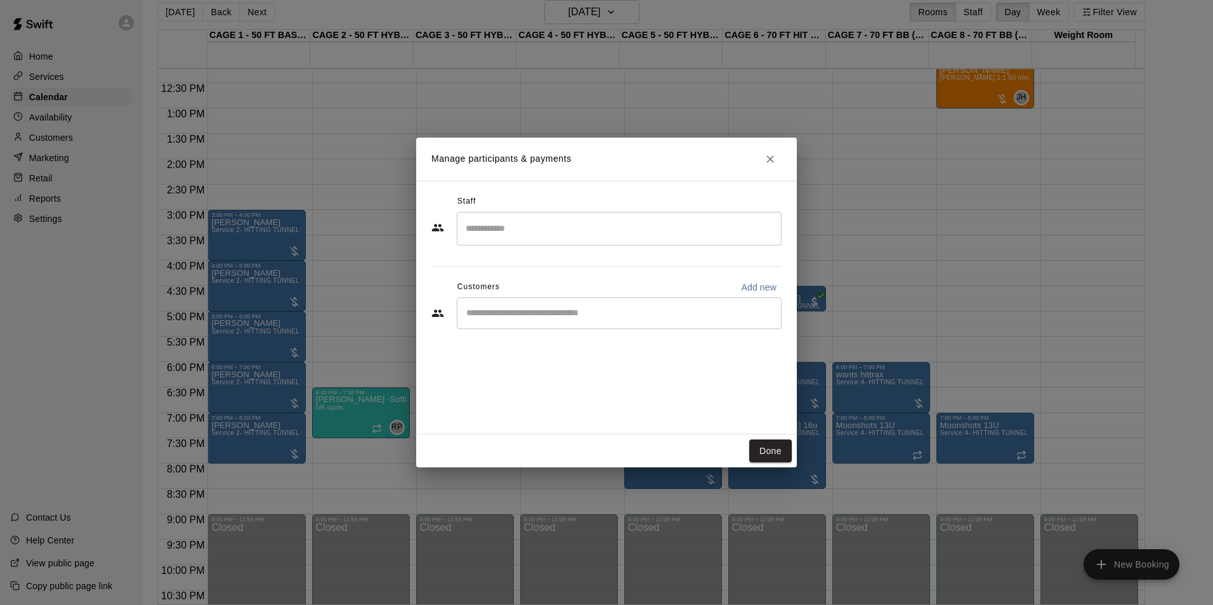
click at [532, 305] on div "​" at bounding box center [619, 313] width 325 height 32
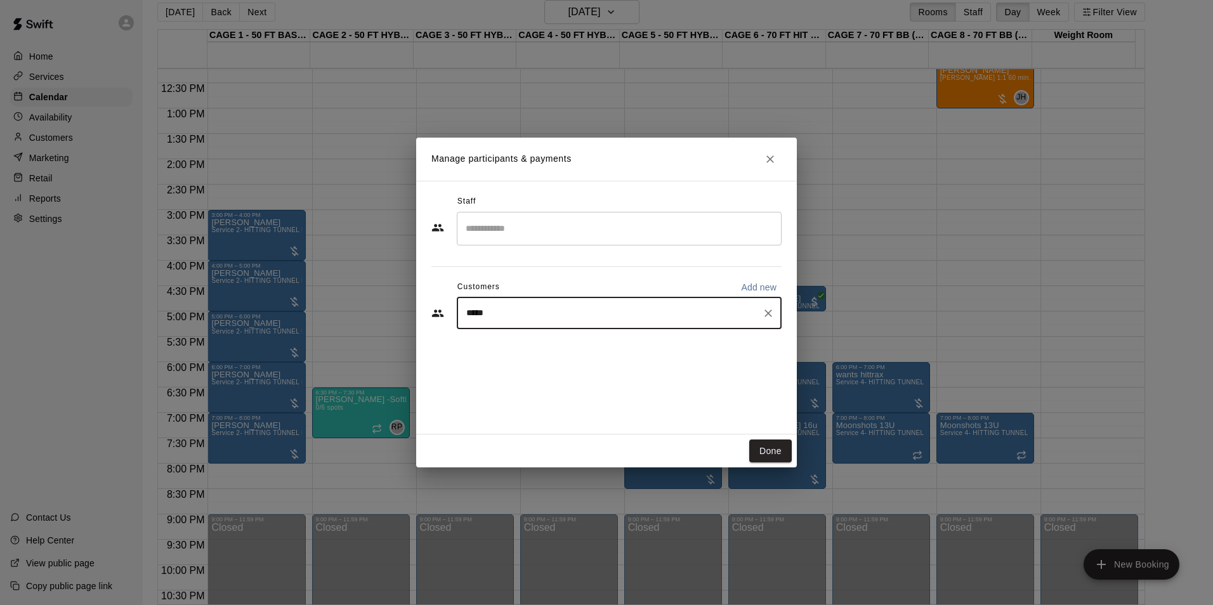
type input "*****"
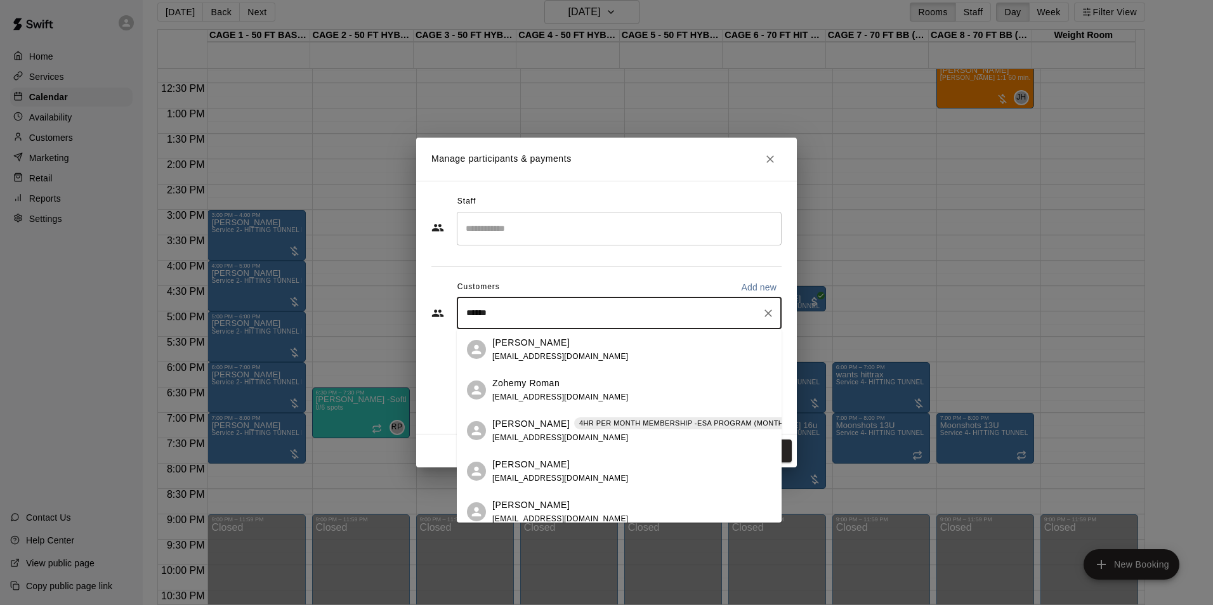
click at [559, 435] on span "[EMAIL_ADDRESS][DOMAIN_NAME]" at bounding box center [560, 437] width 136 height 9
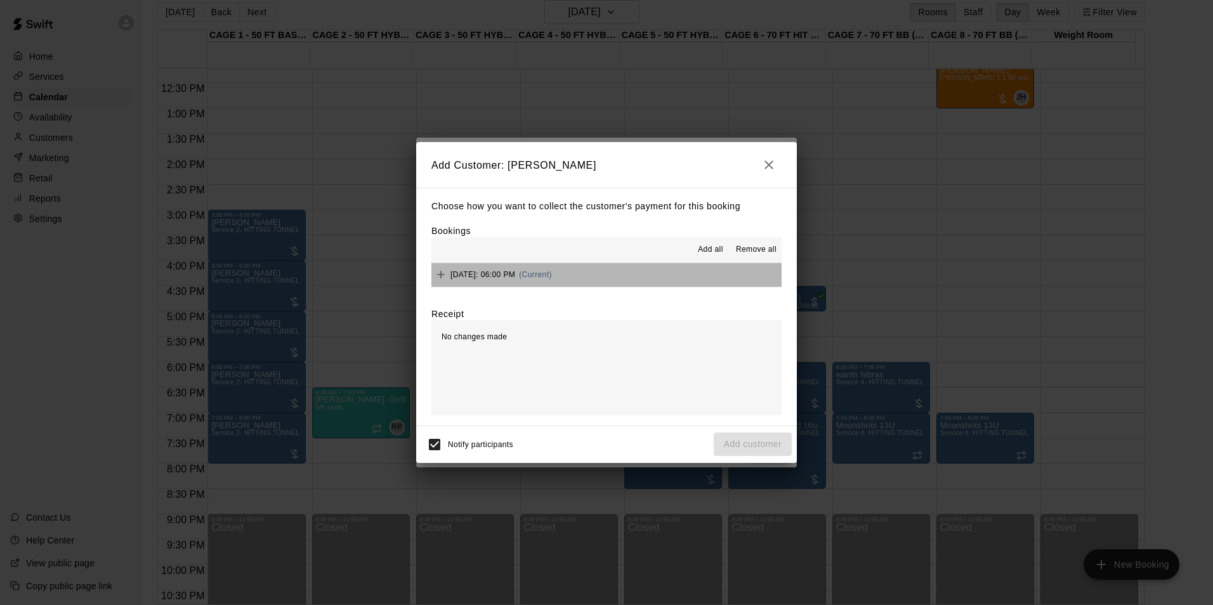
click at [631, 283] on button "[DATE]: 06:00 PM (Current)" at bounding box center [606, 274] width 350 height 23
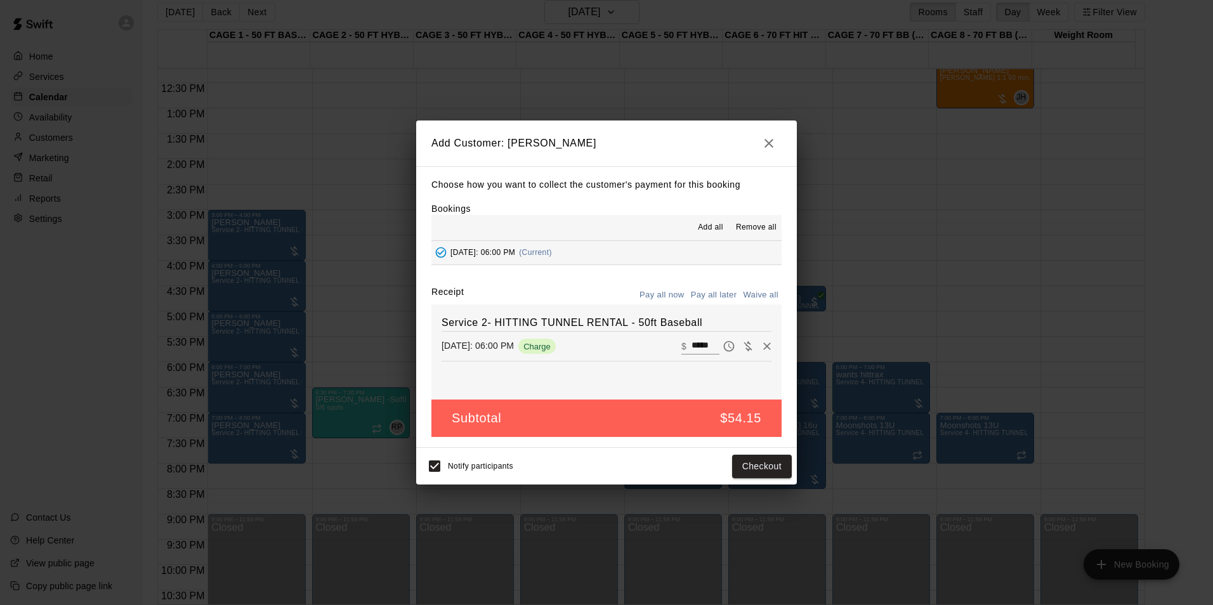
click at [708, 295] on button "Pay all later" at bounding box center [713, 295] width 53 height 20
click at [781, 456] on button "Add customer" at bounding box center [752, 466] width 78 height 23
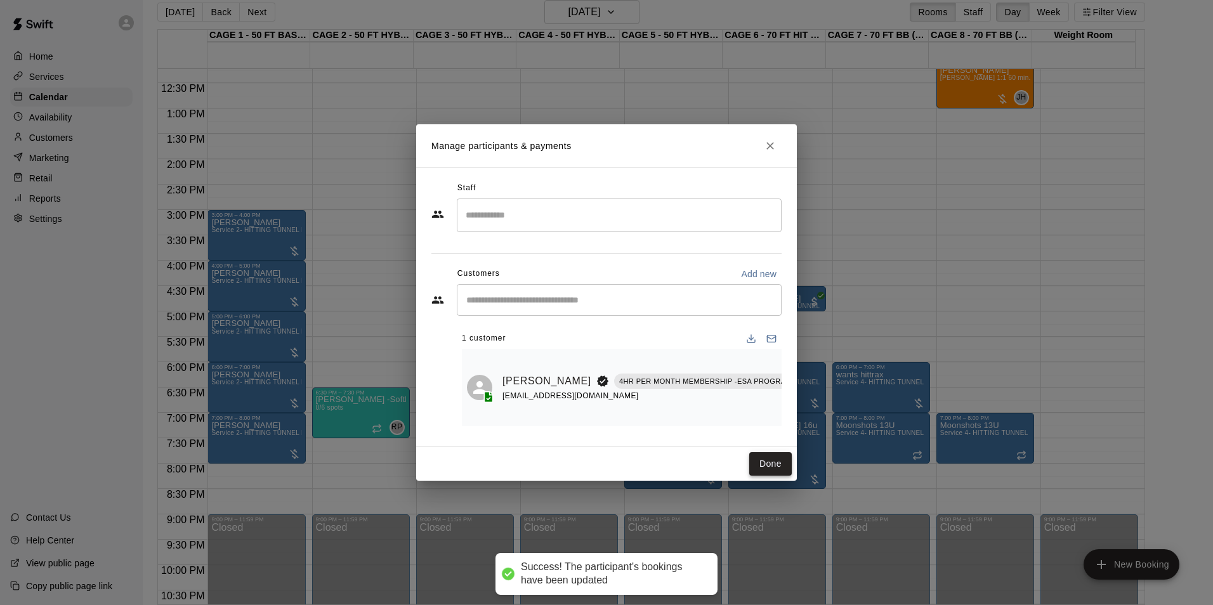
click at [772, 465] on button "Done" at bounding box center [770, 463] width 42 height 23
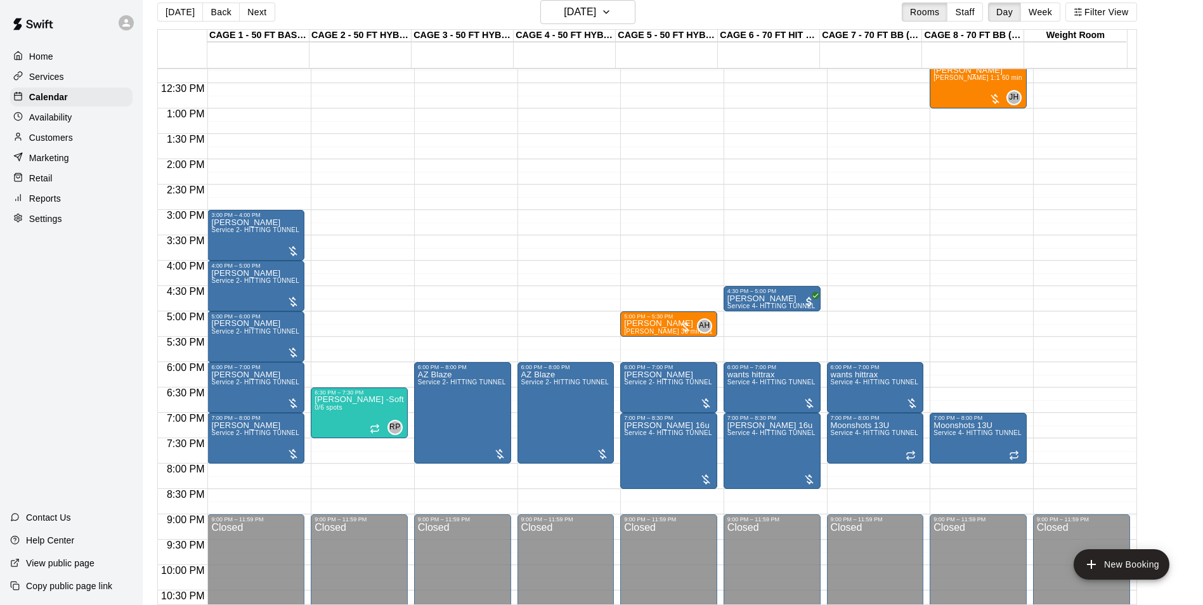
click at [173, 1] on div "[DATE] Back [DATE][DATE] Rooms Staff Day Week Filter View" at bounding box center [647, 14] width 980 height 29
click at [176, 6] on button "[DATE]" at bounding box center [180, 12] width 46 height 19
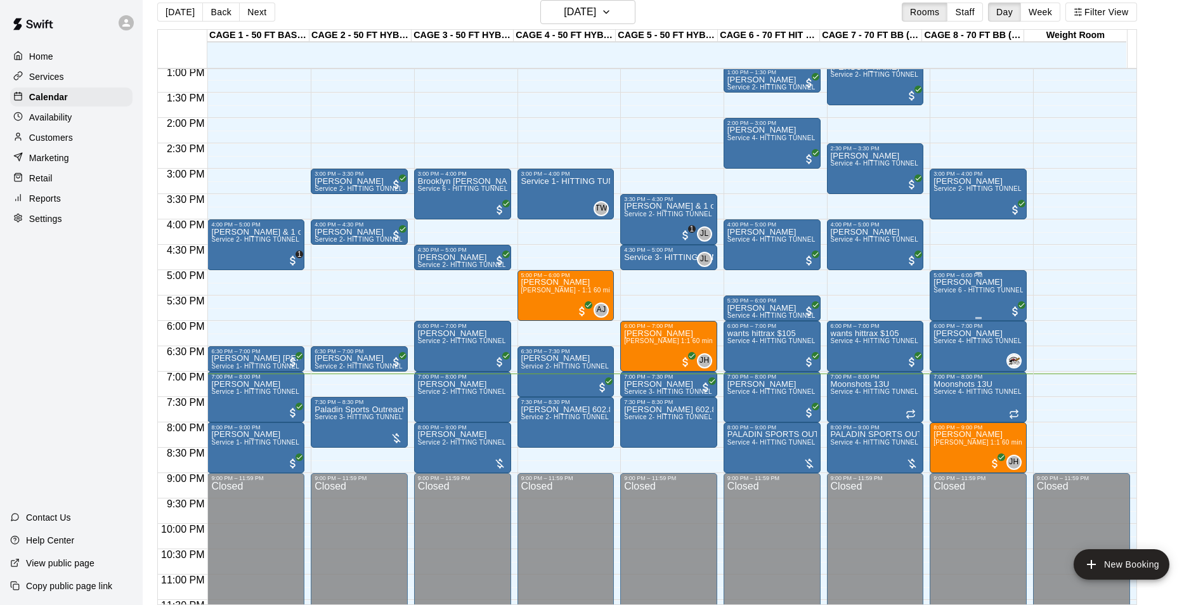
scroll to position [684, 0]
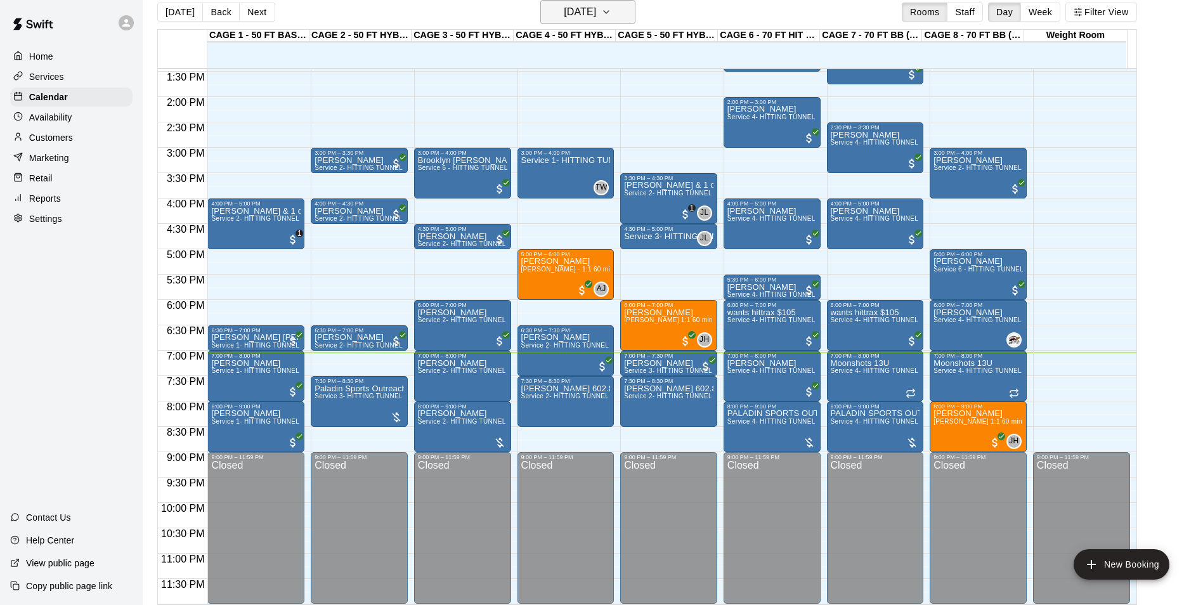
click at [578, 20] on h6 "[DATE]" at bounding box center [580, 12] width 32 height 18
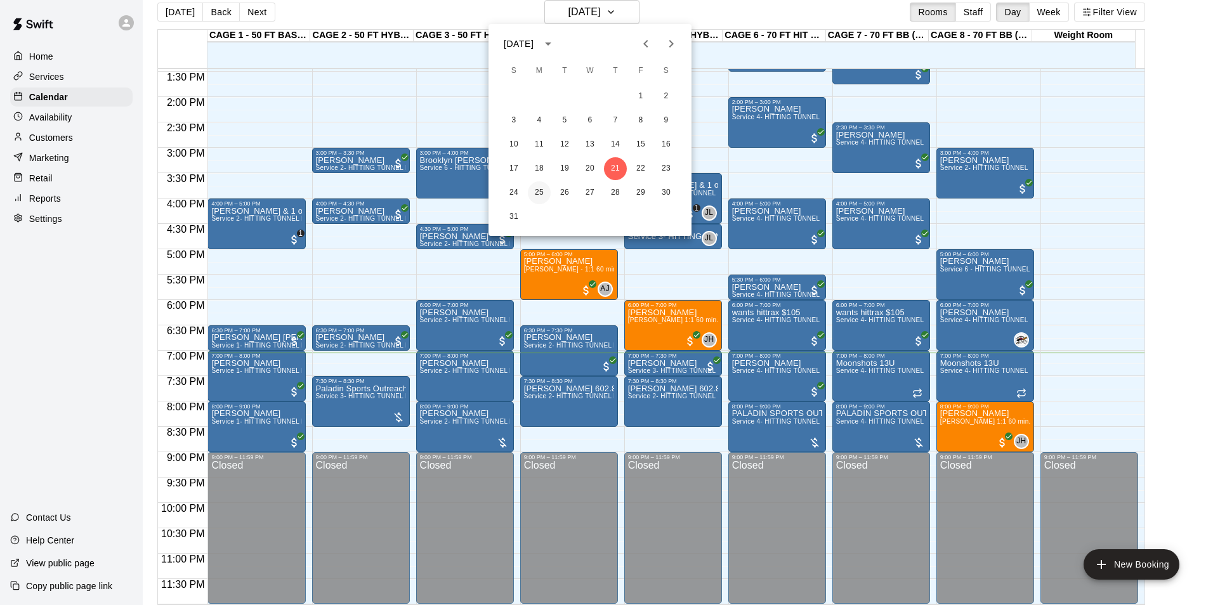
click at [542, 196] on button "25" at bounding box center [539, 192] width 23 height 23
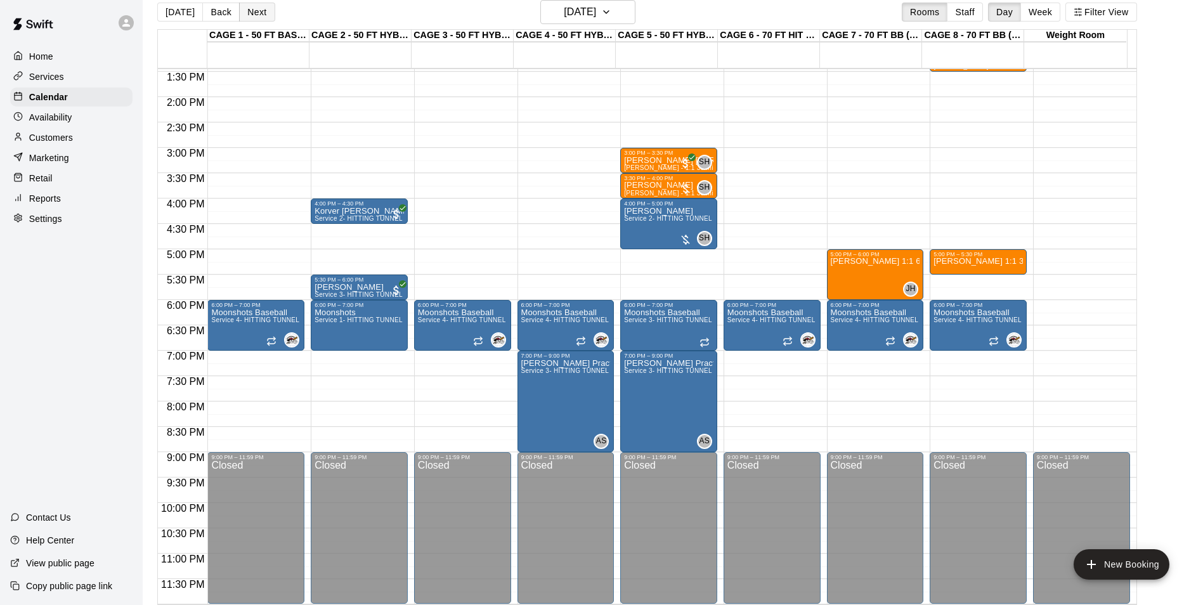
click at [239, 16] on button "Next" at bounding box center [257, 12] width 36 height 19
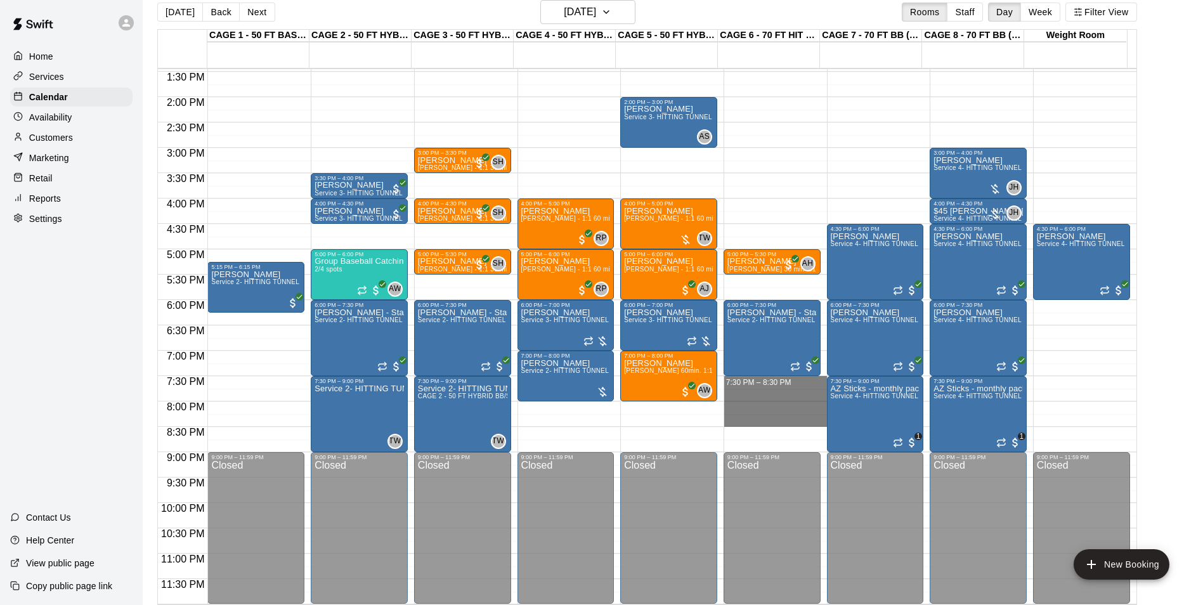
drag, startPoint x: 745, startPoint y: 383, endPoint x: 750, endPoint y: 419, distance: 35.9
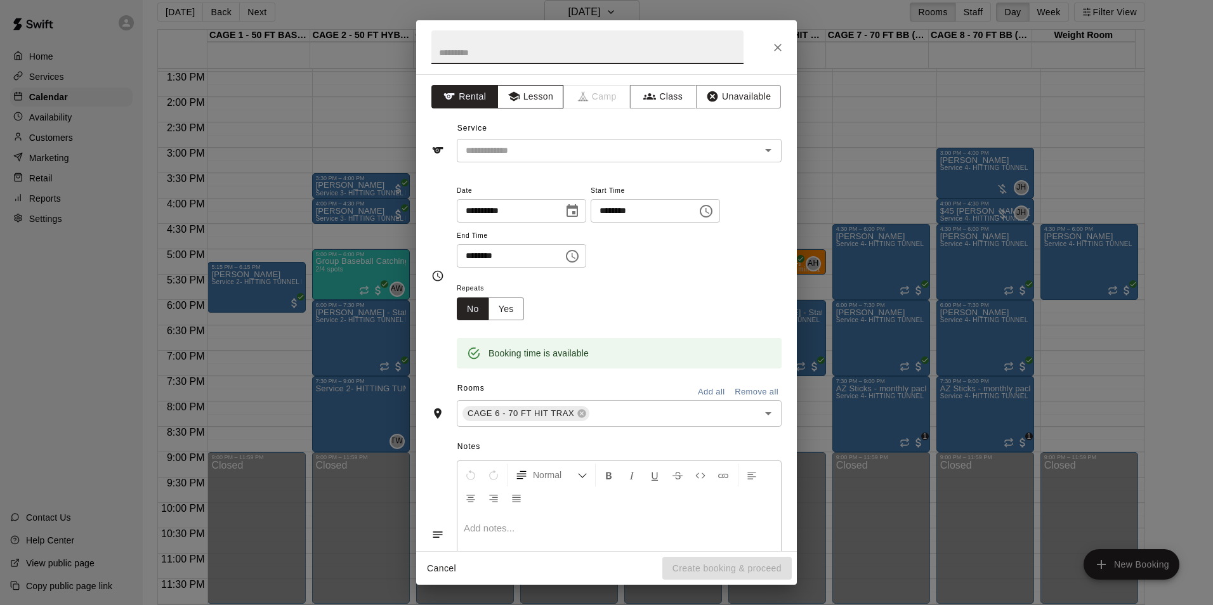
click at [529, 97] on button "Lesson" at bounding box center [530, 96] width 67 height 23
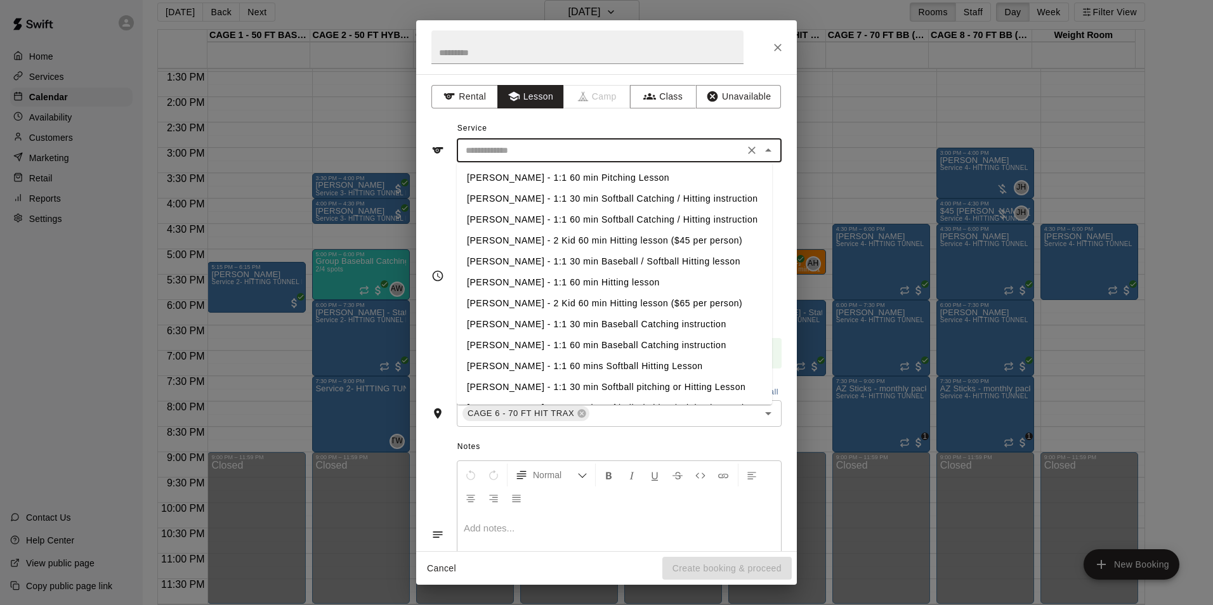
drag, startPoint x: 593, startPoint y: 153, endPoint x: 636, endPoint y: 192, distance: 57.5
click at [594, 153] on input "text" at bounding box center [600, 151] width 280 height 16
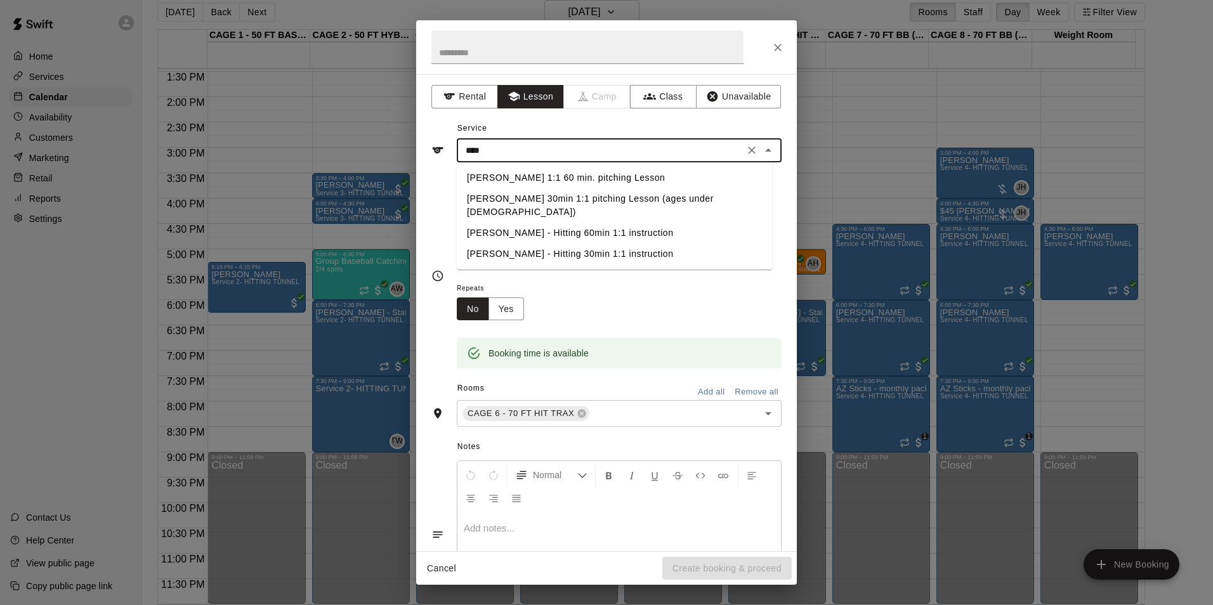
click at [553, 178] on li "[PERSON_NAME] 1:1 60 min. pitching Lesson" at bounding box center [614, 177] width 315 height 21
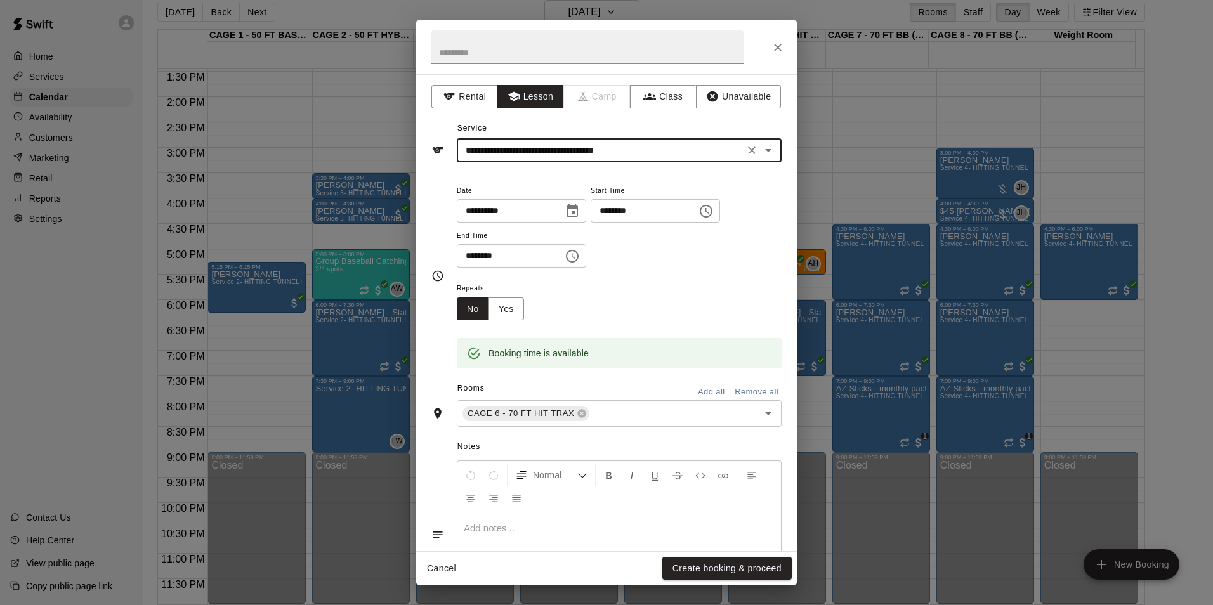
type input "**********"
click at [711, 556] on div "Cancel Create booking & proceed" at bounding box center [606, 569] width 381 height 34
click at [717, 555] on div "Cancel Create booking & proceed" at bounding box center [606, 569] width 381 height 34
click at [727, 565] on button "Create booking & proceed" at bounding box center [726, 568] width 129 height 23
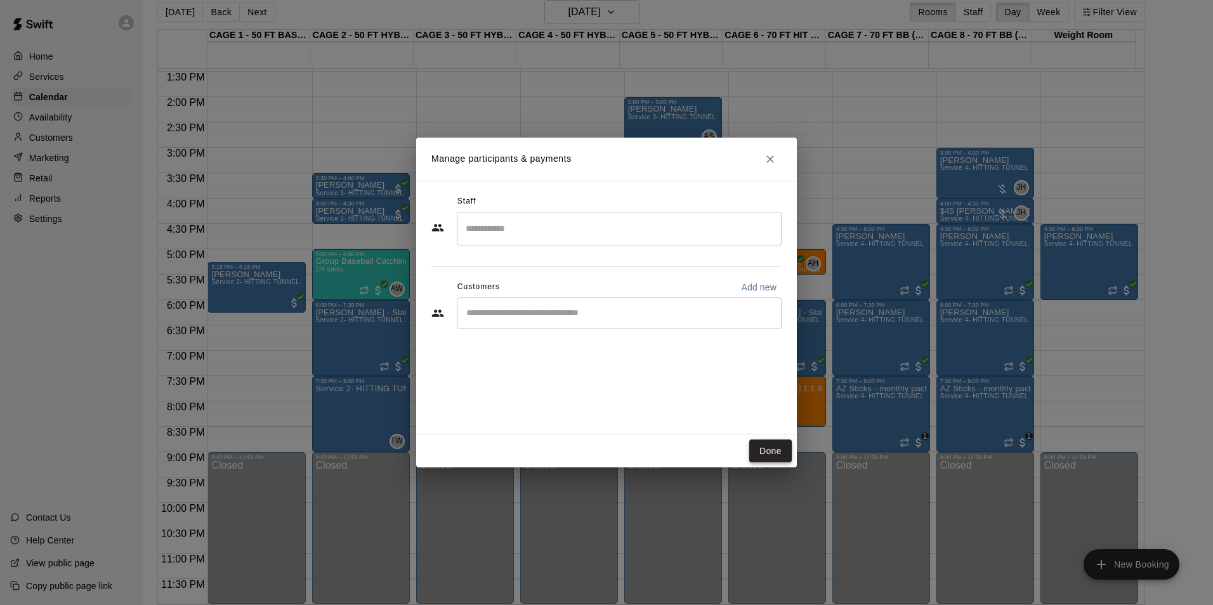
click at [772, 460] on button "Done" at bounding box center [770, 451] width 42 height 23
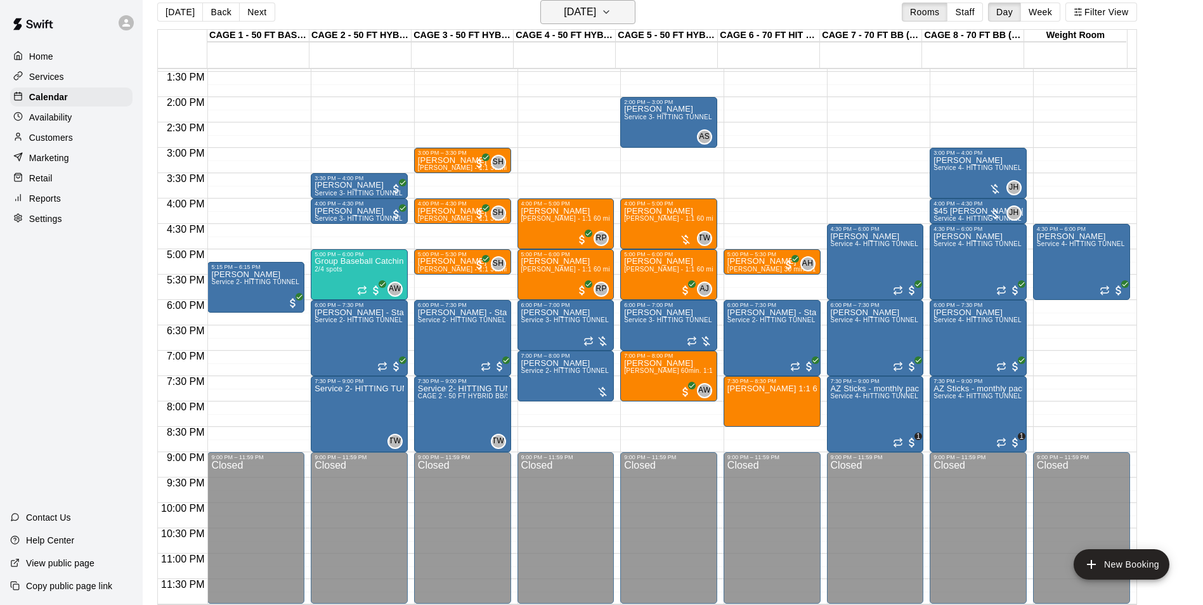
click at [577, 8] on h6 "[DATE]" at bounding box center [580, 12] width 32 height 18
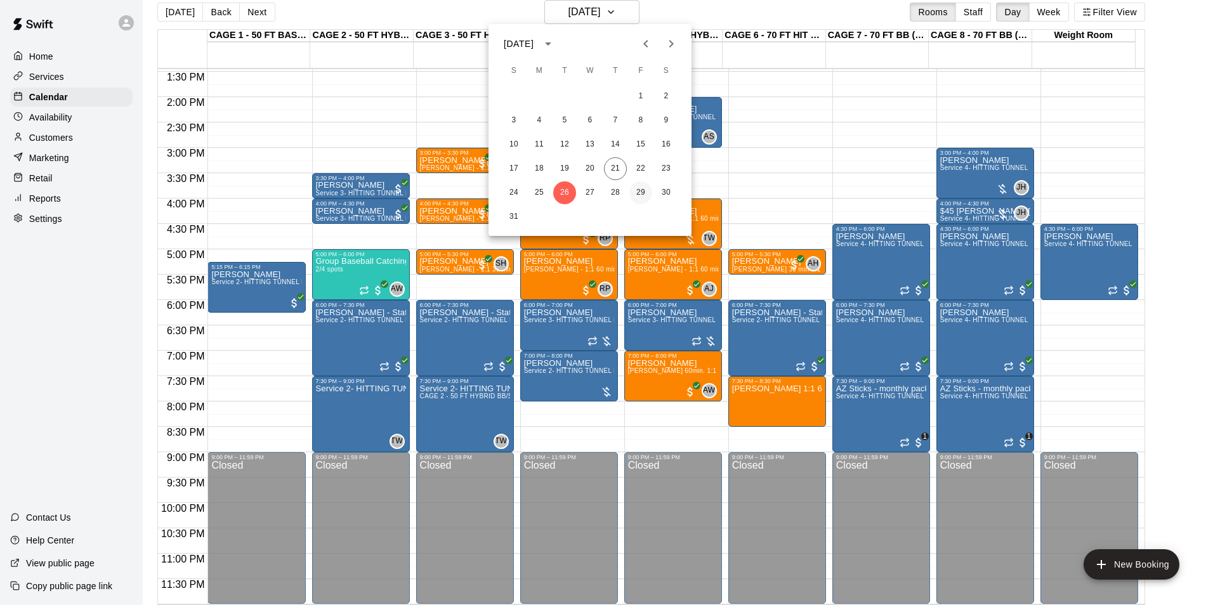
click at [639, 194] on button "29" at bounding box center [640, 192] width 23 height 23
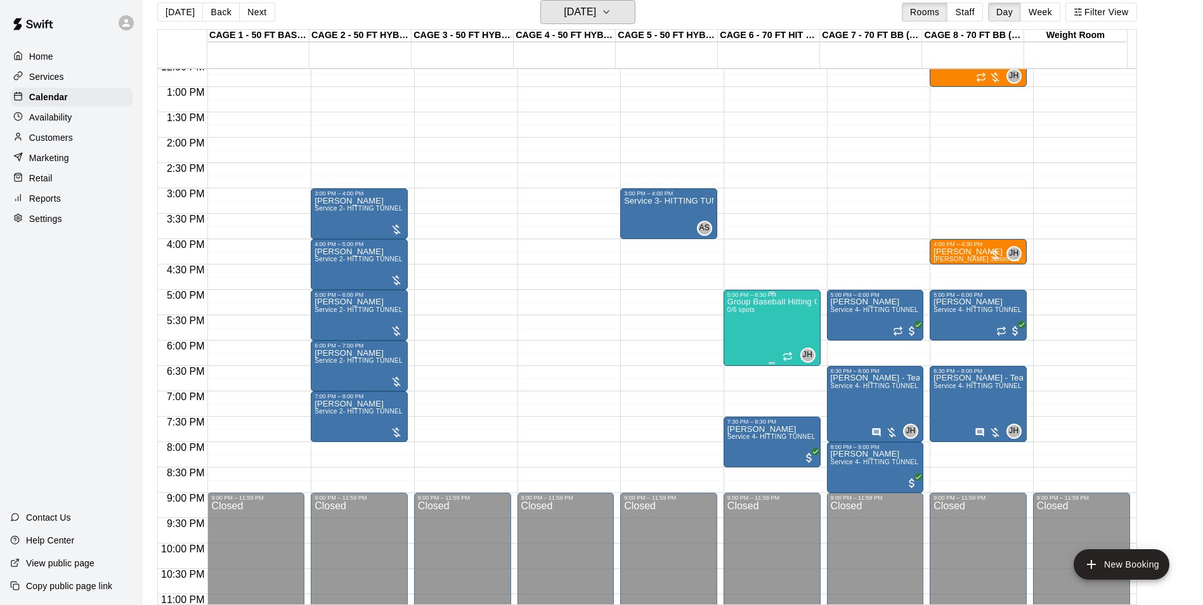
scroll to position [620, 0]
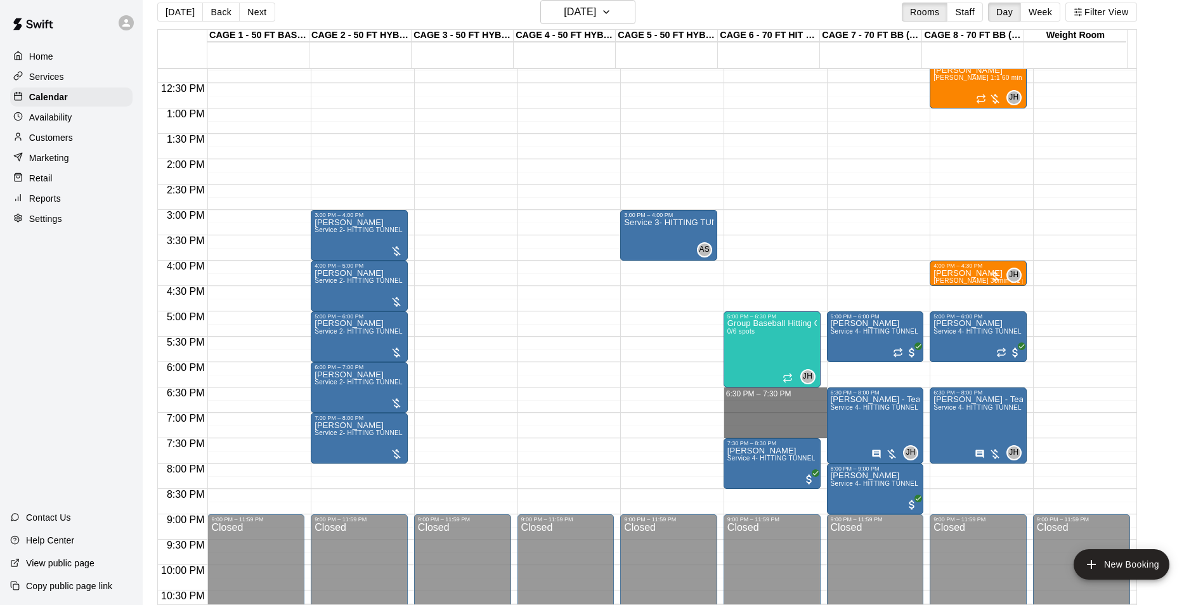
drag, startPoint x: 752, startPoint y: 392, endPoint x: 765, endPoint y: 433, distance: 42.7
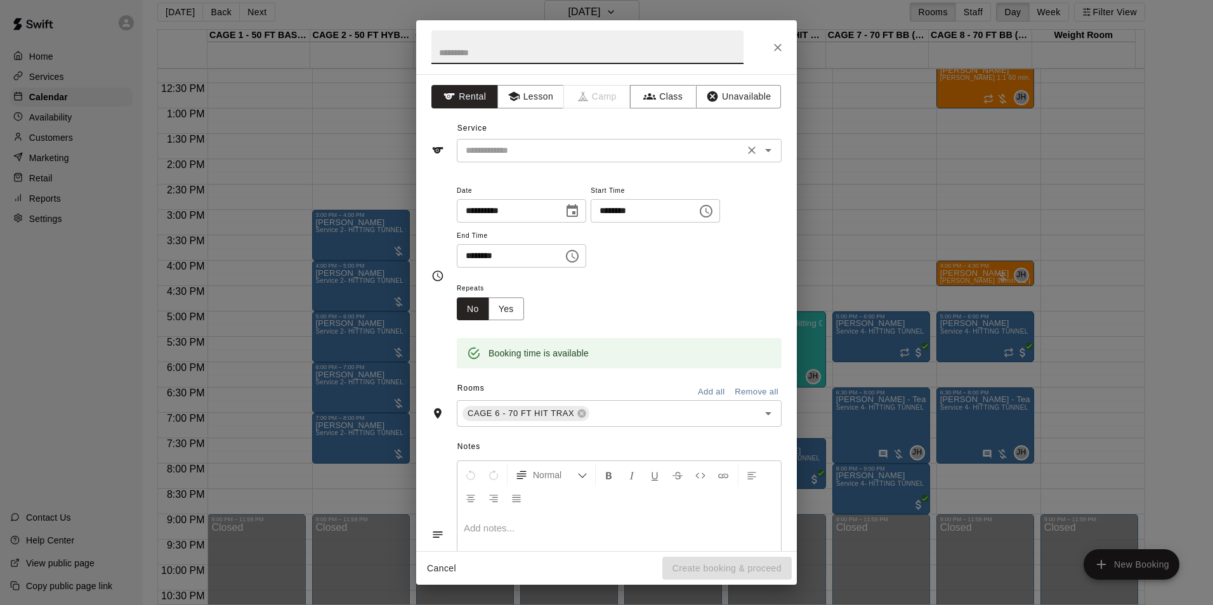
drag, startPoint x: 565, startPoint y: 150, endPoint x: 584, endPoint y: 159, distance: 21.0
click at [565, 150] on input "text" at bounding box center [600, 151] width 280 height 16
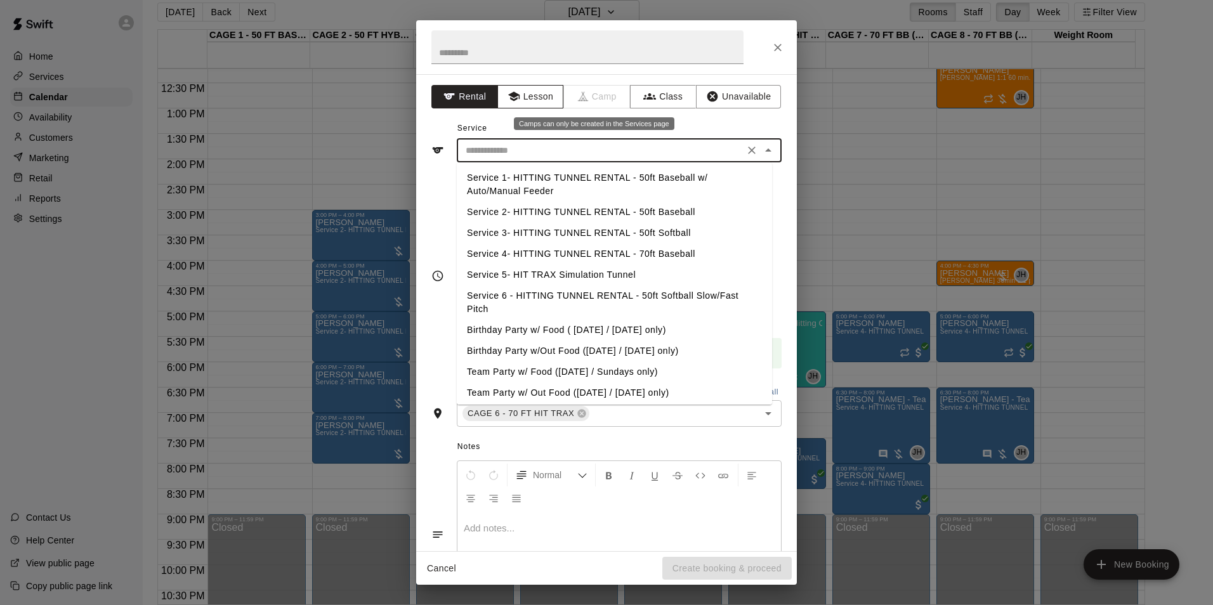
click at [533, 91] on button "Lesson" at bounding box center [530, 96] width 67 height 23
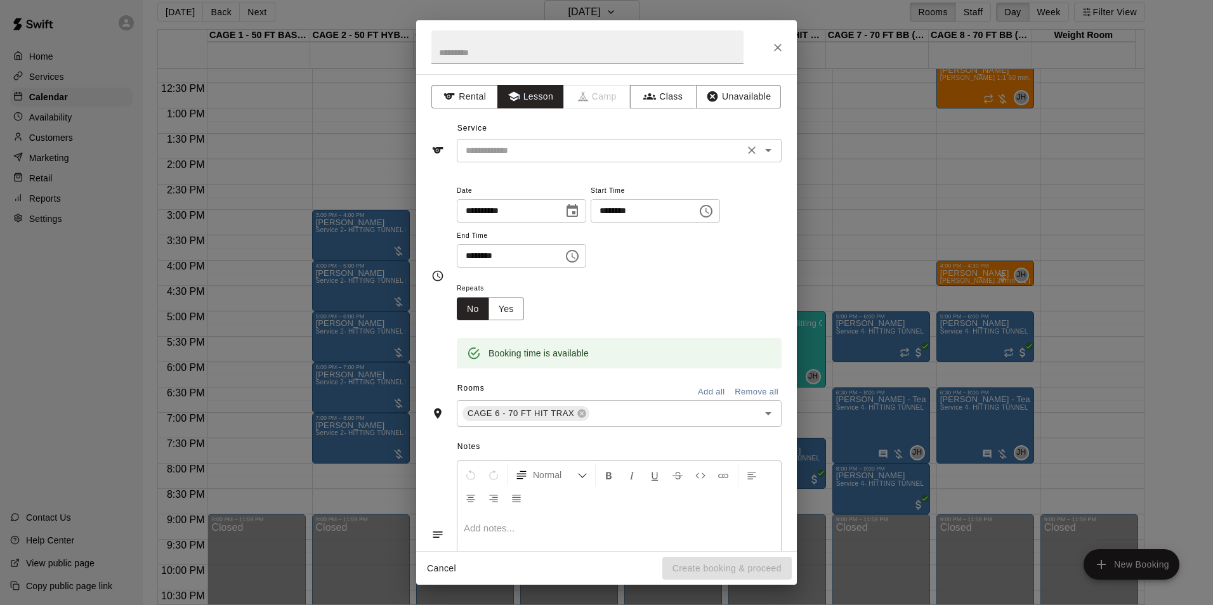
click at [550, 153] on input "text" at bounding box center [600, 151] width 280 height 16
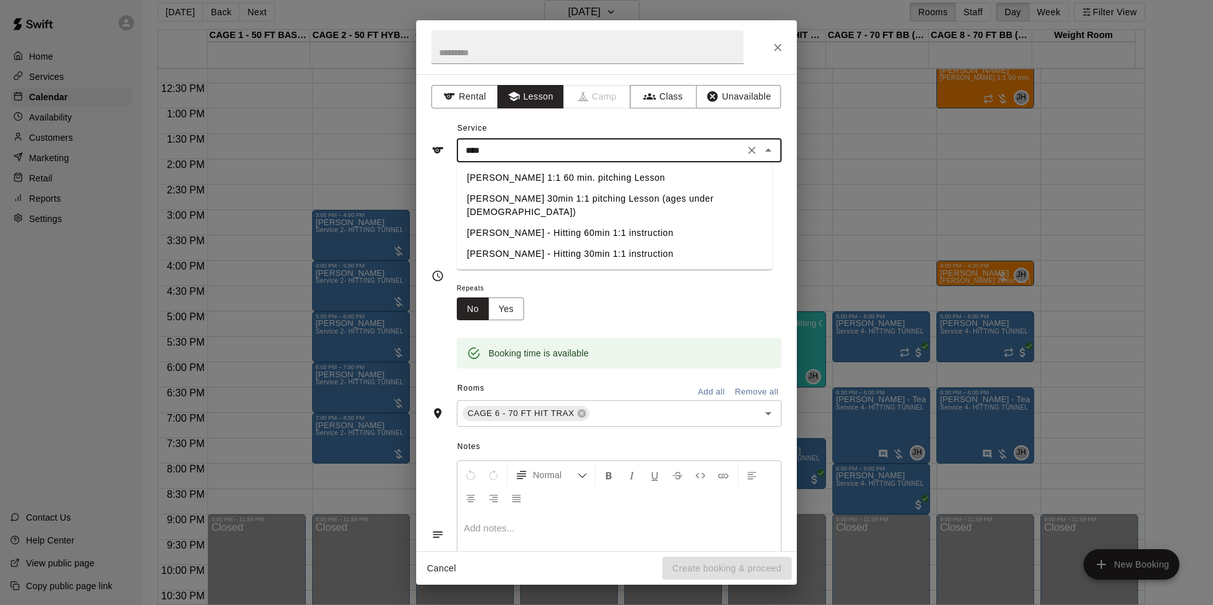
click at [559, 170] on li "[PERSON_NAME] 1:1 60 min. pitching Lesson" at bounding box center [614, 177] width 315 height 21
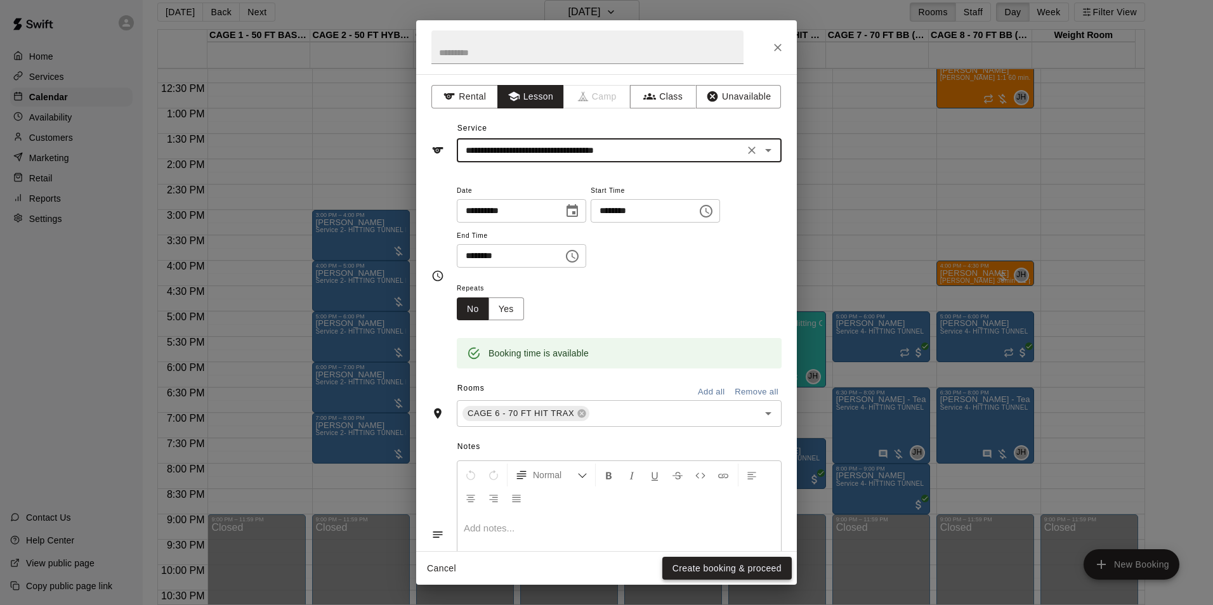
type input "**********"
click at [730, 559] on button "Create booking & proceed" at bounding box center [726, 568] width 129 height 23
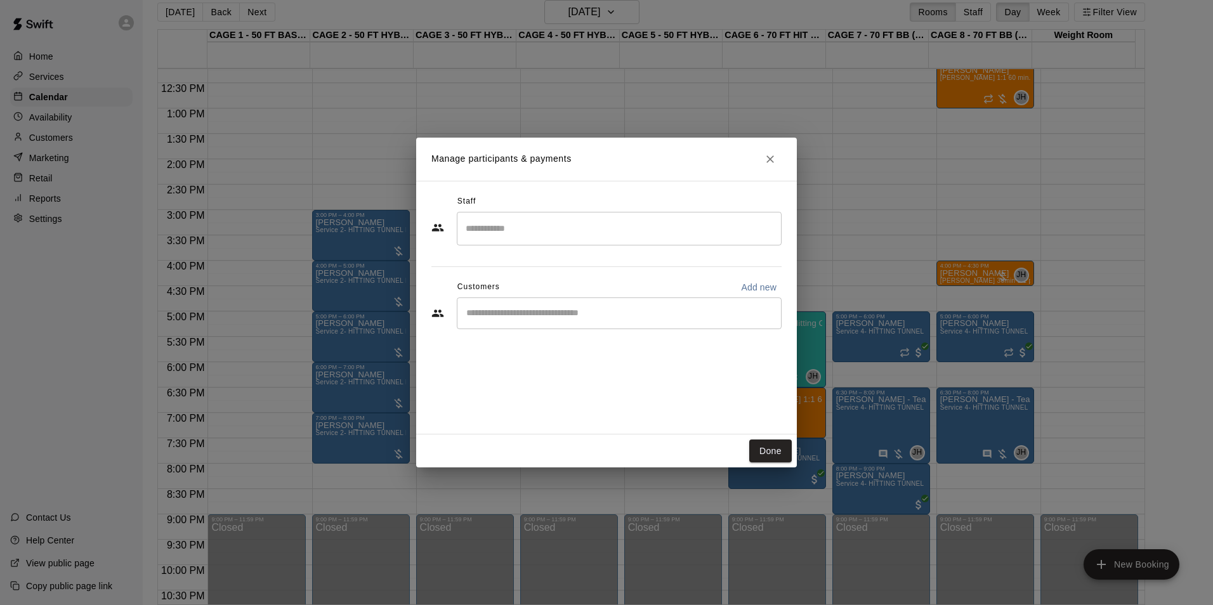
click at [621, 300] on div "​" at bounding box center [619, 313] width 325 height 32
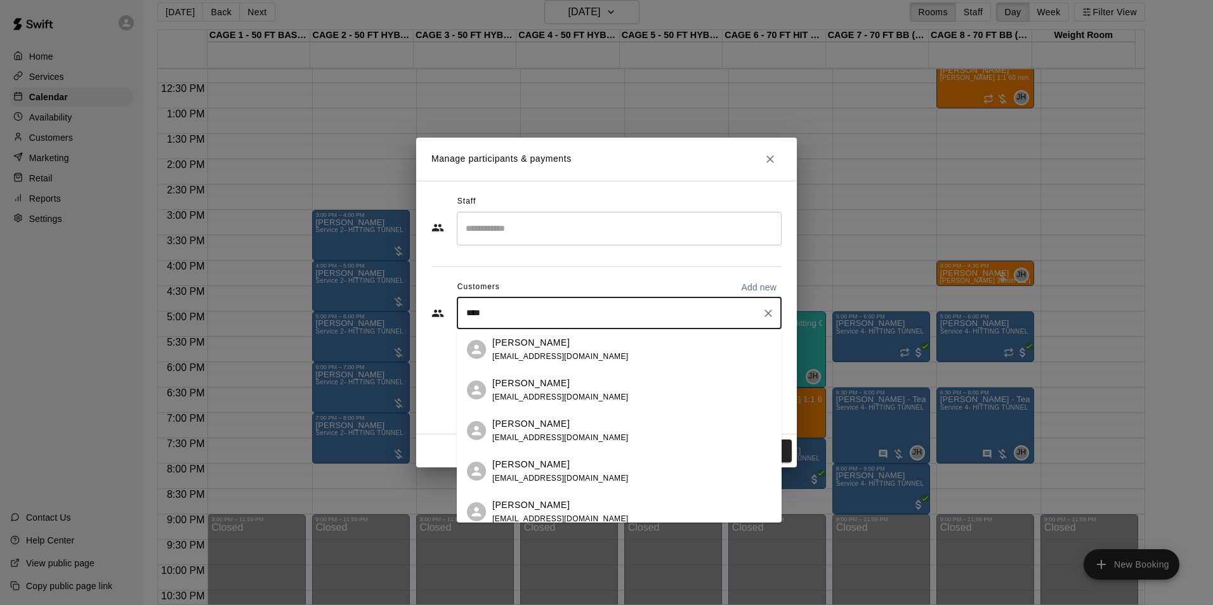
type input "****"
click at [613, 247] on div "Staff ​ Customers Add new **** ​" at bounding box center [606, 267] width 350 height 150
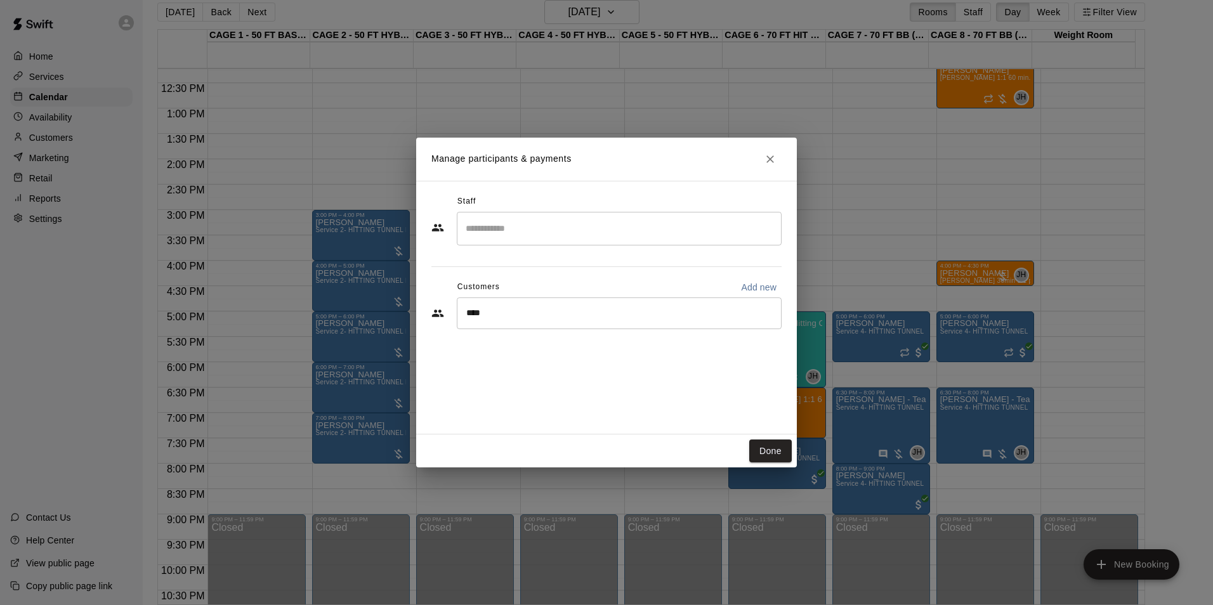
click at [596, 230] on input "Search staff" at bounding box center [618, 229] width 313 height 22
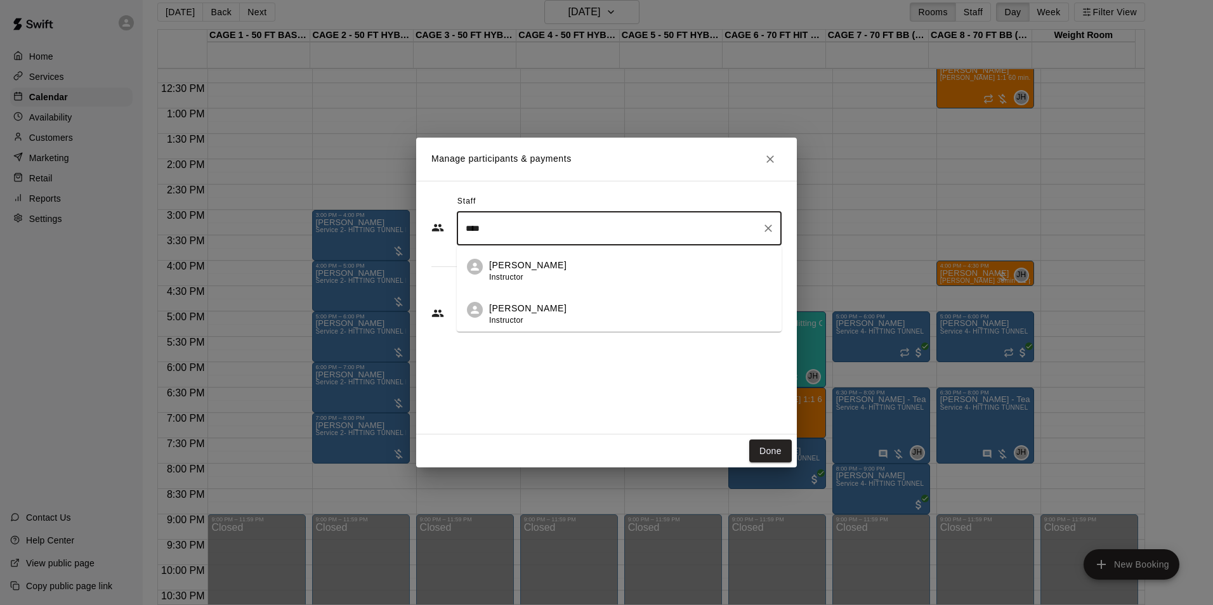
click at [507, 255] on li "[PERSON_NAME] Instructor" at bounding box center [619, 266] width 325 height 43
type input "****"
drag, startPoint x: 619, startPoint y: 385, endPoint x: 656, endPoint y: 382, distance: 37.5
click at [619, 385] on input "****" at bounding box center [609, 383] width 294 height 13
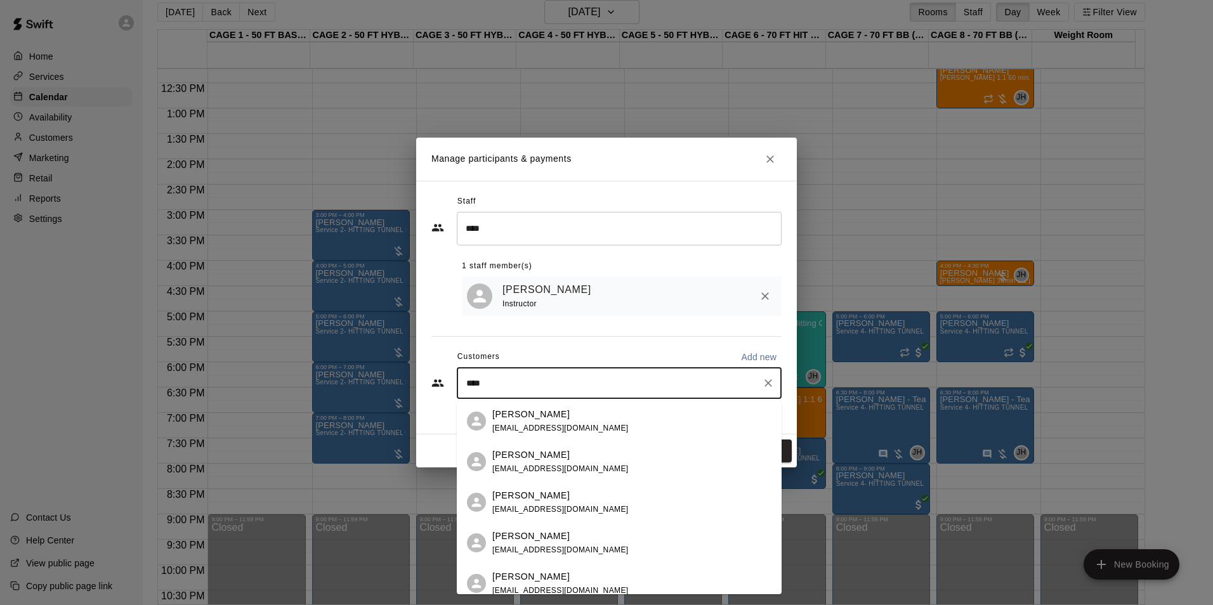
click at [772, 386] on icon "Clear" at bounding box center [768, 383] width 13 height 13
type input "***"
click at [765, 154] on icon "Close" at bounding box center [770, 159] width 13 height 13
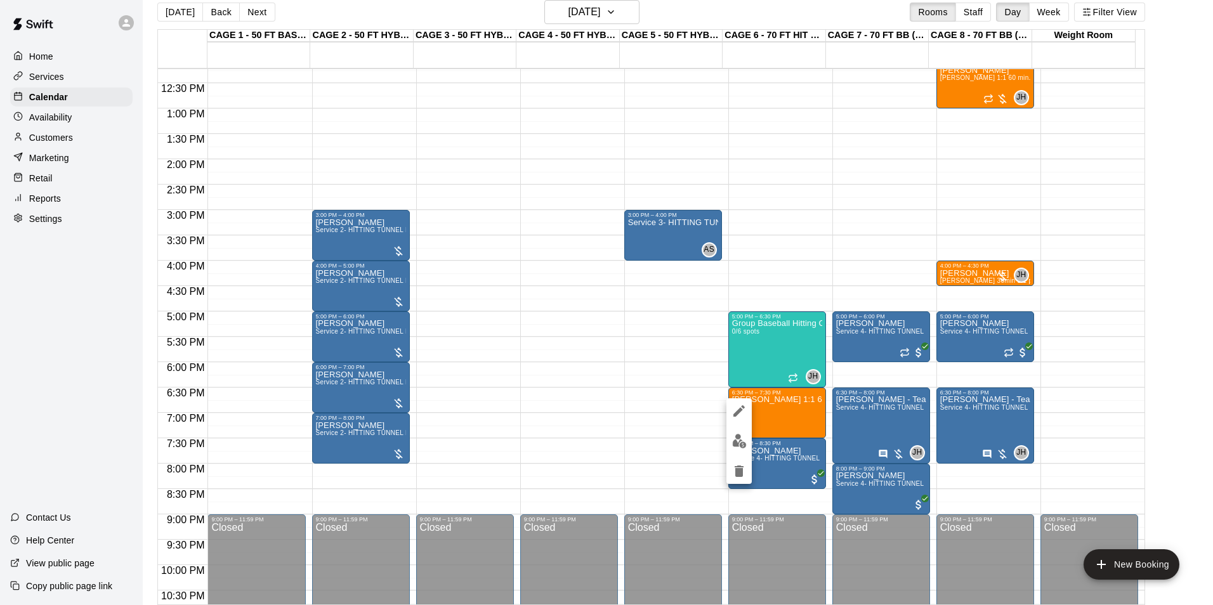
click at [741, 481] on button "delete" at bounding box center [738, 471] width 25 height 25
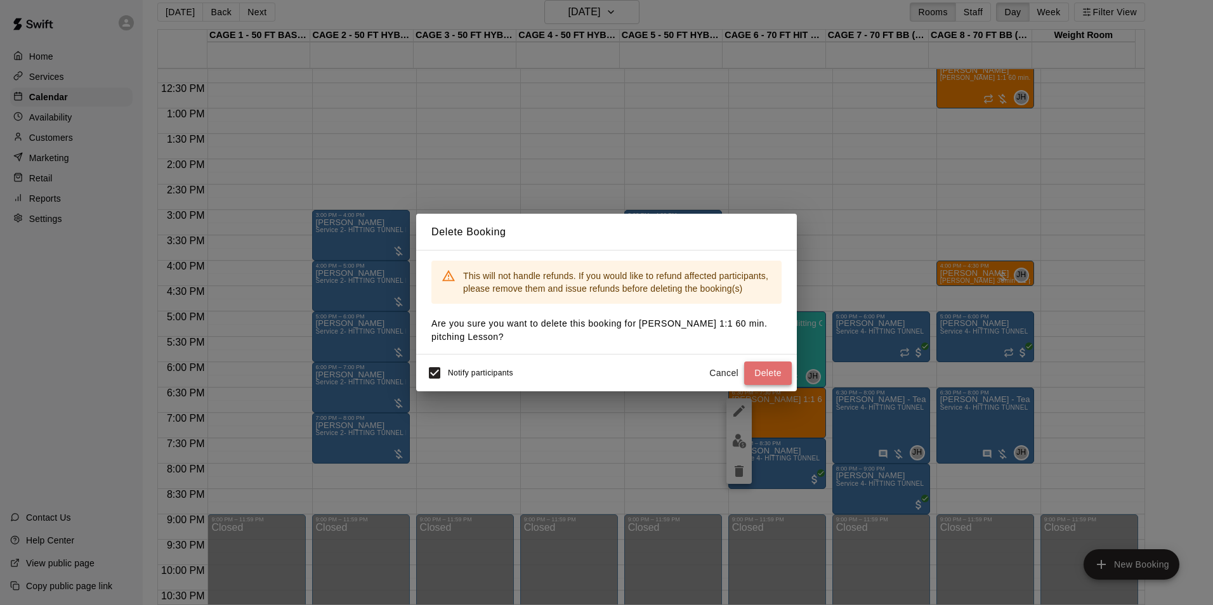
click at [759, 369] on button "Delete" at bounding box center [768, 372] width 48 height 23
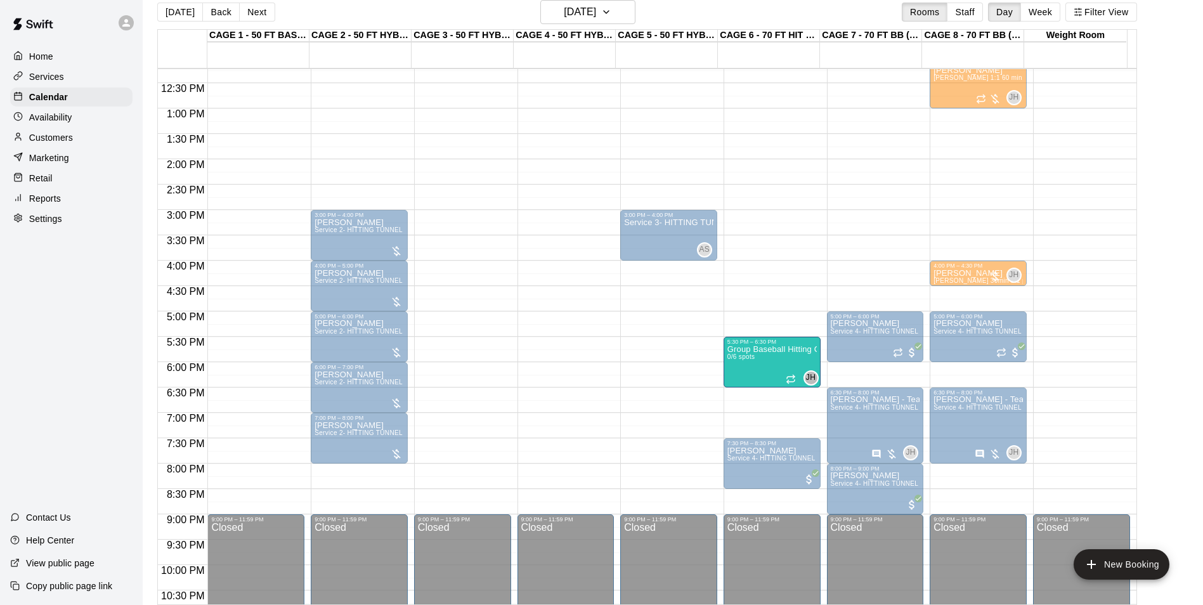
drag, startPoint x: 771, startPoint y: 316, endPoint x: 772, endPoint y: 346, distance: 30.5
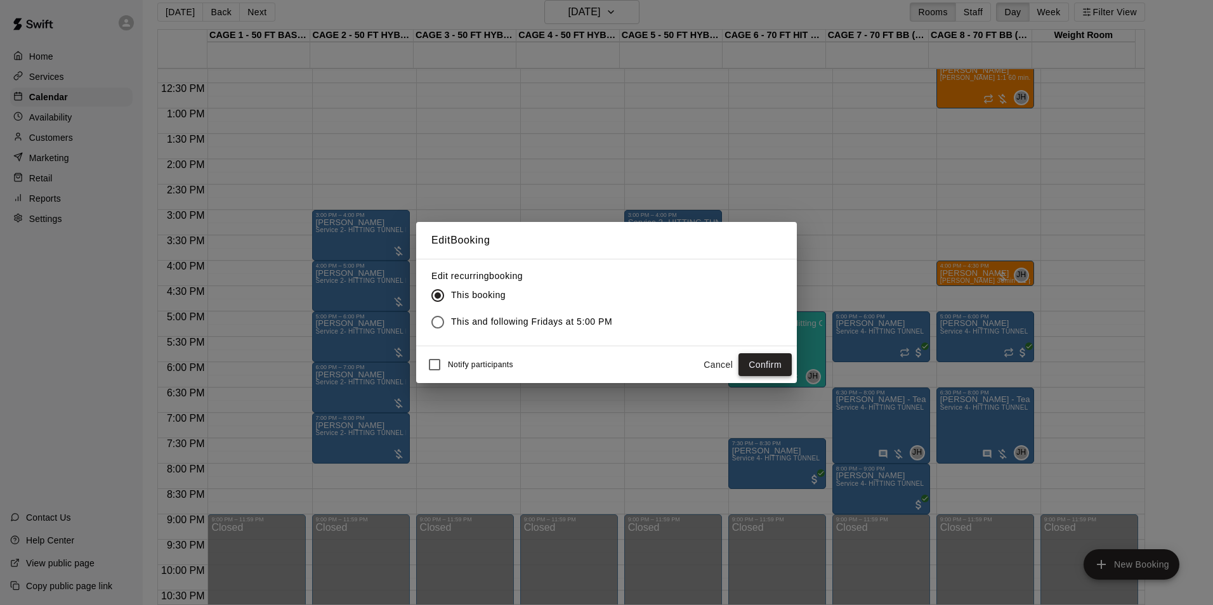
click at [752, 356] on button "Confirm" at bounding box center [764, 364] width 53 height 23
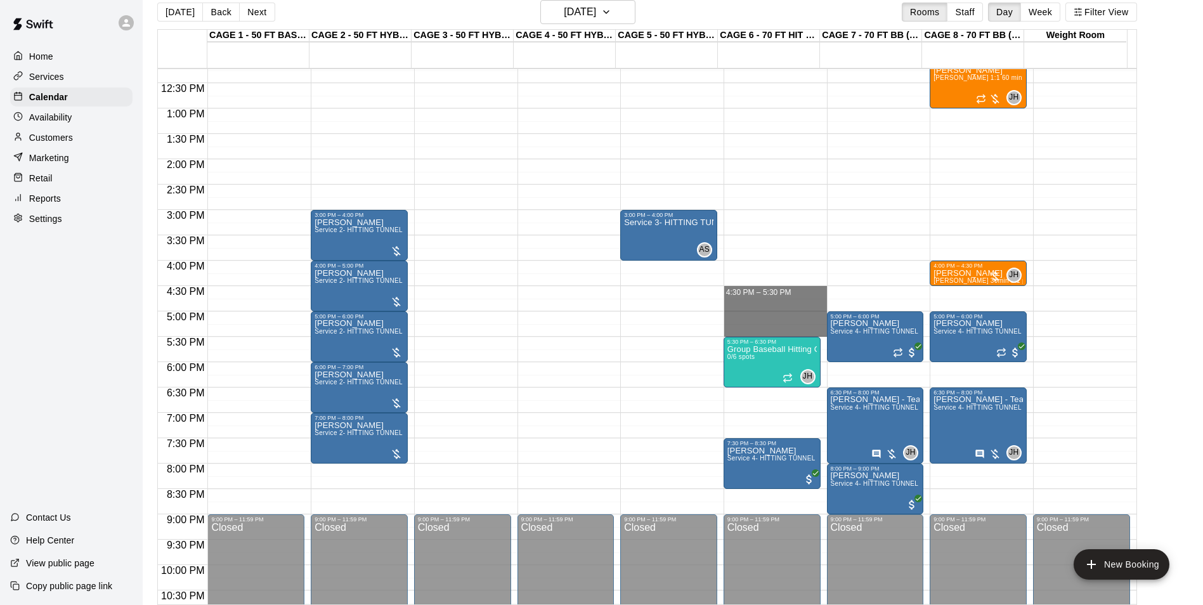
drag, startPoint x: 739, startPoint y: 290, endPoint x: 741, endPoint y: 337, distance: 47.0
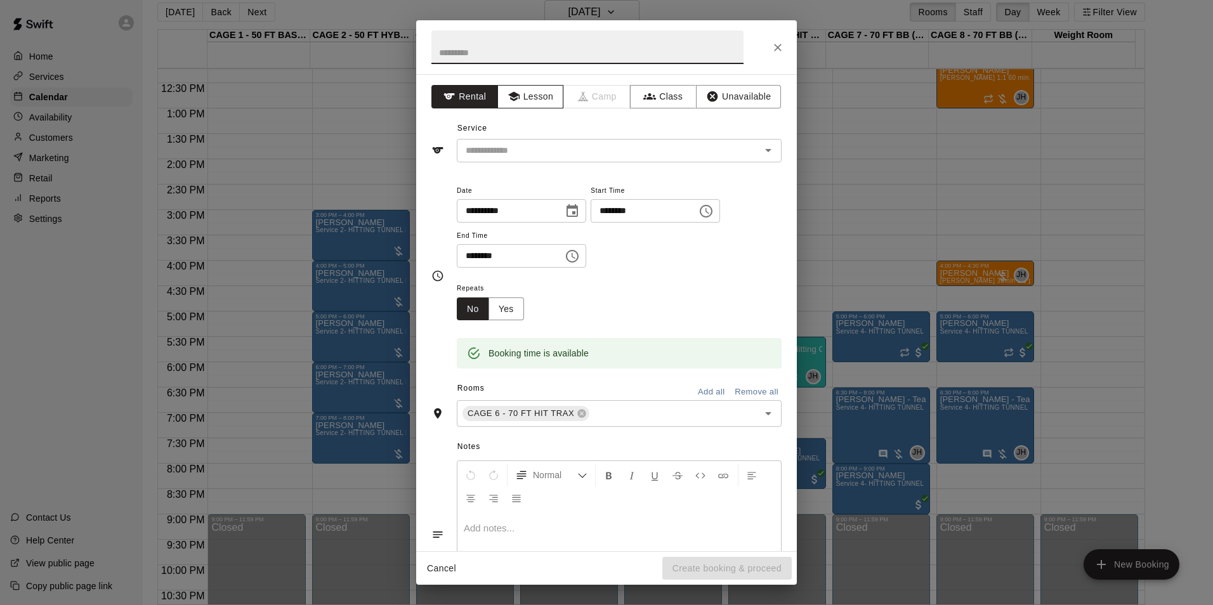
click at [523, 96] on button "Lesson" at bounding box center [530, 96] width 67 height 23
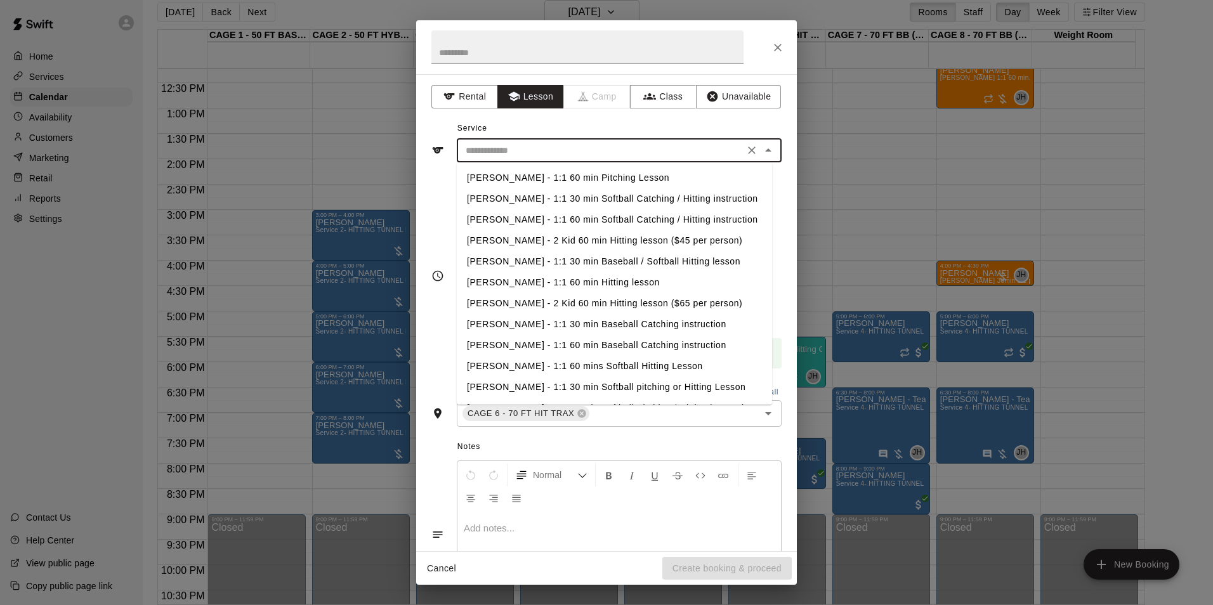
click at [544, 143] on input "text" at bounding box center [600, 151] width 280 height 16
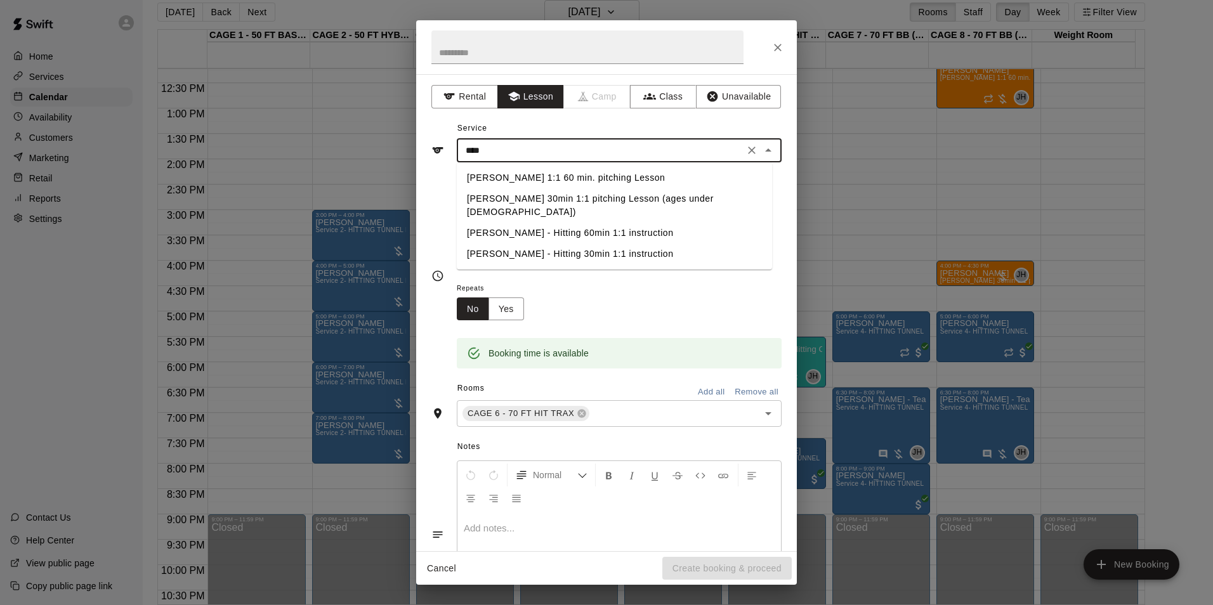
click at [557, 175] on li "[PERSON_NAME] 1:1 60 min. pitching Lesson" at bounding box center [614, 177] width 315 height 21
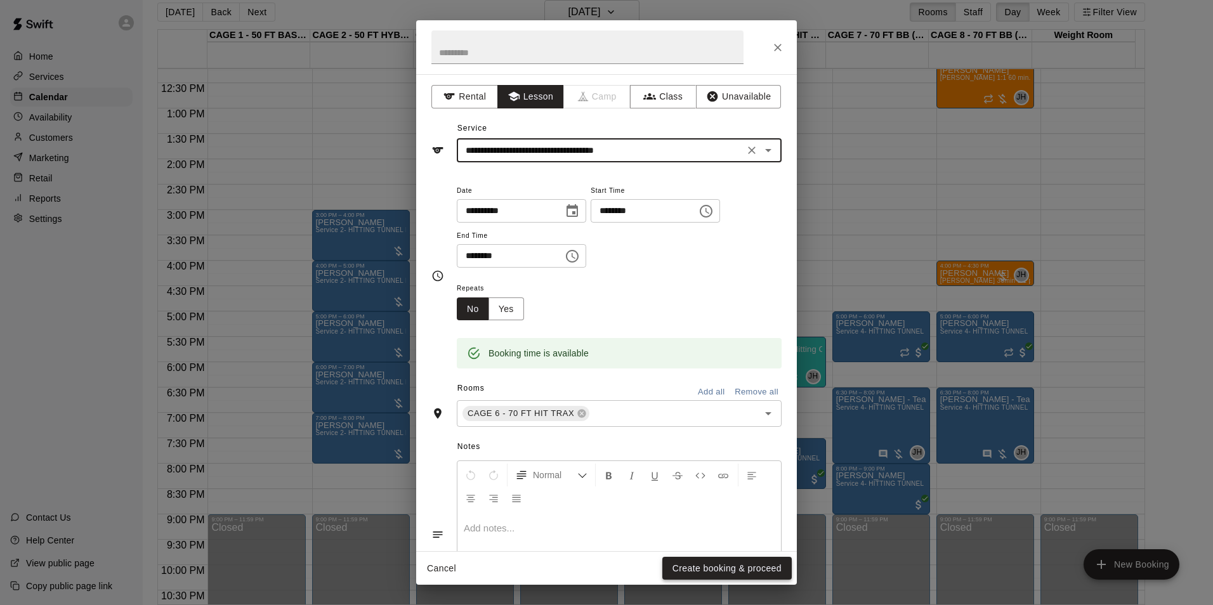
type input "**********"
click at [742, 563] on button "Create booking & proceed" at bounding box center [726, 568] width 129 height 23
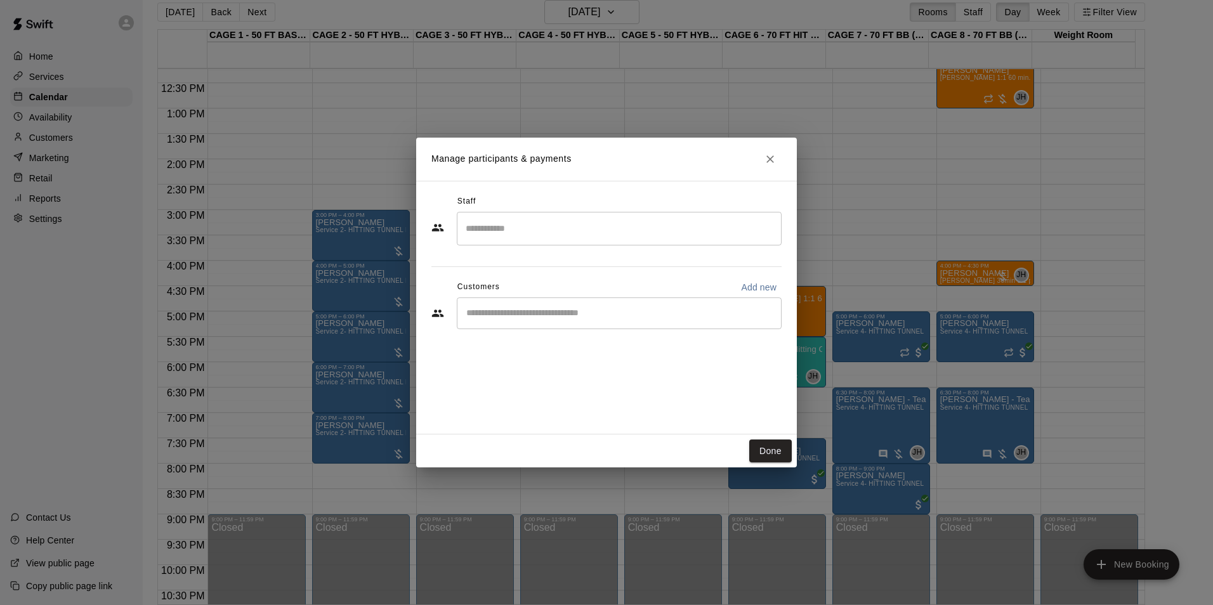
click at [570, 212] on div "​" at bounding box center [619, 229] width 325 height 34
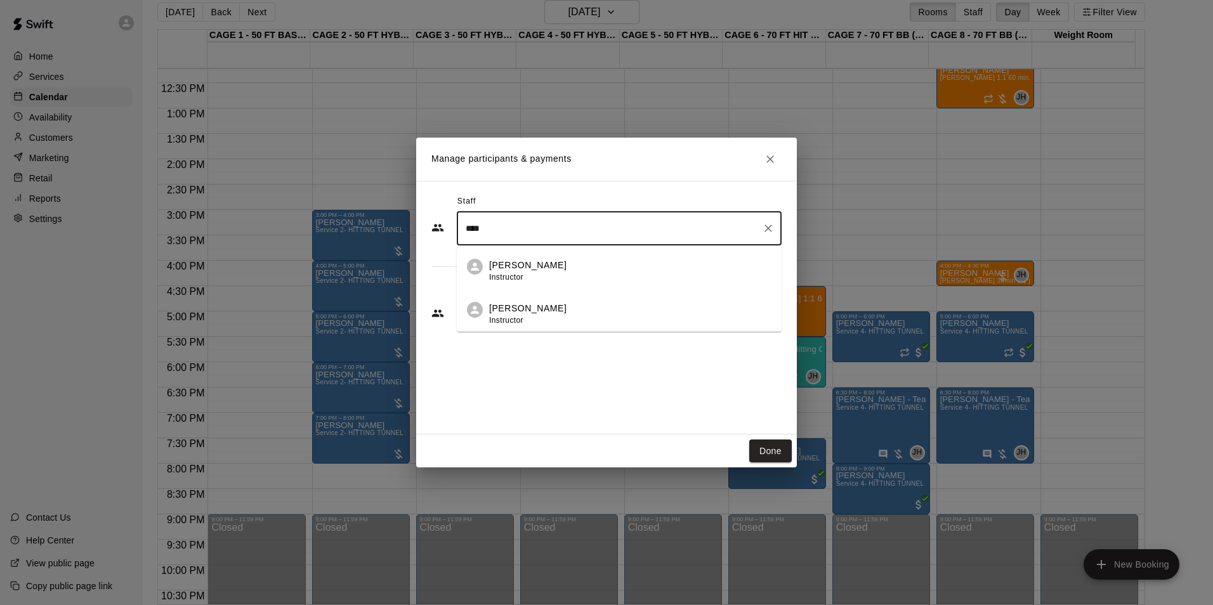
click at [584, 263] on div "[PERSON_NAME] Instructor" at bounding box center [630, 271] width 282 height 25
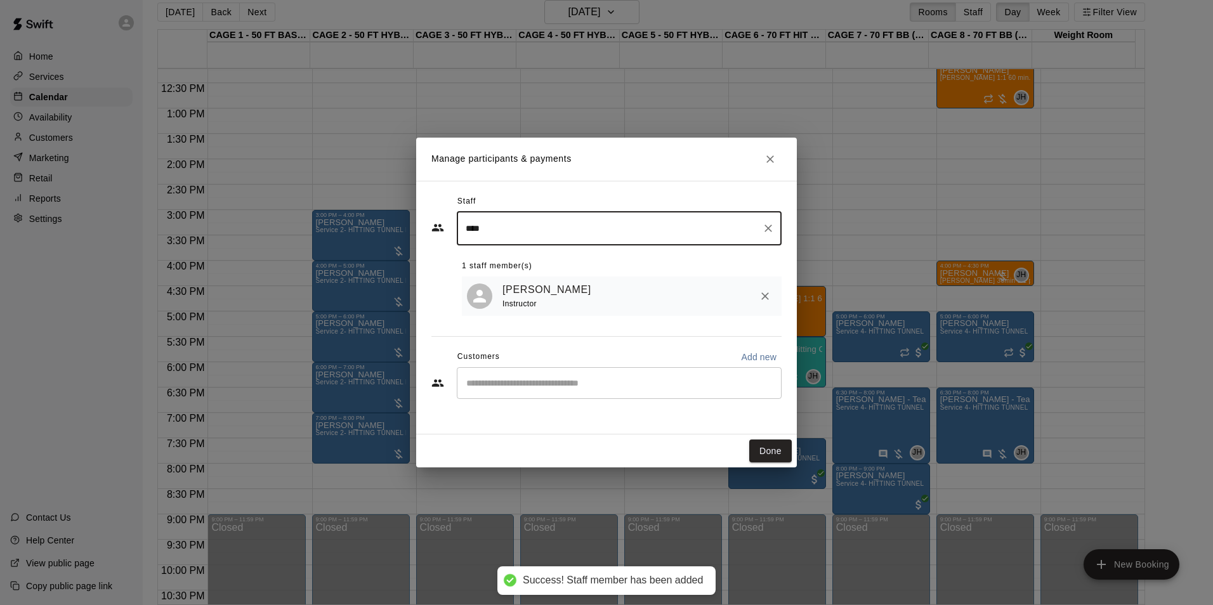
click at [609, 393] on div "​" at bounding box center [619, 383] width 325 height 32
type input "****"
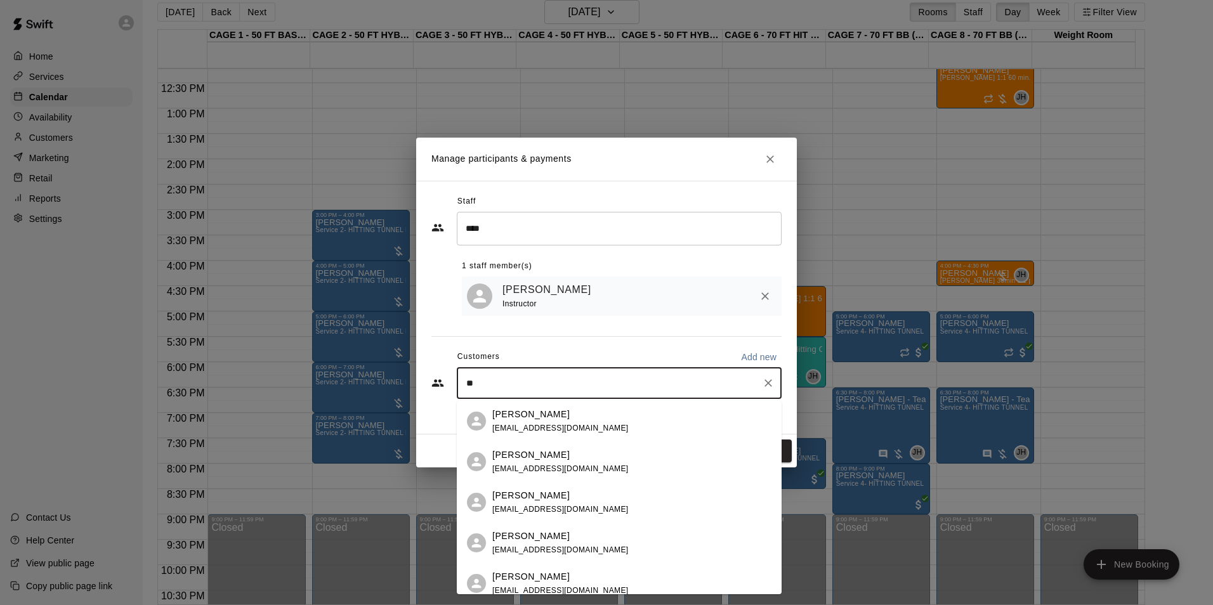
type input "*"
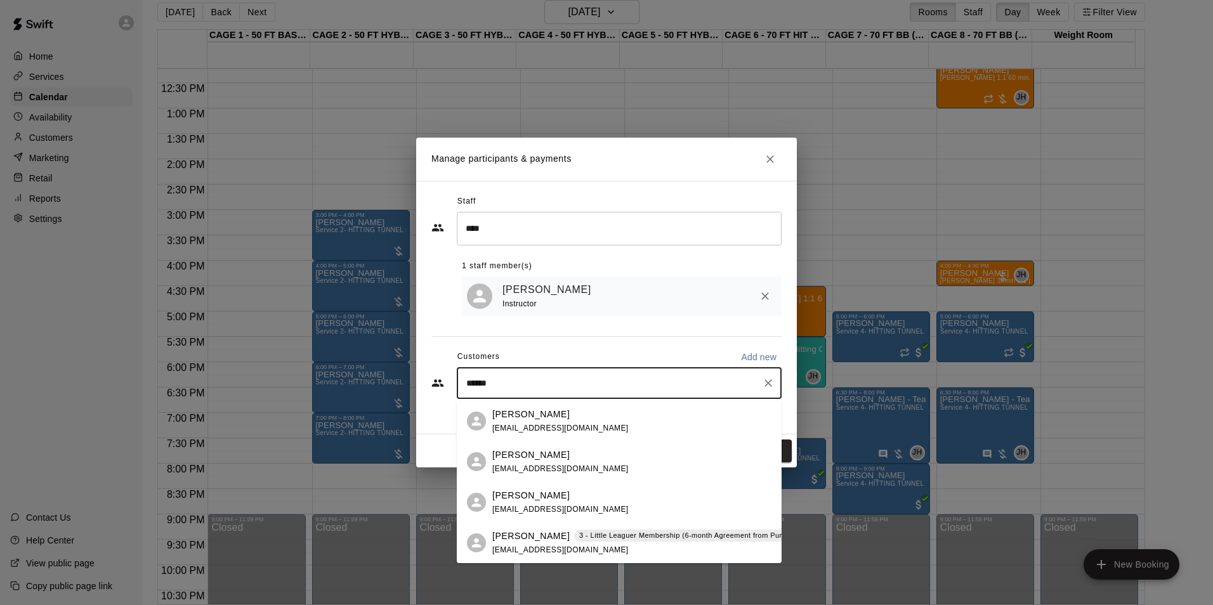
type input "*******"
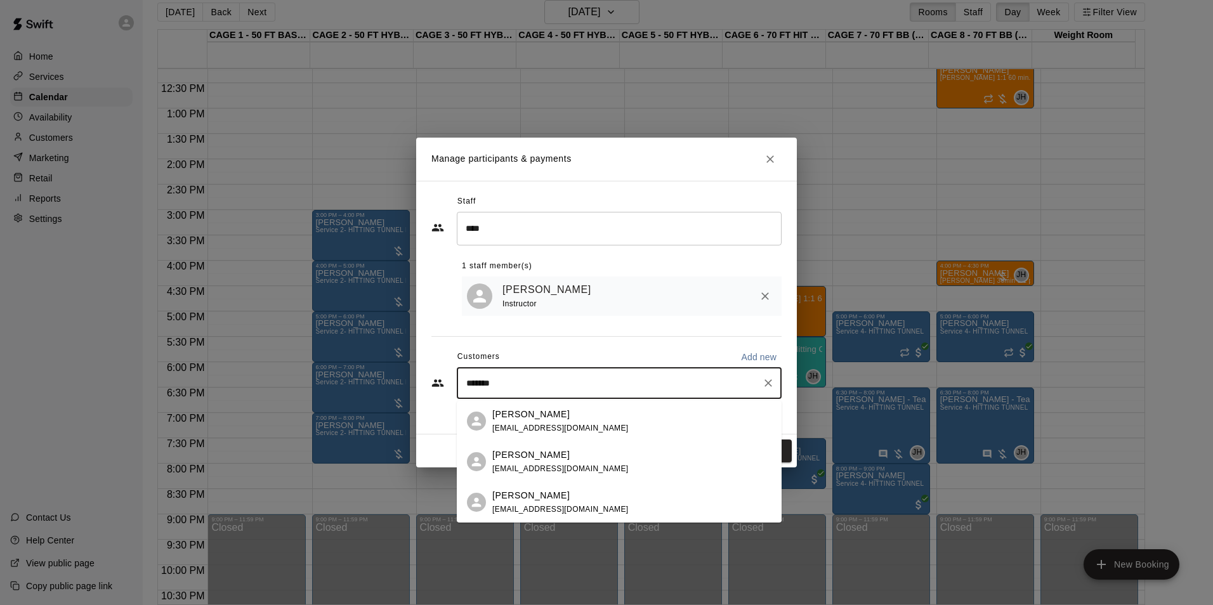
click at [554, 419] on div "[PERSON_NAME]" at bounding box center [560, 414] width 136 height 13
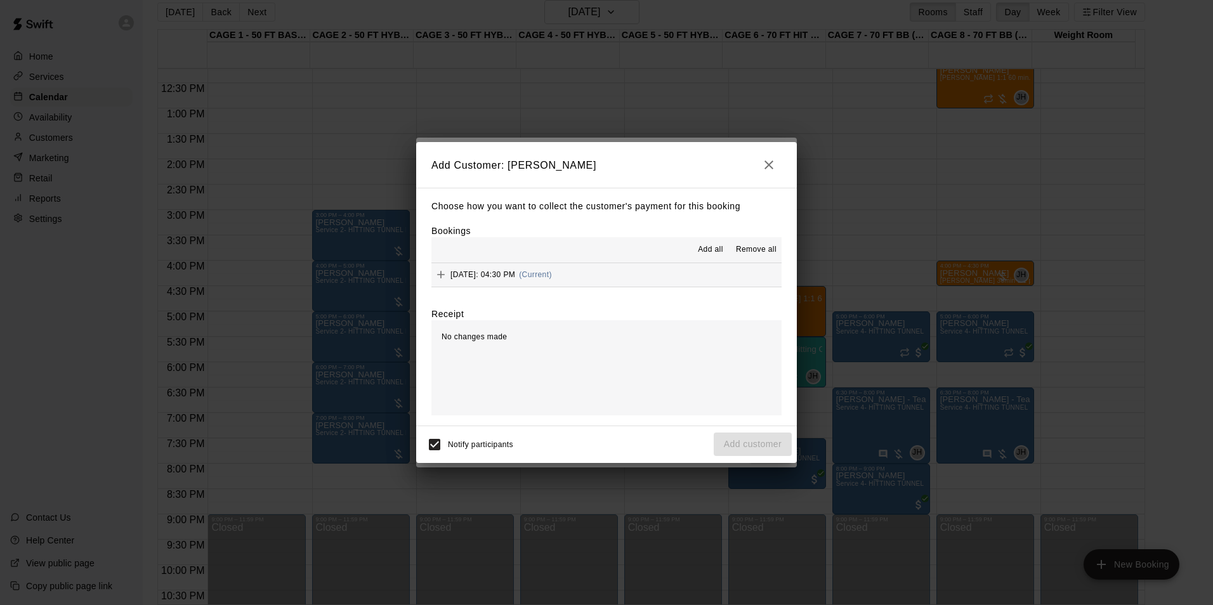
click at [700, 283] on button "[DATE]: 04:30 PM (Current)" at bounding box center [606, 274] width 350 height 23
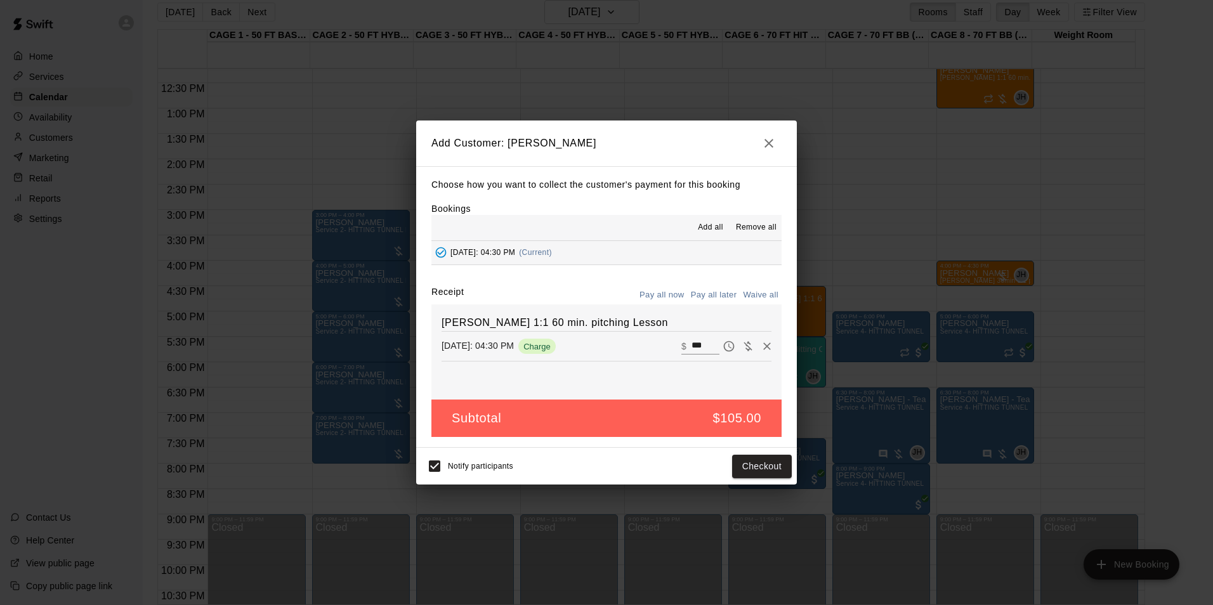
click at [716, 298] on button "Pay all later" at bounding box center [713, 295] width 53 height 20
click at [752, 462] on button "Add customer" at bounding box center [752, 466] width 78 height 23
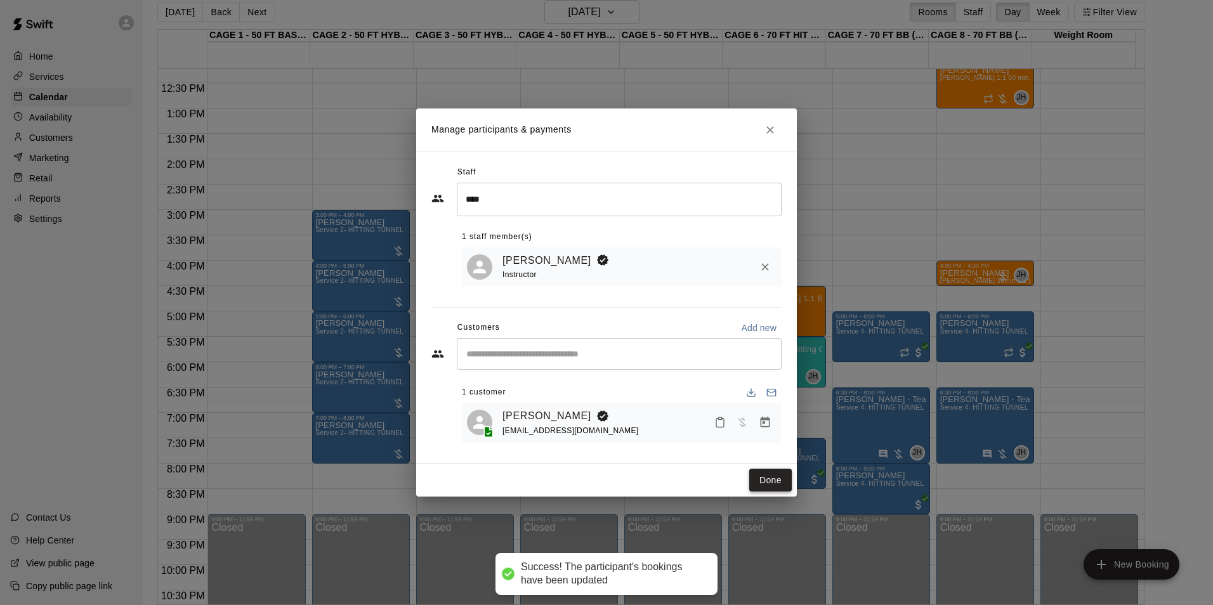
click at [764, 482] on button "Done" at bounding box center [770, 480] width 42 height 23
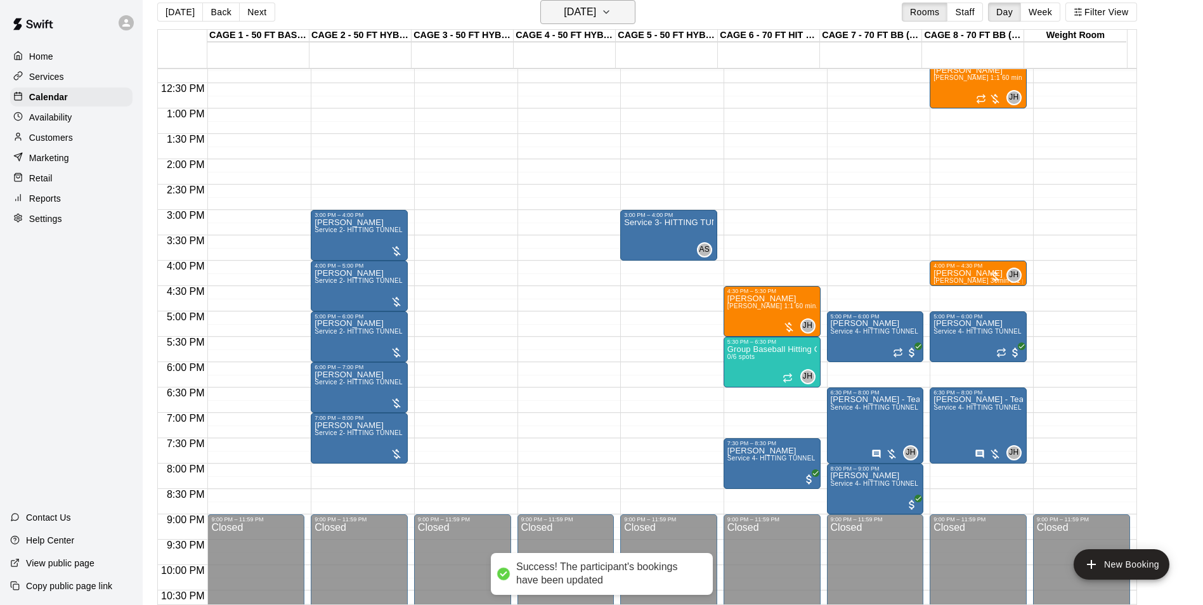
click at [579, 9] on h6 "[DATE]" at bounding box center [580, 12] width 32 height 18
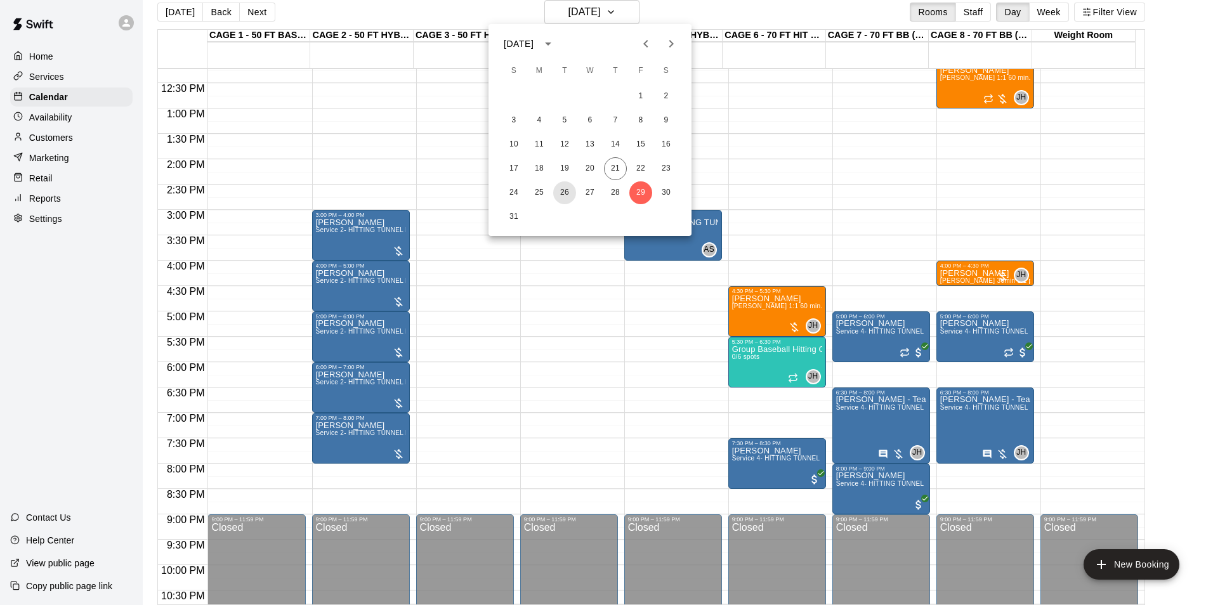
click at [562, 195] on button "26" at bounding box center [564, 192] width 23 height 23
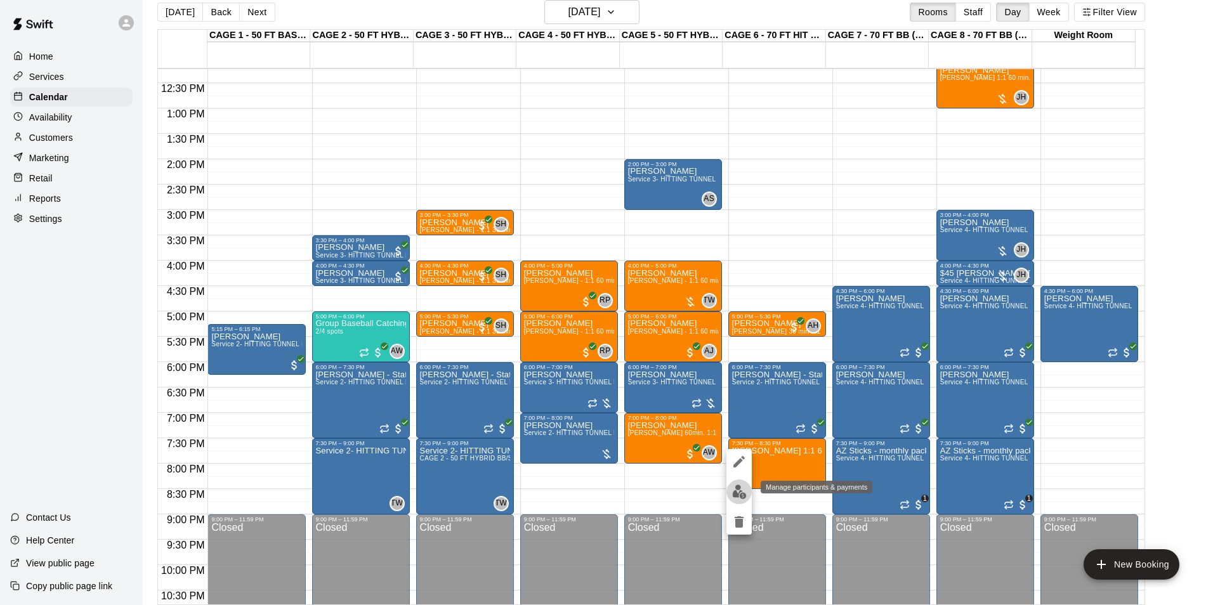
click at [746, 499] on button "edit" at bounding box center [738, 491] width 25 height 25
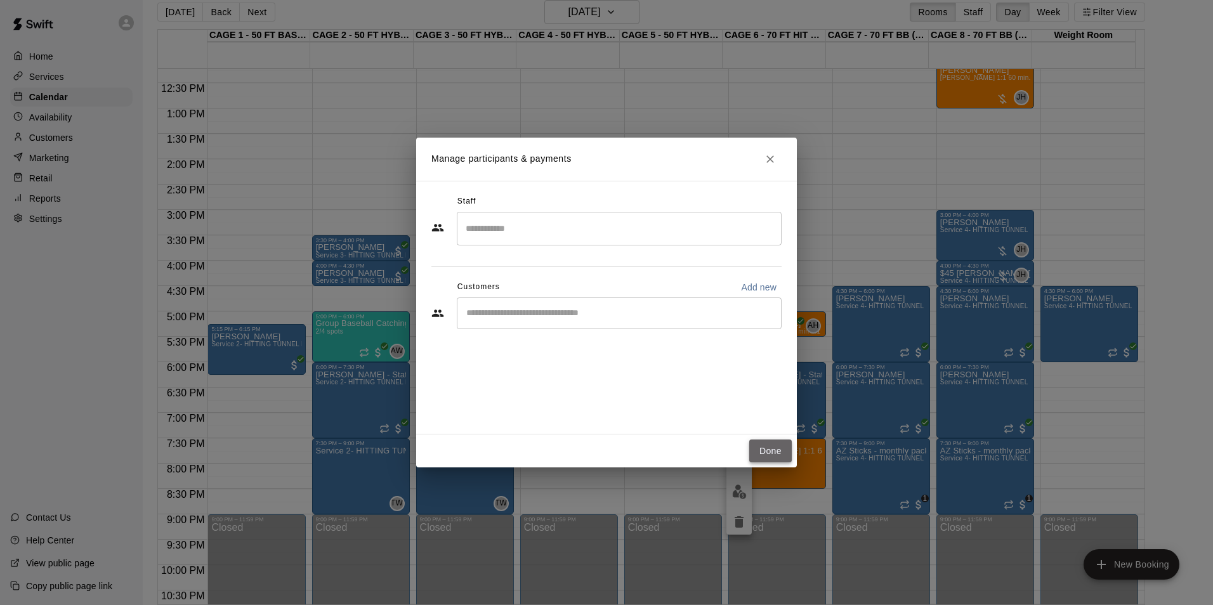
click at [778, 445] on button "Done" at bounding box center [770, 451] width 42 height 23
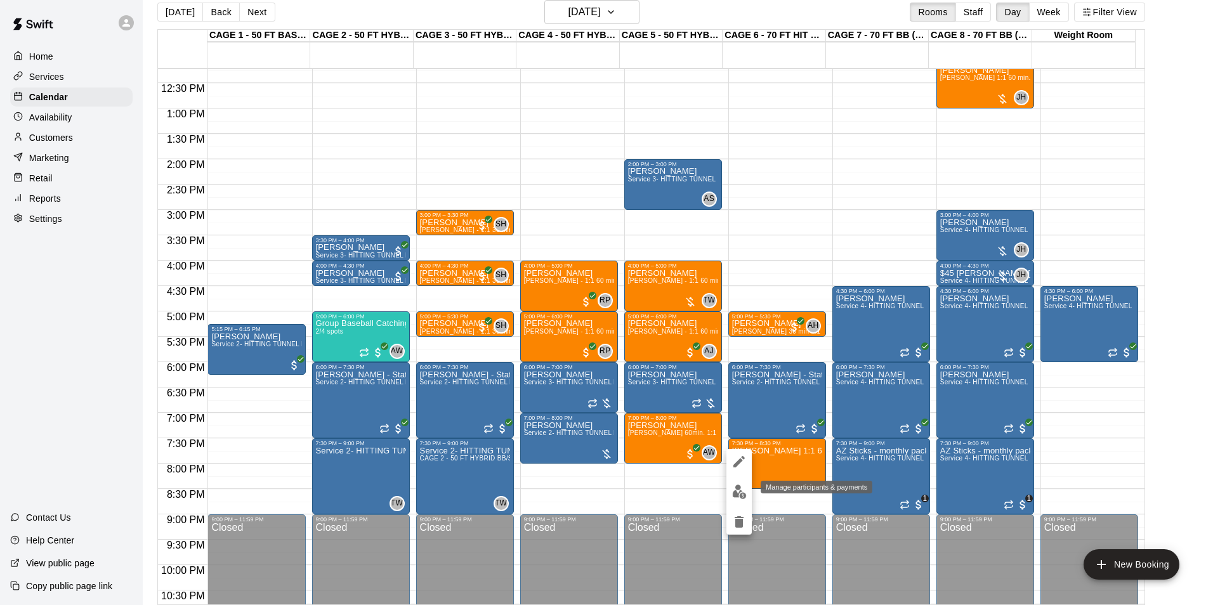
click at [740, 486] on img "edit" at bounding box center [739, 492] width 15 height 15
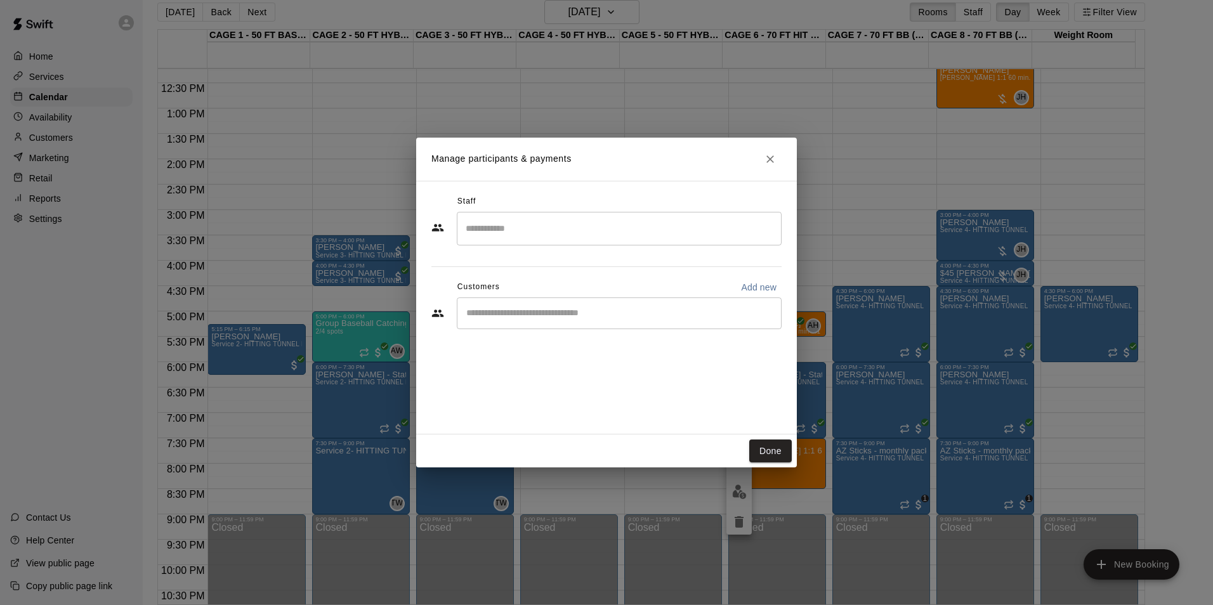
click at [677, 325] on div "​" at bounding box center [619, 313] width 325 height 32
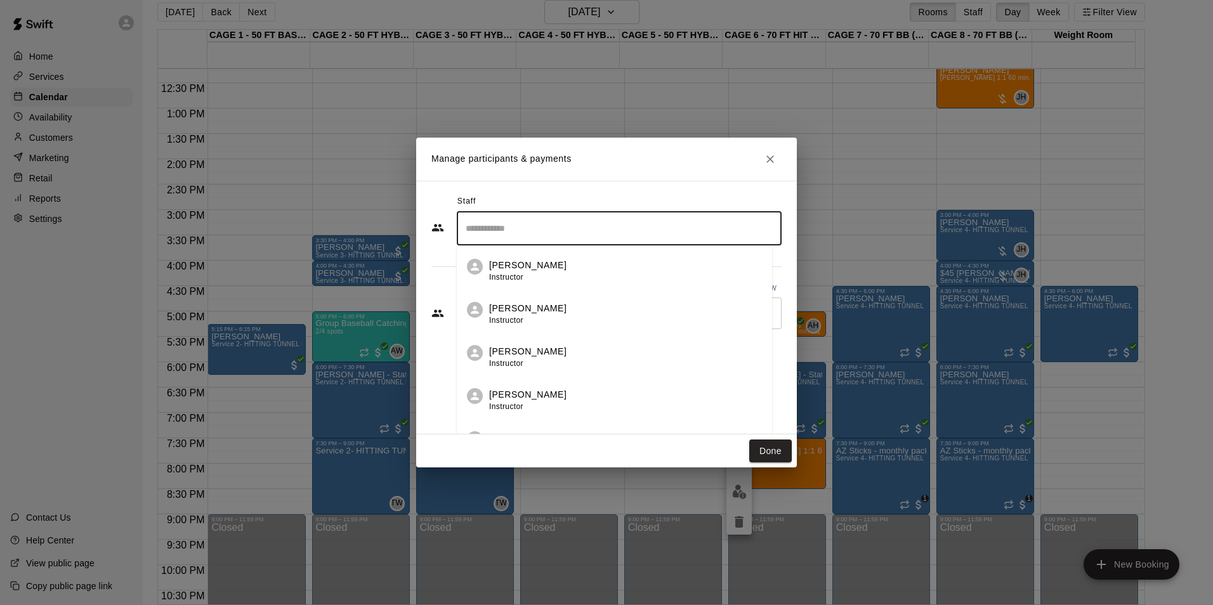
click at [625, 222] on input "Search staff" at bounding box center [618, 229] width 313 height 22
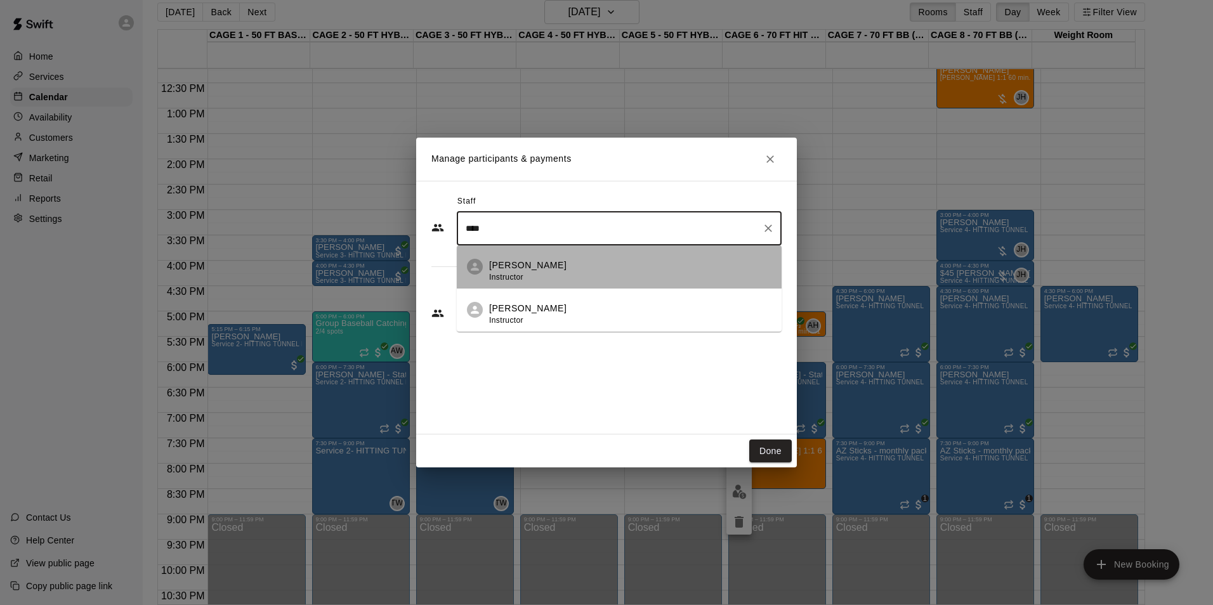
click at [594, 257] on li "[PERSON_NAME] Instructor" at bounding box center [619, 266] width 325 height 43
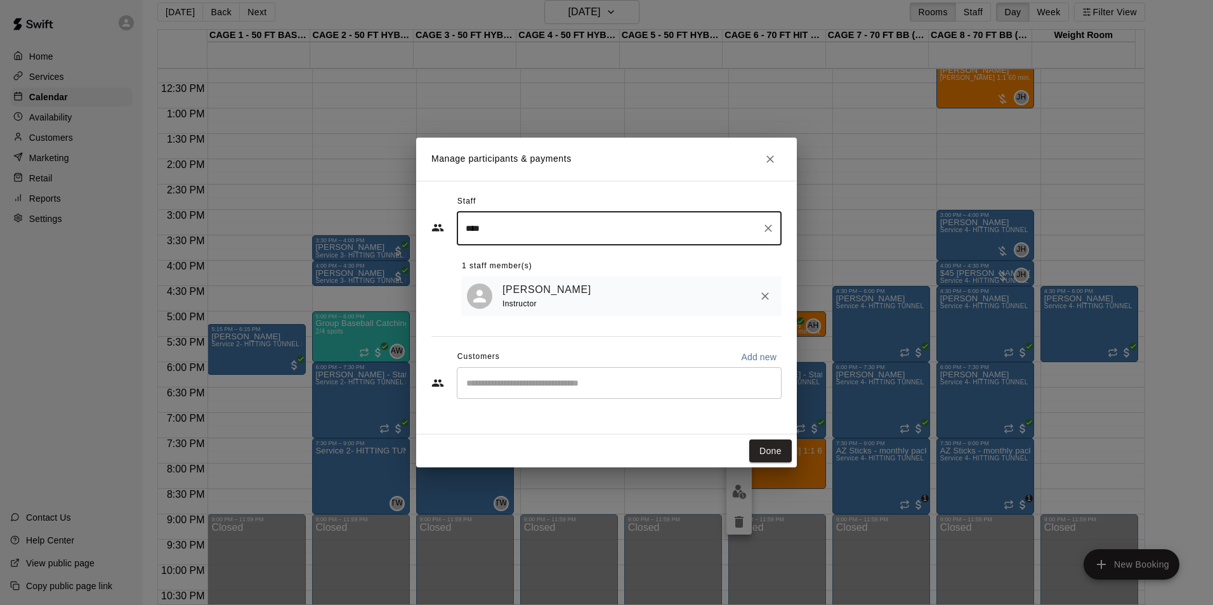
type input "****"
click at [570, 389] on input "Start typing to search customers..." at bounding box center [618, 383] width 313 height 13
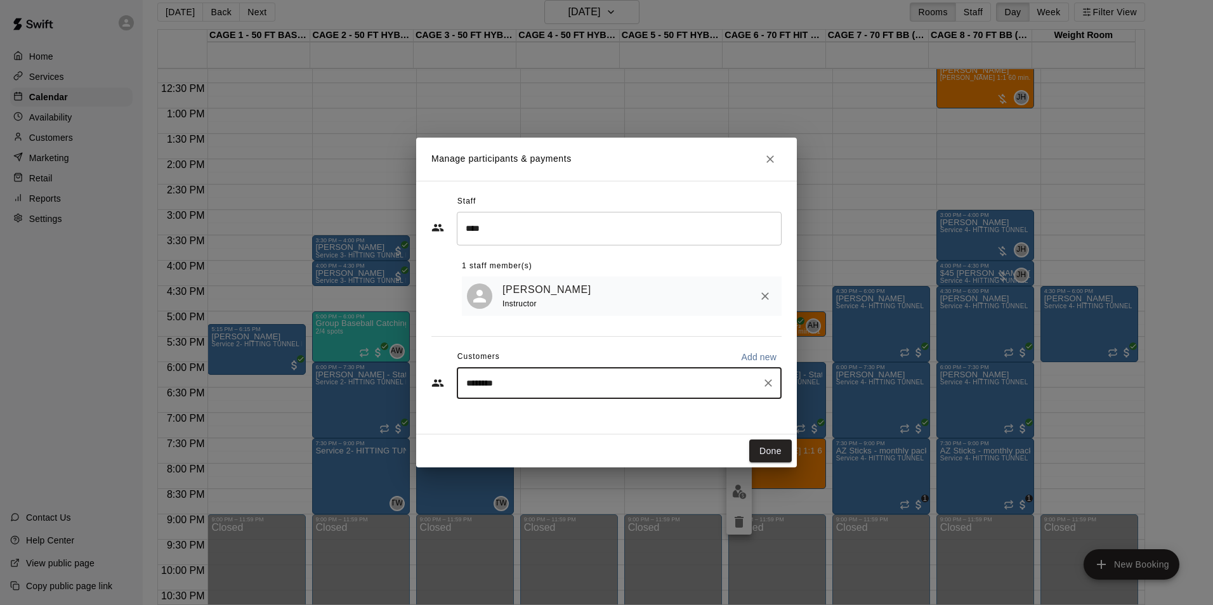
type input "*********"
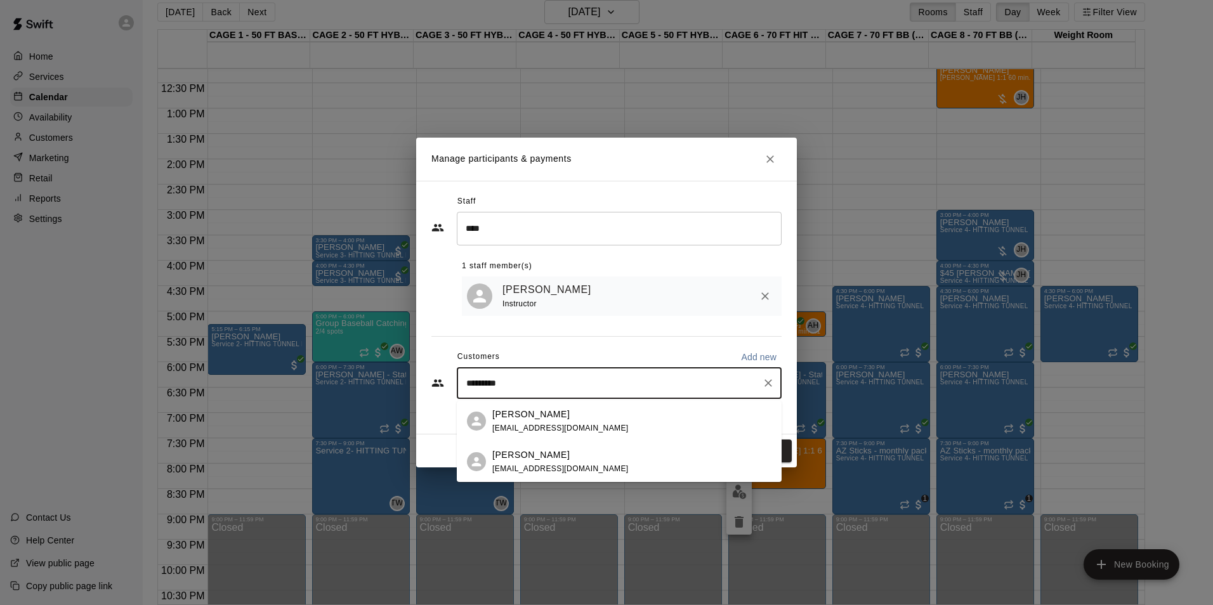
click at [587, 422] on div "[PERSON_NAME] [EMAIL_ADDRESS][DOMAIN_NAME]" at bounding box center [560, 421] width 136 height 27
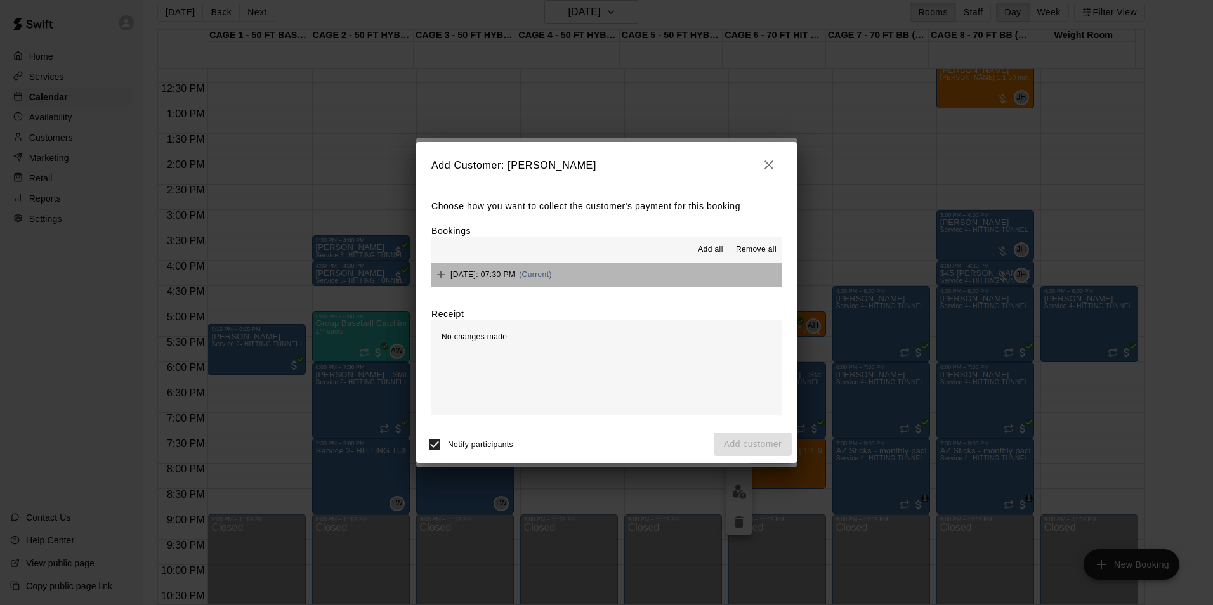
click at [644, 278] on button "[DATE]: 07:30 PM (Current)" at bounding box center [606, 274] width 350 height 23
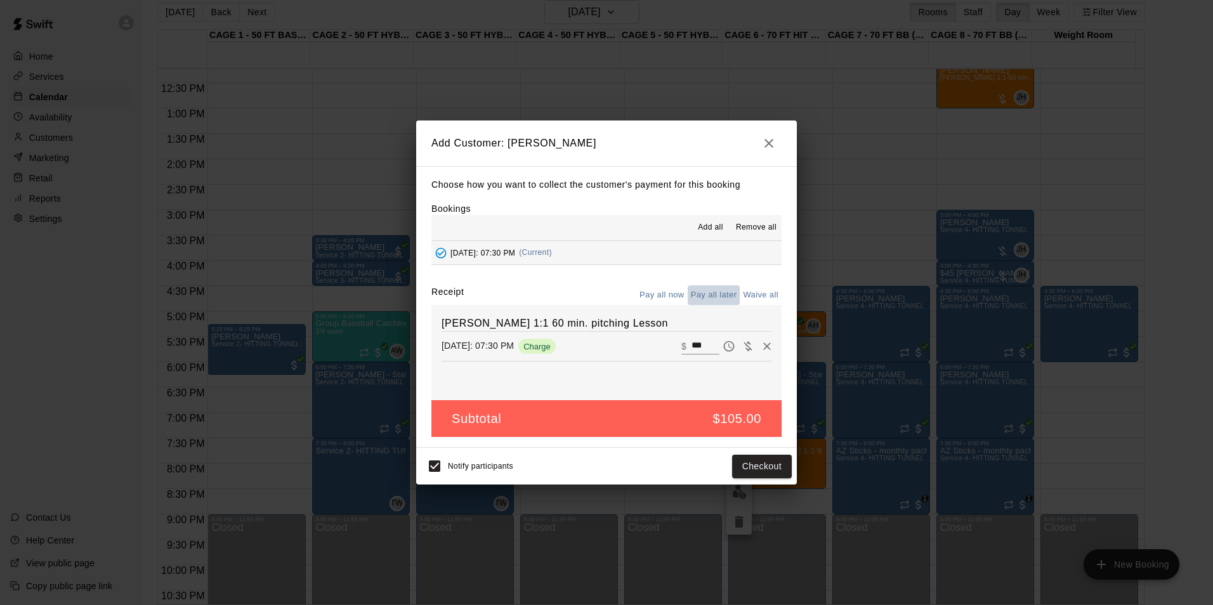
click at [693, 299] on button "Pay all later" at bounding box center [713, 295] width 53 height 20
click at [759, 457] on button "Add customer" at bounding box center [752, 466] width 78 height 23
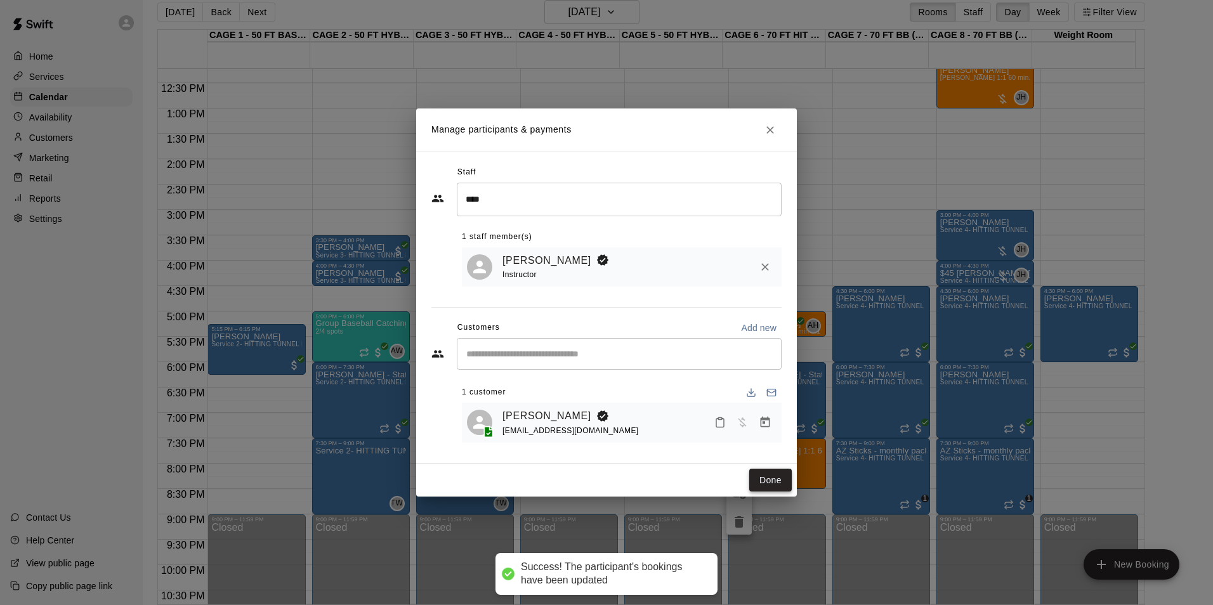
click at [777, 485] on button "Done" at bounding box center [770, 480] width 42 height 23
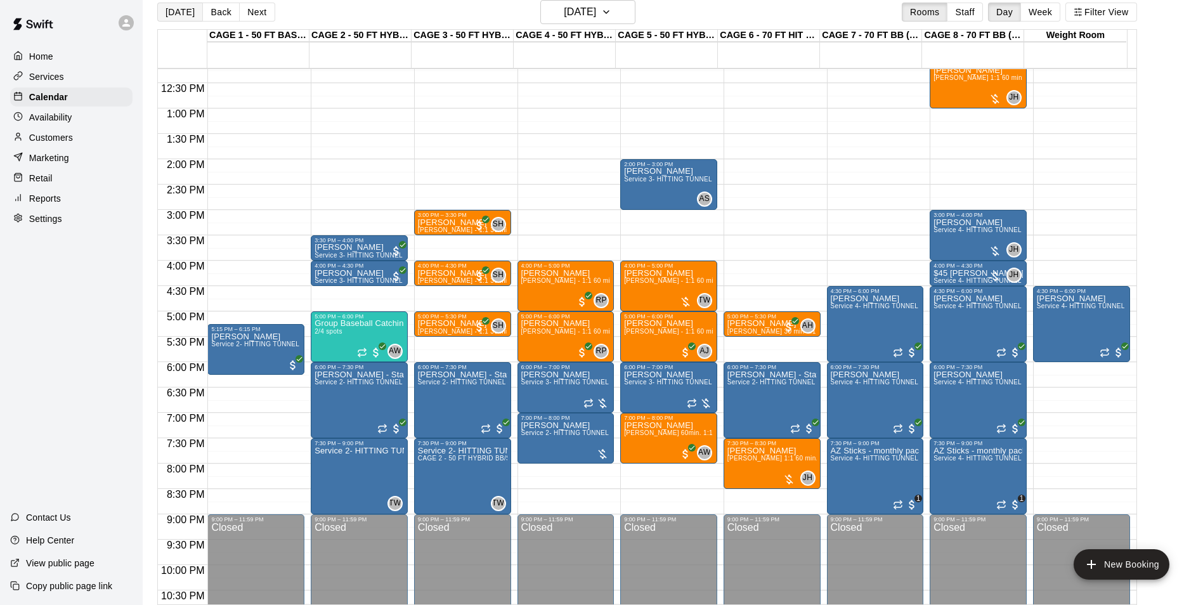
click at [177, 7] on button "[DATE]" at bounding box center [180, 12] width 46 height 19
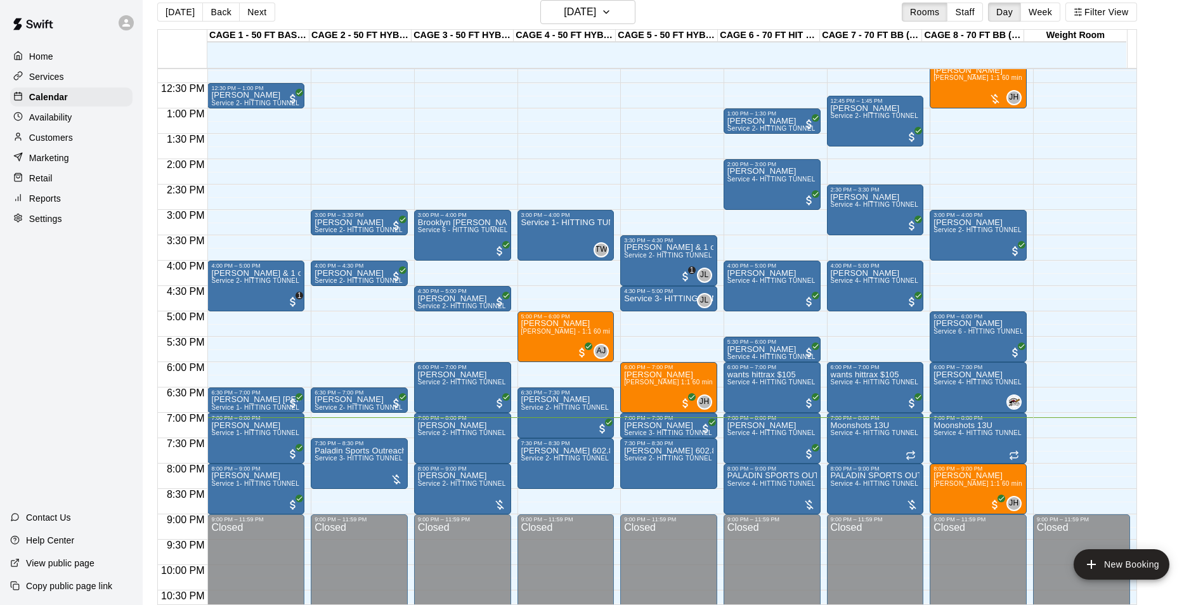
click at [153, 13] on div "[DATE] Back [DATE][DATE] Rooms Staff Day Week Filter View CAGE 1 - 50 FT BASEBA…" at bounding box center [647, 302] width 999 height 605
click at [164, 13] on button "[DATE]" at bounding box center [180, 12] width 46 height 19
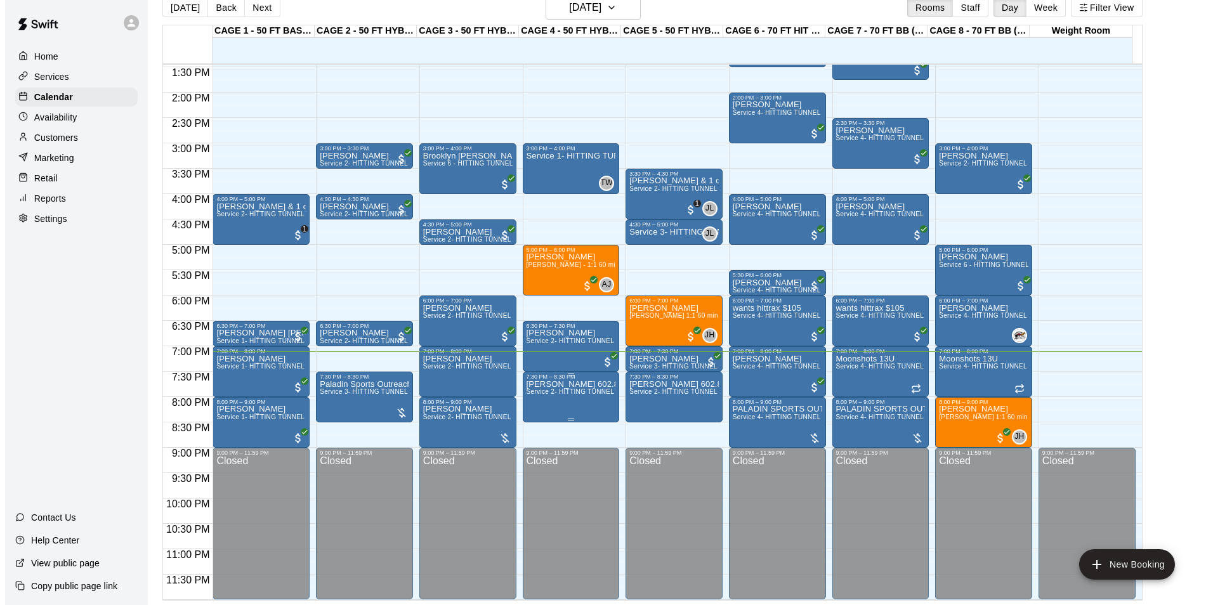
scroll to position [20, 0]
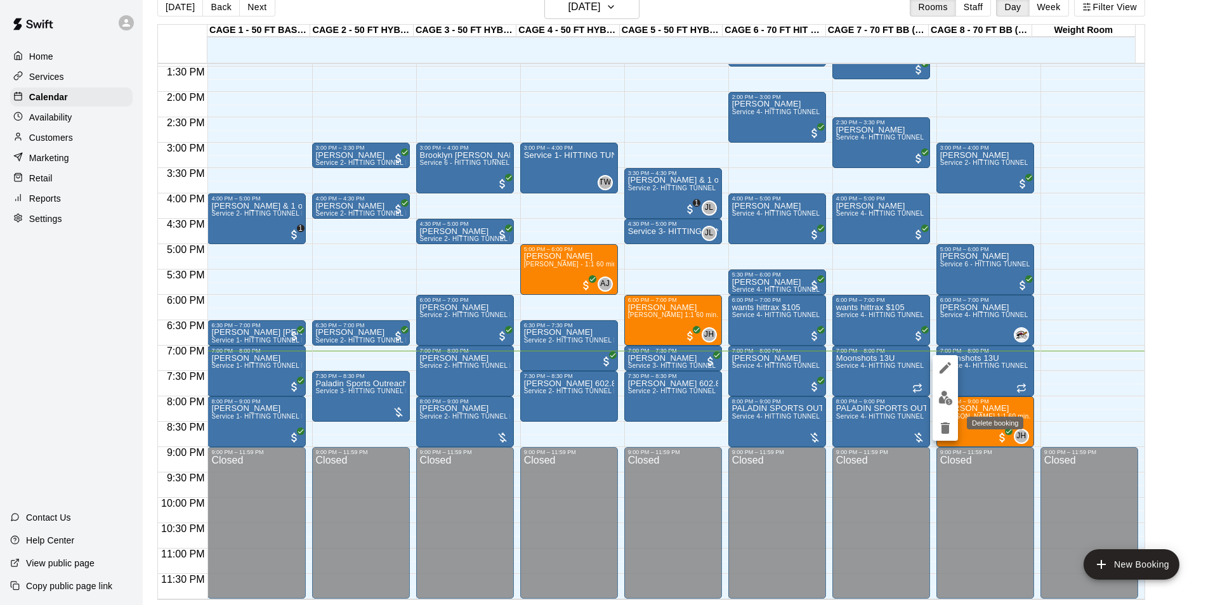
click at [941, 419] on button "delete" at bounding box center [944, 427] width 25 height 25
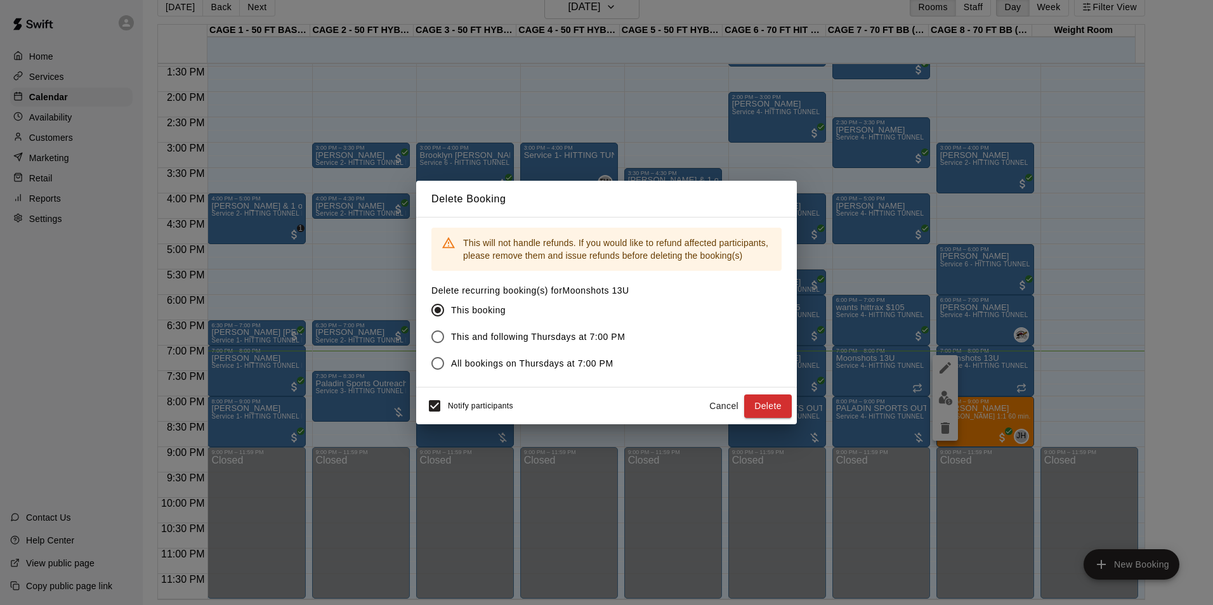
click at [707, 401] on button "Cancel" at bounding box center [723, 405] width 41 height 23
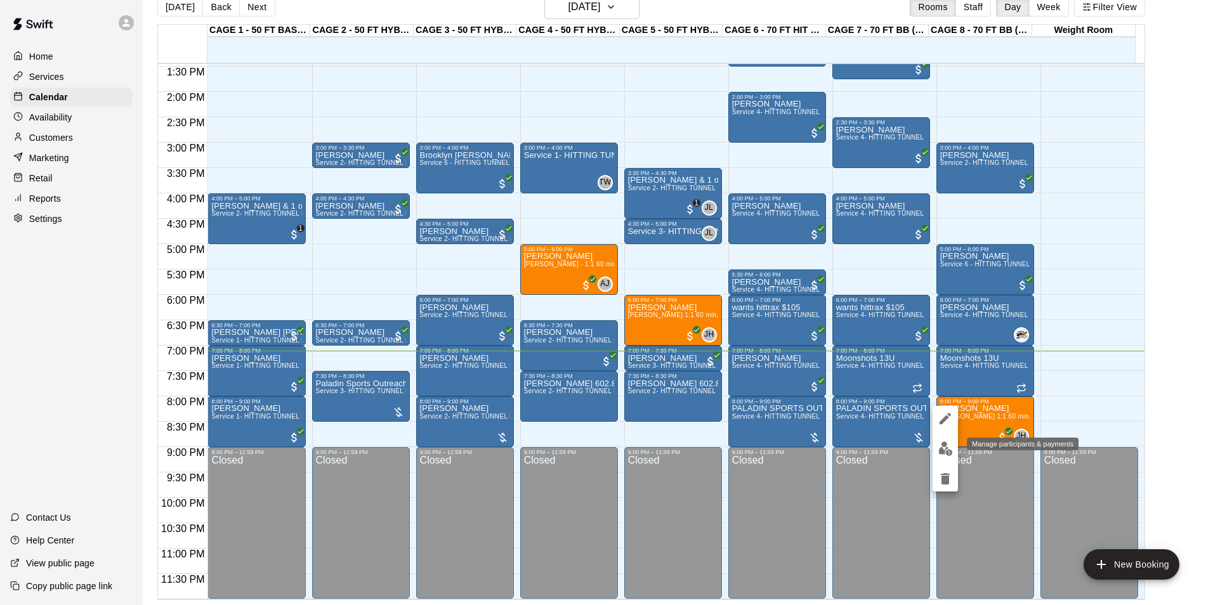
click at [941, 447] on img "edit" at bounding box center [945, 448] width 15 height 15
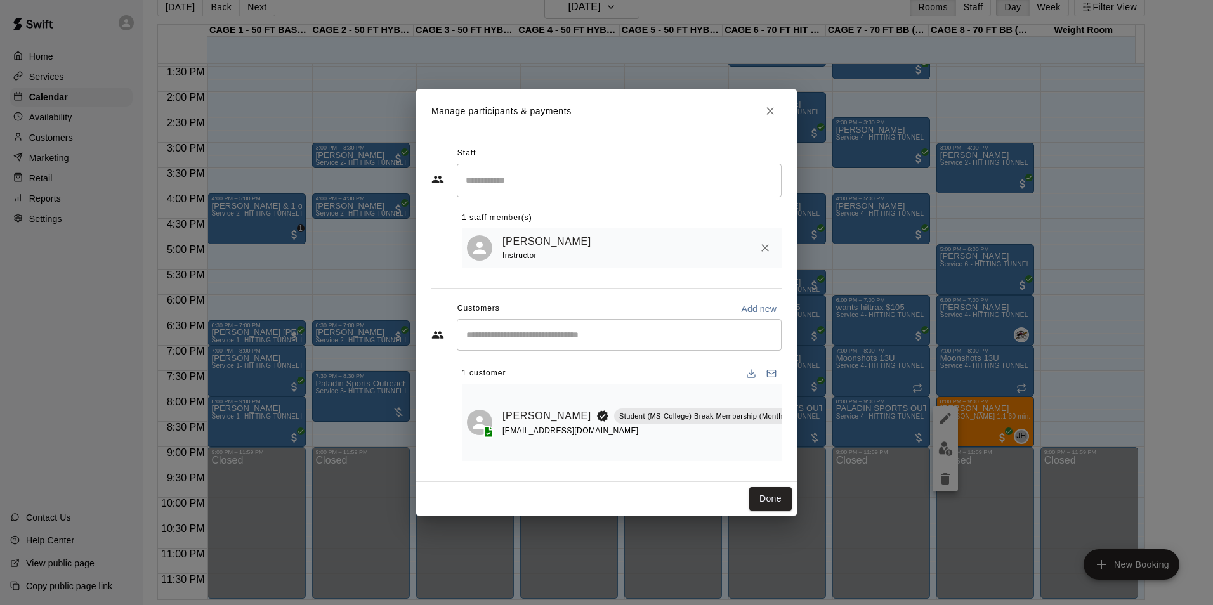
click at [520, 408] on link "[PERSON_NAME]" at bounding box center [546, 416] width 89 height 16
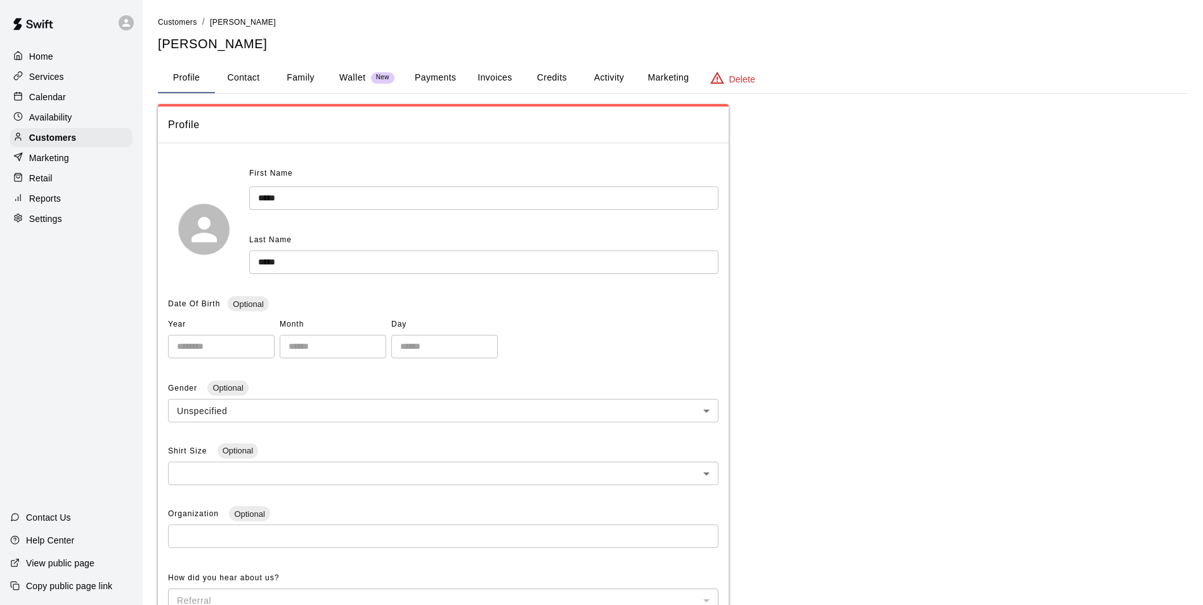
click at [250, 86] on button "Contact" at bounding box center [243, 78] width 57 height 30
select select "**"
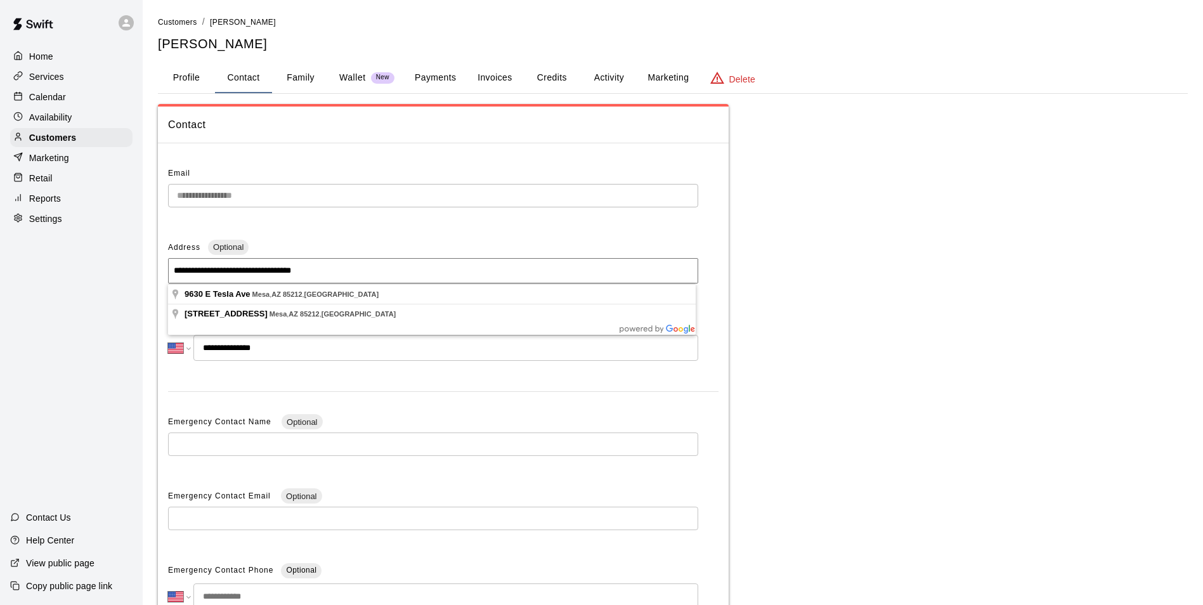
drag, startPoint x: 173, startPoint y: 271, endPoint x: 444, endPoint y: 292, distance: 271.6
click at [444, 292] on body "**********" at bounding box center [601, 362] width 1203 height 724
click at [78, 105] on div "Calendar" at bounding box center [71, 97] width 122 height 19
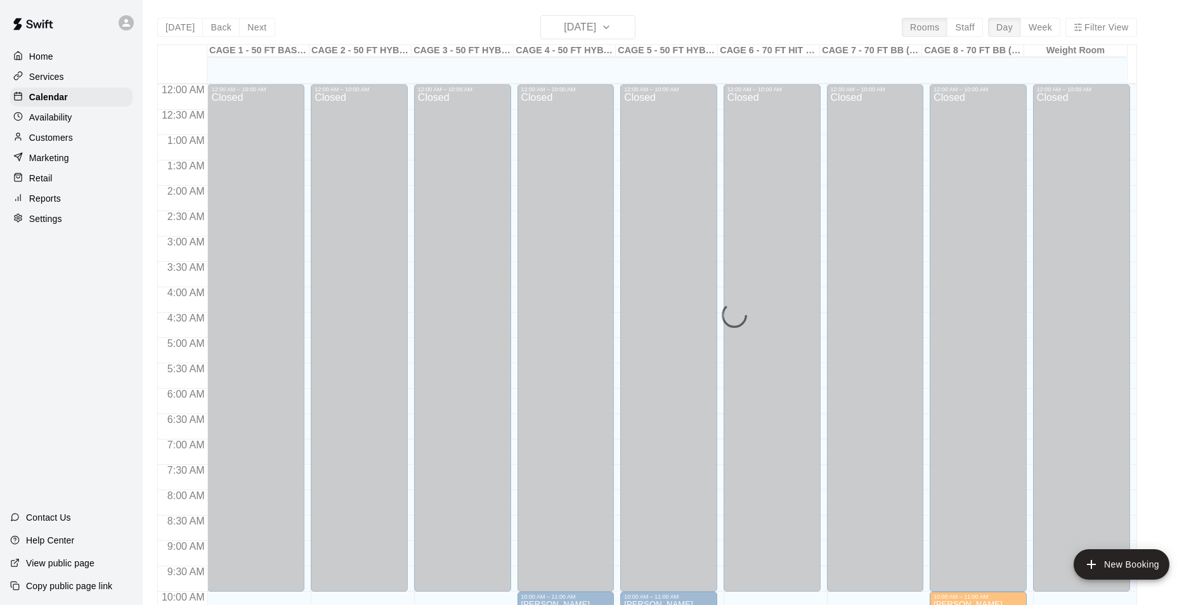
scroll to position [644, 0]
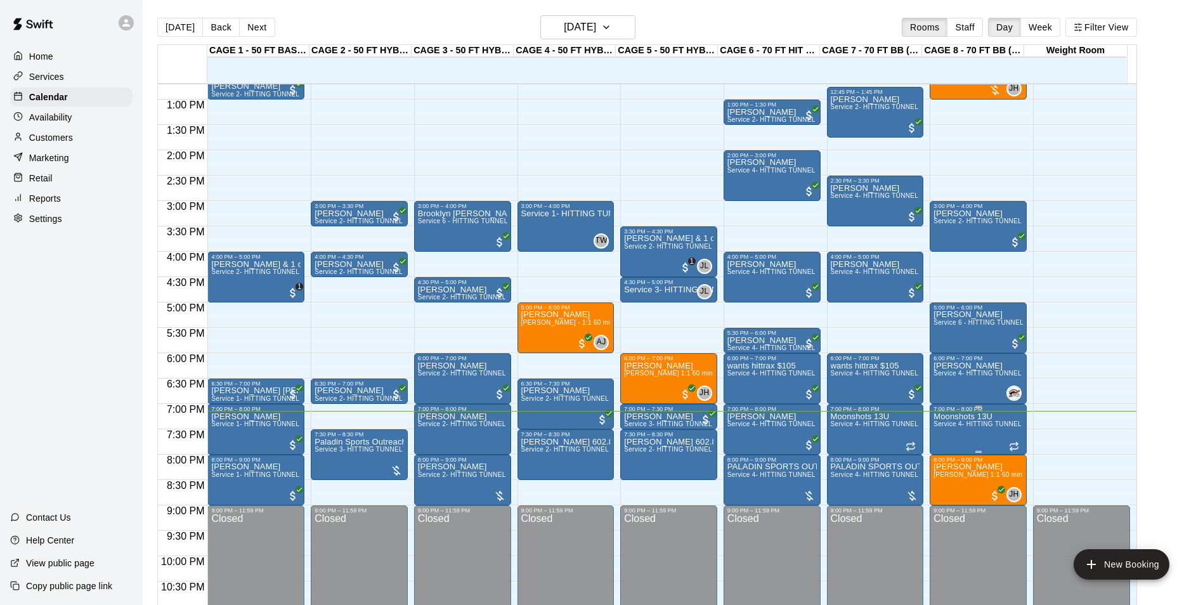
click at [954, 426] on span "Service 4- HITTING TUNNEL RENTAL - 70ft Baseball" at bounding box center [1014, 423] width 161 height 7
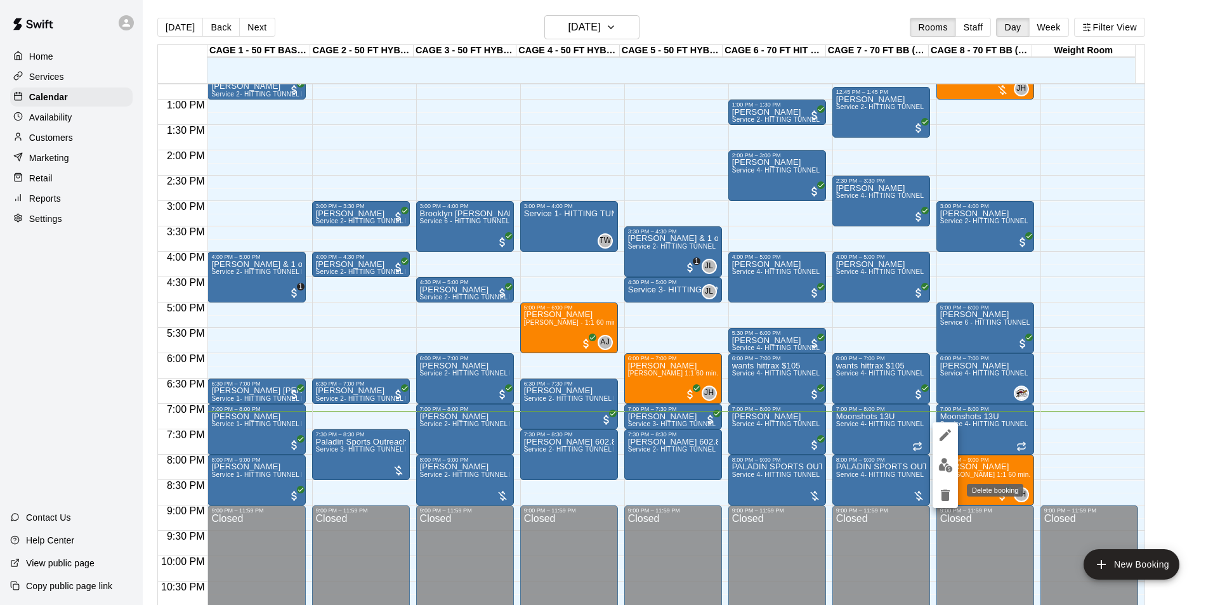
click at [951, 495] on icon "delete" at bounding box center [944, 495] width 15 height 15
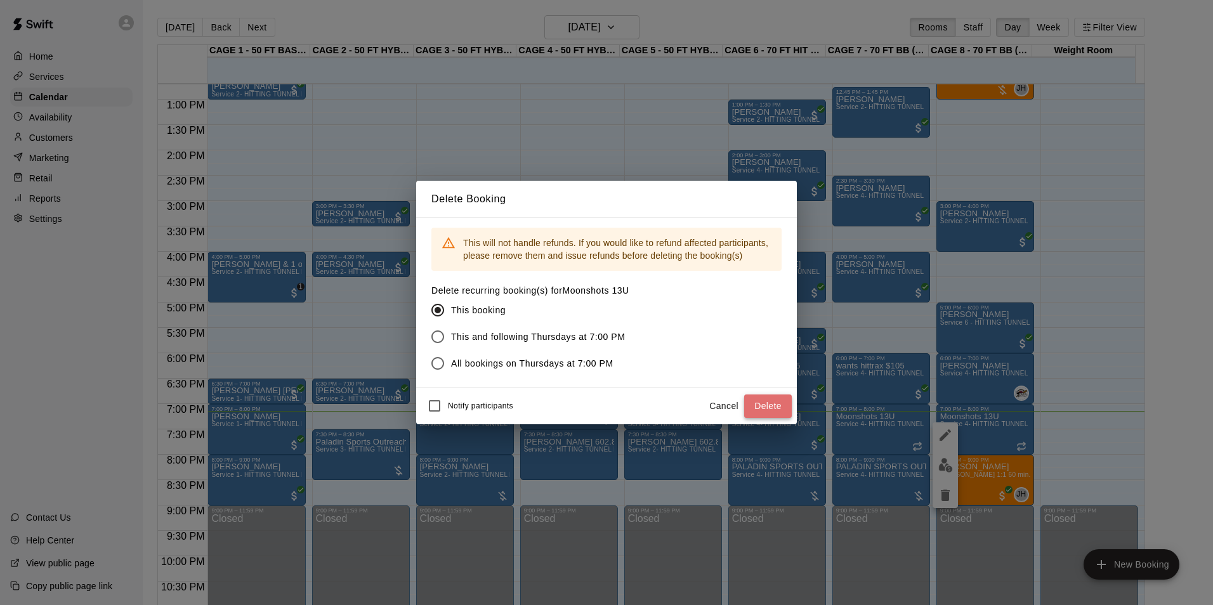
click at [750, 404] on button "Delete" at bounding box center [768, 405] width 48 height 23
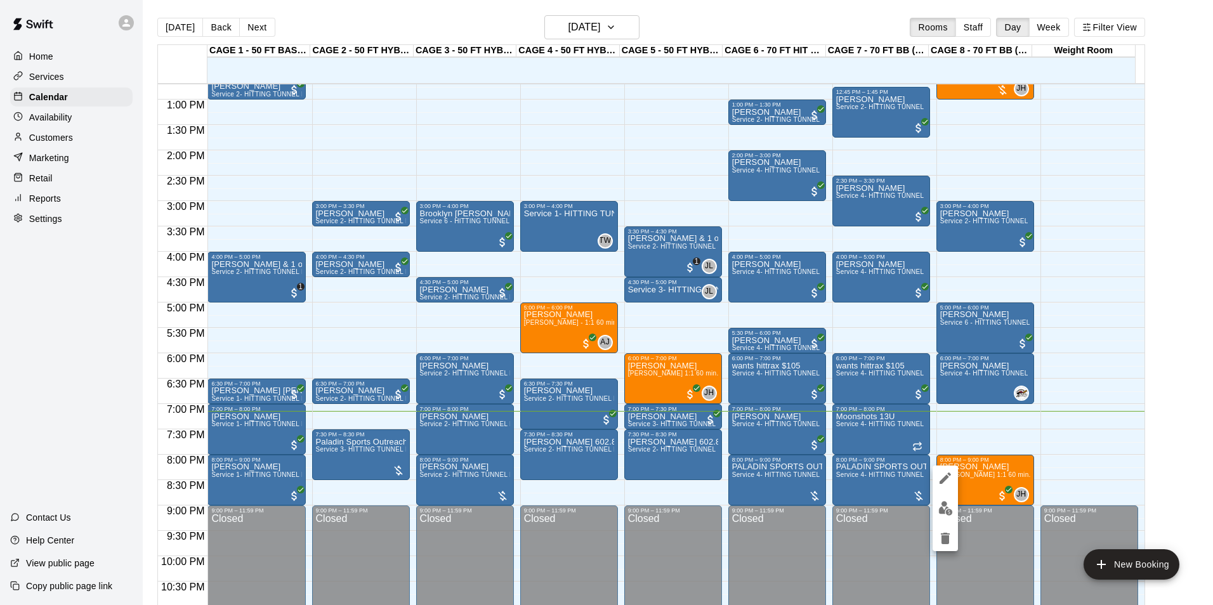
click at [971, 481] on div at bounding box center [606, 302] width 1213 height 605
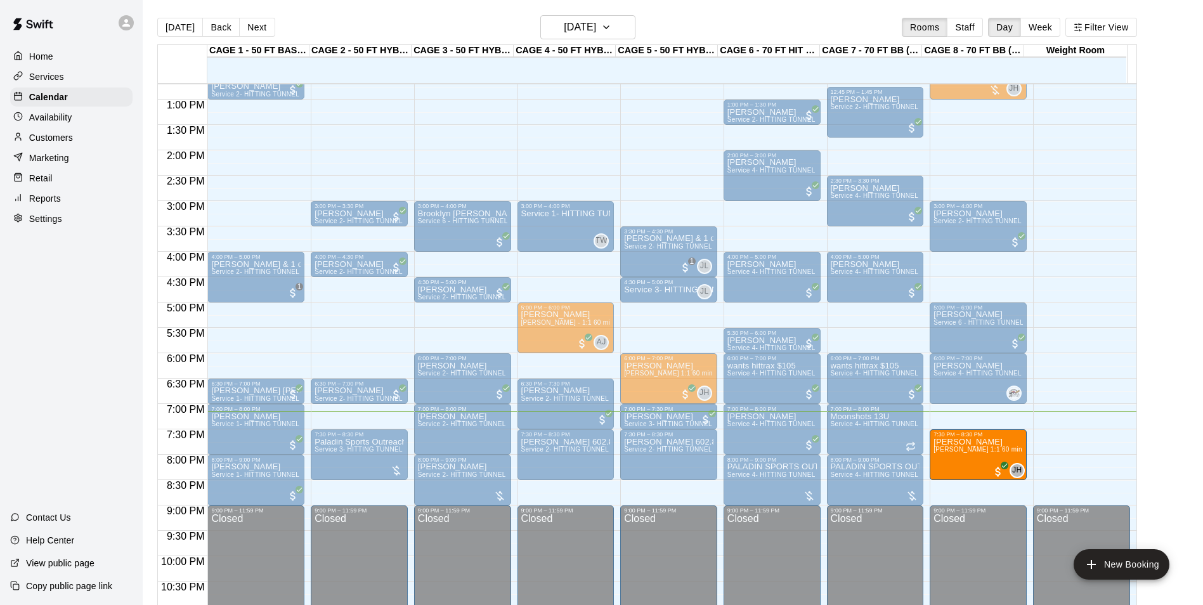
drag, startPoint x: 968, startPoint y: 481, endPoint x: 973, endPoint y: 464, distance: 18.3
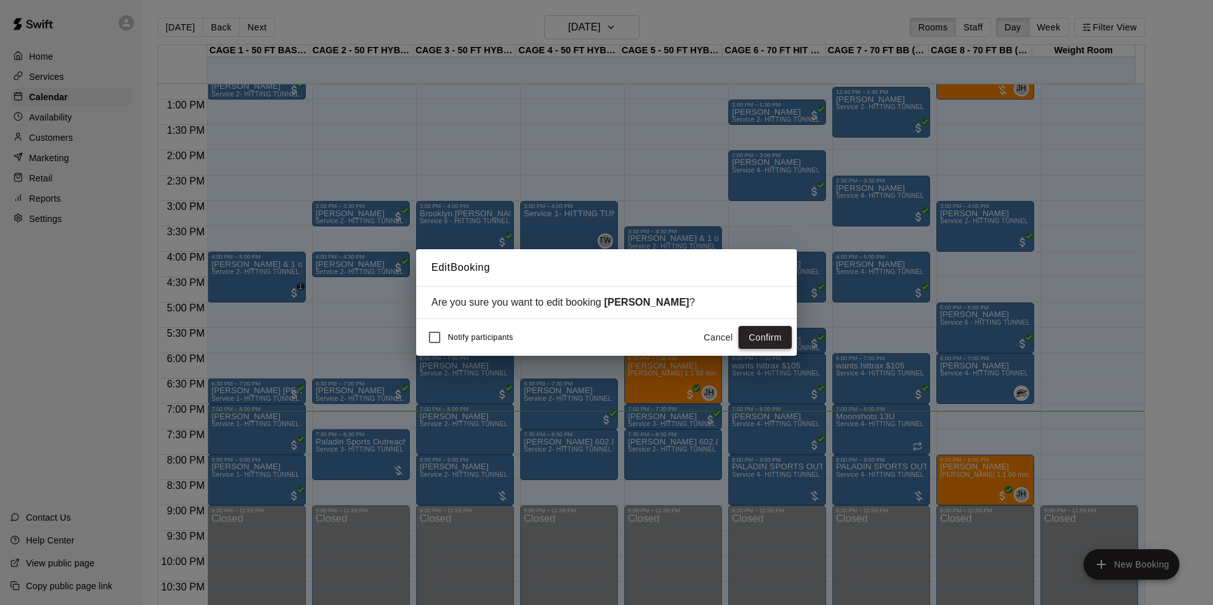
click at [744, 340] on button "Confirm" at bounding box center [764, 337] width 53 height 23
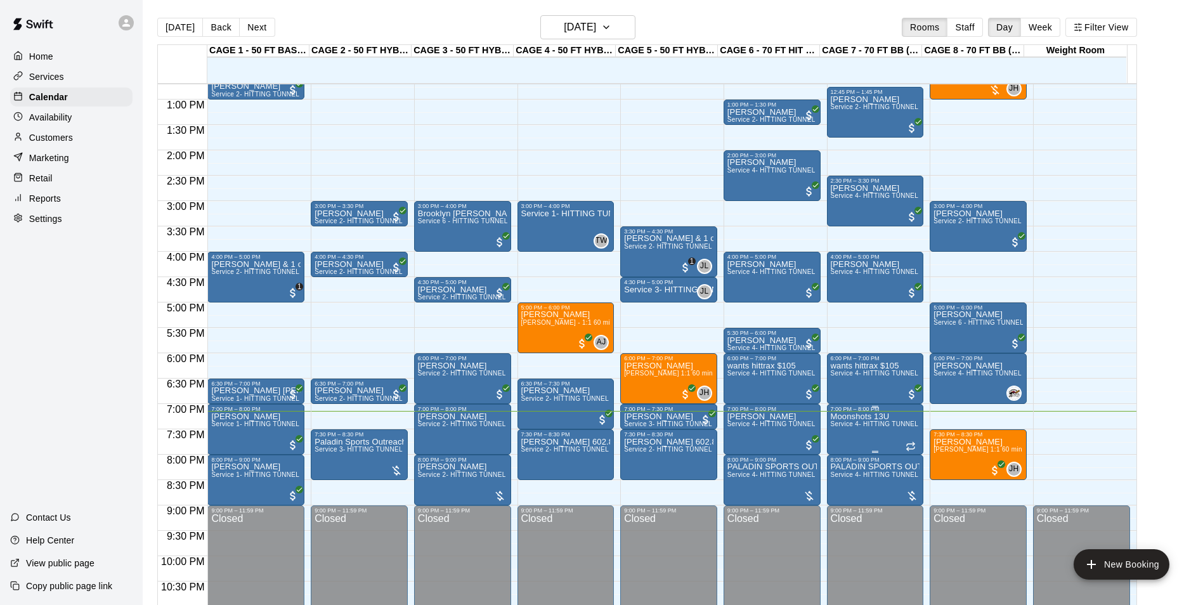
click at [852, 424] on span "Service 4- HITTING TUNNEL RENTAL - 70ft Baseball" at bounding box center [911, 423] width 161 height 7
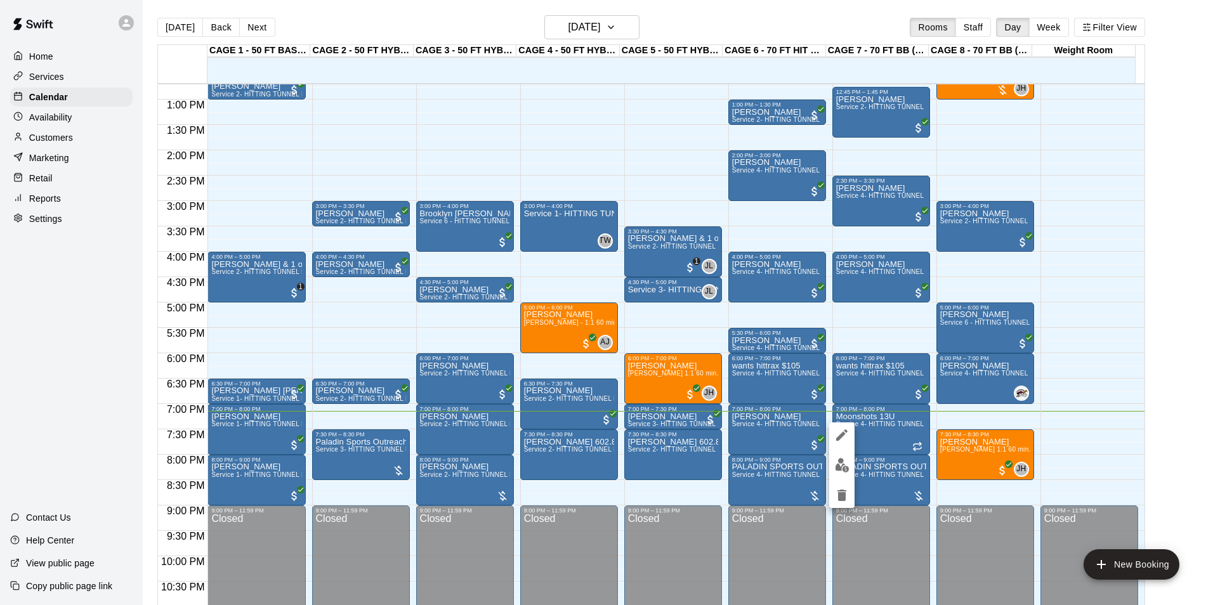
click at [873, 429] on div at bounding box center [606, 302] width 1213 height 605
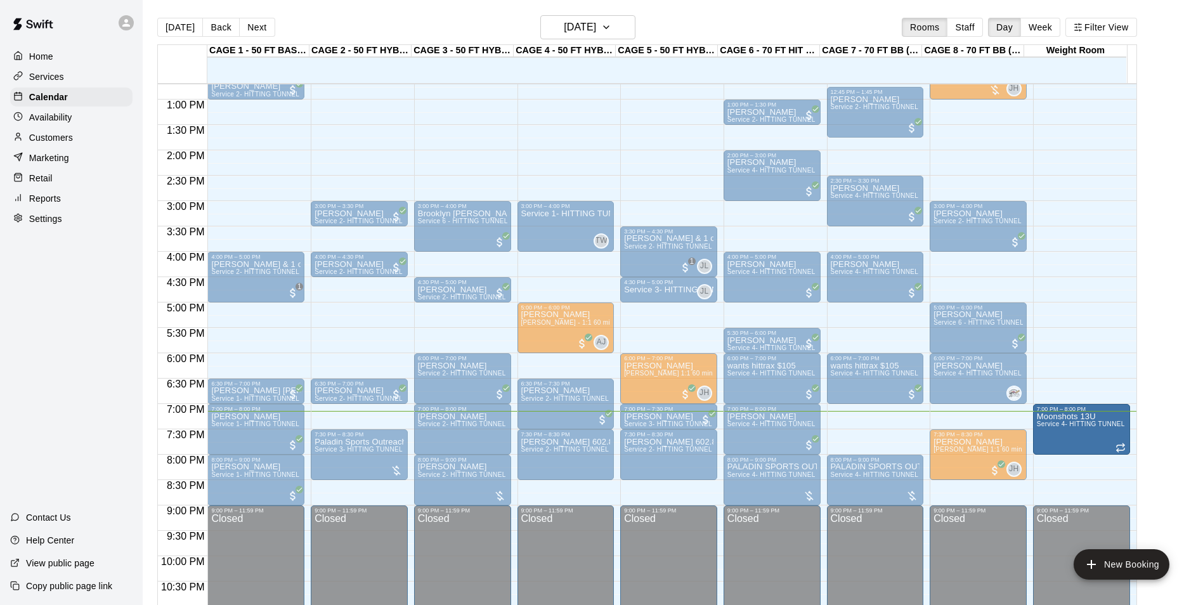
drag, startPoint x: 850, startPoint y: 427, endPoint x: 1041, endPoint y: 429, distance: 190.9
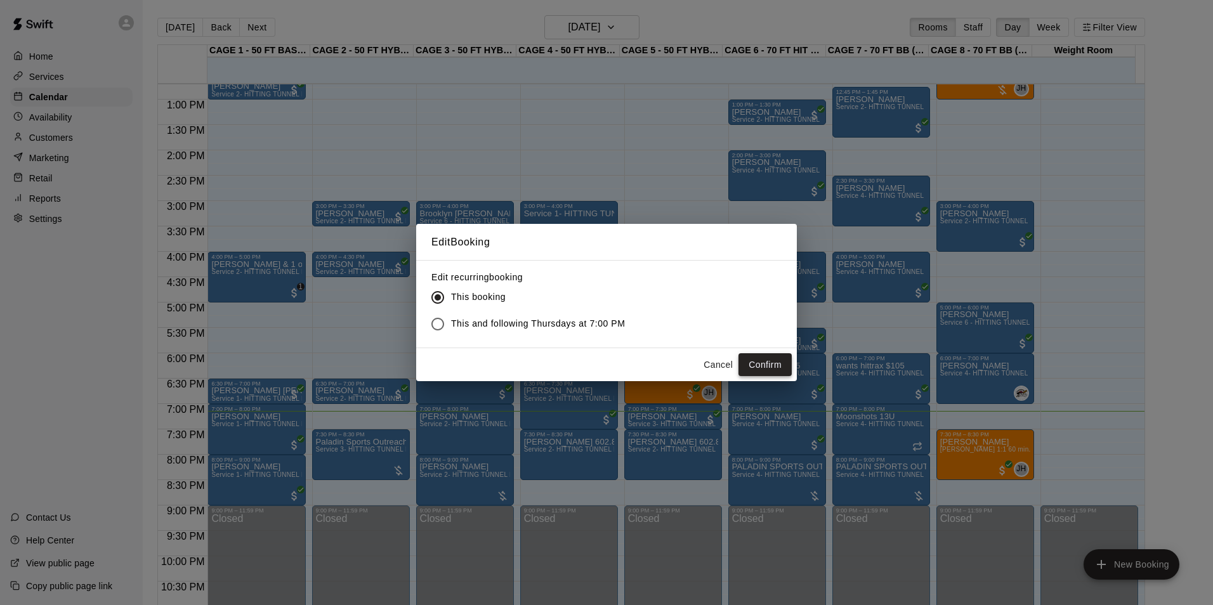
click at [784, 371] on button "Confirm" at bounding box center [764, 364] width 53 height 23
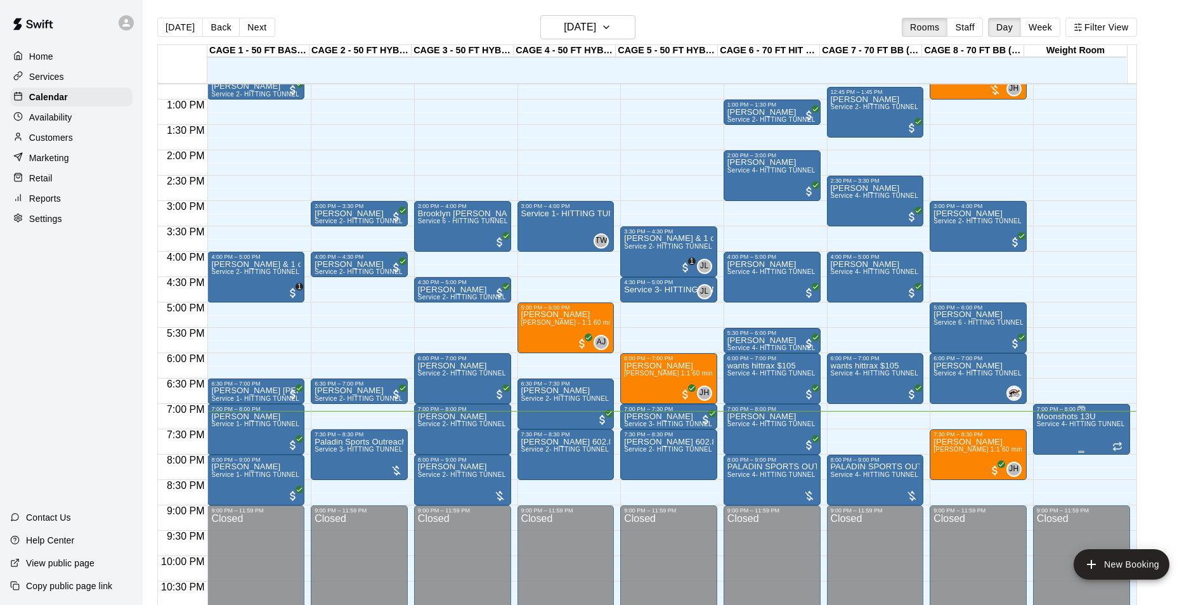
click at [1062, 425] on span "Service 4- HITTING TUNNEL RENTAL - 70ft Baseball" at bounding box center [1117, 423] width 161 height 7
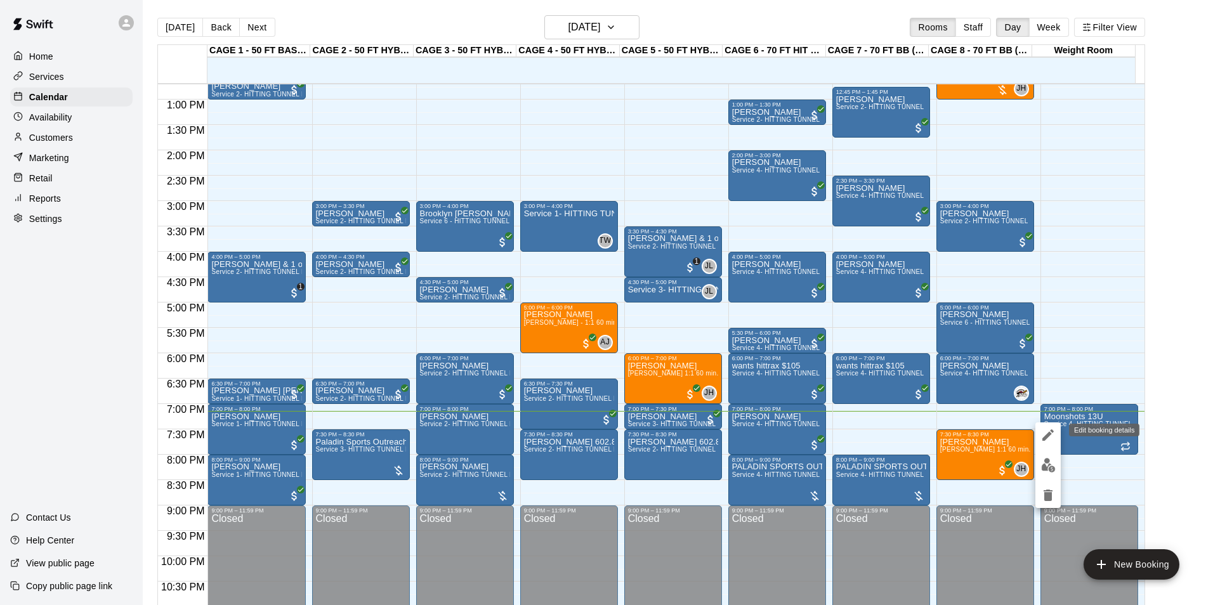
click at [1045, 424] on button "edit" at bounding box center [1047, 434] width 25 height 25
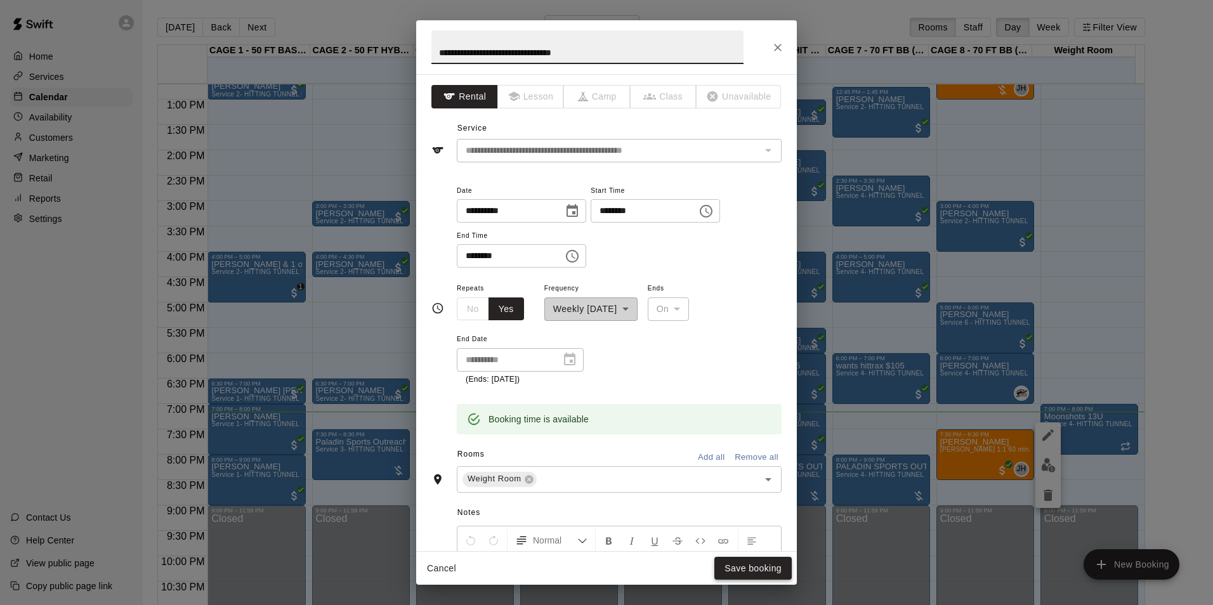
type input "**********"
click at [755, 570] on button "Save booking" at bounding box center [752, 568] width 77 height 23
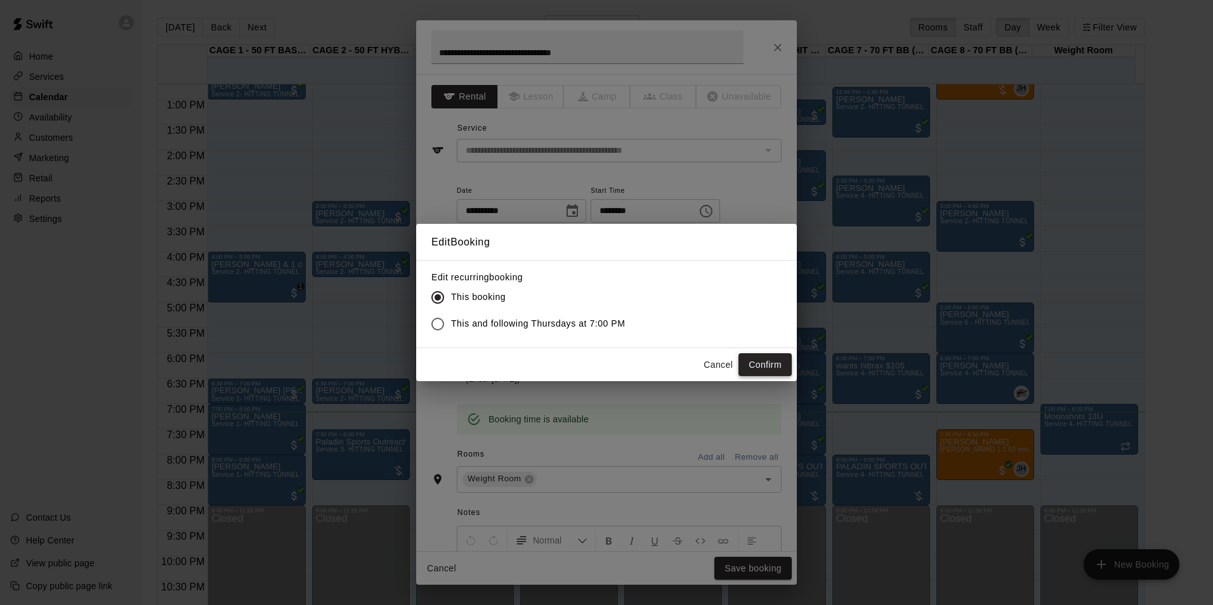
click at [778, 363] on button "Confirm" at bounding box center [764, 364] width 53 height 23
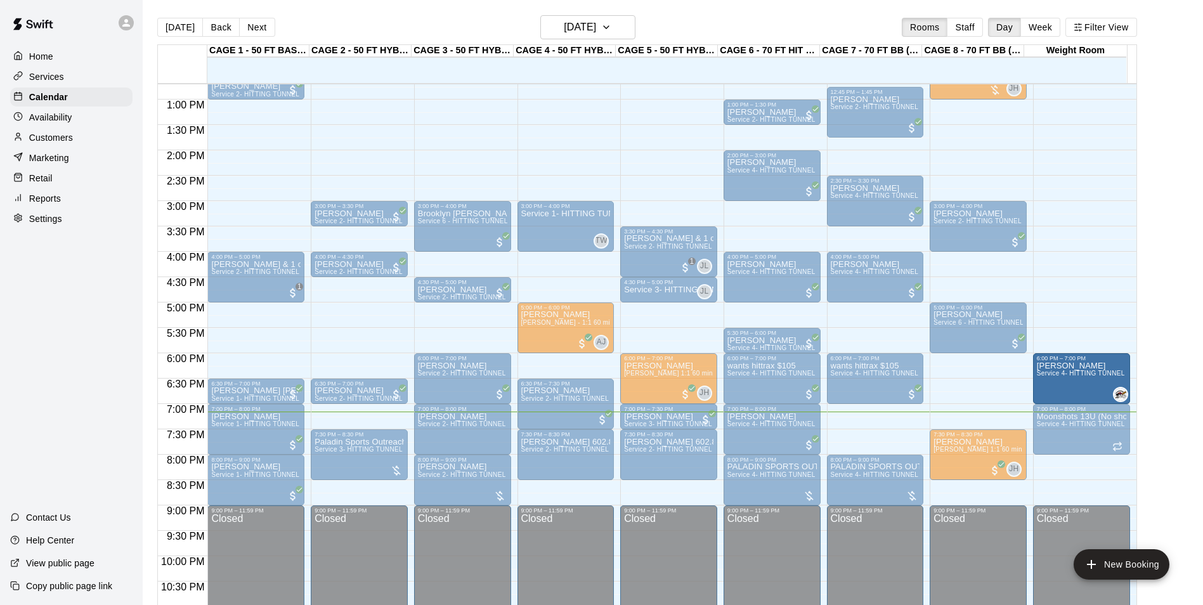
drag, startPoint x: 962, startPoint y: 370, endPoint x: 1034, endPoint y: 371, distance: 72.3
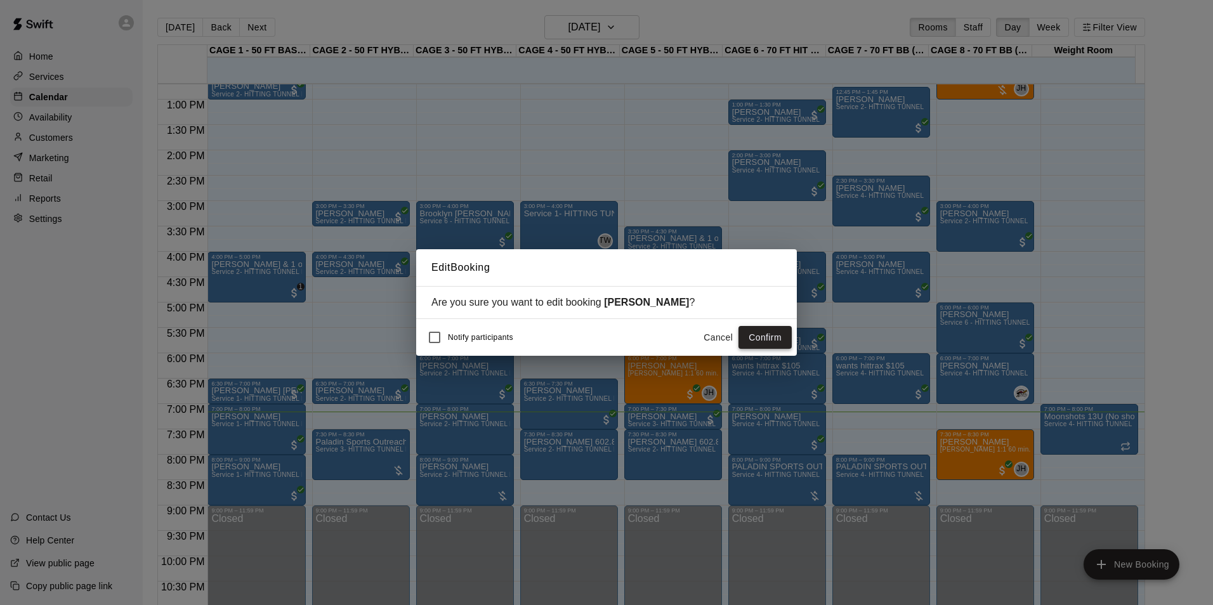
click at [765, 332] on button "Confirm" at bounding box center [764, 337] width 53 height 23
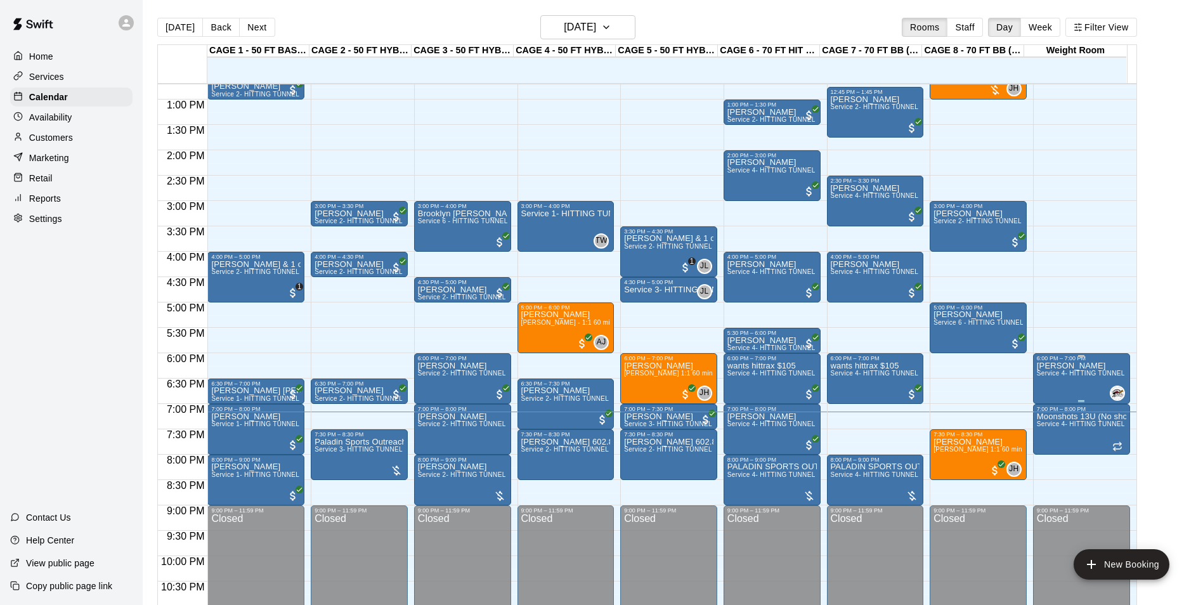
click at [1044, 366] on p "[PERSON_NAME]" at bounding box center [1081, 366] width 89 height 0
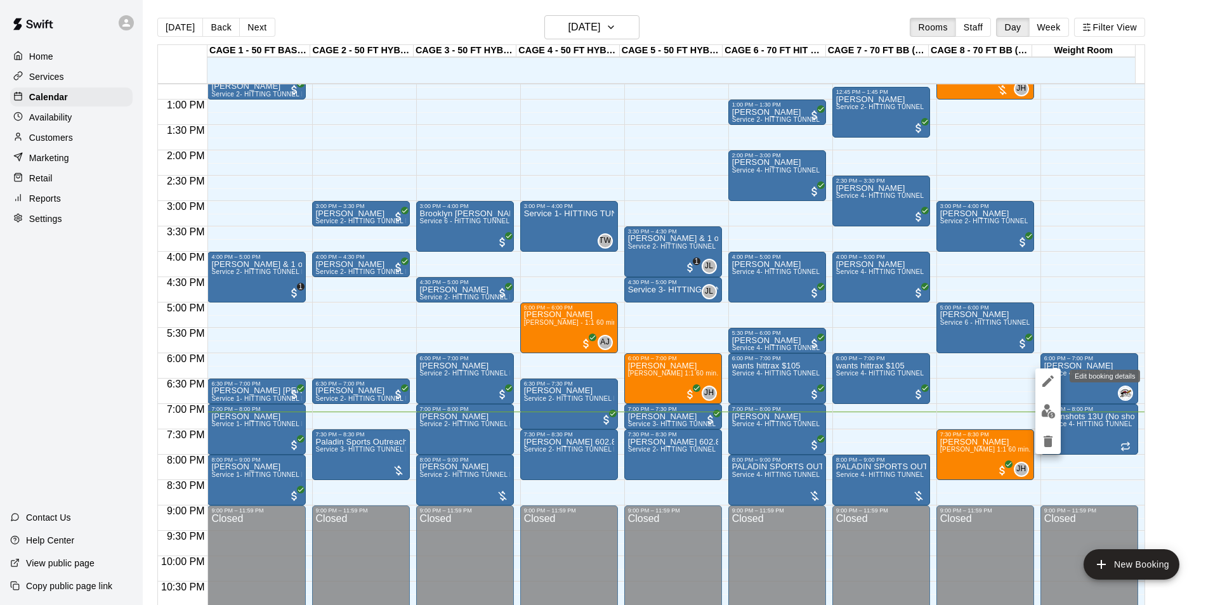
click at [1048, 382] on icon "edit" at bounding box center [1047, 380] width 11 height 11
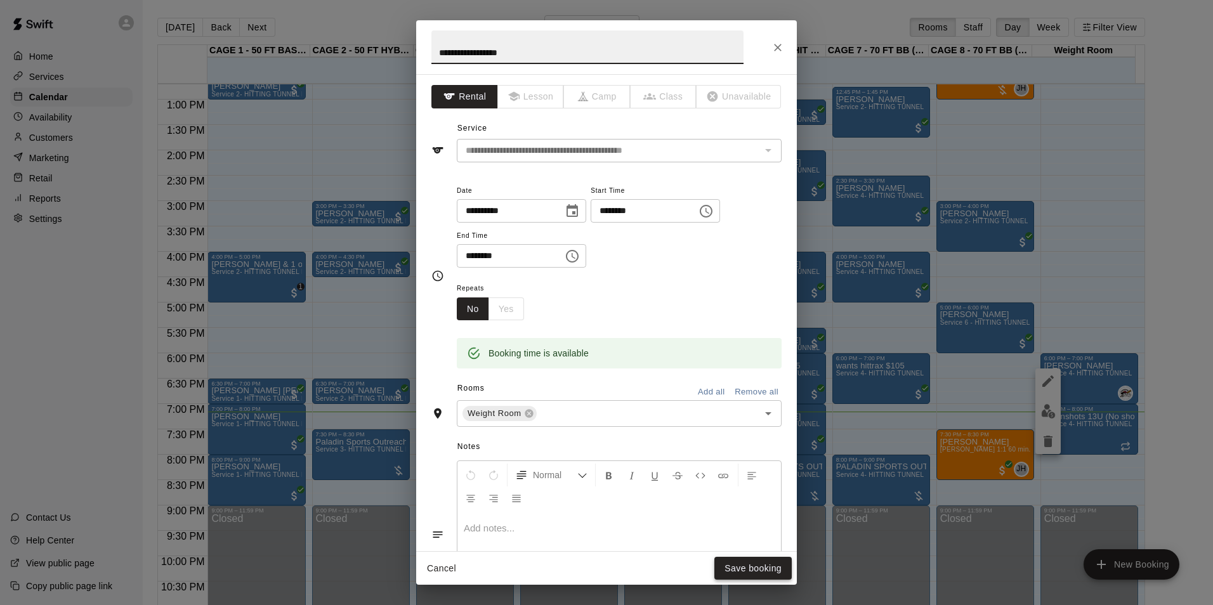
type input "**********"
click at [754, 573] on button "Save booking" at bounding box center [752, 568] width 77 height 23
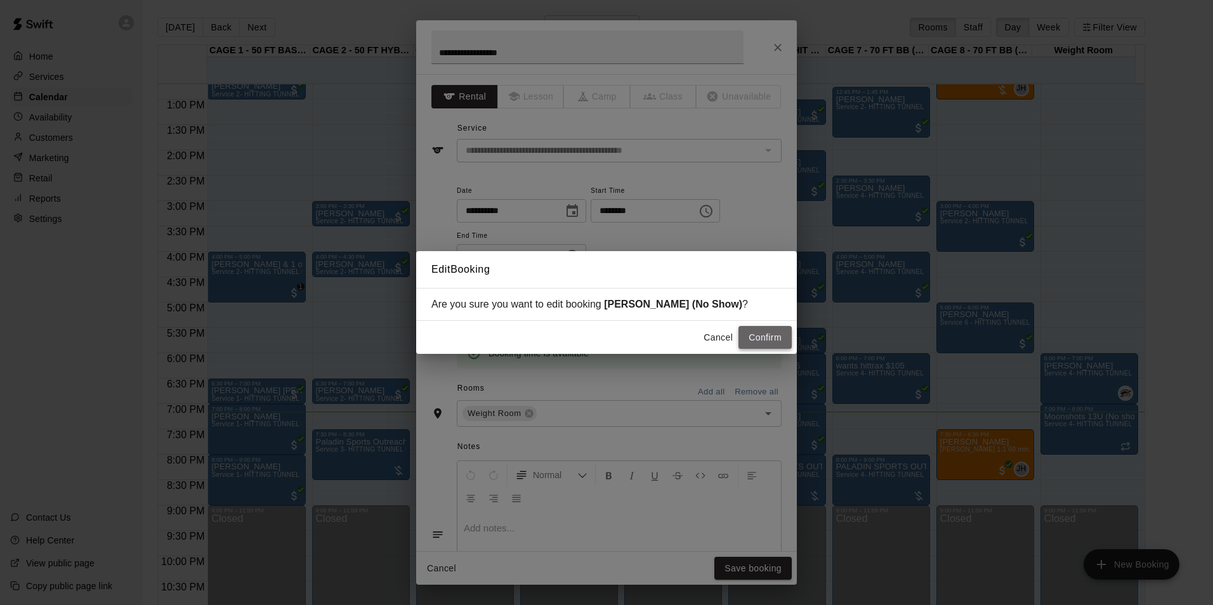
click at [768, 345] on button "Confirm" at bounding box center [764, 337] width 53 height 23
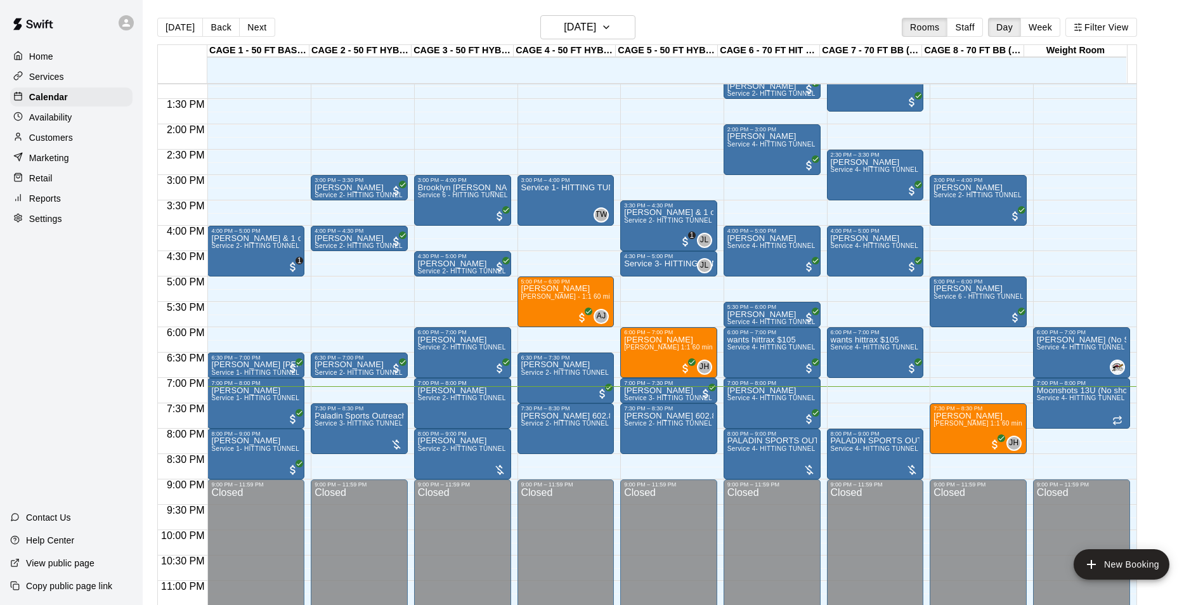
scroll to position [684, 0]
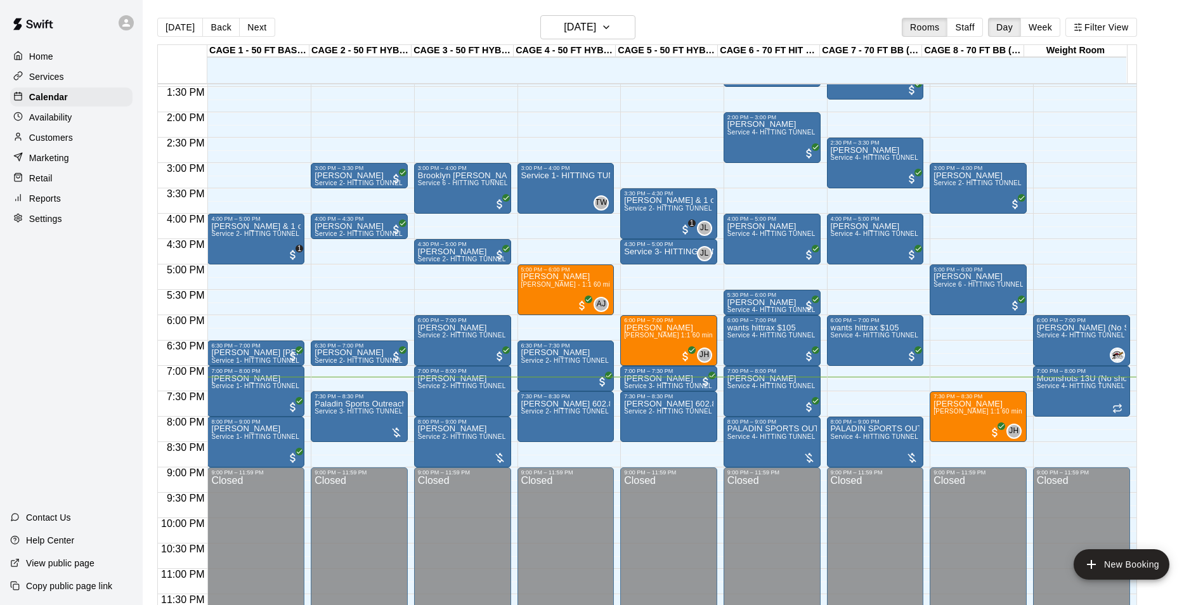
drag, startPoint x: 266, startPoint y: 32, endPoint x: 295, endPoint y: 39, distance: 29.2
click at [266, 32] on button "Next" at bounding box center [257, 27] width 36 height 19
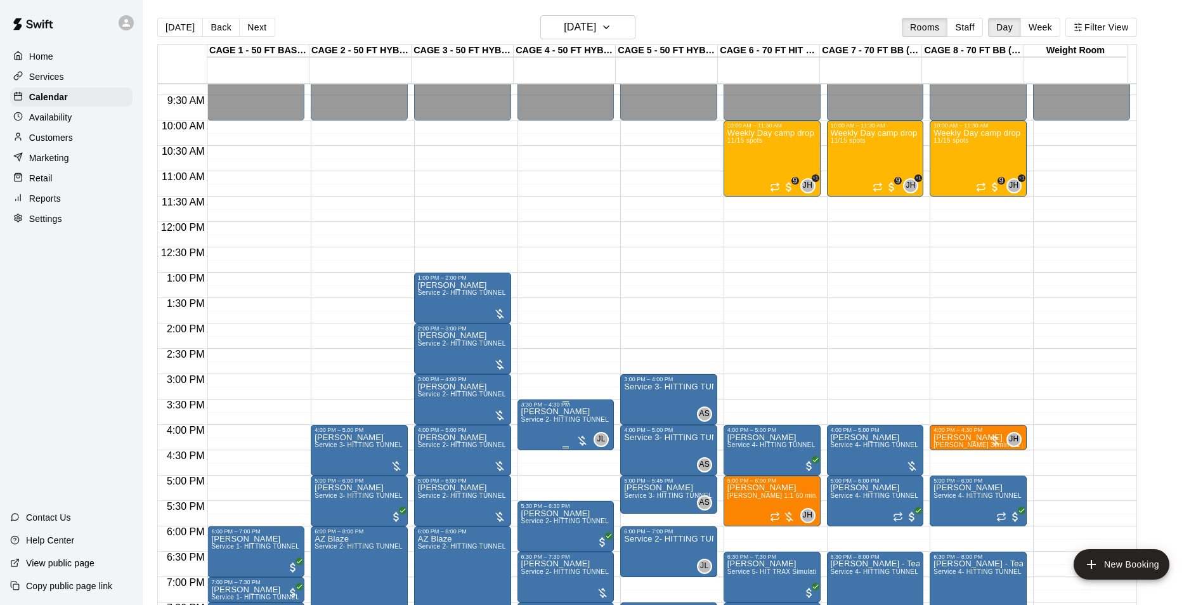
scroll to position [493, 0]
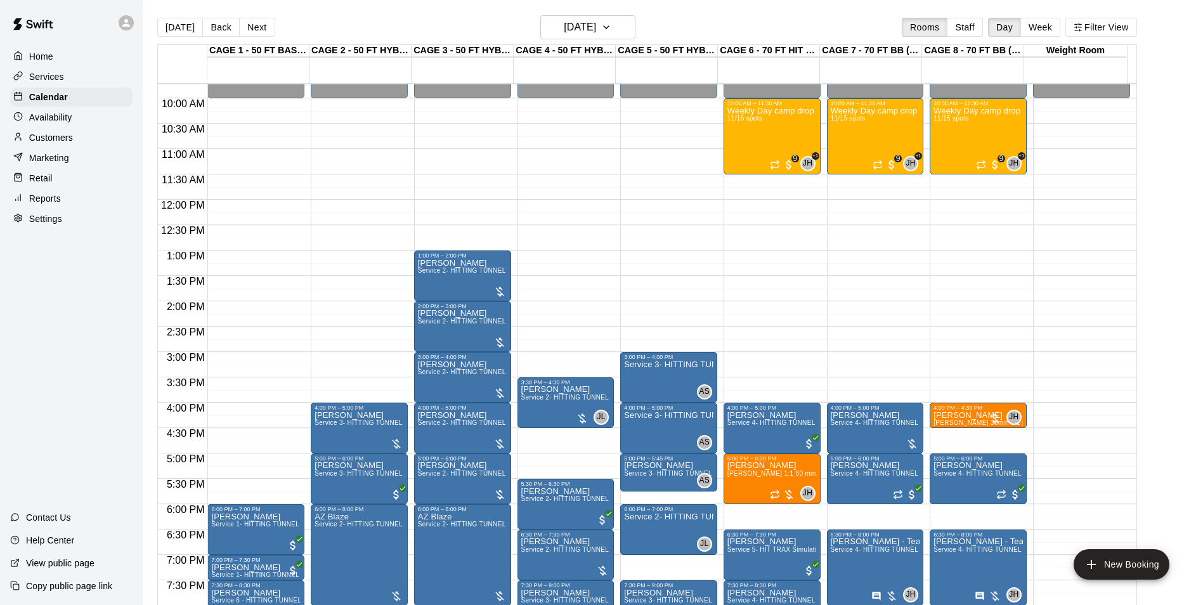
click at [197, 14] on main "[DATE] Back [DATE][DATE] Rooms Staff Day Week Filter View CAGE 1 - 50 FT BASEBA…" at bounding box center [673, 312] width 1060 height 625
click at [187, 18] on button "[DATE]" at bounding box center [180, 27] width 46 height 19
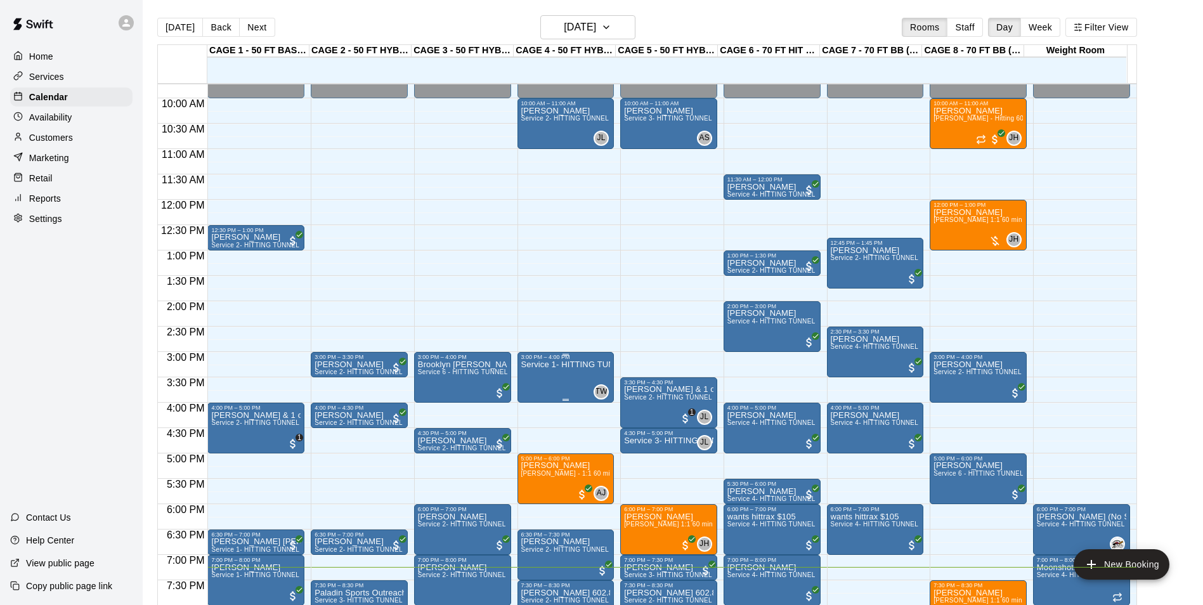
scroll to position [684, 0]
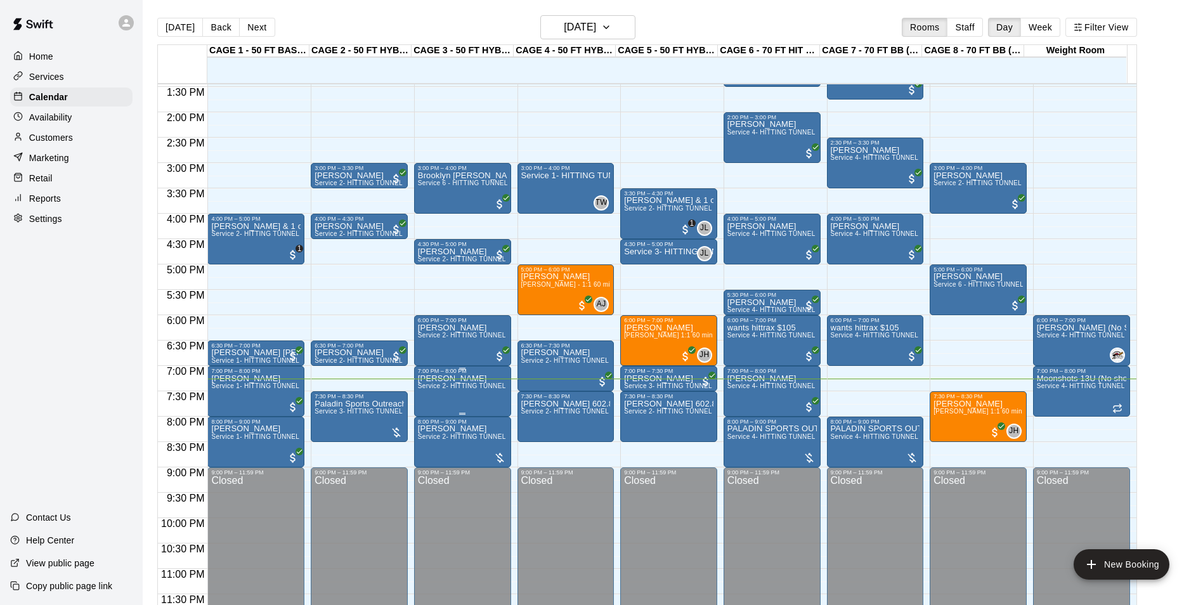
click at [432, 389] on span "Service 2- HITTING TUNNEL RENTAL - 50ft Baseball" at bounding box center [498, 385] width 161 height 7
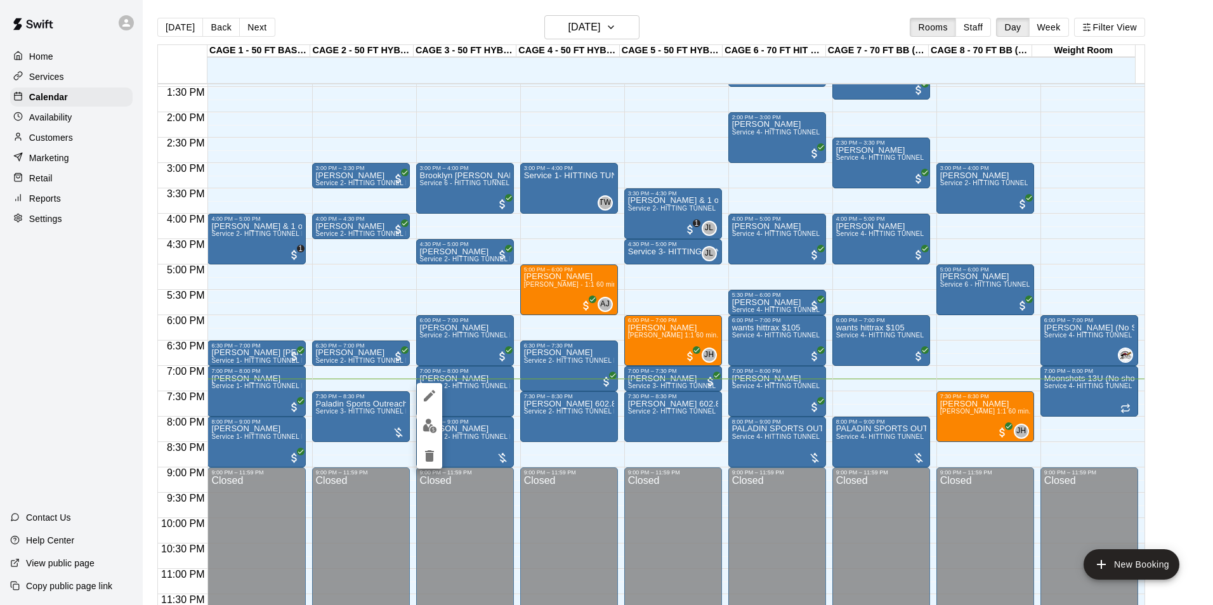
click at [457, 393] on div at bounding box center [606, 302] width 1213 height 605
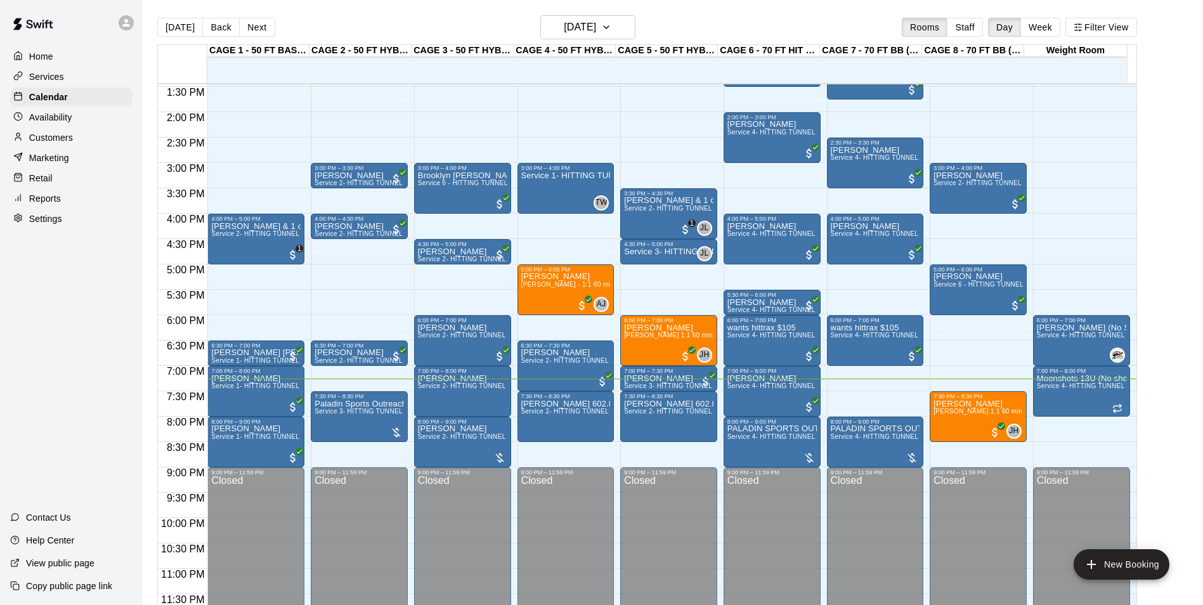
click at [76, 146] on div "Customers" at bounding box center [71, 137] width 122 height 19
